Goal: Task Accomplishment & Management: Use online tool/utility

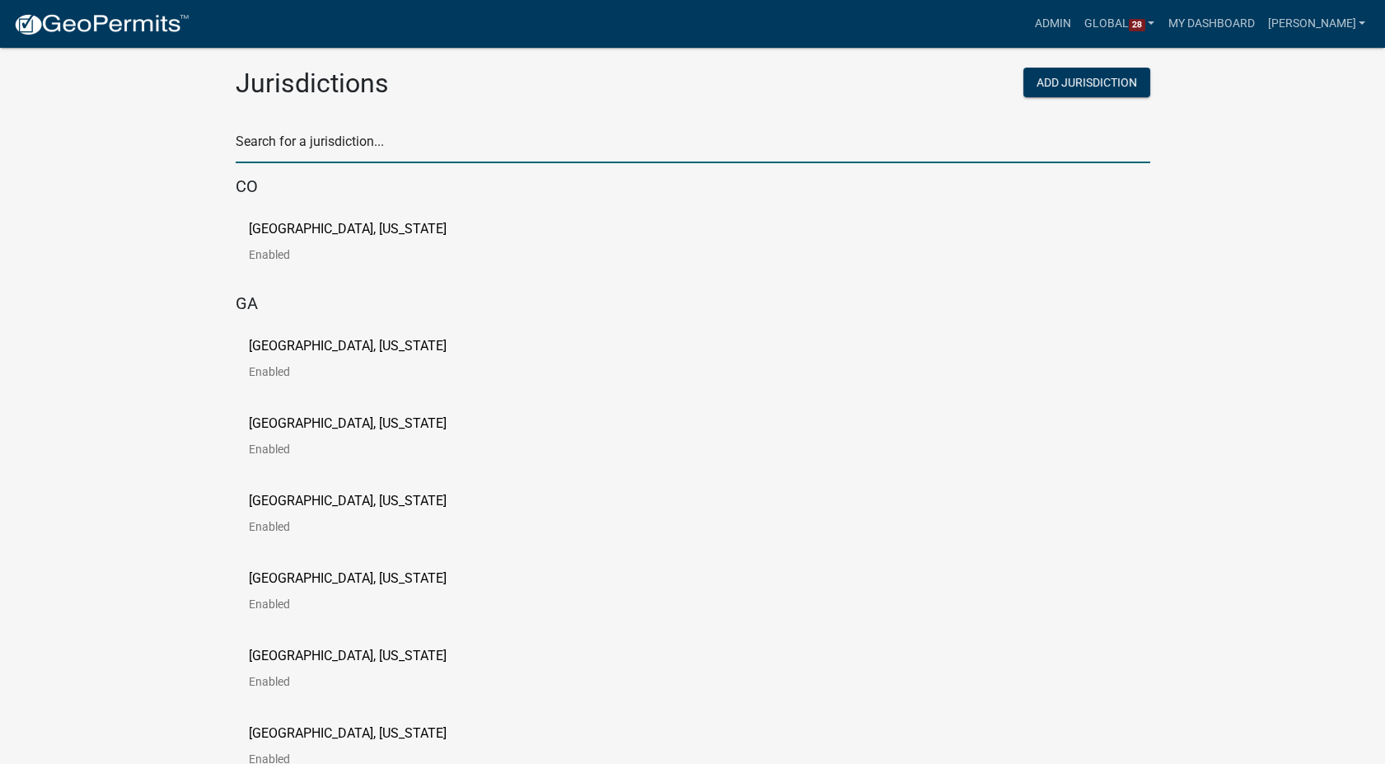
click at [428, 154] on input "text" at bounding box center [693, 146] width 914 height 34
type input "story"
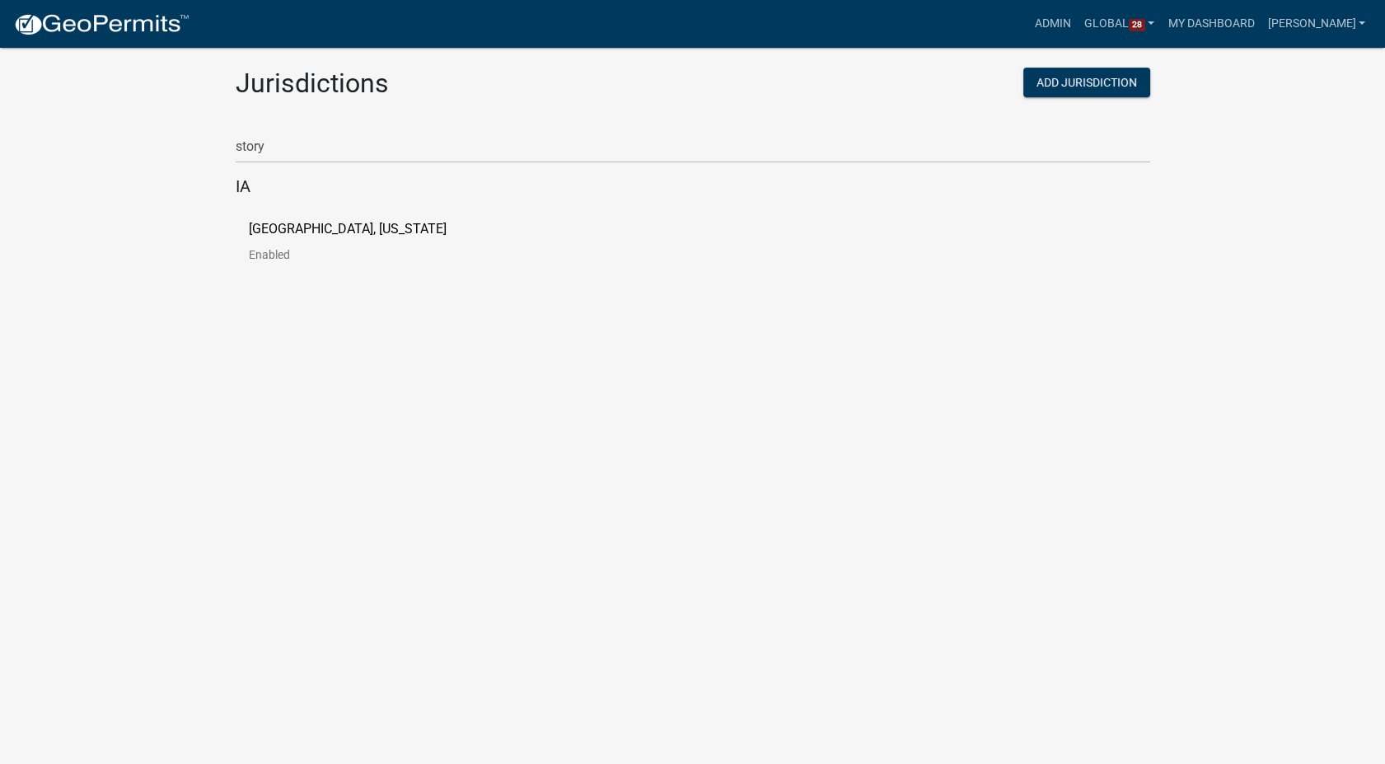
click at [309, 238] on link "[GEOGRAPHIC_DATA], [US_STATE] Enabled" at bounding box center [361, 247] width 224 height 51
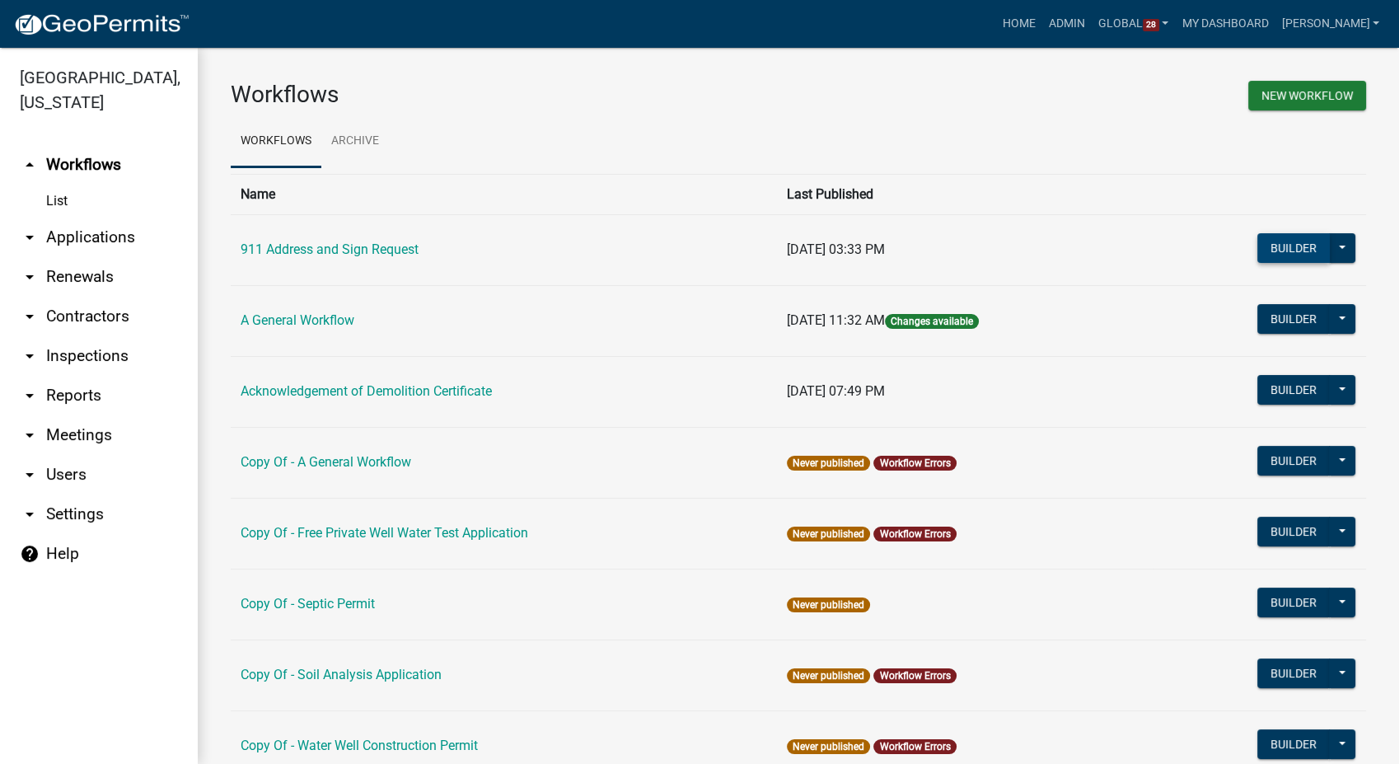
click at [1258, 253] on button "Builder" at bounding box center [1293, 248] width 72 height 30
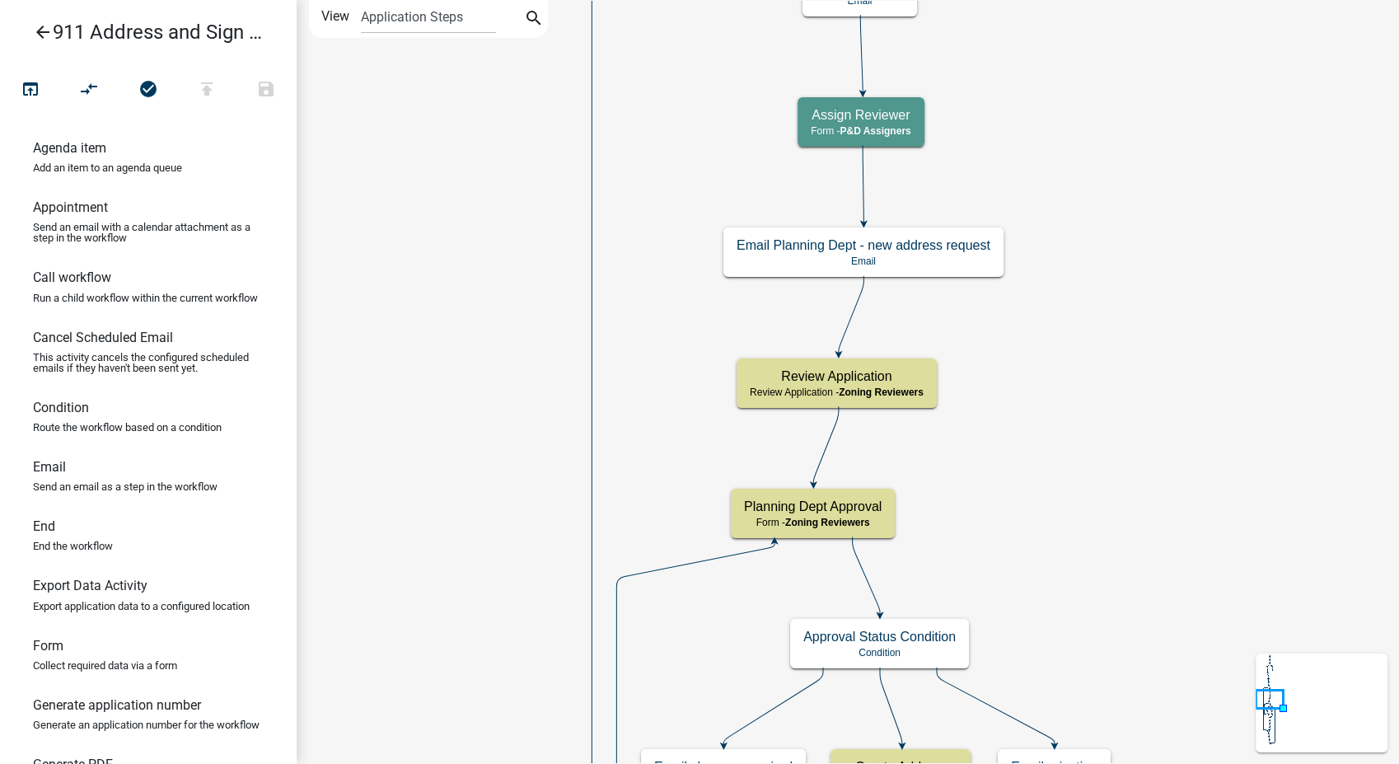
click at [35, 34] on icon "arrow_back" at bounding box center [43, 33] width 20 height 23
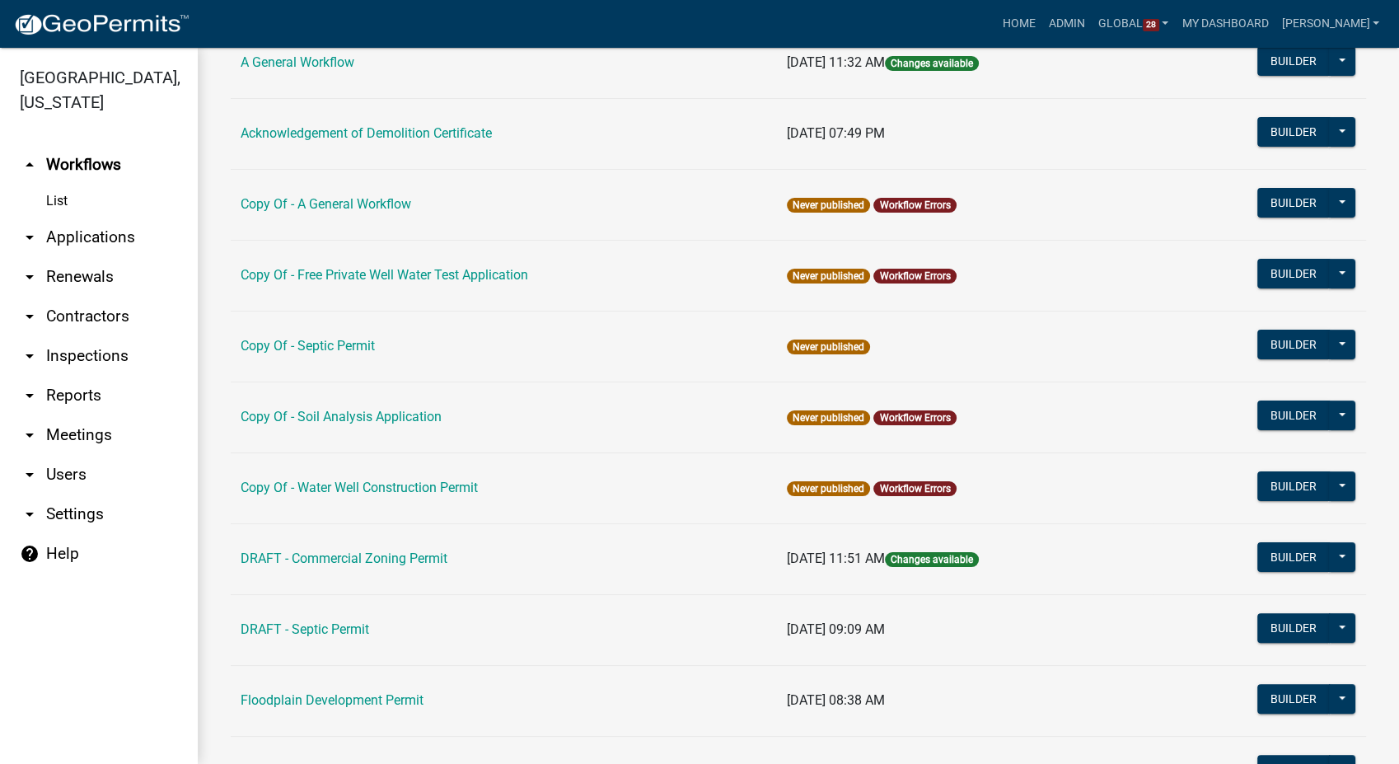
scroll to position [274, 0]
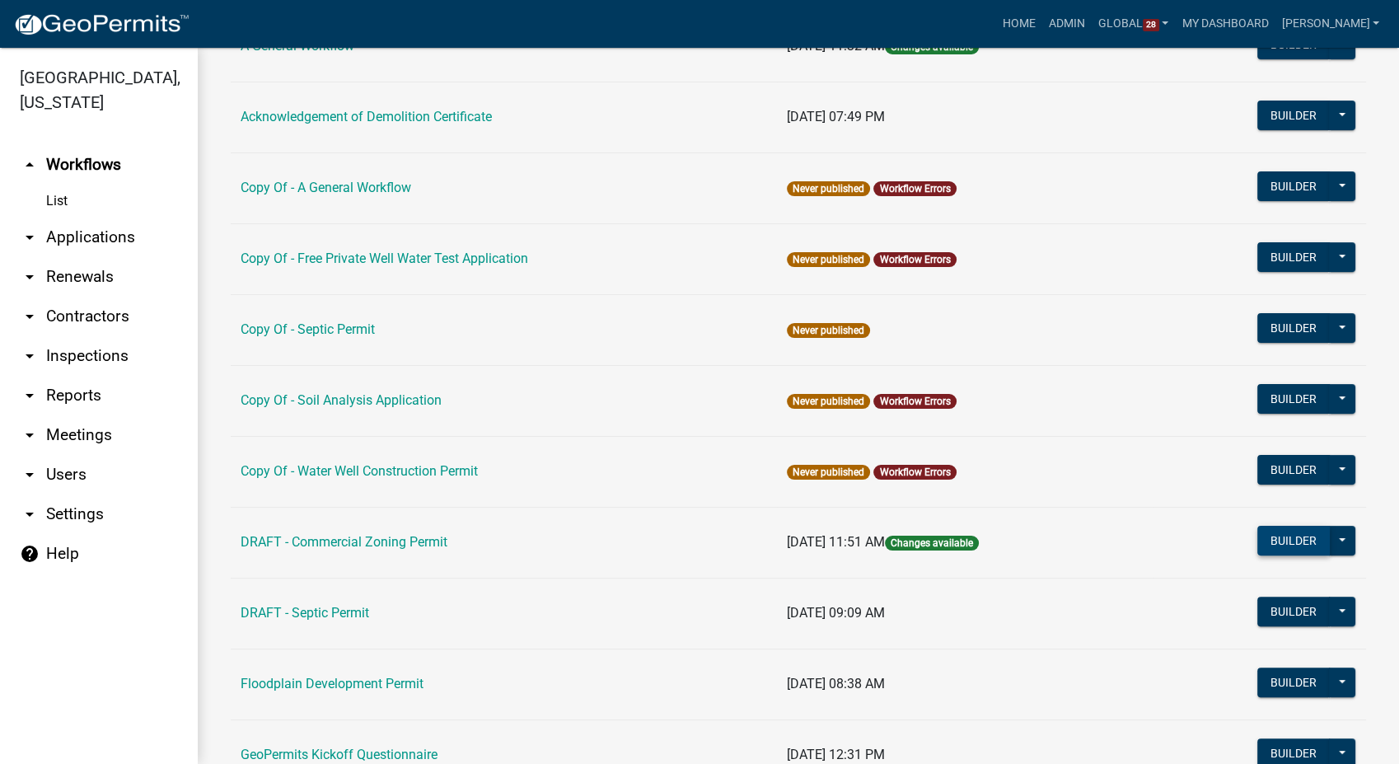
click at [1265, 535] on button "Builder" at bounding box center [1293, 541] width 72 height 30
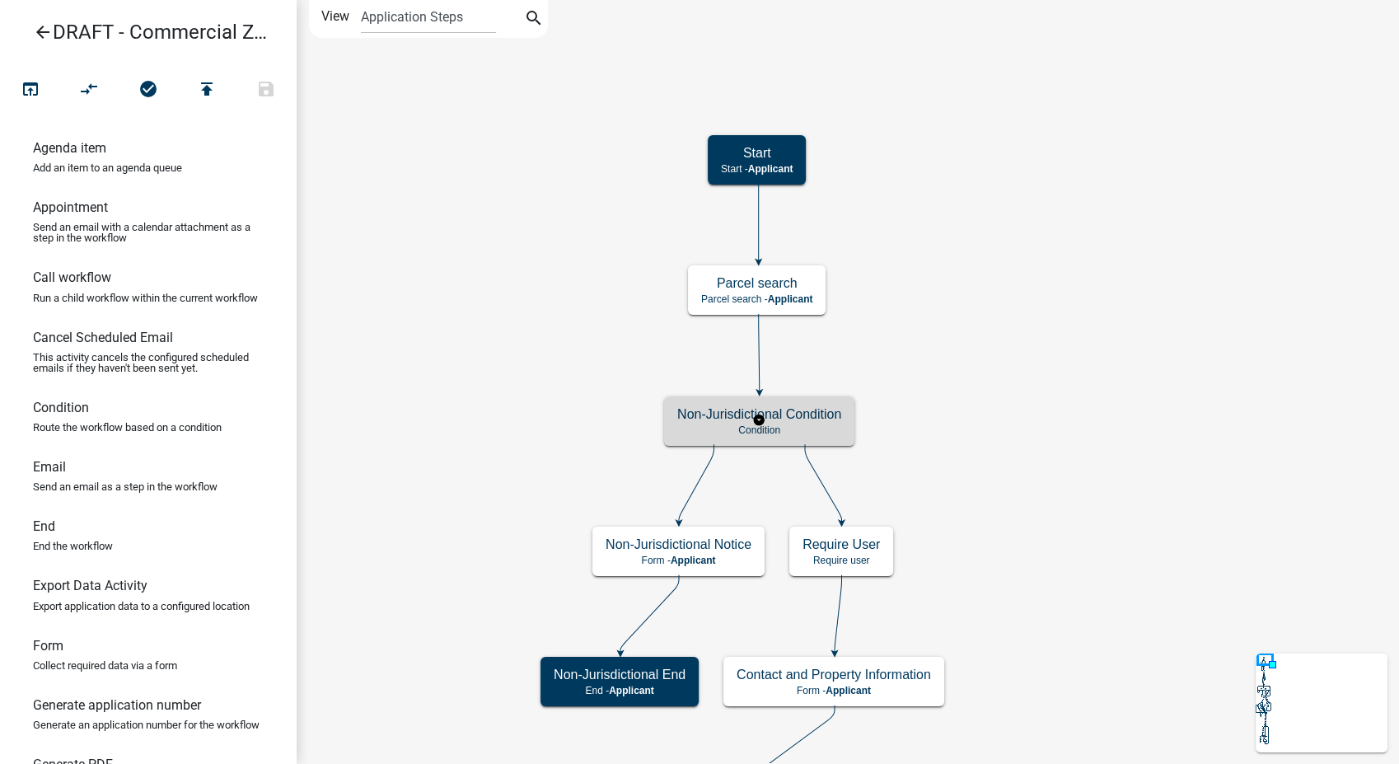
click at [811, 434] on p "Condition" at bounding box center [759, 430] width 164 height 12
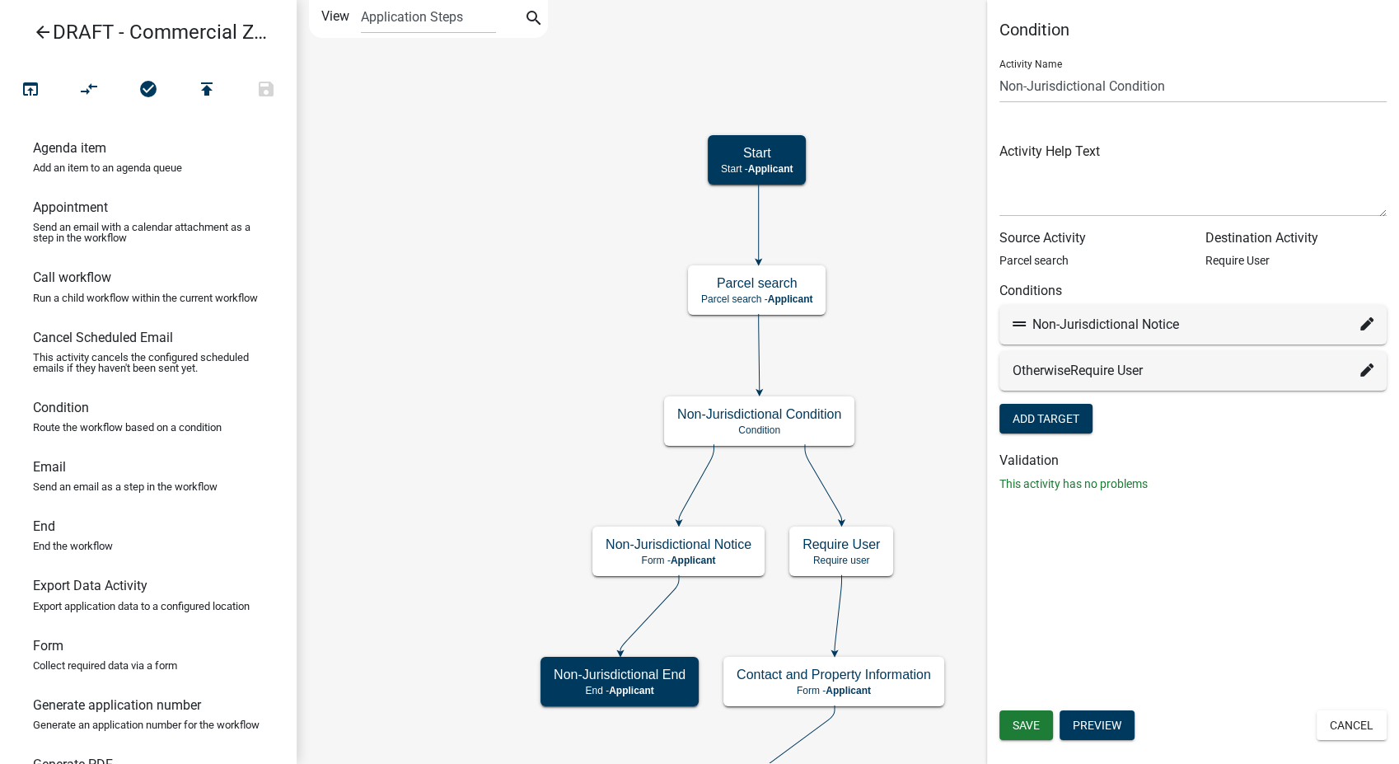
click at [1367, 325] on icon at bounding box center [1366, 323] width 13 height 13
select select "80: e285a6be-70e4-4ae6-84a1-7d3b85b81be9"
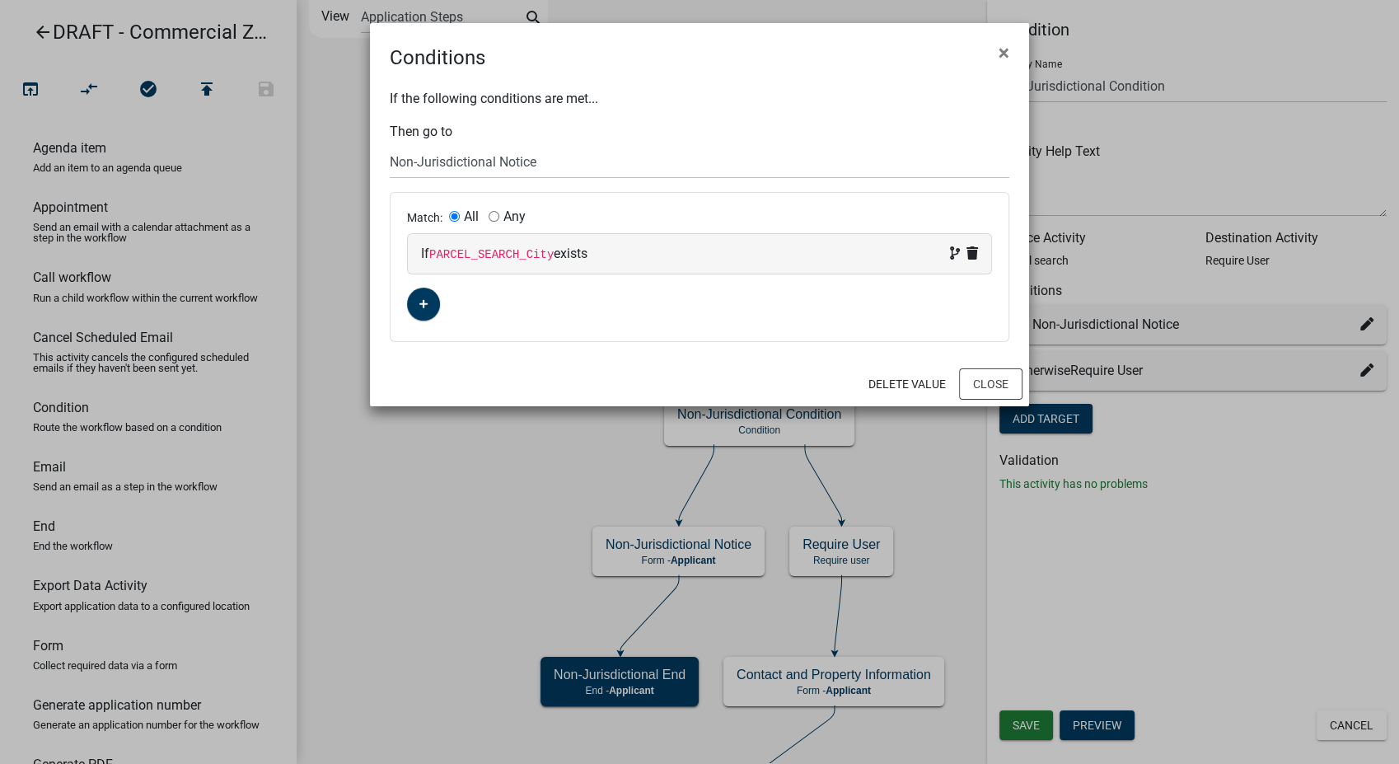
click at [762, 254] on div "If PARCEL_SEARCH_City exists" at bounding box center [699, 254] width 557 height 20
select select "18: PARCEL_SEARCH_City"
select select "2: !!"
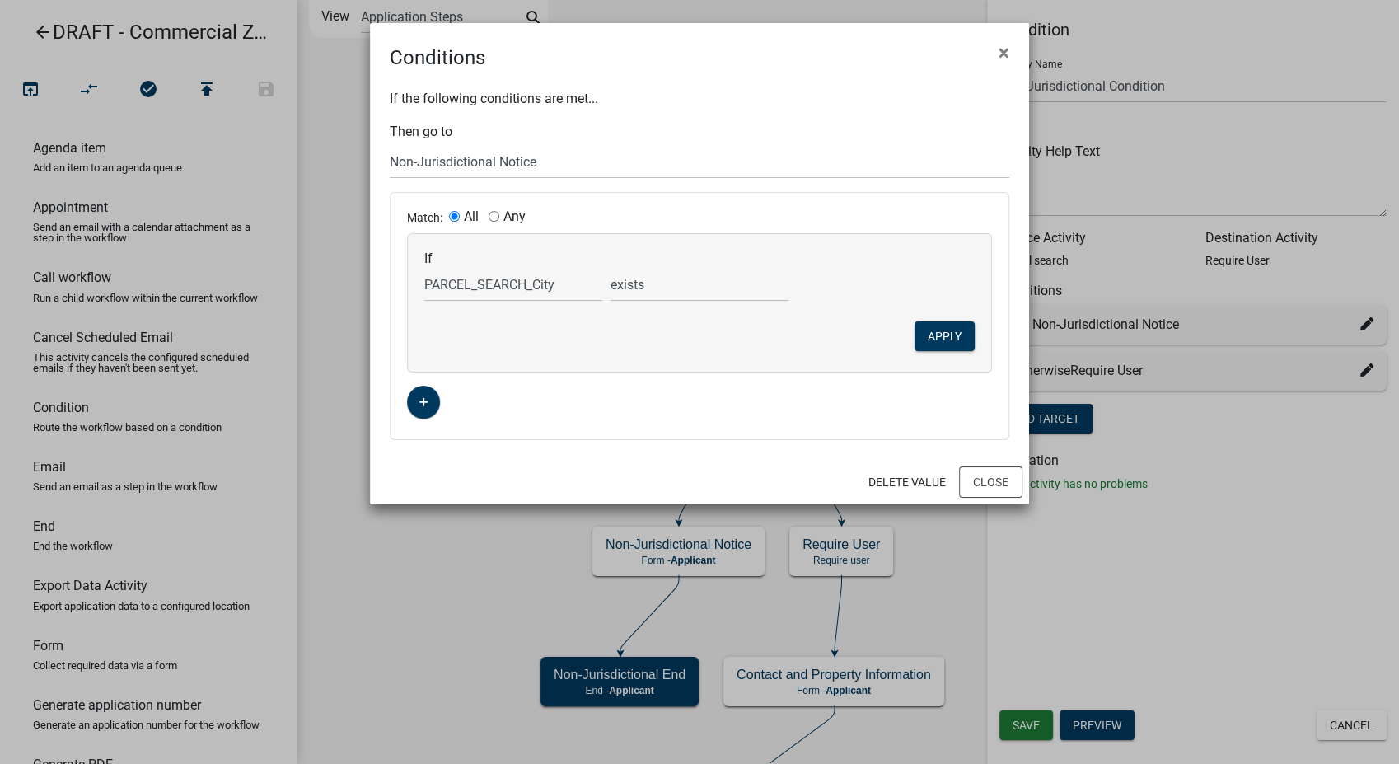
click at [494, 218] on input "Any" at bounding box center [494, 216] width 11 height 11
radio input "true"
radio input "false"
click at [501, 281] on select "Choose... ALL_FEE_RECIPIENTS APPLICATION_ID APPLICATION_NUMBER APPLICATION_STAT…" at bounding box center [513, 285] width 178 height 34
select select "87: PARCEL_SEARCH_TaxDistrict"
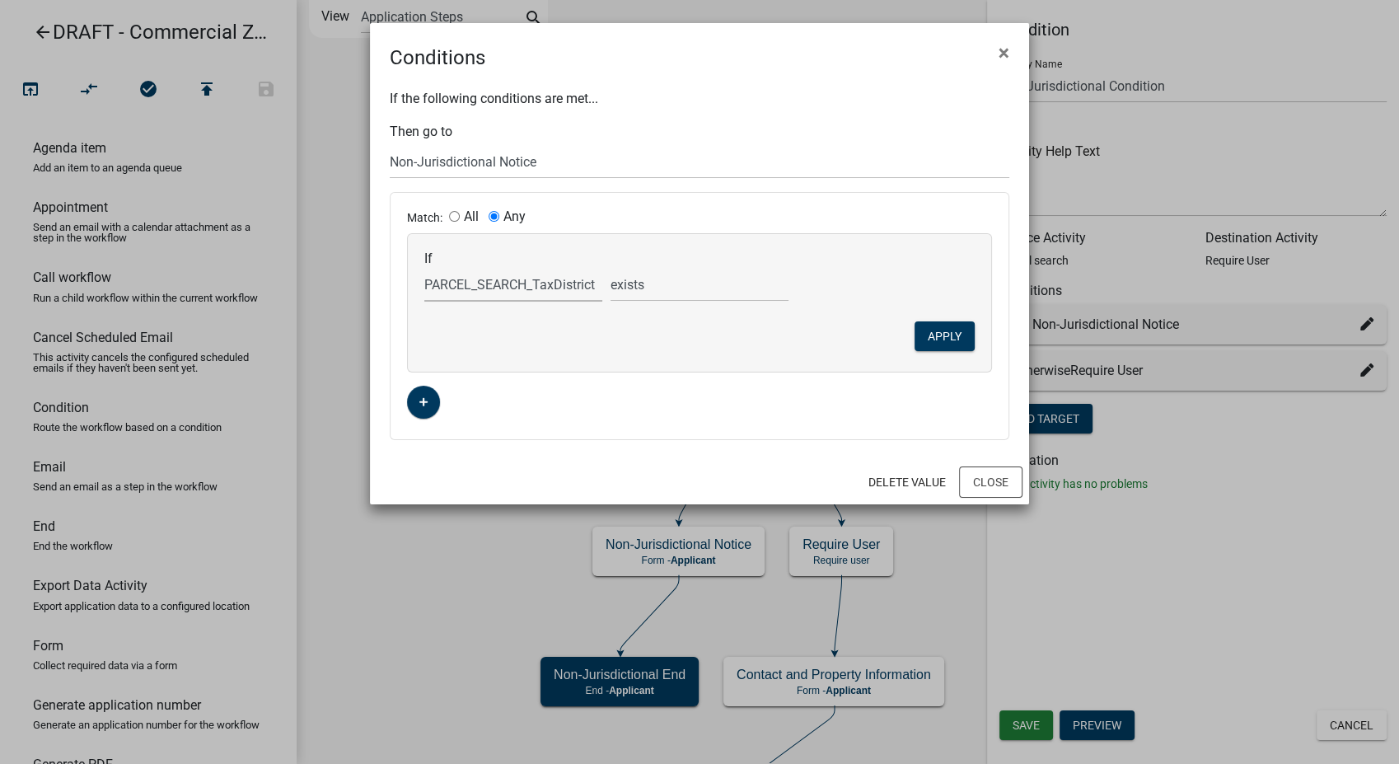
click at [424, 268] on select "Choose... ALL_FEE_RECIPIENTS APPLICATION_ID APPLICATION_NUMBER APPLICATION_STAT…" at bounding box center [513, 285] width 178 height 34
click at [680, 293] on select "is is not exists does not exist is greater than is less than contains does not …" at bounding box center [699, 285] width 178 height 34
select select "0: =="
click at [610, 268] on select "is is not exists does not exist is greater than is less than contains does not …" at bounding box center [699, 285] width 178 height 34
click at [834, 293] on input "text" at bounding box center [886, 285] width 178 height 34
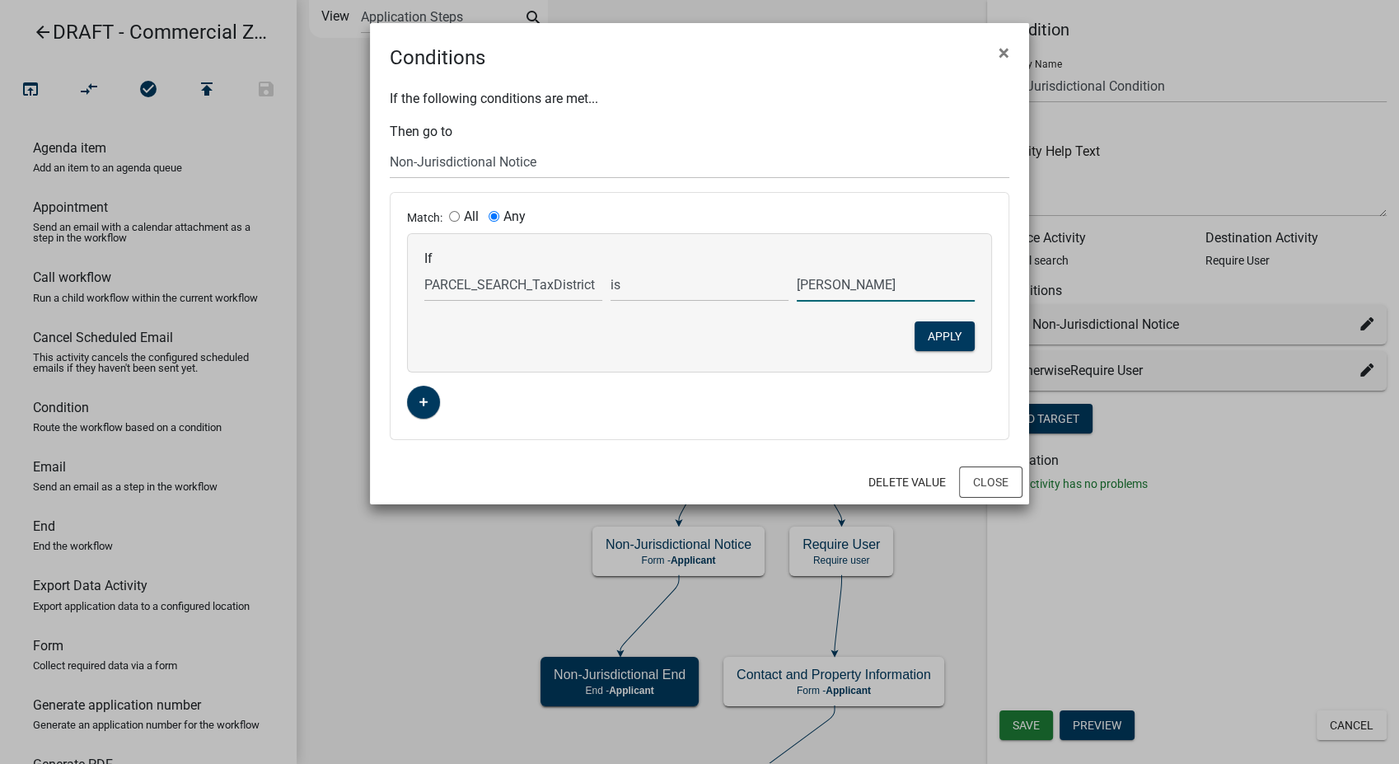
type input "[PERSON_NAME] TWP/[PERSON_NAME] SCH"
click at [942, 338] on button "Apply" at bounding box center [944, 336] width 60 height 30
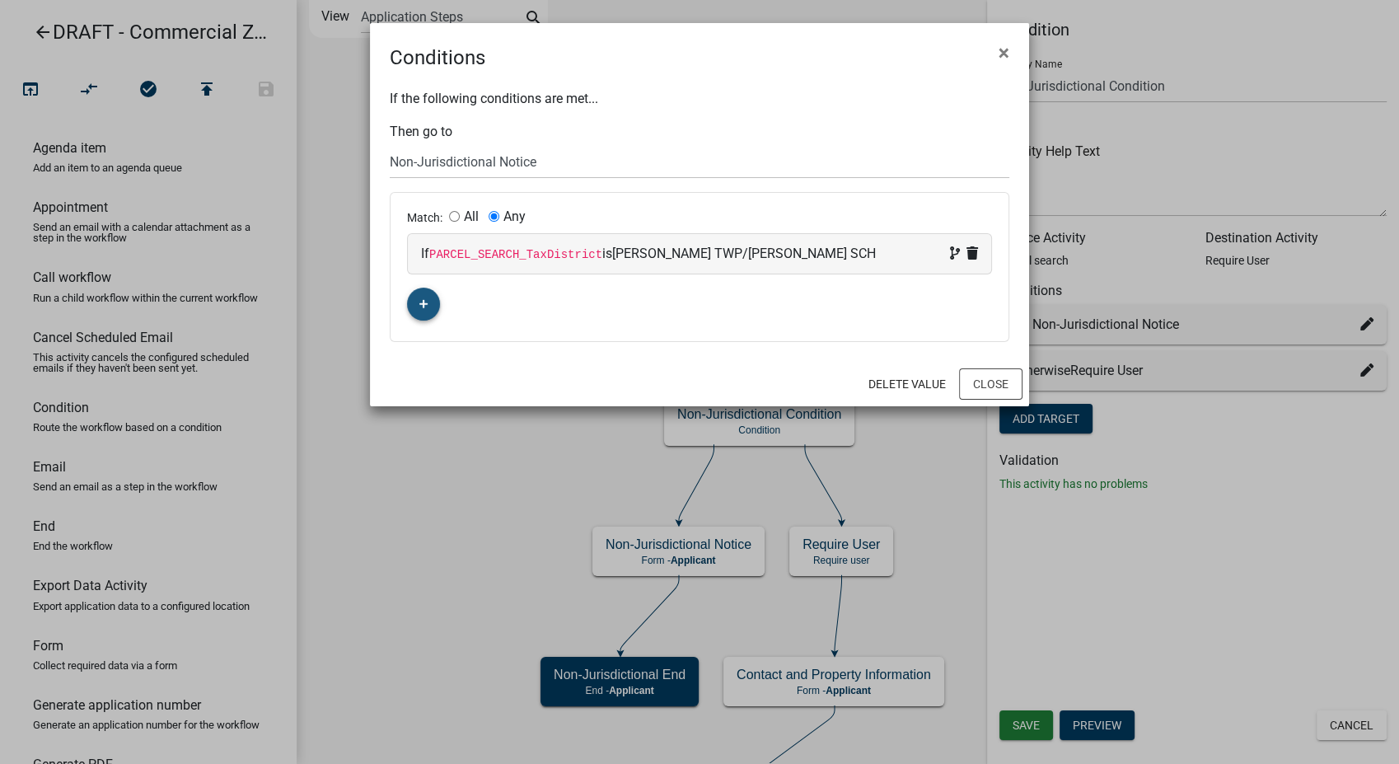
click at [428, 311] on button "button" at bounding box center [423, 304] width 33 height 33
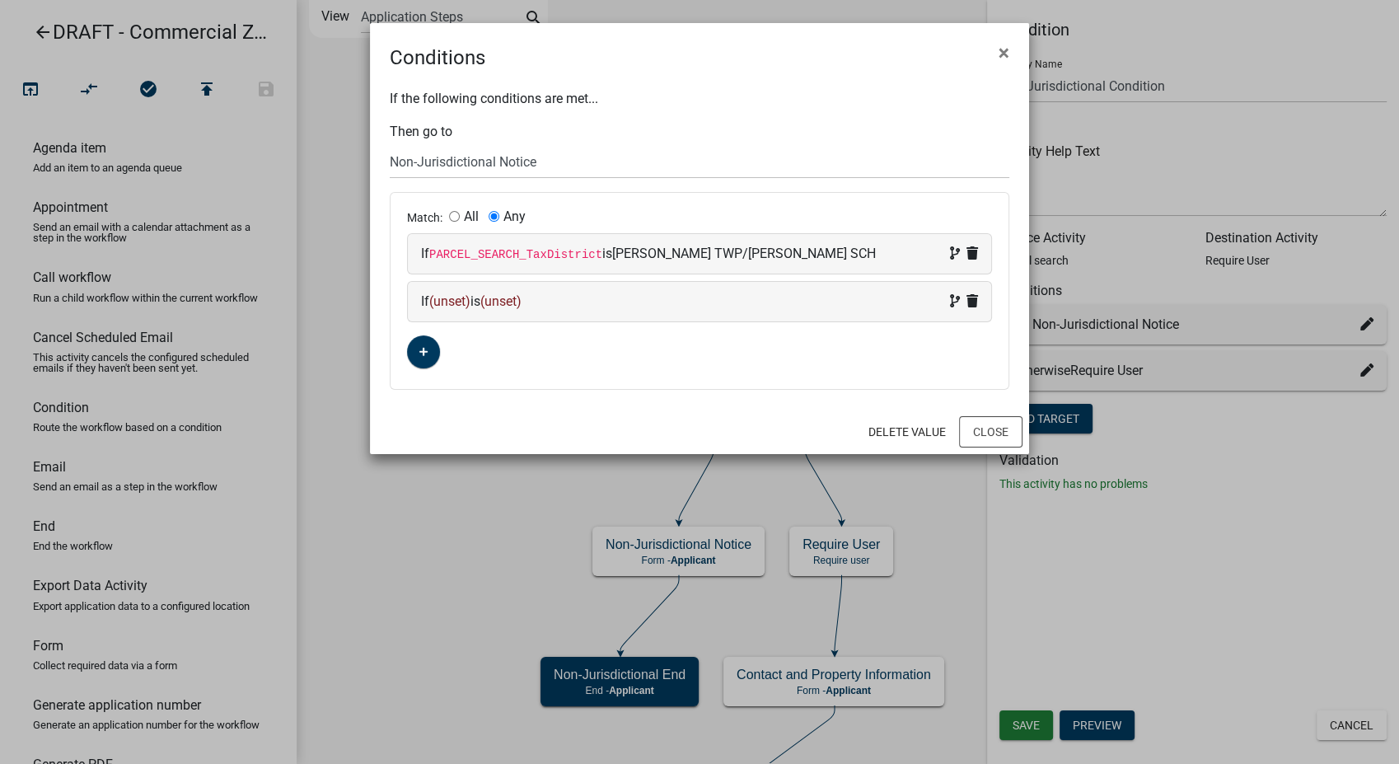
click at [575, 304] on div "If (unset) is (unset)" at bounding box center [699, 302] width 557 height 20
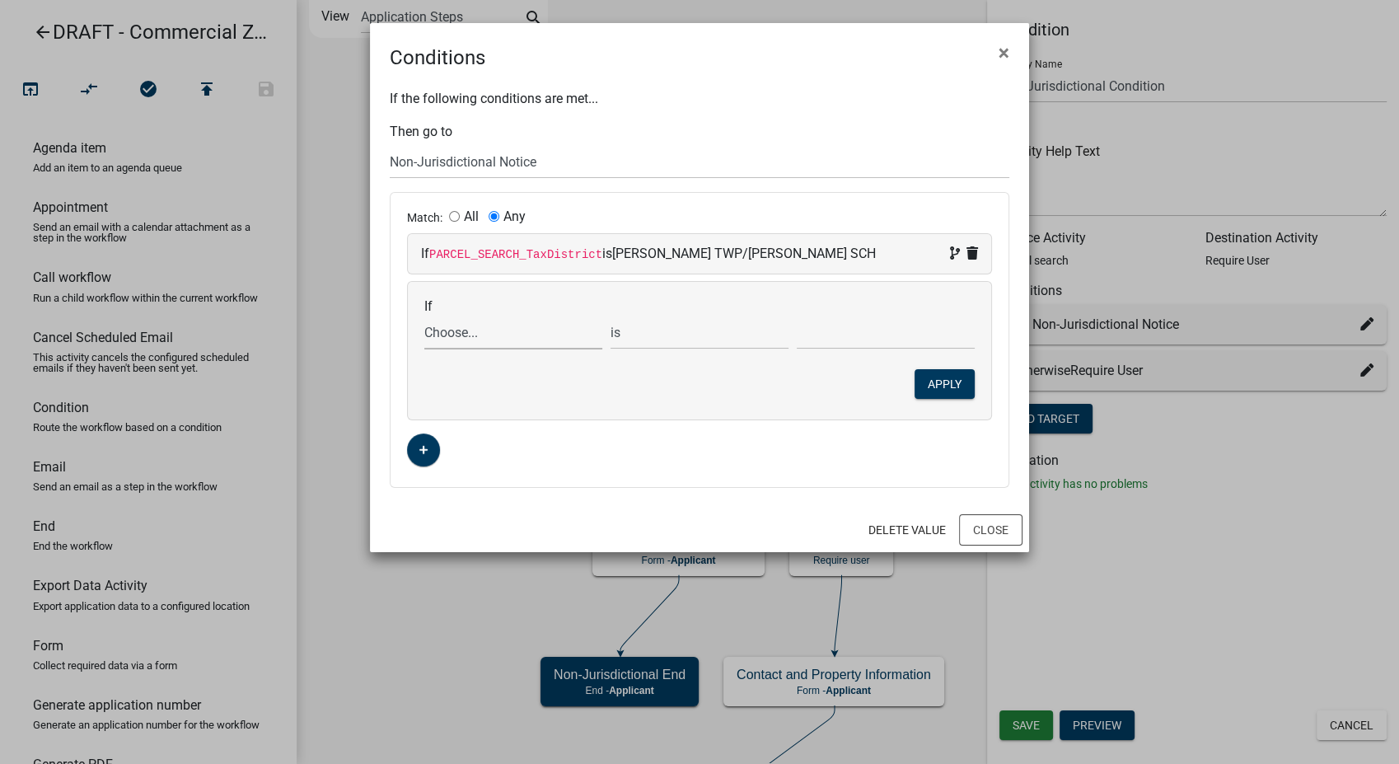
click at [494, 333] on select "Choose... ALL_FEE_RECIPIENTS APPLICATION_ID APPLICATION_NUMBER APPLICATION_STAT…" at bounding box center [513, 333] width 178 height 34
select select "87: PARCEL_SEARCH_TaxDistrict"
click at [424, 316] on select "Choose... ALL_FEE_RECIPIENTS APPLICATION_ID APPLICATION_NUMBER APPLICATION_STAT…" at bounding box center [513, 333] width 178 height 34
click at [840, 330] on input "text" at bounding box center [886, 333] width 178 height 34
type input "[PERSON_NAME] TWP/COLO-NESCO SCH"
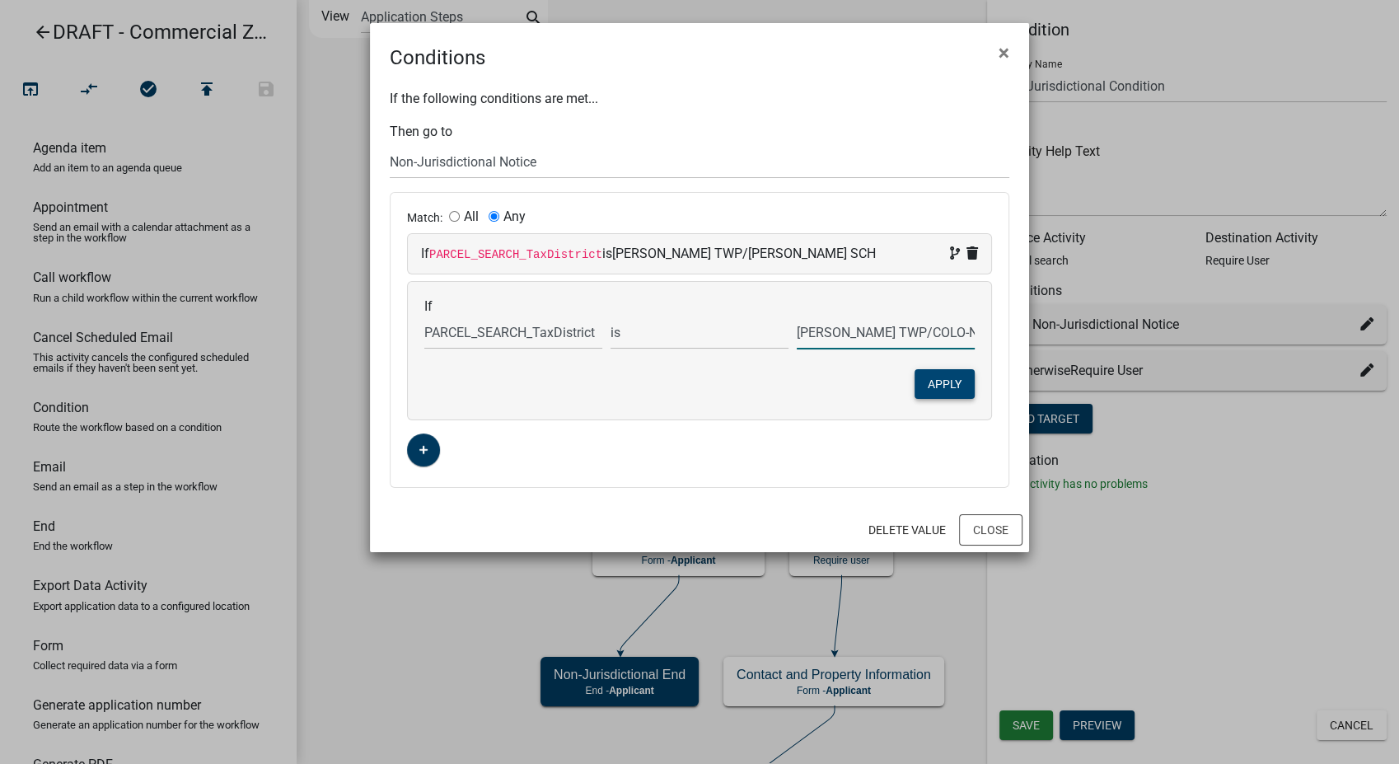
click at [951, 384] on button "Apply" at bounding box center [944, 384] width 60 height 30
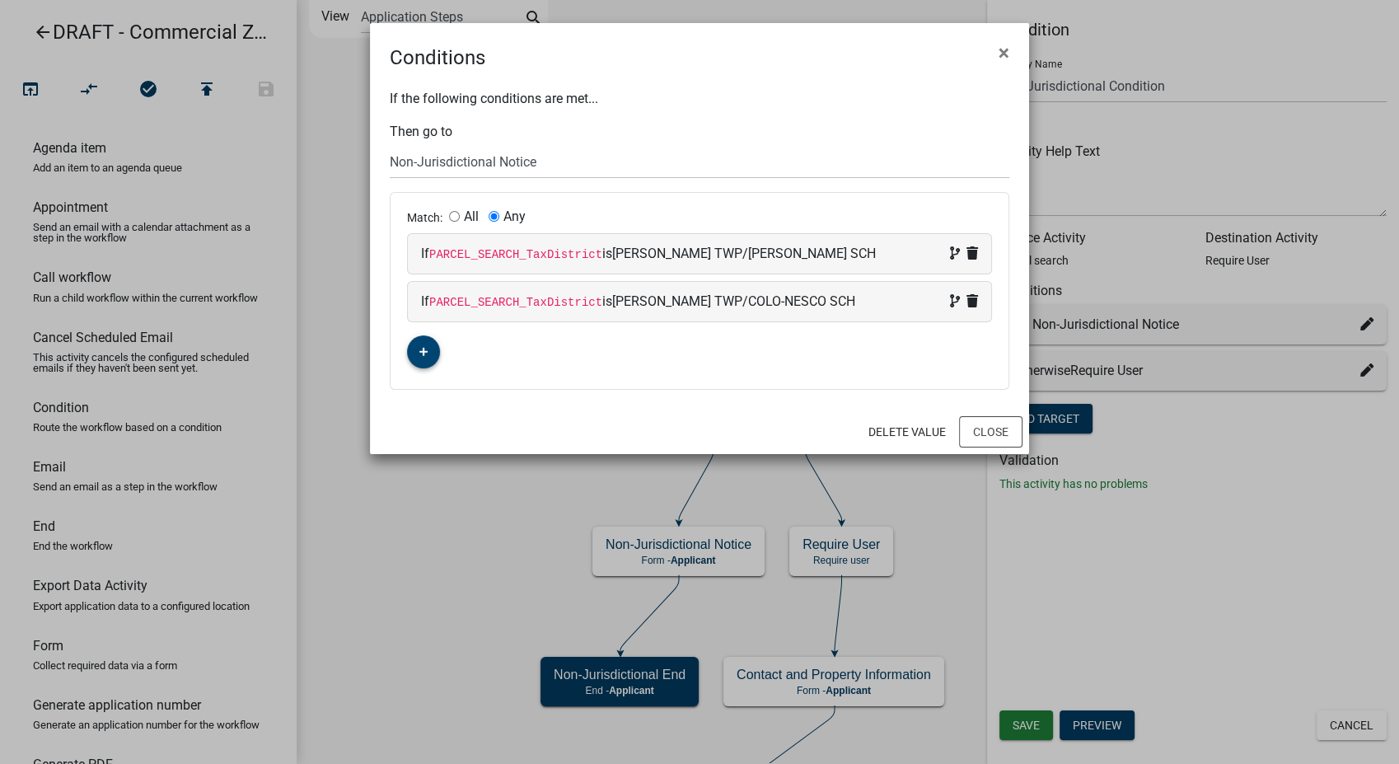
click at [422, 347] on icon "button" at bounding box center [423, 352] width 9 height 10
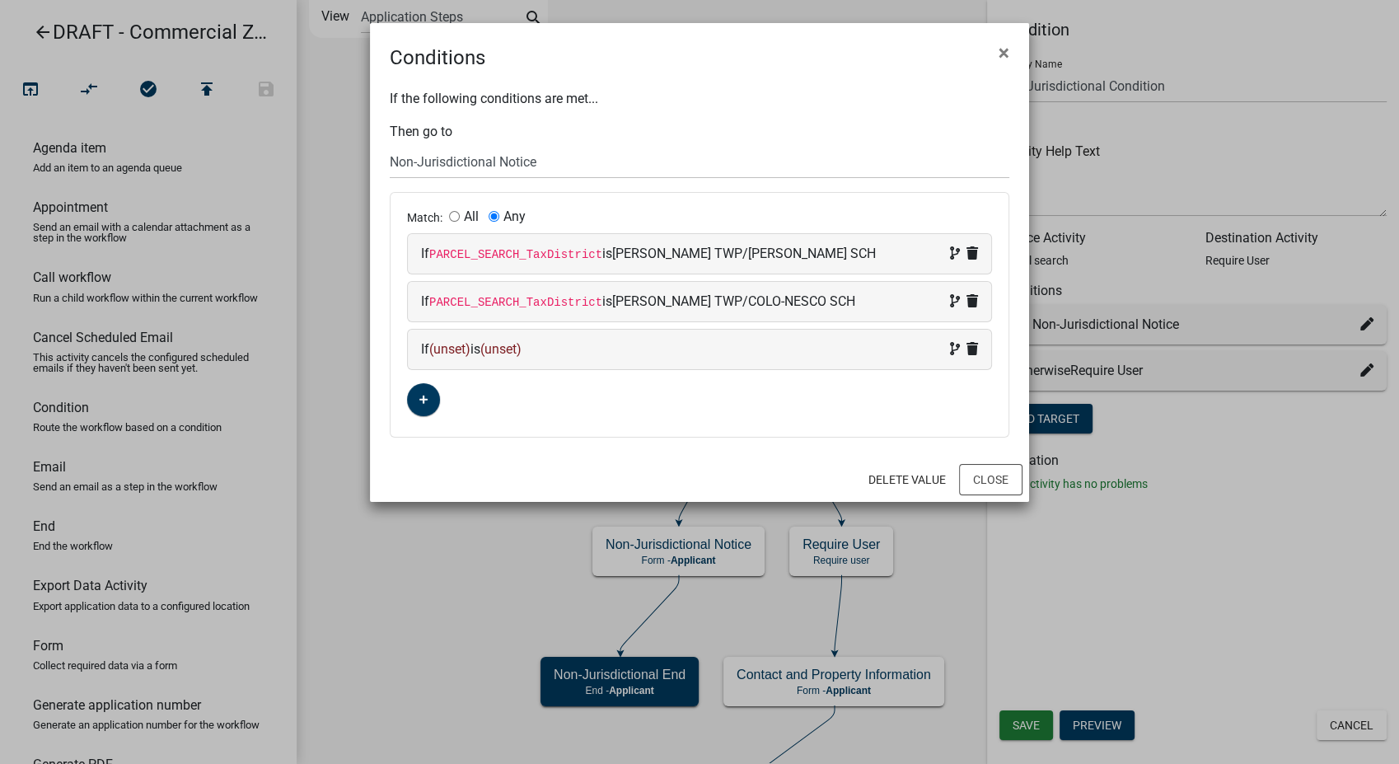
click at [601, 347] on div "If (unset) is (unset)" at bounding box center [699, 349] width 557 height 20
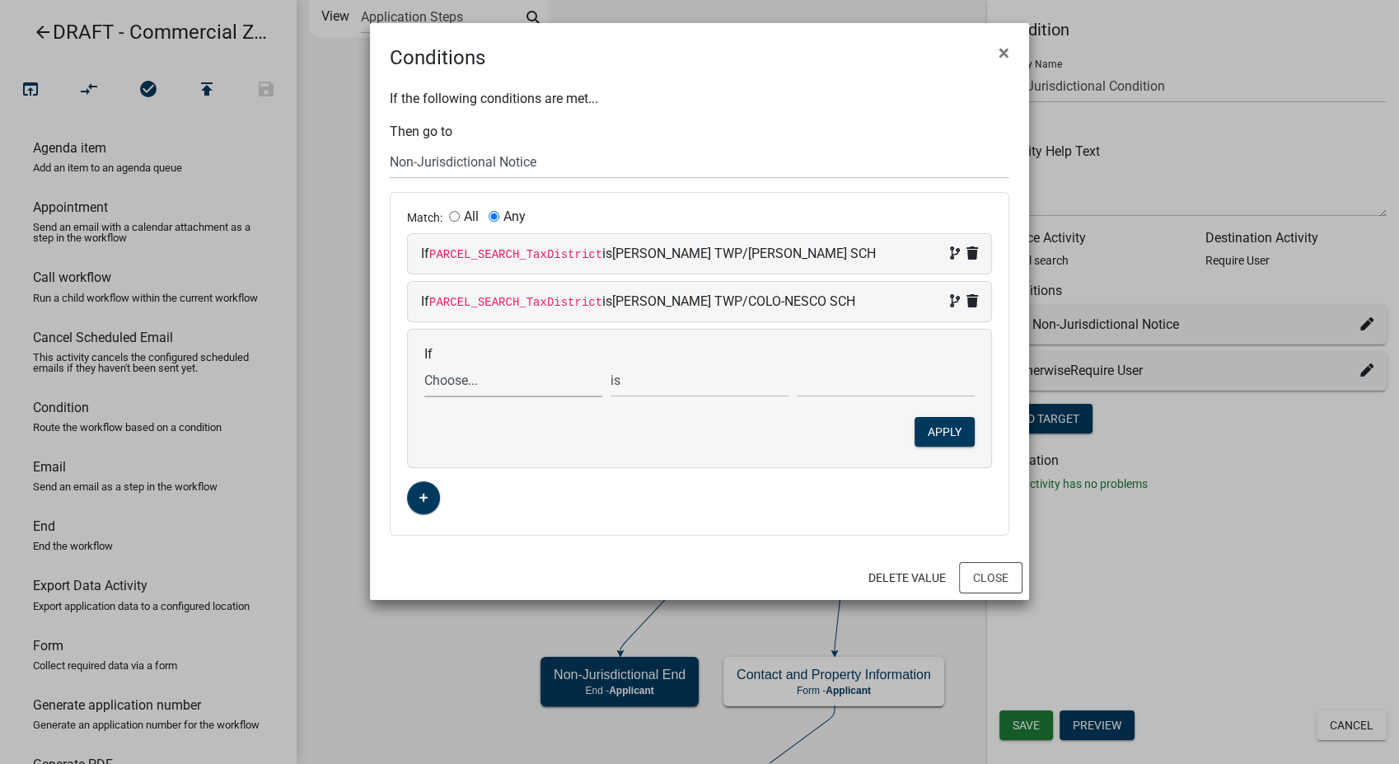
click at [503, 372] on select "Choose... ALL_FEE_RECIPIENTS APPLICATION_ID APPLICATION_NUMBER APPLICATION_STAT…" at bounding box center [513, 380] width 178 height 34
select select "87: PARCEL_SEARCH_TaxDistrict"
click at [424, 363] on select "Choose... ALL_FEE_RECIPIENTS APPLICATION_ID APPLICATION_NUMBER APPLICATION_STAT…" at bounding box center [513, 380] width 178 height 34
click at [813, 385] on input "text" at bounding box center [886, 380] width 178 height 34
type input "[PERSON_NAME] TWP/WST [PERSON_NAME] SCH"
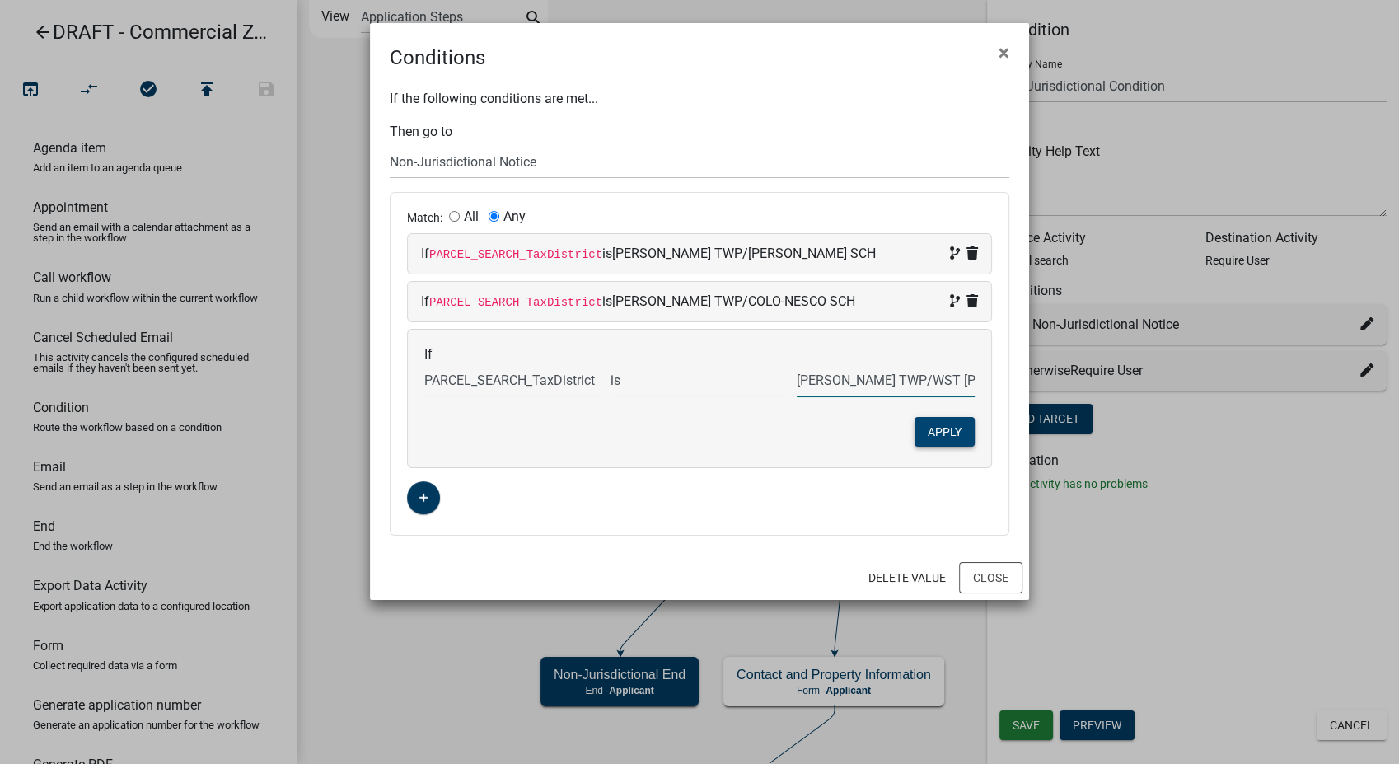
click at [949, 426] on button "Apply" at bounding box center [944, 432] width 60 height 30
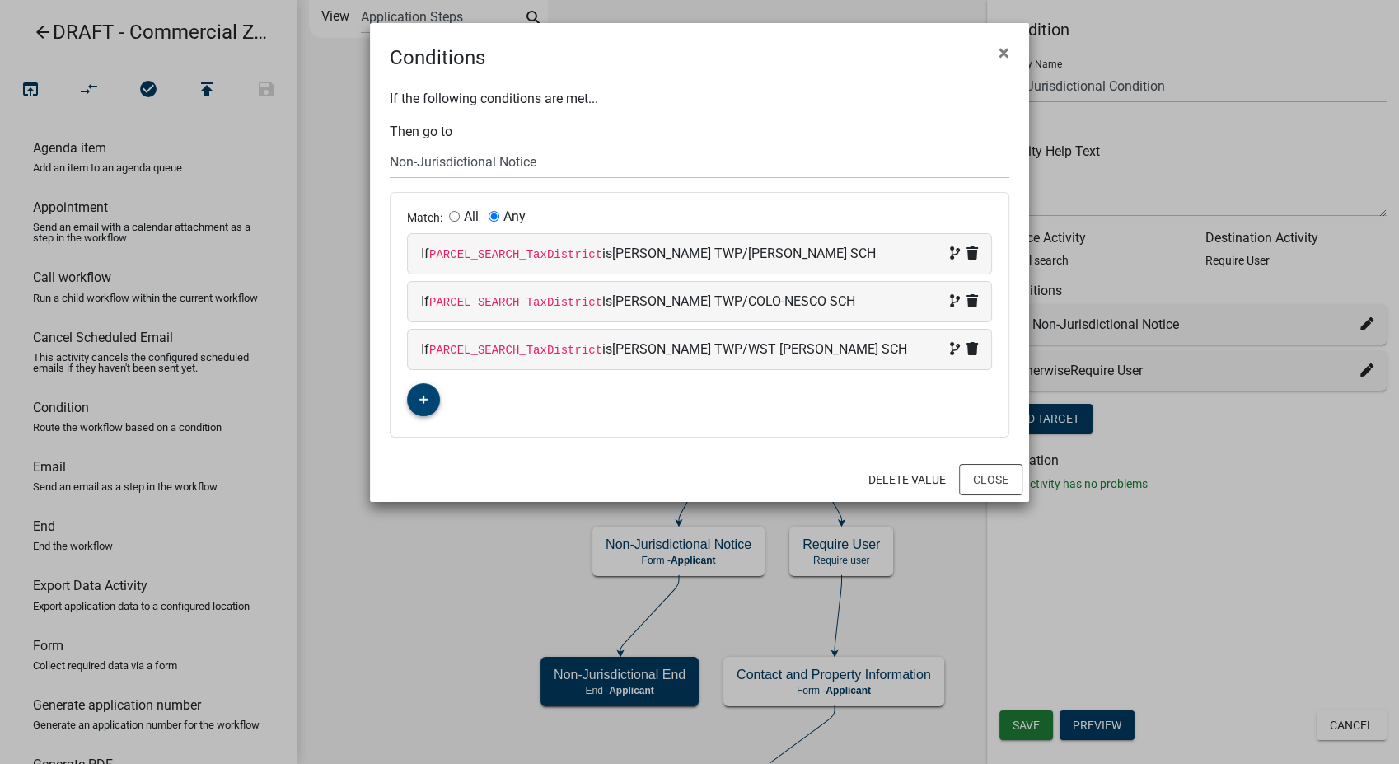
click at [429, 399] on button "button" at bounding box center [423, 399] width 33 height 33
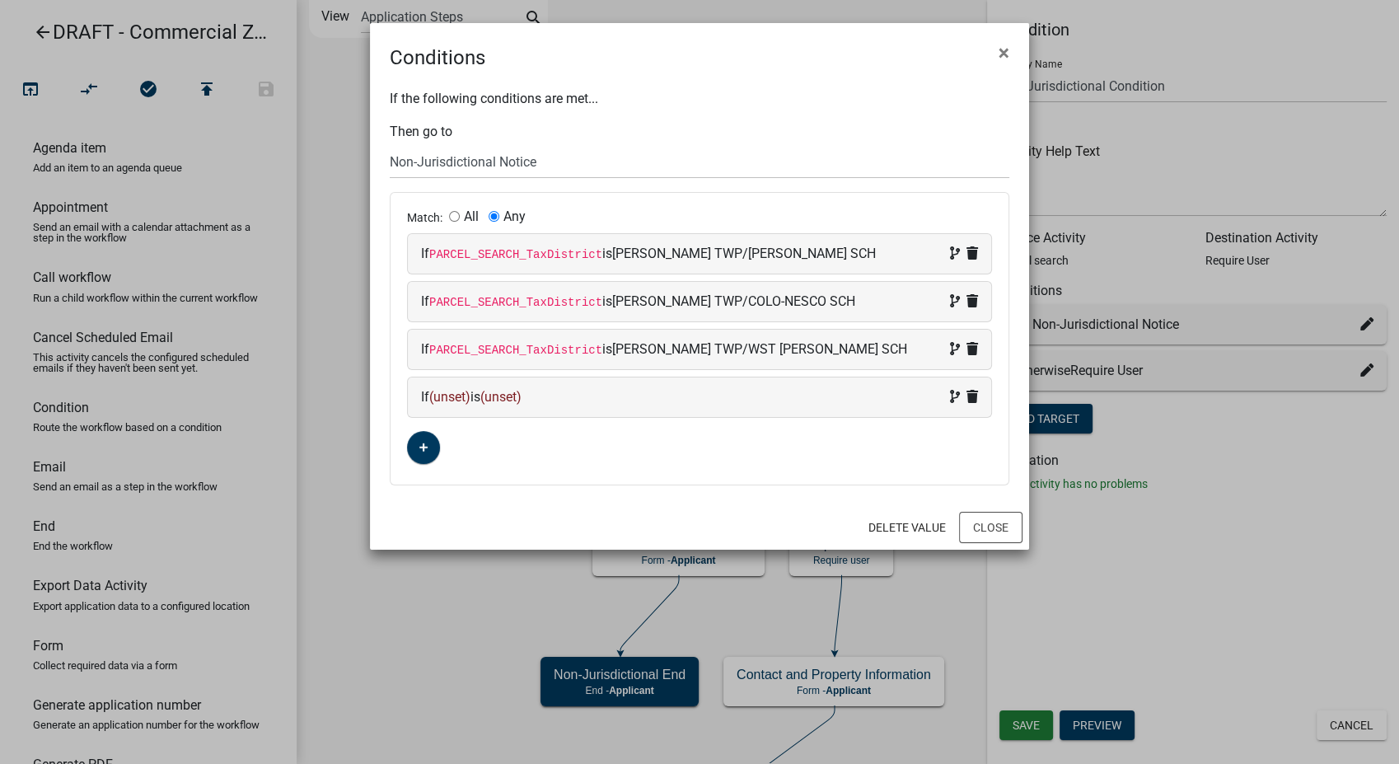
click at [630, 389] on div "If (unset) is (unset)" at bounding box center [699, 397] width 557 height 20
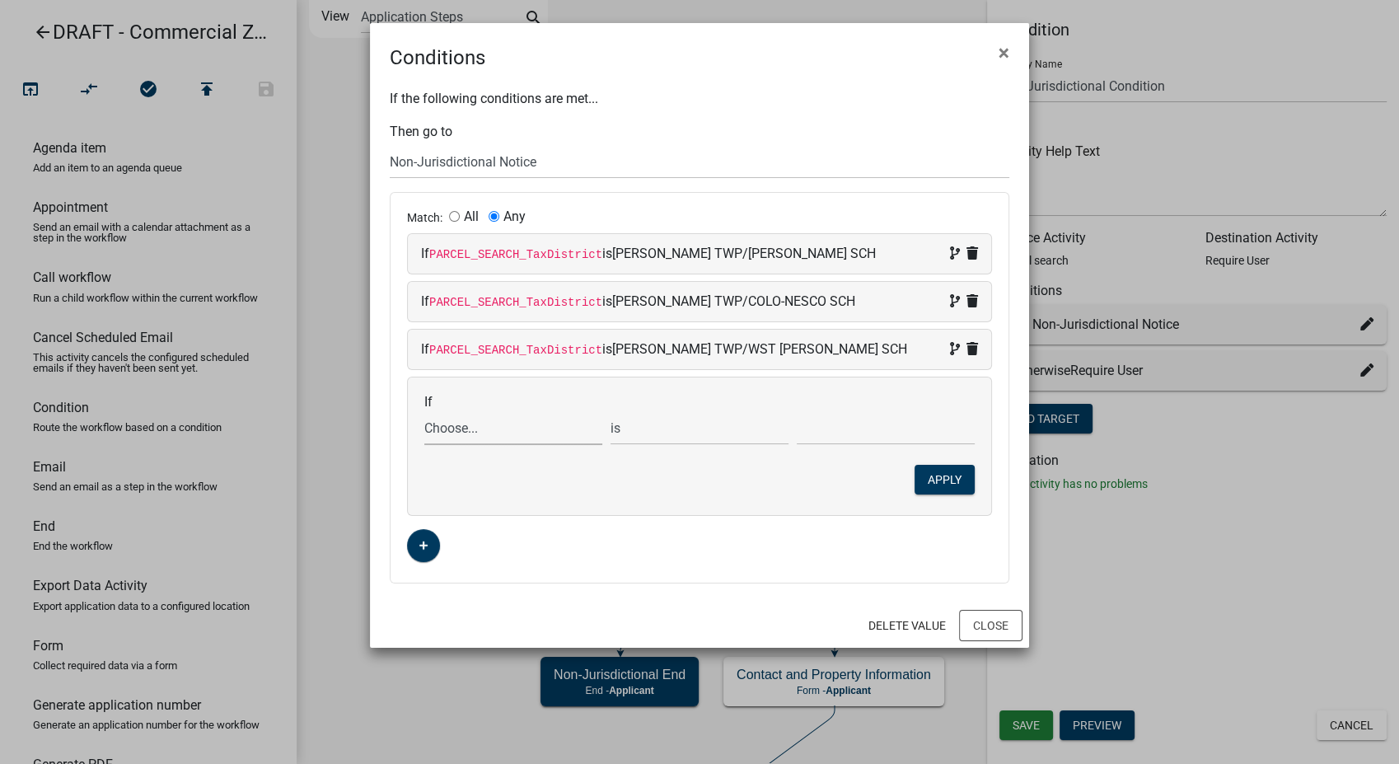
click at [476, 428] on select "Choose... ALL_FEE_RECIPIENTS APPLICATION_ID APPLICATION_NUMBER APPLICATION_STAT…" at bounding box center [513, 428] width 178 height 34
select select "87: PARCEL_SEARCH_TaxDistrict"
click at [424, 411] on select "Choose... ALL_FEE_RECIPIENTS APPLICATION_ID APPLICATION_NUMBER APPLICATION_STAT…" at bounding box center [513, 428] width 178 height 34
click at [814, 433] on input "text" at bounding box center [886, 428] width 178 height 34
type input "FRANKLIN TWP/[PERSON_NAME] SCH"
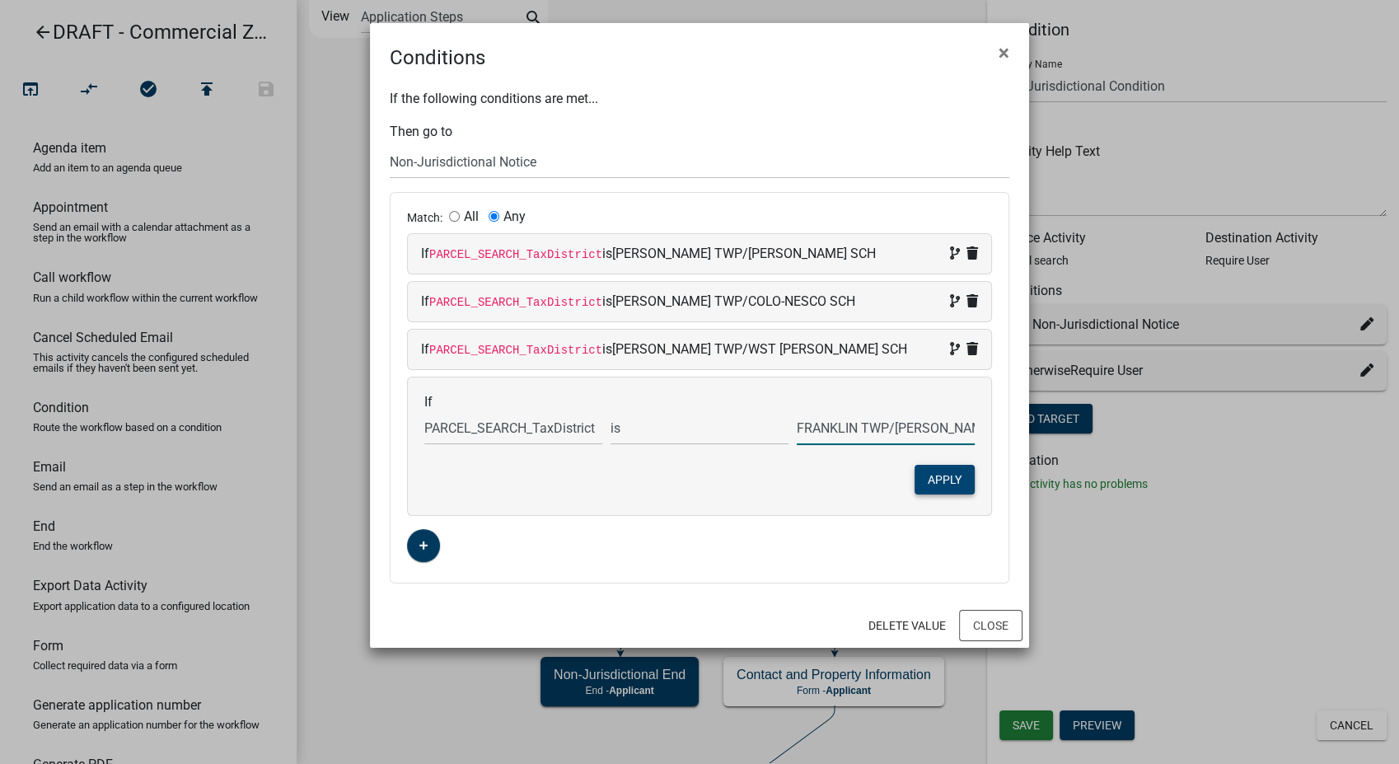
click at [942, 473] on button "Apply" at bounding box center [944, 480] width 60 height 30
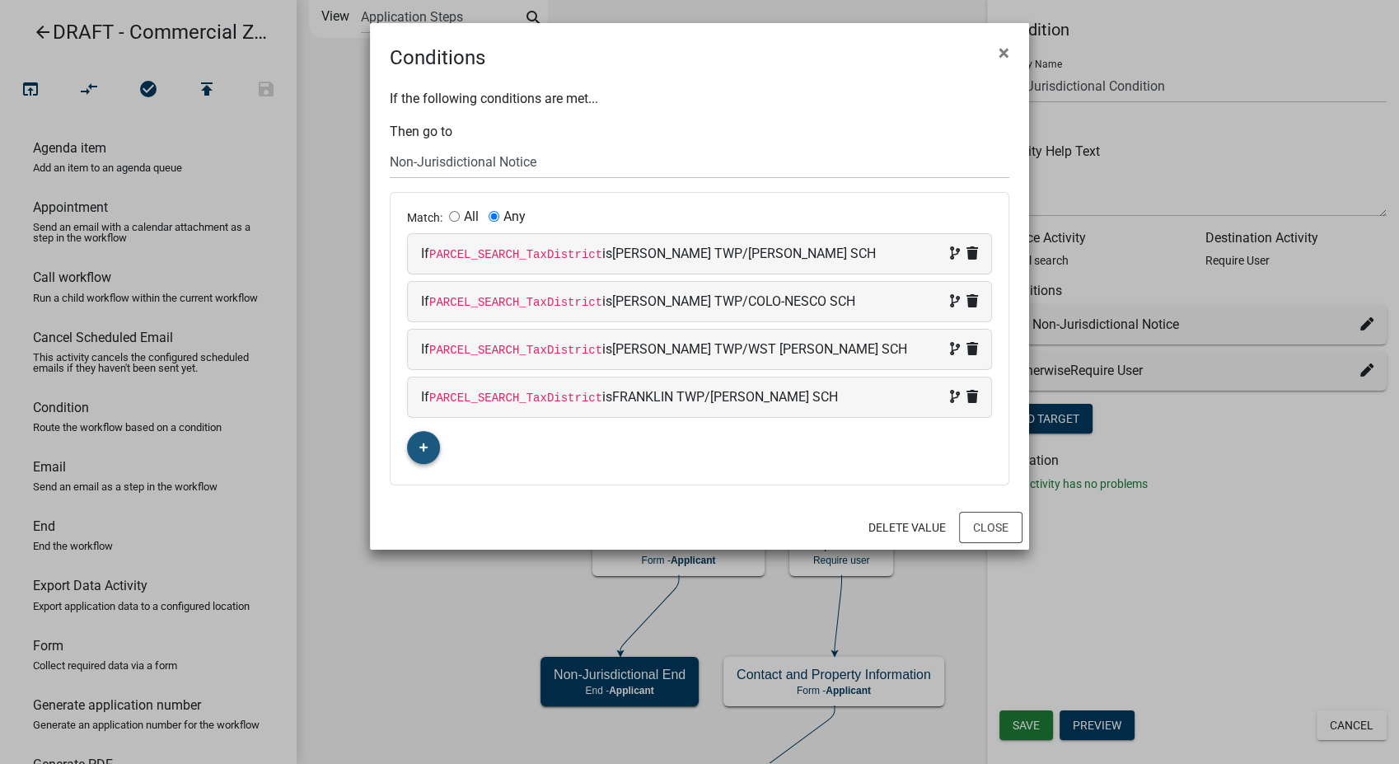
click at [423, 452] on fa-icon "button" at bounding box center [423, 448] width 9 height 16
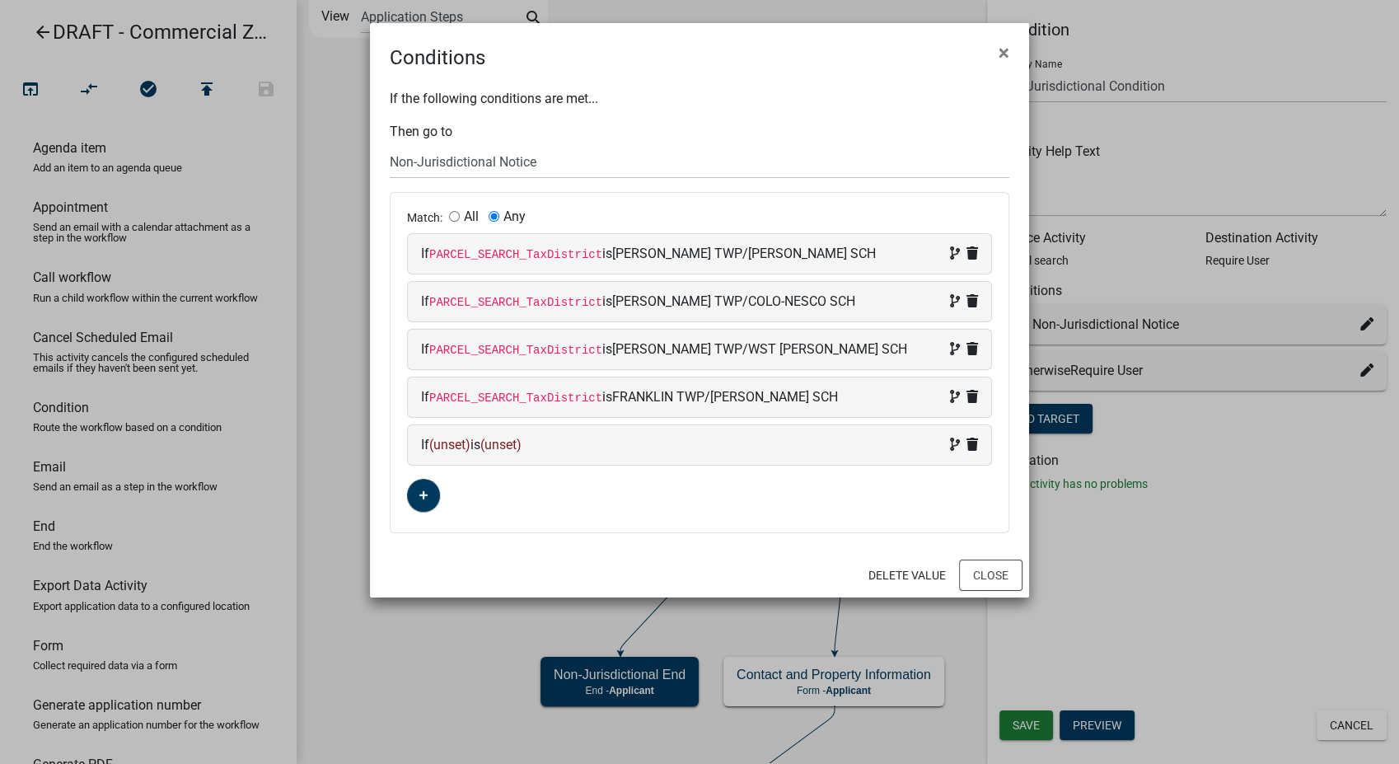
click at [582, 446] on div "If (unset) is (unset)" at bounding box center [699, 445] width 557 height 20
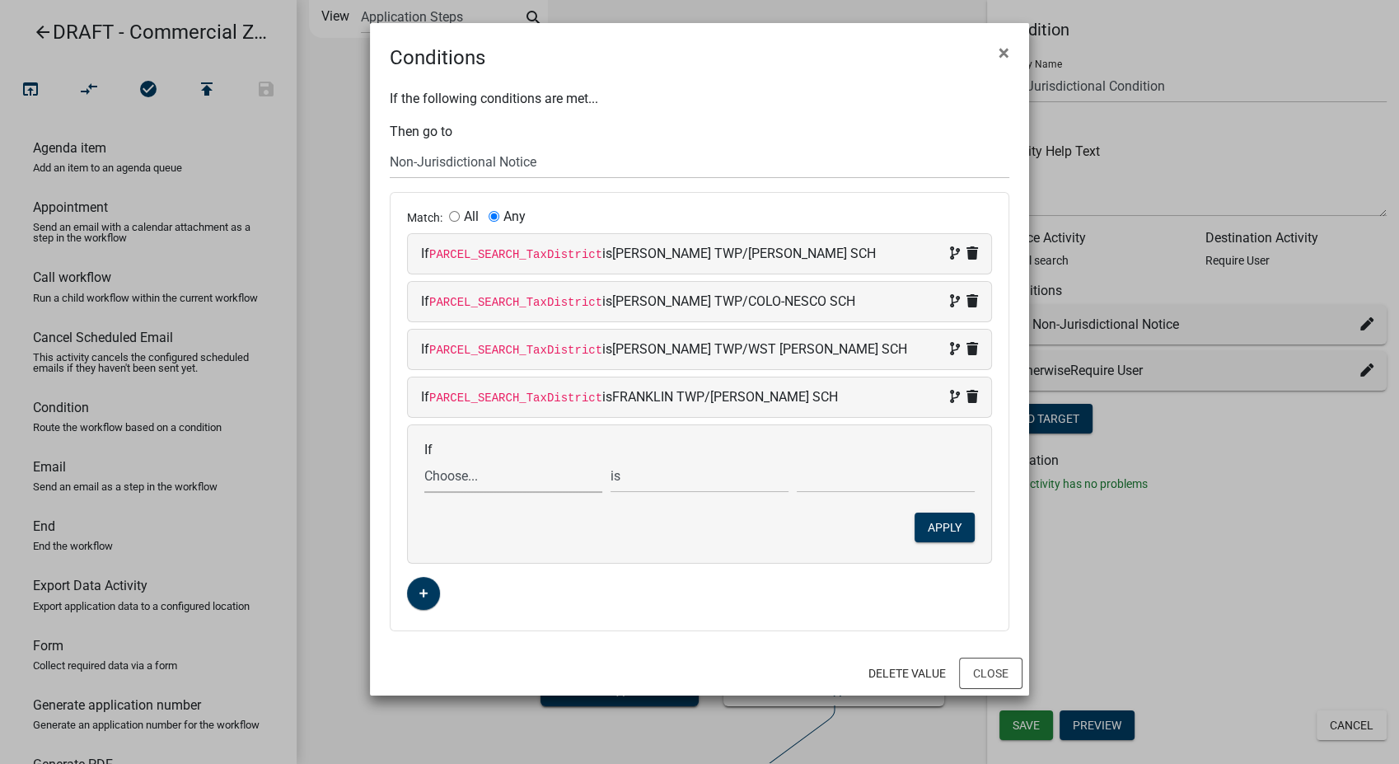
click at [477, 479] on select "Choose... ALL_FEE_RECIPIENTS APPLICATION_ID APPLICATION_NUMBER APPLICATION_STAT…" at bounding box center [513, 476] width 178 height 34
select select "87: PARCEL_SEARCH_TaxDistrict"
click at [424, 459] on select "Choose... ALL_FEE_RECIPIENTS APPLICATION_ID APPLICATION_NUMBER APPLICATION_STAT…" at bounding box center [513, 476] width 178 height 34
click at [849, 483] on input "text" at bounding box center [886, 476] width 178 height 34
type input "FRANKLIN TWP/[PERSON_NAME]"
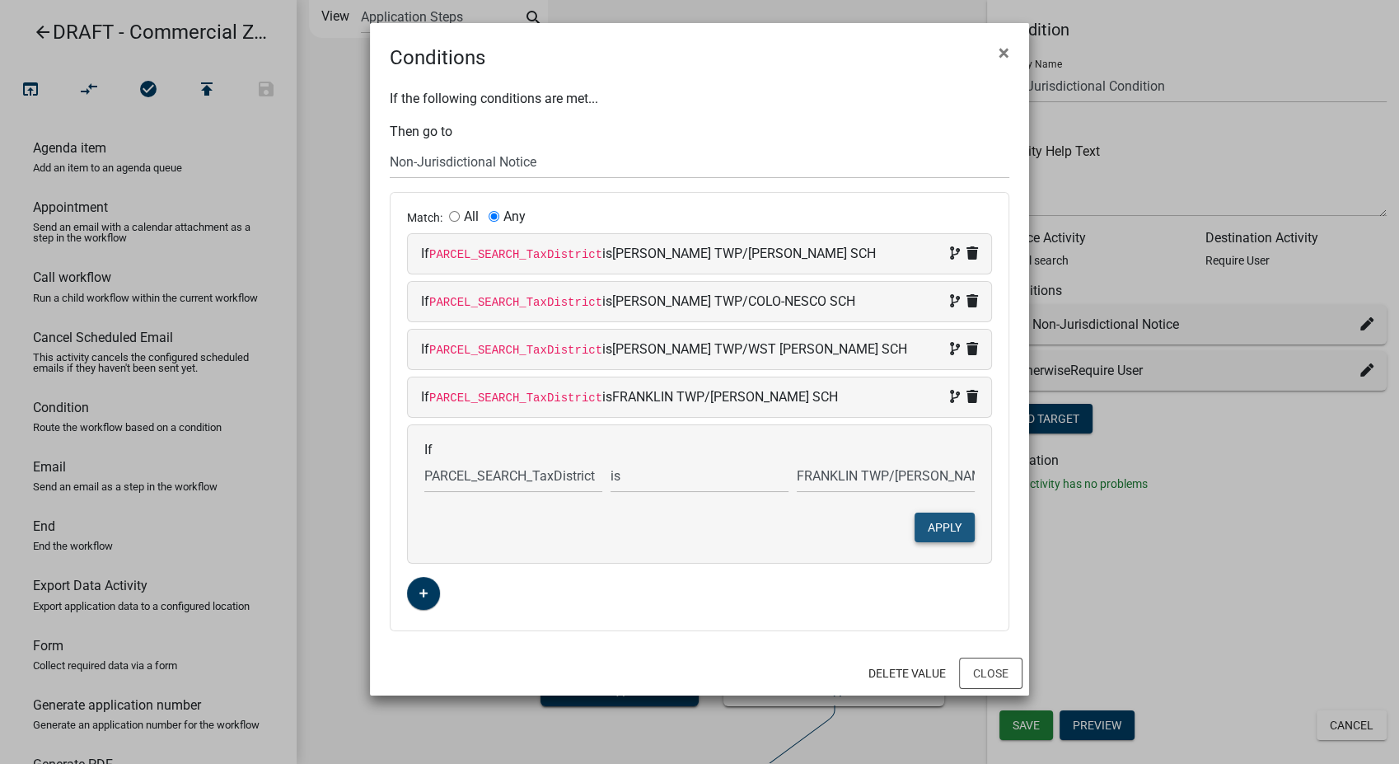
click at [956, 517] on button "Apply" at bounding box center [944, 527] width 60 height 30
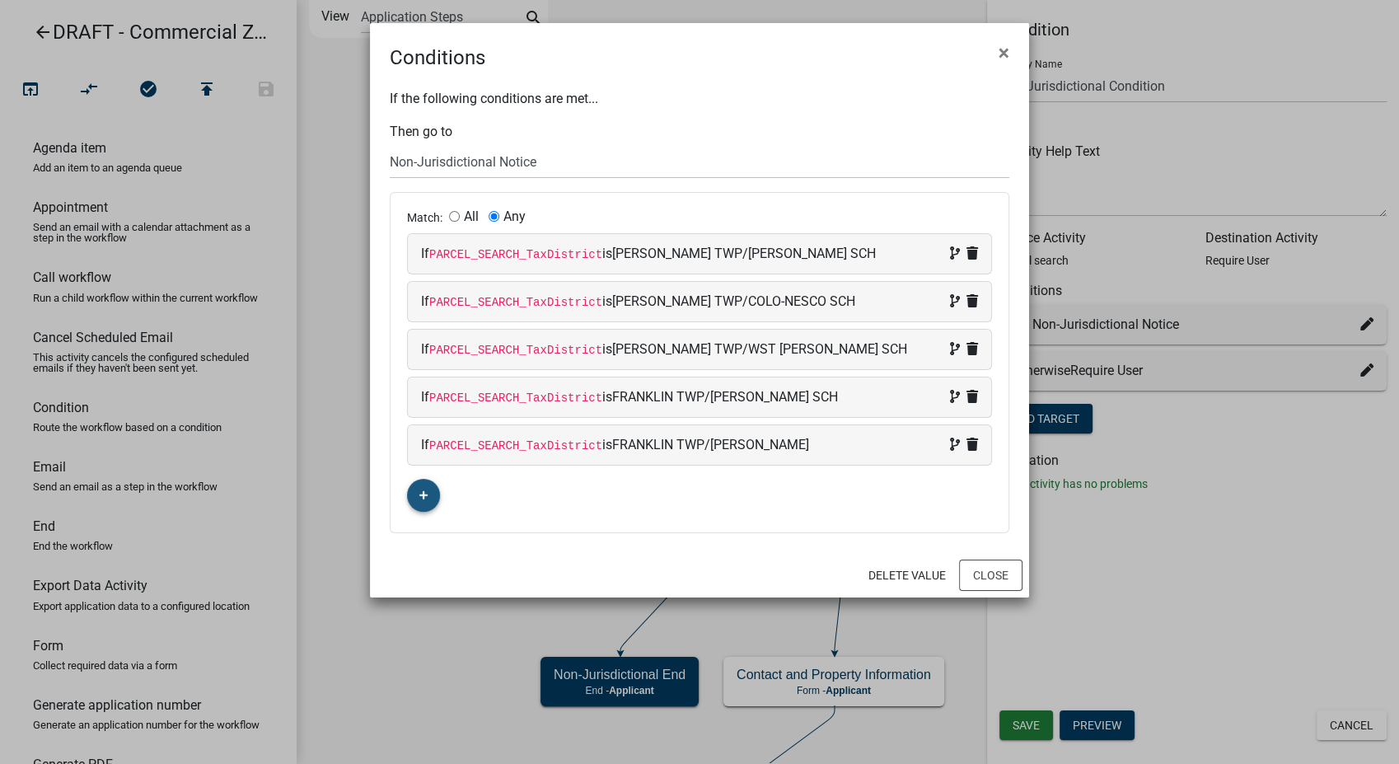
click at [418, 494] on button "button" at bounding box center [423, 495] width 33 height 33
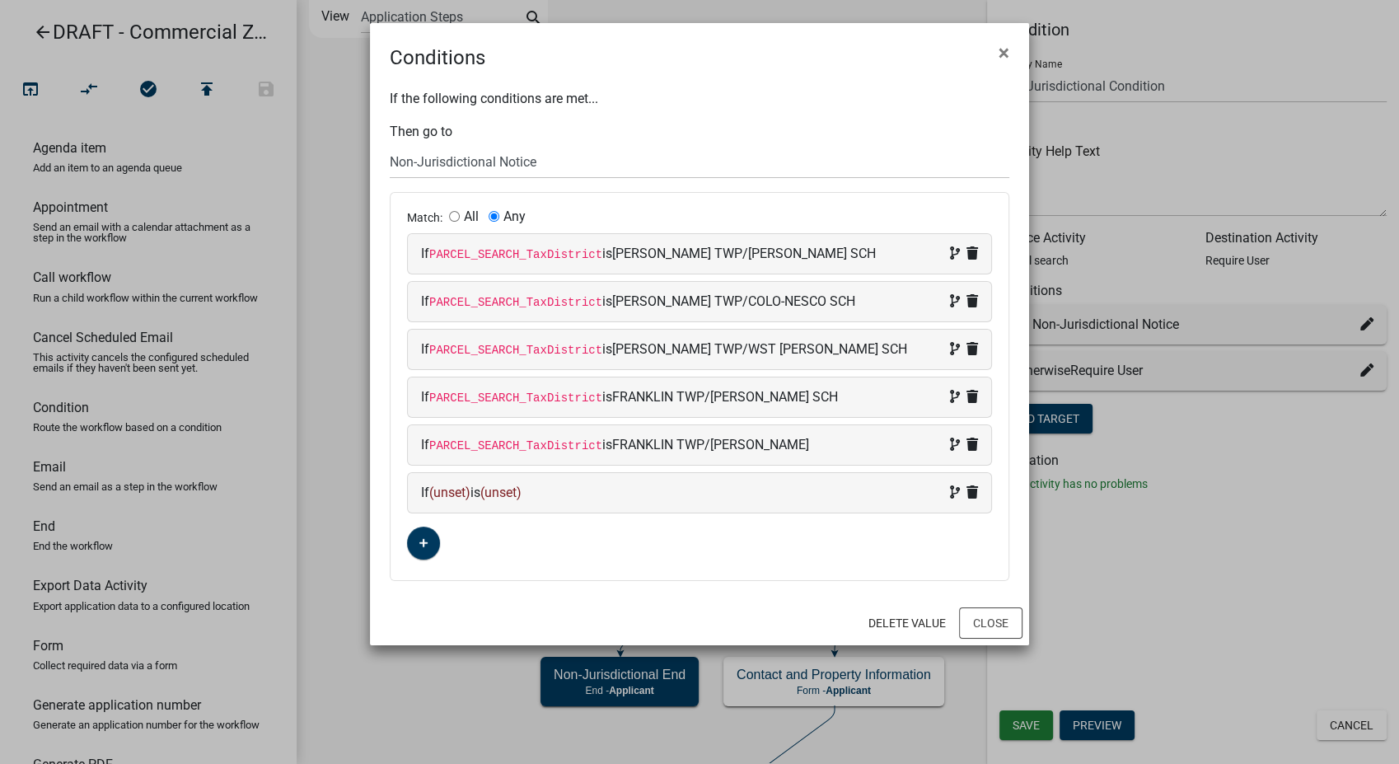
click at [617, 478] on div "If (unset) is (unset)" at bounding box center [699, 493] width 583 height 40
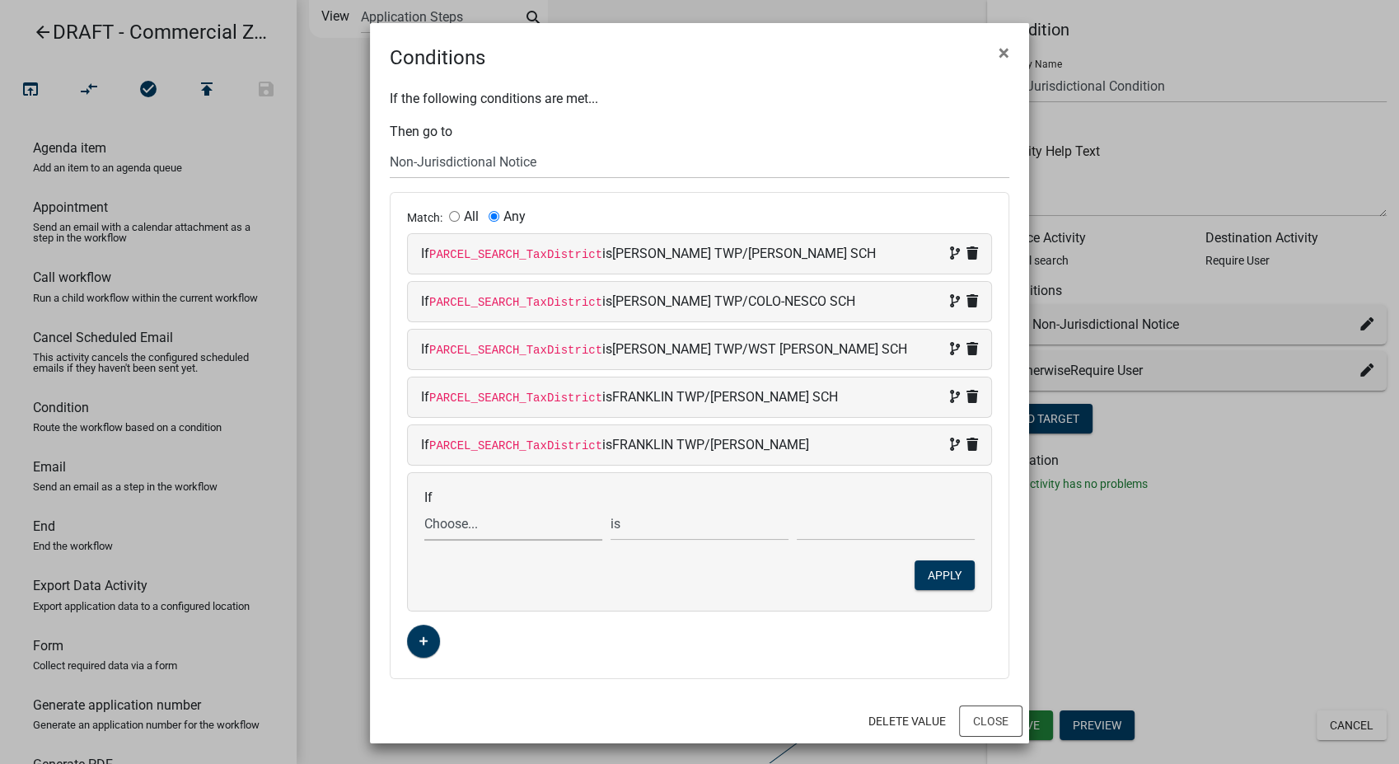
click at [483, 526] on select "Choose... ALL_FEE_RECIPIENTS APPLICATION_ID APPLICATION_NUMBER APPLICATION_STAT…" at bounding box center [513, 524] width 178 height 34
select select "87: PARCEL_SEARCH_TaxDistrict"
click at [424, 507] on select "Choose... ALL_FEE_RECIPIENTS APPLICATION_ID APPLICATION_NUMBER APPLICATION_STAT…" at bounding box center [513, 524] width 178 height 34
click at [839, 529] on input "text" at bounding box center [886, 524] width 178 height 34
type input "FRANKLIN TWP/[US_STATE] SCH"
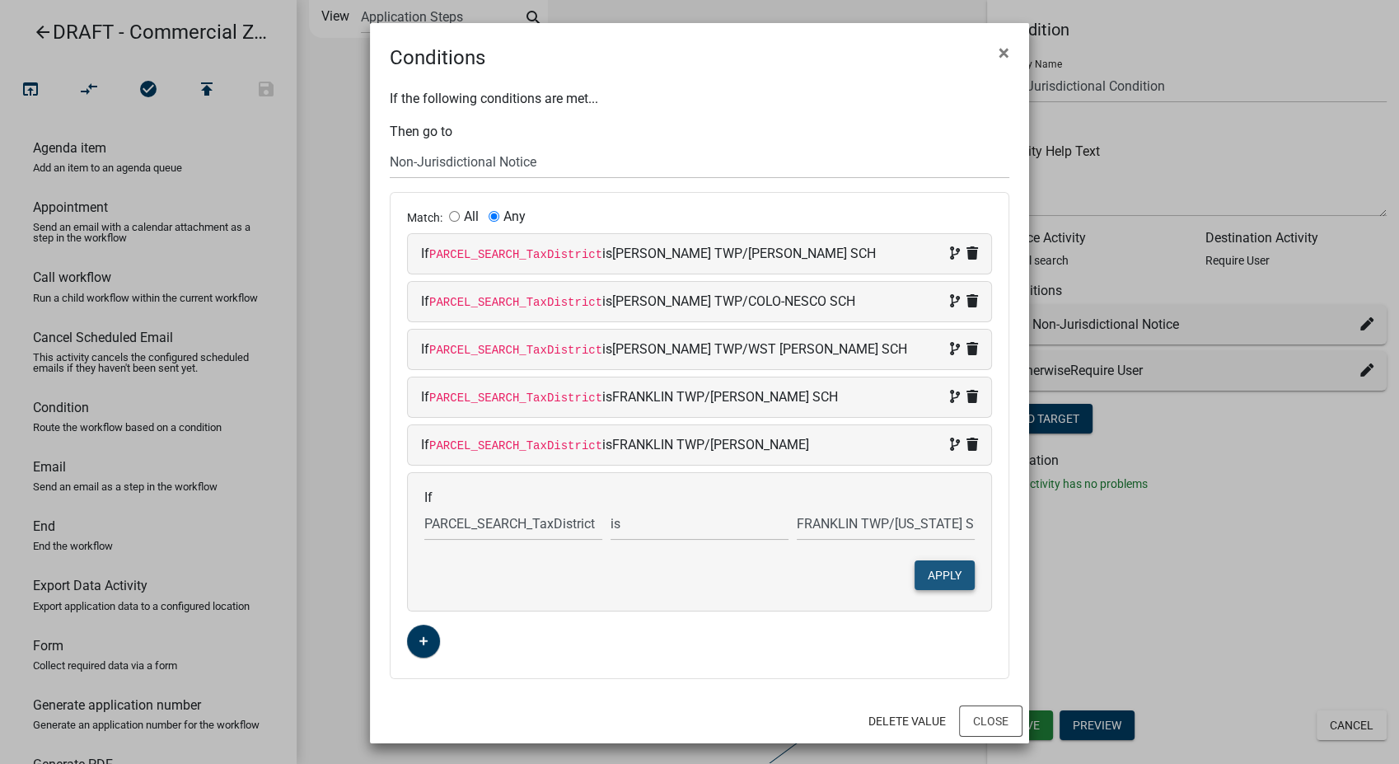
click at [934, 568] on button "Apply" at bounding box center [944, 575] width 60 height 30
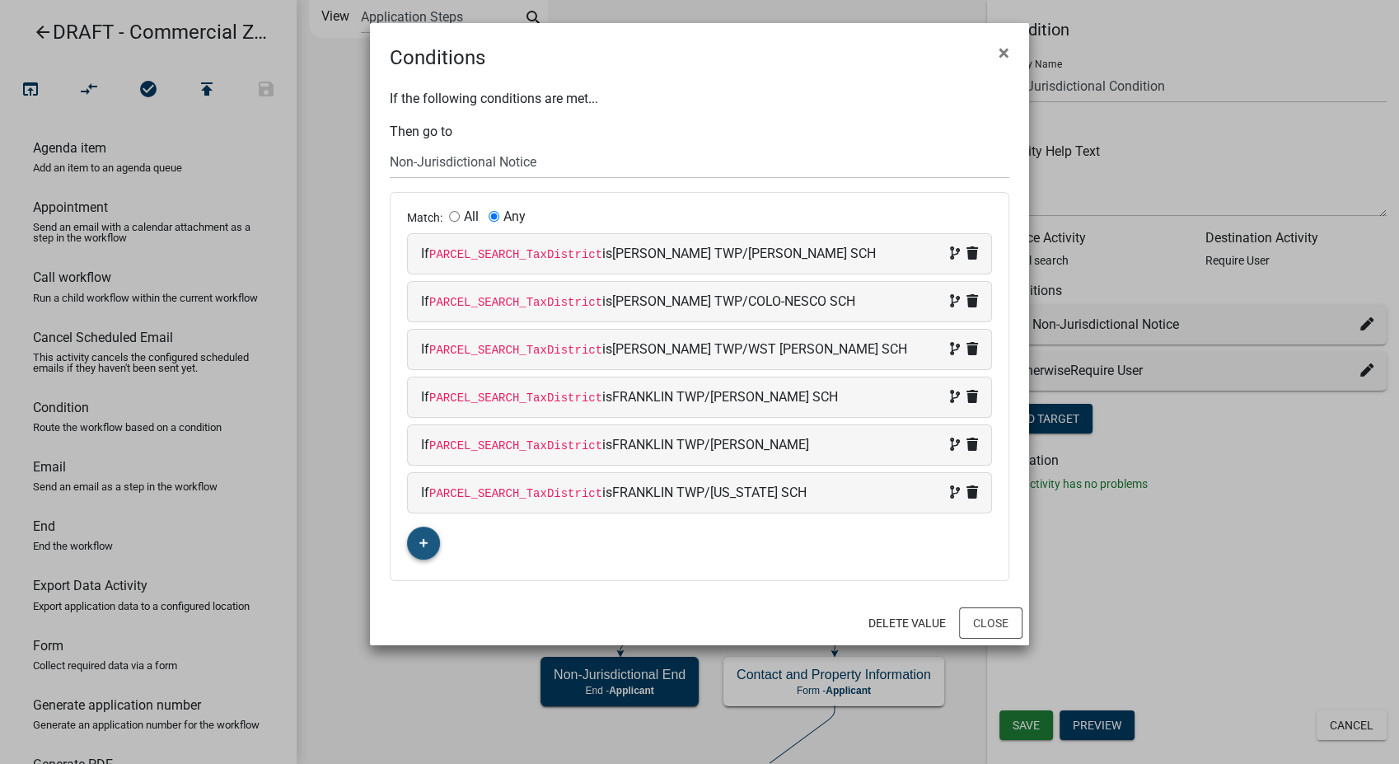
click at [420, 550] on button "button" at bounding box center [423, 542] width 33 height 33
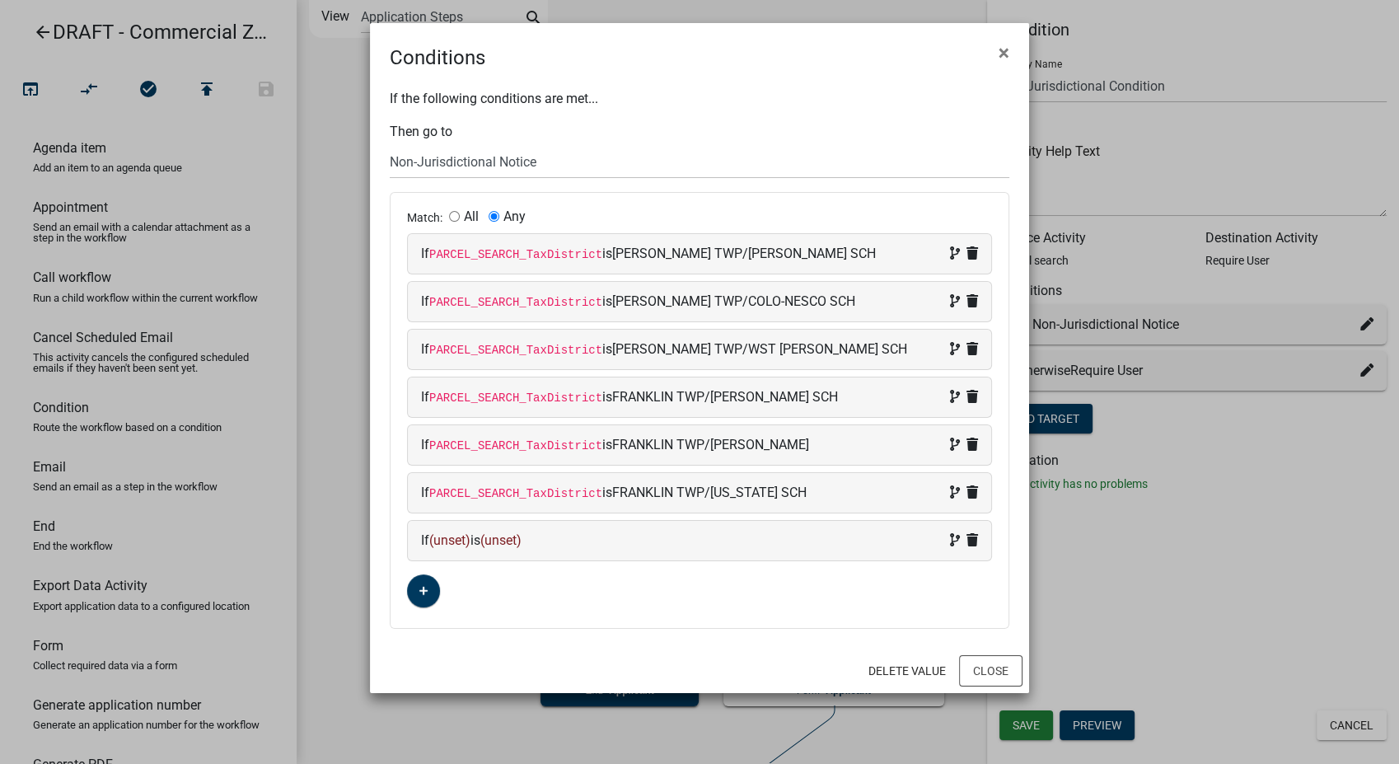
click at [573, 533] on div "If (unset) is (unset)" at bounding box center [699, 541] width 557 height 20
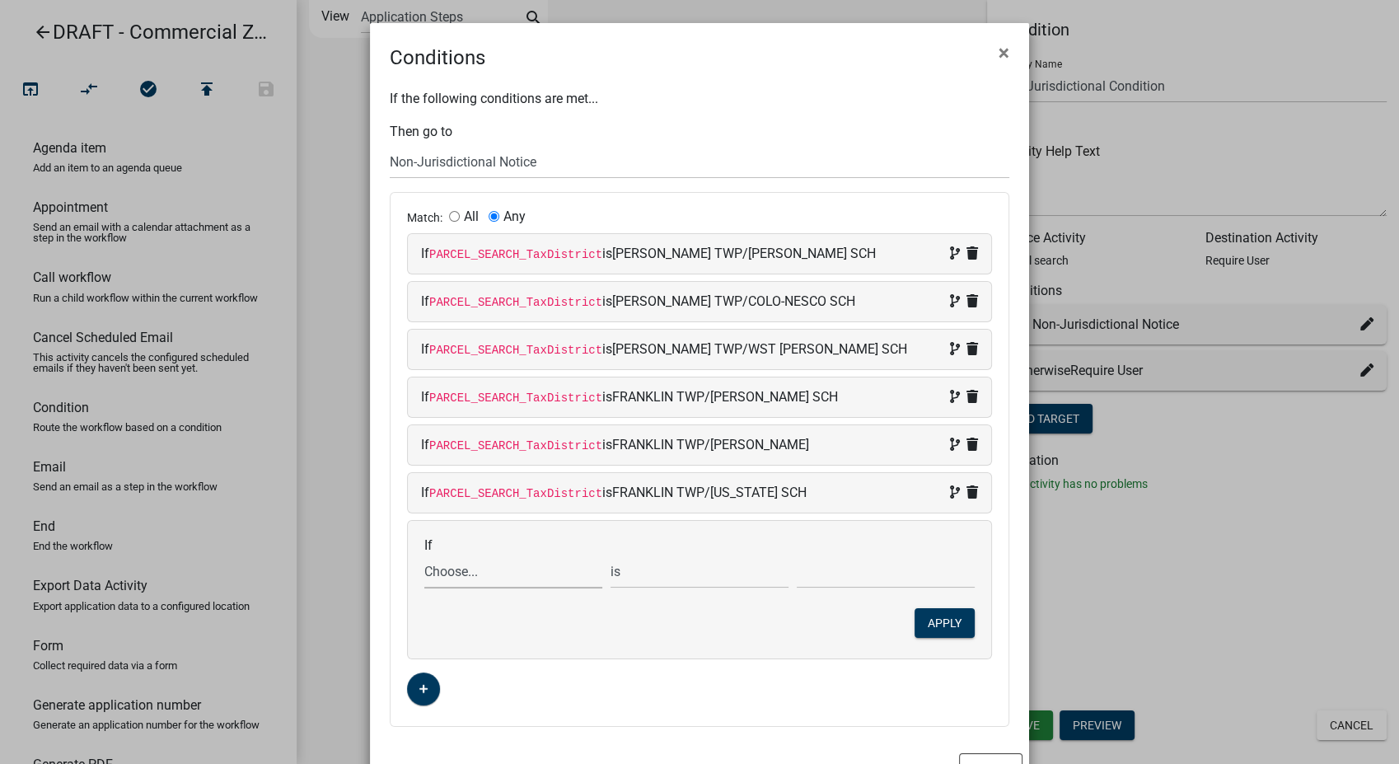
click at [457, 570] on select "Choose... ALL_FEE_RECIPIENTS APPLICATION_ID APPLICATION_NUMBER APPLICATION_STAT…" at bounding box center [513, 571] width 178 height 34
select select "87: PARCEL_SEARCH_TaxDistrict"
click at [424, 554] on select "Choose... ALL_FEE_RECIPIENTS APPLICATION_ID APPLICATION_NUMBER APPLICATION_STAT…" at bounding box center [513, 571] width 178 height 34
click at [827, 576] on input "text" at bounding box center [886, 571] width 178 height 34
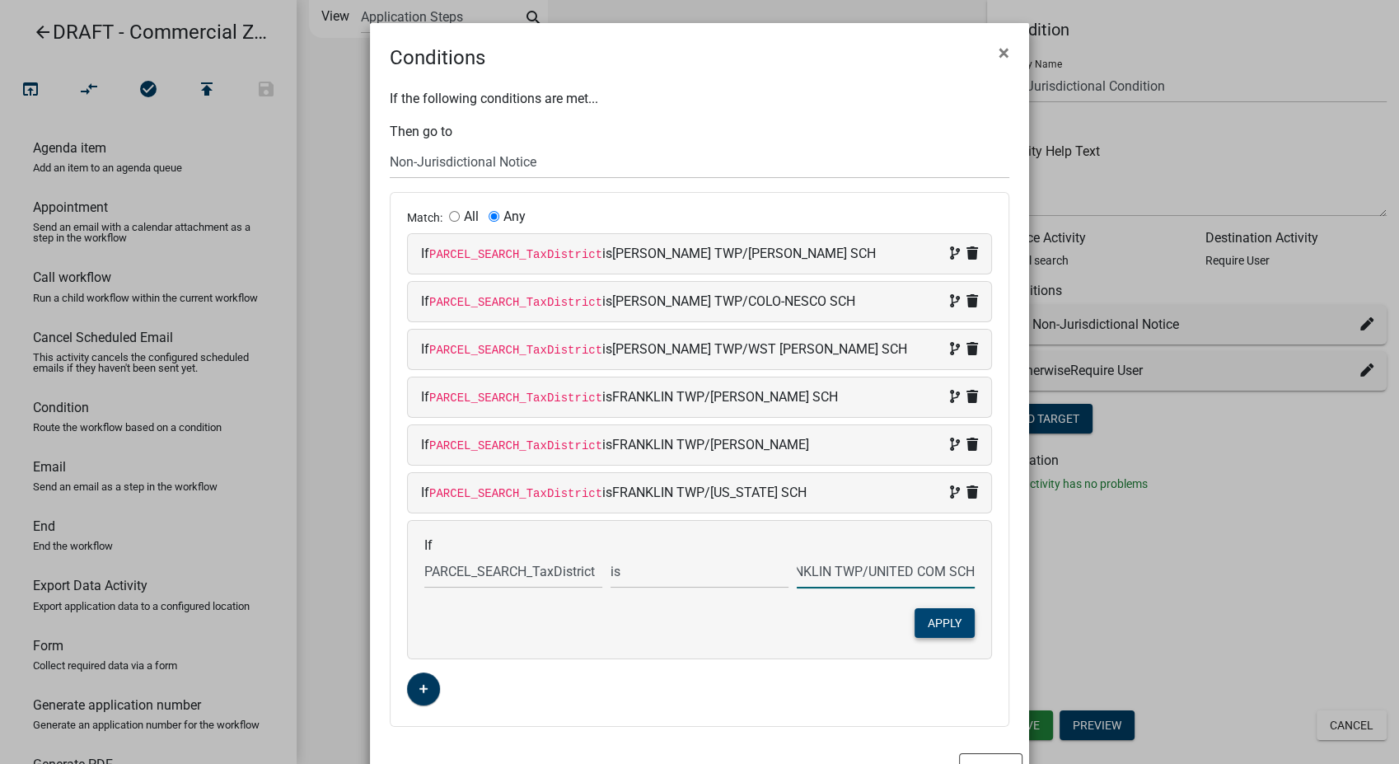
type input "FRANKLIN TWP/UNITED COM SCH"
click at [933, 625] on button "Apply" at bounding box center [944, 623] width 60 height 30
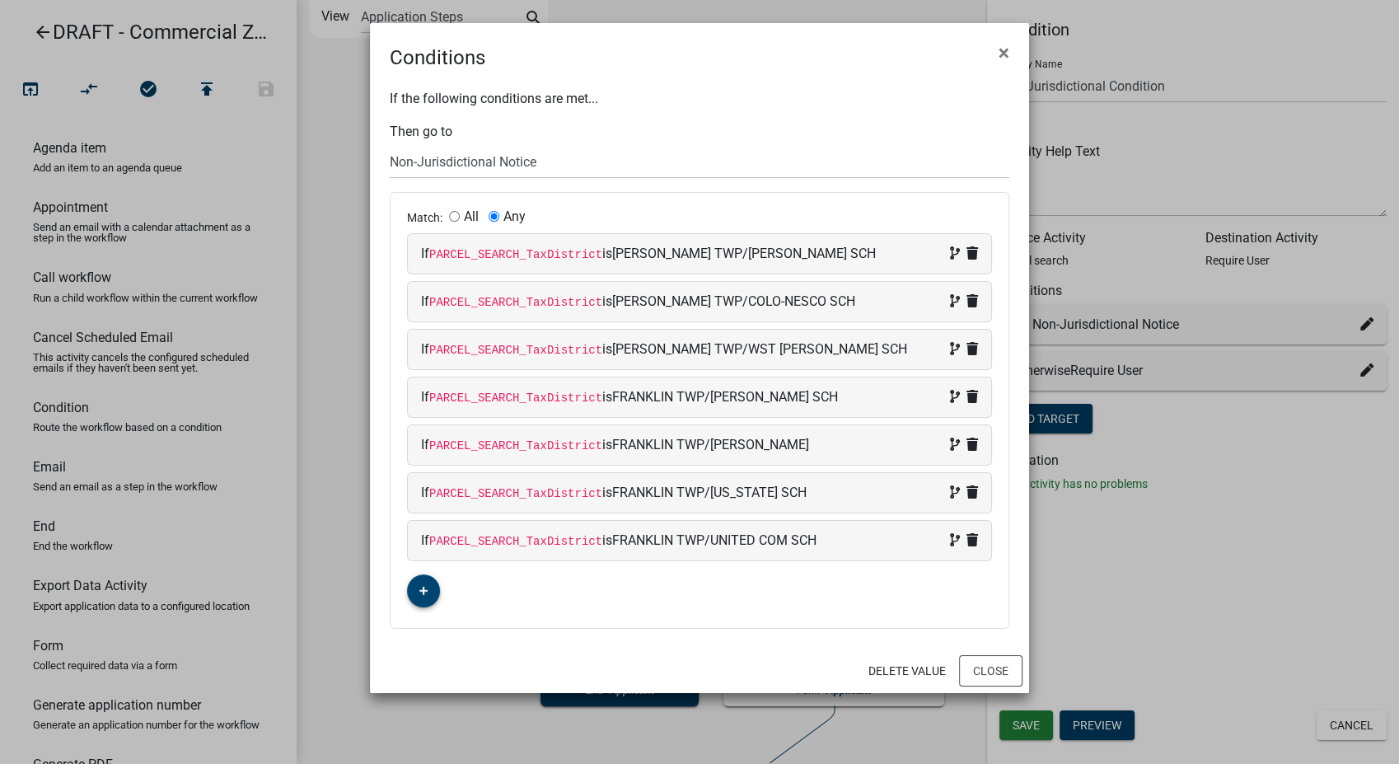
click at [420, 589] on icon "button" at bounding box center [423, 591] width 9 height 9
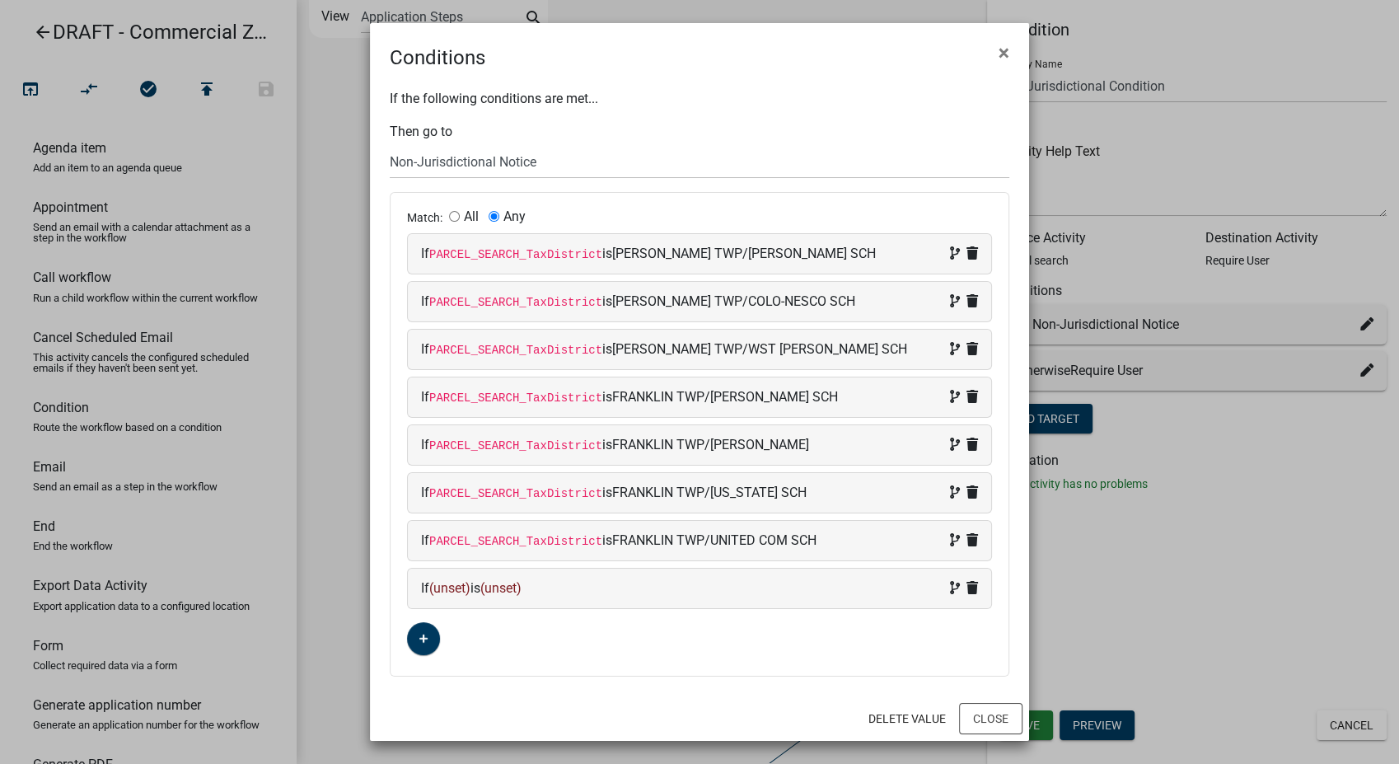
click at [559, 591] on div "If (unset) is (unset)" at bounding box center [699, 588] width 557 height 20
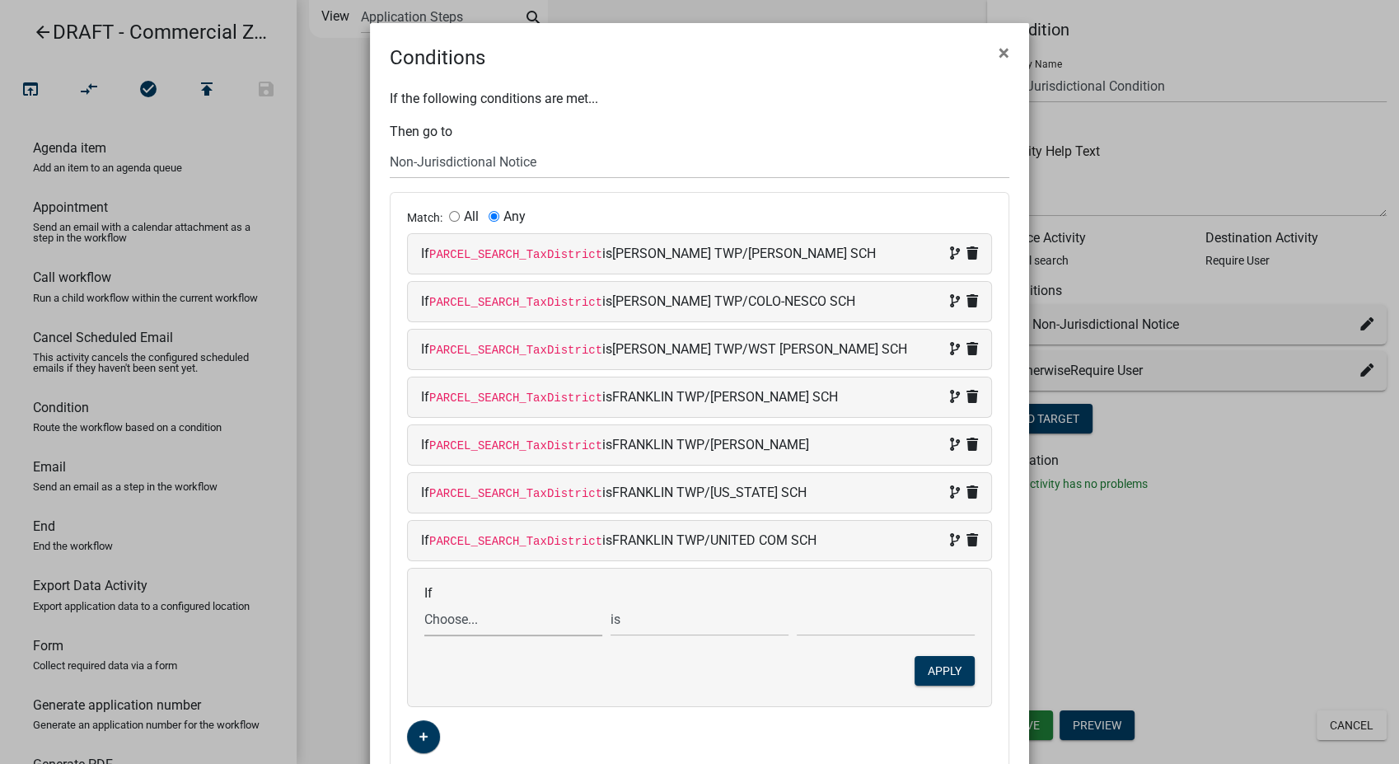
click at [467, 618] on select "Choose... ALL_FEE_RECIPIENTS APPLICATION_ID APPLICATION_NUMBER APPLICATION_STAT…" at bounding box center [513, 619] width 178 height 34
select select "87: PARCEL_SEARCH_TaxDistrict"
click at [424, 602] on select "Choose... ALL_FEE_RECIPIENTS APPLICATION_ID APPLICATION_NUMBER APPLICATION_STAT…" at bounding box center [513, 619] width 178 height 34
click at [844, 626] on input "text" at bounding box center [886, 619] width 178 height 34
type input "GRANT TWP/[PERSON_NAME] SCH"
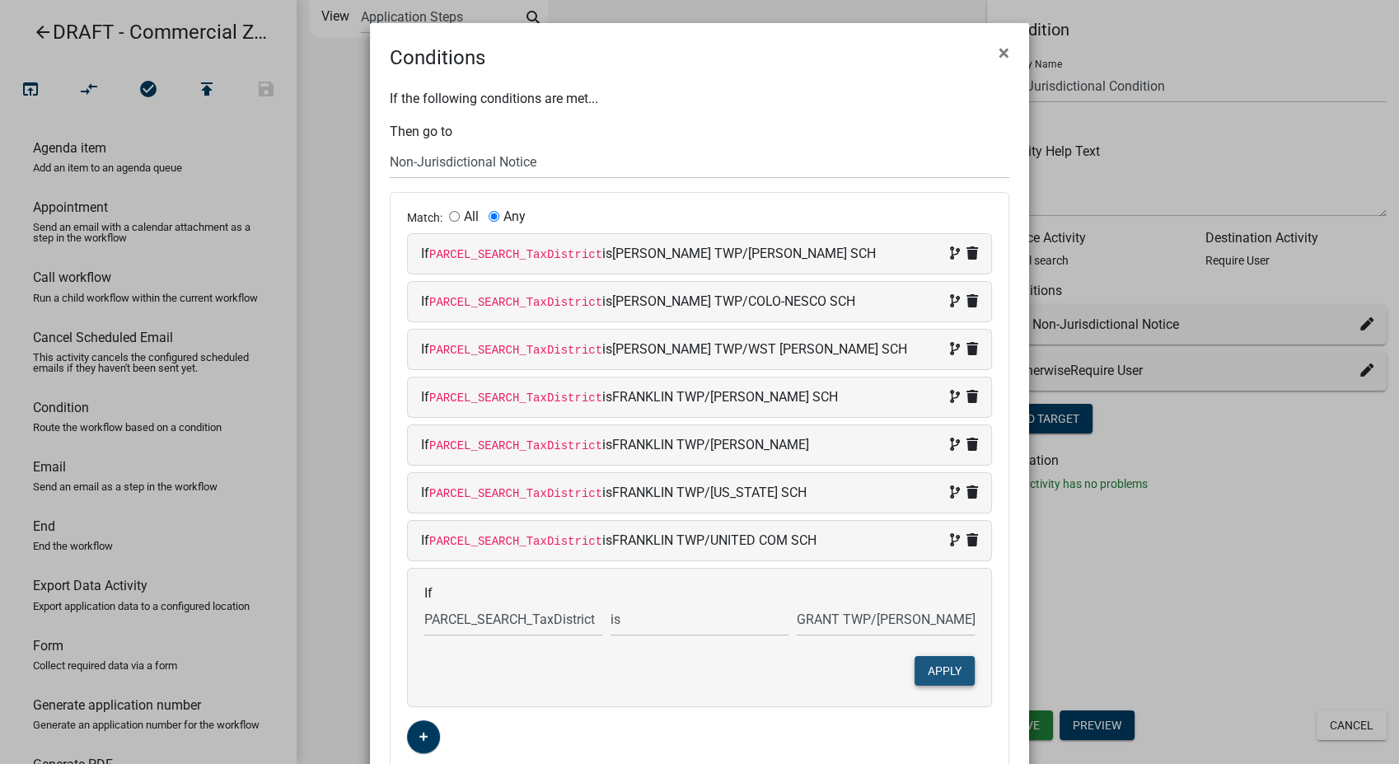
click at [915, 669] on button "Apply" at bounding box center [944, 671] width 60 height 30
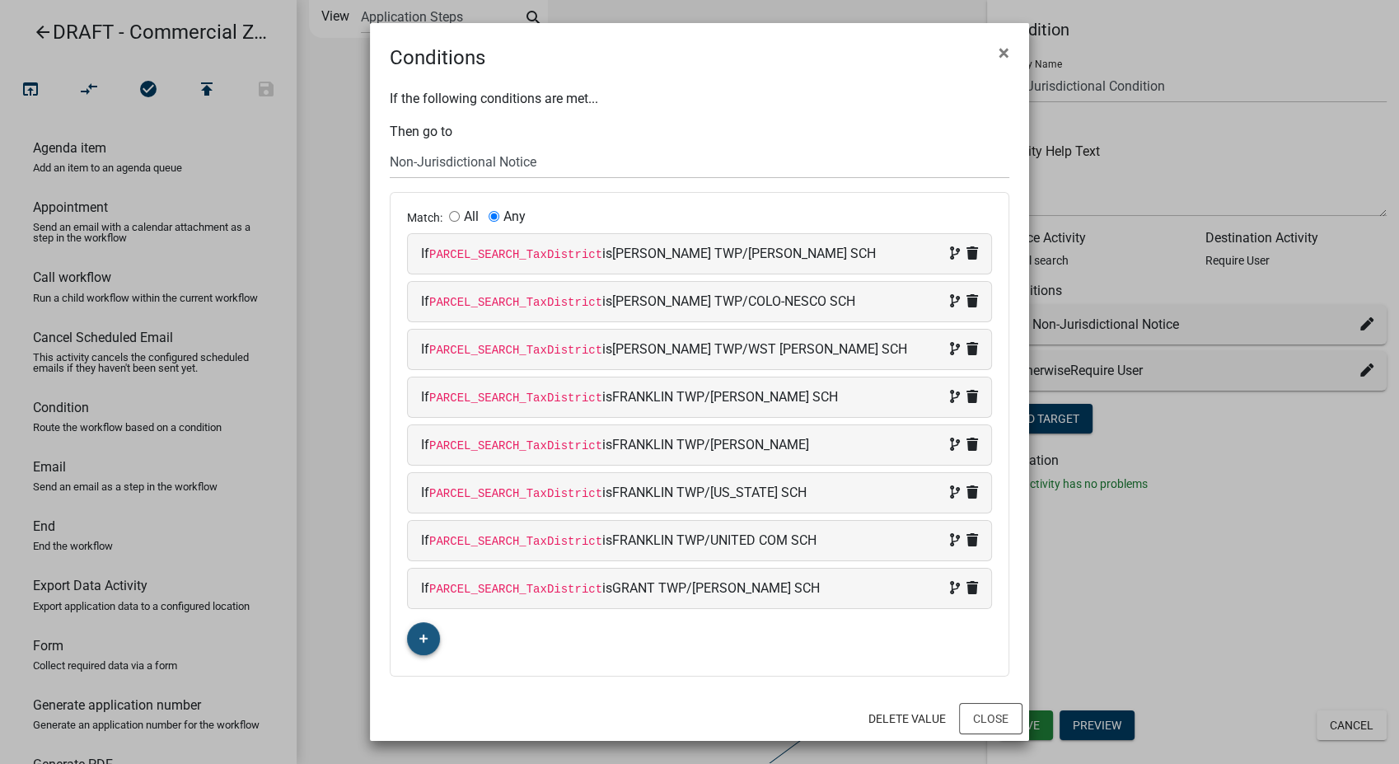
click at [422, 643] on fa-icon "button" at bounding box center [423, 639] width 9 height 16
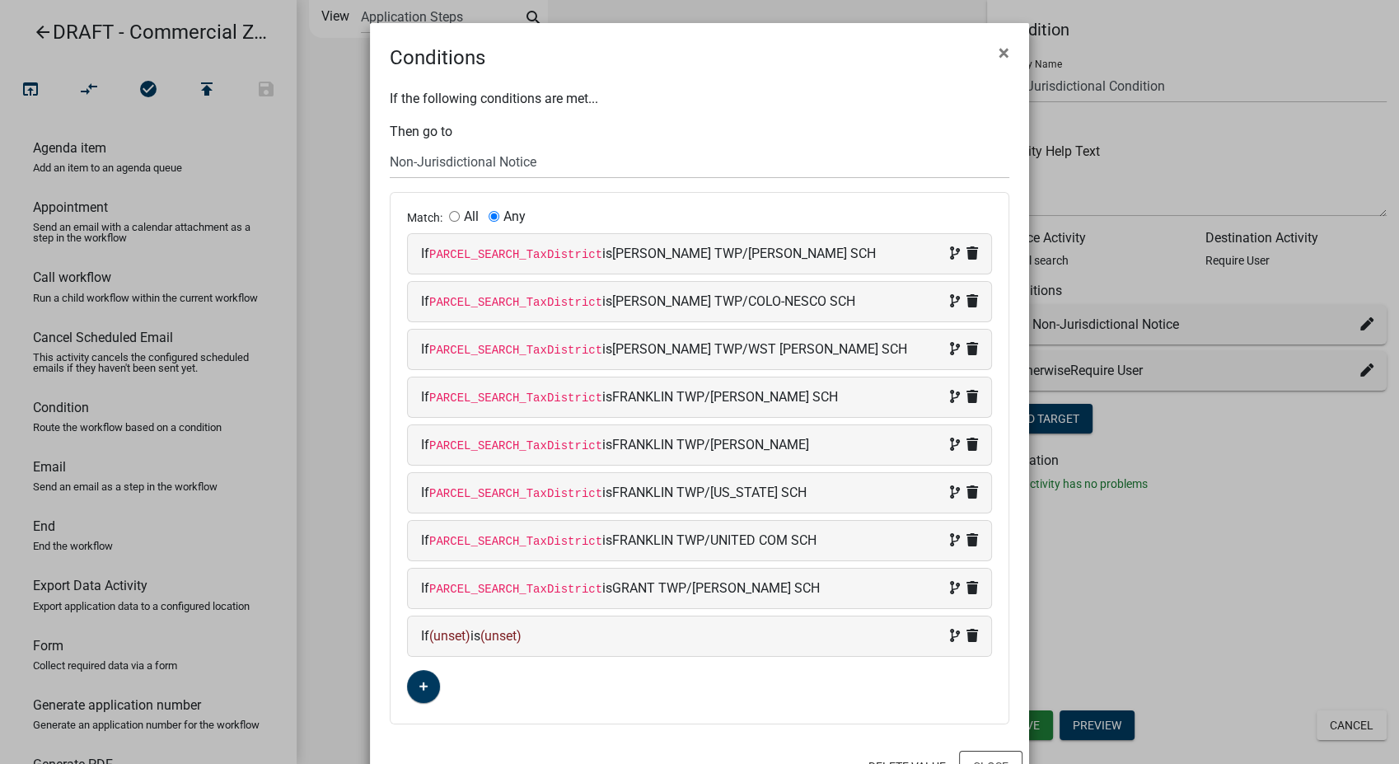
click at [556, 639] on div "If (unset) is (unset)" at bounding box center [699, 636] width 557 height 20
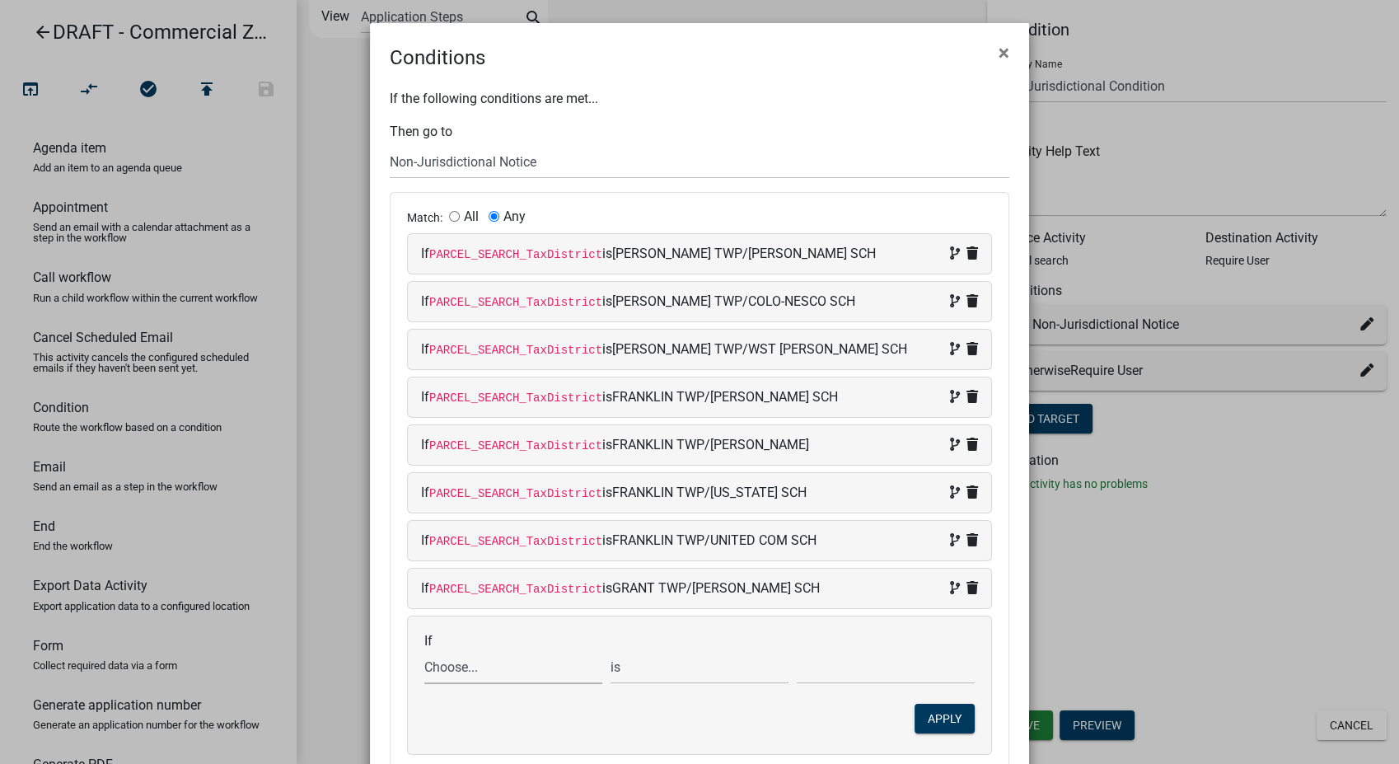
click at [478, 671] on select "Choose... ALL_FEE_RECIPIENTS APPLICATION_ID APPLICATION_NUMBER APPLICATION_STAT…" at bounding box center [513, 667] width 178 height 34
select select "87: PARCEL_SEARCH_TaxDistrict"
click at [424, 650] on select "Choose... ALL_FEE_RECIPIENTS APPLICATION_ID APPLICATION_NUMBER APPLICATION_STAT…" at bounding box center [513, 667] width 178 height 34
click at [830, 679] on input "text" at bounding box center [886, 667] width 178 height 34
type input "GRANT TWP/[PERSON_NAME] SCH"
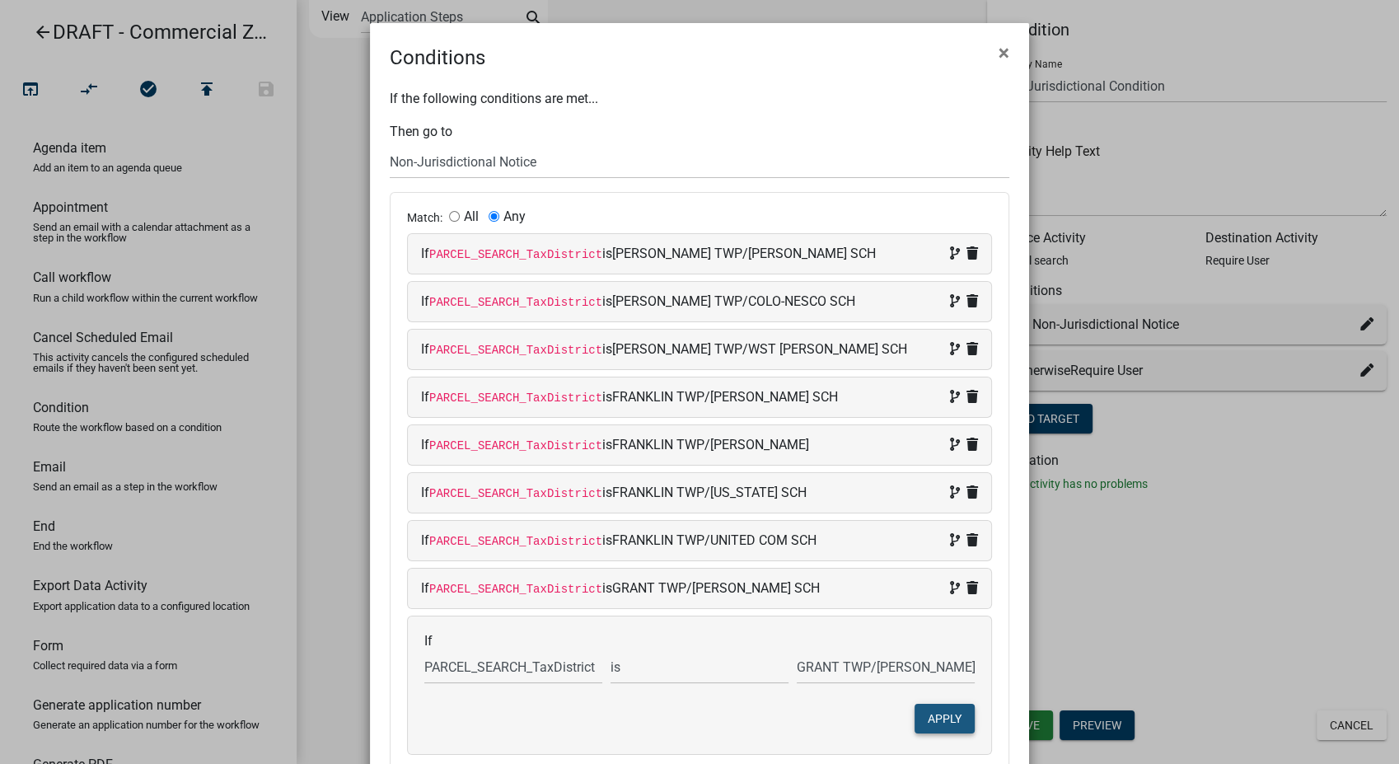
click at [963, 722] on button "Apply" at bounding box center [944, 719] width 60 height 30
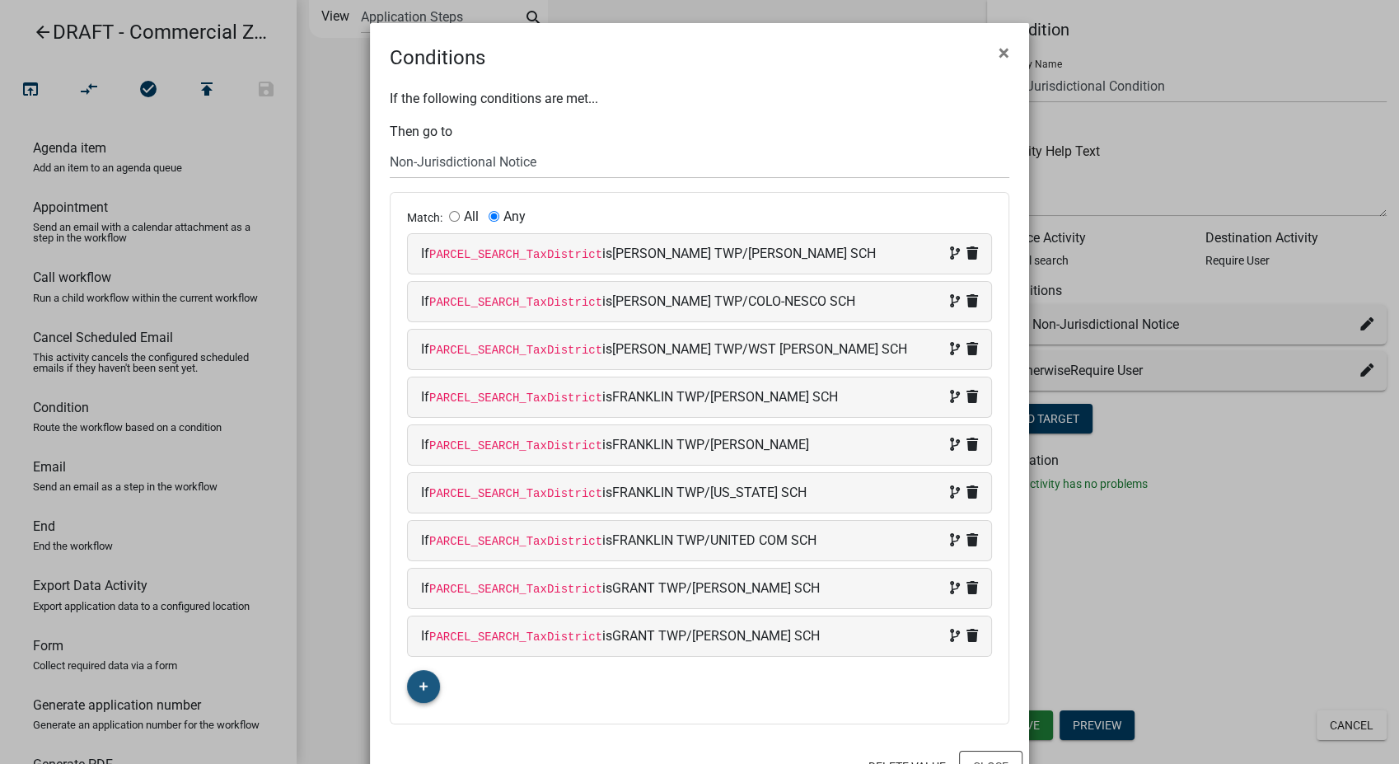
click at [419, 692] on fa-icon "button" at bounding box center [423, 687] width 9 height 16
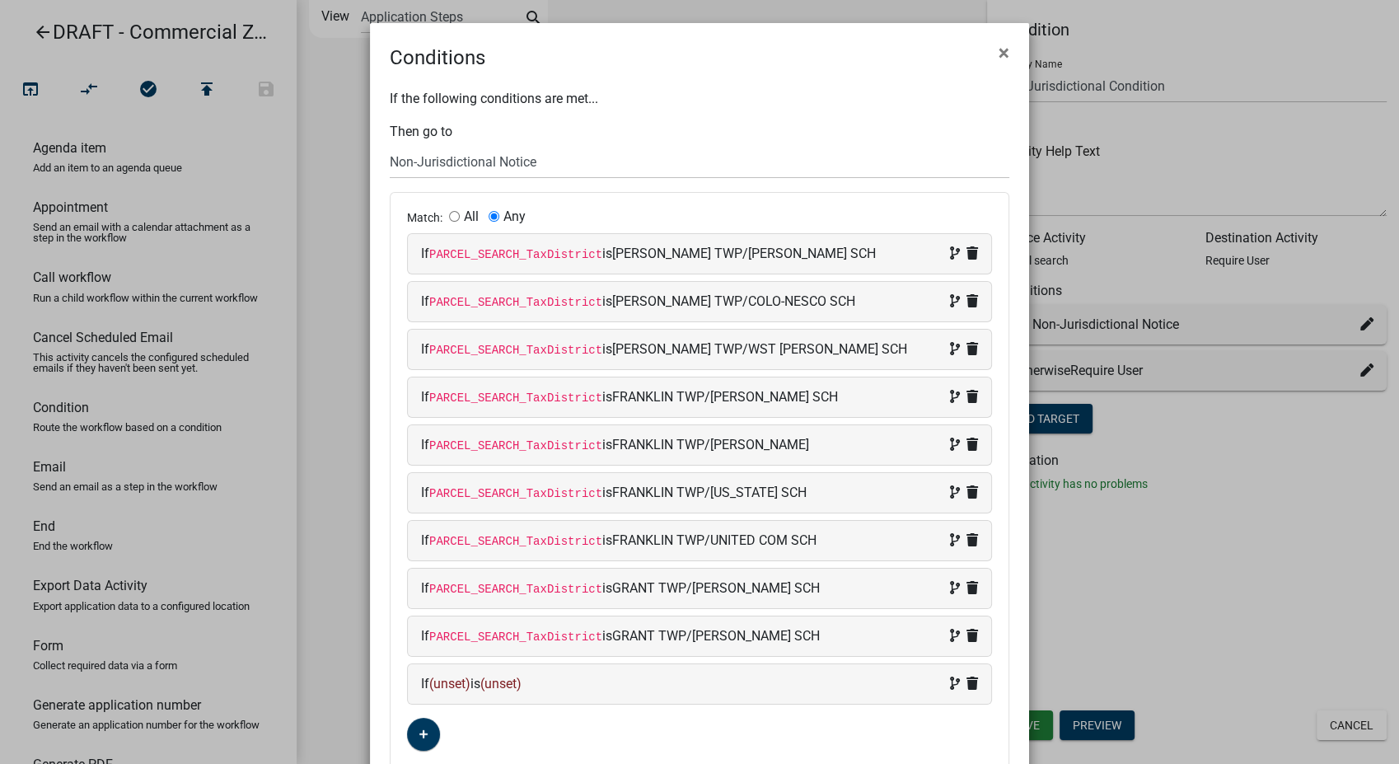
click at [626, 691] on div "If (unset) is (unset)" at bounding box center [699, 684] width 583 height 40
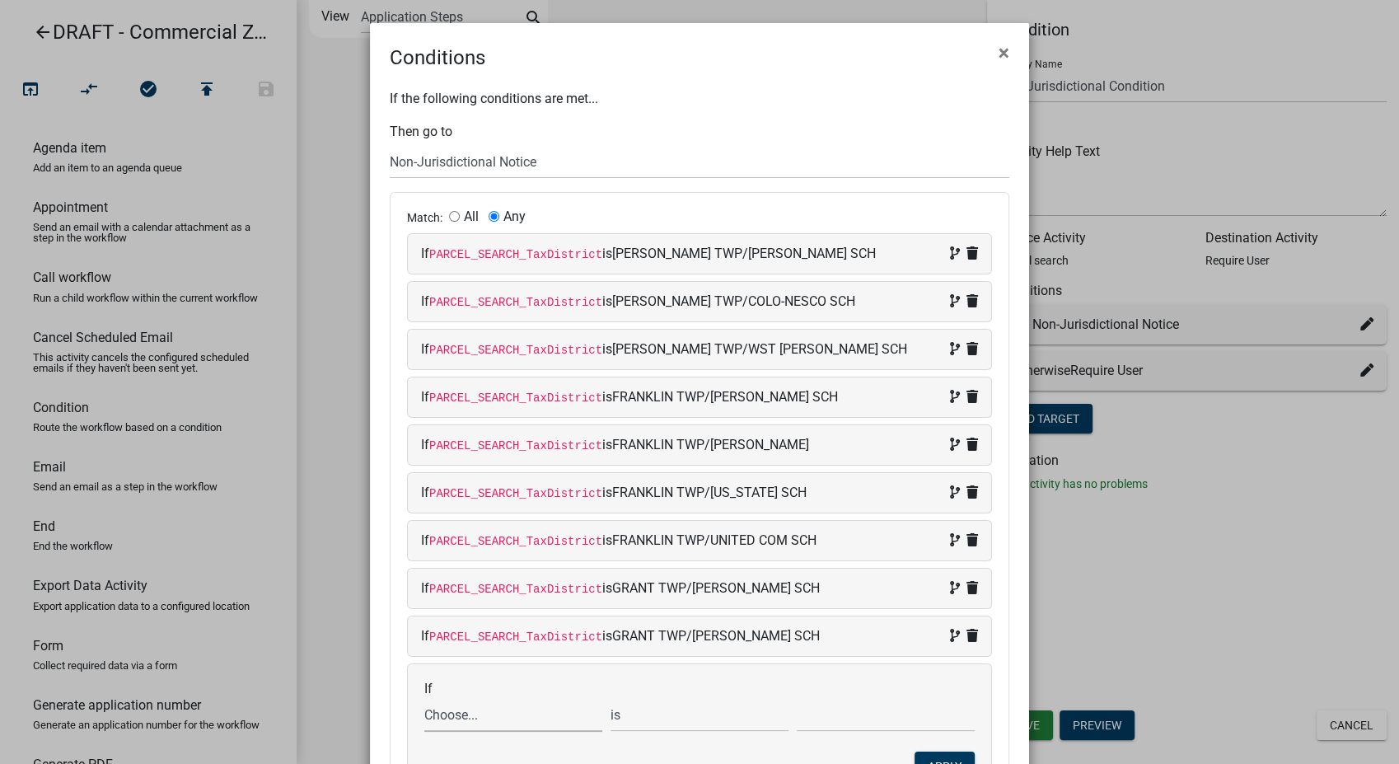
click at [469, 714] on select "Choose... ALL_FEE_RECIPIENTS APPLICATION_ID APPLICATION_NUMBER APPLICATION_STAT…" at bounding box center [513, 715] width 178 height 34
select select "87: PARCEL_SEARCH_TaxDistrict"
click at [424, 698] on select "Choose... ALL_FEE_RECIPIENTS APPLICATION_ID APPLICATION_NUMBER APPLICATION_STAT…" at bounding box center [513, 715] width 178 height 34
click at [823, 719] on input "text" at bounding box center [886, 715] width 178 height 34
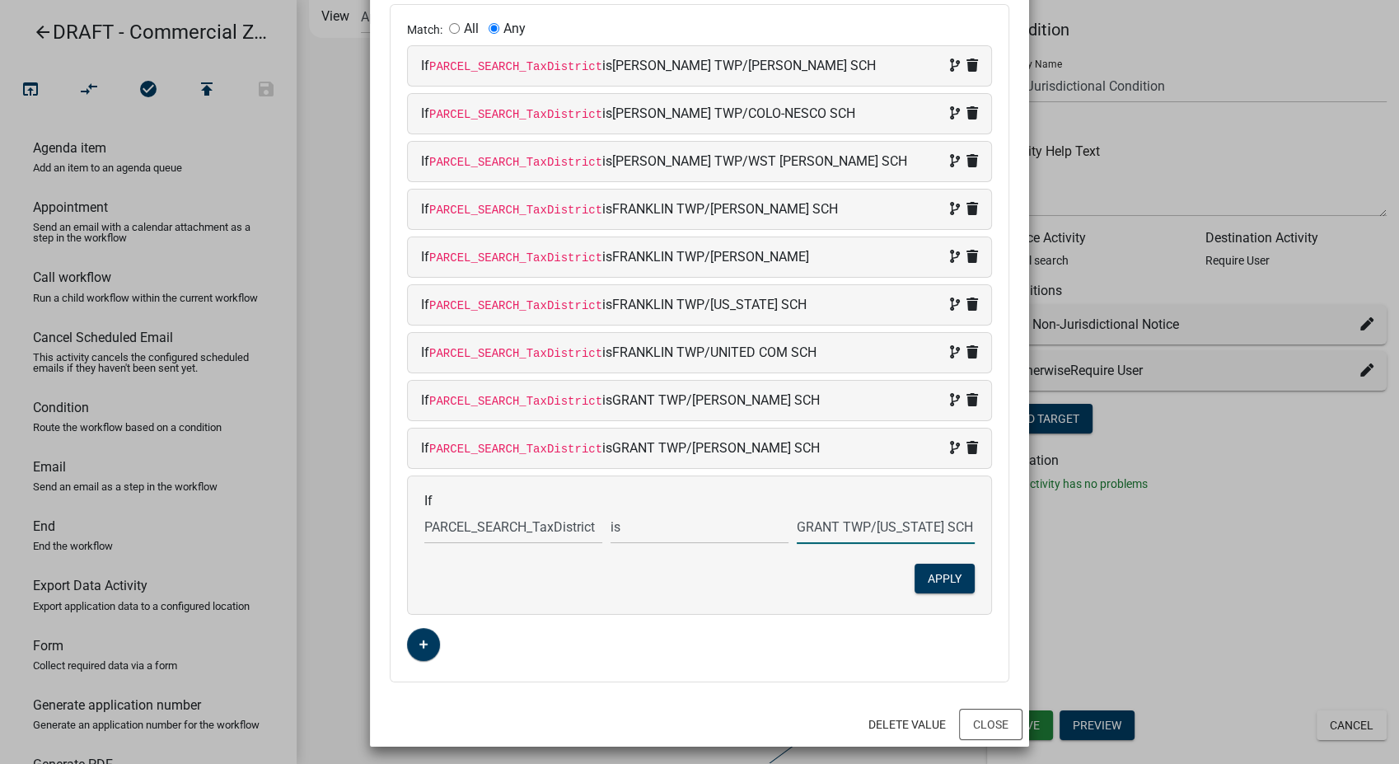
scroll to position [191, 0]
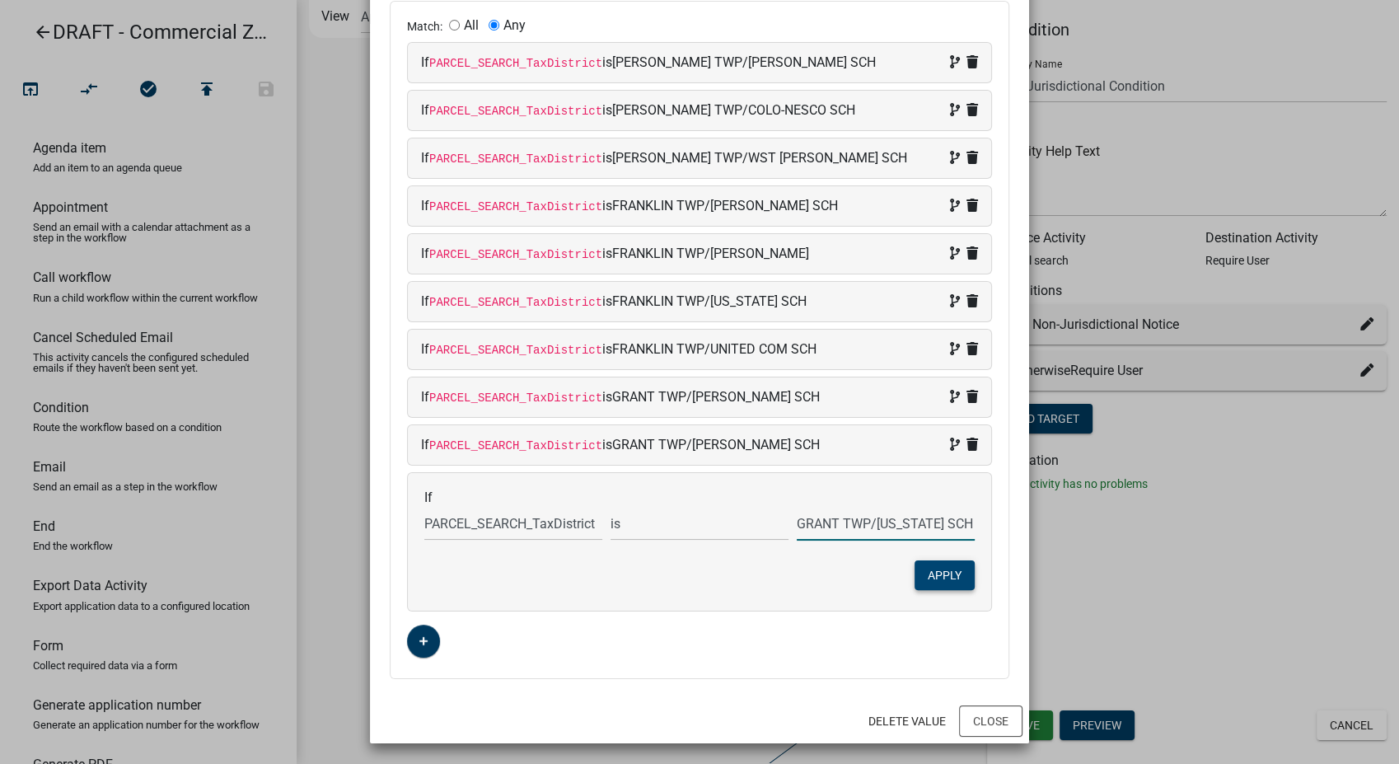
type input "GRANT TWP/[US_STATE] SCH"
click at [929, 577] on button "Apply" at bounding box center [944, 575] width 60 height 30
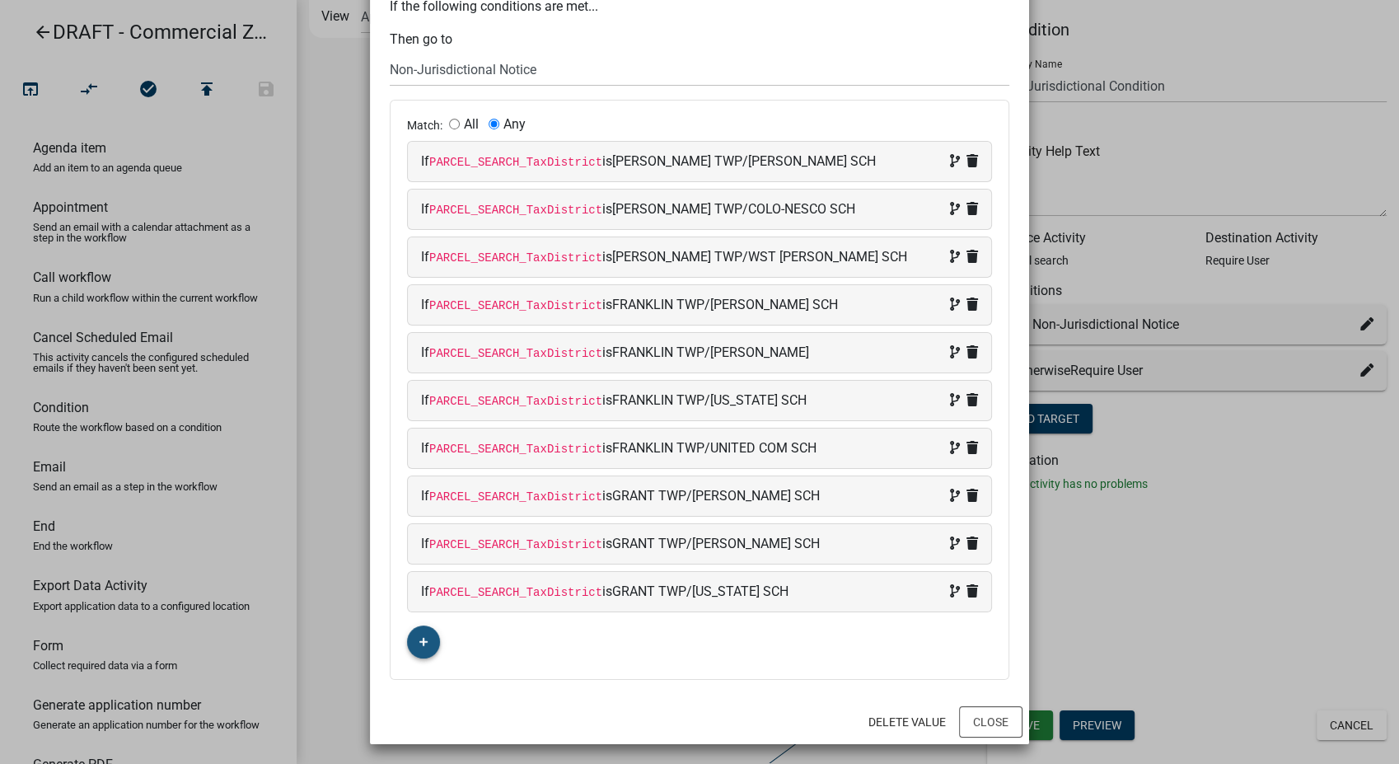
click at [407, 630] on button "button" at bounding box center [423, 641] width 33 height 33
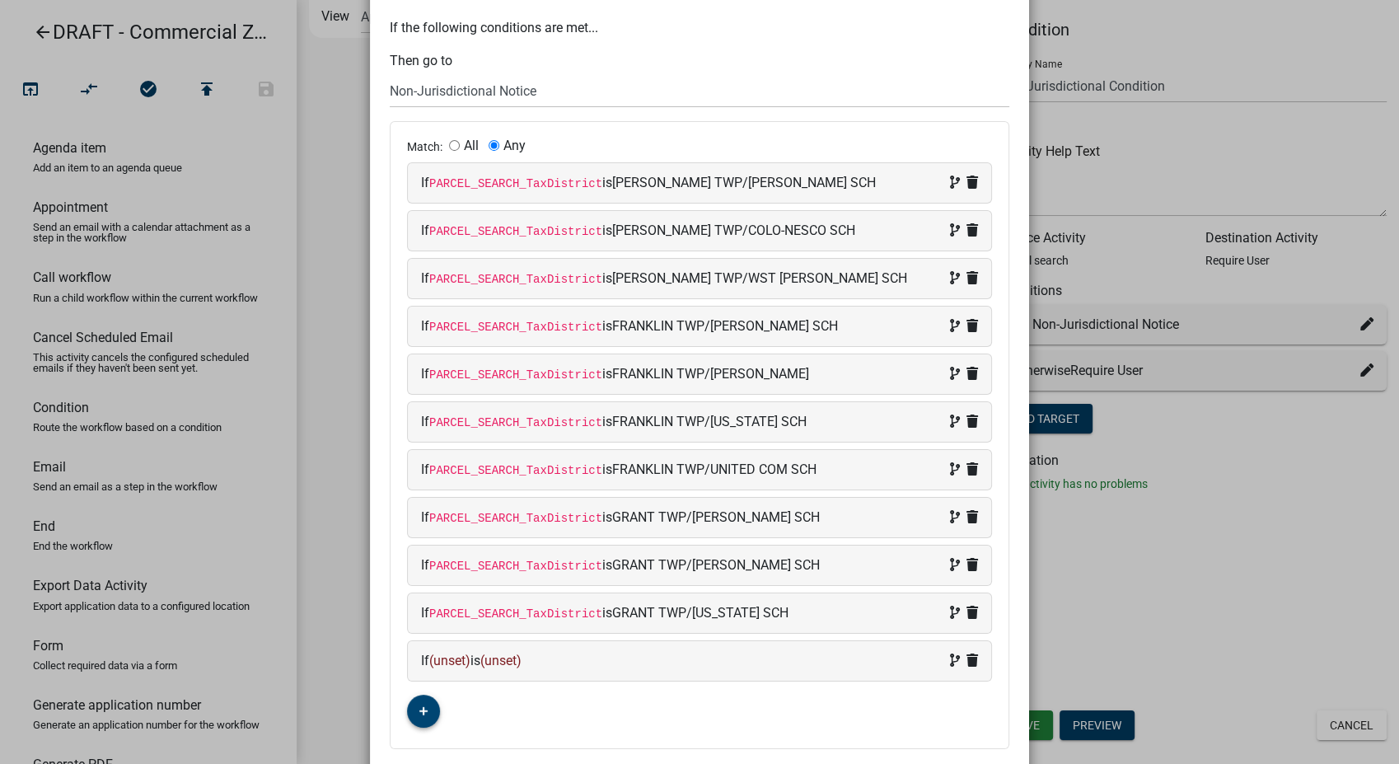
scroll to position [140, 0]
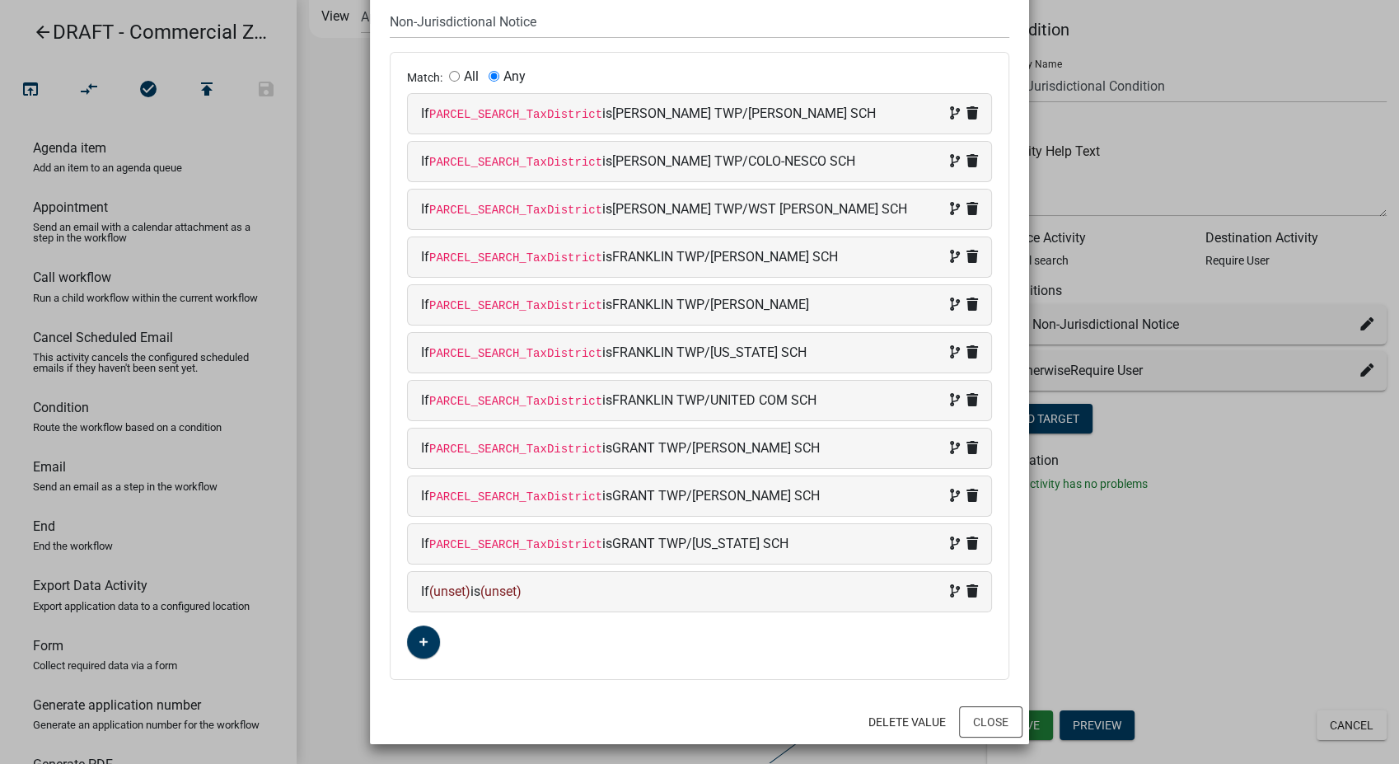
click at [567, 582] on div "If (unset) is (unset)" at bounding box center [699, 592] width 557 height 20
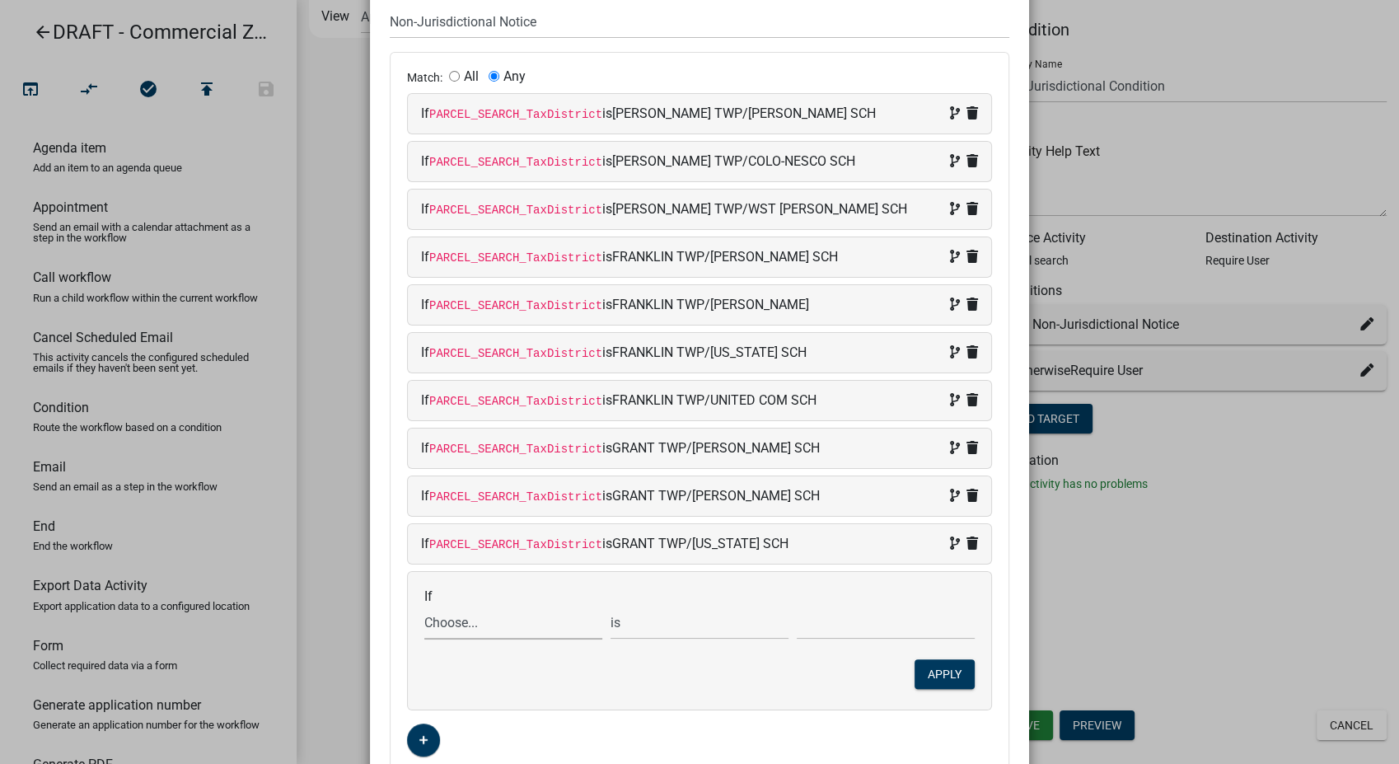
click at [461, 623] on select "Choose... ALL_FEE_RECIPIENTS APPLICATION_ID APPLICATION_NUMBER APPLICATION_STAT…" at bounding box center [513, 622] width 178 height 34
select select "87: PARCEL_SEARCH_TaxDistrict"
click at [424, 605] on select "Choose... ALL_FEE_RECIPIENTS APPLICATION_ID APPLICATION_NUMBER APPLICATION_STAT…" at bounding box center [513, 622] width 178 height 34
click at [851, 615] on input "text" at bounding box center [886, 622] width 178 height 34
type input "[PERSON_NAME]/[PERSON_NAME]"
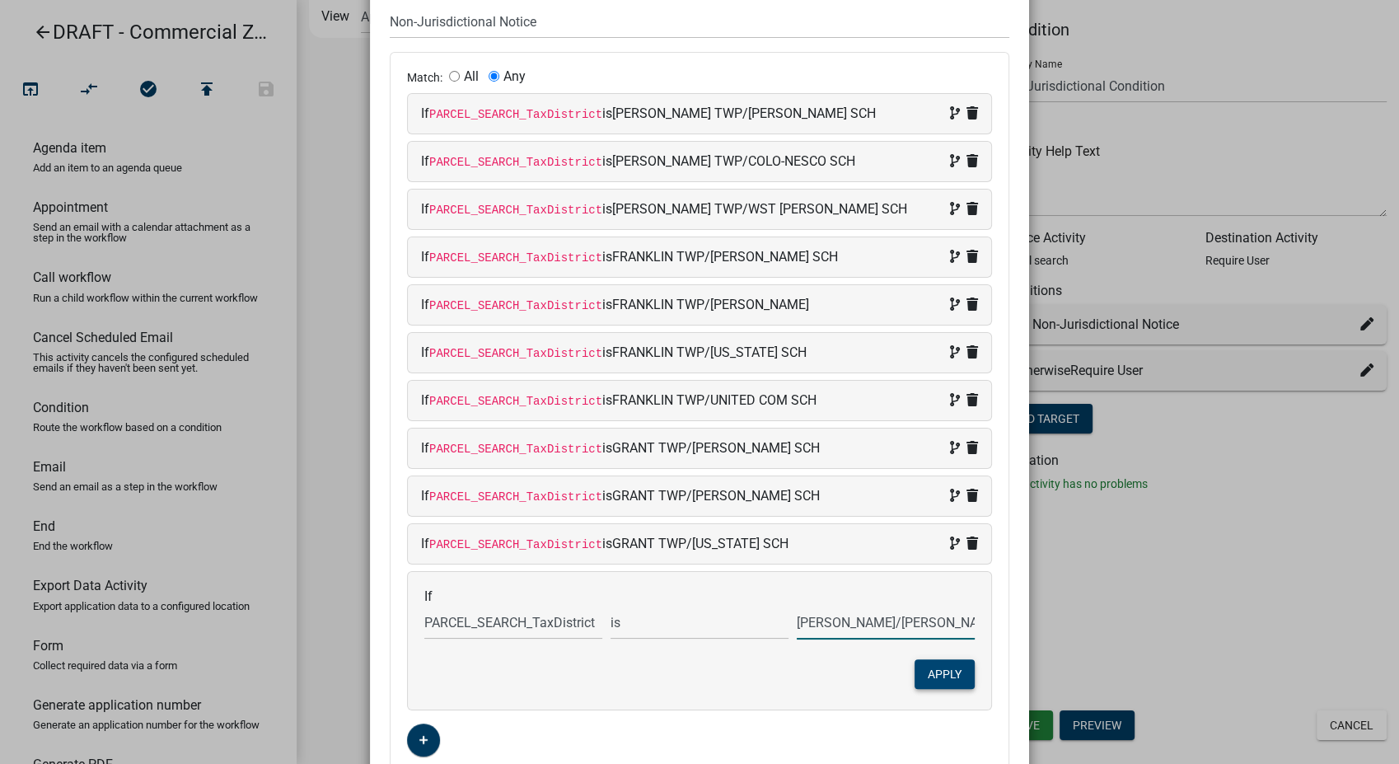
click at [925, 676] on button "Apply" at bounding box center [944, 674] width 60 height 30
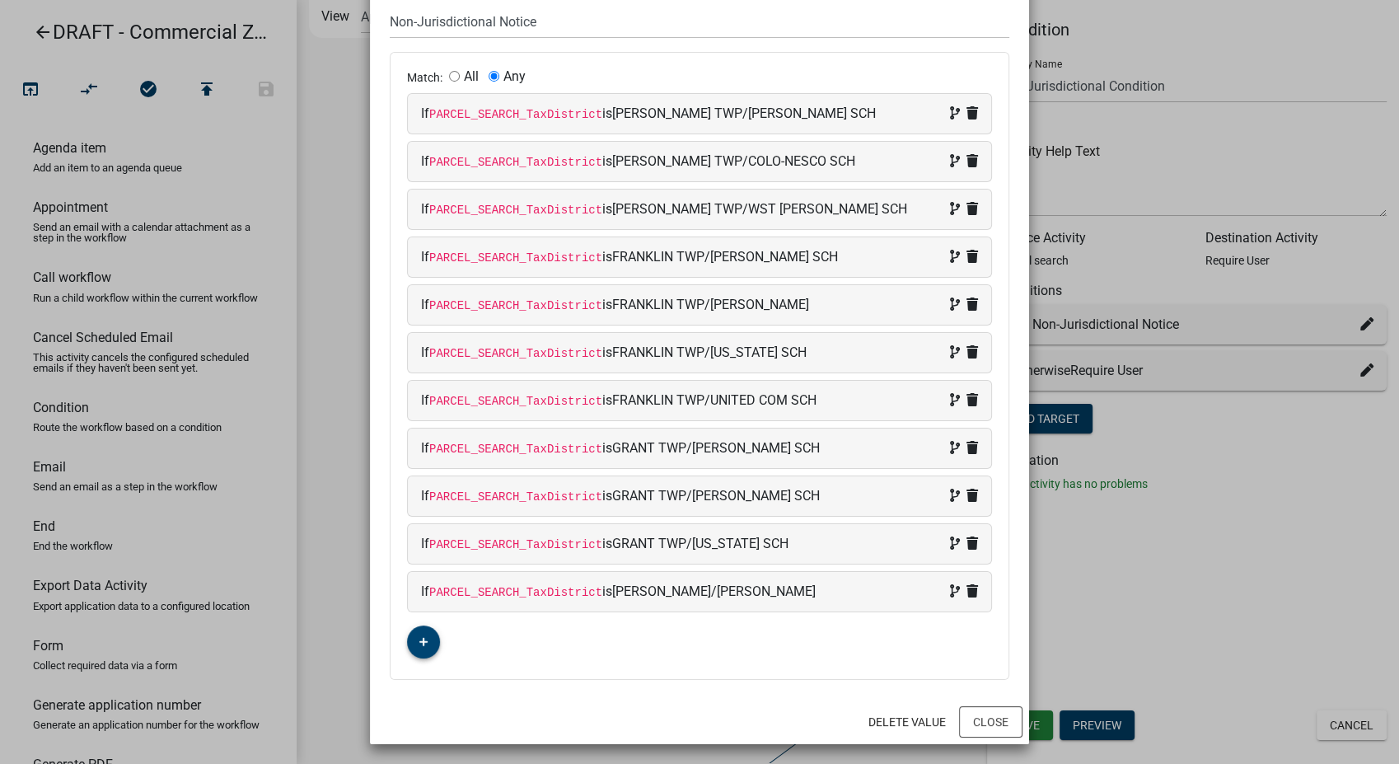
click at [407, 638] on button "button" at bounding box center [423, 641] width 33 height 33
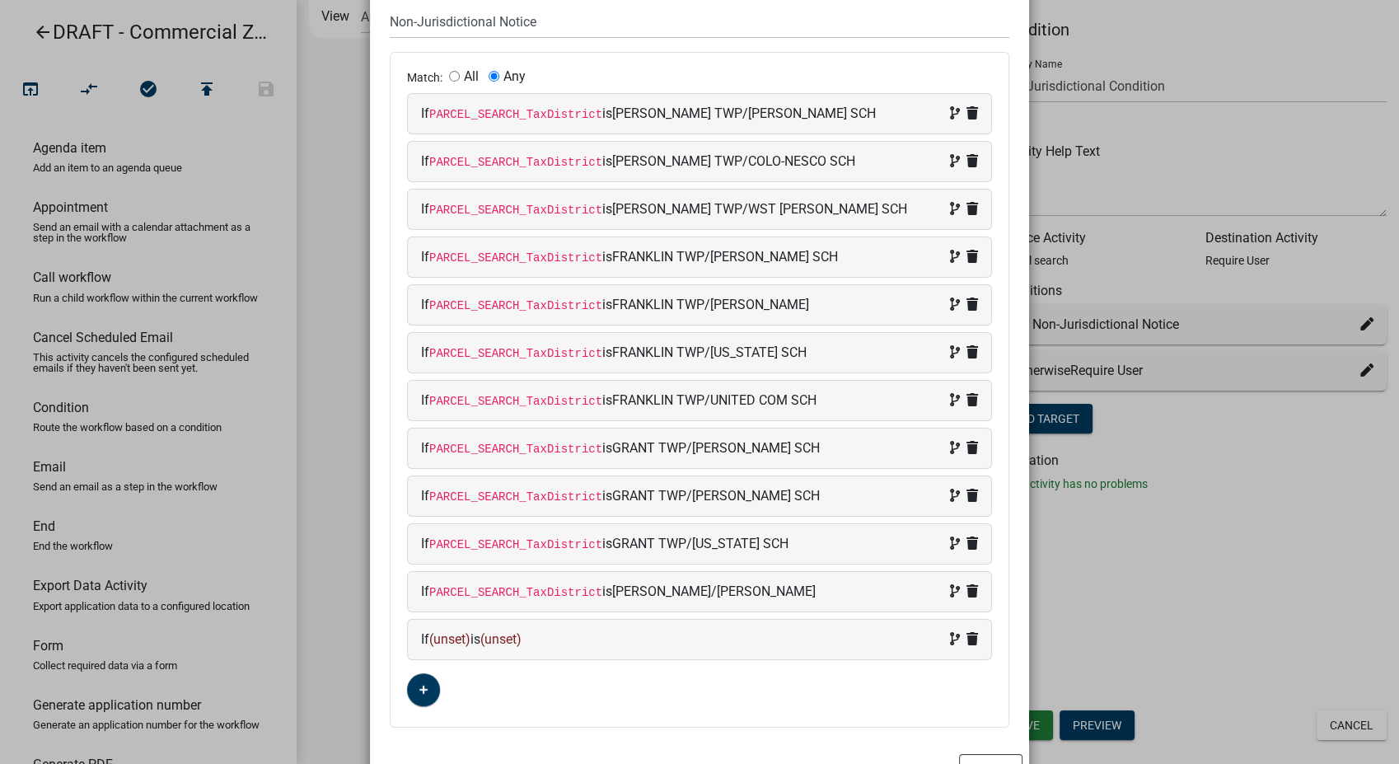
click at [573, 636] on div "If (unset) is (unset)" at bounding box center [699, 639] width 557 height 20
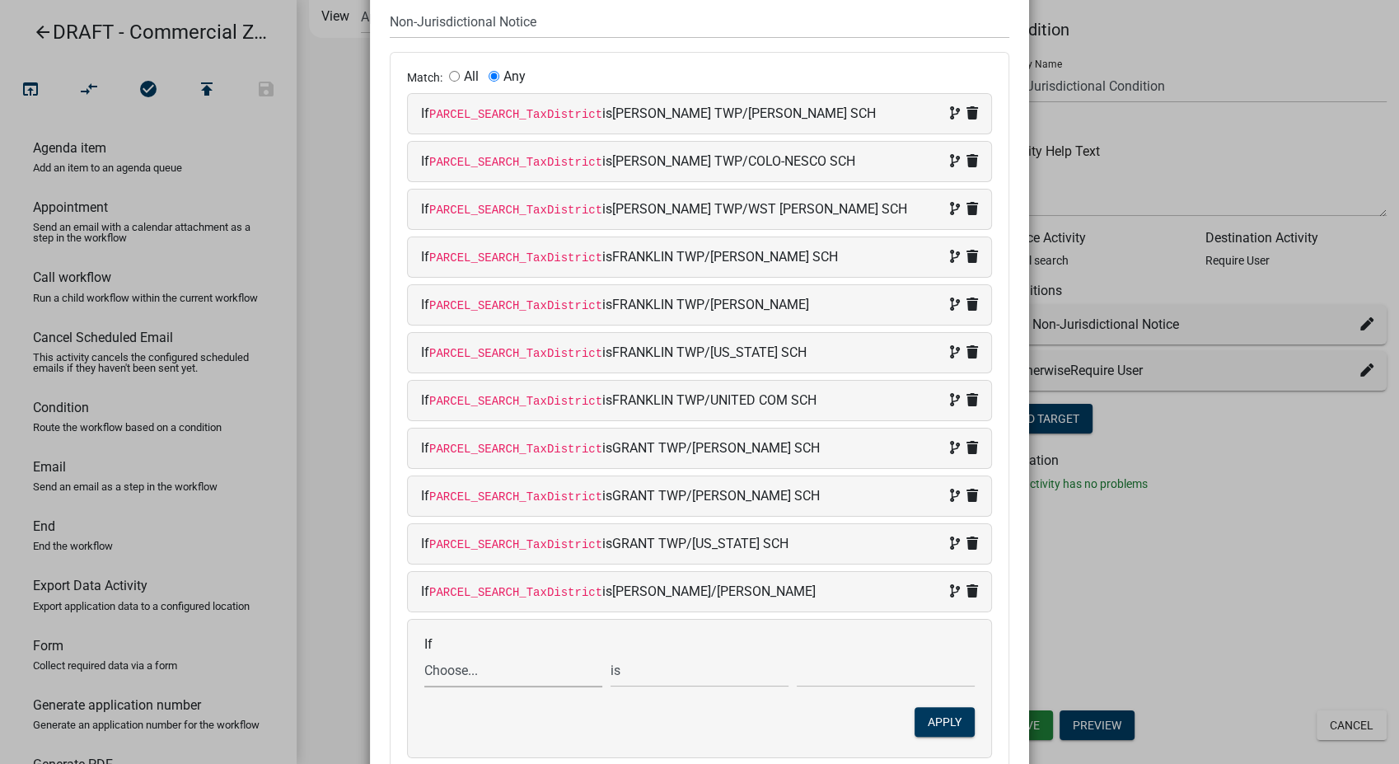
click at [494, 675] on select "Choose... ALL_FEE_RECIPIENTS APPLICATION_ID APPLICATION_NUMBER APPLICATION_STAT…" at bounding box center [513, 670] width 178 height 34
select select "87: PARCEL_SEARCH_TaxDistrict"
click at [424, 653] on select "Choose... ALL_FEE_RECIPIENTS APPLICATION_ID APPLICATION_NUMBER APPLICATION_STAT…" at bounding box center [513, 670] width 178 height 34
click at [879, 676] on input "text" at bounding box center [886, 670] width 178 height 34
type input "[PERSON_NAME] TWP/[US_STATE] SCH"
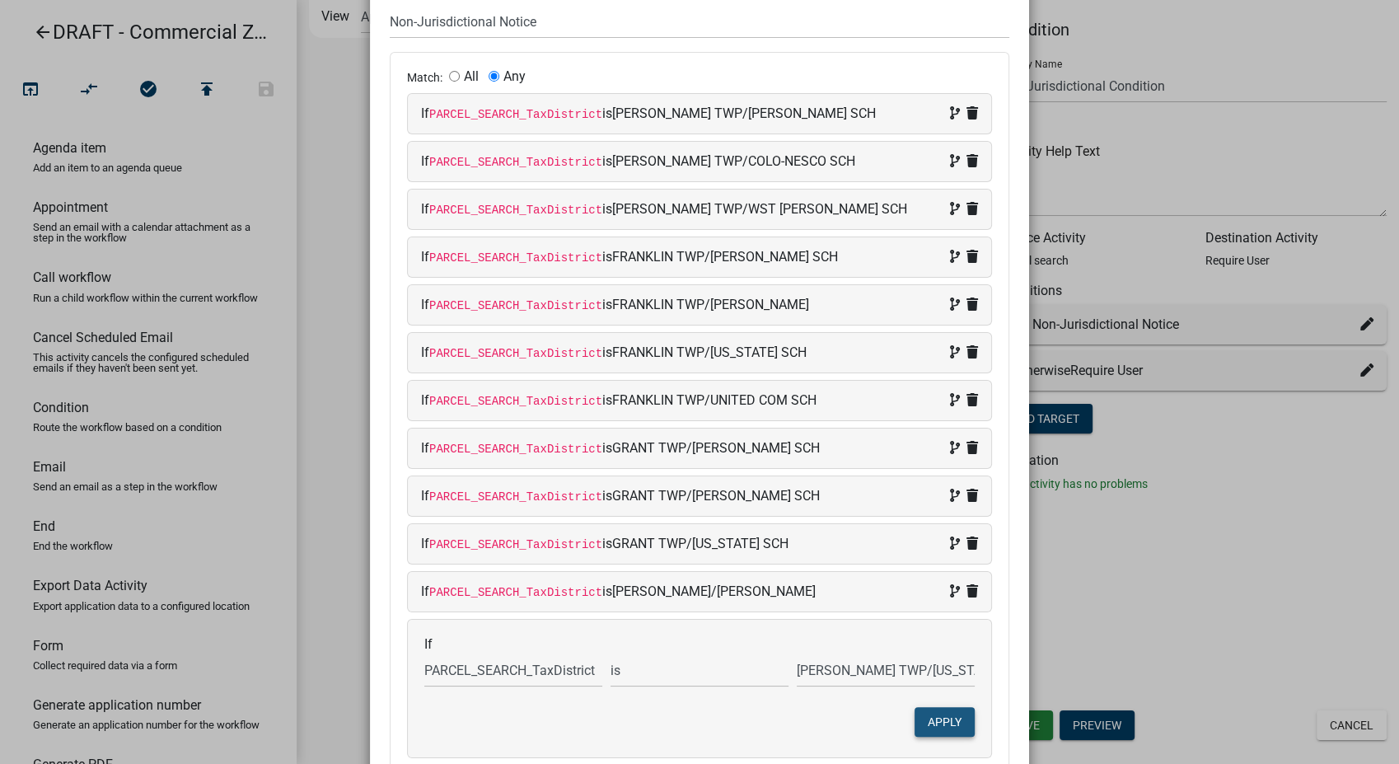
click at [943, 727] on button "Apply" at bounding box center [944, 722] width 60 height 30
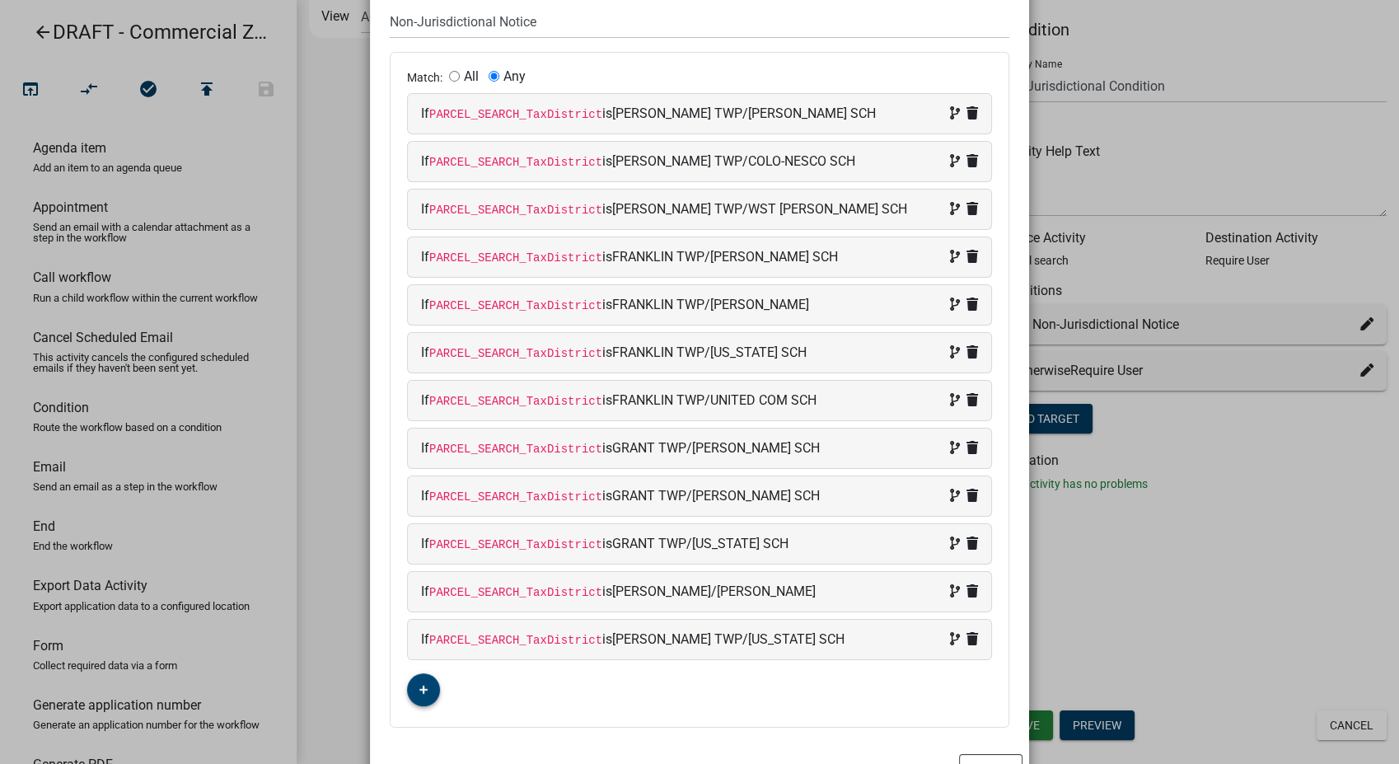
click at [419, 690] on icon "button" at bounding box center [423, 690] width 9 height 10
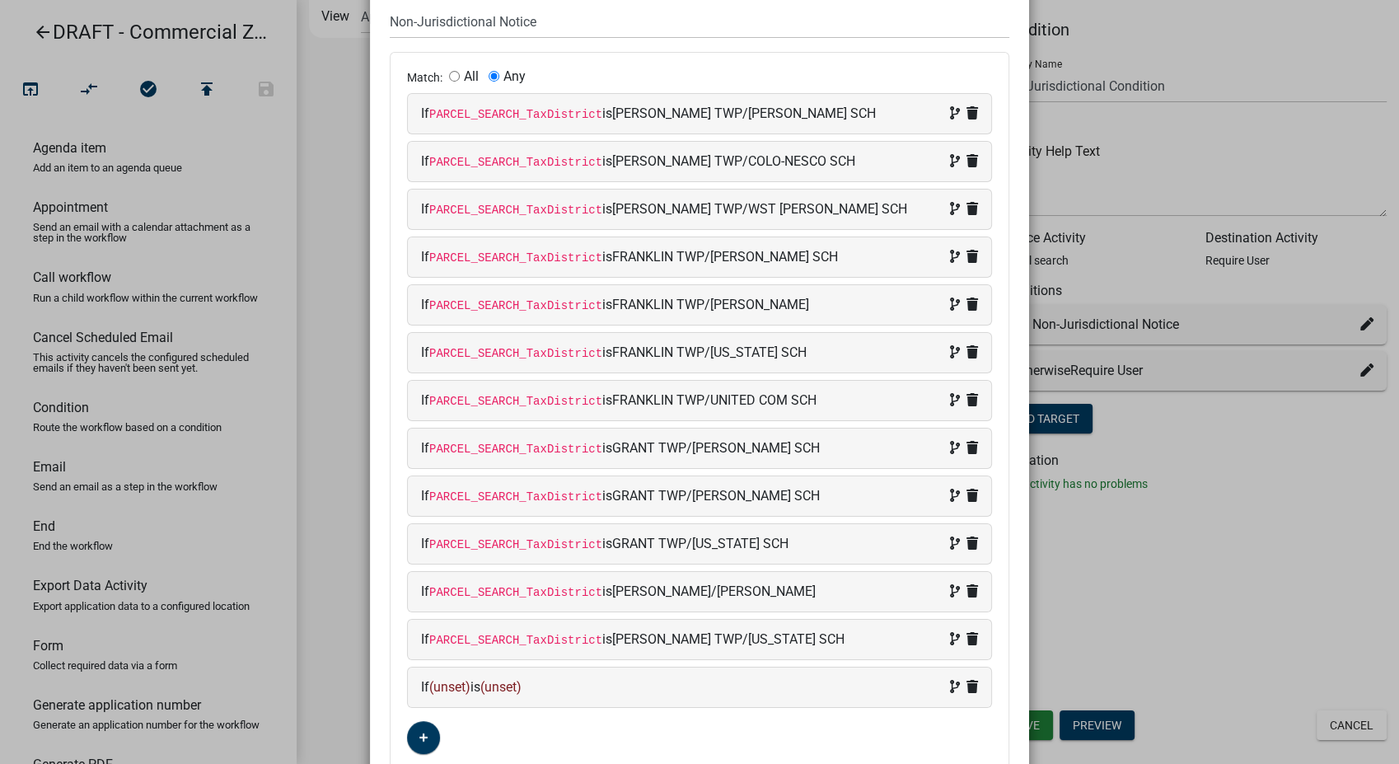
click at [563, 677] on div "If (unset) is (unset)" at bounding box center [699, 687] width 557 height 20
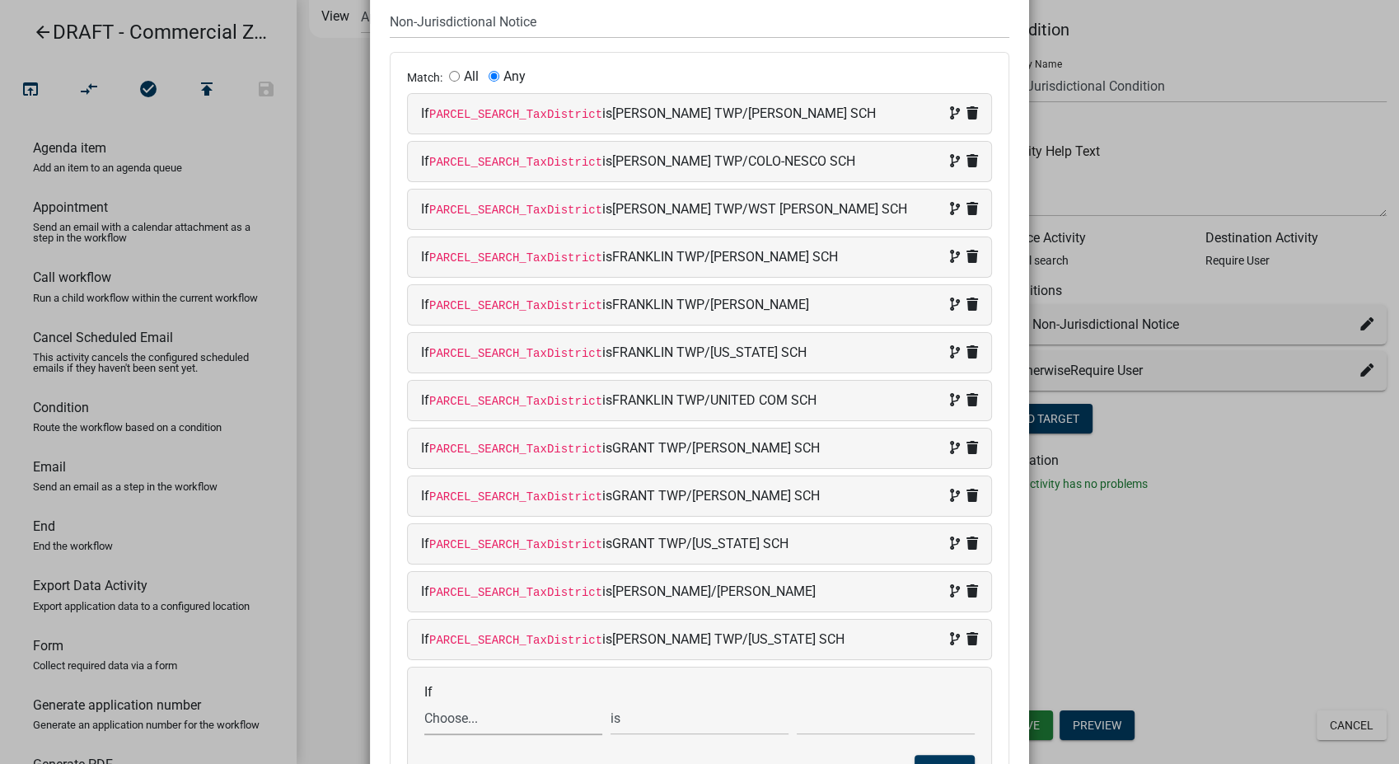
click at [470, 717] on select "Choose... ALL_FEE_RECIPIENTS APPLICATION_ID APPLICATION_NUMBER APPLICATION_STAT…" at bounding box center [513, 718] width 178 height 34
select select "87: PARCEL_SEARCH_TaxDistrict"
click at [424, 701] on select "Choose... ALL_FEE_RECIPIENTS APPLICATION_ID APPLICATION_NUMBER APPLICATION_STAT…" at bounding box center [513, 718] width 178 height 34
click at [818, 728] on input "text" at bounding box center [886, 718] width 178 height 34
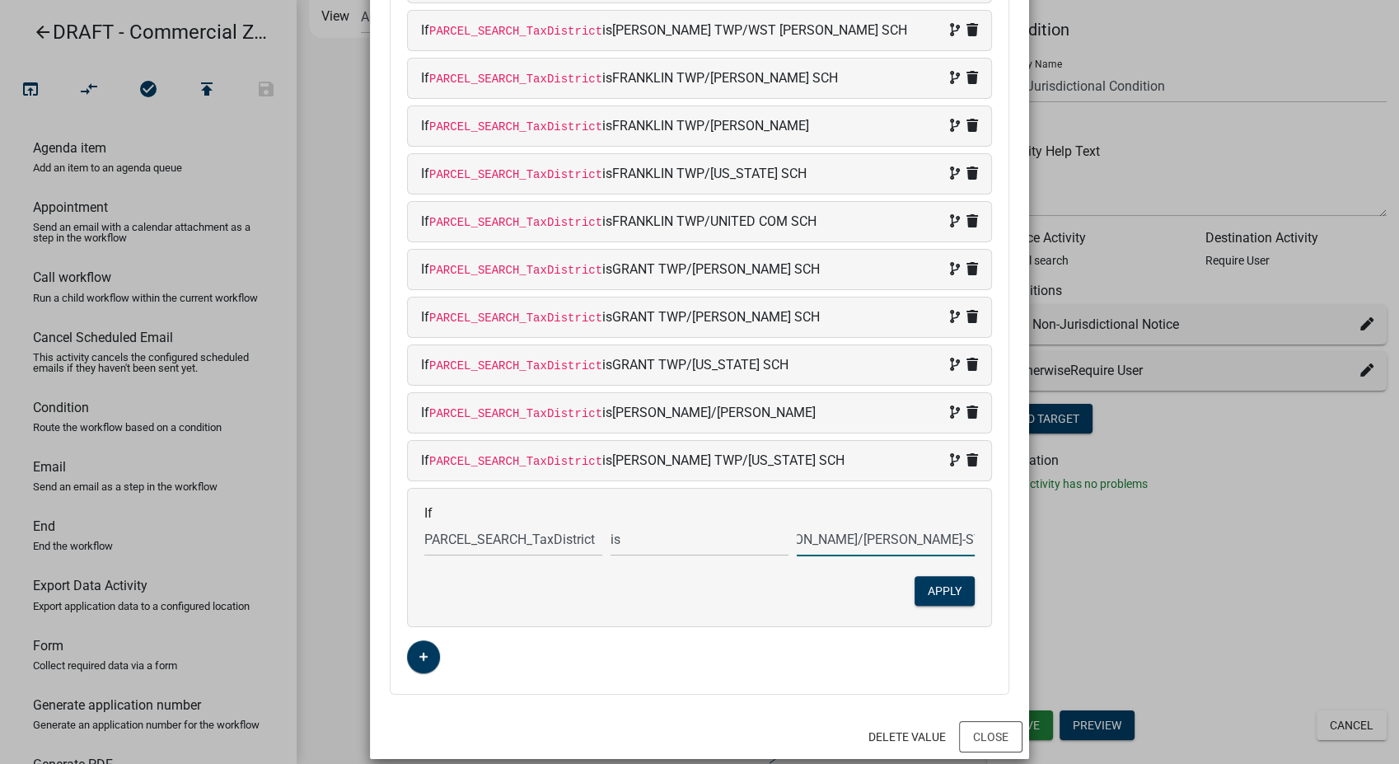
scroll to position [334, 0]
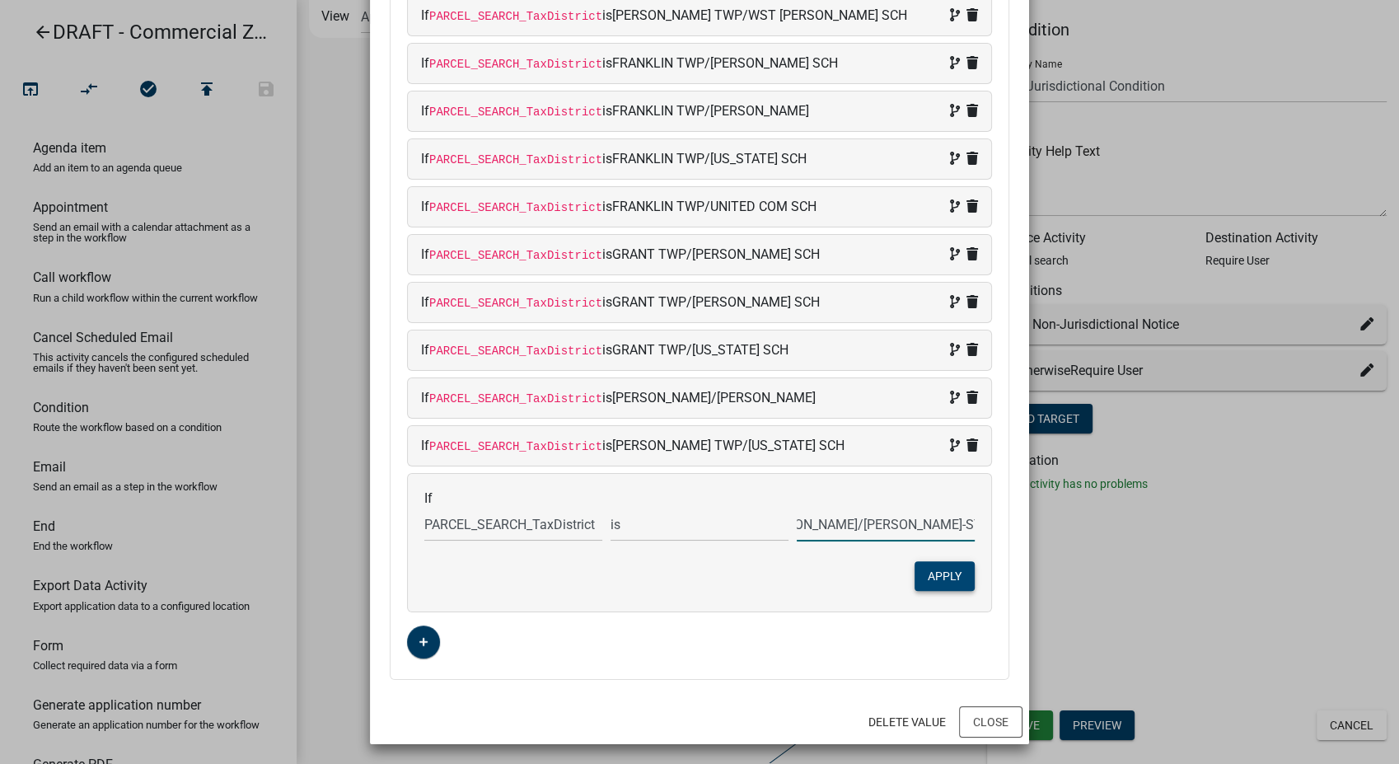
type input "[PERSON_NAME]/[PERSON_NAME]-STORY SCH"
click at [942, 577] on button "Apply" at bounding box center [944, 576] width 60 height 30
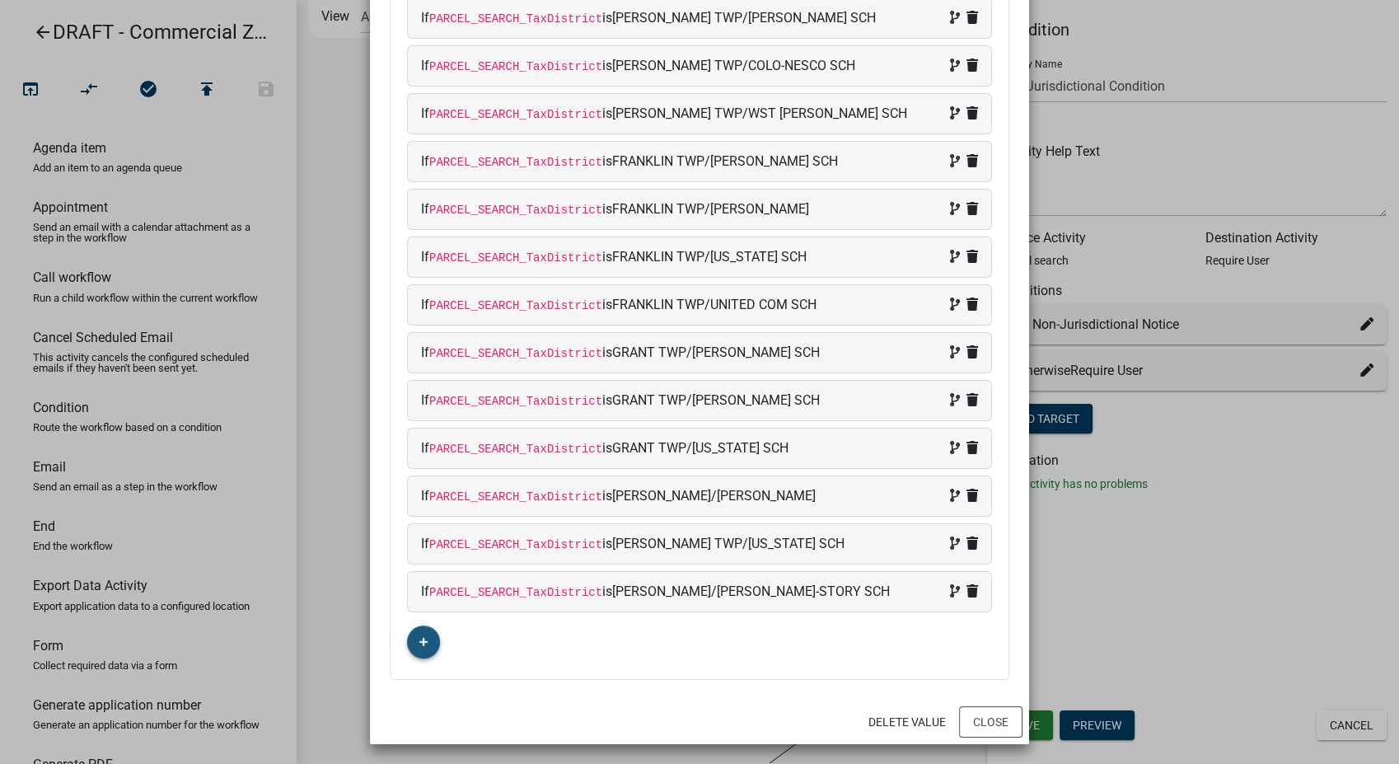
click at [419, 641] on icon "button" at bounding box center [423, 642] width 9 height 10
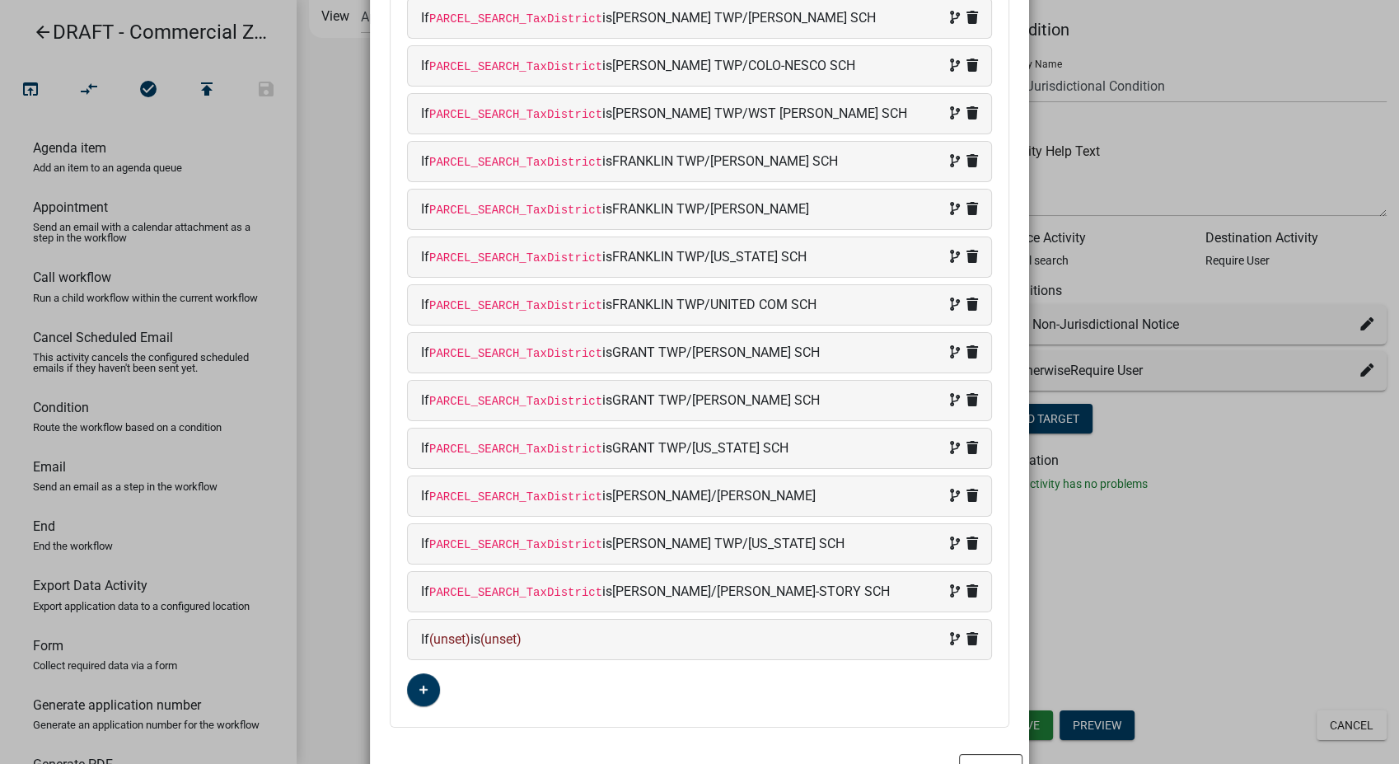
click at [584, 629] on div "If (unset) is (unset)" at bounding box center [699, 639] width 557 height 20
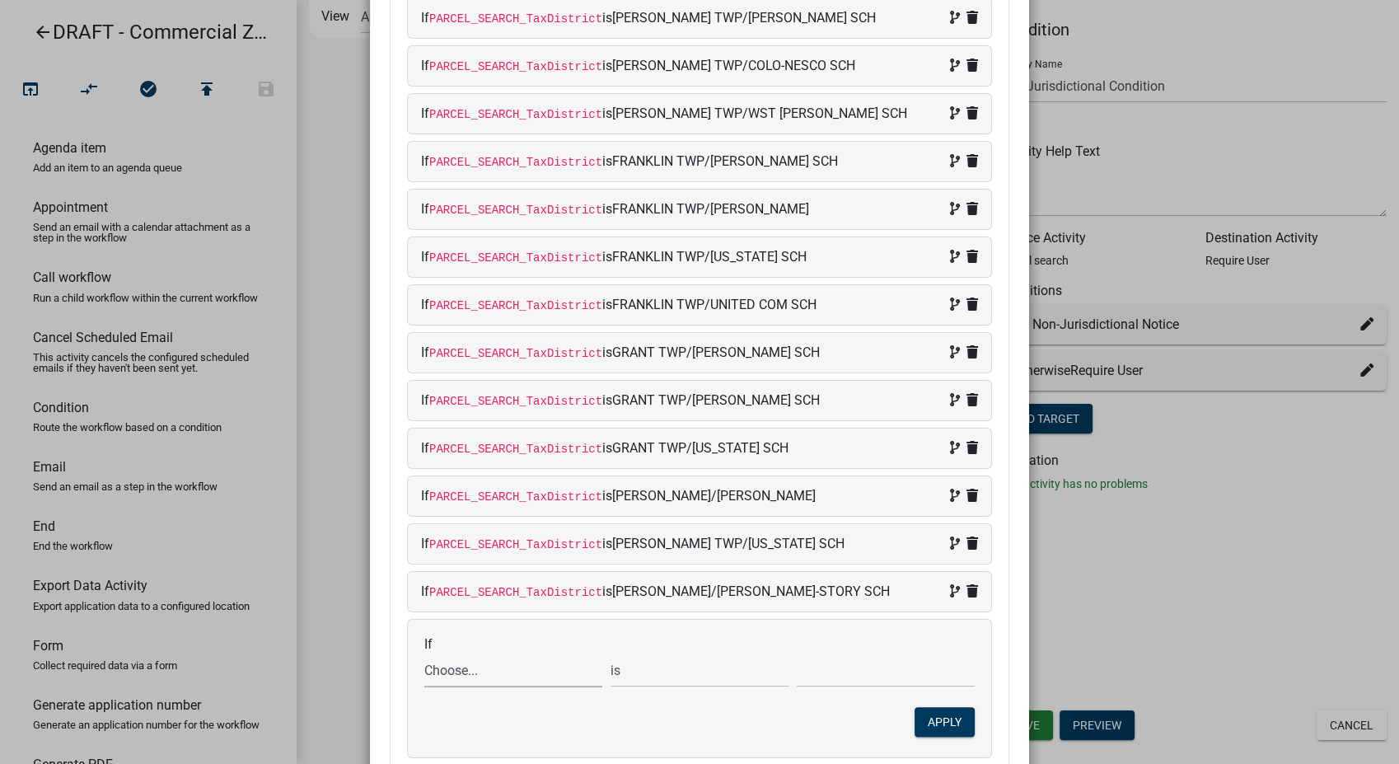
click at [463, 672] on select "Choose... ALL_FEE_RECIPIENTS APPLICATION_ID APPLICATION_NUMBER APPLICATION_STAT…" at bounding box center [513, 670] width 178 height 34
select select "87: PARCEL_SEARCH_TaxDistrict"
click at [424, 653] on select "Choose... ALL_FEE_RECIPIENTS APPLICATION_ID APPLICATION_NUMBER APPLICATION_STAT…" at bounding box center [513, 670] width 178 height 34
click at [821, 675] on input "text" at bounding box center [886, 670] width 178 height 34
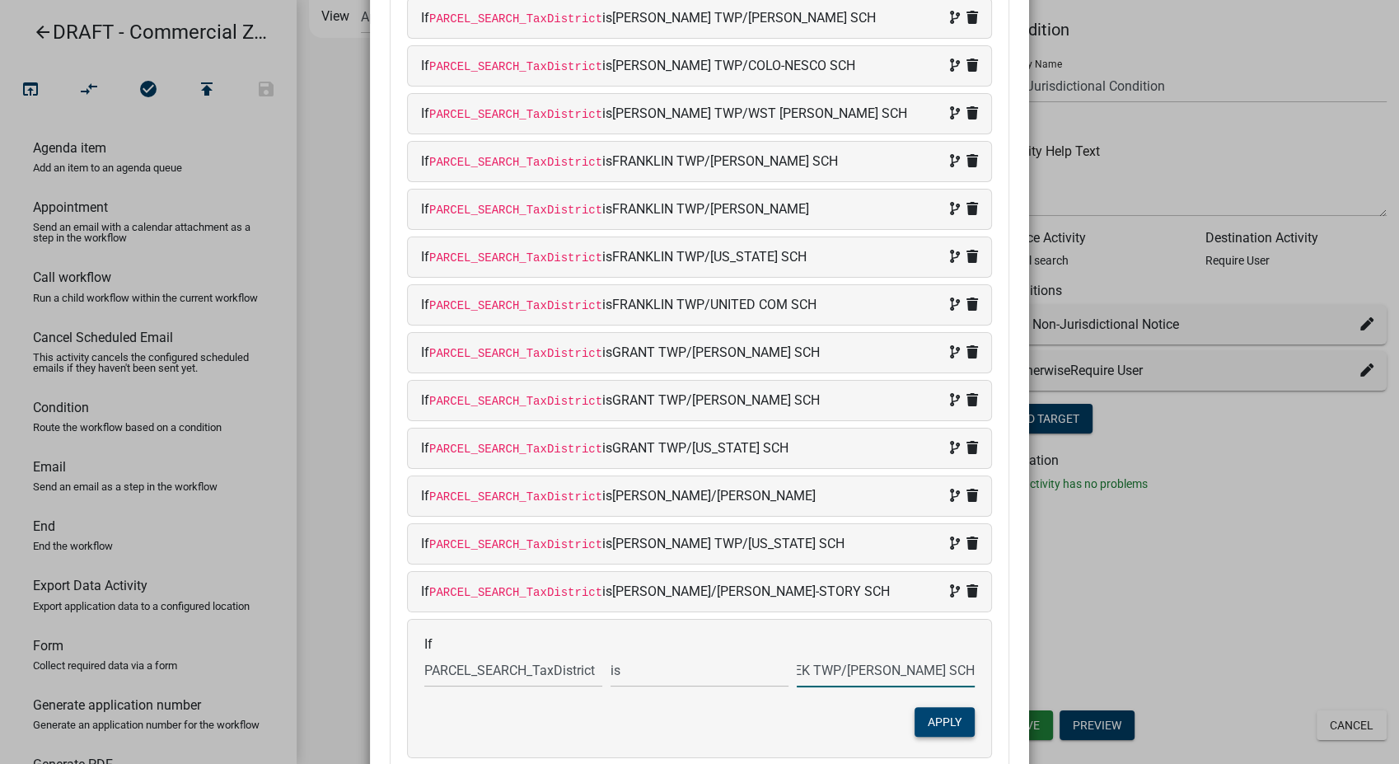
type input "INDIAN CREEK TWP/[PERSON_NAME] SCH"
click at [947, 721] on button "Apply" at bounding box center [944, 722] width 60 height 30
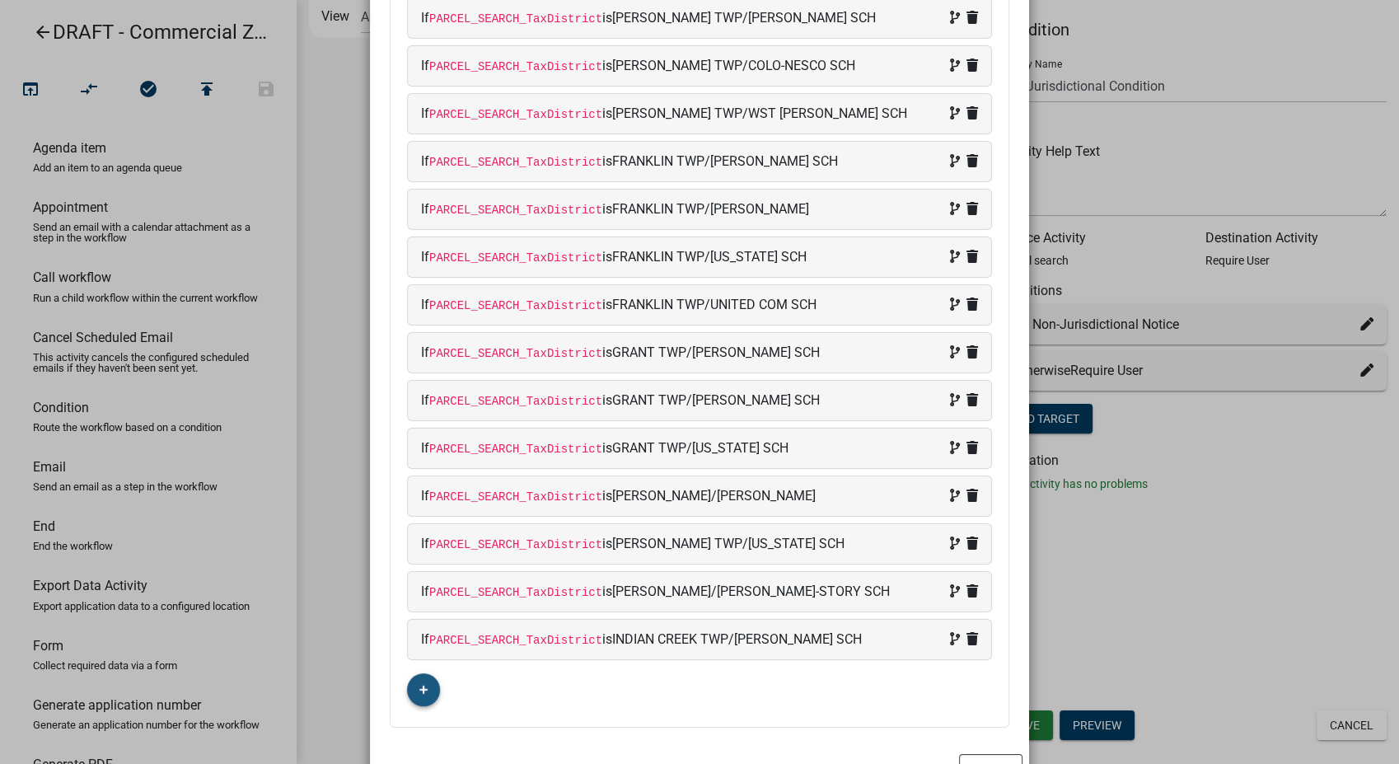
click at [419, 685] on icon "button" at bounding box center [423, 690] width 9 height 10
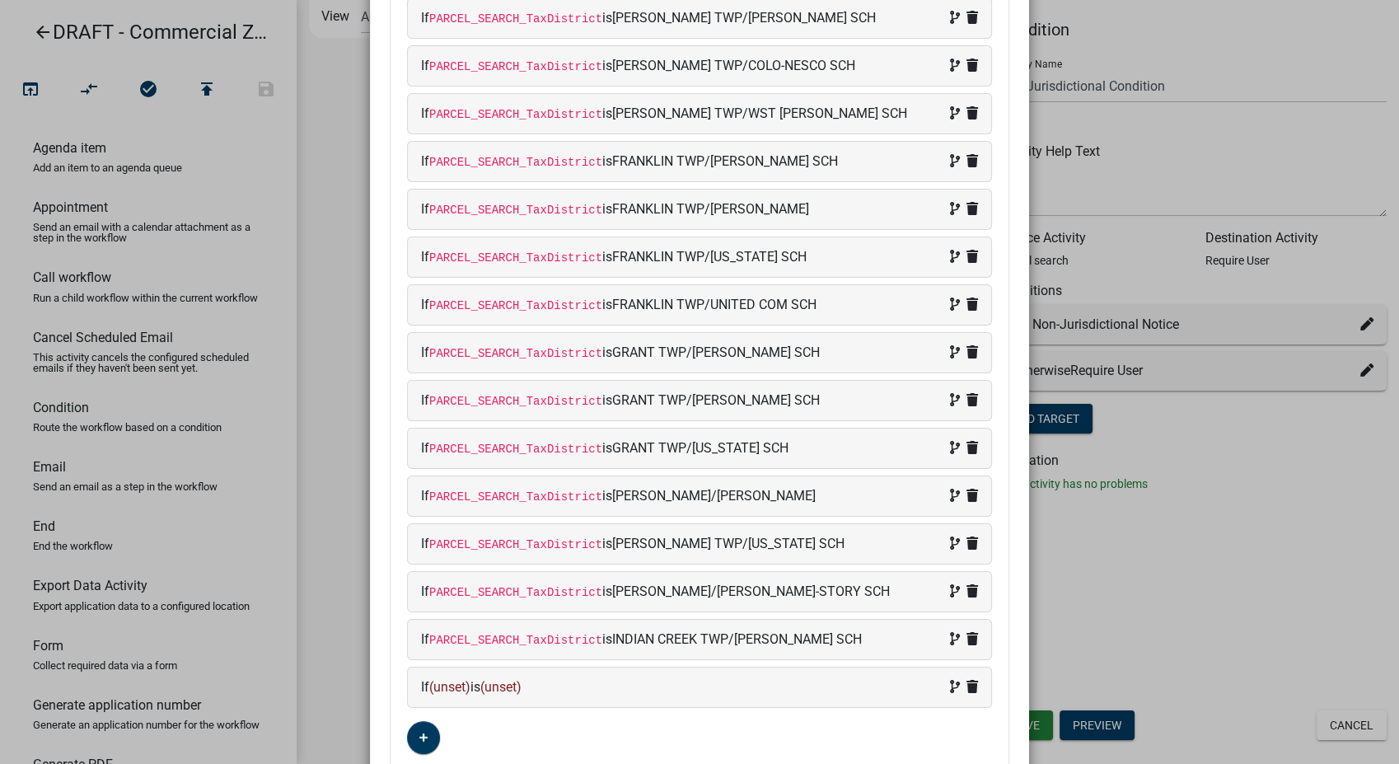
click at [628, 688] on div "If (unset) is (unset)" at bounding box center [699, 687] width 557 height 20
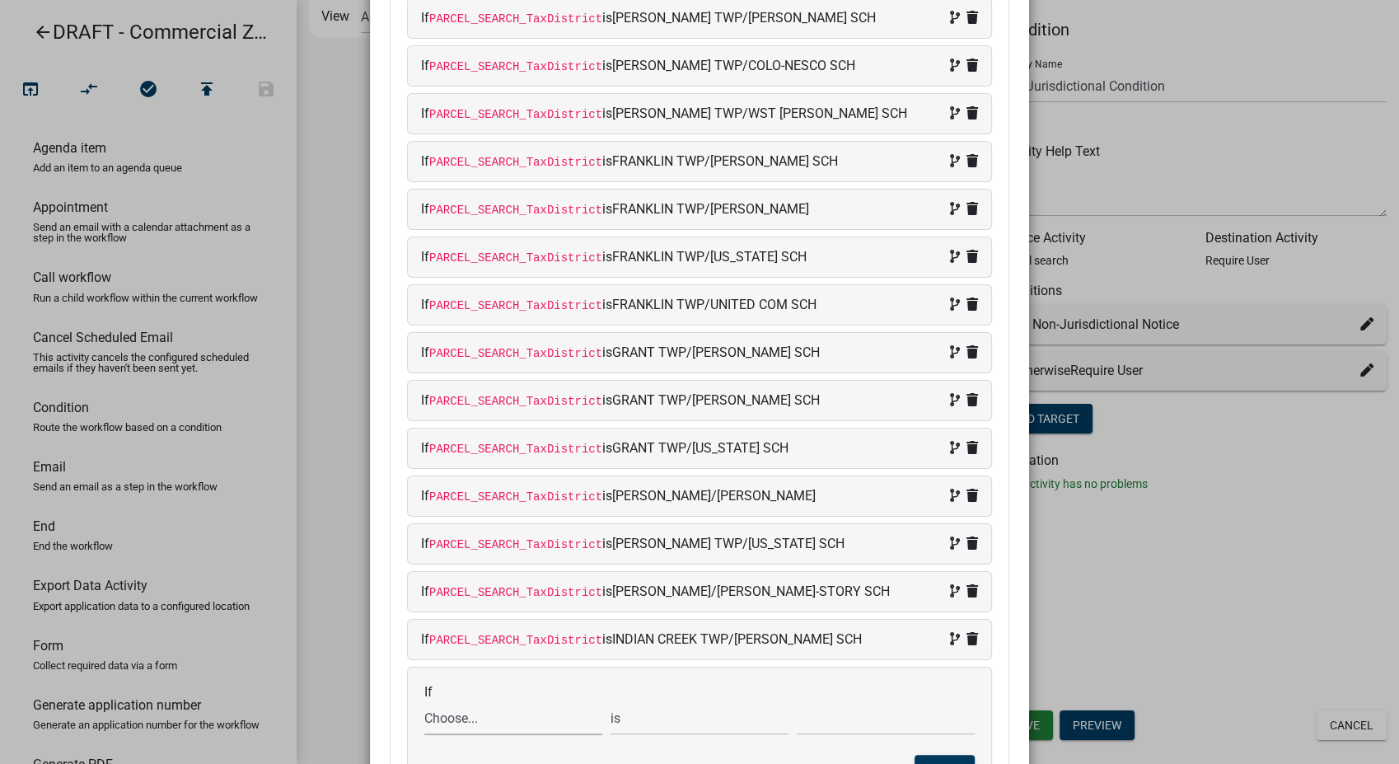
click at [450, 723] on select "Choose... ALL_FEE_RECIPIENTS APPLICATION_ID APPLICATION_NUMBER APPLICATION_STAT…" at bounding box center [513, 718] width 178 height 34
select select "87: PARCEL_SEARCH_TaxDistrict"
click at [424, 701] on select "Choose... ALL_FEE_RECIPIENTS APPLICATION_ID APPLICATION_NUMBER APPLICATION_STAT…" at bounding box center [513, 718] width 178 height 34
click at [811, 715] on input "text" at bounding box center [886, 718] width 178 height 34
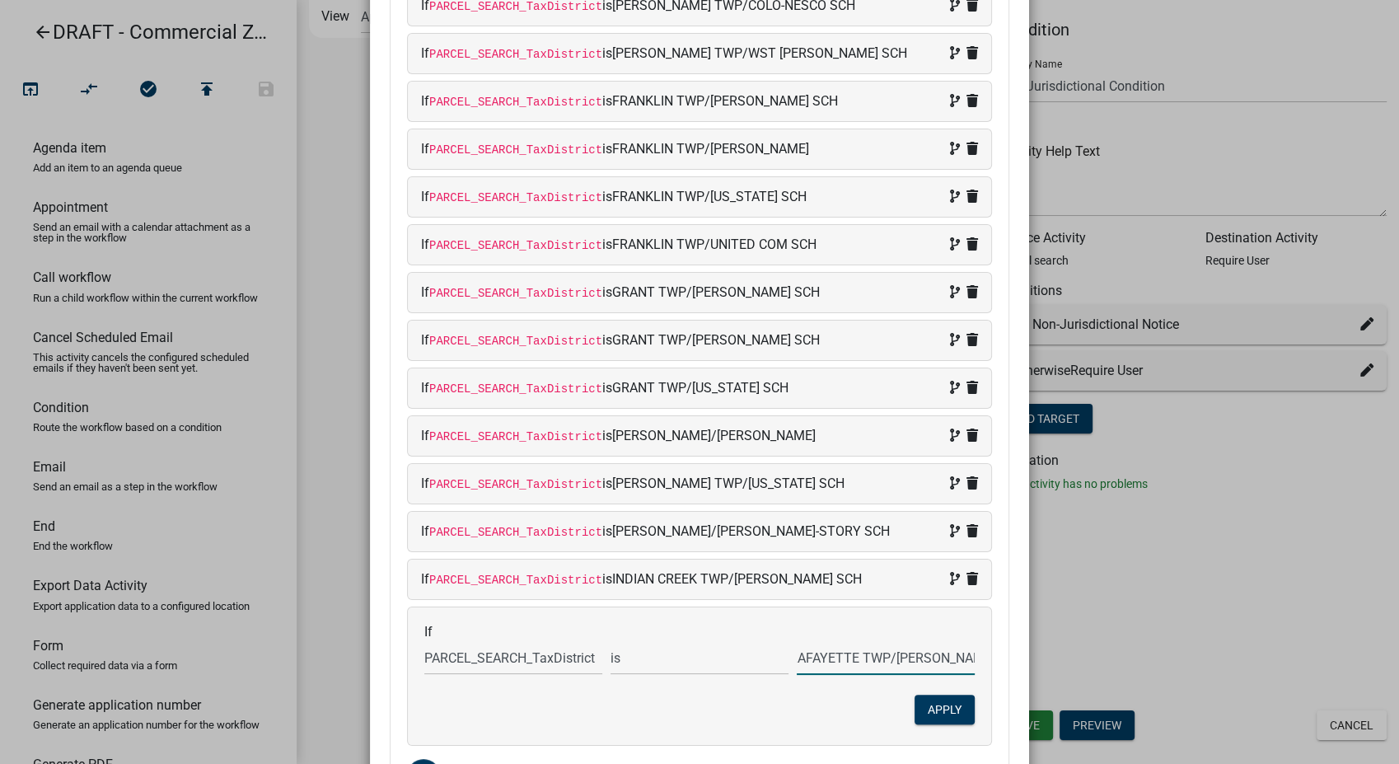
scroll to position [327, 0]
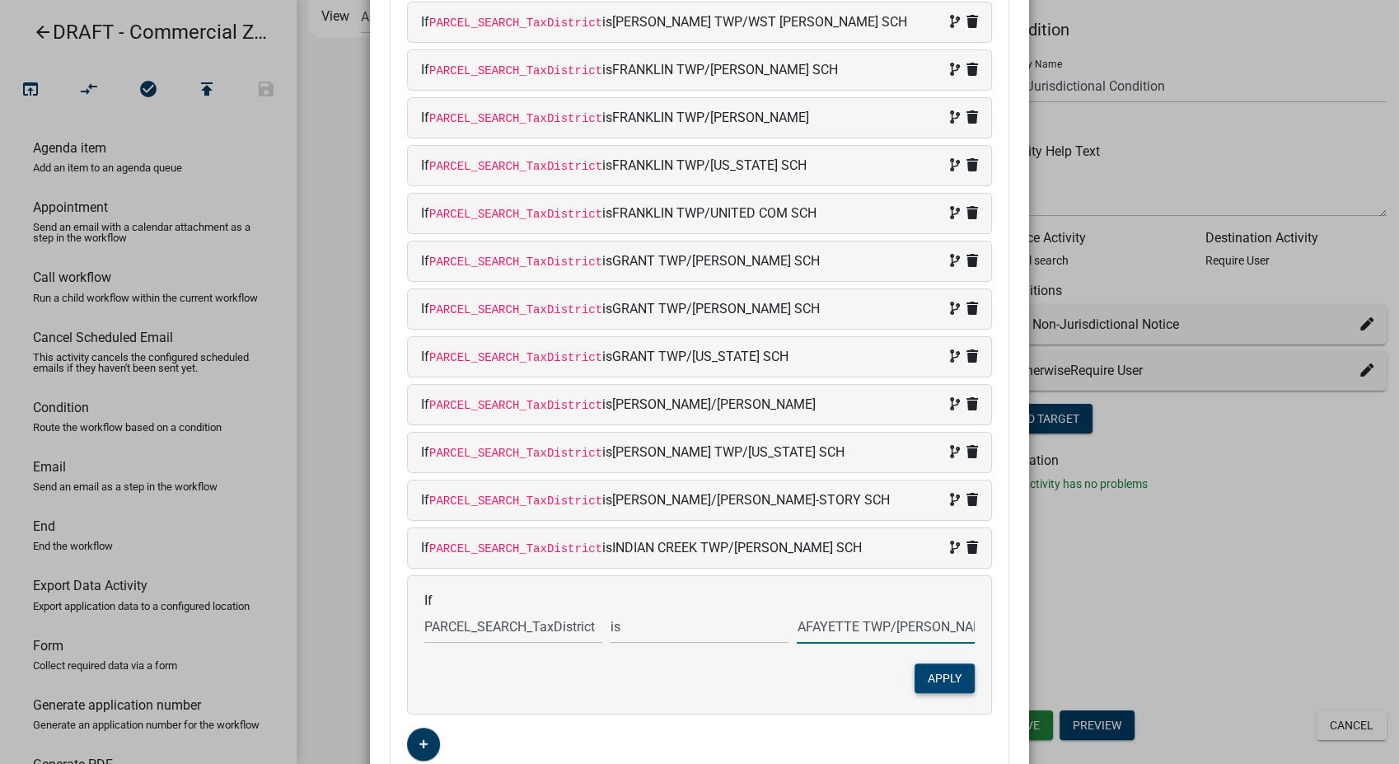
type input "LAFAYETTE TWP/[PERSON_NAME]"
click at [933, 679] on button "Apply" at bounding box center [944, 678] width 60 height 30
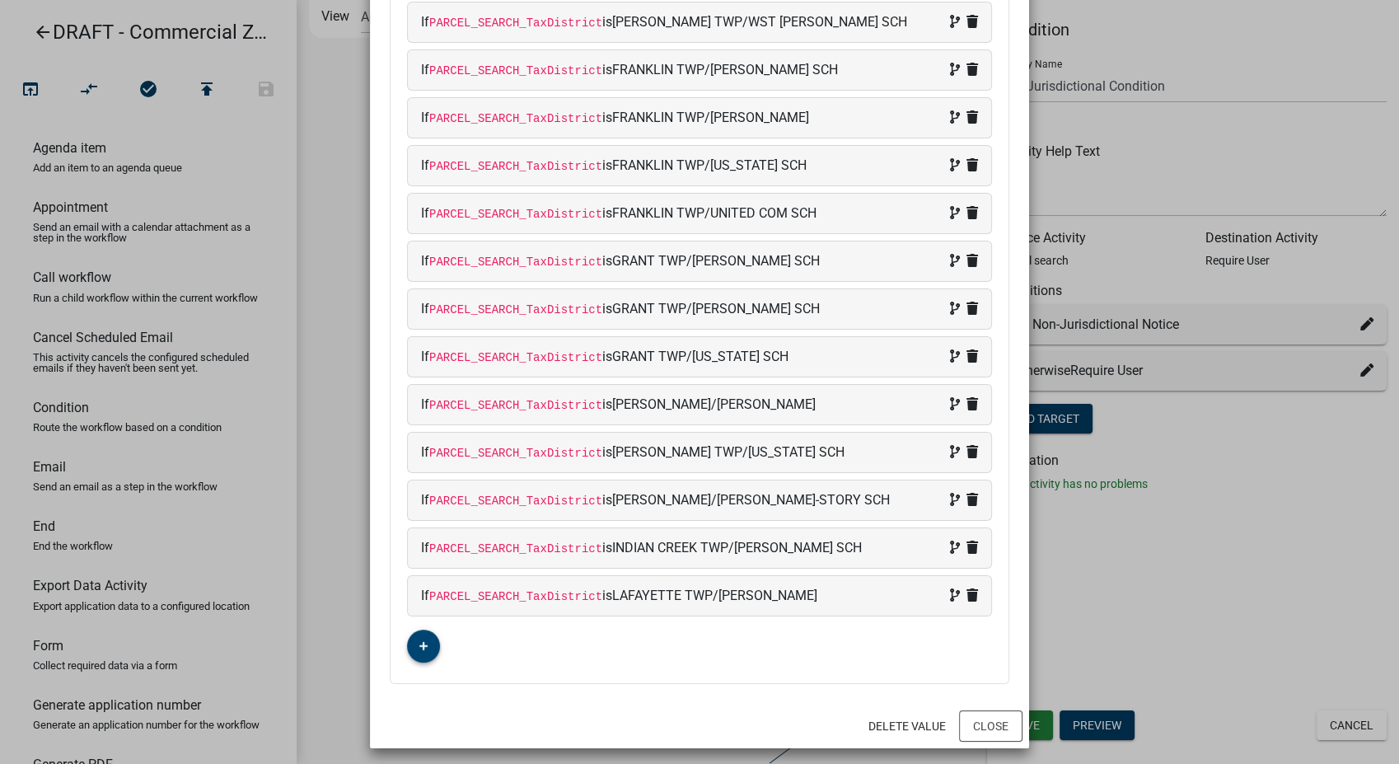
click at [419, 641] on icon "button" at bounding box center [423, 646] width 9 height 10
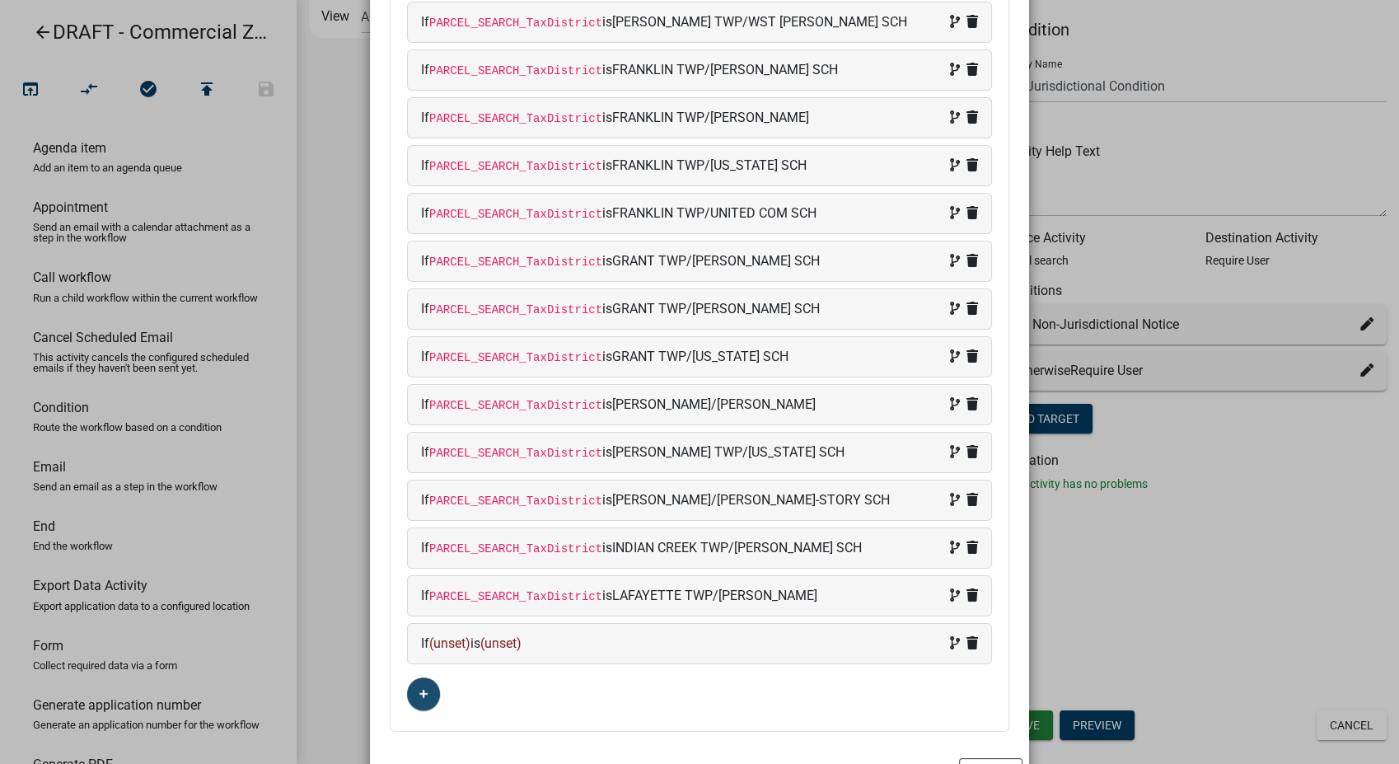
click at [649, 638] on div "If (unset) is (unset)" at bounding box center [699, 644] width 557 height 20
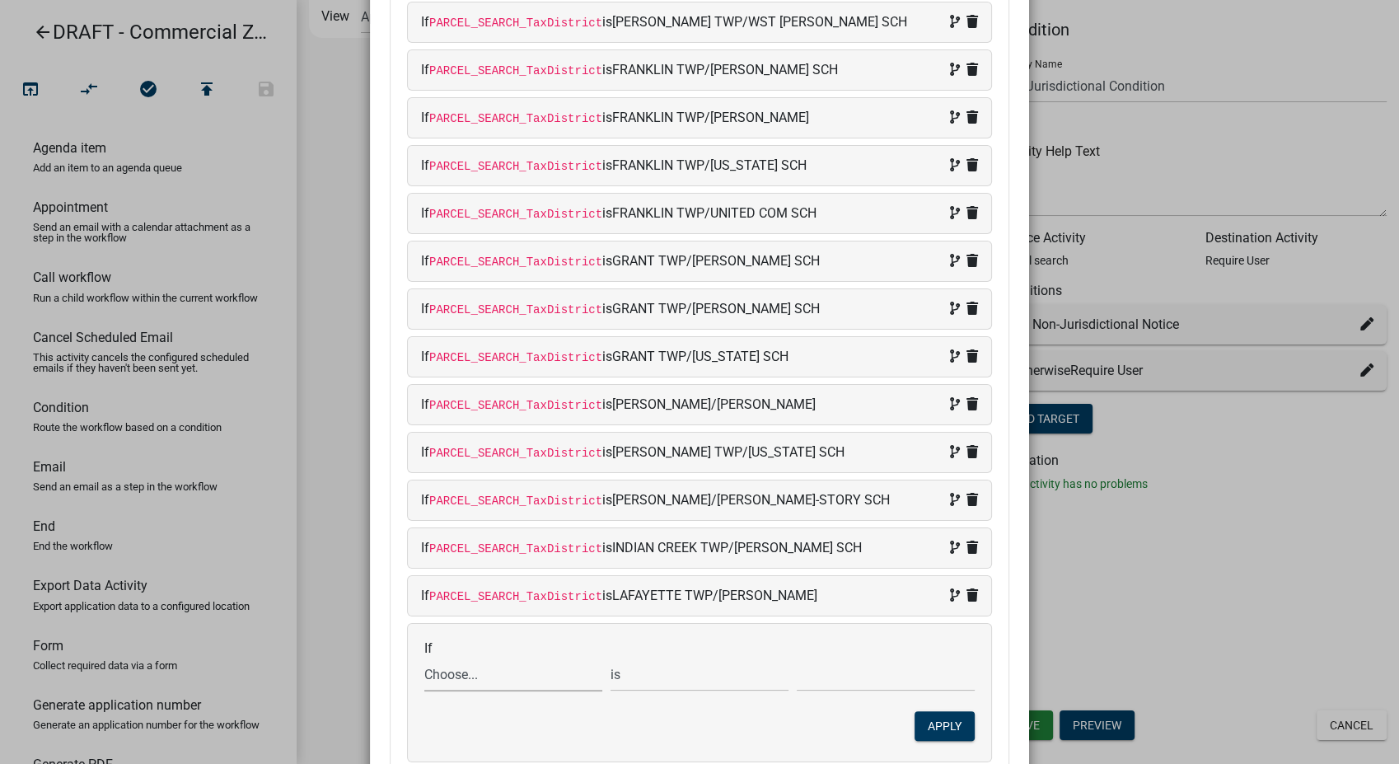
click at [484, 685] on select "Choose... ALL_FEE_RECIPIENTS APPLICATION_ID APPLICATION_NUMBER APPLICATION_STAT…" at bounding box center [513, 674] width 178 height 34
select select "87: PARCEL_SEARCH_TaxDistrict"
click at [424, 657] on select "Choose... ALL_FEE_RECIPIENTS APPLICATION_ID APPLICATION_NUMBER APPLICATION_STAT…" at bounding box center [513, 674] width 178 height 34
click at [868, 682] on input "text" at bounding box center [886, 674] width 178 height 34
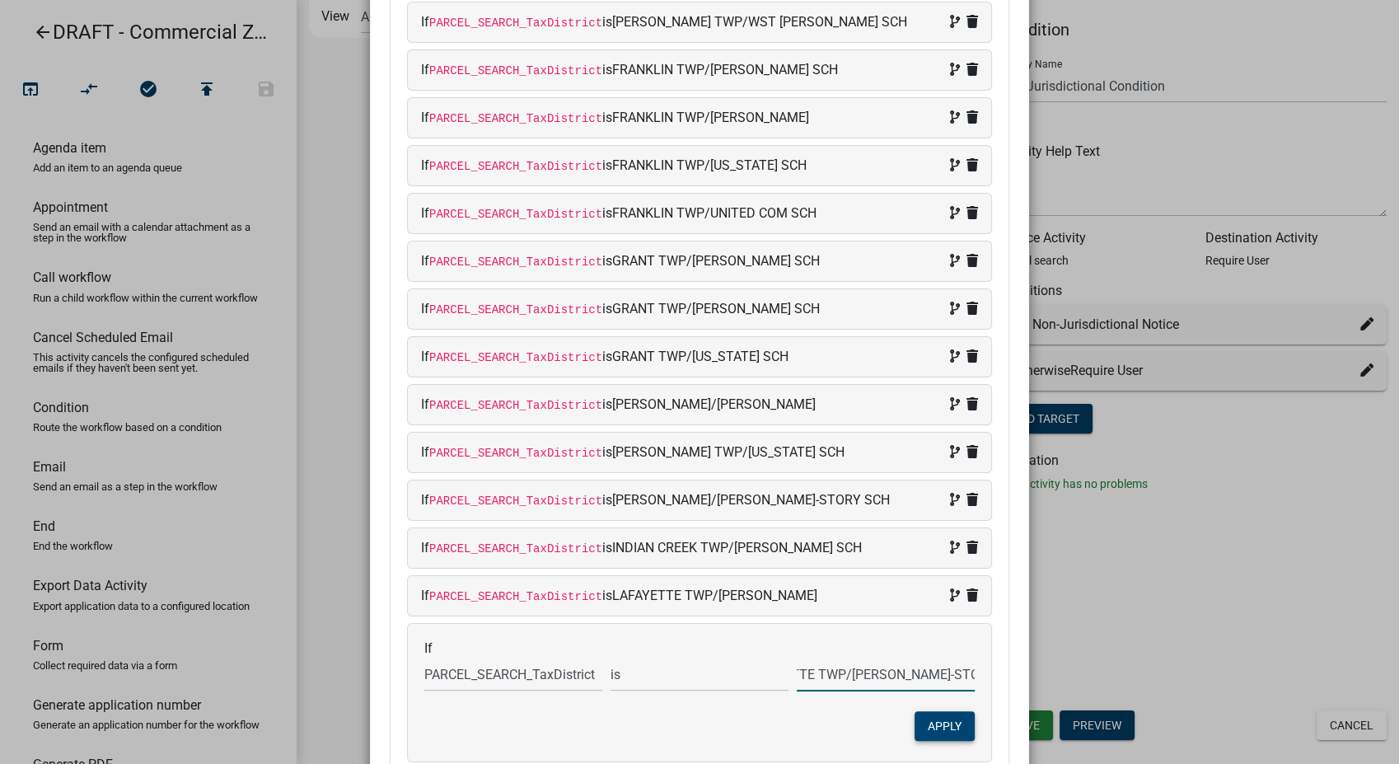
type input "LAFAYETTE TWP/[PERSON_NAME]-STORY SCH"
click at [935, 712] on button "Apply" at bounding box center [944, 726] width 60 height 30
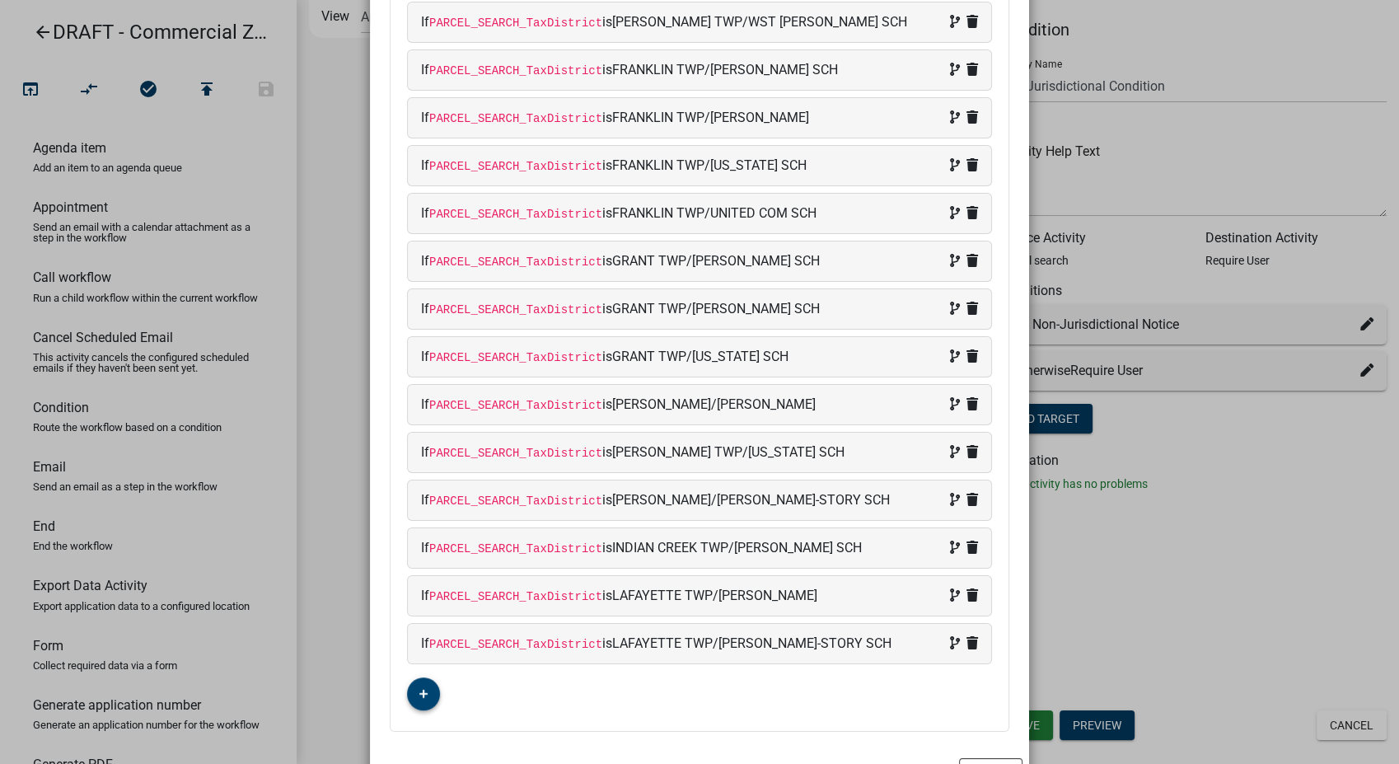
click at [419, 697] on fa-icon "button" at bounding box center [423, 694] width 9 height 16
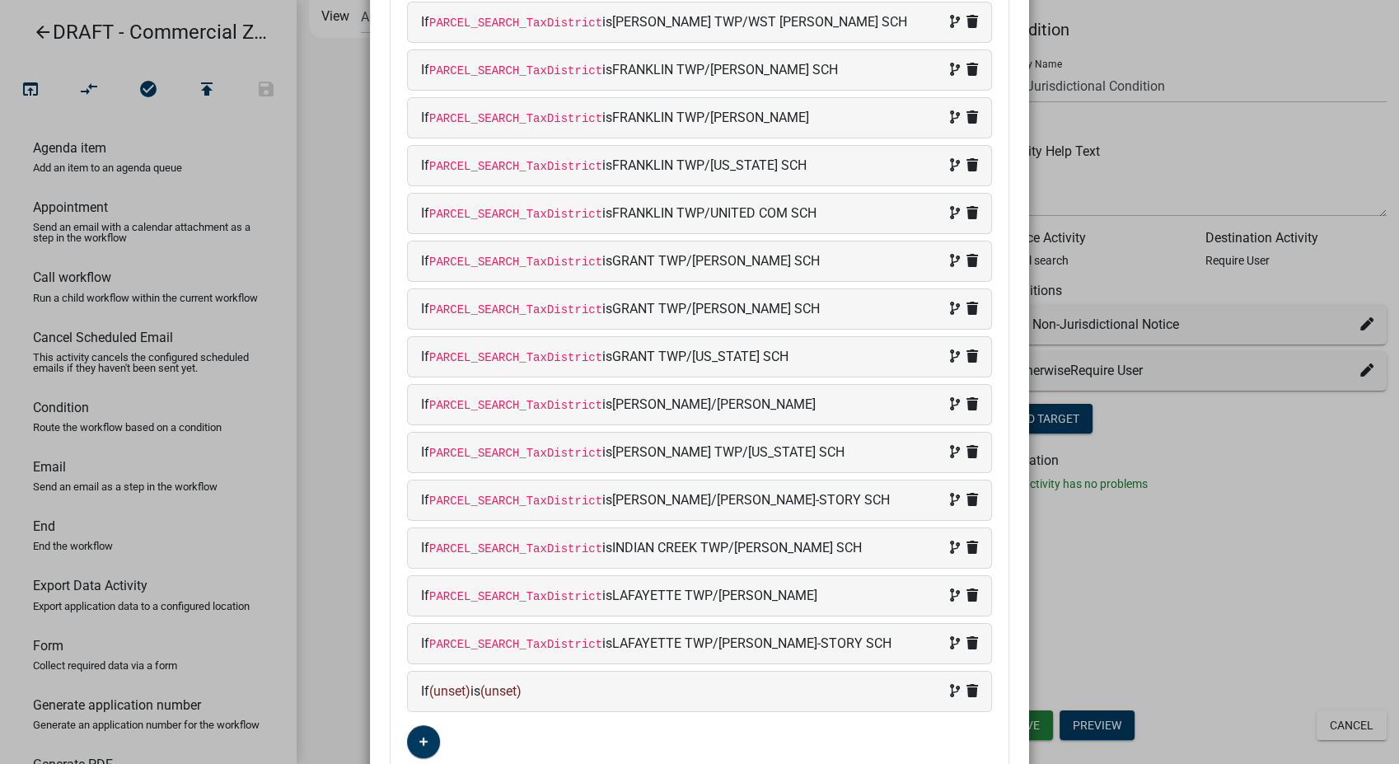
click at [580, 697] on div "If (unset) is (unset)" at bounding box center [699, 691] width 583 height 40
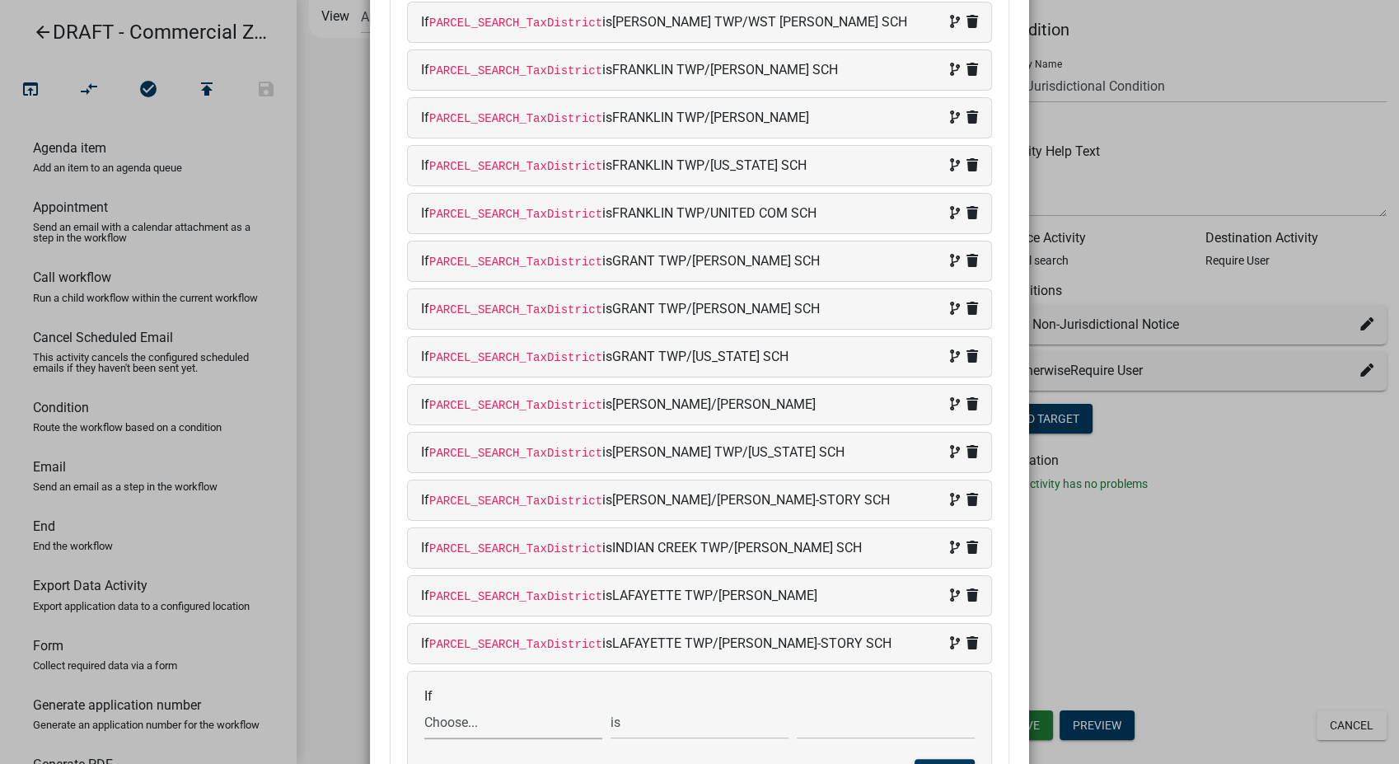
click at [449, 722] on select "Choose... ALL_FEE_RECIPIENTS APPLICATION_ID APPLICATION_NUMBER APPLICATION_STAT…" at bounding box center [513, 722] width 178 height 34
select select "87: PARCEL_SEARCH_TaxDistrict"
click at [424, 705] on select "Choose... ALL_FEE_RECIPIENTS APPLICATION_ID APPLICATION_NUMBER APPLICATION_STAT…" at bounding box center [513, 722] width 178 height 34
click at [865, 719] on input "text" at bounding box center [886, 722] width 178 height 34
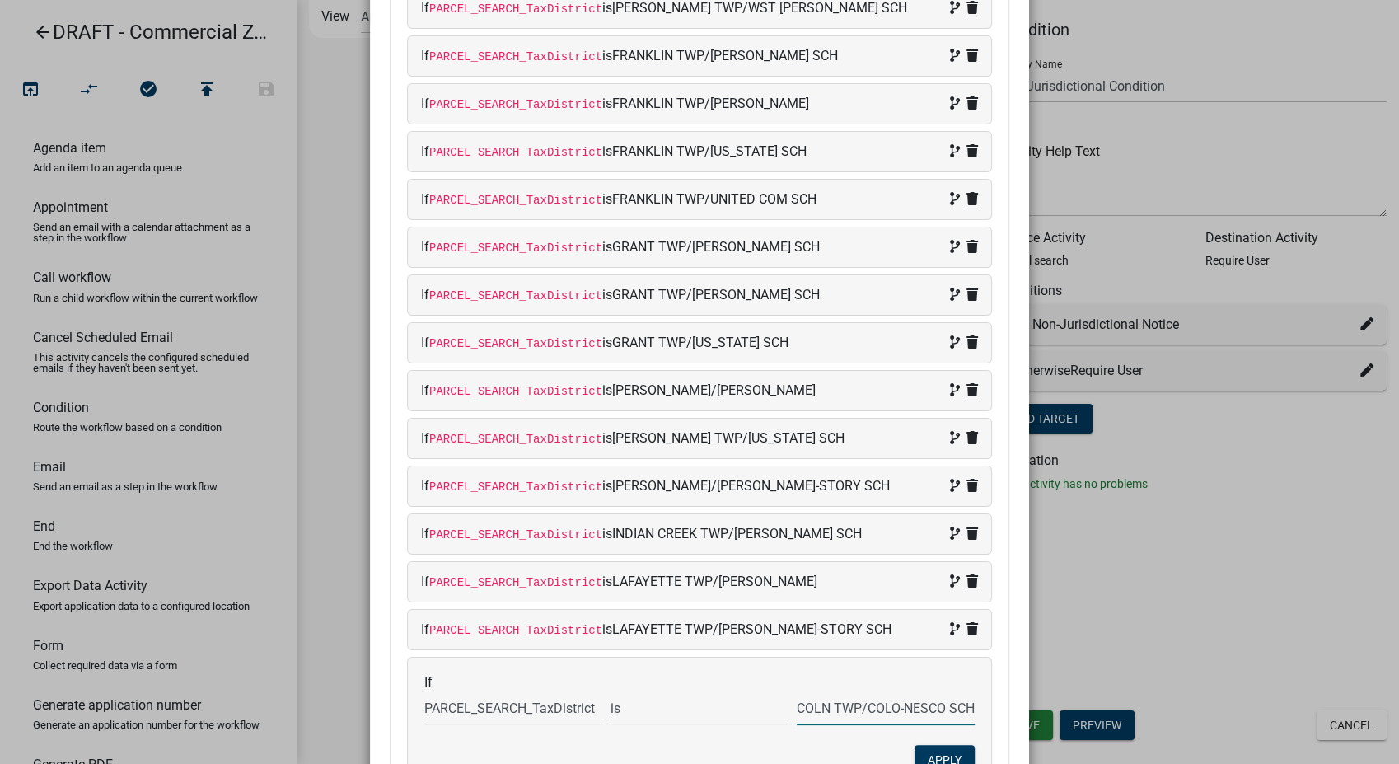
scroll to position [524, 0]
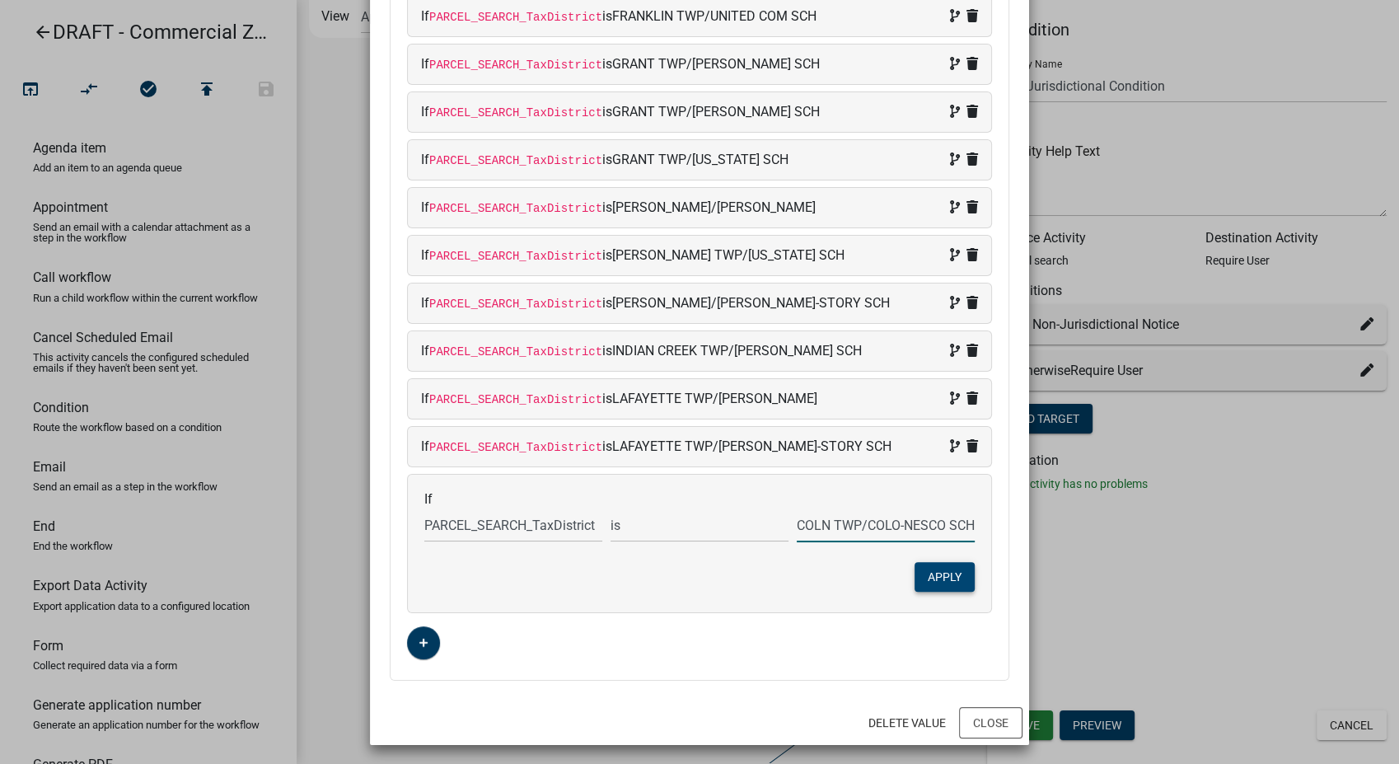
type input "LINCOLN TWP/COLO-NESCO SCH"
click at [944, 576] on button "Apply" at bounding box center [944, 577] width 60 height 30
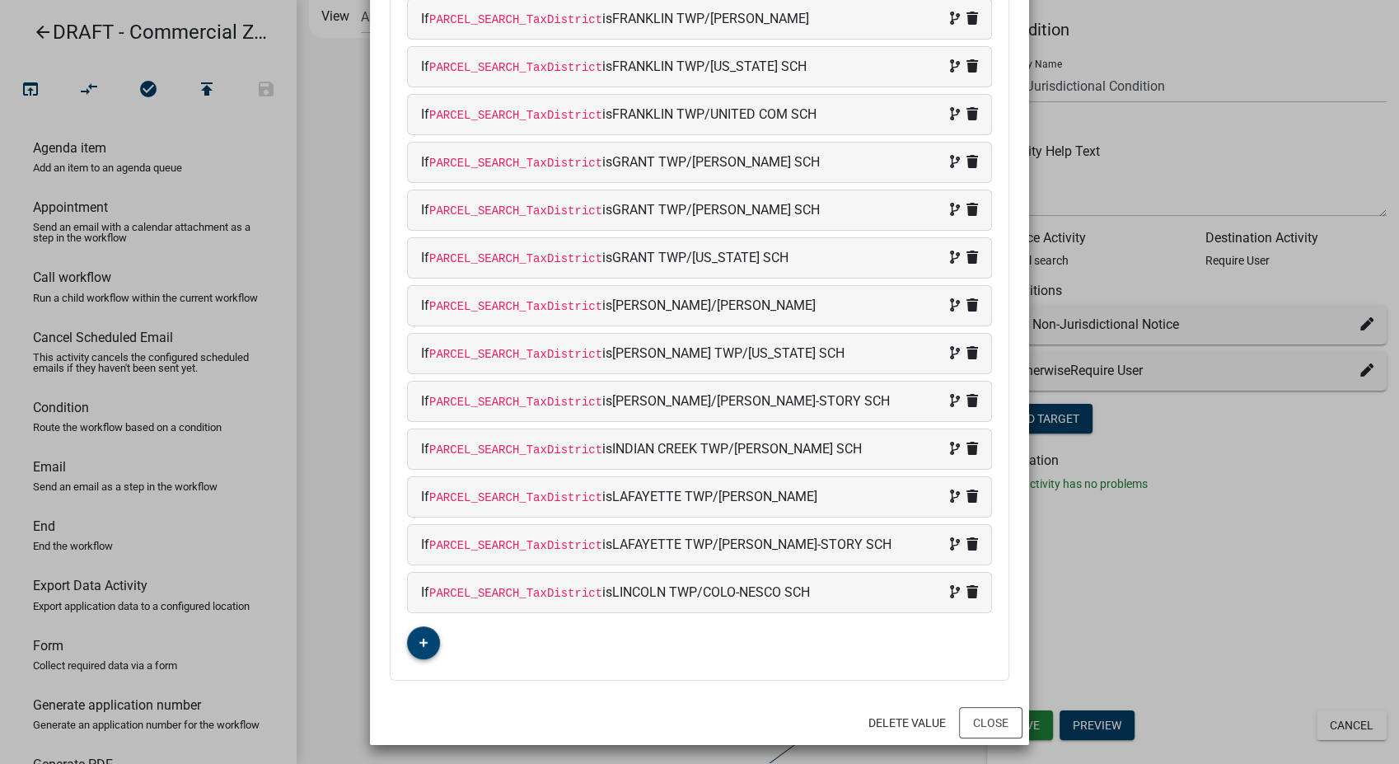
click at [419, 638] on icon "button" at bounding box center [423, 643] width 9 height 10
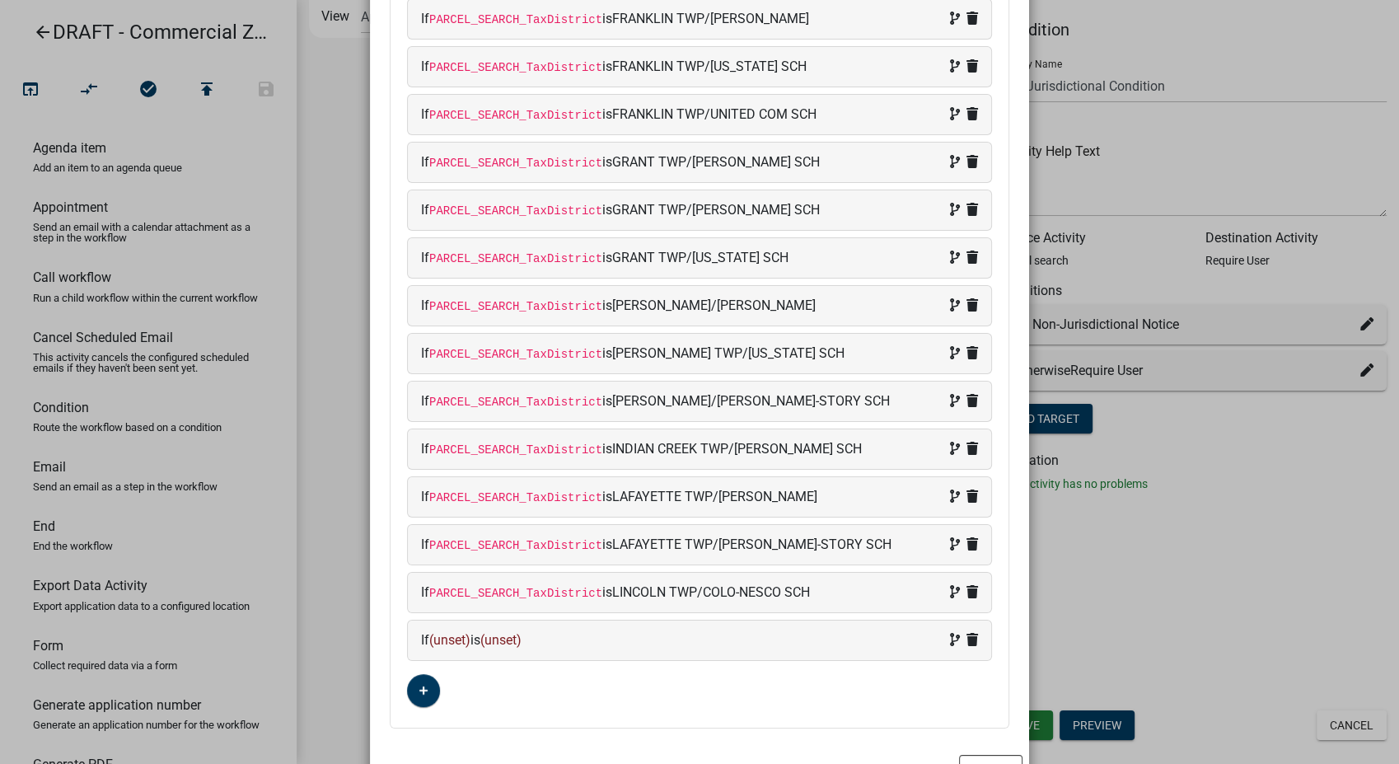
click at [560, 637] on div "If (unset) is (unset)" at bounding box center [699, 640] width 557 height 20
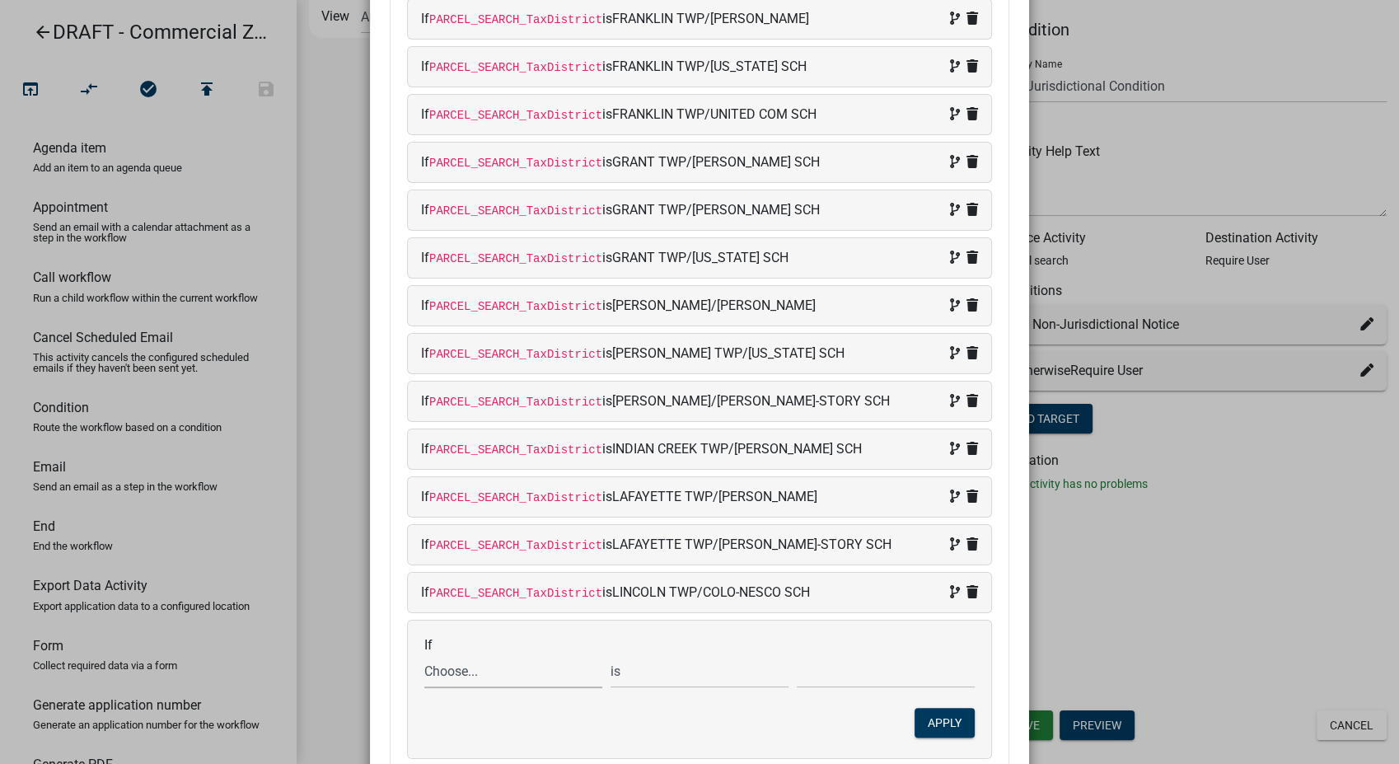
click at [472, 669] on select "Choose... ALL_FEE_RECIPIENTS APPLICATION_ID APPLICATION_NUMBER APPLICATION_STAT…" at bounding box center [513, 671] width 178 height 34
select select "87: PARCEL_SEARCH_TaxDistrict"
click at [424, 654] on select "Choose... ALL_FEE_RECIPIENTS APPLICATION_ID APPLICATION_NUMBER APPLICATION_STAT…" at bounding box center [513, 671] width 178 height 34
click at [829, 673] on input "text" at bounding box center [886, 671] width 178 height 34
type input "MILFORD TWP/[PERSON_NAME] SCH"
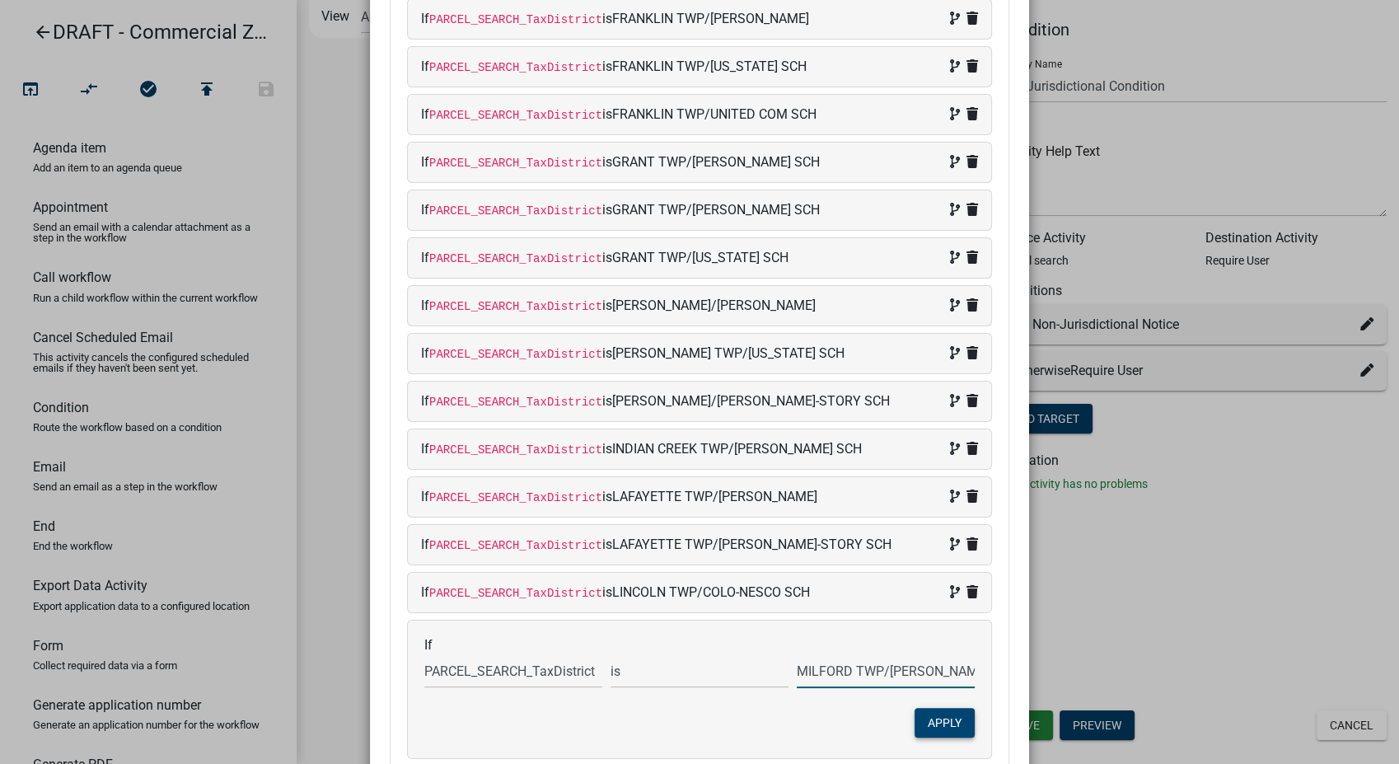
click at [951, 723] on button "Apply" at bounding box center [944, 723] width 60 height 30
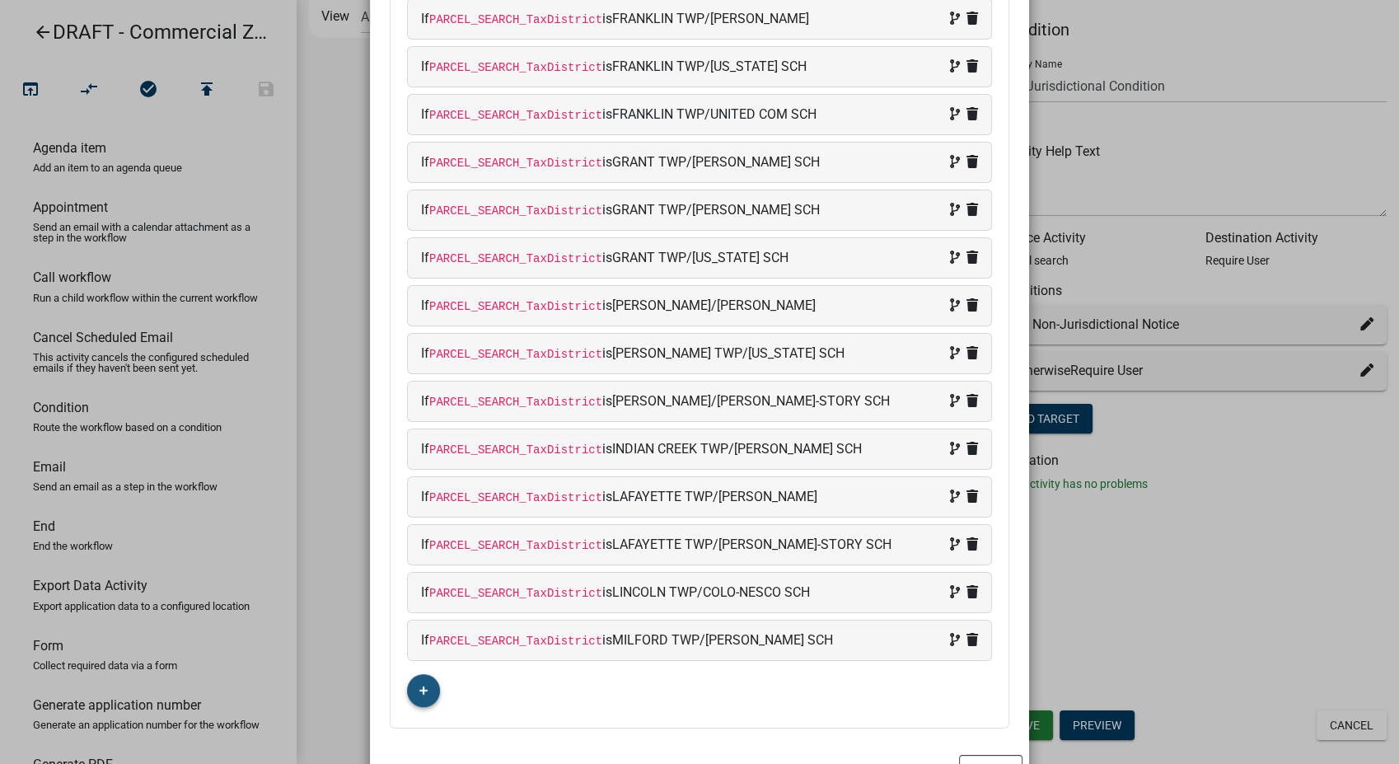
click at [419, 685] on icon "button" at bounding box center [423, 690] width 9 height 10
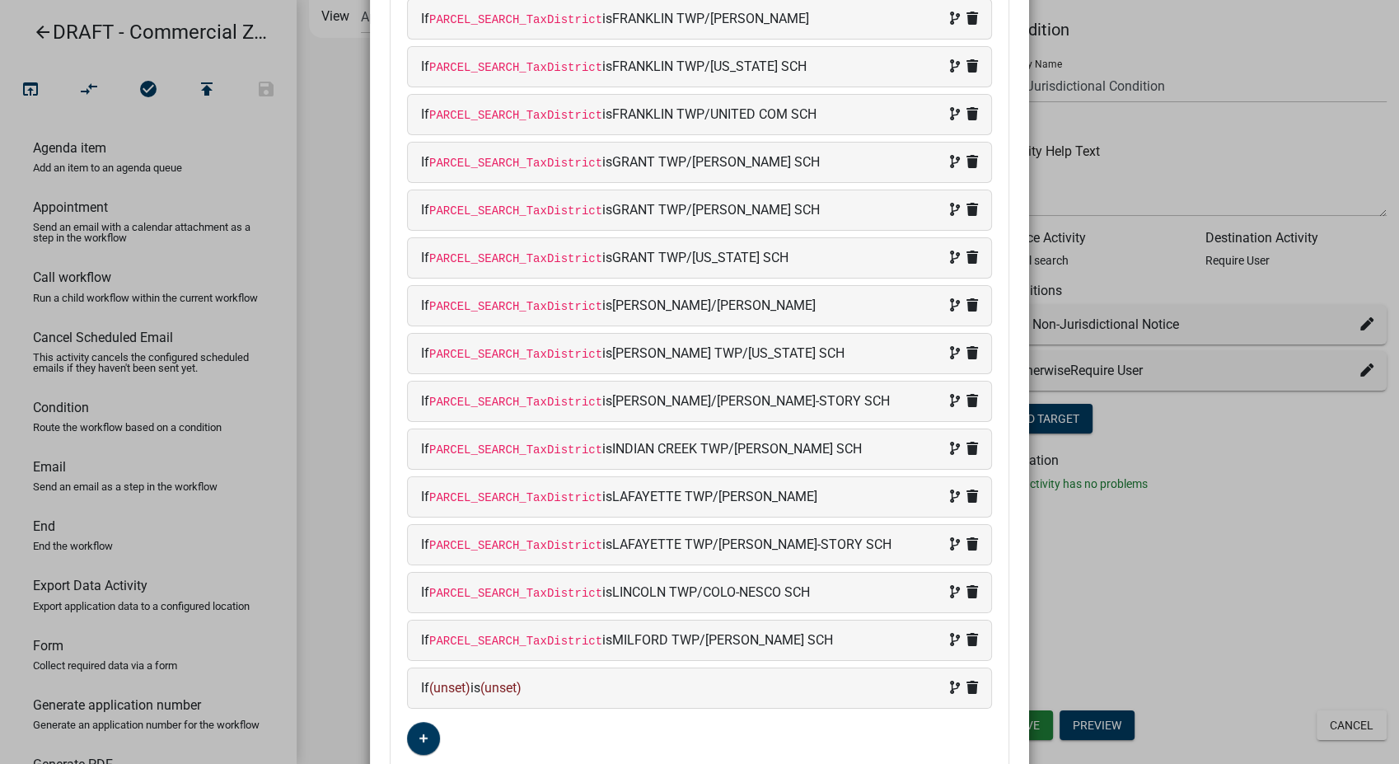
click at [571, 686] on div "If (unset) is (unset)" at bounding box center [699, 688] width 557 height 20
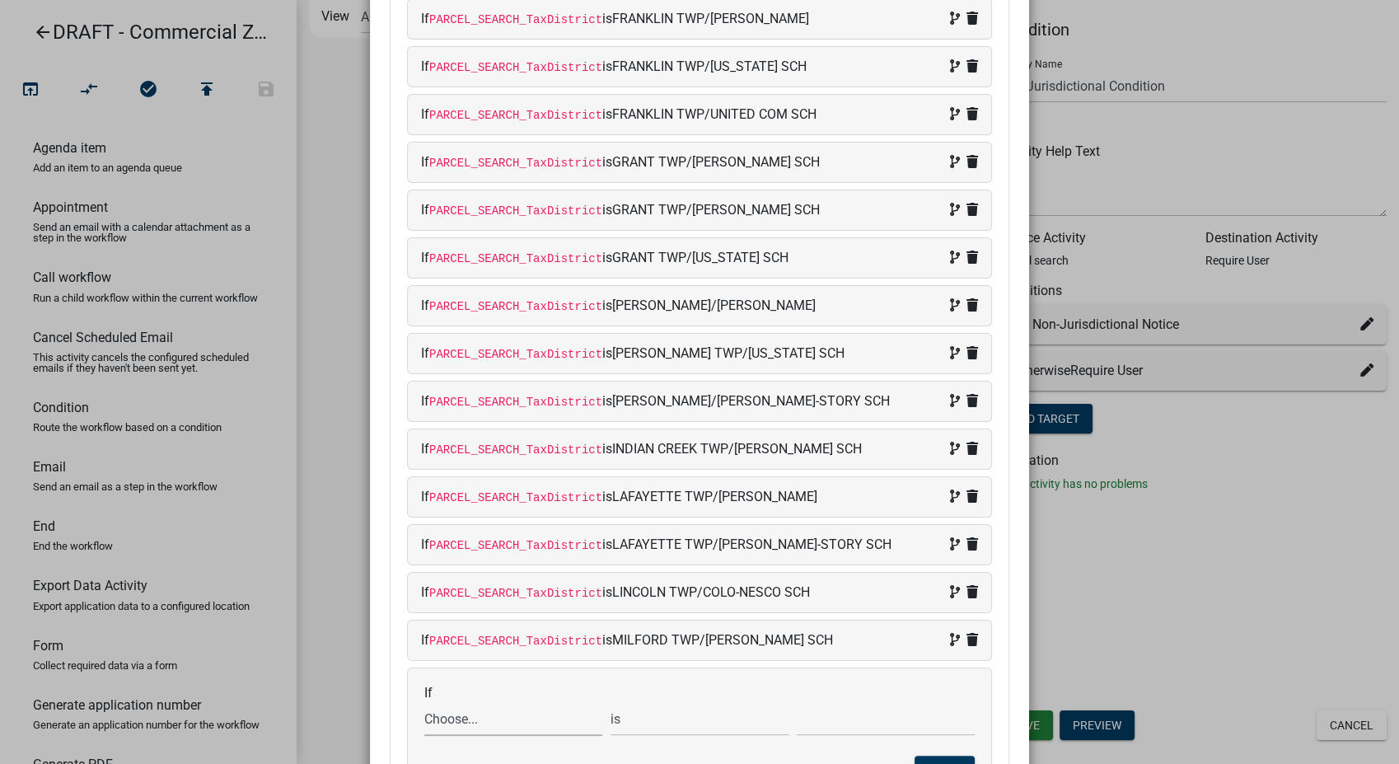
click at [438, 717] on select "Choose... ALL_FEE_RECIPIENTS APPLICATION_ID APPLICATION_NUMBER APPLICATION_STAT…" at bounding box center [513, 719] width 178 height 34
select select "87: PARCEL_SEARCH_TaxDistrict"
click at [424, 702] on select "Choose... ALL_FEE_RECIPIENTS APPLICATION_ID APPLICATION_NUMBER APPLICATION_STAT…" at bounding box center [513, 719] width 178 height 34
click at [827, 725] on input "text" at bounding box center [886, 719] width 178 height 34
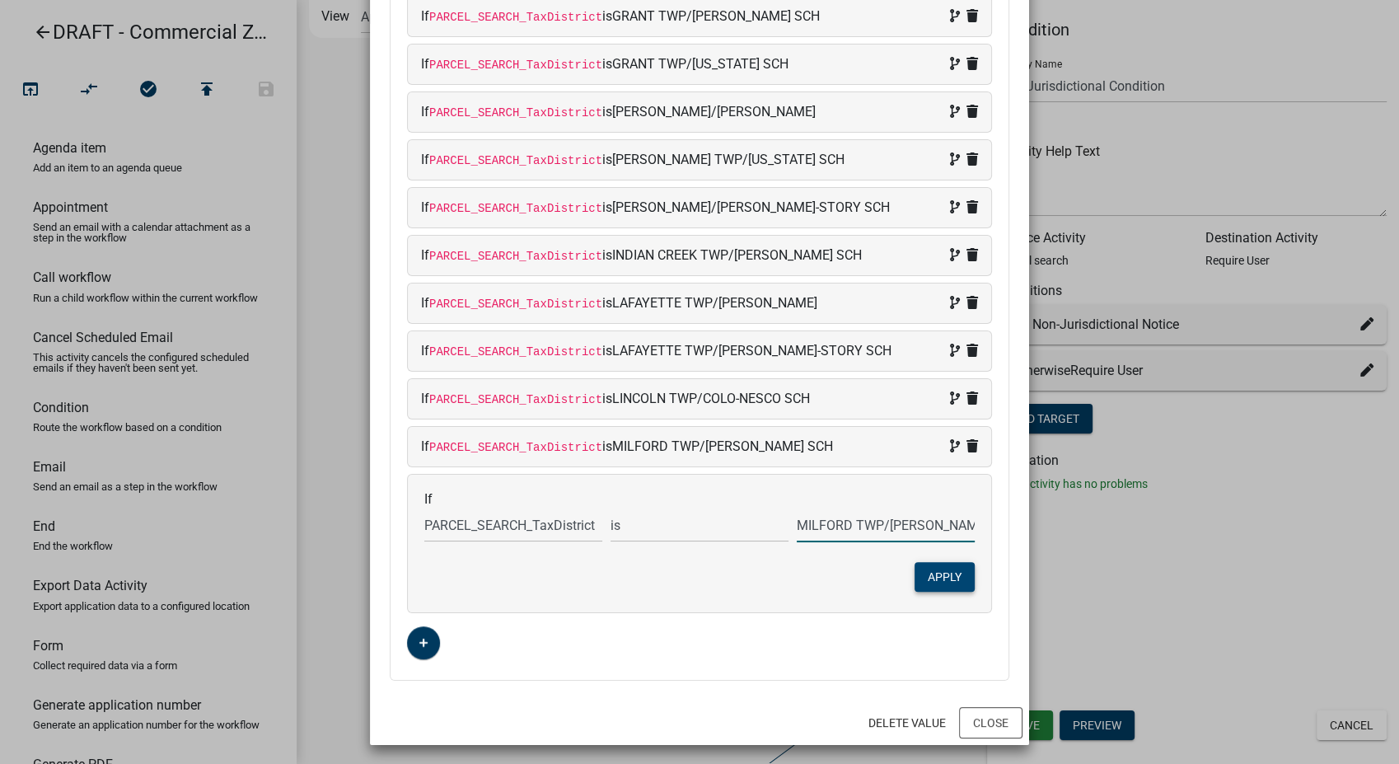
type input "MILFORD TWP/[PERSON_NAME]"
click at [927, 576] on button "Apply" at bounding box center [944, 577] width 60 height 30
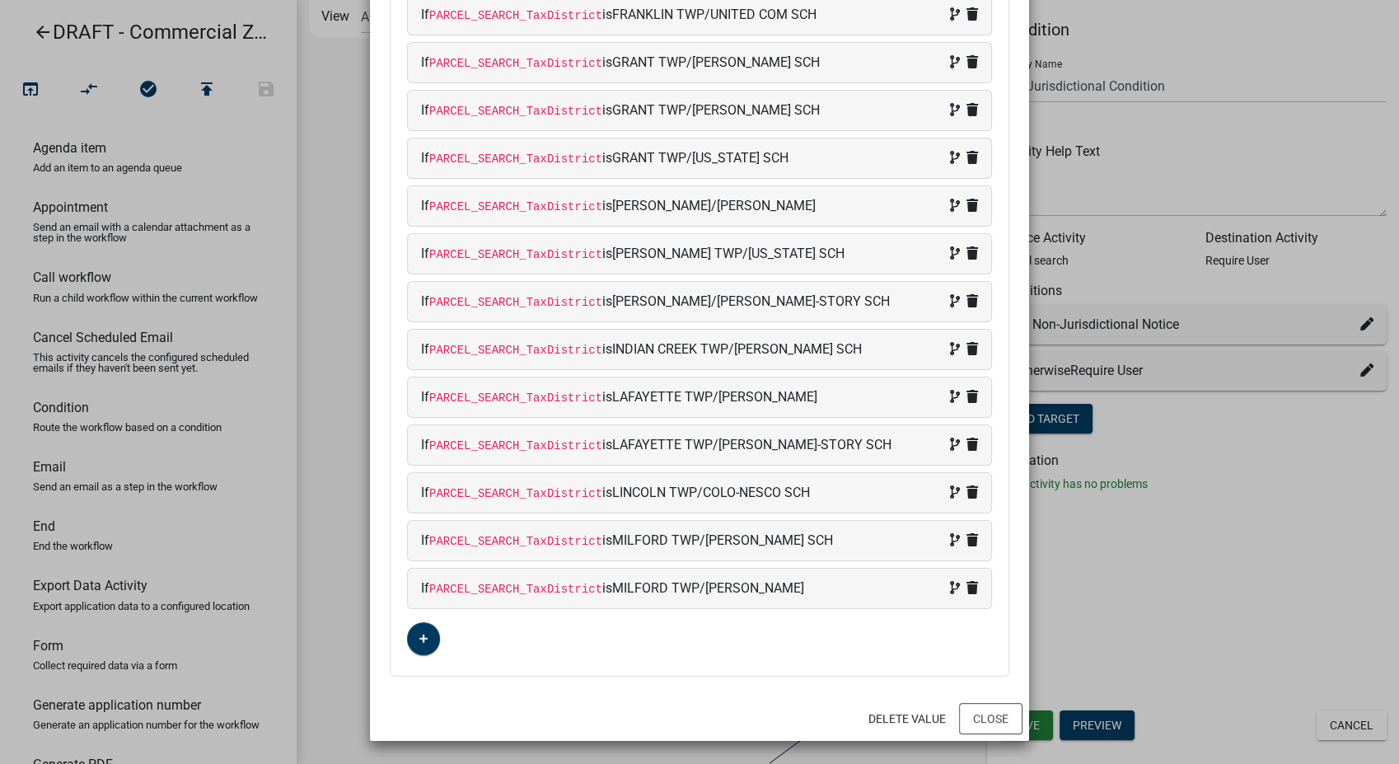
scroll to position [521, 0]
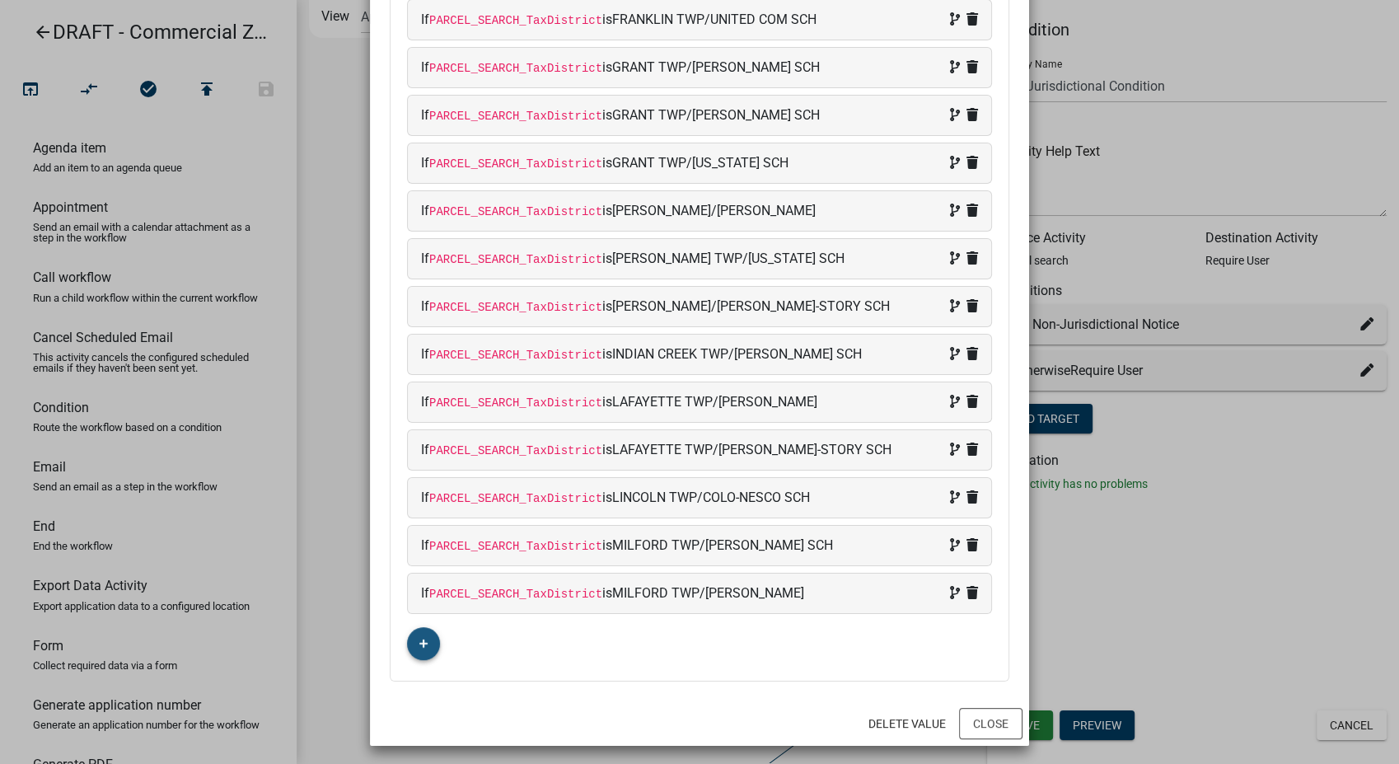
click at [409, 636] on button "button" at bounding box center [423, 643] width 33 height 33
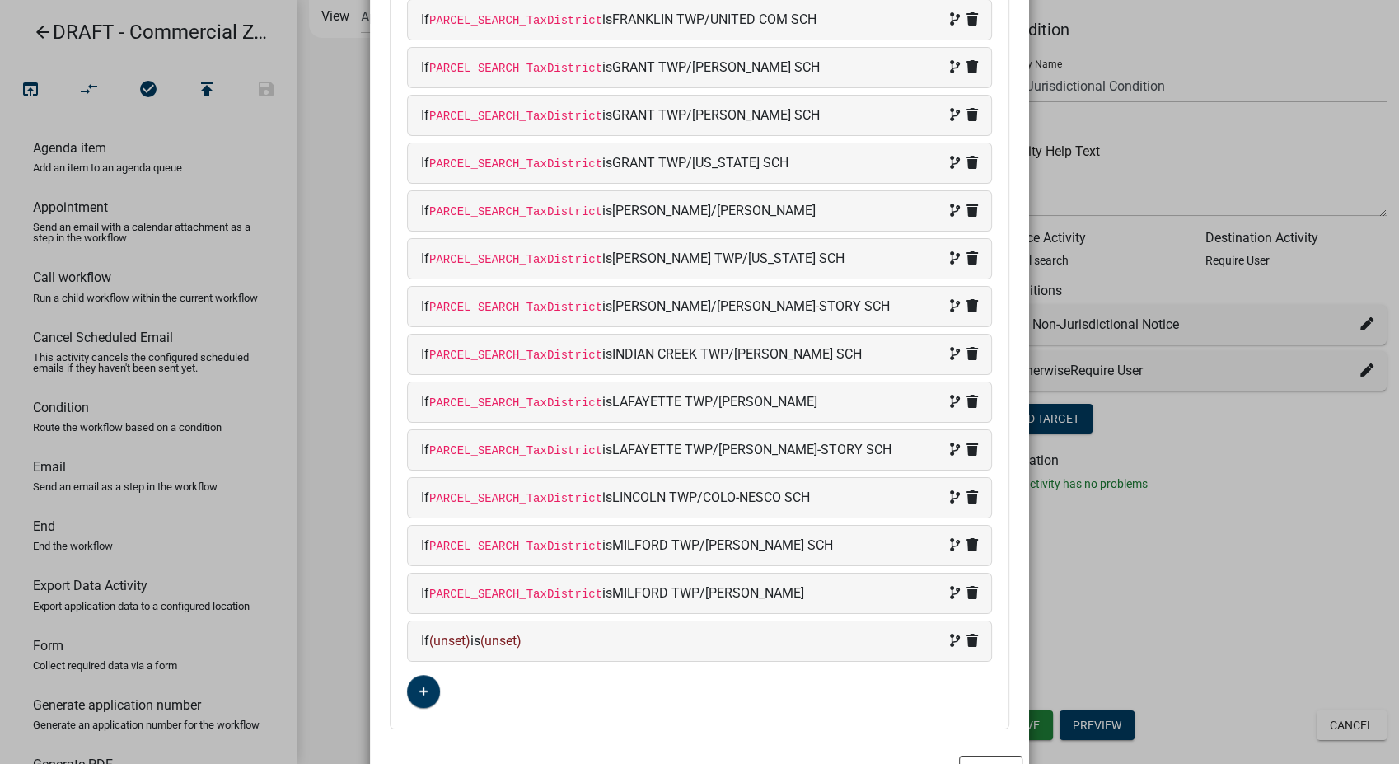
click at [569, 634] on div "If (unset) is (unset)" at bounding box center [699, 641] width 557 height 20
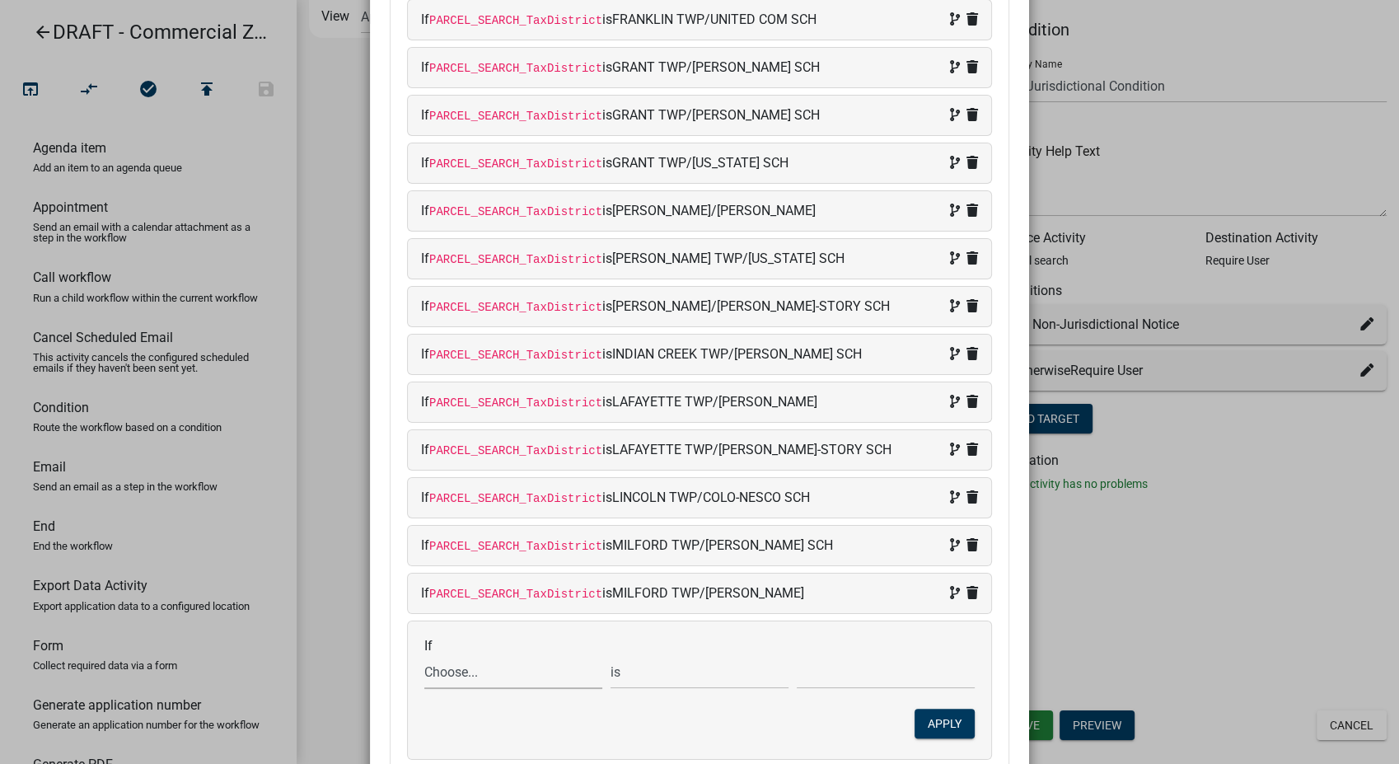
click at [472, 670] on select "Choose... ALL_FEE_RECIPIENTS APPLICATION_ID APPLICATION_NUMBER APPLICATION_STAT…" at bounding box center [513, 672] width 178 height 34
select select "87: PARCEL_SEARCH_TaxDistrict"
click at [424, 655] on select "Choose... ALL_FEE_RECIPIENTS APPLICATION_ID APPLICATION_NUMBER APPLICATION_STAT…" at bounding box center [513, 672] width 178 height 34
click at [816, 671] on input "text" at bounding box center [886, 672] width 178 height 34
type input "MILFORD TWP/[US_STATE] SCH"
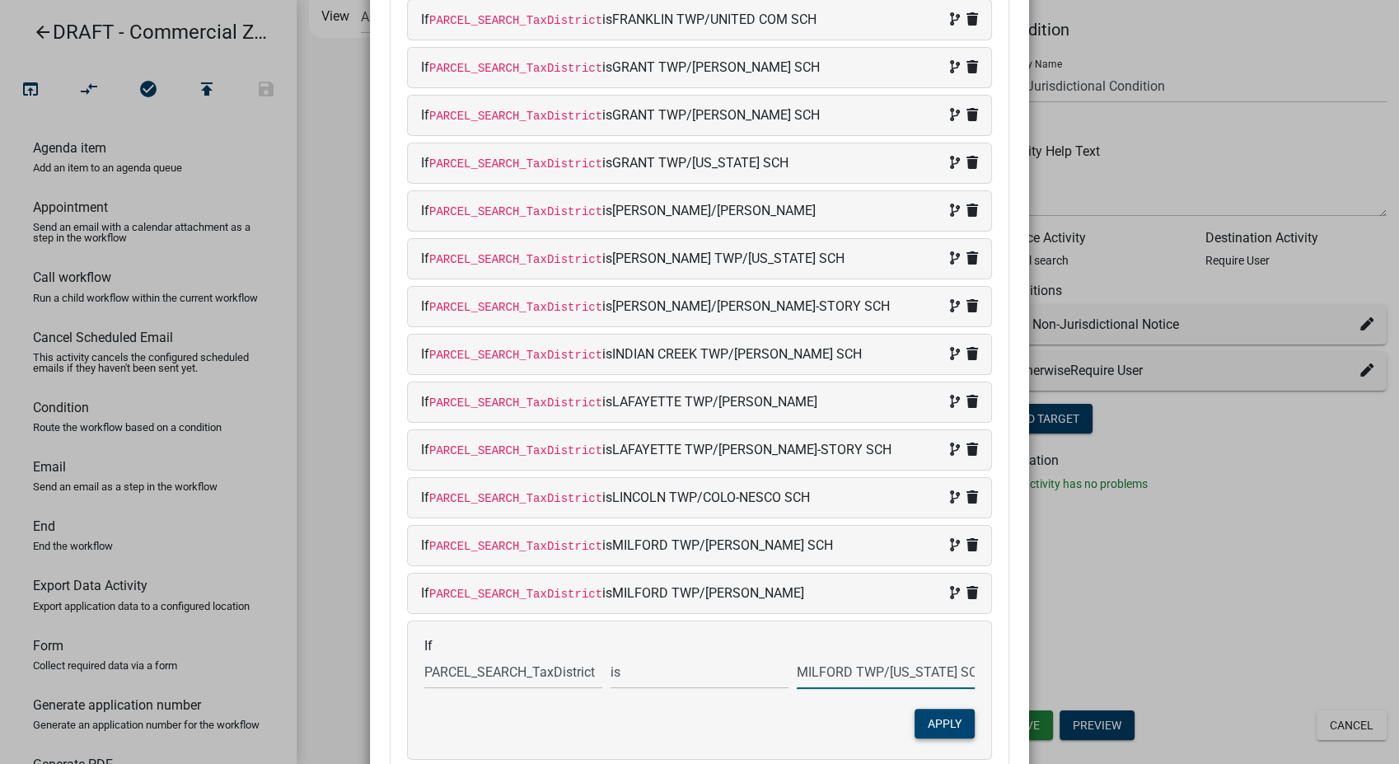
click at [948, 714] on button "Apply" at bounding box center [944, 723] width 60 height 30
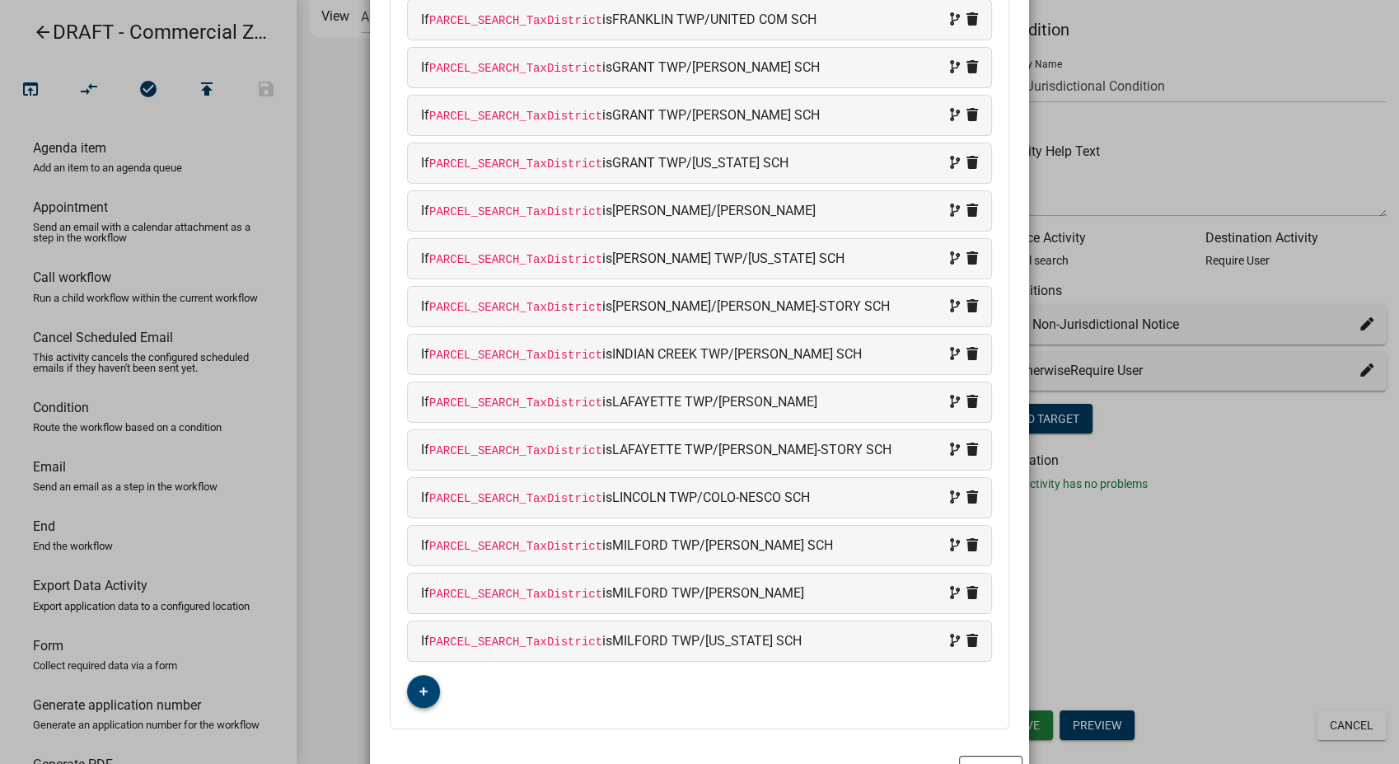
click at [428, 689] on button "button" at bounding box center [423, 691] width 33 height 33
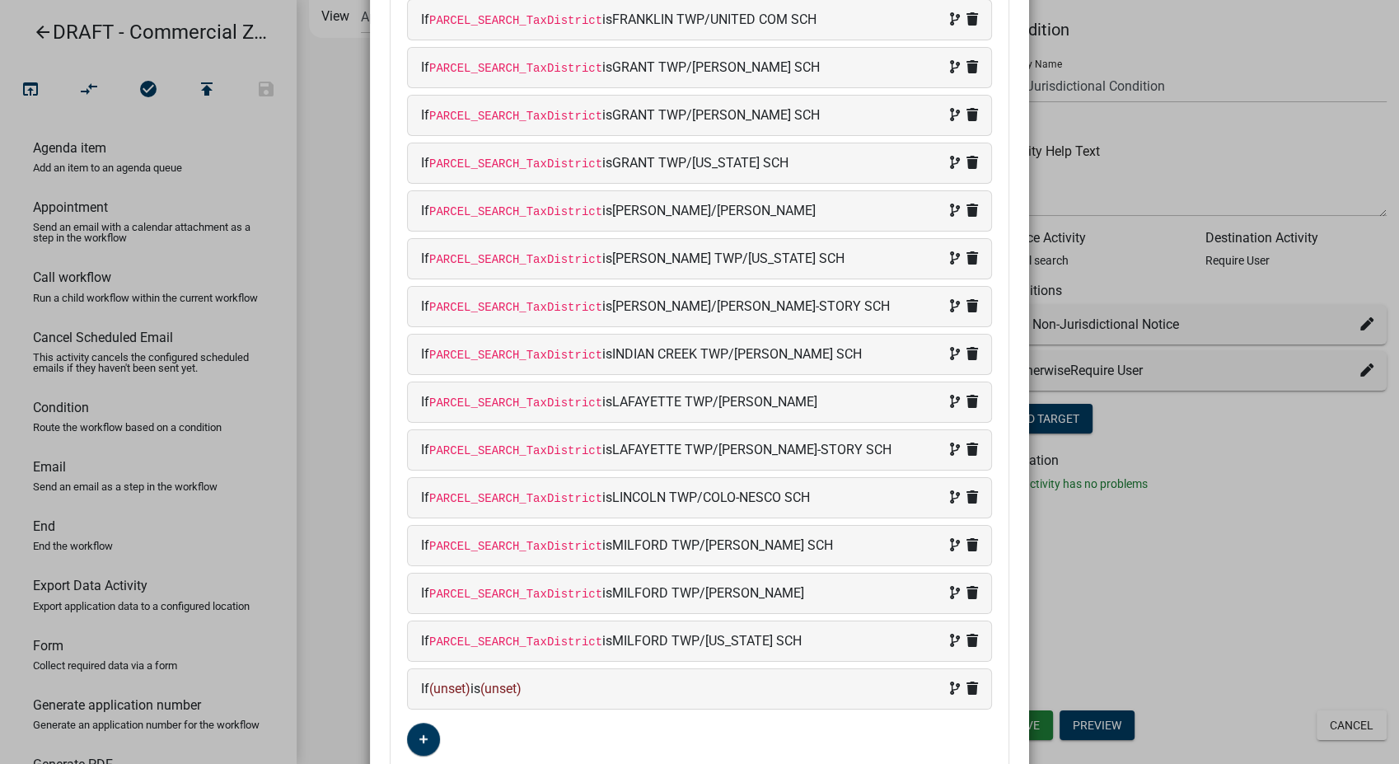
click at [565, 686] on div "If (unset) is (unset)" at bounding box center [699, 689] width 557 height 20
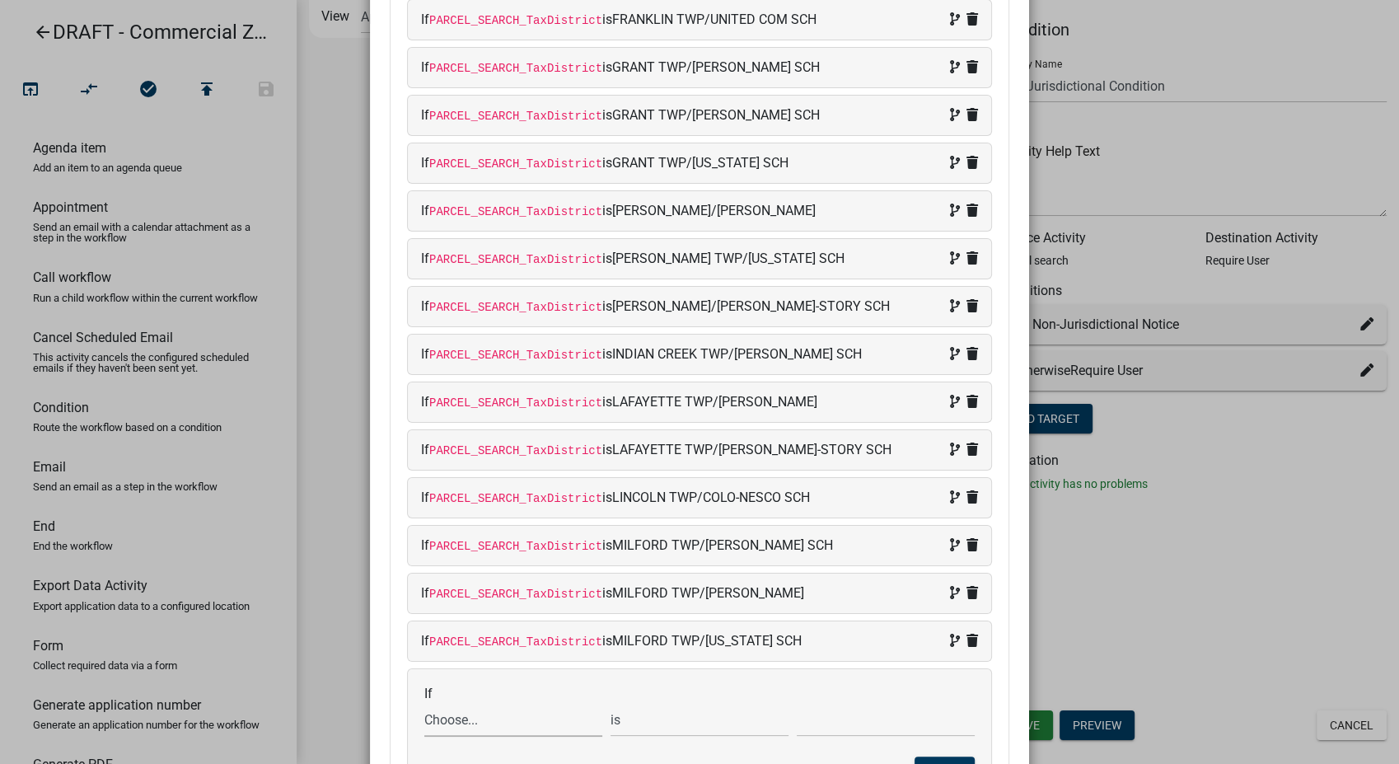
click at [483, 718] on select "Choose... ALL_FEE_RECIPIENTS APPLICATION_ID APPLICATION_NUMBER APPLICATION_STAT…" at bounding box center [513, 720] width 178 height 34
click at [424, 703] on select "Choose... ALL_FEE_RECIPIENTS APPLICATION_ID APPLICATION_NUMBER APPLICATION_STAT…" at bounding box center [513, 720] width 178 height 34
click at [517, 736] on div "If Choose... ALL_FEE_RECIPIENTS APPLICATION_ID APPLICATION_NUMBER APPLICATION_S…" at bounding box center [699, 738] width 583 height 138
click at [516, 724] on select "Choose... ALL_FEE_RECIPIENTS APPLICATION_ID APPLICATION_NUMBER APPLICATION_STAT…" at bounding box center [513, 720] width 178 height 34
select select "87: PARCEL_SEARCH_TaxDistrict"
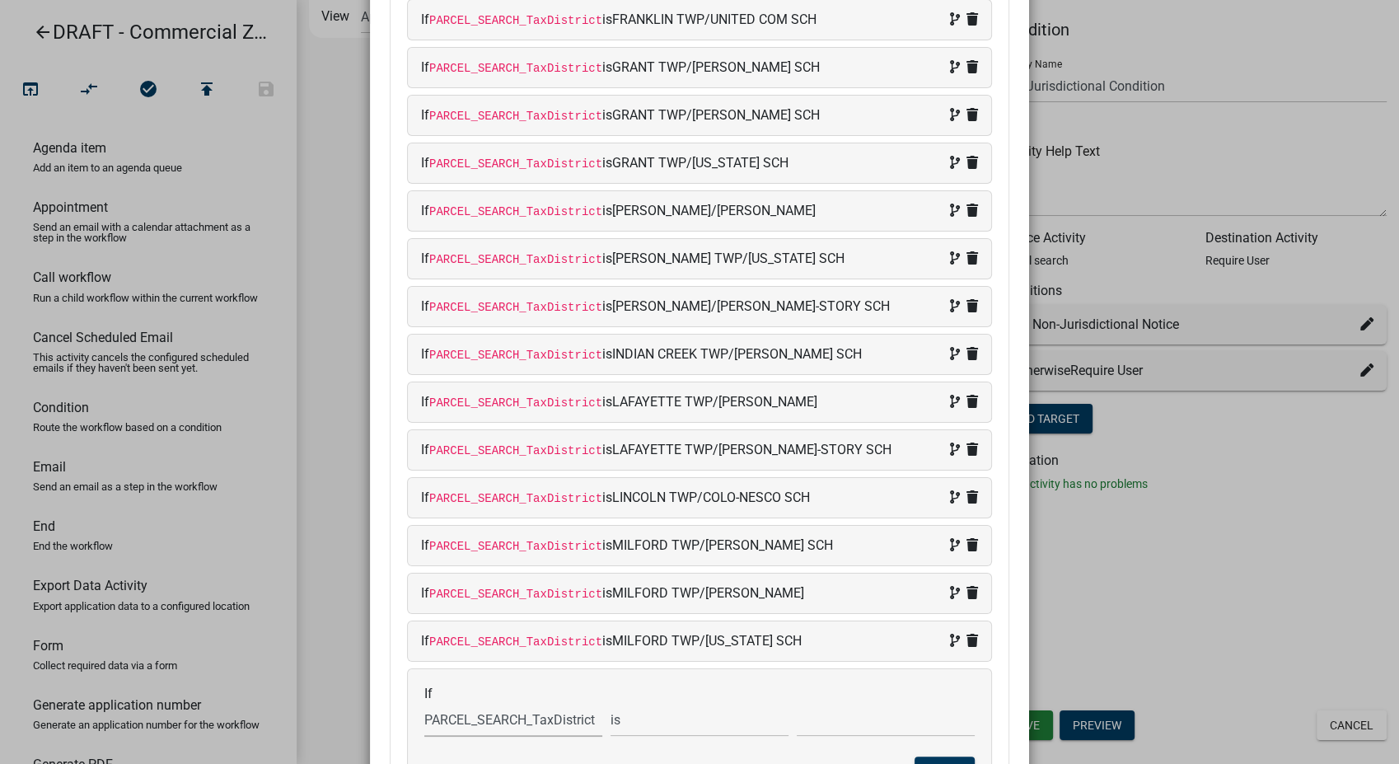
click at [424, 703] on select "Choose... ALL_FEE_RECIPIENTS APPLICATION_ID APPLICATION_NUMBER APPLICATION_STAT…" at bounding box center [513, 720] width 178 height 34
click at [845, 722] on input "text" at bounding box center [886, 720] width 178 height 34
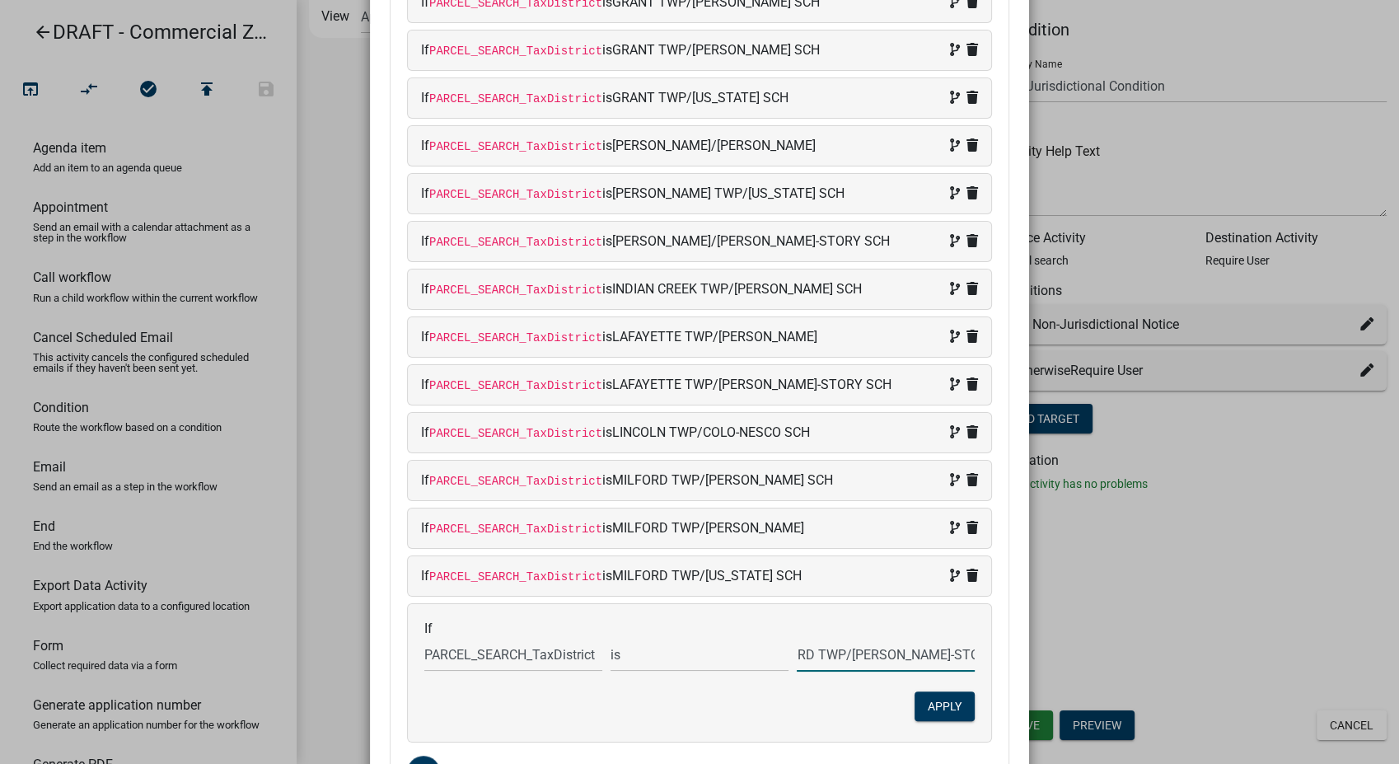
scroll to position [613, 0]
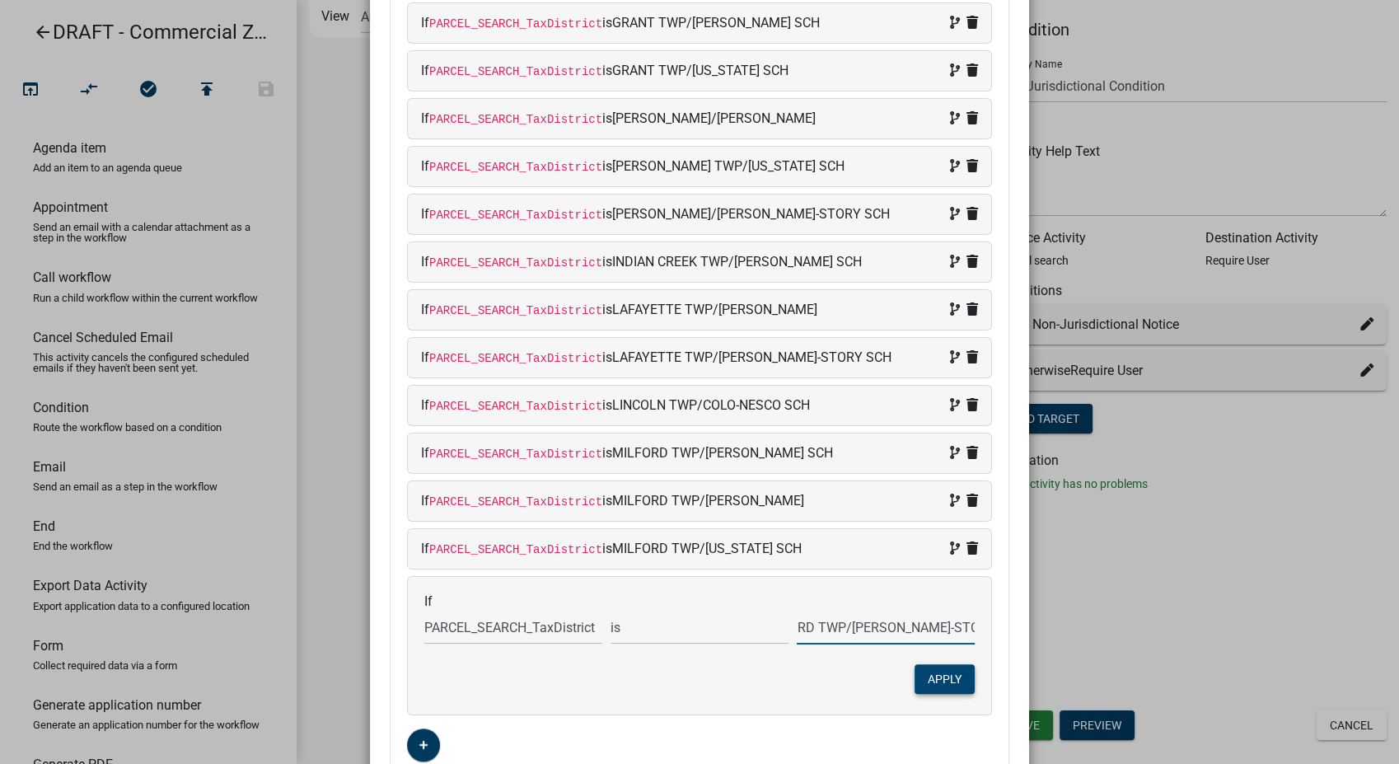
type input "MILFORD TWP/[PERSON_NAME]-STORY SCH"
click at [956, 671] on button "Apply" at bounding box center [944, 679] width 60 height 30
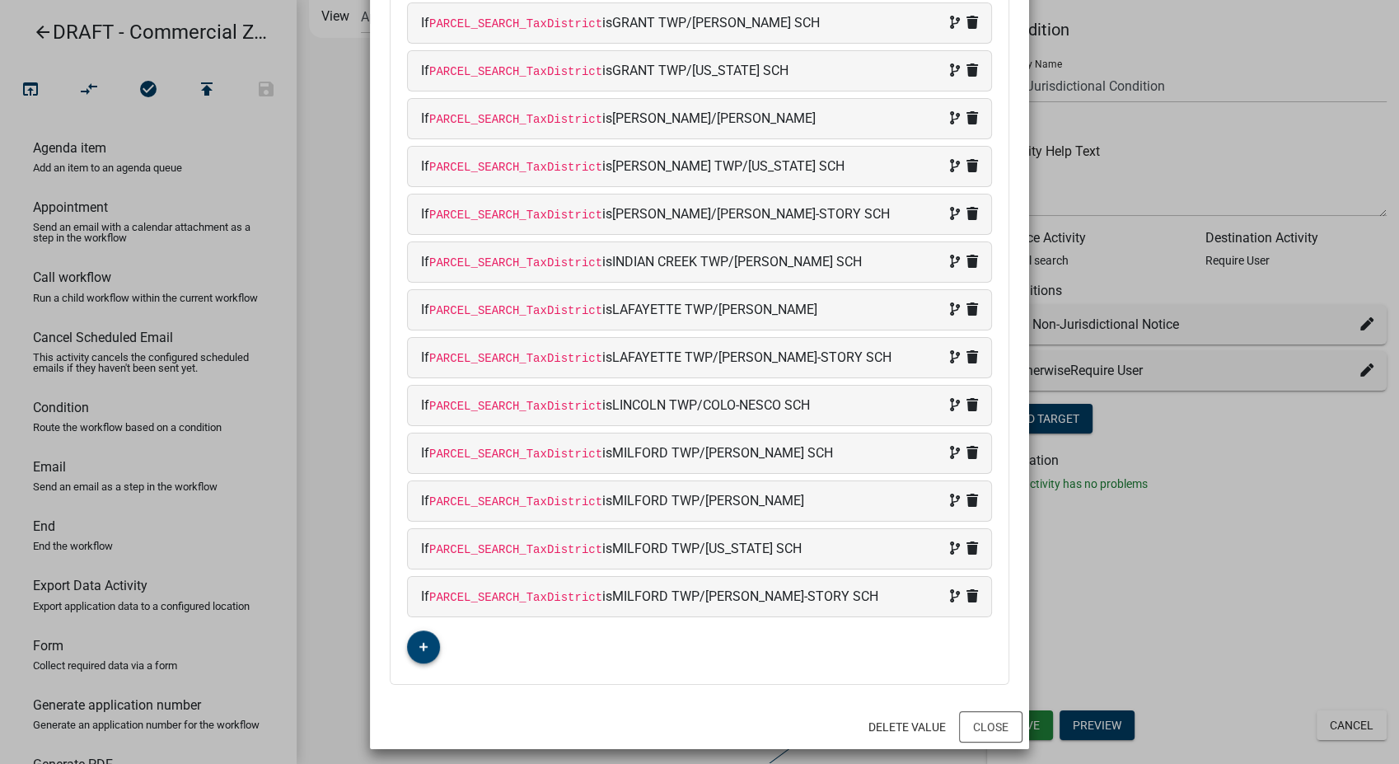
click at [420, 648] on button "button" at bounding box center [423, 646] width 33 height 33
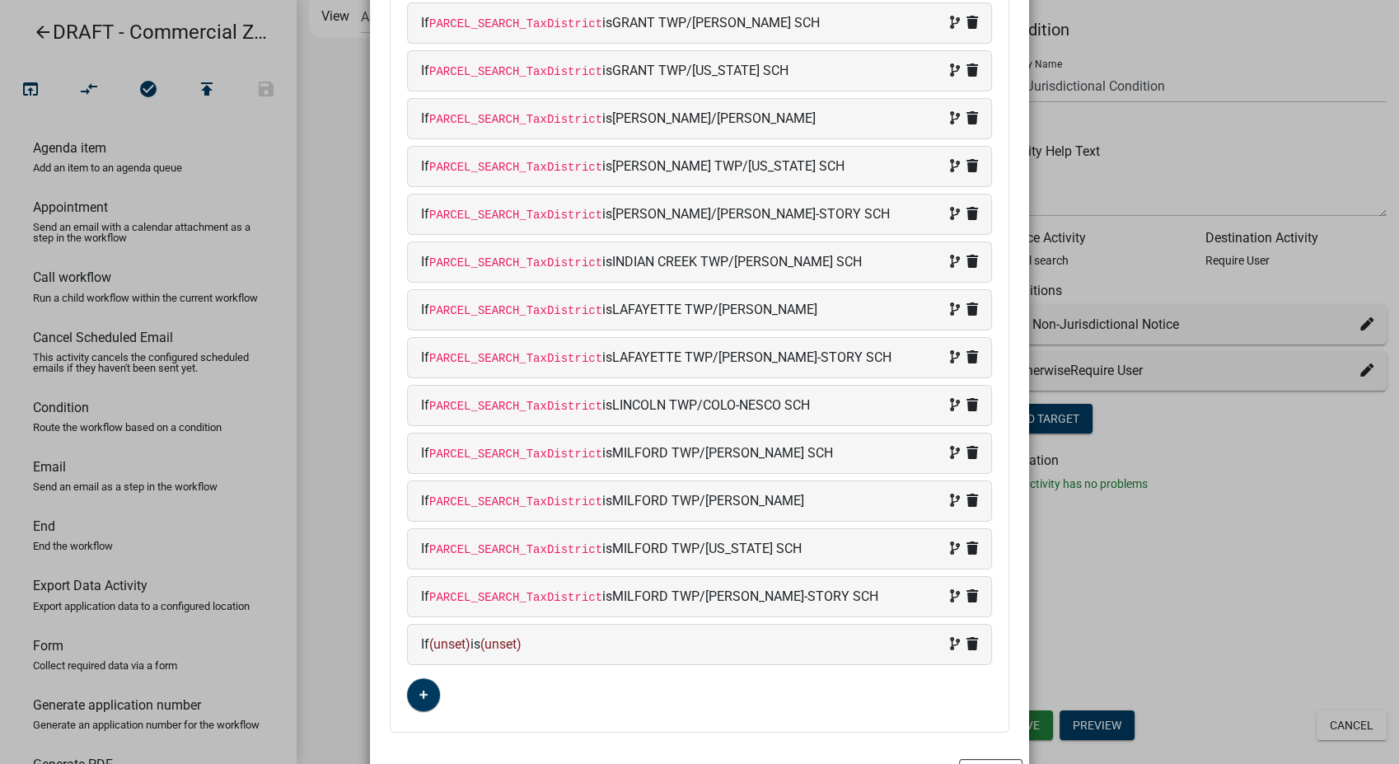
click at [520, 640] on span "(unset)" at bounding box center [500, 644] width 41 height 16
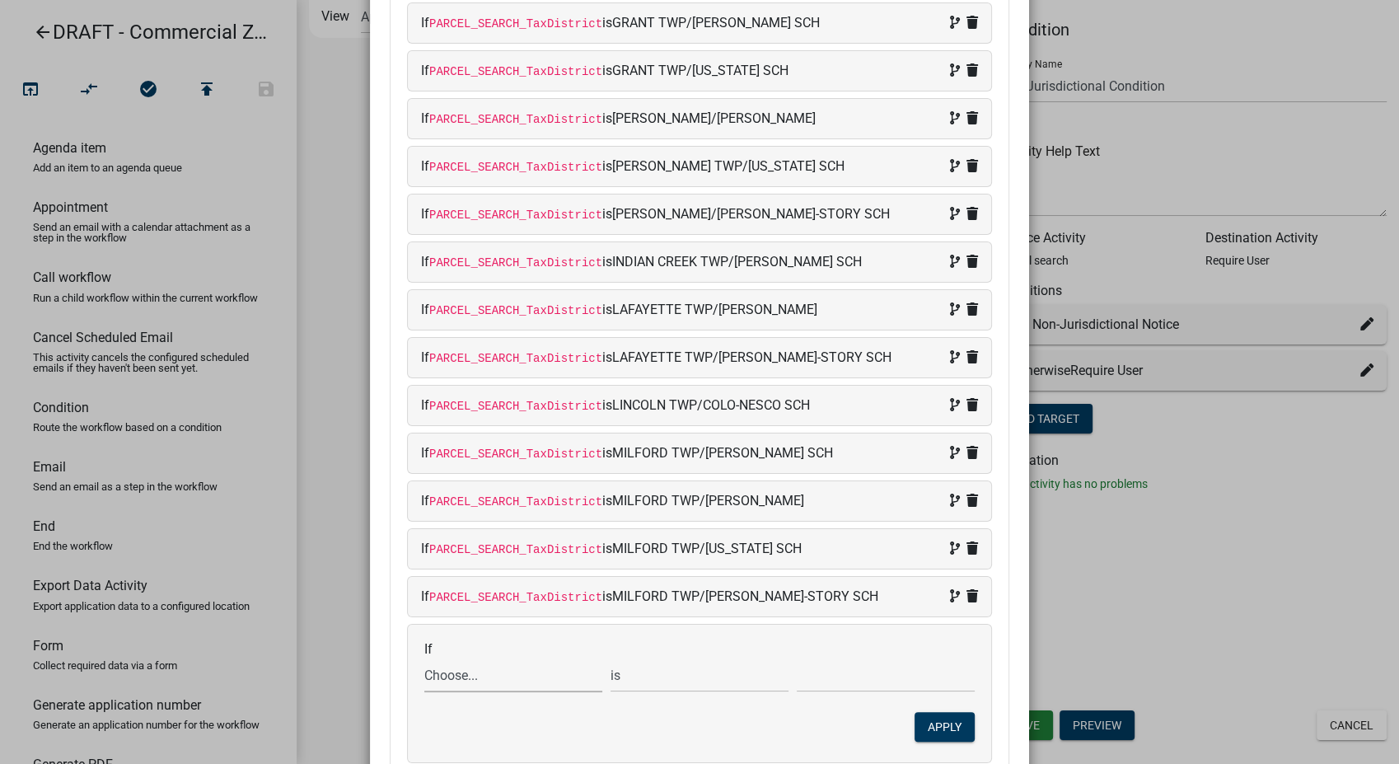
click at [486, 669] on select "Choose... ALL_FEE_RECIPIENTS APPLICATION_ID APPLICATION_NUMBER APPLICATION_STAT…" at bounding box center [513, 675] width 178 height 34
select select "87: PARCEL_SEARCH_TaxDistrict"
click at [424, 658] on select "Choose... ALL_FEE_RECIPIENTS APPLICATION_ID APPLICATION_NUMBER APPLICATION_STAT…" at bounding box center [513, 675] width 178 height 34
click at [851, 672] on input "text" at bounding box center [886, 675] width 178 height 34
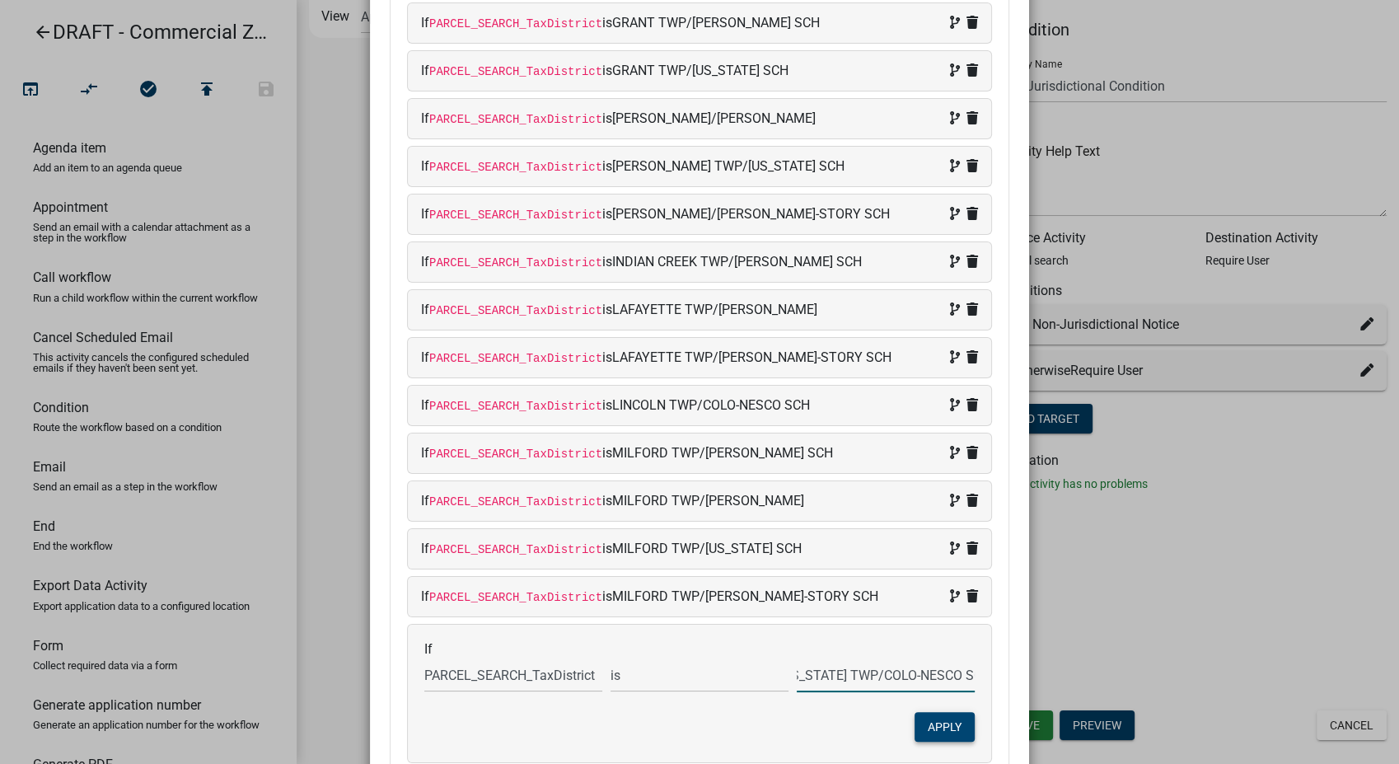
type input "[US_STATE] TWP/COLO-NESCO SCH"
click at [922, 712] on button "Apply" at bounding box center [944, 727] width 60 height 30
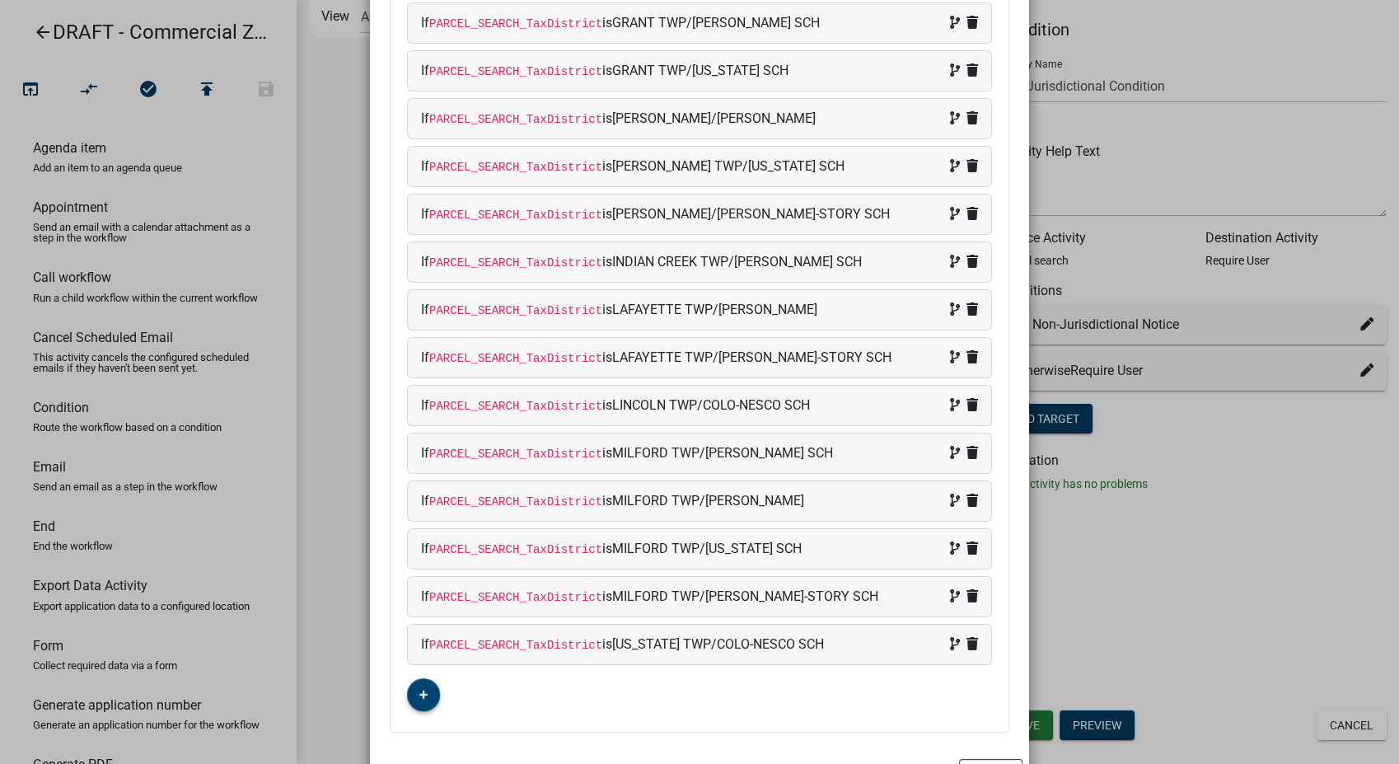
click at [419, 692] on icon "button" at bounding box center [423, 694] width 9 height 9
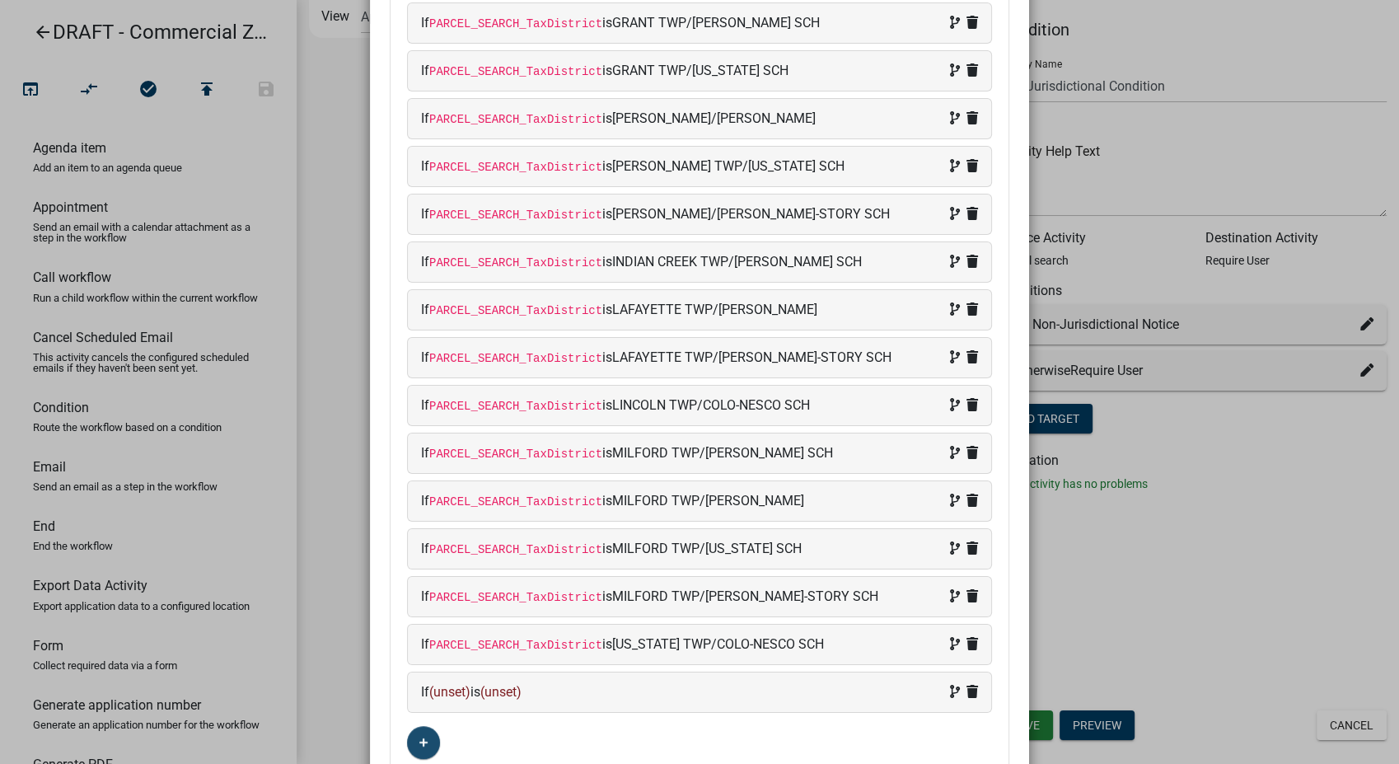
click at [552, 693] on div "If (unset) is (unset)" at bounding box center [699, 692] width 557 height 20
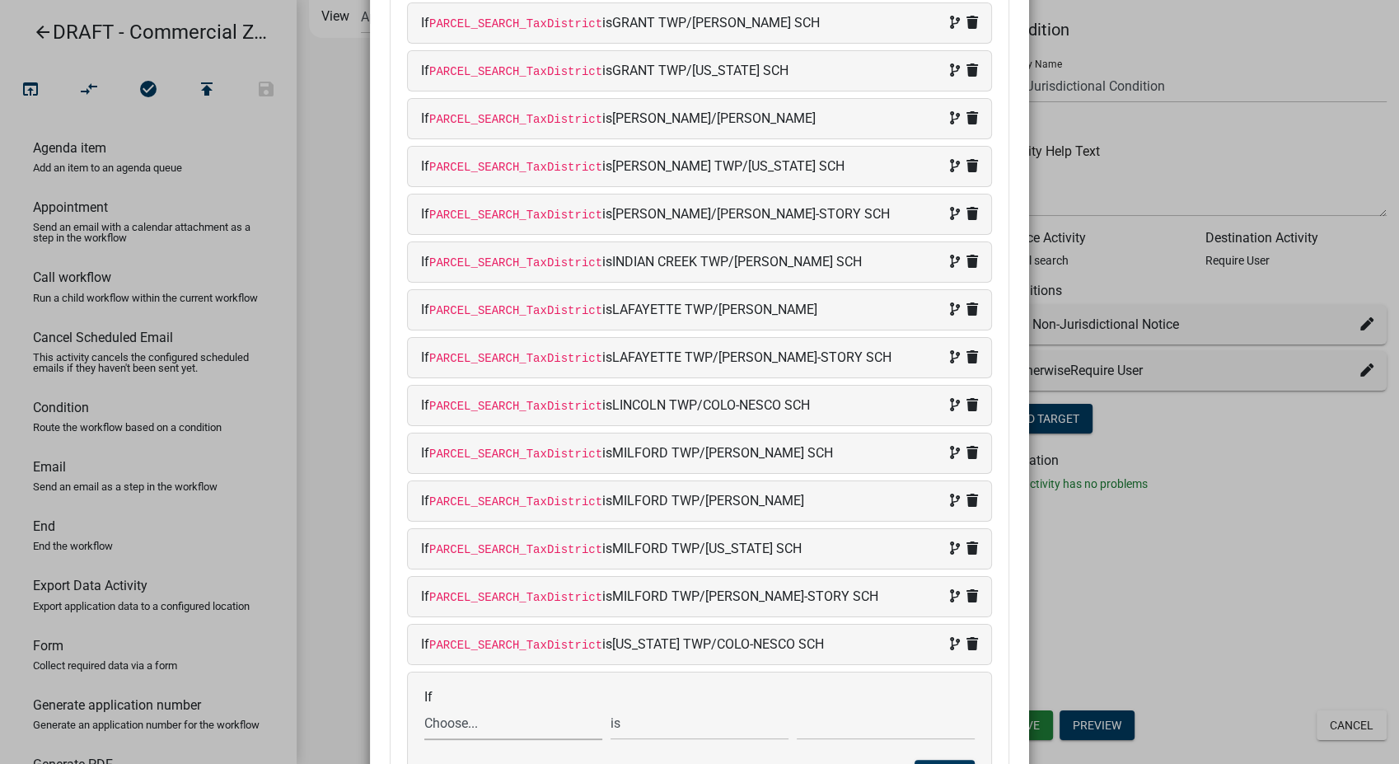
click at [481, 724] on select "Choose... ALL_FEE_RECIPIENTS APPLICATION_ID APPLICATION_NUMBER APPLICATION_STAT…" at bounding box center [513, 723] width 178 height 34
select select "87: PARCEL_SEARCH_TaxDistrict"
click at [424, 706] on select "Choose... ALL_FEE_RECIPIENTS APPLICATION_ID APPLICATION_NUMBER APPLICATION_STAT…" at bounding box center [513, 723] width 178 height 34
click at [832, 728] on input "text" at bounding box center [886, 723] width 178 height 34
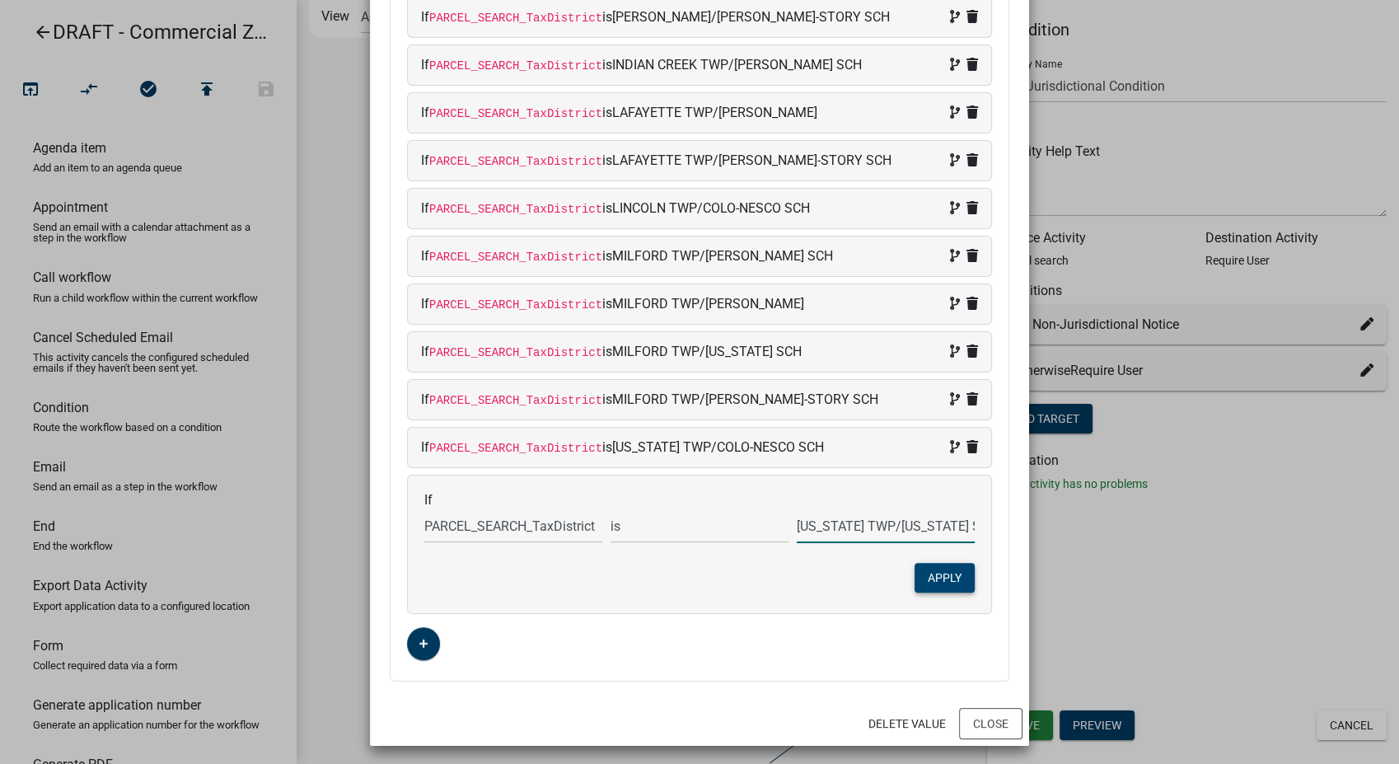
type input "[US_STATE] TWP/[US_STATE] SCH"
click at [928, 577] on button "Apply" at bounding box center [944, 578] width 60 height 30
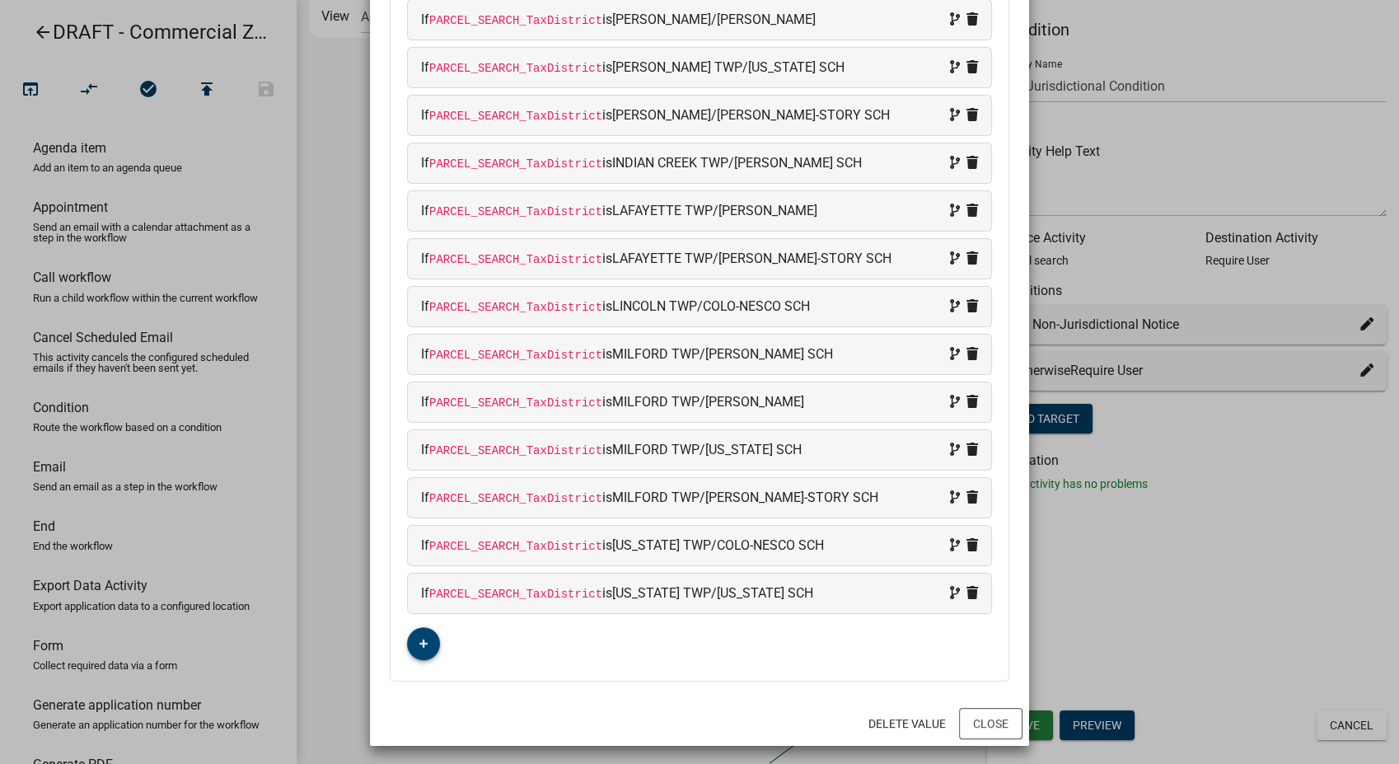
click at [427, 629] on button "button" at bounding box center [423, 643] width 33 height 33
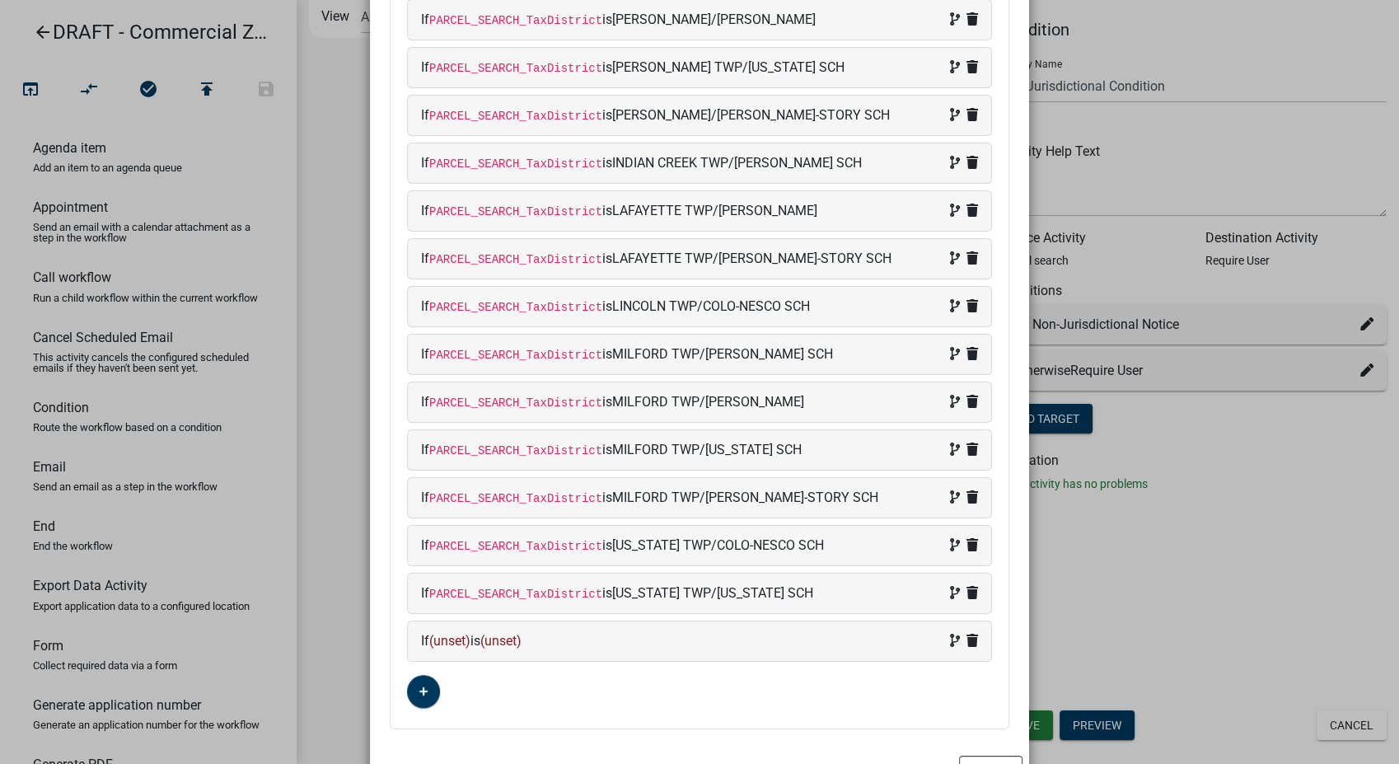
click at [601, 612] on div "Match: All Any If PARCEL_SEARCH_TaxDistrict is [PERSON_NAME] TWP/[PERSON_NAME] …" at bounding box center [699, 104] width 618 height 1247
click at [574, 636] on div "If (unset) is (unset)" at bounding box center [699, 641] width 557 height 20
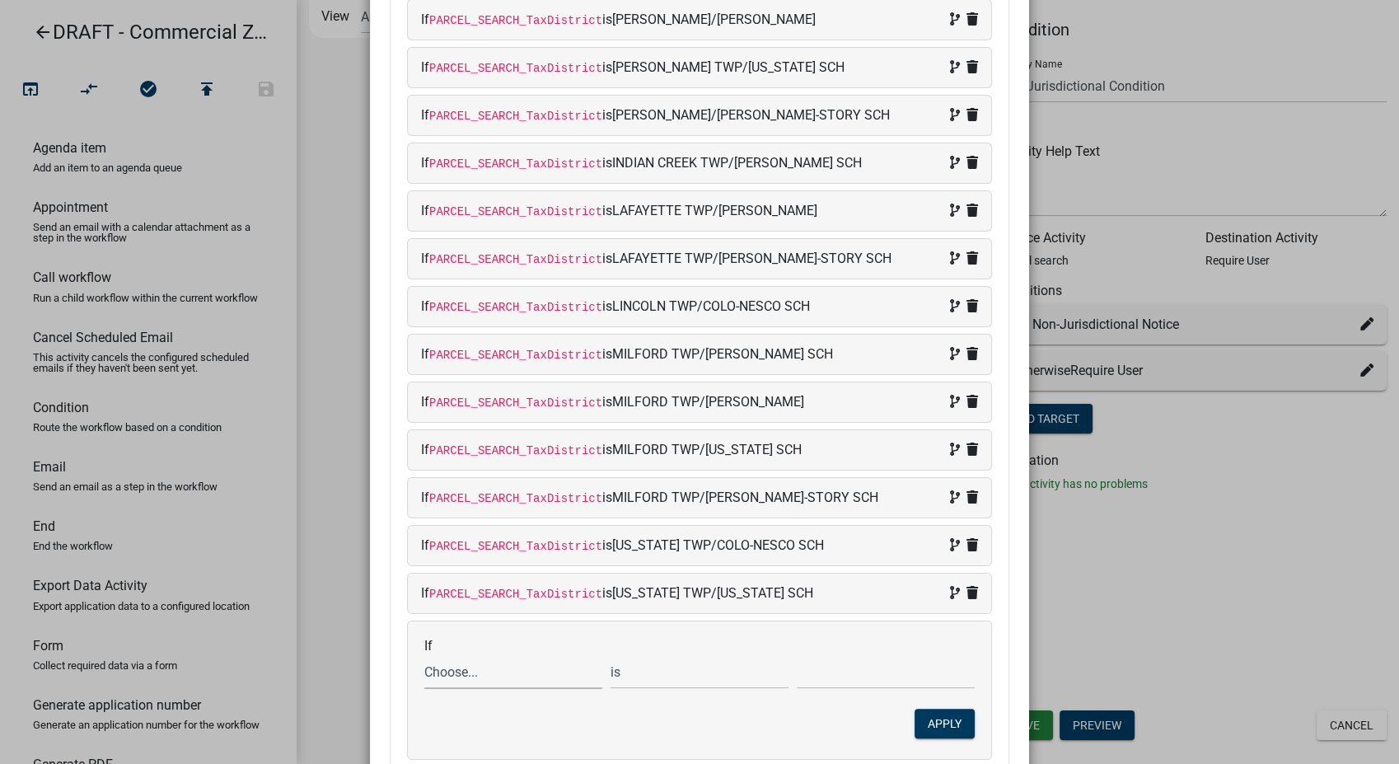
click at [464, 679] on select "Choose... ALL_FEE_RECIPIENTS APPLICATION_ID APPLICATION_NUMBER APPLICATION_STAT…" at bounding box center [513, 672] width 178 height 34
select select "87: PARCEL_SEARCH_TaxDistrict"
click at [424, 655] on select "Choose... ALL_FEE_RECIPIENTS APPLICATION_ID APPLICATION_NUMBER APPLICATION_STAT…" at bounding box center [513, 672] width 178 height 34
click at [844, 680] on input "text" at bounding box center [886, 672] width 178 height 34
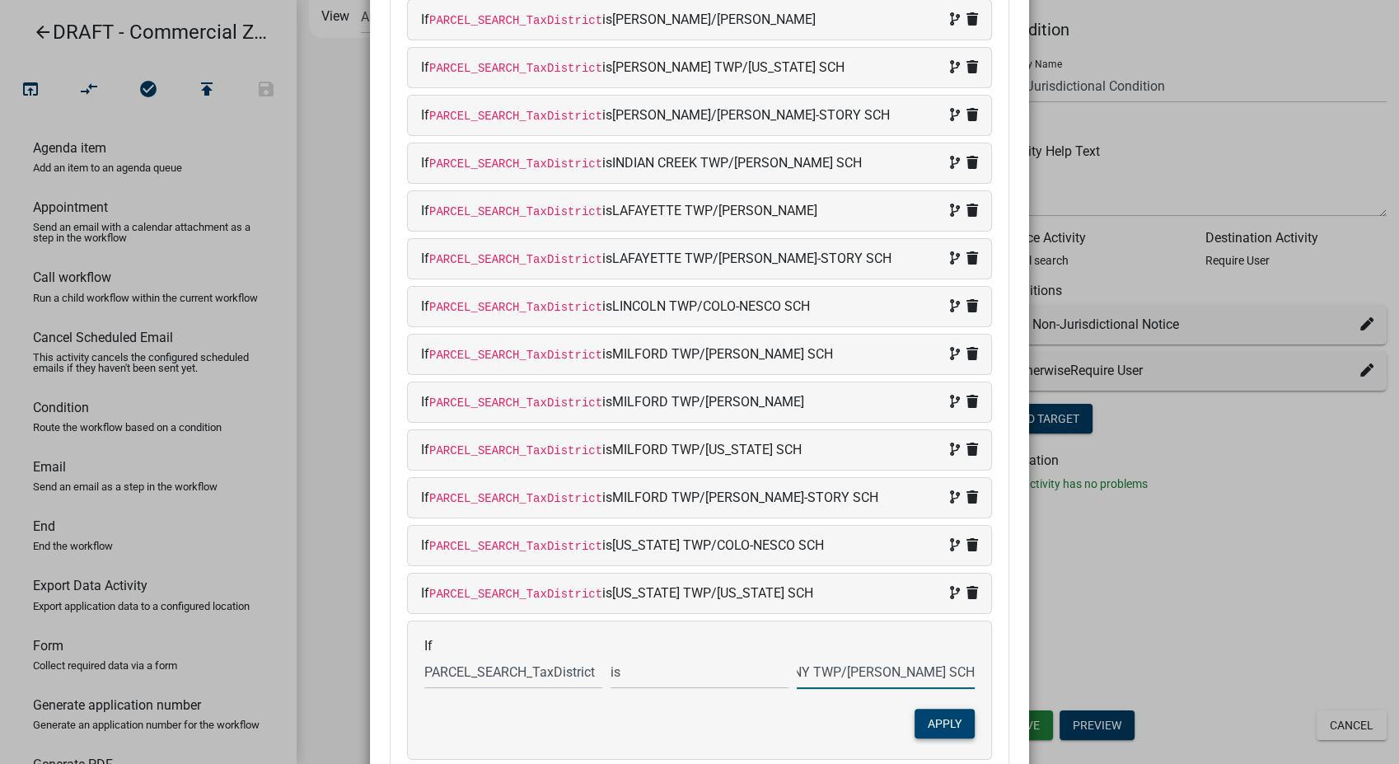
type input "NEW ALBANY TWP/[PERSON_NAME] SCH"
click at [942, 722] on button "Apply" at bounding box center [944, 723] width 60 height 30
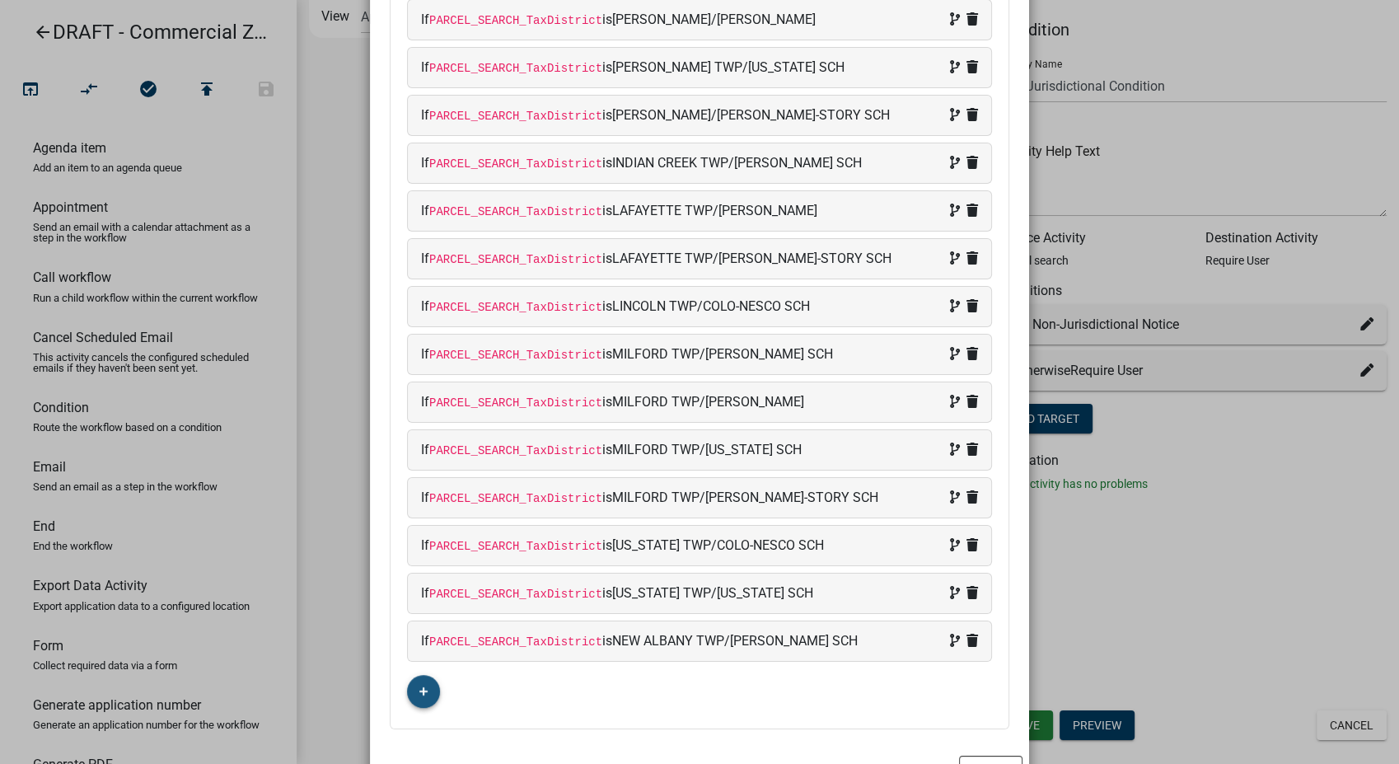
click at [419, 694] on fa-icon "button" at bounding box center [423, 692] width 9 height 16
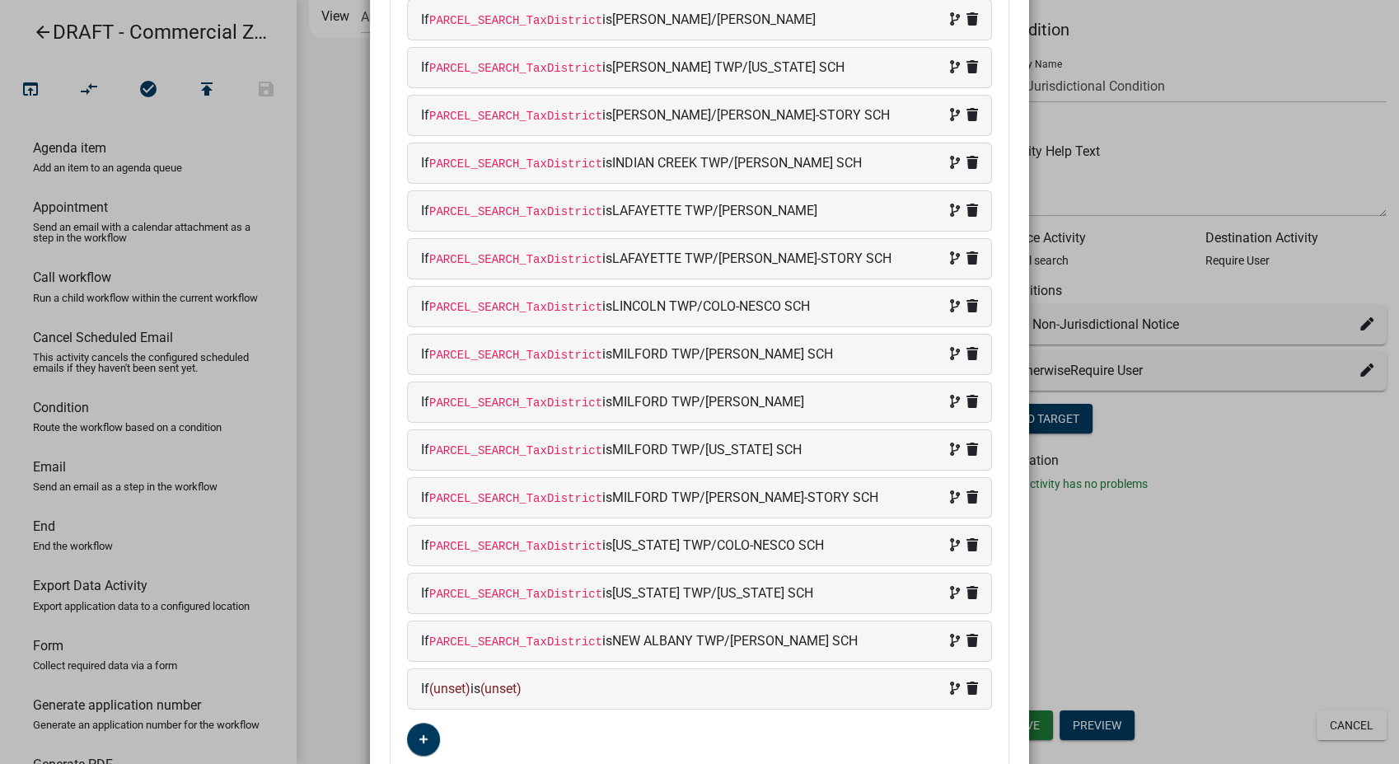
click at [563, 679] on div "If (unset) is (unset)" at bounding box center [699, 689] width 557 height 20
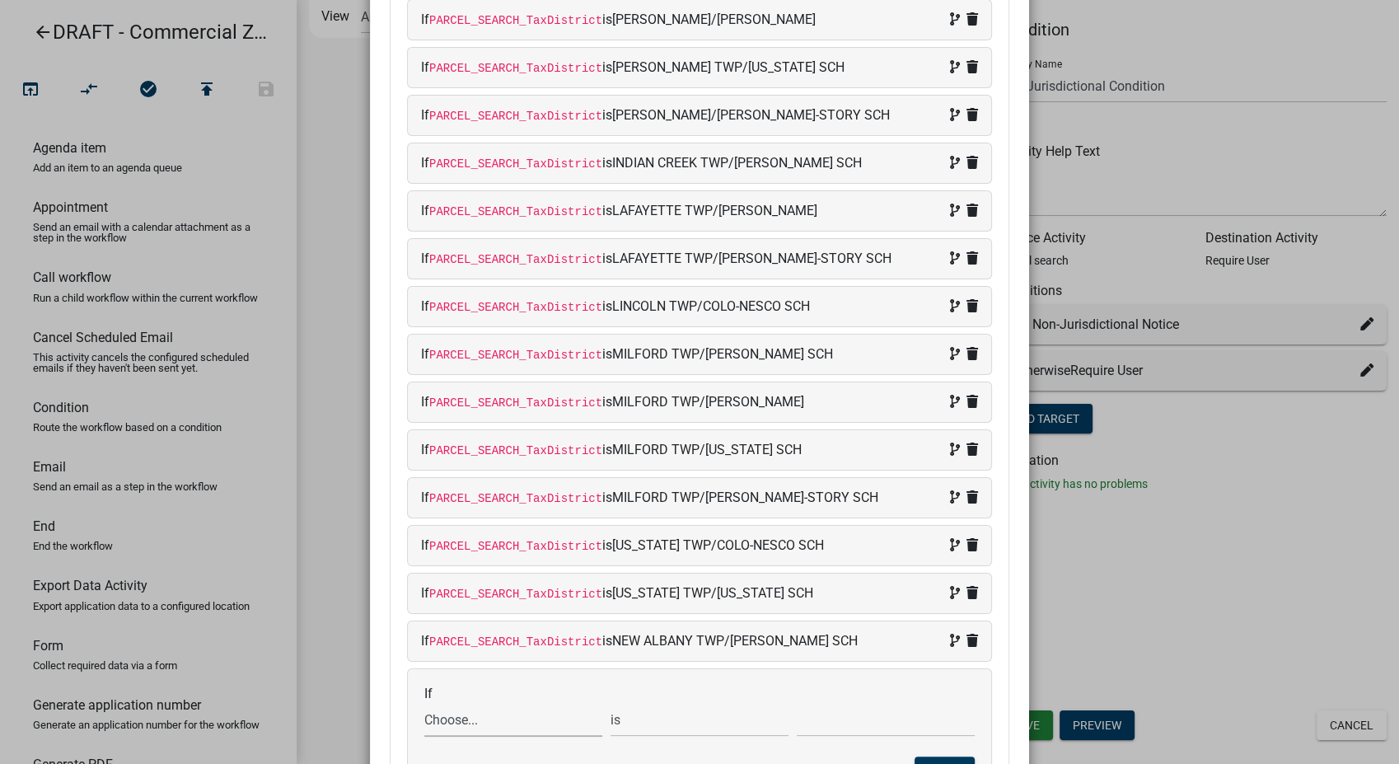
click at [502, 721] on select "Choose... ALL_FEE_RECIPIENTS APPLICATION_ID APPLICATION_NUMBER APPLICATION_STAT…" at bounding box center [513, 720] width 178 height 34
select select "87: PARCEL_SEARCH_TaxDistrict"
click at [424, 703] on select "Choose... ALL_FEE_RECIPIENTS APPLICATION_ID APPLICATION_NUMBER APPLICATION_STAT…" at bounding box center [513, 720] width 178 height 34
click at [841, 722] on input "text" at bounding box center [886, 720] width 178 height 34
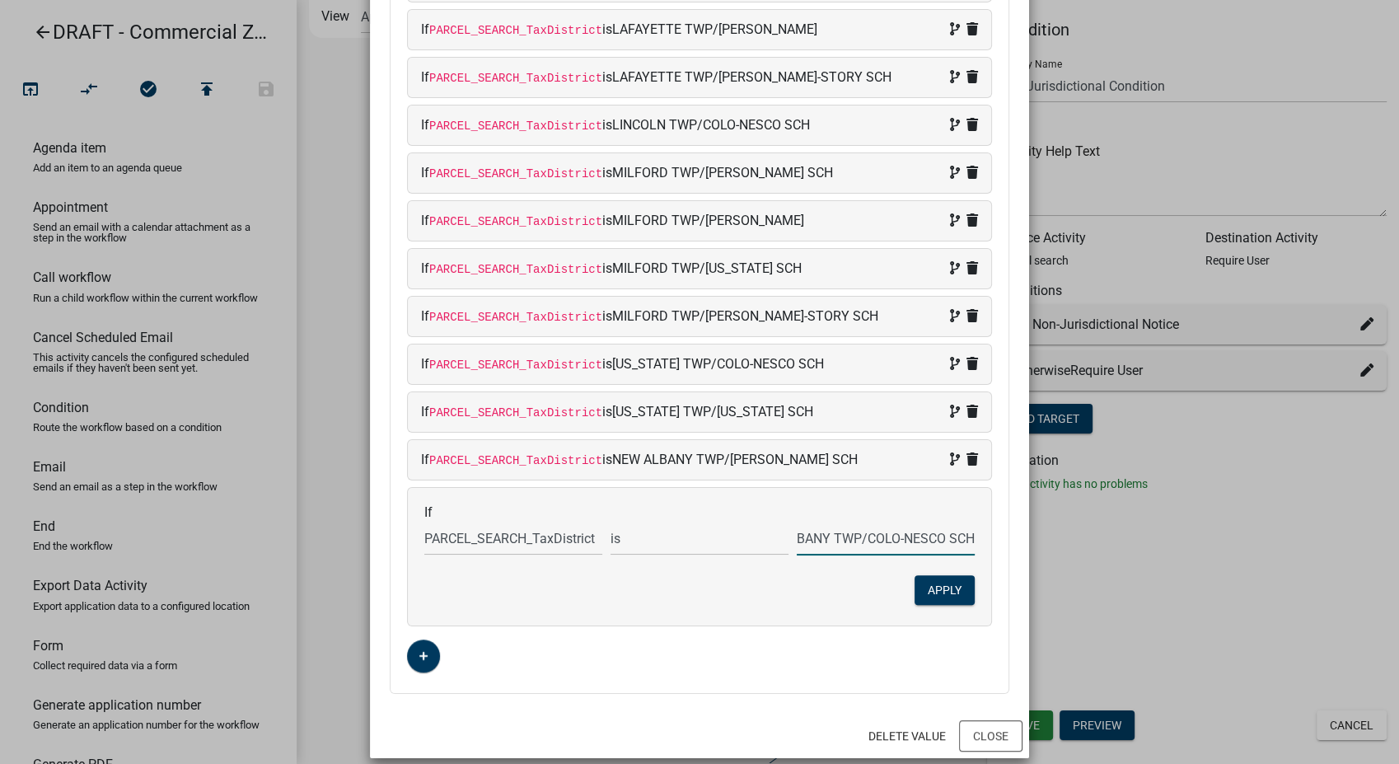
scroll to position [905, 0]
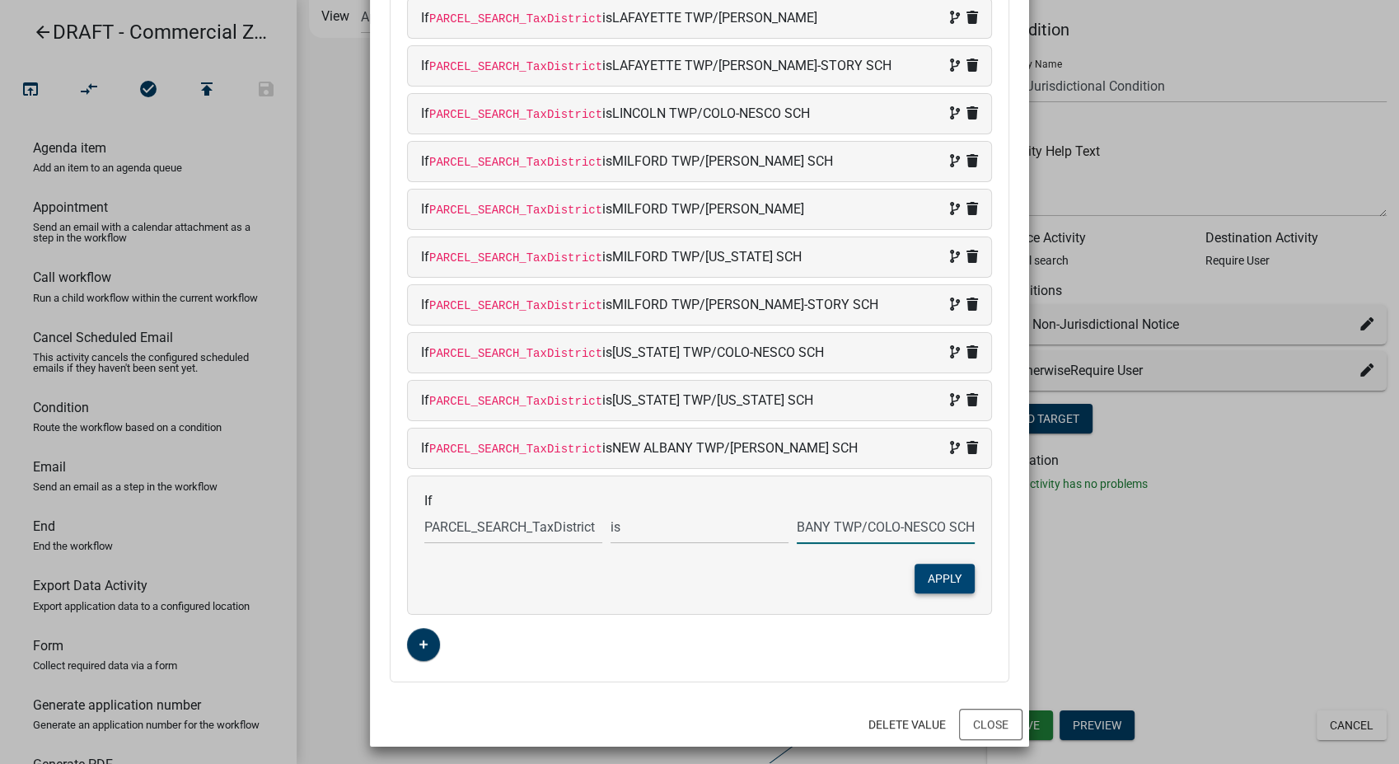
type input "NEW ALBANY TWP/COLO-NESCO SCH"
click at [955, 574] on button "Apply" at bounding box center [944, 578] width 60 height 30
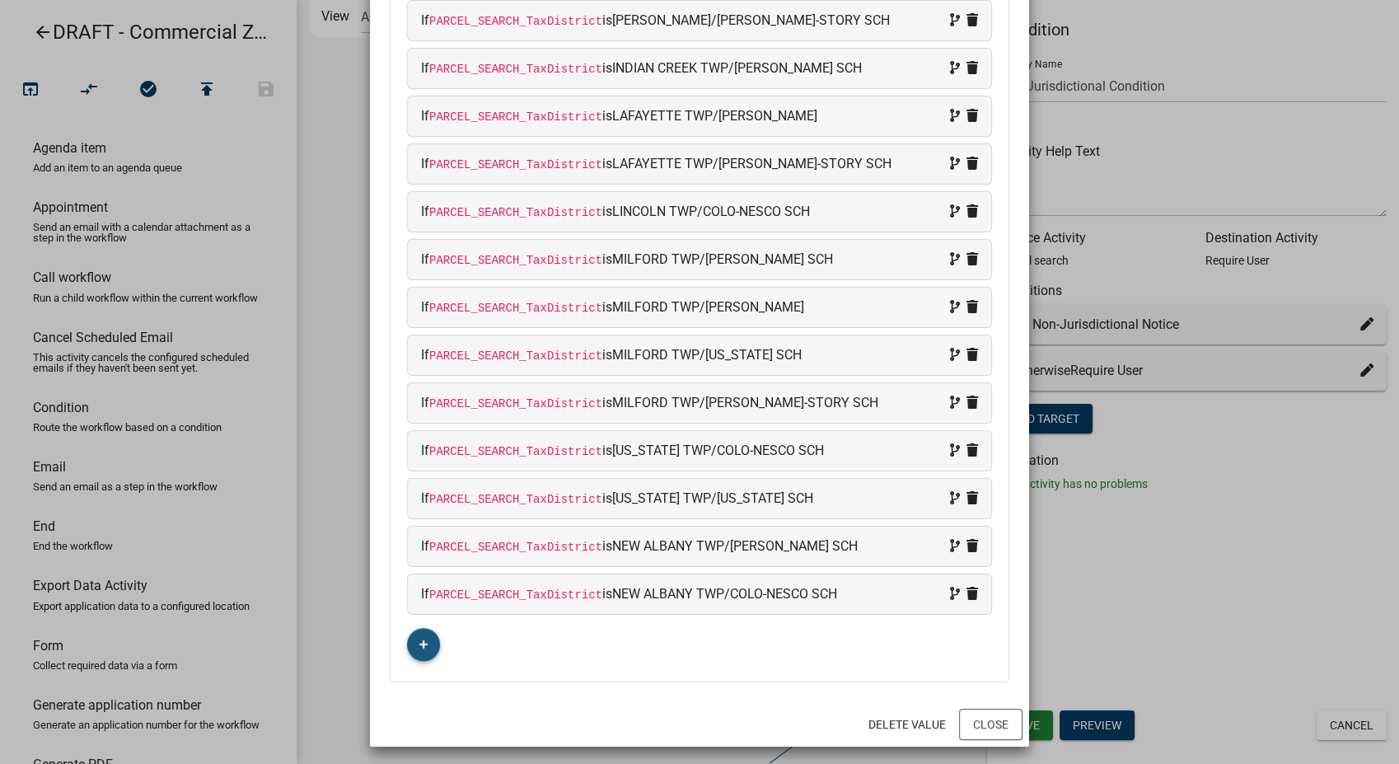
click at [419, 643] on icon "button" at bounding box center [423, 644] width 9 height 10
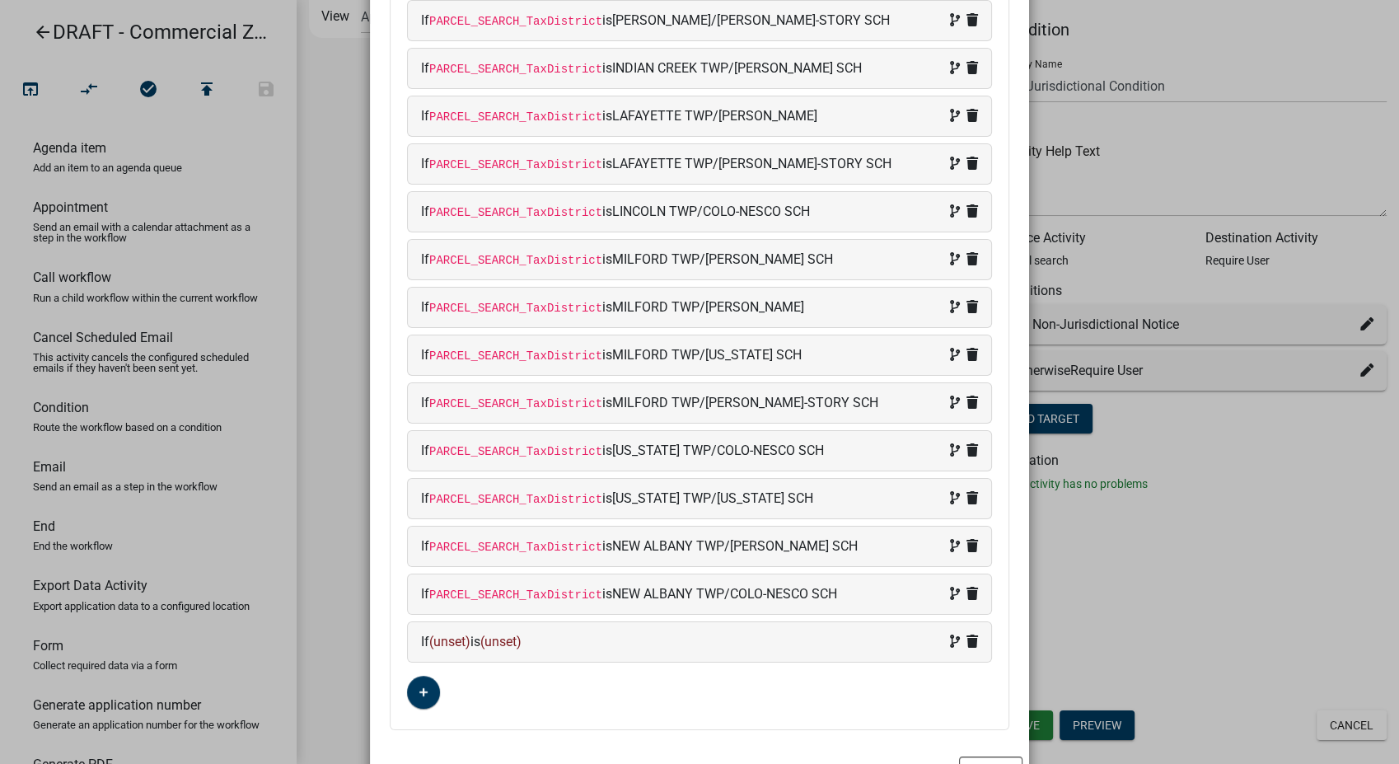
click at [629, 643] on div "If (unset) is (unset)" at bounding box center [699, 642] width 557 height 20
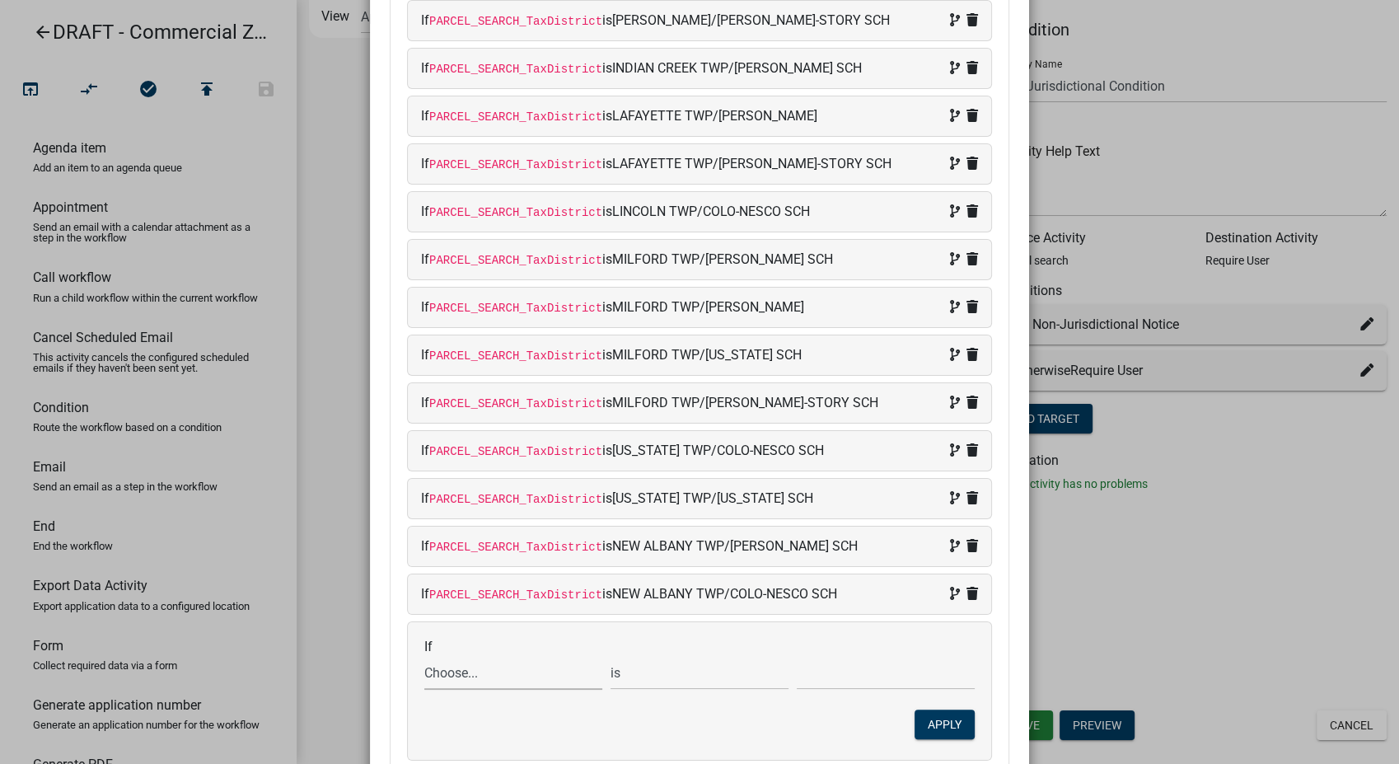
click at [454, 671] on select "Choose... ALL_FEE_RECIPIENTS APPLICATION_ID APPLICATION_NUMBER APPLICATION_STAT…" at bounding box center [513, 673] width 178 height 34
select select "87: PARCEL_SEARCH_TaxDistrict"
click at [424, 656] on select "Choose... ALL_FEE_RECIPIENTS APPLICATION_ID APPLICATION_NUMBER APPLICATION_STAT…" at bounding box center [513, 673] width 178 height 34
click at [818, 680] on input "text" at bounding box center [886, 673] width 178 height 34
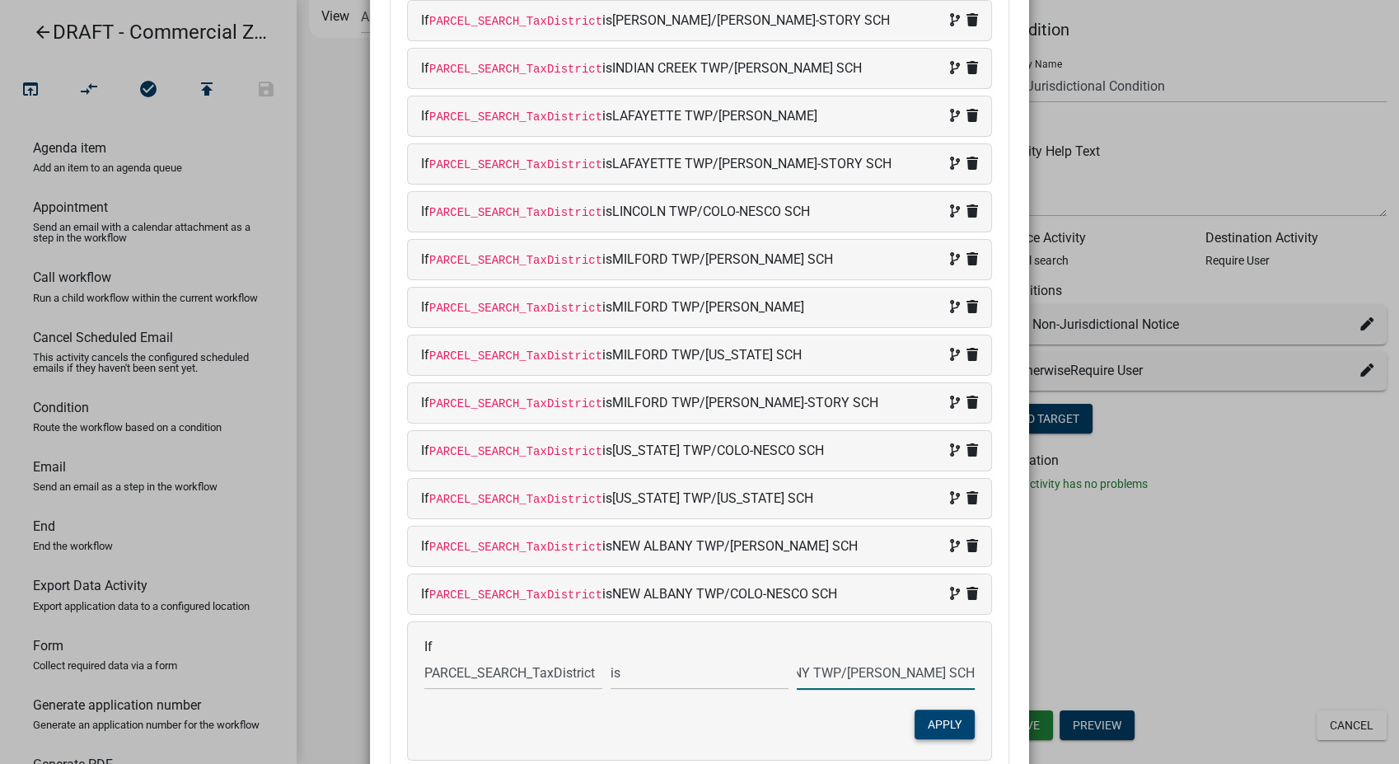
type input "NEW ALBANY TWP/[PERSON_NAME] SCH"
click at [961, 722] on button "Apply" at bounding box center [944, 724] width 60 height 30
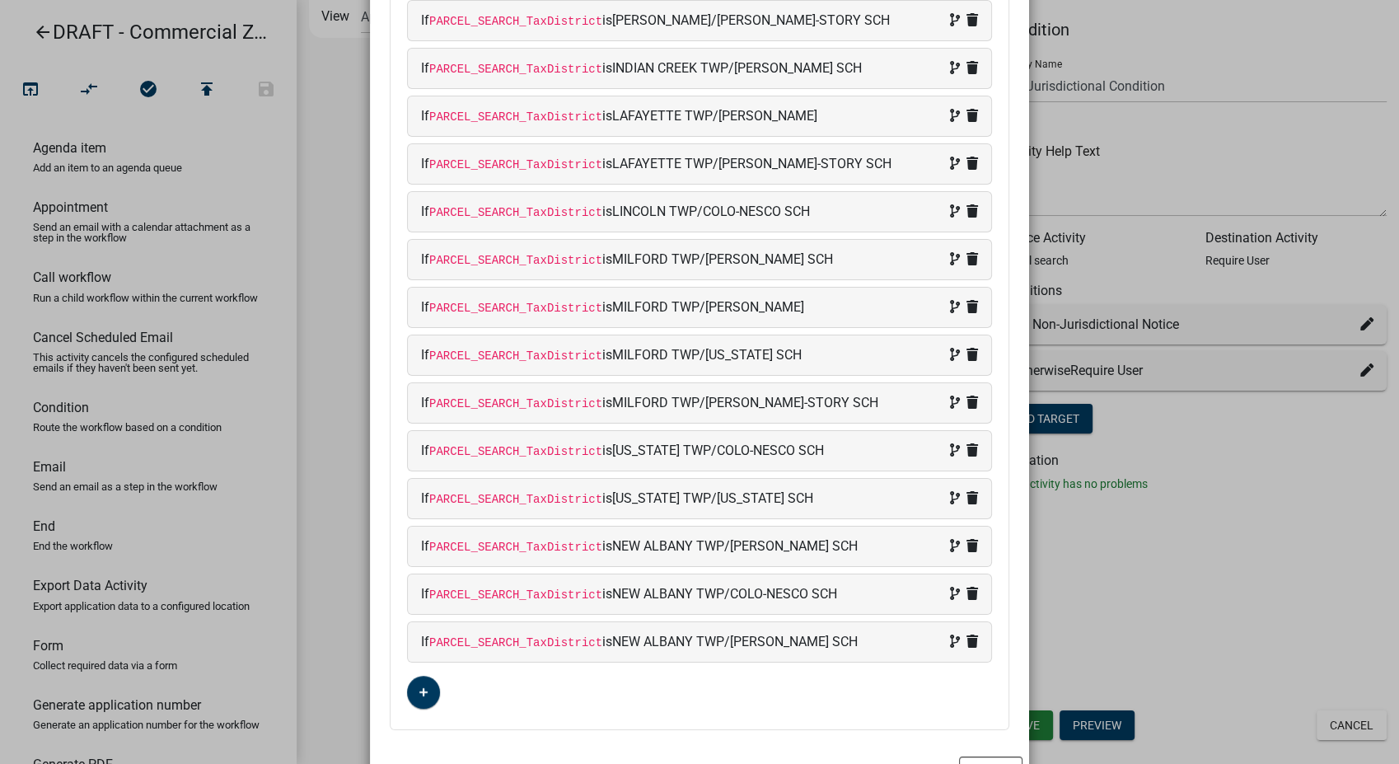
scroll to position [854, 0]
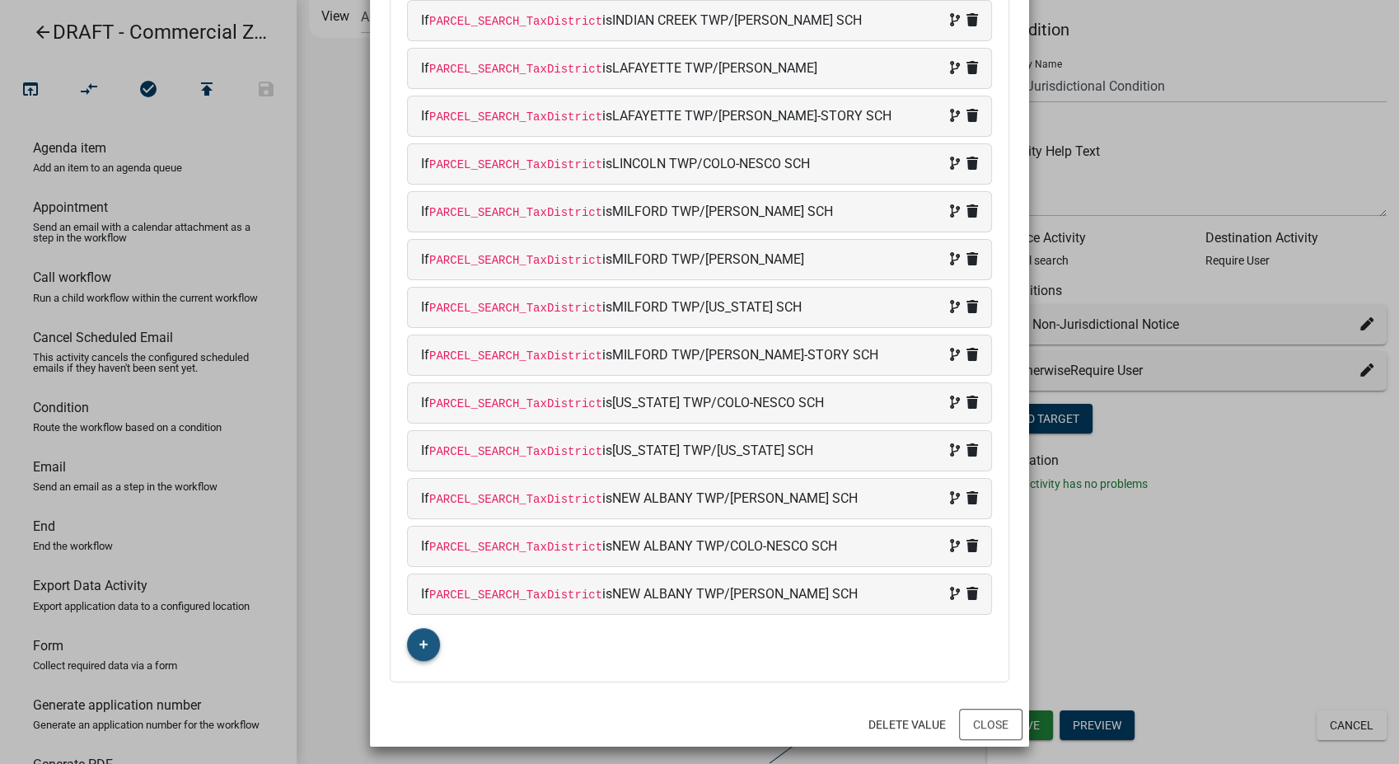
click at [419, 642] on icon "button" at bounding box center [423, 644] width 9 height 10
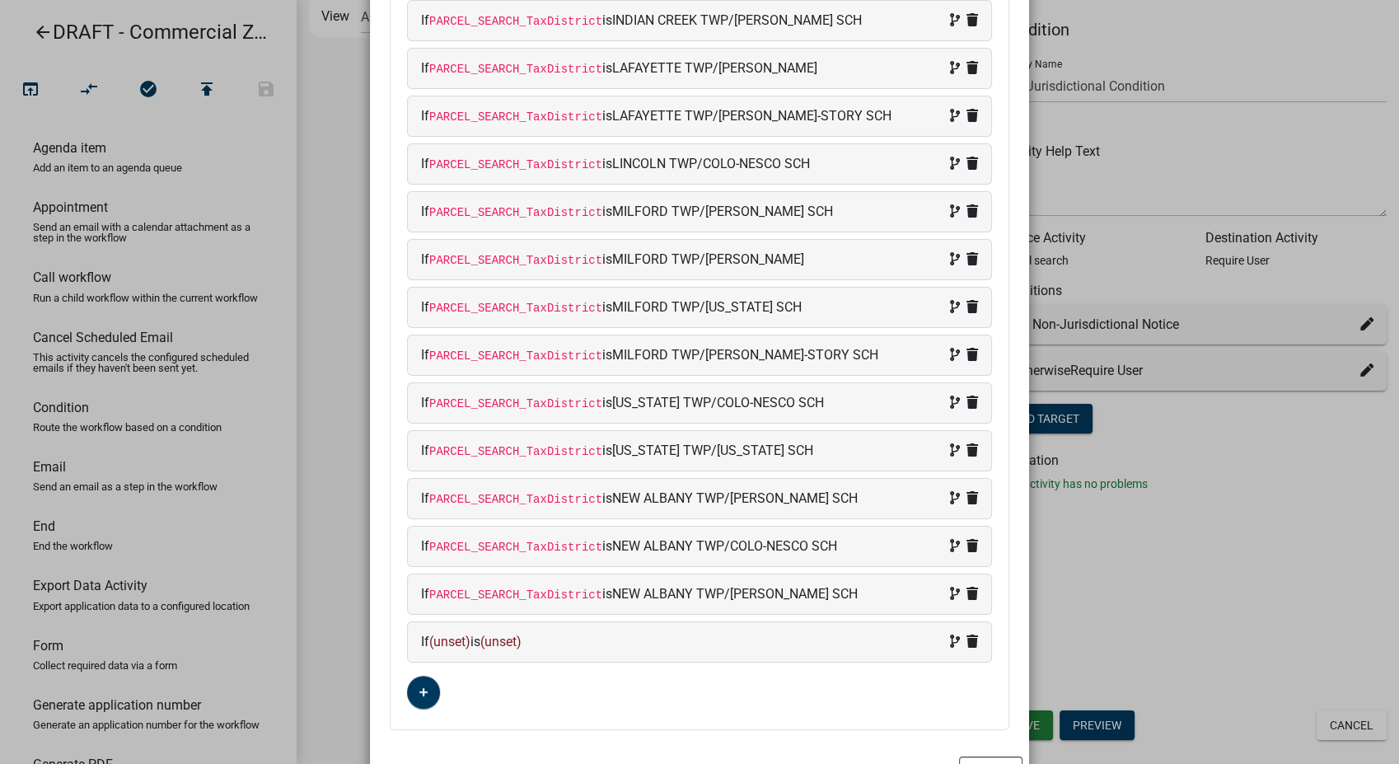
click at [564, 637] on div "If (unset) is (unset)" at bounding box center [699, 642] width 557 height 20
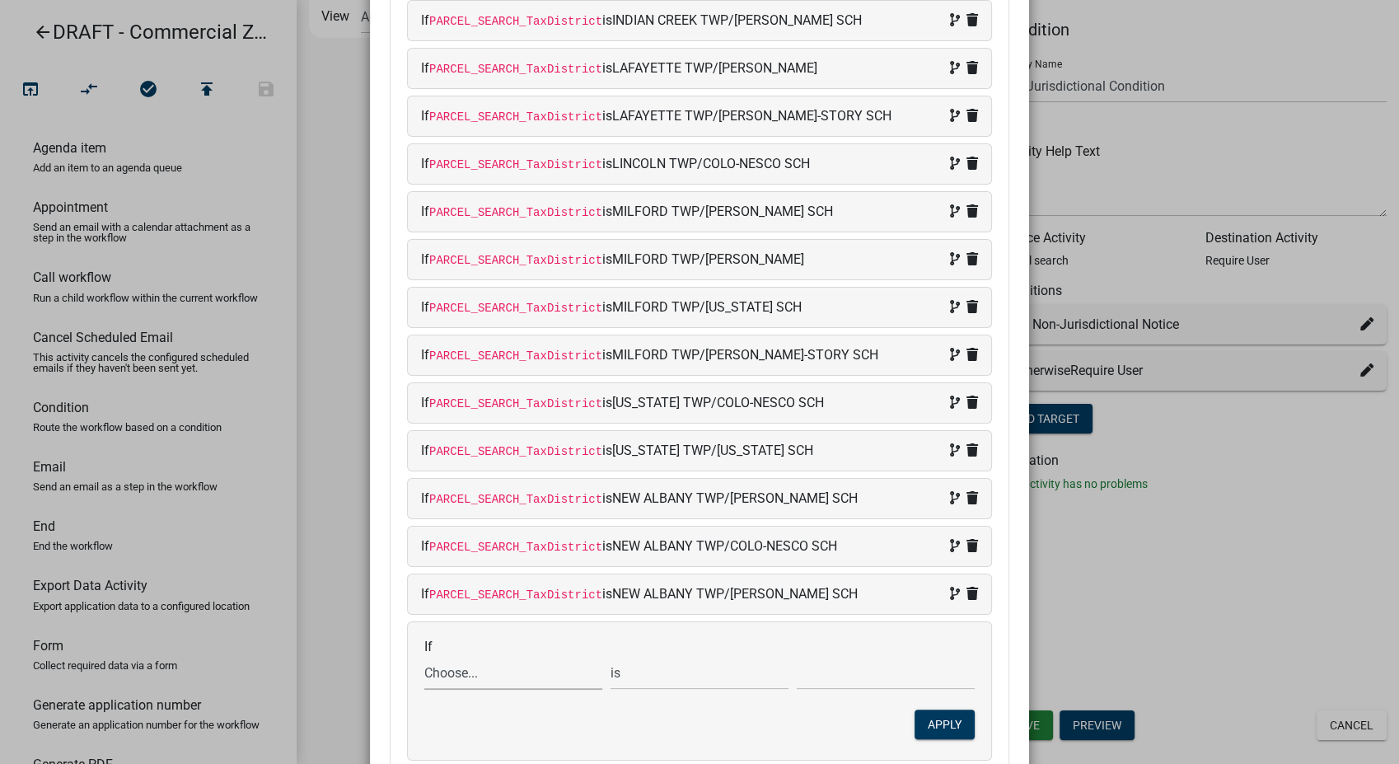
click at [487, 667] on select "Choose... ALL_FEE_RECIPIENTS APPLICATION_ID APPLICATION_NUMBER APPLICATION_STAT…" at bounding box center [513, 673] width 178 height 34
select select "87: PARCEL_SEARCH_TaxDistrict"
click at [424, 656] on select "Choose... ALL_FEE_RECIPIENTS APPLICATION_ID APPLICATION_NUMBER APPLICATION_STAT…" at bounding box center [513, 673] width 178 height 34
click at [857, 675] on input "text" at bounding box center [886, 673] width 178 height 34
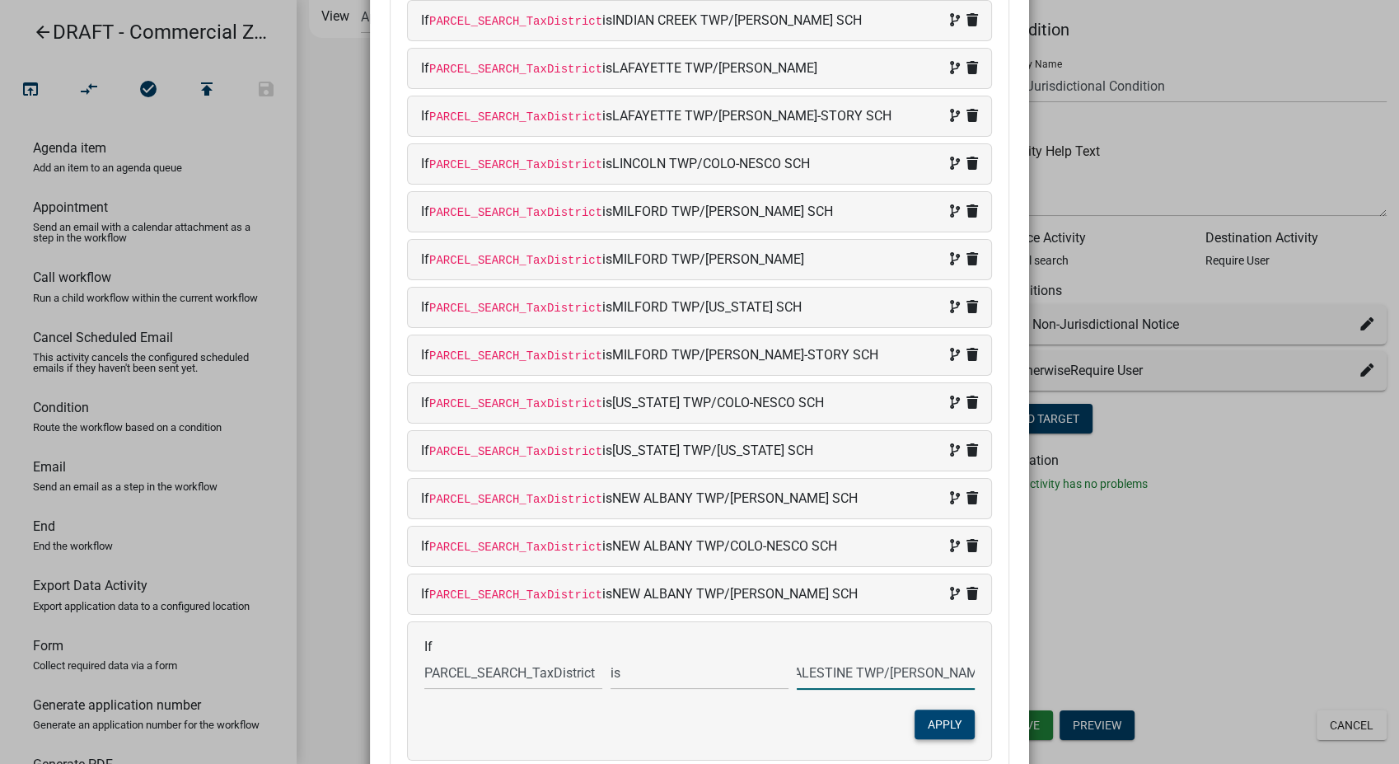
type input "PALESTINE TWP/[PERSON_NAME] SCH"
click at [926, 713] on button "Apply" at bounding box center [944, 724] width 60 height 30
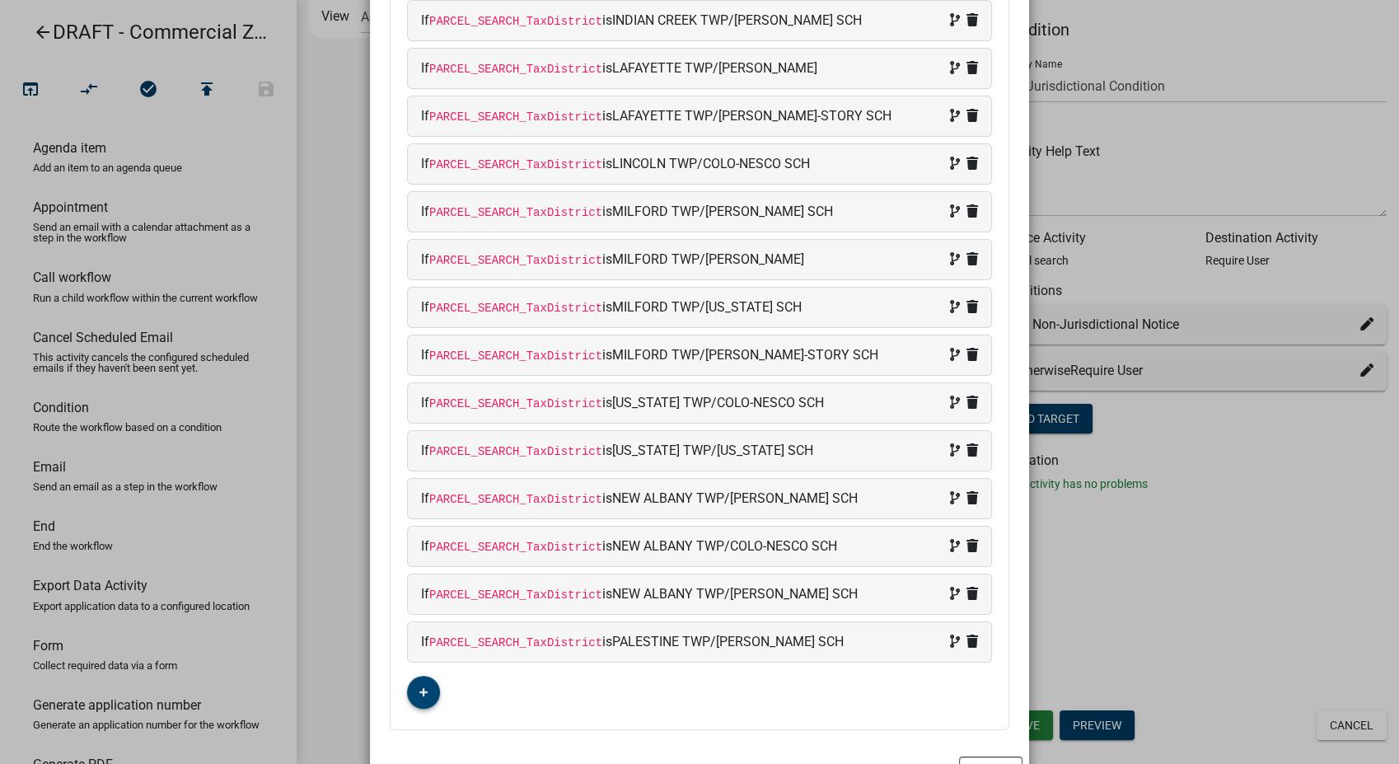
click at [419, 685] on fa-icon "button" at bounding box center [423, 693] width 9 height 16
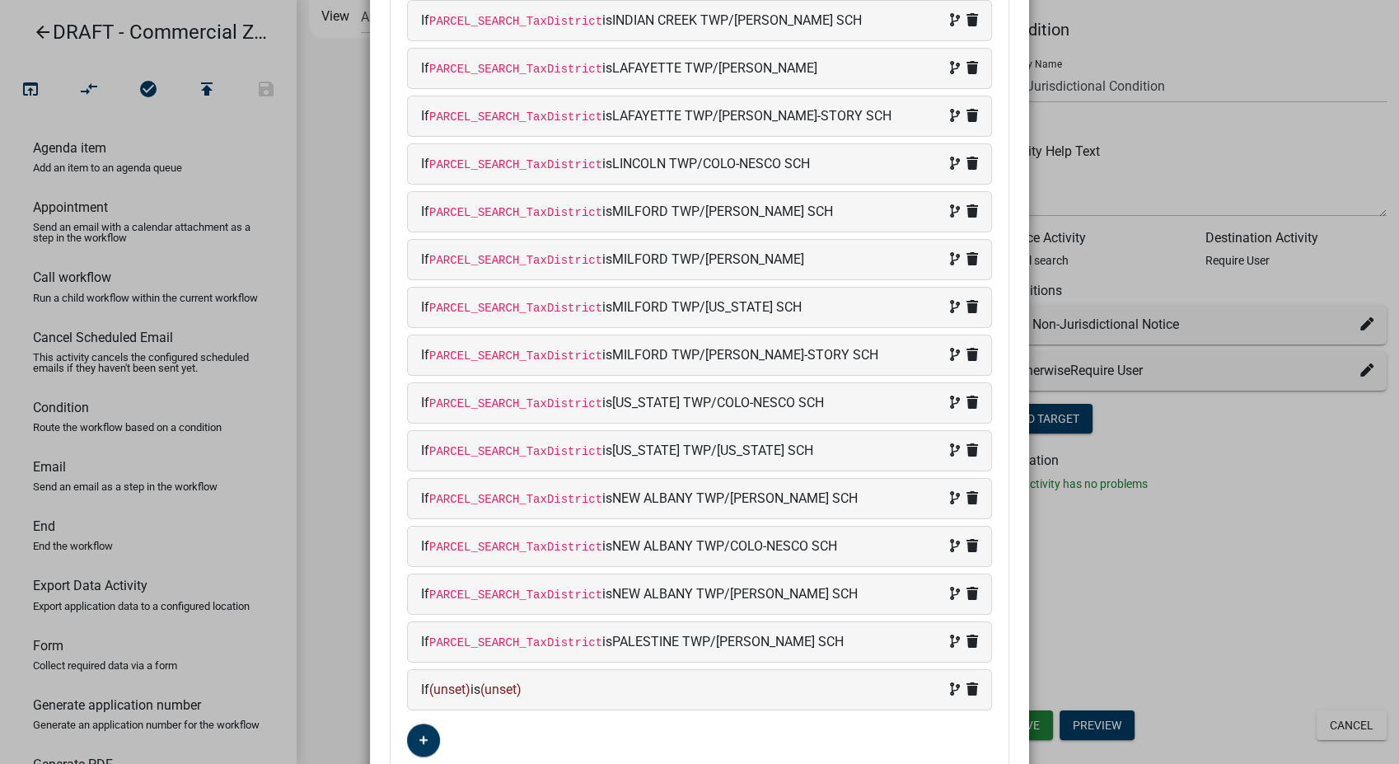
click at [547, 691] on div "If (unset) is (unset)" at bounding box center [699, 690] width 557 height 20
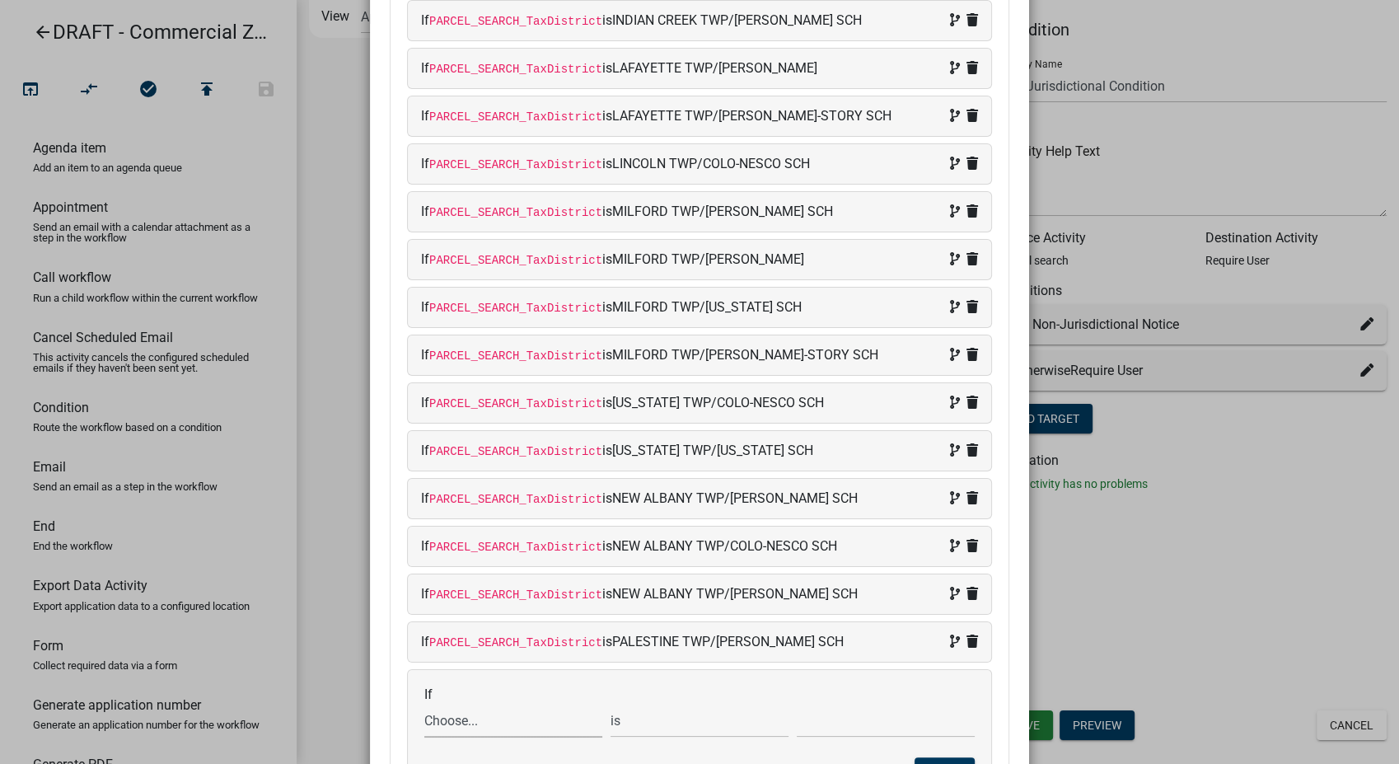
click at [474, 711] on select "Choose... ALL_FEE_RECIPIENTS APPLICATION_ID APPLICATION_NUMBER APPLICATION_STAT…" at bounding box center [513, 721] width 178 height 34
select select "87: PARCEL_SEARCH_TaxDistrict"
click at [424, 704] on select "Choose... ALL_FEE_RECIPIENTS APPLICATION_ID APPLICATION_NUMBER APPLICATION_STAT…" at bounding box center [513, 721] width 178 height 34
click at [852, 722] on input "text" at bounding box center [886, 721] width 178 height 34
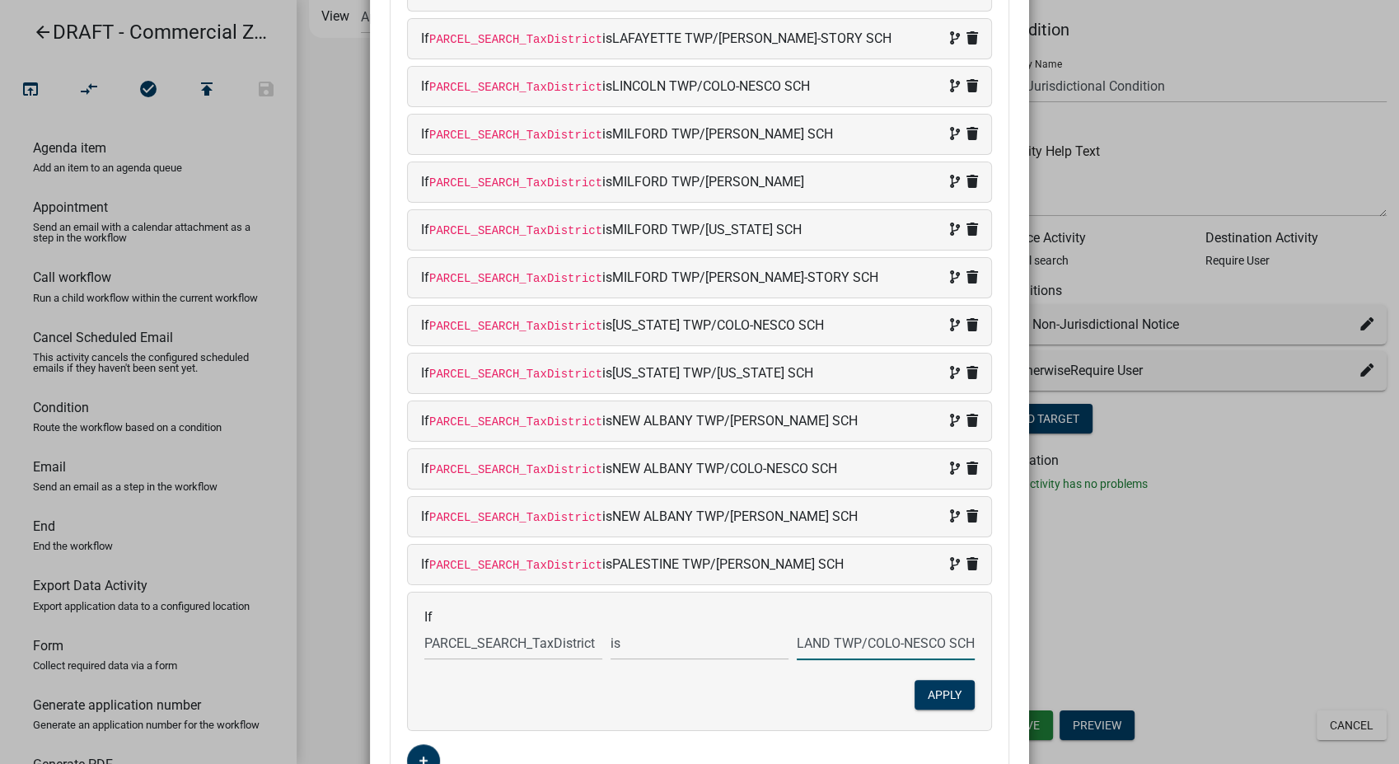
scroll to position [1048, 0]
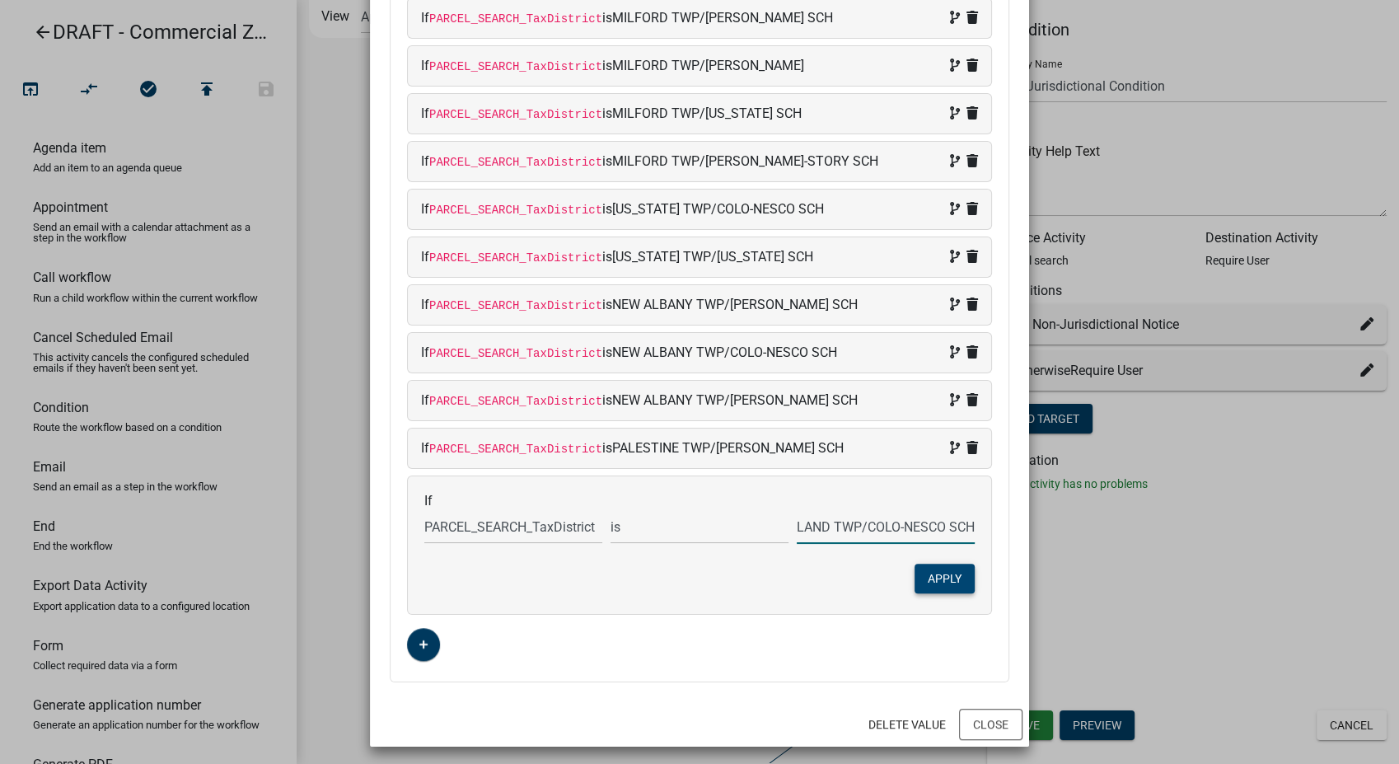
type input "RICHLAND TWP/COLO-NESCO SCH"
click at [928, 577] on button "Apply" at bounding box center [944, 578] width 60 height 30
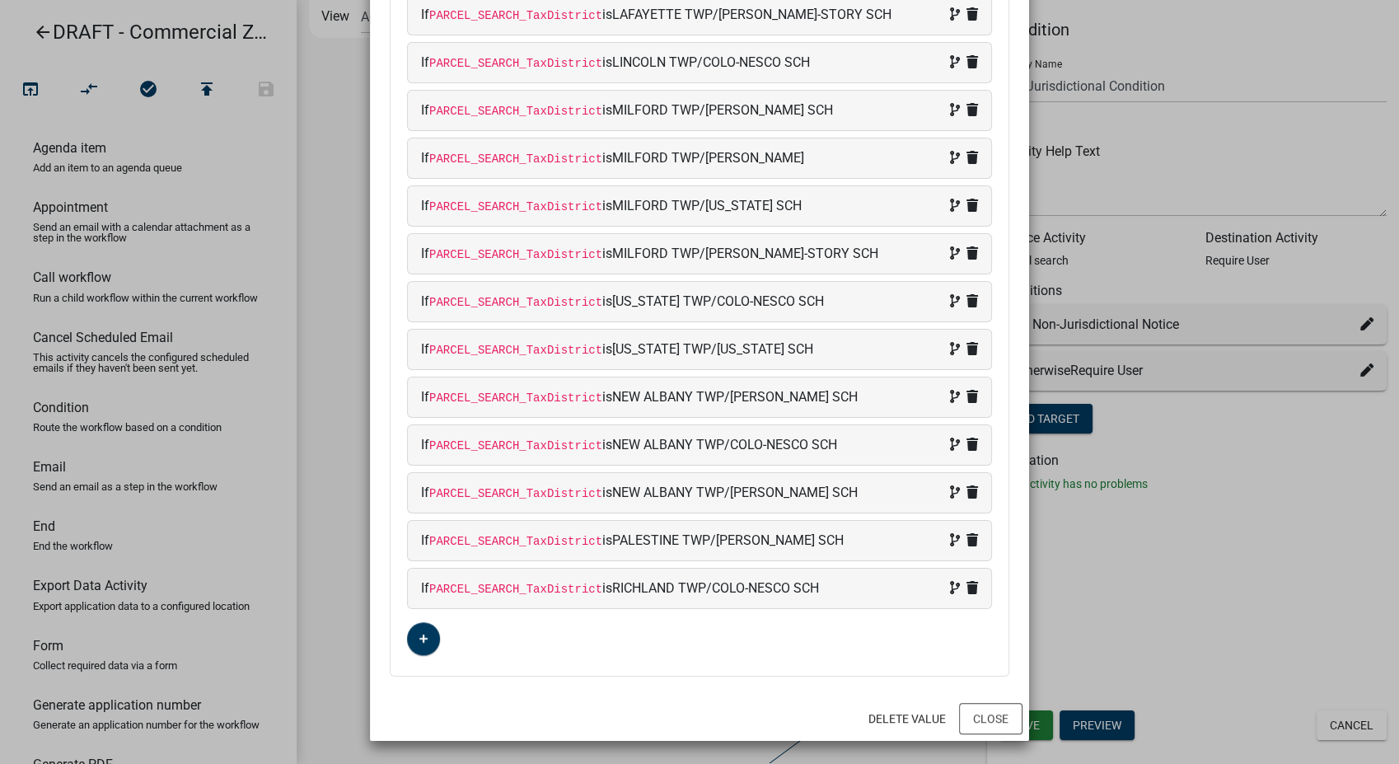
scroll to position [949, 0]
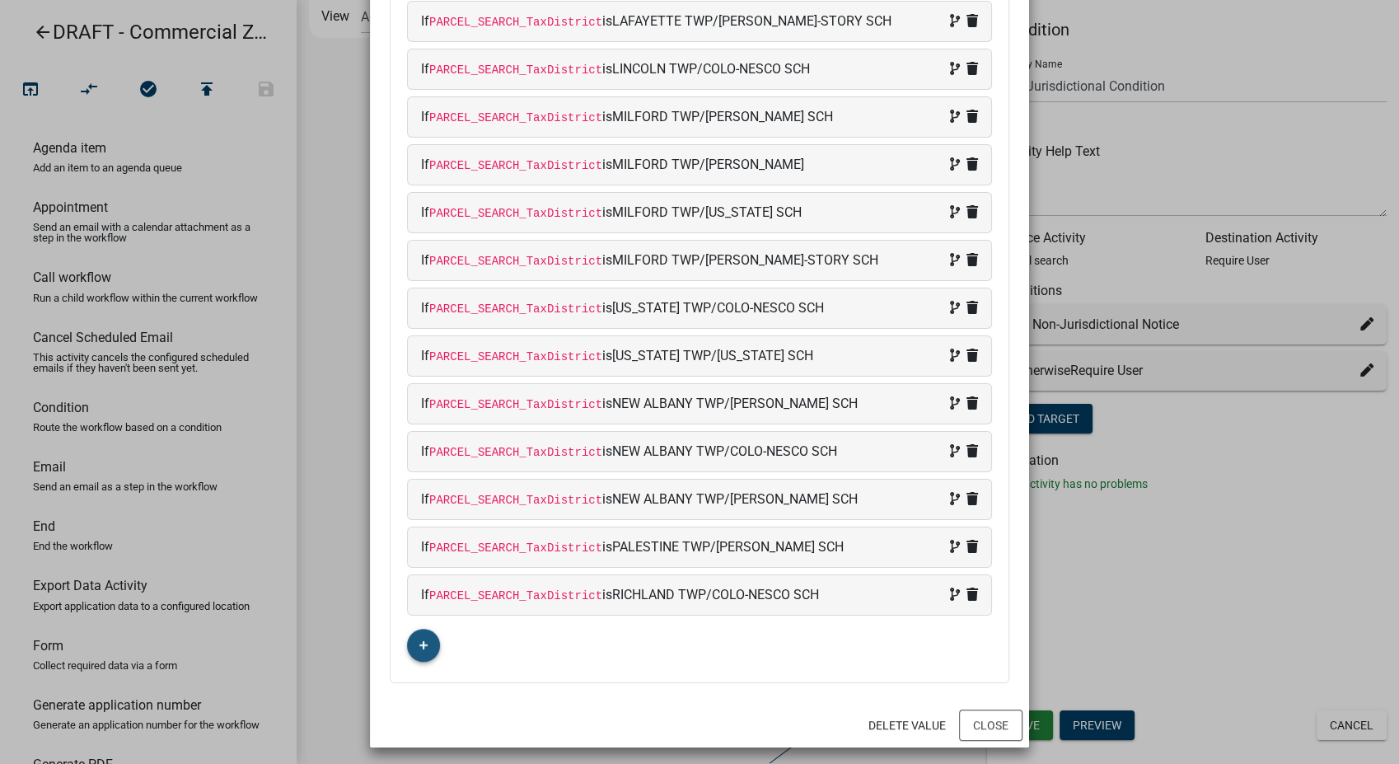
click at [419, 638] on fa-icon "button" at bounding box center [423, 646] width 9 height 16
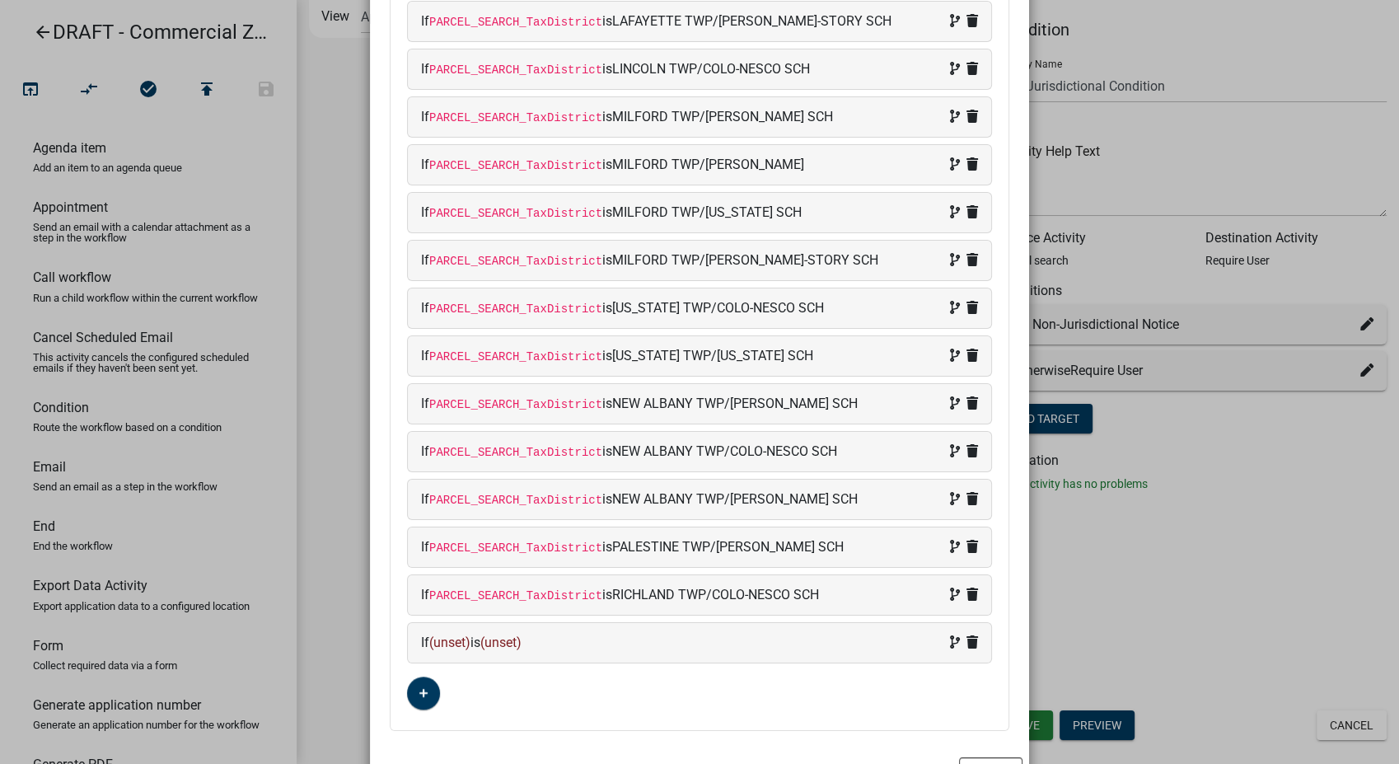
click at [473, 638] on div "If (unset) is (unset)" at bounding box center [699, 643] width 557 height 20
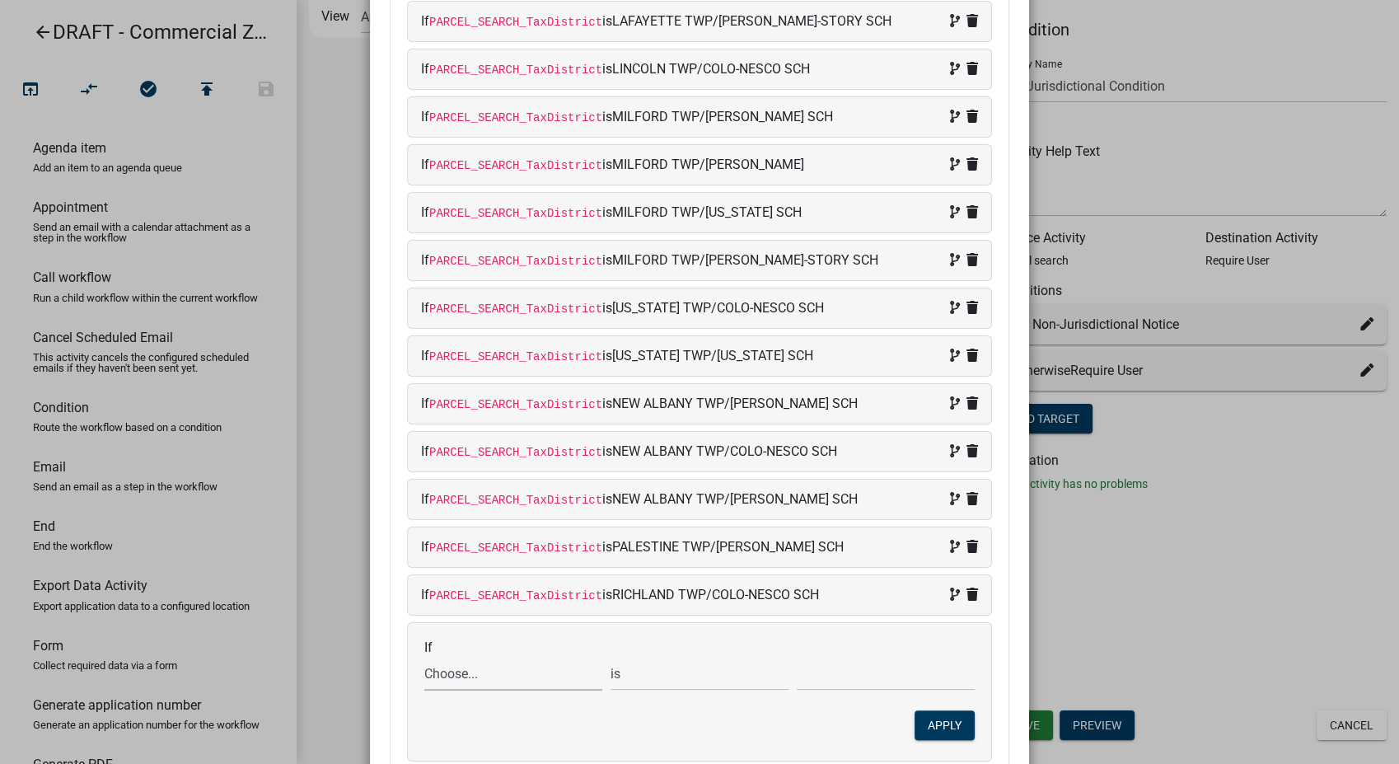
click at [468, 666] on select "Choose... ALL_FEE_RECIPIENTS APPLICATION_ID APPLICATION_NUMBER APPLICATION_STAT…" at bounding box center [513, 674] width 178 height 34
select select "87: PARCEL_SEARCH_TaxDistrict"
click at [424, 657] on select "Choose... ALL_FEE_RECIPIENTS APPLICATION_ID APPLICATION_NUMBER APPLICATION_STAT…" at bounding box center [513, 674] width 178 height 34
click at [827, 676] on input "text" at bounding box center [886, 674] width 178 height 34
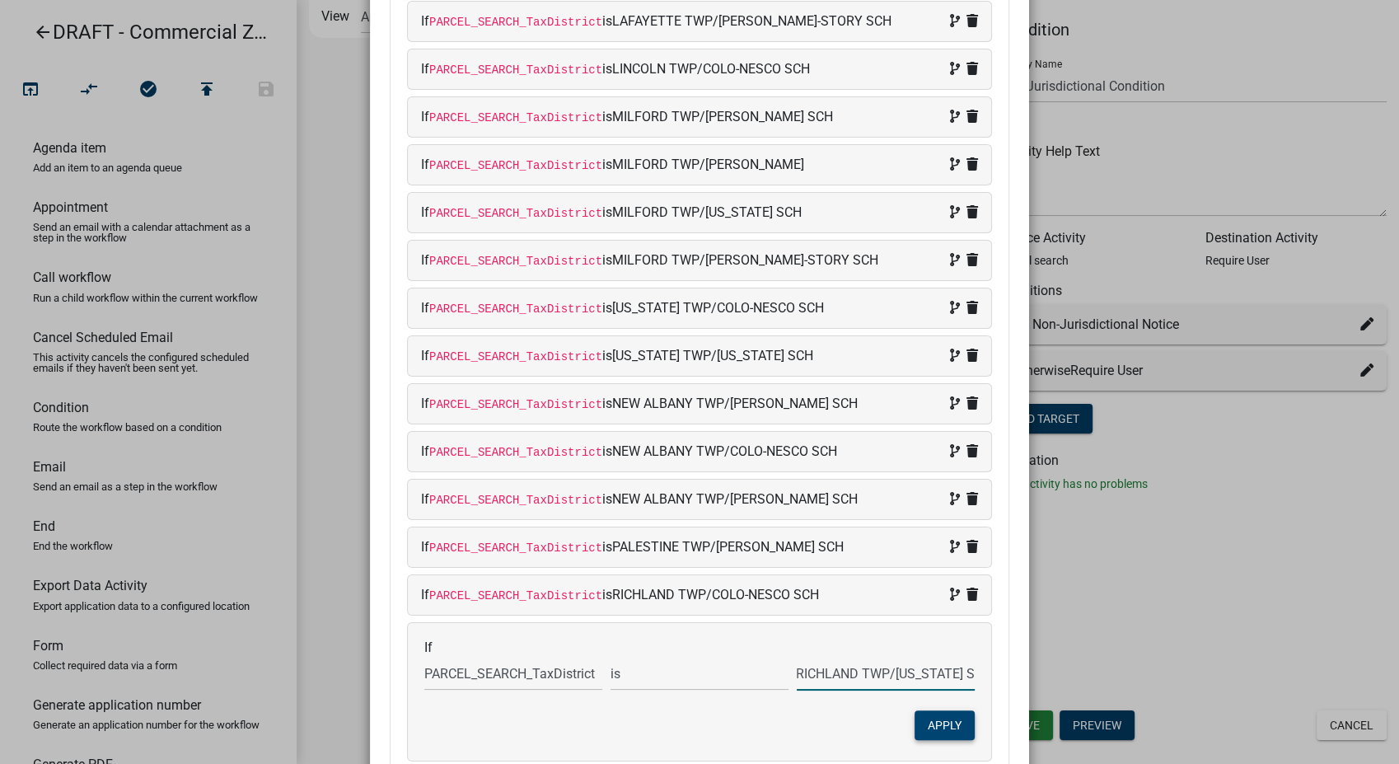
type input "RICHLAND TWP/[US_STATE] SCH"
click at [915, 719] on button "Apply" at bounding box center [944, 725] width 60 height 30
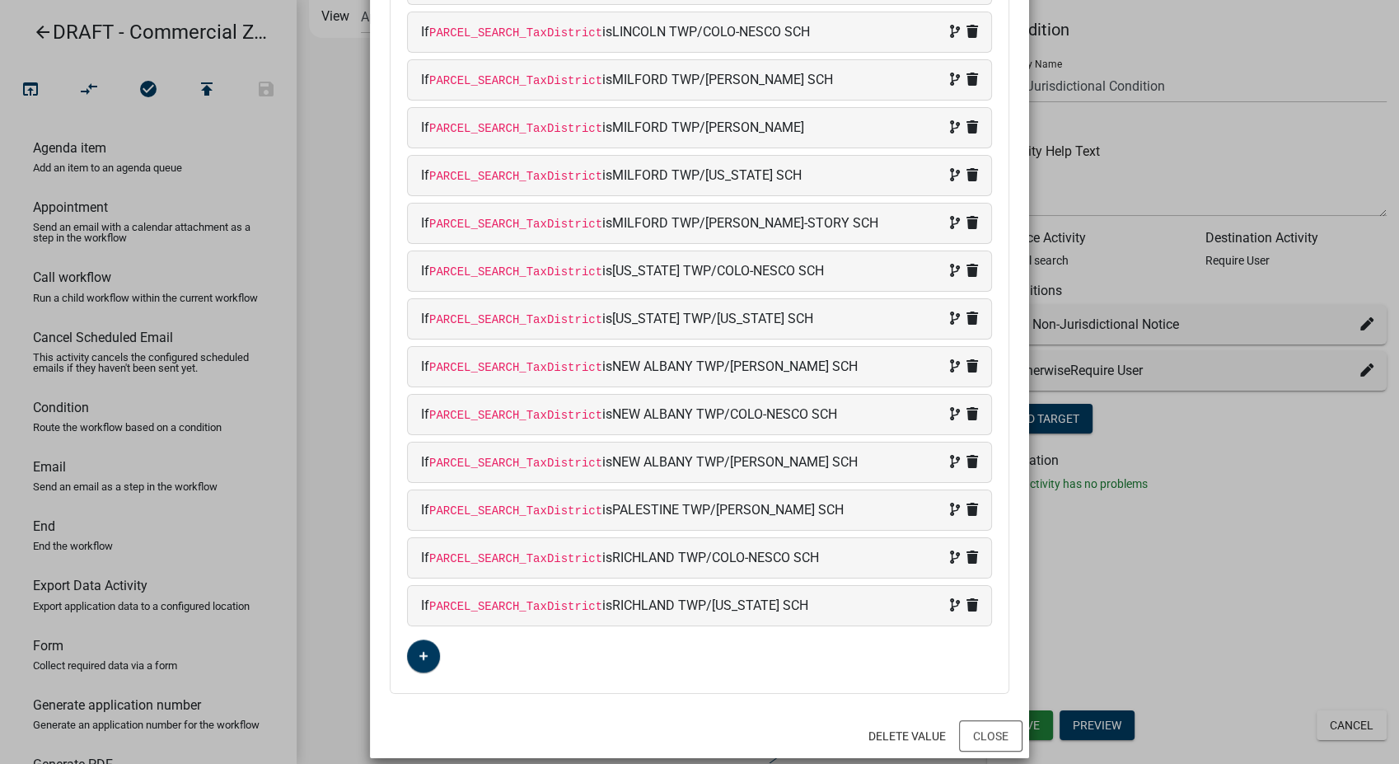
scroll to position [997, 0]
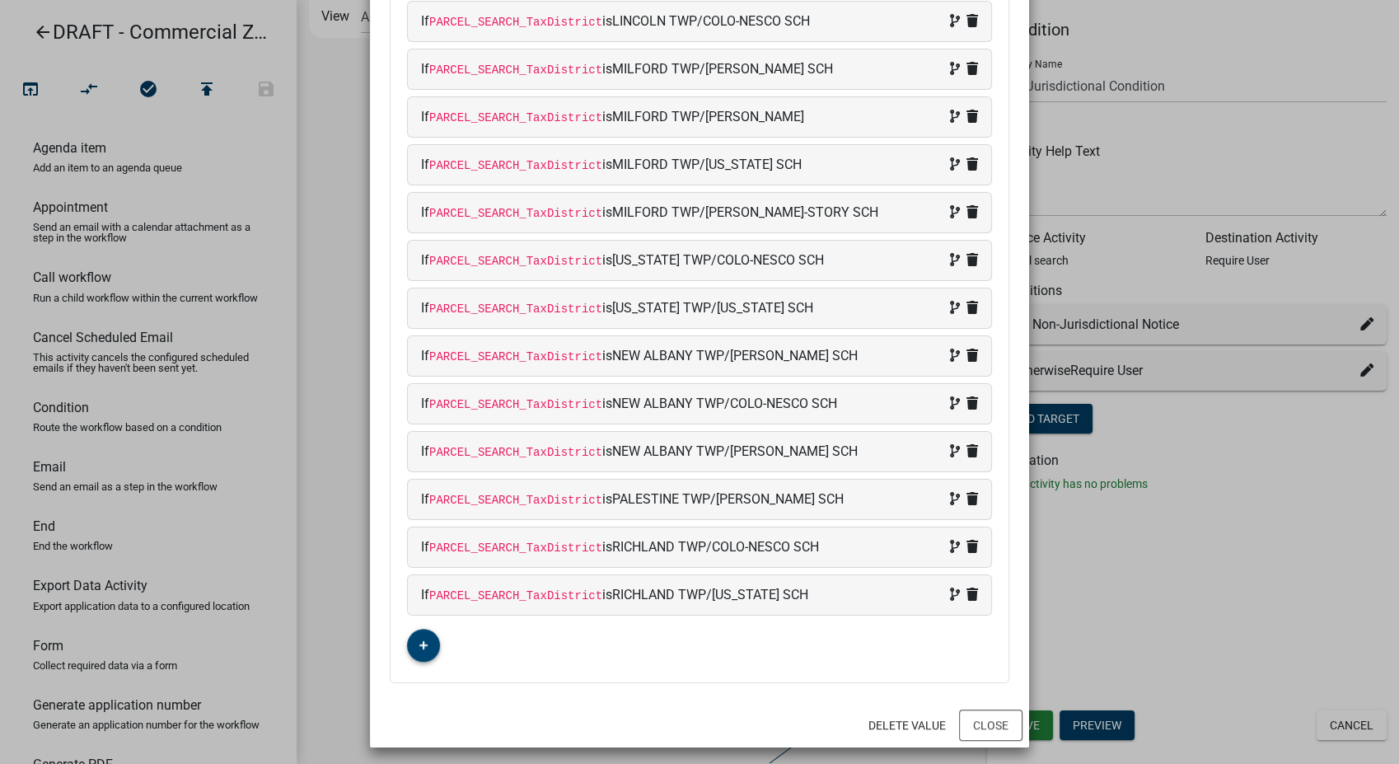
click at [420, 640] on icon "button" at bounding box center [423, 645] width 9 height 10
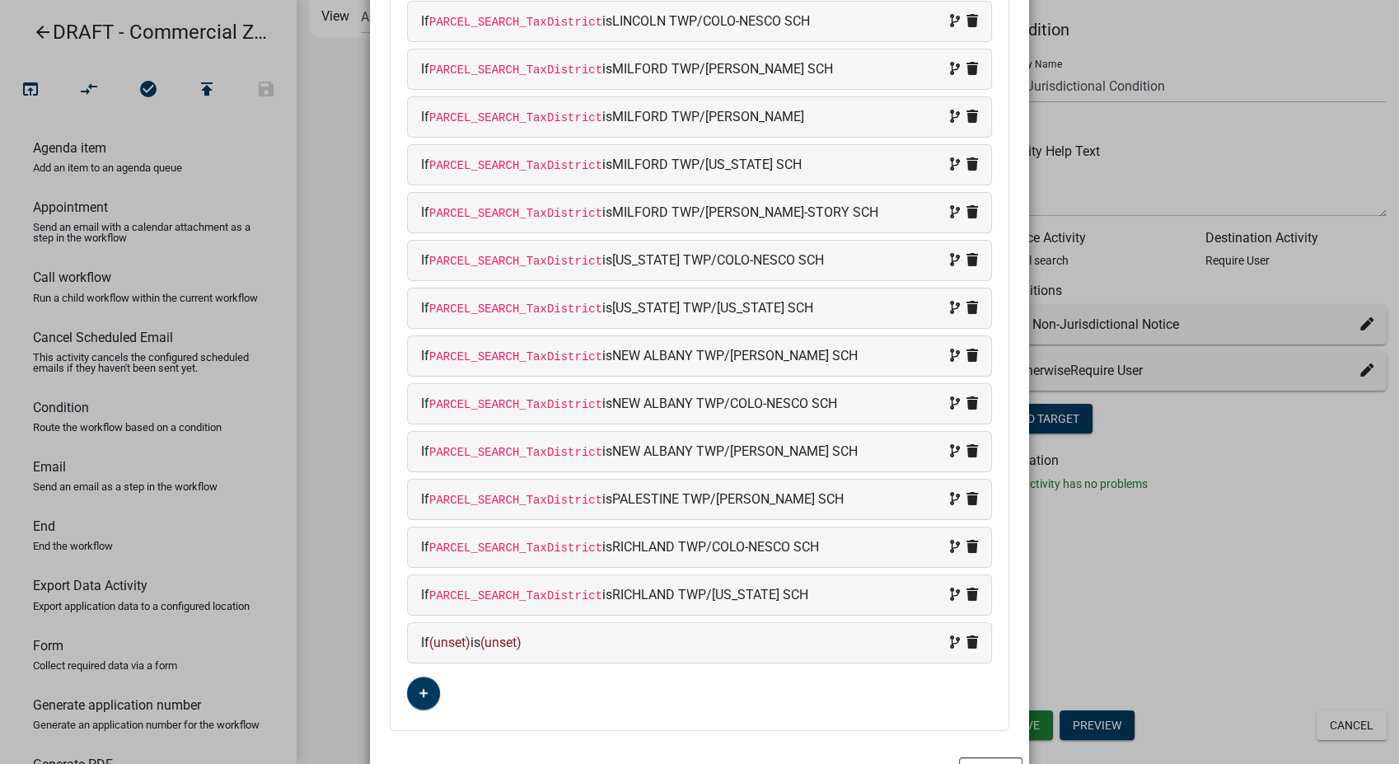
click at [577, 648] on div "If (unset) is (unset)" at bounding box center [699, 643] width 583 height 40
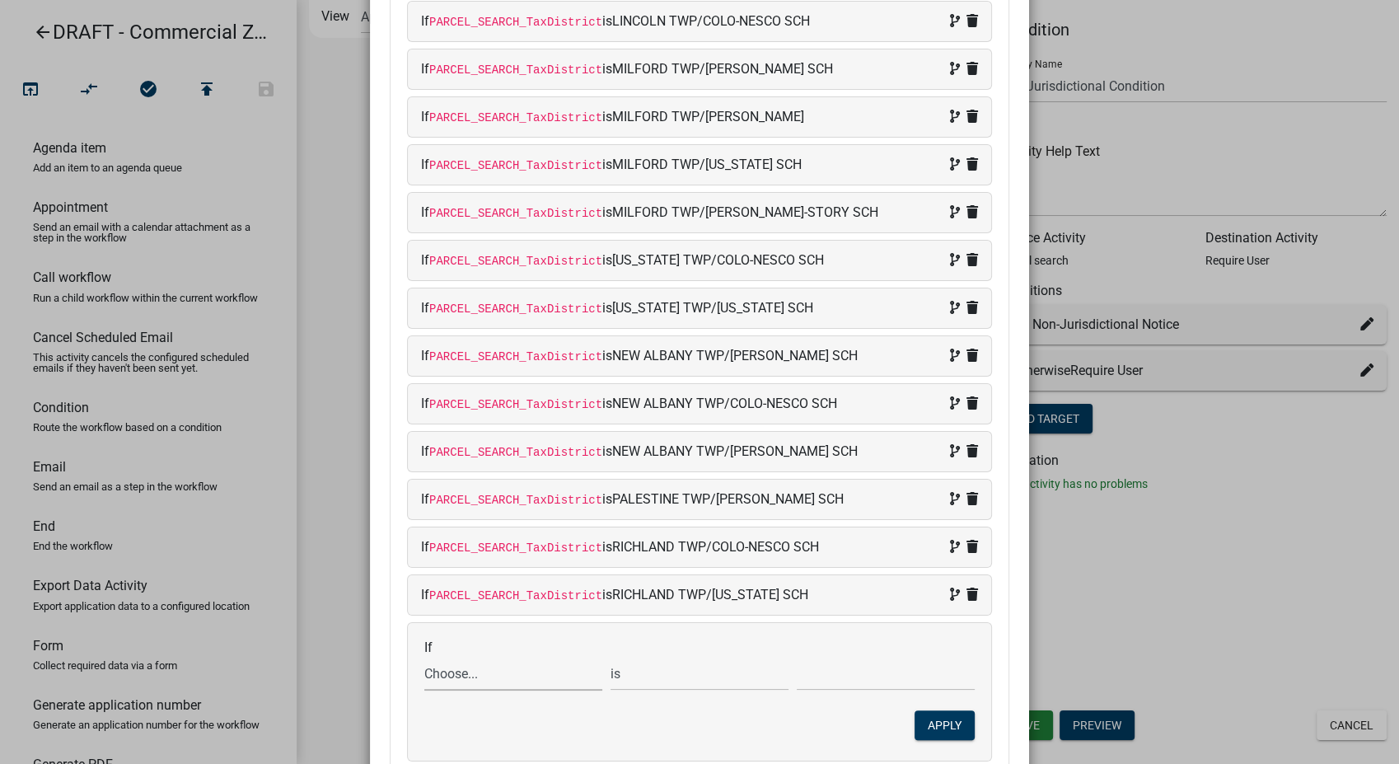
click at [507, 676] on select "Choose... ALL_FEE_RECIPIENTS APPLICATION_ID APPLICATION_NUMBER APPLICATION_STAT…" at bounding box center [513, 674] width 178 height 34
select select "87: PARCEL_SEARCH_TaxDistrict"
click at [424, 657] on select "Choose... ALL_FEE_RECIPIENTS APPLICATION_ID APPLICATION_NUMBER APPLICATION_STAT…" at bounding box center [513, 674] width 178 height 34
click at [906, 676] on input "text" at bounding box center [886, 674] width 178 height 34
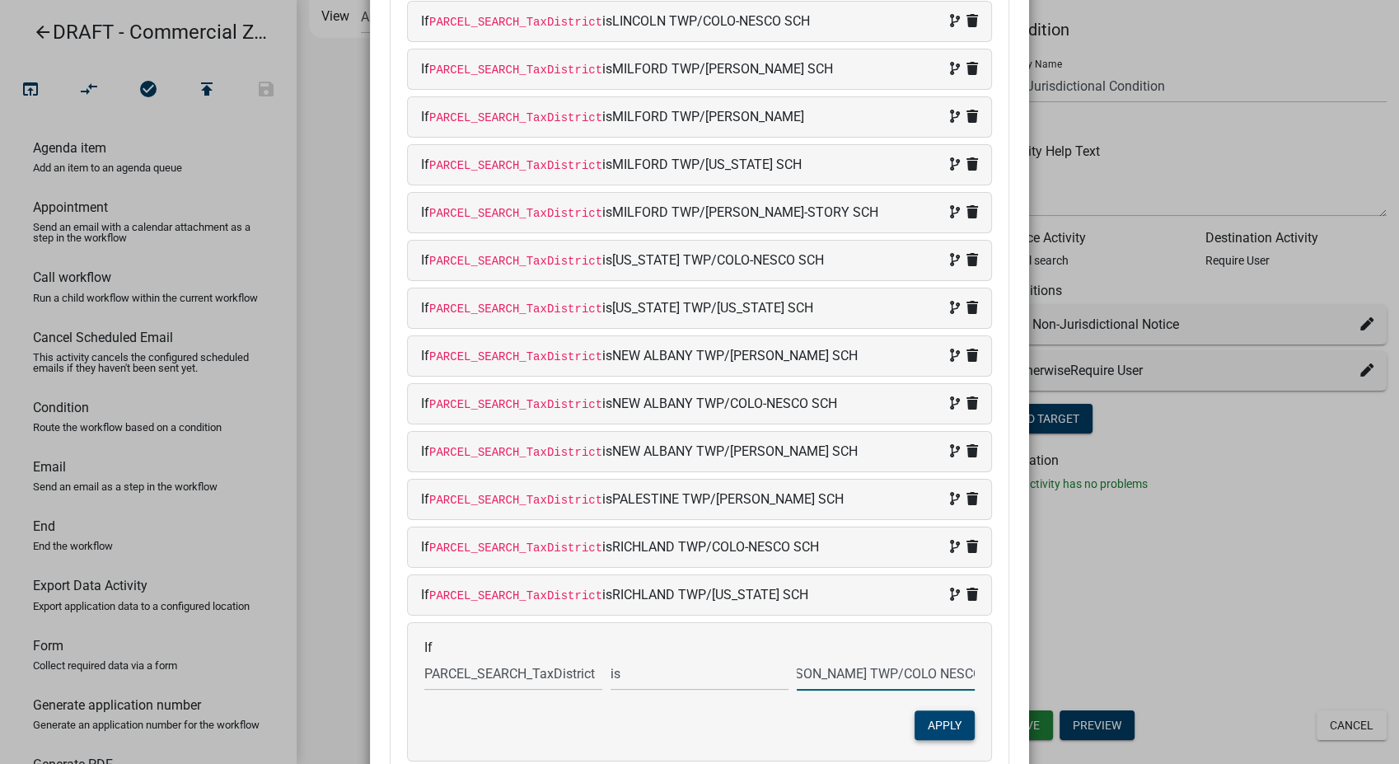
type input "[PERSON_NAME] TWP/COLO NESCO SCH"
click at [939, 715] on button "Apply" at bounding box center [944, 725] width 60 height 30
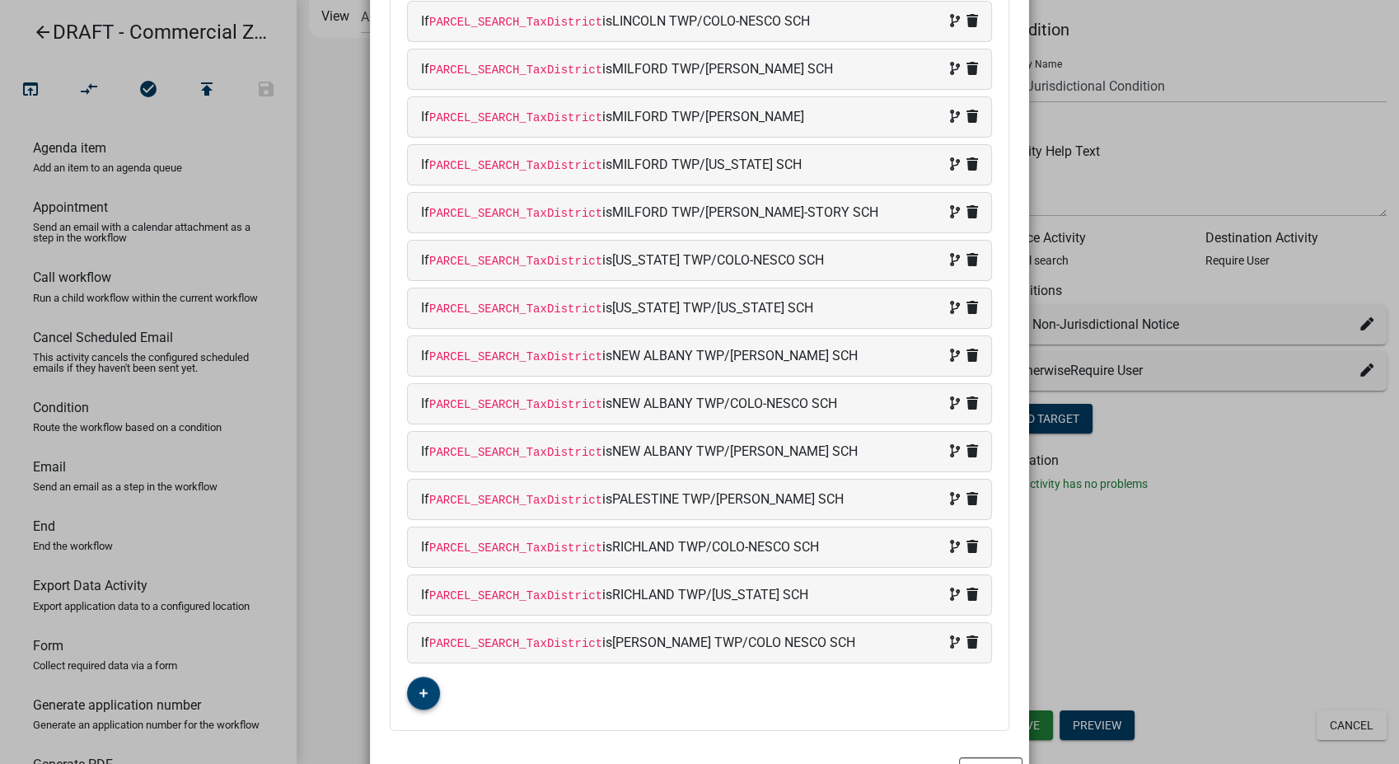
click at [422, 691] on button "button" at bounding box center [423, 692] width 33 height 33
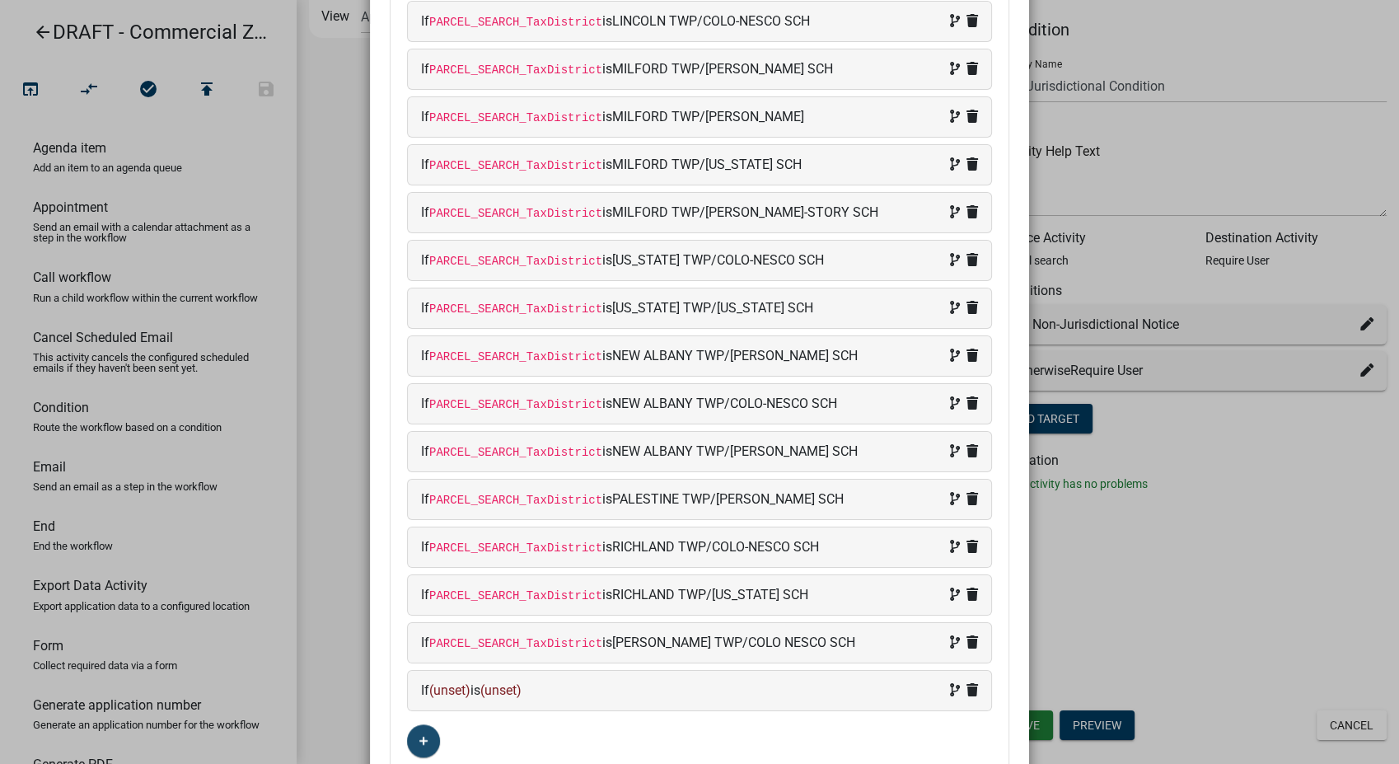
click at [596, 689] on div "If (unset) is (unset)" at bounding box center [699, 690] width 557 height 20
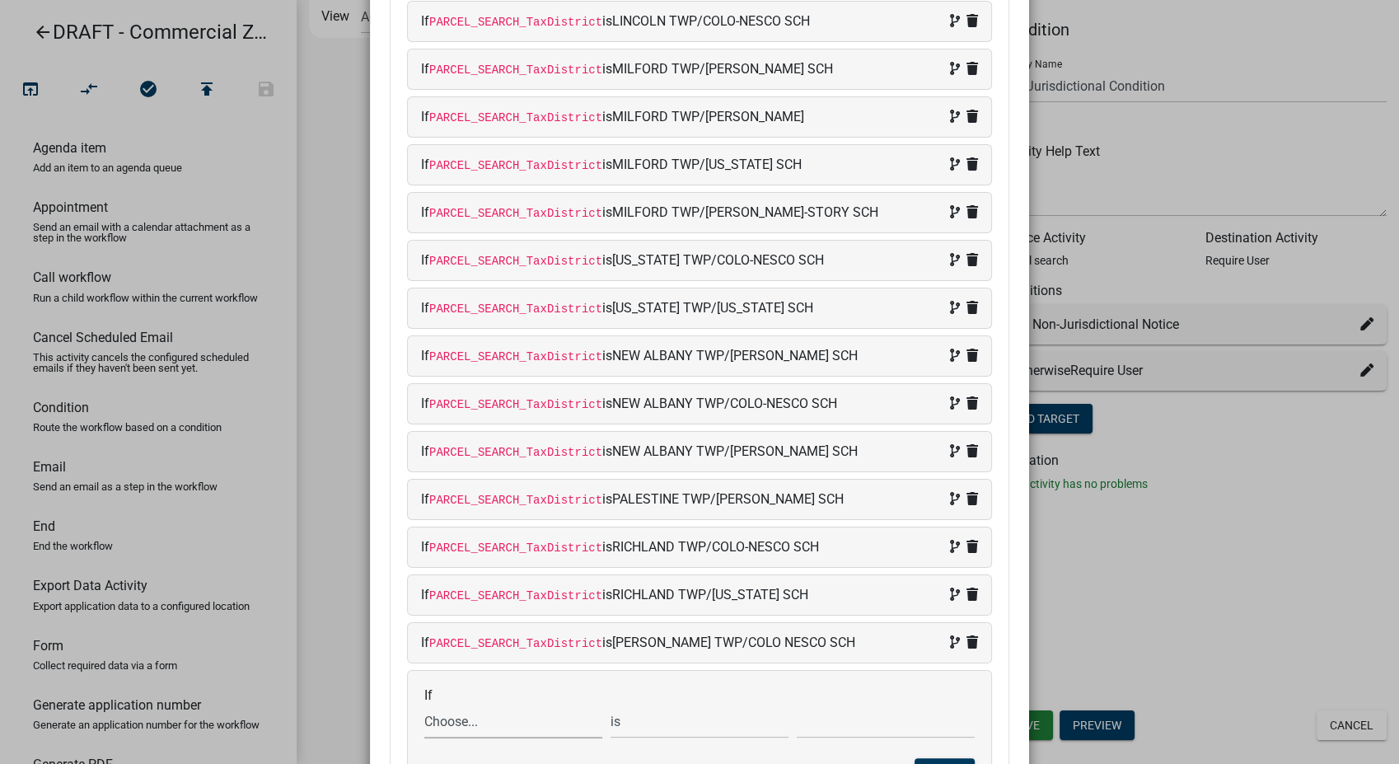
click at [481, 712] on select "Choose... ALL_FEE_RECIPIENTS APPLICATION_ID APPLICATION_NUMBER APPLICATION_STAT…" at bounding box center [513, 721] width 178 height 34
select select "87: PARCEL_SEARCH_TaxDistrict"
click at [424, 704] on select "Choose... ALL_FEE_RECIPIENTS APPLICATION_ID APPLICATION_NUMBER APPLICATION_STAT…" at bounding box center [513, 721] width 178 height 34
click at [824, 722] on input "text" at bounding box center [886, 721] width 178 height 34
type input "I"
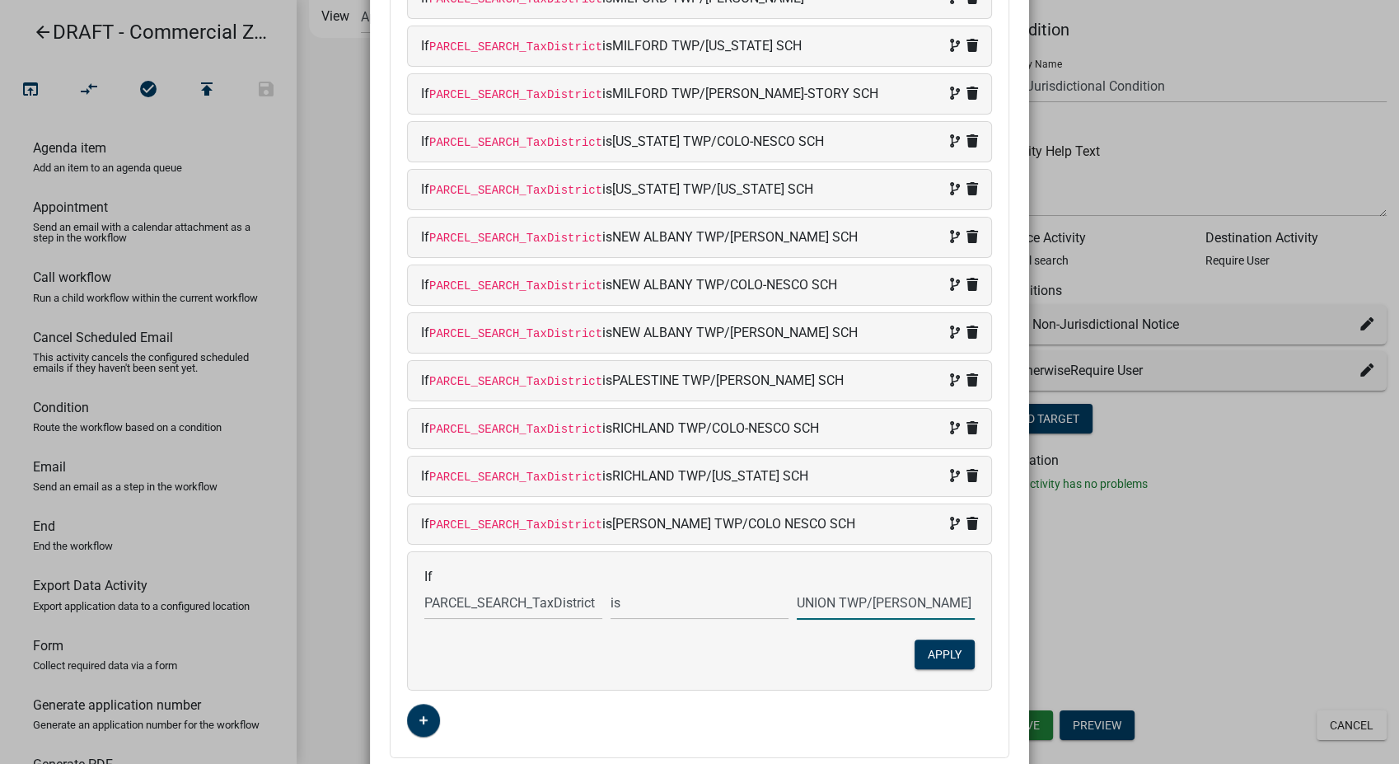
scroll to position [1180, 0]
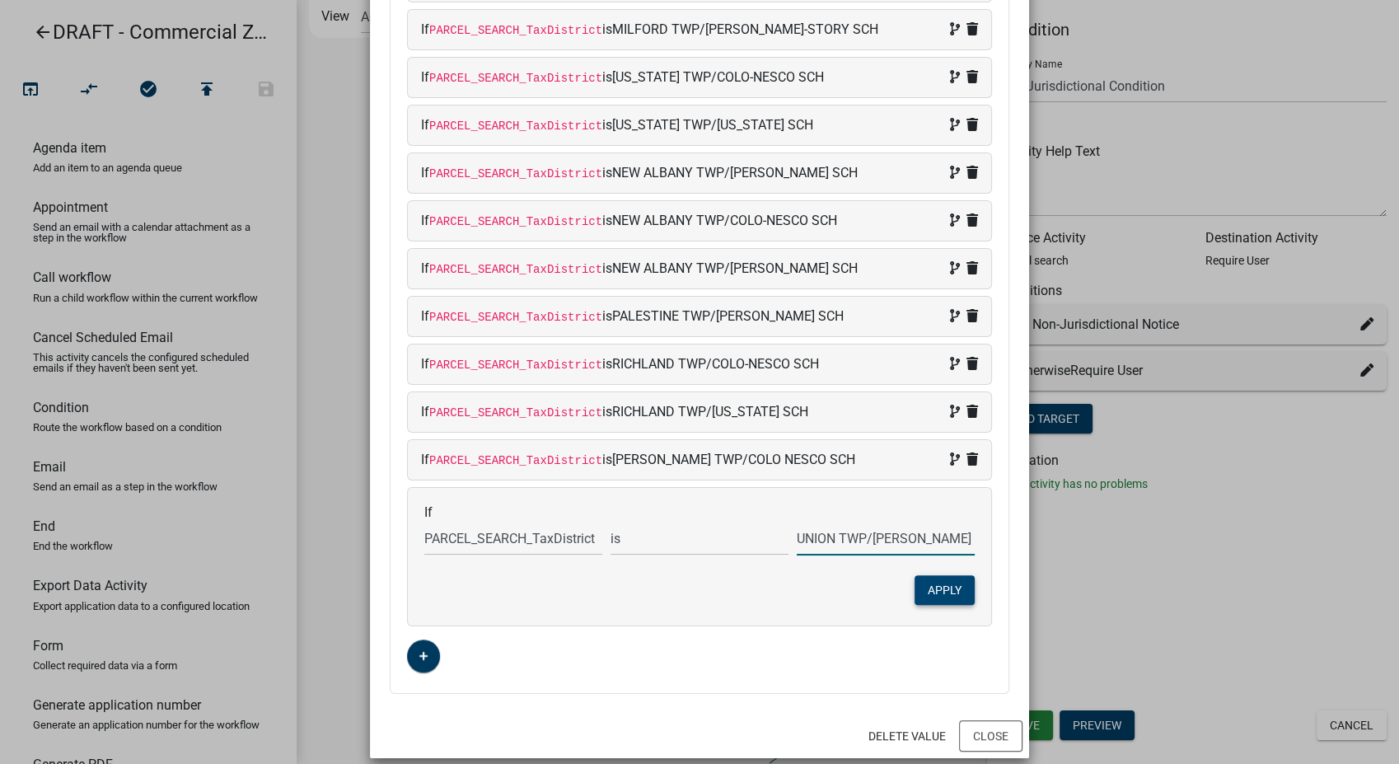
type input "UNION TWP/[PERSON_NAME] SCH"
click at [946, 579] on button "Apply" at bounding box center [944, 590] width 60 height 30
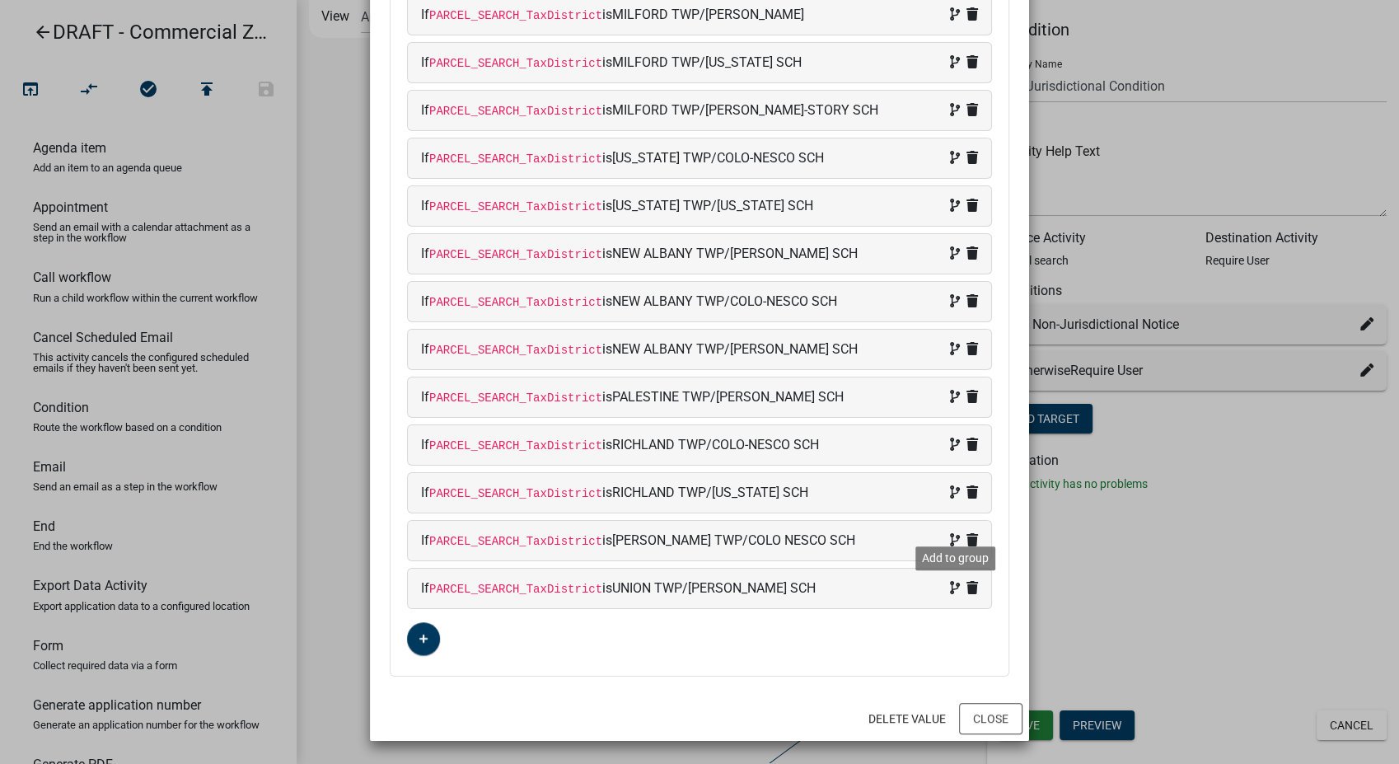
scroll to position [1092, 0]
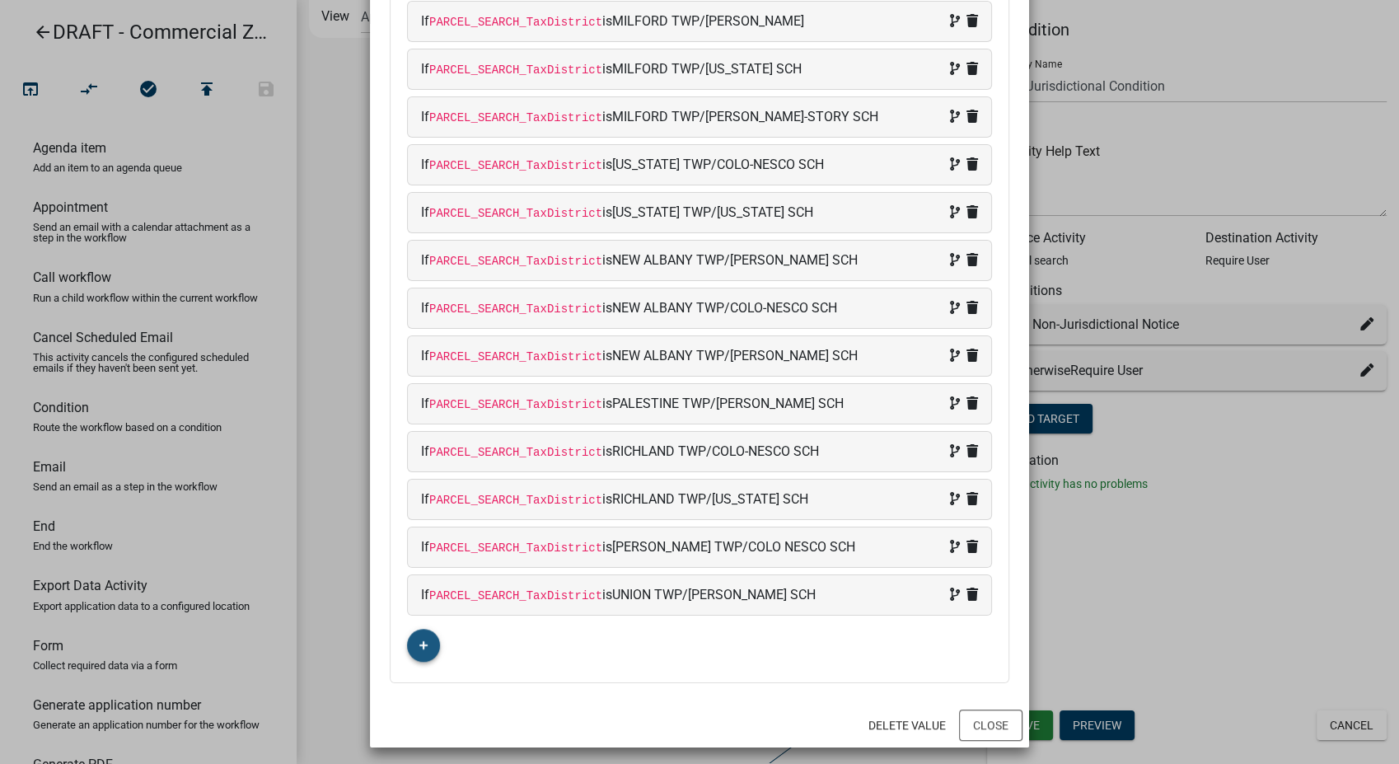
click at [409, 643] on button "button" at bounding box center [423, 645] width 33 height 33
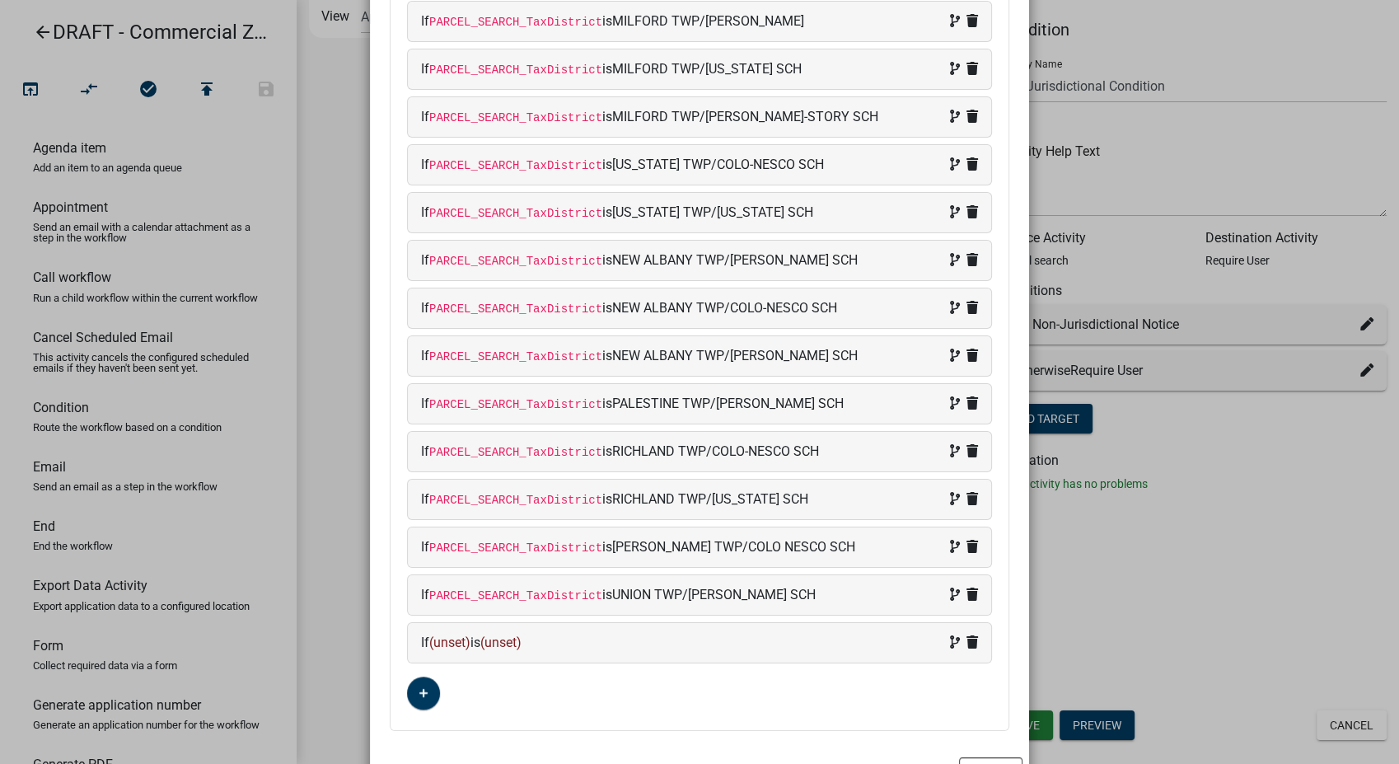
click at [568, 633] on div "If (unset) is (unset)" at bounding box center [699, 643] width 557 height 20
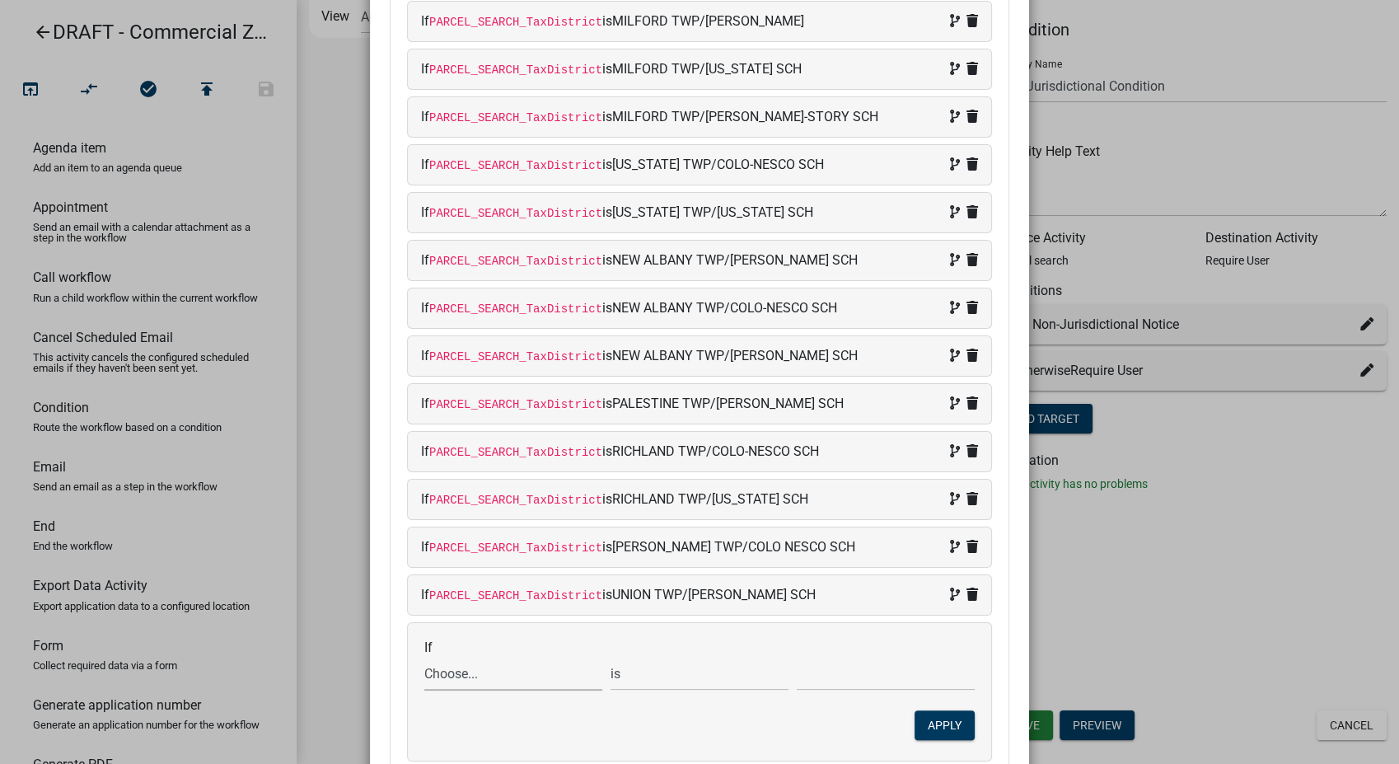
click at [461, 669] on select "Choose... ALL_FEE_RECIPIENTS APPLICATION_ID APPLICATION_NUMBER APPLICATION_STAT…" at bounding box center [513, 674] width 178 height 34
select select "87: PARCEL_SEARCH_TaxDistrict"
click at [424, 657] on select "Choose... ALL_FEE_RECIPIENTS APPLICATION_ID APPLICATION_NUMBER APPLICATION_STAT…" at bounding box center [513, 674] width 178 height 34
click at [830, 674] on input "text" at bounding box center [886, 674] width 178 height 34
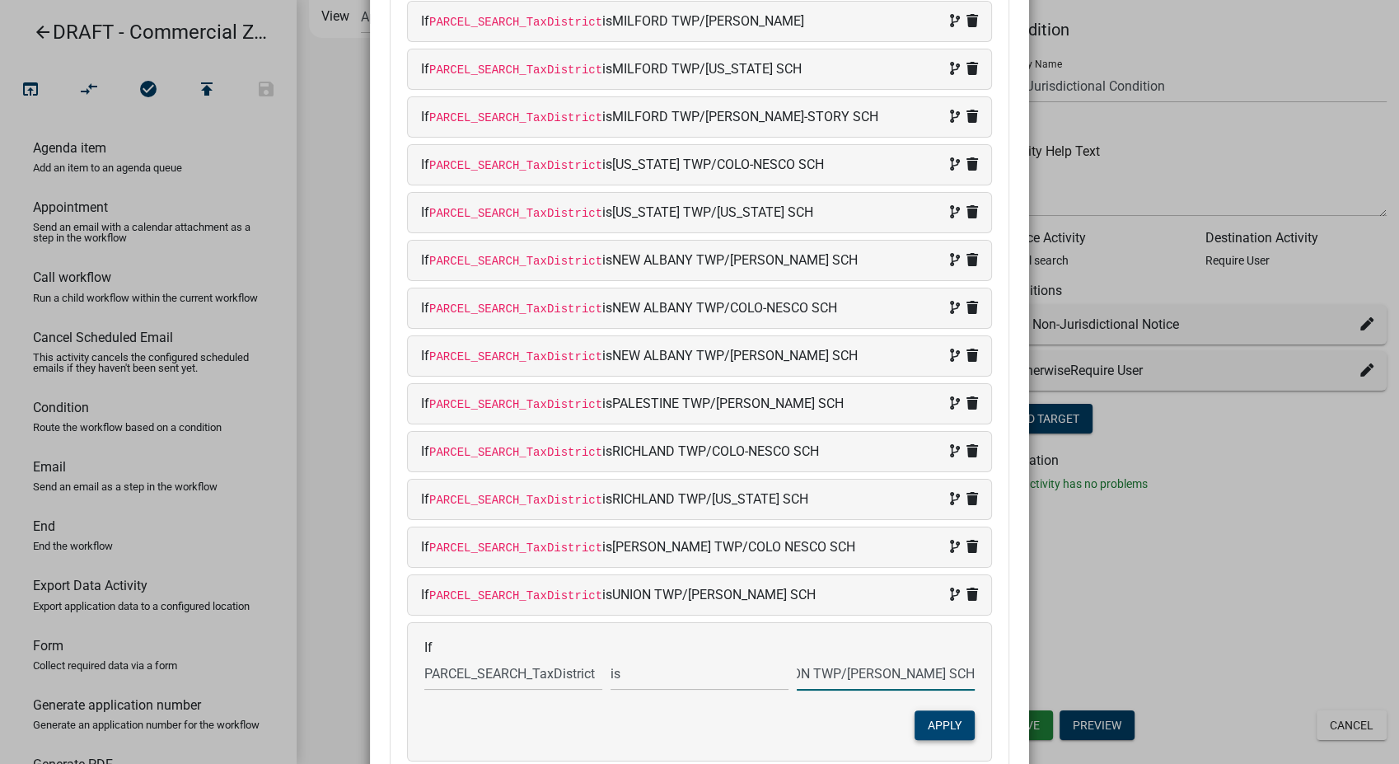
type input "UNION TWP/[PERSON_NAME] SCH"
click at [930, 722] on button "Apply" at bounding box center [944, 725] width 60 height 30
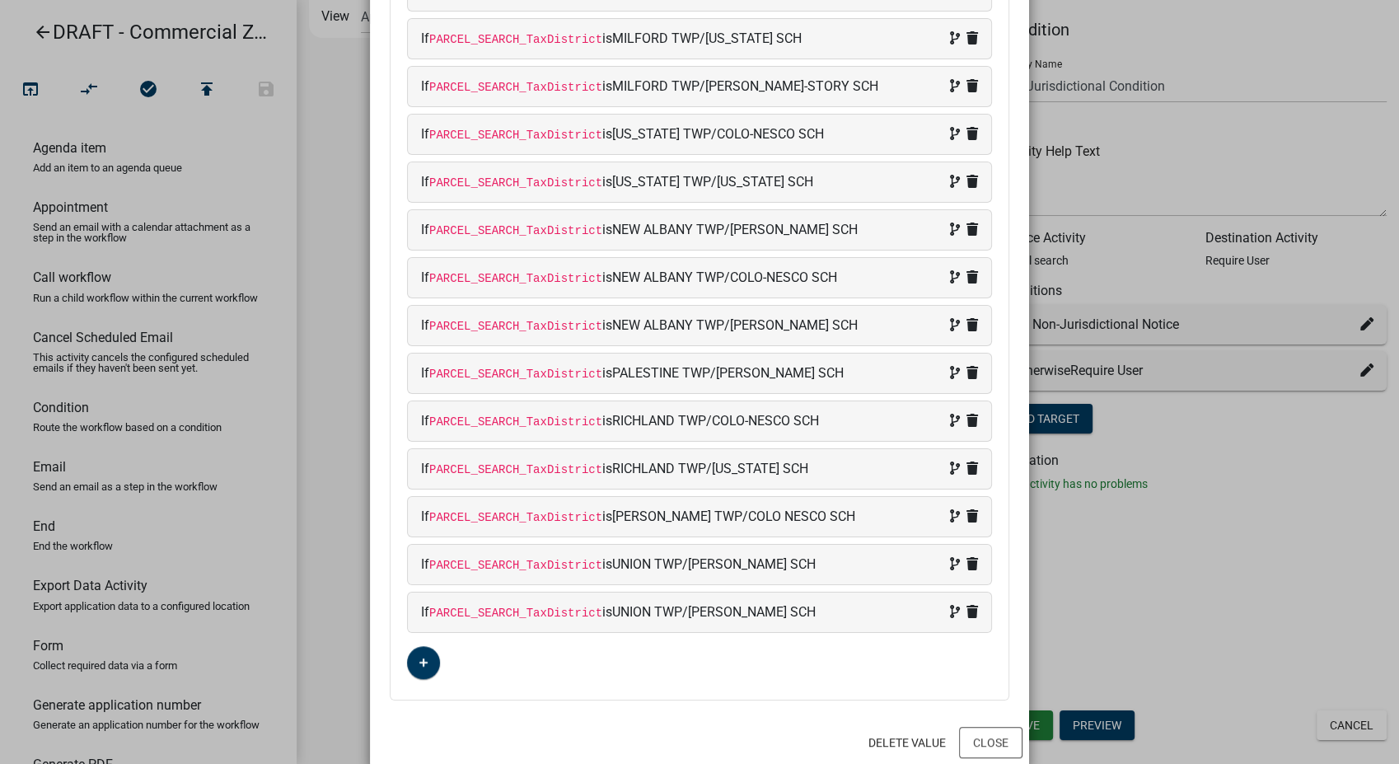
scroll to position [1140, 0]
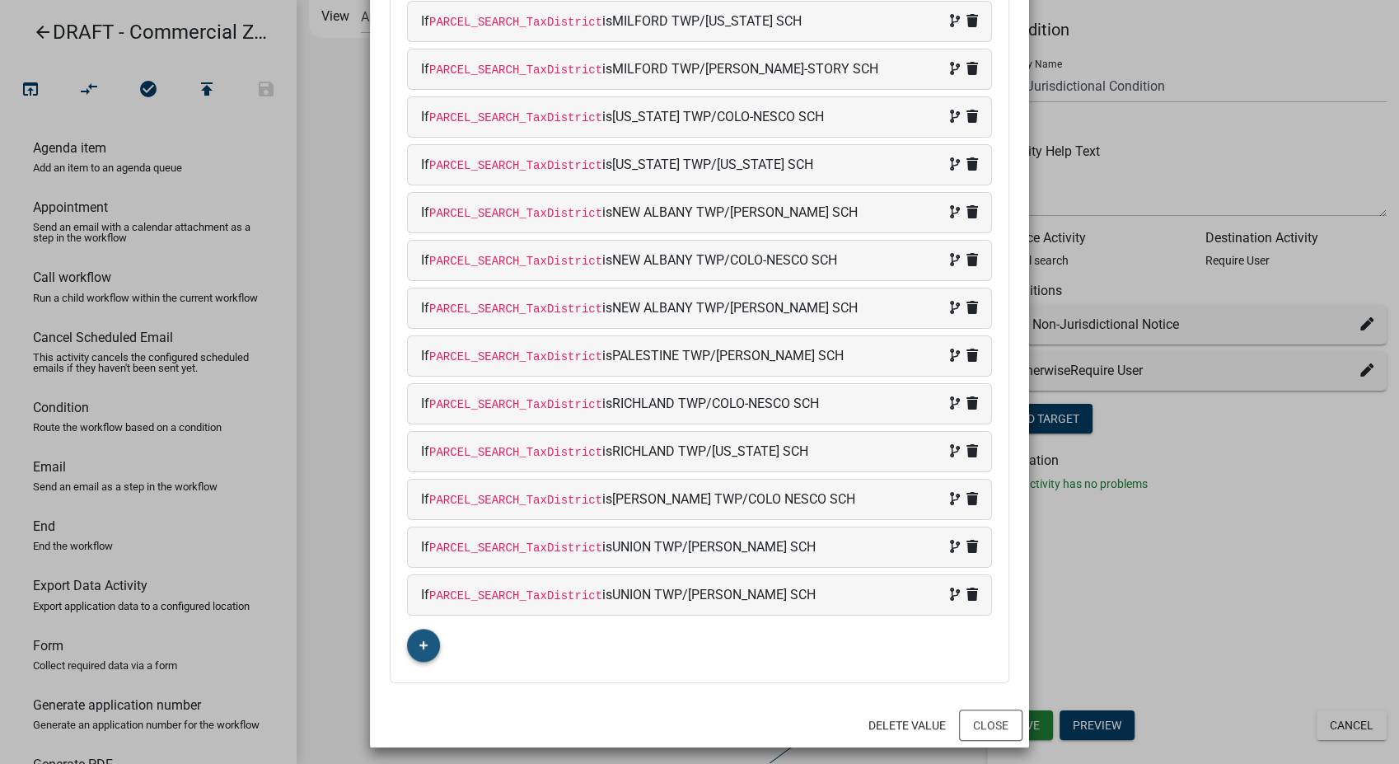
click at [419, 640] on icon "button" at bounding box center [423, 645] width 9 height 10
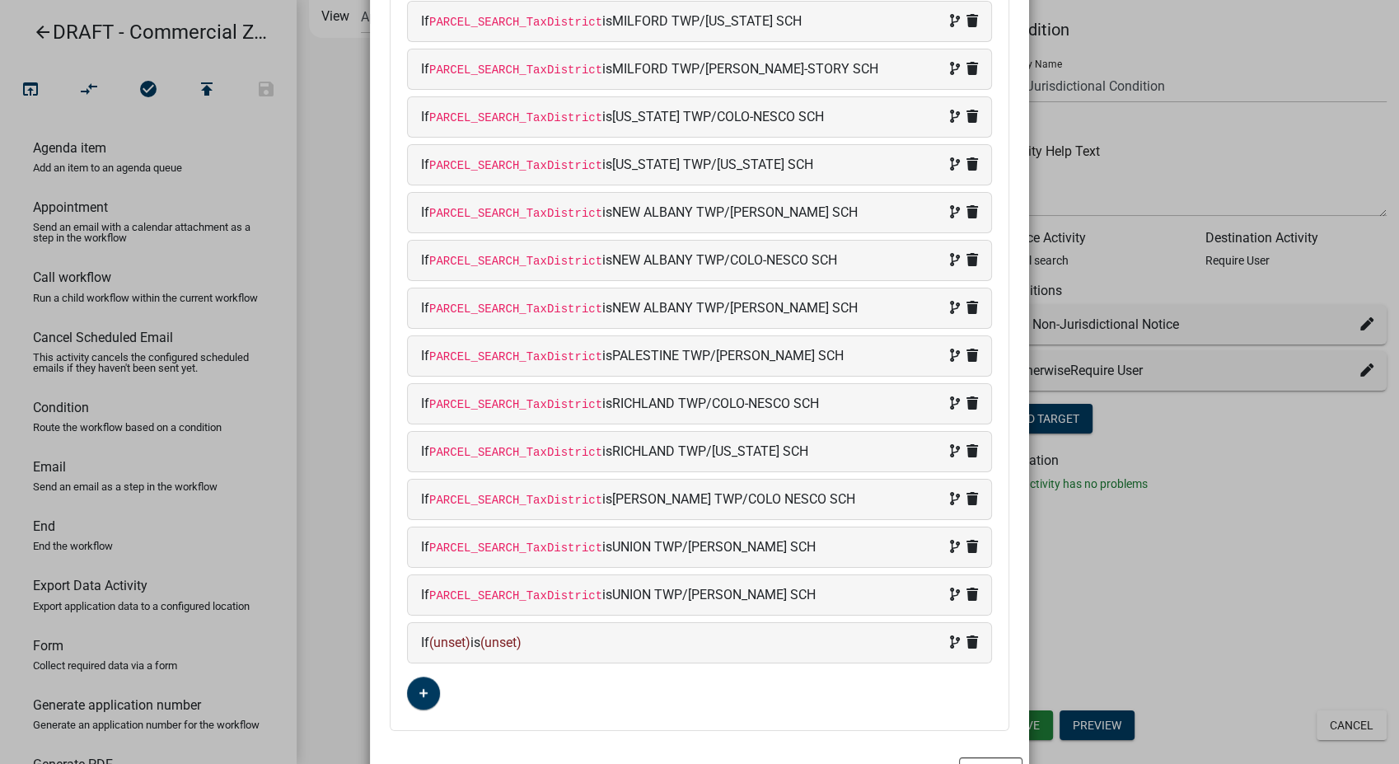
click at [538, 640] on div "If (unset) is (unset)" at bounding box center [699, 643] width 557 height 20
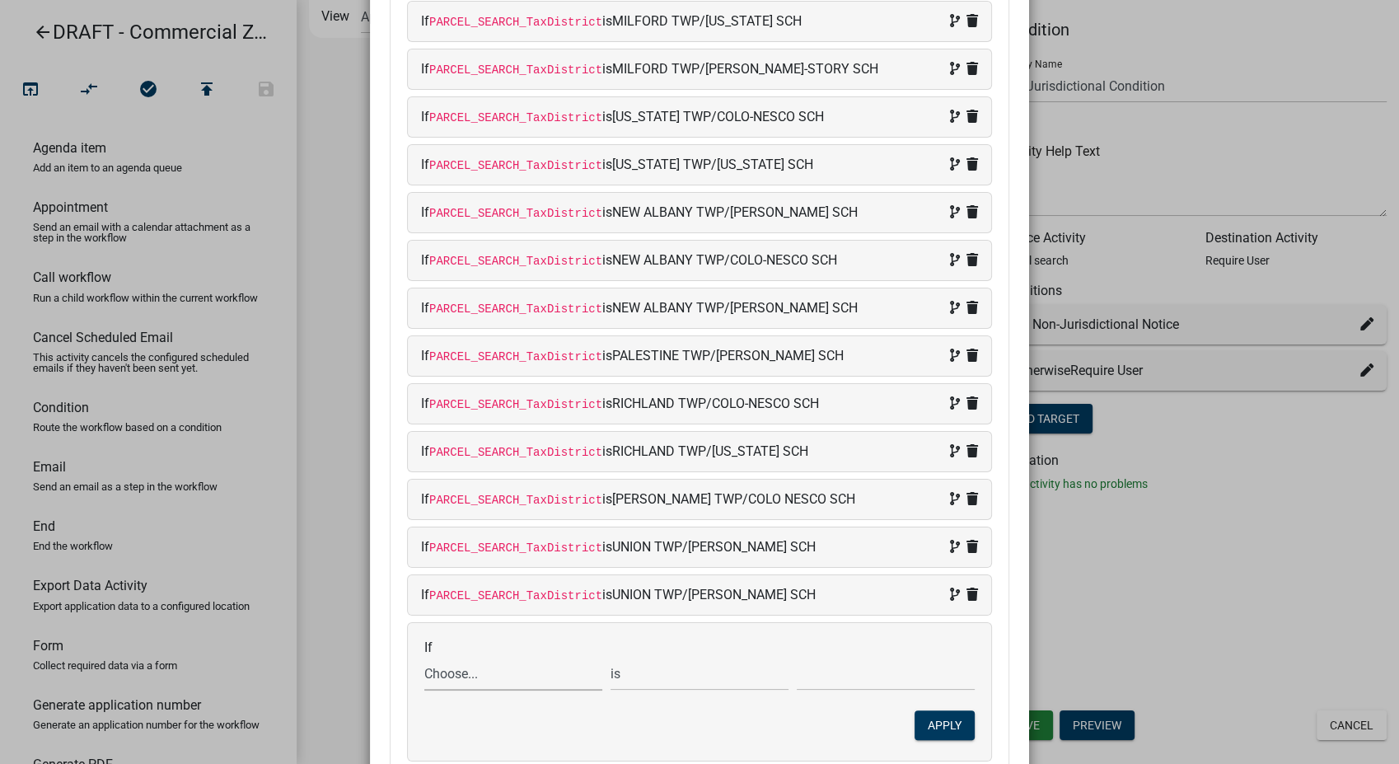
click at [484, 671] on select "Choose... ALL_FEE_RECIPIENTS APPLICATION_ID APPLICATION_NUMBER APPLICATION_STAT…" at bounding box center [513, 674] width 178 height 34
select select "87: PARCEL_SEARCH_TaxDistrict"
click at [424, 657] on select "Choose... ALL_FEE_RECIPIENTS APPLICATION_ID APPLICATION_NUMBER APPLICATION_STAT…" at bounding box center [513, 674] width 178 height 34
click at [807, 670] on input "text" at bounding box center [886, 674] width 178 height 34
type input "UNION TWP/[US_STATE] SCH"
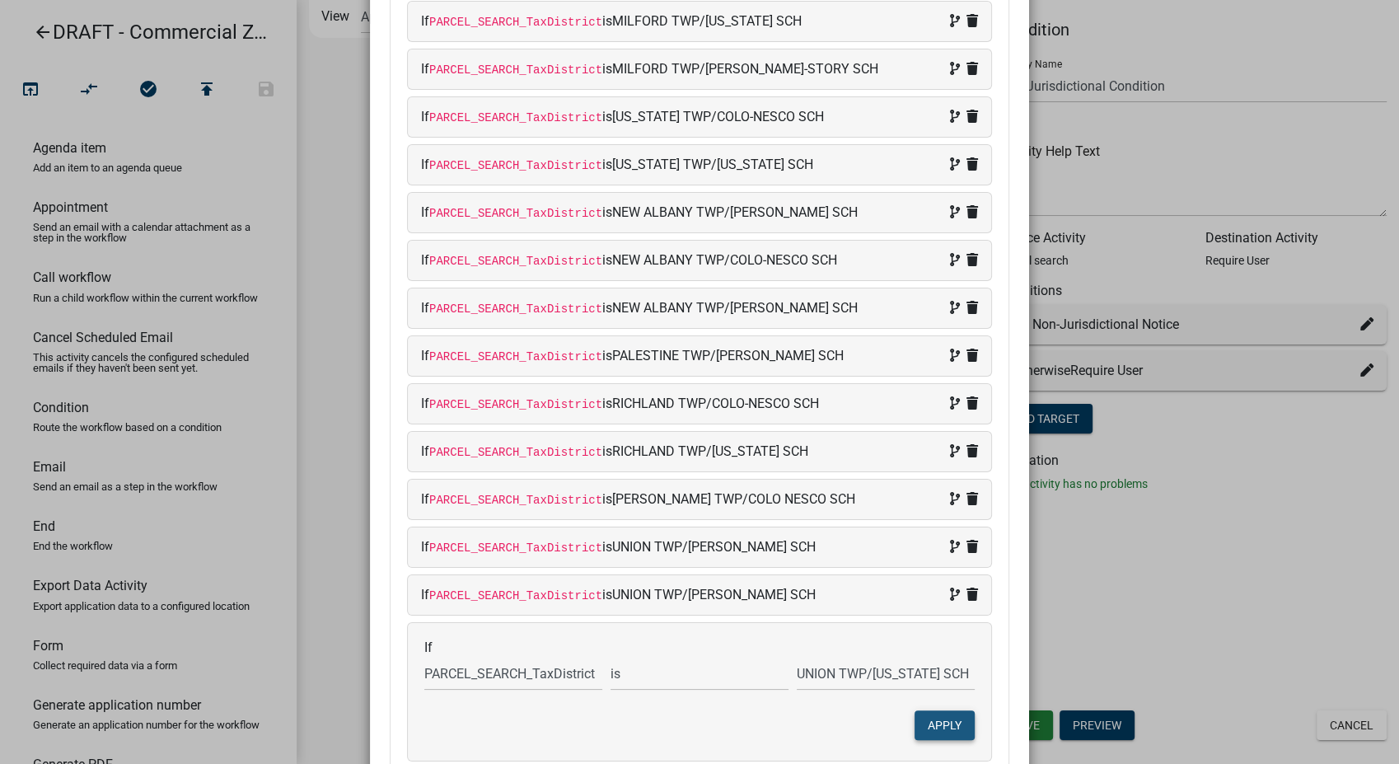
click at [936, 710] on button "Apply" at bounding box center [944, 725] width 60 height 30
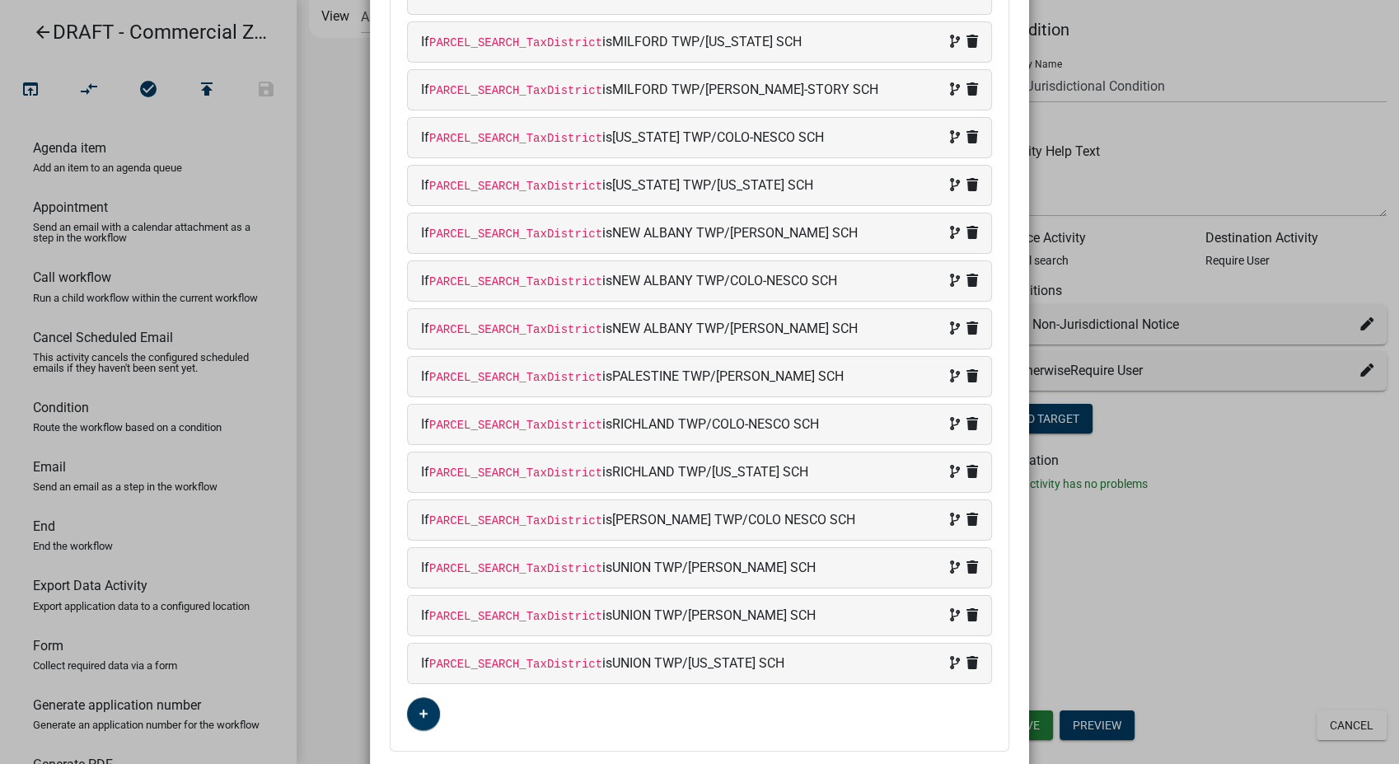
scroll to position [1096, 0]
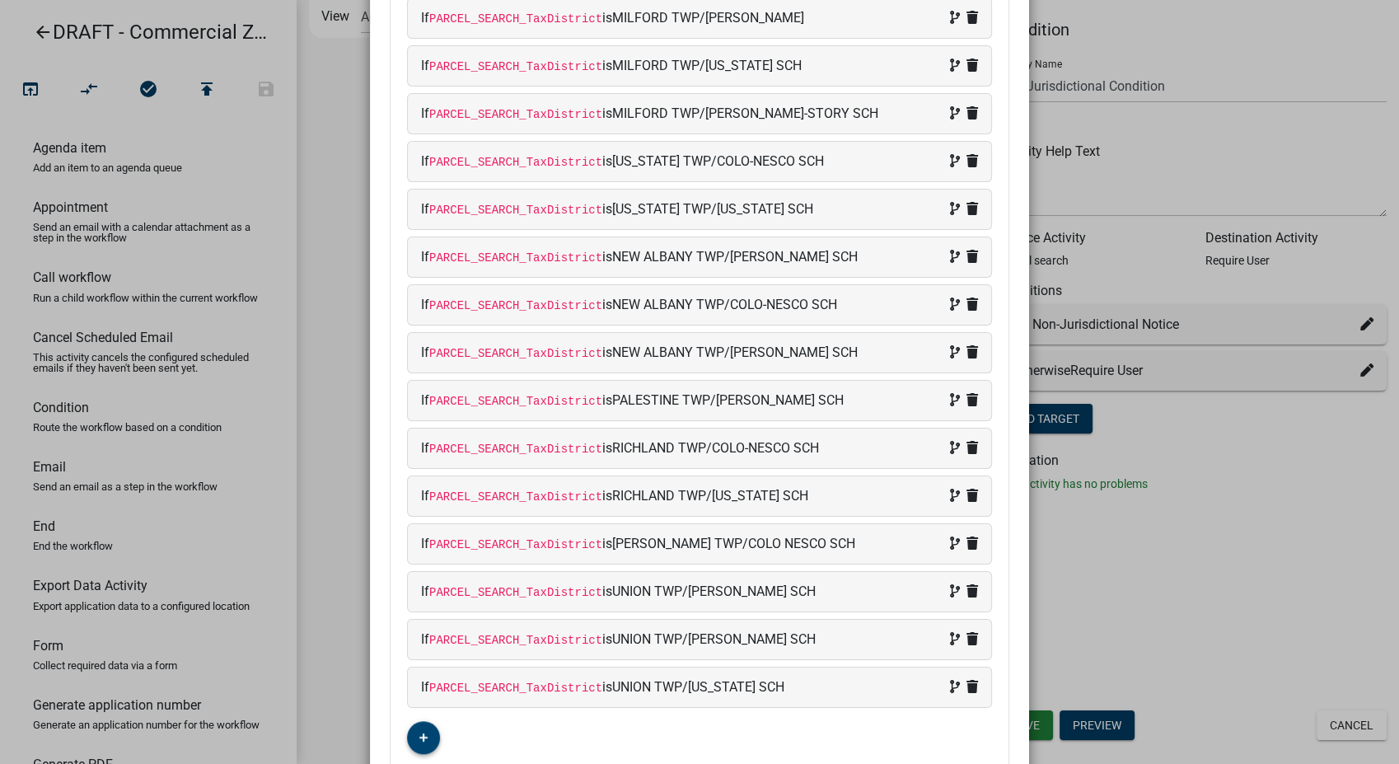
click at [419, 732] on icon "button" at bounding box center [423, 737] width 9 height 10
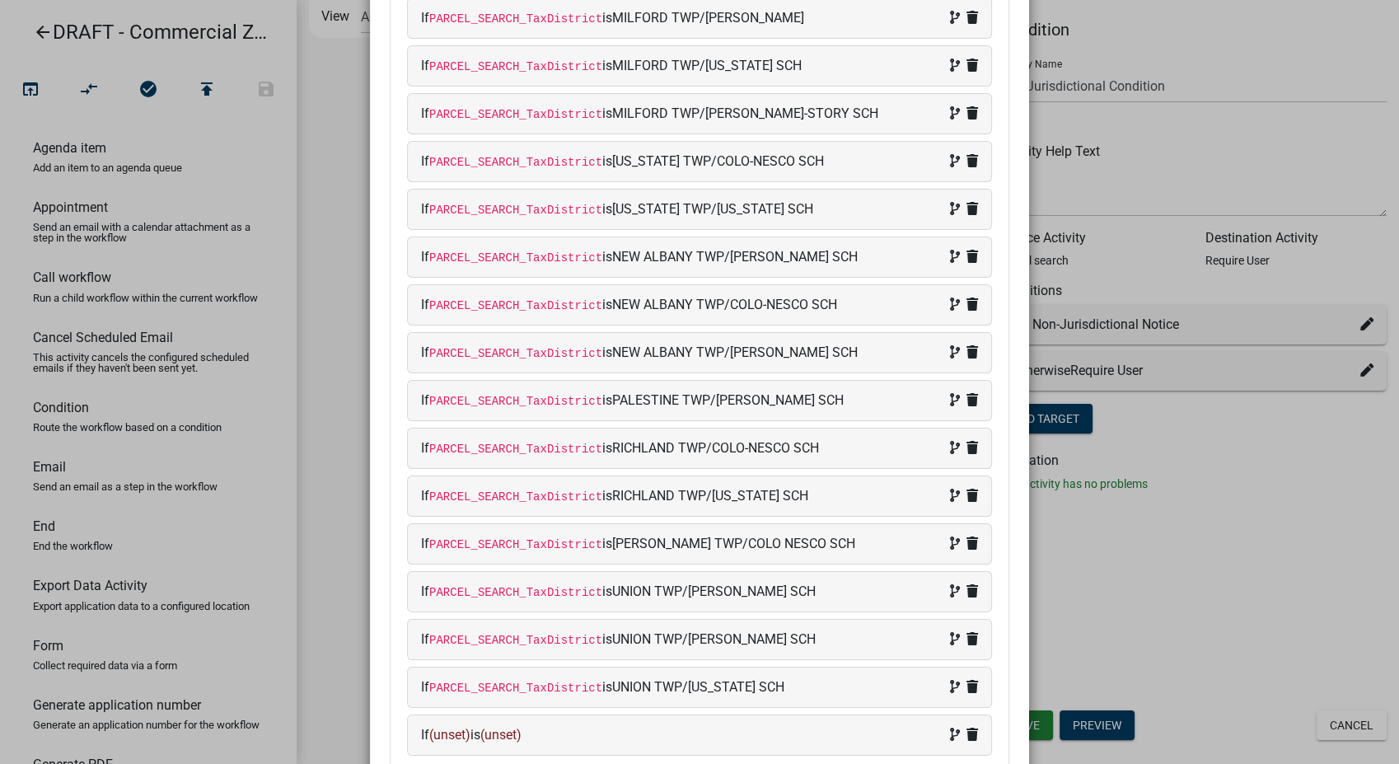
click at [572, 732] on div "If (unset) is (unset)" at bounding box center [699, 735] width 557 height 20
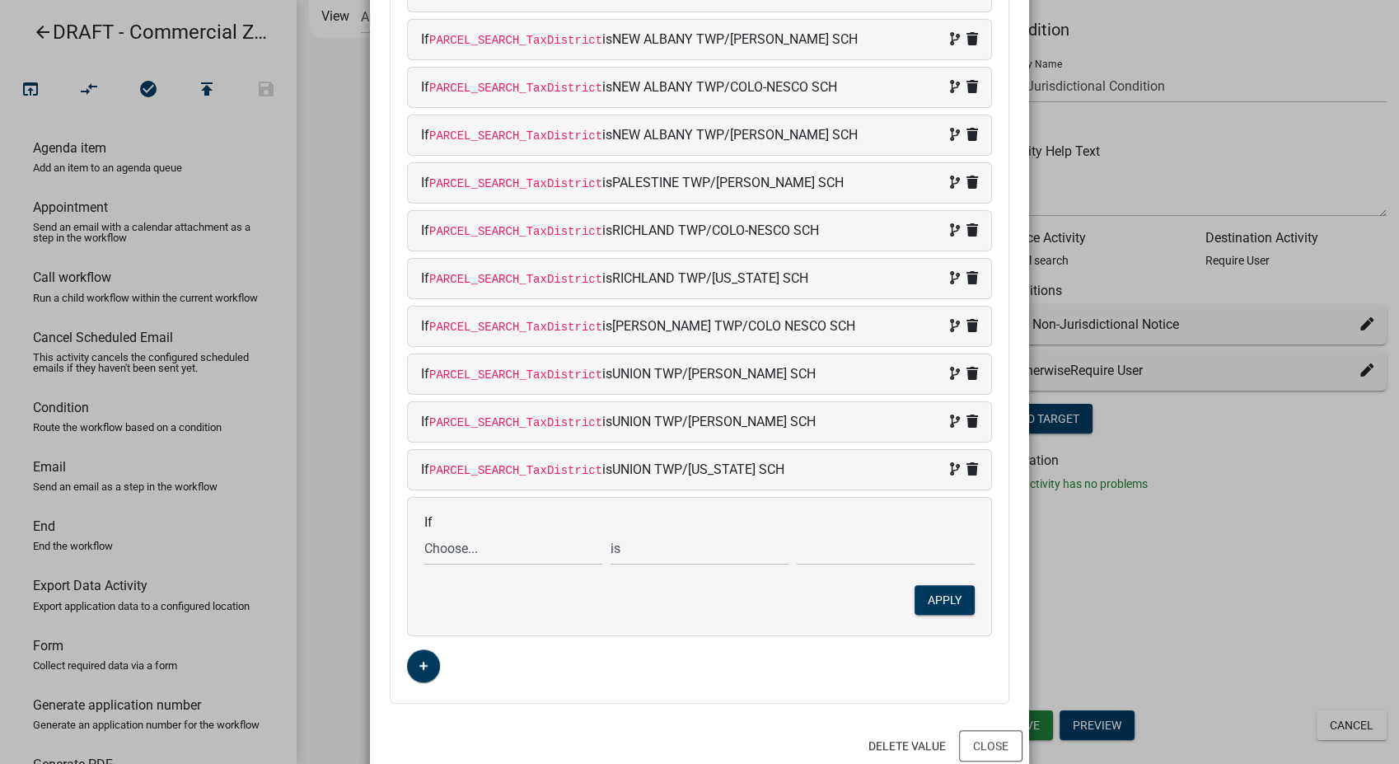
scroll to position [1333, 0]
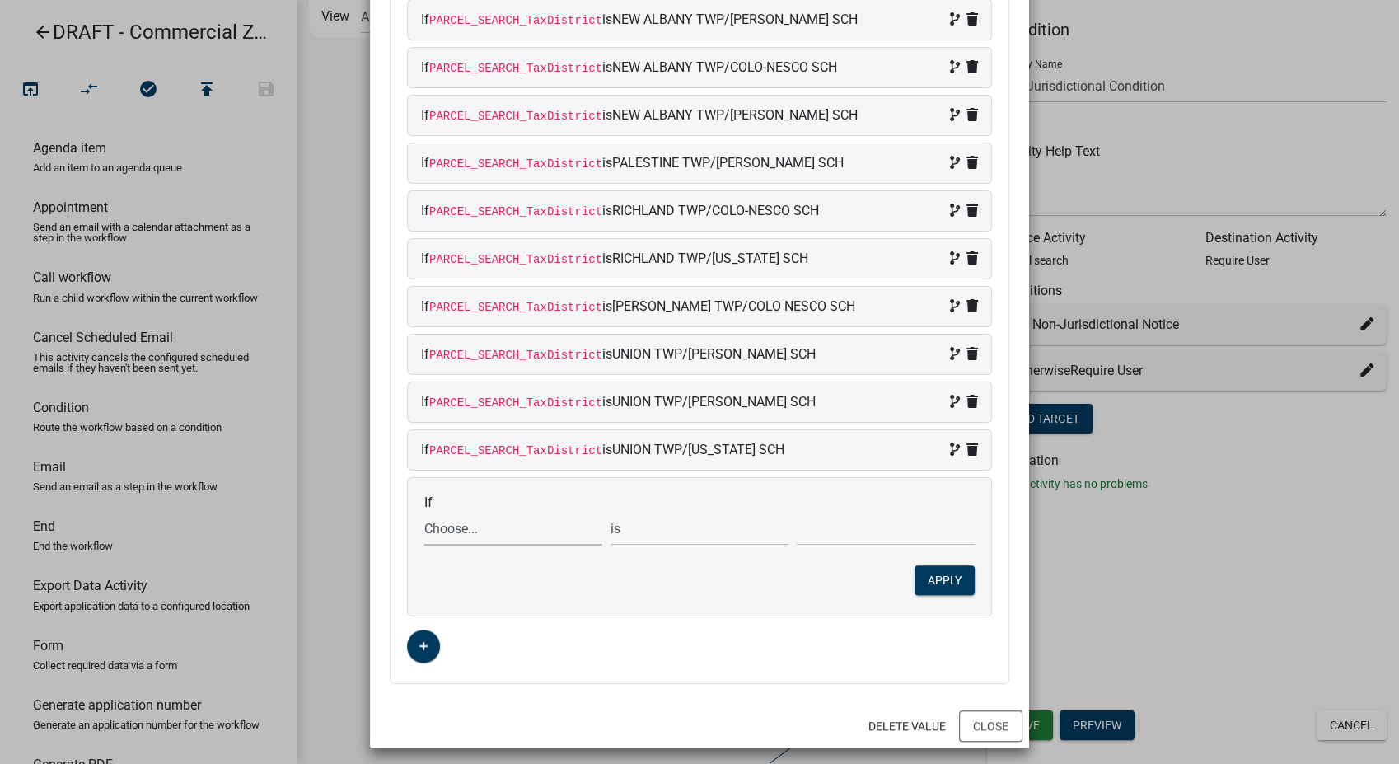
click at [472, 512] on select "Choose... ALL_FEE_RECIPIENTS APPLICATION_ID APPLICATION_NUMBER APPLICATION_STAT…" at bounding box center [513, 529] width 178 height 34
select select "87: PARCEL_SEARCH_TaxDistrict"
click at [424, 512] on select "Choose... ALL_FEE_RECIPIENTS APPLICATION_ID APPLICATION_NUMBER APPLICATION_STAT…" at bounding box center [513, 529] width 178 height 34
click at [846, 522] on input "text" at bounding box center [886, 529] width 178 height 34
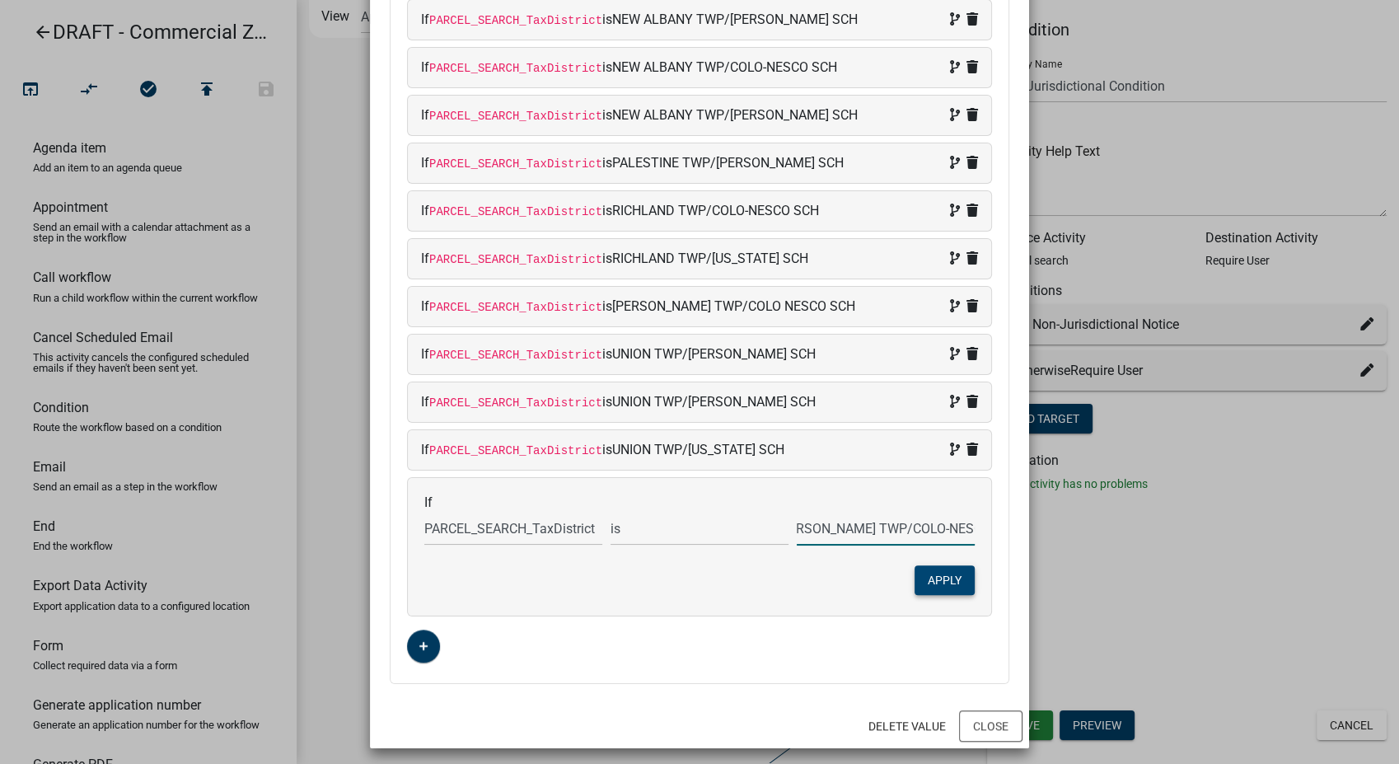
type input "[PERSON_NAME] TWP/COLO-NESCO SCH"
click at [956, 567] on button "Apply" at bounding box center [944, 580] width 60 height 30
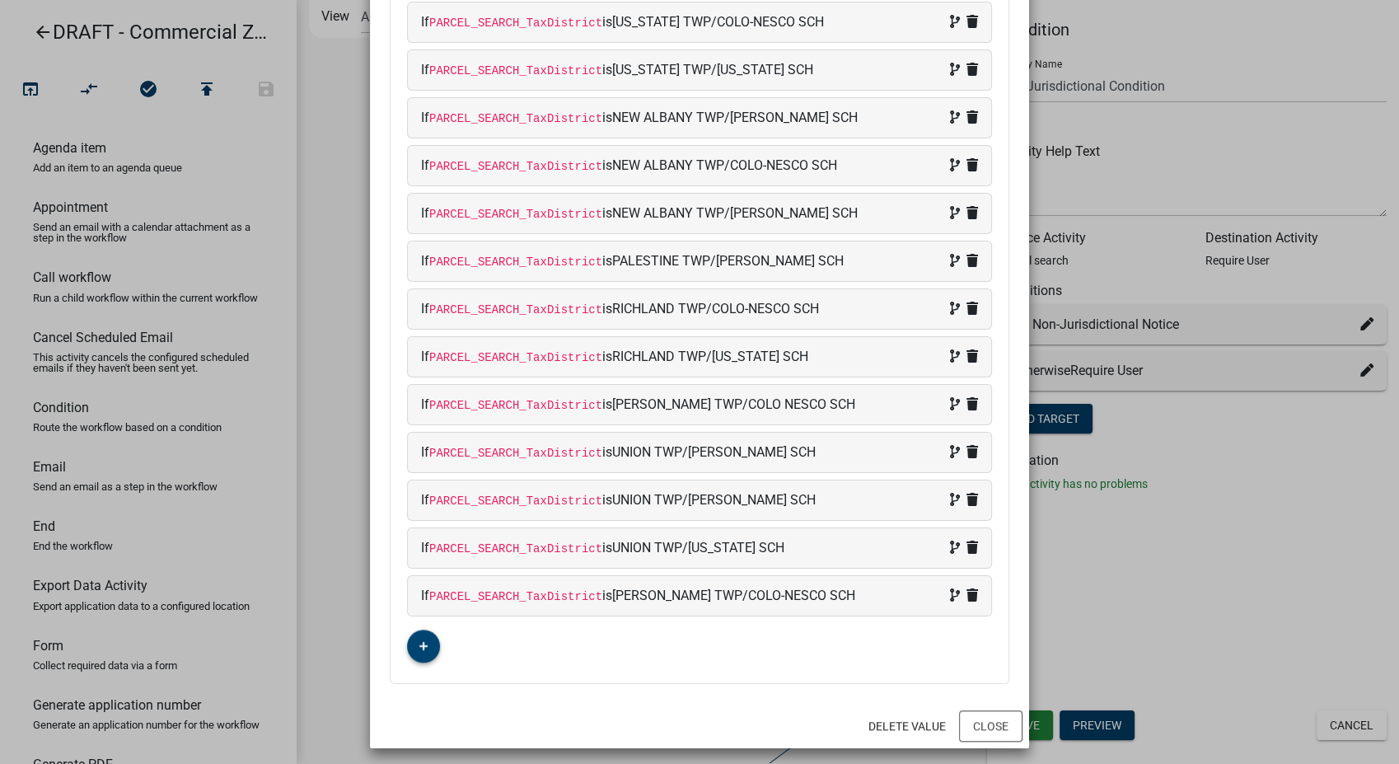
click at [408, 631] on button "button" at bounding box center [423, 645] width 33 height 33
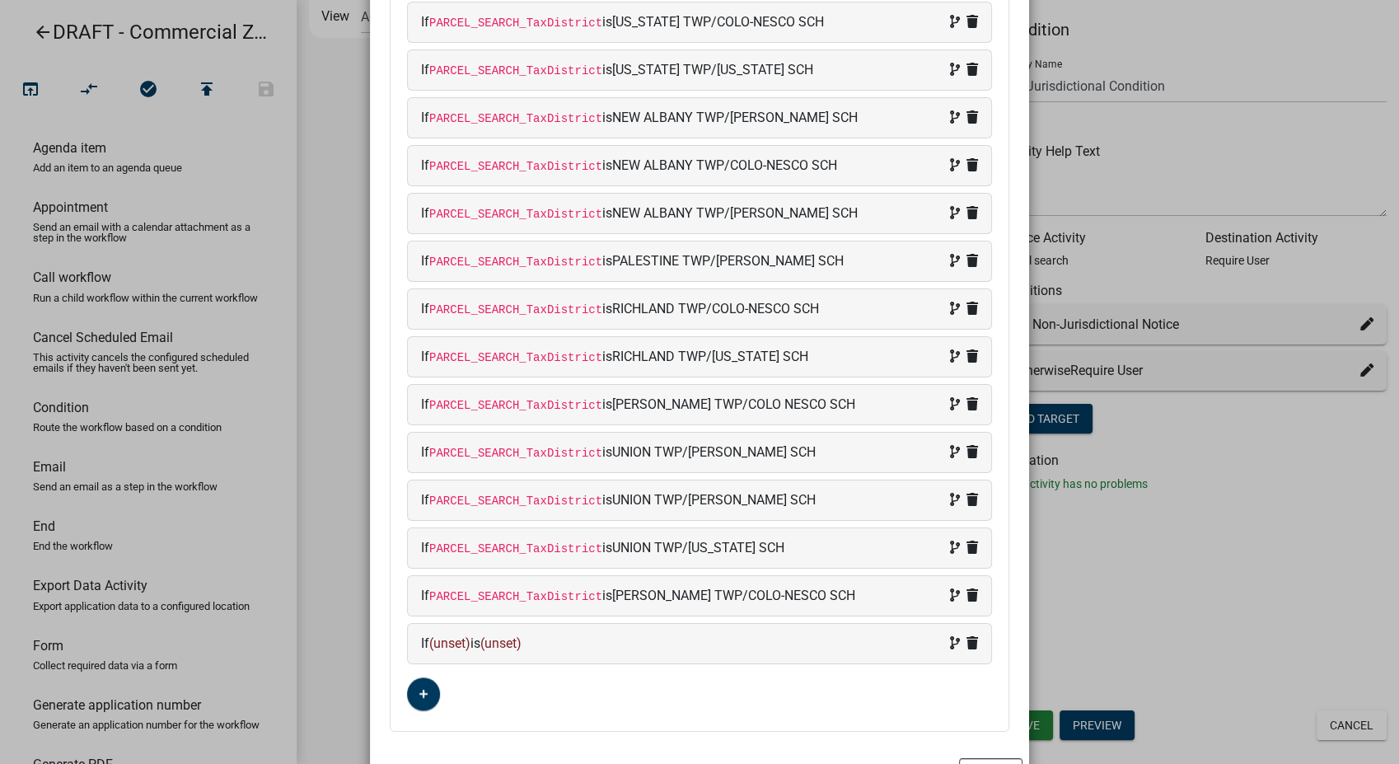
click at [546, 649] on div "If (unset) is (unset)" at bounding box center [699, 644] width 583 height 40
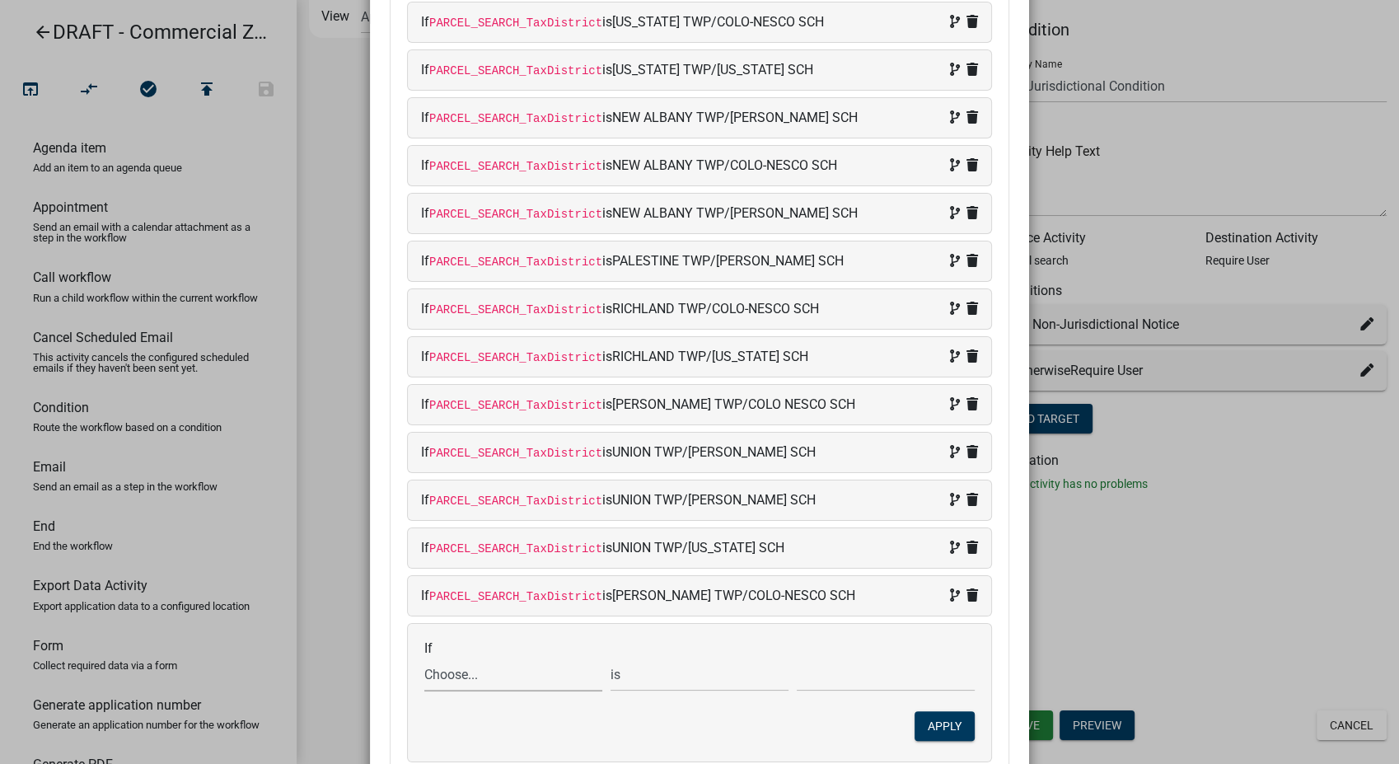
click at [449, 669] on select "Choose... ALL_FEE_RECIPIENTS APPLICATION_ID APPLICATION_NUMBER APPLICATION_STAT…" at bounding box center [513, 674] width 178 height 34
select select "87: PARCEL_SEARCH_TaxDistrict"
click at [424, 657] on select "Choose... ALL_FEE_RECIPIENTS APPLICATION_ID APPLICATION_NUMBER APPLICATION_STAT…" at bounding box center [513, 674] width 178 height 34
click at [831, 673] on input "text" at bounding box center [886, 674] width 178 height 34
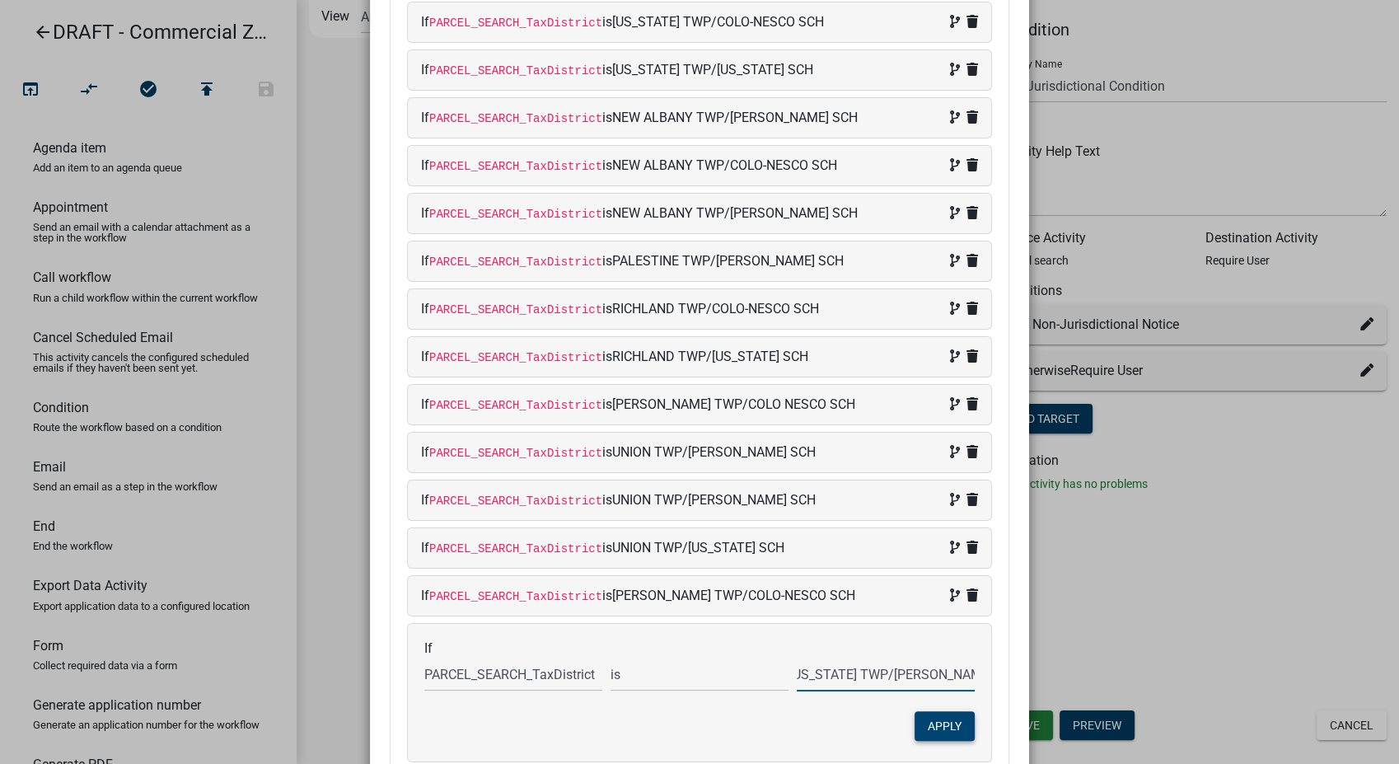
type input "[US_STATE] TWP/[PERSON_NAME] SCH"
click at [940, 713] on button "Apply" at bounding box center [944, 726] width 60 height 30
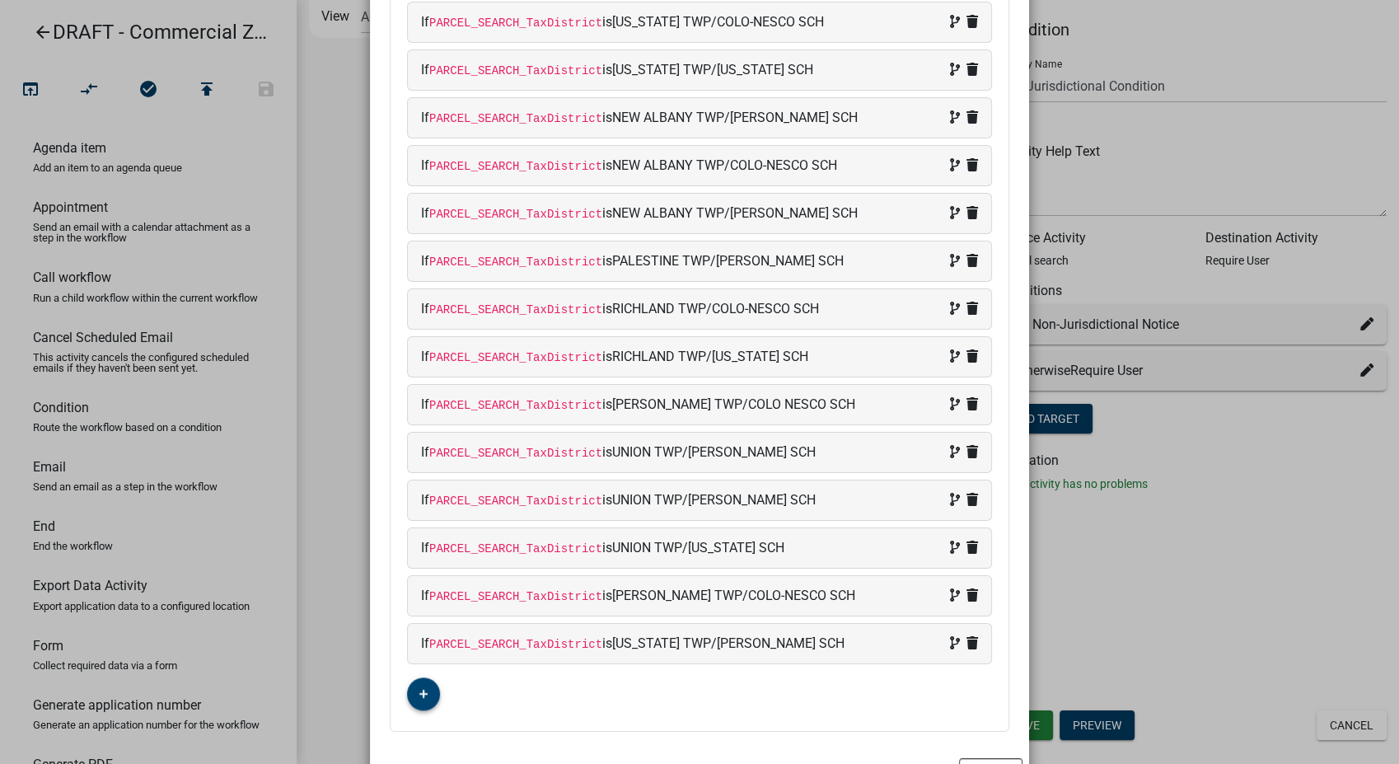
click at [422, 683] on button "button" at bounding box center [423, 693] width 33 height 33
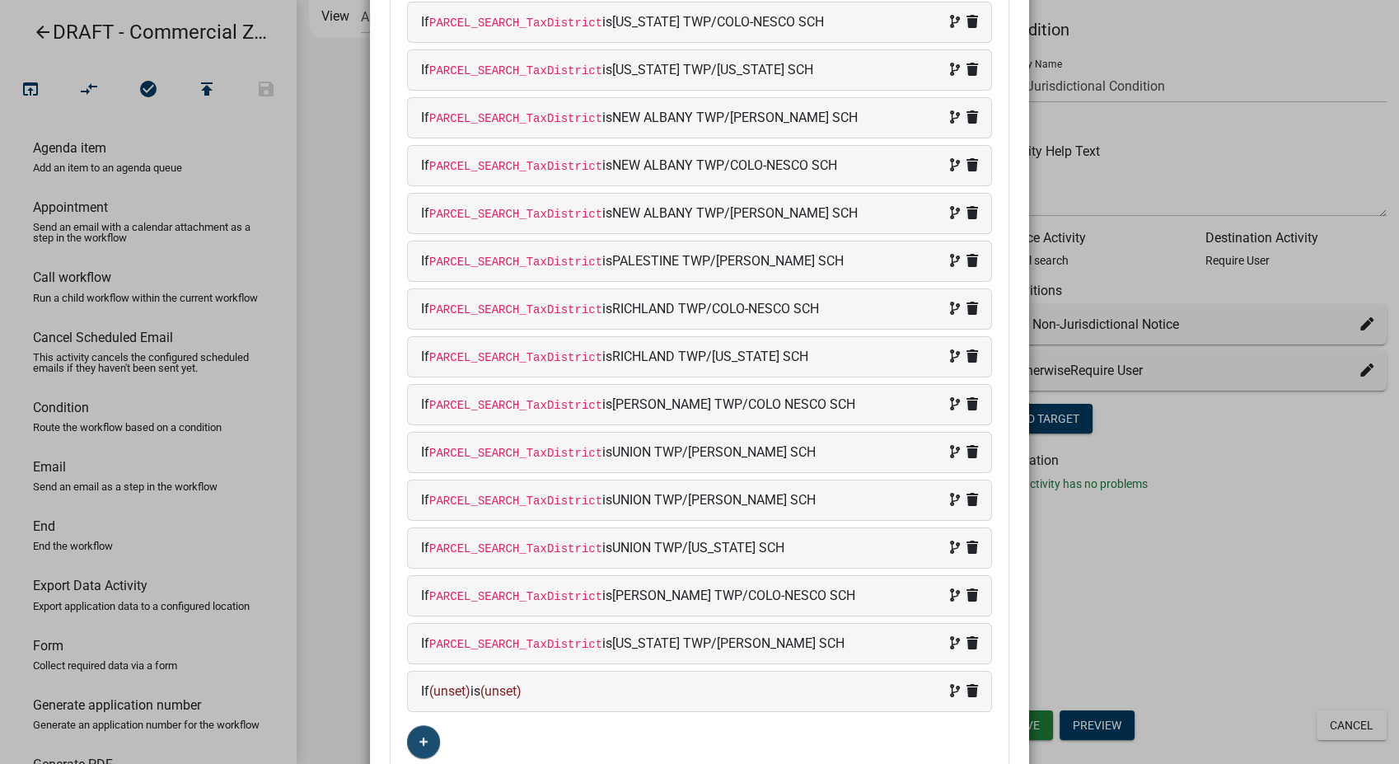
click at [595, 689] on div "If (unset) is (unset)" at bounding box center [699, 691] width 557 height 20
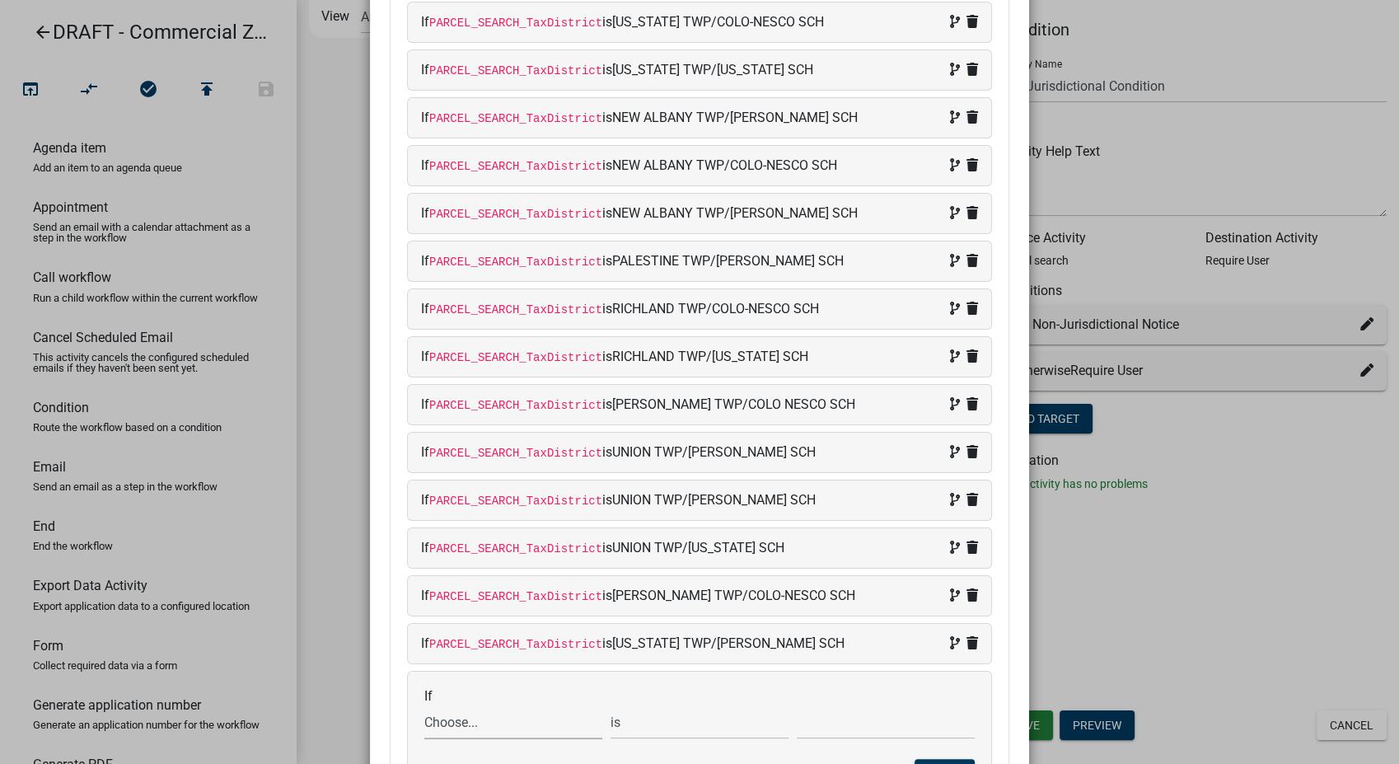
click at [481, 717] on select "Choose... ALL_FEE_RECIPIENTS APPLICATION_ID APPLICATION_NUMBER APPLICATION_STAT…" at bounding box center [513, 722] width 178 height 34
select select "87: PARCEL_SEARCH_TaxDistrict"
click at [424, 705] on select "Choose... ALL_FEE_RECIPIENTS APPLICATION_ID APPLICATION_NUMBER APPLICATION_STAT…" at bounding box center [513, 722] width 178 height 34
click at [856, 720] on input "text" at bounding box center [886, 722] width 178 height 34
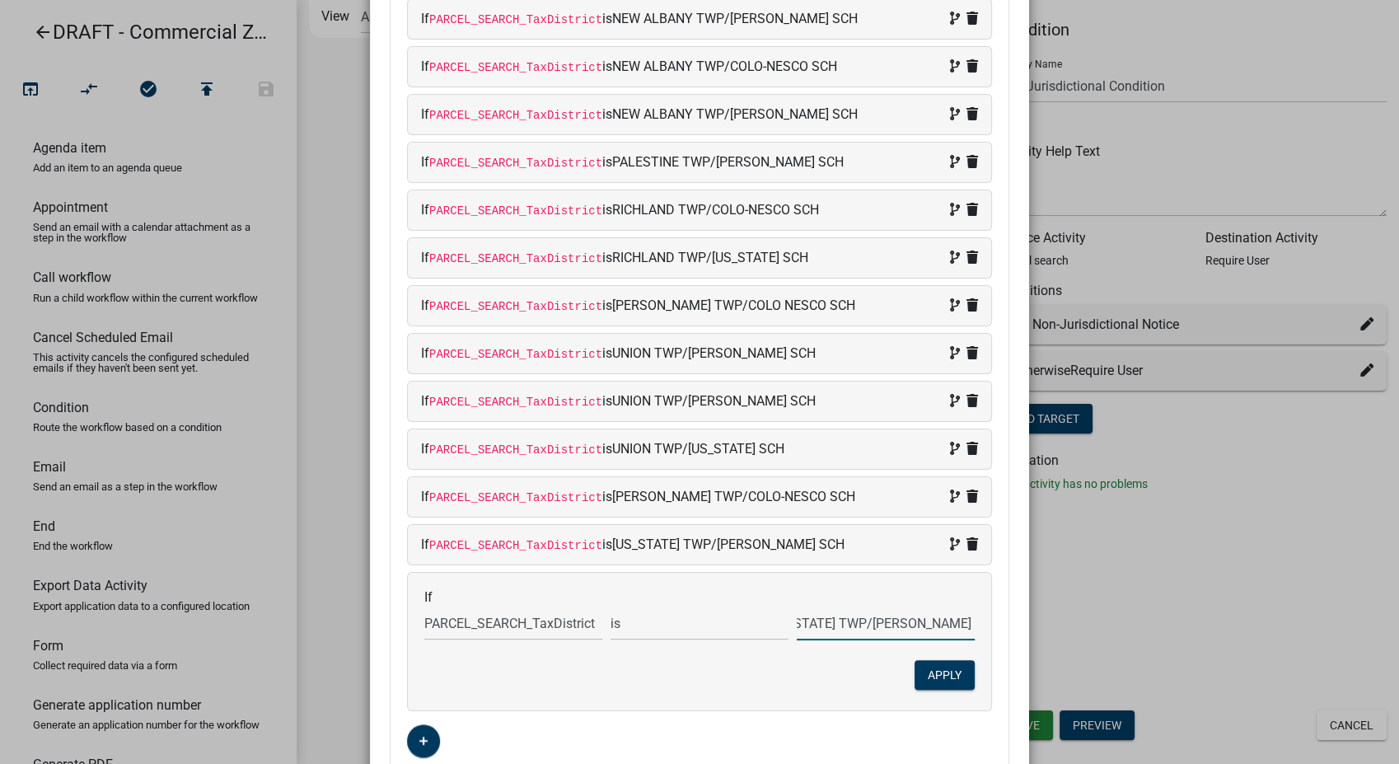
scroll to position [1428, 0]
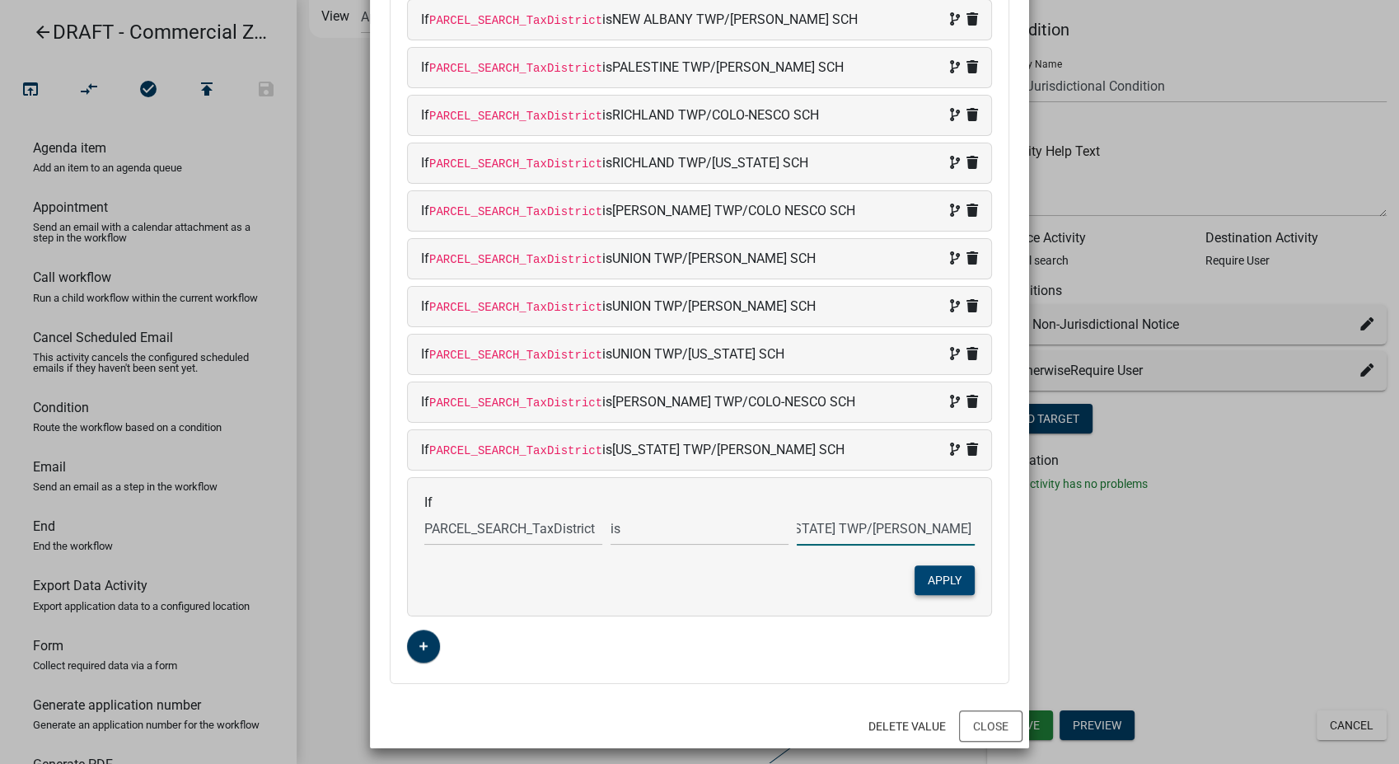
type input "[US_STATE] TWP/[PERSON_NAME] SCH"
click at [923, 579] on button "Apply" at bounding box center [944, 580] width 60 height 30
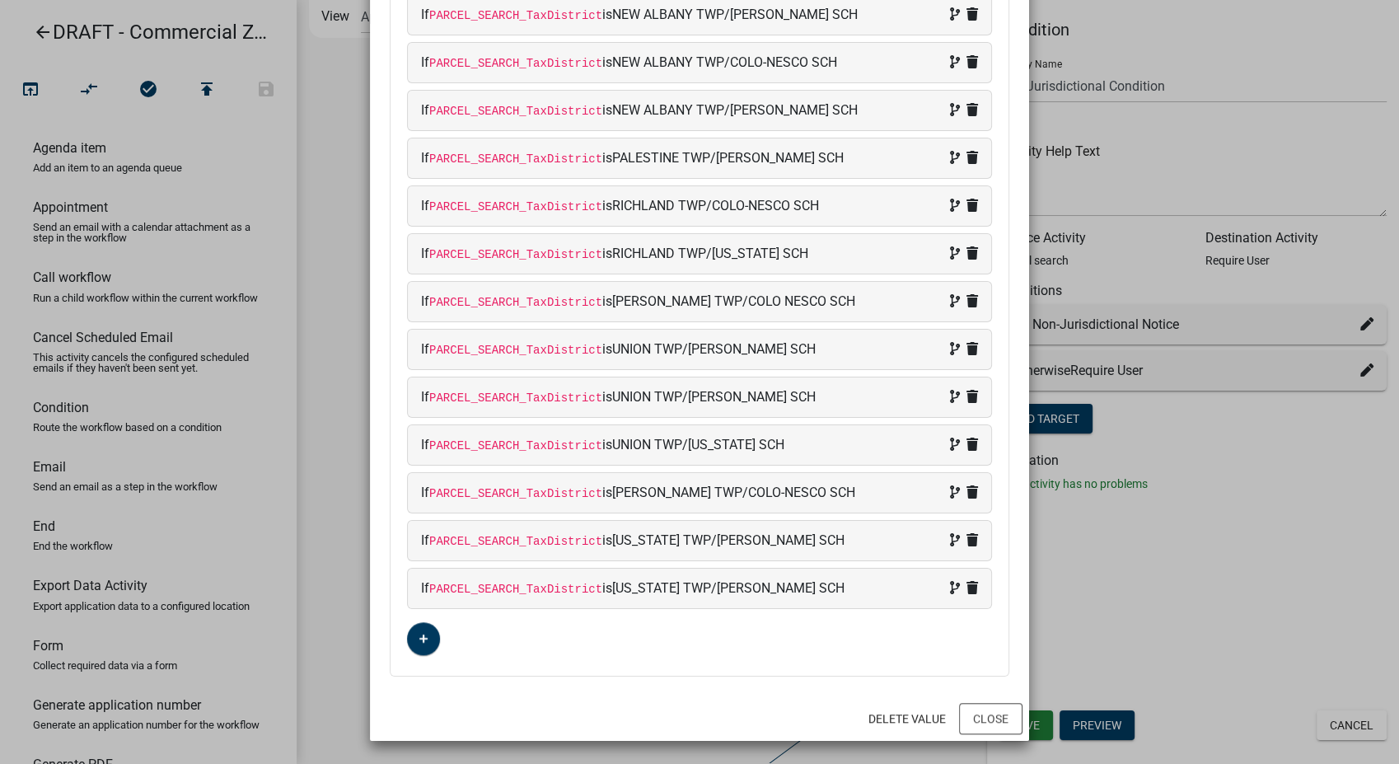
scroll to position [1330, 0]
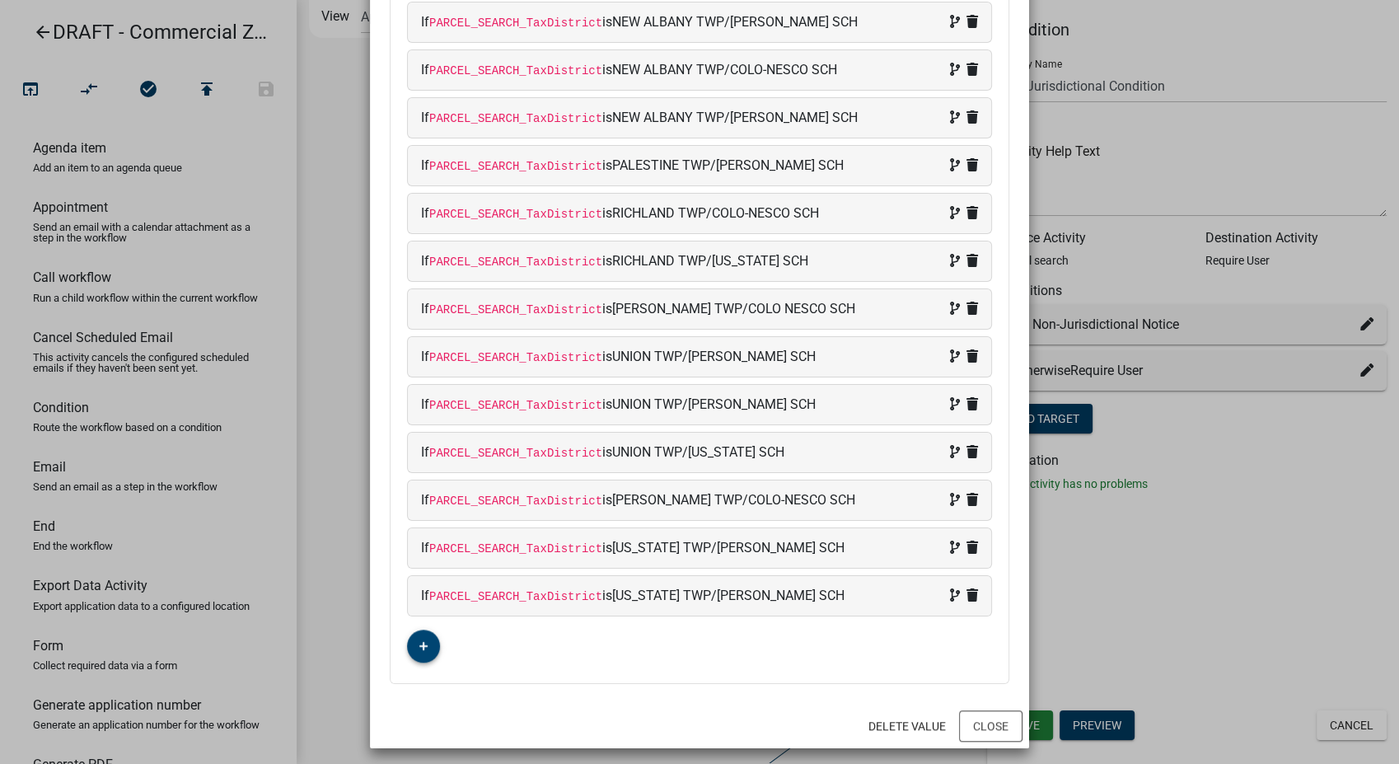
click at [419, 641] on icon "button" at bounding box center [423, 646] width 9 height 10
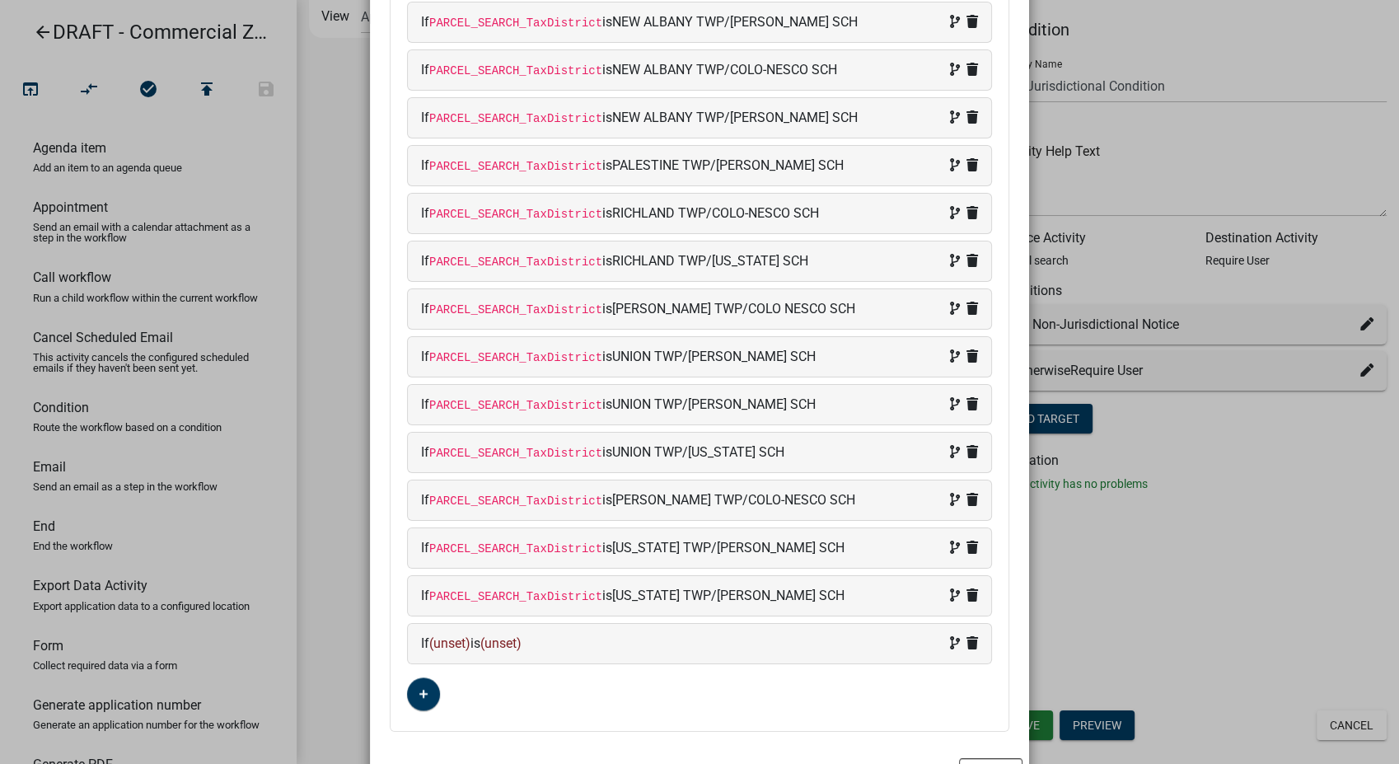
click at [577, 636] on div "If (unset) is (unset)" at bounding box center [699, 644] width 557 height 20
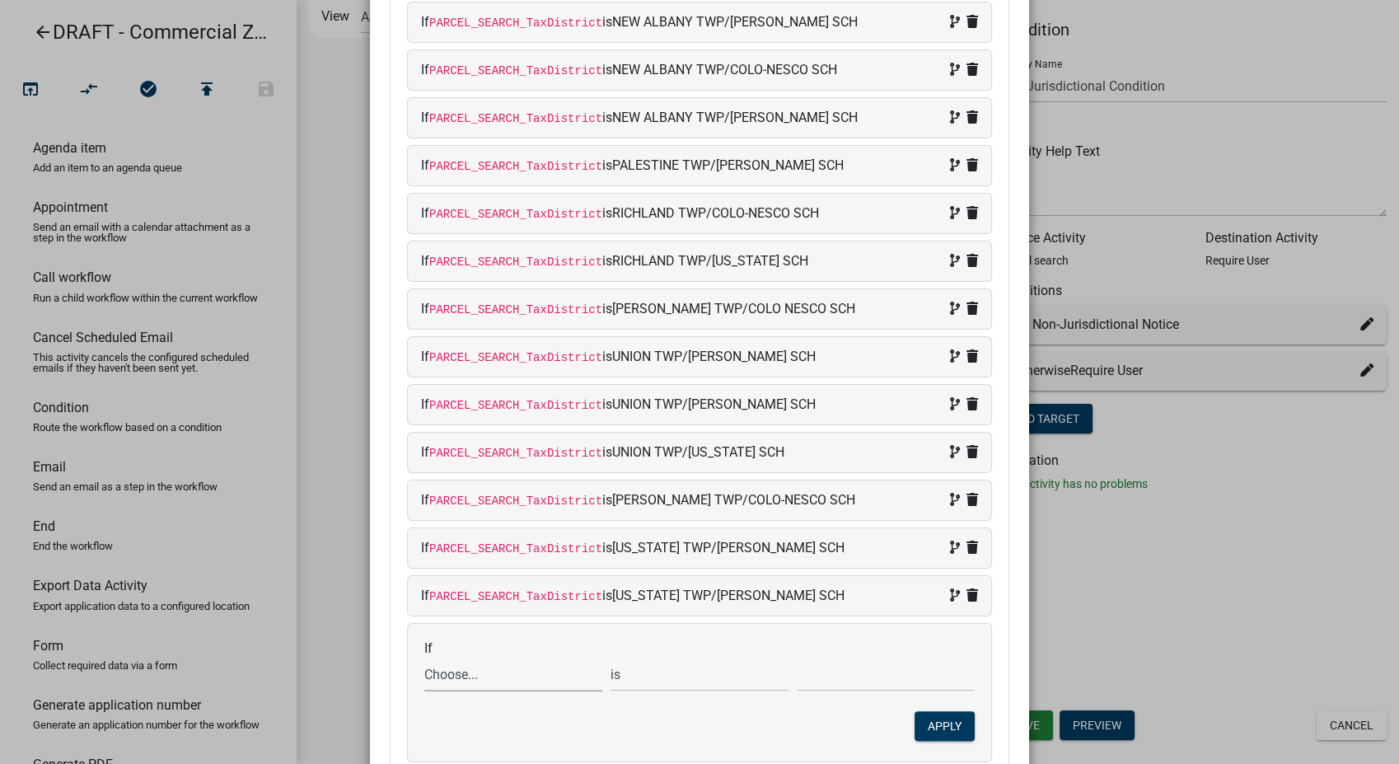
click at [475, 671] on select "Choose... ALL_FEE_RECIPIENTS APPLICATION_ID APPLICATION_NUMBER APPLICATION_STAT…" at bounding box center [513, 674] width 178 height 34
select select "87: PARCEL_SEARCH_TaxDistrict"
click at [424, 657] on select "Choose... ALL_FEE_RECIPIENTS APPLICATION_ID APPLICATION_NUMBER APPLICATION_STAT…" at bounding box center [513, 674] width 178 height 34
click at [844, 665] on input "text" at bounding box center [886, 674] width 178 height 34
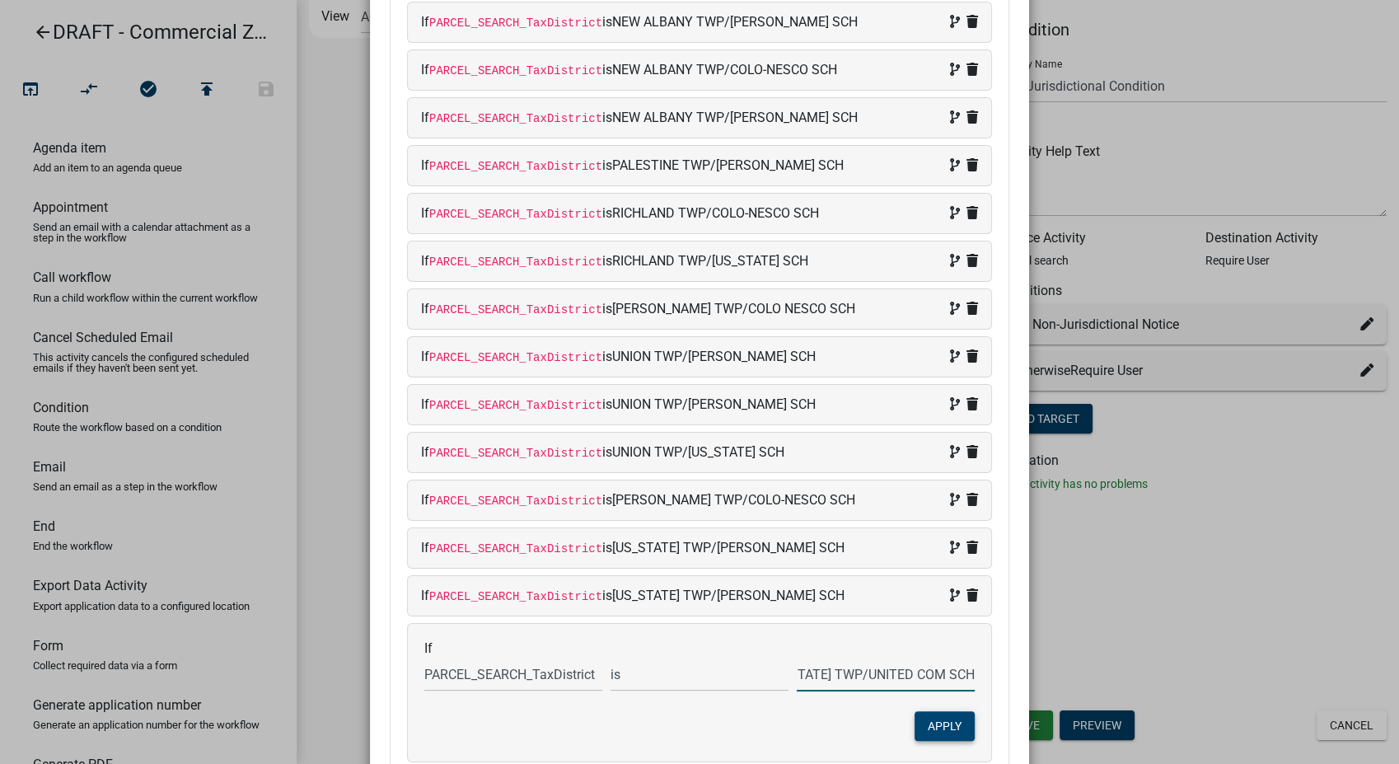
type input "[US_STATE] TWP/UNITED COM SCH"
click at [927, 712] on button "Apply" at bounding box center [944, 726] width 60 height 30
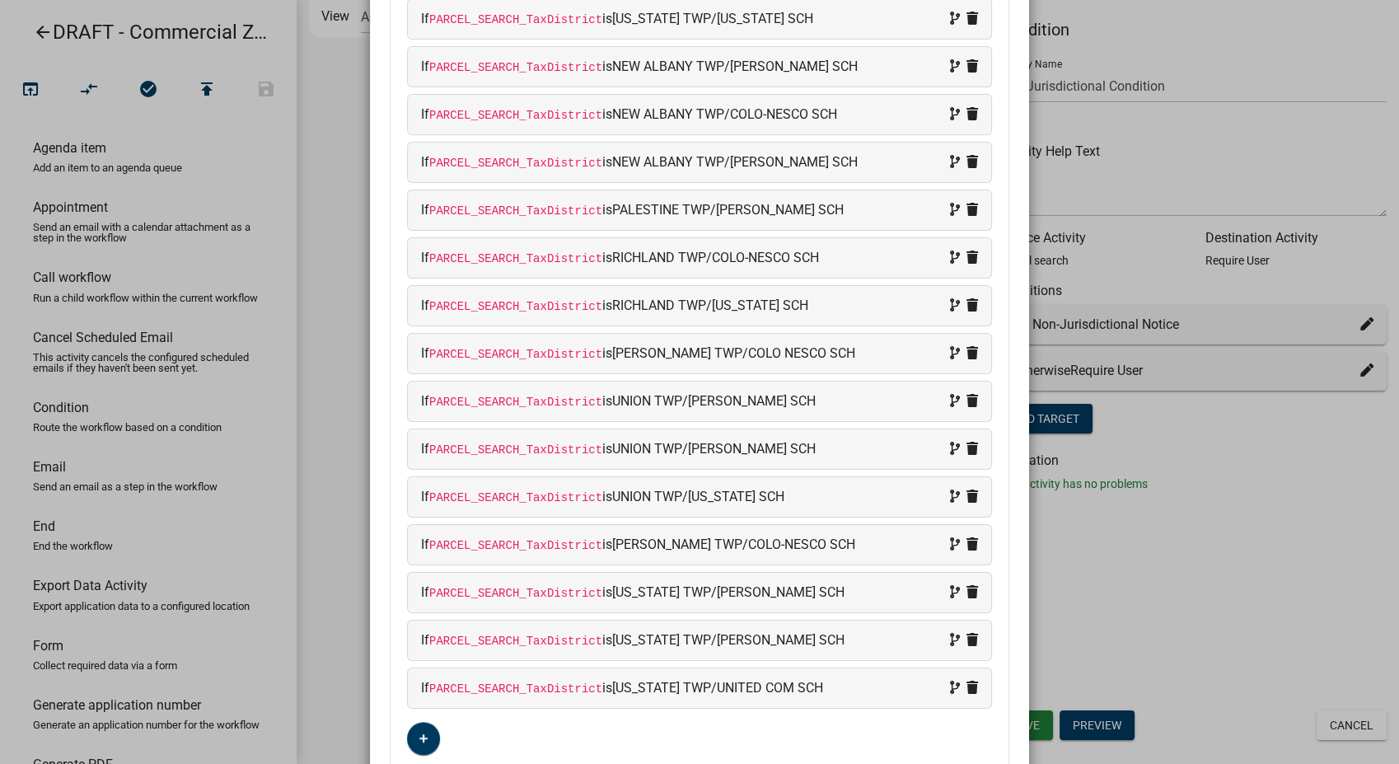
scroll to position [1377, 0]
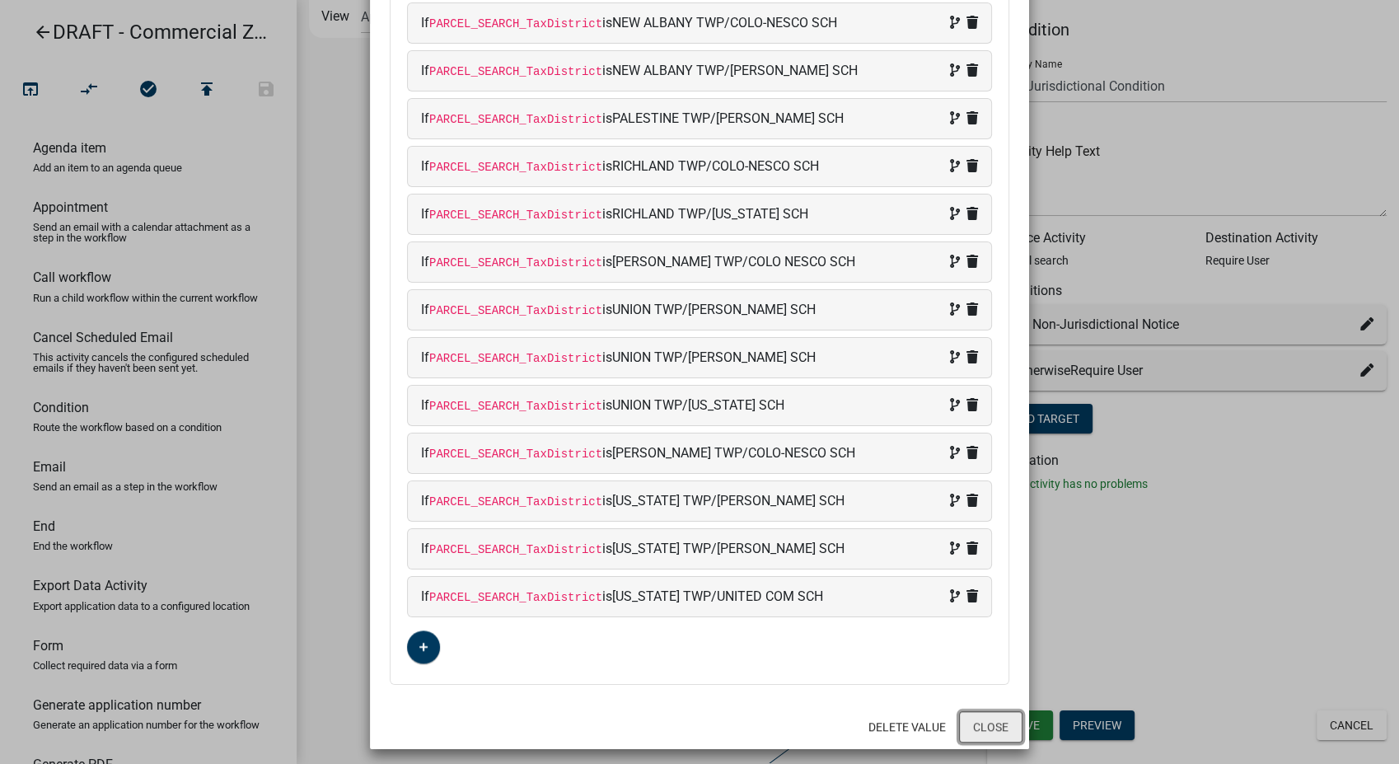
click at [972, 719] on button "Close" at bounding box center [990, 726] width 63 height 31
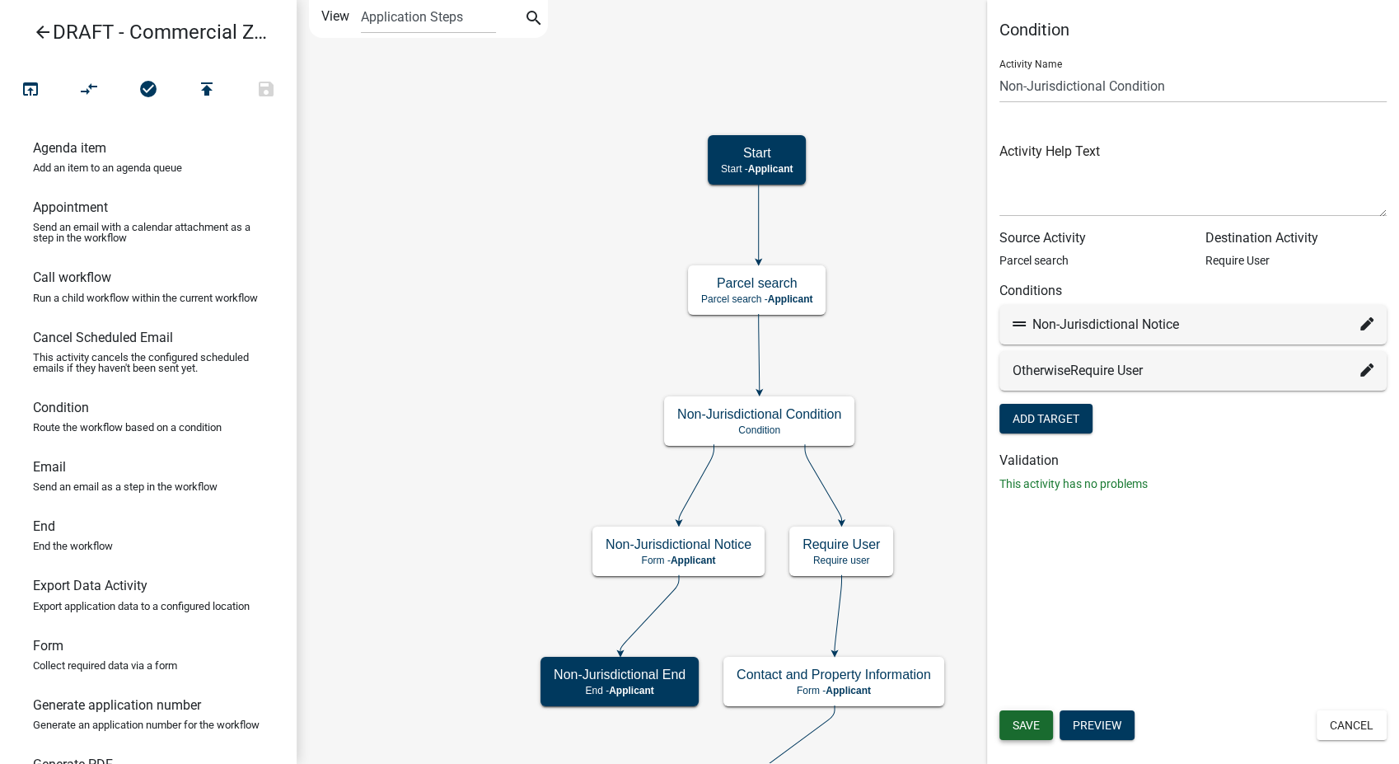
click at [1035, 726] on span "Save" at bounding box center [1025, 724] width 27 height 13
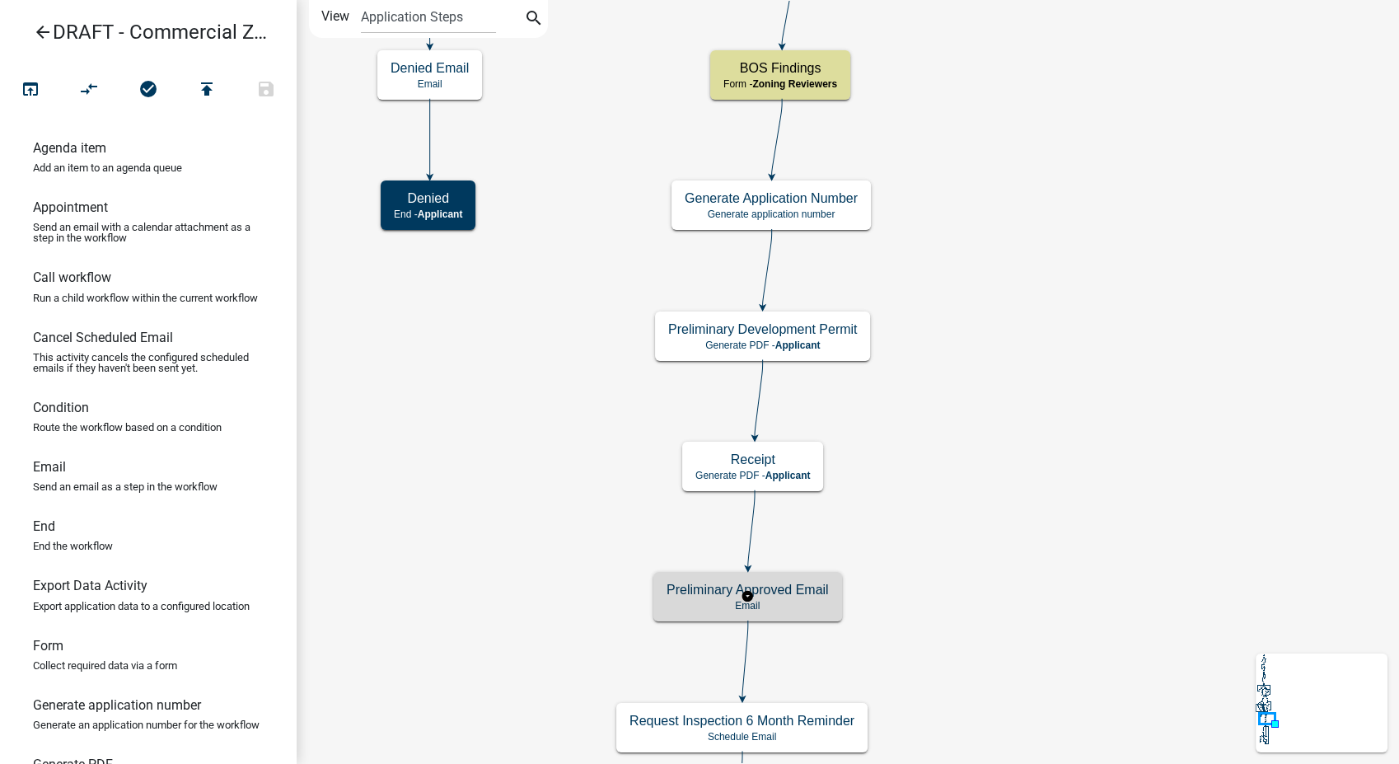
click at [778, 596] on h5 "Preliminary Approved Email" at bounding box center [747, 590] width 162 height 16
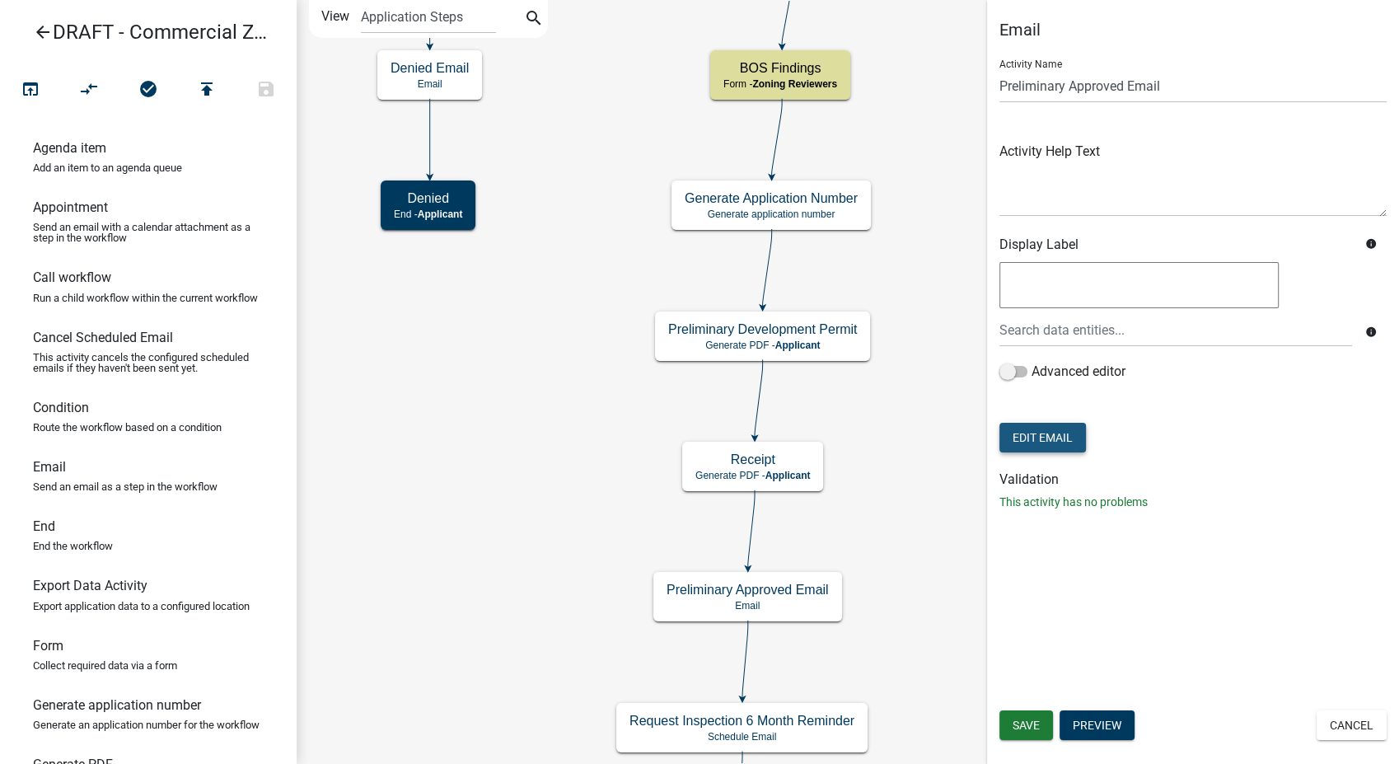
click at [1060, 438] on button "Edit Email" at bounding box center [1042, 438] width 86 height 30
select select "6b414dd9-46b1-4634-9489-6945e61a5ceb"
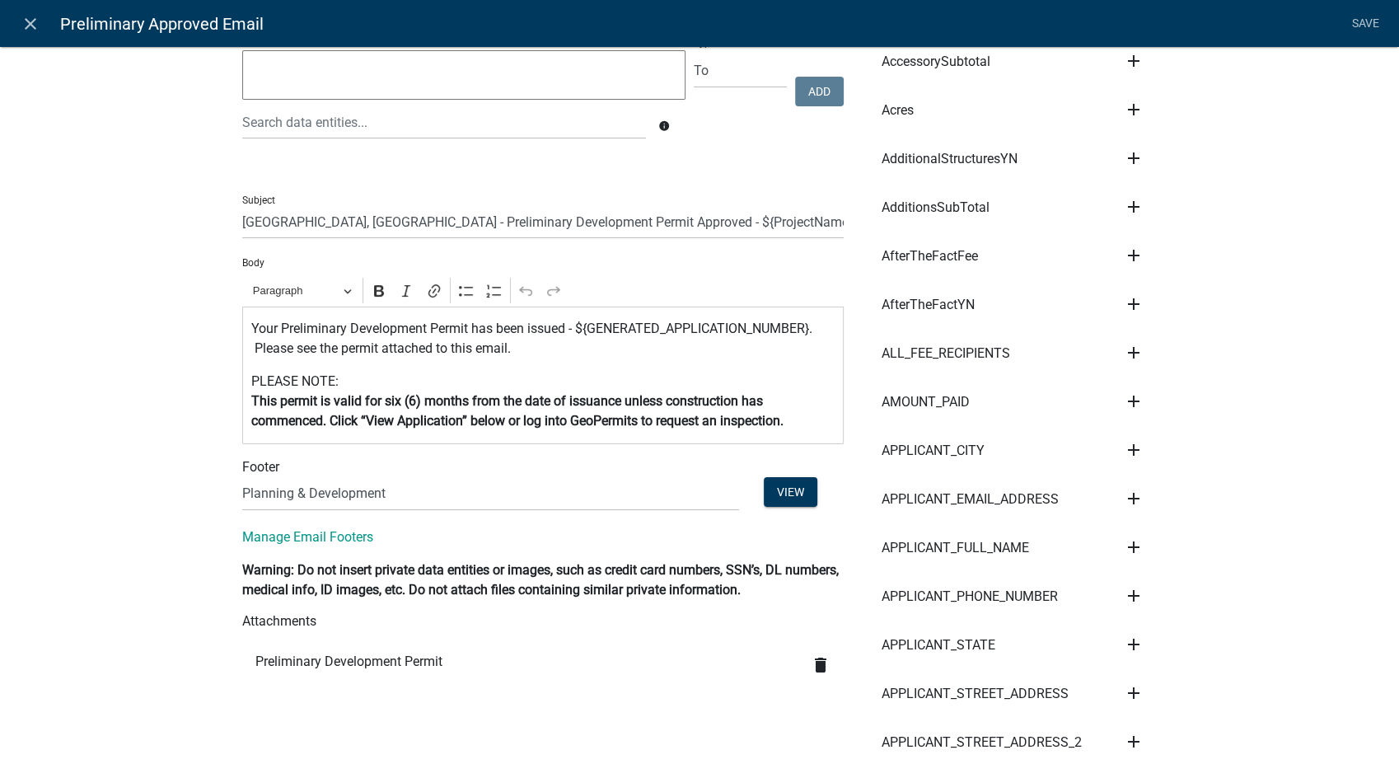
scroll to position [183, 0]
click at [33, 24] on icon "close" at bounding box center [31, 24] width 20 height 20
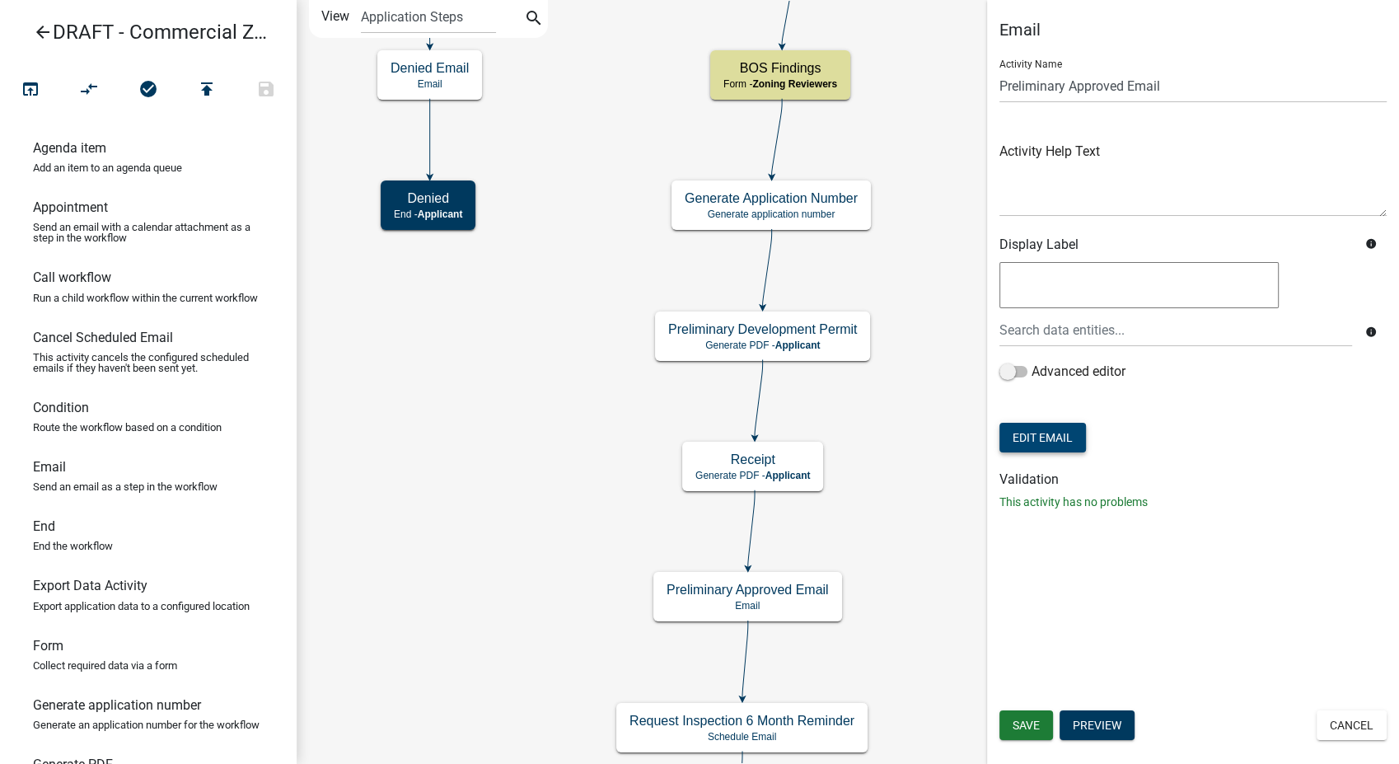
scroll to position [0, 0]
click at [1359, 731] on button "Cancel" at bounding box center [1351, 725] width 70 height 30
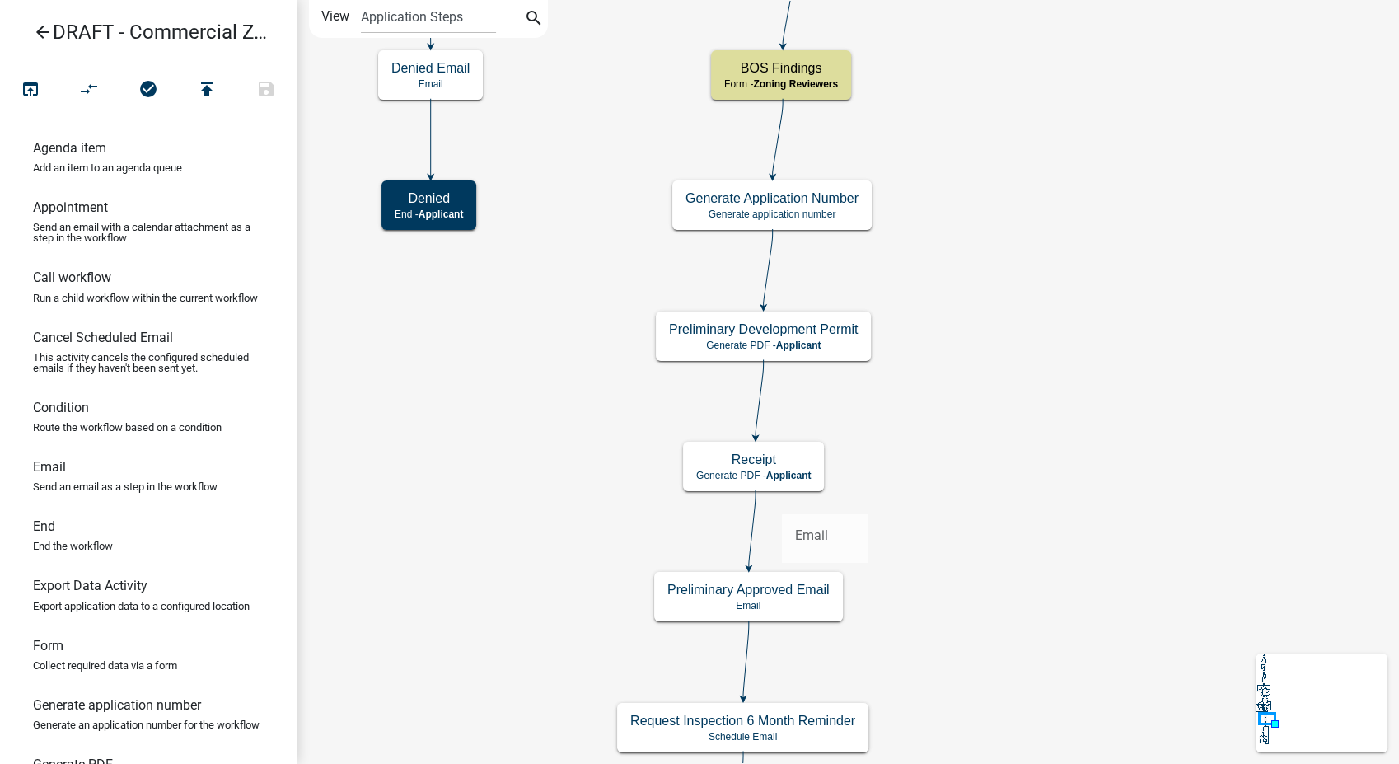
drag, startPoint x: 40, startPoint y: 479, endPoint x: 782, endPoint y: 500, distance: 742.6
click at [782, 500] on div "arrow_back DRAFT - Commercial Zoning Permit open_in_browser compare_arrows chec…" at bounding box center [699, 382] width 1399 height 764
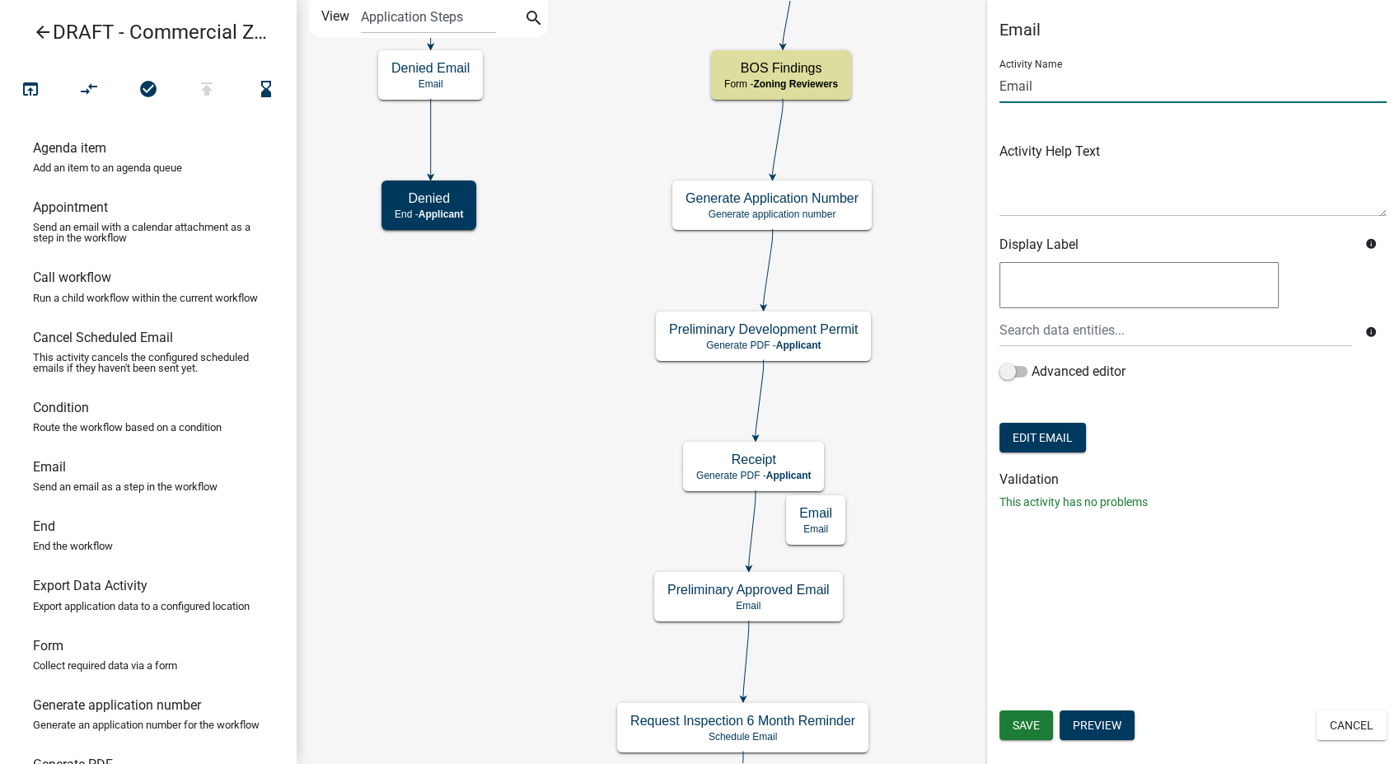
click at [1000, 85] on input "Email" at bounding box center [1192, 86] width 387 height 34
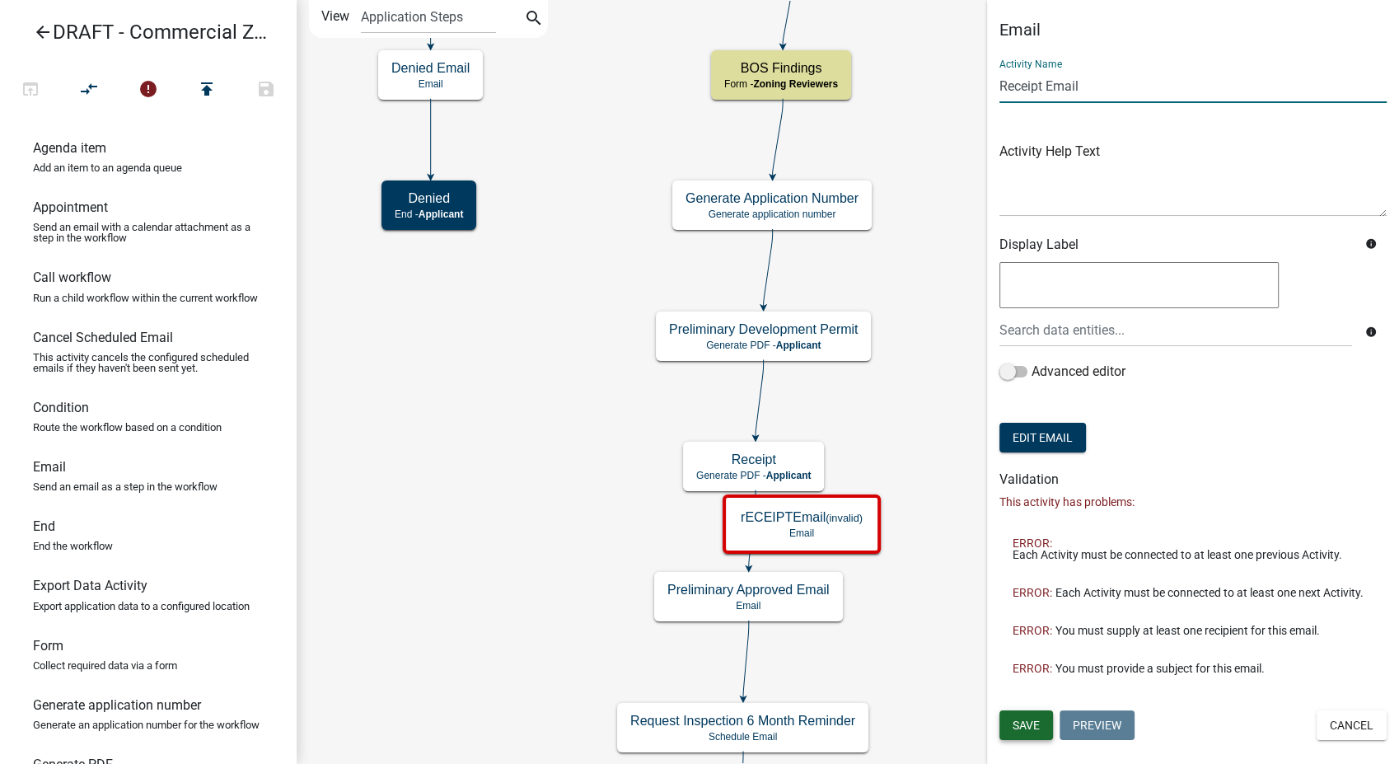
type input "Receipt Email"
click at [1038, 733] on button "Save" at bounding box center [1026, 725] width 54 height 30
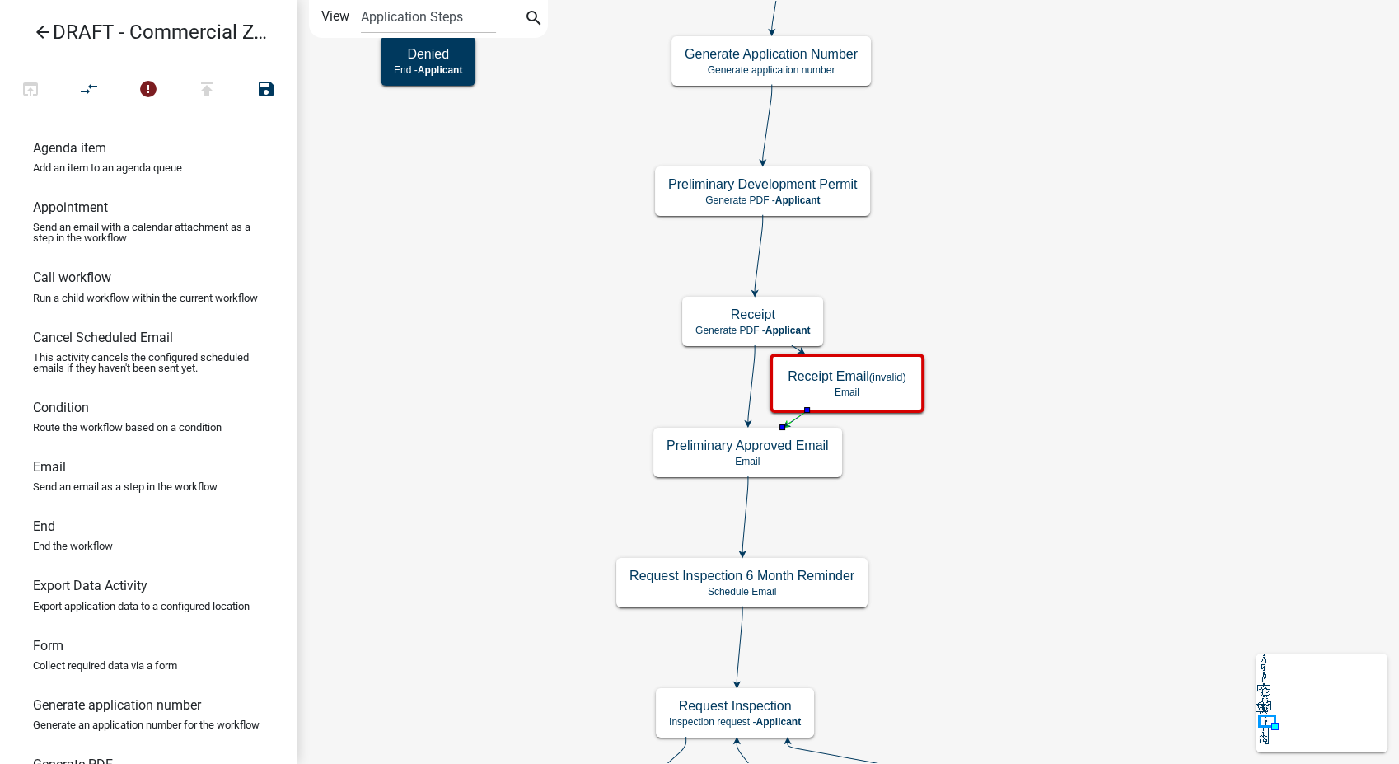
click at [752, 385] on icon at bounding box center [751, 383] width 7 height 77
click at [76, 89] on button "compare_arrows" at bounding box center [88, 89] width 59 height 35
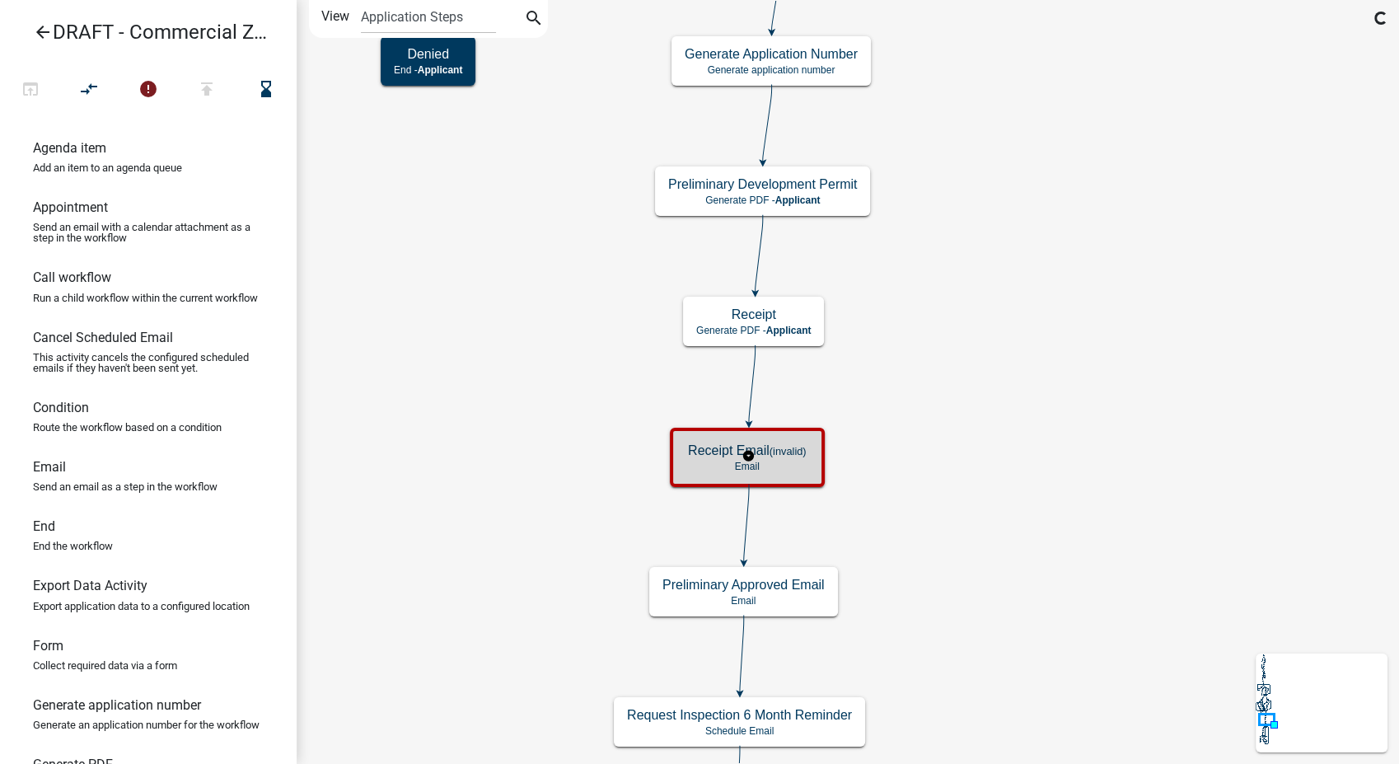
click at [767, 473] on div "Receipt Email (invalid) Email" at bounding box center [747, 456] width 145 height 49
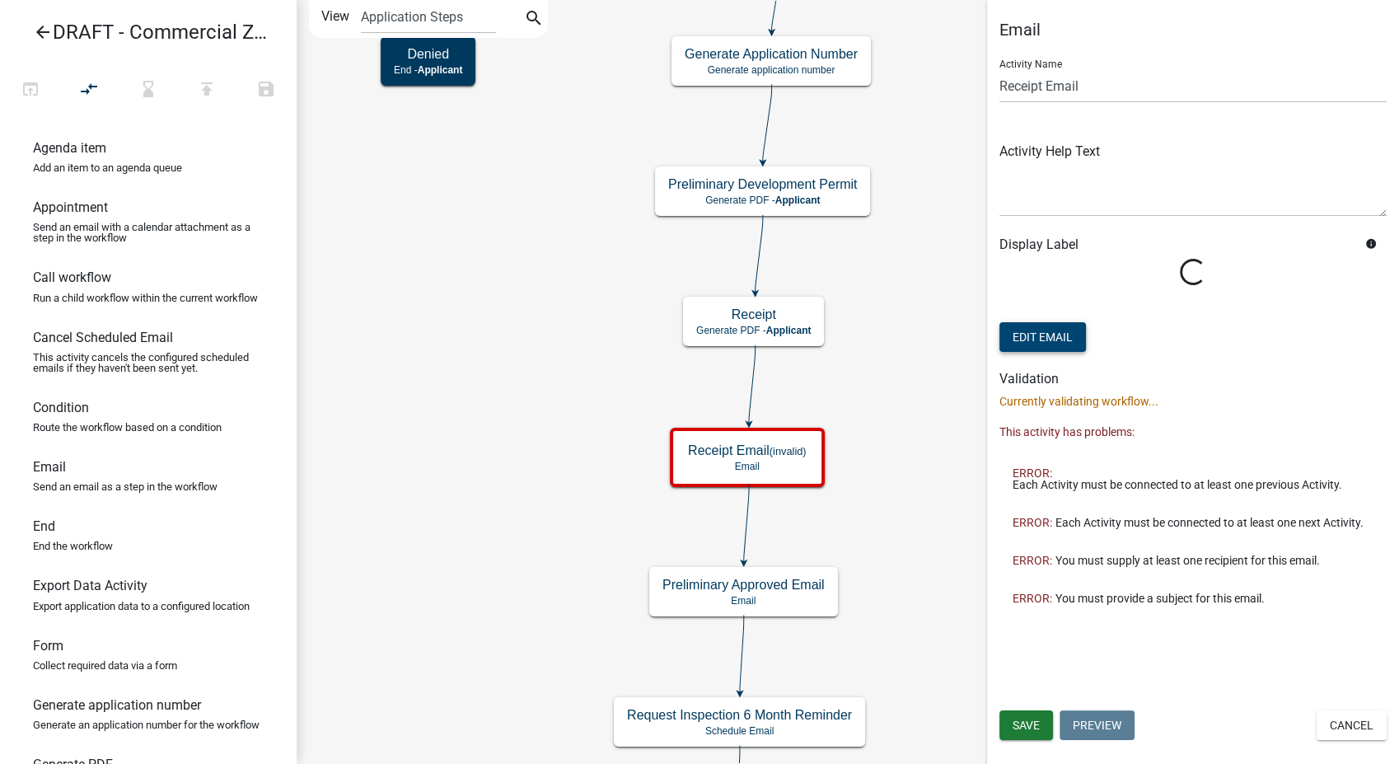
click at [1054, 339] on button "Edit Email" at bounding box center [1042, 337] width 86 height 30
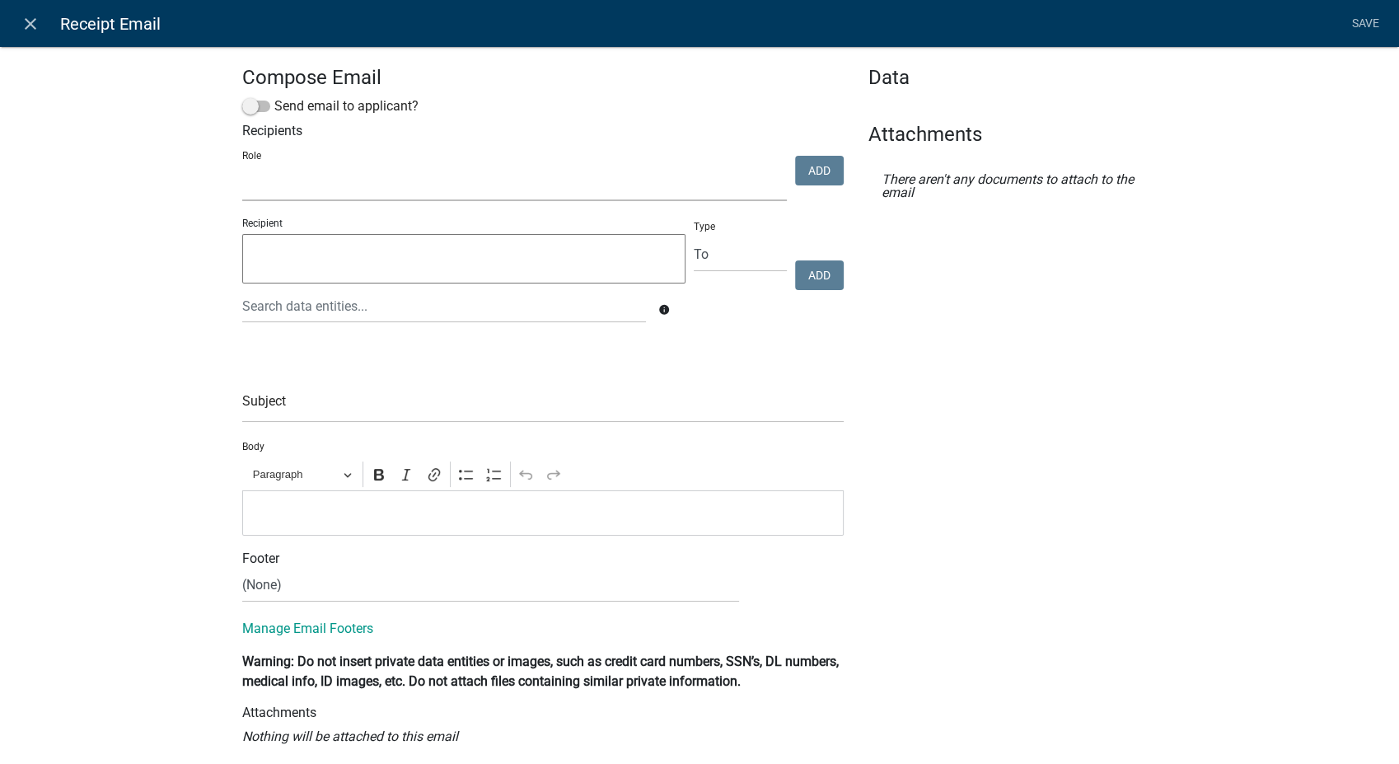
click at [346, 194] on select "Admin P & D Inspectors EH Administrative Assistant EH Front Desk Zoning Reviewe…" at bounding box center [514, 184] width 545 height 34
select select "9237ce04-550d-4df2-9581-d5eb3beb1e3f"
click at [242, 167] on select "Admin P & D Inspectors EH Administrative Assistant EH Front Desk Zoning Reviewe…" at bounding box center [514, 184] width 545 height 34
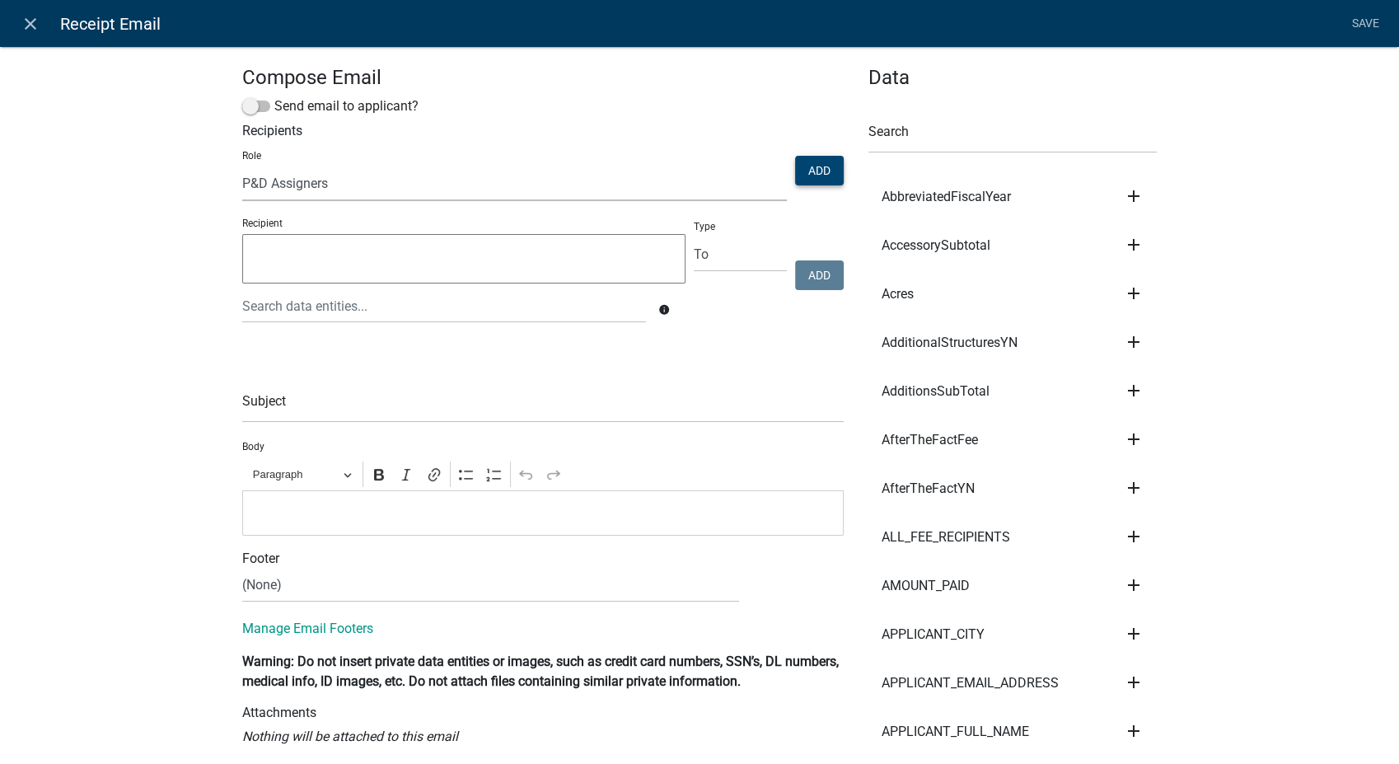
click at [815, 163] on button "Add" at bounding box center [819, 171] width 49 height 30
select select
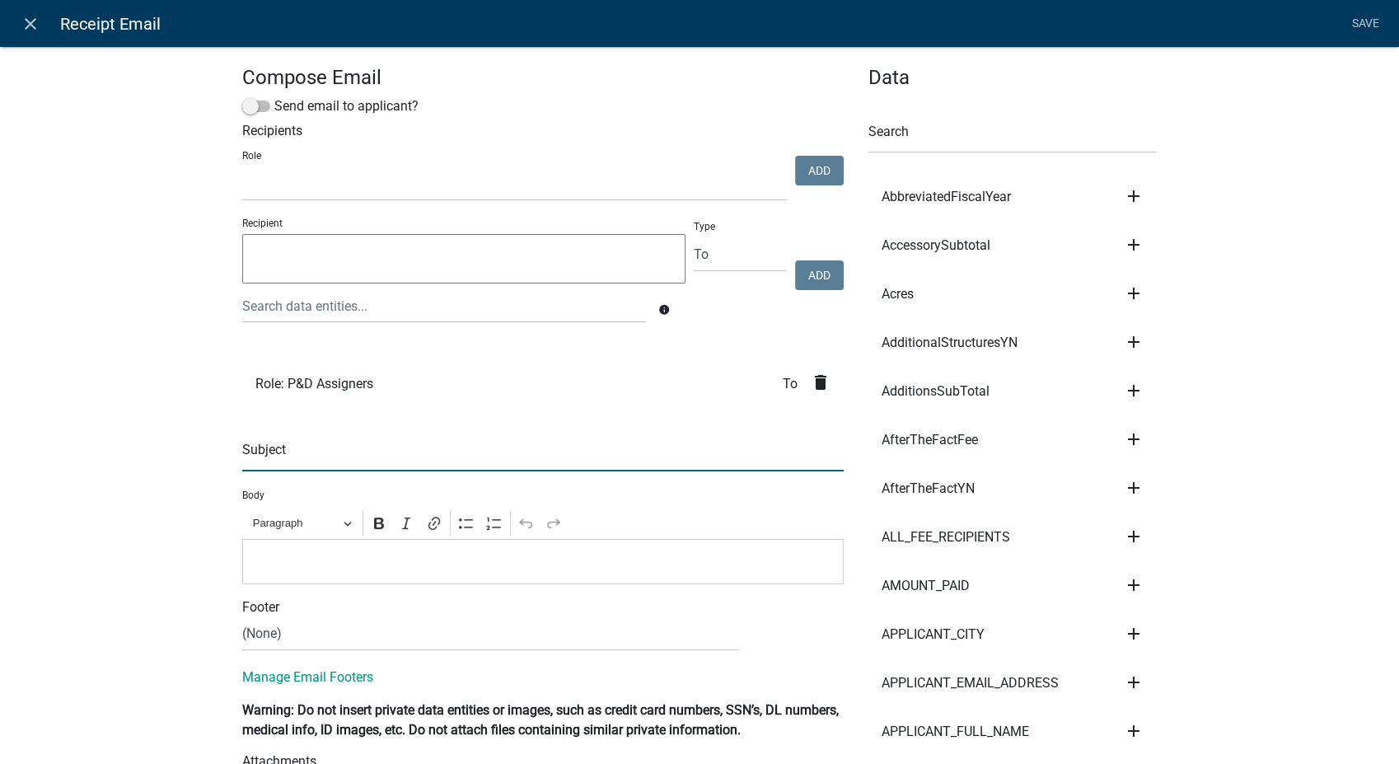
click at [256, 452] on input "text" at bounding box center [542, 454] width 601 height 34
type input "Commercial Zoning Permit Application Paid - Receipt Attached"
click at [293, 568] on p "Editor editing area: main. Press Alt+0 for help." at bounding box center [543, 561] width 584 height 20
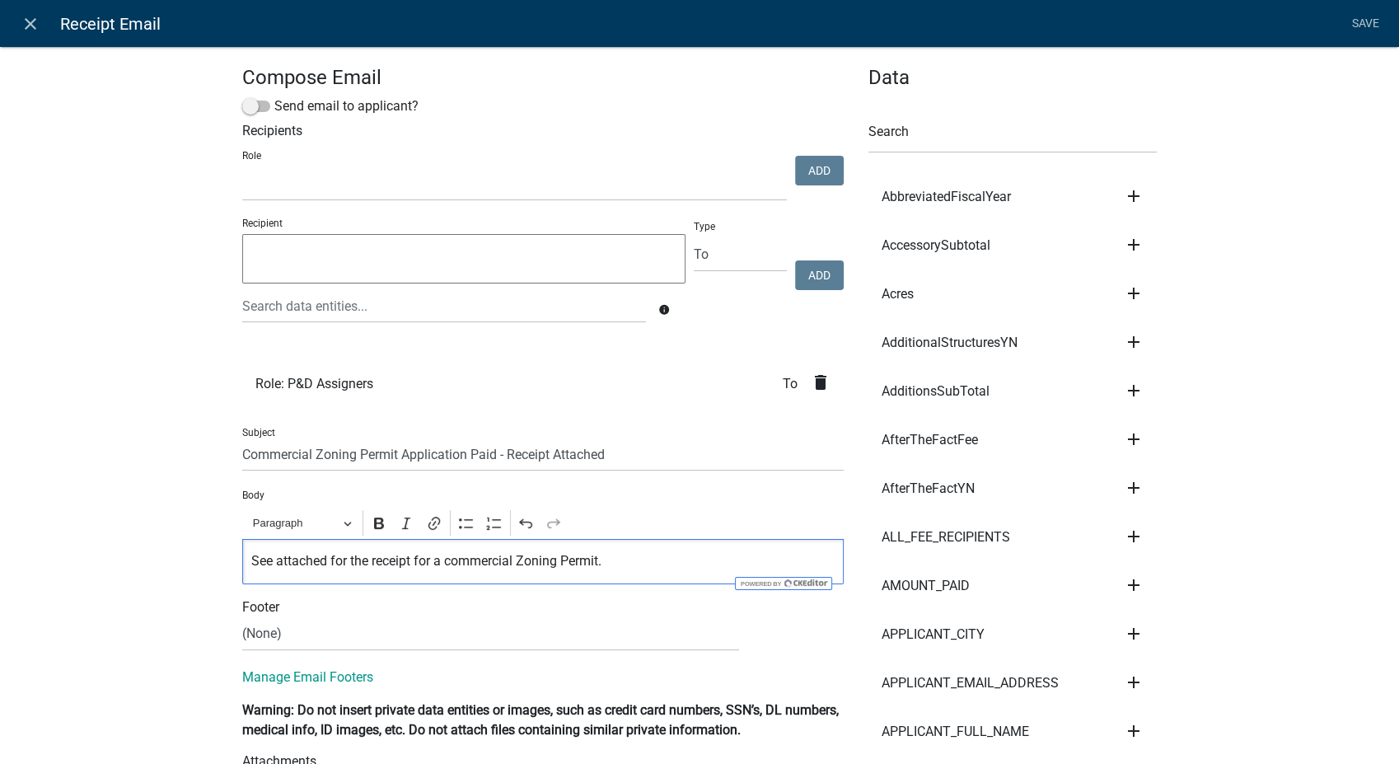
click at [447, 560] on p "See attached for the receipt for a commercial Zoning Permit." at bounding box center [543, 561] width 584 height 20
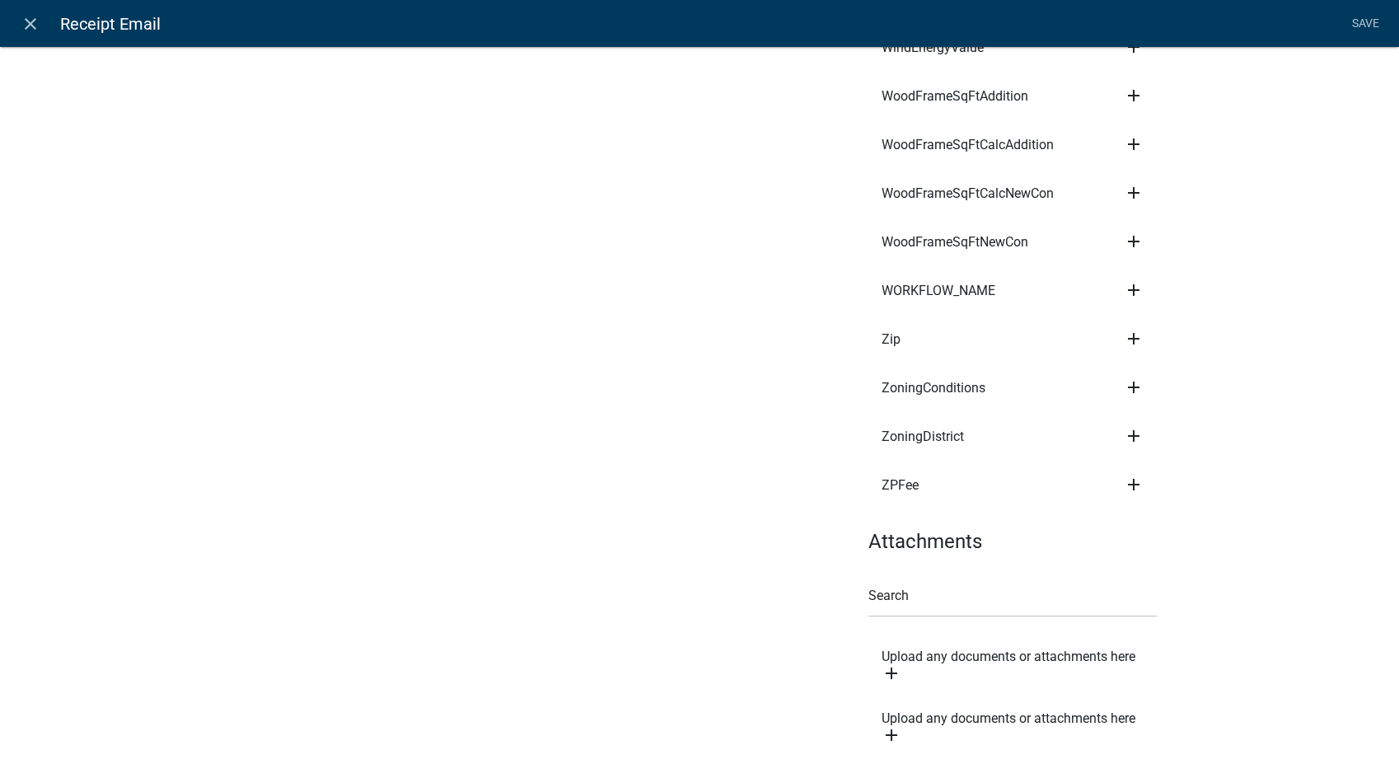
scroll to position [14749, 0]
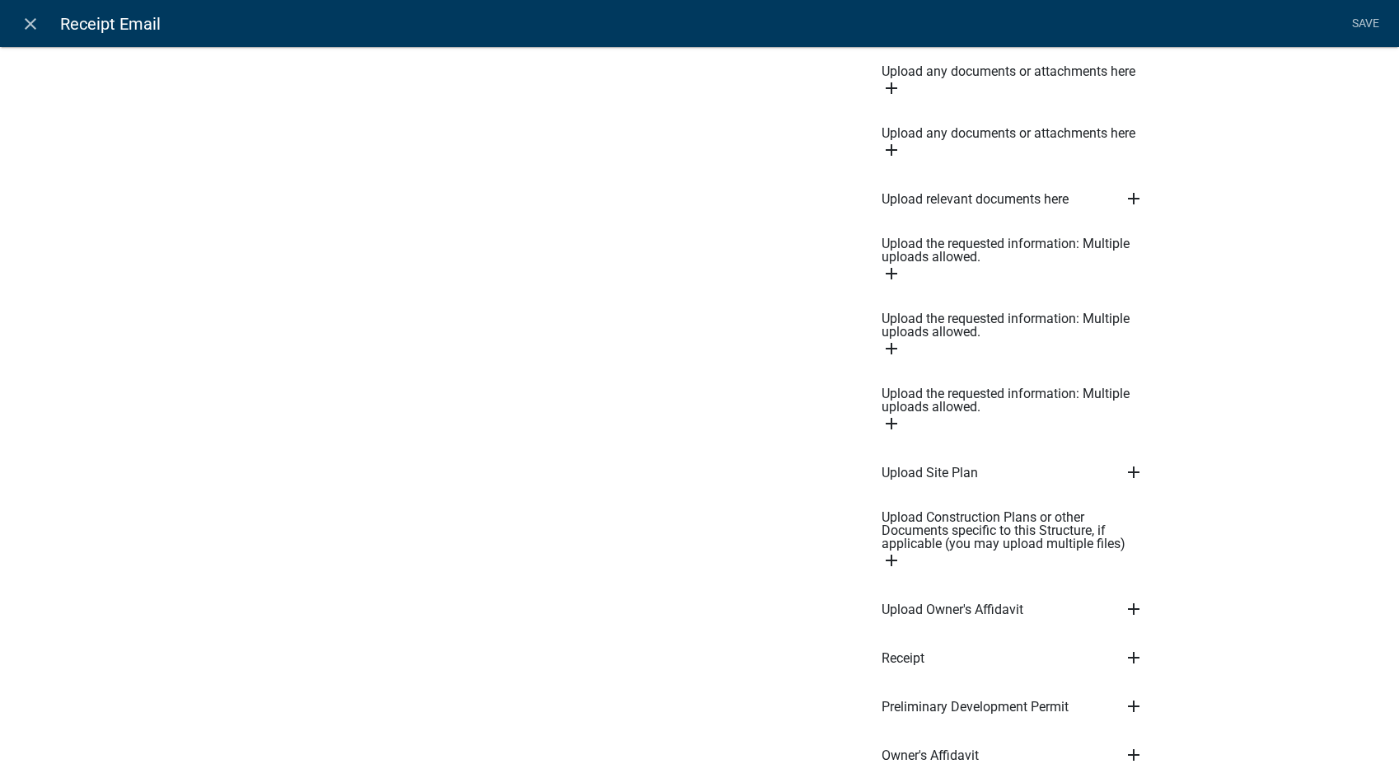
click at [1129, 648] on icon "add" at bounding box center [1134, 658] width 20 height 20
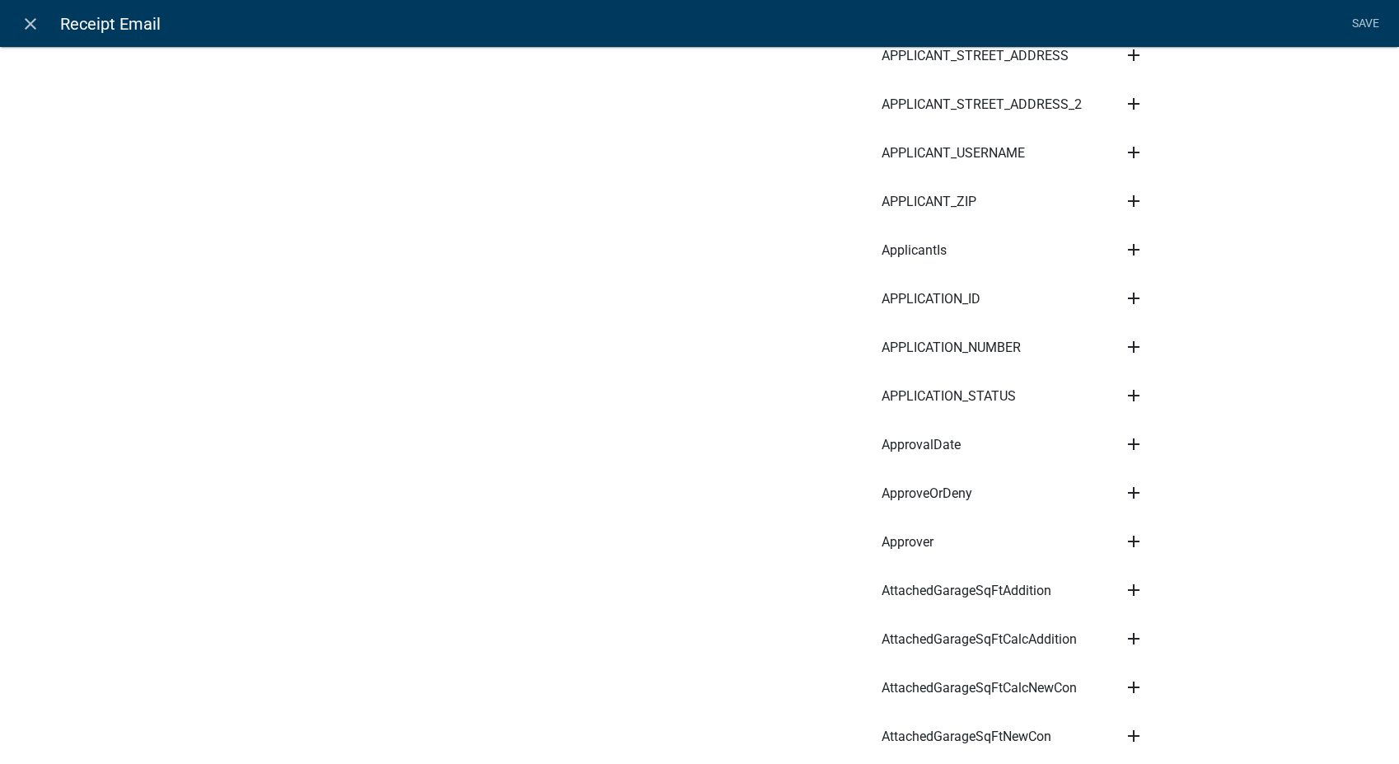
scroll to position [241, 0]
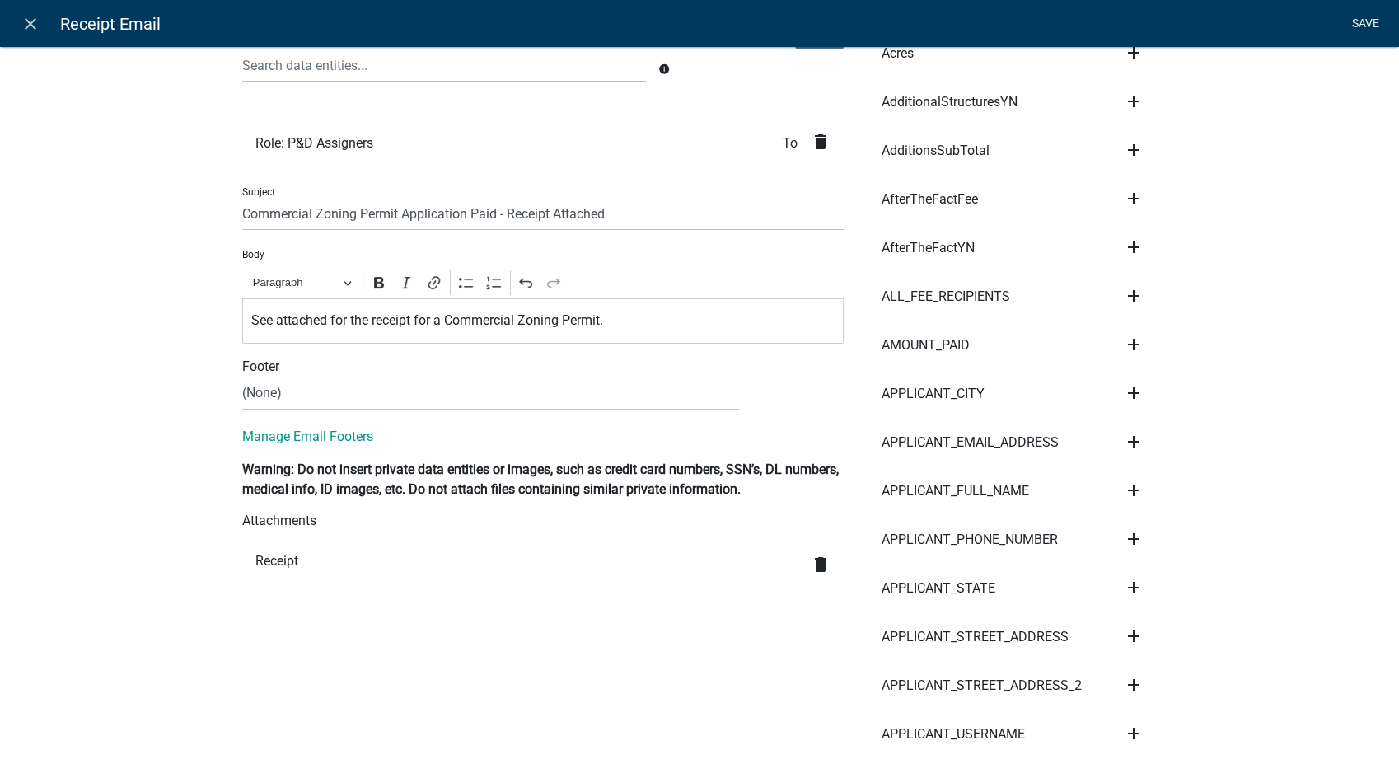
click at [1371, 13] on link "Save" at bounding box center [1364, 23] width 41 height 31
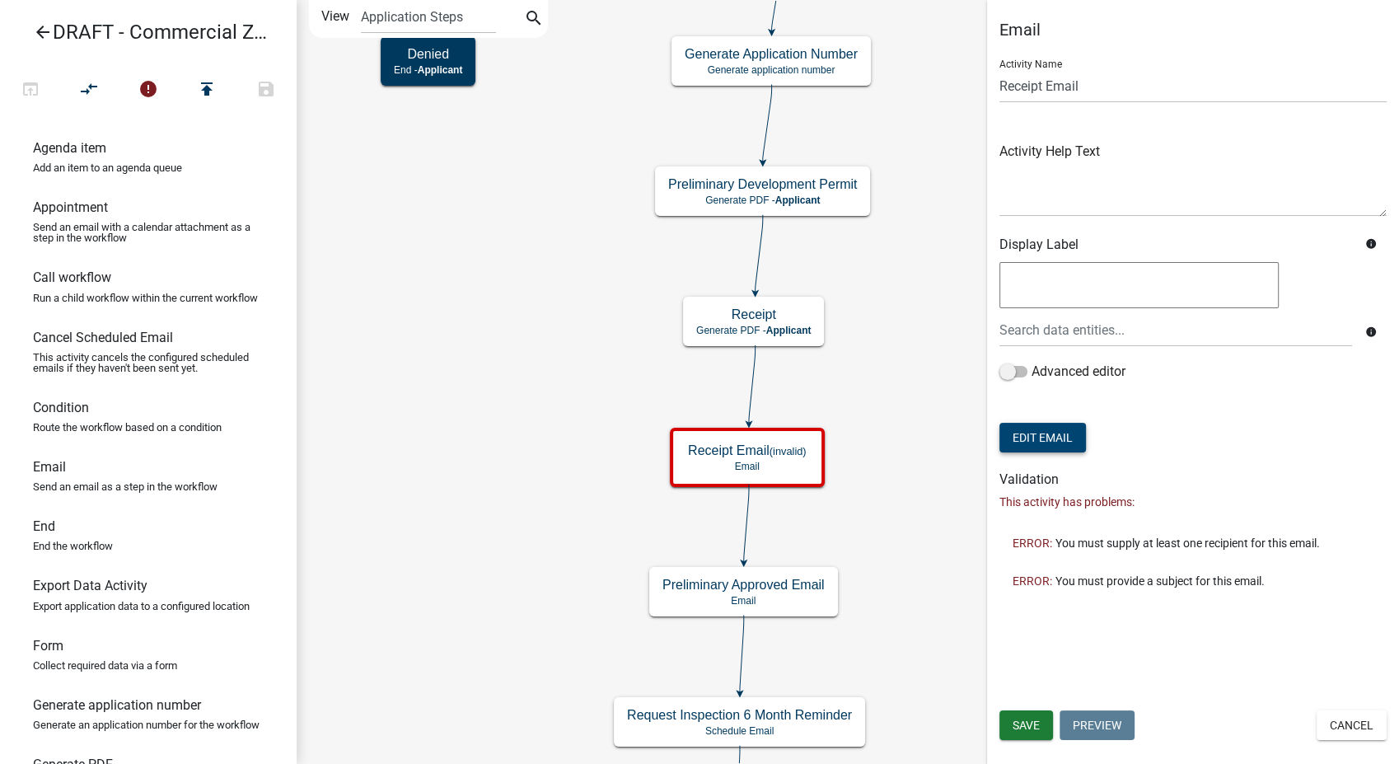
scroll to position [0, 0]
click at [1043, 735] on button "Save" at bounding box center [1026, 725] width 54 height 30
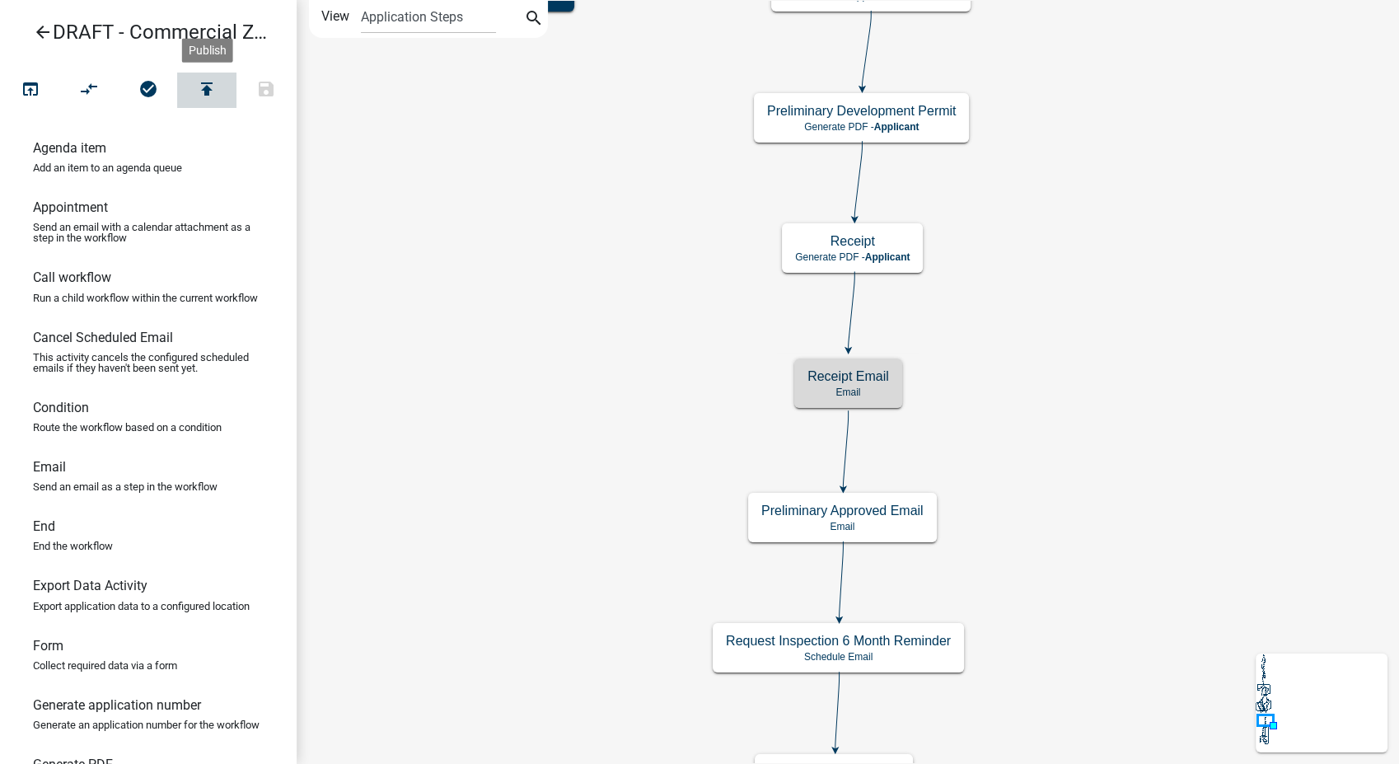
click at [199, 85] on icon "publish" at bounding box center [207, 90] width 20 height 23
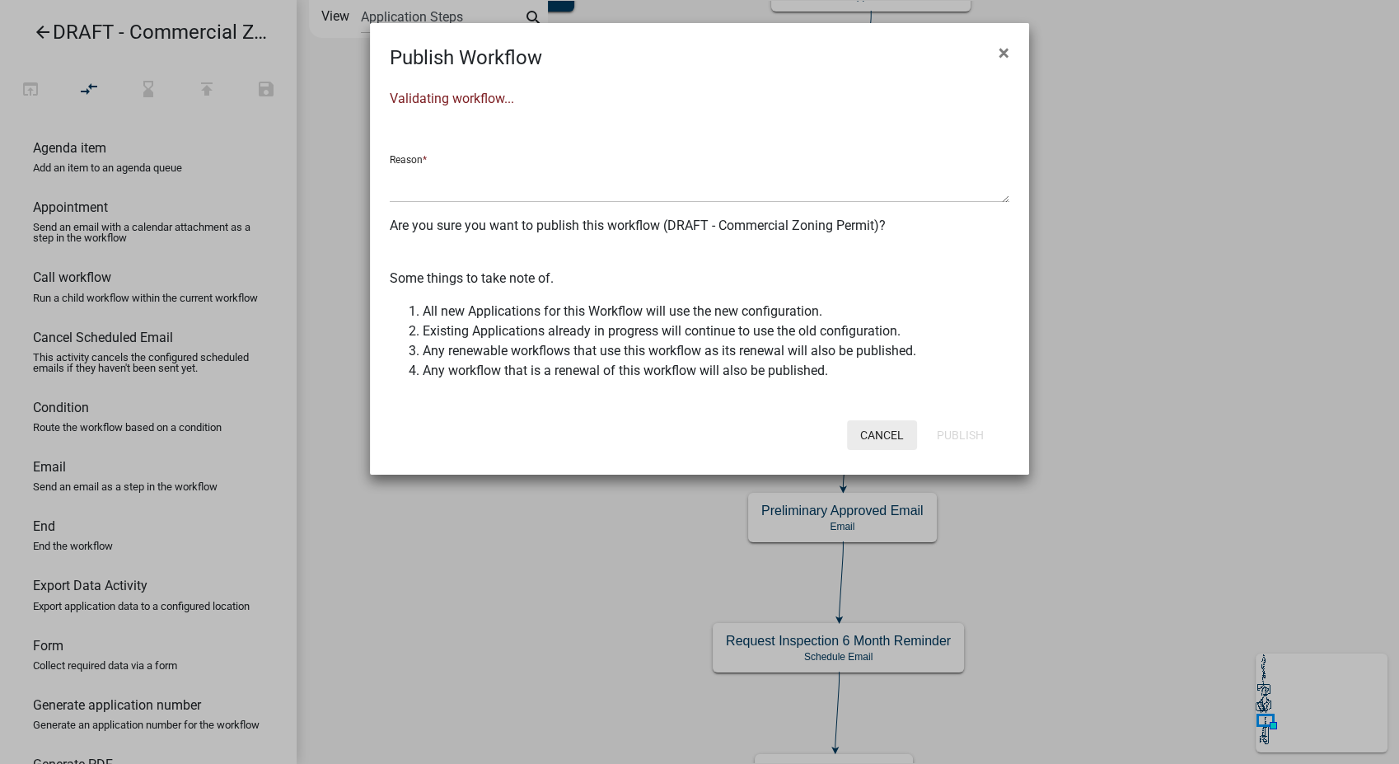
click at [896, 432] on button "Cancel" at bounding box center [882, 435] width 70 height 30
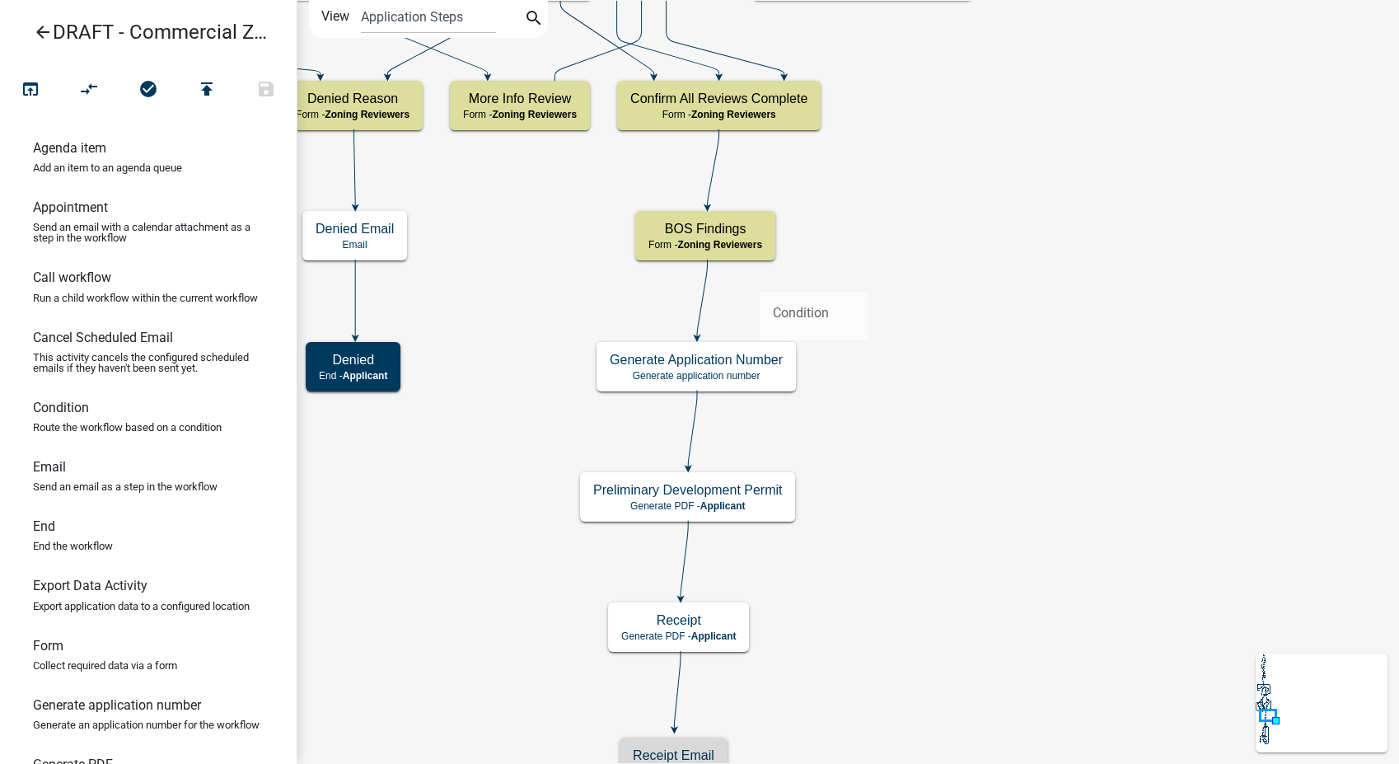
drag, startPoint x: 82, startPoint y: 424, endPoint x: 760, endPoint y: 278, distance: 692.7
click at [760, 278] on div "arrow_back DRAFT - Commercial Zoning Permit open_in_browser compare_arrows chec…" at bounding box center [699, 382] width 1399 height 764
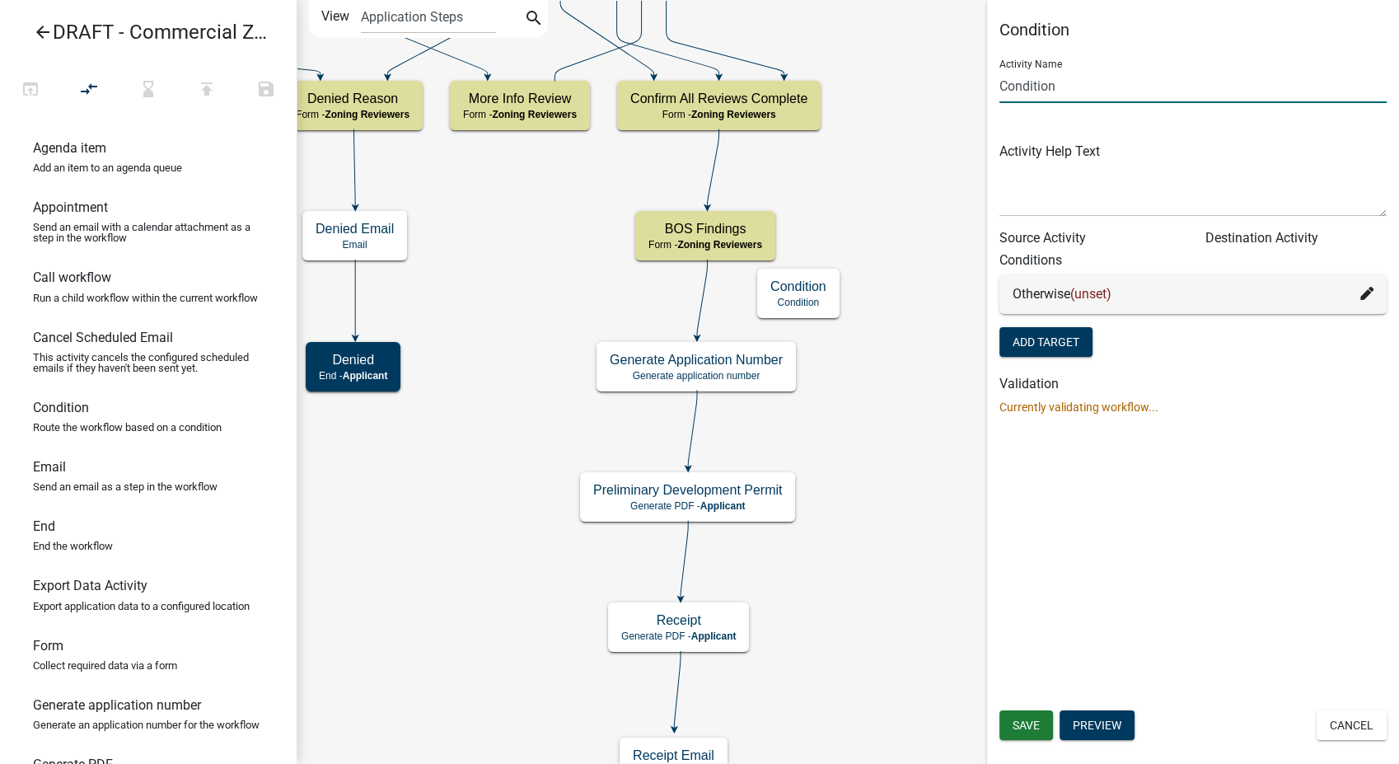
click at [1003, 85] on input "Condition" at bounding box center [1192, 86] width 387 height 34
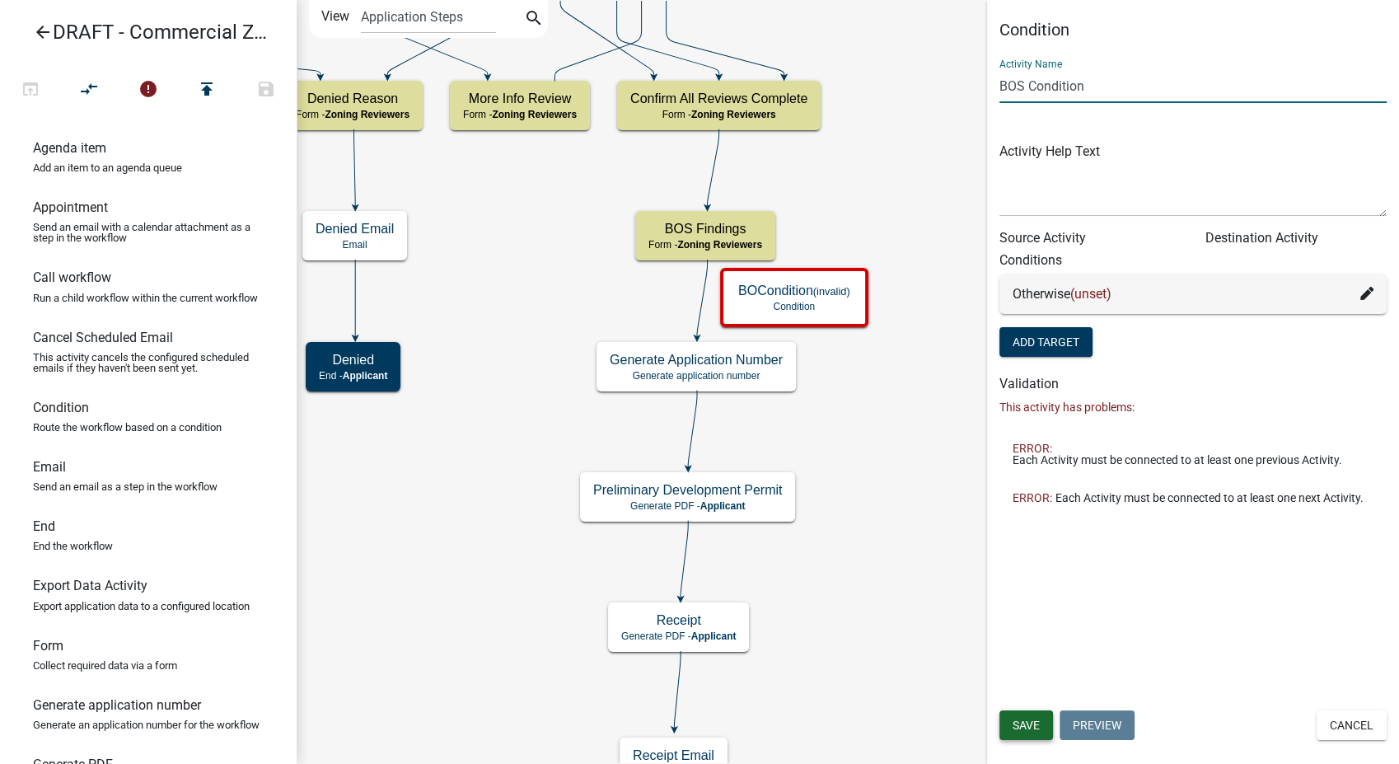
type input "BOS Condition"
click at [1023, 729] on span "Save" at bounding box center [1025, 724] width 27 height 13
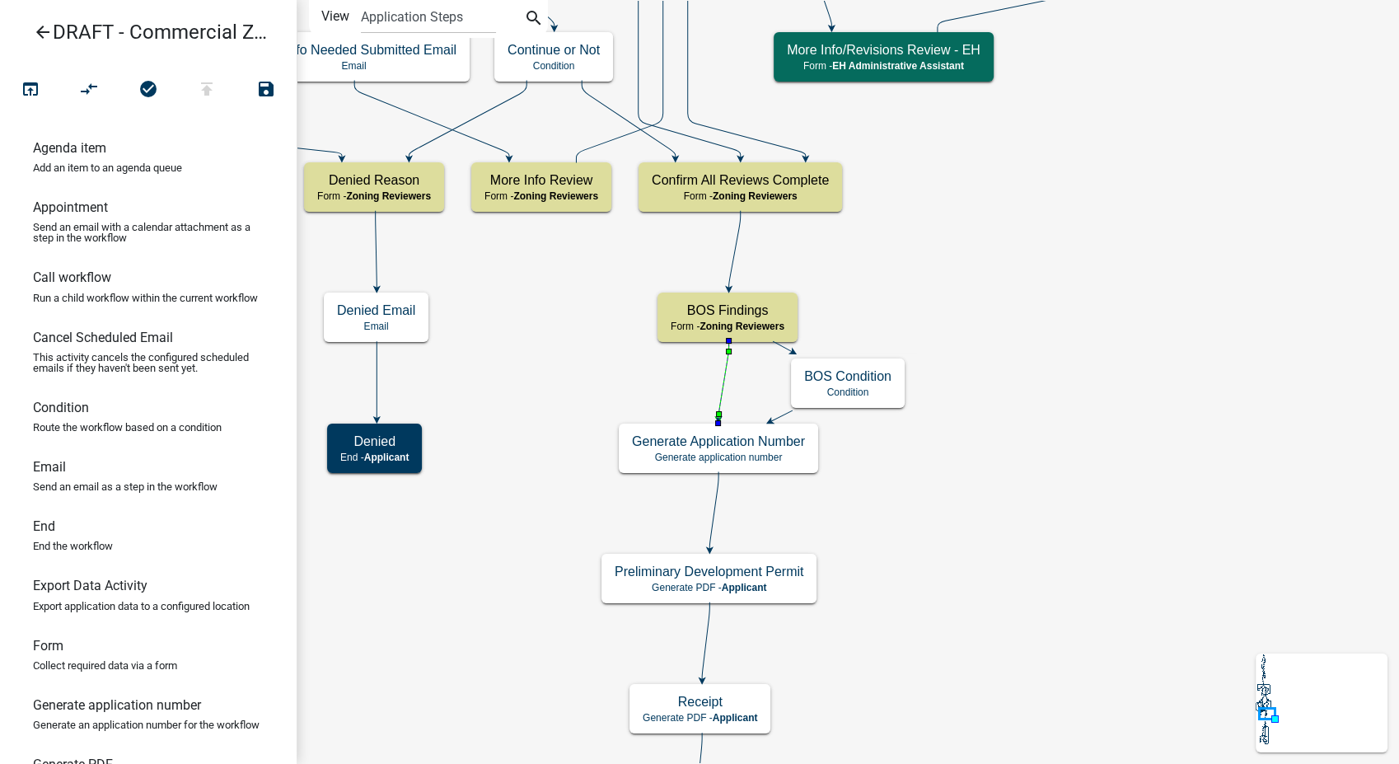
click at [720, 389] on icon at bounding box center [723, 379] width 11 height 77
click at [75, 88] on button "compare_arrows" at bounding box center [88, 89] width 59 height 35
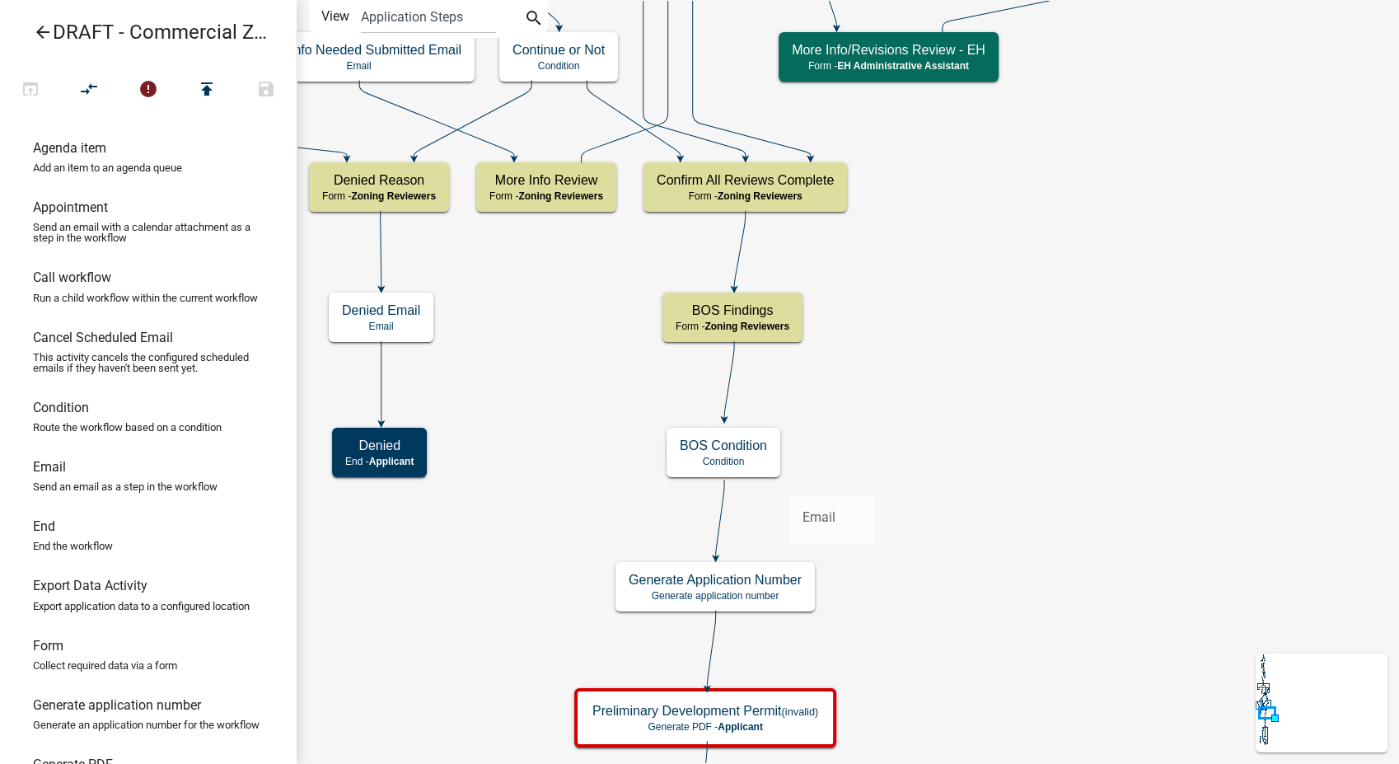
drag, startPoint x: 44, startPoint y: 476, endPoint x: 789, endPoint y: 483, distance: 744.8
click at [789, 483] on div "arrow_back DRAFT - Commercial Zoning Permit open_in_browser compare_arrows erro…" at bounding box center [699, 382] width 1399 height 764
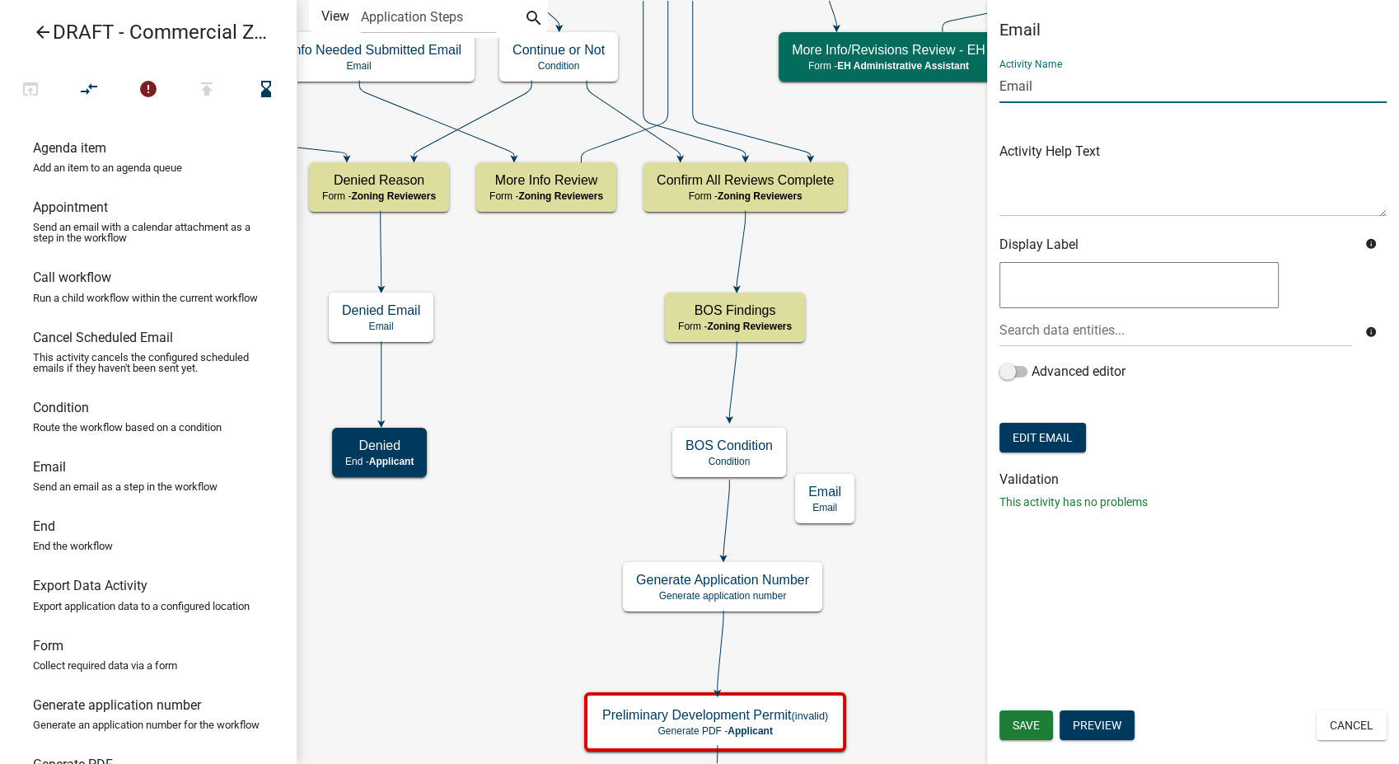
click at [999, 83] on input "Email" at bounding box center [1192, 86] width 387 height 34
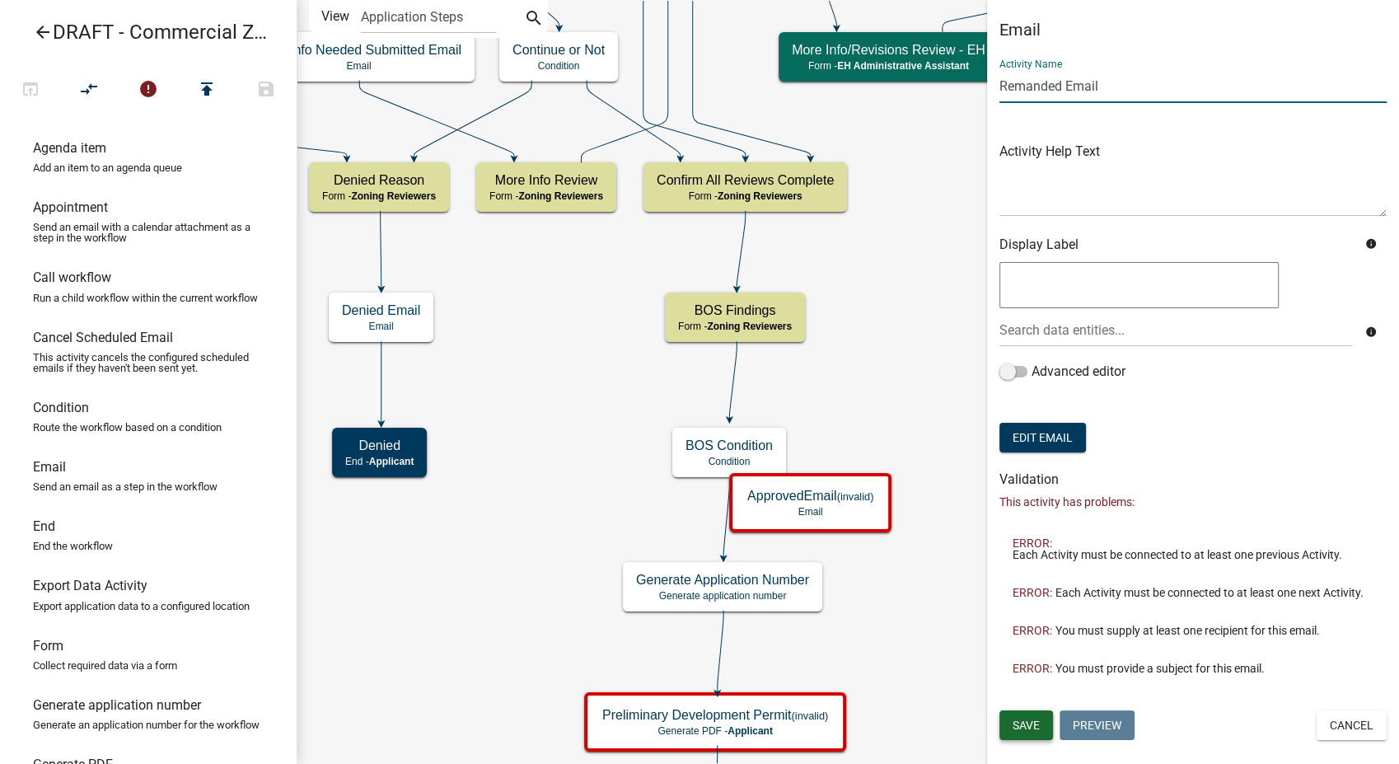
type input "Remanded Email"
click at [1031, 718] on span "Save" at bounding box center [1025, 724] width 27 height 13
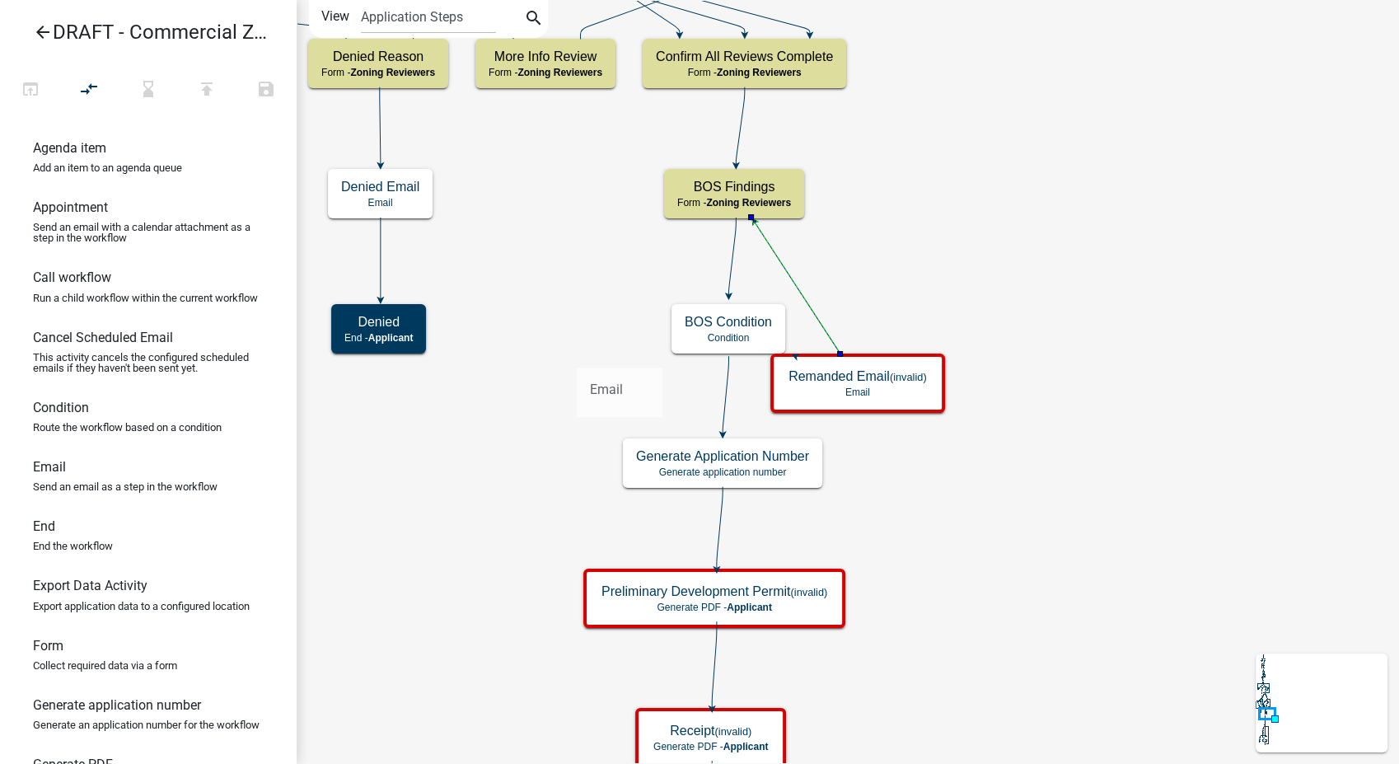
drag, startPoint x: 48, startPoint y: 484, endPoint x: 576, endPoint y: 354, distance: 543.7
click at [576, 354] on div "arrow_back DRAFT - Commercial Zoning Permit open_in_browser compare_arrows hour…" at bounding box center [699, 382] width 1399 height 764
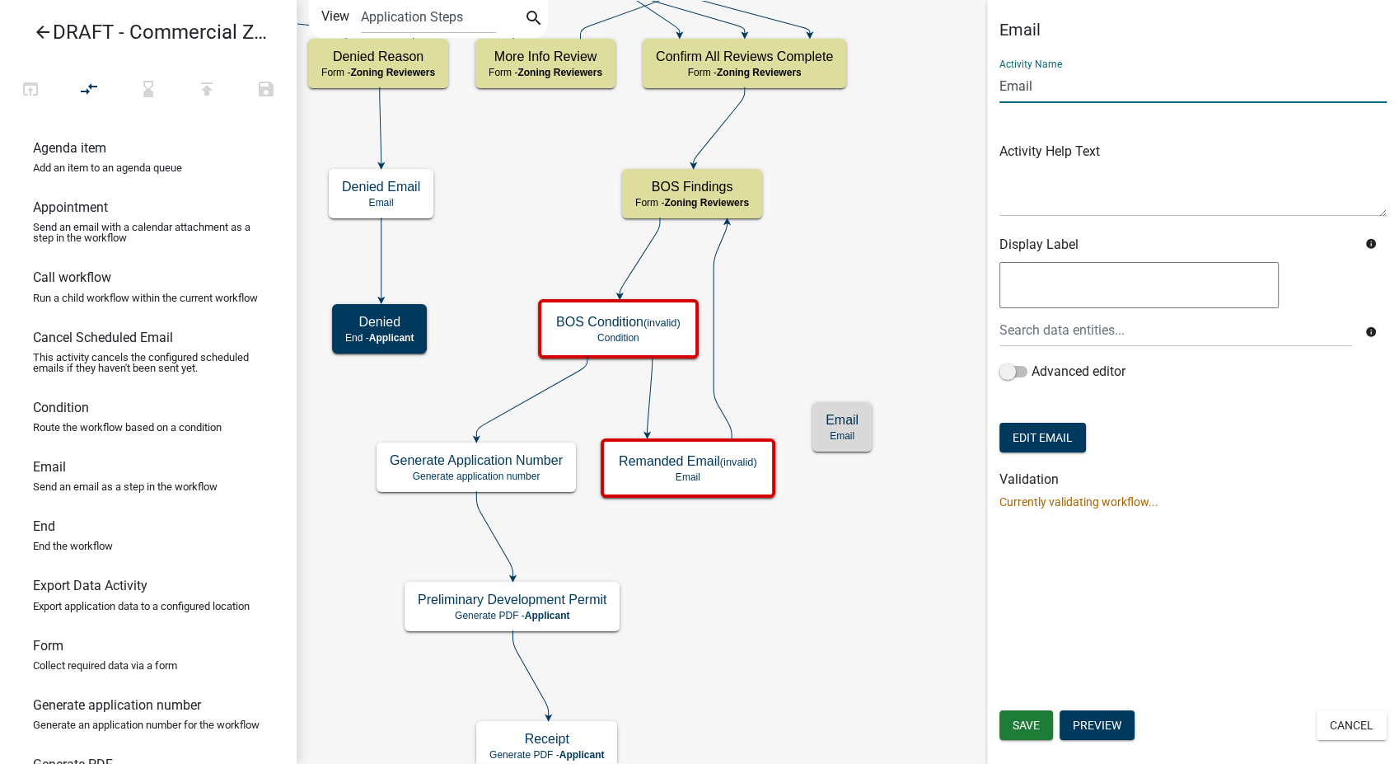
click at [1002, 83] on input "Email" at bounding box center [1192, 86] width 387 height 34
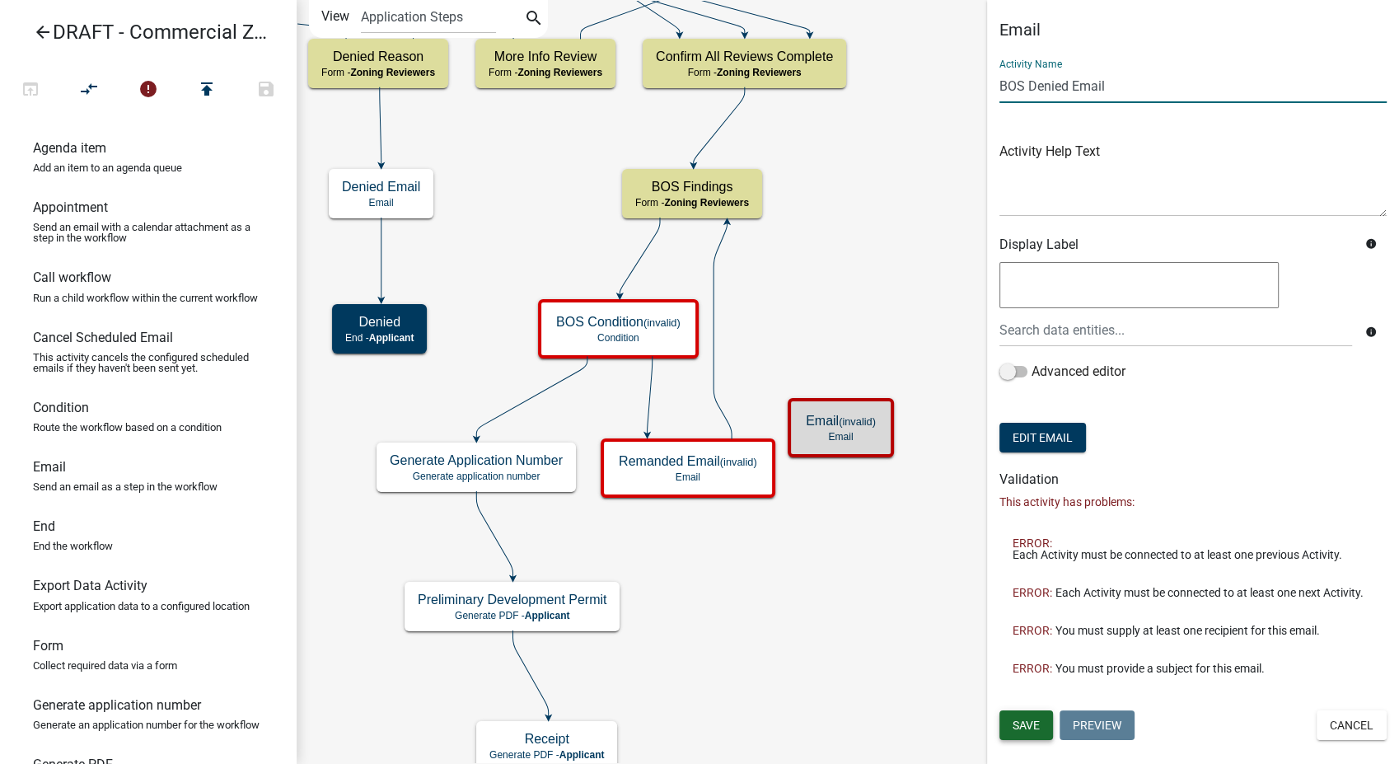
type input "BOS Denied Email"
click at [1036, 716] on button "Save" at bounding box center [1026, 725] width 54 height 30
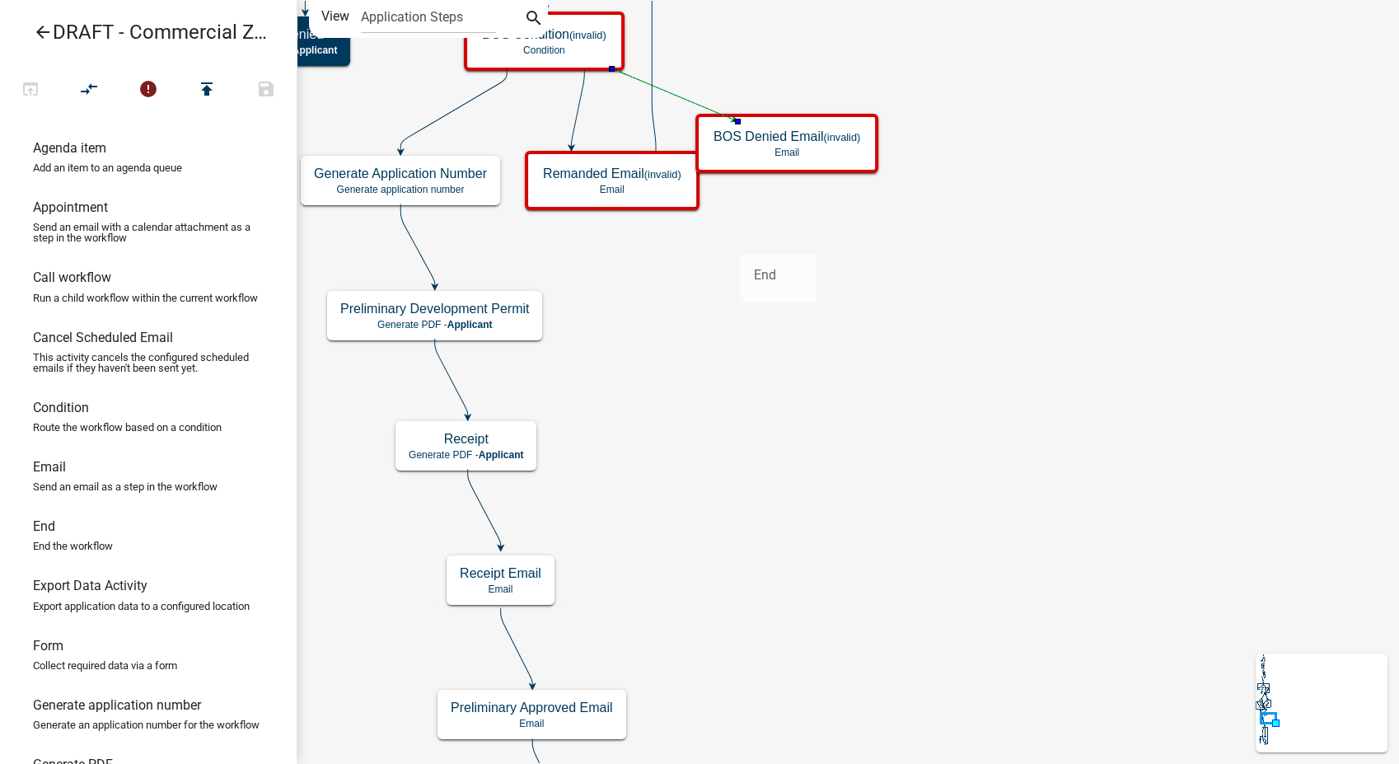
drag, startPoint x: 36, startPoint y: 546, endPoint x: 740, endPoint y: 241, distance: 767.1
click at [740, 241] on div "arrow_back DRAFT - Commercial Zoning Permit open_in_browser compare_arrows erro…" at bounding box center [699, 382] width 1399 height 764
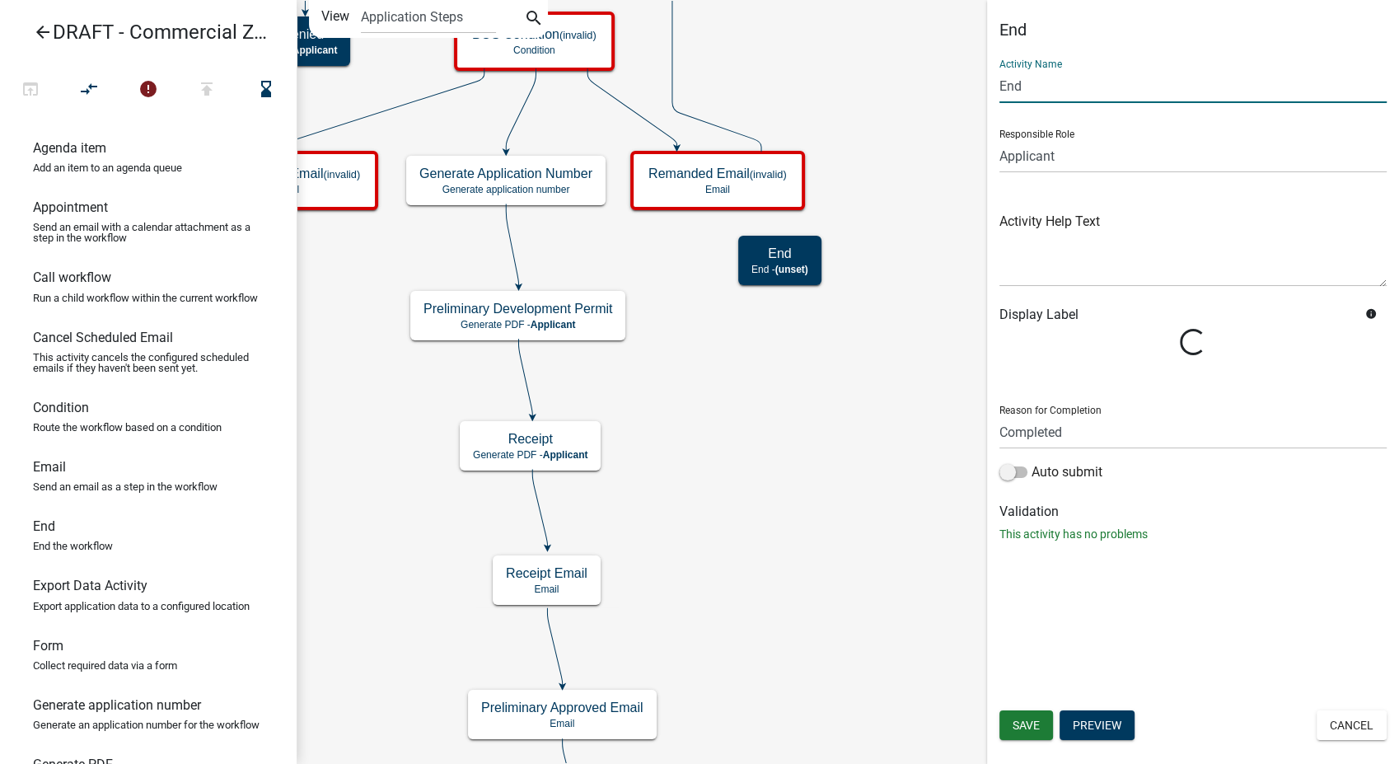
click at [999, 95] on input "End" at bounding box center [1192, 86] width 387 height 34
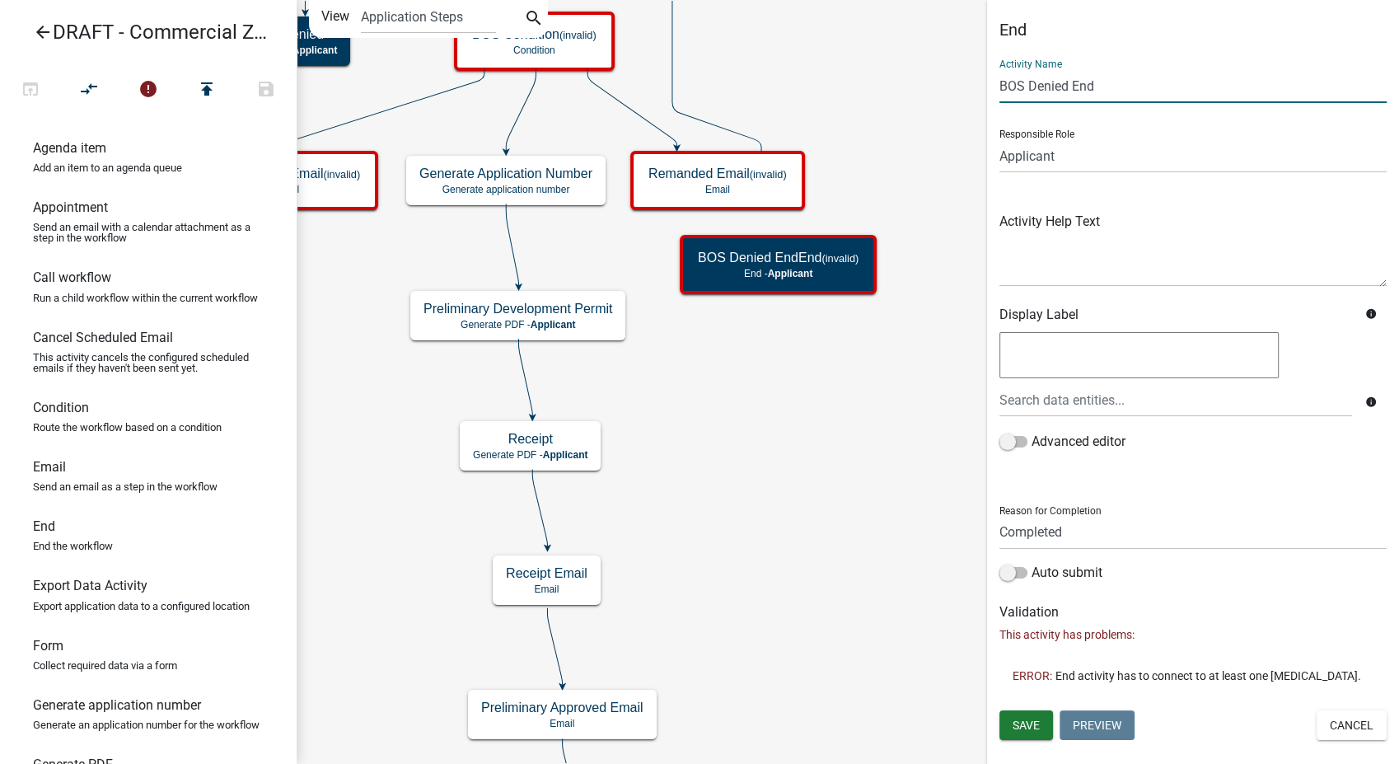
type input "BOS Denied End"
click at [1044, 539] on select "Completed Rejected" at bounding box center [1192, 533] width 387 height 34
select select "Rejected"
click at [999, 516] on select "Completed Rejected" at bounding box center [1192, 533] width 387 height 34
click at [1012, 573] on span at bounding box center [1013, 573] width 28 height 12
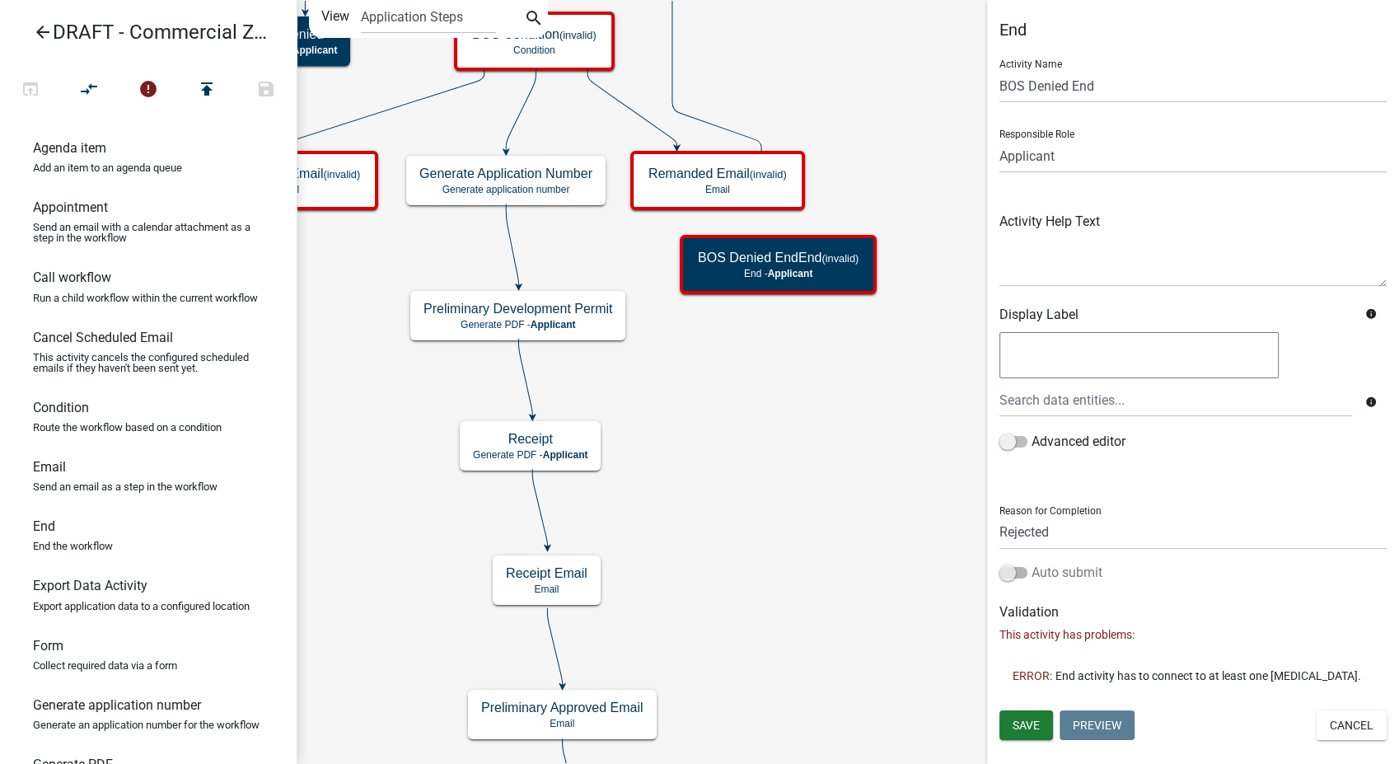
click at [1031, 563] on input "Auto submit" at bounding box center [1031, 563] width 0 height 0
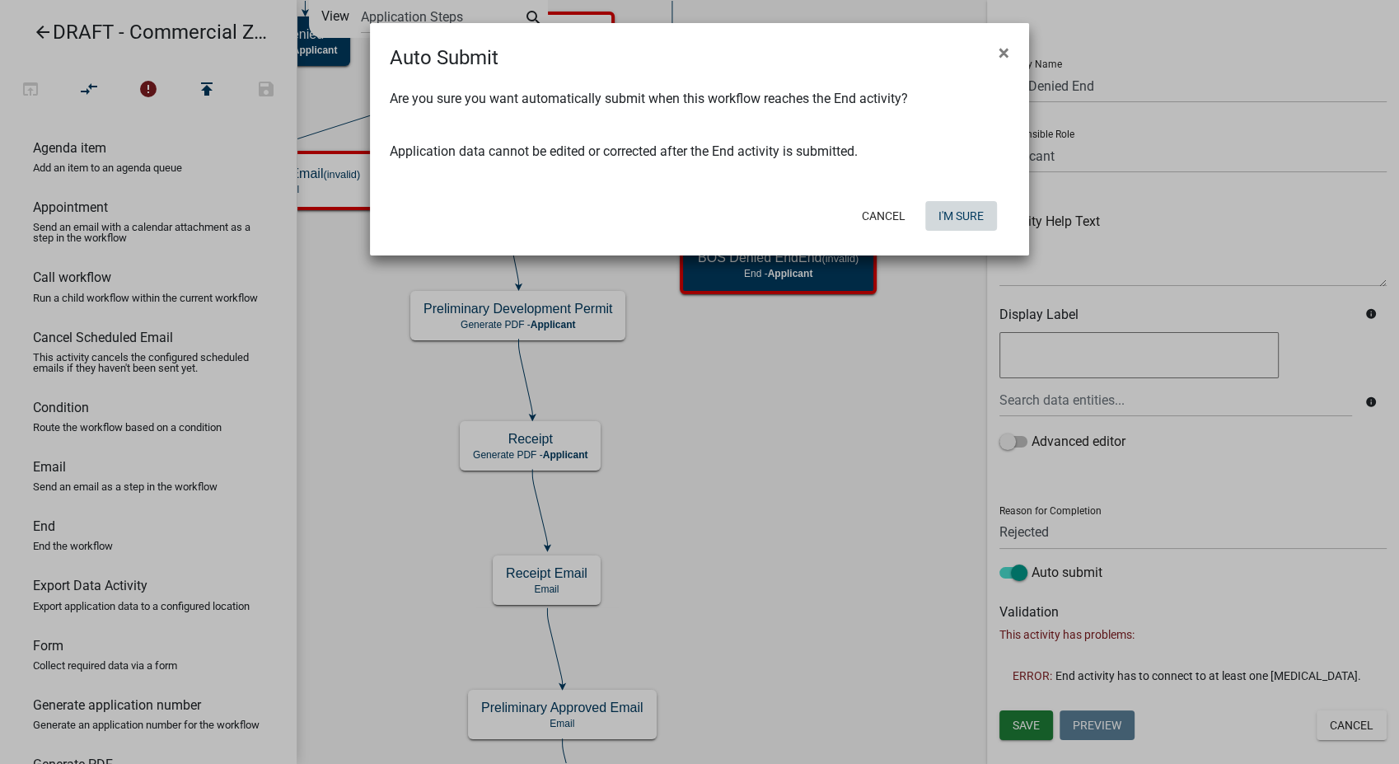
click at [942, 213] on button "I'm Sure" at bounding box center [961, 216] width 72 height 30
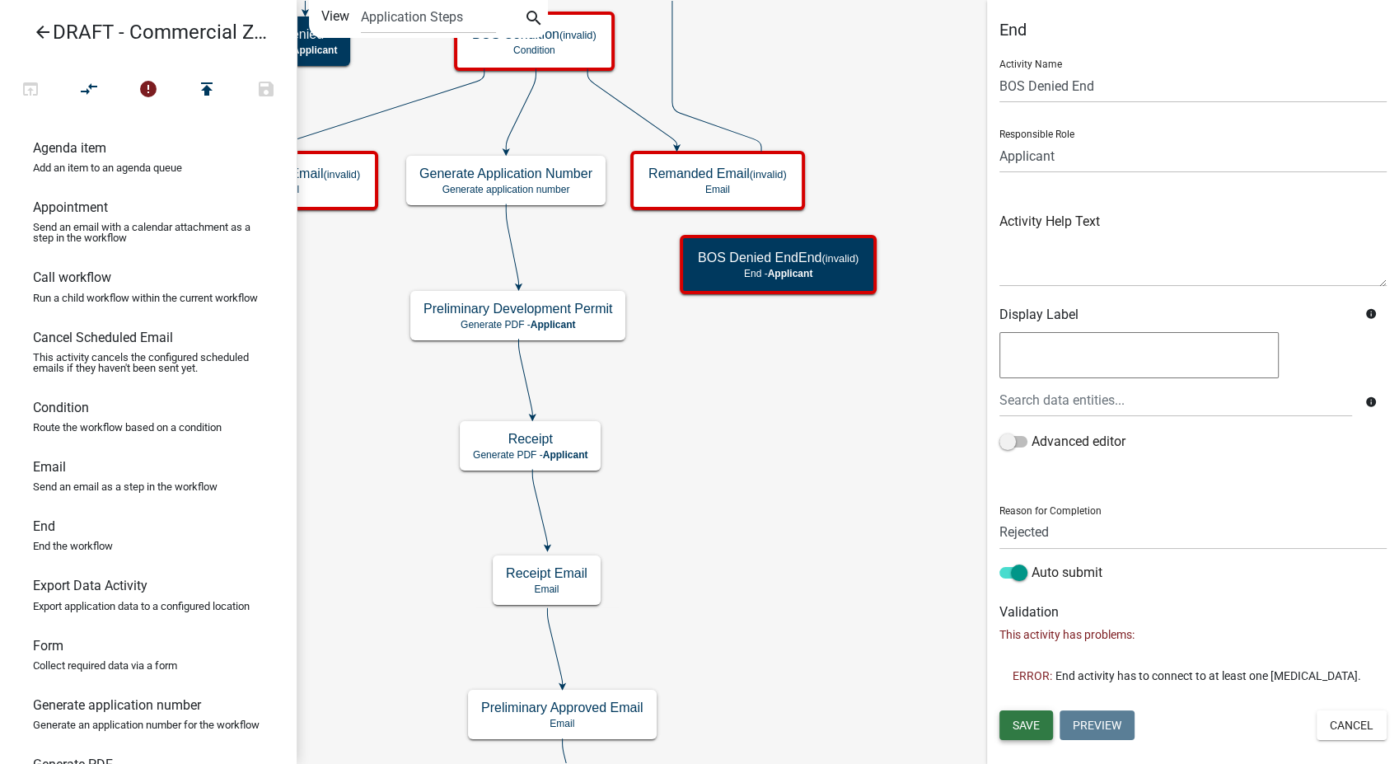
click at [1012, 714] on button "Save" at bounding box center [1026, 725] width 54 height 30
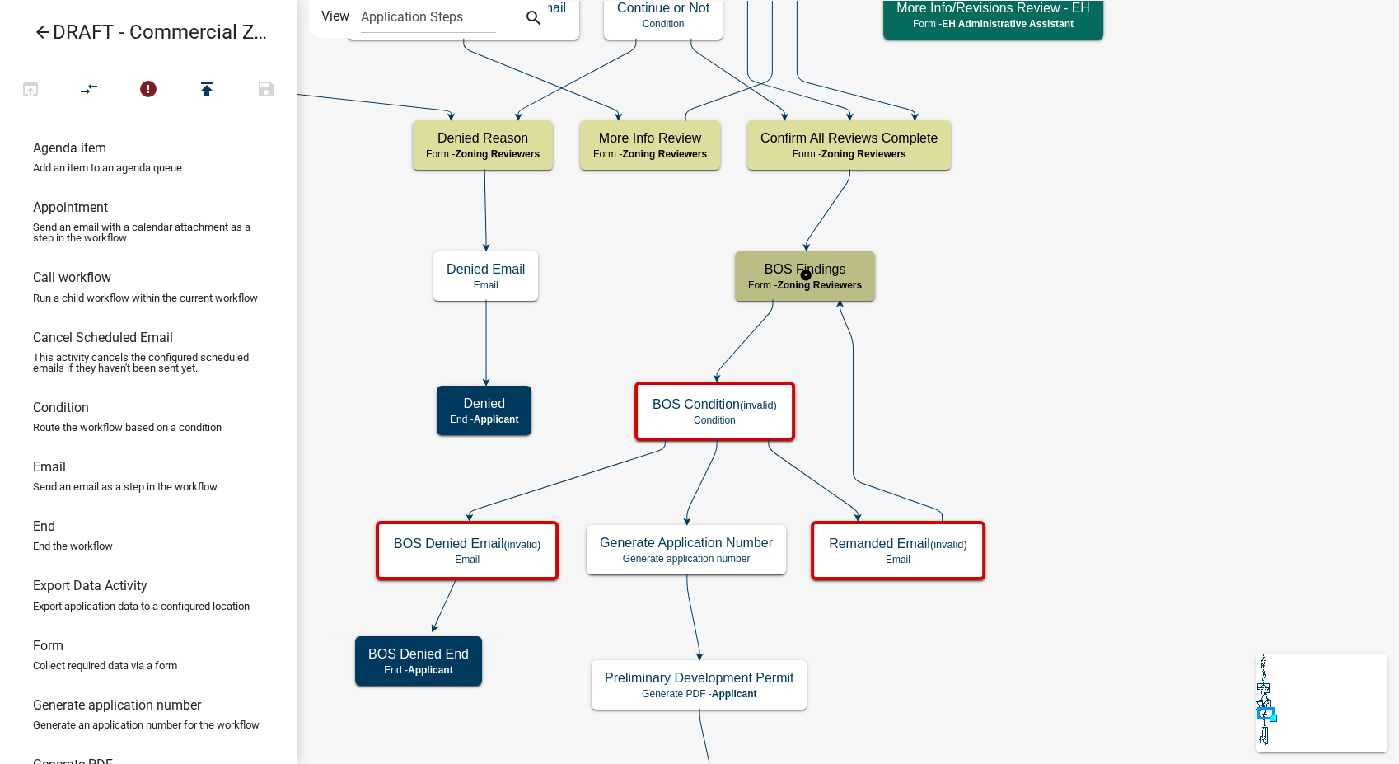
click at [826, 282] on span "Zoning Reviewers" at bounding box center [819, 285] width 85 height 12
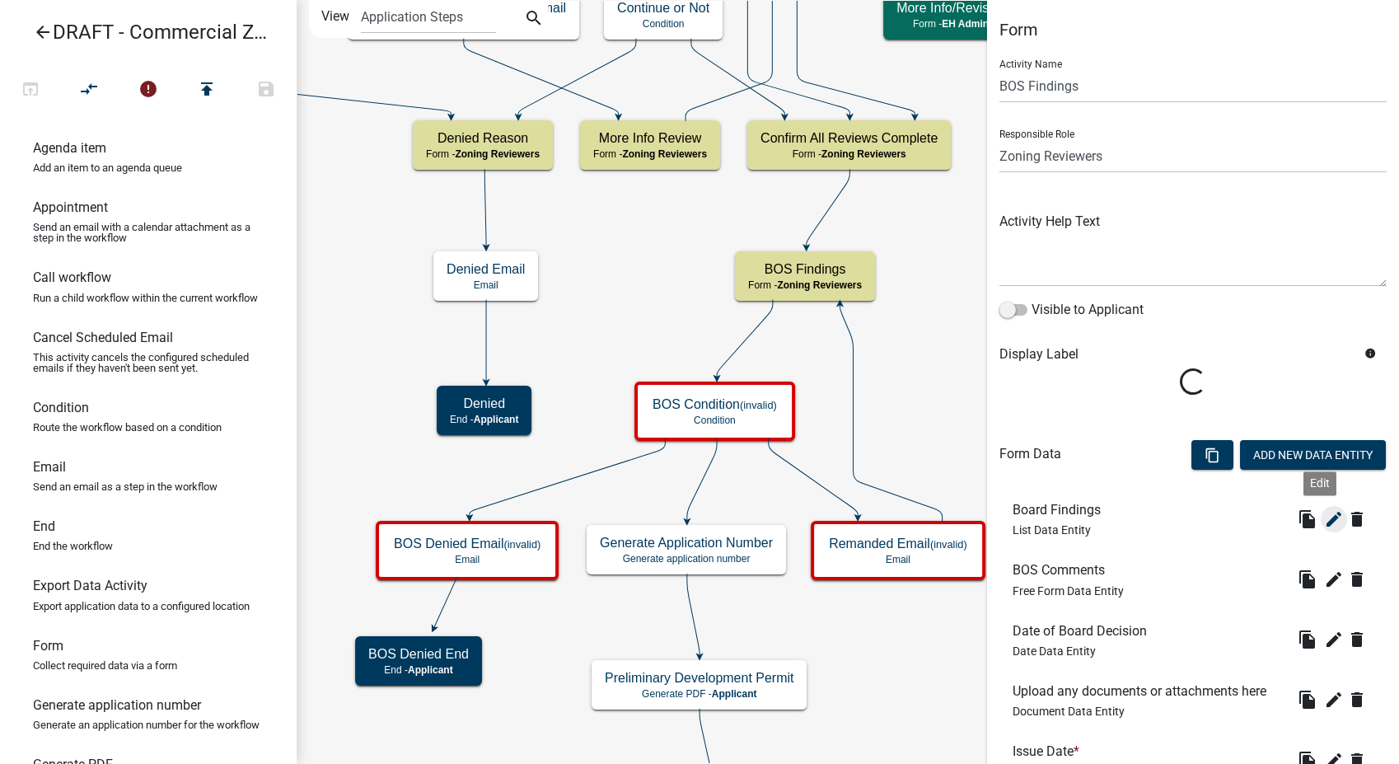
click at [1324, 521] on icon "edit" at bounding box center [1334, 519] width 20 height 20
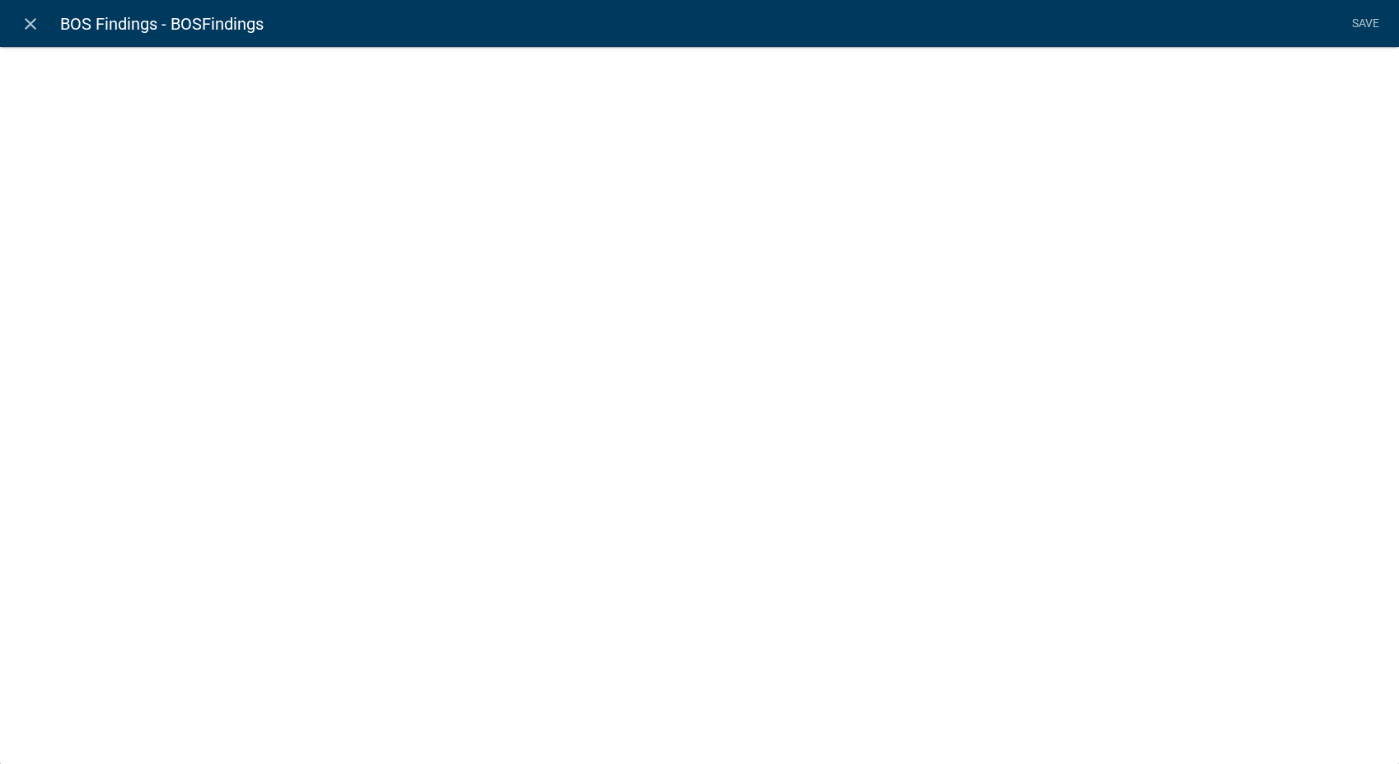
select select "list-data"
select select
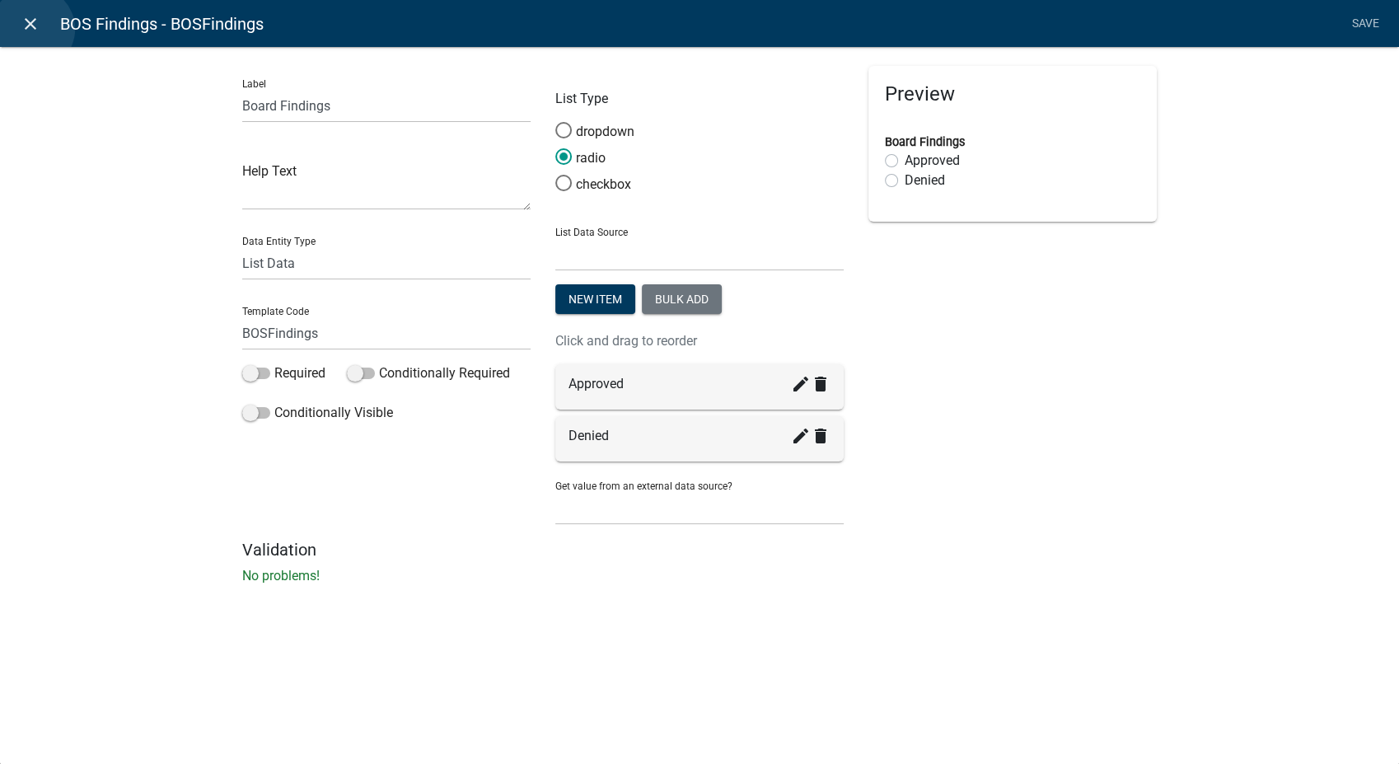
click at [33, 29] on icon "close" at bounding box center [31, 24] width 20 height 20
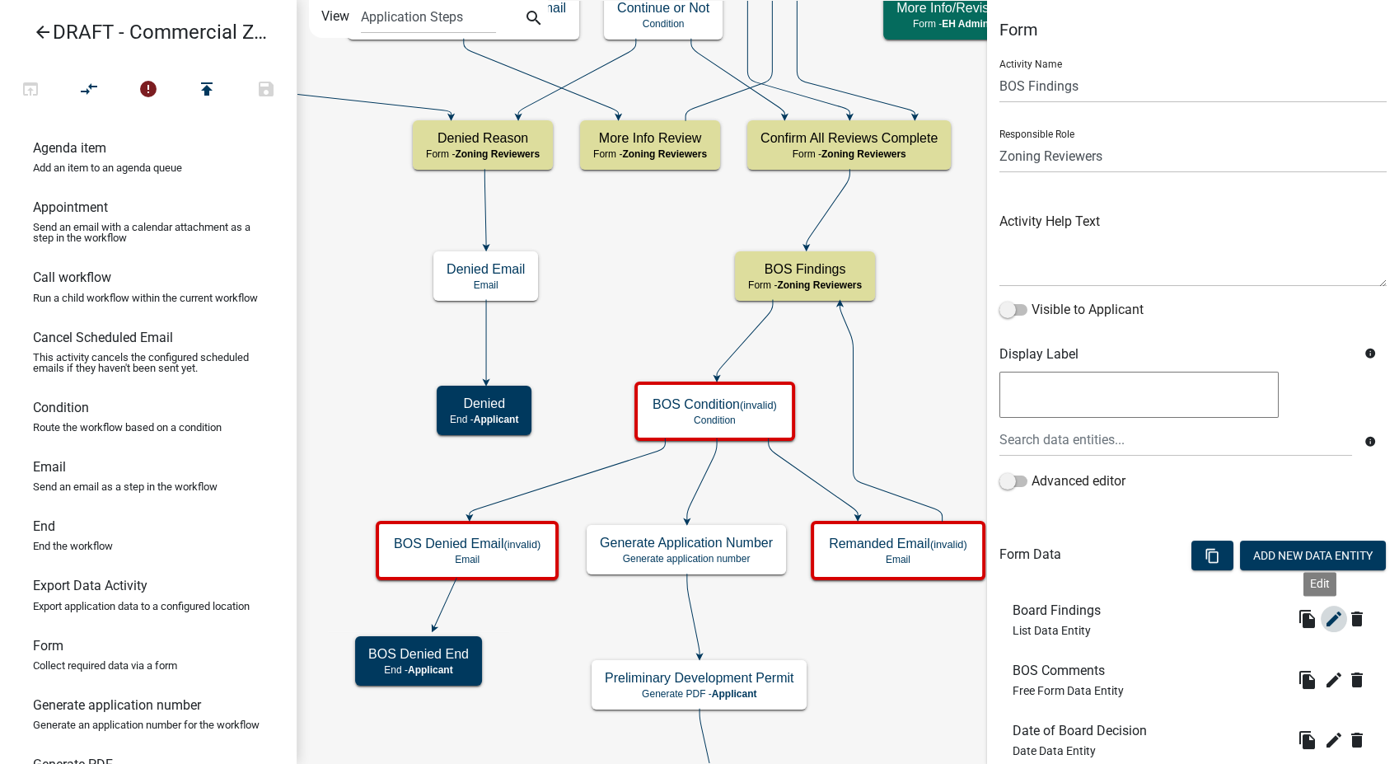
click at [1324, 620] on icon "edit" at bounding box center [1334, 619] width 20 height 20
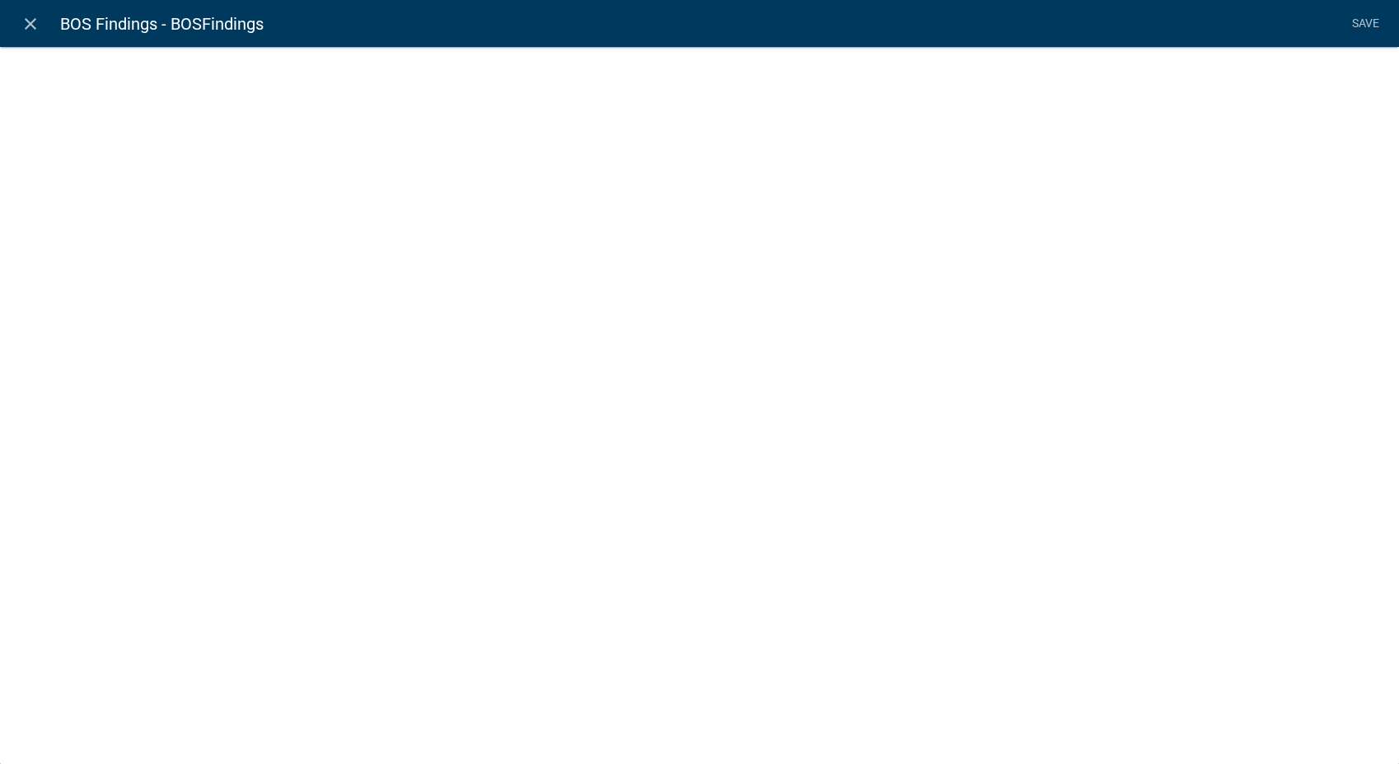
select select "list-data"
select select
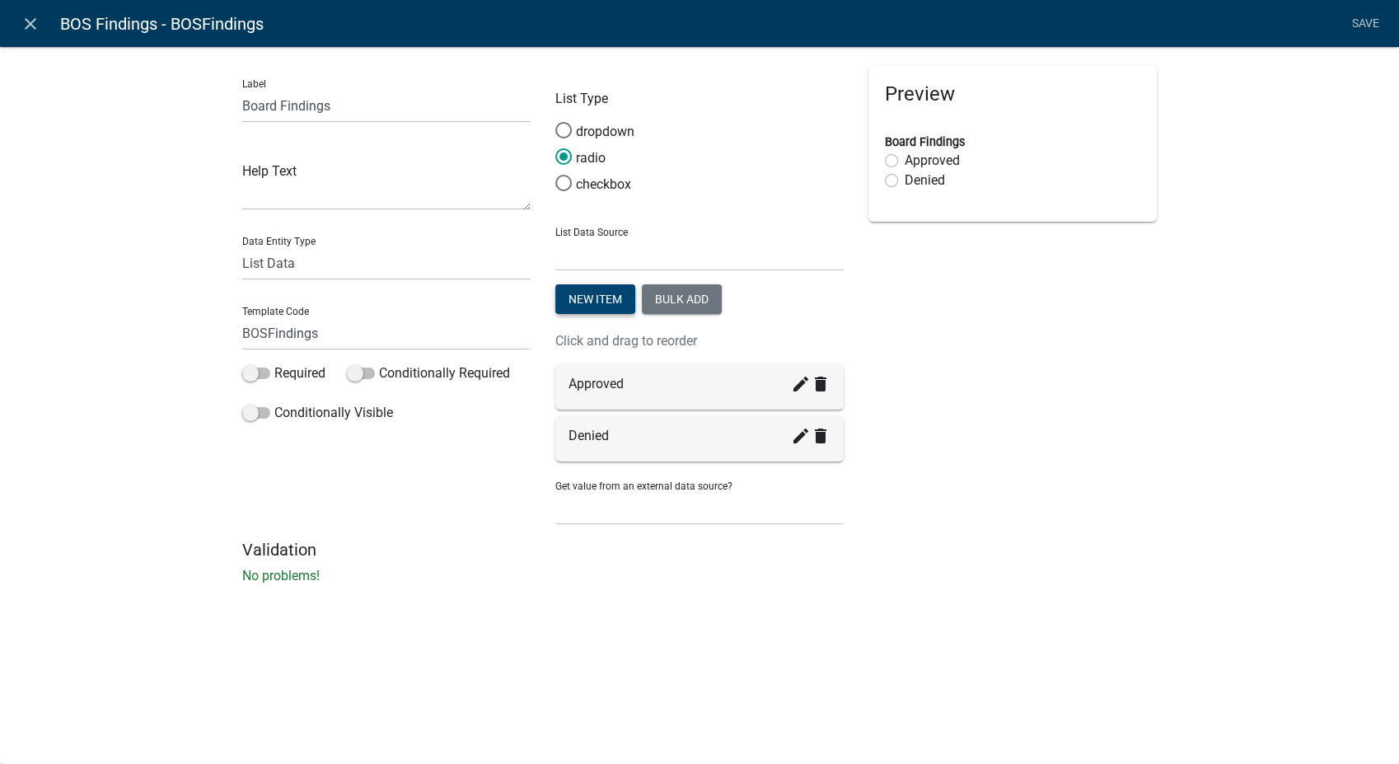
click at [613, 297] on button "New item" at bounding box center [595, 299] width 80 height 30
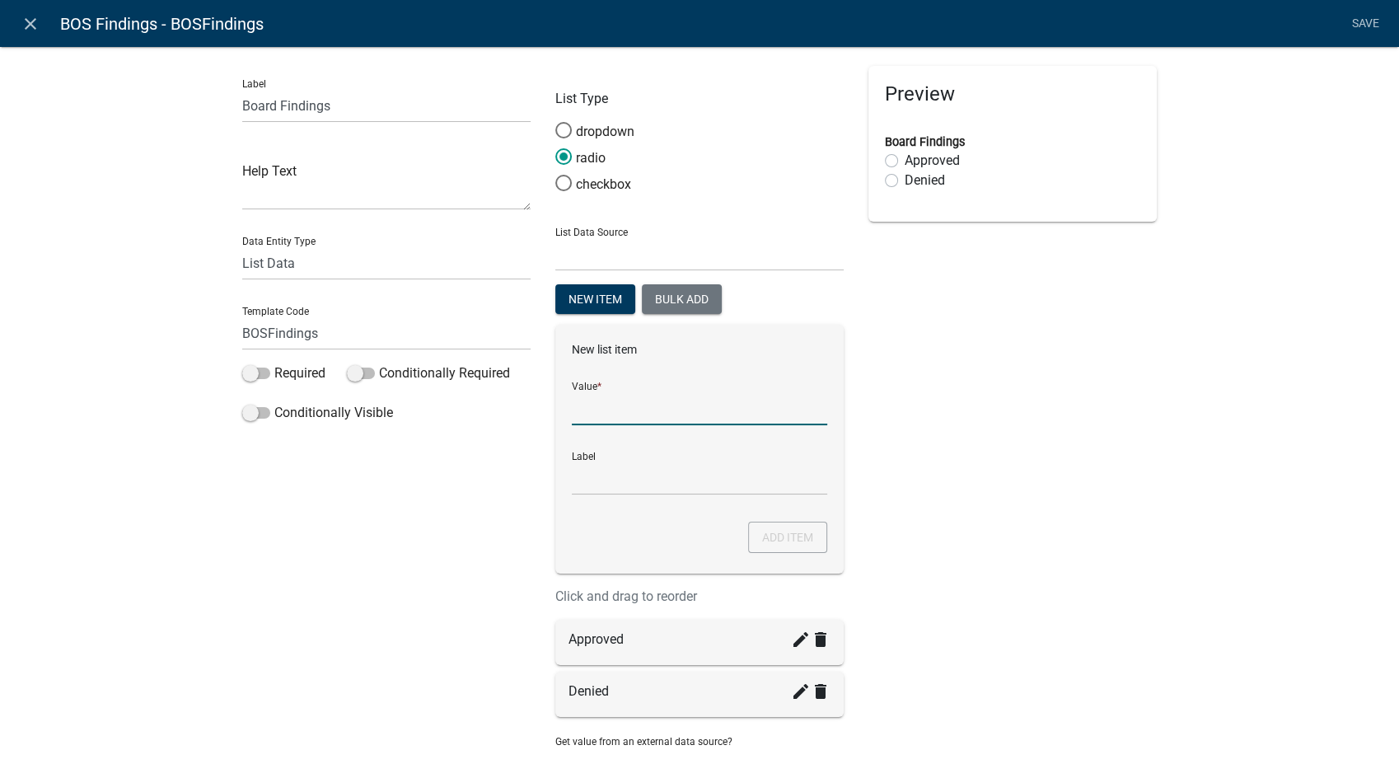
click at [599, 408] on input "List Data Source" at bounding box center [699, 408] width 255 height 34
type input "Remanded"
click at [582, 483] on input "Remanded" at bounding box center [699, 478] width 255 height 34
click at [768, 530] on button "Add item" at bounding box center [787, 536] width 79 height 31
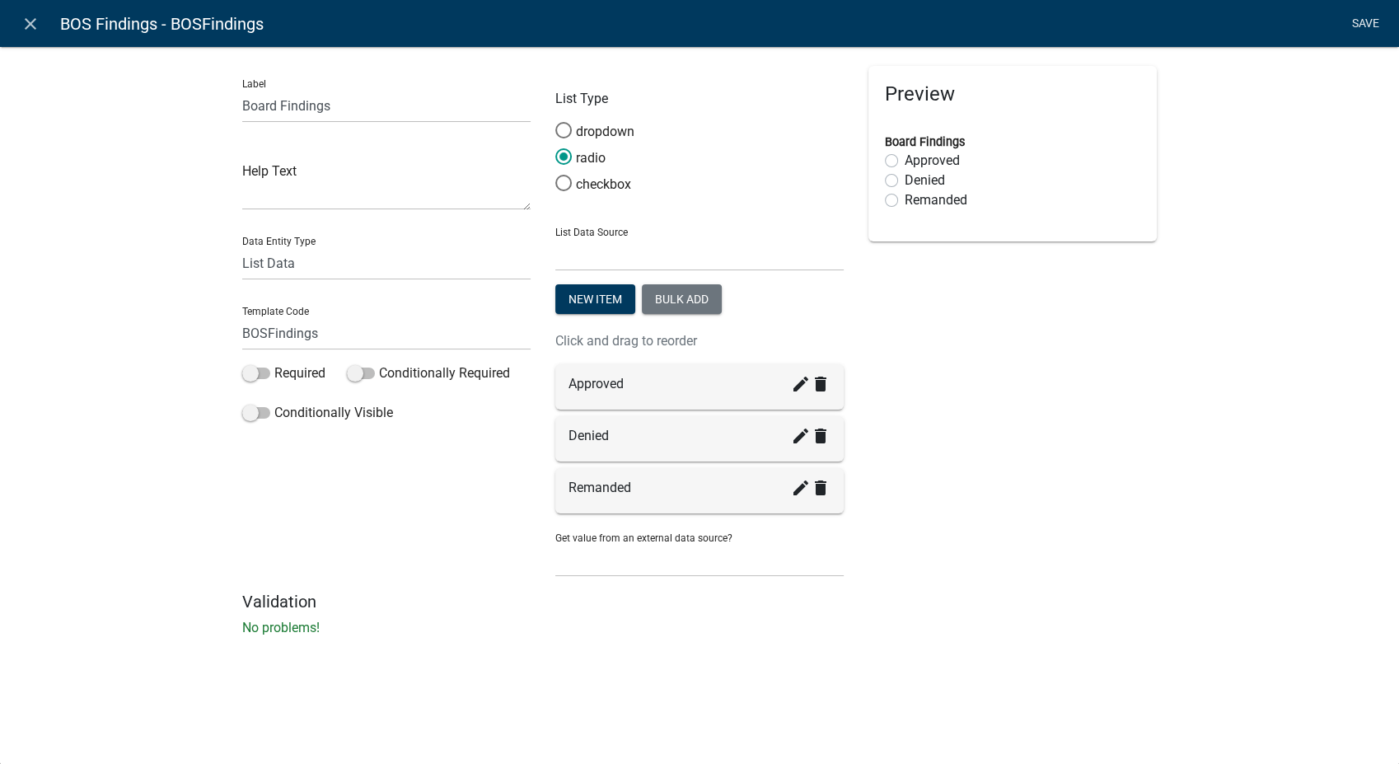
click at [1362, 20] on link "Save" at bounding box center [1364, 23] width 41 height 31
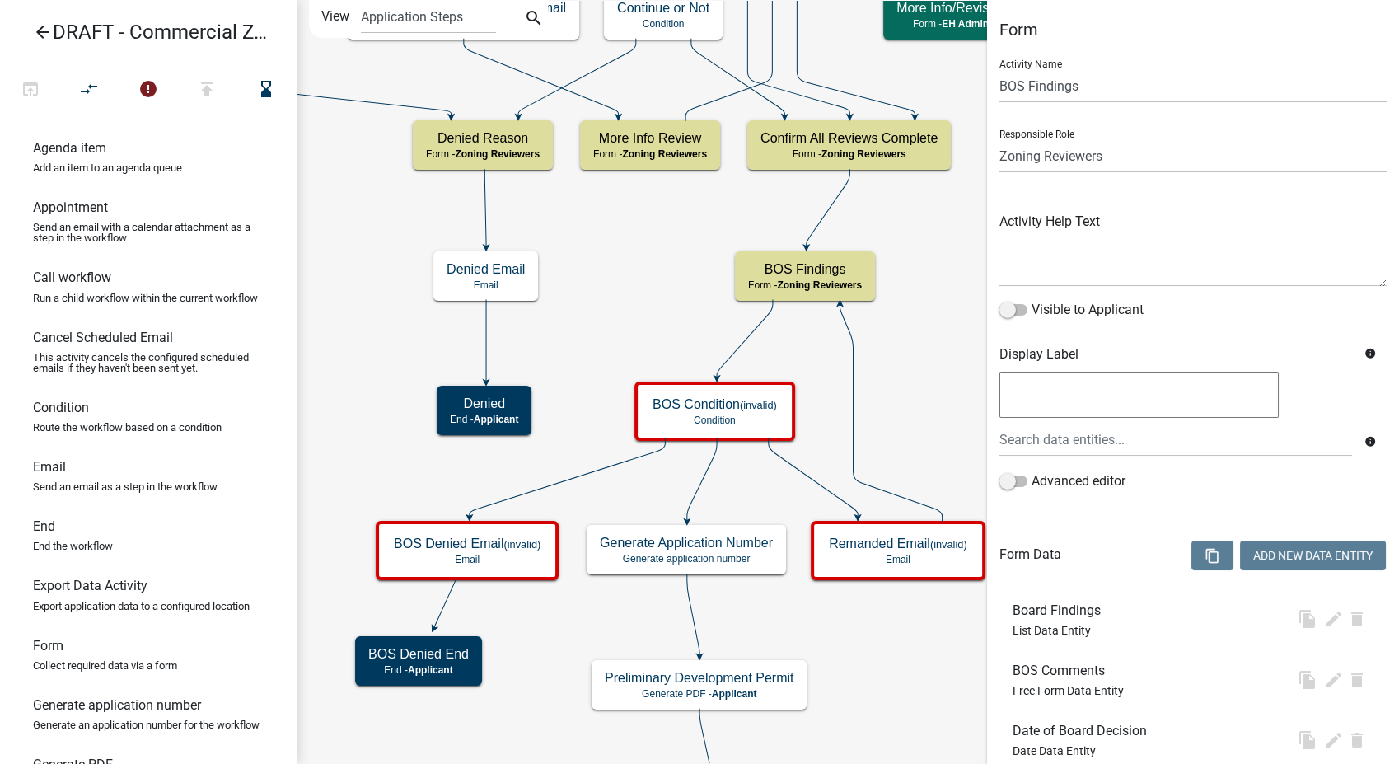
select select "289CA764-5063-4D44-9E26-A723625F811D"
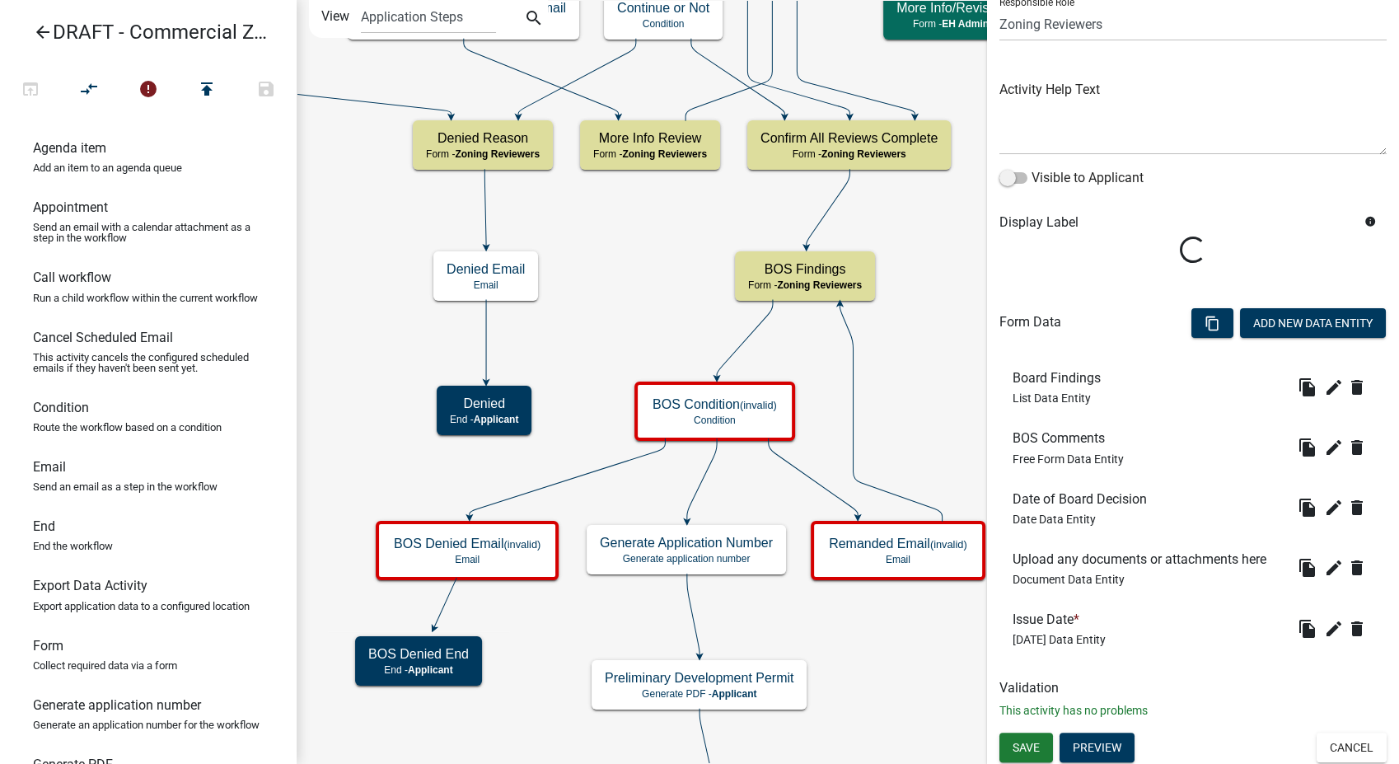
scroll to position [133, 0]
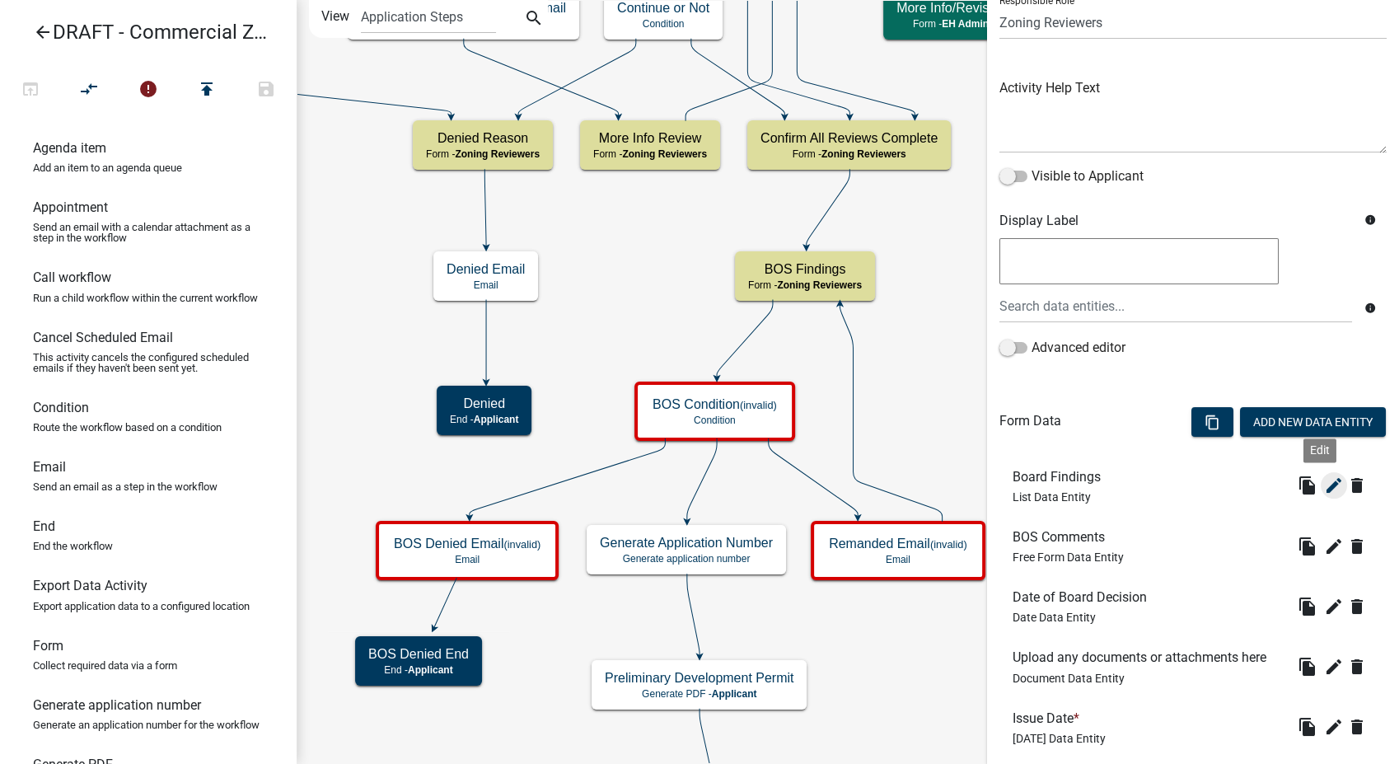
click at [1324, 483] on icon "edit" at bounding box center [1334, 485] width 20 height 20
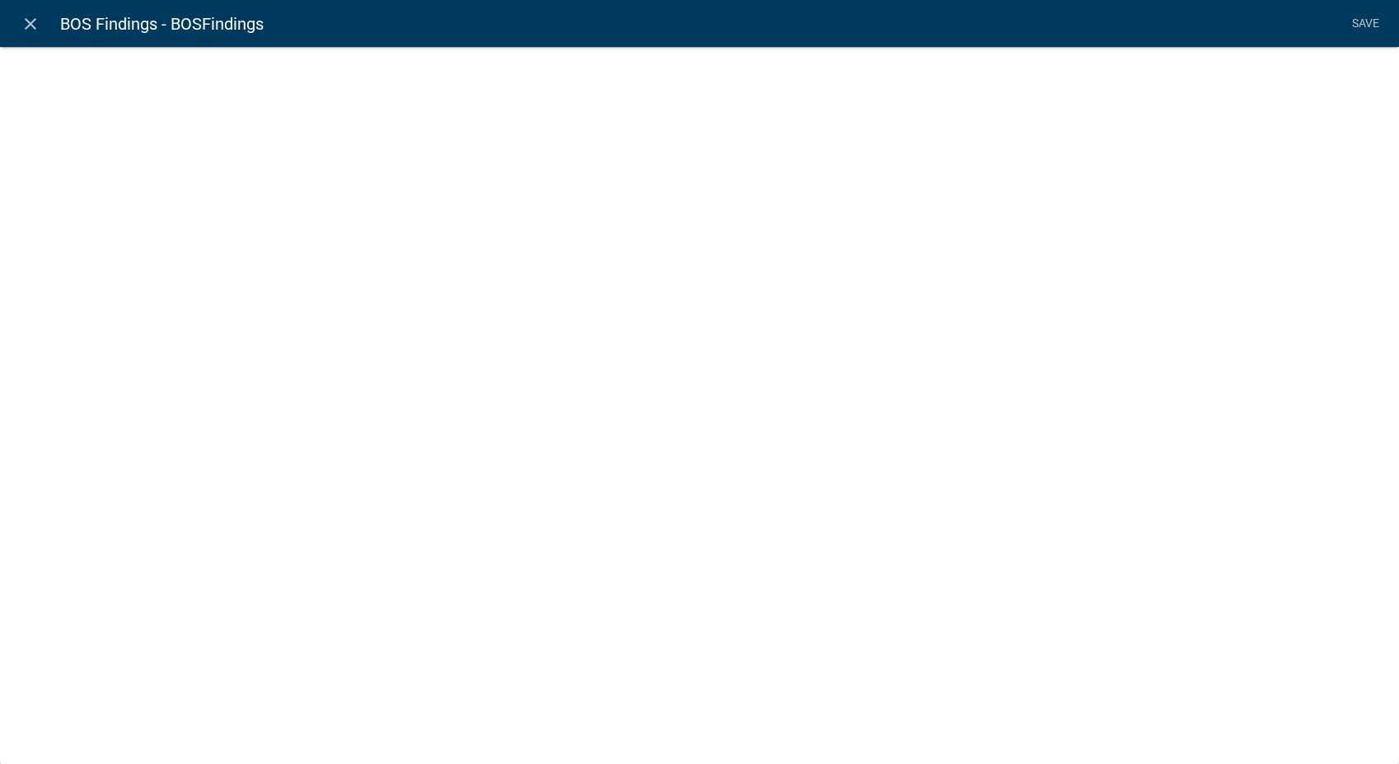
select select "list-data"
select select
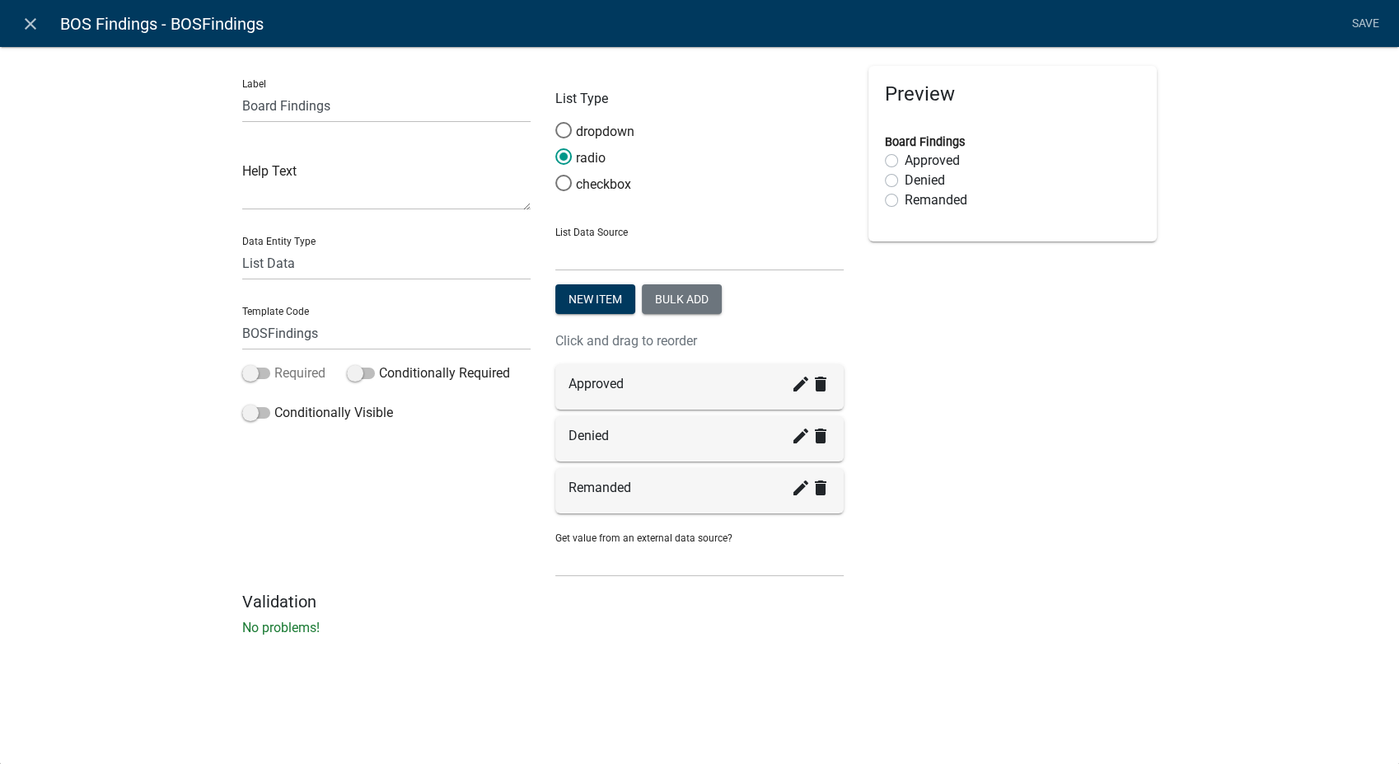
click at [251, 372] on span at bounding box center [256, 373] width 28 height 12
click at [274, 363] on input "Required" at bounding box center [274, 363] width 0 height 0
click at [1360, 17] on link "Save" at bounding box center [1364, 23] width 41 height 31
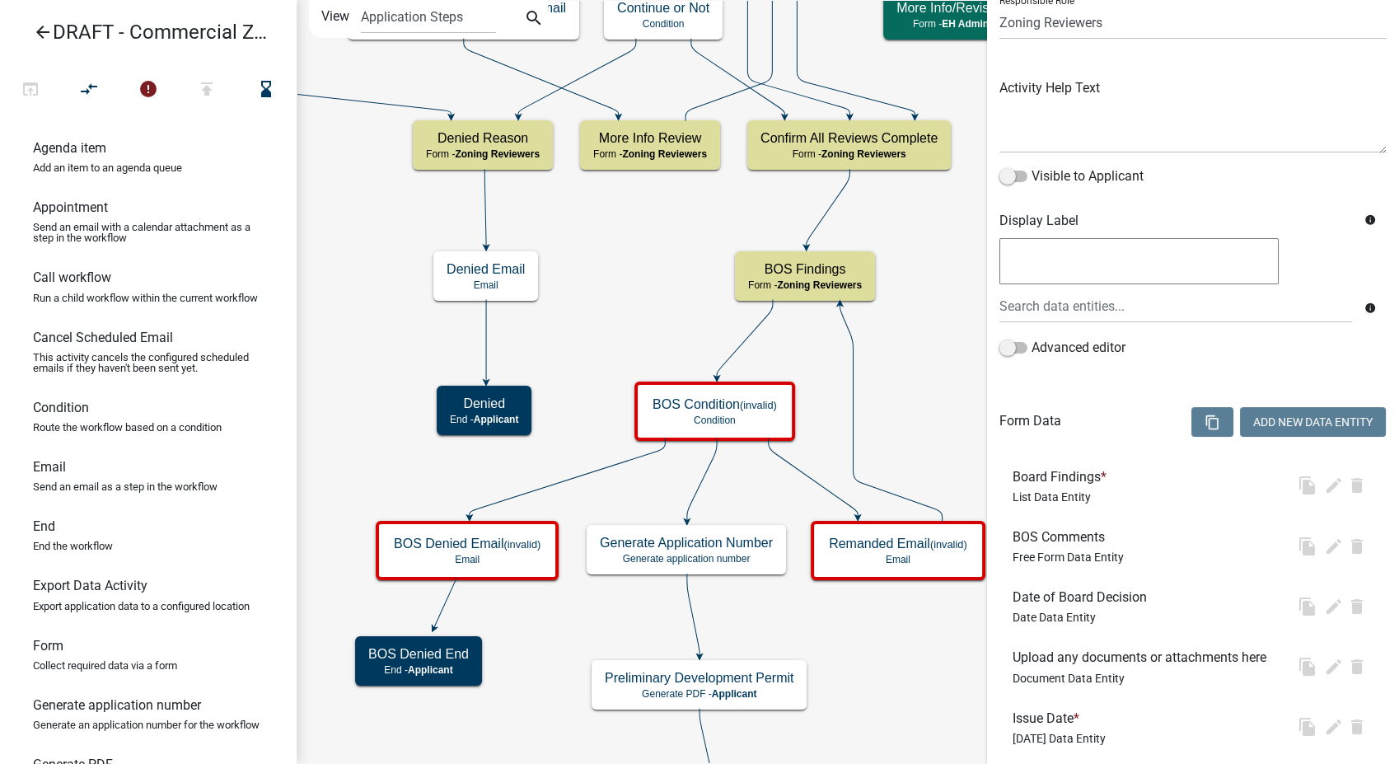
scroll to position [0, 0]
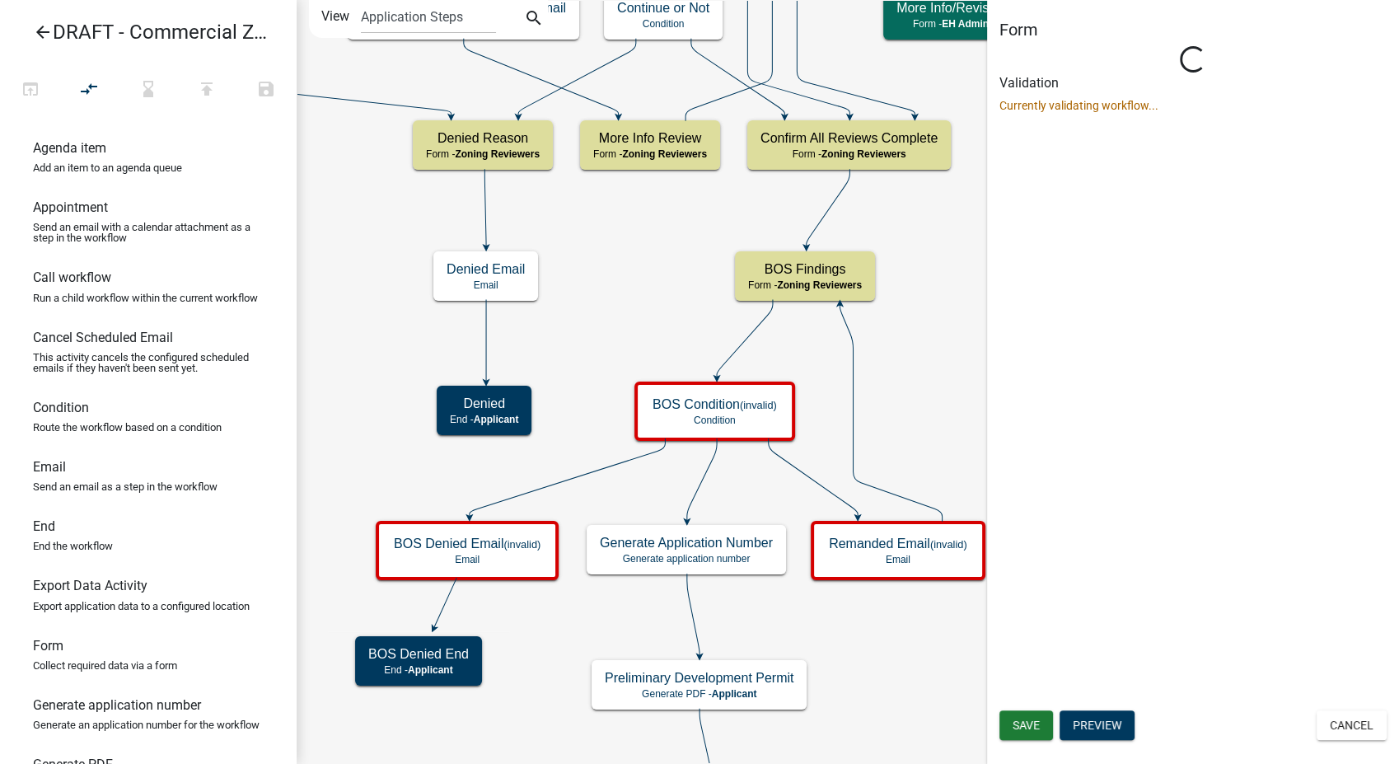
select select "289CA764-5063-4D44-9E26-A723625F811D"
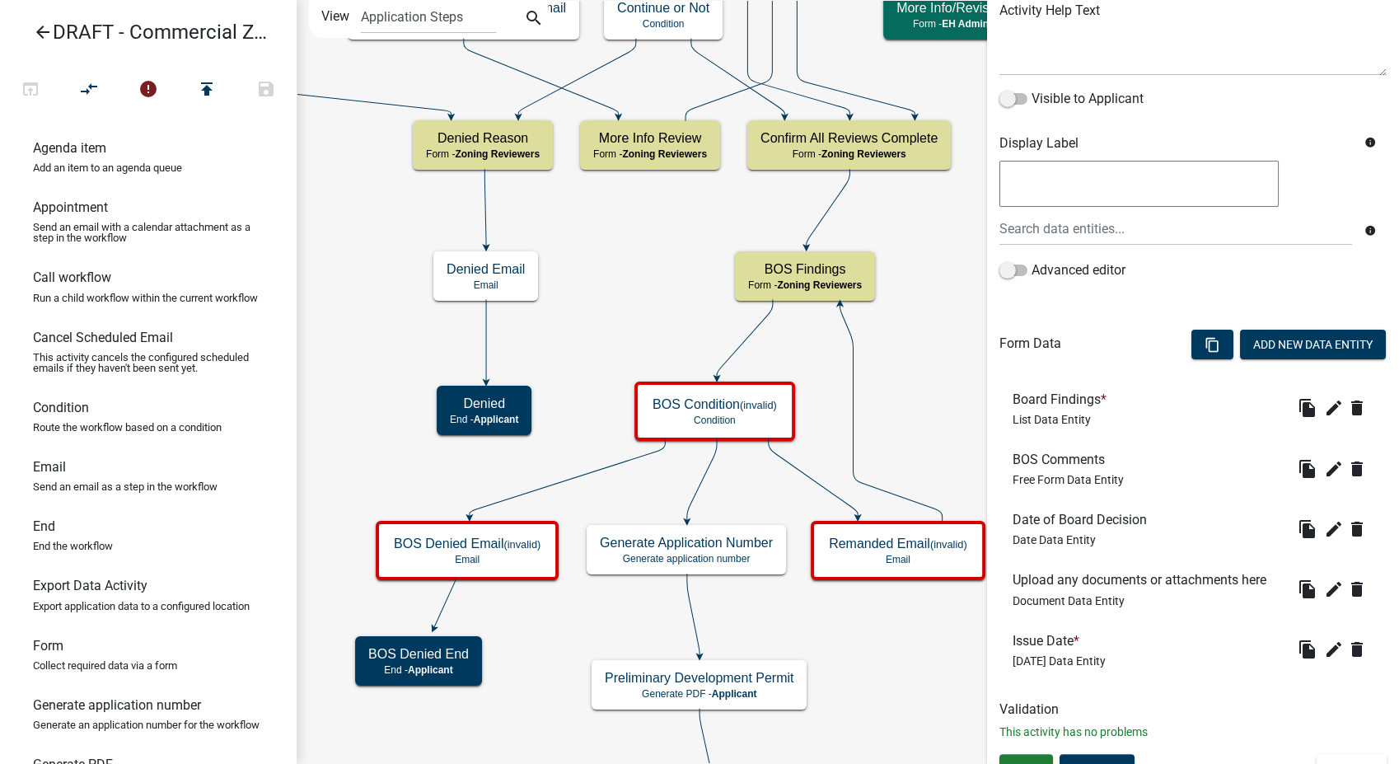
scroll to position [234, 0]
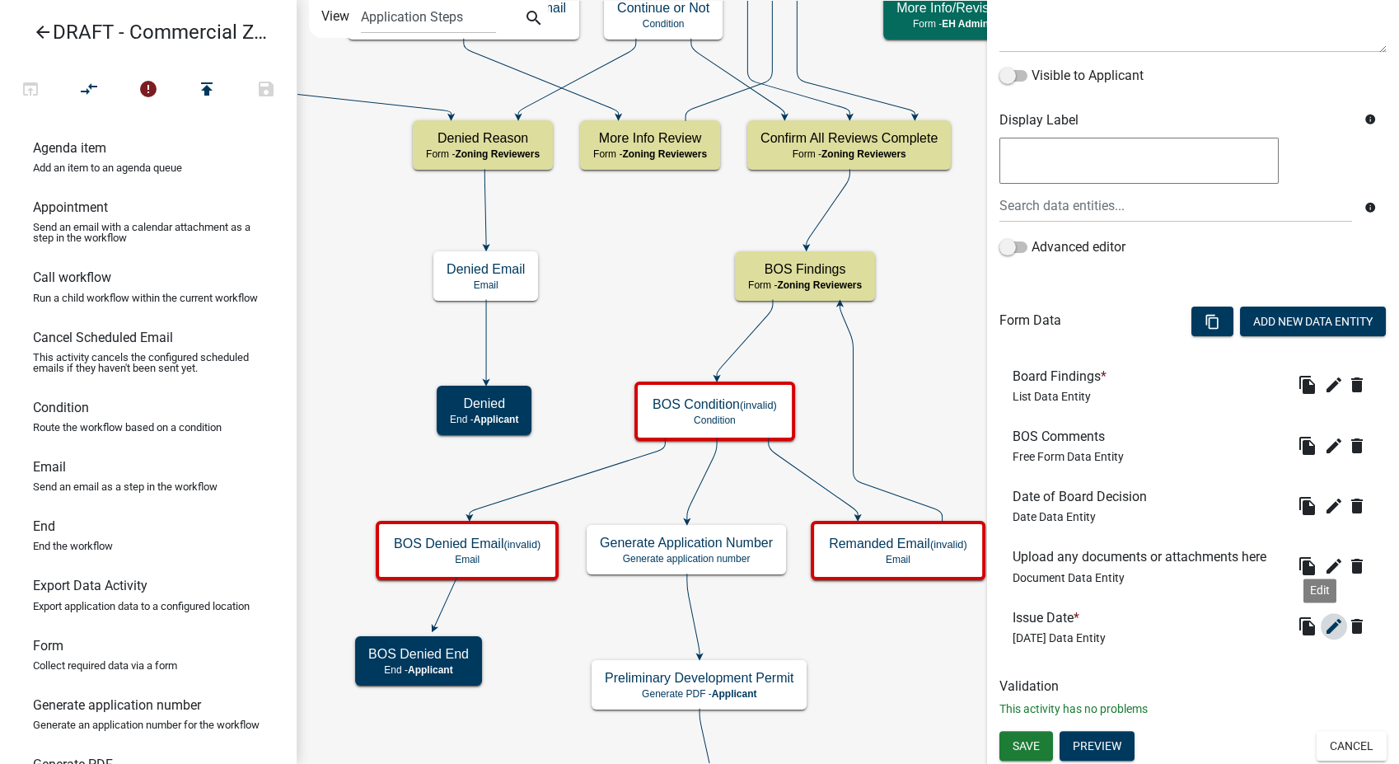
click at [1324, 627] on icon "edit" at bounding box center [1334, 626] width 20 height 20
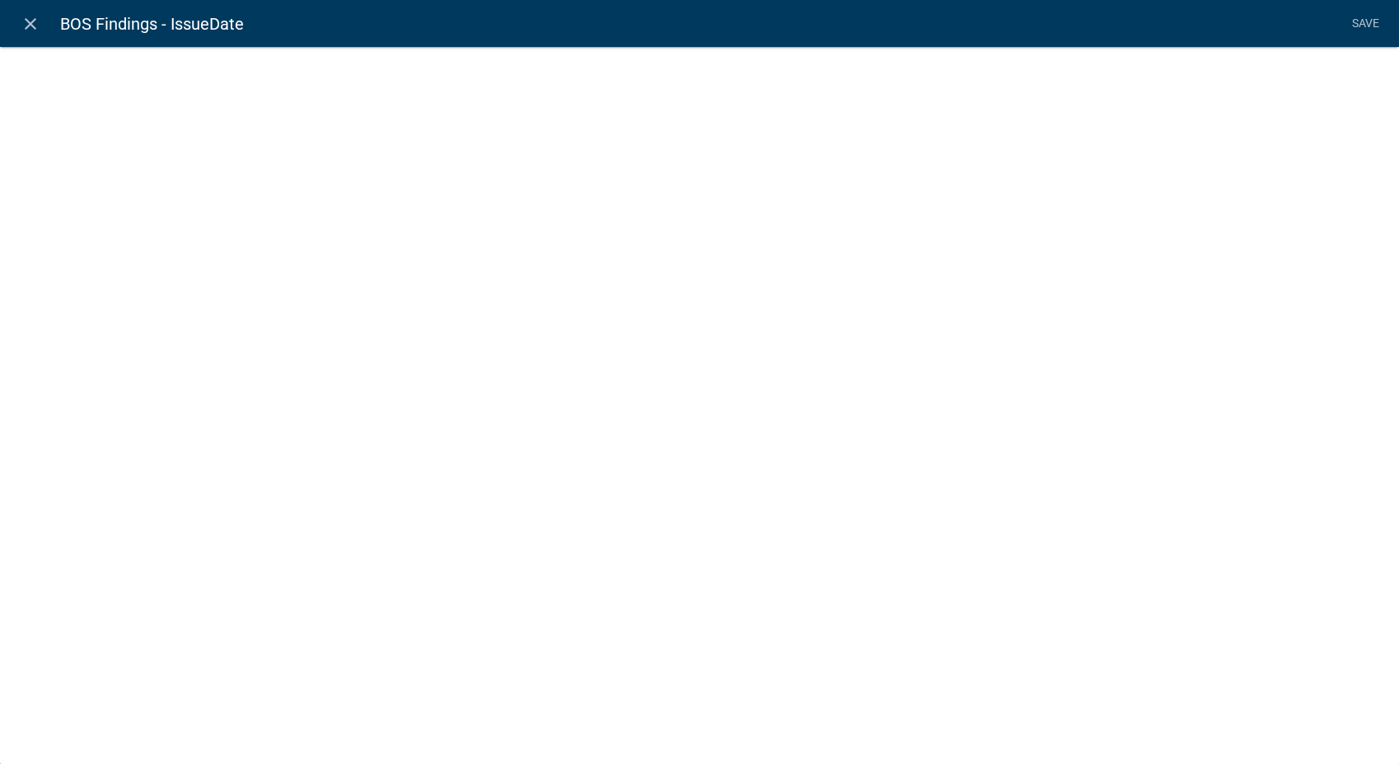
select select "[DATE]"
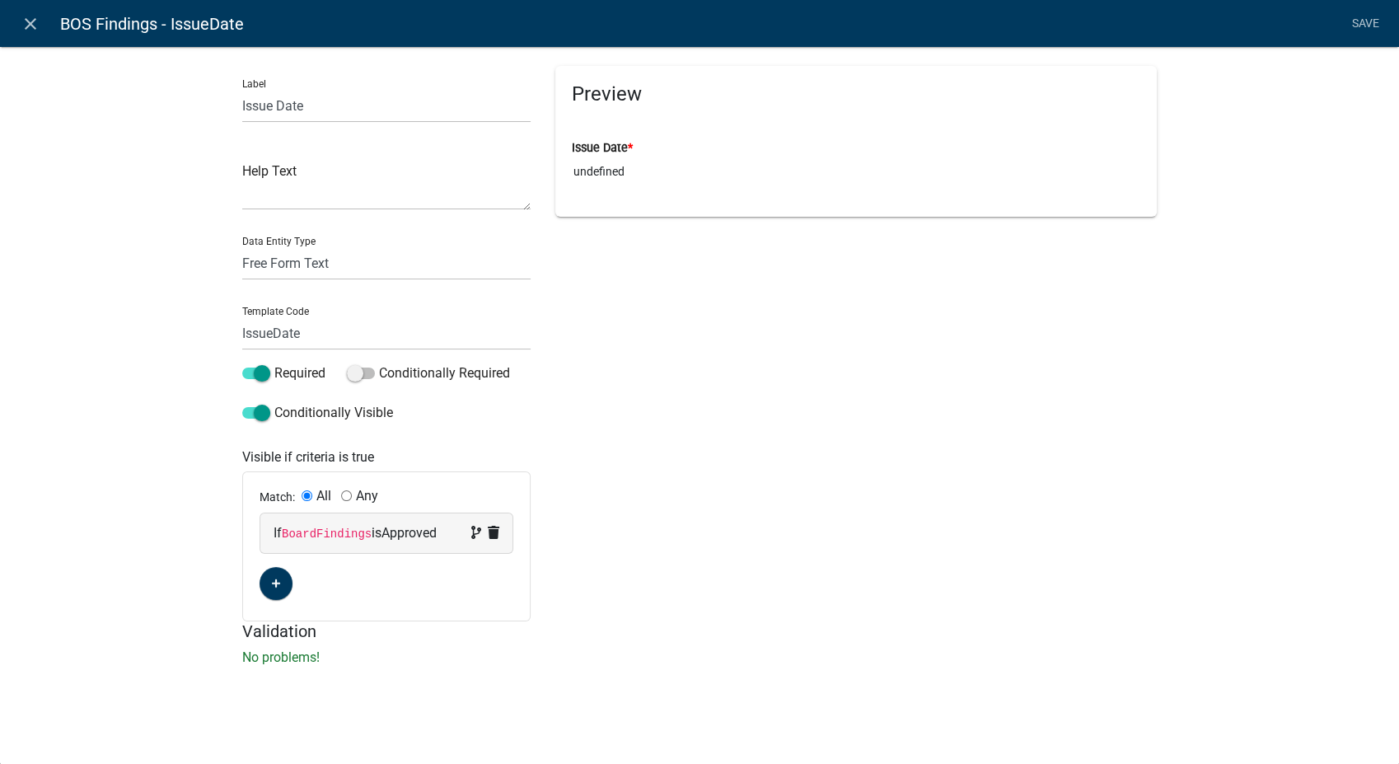
click at [324, 530] on code "BoardFindings" at bounding box center [327, 533] width 90 height 13
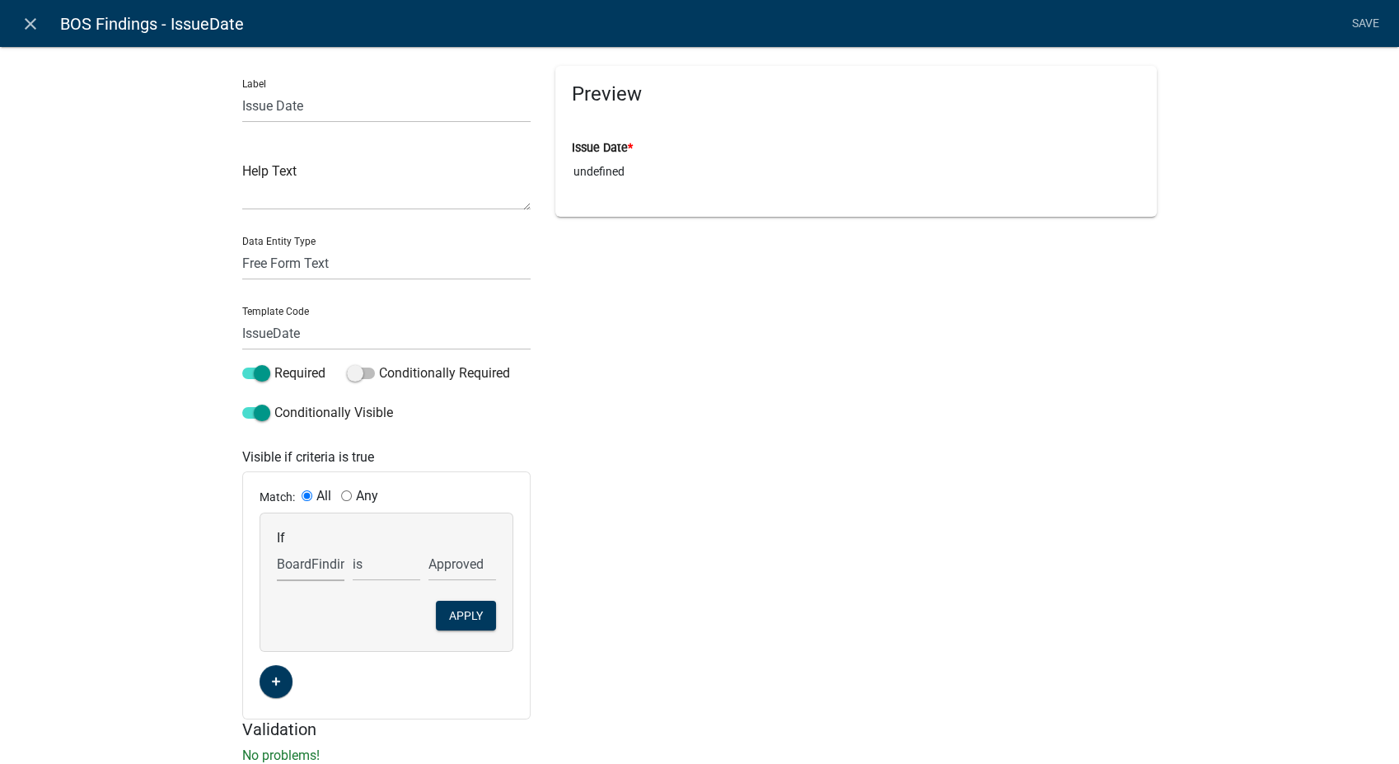
click at [298, 567] on select "Choose... AbbreviatedFiscalYear AccessoryHeader AccessorySubtotal Acres Additio…" at bounding box center [311, 564] width 68 height 34
select select "46: BOSFindings"
click at [277, 547] on select "Choose... AbbreviatedFiscalYear AccessoryHeader AccessorySubtotal Acres Additio…" at bounding box center [311, 564] width 68 height 34
select select "2: Approved"
click at [458, 570] on select "Approved Denied Remanded" at bounding box center [462, 564] width 68 height 34
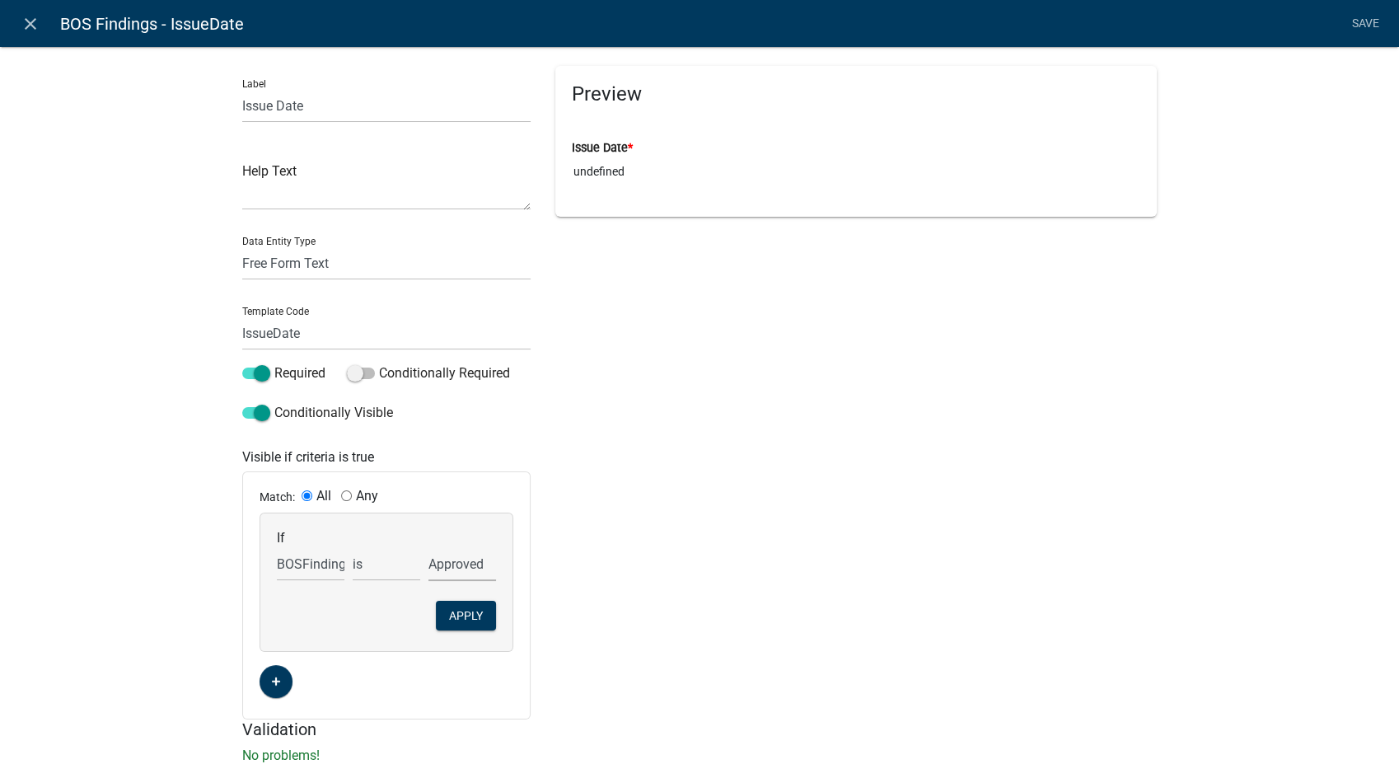
click at [428, 547] on select "Approved Denied Remanded" at bounding box center [462, 564] width 68 height 34
click at [481, 630] on div "If Choose... AbbreviatedFiscalYear AccessoryHeader AccessorySubtotal Acres Addi…" at bounding box center [386, 582] width 252 height 138
click at [458, 616] on button "Apply" at bounding box center [466, 616] width 60 height 30
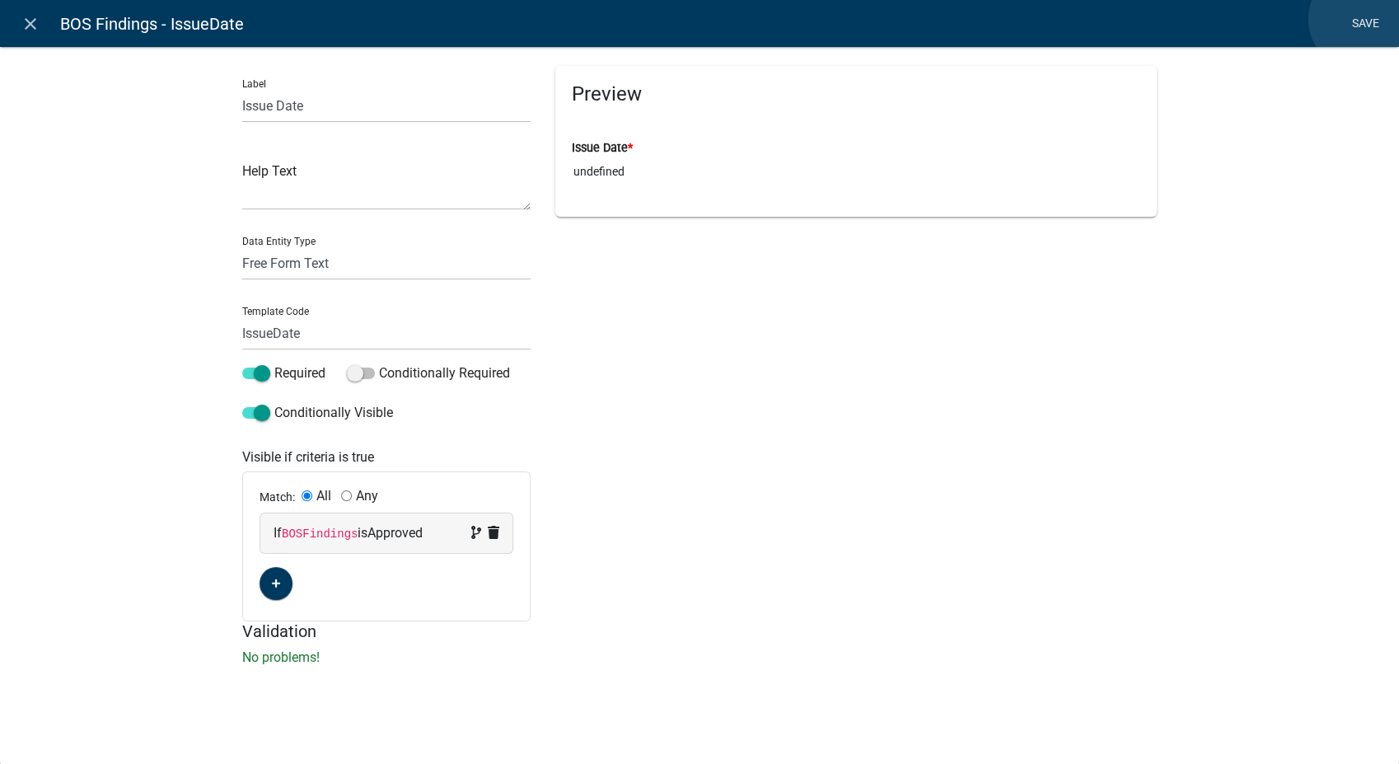
click at [1360, 19] on link "Save" at bounding box center [1364, 23] width 41 height 31
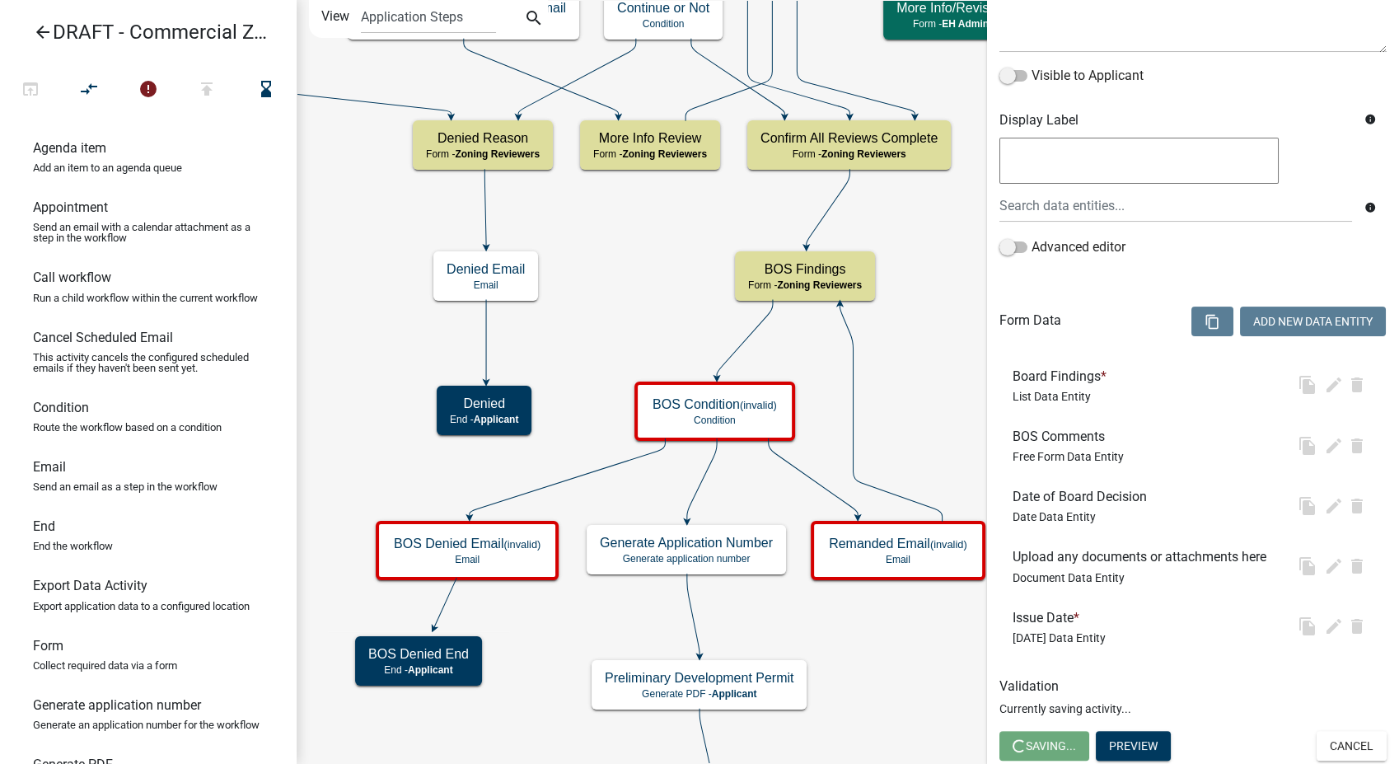
scroll to position [0, 0]
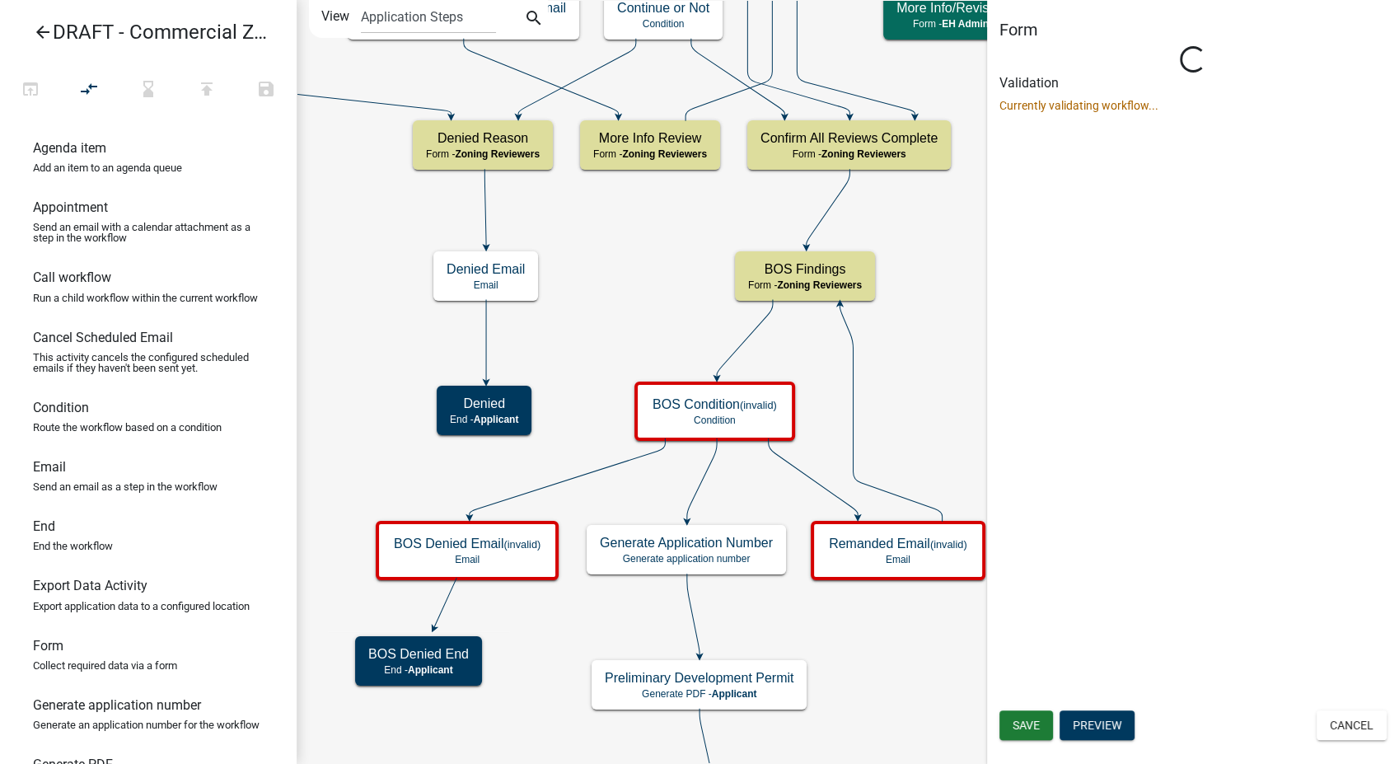
select select "289CA764-5063-4D44-9E26-A723625F811D"
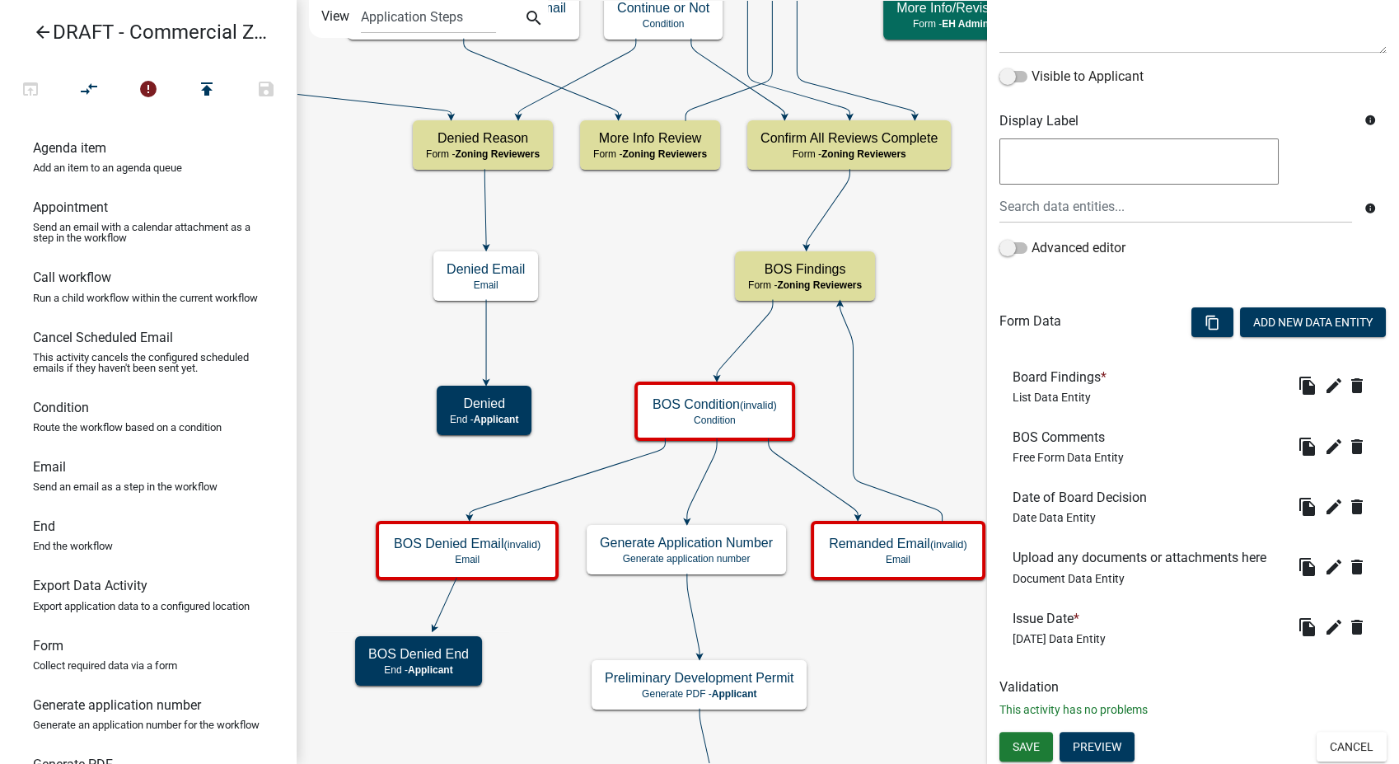
scroll to position [234, 0]
click at [1031, 750] on span "Save" at bounding box center [1025, 744] width 27 height 13
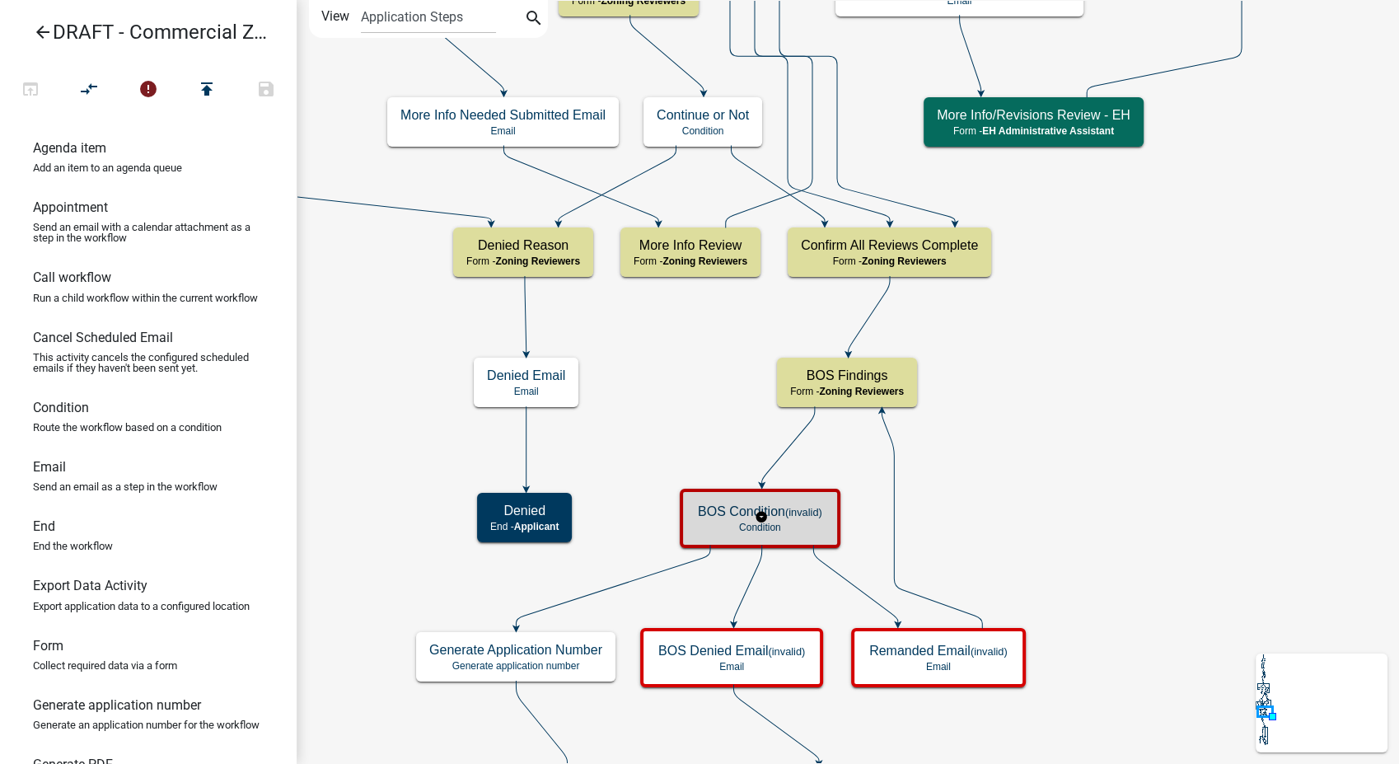
click at [807, 513] on small "(invalid)" at bounding box center [803, 512] width 37 height 12
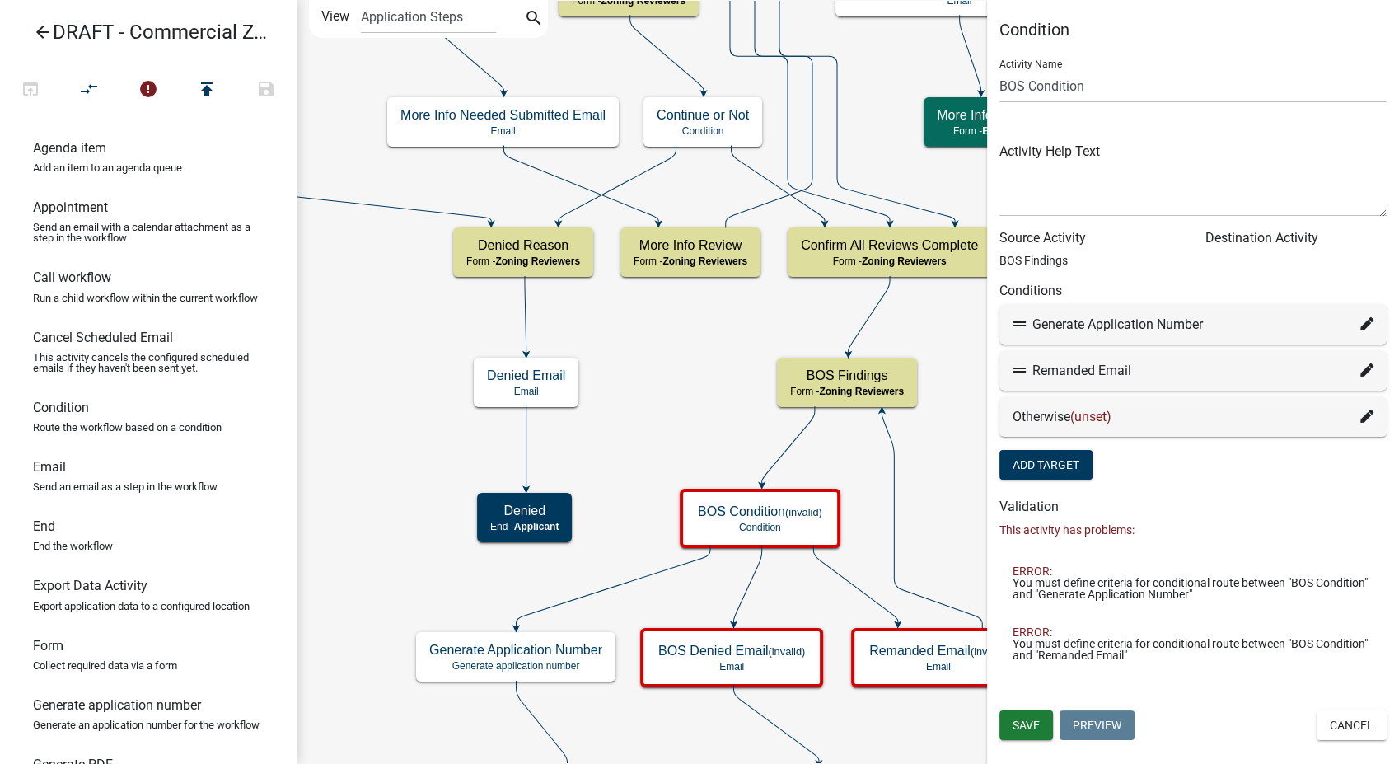
click at [1370, 320] on icon at bounding box center [1366, 323] width 13 height 13
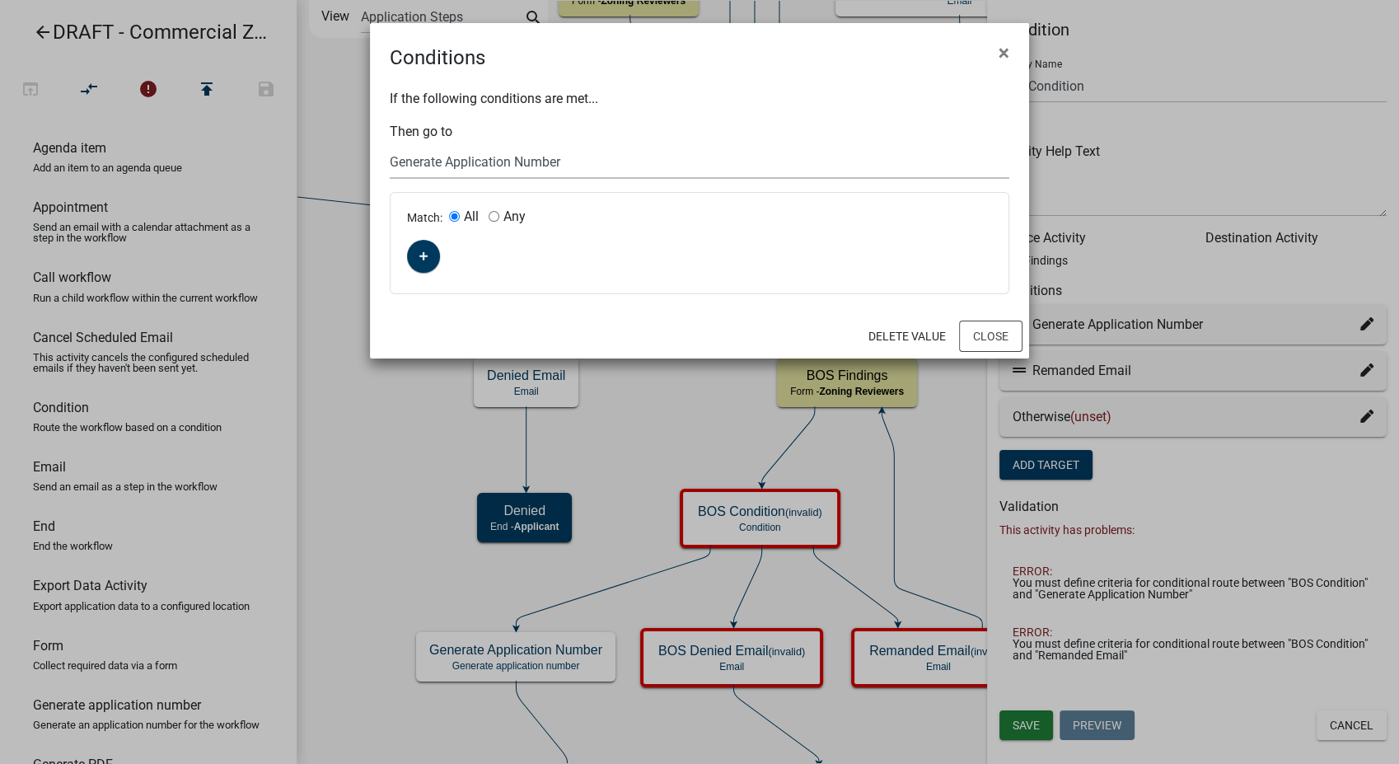
click at [608, 155] on select "Choose... Start Parcel search Require User Contact and Property Information Sub…" at bounding box center [700, 162] width 620 height 34
select select "86: 703f3edd-e774-4a84-9a9a-6ce81c4dcdb3"
click at [390, 145] on select "Choose... Start Parcel search Require User Contact and Property Information Sub…" at bounding box center [700, 162] width 620 height 34
click at [425, 259] on icon "button" at bounding box center [423, 256] width 9 height 10
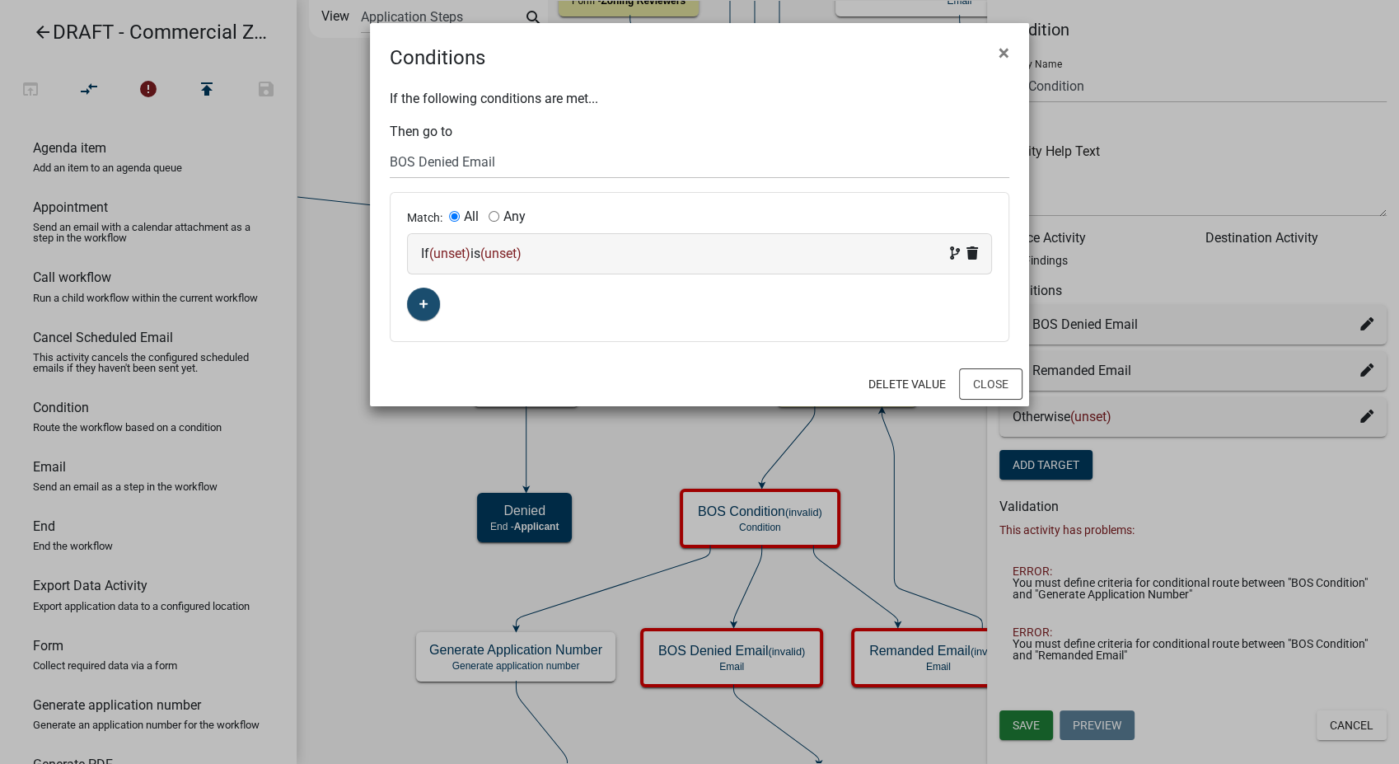
click at [558, 263] on div "If (unset) is (unset)" at bounding box center [699, 254] width 583 height 40
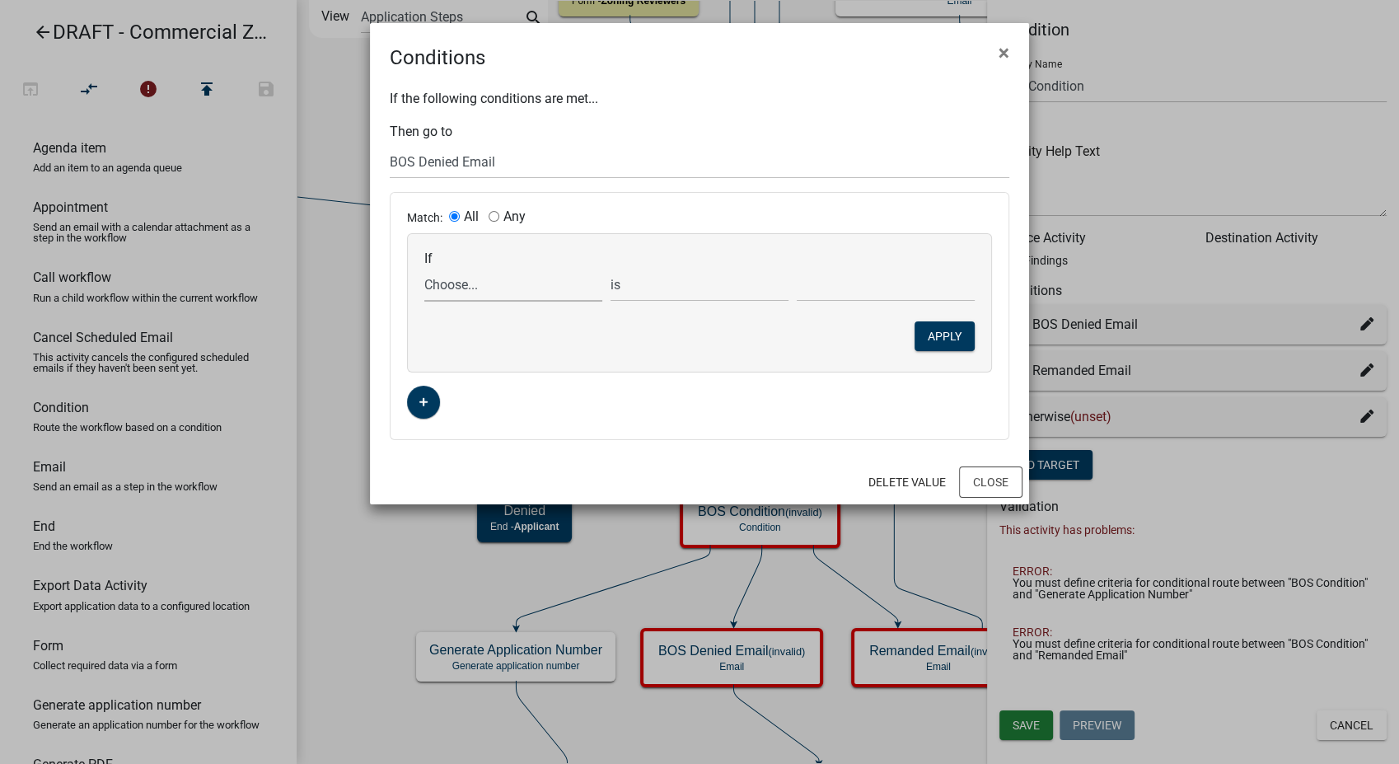
click at [458, 293] on select "Choose... AbbreviatedFiscalYear AccessoryHeader AccessorySubtotal Acres Additio…" at bounding box center [513, 285] width 178 height 34
select select "42: BoardFindings"
click at [424, 268] on select "Choose... AbbreviatedFiscalYear AccessoryHeader AccessorySubtotal Acres Additio…" at bounding box center [513, 285] width 178 height 34
click at [860, 287] on select "Choose... Approved Denied" at bounding box center [886, 285] width 178 height 34
select select "2: Denied"
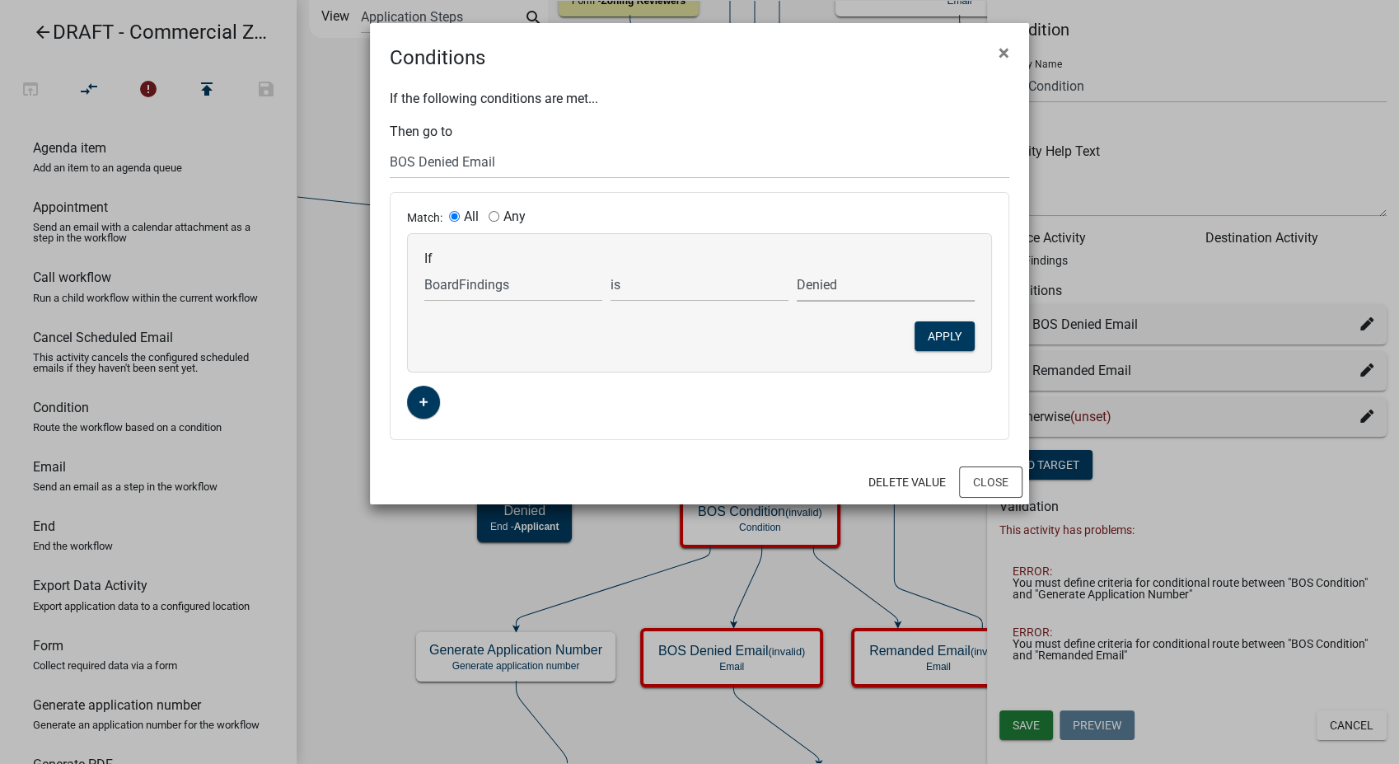
click at [797, 268] on select "Choose... Approved Denied" at bounding box center [886, 285] width 178 height 34
click at [935, 331] on button "Apply" at bounding box center [944, 336] width 60 height 30
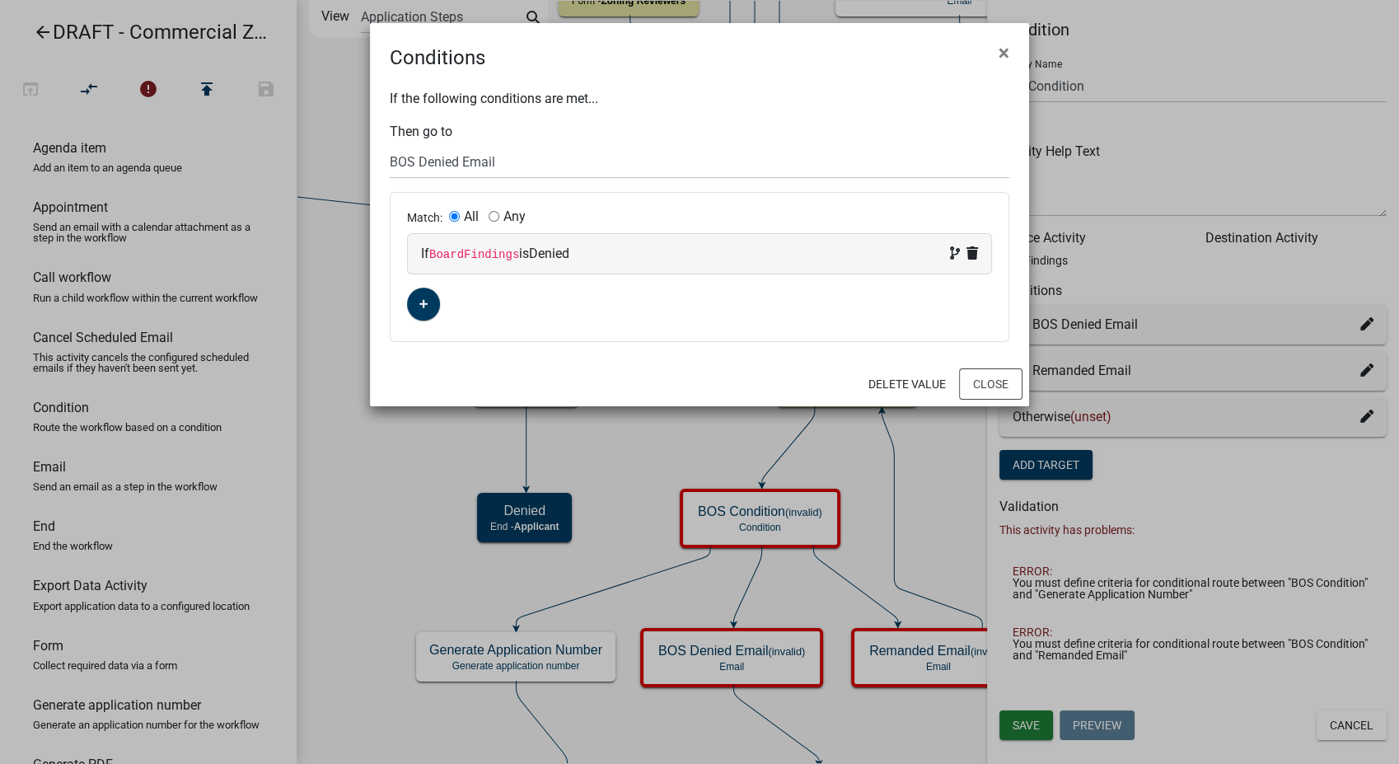
click at [563, 222] on div "Match: All Any" at bounding box center [699, 217] width 585 height 17
click at [559, 257] on span "Denied" at bounding box center [549, 253] width 40 height 16
select select "42: BoardFindings"
select select "1: Denied"
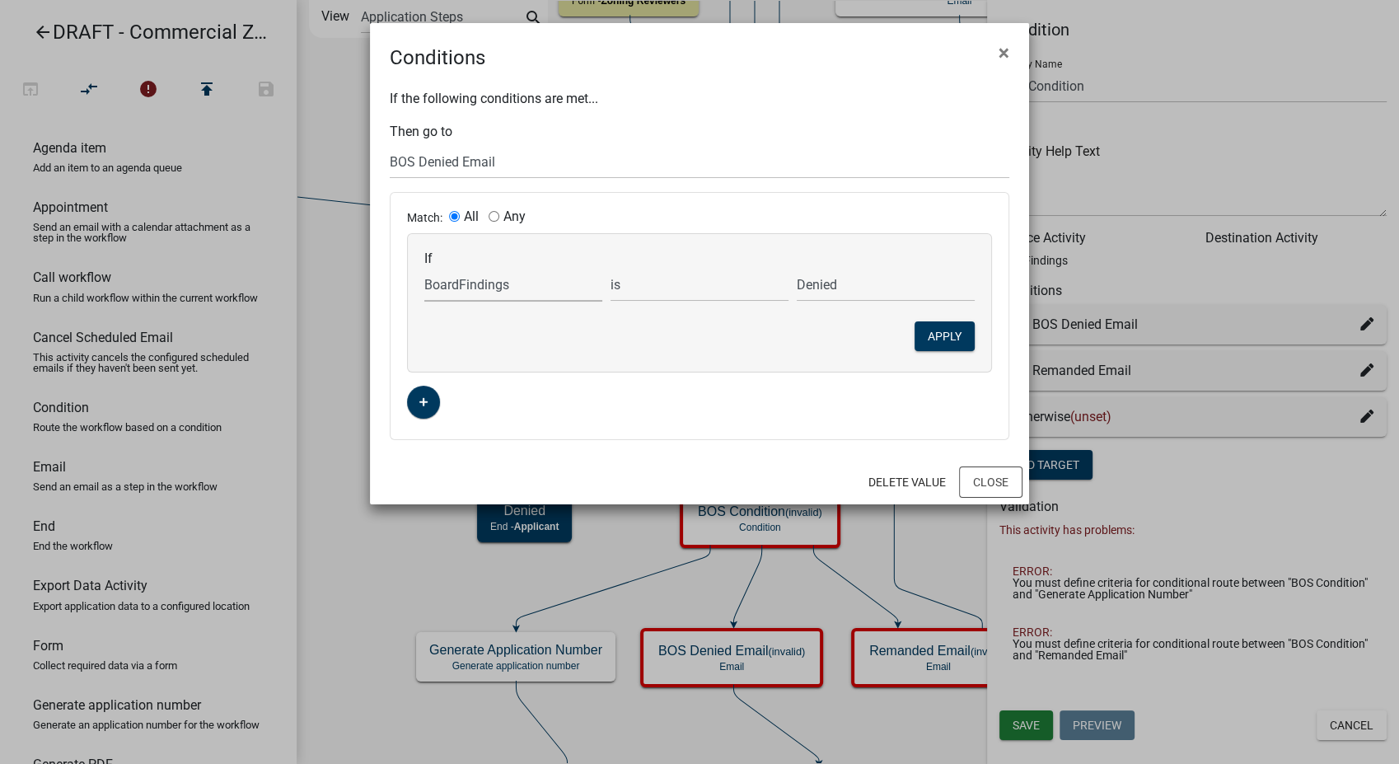
click at [489, 287] on select "Choose... AbbreviatedFiscalYear AccessoryHeader AccessorySubtotal Acres Additio…" at bounding box center [513, 285] width 178 height 34
select select "46: BOSFindings"
click at [424, 268] on select "Choose... AbbreviatedFiscalYear AccessoryHeader AccessorySubtotal Acres Additio…" at bounding box center [513, 285] width 178 height 34
select select "3: Denied"
click at [913, 282] on select "Approved Denied Remanded" at bounding box center [886, 285] width 178 height 34
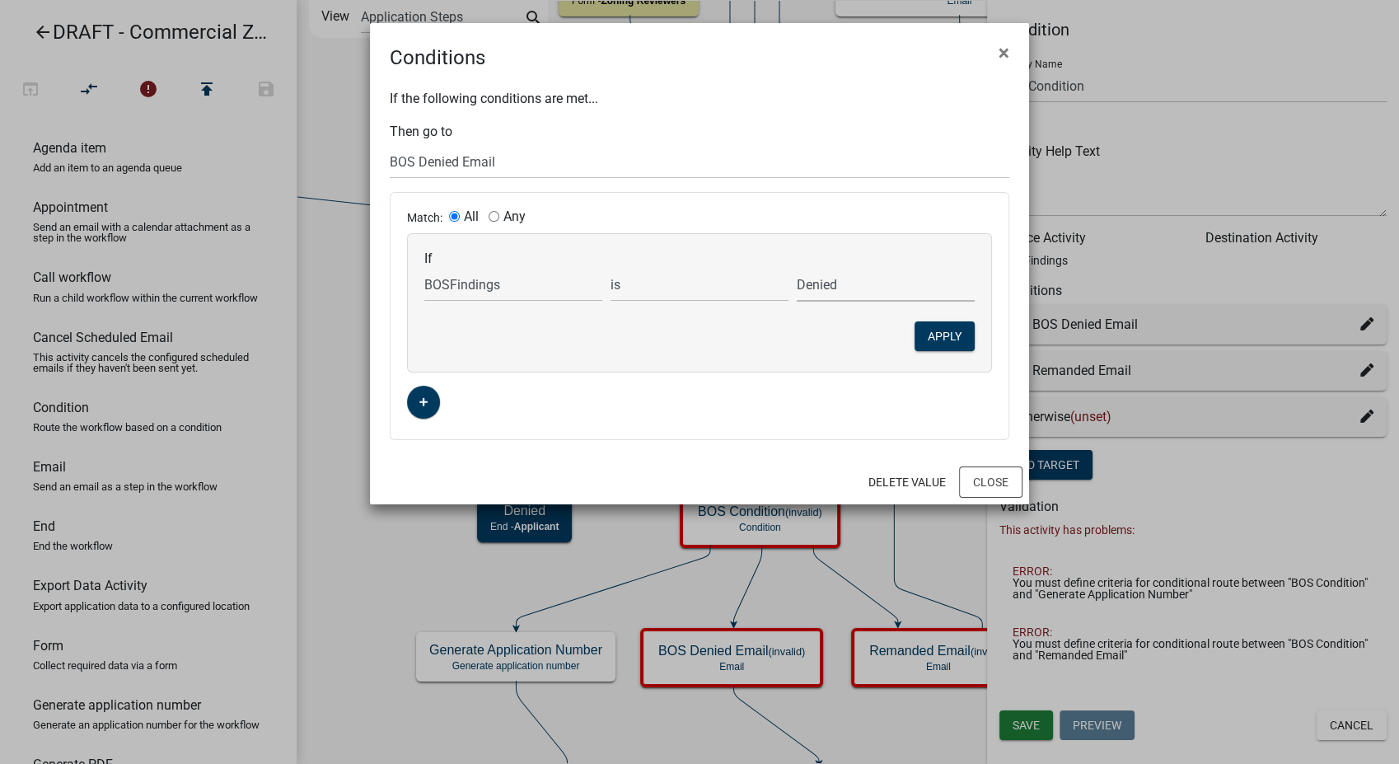
click at [797, 268] on select "Approved Denied Remanded" at bounding box center [886, 285] width 178 height 34
click at [942, 339] on button "Apply" at bounding box center [944, 336] width 60 height 30
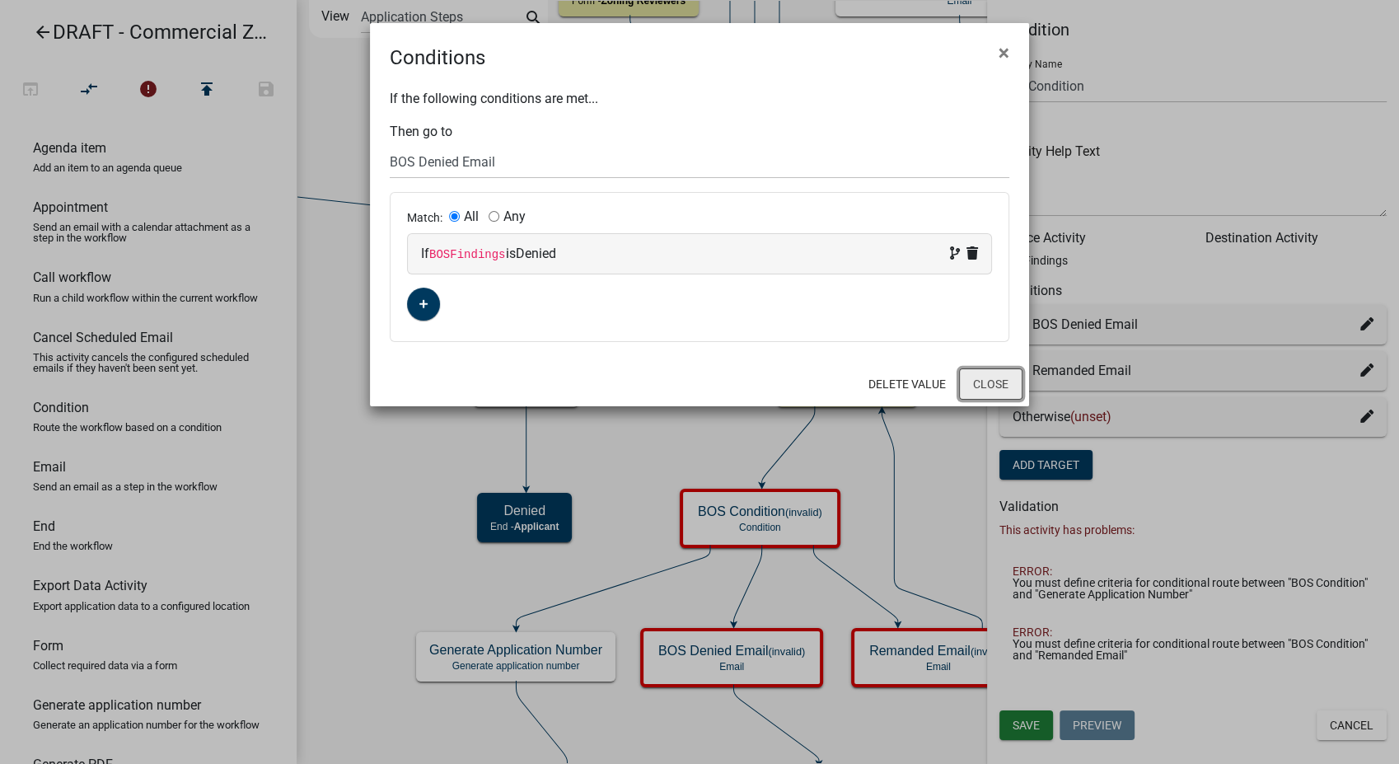
click at [982, 379] on button "Close" at bounding box center [990, 383] width 63 height 31
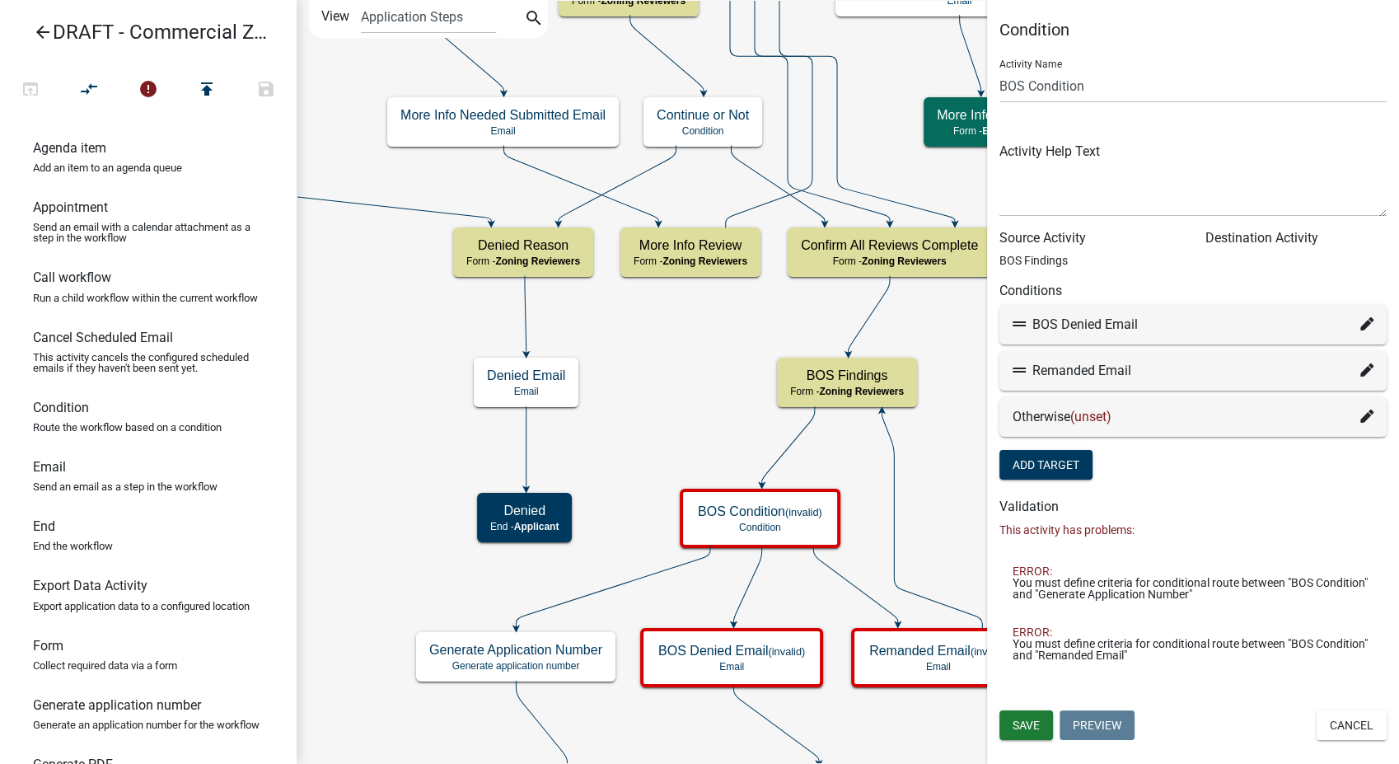
click at [1368, 407] on fa-icon at bounding box center [1366, 417] width 13 height 20
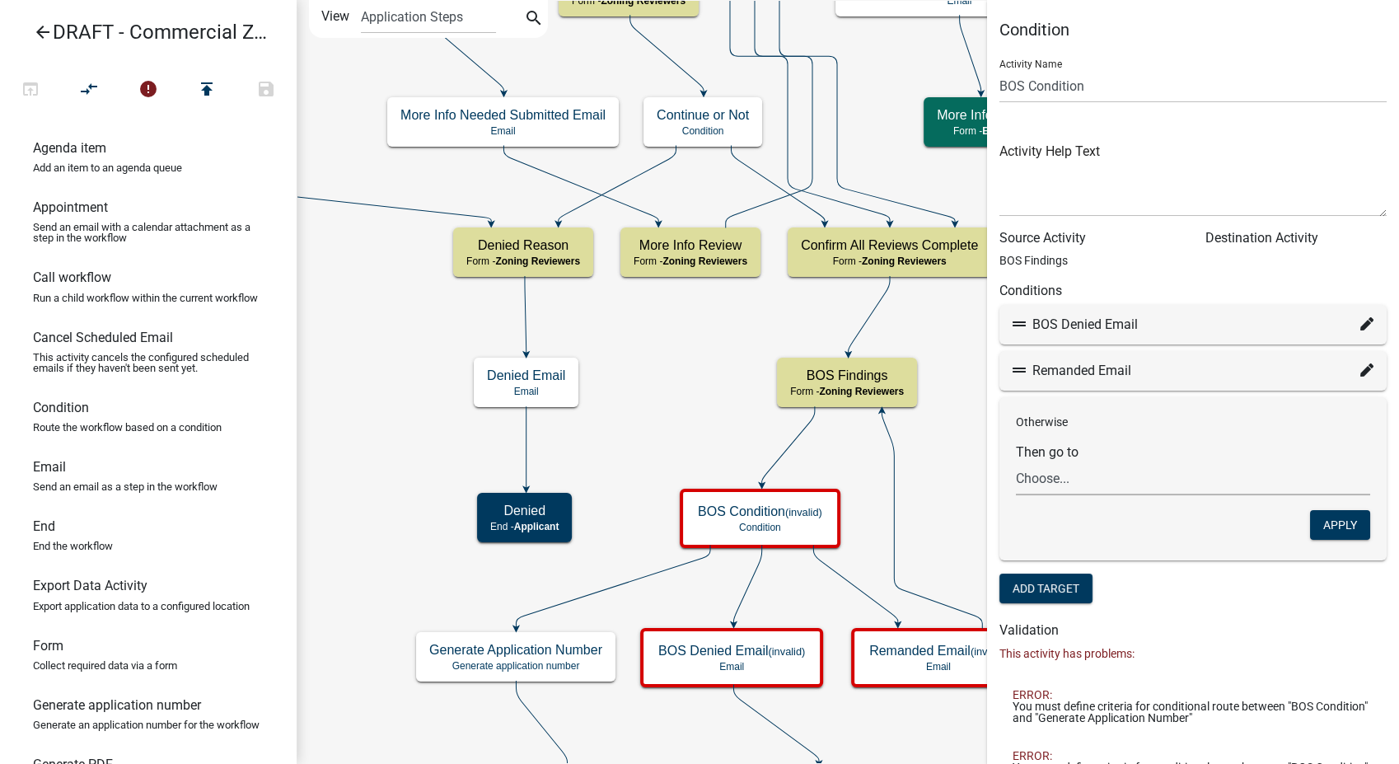
click at [1036, 489] on select "Choose... Start Parcel search Require User Contact and Property Information Sub…" at bounding box center [1193, 478] width 354 height 34
select select "18: 907c57d1-1f3f-4960-9a37-3e3da5862558"
click at [1016, 461] on select "Choose... Start Parcel search Require User Contact and Property Information Sub…" at bounding box center [1193, 478] width 354 height 34
click at [1310, 518] on button "Apply" at bounding box center [1340, 525] width 60 height 30
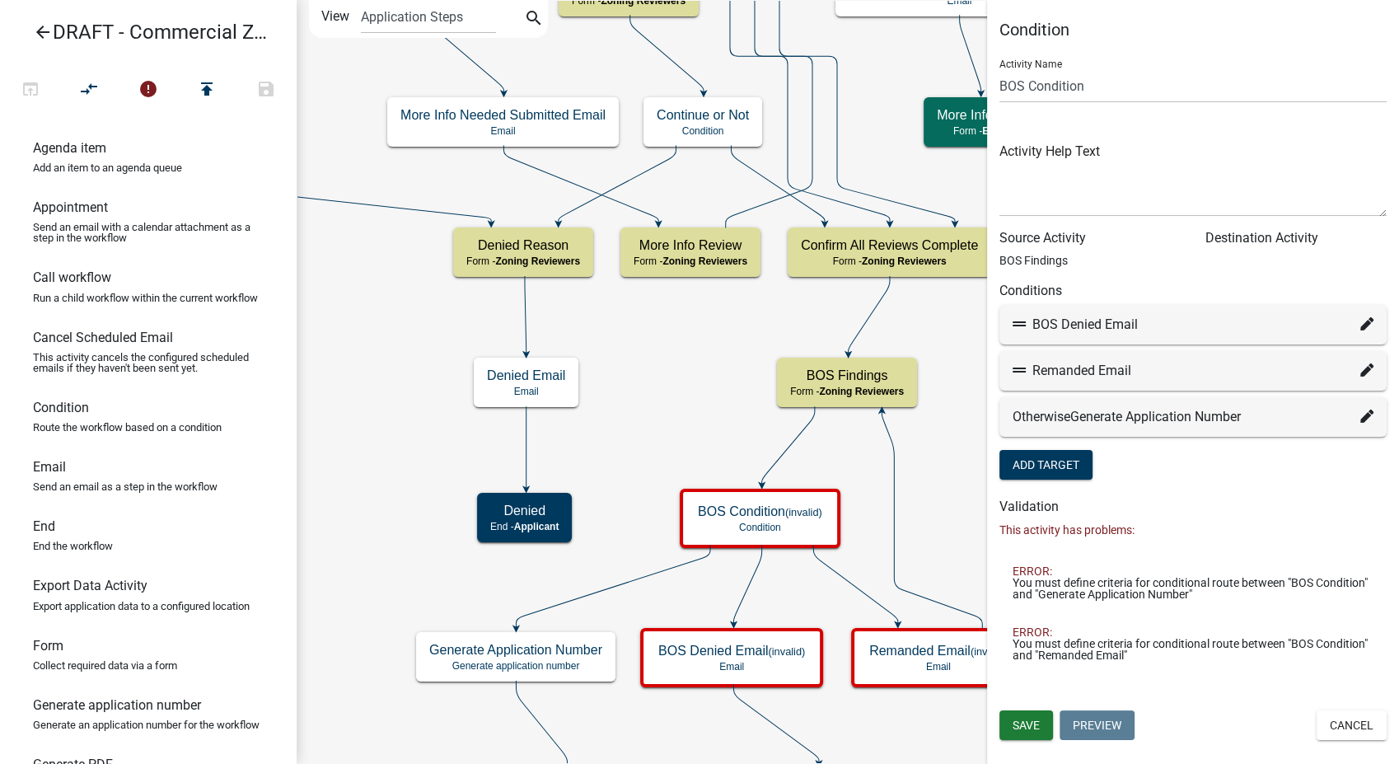
click at [1360, 365] on icon at bounding box center [1366, 369] width 13 height 13
select select "85: 6e5b9c28-3b30-4c4c-b098-443f1c7e915c"
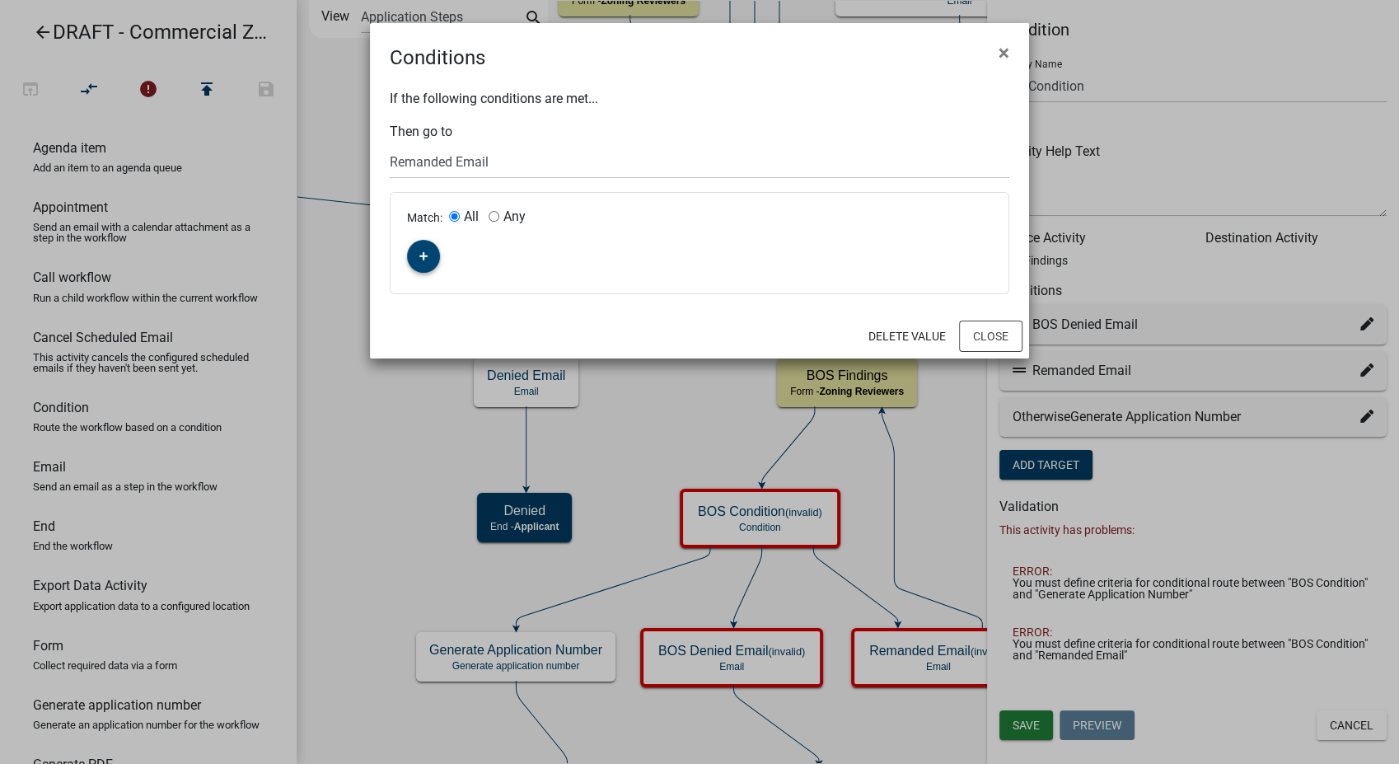
click at [425, 265] on button "button" at bounding box center [423, 256] width 33 height 33
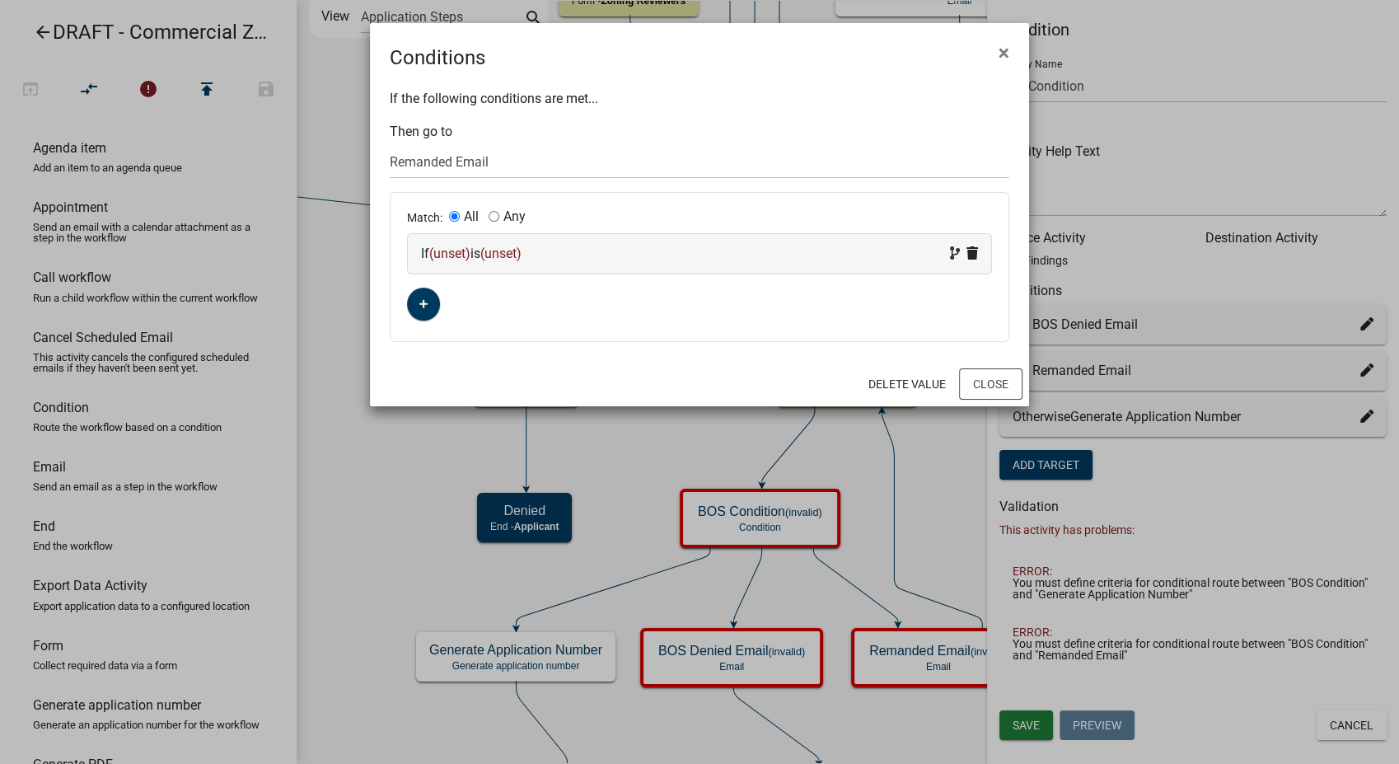
click at [608, 249] on div "If (unset) is (unset)" at bounding box center [699, 254] width 557 height 20
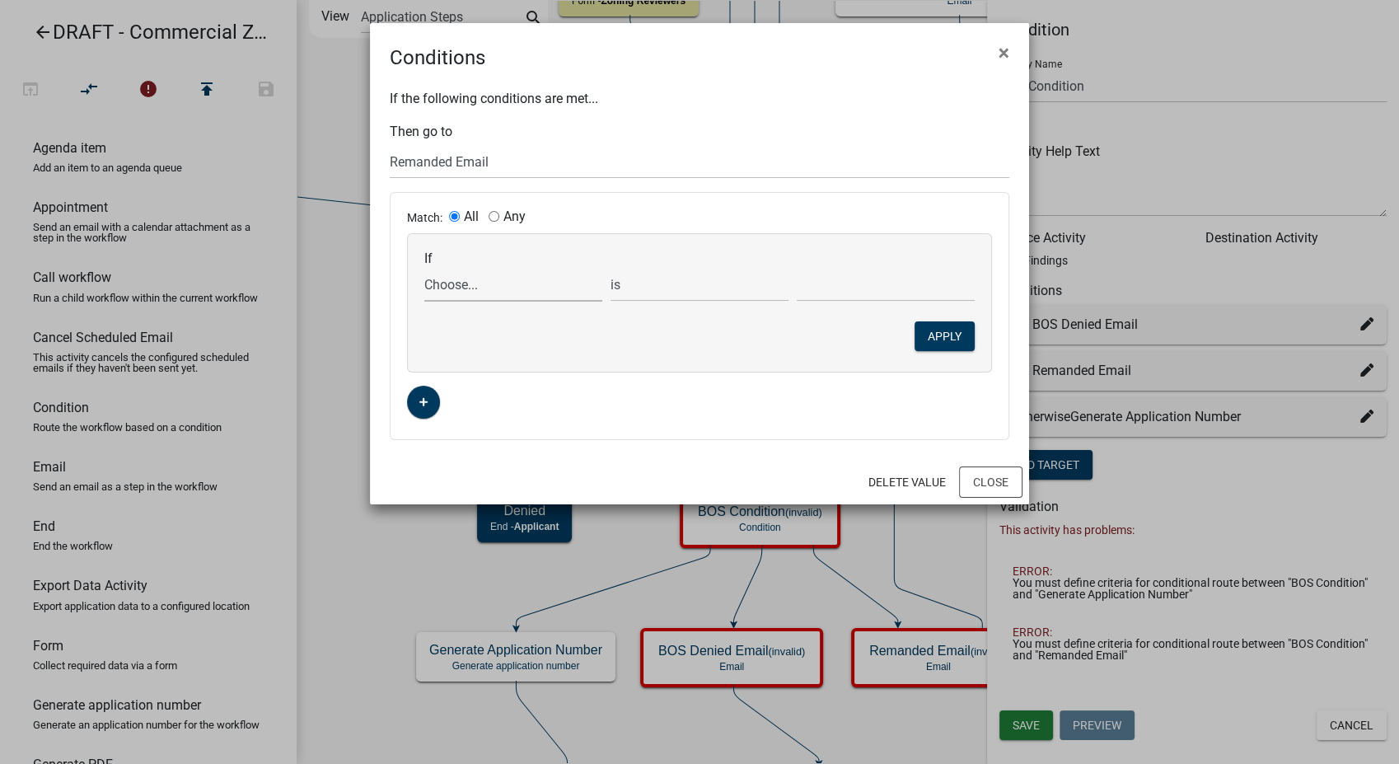
drag, startPoint x: 608, startPoint y: 249, endPoint x: 463, endPoint y: 281, distance: 148.5
click at [463, 281] on select "Choose... AbbreviatedFiscalYear AccessoryHeader AccessorySubtotal Acres Additio…" at bounding box center [513, 285] width 178 height 34
select select "46: BOSFindings"
click at [424, 268] on select "Choose... AbbreviatedFiscalYear AccessoryHeader AccessorySubtotal Acres Additio…" at bounding box center [513, 285] width 178 height 34
click at [843, 288] on select "Choose... Approved Denied Remanded" at bounding box center [886, 285] width 178 height 34
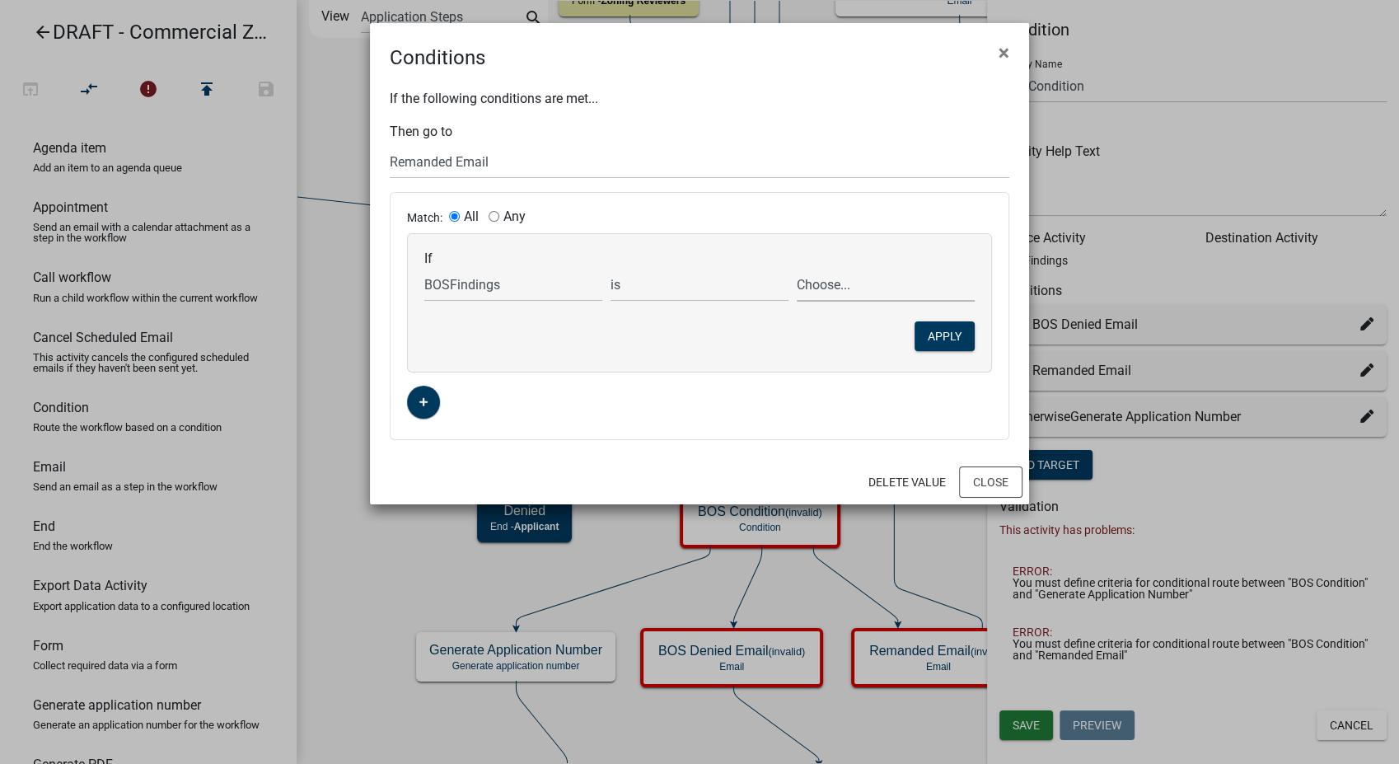
select select "3: Remanded"
click at [797, 268] on select "Choose... Approved Denied Remanded" at bounding box center [886, 285] width 178 height 34
click at [942, 337] on button "Apply" at bounding box center [944, 336] width 60 height 30
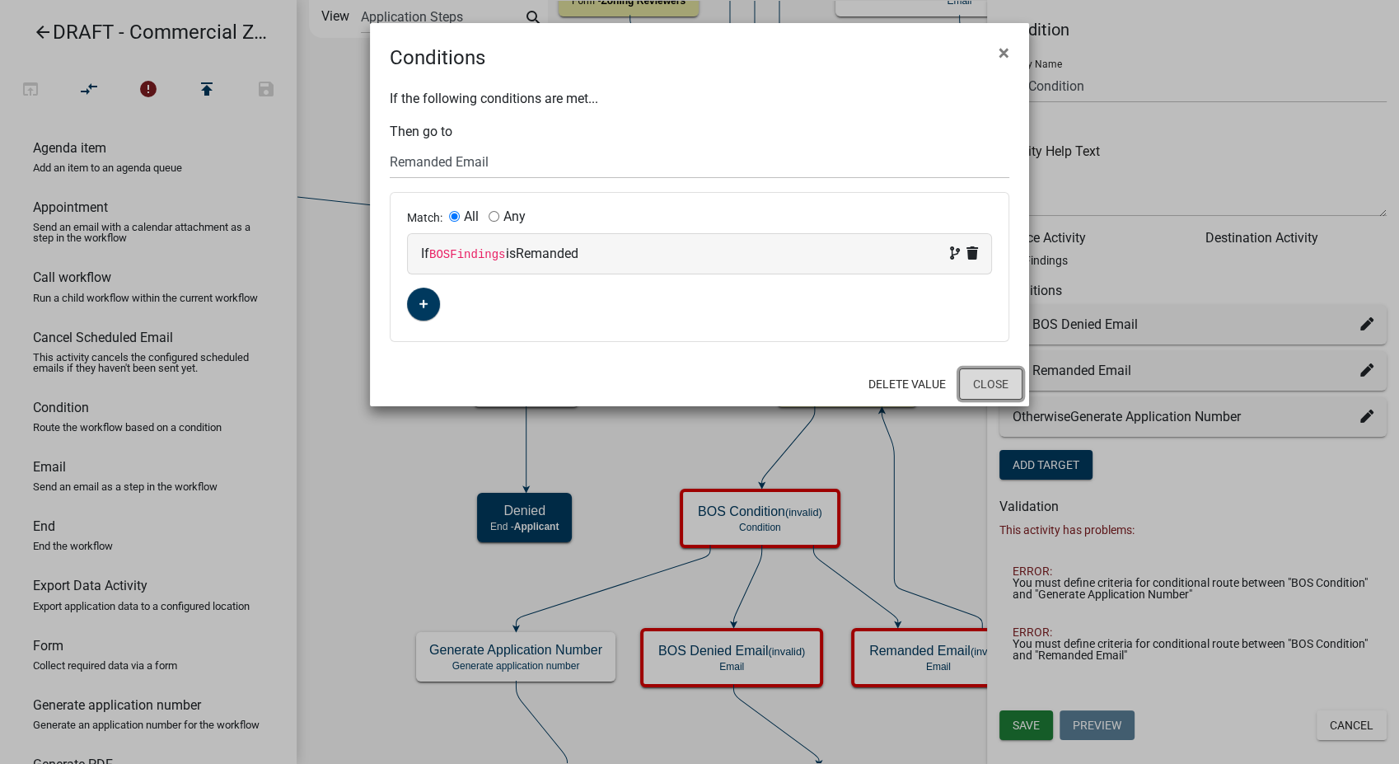
click at [980, 377] on button "Close" at bounding box center [990, 383] width 63 height 31
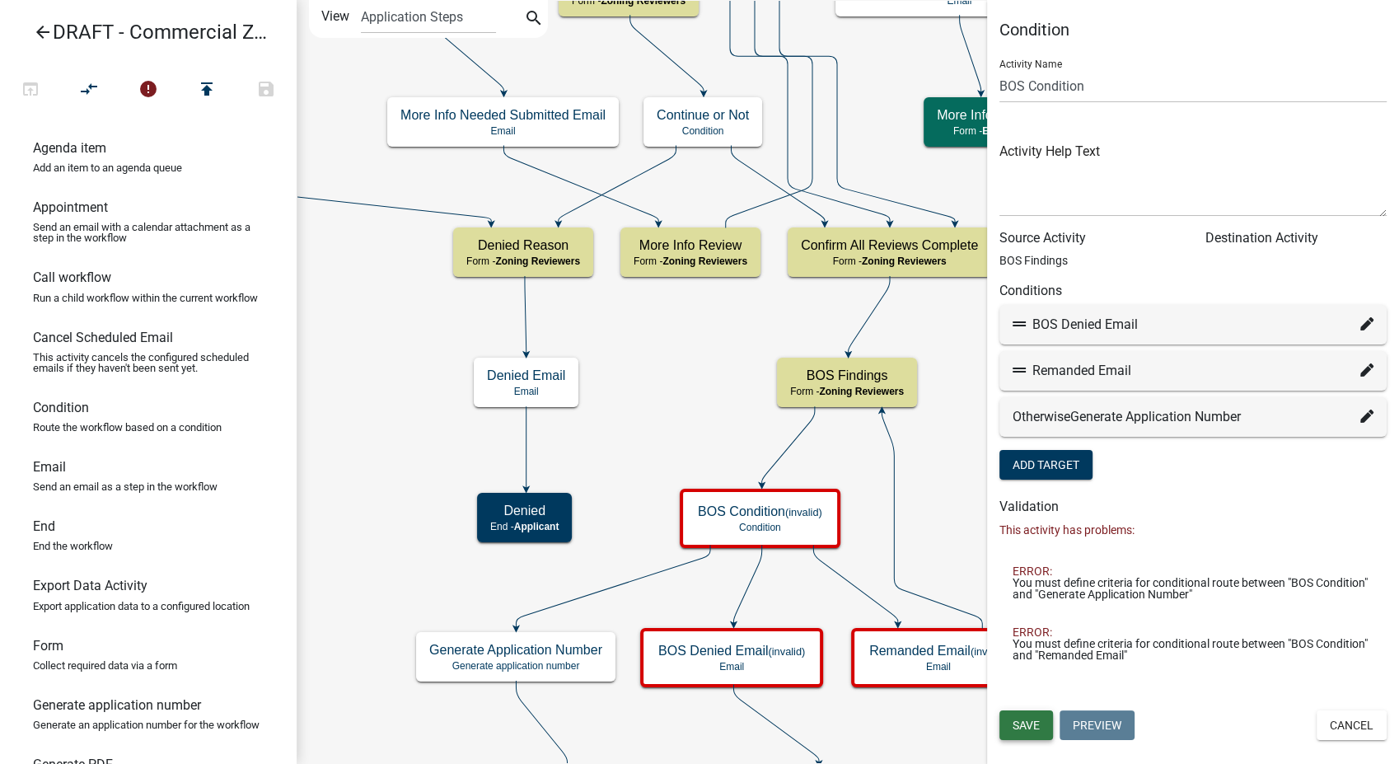
click at [1018, 722] on span "Save" at bounding box center [1025, 724] width 27 height 13
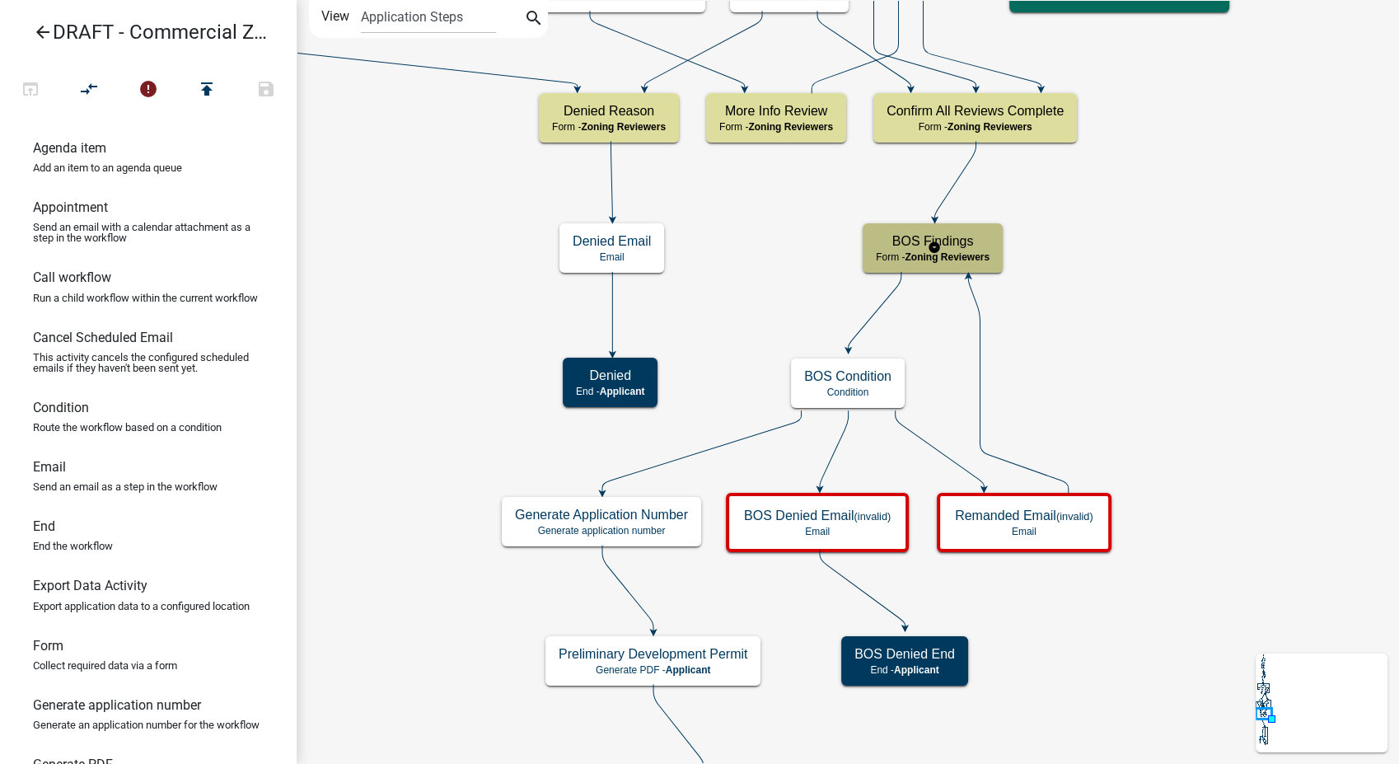
click at [982, 259] on span "Zoning Reviewers" at bounding box center [947, 257] width 85 height 12
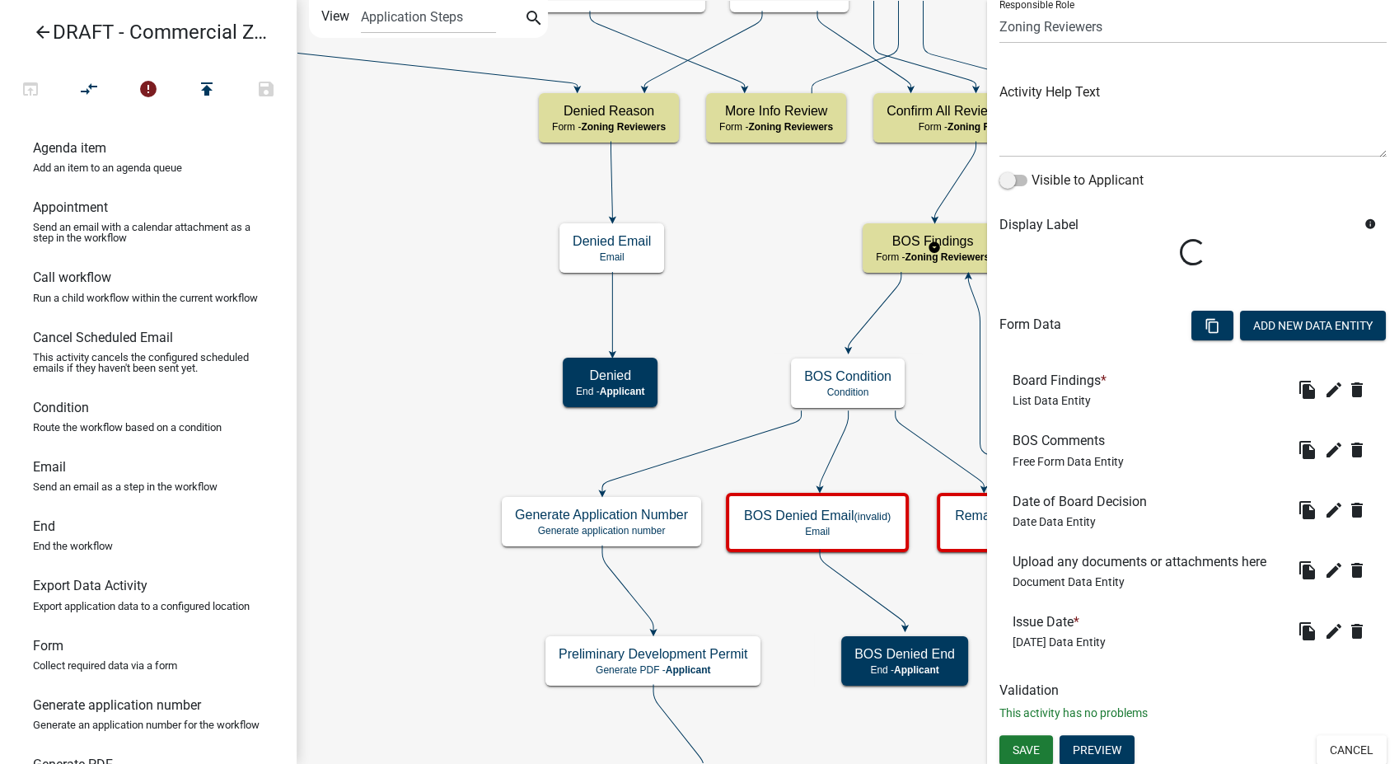
scroll to position [133, 0]
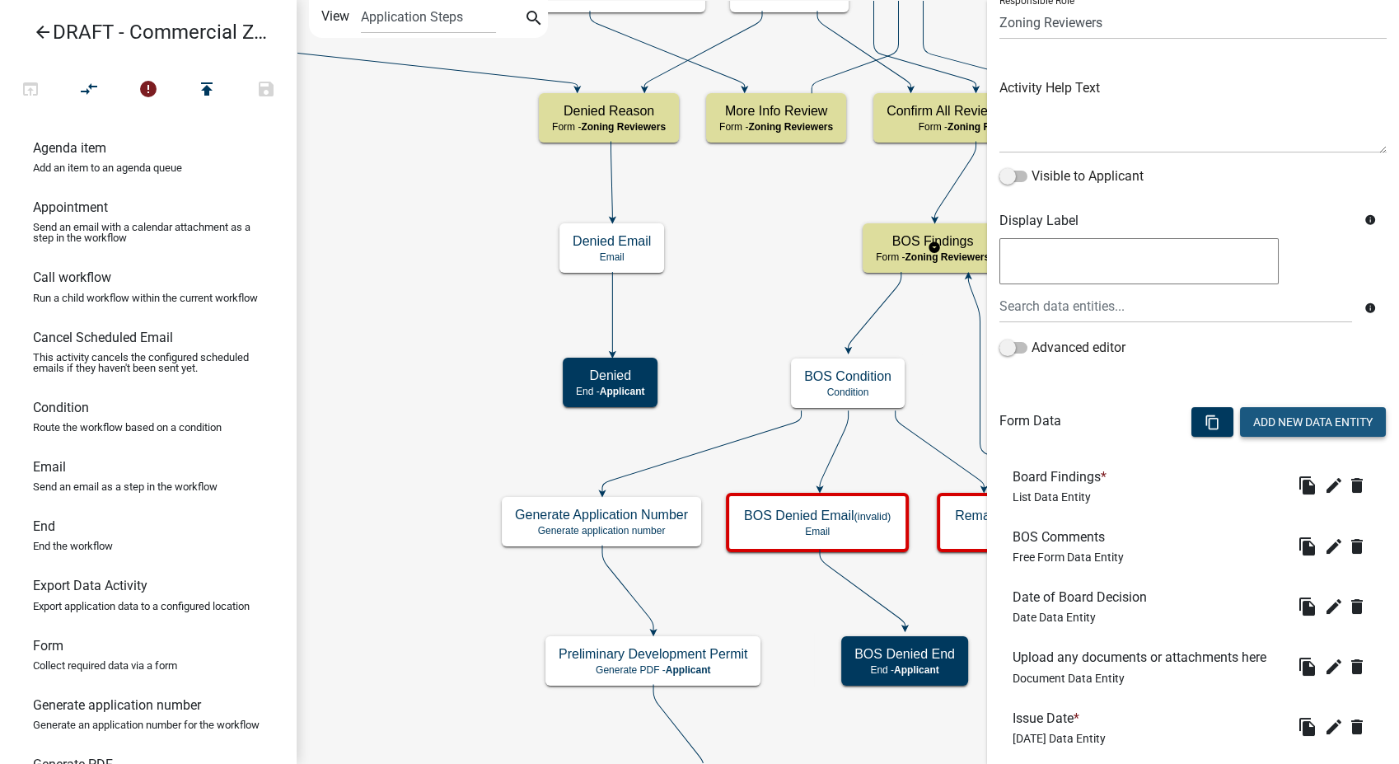
click at [1266, 423] on button "Add New Data Entity" at bounding box center [1313, 422] width 146 height 30
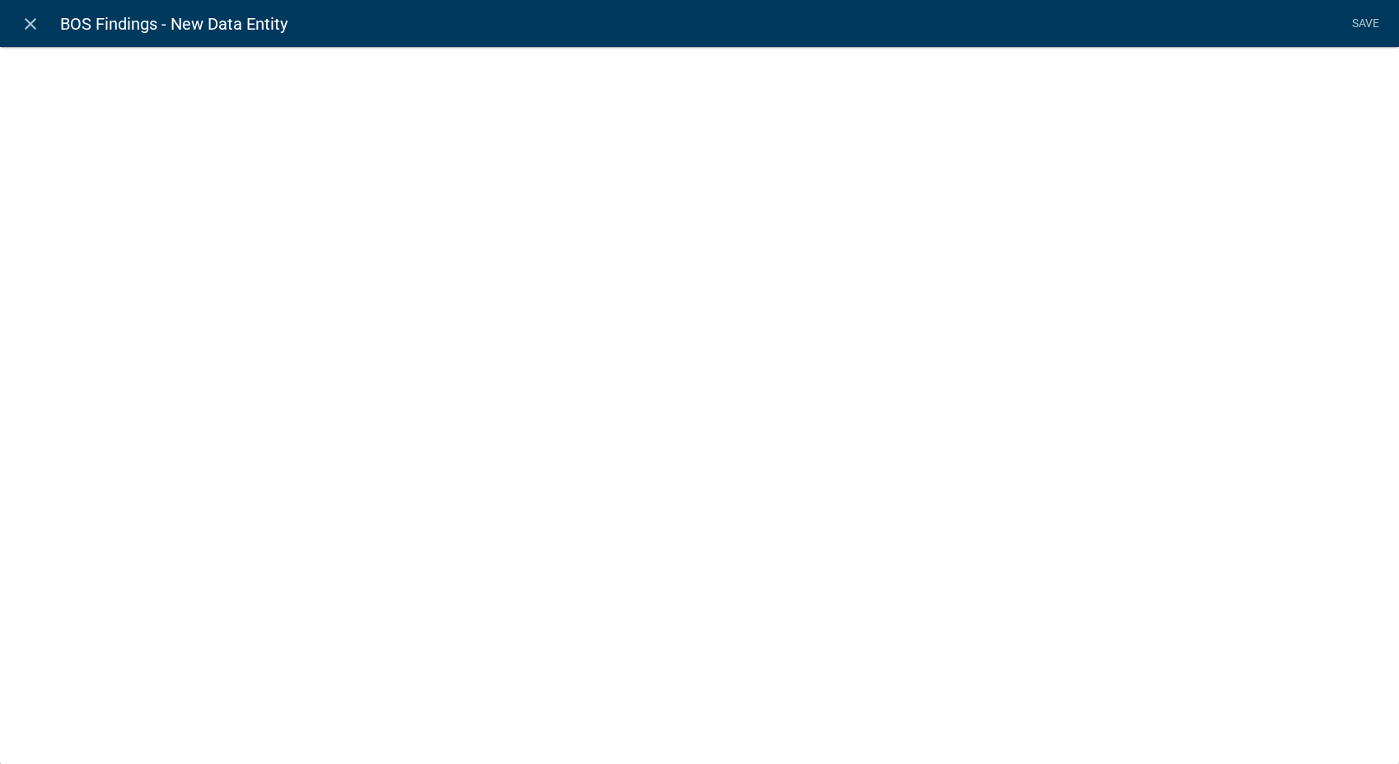
select select
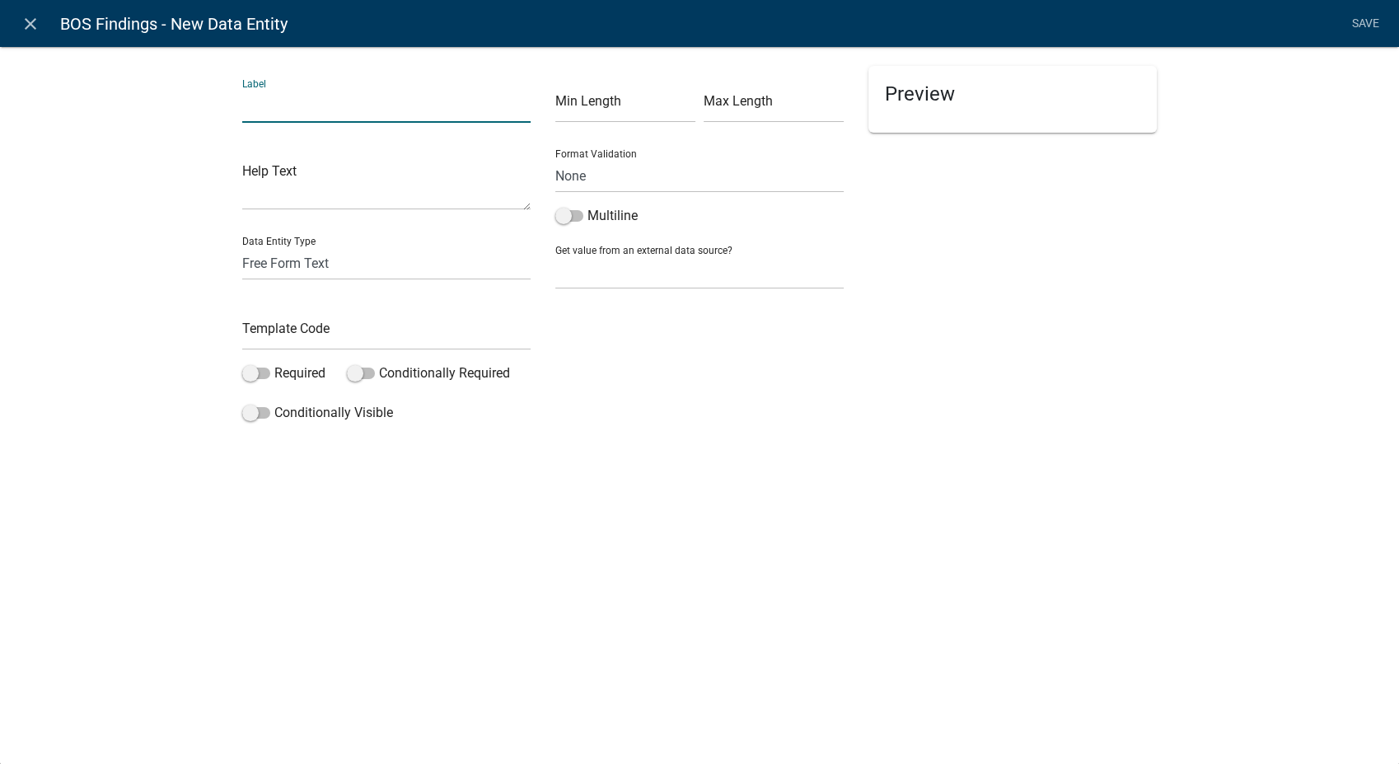
click at [349, 114] on input "text" at bounding box center [386, 106] width 288 height 34
type input "Denied: Enter the reason(s) for the Board's denial - this will be in an email t…"
click at [310, 332] on input "text" at bounding box center [386, 333] width 288 height 34
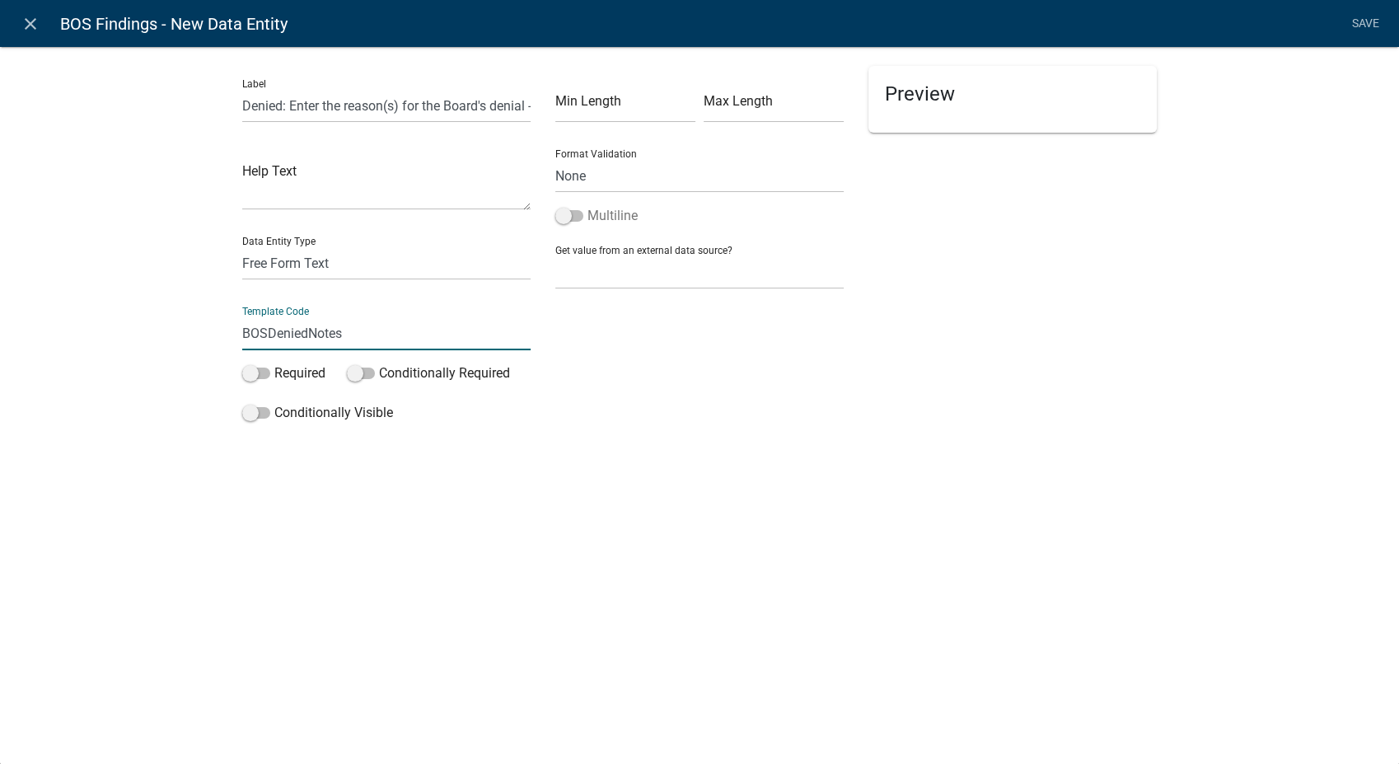
type input "BOSDeniedNotes"
click at [569, 221] on span at bounding box center [569, 216] width 28 height 12
click at [587, 206] on input "Multiline" at bounding box center [587, 206] width 0 height 0
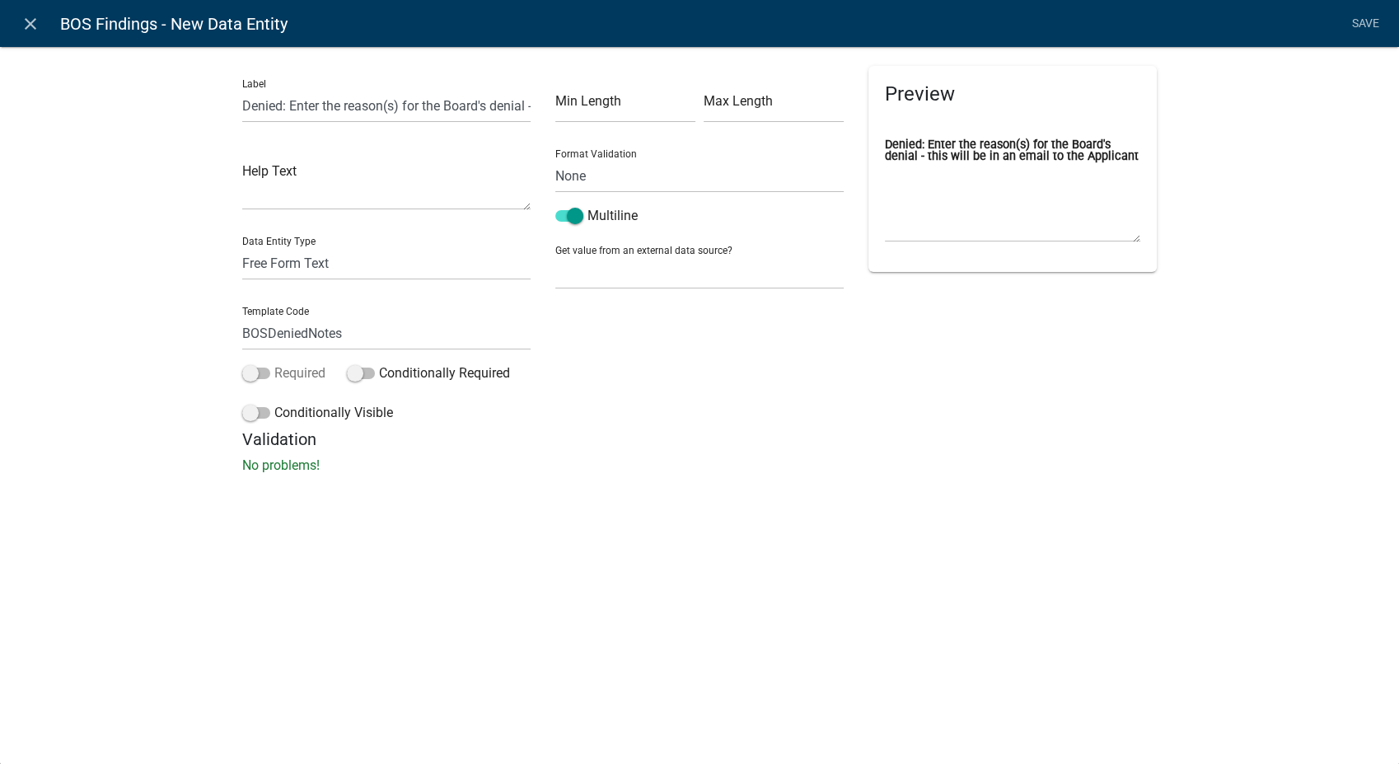
click at [252, 373] on span at bounding box center [256, 373] width 28 height 12
click at [274, 363] on input "Required" at bounding box center [274, 363] width 0 height 0
click at [246, 418] on span at bounding box center [256, 413] width 28 height 12
click at [274, 403] on input "Conditionally Visible" at bounding box center [274, 403] width 0 height 0
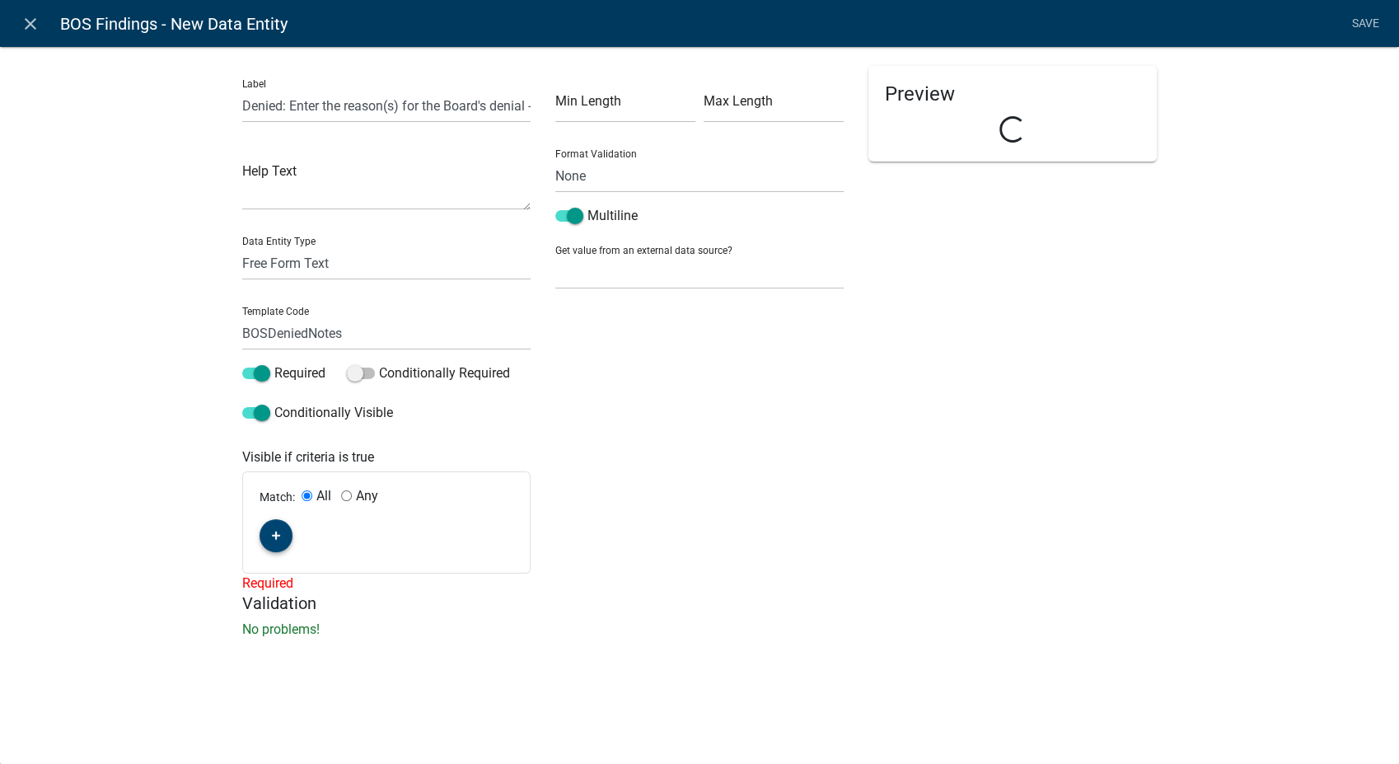
click at [280, 539] on button "button" at bounding box center [275, 535] width 33 height 33
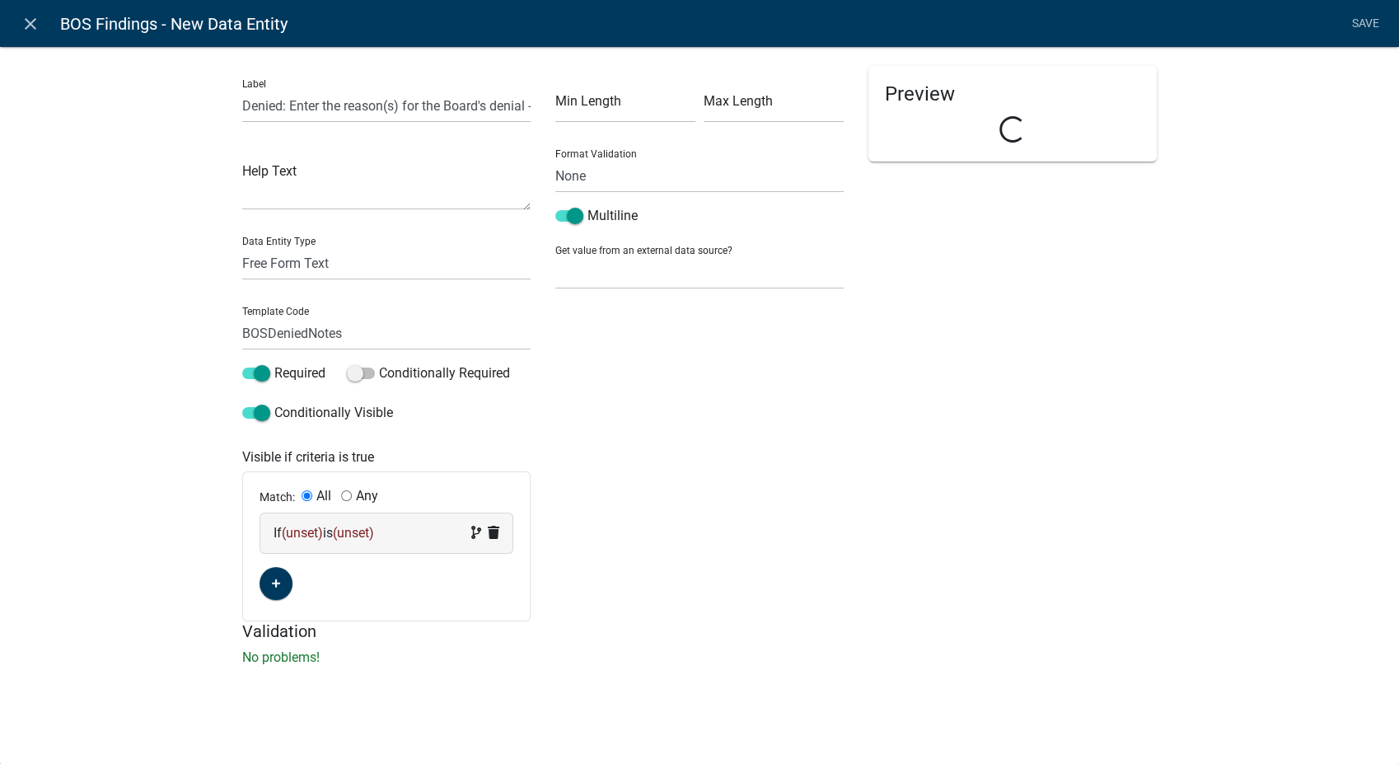
click at [374, 535] on span "(unset)" at bounding box center [353, 533] width 41 height 16
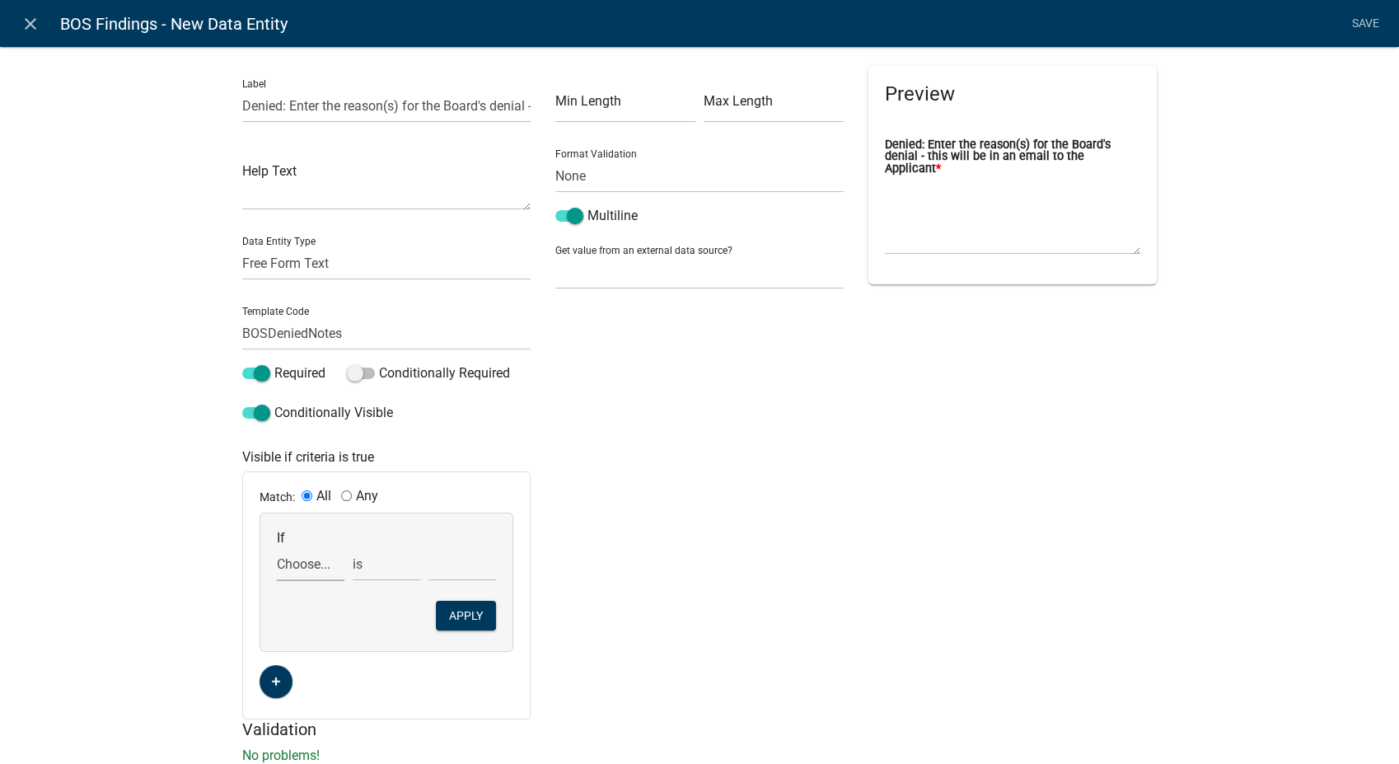
click at [306, 565] on select "Choose... AbbreviatedFiscalYear AccessoryHeader AccessorySubtotal Acres Additio…" at bounding box center [311, 564] width 68 height 34
select select "46: BOSFindings"
click at [277, 547] on select "Choose... AbbreviatedFiscalYear AccessoryHeader AccessorySubtotal Acres Additio…" at bounding box center [311, 564] width 68 height 34
click at [433, 572] on select "Choose... Approved Denied Remanded" at bounding box center [462, 564] width 68 height 34
select select "2: Denied"
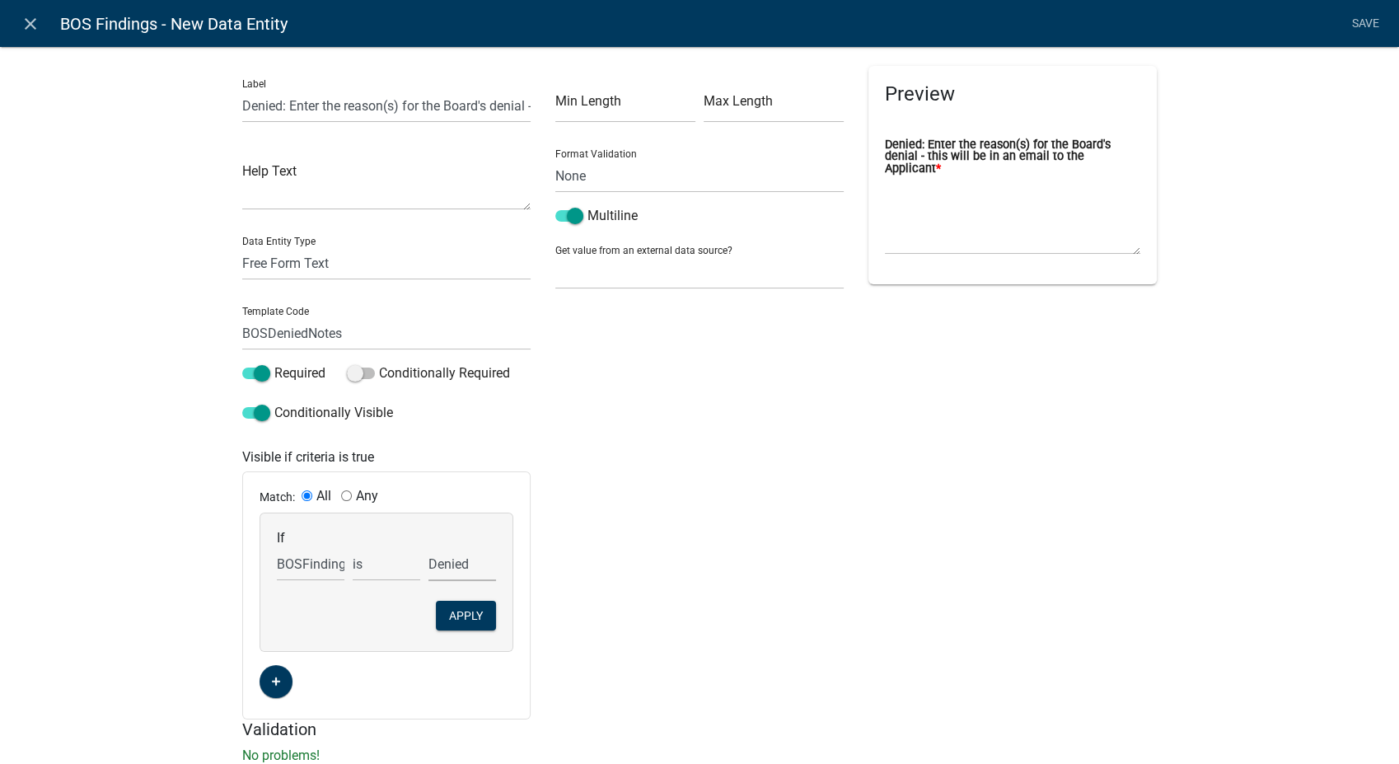
click at [428, 547] on select "Choose... Approved Denied Remanded" at bounding box center [462, 564] width 68 height 34
click at [448, 623] on button "Apply" at bounding box center [466, 616] width 60 height 30
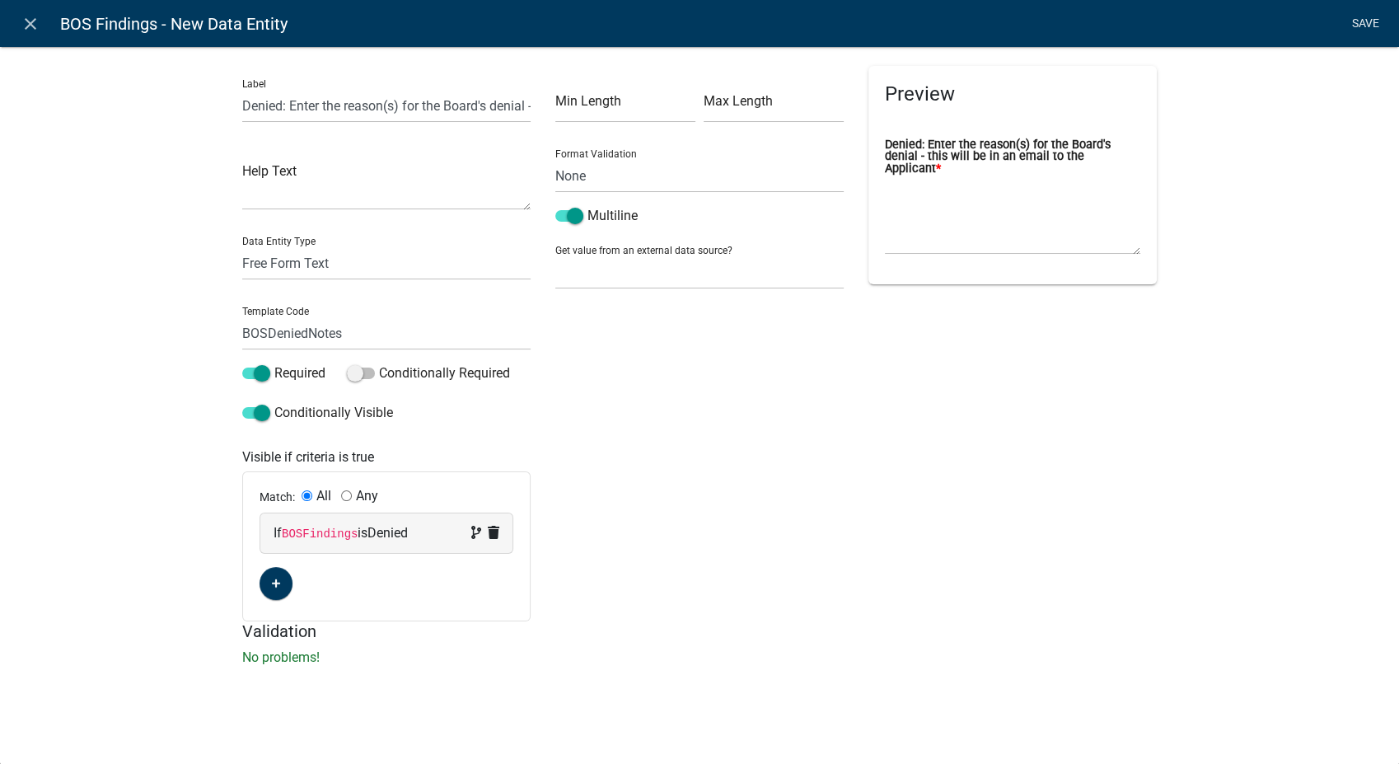
click at [1367, 16] on link "Save" at bounding box center [1364, 23] width 41 height 31
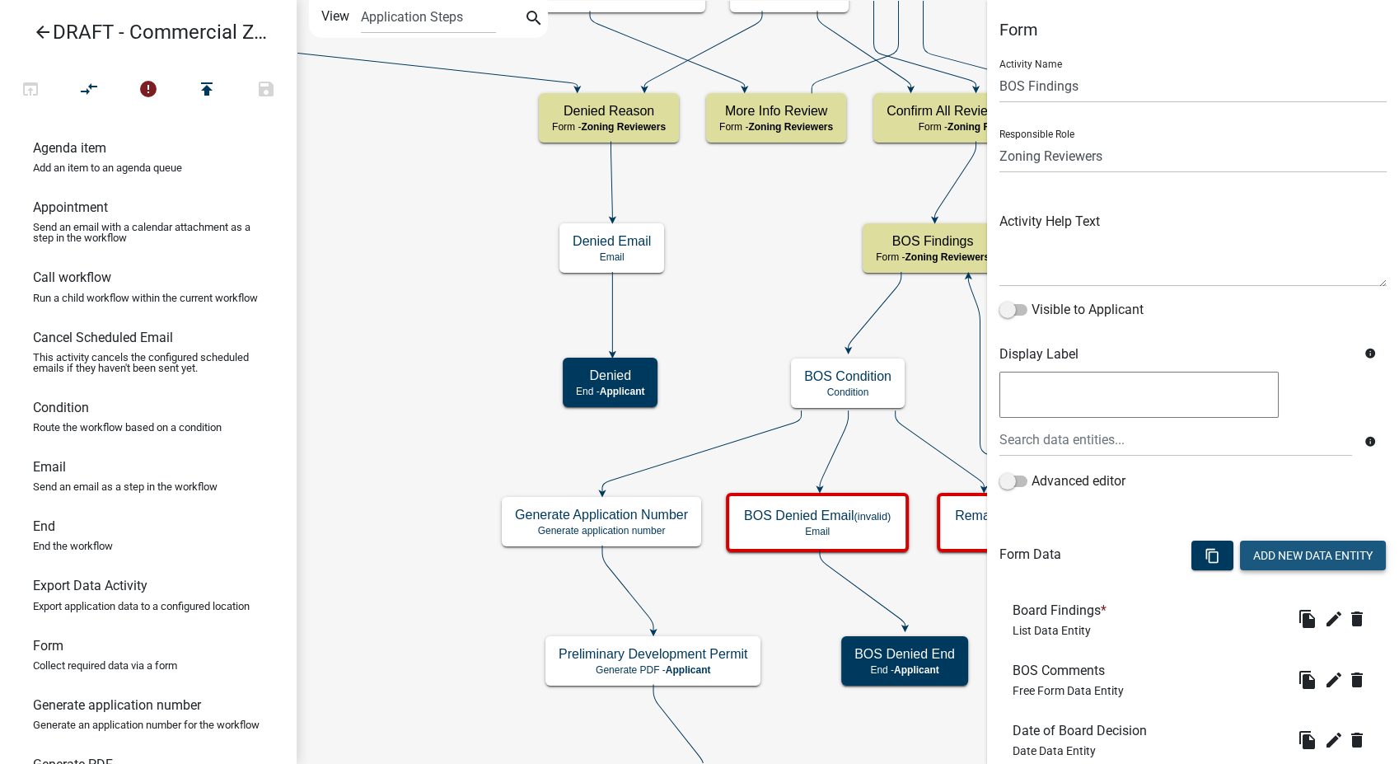
click at [1240, 562] on button "Add New Data Entity" at bounding box center [1313, 555] width 146 height 30
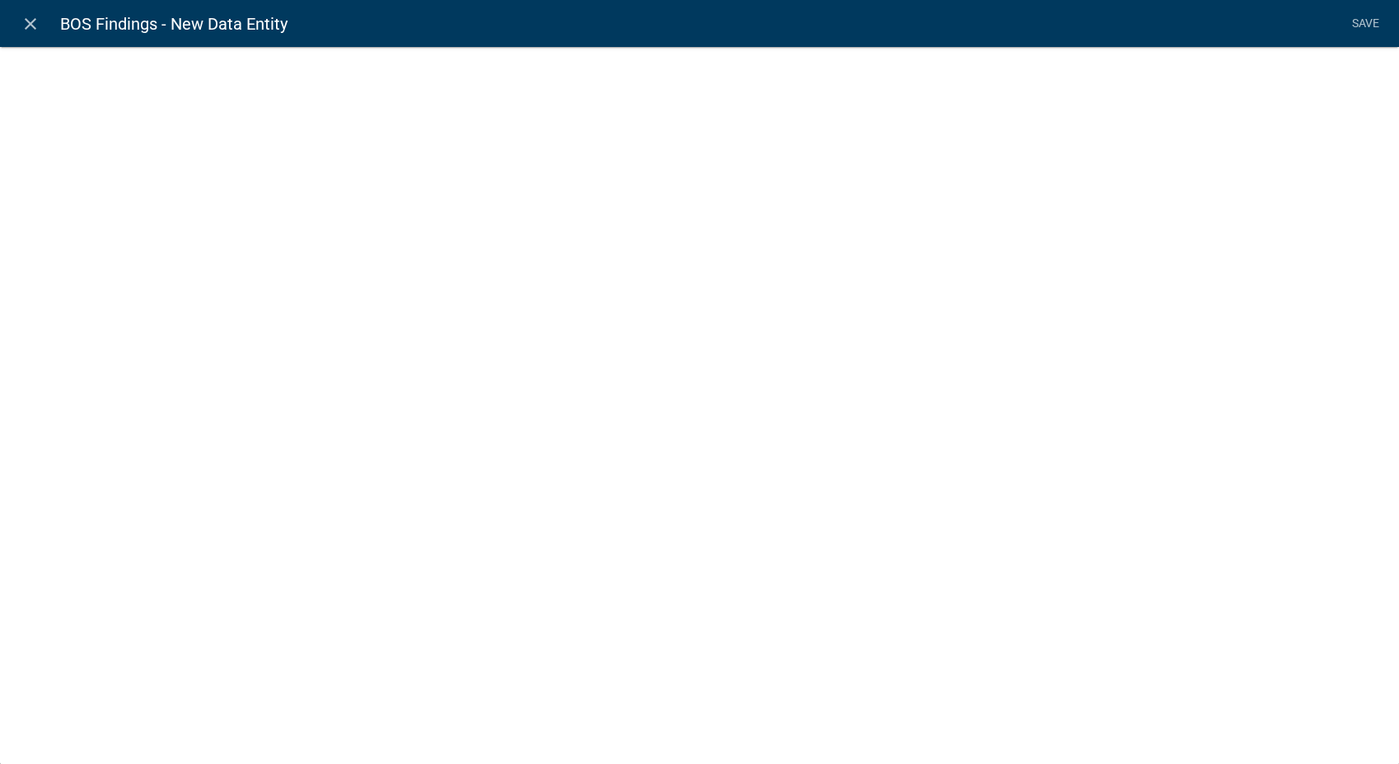
select select
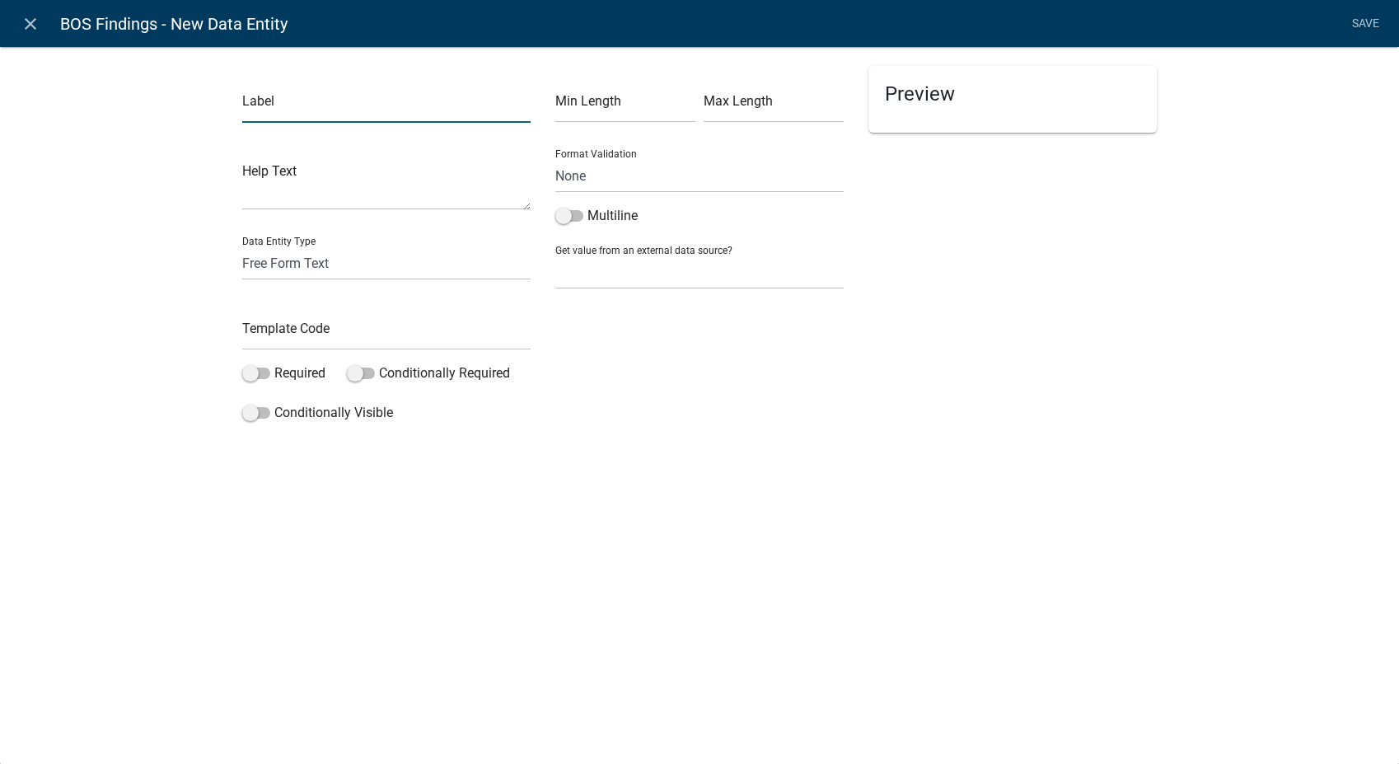
click at [292, 109] on input "text" at bounding box center [386, 106] width 288 height 34
type input "Remanded: Enter the Date and Time of the next BOS meeting"
click at [286, 245] on div "Data Entity Type Free Form Text Document Display Entity Value Fee Numeric Data …" at bounding box center [386, 251] width 288 height 57
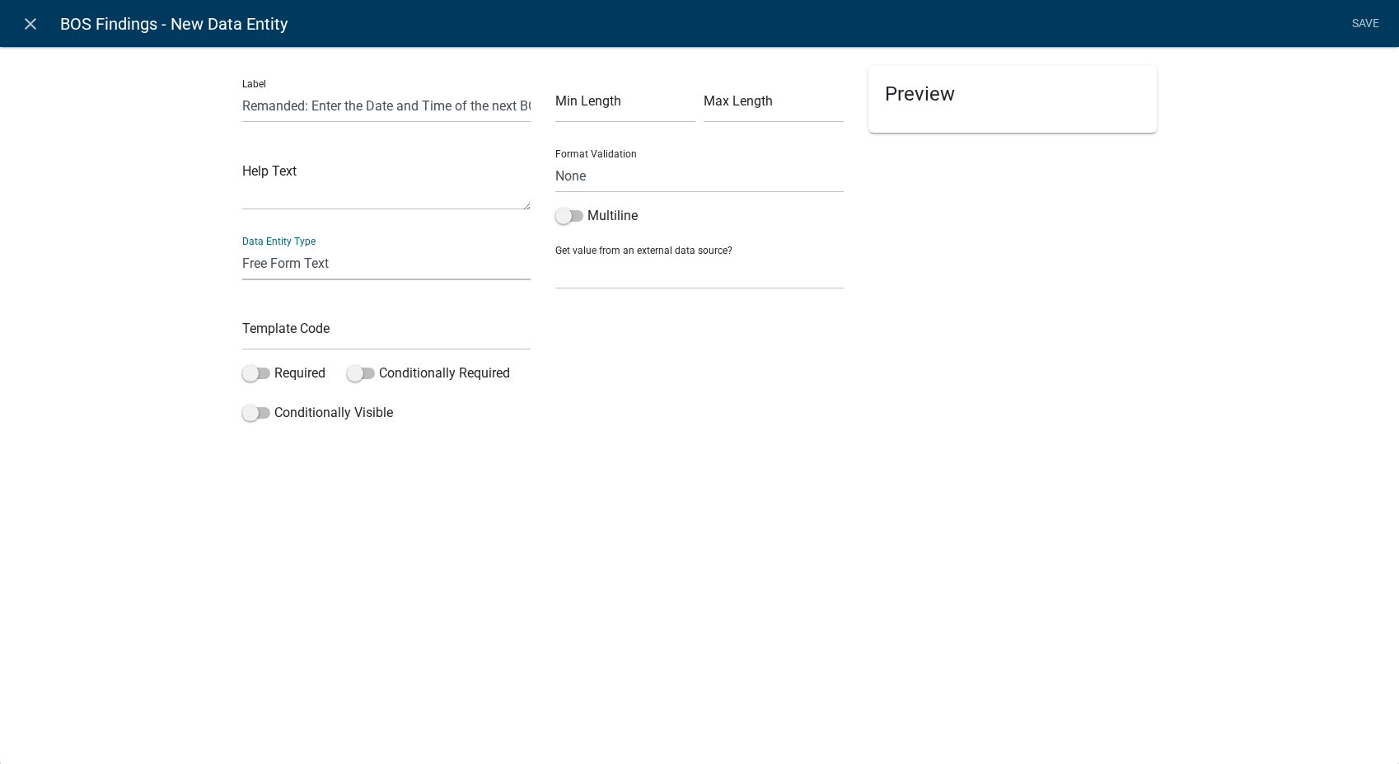
click at [286, 255] on select "Free Form Text Document Display Entity Value Fee Numeric Data Date Map Sketch D…" at bounding box center [386, 263] width 288 height 34
select select "date"
click at [242, 246] on select "Free Form Text Document Display Entity Value Fee Numeric Data Date Map Sketch D…" at bounding box center [386, 263] width 288 height 34
select select "date"
select select
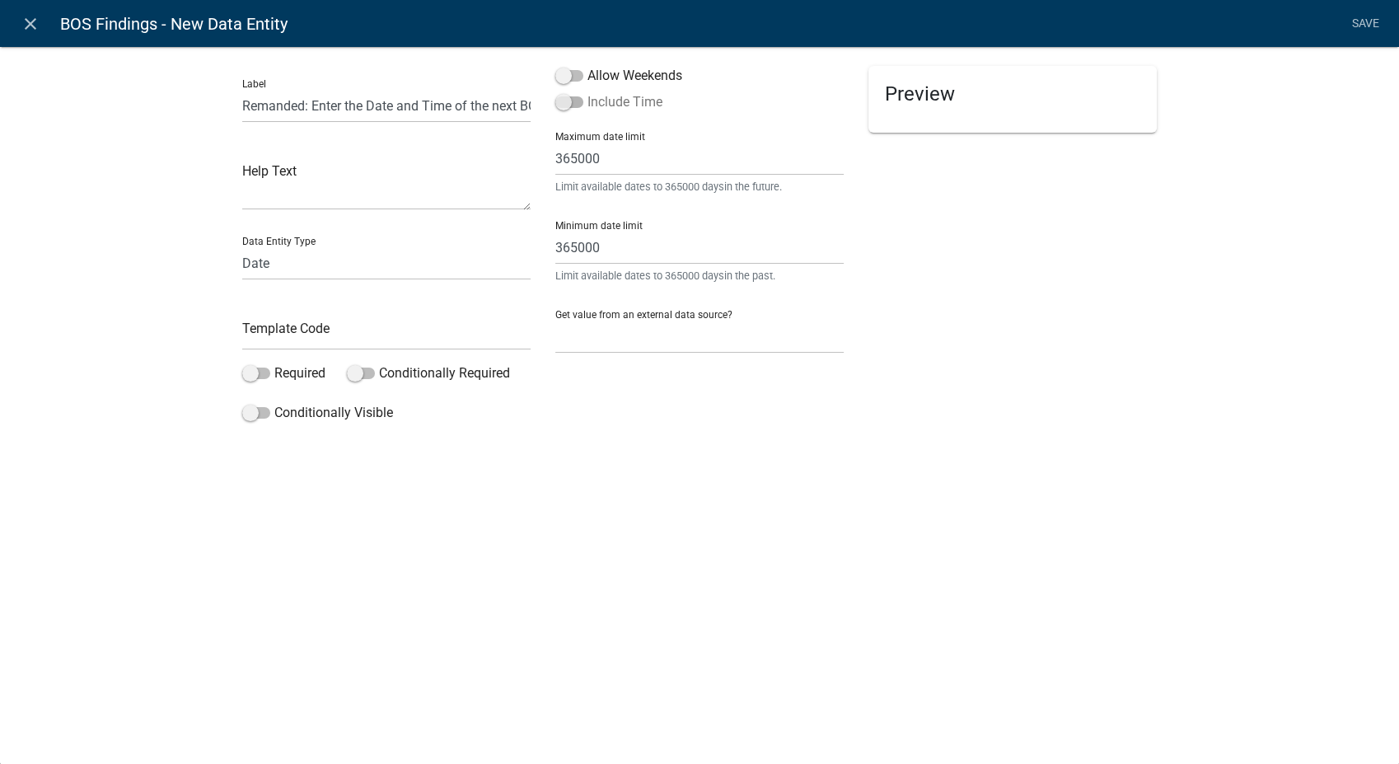
click at [560, 108] on span at bounding box center [569, 102] width 28 height 12
click at [587, 92] on input "Include Time" at bounding box center [587, 92] width 0 height 0
click at [335, 341] on input "text" at bounding box center [386, 333] width 288 height 34
type input "BOSRemandedDate"
click at [252, 376] on span at bounding box center [256, 373] width 28 height 12
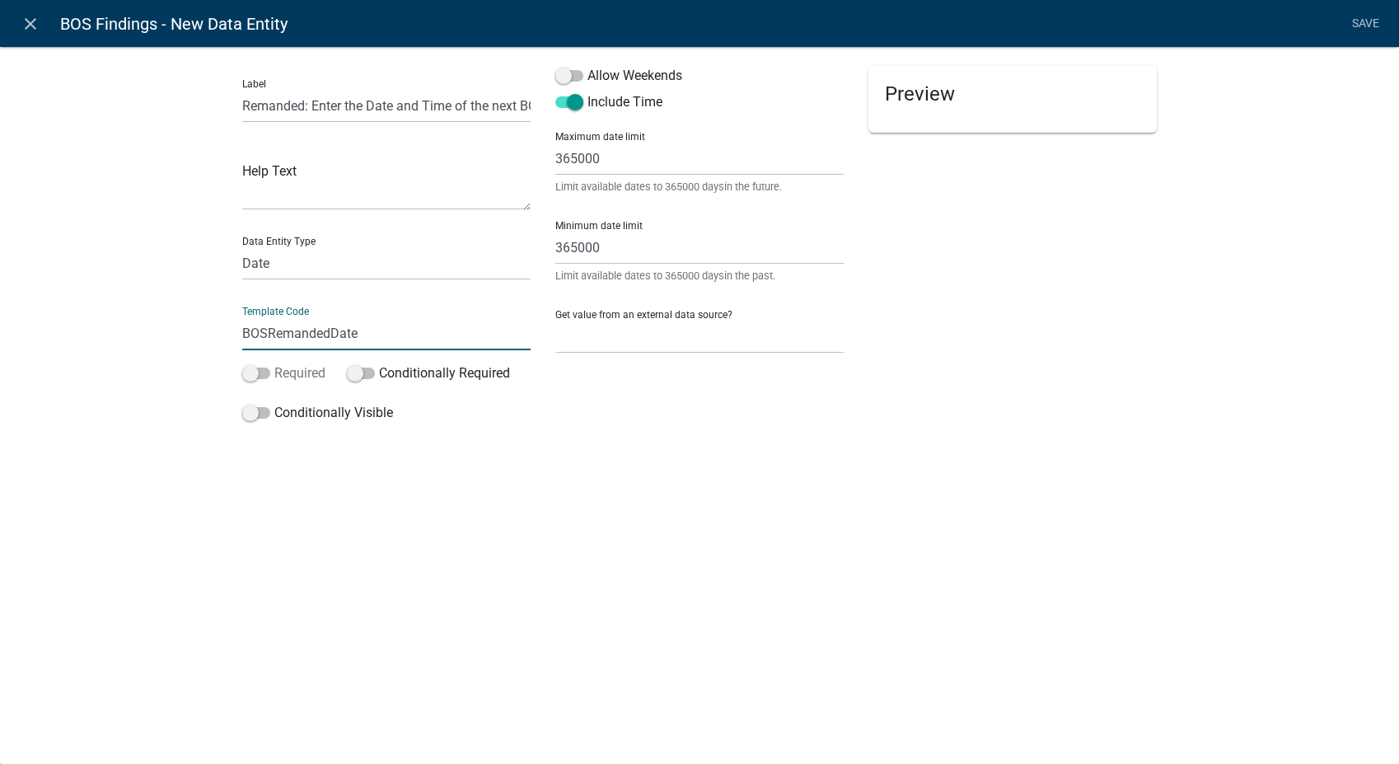
click at [274, 363] on input "Required" at bounding box center [274, 363] width 0 height 0
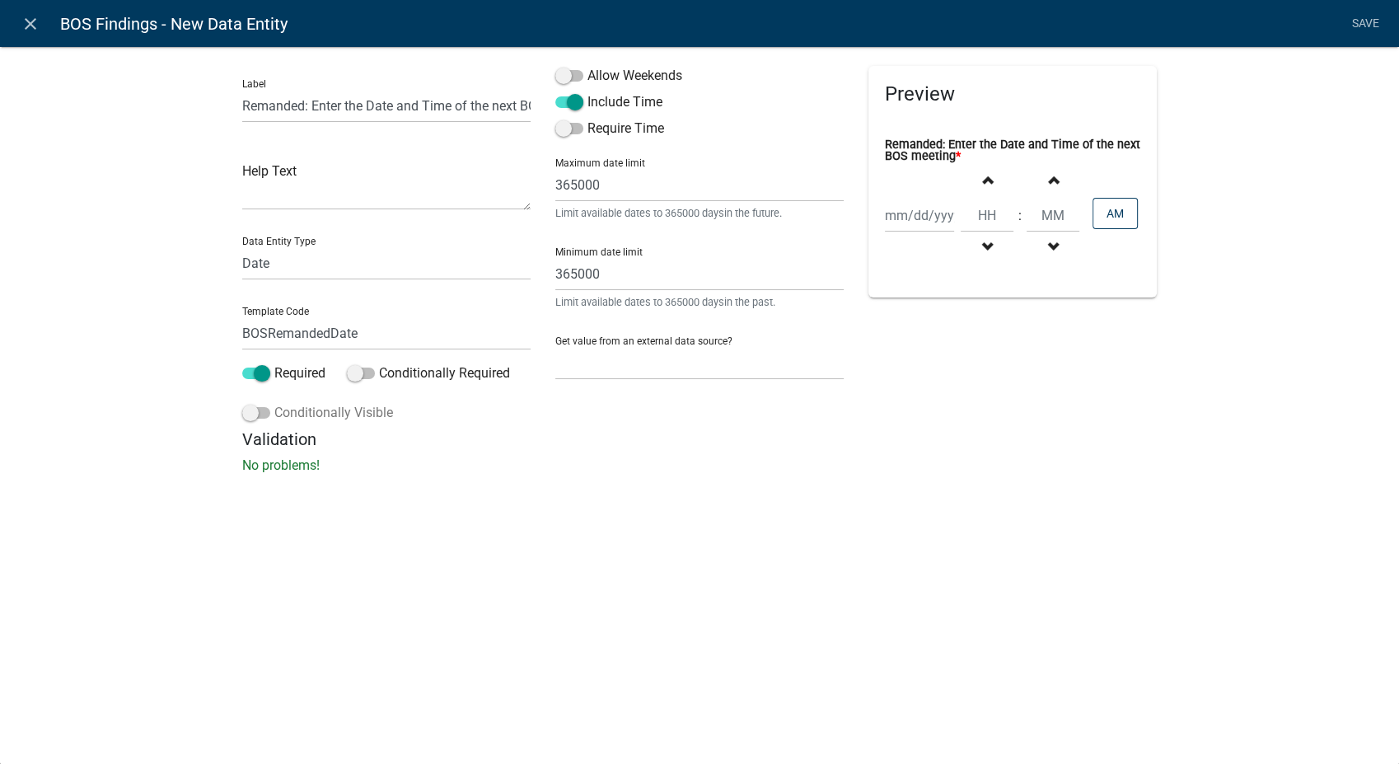
click at [255, 419] on label "Conditionally Visible" at bounding box center [317, 413] width 151 height 20
click at [274, 403] on input "Conditionally Visible" at bounding box center [274, 403] width 0 height 0
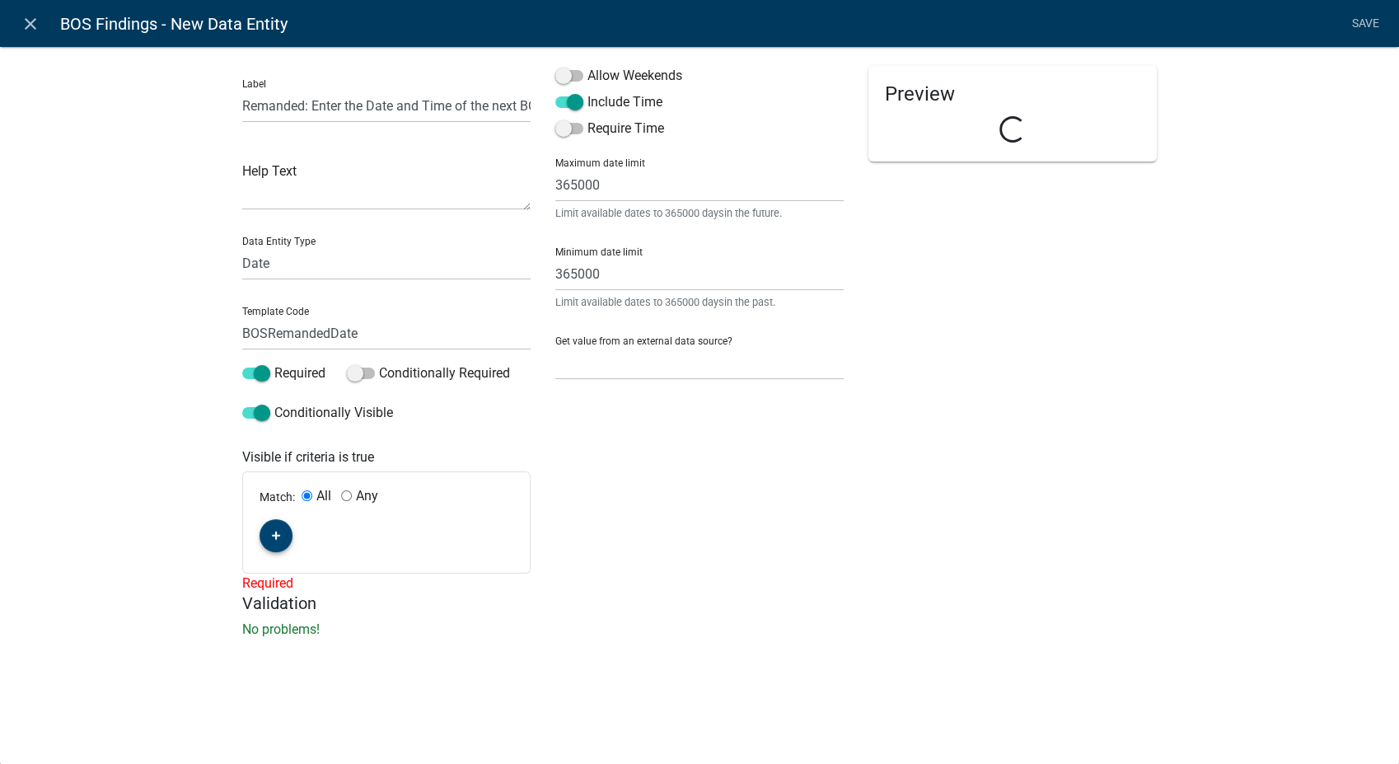
click at [272, 533] on icon "button" at bounding box center [276, 536] width 9 height 10
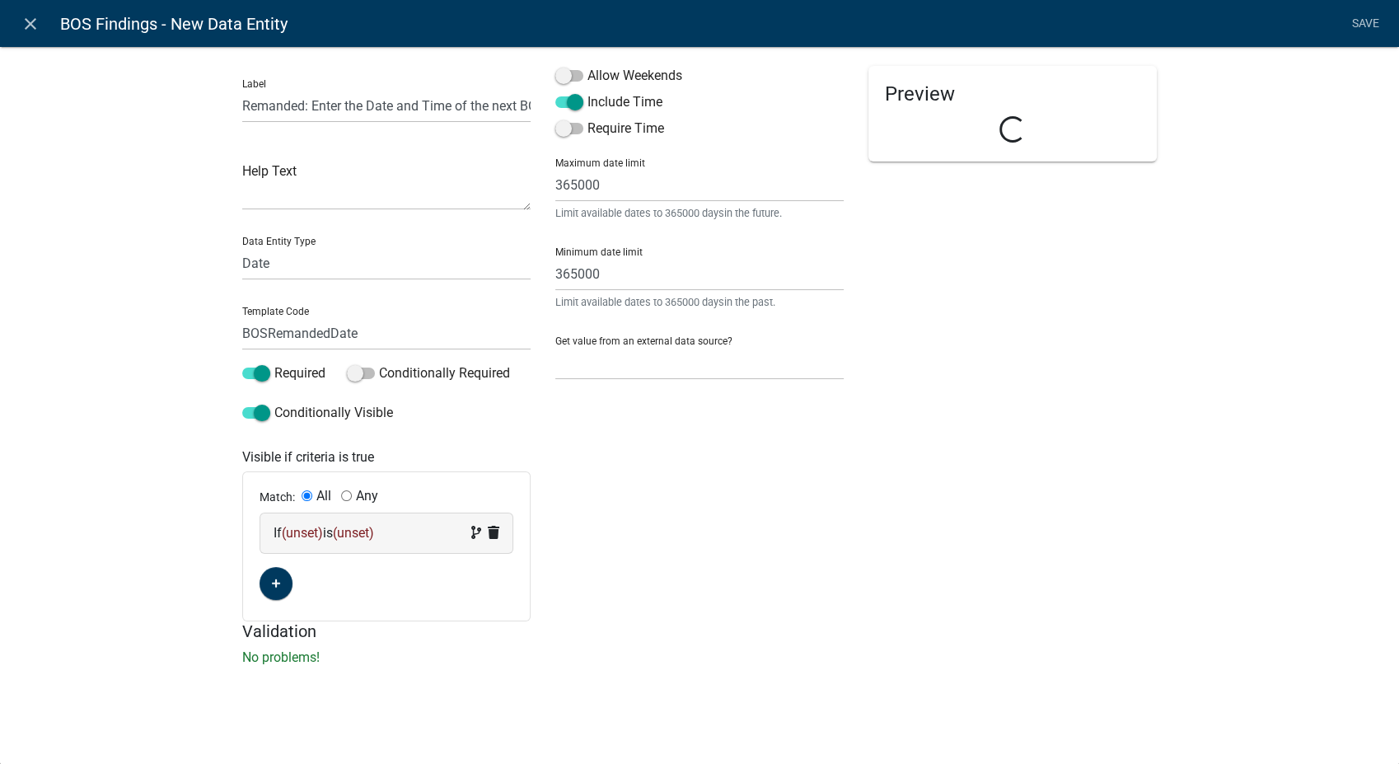
click at [407, 538] on div "If (unset) is (unset)" at bounding box center [387, 533] width 226 height 20
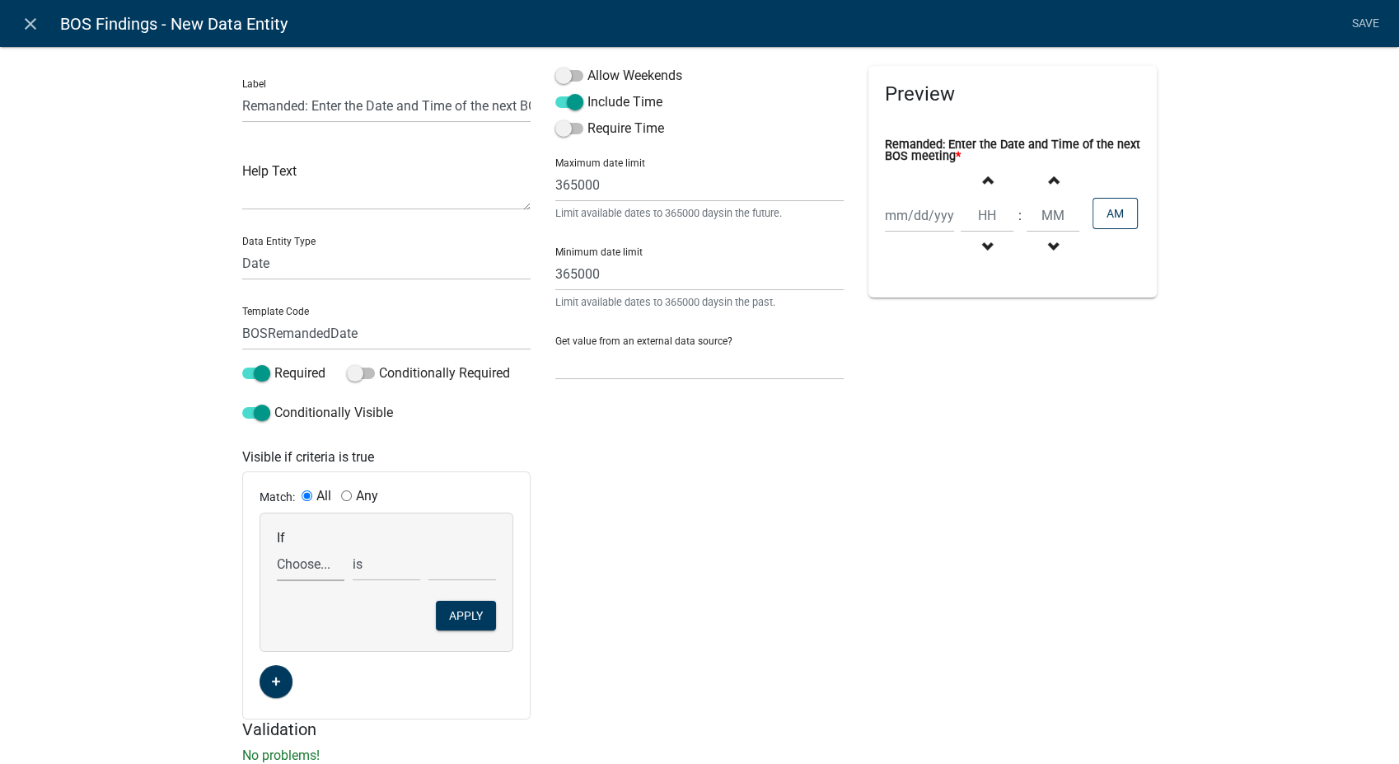
click at [306, 569] on select "Choose... AbbreviatedFiscalYear AccessoryHeader AccessorySubtotal Acres Additio…" at bounding box center [311, 564] width 68 height 34
select select "47: BOSFindings"
click at [277, 547] on select "Choose... AbbreviatedFiscalYear AccessoryHeader AccessorySubtotal Acres Additio…" at bounding box center [311, 564] width 68 height 34
click at [448, 571] on select "Choose... Approved Denied Remanded" at bounding box center [462, 564] width 68 height 34
select select "3: Remanded"
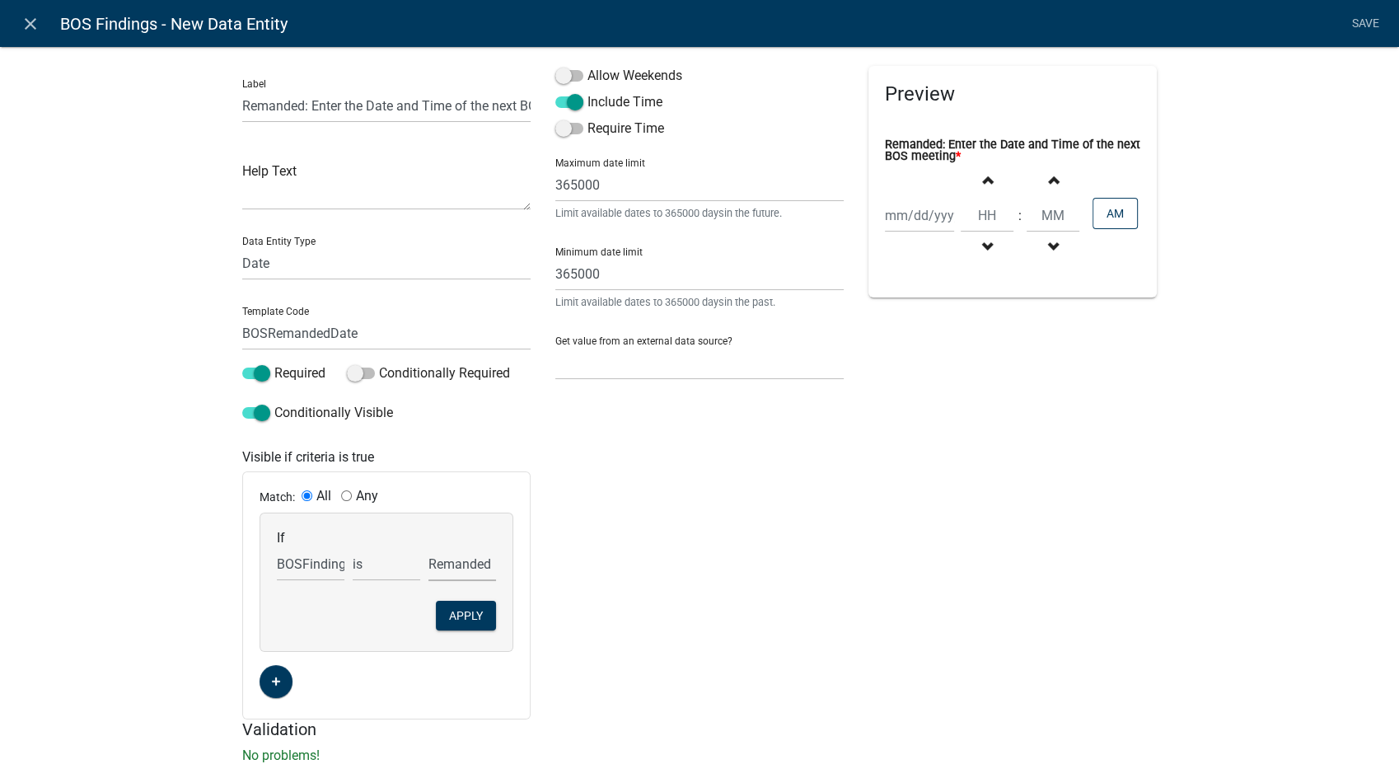
click at [428, 547] on select "Choose... Approved Denied Remanded" at bounding box center [462, 564] width 68 height 34
click at [447, 624] on button "Apply" at bounding box center [466, 616] width 60 height 30
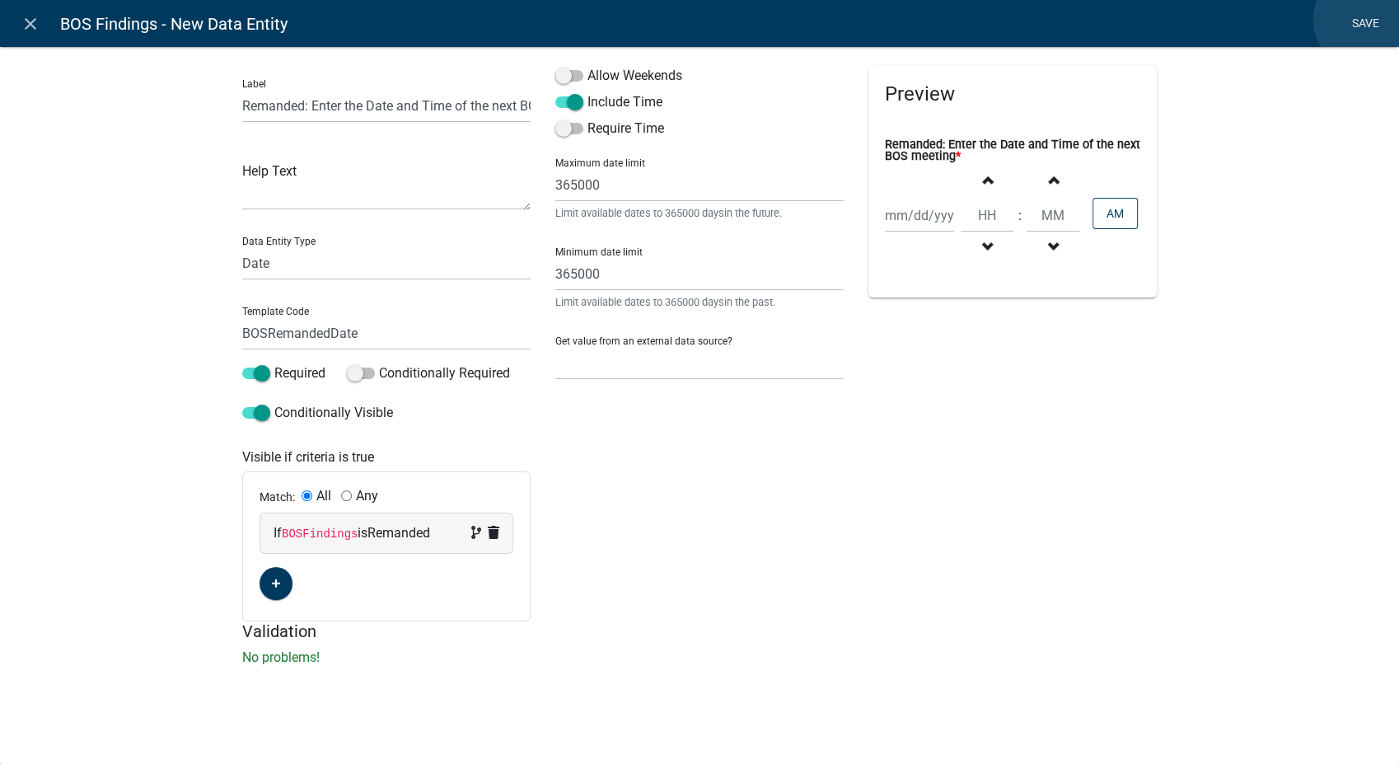
click at [1365, 20] on link "Save" at bounding box center [1364, 23] width 41 height 31
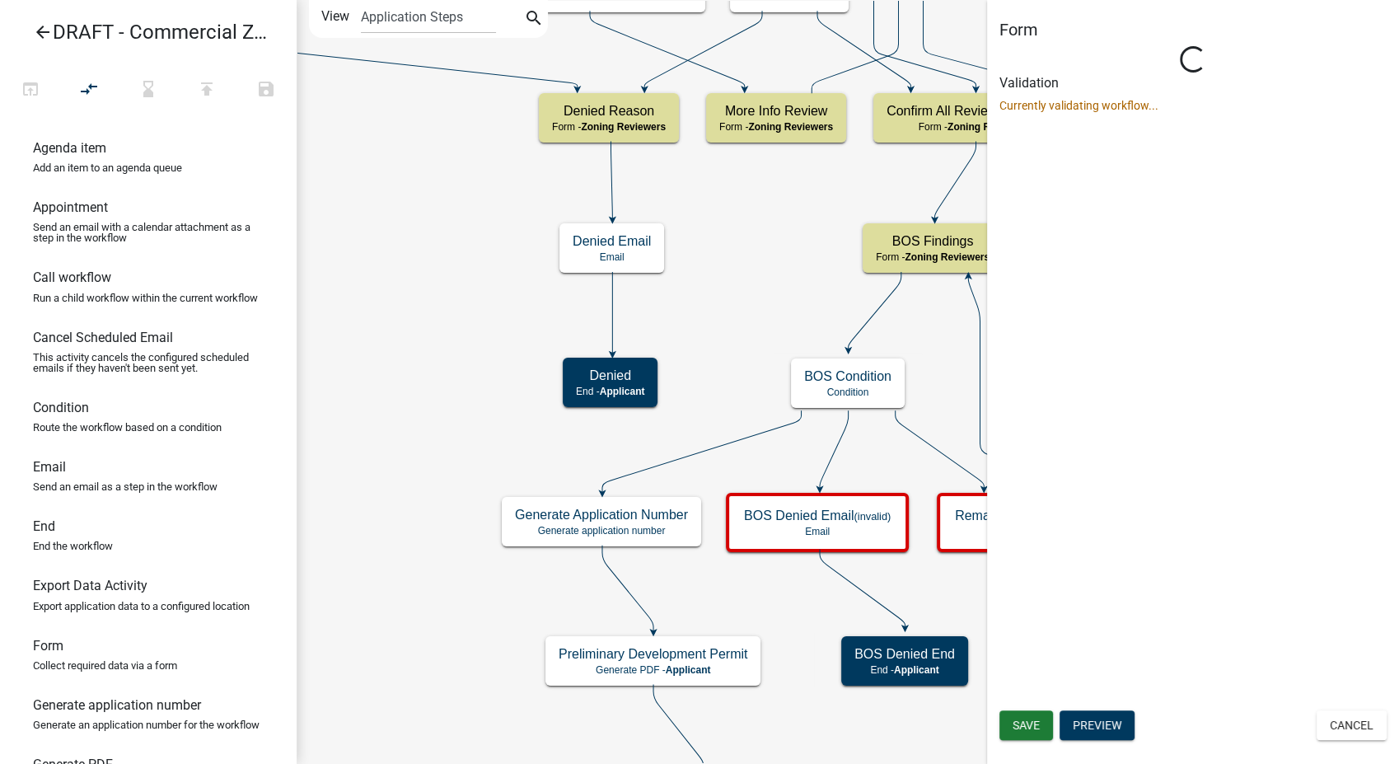
select select "289CA764-5063-4D44-9E26-A723625F811D"
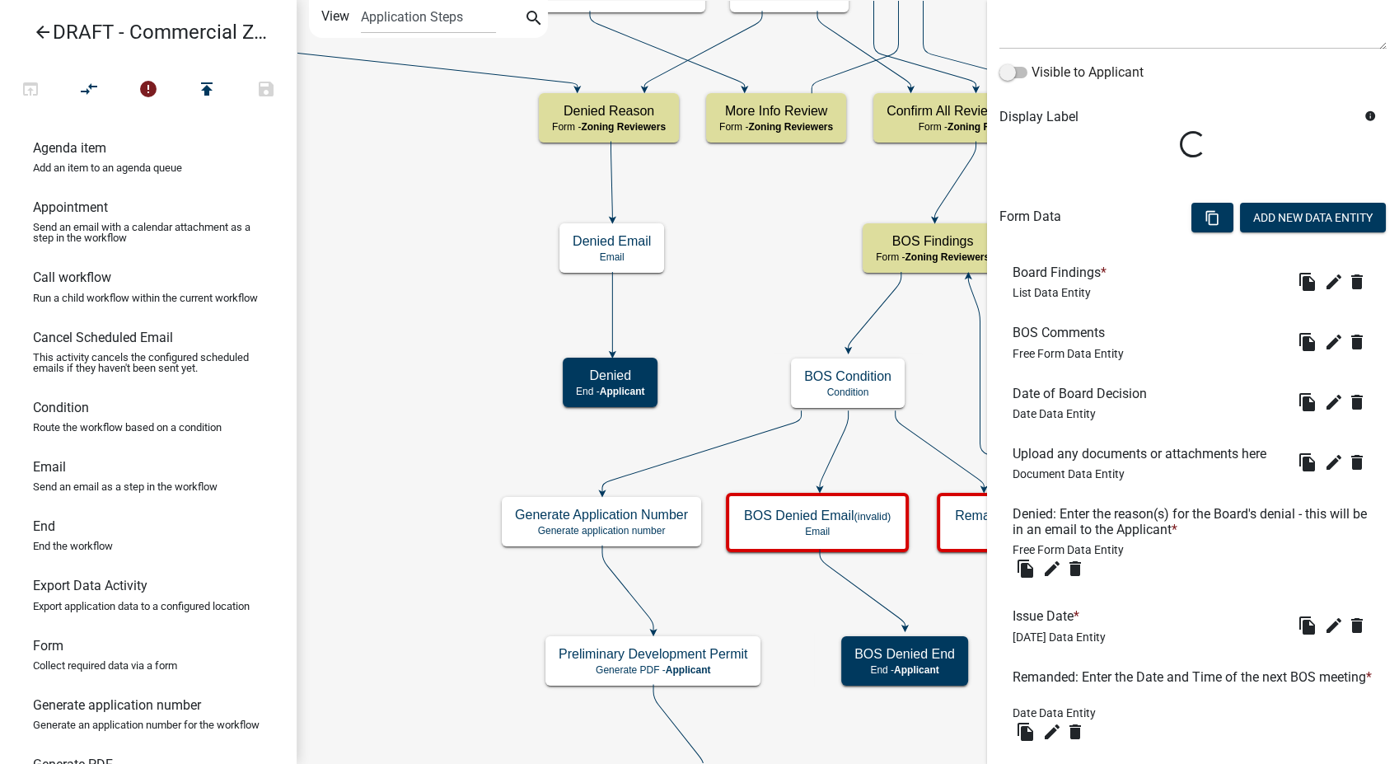
scroll to position [339, 0]
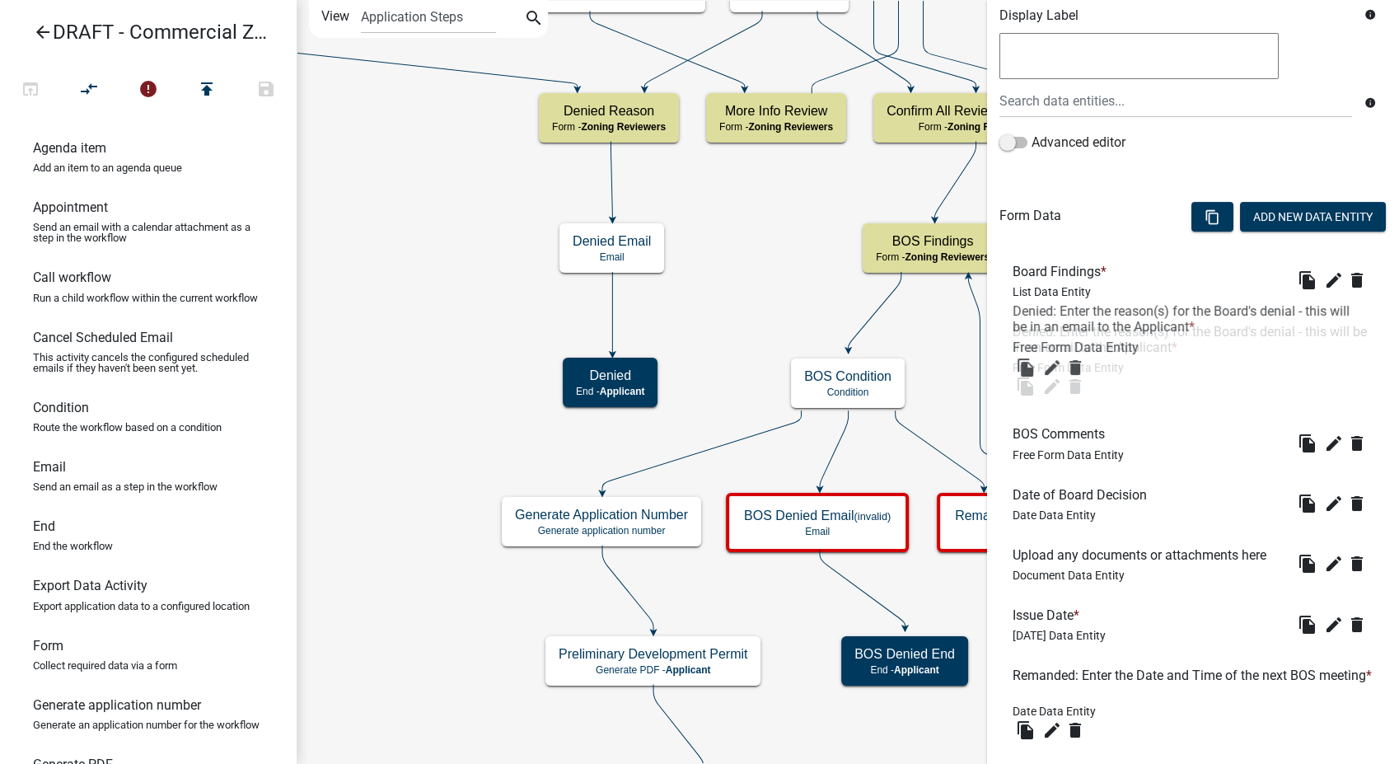
drag, startPoint x: 1082, startPoint y: 517, endPoint x: 1082, endPoint y: 315, distance: 202.7
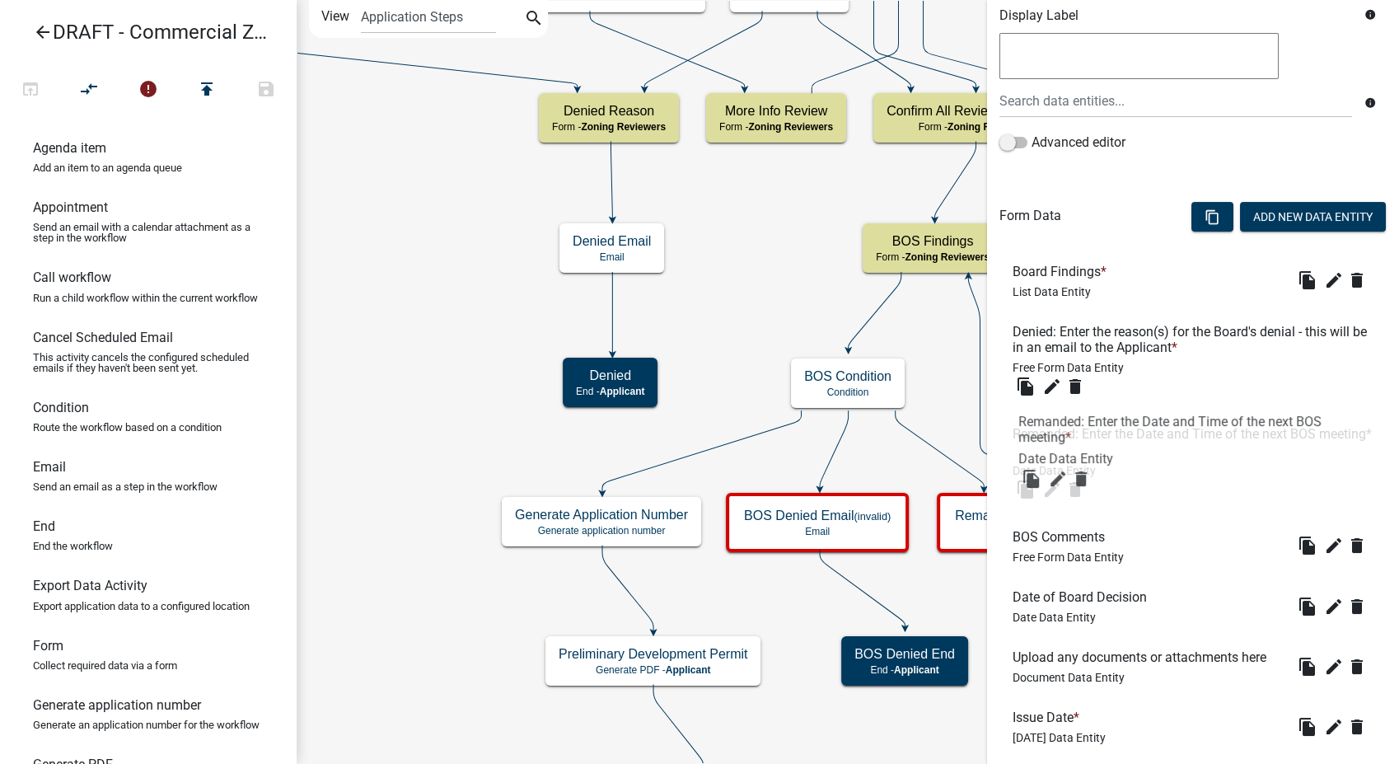
drag, startPoint x: 1068, startPoint y: 677, endPoint x: 1071, endPoint y: 421, distance: 256.2
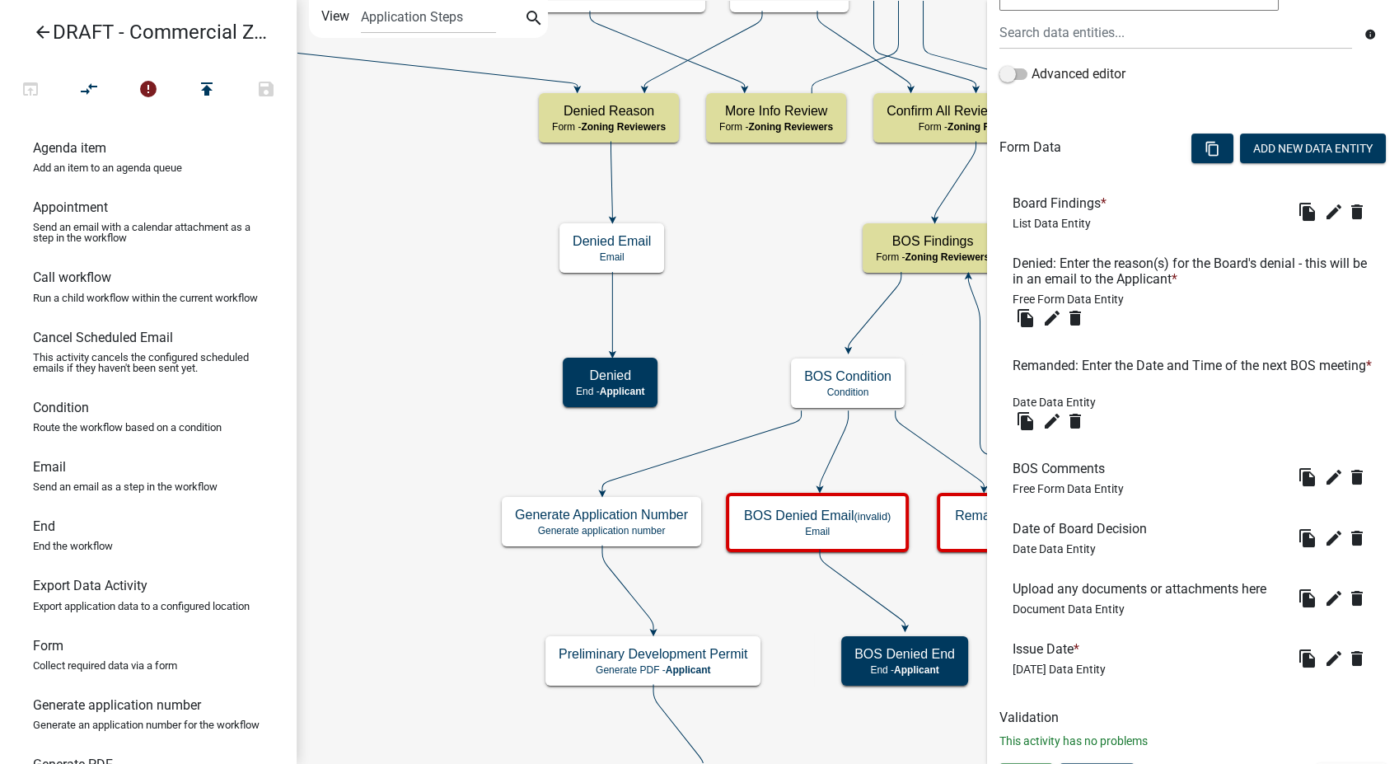
scroll to position [439, 0]
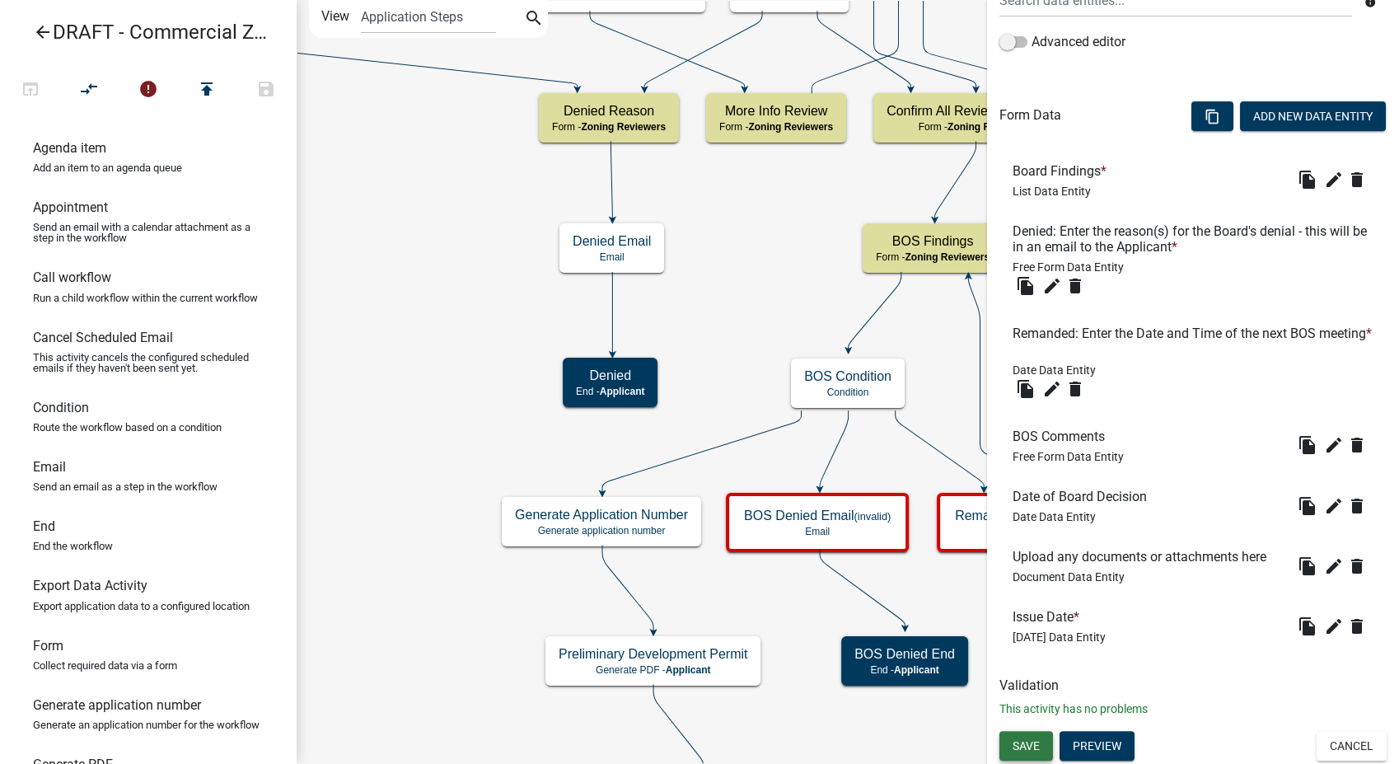
click at [1031, 739] on span "Save" at bounding box center [1025, 744] width 27 height 13
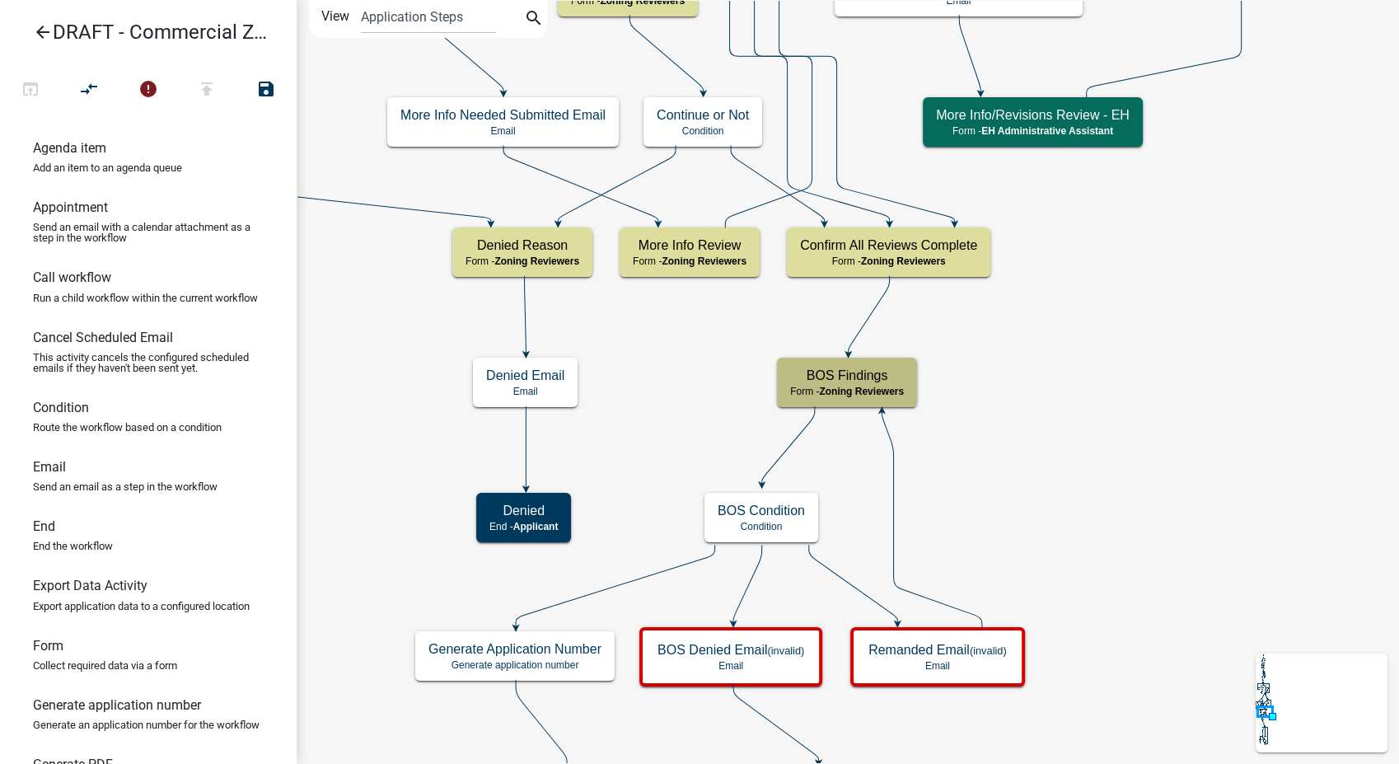
scroll to position [0, 0]
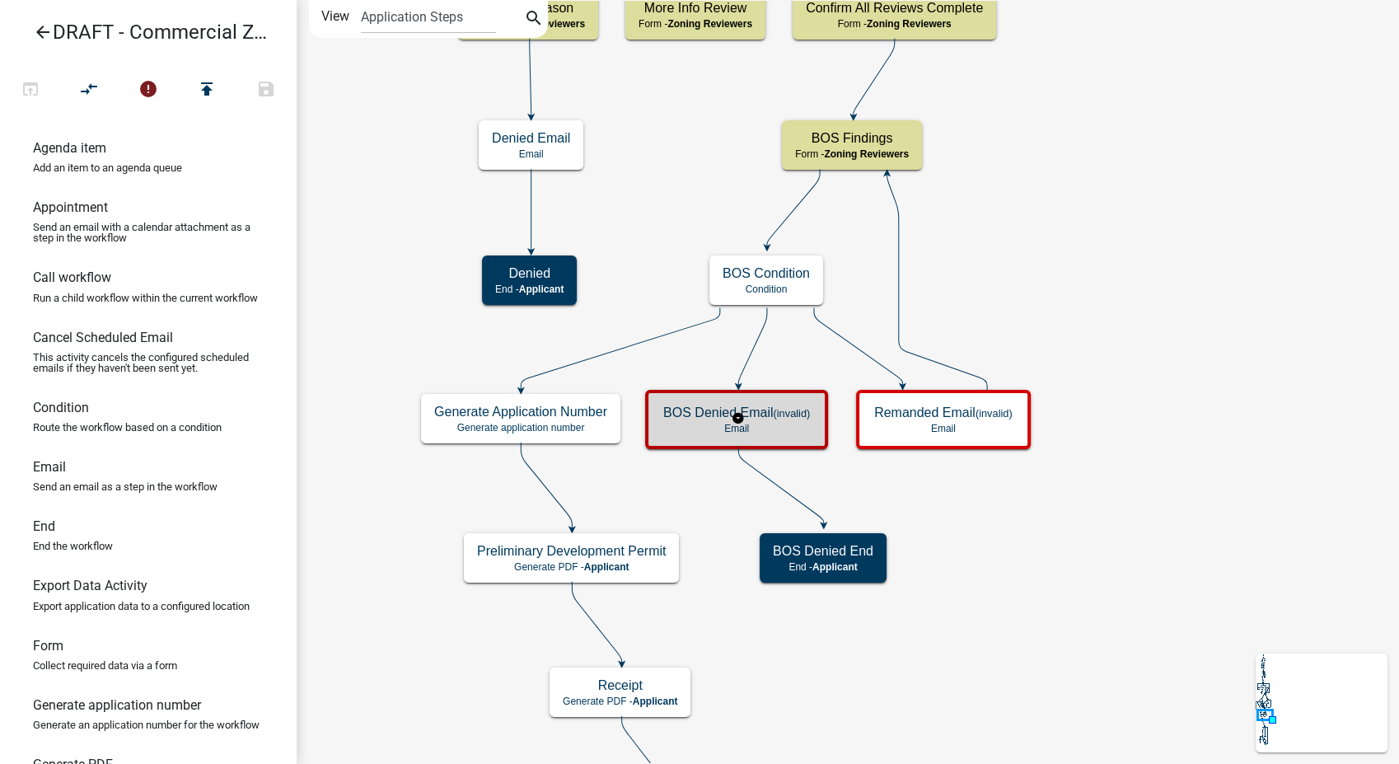
click at [783, 429] on p "Email" at bounding box center [736, 429] width 147 height 12
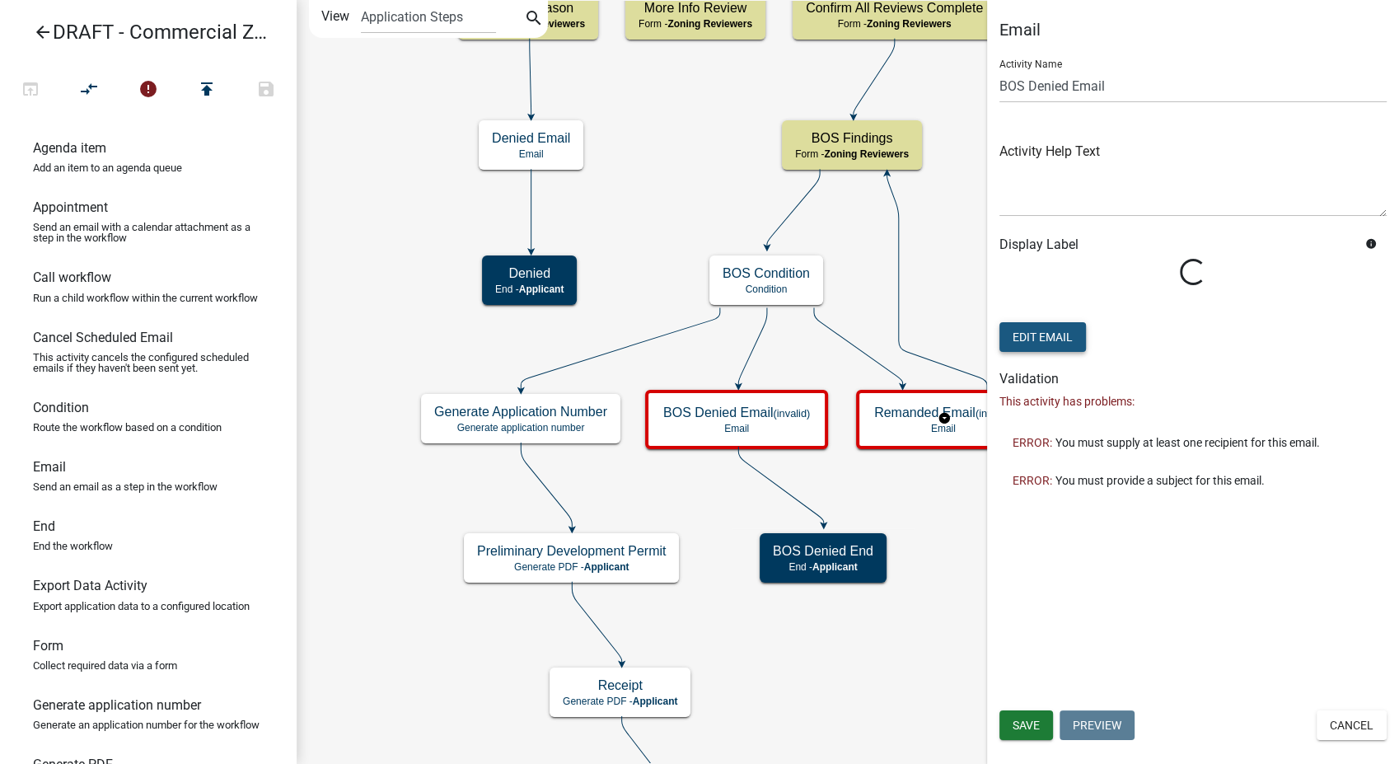
click at [1054, 342] on button "Edit Email" at bounding box center [1042, 337] width 86 height 30
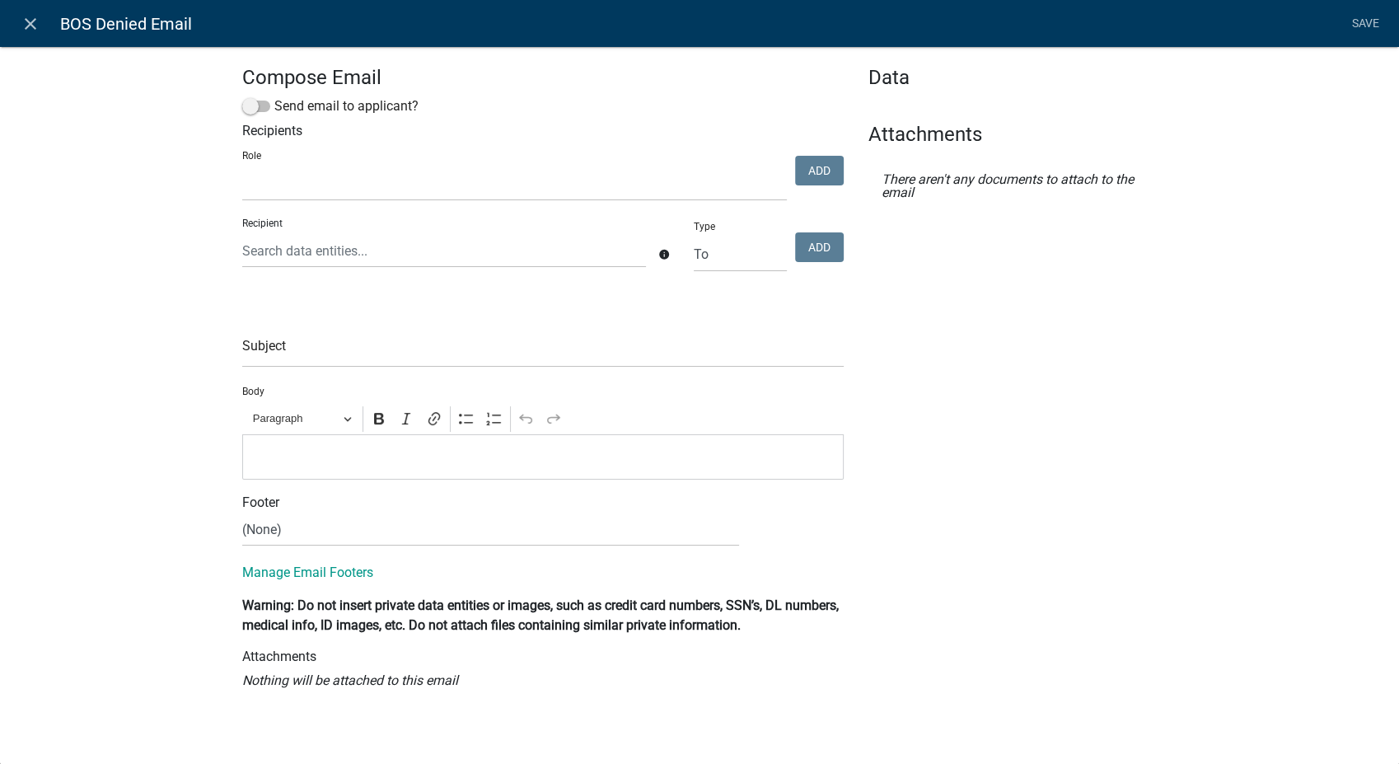
select select
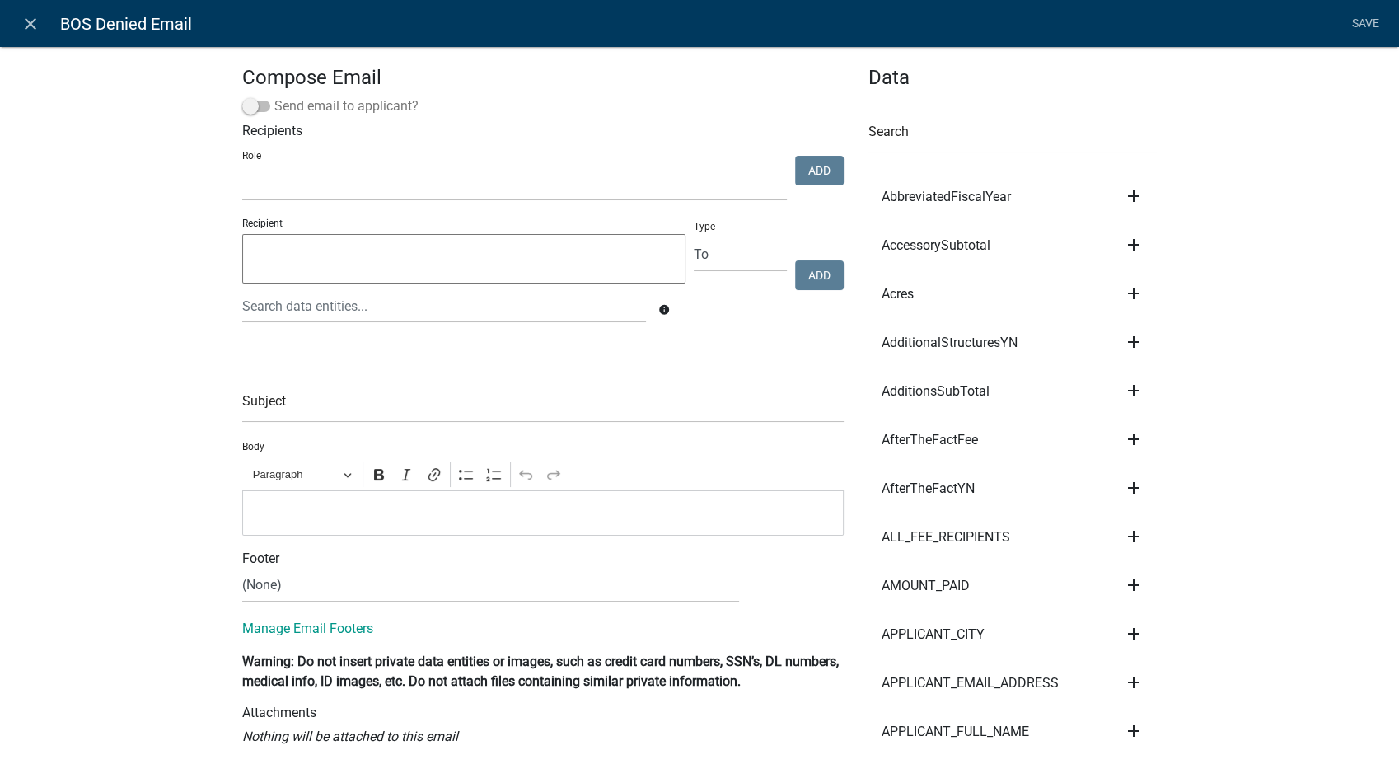
click at [242, 105] on span at bounding box center [256, 107] width 28 height 12
click at [274, 96] on input "Send email to applicant?" at bounding box center [274, 96] width 0 height 0
click at [283, 414] on input "text" at bounding box center [542, 406] width 601 height 34
type input "Board of Supervisors Meeting Details - ${GENERATED_APPLICATION_NUMBER}"
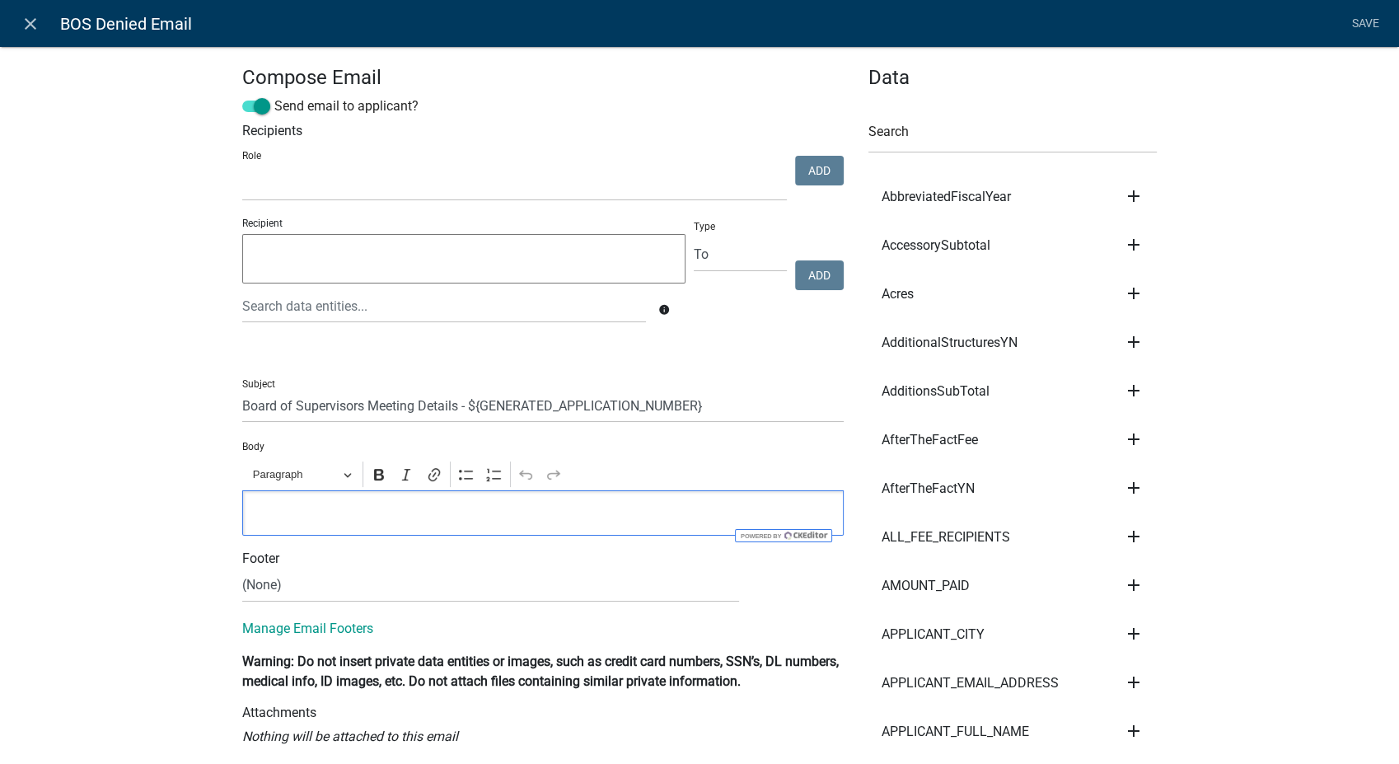
click at [269, 511] on p "Editor editing area: main. Press Alt+0 for help." at bounding box center [543, 513] width 584 height 20
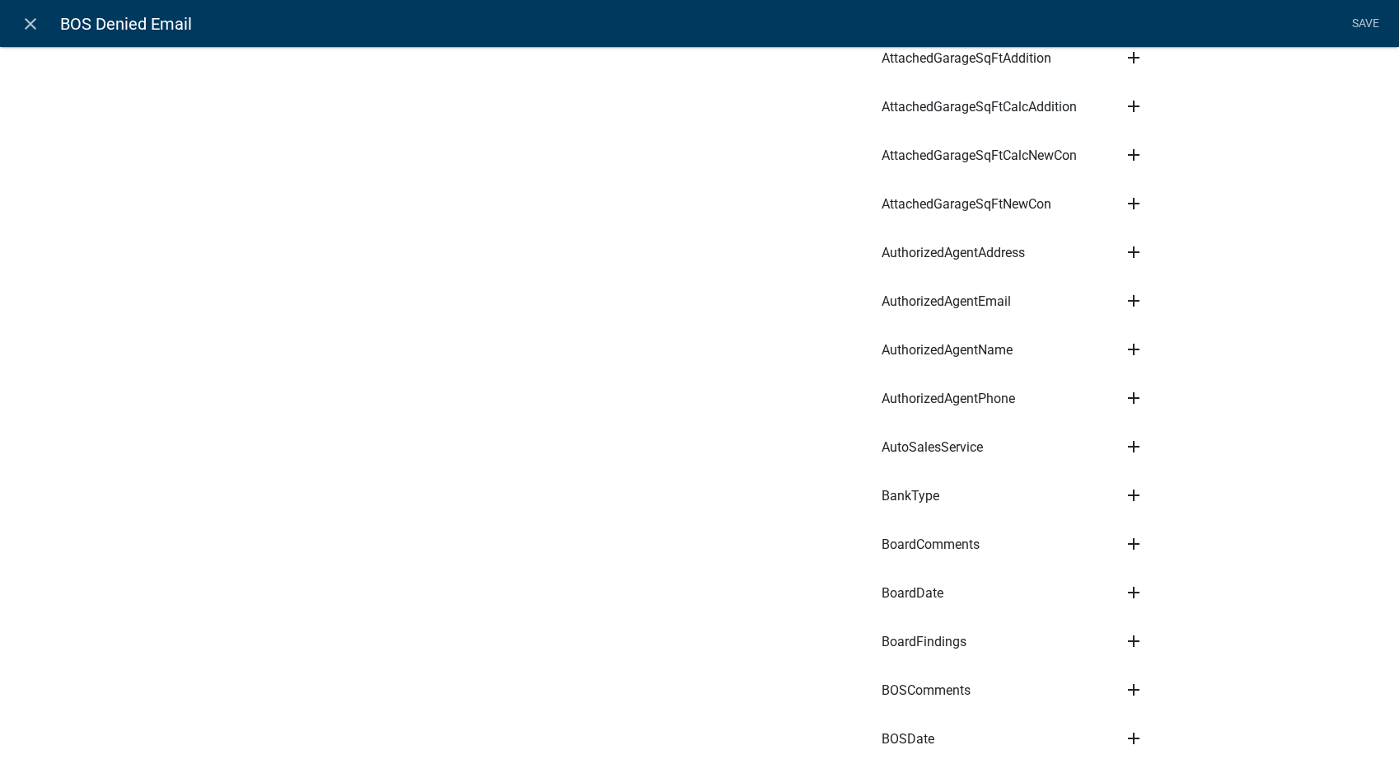
scroll to position [1464, 0]
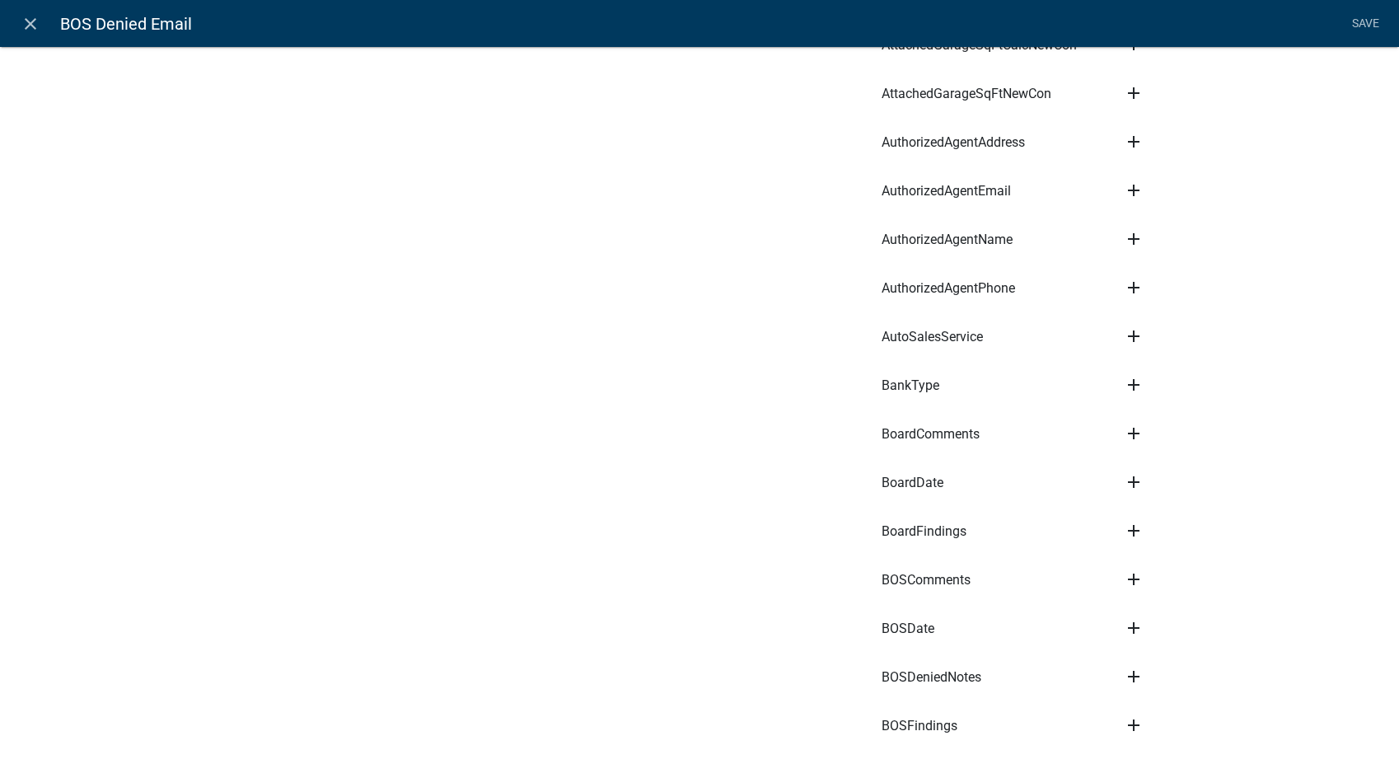
click at [1124, 667] on icon "add" at bounding box center [1134, 676] width 20 height 20
click at [1153, 620] on button "Body" at bounding box center [1190, 623] width 132 height 40
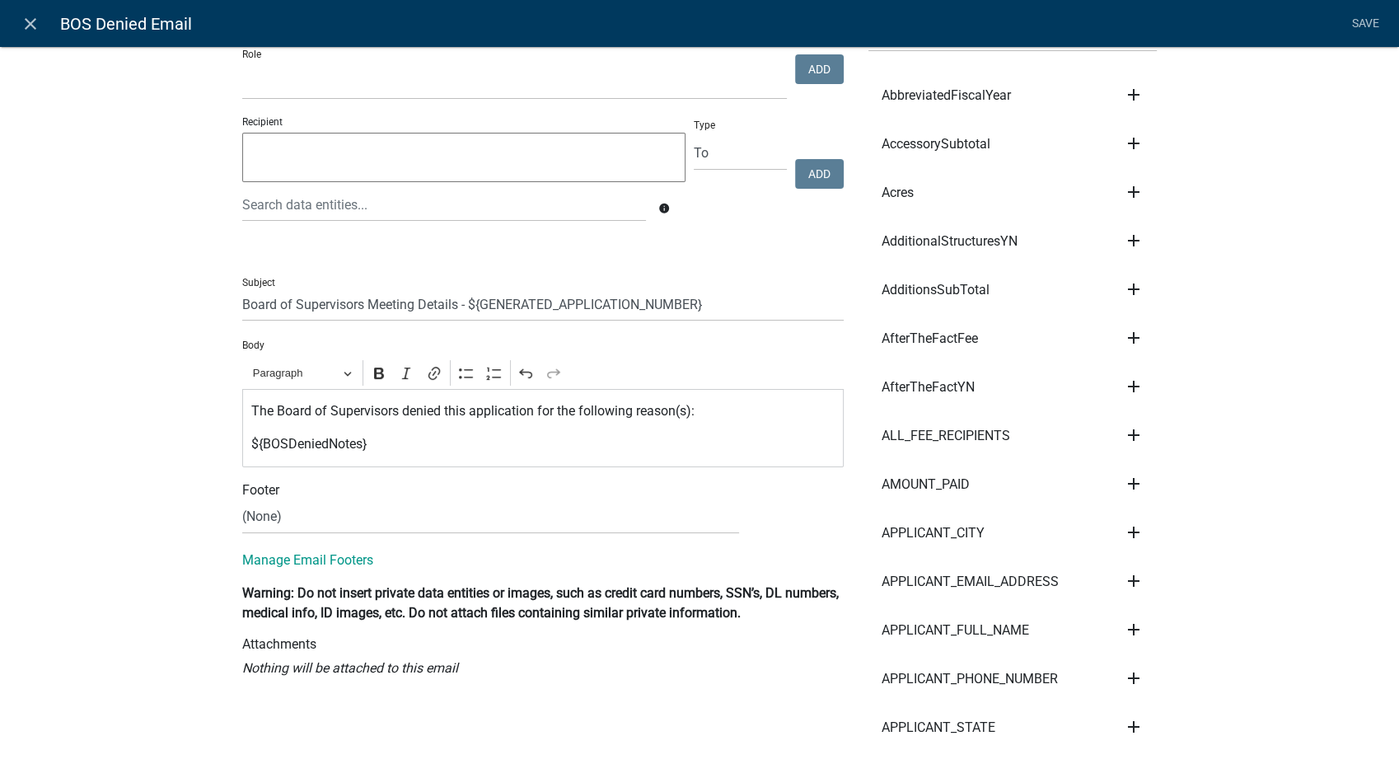
scroll to position [91, 0]
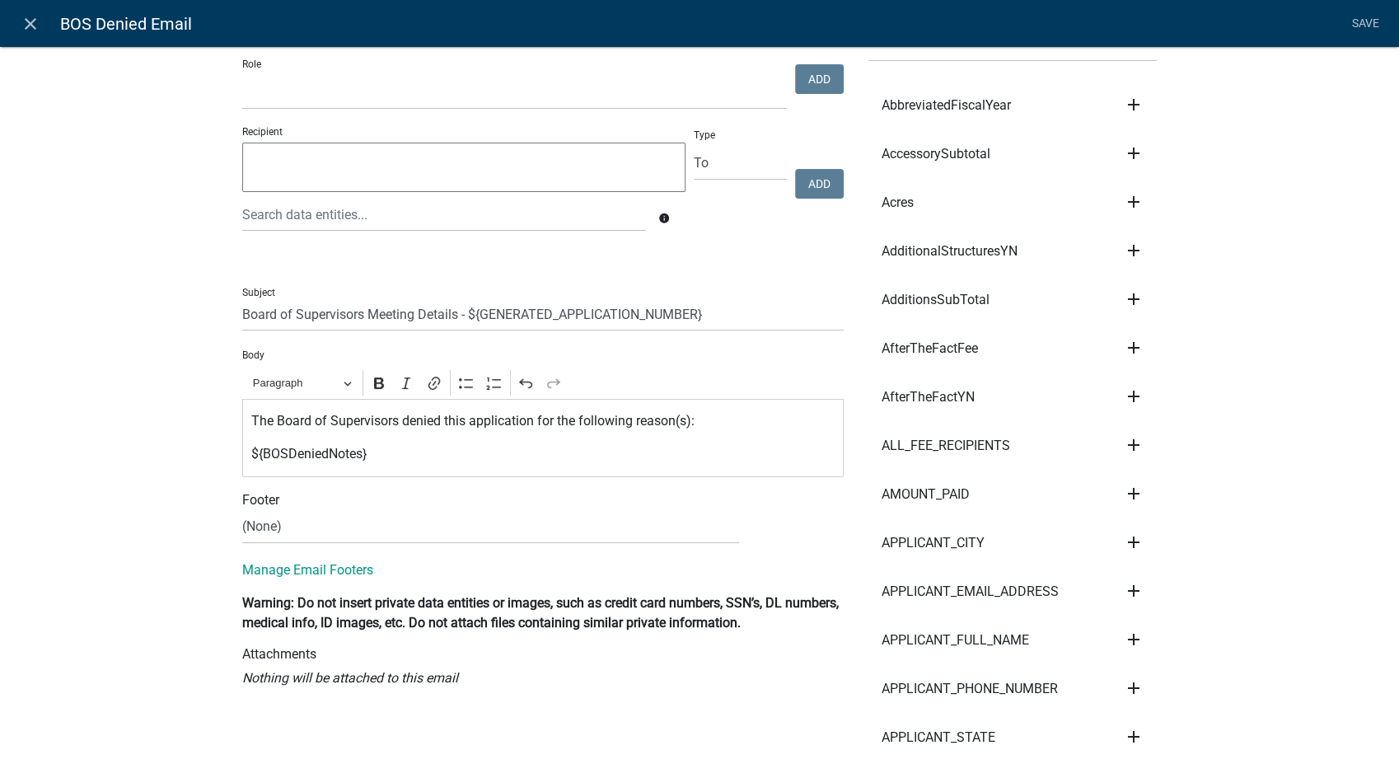
click at [372, 464] on p "${BOSDeniedNotes}" at bounding box center [543, 454] width 584 height 20
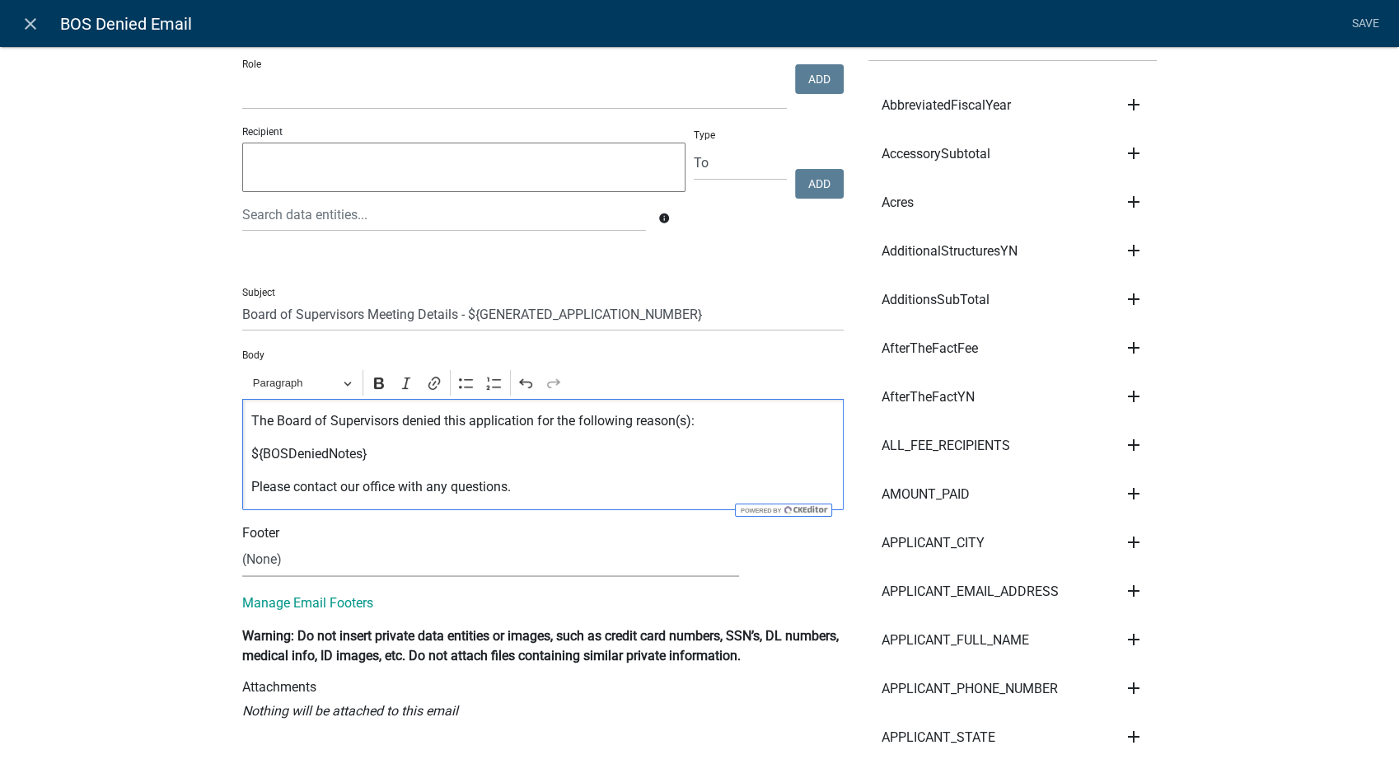
click at [357, 570] on select "(None) Environmental Health Planning & Development" at bounding box center [490, 560] width 497 height 34
select select "6b414dd9-46b1-4634-9489-6945e61a5ceb"
click at [242, 543] on select "(None) Environmental Health Planning & Development" at bounding box center [490, 560] width 497 height 34
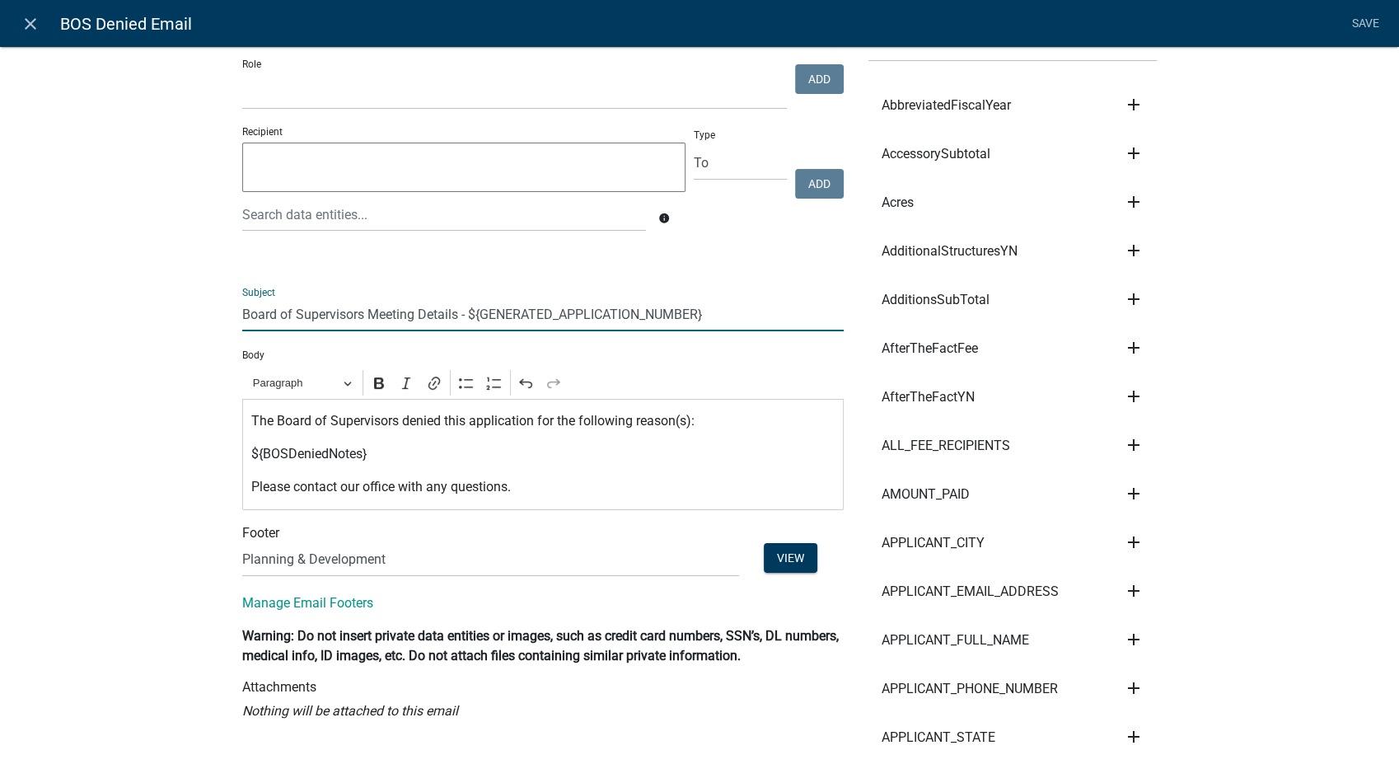
click at [709, 322] on input "Board of Supervisors Meeting Details - ${GENERATED_APPLICATION_NUMBER}" at bounding box center [542, 314] width 601 height 34
type input "Board of Supervisors Meeting Results - DENIED"
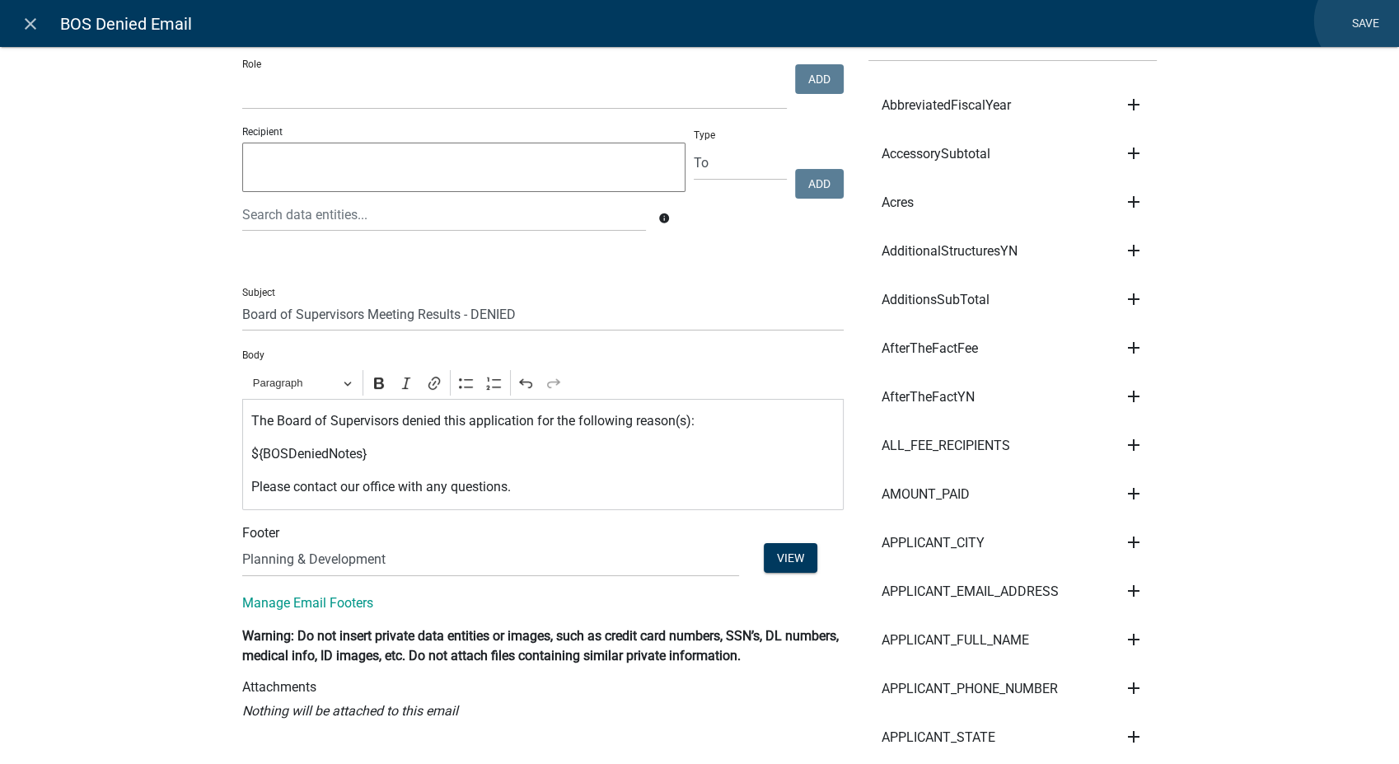
click at [1366, 21] on link "Save" at bounding box center [1364, 23] width 41 height 31
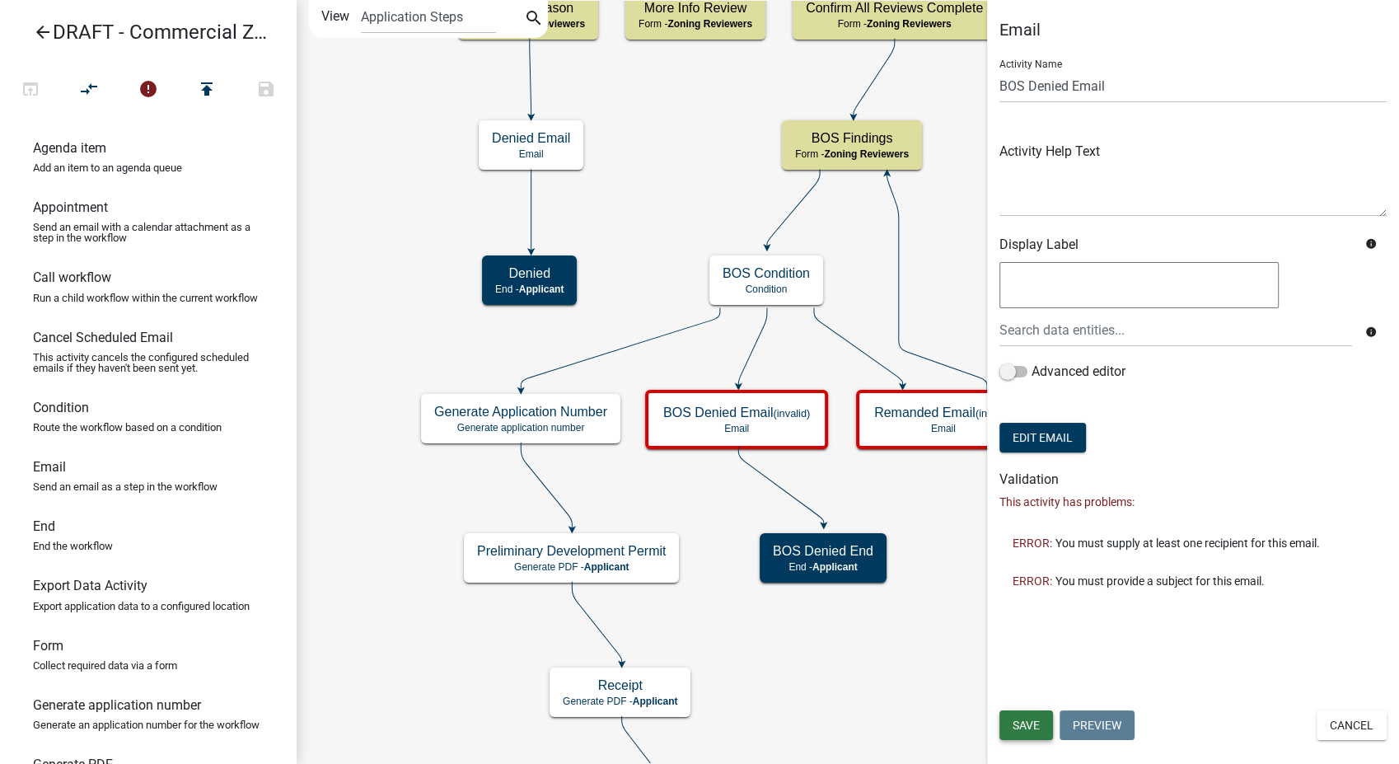
click at [1022, 724] on span "Save" at bounding box center [1025, 724] width 27 height 13
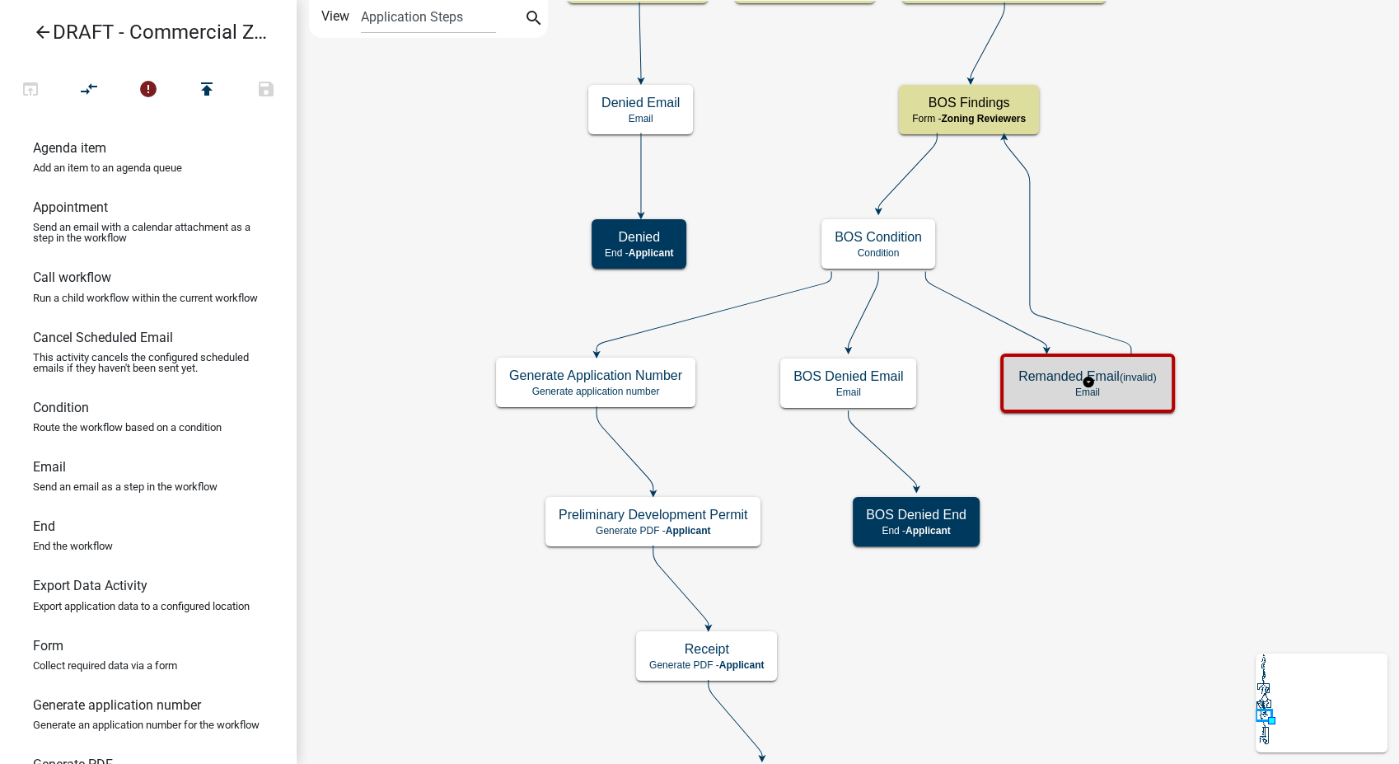
click at [1148, 380] on small "(invalid)" at bounding box center [1138, 377] width 37 height 12
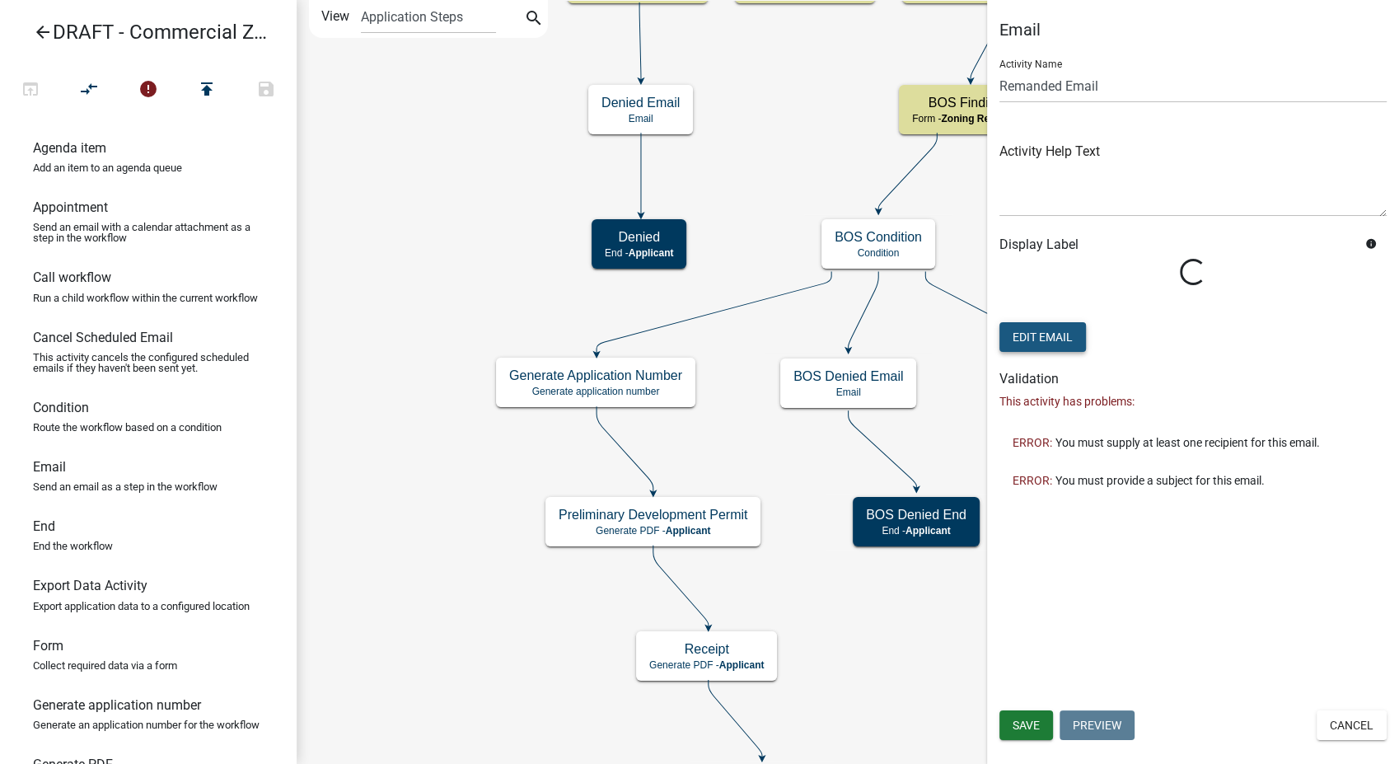
click at [1030, 334] on button "Edit Email" at bounding box center [1042, 337] width 86 height 30
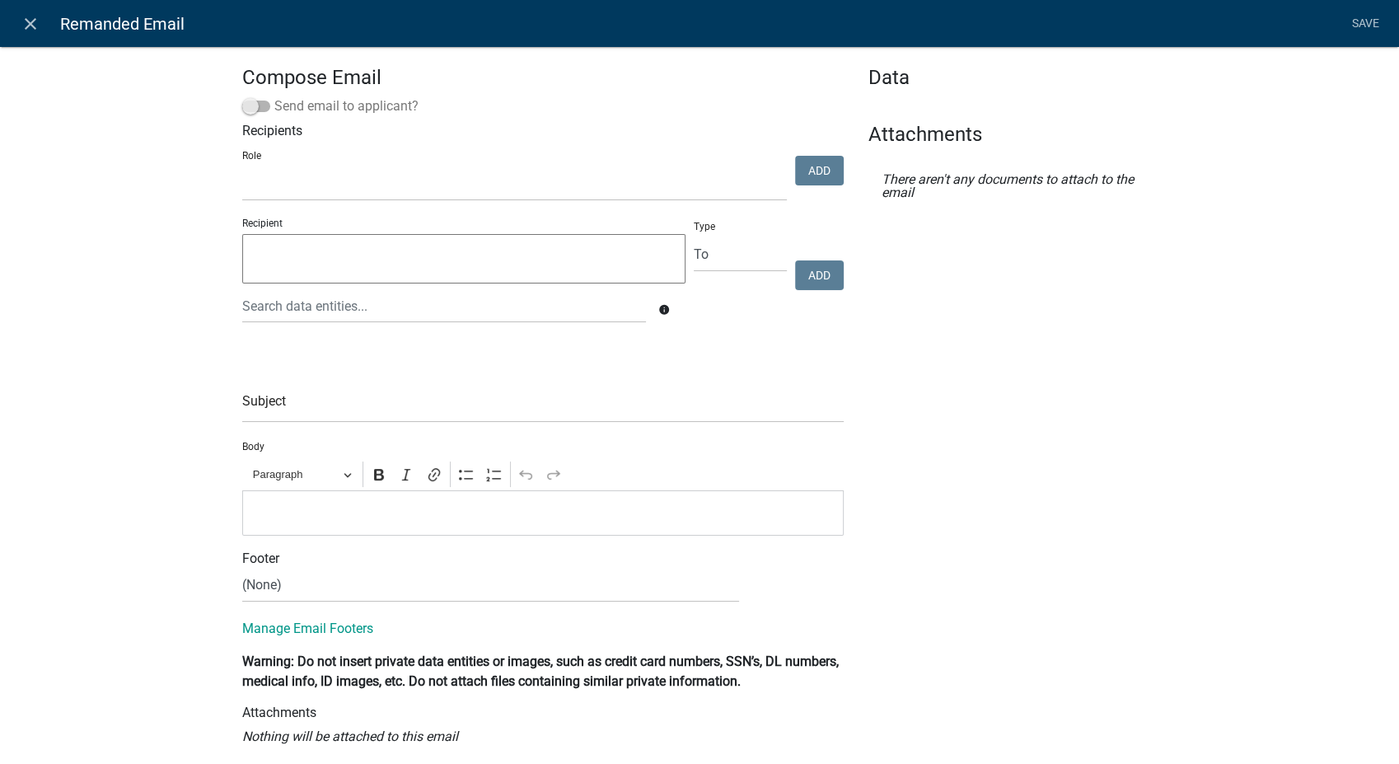
click at [249, 104] on span at bounding box center [256, 107] width 28 height 12
click at [274, 96] on input "Send email to applicant?" at bounding box center [274, 96] width 0 height 0
click at [275, 404] on input "text" at bounding box center [542, 406] width 601 height 34
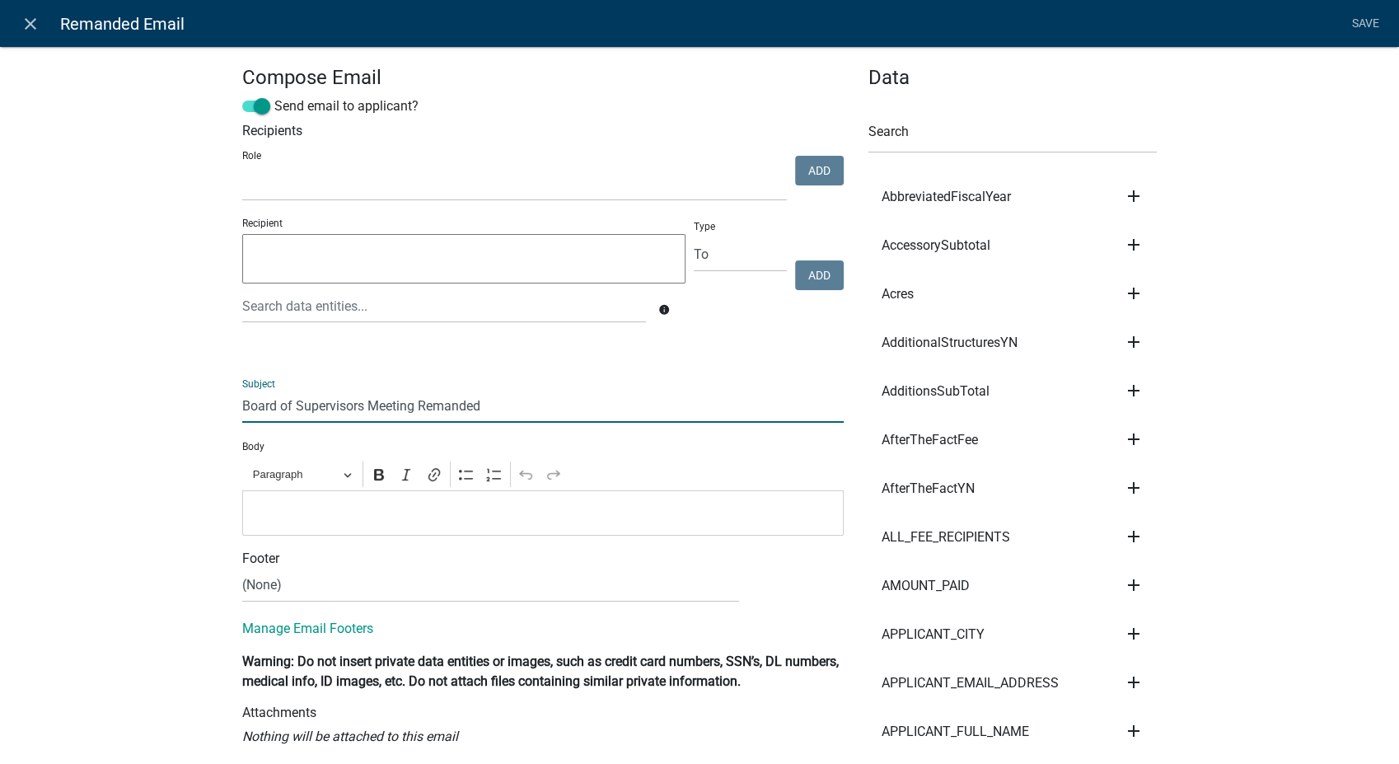
type input "Board of Supervisors Meeting Remanded"
click at [388, 517] on p "Editor editing area: main. Press Alt+0 for help." at bounding box center [543, 513] width 584 height 20
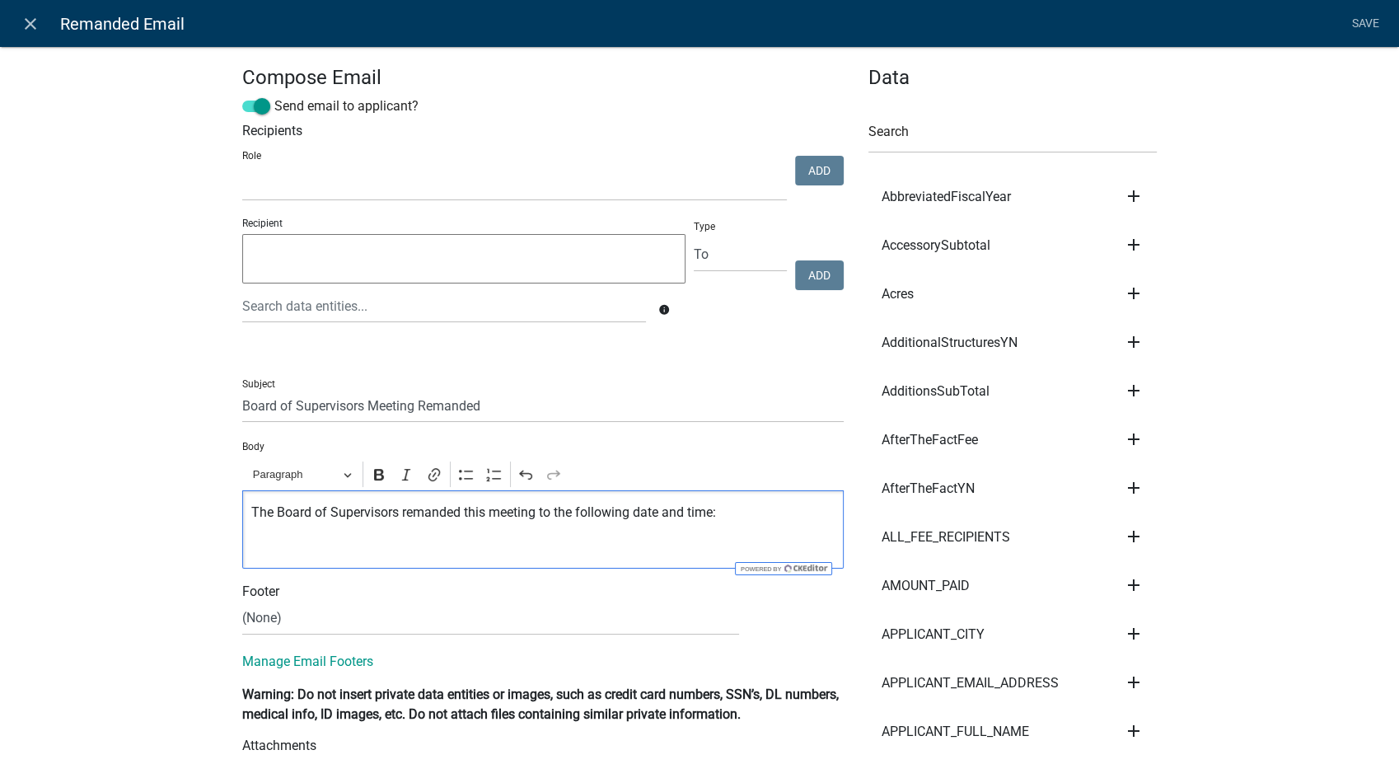
click at [483, 519] on p "The Board of Supervisors remanded this meeting to the following date and time:" at bounding box center [543, 513] width 584 height 20
click at [254, 545] on p "Editor editing area: main. Press Alt+0 for help." at bounding box center [543, 545] width 584 height 20
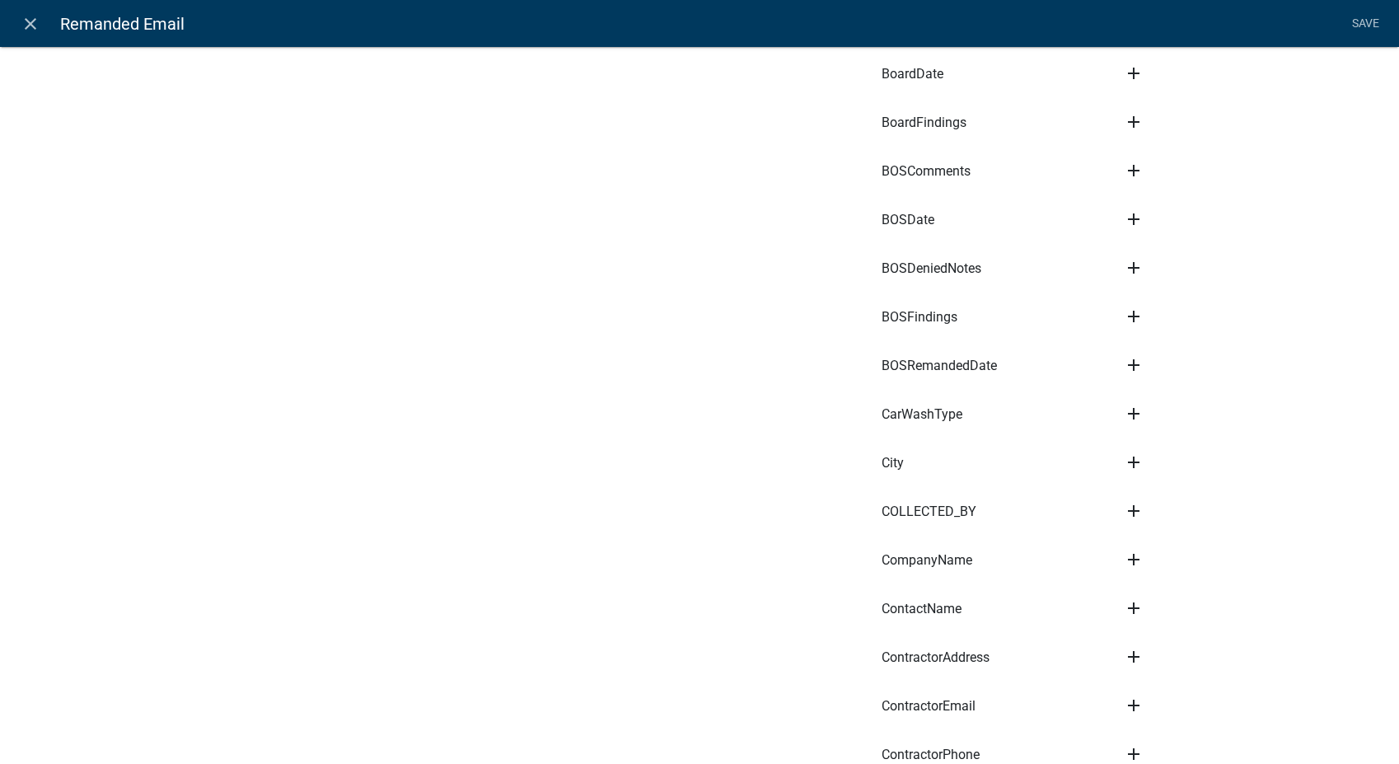
scroll to position [2013, 0]
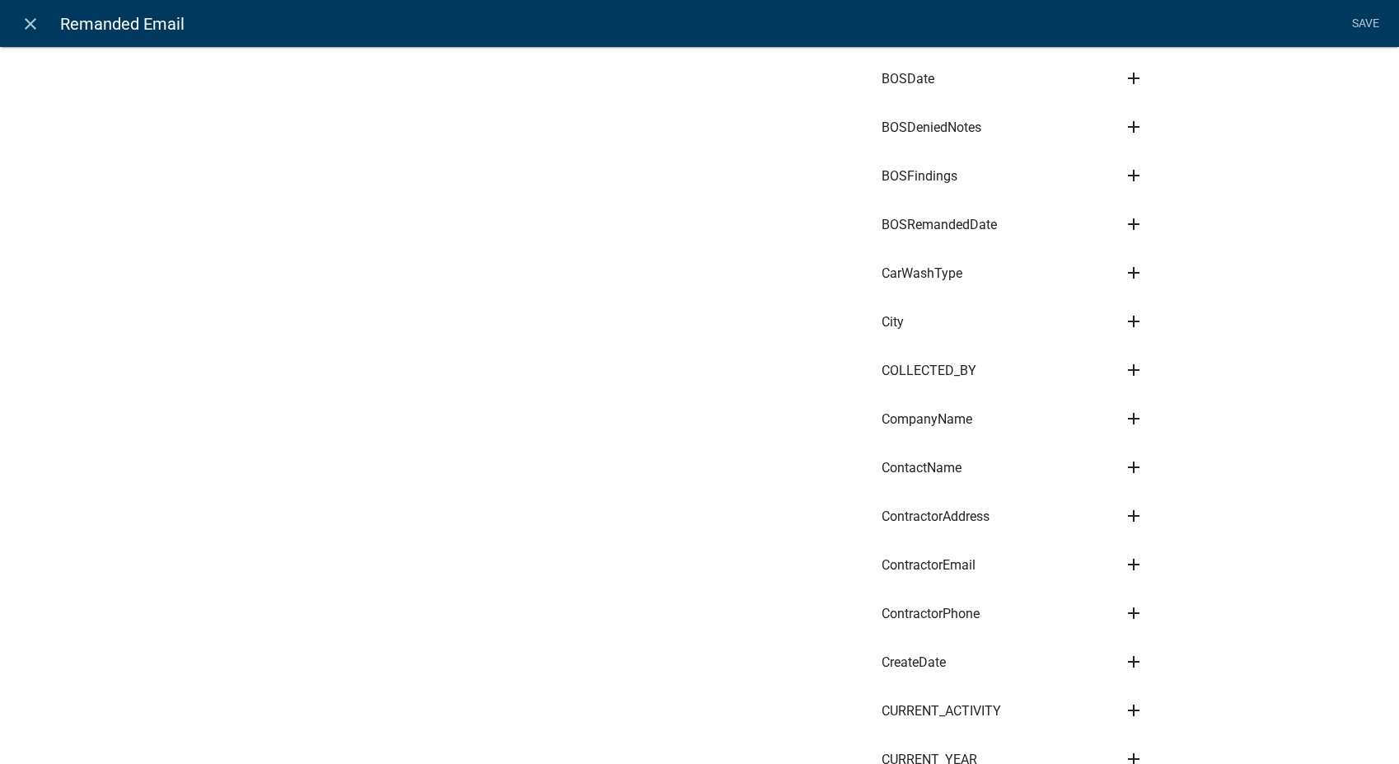
click at [1131, 214] on icon "add" at bounding box center [1134, 224] width 20 height 20
click at [1155, 260] on button "Body" at bounding box center [1190, 280] width 132 height 40
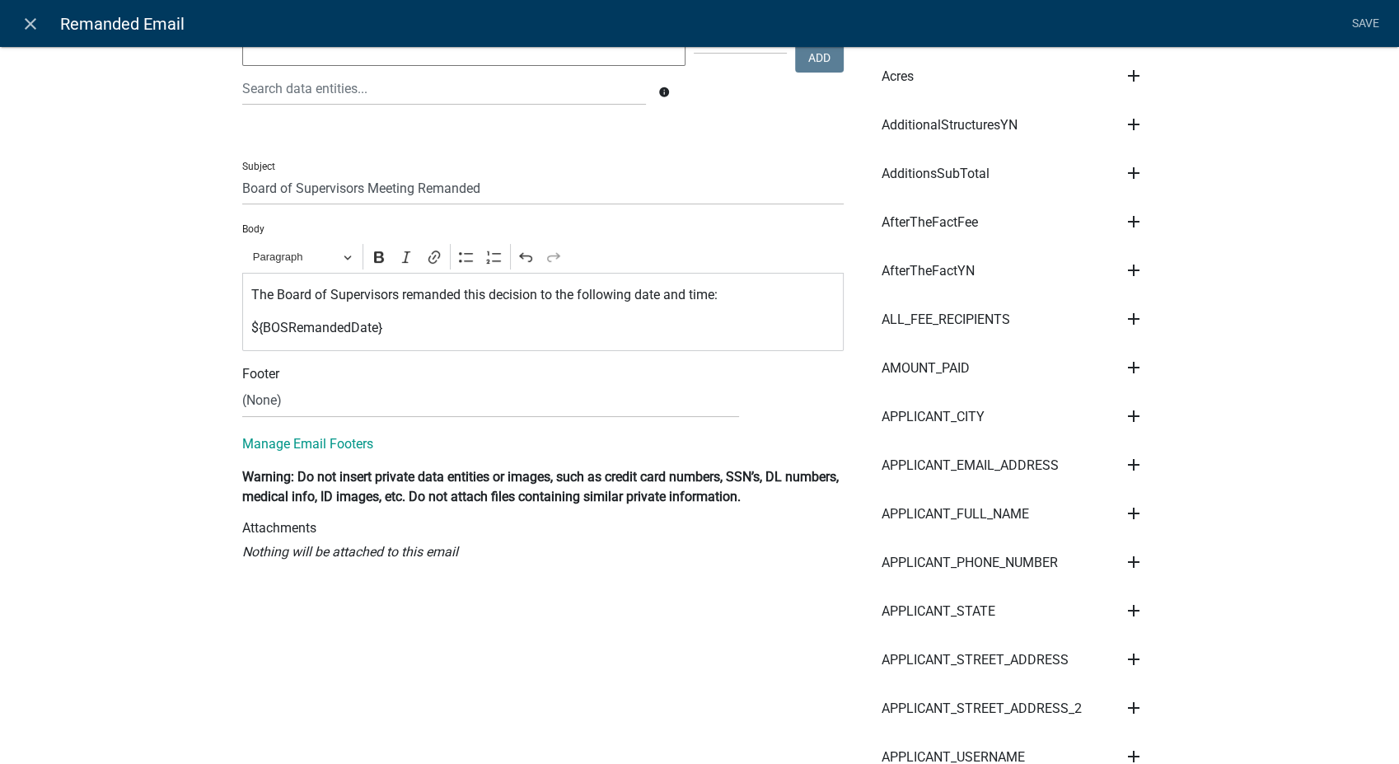
scroll to position [91, 0]
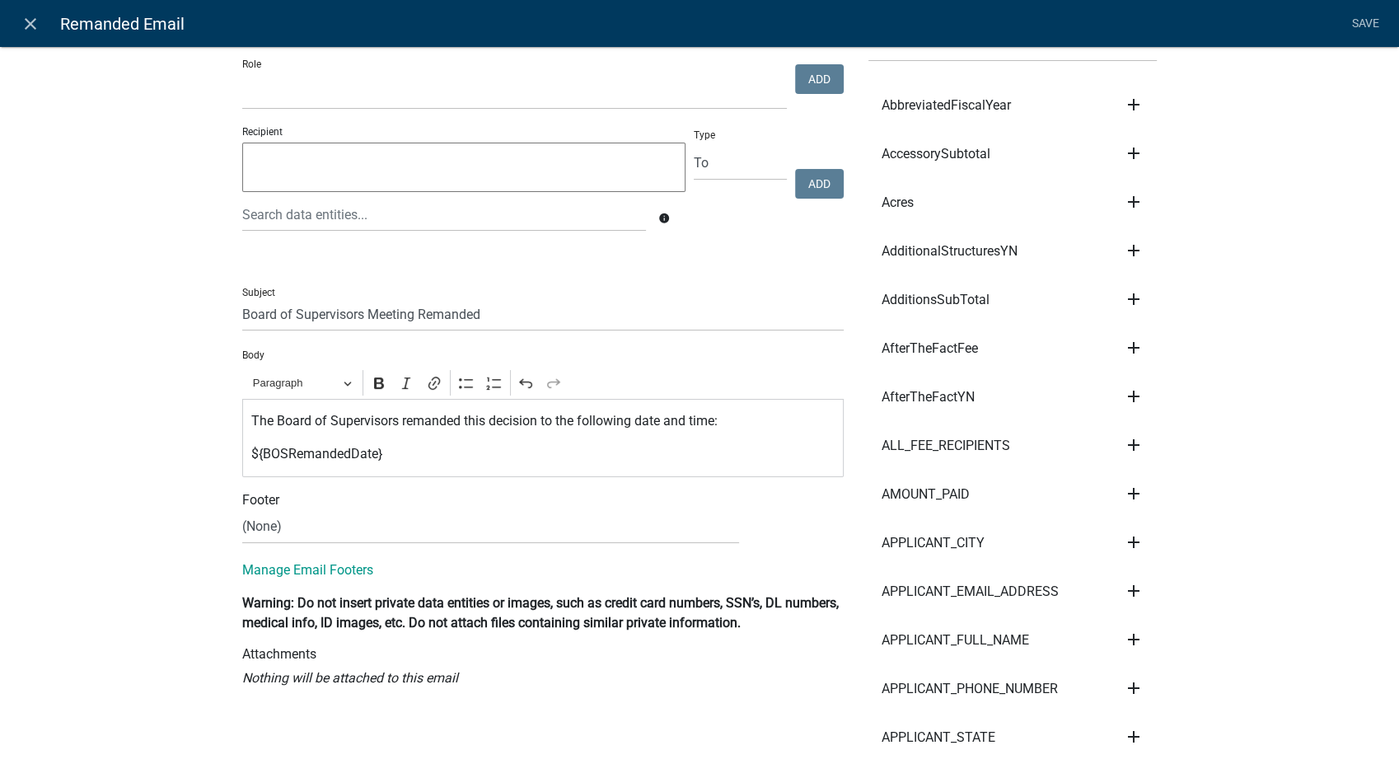
click at [409, 462] on p "${BOSRemandedDate}" at bounding box center [543, 454] width 584 height 20
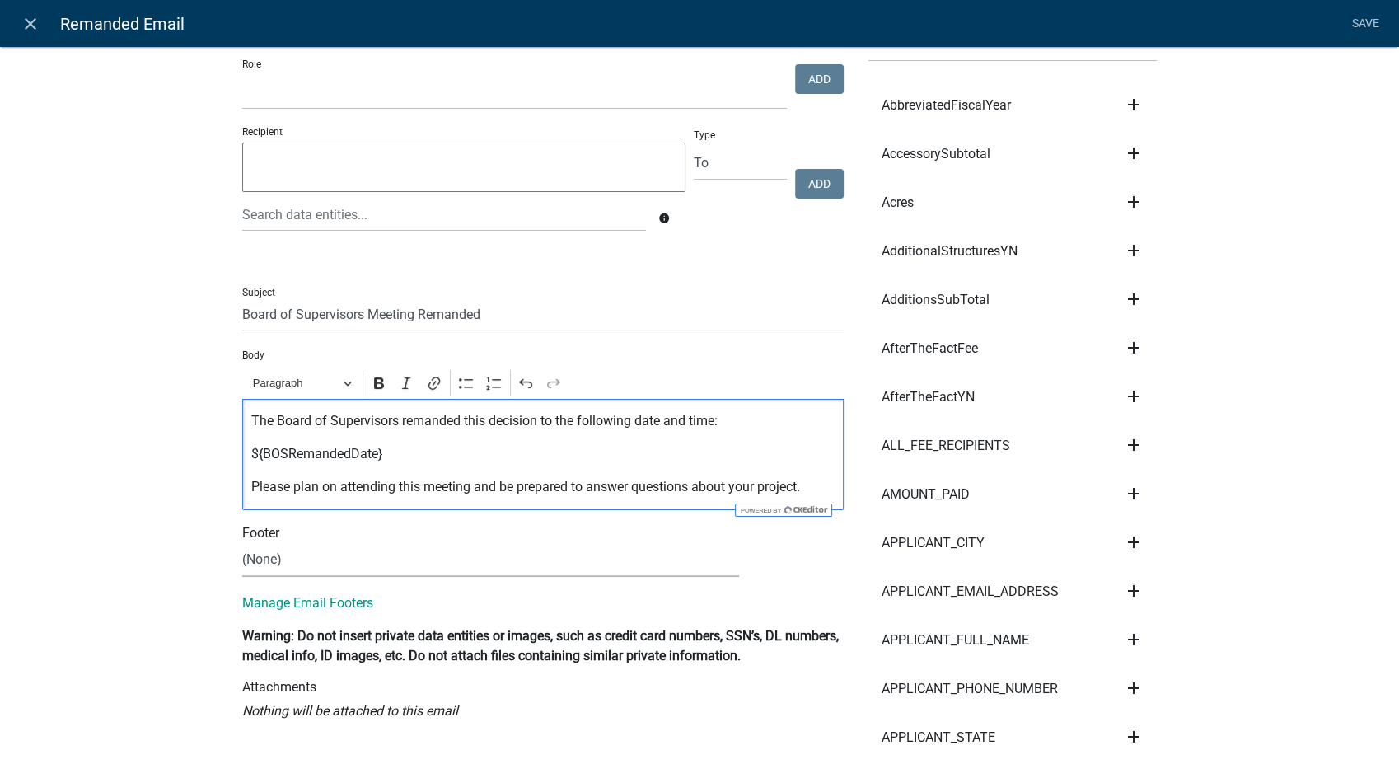
click at [298, 555] on select "(None) Environmental Health Planning & Development" at bounding box center [490, 560] width 497 height 34
select select "6b414dd9-46b1-4634-9489-6945e61a5ceb"
click at [242, 543] on select "(None) Environmental Health Planning & Development" at bounding box center [490, 560] width 497 height 34
click at [1364, 19] on link "Save" at bounding box center [1364, 23] width 41 height 31
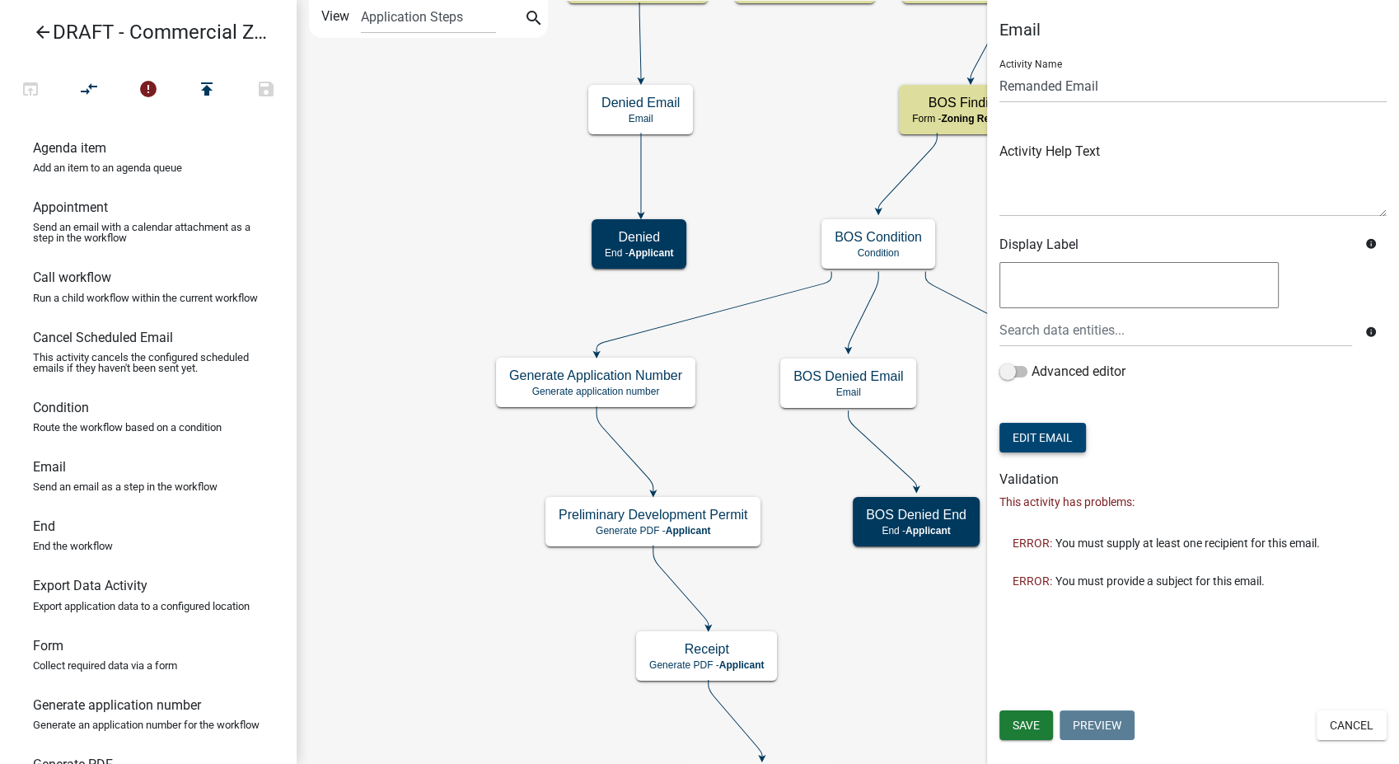
scroll to position [0, 0]
click at [1027, 718] on span "Save" at bounding box center [1025, 724] width 27 height 13
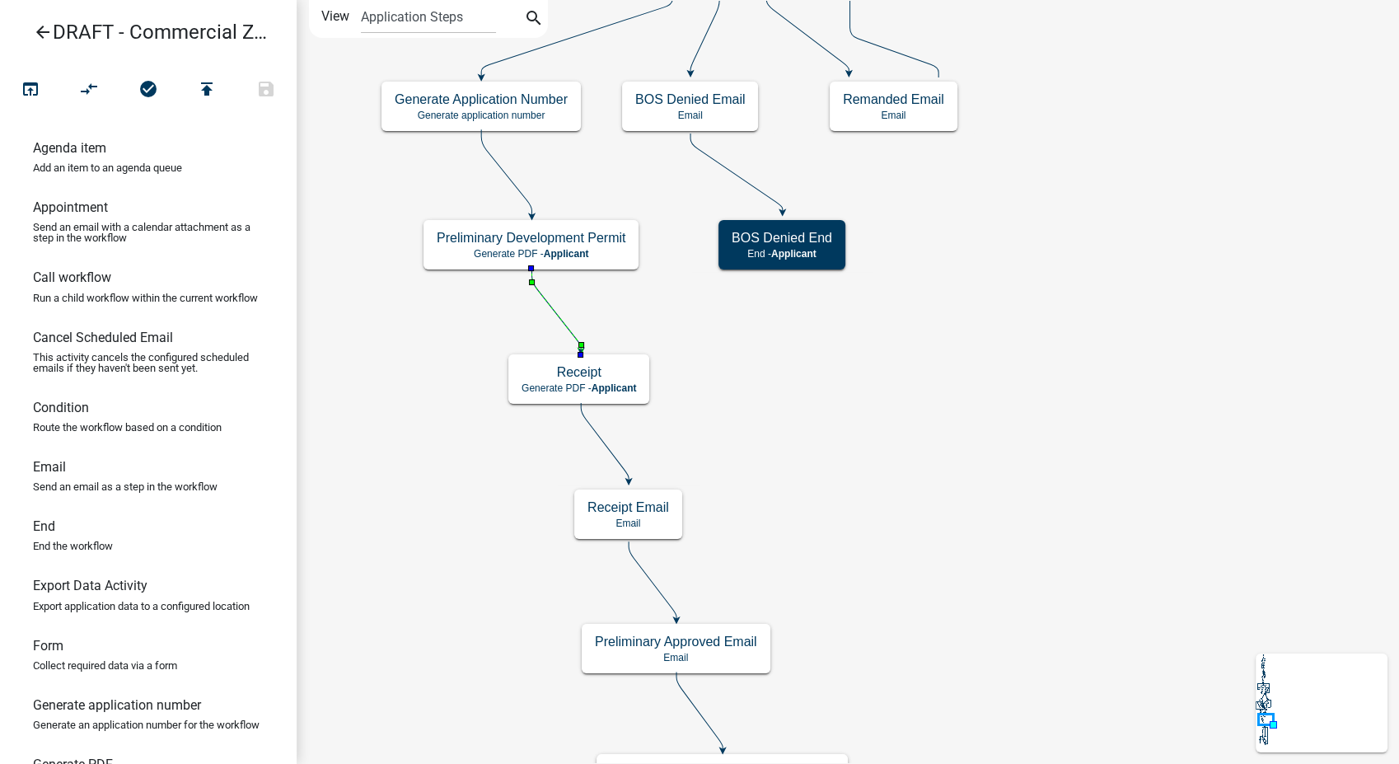
click at [568, 327] on icon at bounding box center [555, 310] width 49 height 82
click at [600, 442] on icon at bounding box center [605, 441] width 48 height 77
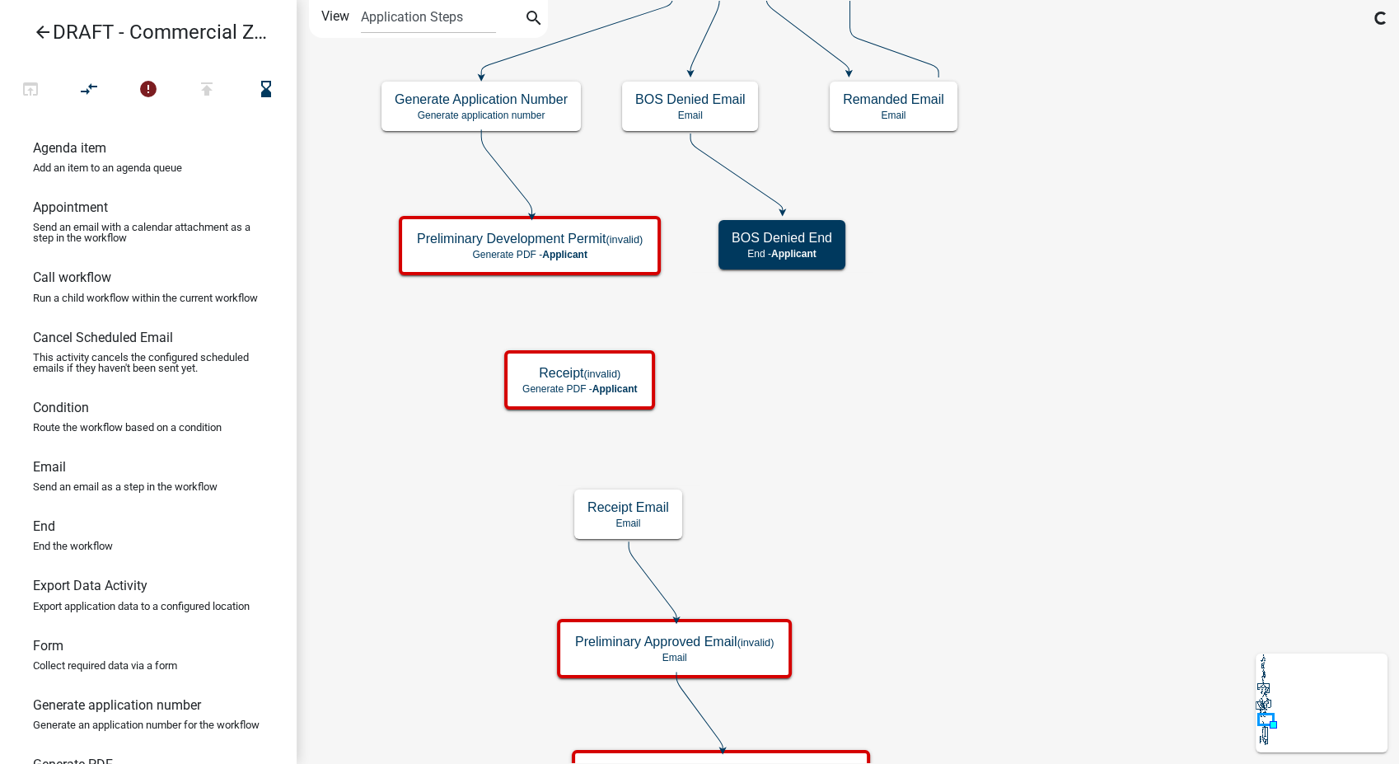
click at [651, 576] on icon at bounding box center [653, 579] width 48 height 77
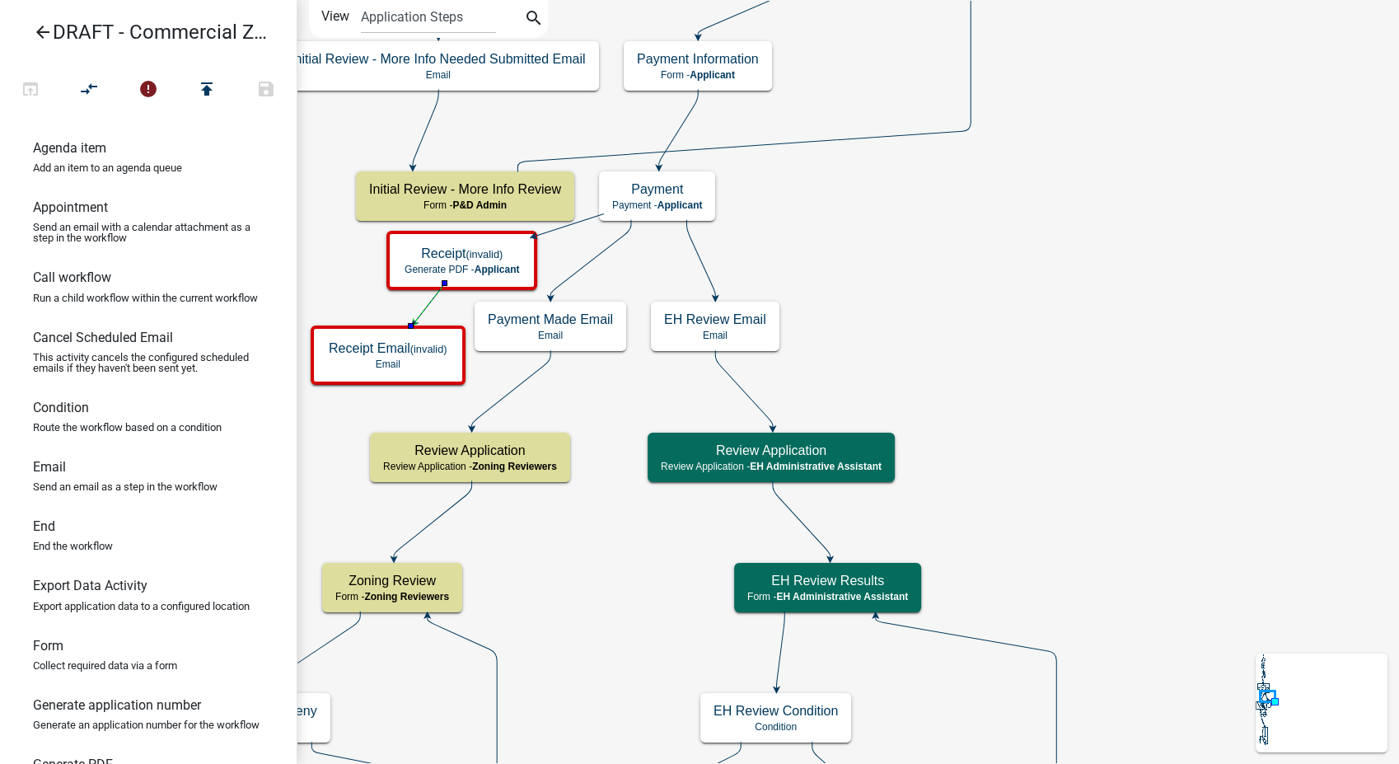
click at [583, 264] on icon at bounding box center [590, 258] width 81 height 77
click at [92, 79] on icon "compare_arrows" at bounding box center [90, 90] width 20 height 23
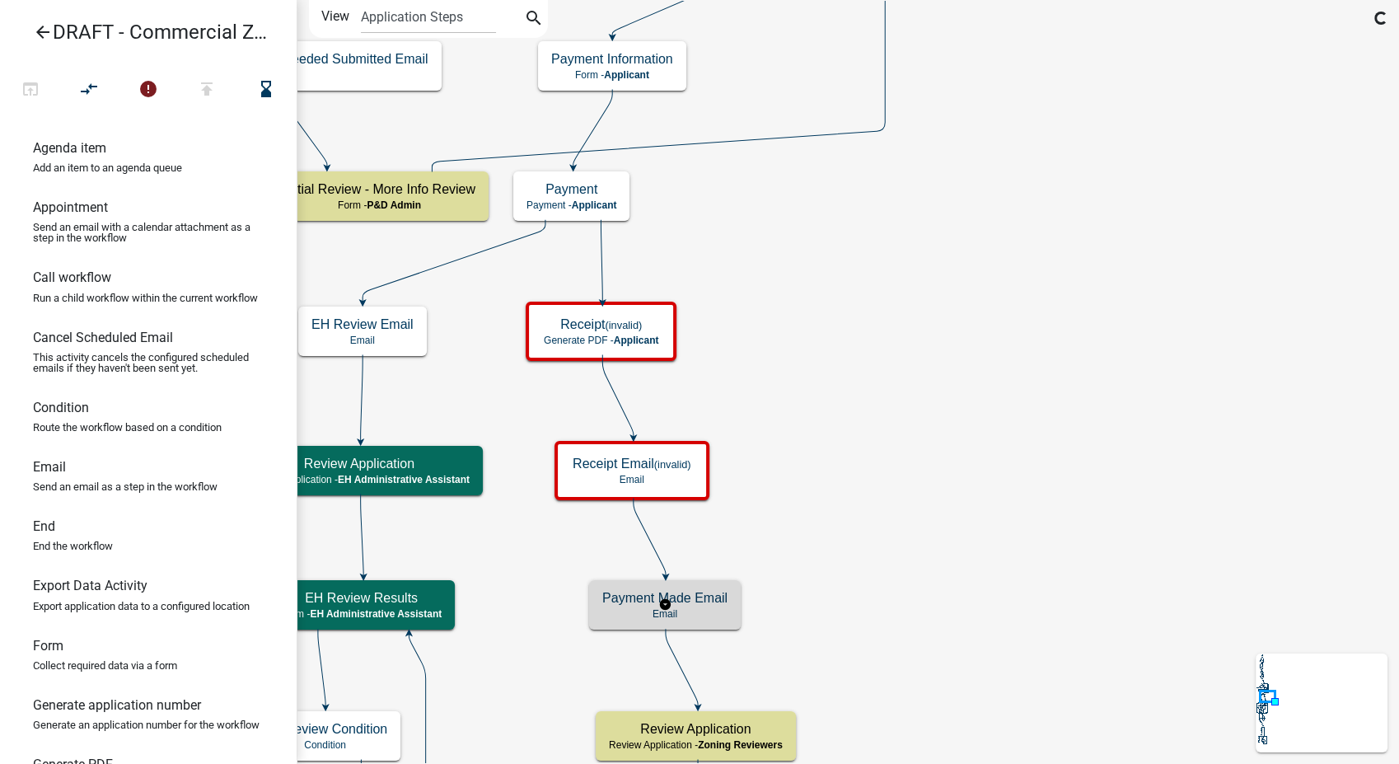
click at [704, 606] on div "Payment Made Email Email" at bounding box center [665, 604] width 152 height 49
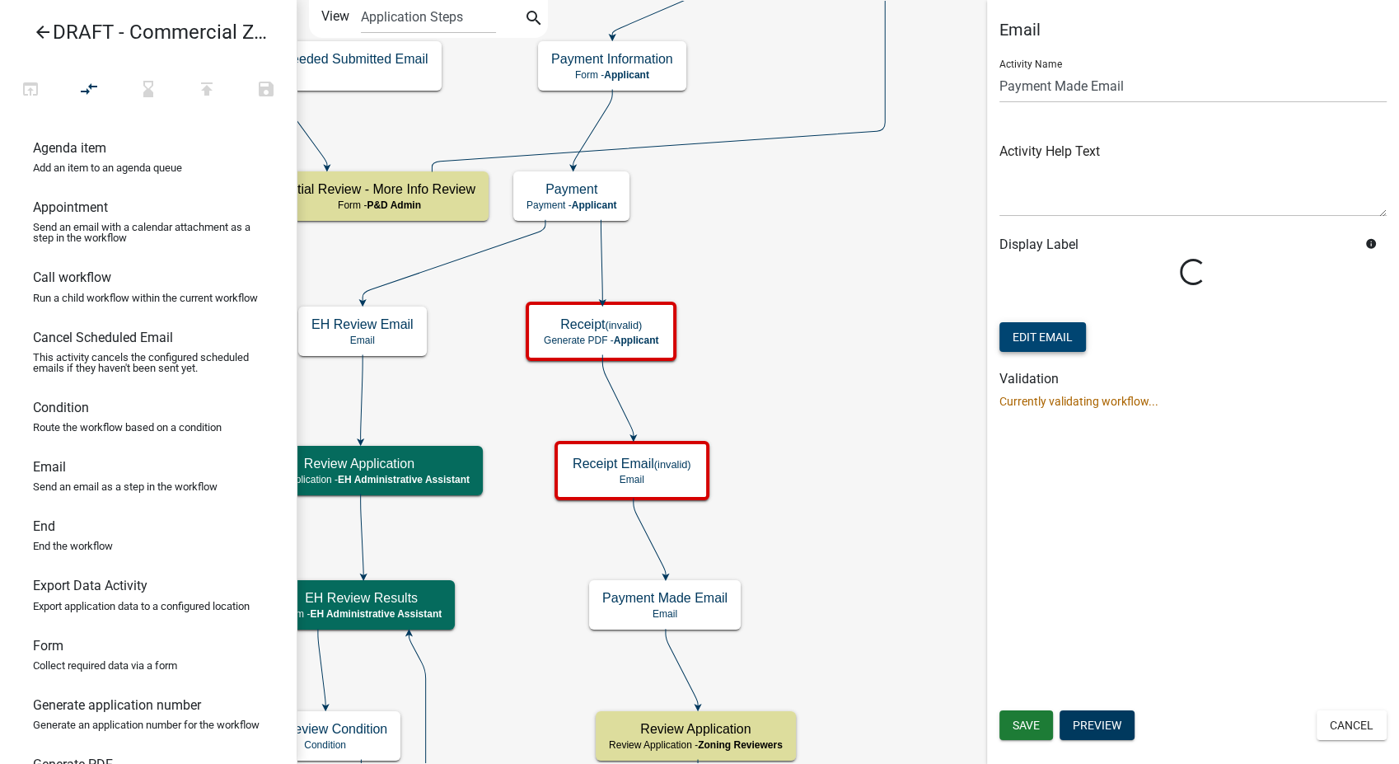
click at [1041, 335] on button "Edit Email" at bounding box center [1042, 337] width 86 height 30
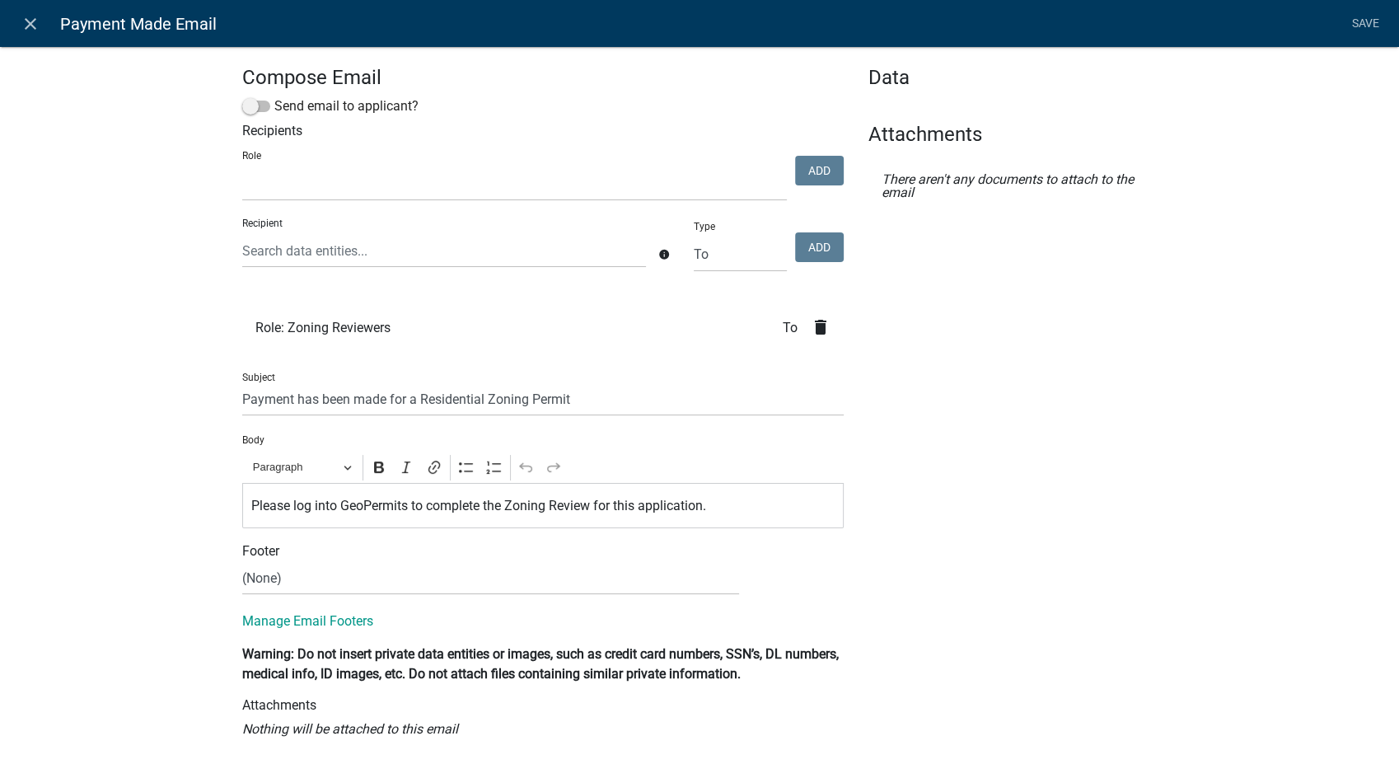
select select
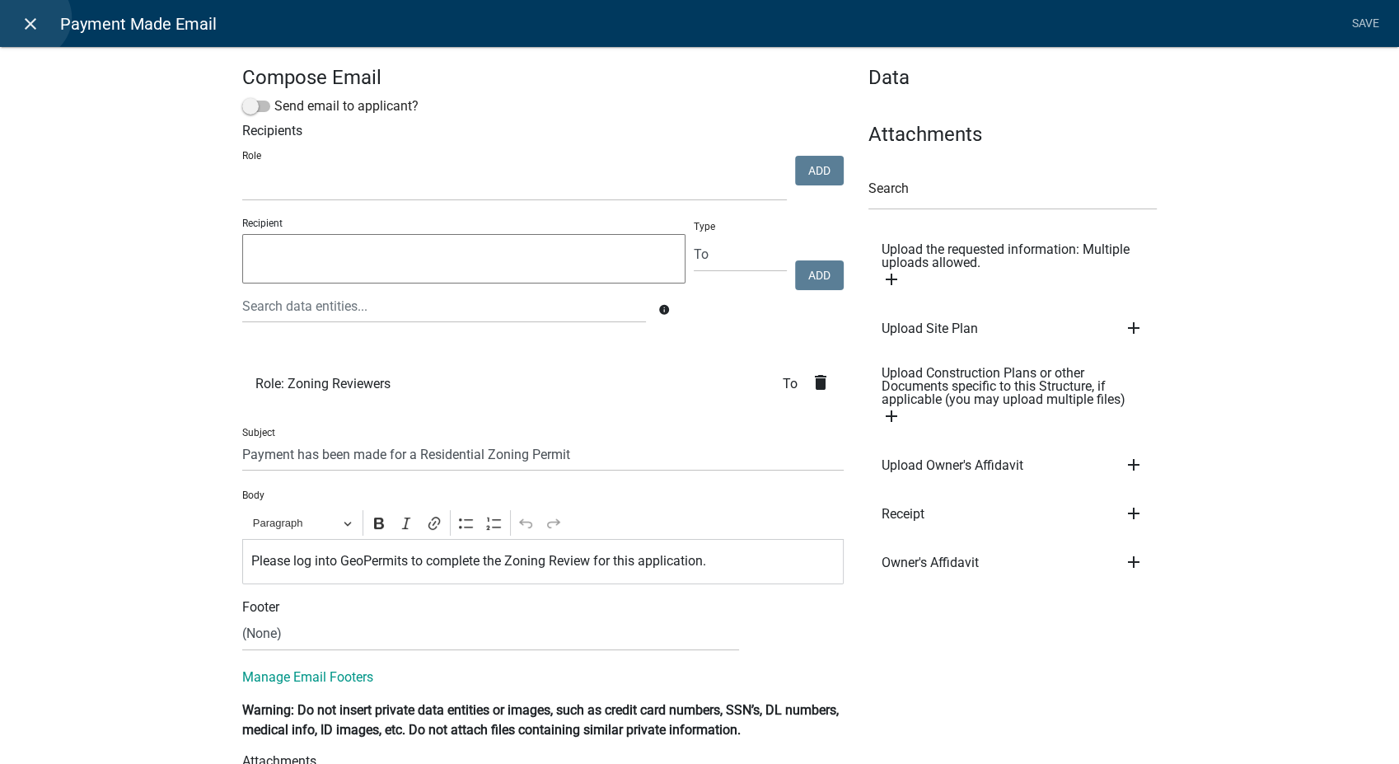
click at [30, 17] on icon "close" at bounding box center [31, 24] width 20 height 20
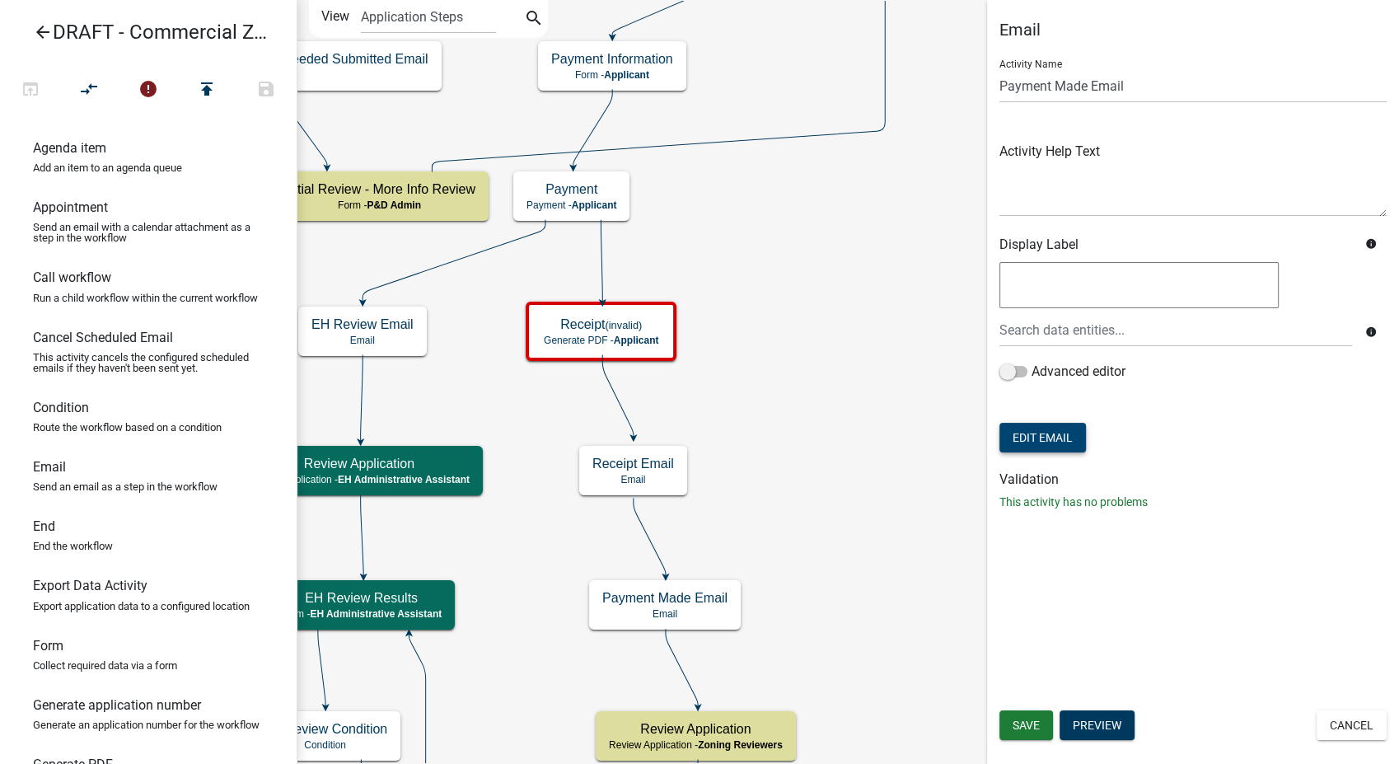
click at [1060, 445] on button "Edit Email" at bounding box center [1042, 438] width 86 height 30
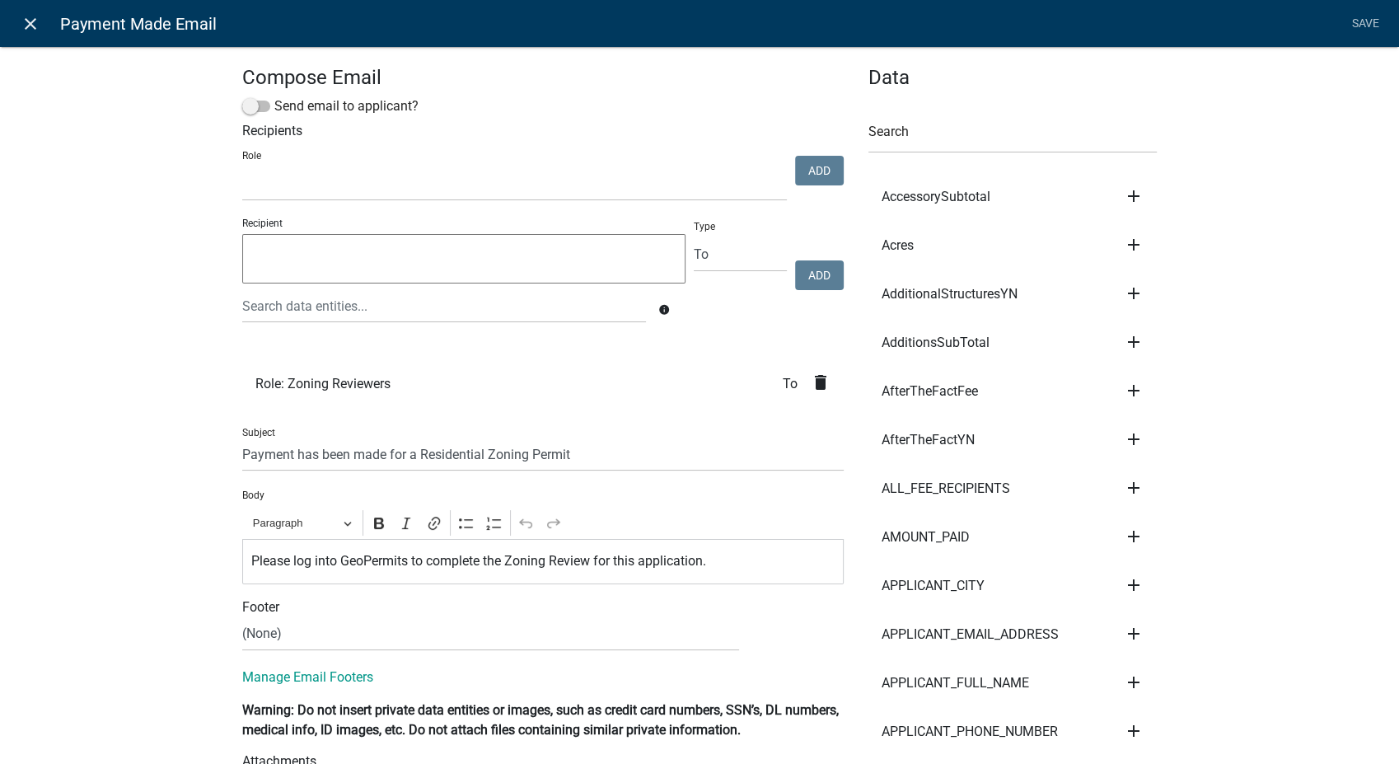
click at [28, 12] on link "close" at bounding box center [30, 24] width 34 height 34
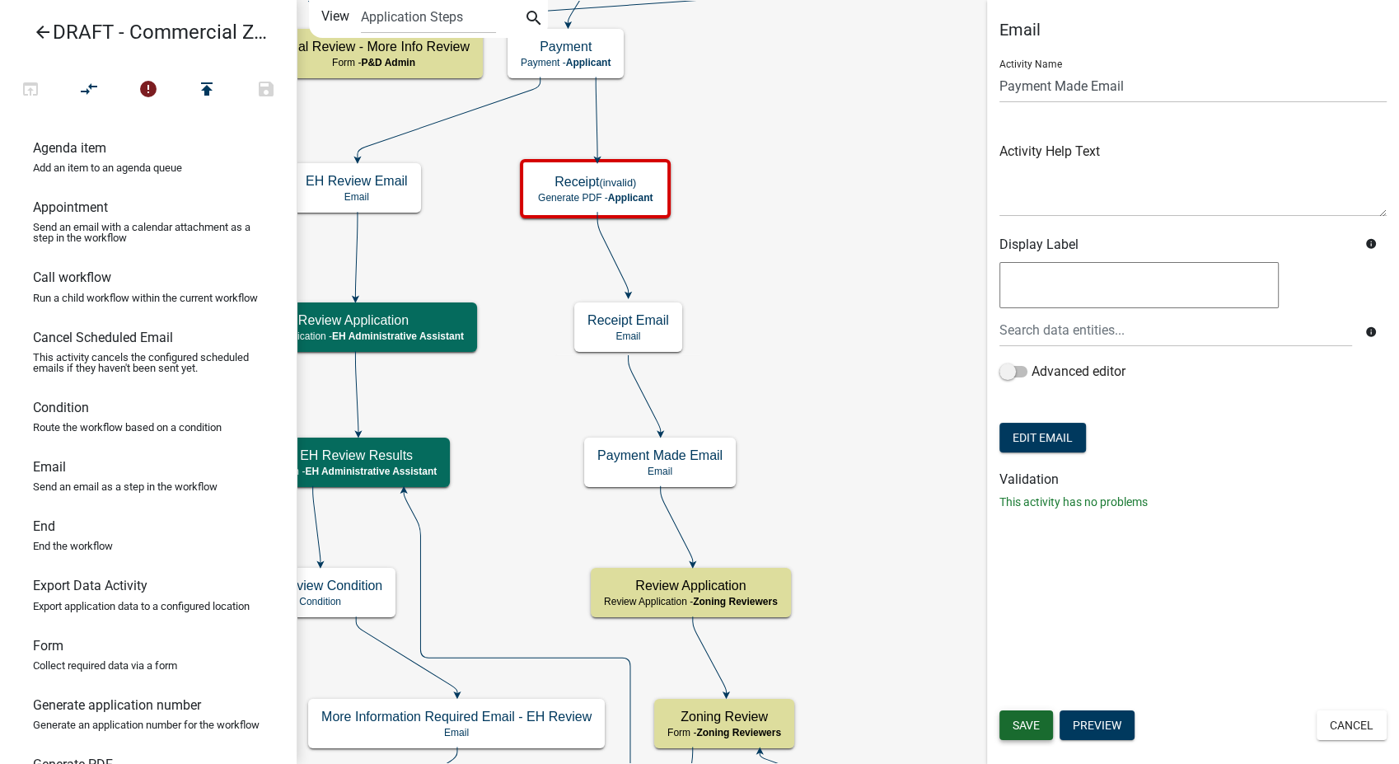
click at [1031, 714] on button "Save" at bounding box center [1026, 725] width 54 height 30
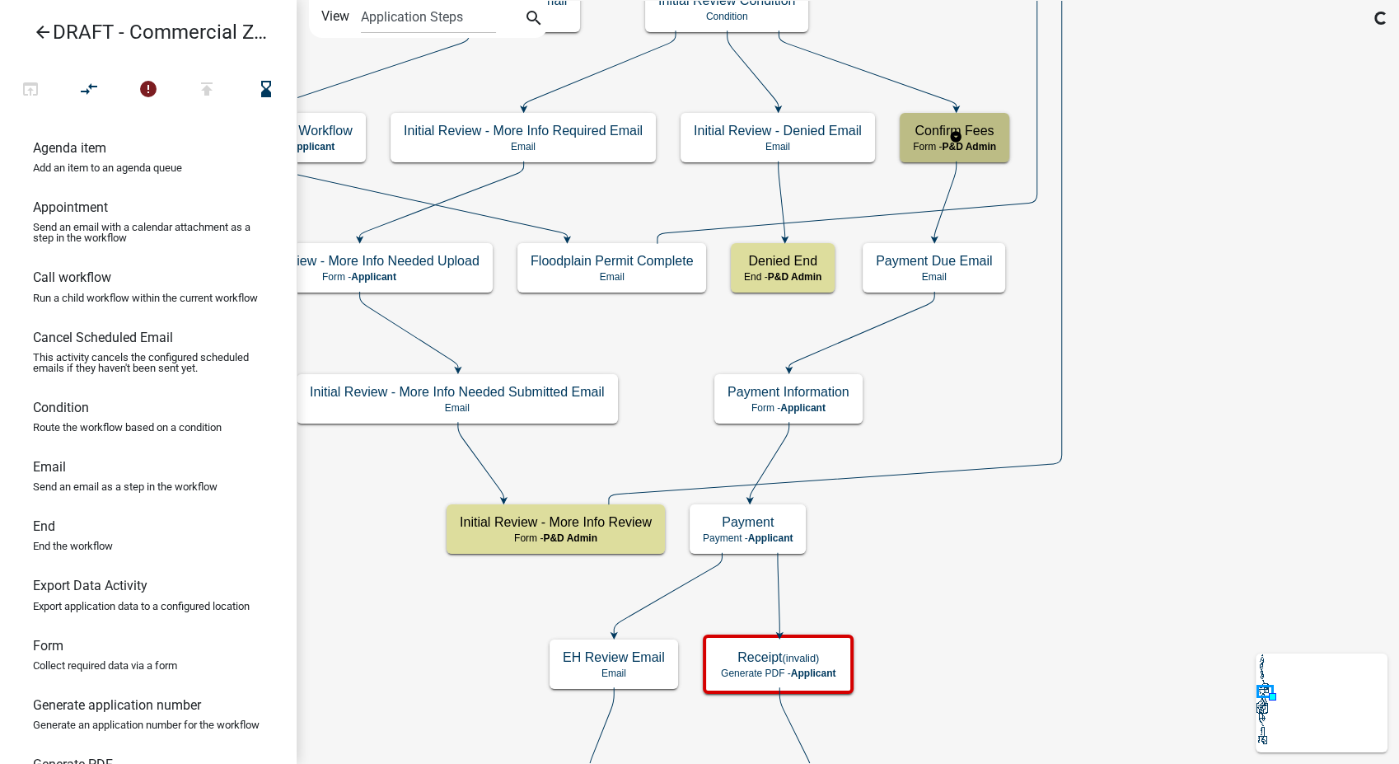
click at [961, 124] on h5 "Confirm Fees" at bounding box center [954, 131] width 83 height 16
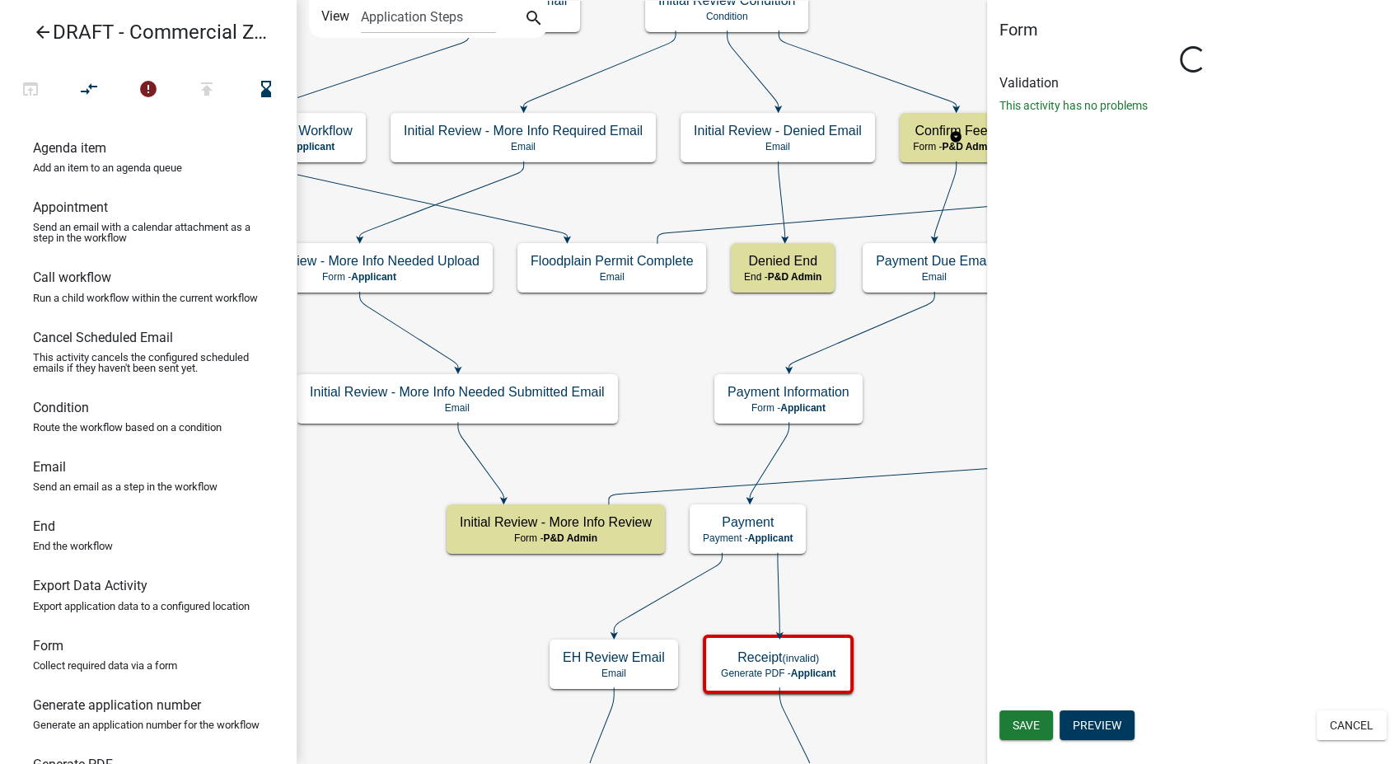
select select "1D7849C7-47D0-45C1-BB15-B11DE66EF8E1"
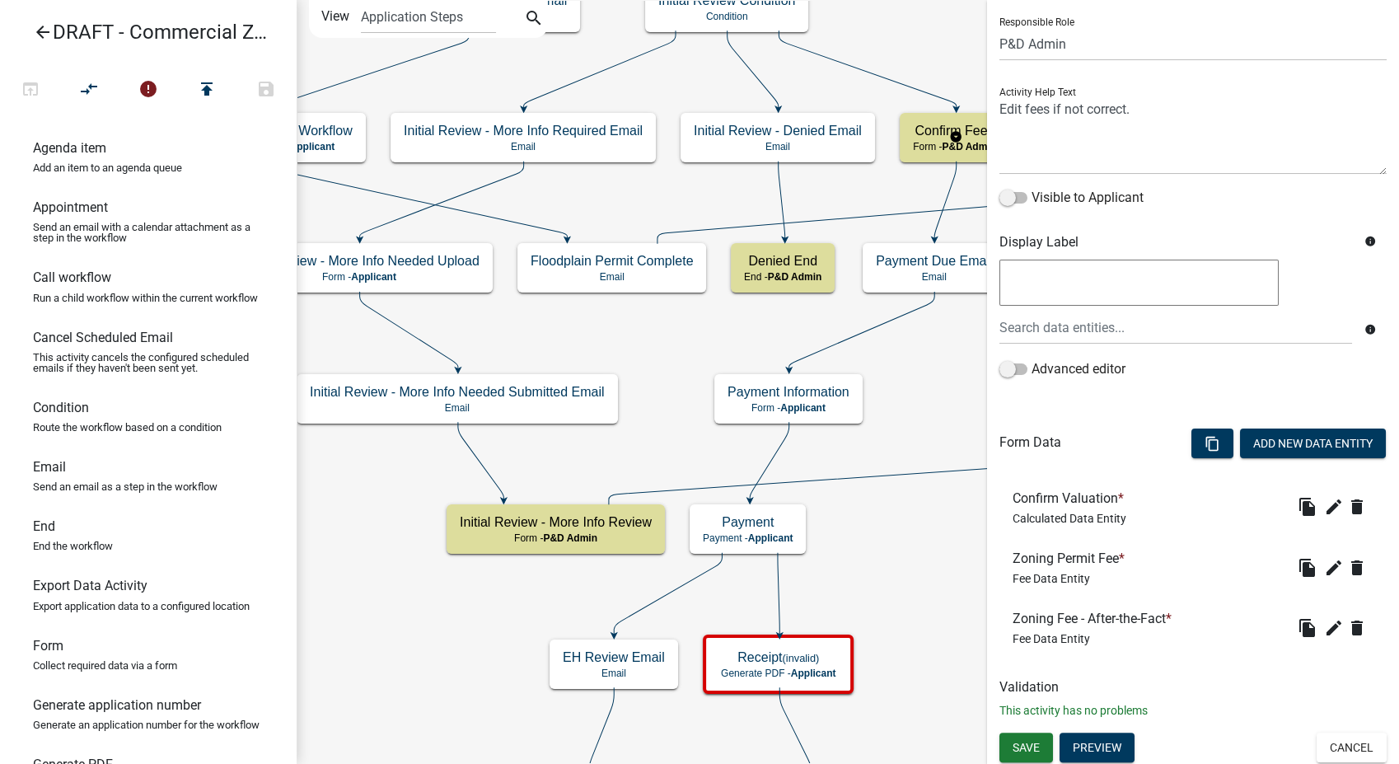
scroll to position [113, 0]
click at [1319, 749] on button "Cancel" at bounding box center [1351, 747] width 70 height 30
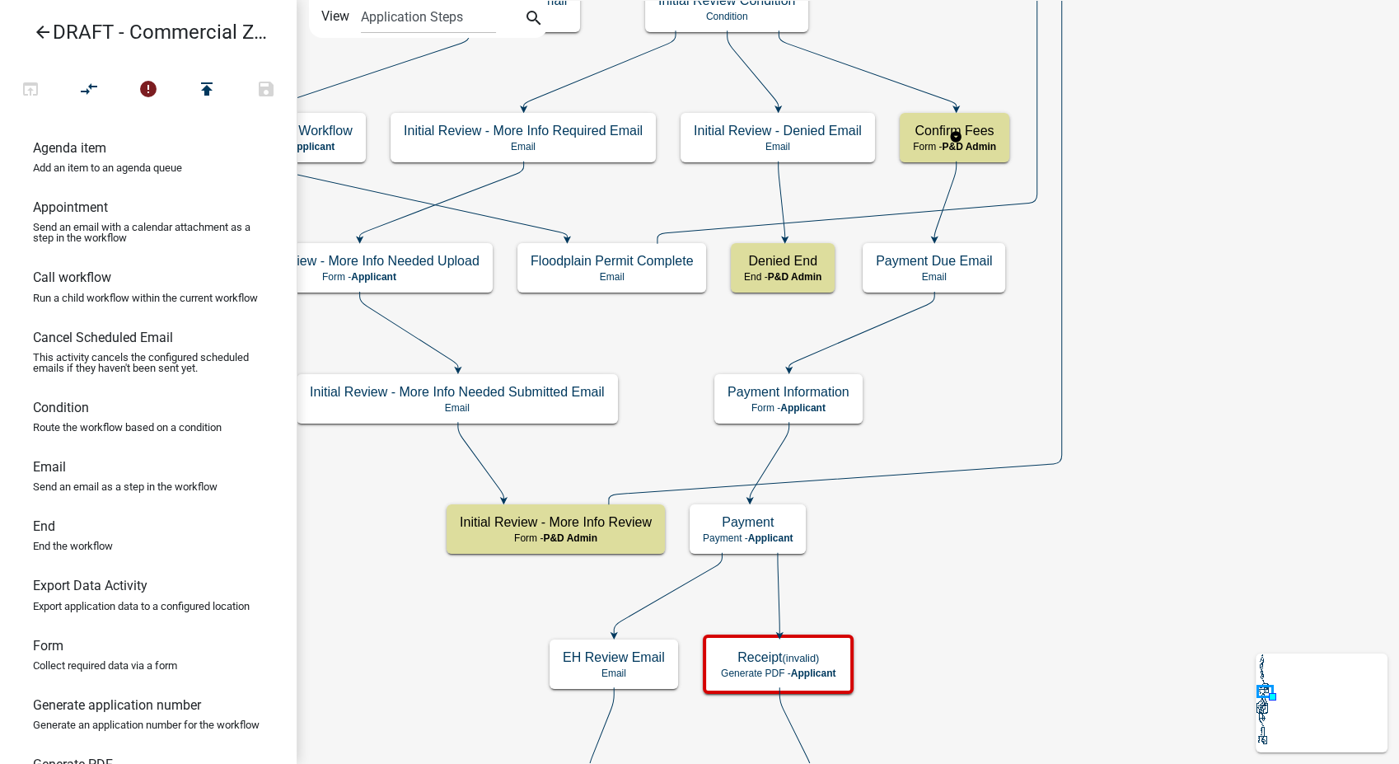
scroll to position [0, 0]
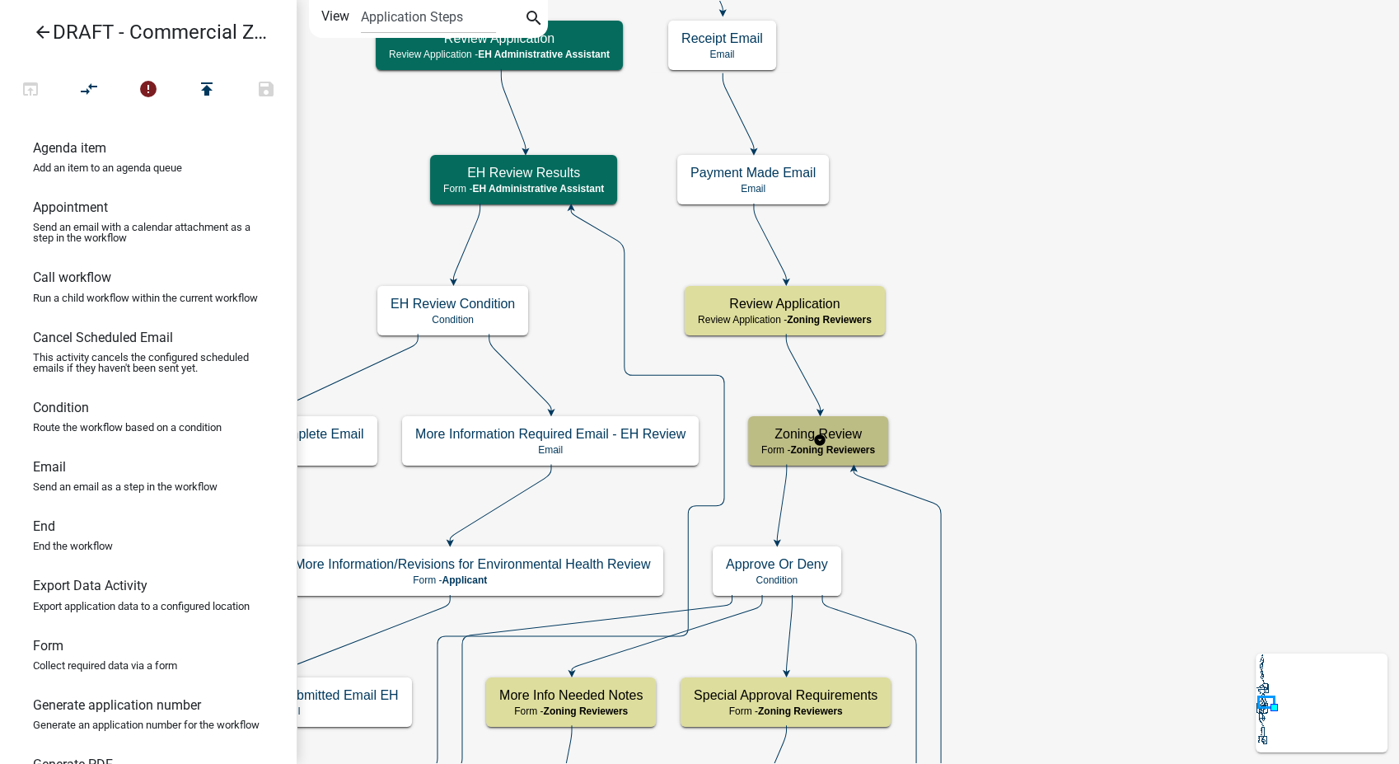
click at [870, 436] on h5 "Zoning Review" at bounding box center [818, 434] width 114 height 16
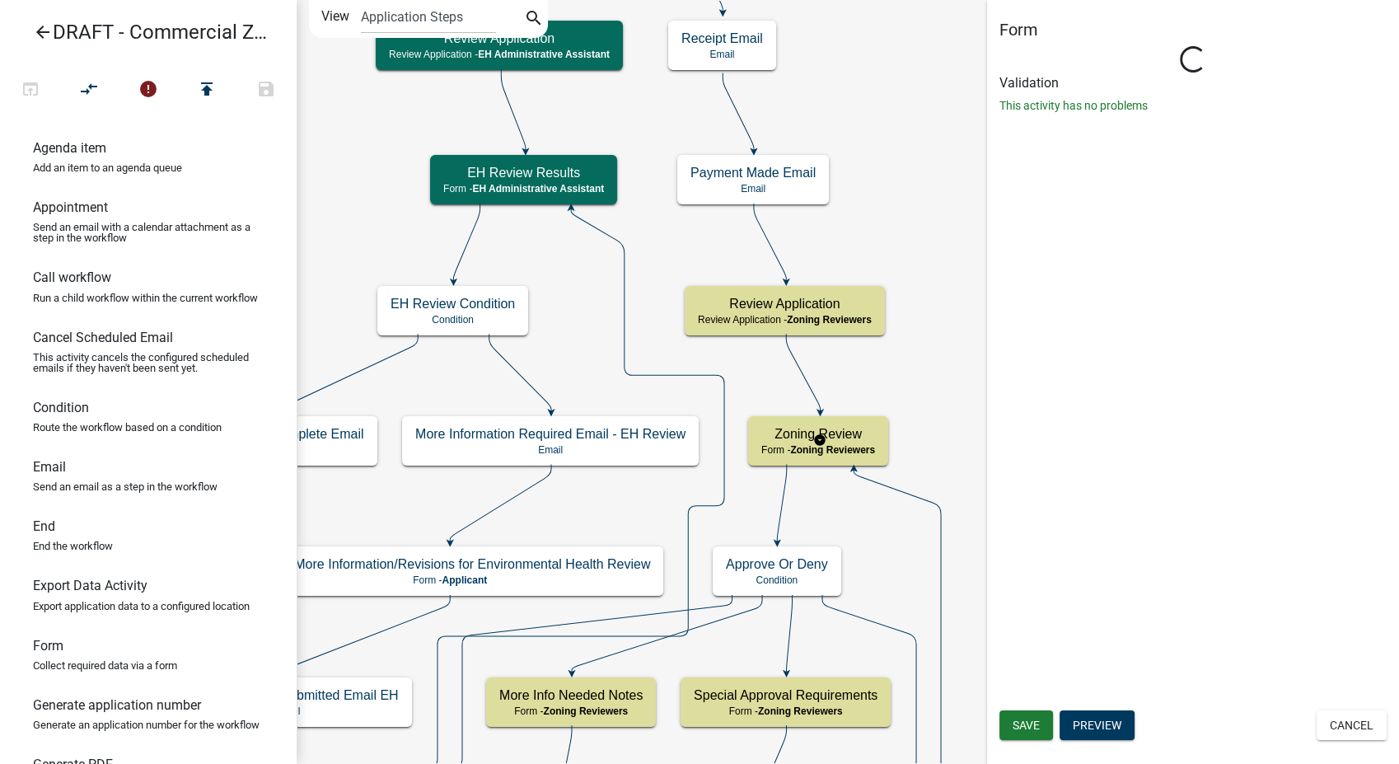
select select "289CA764-5063-4D44-9E26-A723625F811D"
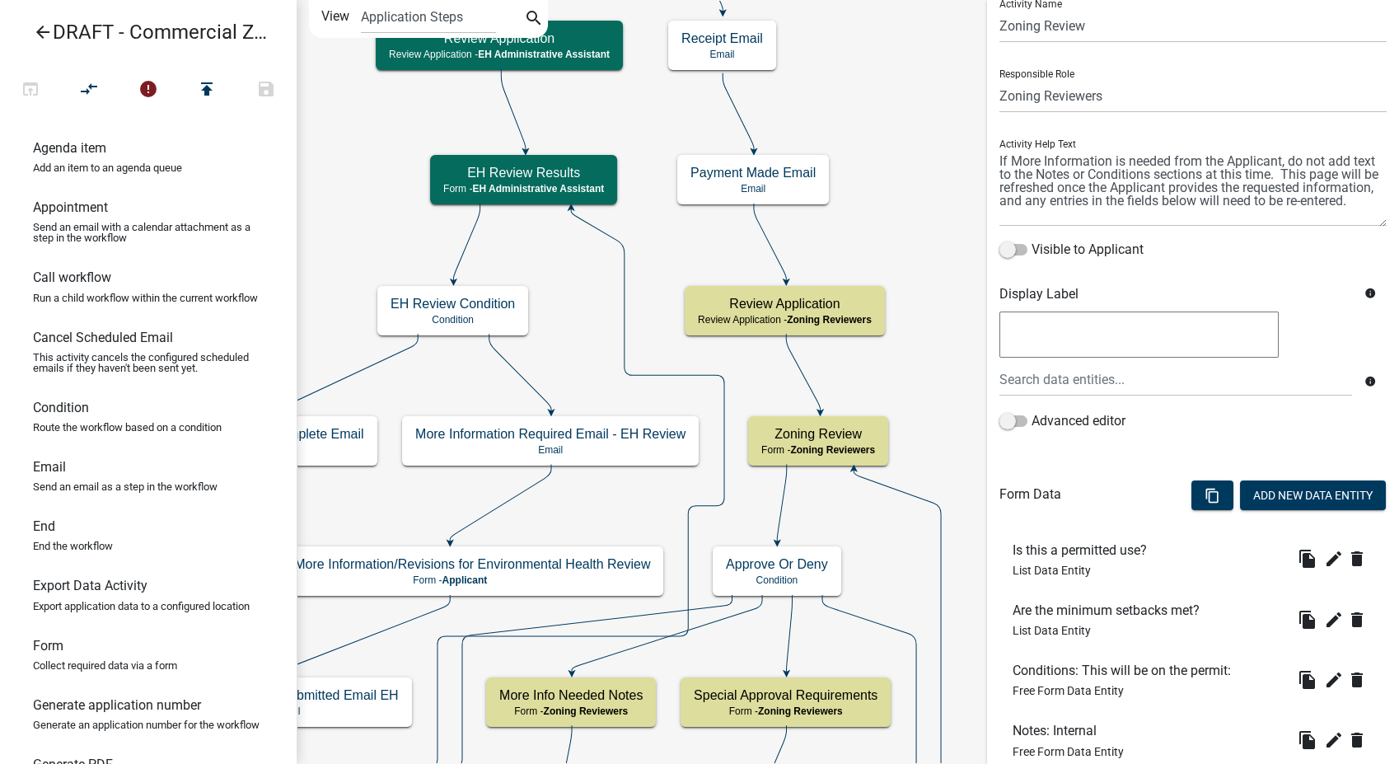
scroll to position [46, 0]
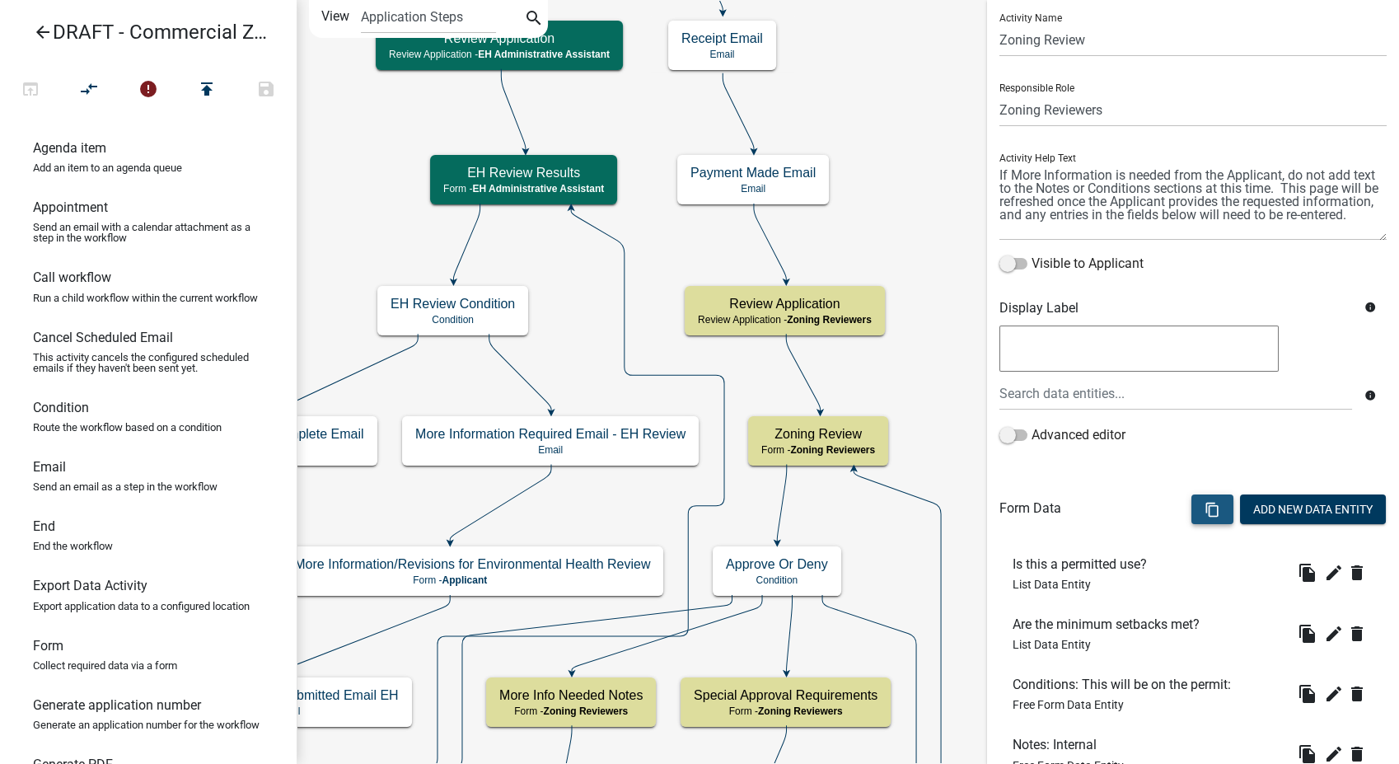
click at [1204, 507] on icon "content_copy" at bounding box center [1212, 510] width 16 height 16
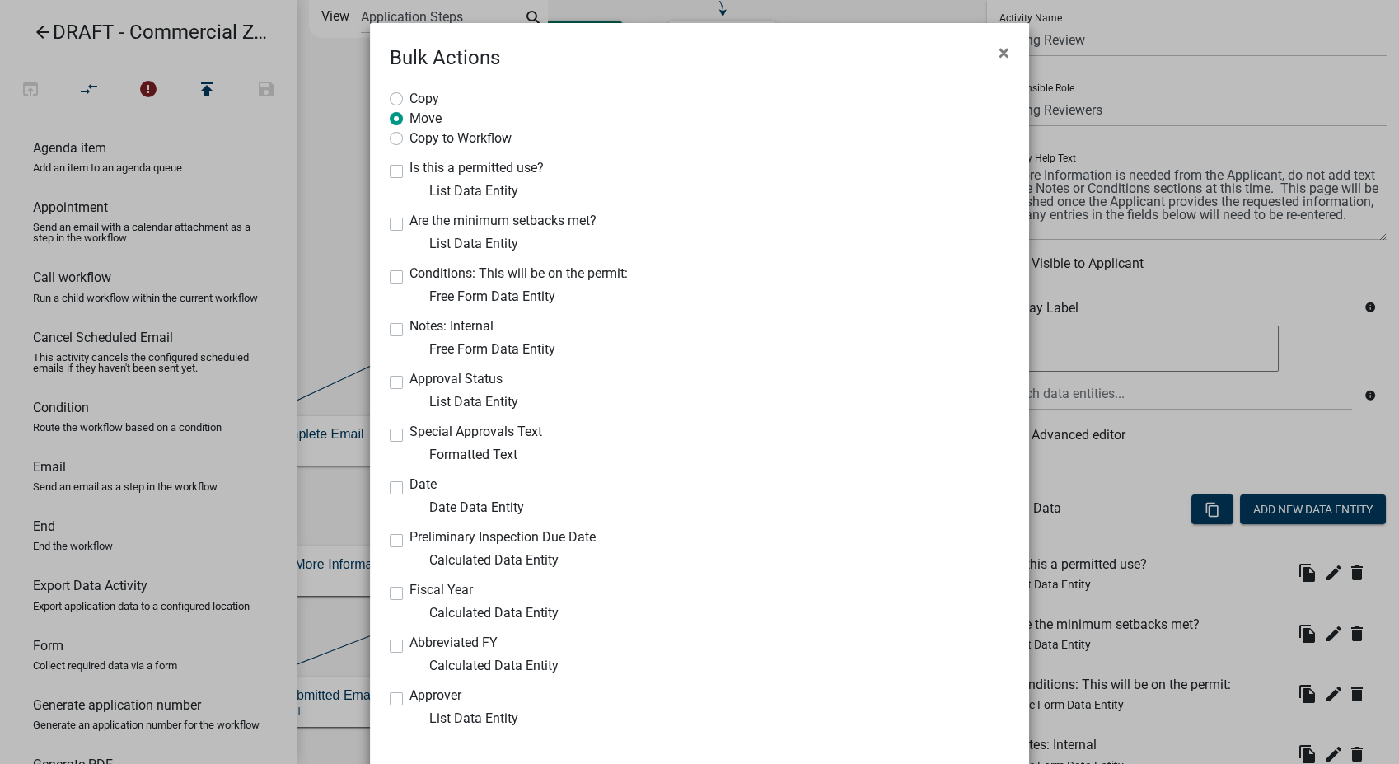
click at [409, 590] on label "Fiscal Year" at bounding box center [440, 589] width 63 height 13
click at [409, 590] on input "Fiscal Year" at bounding box center [414, 588] width 11 height 11
checkbox input "true"
click at [409, 643] on label "Abbreviated FY" at bounding box center [453, 642] width 88 height 13
click at [409, 643] on input "Abbreviated FY" at bounding box center [414, 641] width 11 height 11
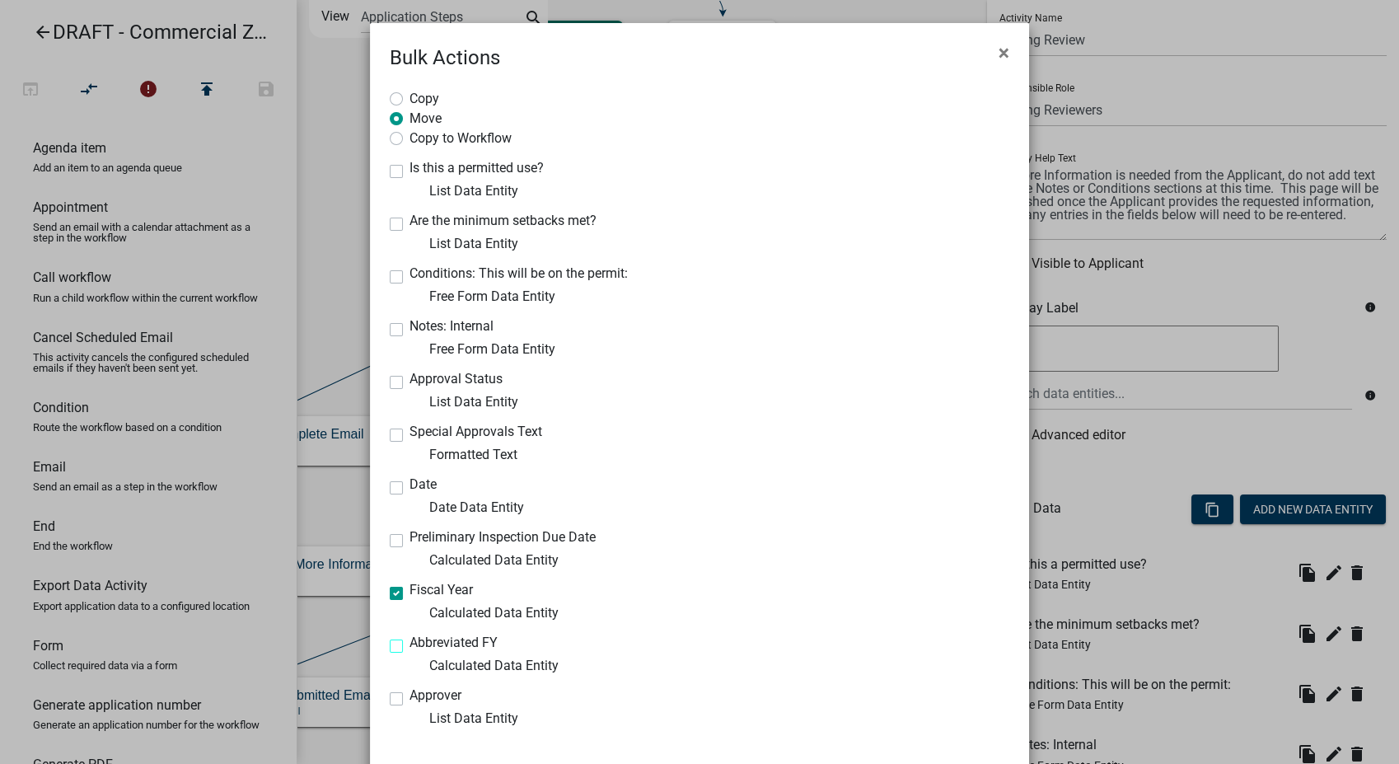
checkbox input "true"
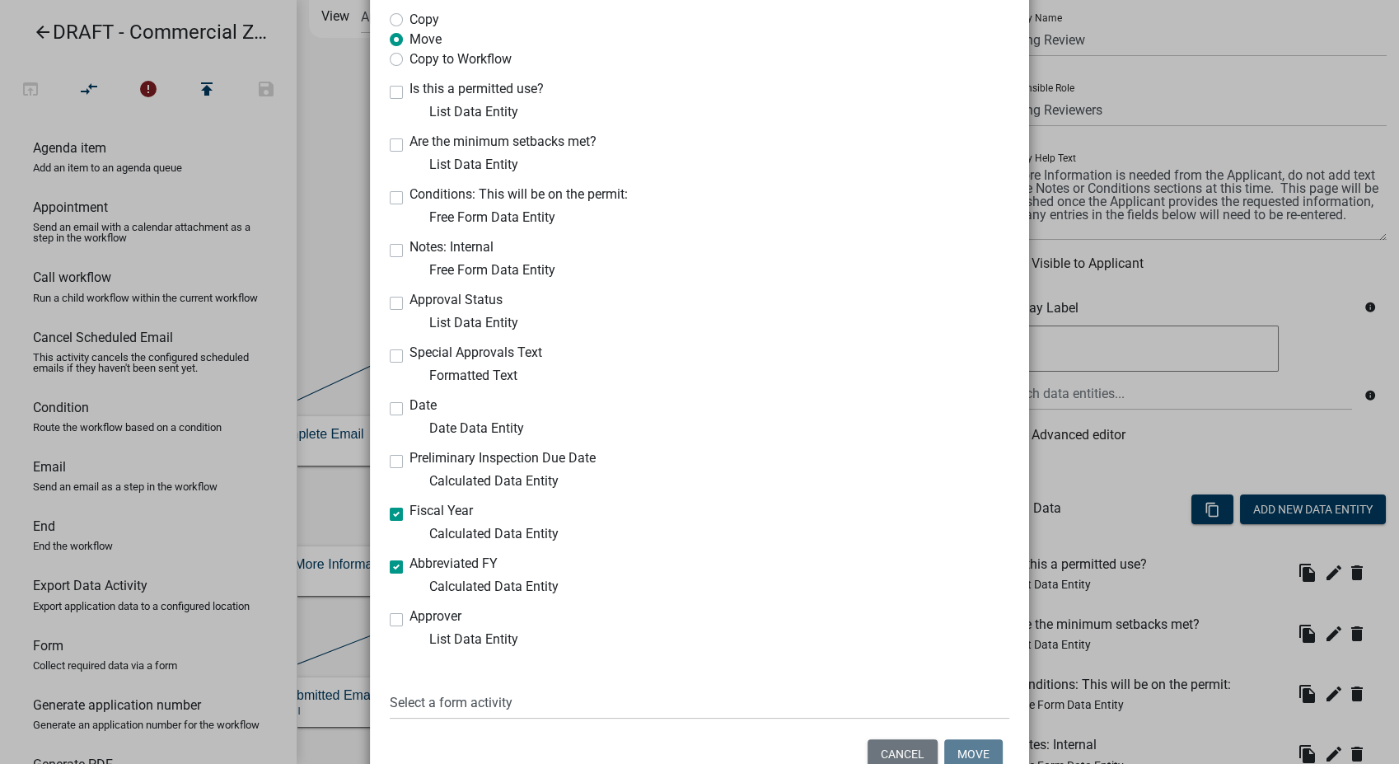
scroll to position [165, 0]
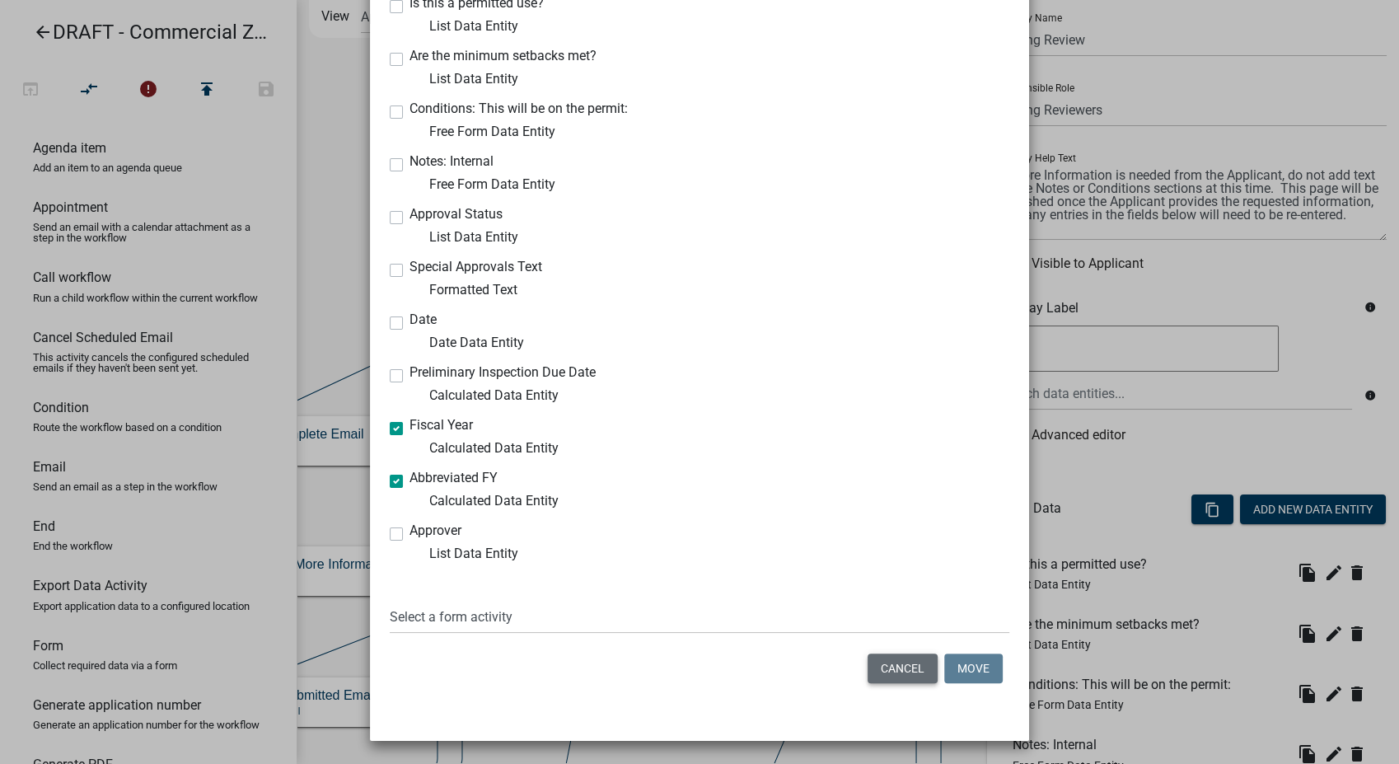
click at [867, 666] on button "Cancel" at bounding box center [902, 668] width 70 height 30
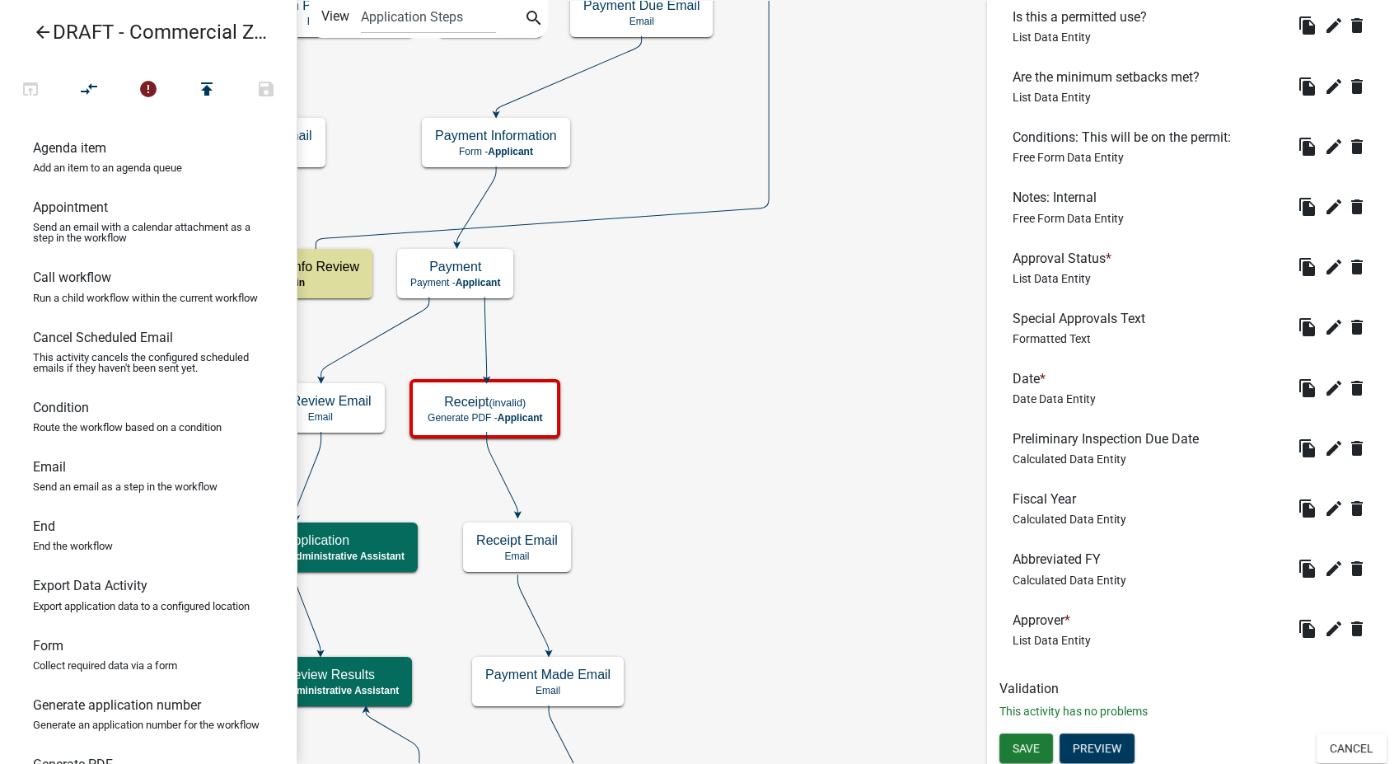
scroll to position [596, 0]
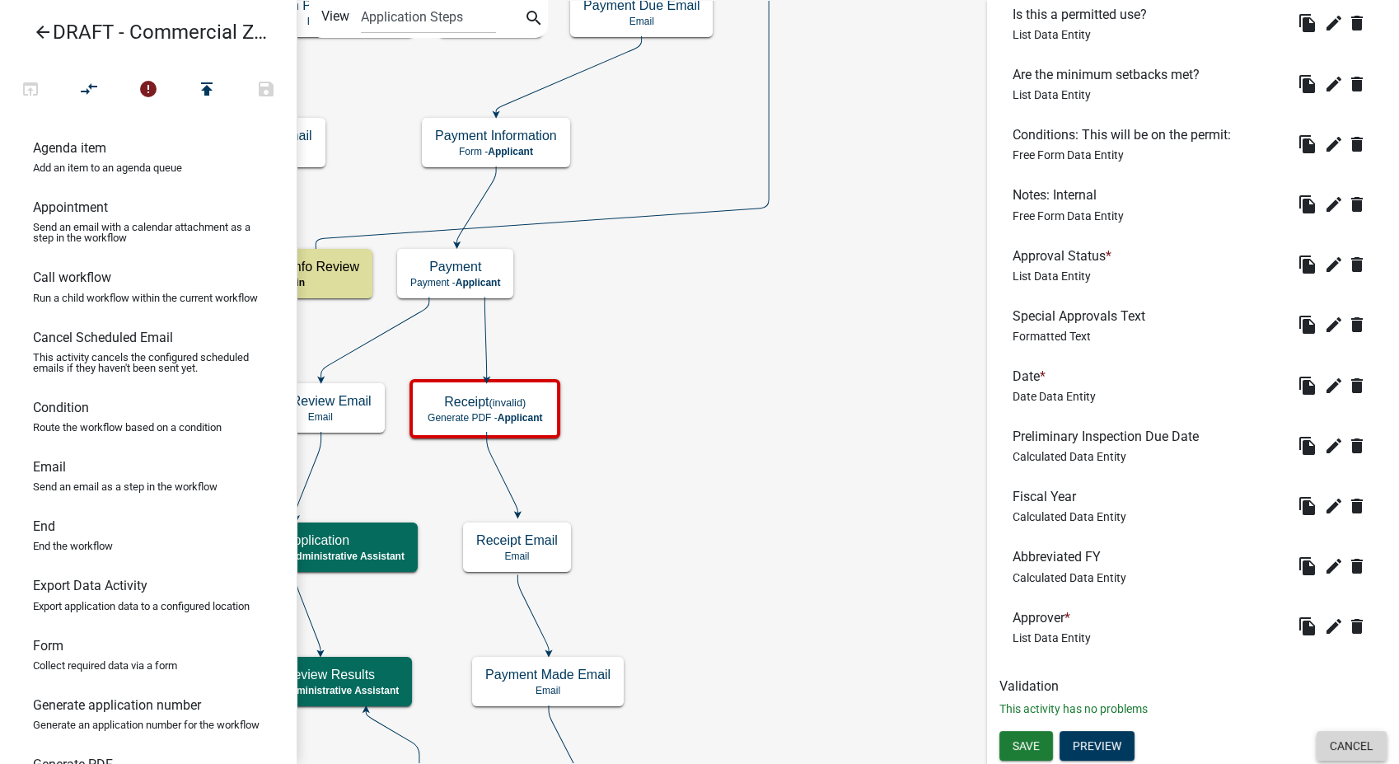
click at [1323, 742] on button "Cancel" at bounding box center [1351, 746] width 70 height 30
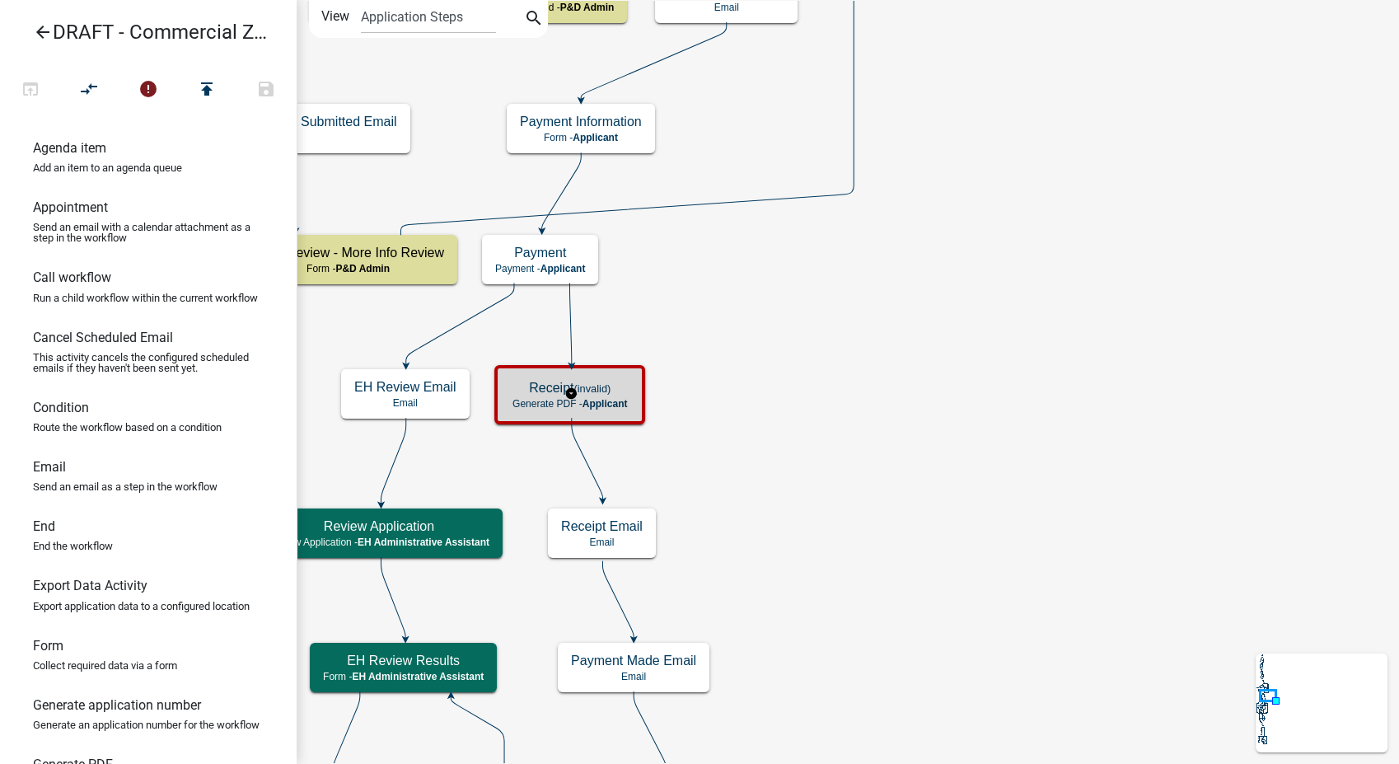
click at [612, 404] on span "Applicant" at bounding box center [604, 404] width 45 height 12
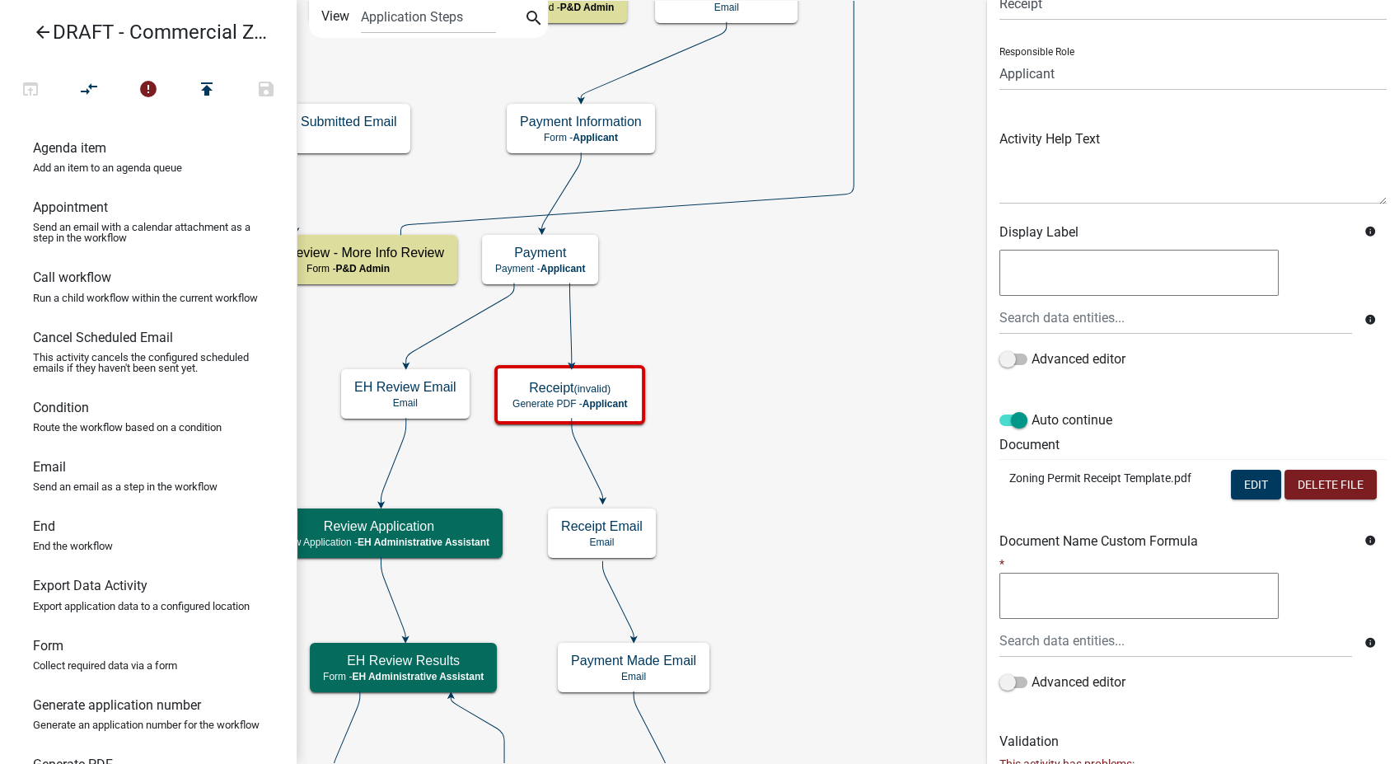
scroll to position [297, 0]
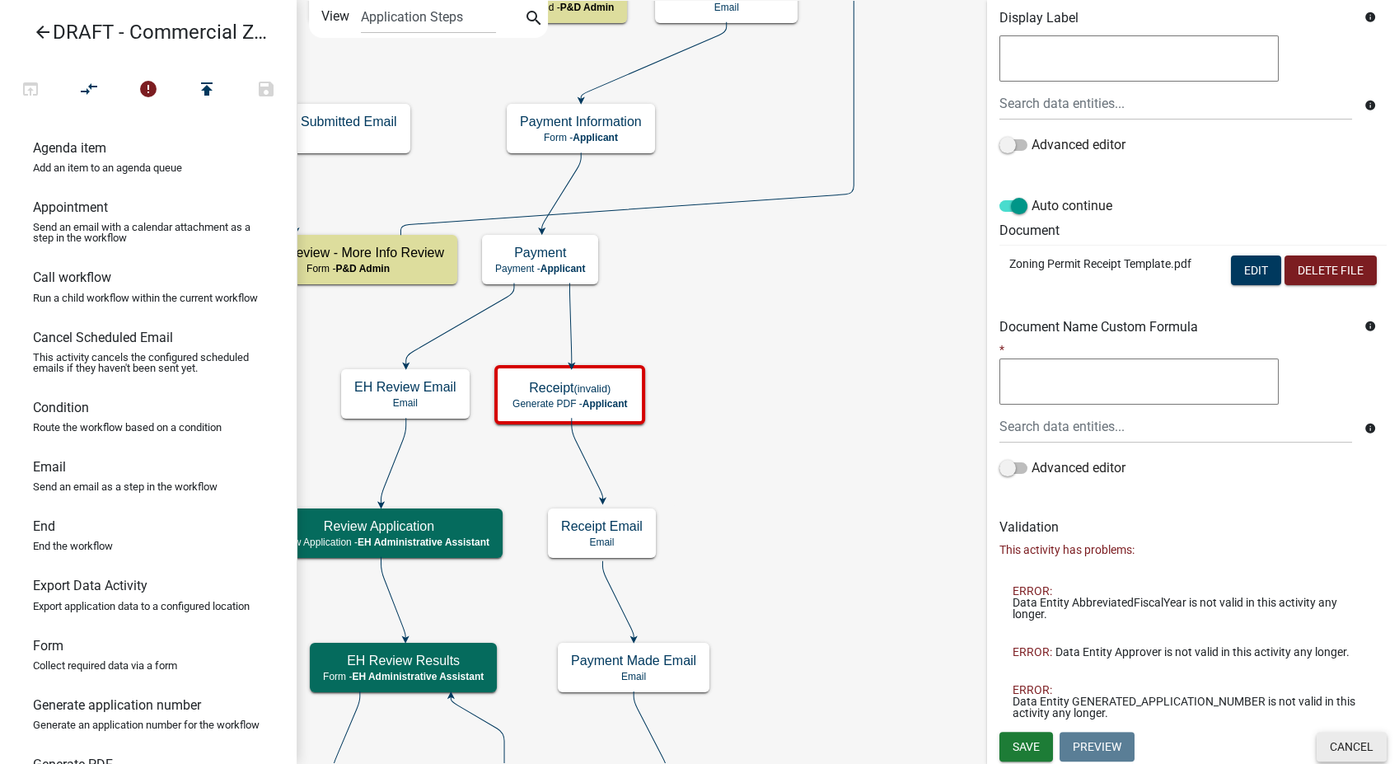
click at [1337, 753] on button "Cancel" at bounding box center [1351, 747] width 70 height 30
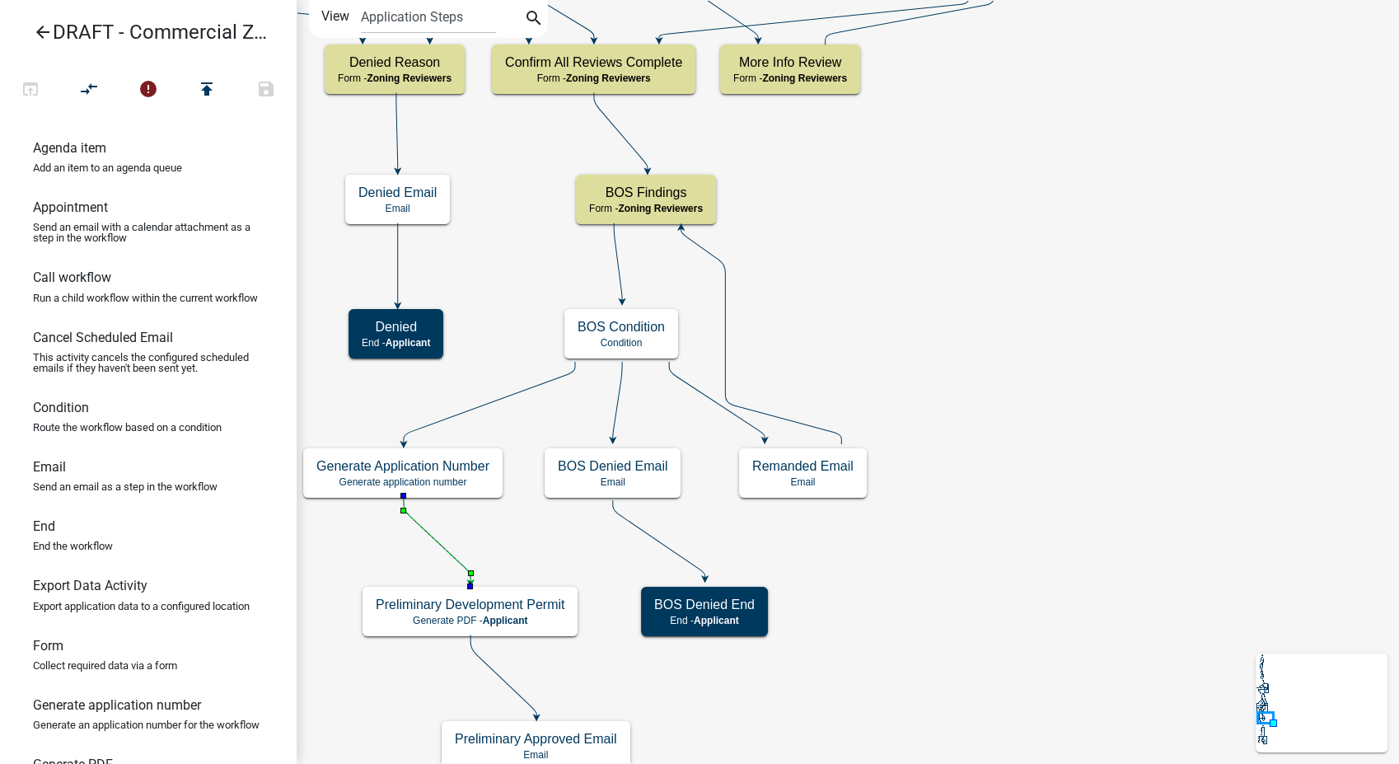
click at [435, 540] on icon at bounding box center [437, 539] width 67 height 86
click at [469, 409] on icon at bounding box center [489, 403] width 171 height 82
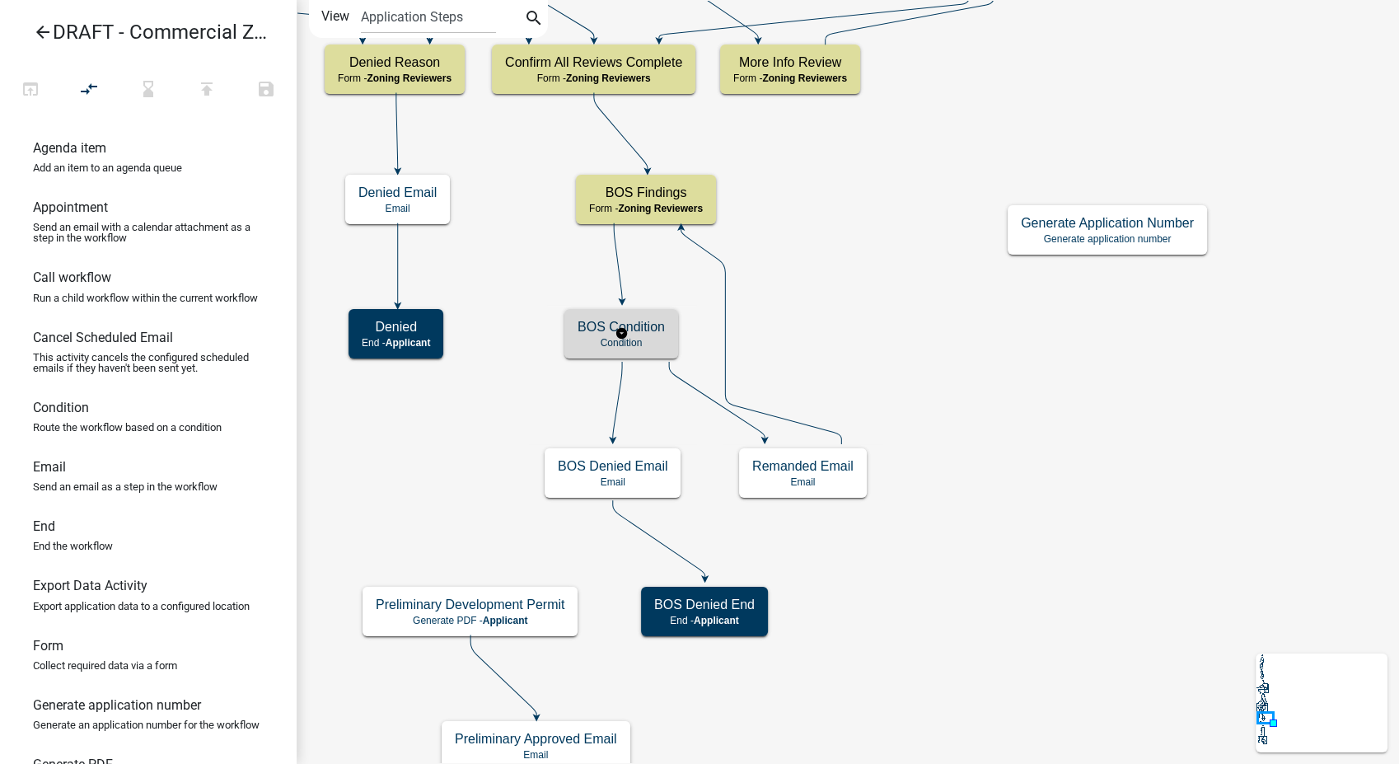
click at [662, 334] on h5 "BOS Condition" at bounding box center [620, 327] width 87 height 16
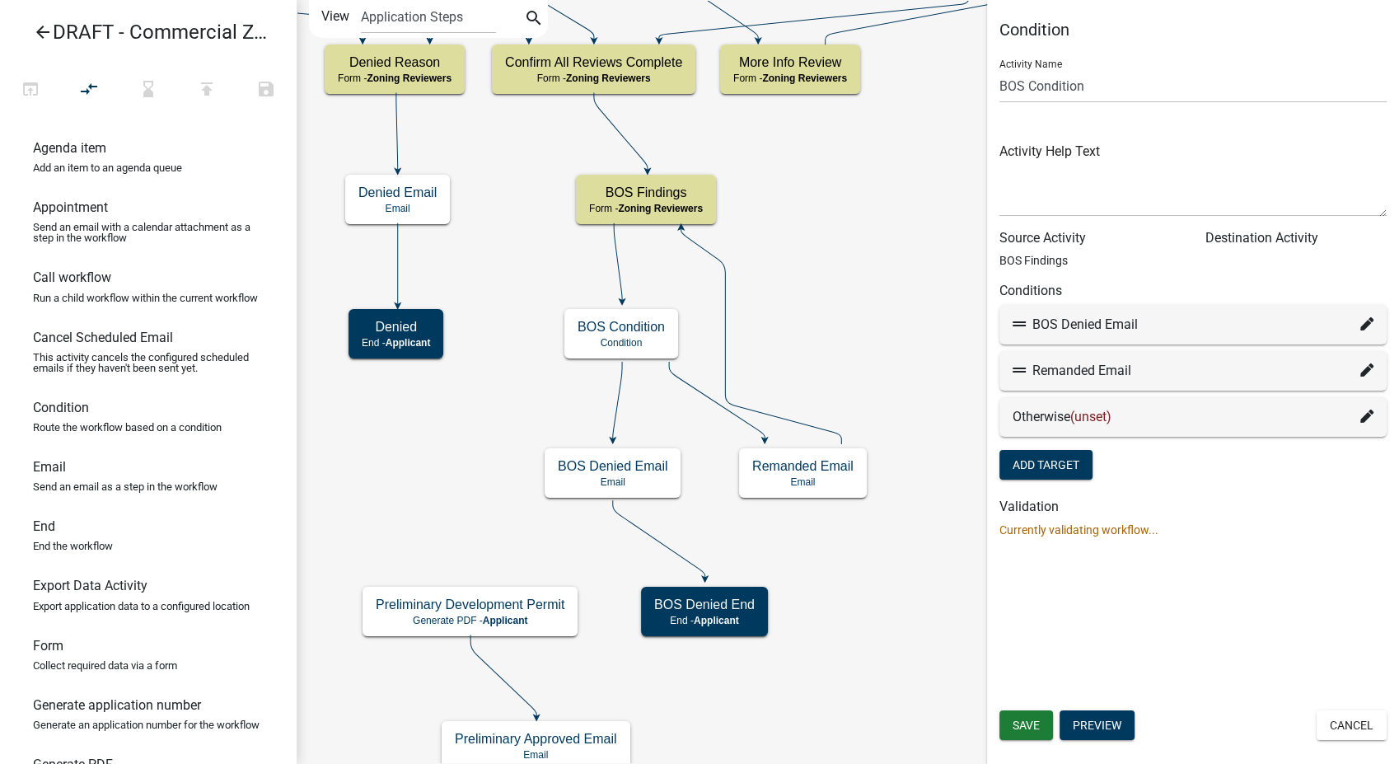
click at [1364, 414] on icon at bounding box center [1366, 415] width 13 height 13
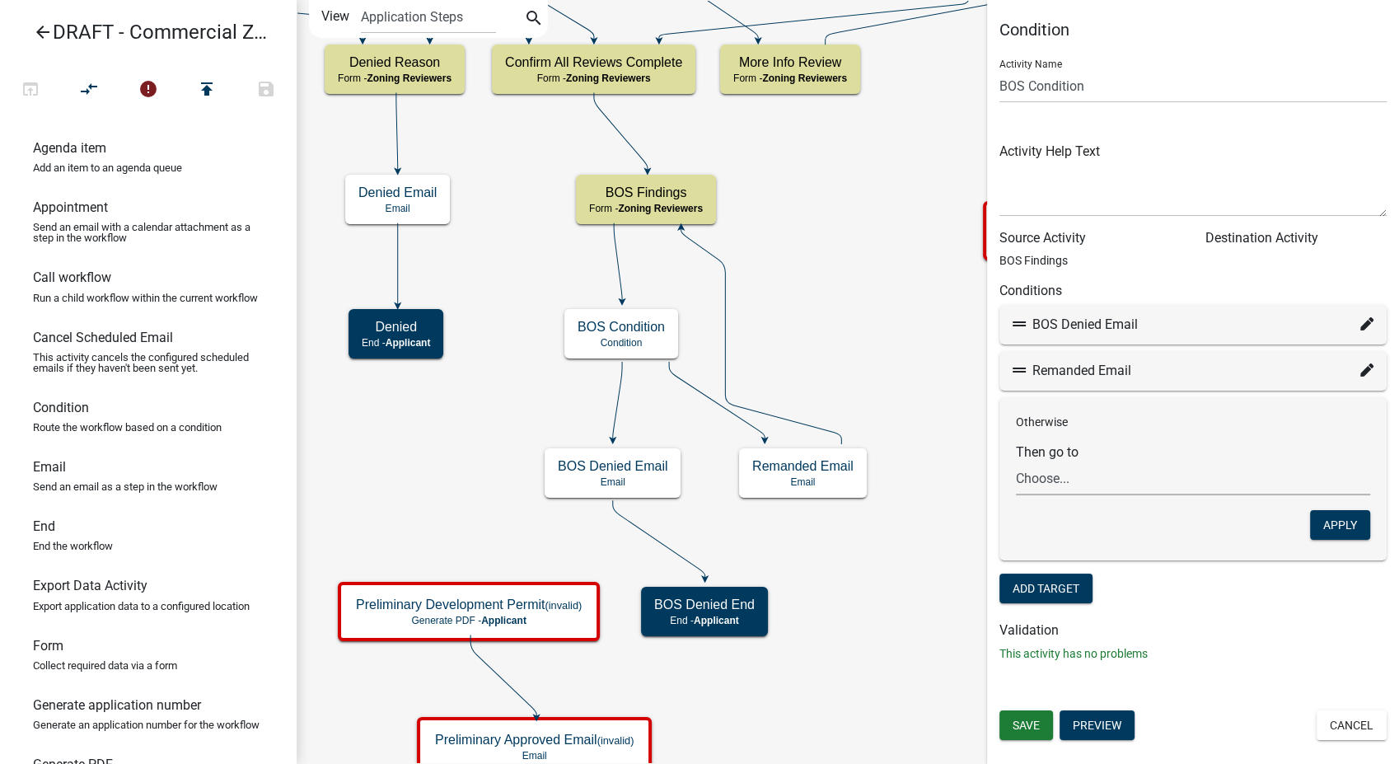
click at [1134, 473] on select "Choose... Start Parcel search Require User Contact and Property Information Sub…" at bounding box center [1193, 478] width 354 height 34
select select "16: f5ef9177-8416-42c1-bec8-89a75a34b234"
click at [1016, 461] on select "Choose... Start Parcel search Require User Contact and Property Information Sub…" at bounding box center [1193, 478] width 354 height 34
click at [1326, 518] on button "Apply" at bounding box center [1340, 525] width 60 height 30
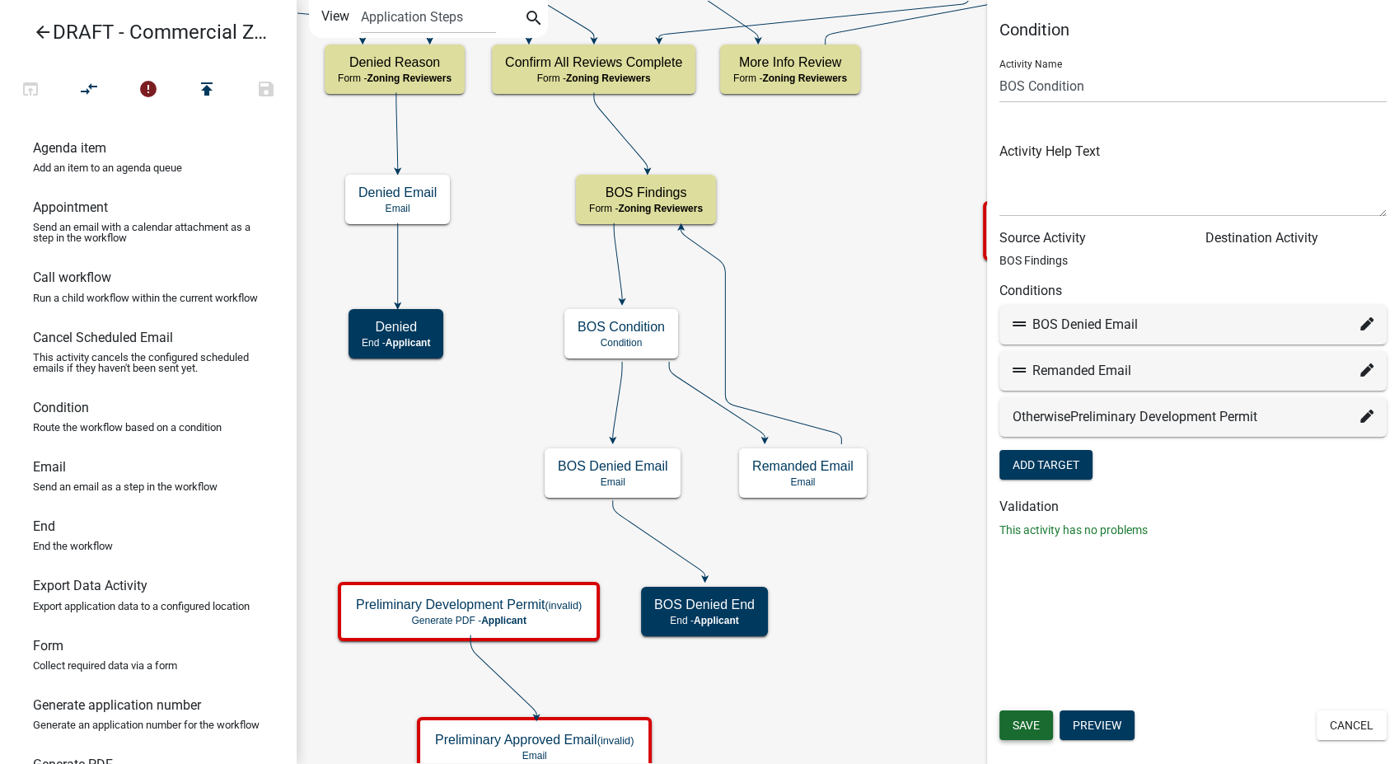
click at [1012, 731] on span "Save" at bounding box center [1025, 724] width 27 height 13
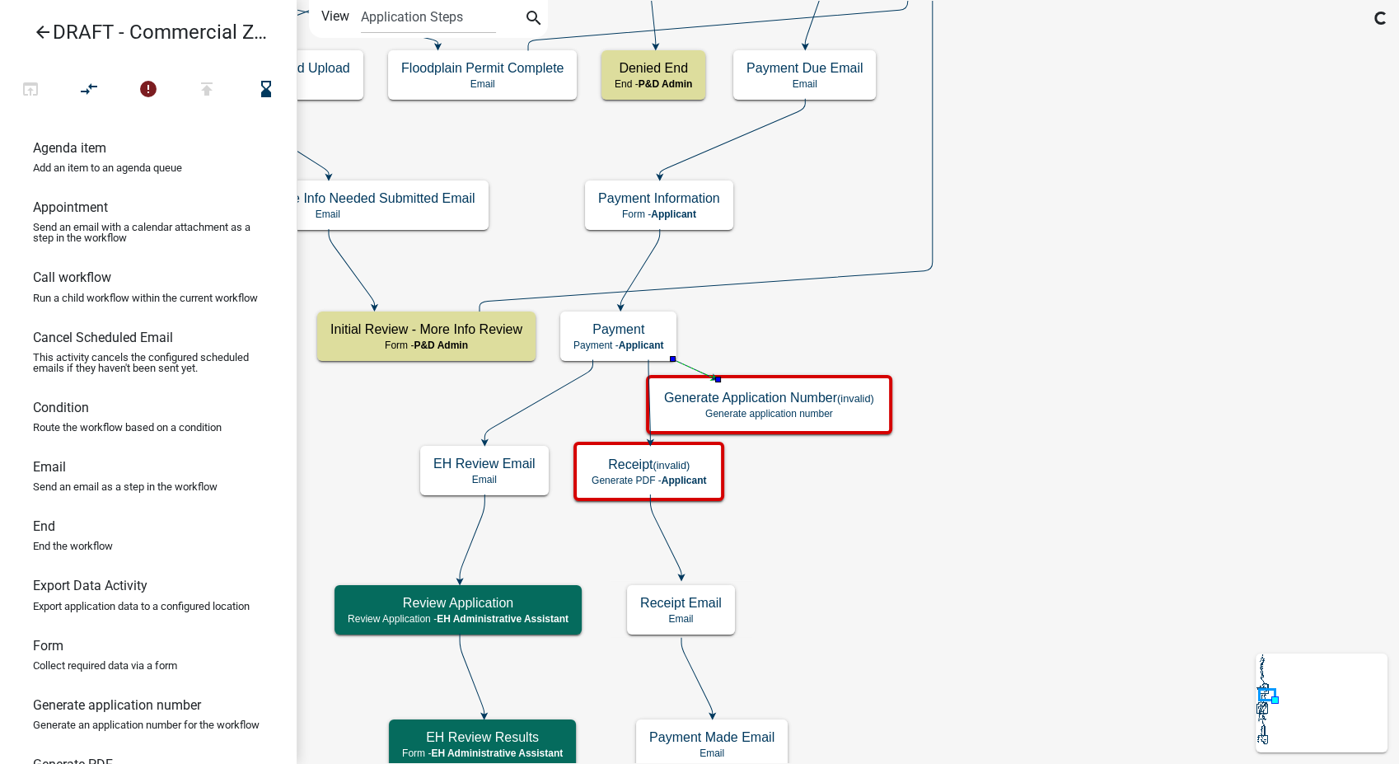
click at [648, 372] on g "Start Start - Applicant Parcel search Parcel search - Applicant Require User Re…" at bounding box center [498, 709] width 867 height 6534
click at [84, 96] on icon "compare_arrows" at bounding box center [90, 90] width 20 height 23
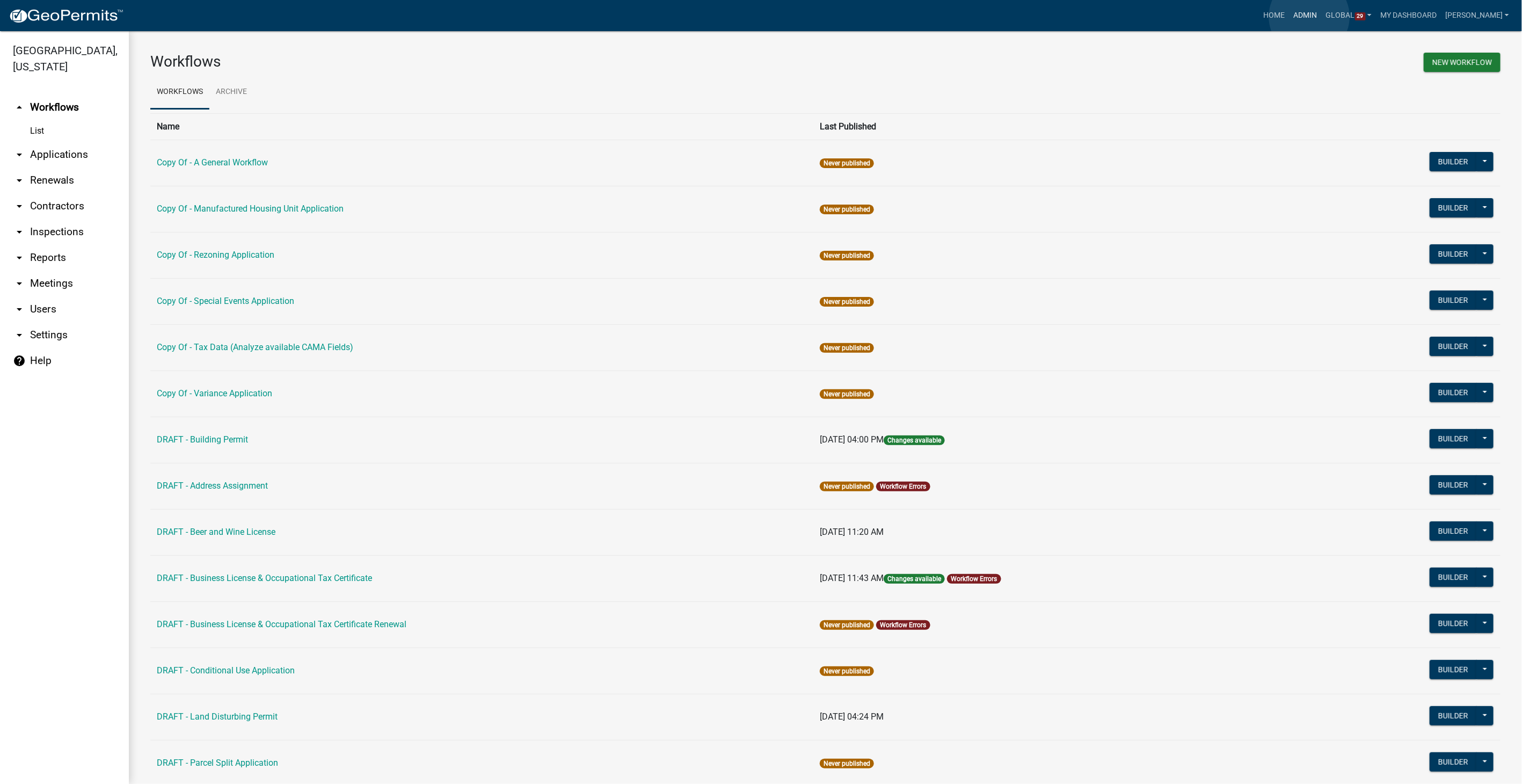
click at [1310, 17] on link "Admin" at bounding box center [1306, 15] width 32 height 20
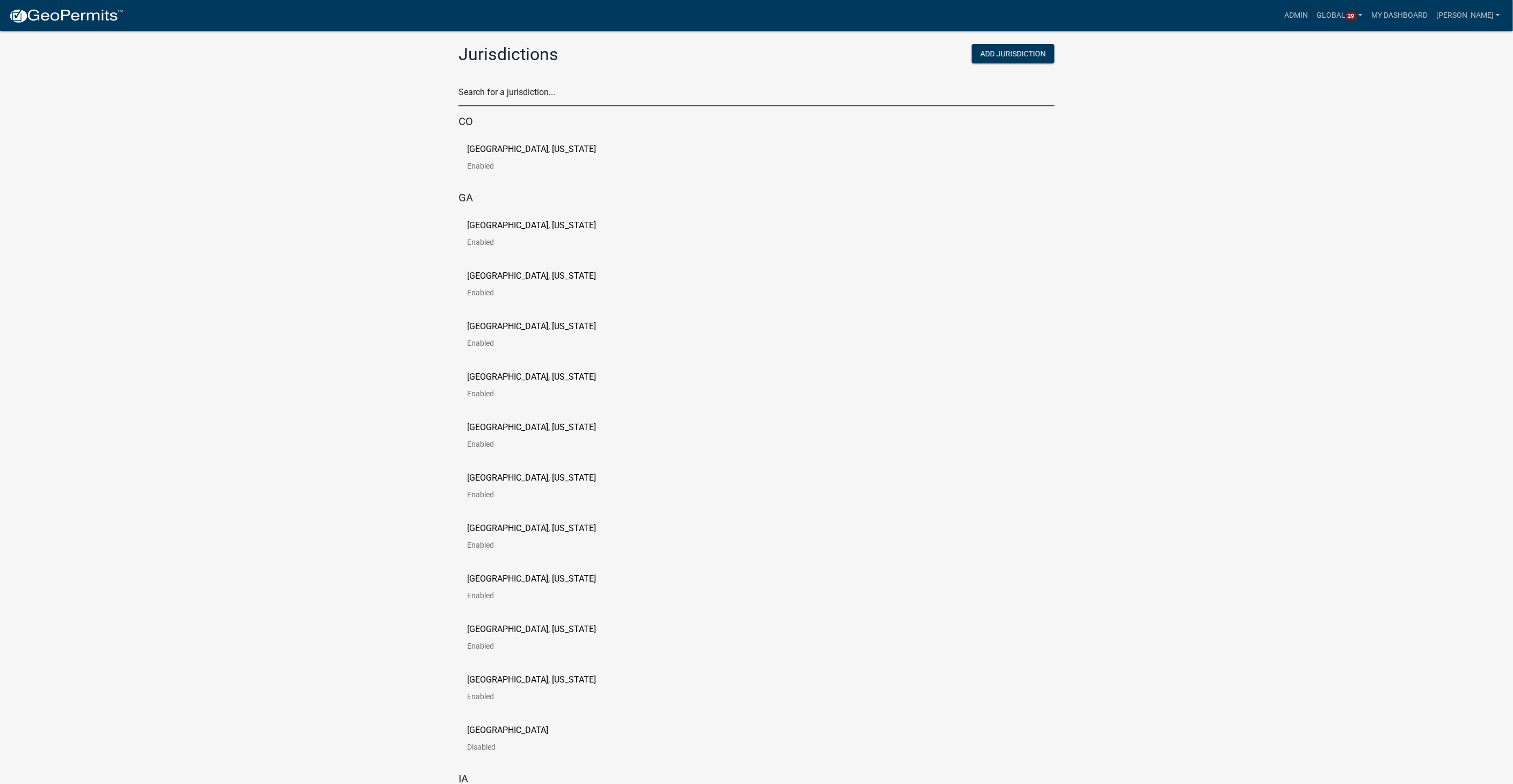
click at [534, 98] on input "text" at bounding box center [757, 95] width 596 height 22
type input "story"
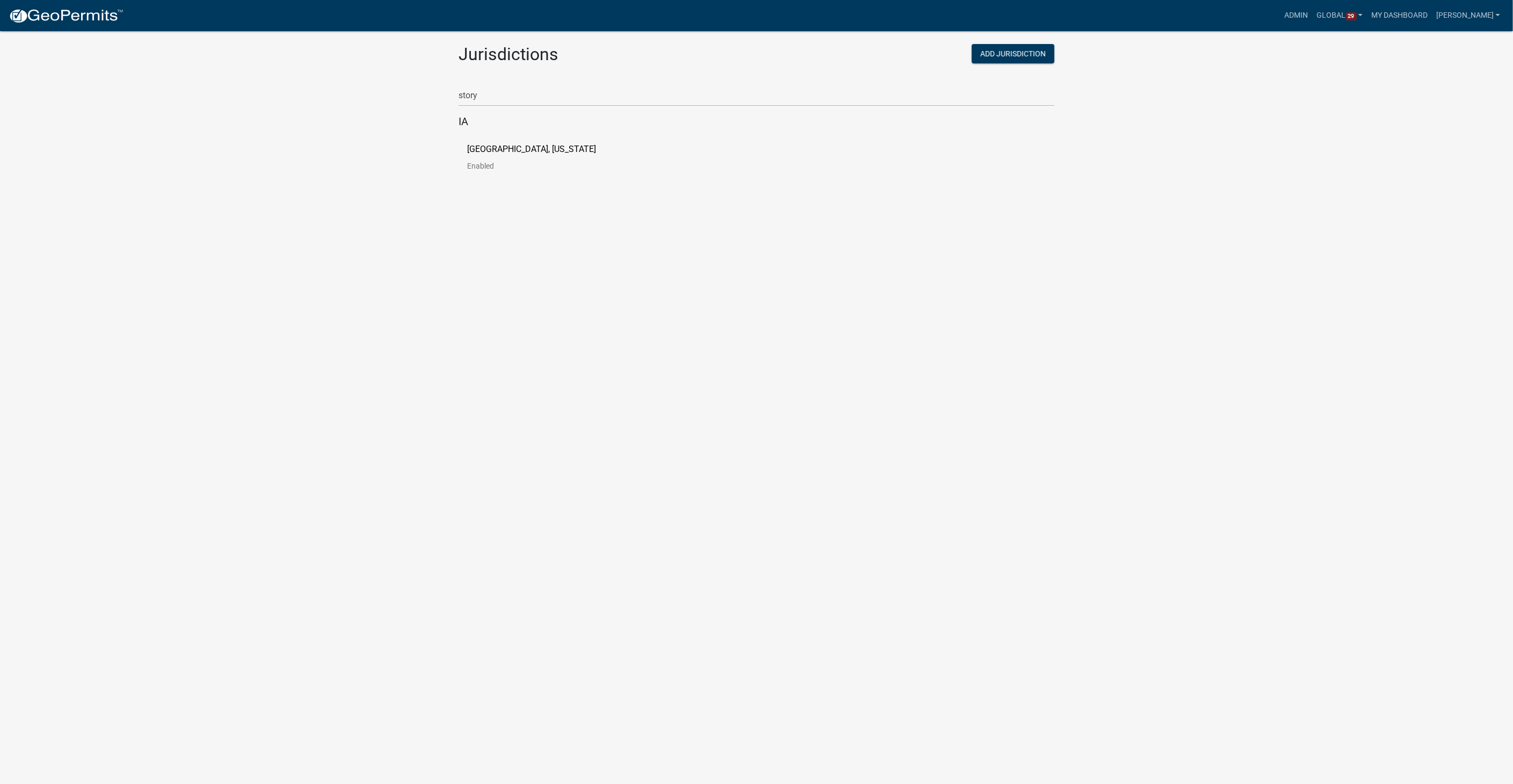
click at [501, 145] on p "[GEOGRAPHIC_DATA], [US_STATE]" at bounding box center [532, 149] width 129 height 8
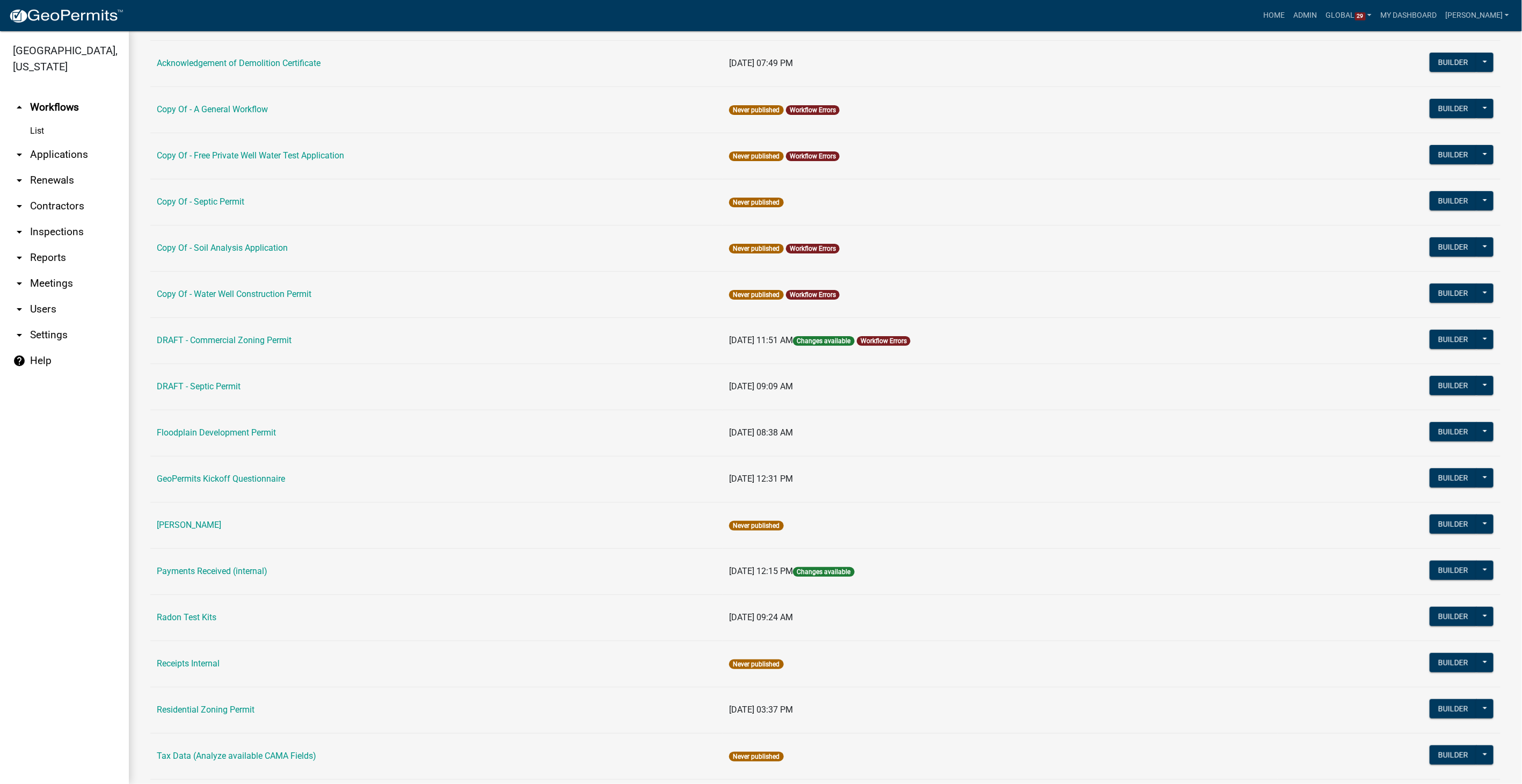
scroll to position [239, 0]
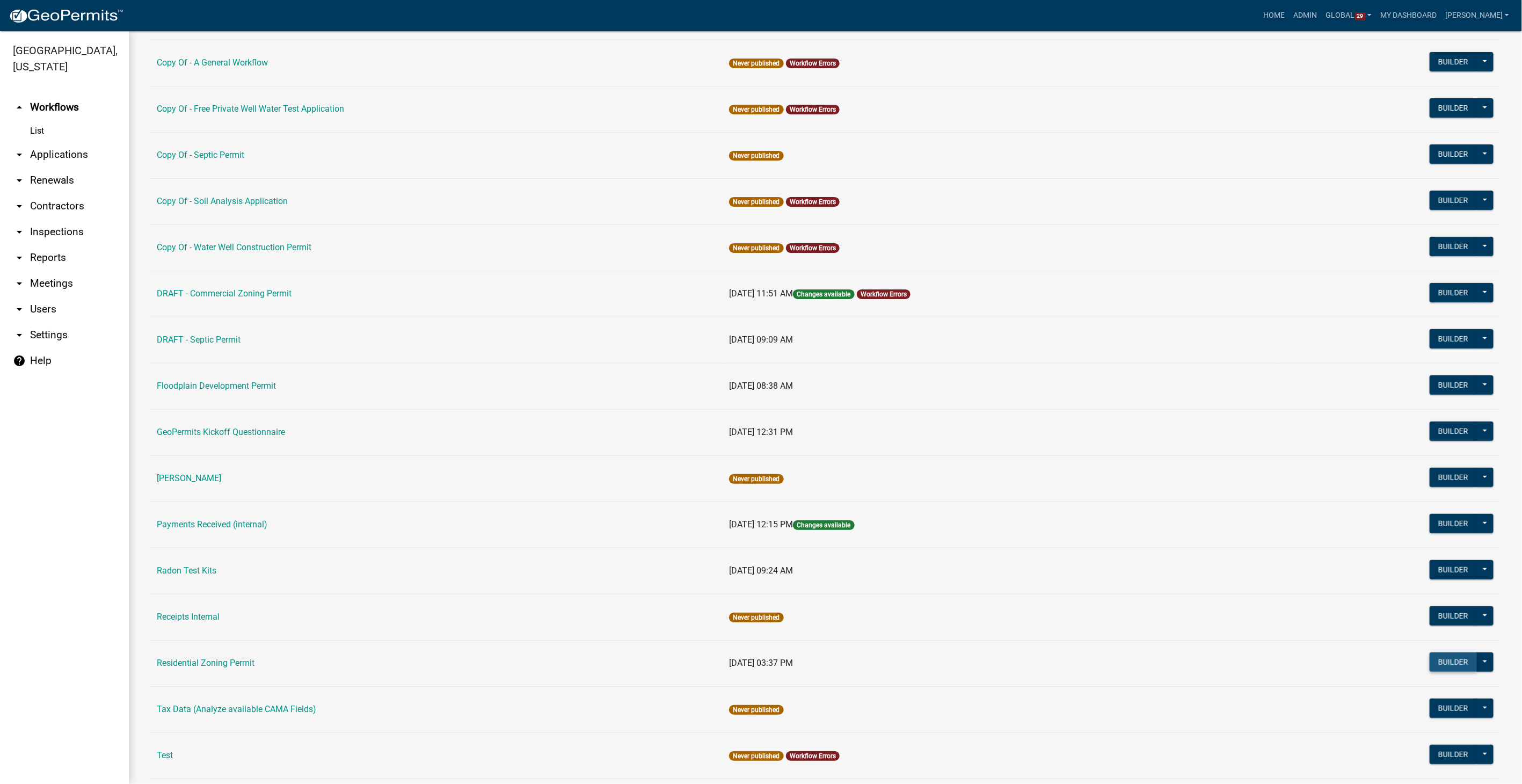
click at [1443, 653] on button "Builder" at bounding box center [1454, 662] width 47 height 20
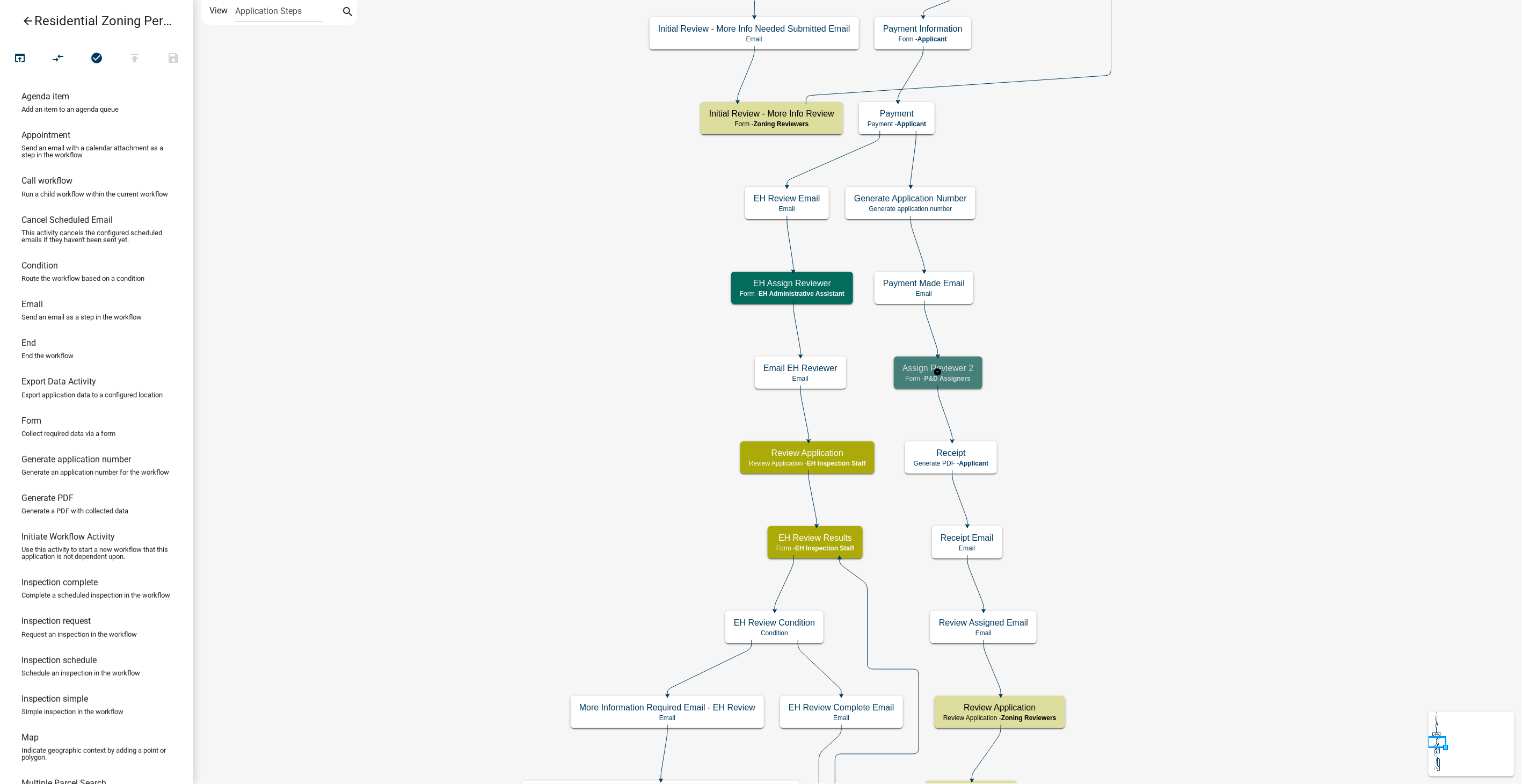
click at [969, 382] on p "Form - P&D Assigners" at bounding box center [939, 379] width 72 height 8
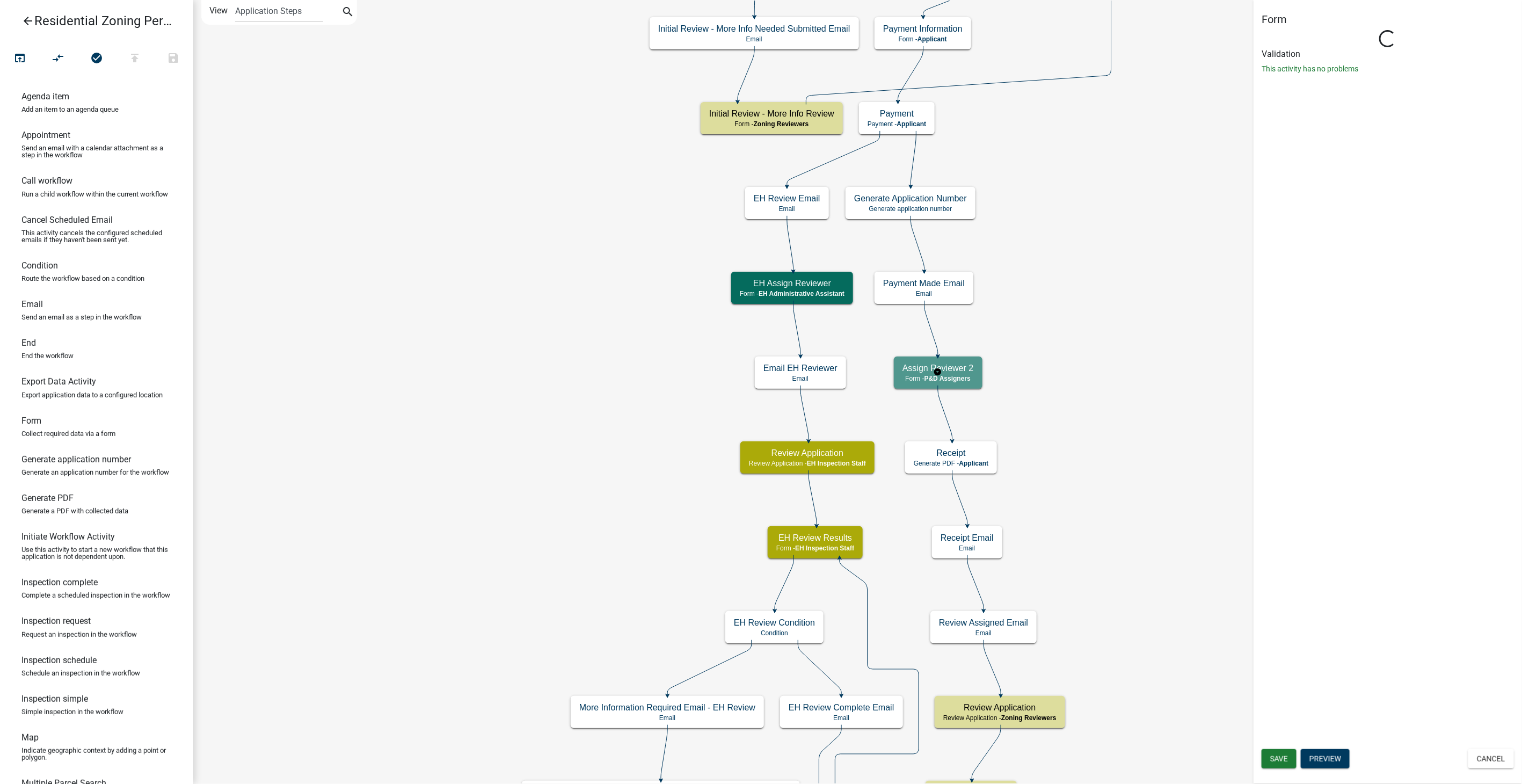
select select "9237CE04-550D-4DF2-9581-D5EB3BEB1E3F"
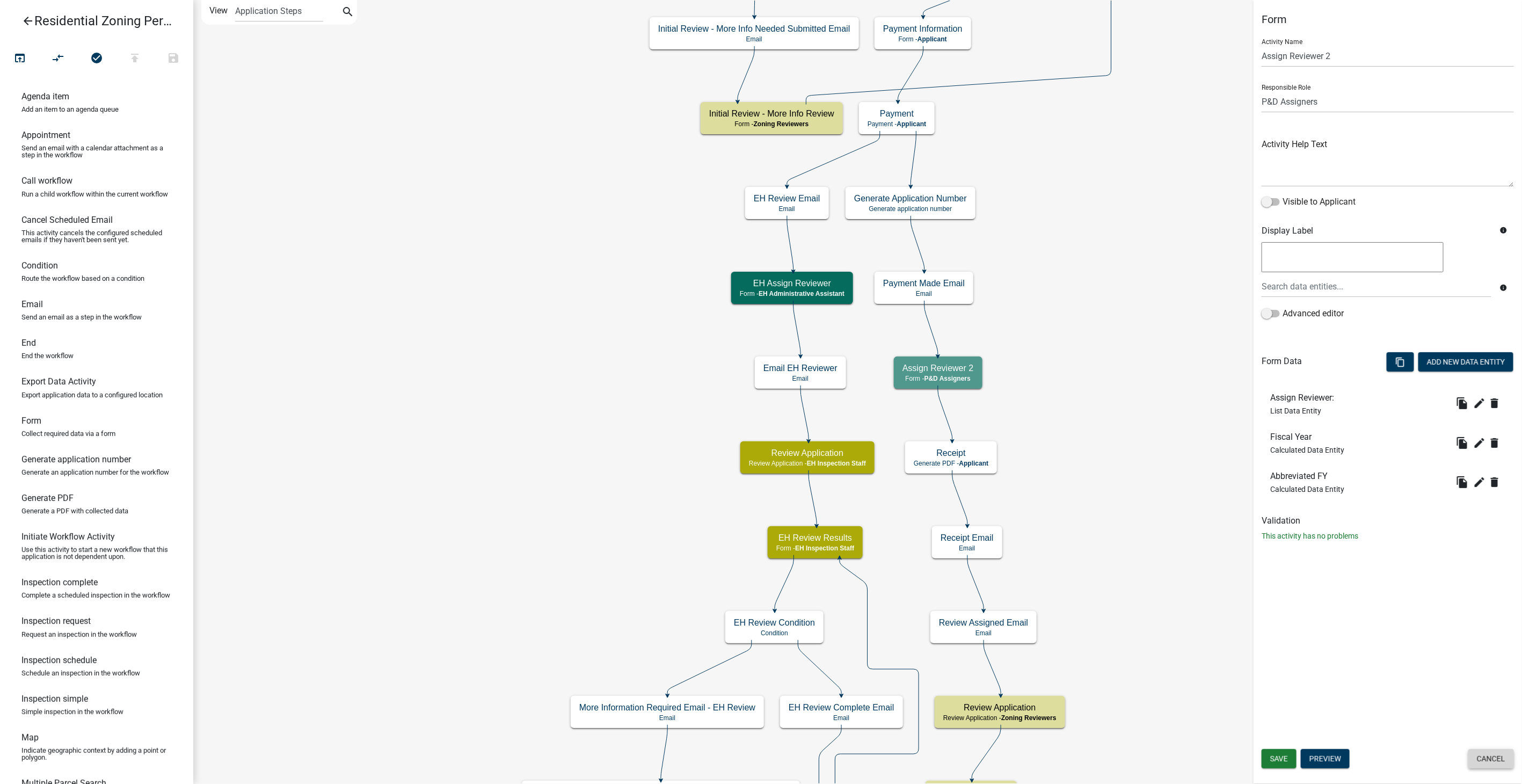
click at [1488, 764] on button "Cancel" at bounding box center [1491, 759] width 46 height 20
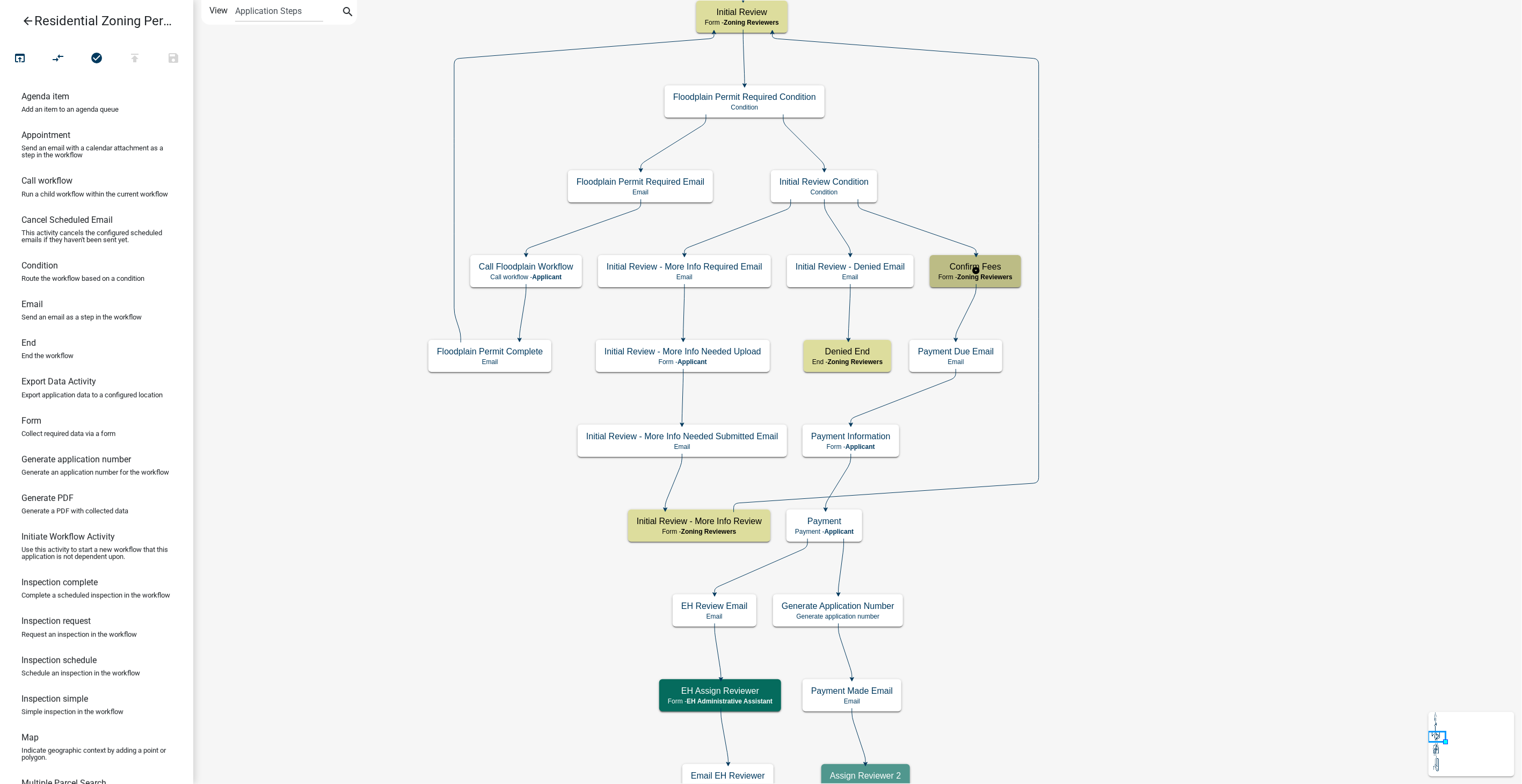
click at [997, 272] on div "Confirm Fees Form - Zoning Reviewers" at bounding box center [976, 270] width 91 height 32
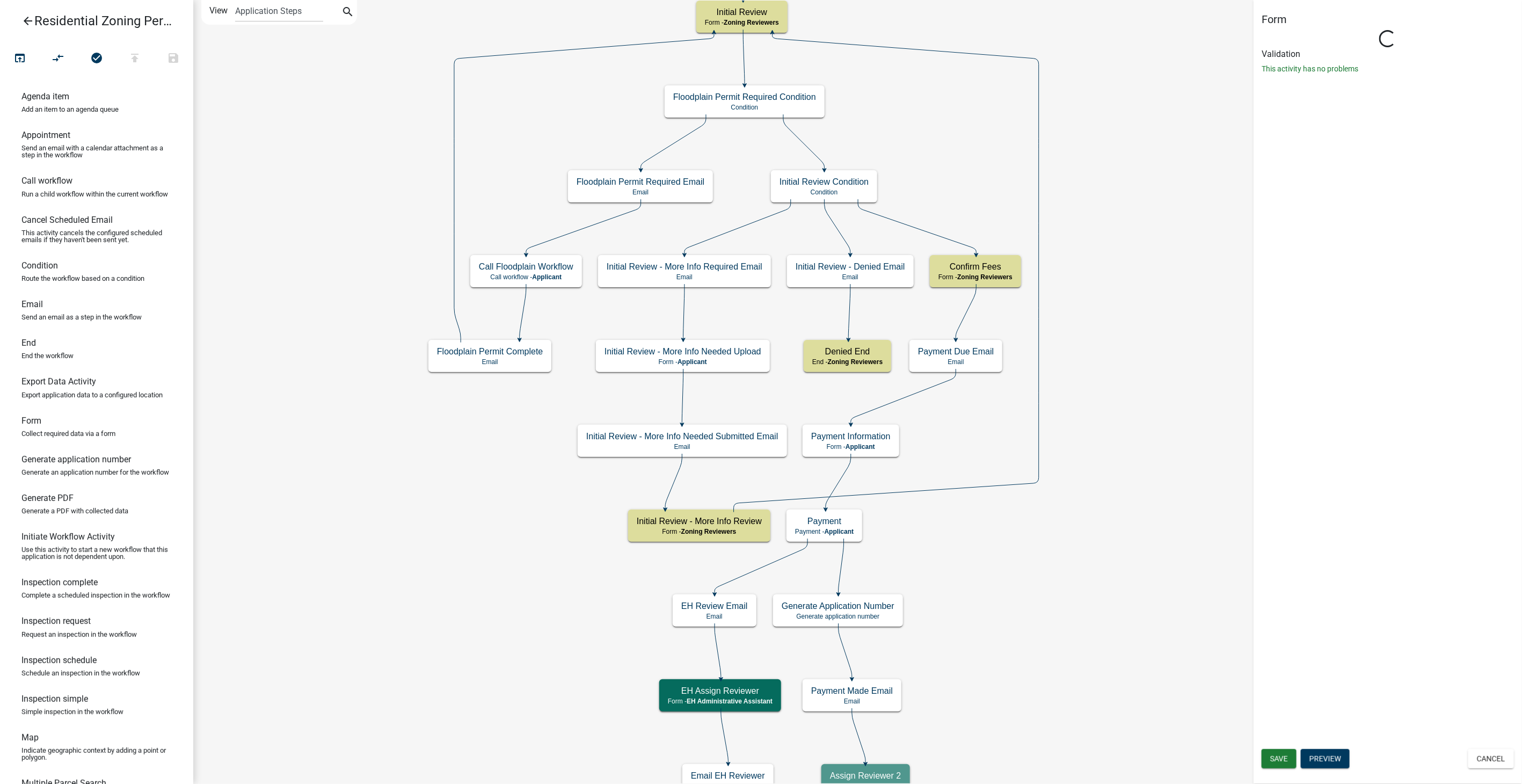
select select "289CA764-5063-4D44-9E26-A723625F811D"
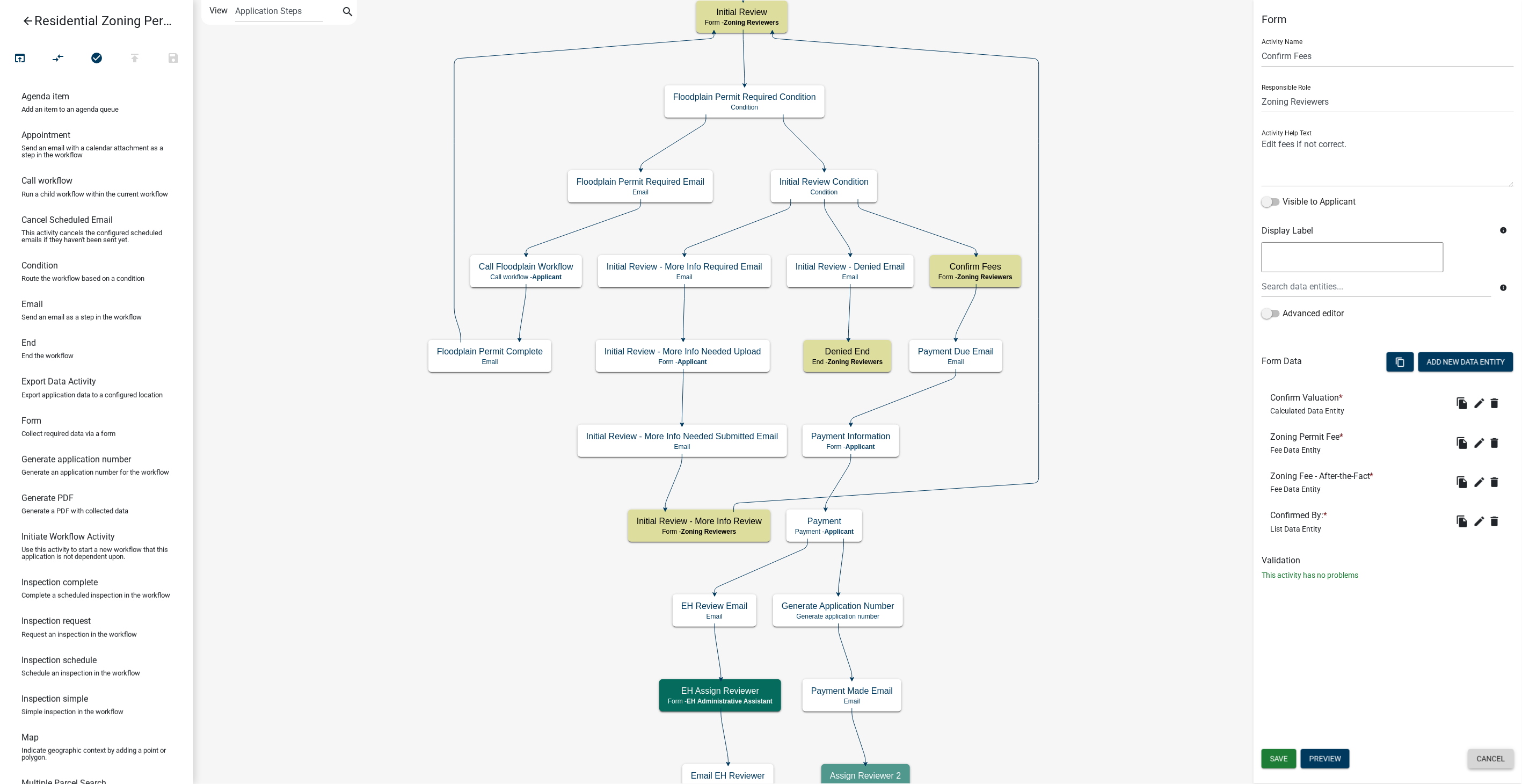
click at [1485, 765] on button "Cancel" at bounding box center [1491, 759] width 46 height 20
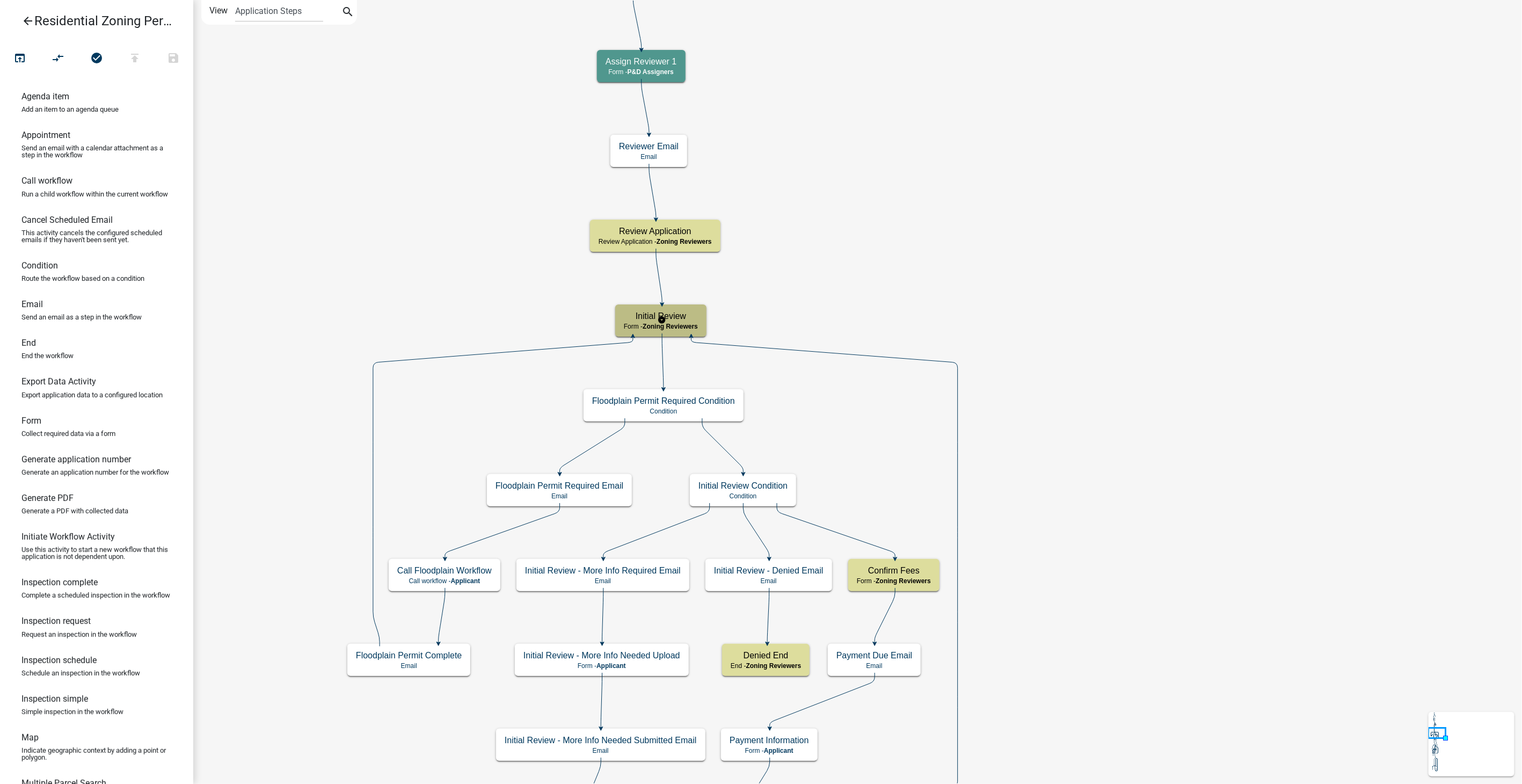
click at [682, 323] on span "Zoning Reviewers" at bounding box center [670, 327] width 55 height 8
click at [664, 321] on h5 "Initial Review" at bounding box center [661, 316] width 74 height 10
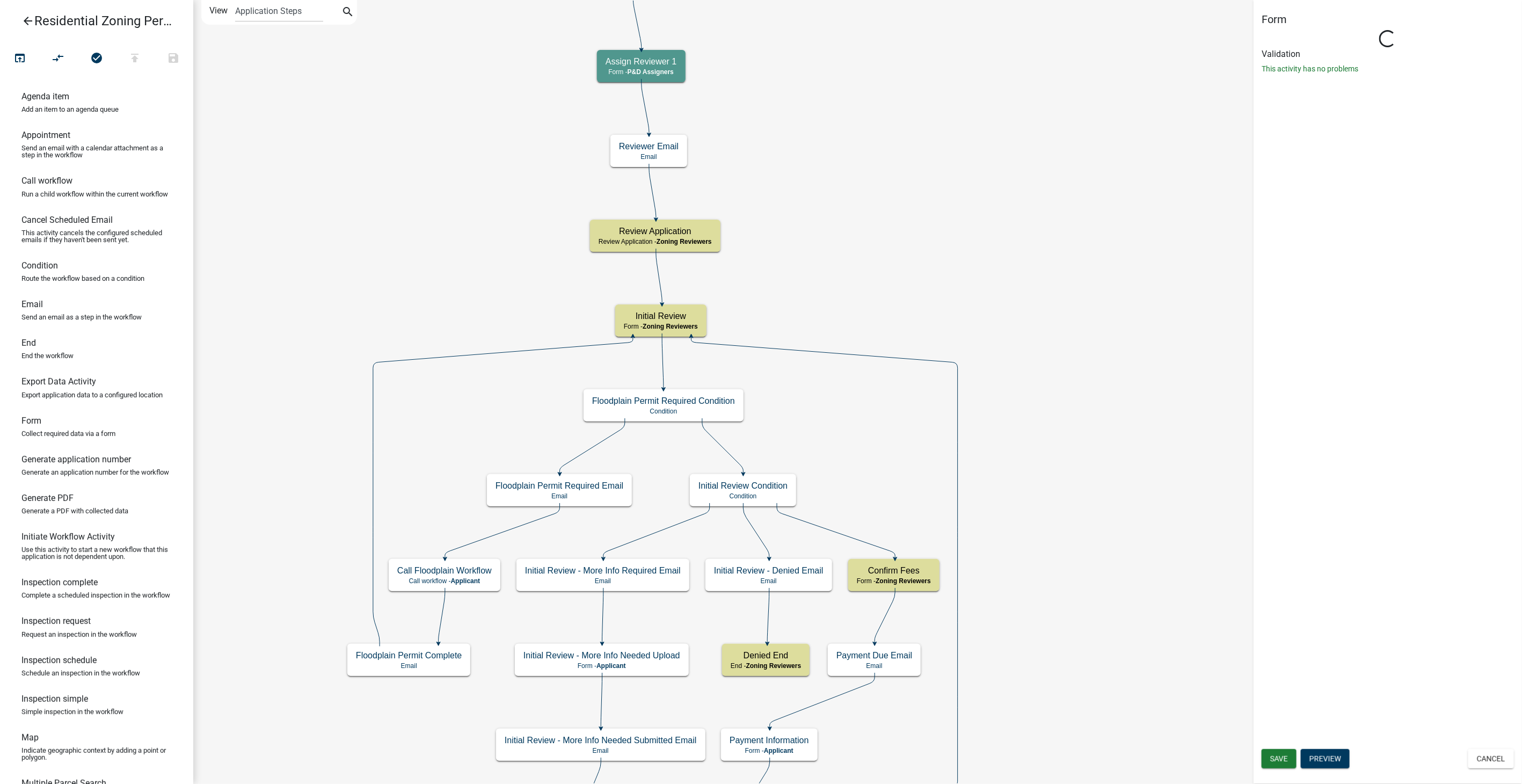
select select "289CA764-5063-4D44-9E26-A723625F811D"
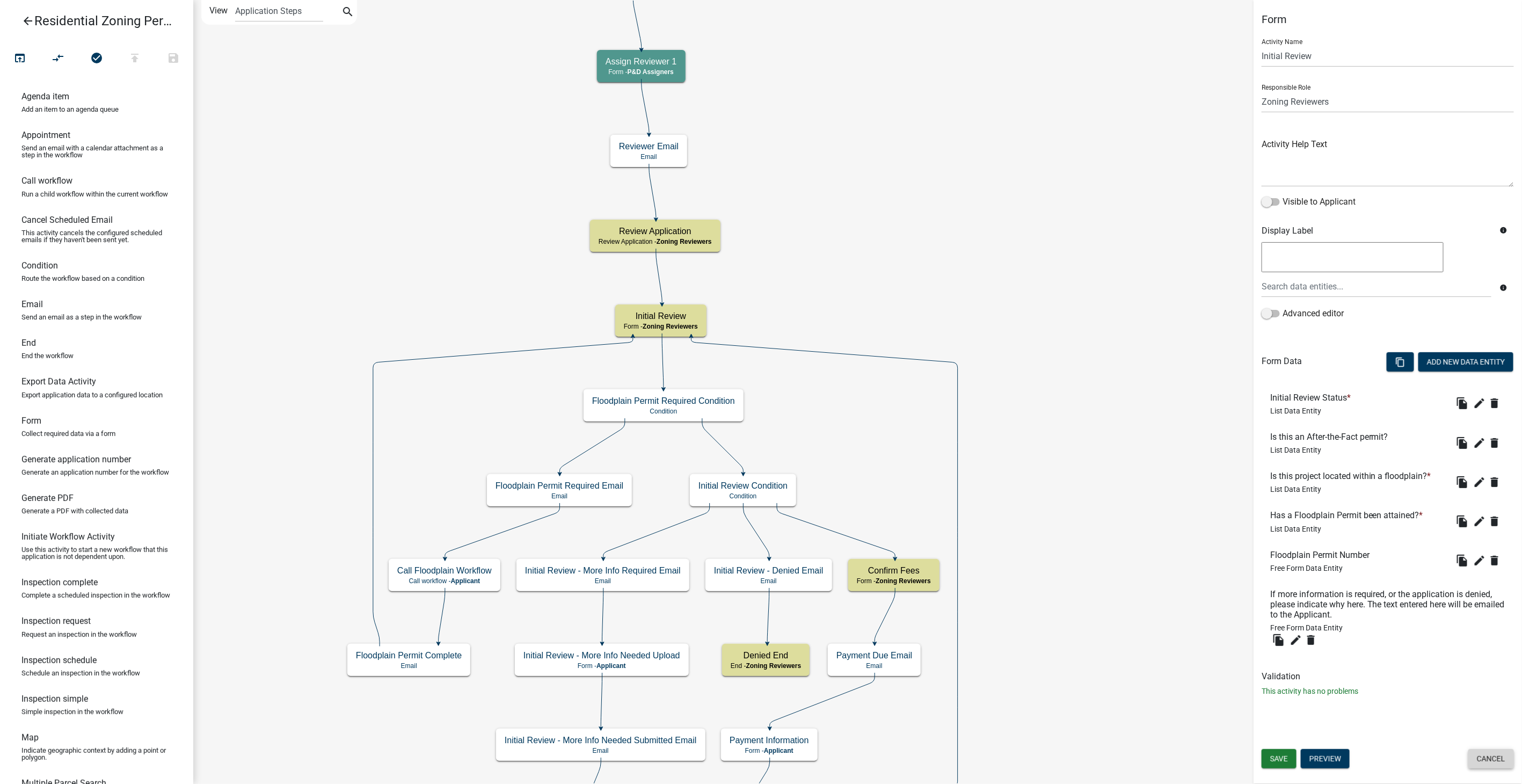
click at [1500, 762] on button "Cancel" at bounding box center [1491, 759] width 46 height 20
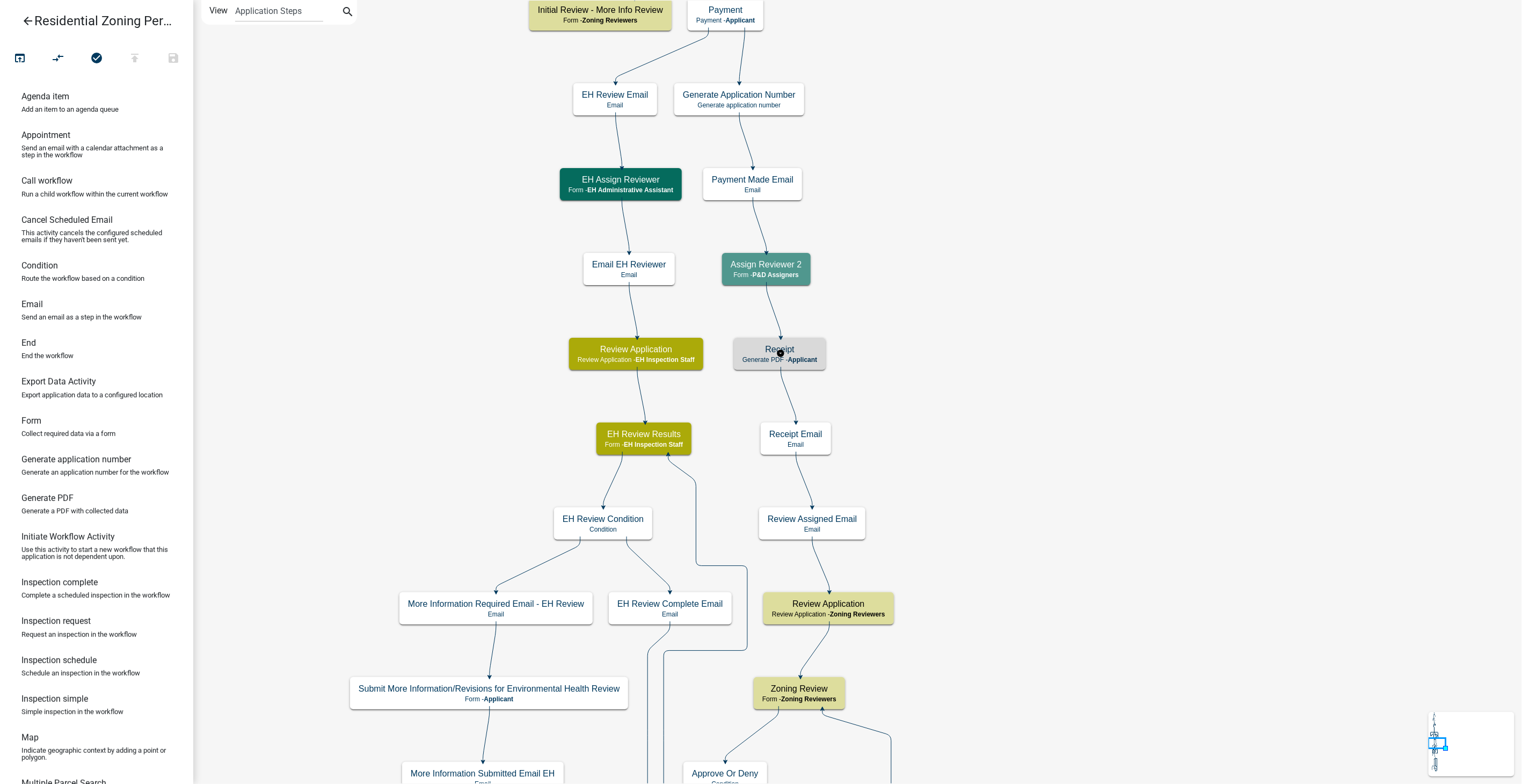
click at [823, 341] on div "Receipt Generate PDF - Applicant" at bounding box center [780, 353] width 92 height 32
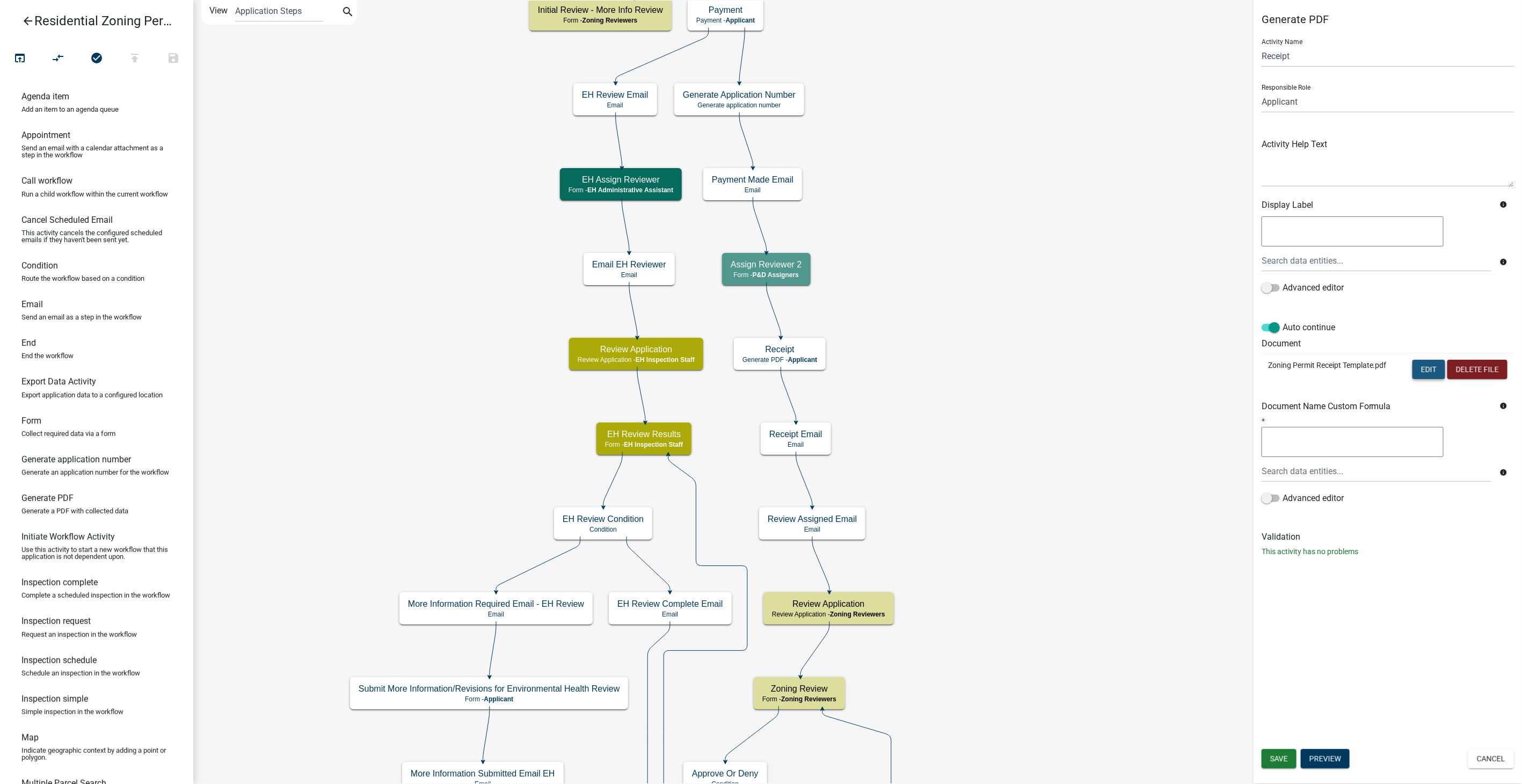
click at [1420, 365] on button "Edit" at bounding box center [1429, 370] width 33 height 20
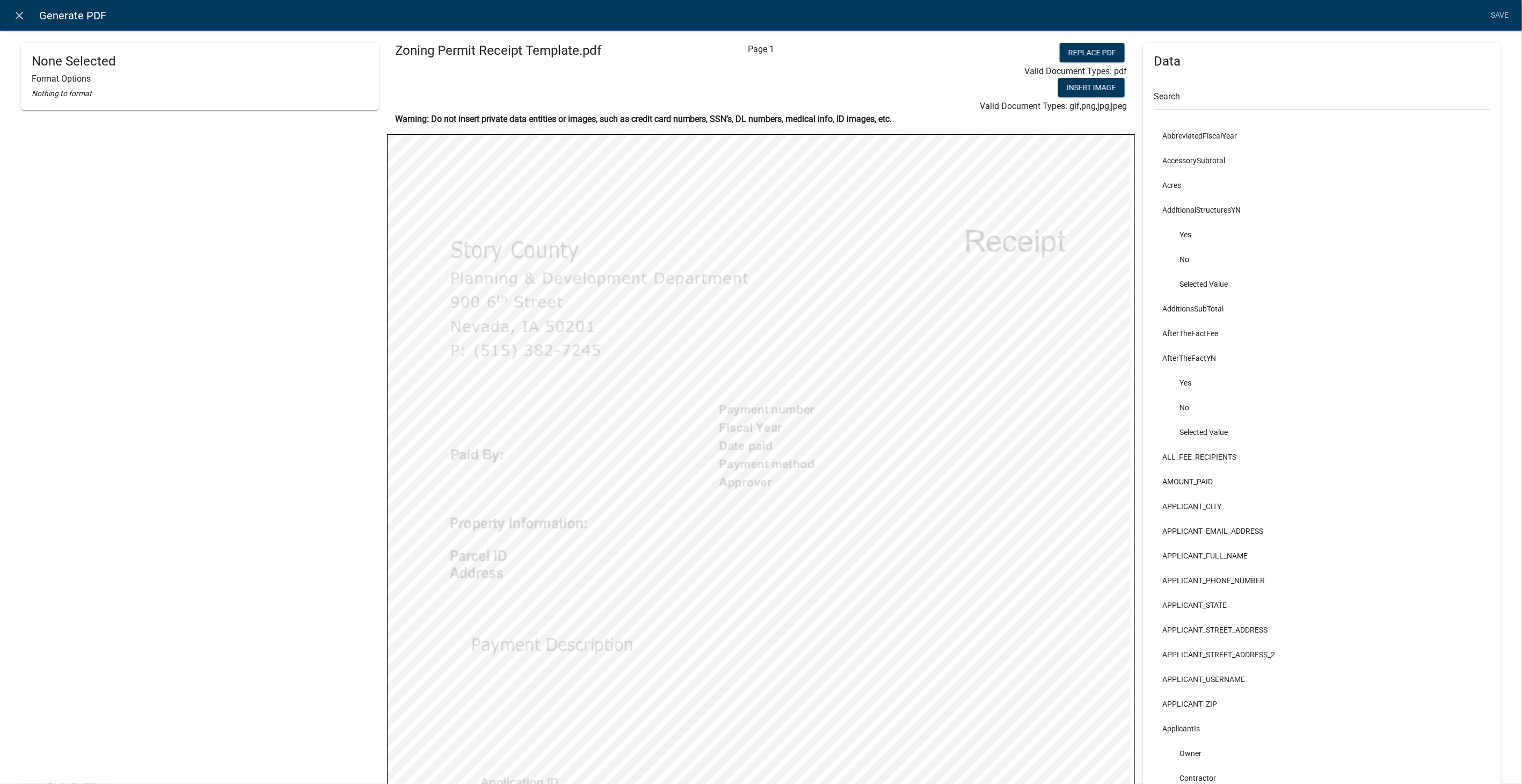
select select "4"
select select
click at [23, 14] on icon "close" at bounding box center [20, 16] width 13 height 13
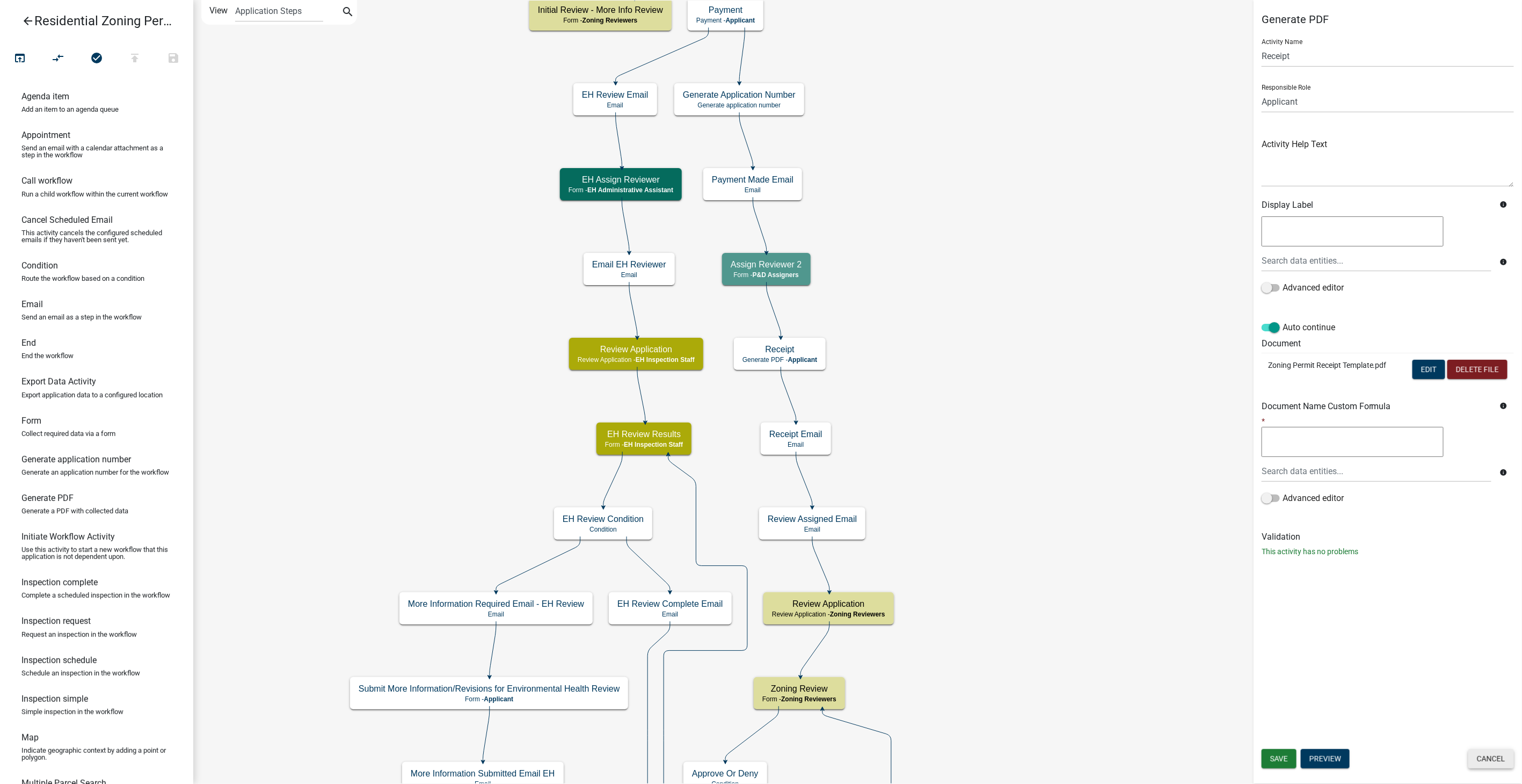
click at [1502, 761] on button "Cancel" at bounding box center [1491, 759] width 46 height 20
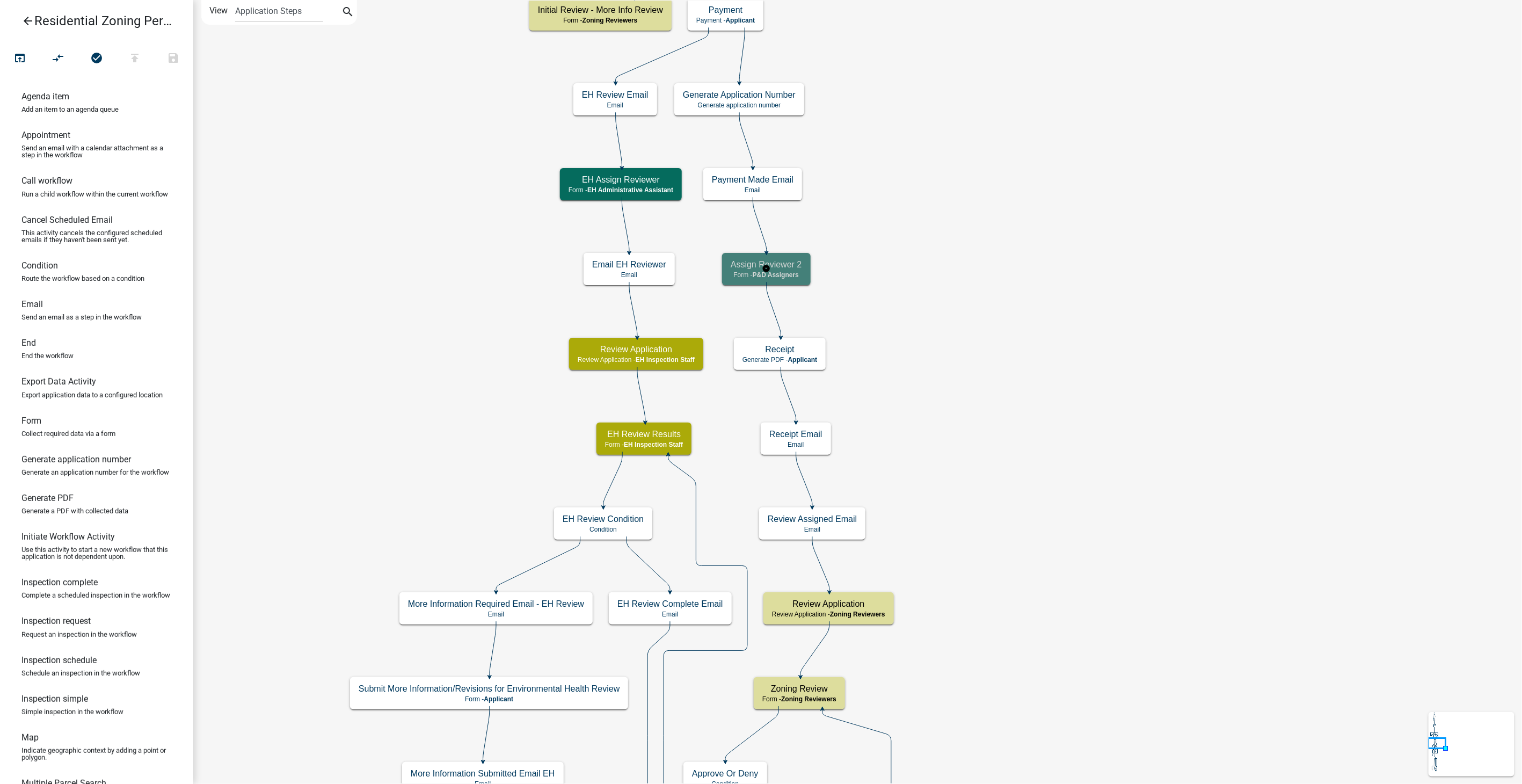
click at [802, 272] on div "Assign Reviewer 2 Form - P&D Assigners" at bounding box center [767, 269] width 89 height 32
select select "9237CE04-550D-4DF2-9581-D5EB3BEB1E3F"
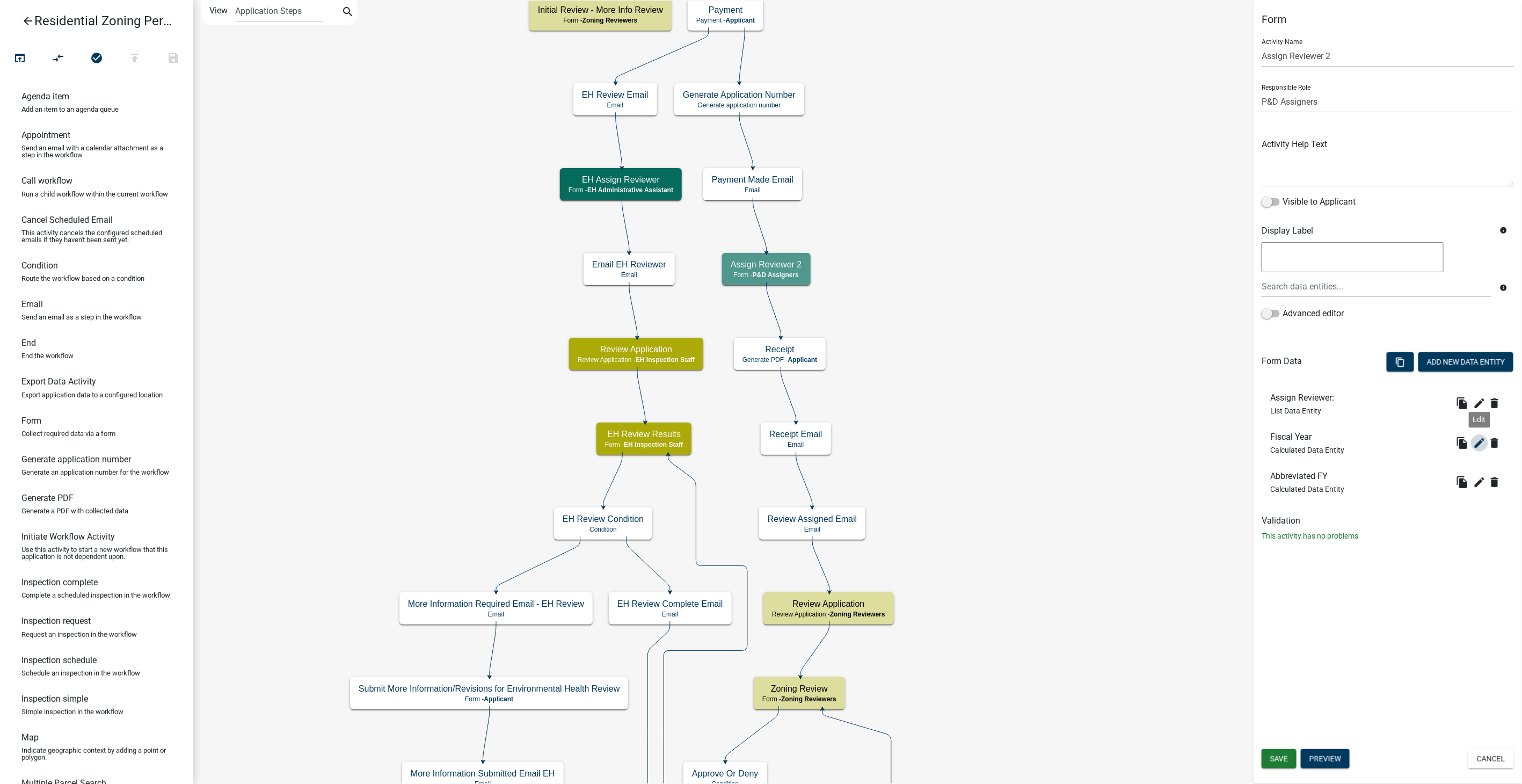
click at [1476, 439] on icon "edit" at bounding box center [1480, 443] width 13 height 13
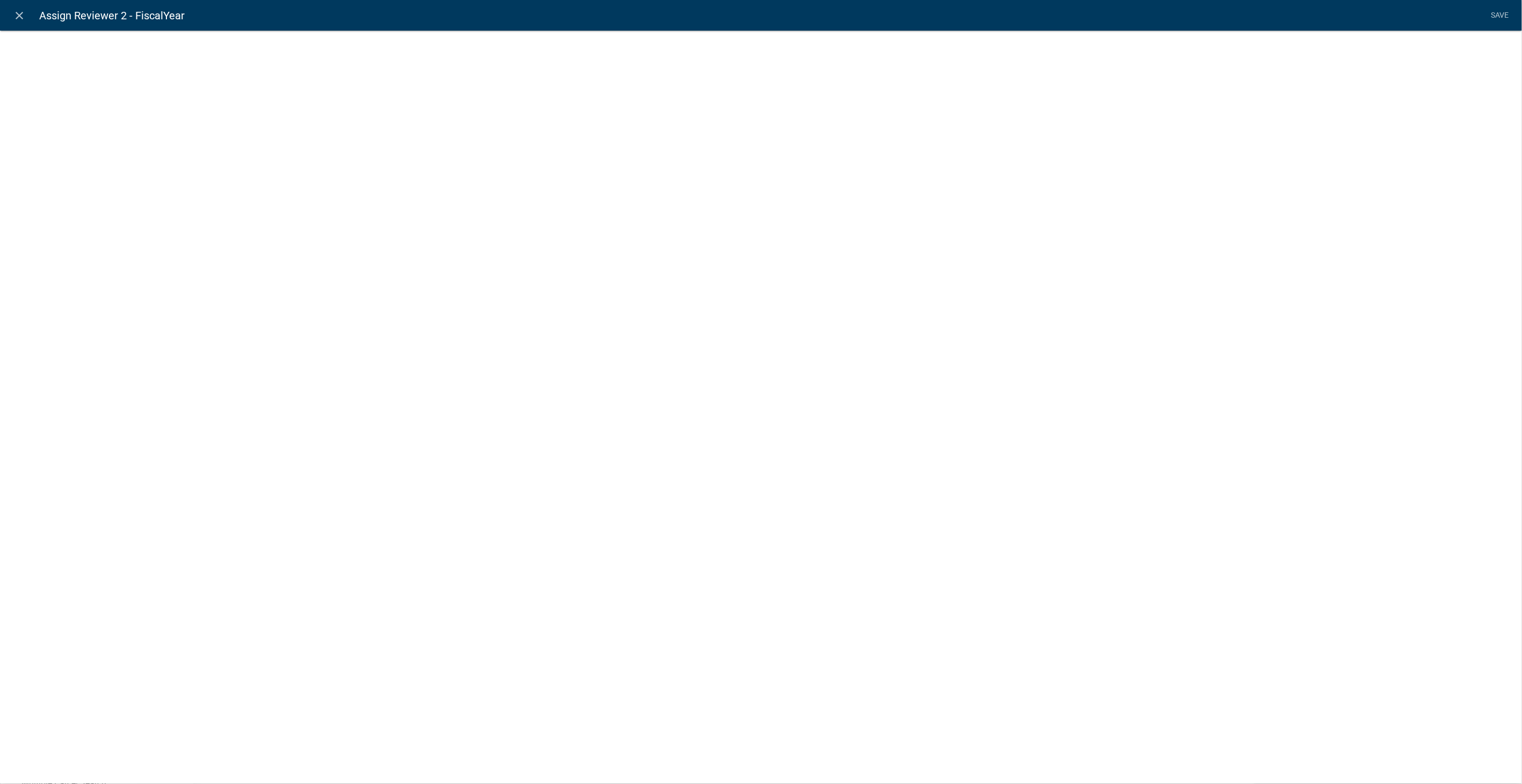
select select "calculated-value"
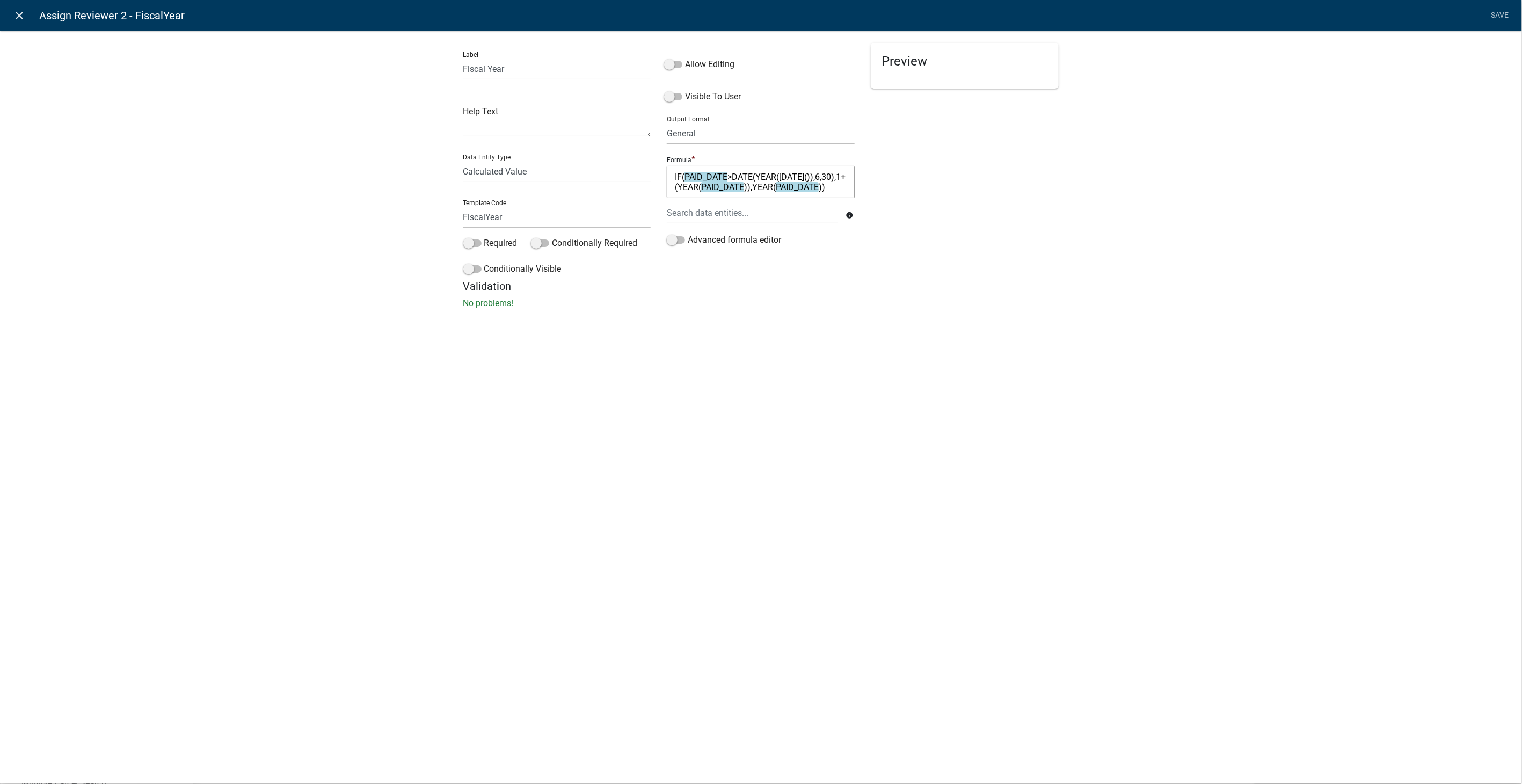
click at [22, 15] on icon "close" at bounding box center [20, 16] width 13 height 13
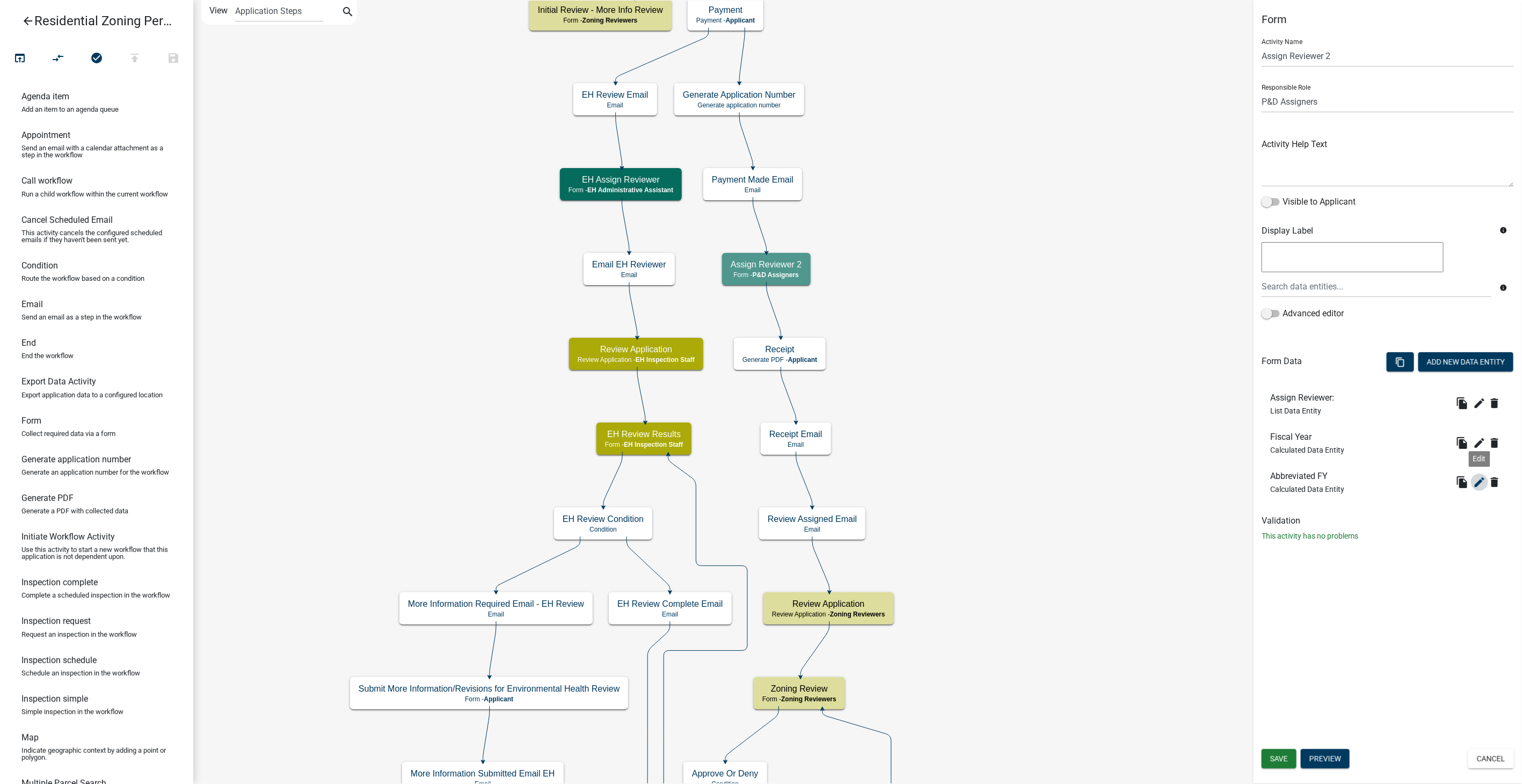
click at [1472, 479] on button "edit" at bounding box center [1480, 482] width 17 height 17
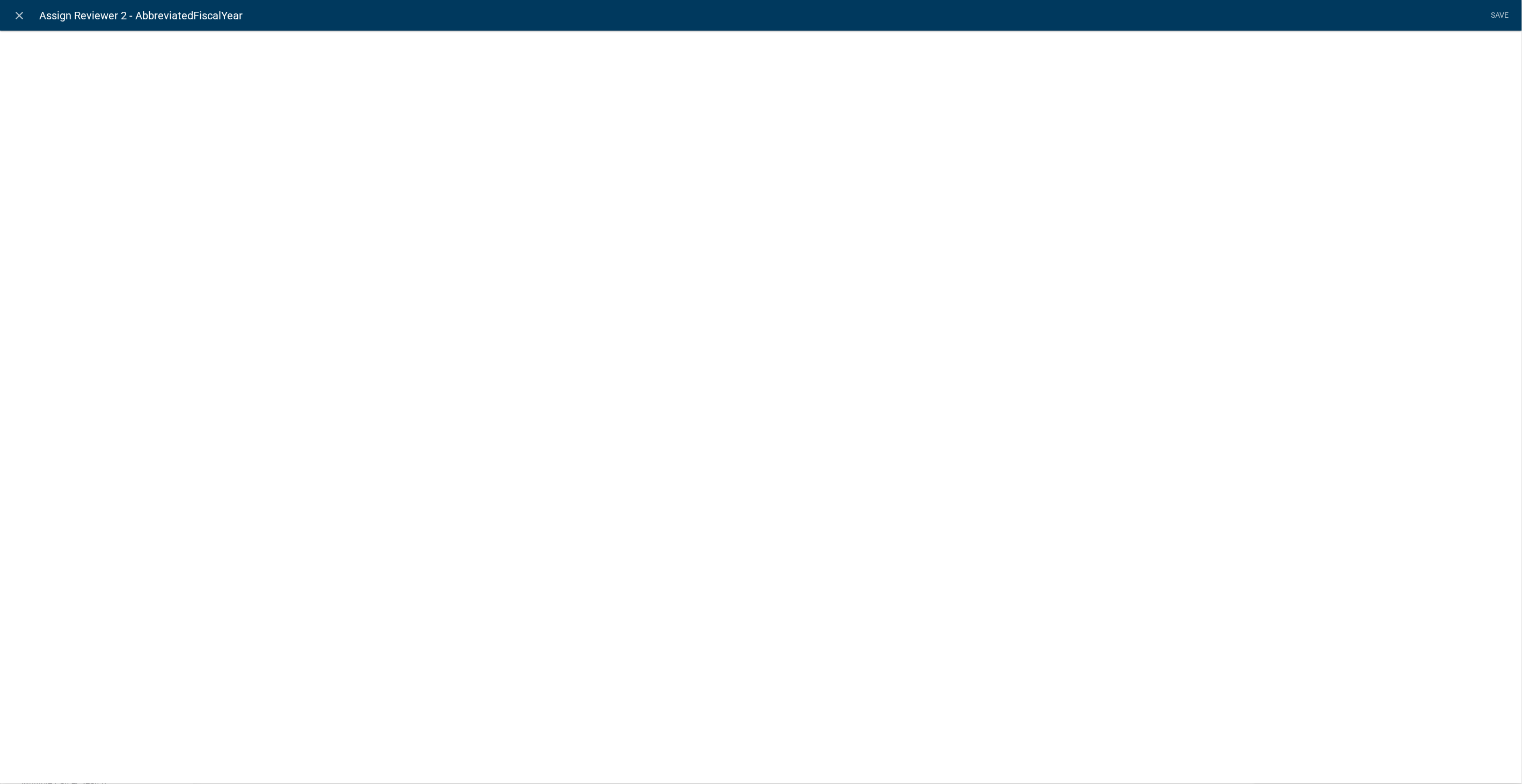
select select "calculated-value"
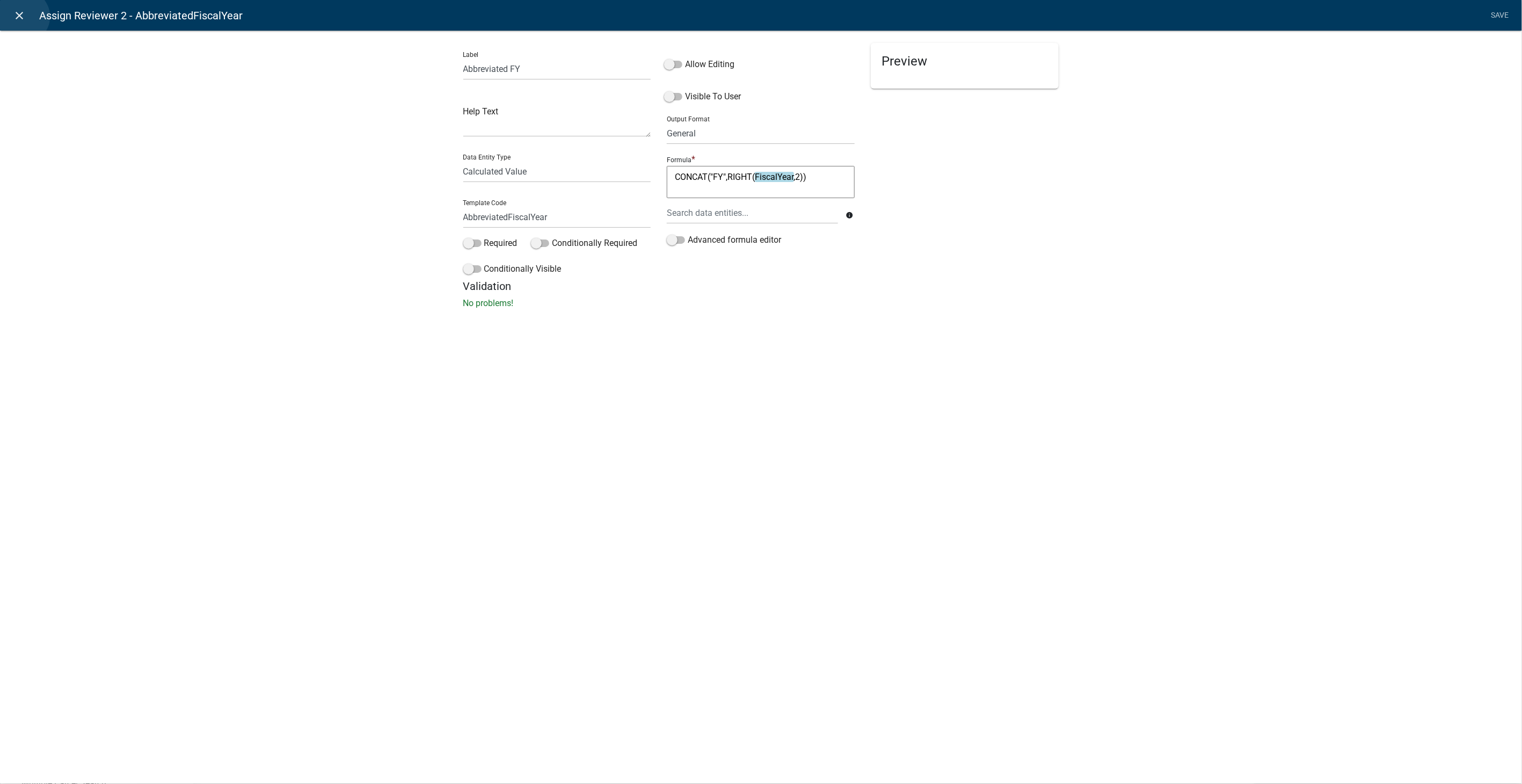
click at [23, 17] on icon "close" at bounding box center [20, 16] width 13 height 13
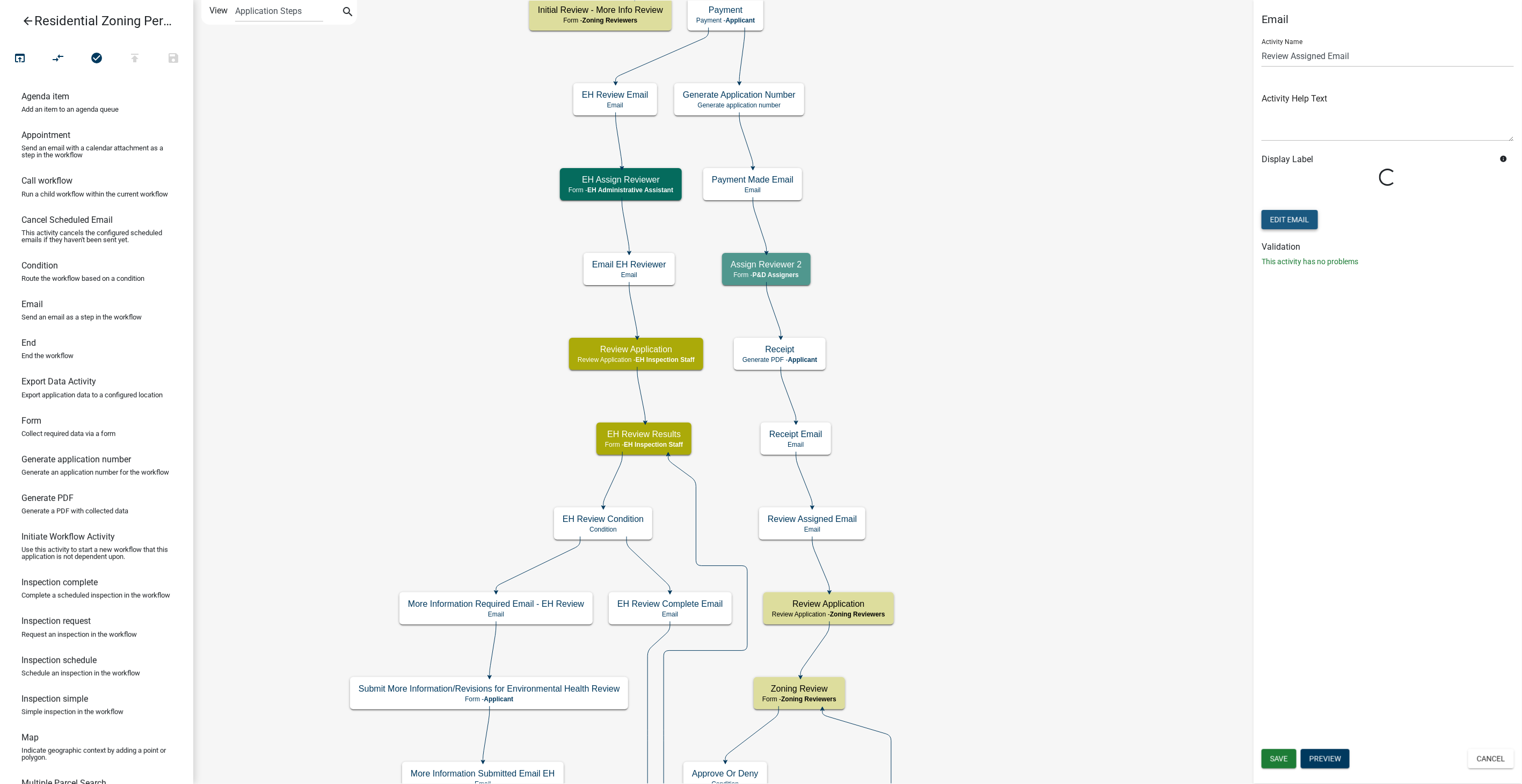
click at [1281, 212] on button "Edit Email" at bounding box center [1290, 220] width 56 height 20
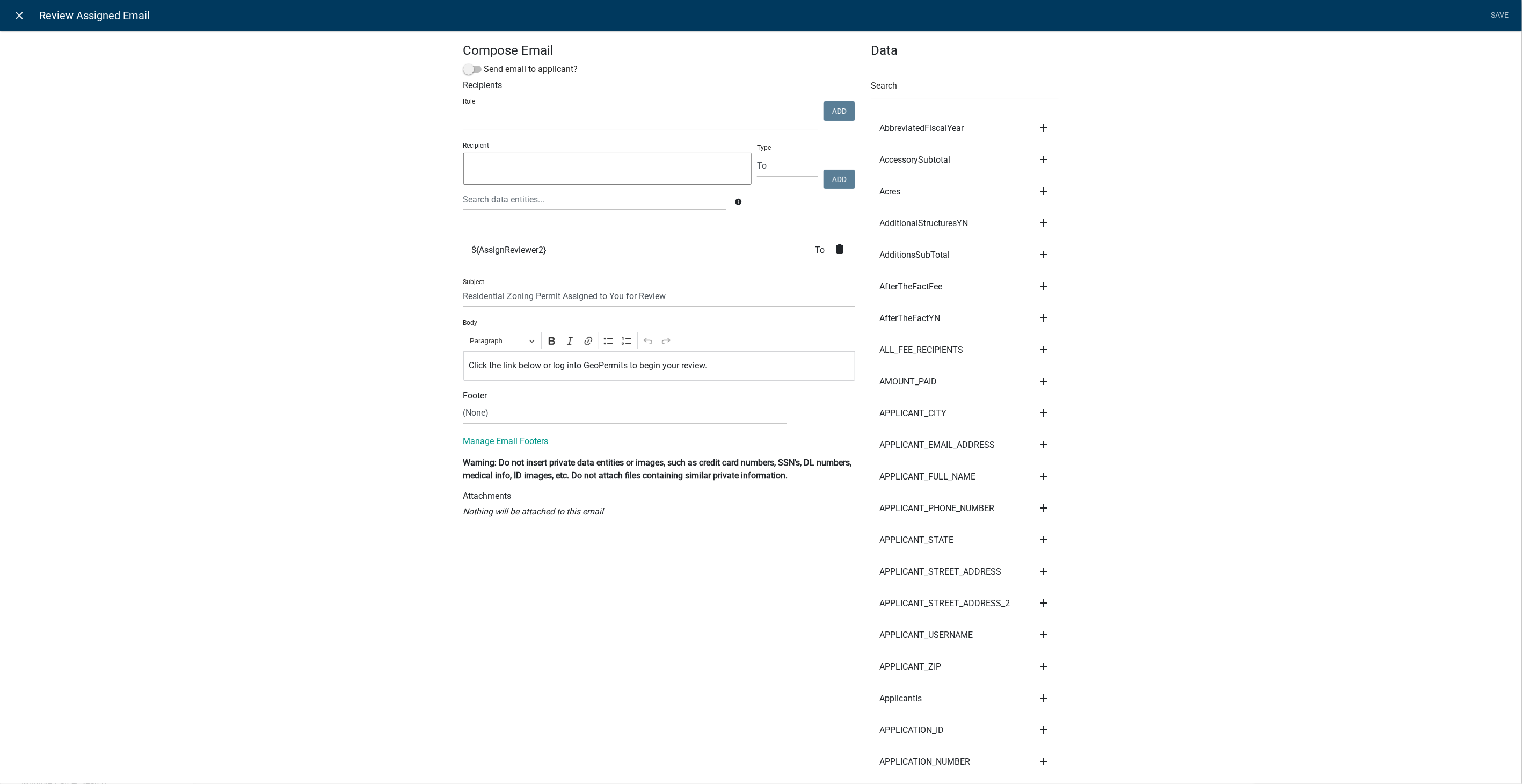
click at [20, 15] on icon "close" at bounding box center [20, 16] width 13 height 13
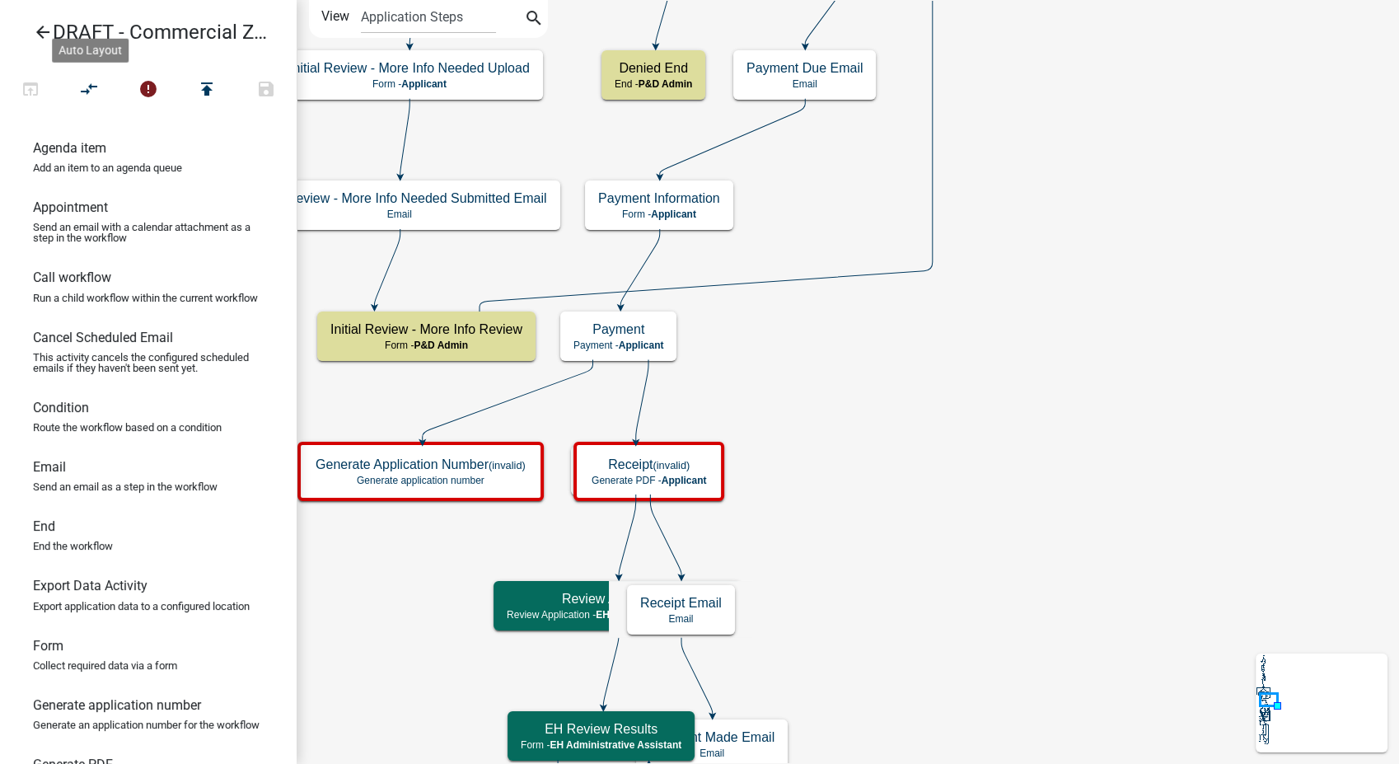
click at [514, 399] on icon at bounding box center [508, 400] width 171 height 82
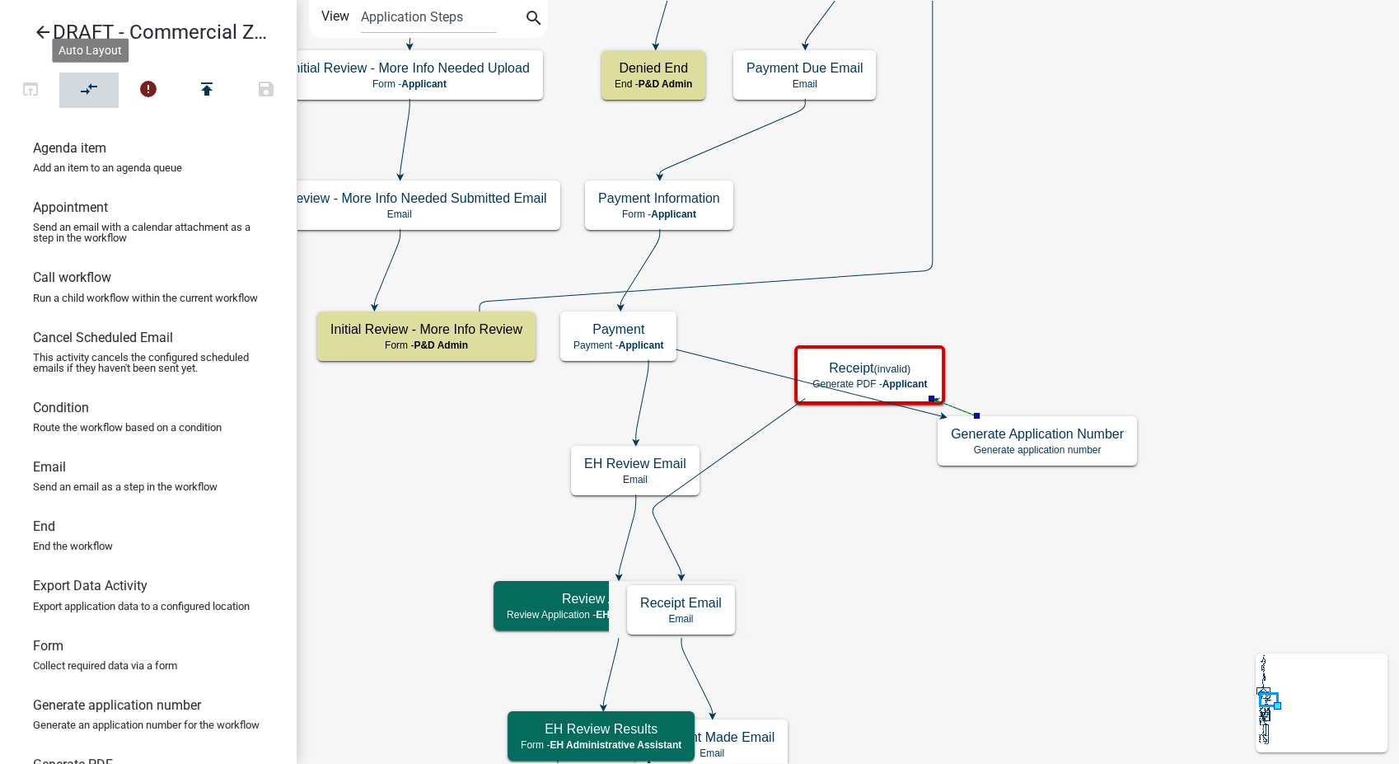
click at [92, 86] on icon "compare_arrows" at bounding box center [90, 90] width 20 height 23
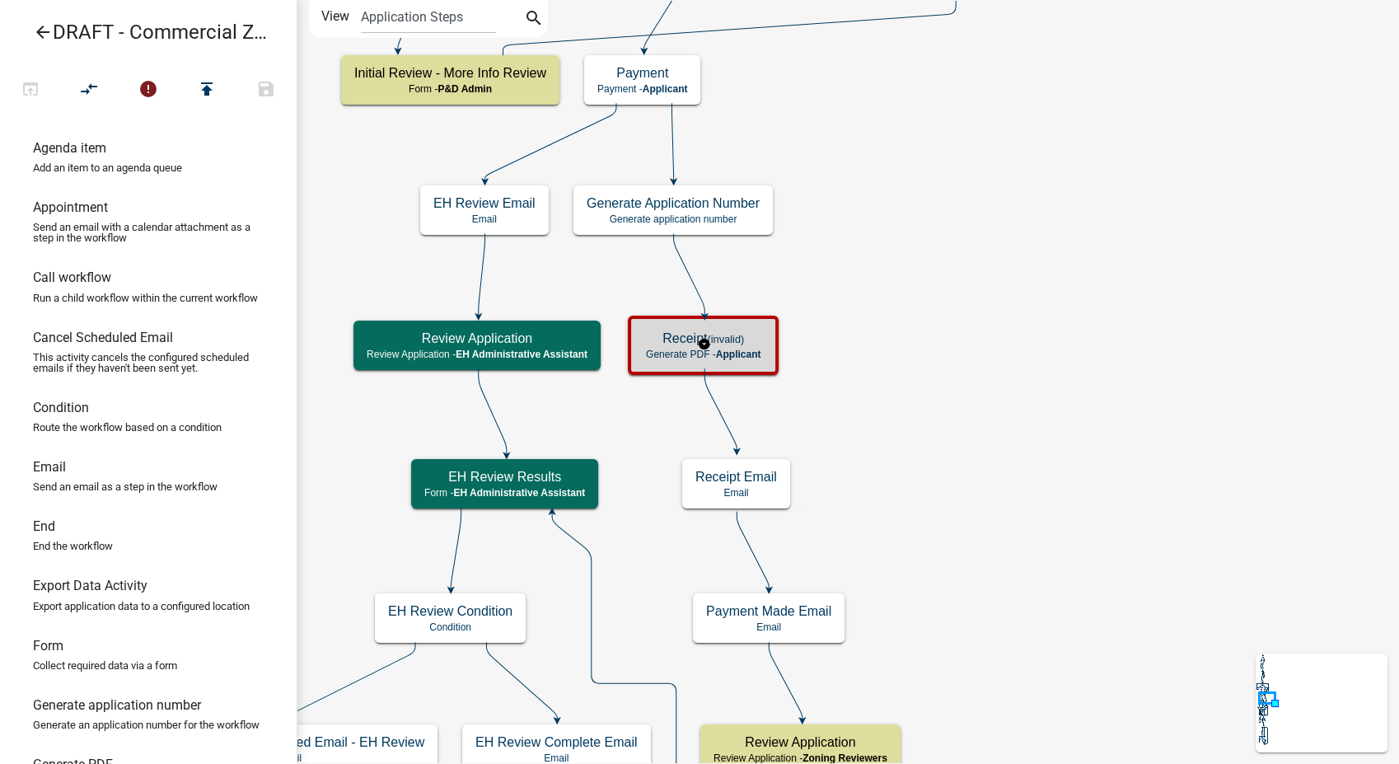
click at [771, 349] on div "Receipt (invalid) Generate PDF - Applicant" at bounding box center [703, 344] width 141 height 49
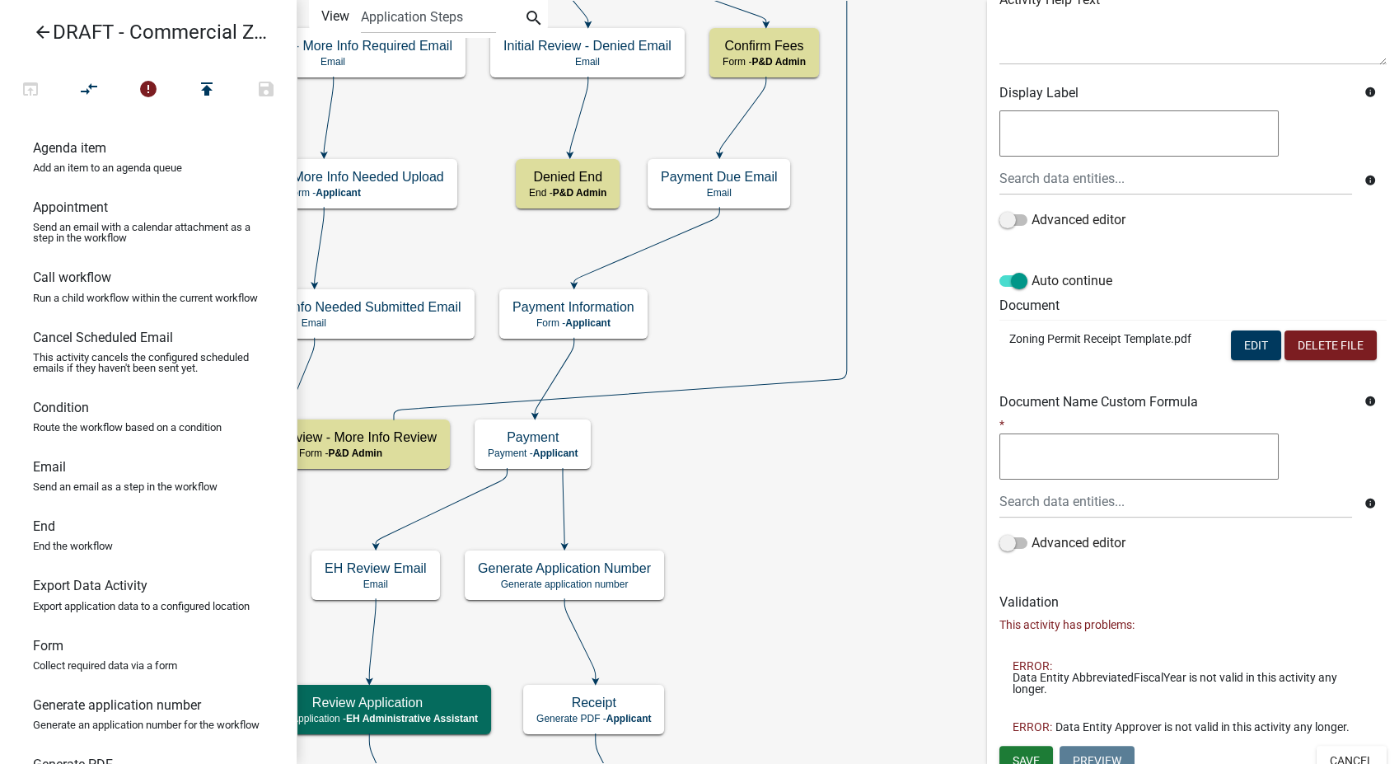
scroll to position [236, 0]
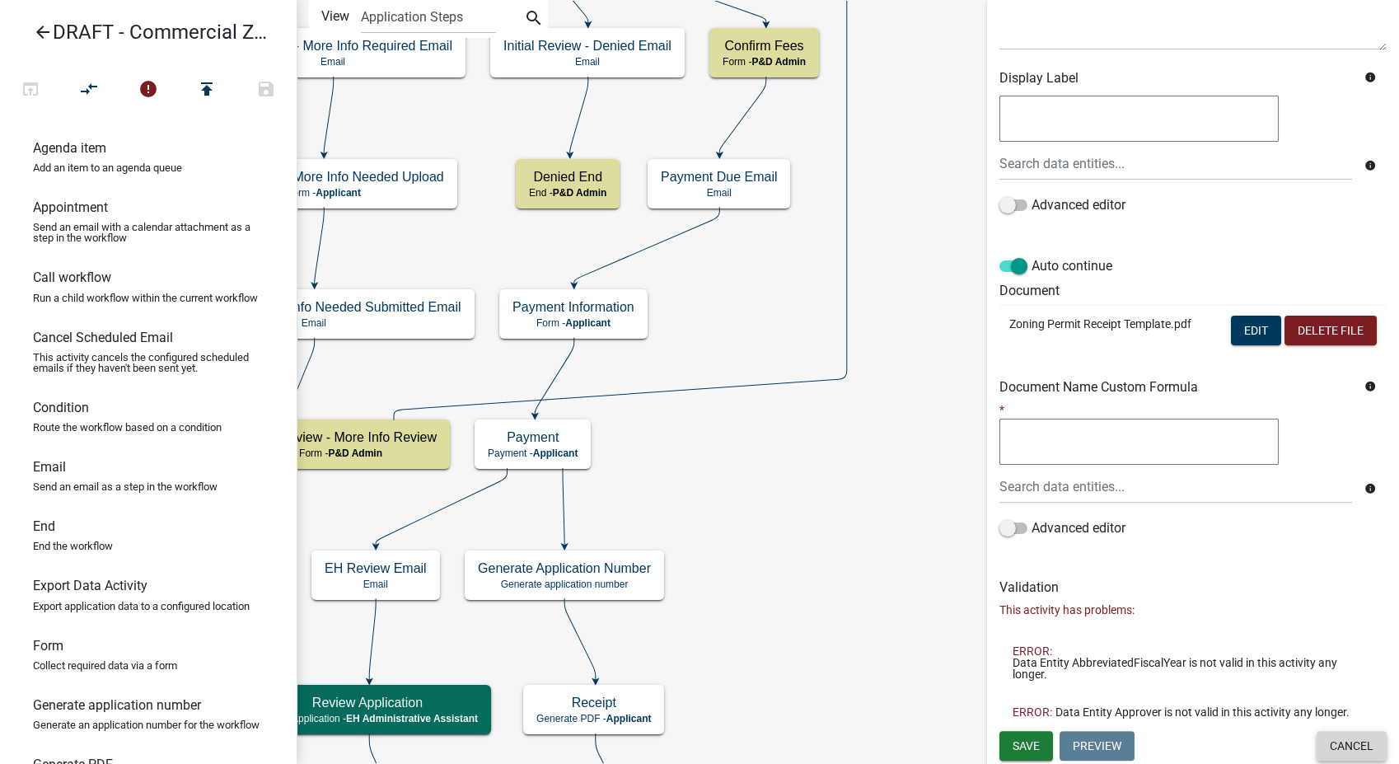
click at [1337, 744] on button "Cancel" at bounding box center [1351, 746] width 70 height 30
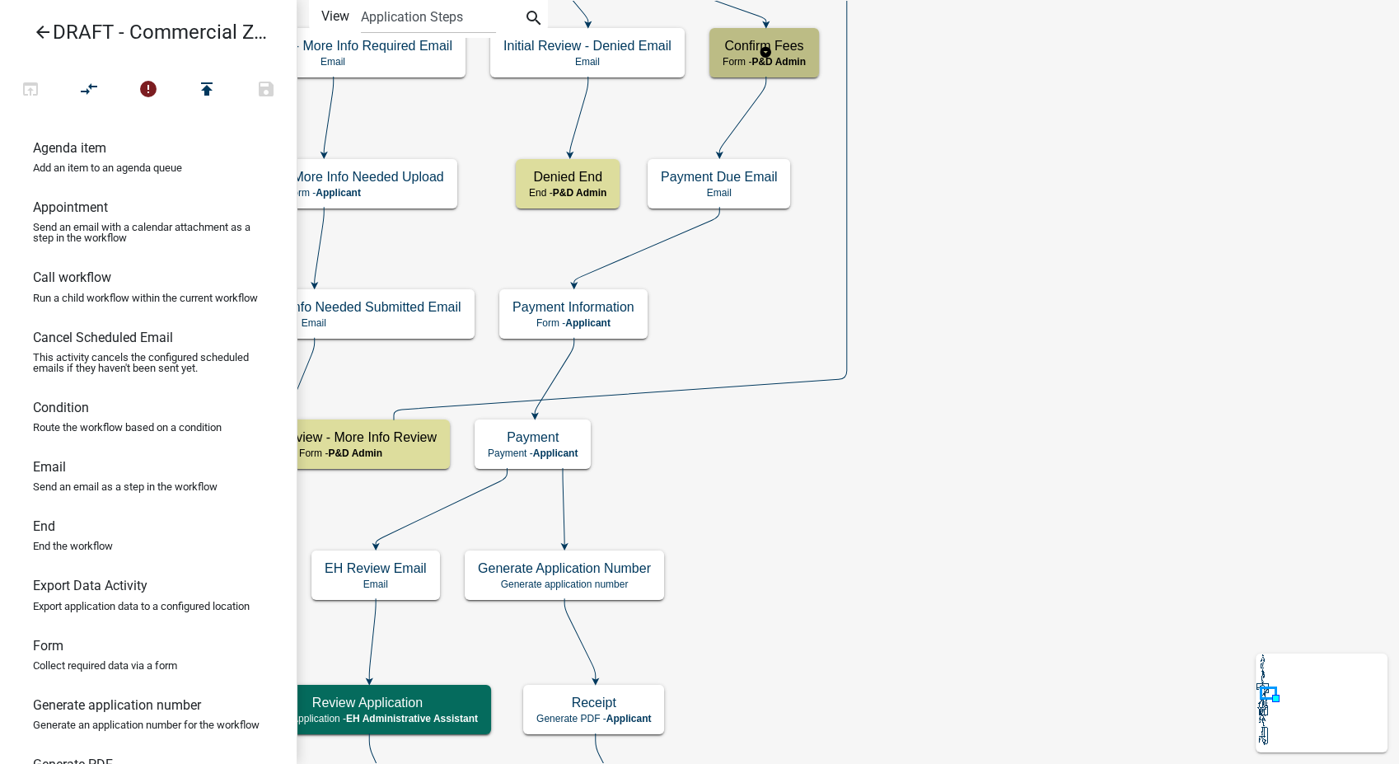
click at [794, 58] on span "P&D Admin" at bounding box center [778, 62] width 54 height 12
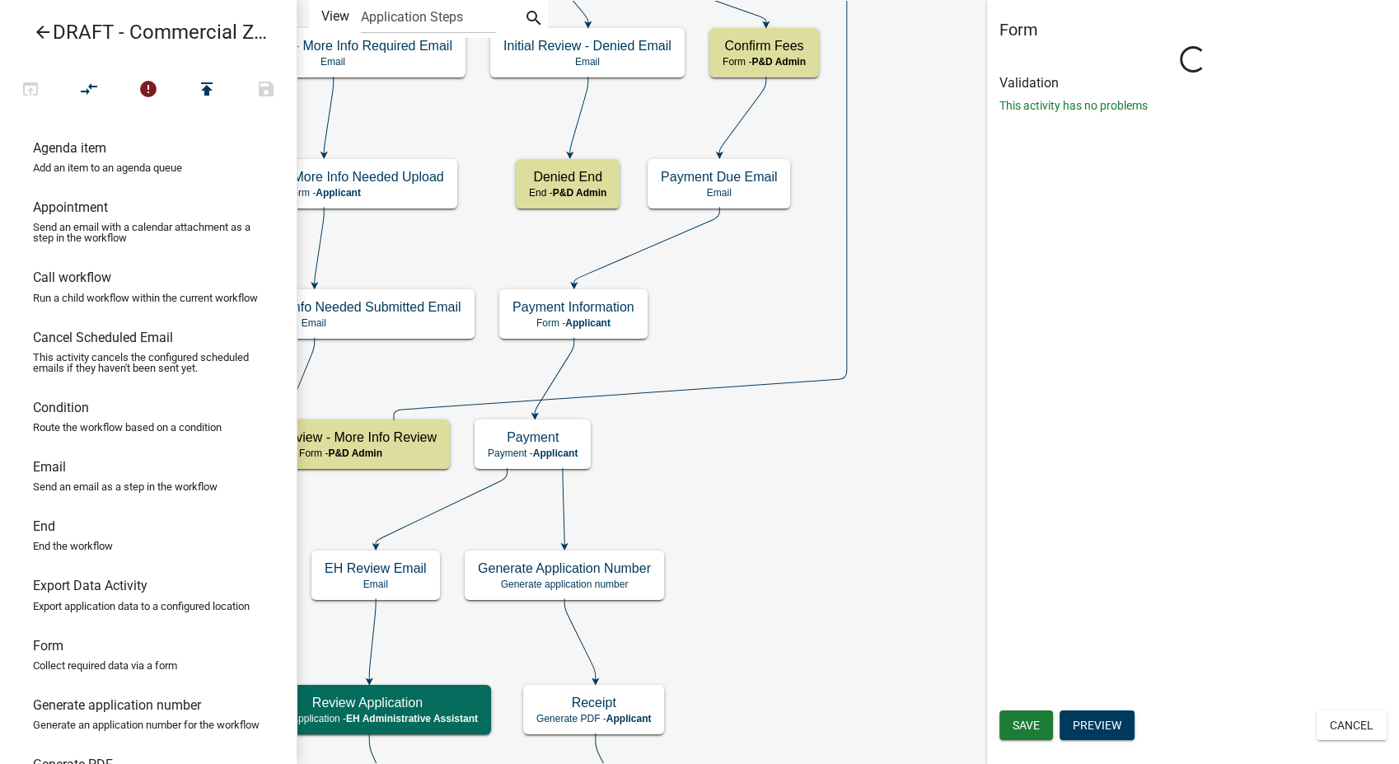
select select "1D7849C7-47D0-45C1-BB15-B11DE66EF8E1"
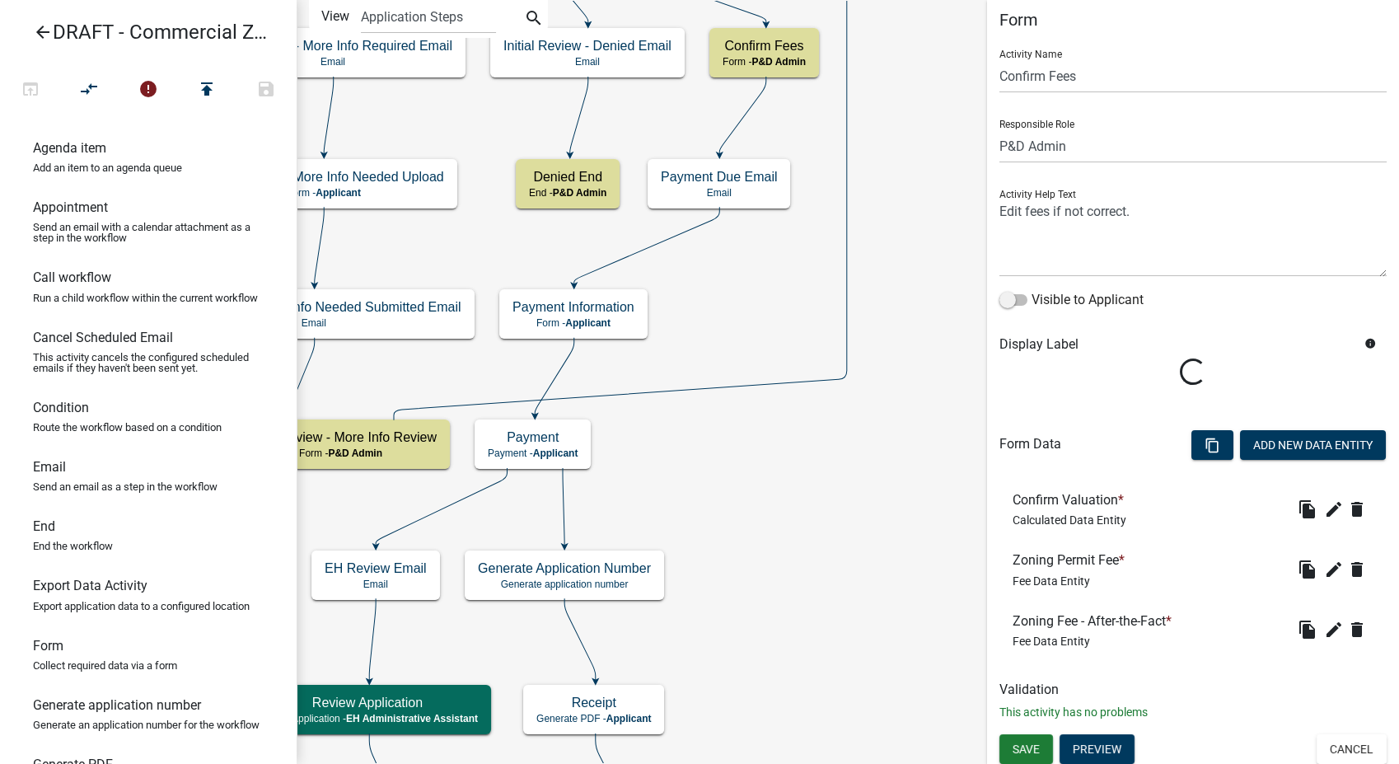
scroll to position [13, 0]
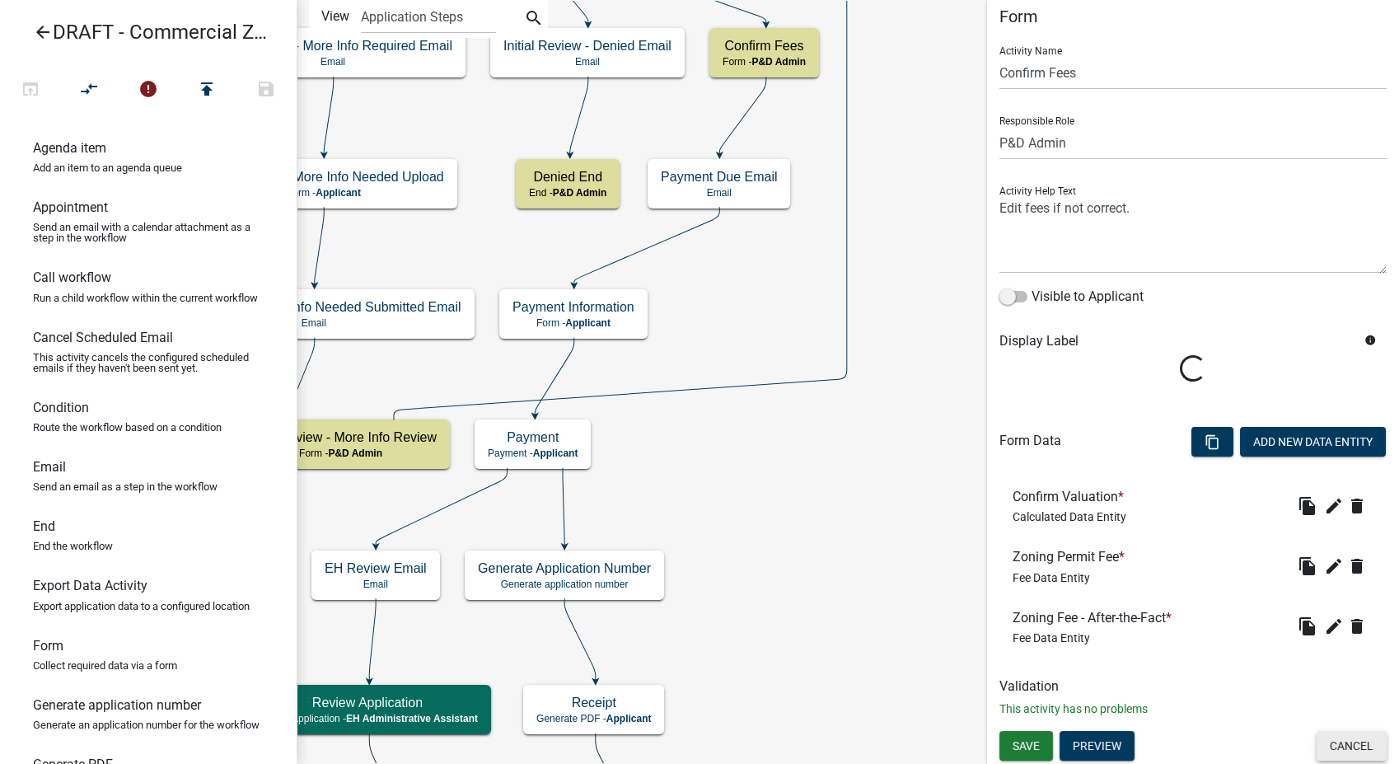
click at [1349, 657] on li "Zoning Fee - After-the-Fact * Fee Data Entity file_copy edit delete" at bounding box center [1192, 626] width 387 height 60
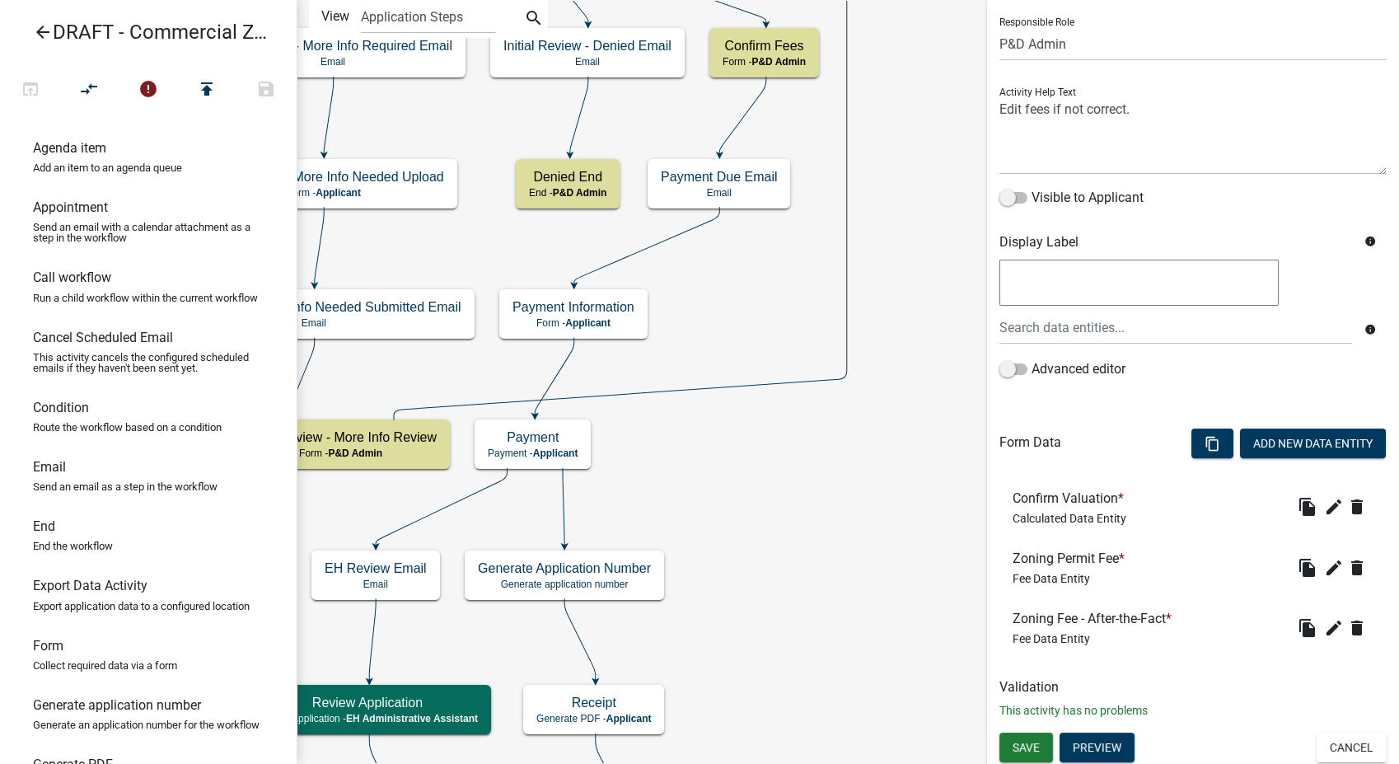
scroll to position [113, 0]
click at [1320, 737] on button "Cancel" at bounding box center [1351, 747] width 70 height 30
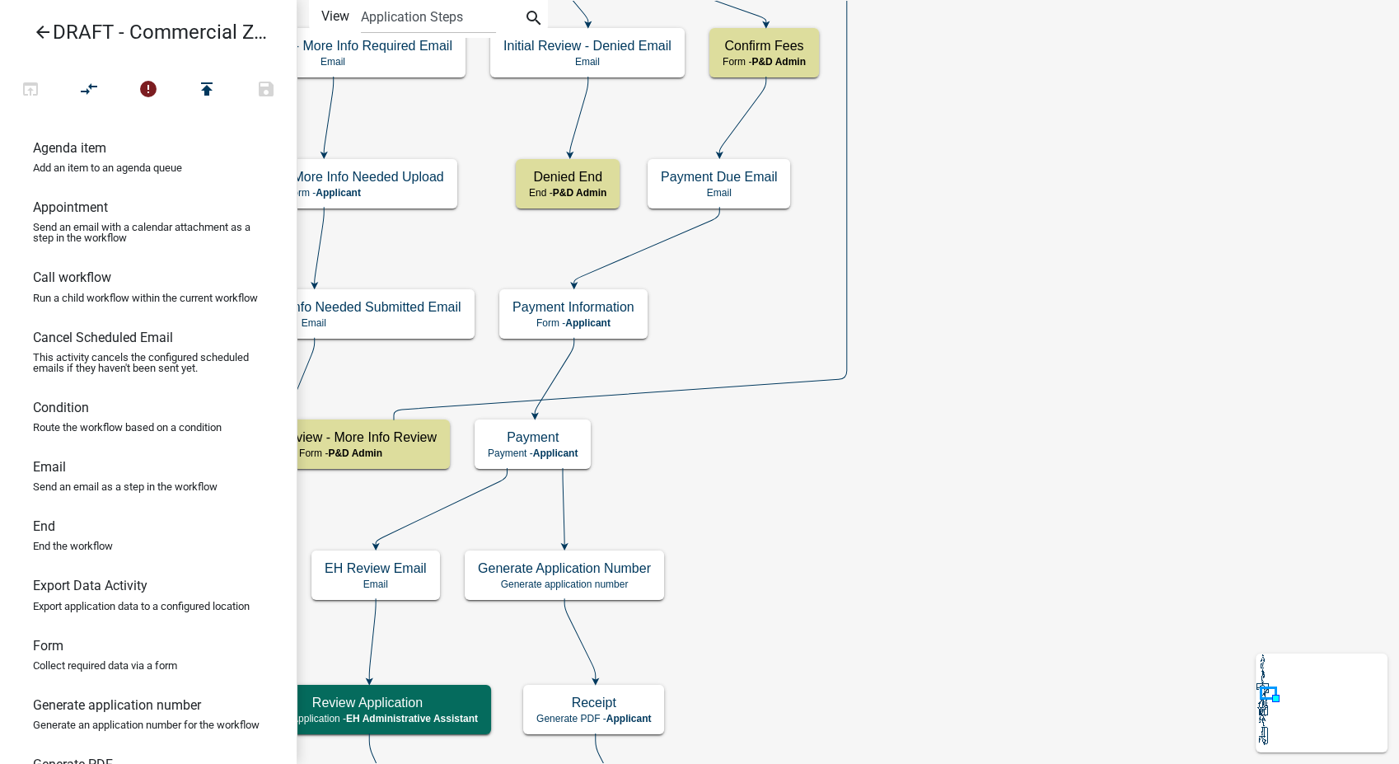
scroll to position [0, 0]
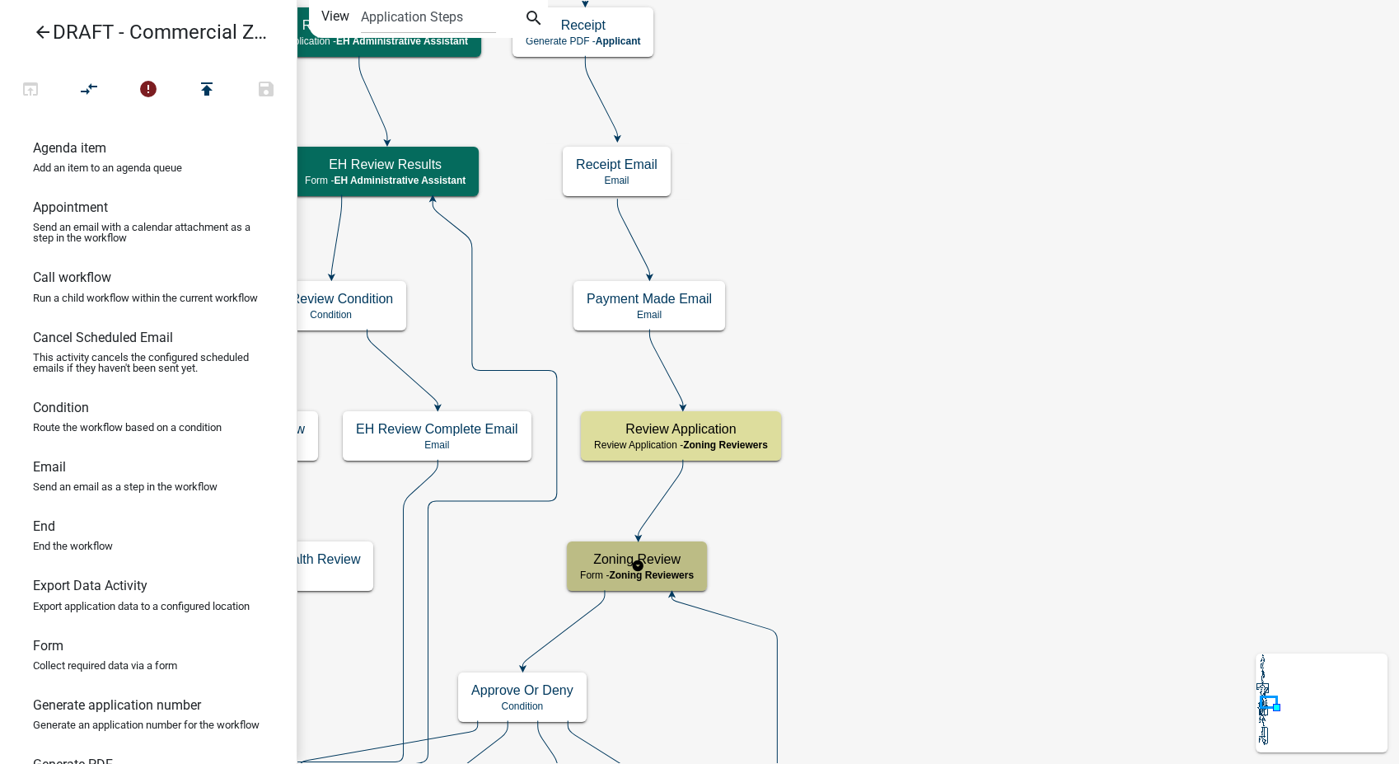
click at [704, 569] on div "Zoning Review Form - Zoning Reviewers" at bounding box center [637, 565] width 140 height 49
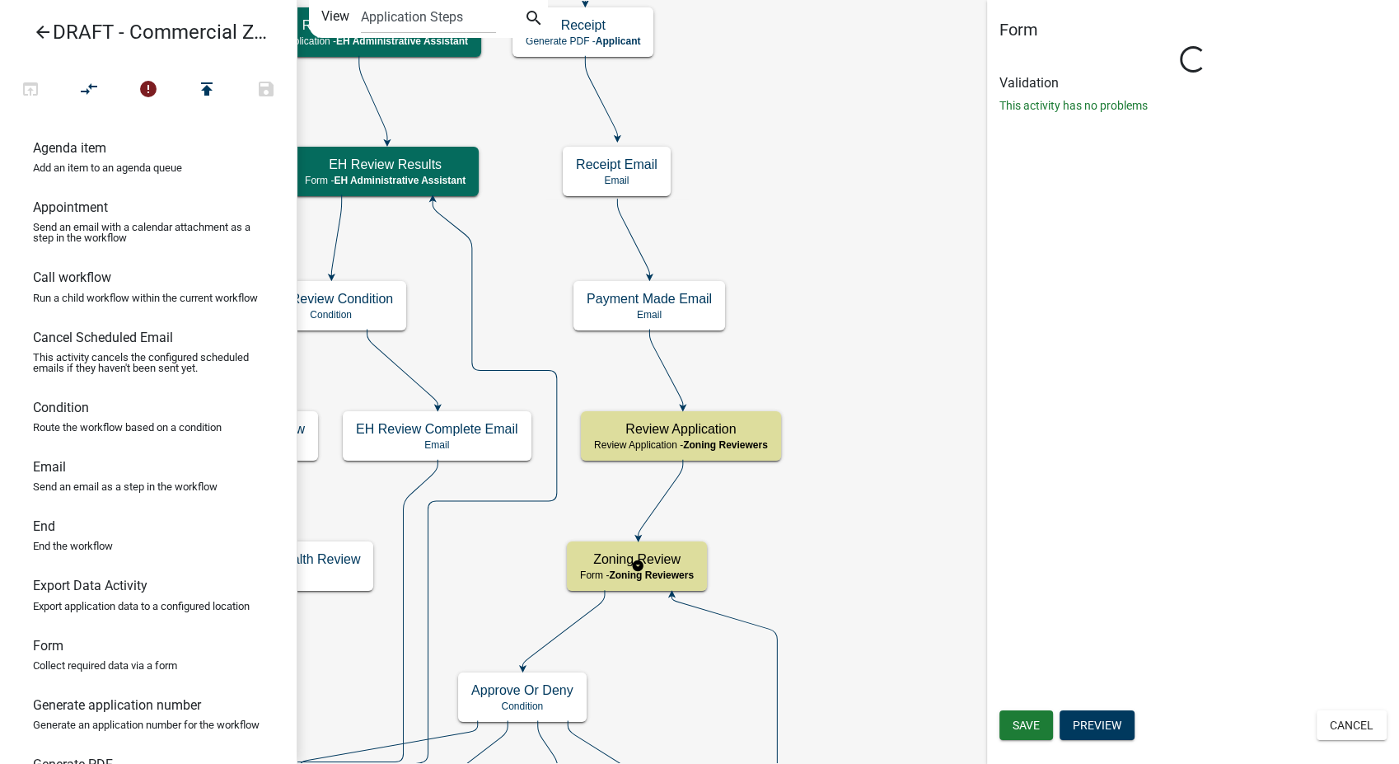
select select "289CA764-5063-4D44-9E26-A723625F811D"
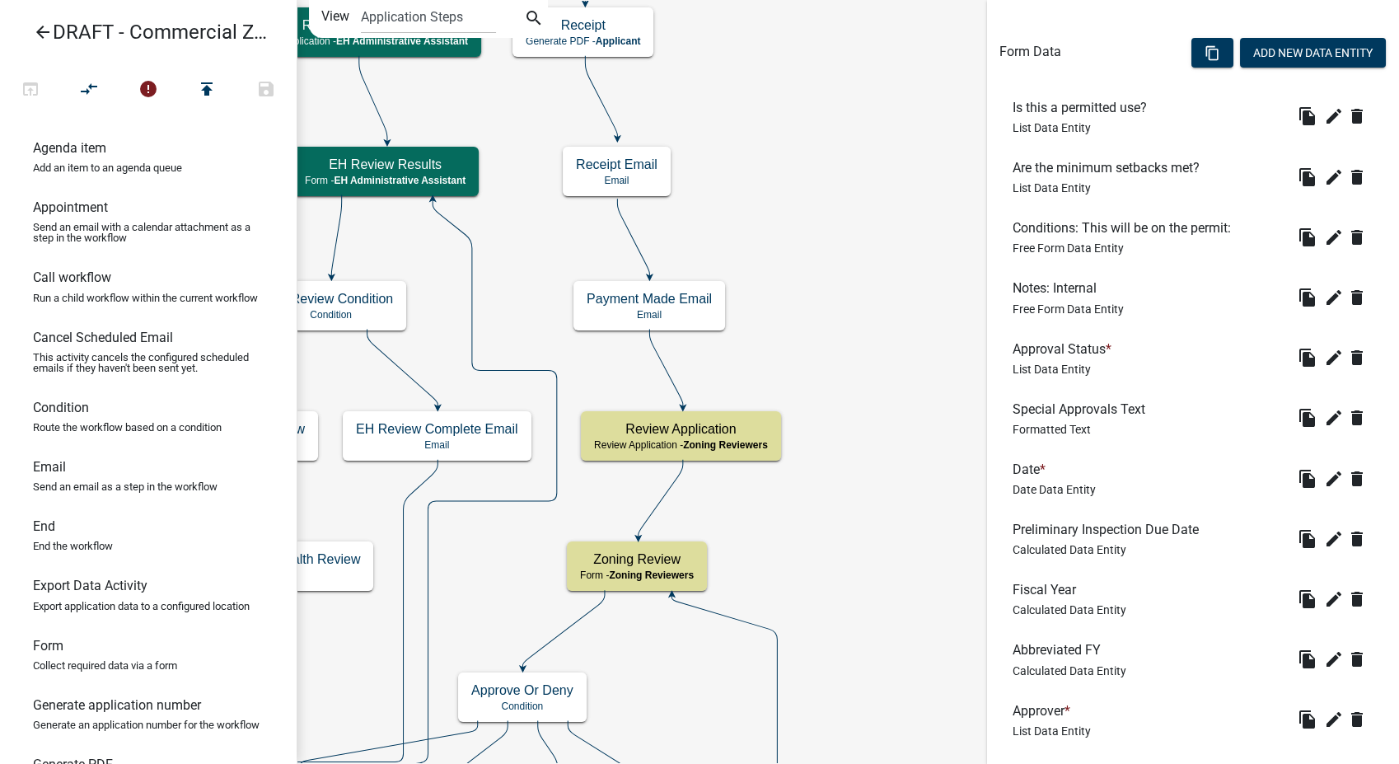
scroll to position [596, 0]
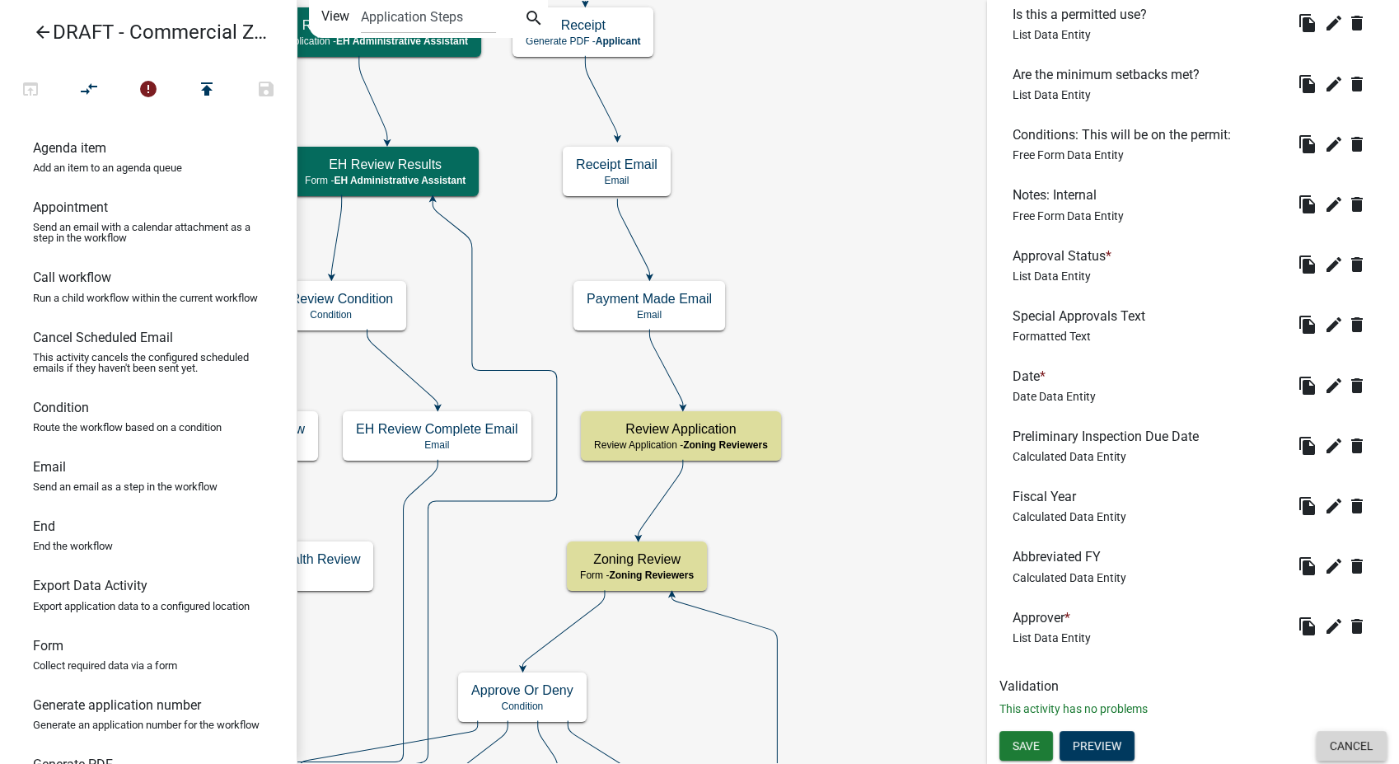
click at [1363, 748] on button "Cancel" at bounding box center [1351, 746] width 70 height 30
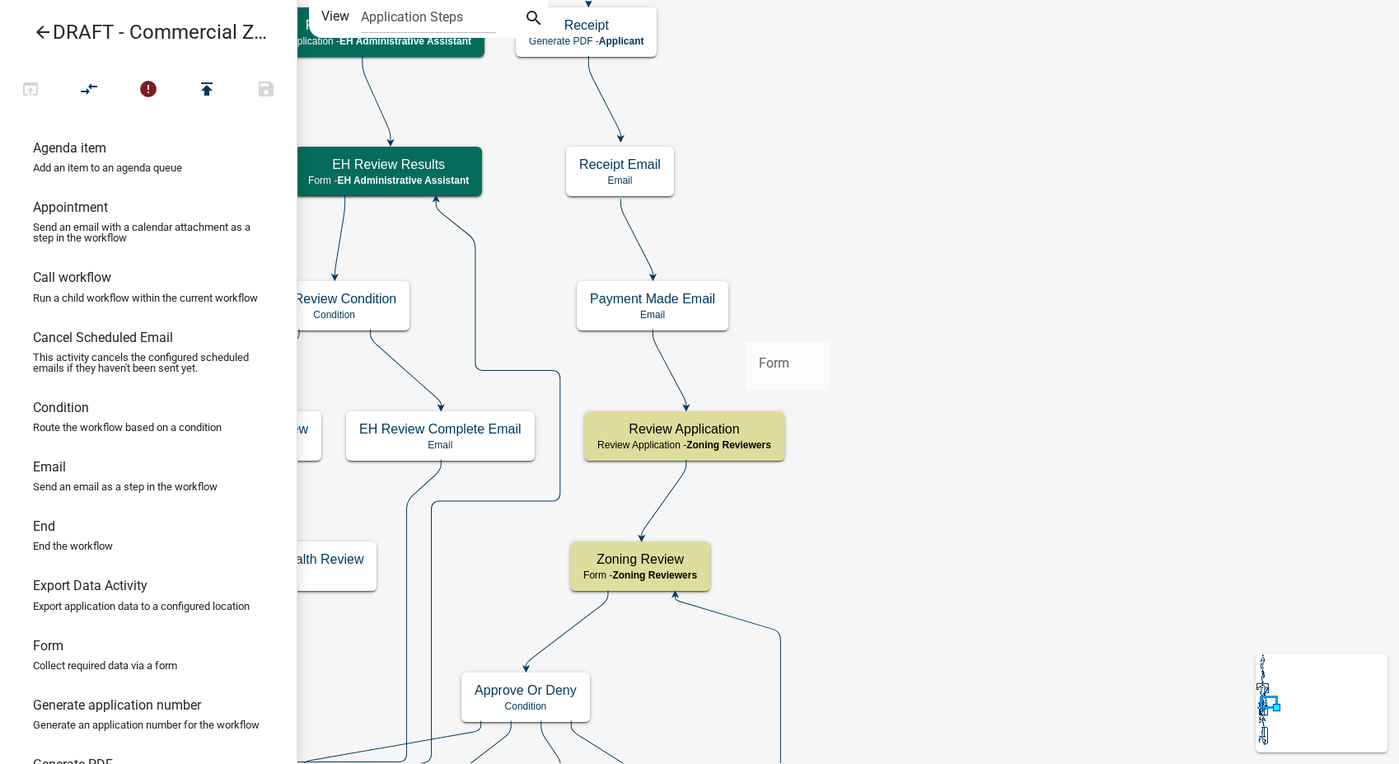
drag, startPoint x: 40, startPoint y: 672, endPoint x: 745, endPoint y: 328, distance: 784.0
click at [745, 328] on div "arrow_back DRAFT - Commercial Zoning Permit open_in_browser compare_arrows erro…" at bounding box center [699, 382] width 1399 height 764
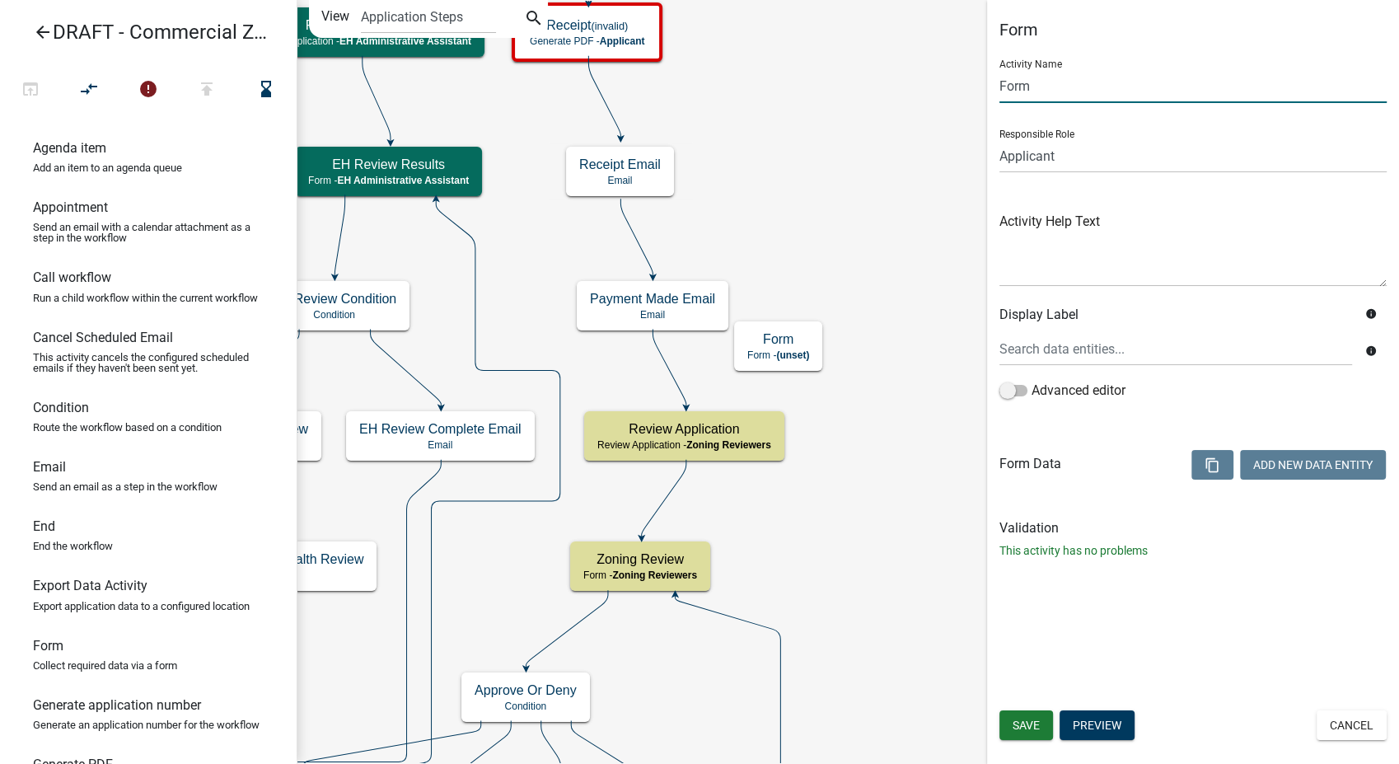
click at [1040, 88] on input "Form" at bounding box center [1192, 86] width 387 height 34
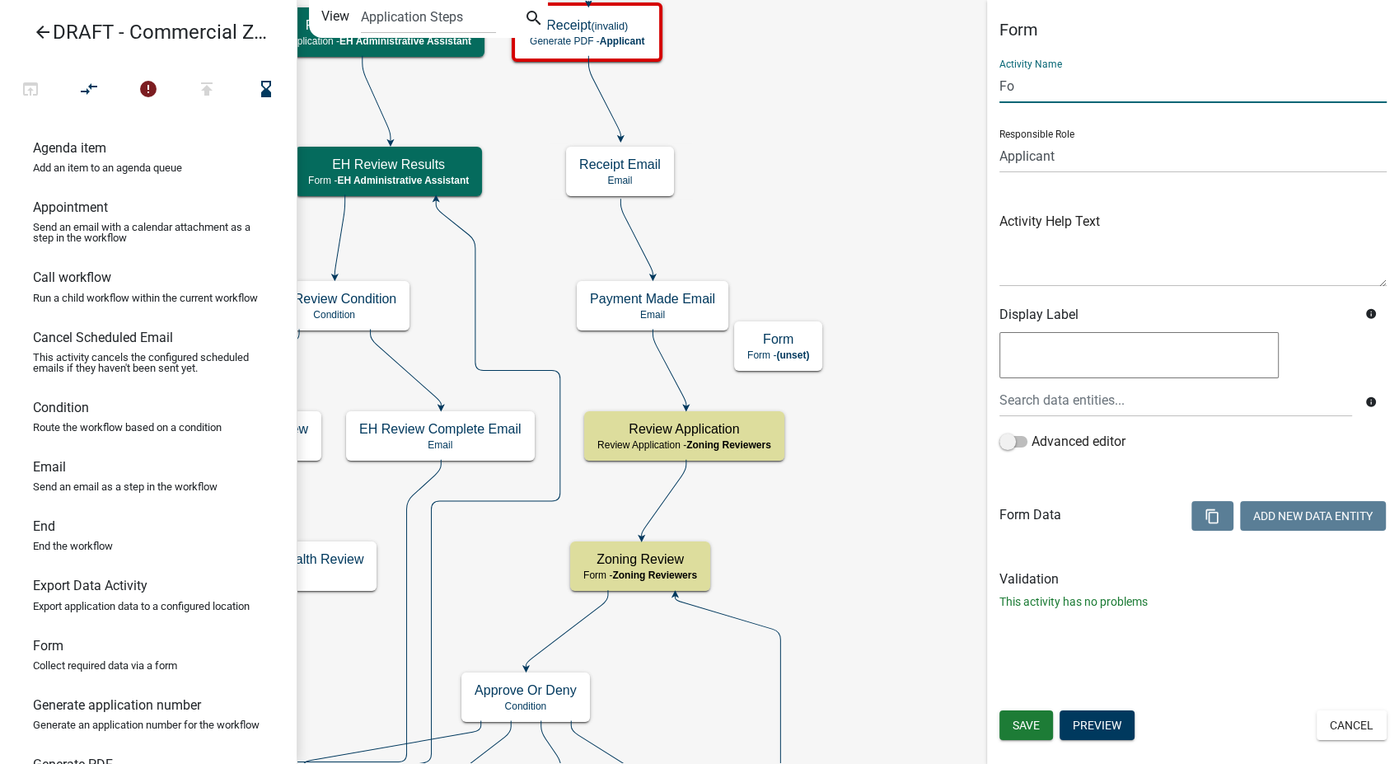
type input "F"
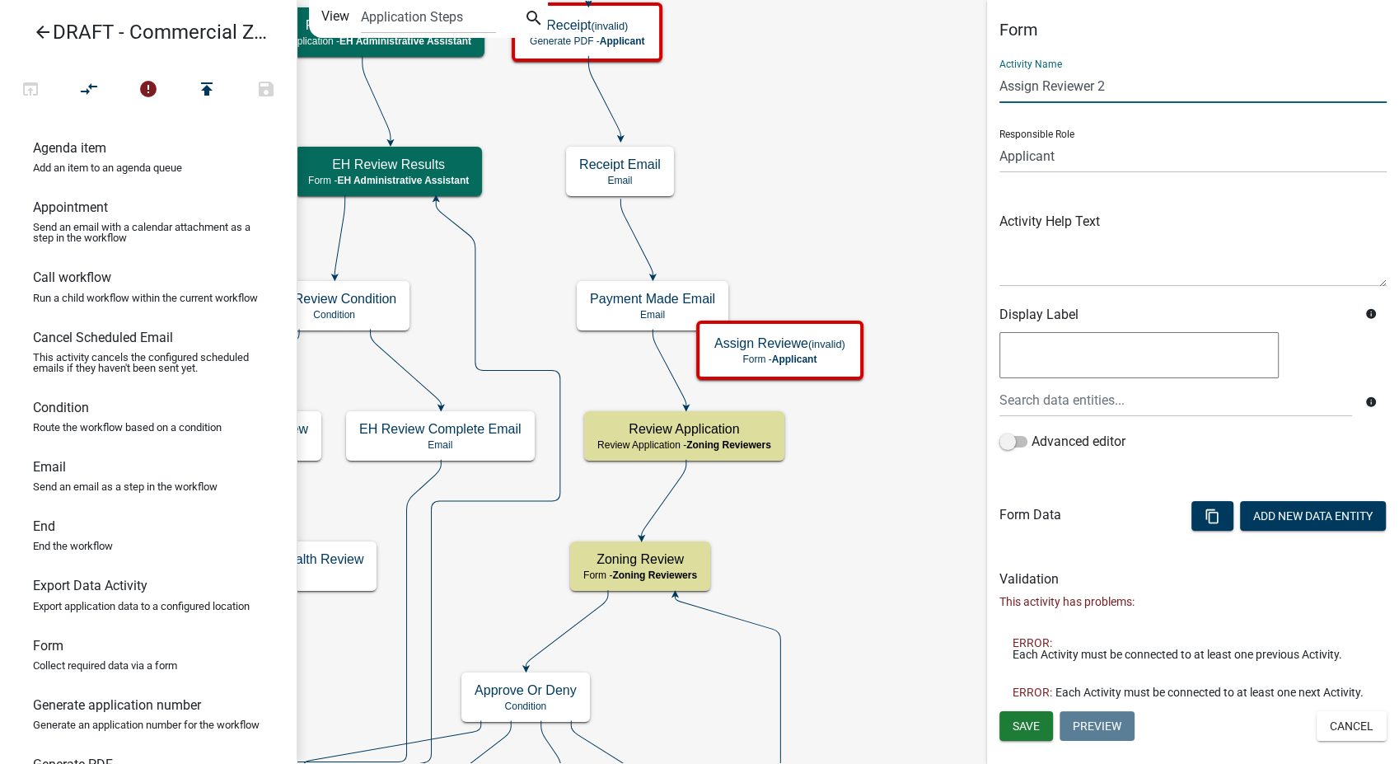
type input "Assign Reviewer 2"
click at [1090, 161] on select "Applicant Admin P & D Inspectors EH Administrative Assistant Zoning Reviewers E…" at bounding box center [1192, 156] width 387 height 34
select select "9237CE04-550D-4DF2-9581-D5EB3BEB1E3F"
click at [999, 139] on select "Applicant Admin P & D Inspectors EH Administrative Assistant Zoning Reviewers E…" at bounding box center [1192, 156] width 387 height 34
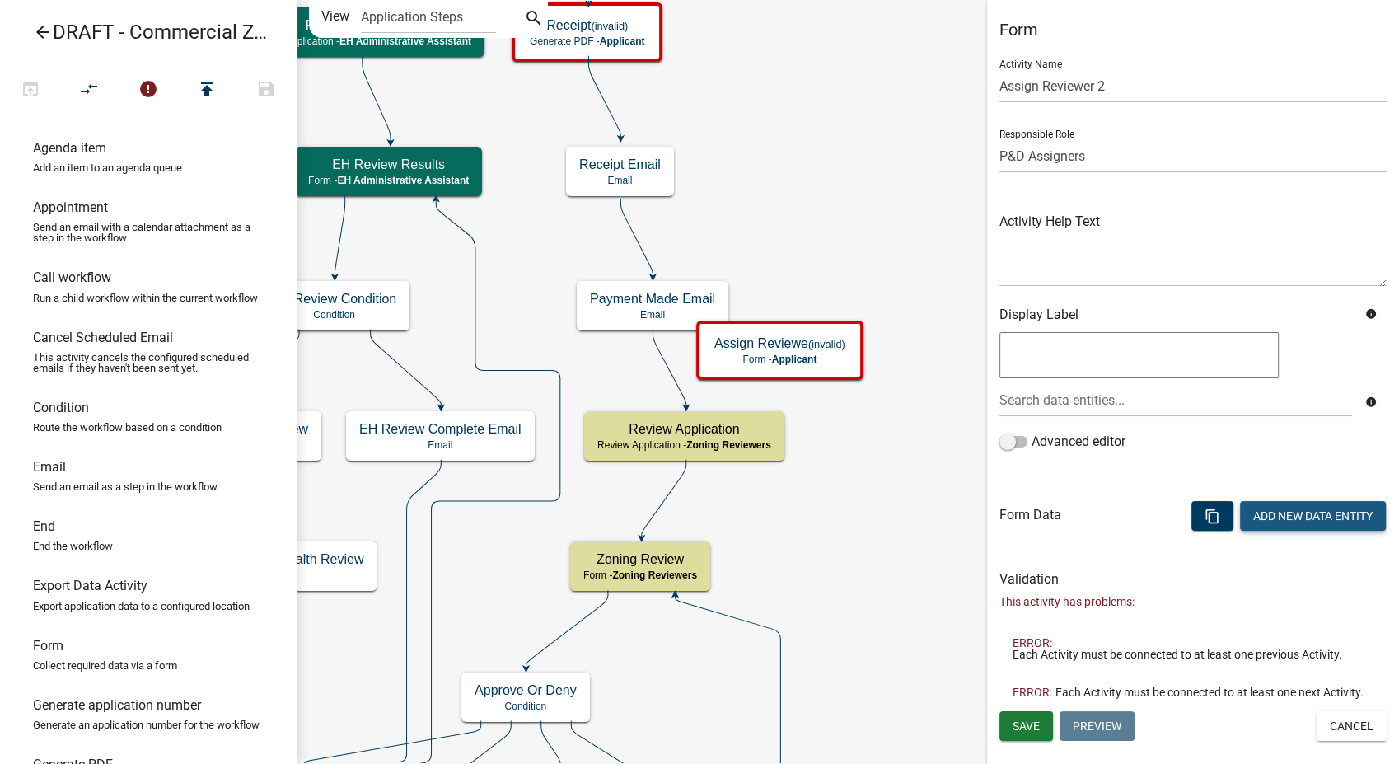
click at [1339, 507] on button "Add New Data Entity" at bounding box center [1313, 516] width 146 height 30
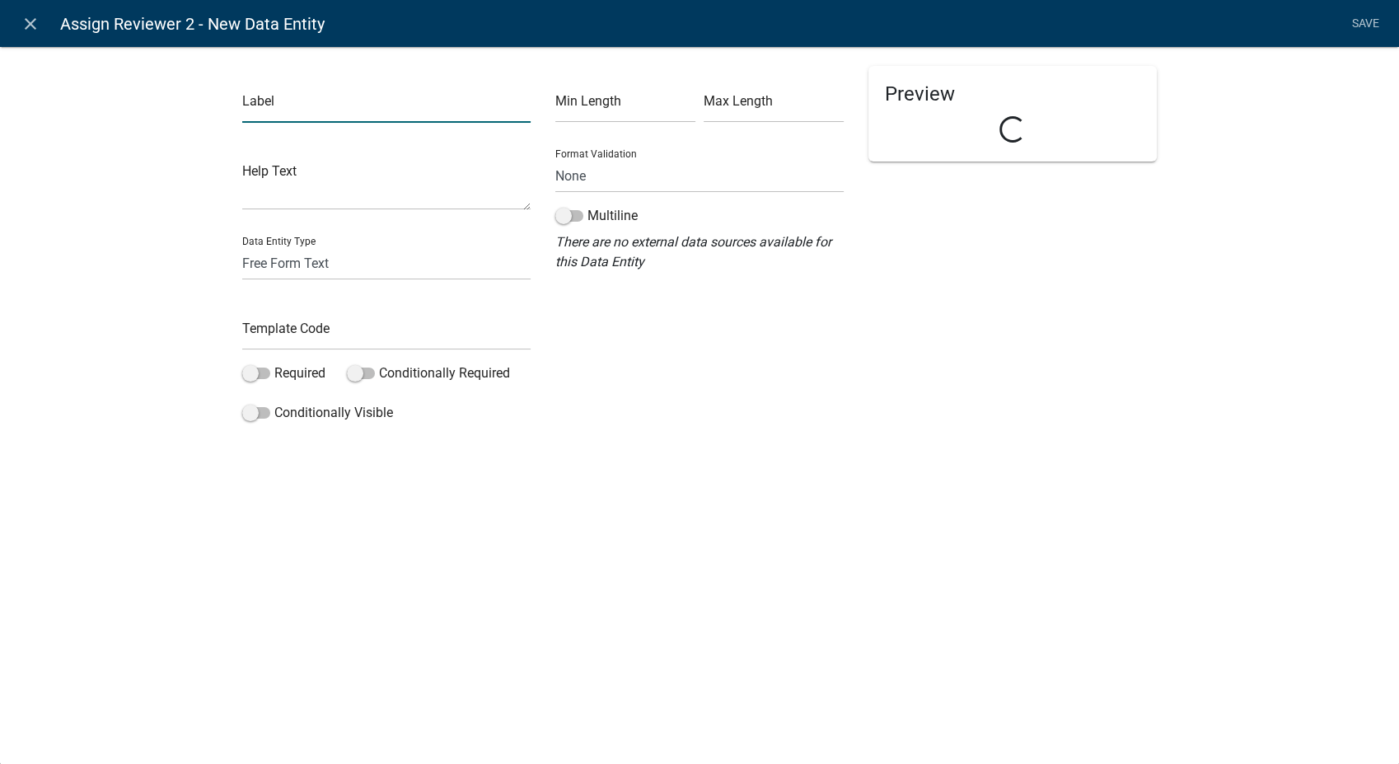
click at [358, 114] on input "text" at bounding box center [386, 106] width 288 height 34
type input "Assign Reviewer:"
click at [302, 258] on select "Free Form Text Document Display Entity Value Fee Numeric Data Date Map Sketch D…" at bounding box center [386, 263] width 288 height 34
select select "list-data"
click at [242, 246] on select "Free Form Text Document Display Entity Value Fee Numeric Data Date Map Sketch D…" at bounding box center [386, 263] width 288 height 34
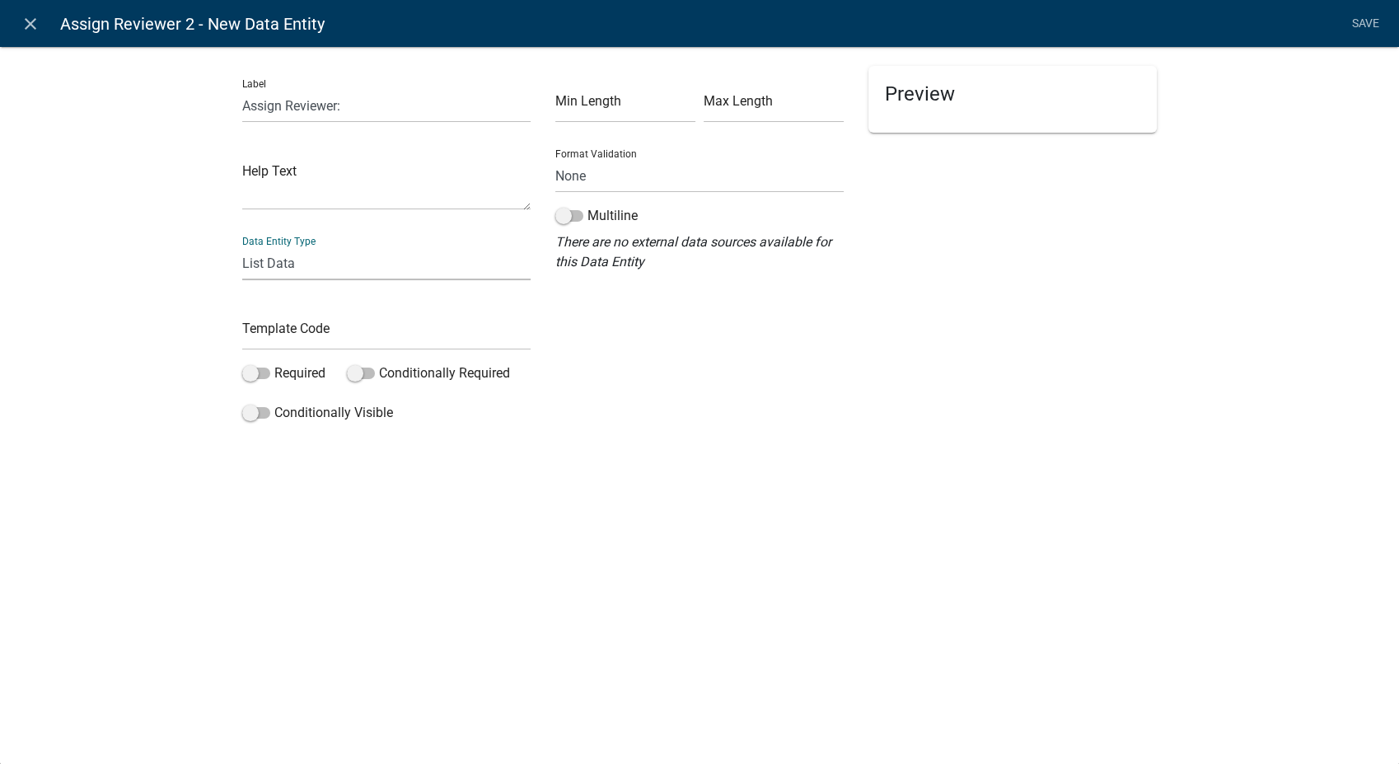
select select "list-data"
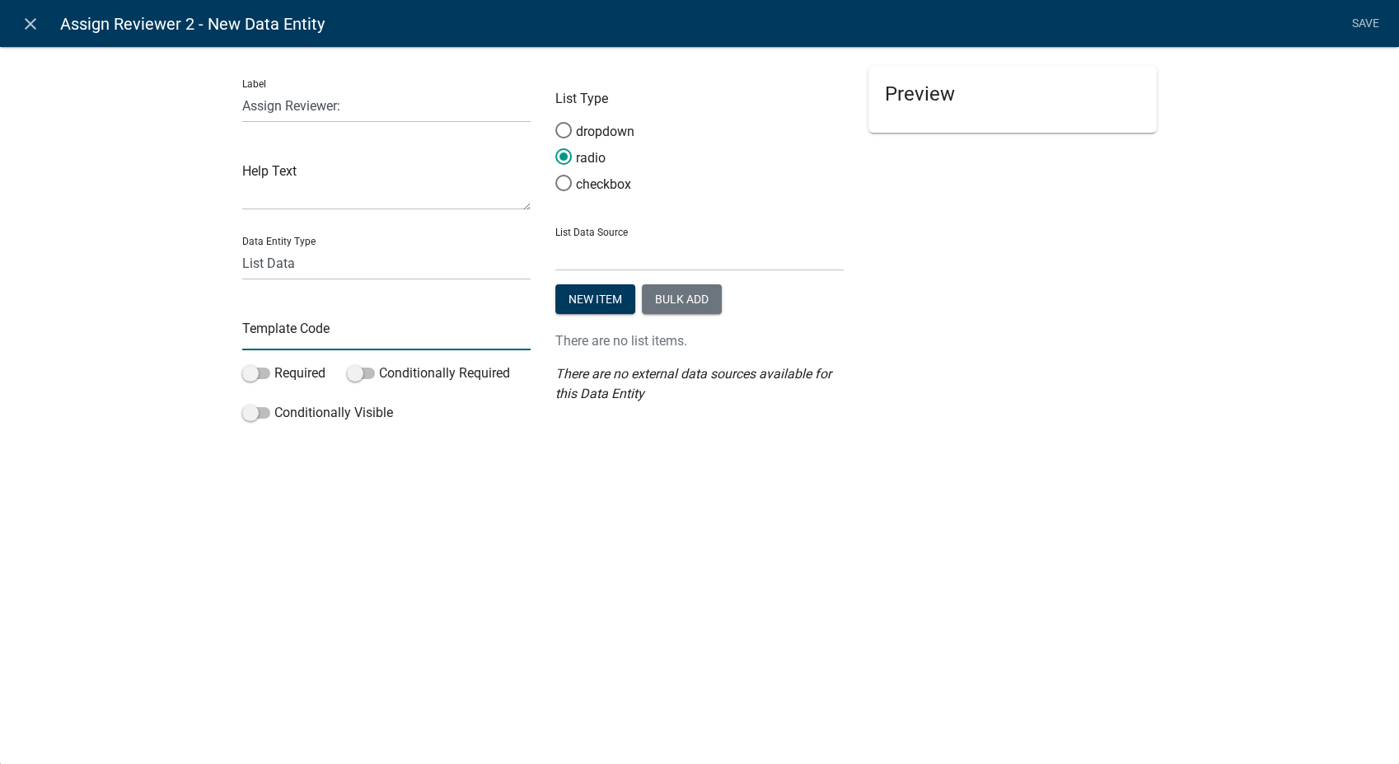
click at [283, 333] on input "text" at bounding box center [386, 333] width 288 height 34
type input "AssignReviewer2"
click at [606, 251] on select "State List Assessor's Office Assessor's Office Commercial Structures Commercial…" at bounding box center [699, 254] width 288 height 34
select select "custom-list-f9a9d1a7-0962-48f6-884e-0c2268a62952"
click at [555, 237] on select "State List Assessor's Office Assessor's Office Commercial Structures Commercial…" at bounding box center [699, 254] width 288 height 34
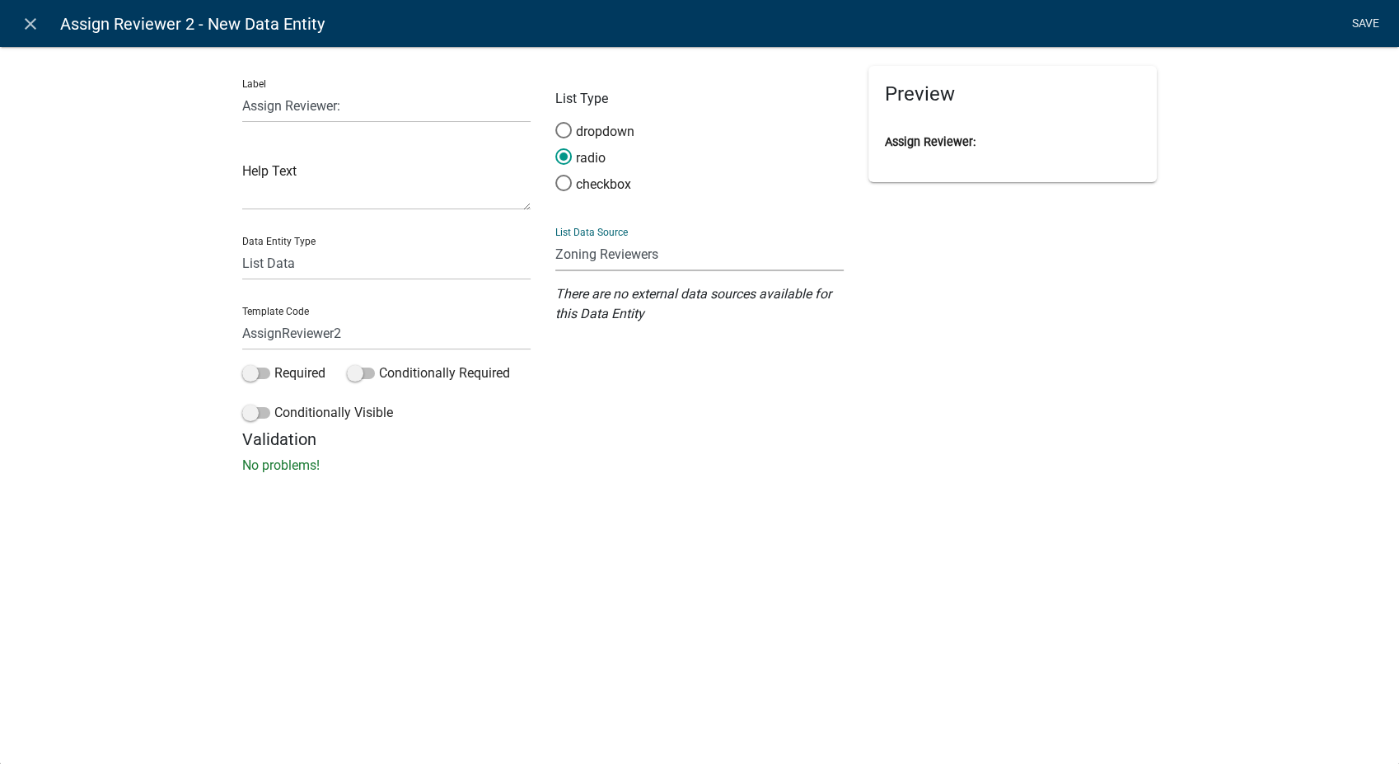
click at [1361, 12] on link "Save" at bounding box center [1364, 23] width 41 height 31
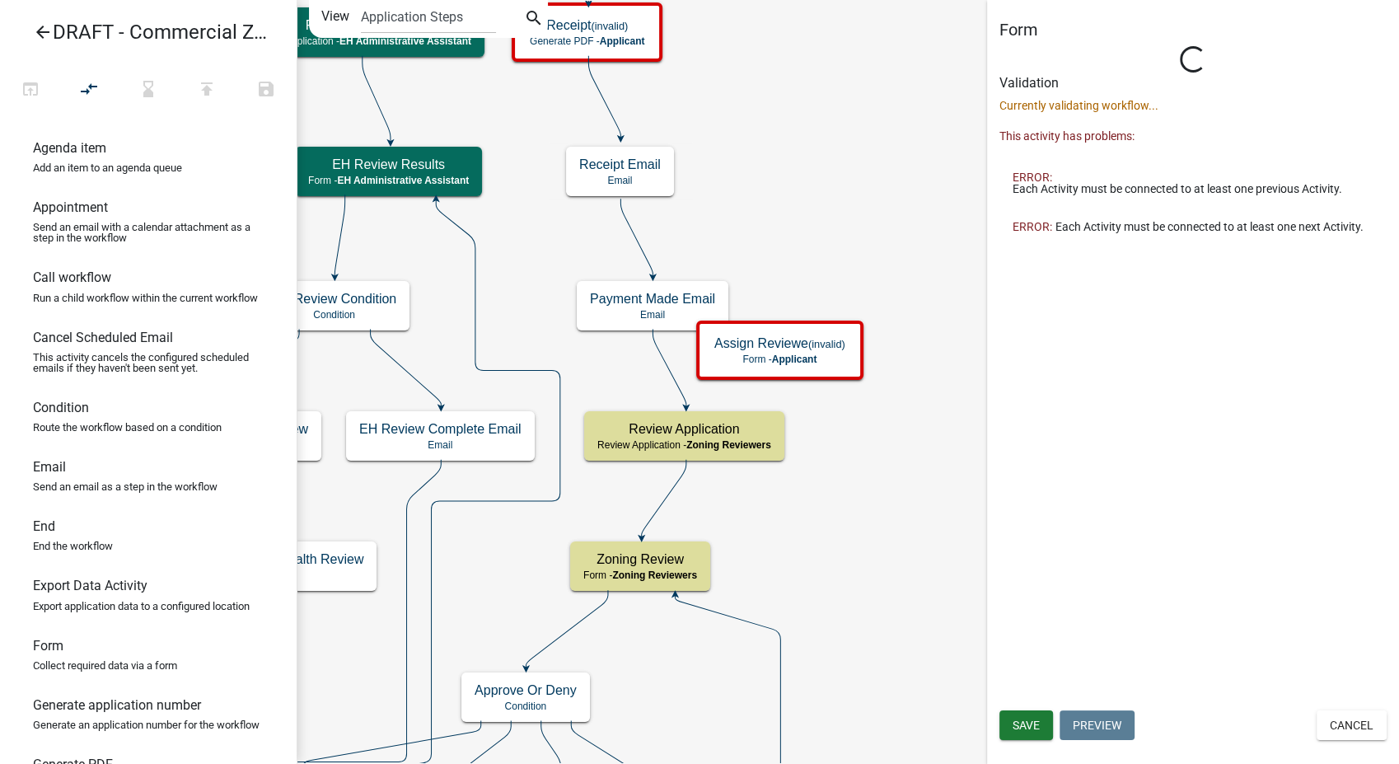
select select "9237CE04-550D-4DF2-9581-D5EB3BEB1E3F"
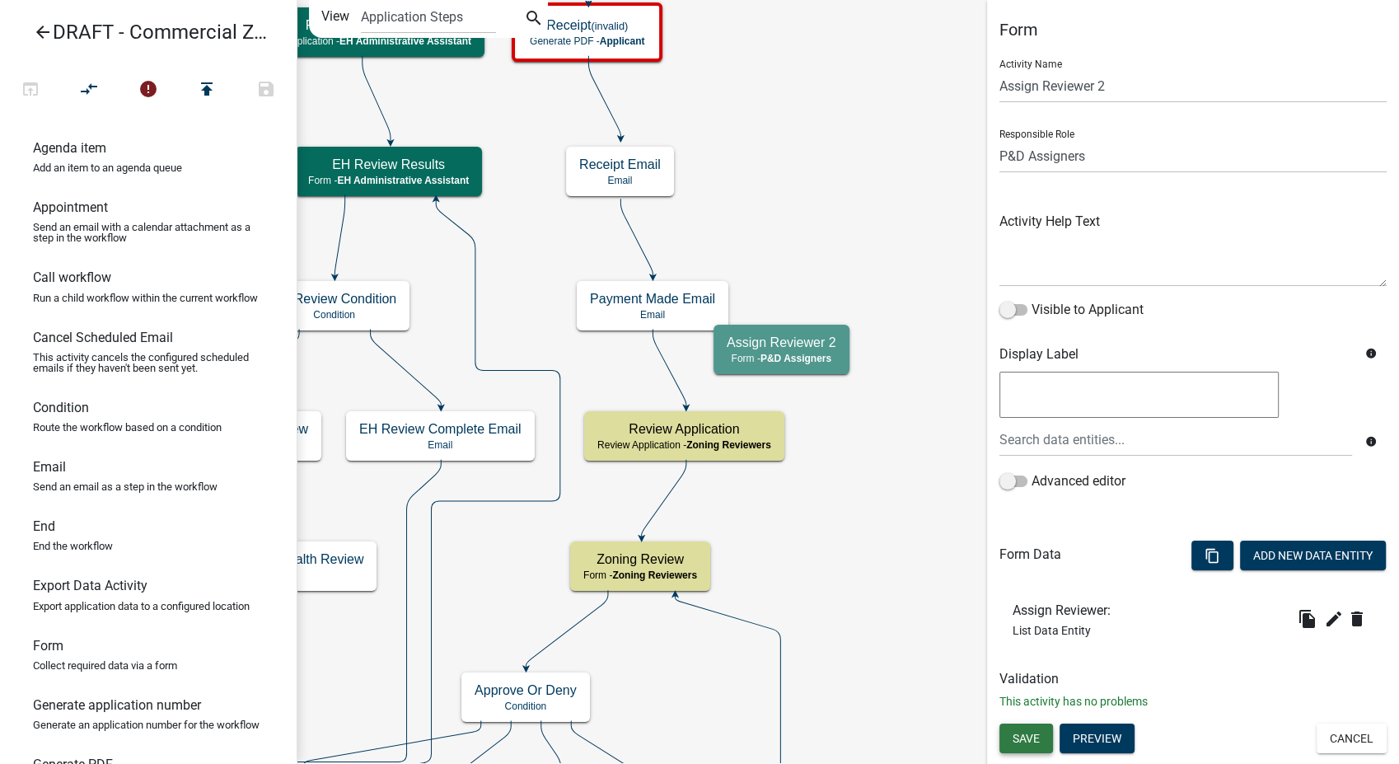
click at [1017, 746] on button "Save" at bounding box center [1026, 738] width 54 height 30
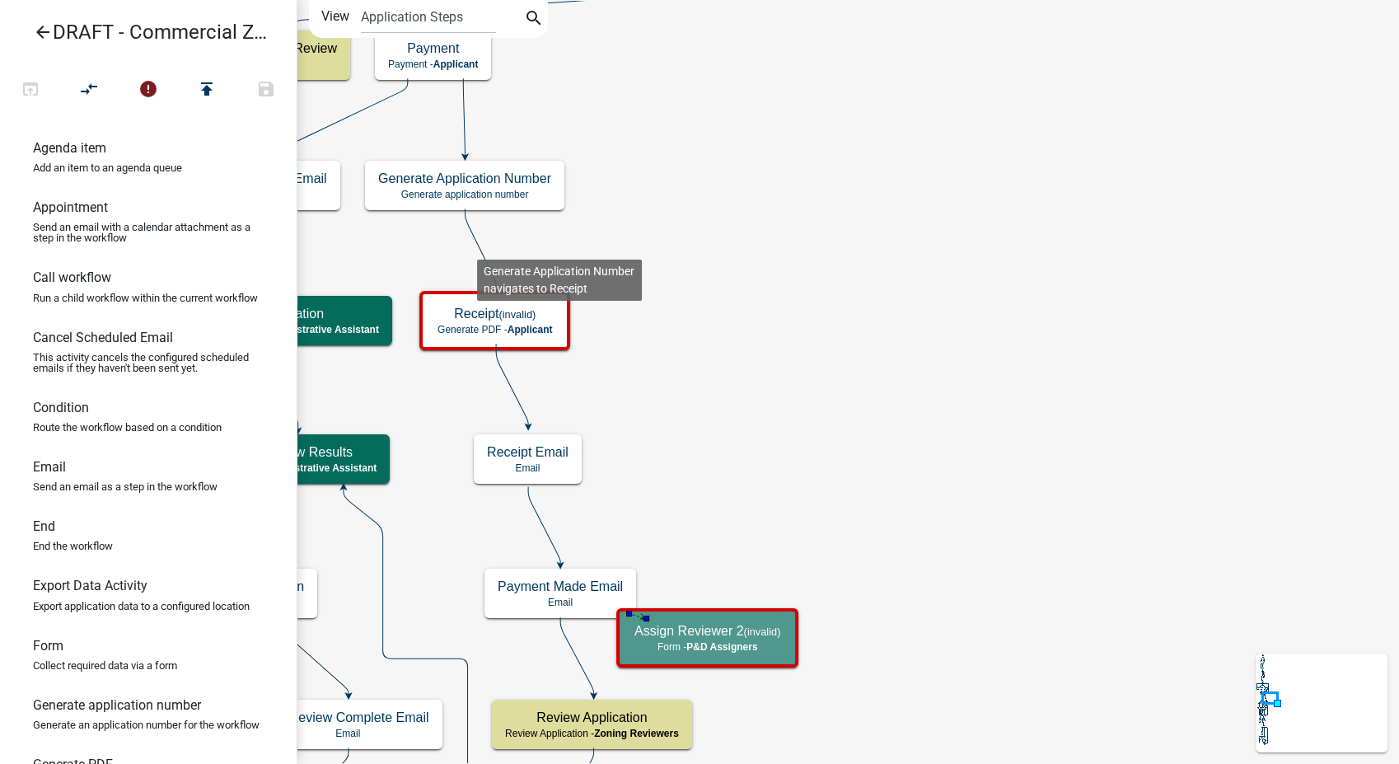
click at [475, 246] on icon at bounding box center [480, 250] width 31 height 82
click at [512, 390] on icon at bounding box center [512, 385] width 32 height 82
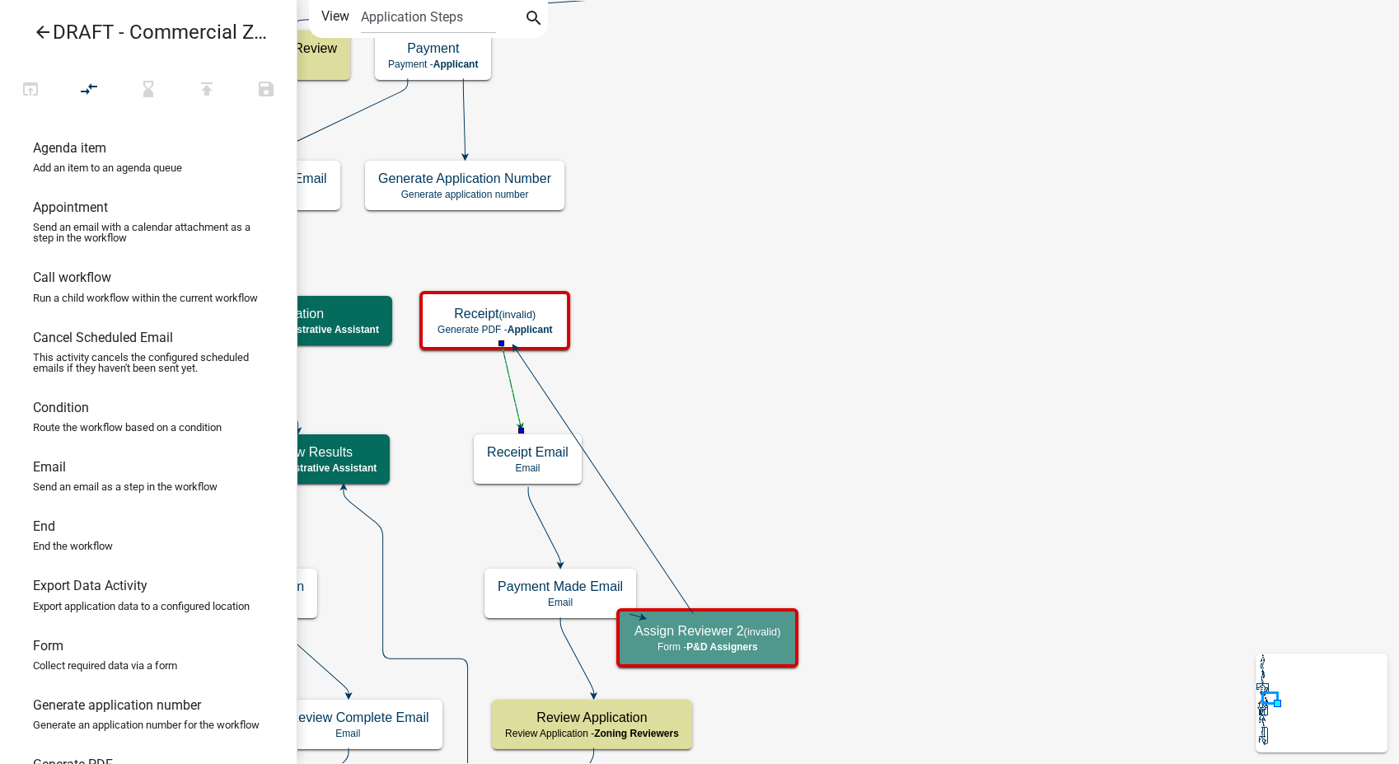
click at [549, 542] on icon at bounding box center [544, 525] width 32 height 77
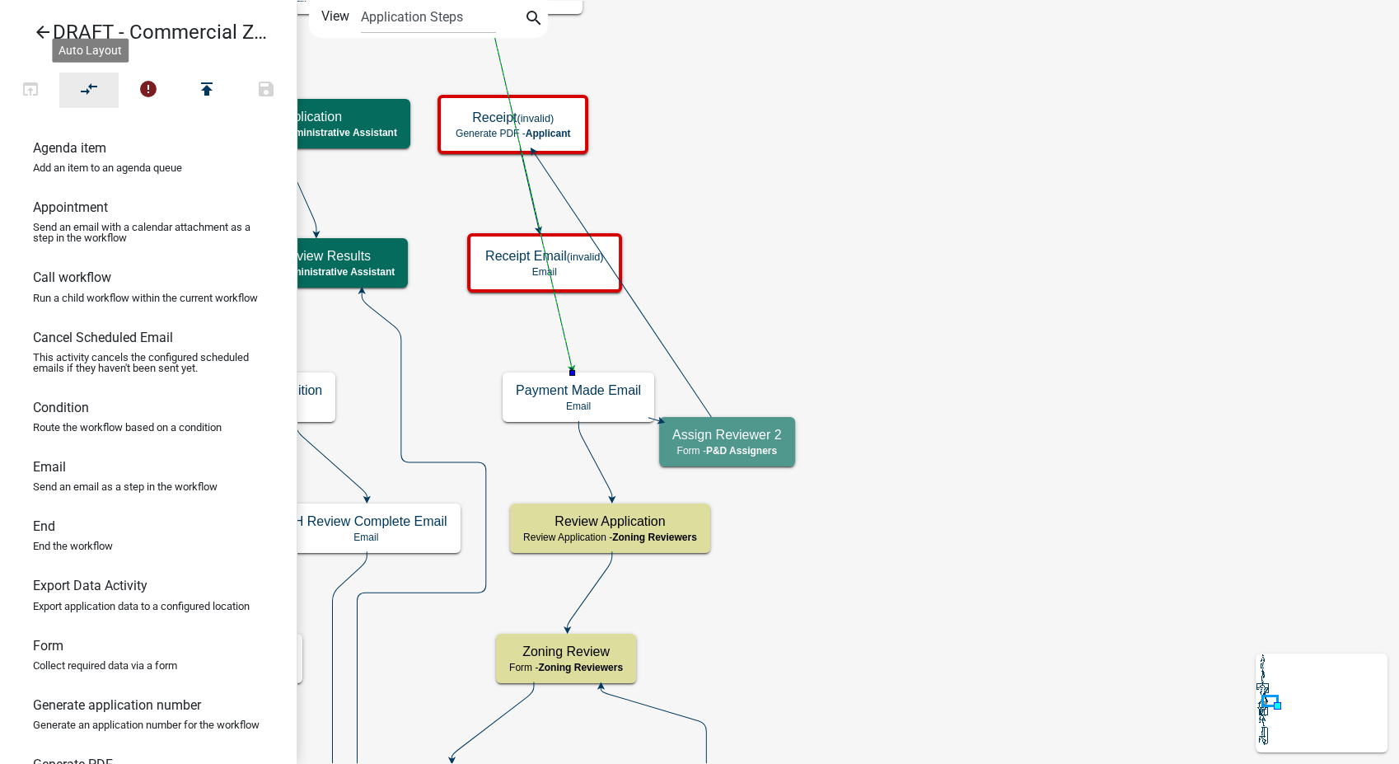
click at [93, 96] on icon "compare_arrows" at bounding box center [90, 90] width 20 height 23
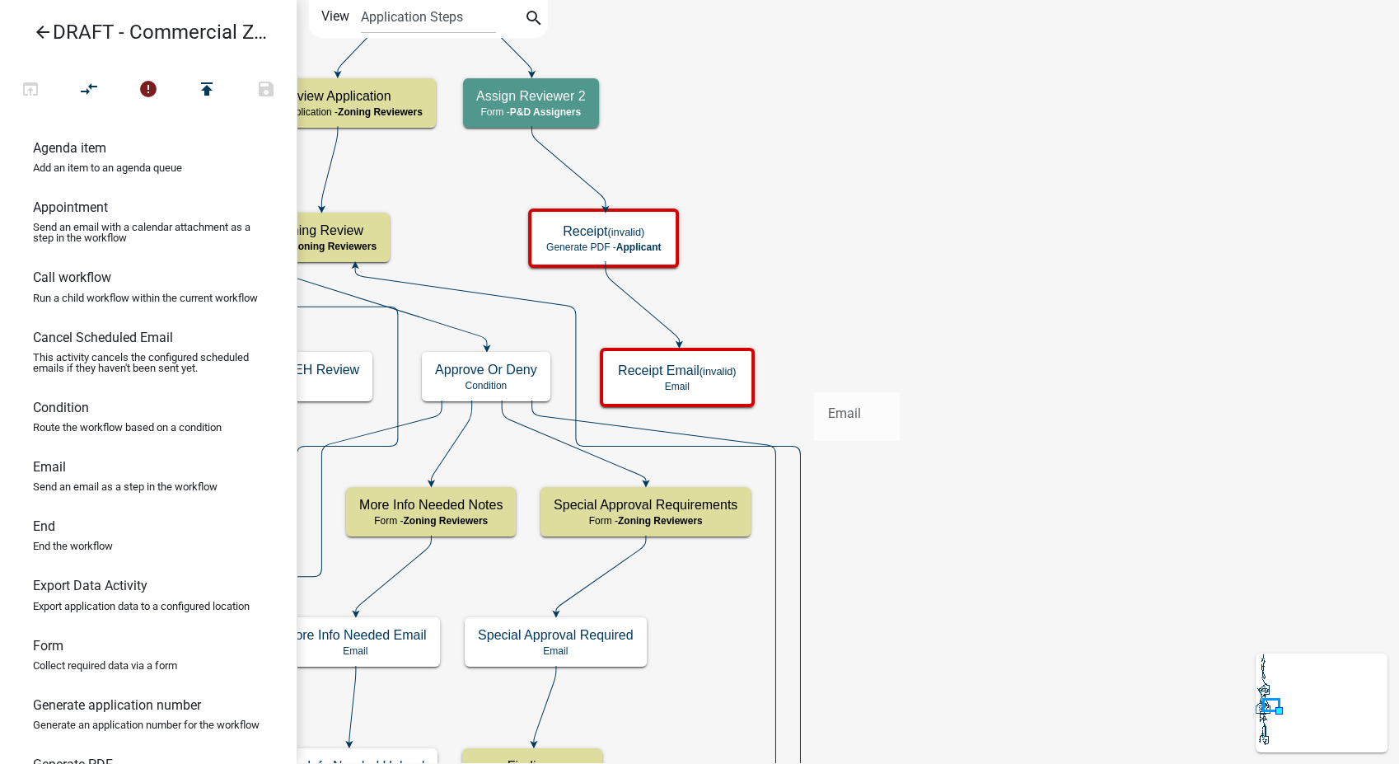
drag, startPoint x: 49, startPoint y: 486, endPoint x: 814, endPoint y: 379, distance: 772.0
click at [814, 379] on div "arrow_back DRAFT - Commercial Zoning Permit open_in_browser compare_arrows erro…" at bounding box center [699, 382] width 1399 height 764
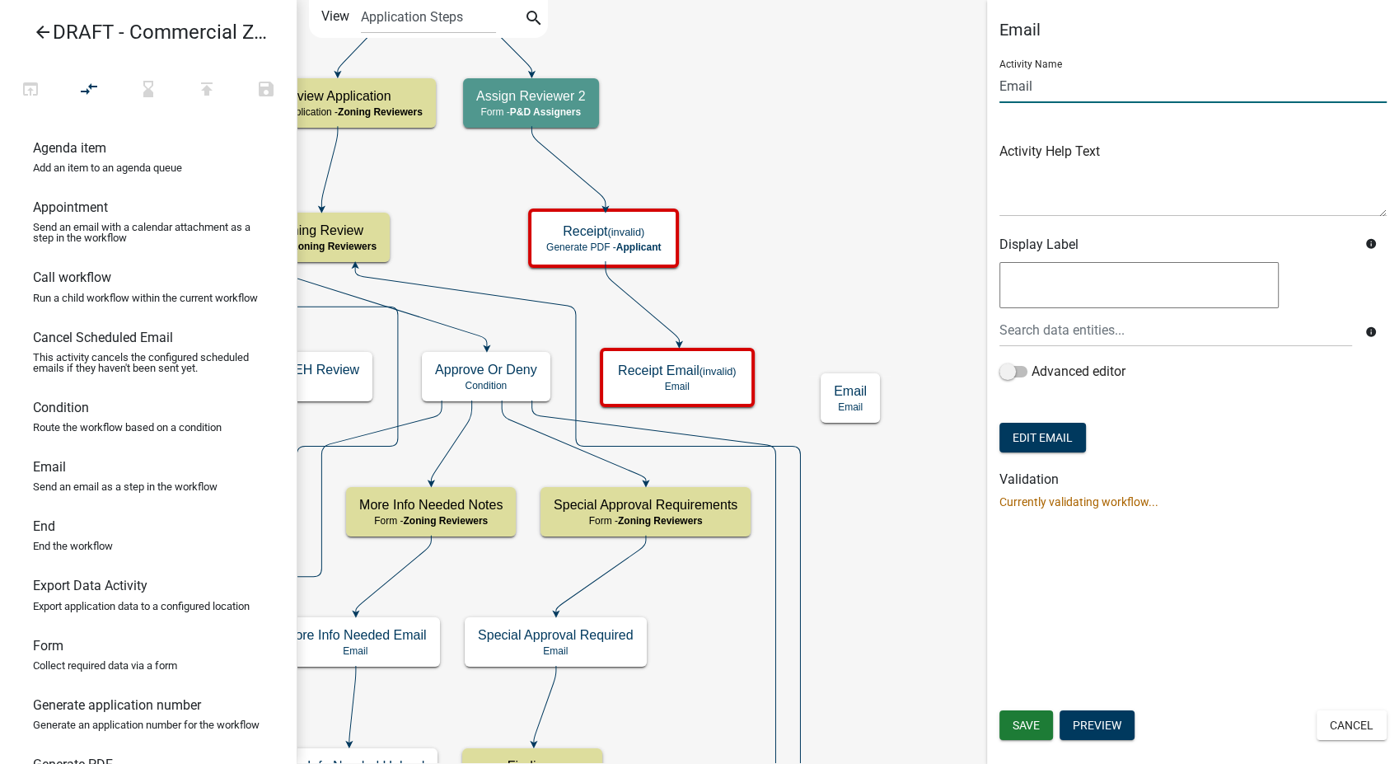
click at [999, 84] on input "Email" at bounding box center [1192, 86] width 387 height 34
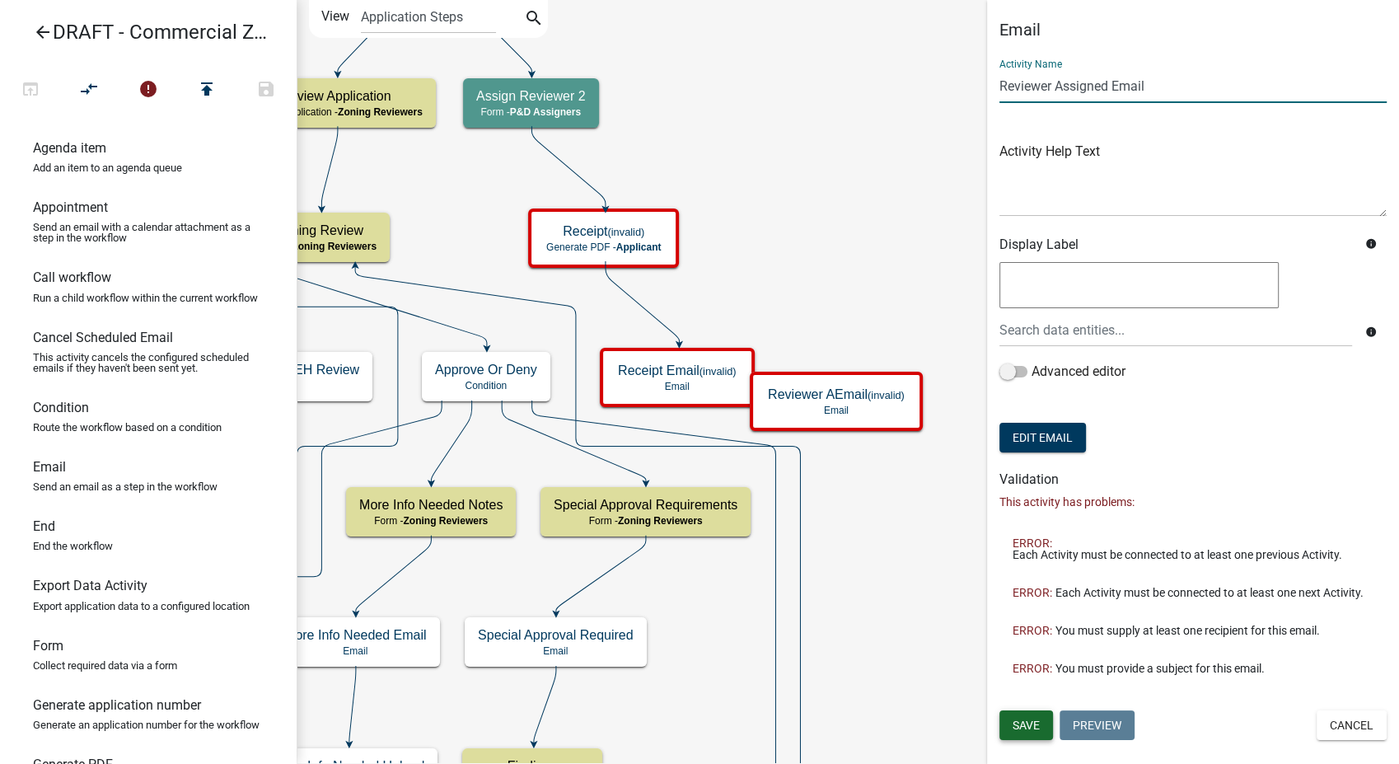
type input "Reviewer Assigned Email"
click at [1028, 724] on span "Save" at bounding box center [1025, 724] width 27 height 13
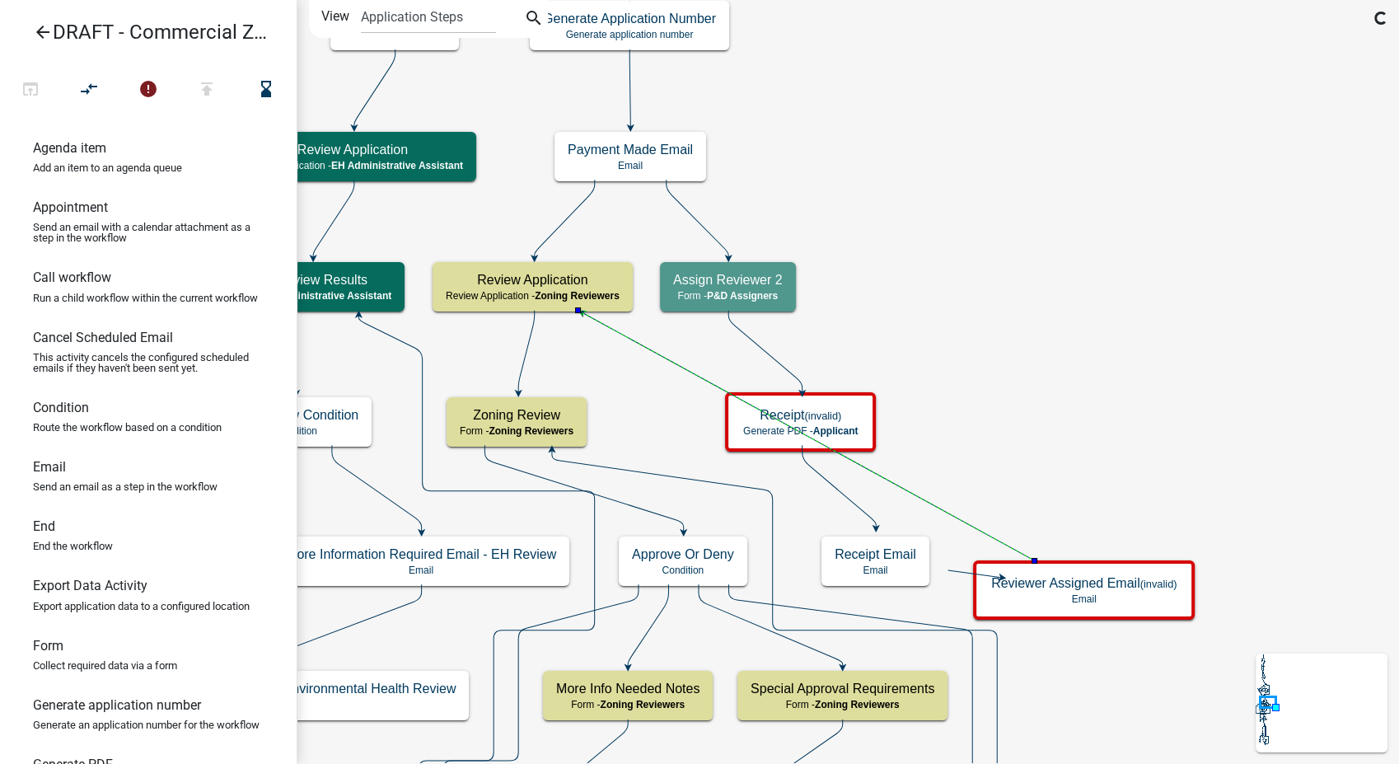
click at [568, 221] on icon at bounding box center [565, 218] width 60 height 77
click at [85, 93] on icon "compare_arrows" at bounding box center [90, 90] width 20 height 23
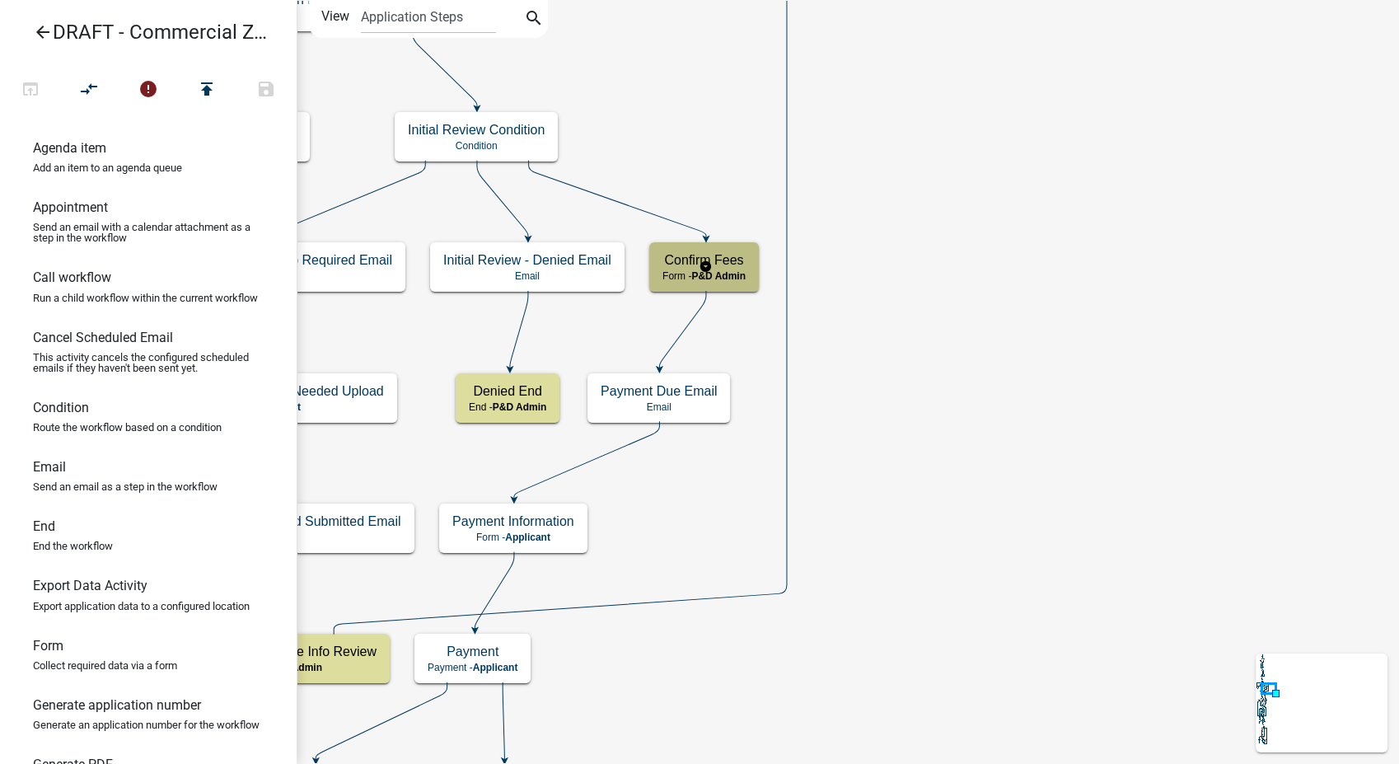
click at [734, 267] on h5 "Confirm Fees" at bounding box center [703, 260] width 83 height 16
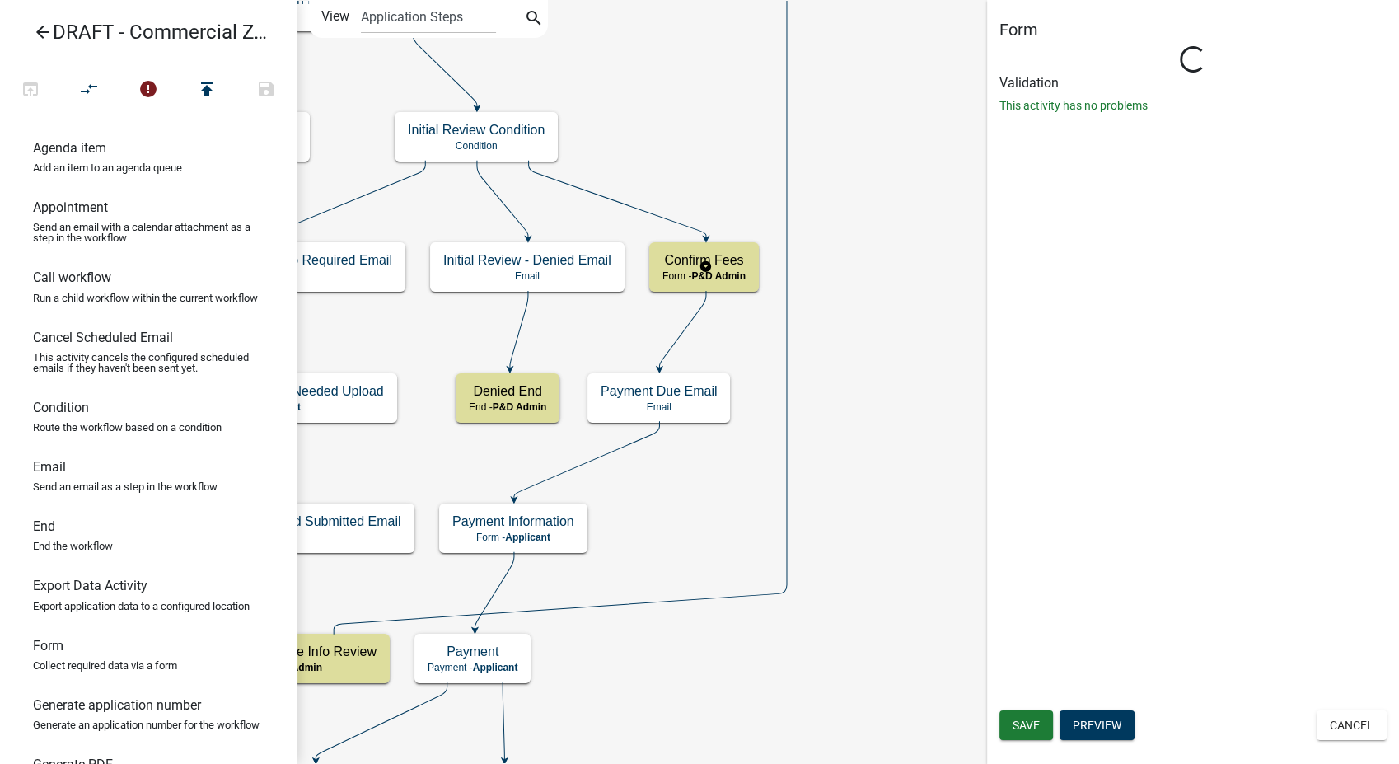
select select "1D7849C7-47D0-45C1-BB15-B11DE66EF8E1"
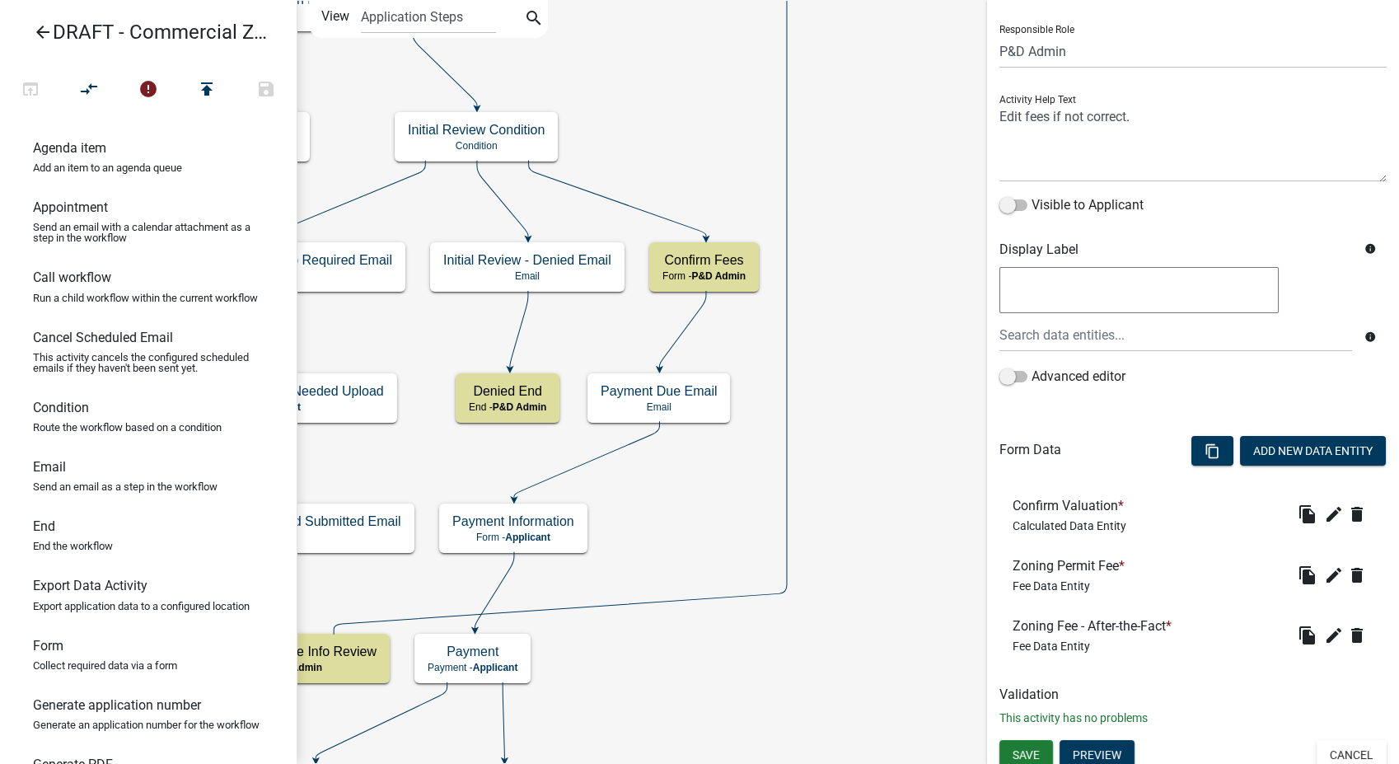
scroll to position [113, 0]
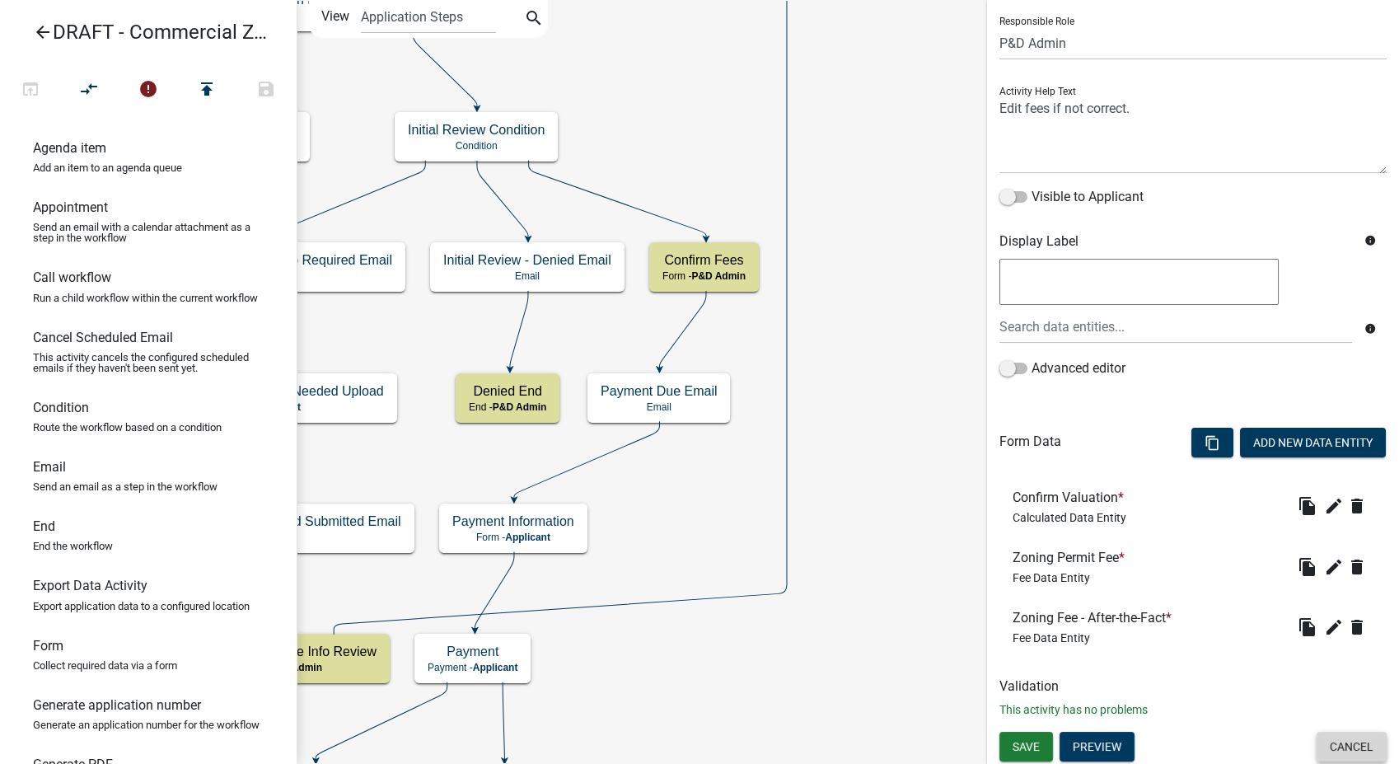
click at [1316, 743] on button "Cancel" at bounding box center [1351, 747] width 70 height 30
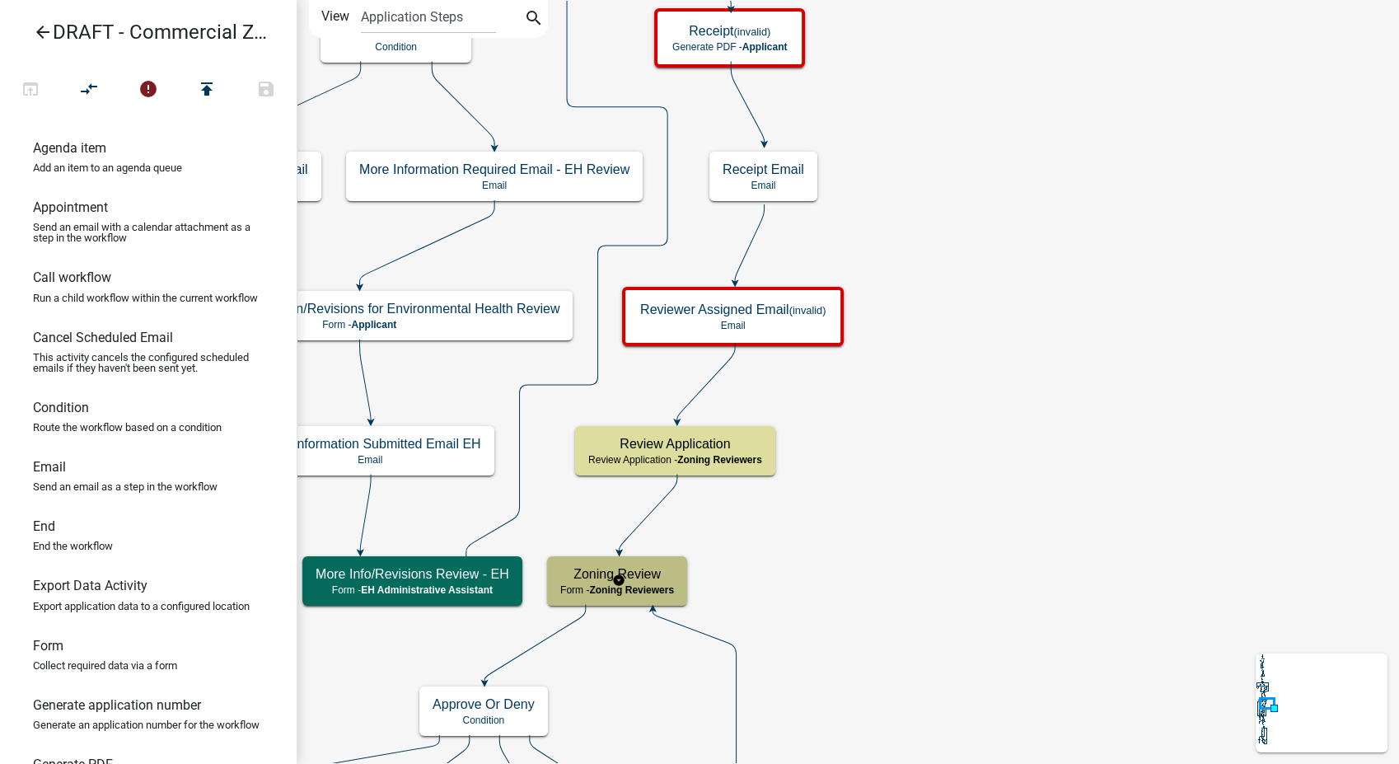
click at [630, 573] on h5 "Zoning Review" at bounding box center [617, 574] width 114 height 16
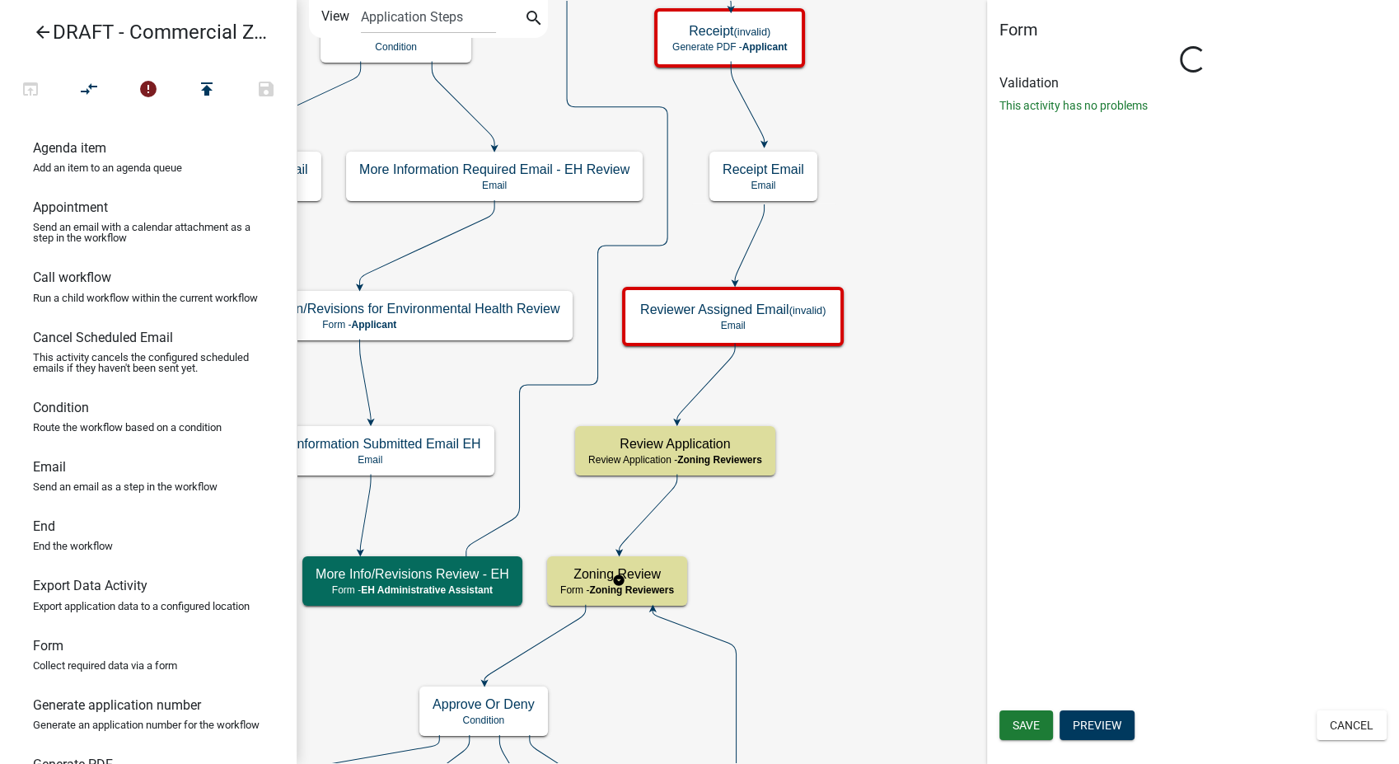
select select "289CA764-5063-4D44-9E26-A723625F811D"
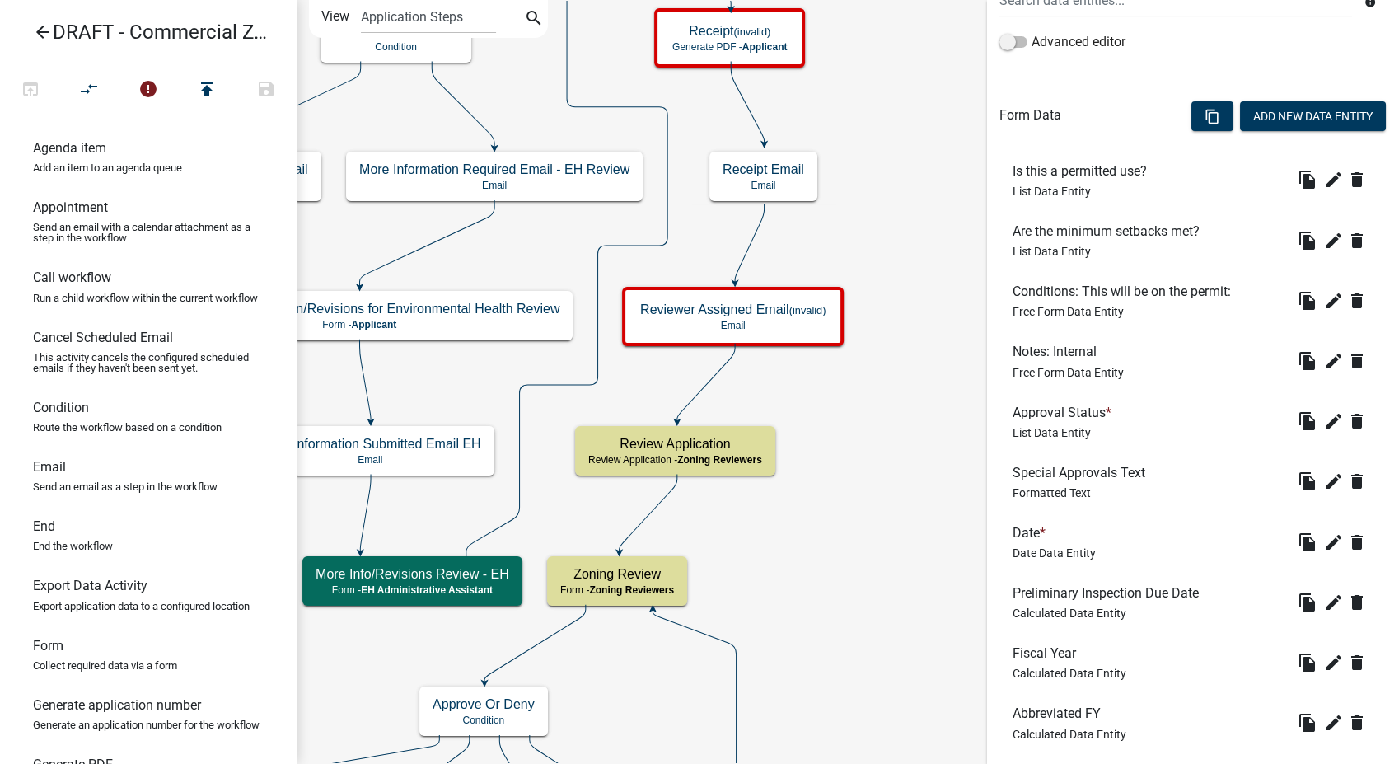
scroll to position [138, 0]
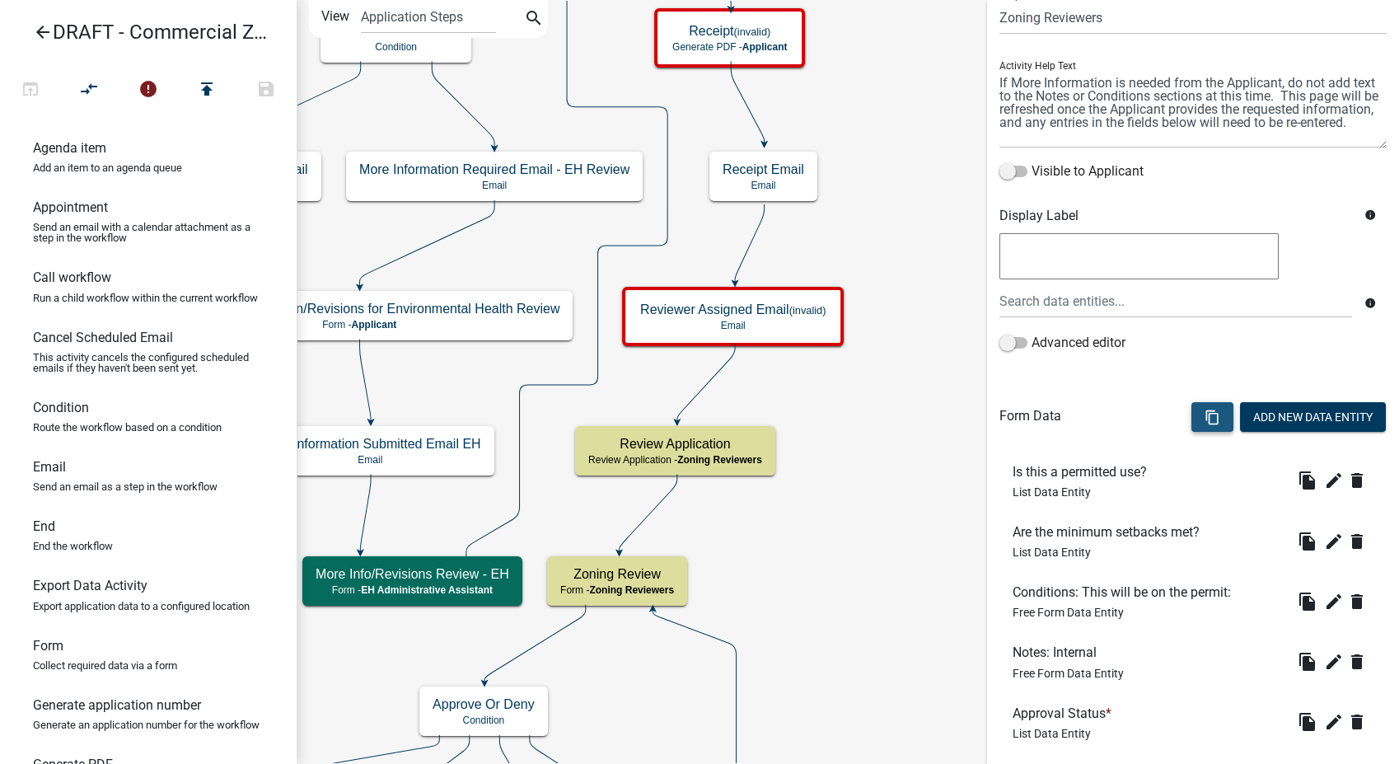
click at [1204, 412] on icon "content_copy" at bounding box center [1212, 417] width 16 height 16
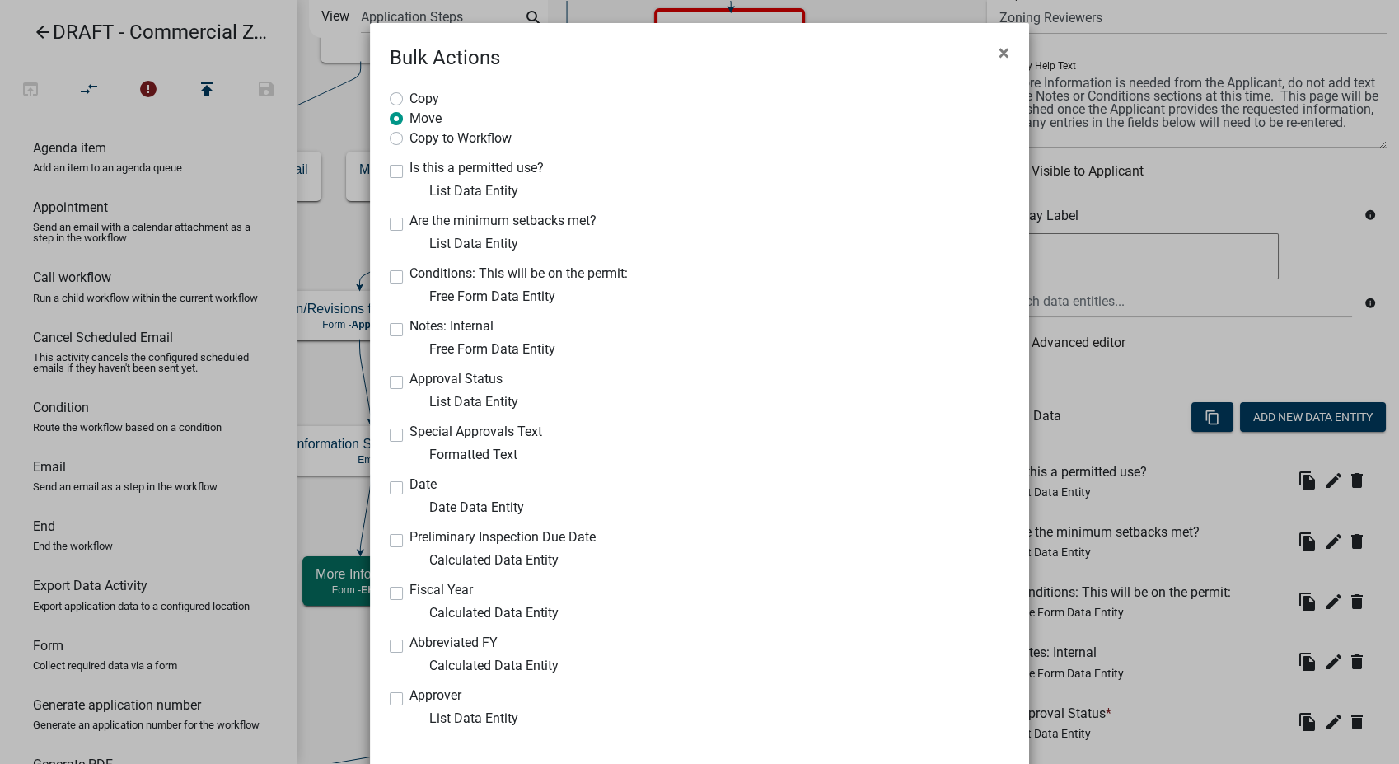
click at [409, 591] on label "Fiscal Year" at bounding box center [440, 589] width 63 height 13
click at [409, 591] on input "Fiscal Year" at bounding box center [414, 588] width 11 height 11
checkbox input "true"
click at [409, 649] on label "Abbreviated FY" at bounding box center [453, 642] width 88 height 13
click at [409, 647] on input "Abbreviated FY" at bounding box center [414, 641] width 11 height 11
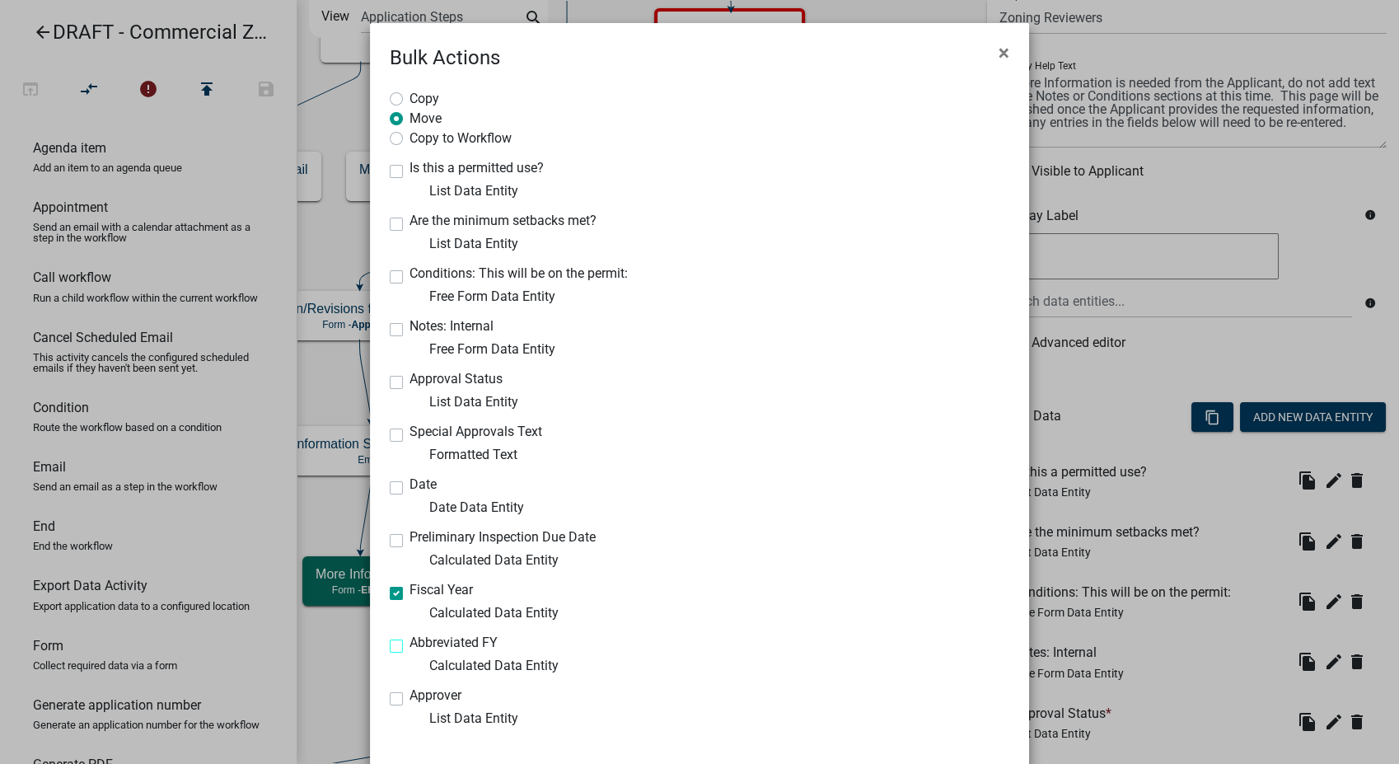
checkbox input "true"
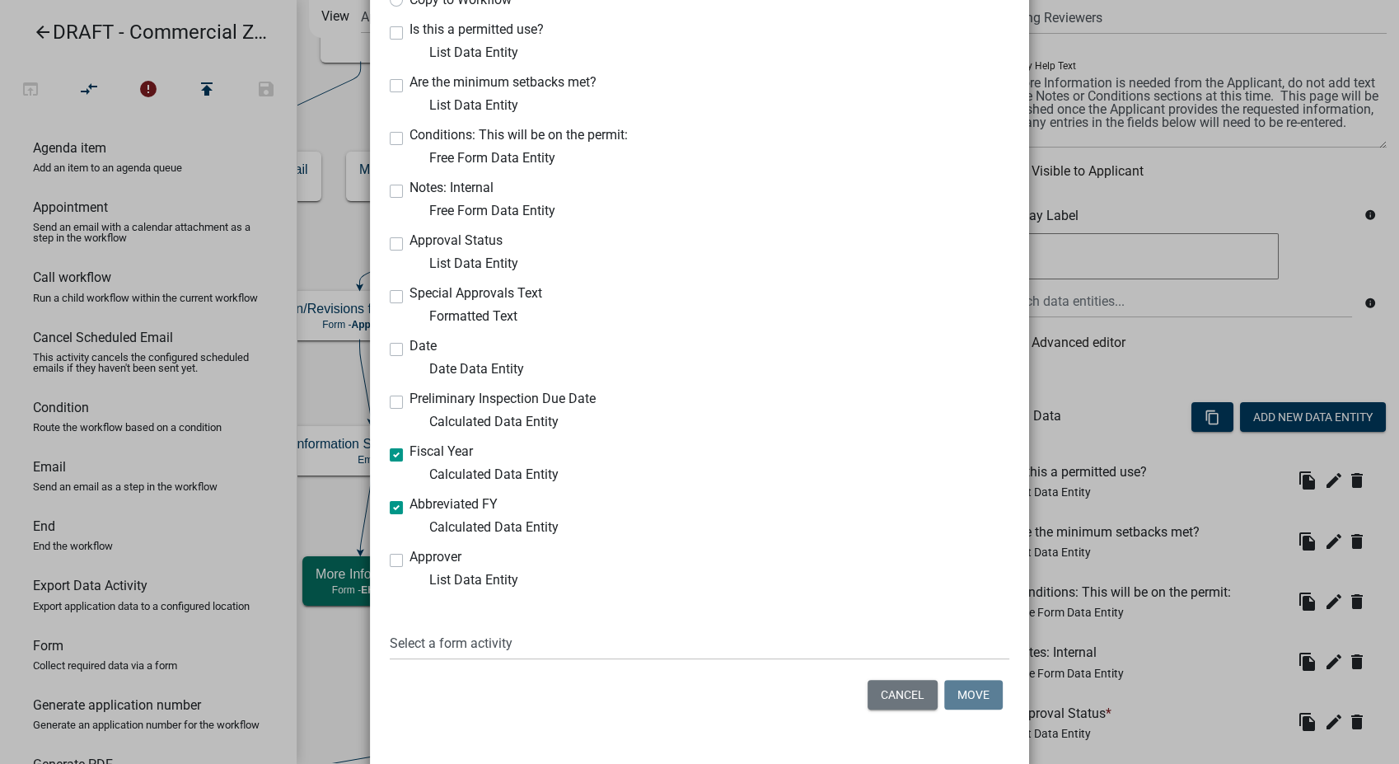
scroll to position [165, 0]
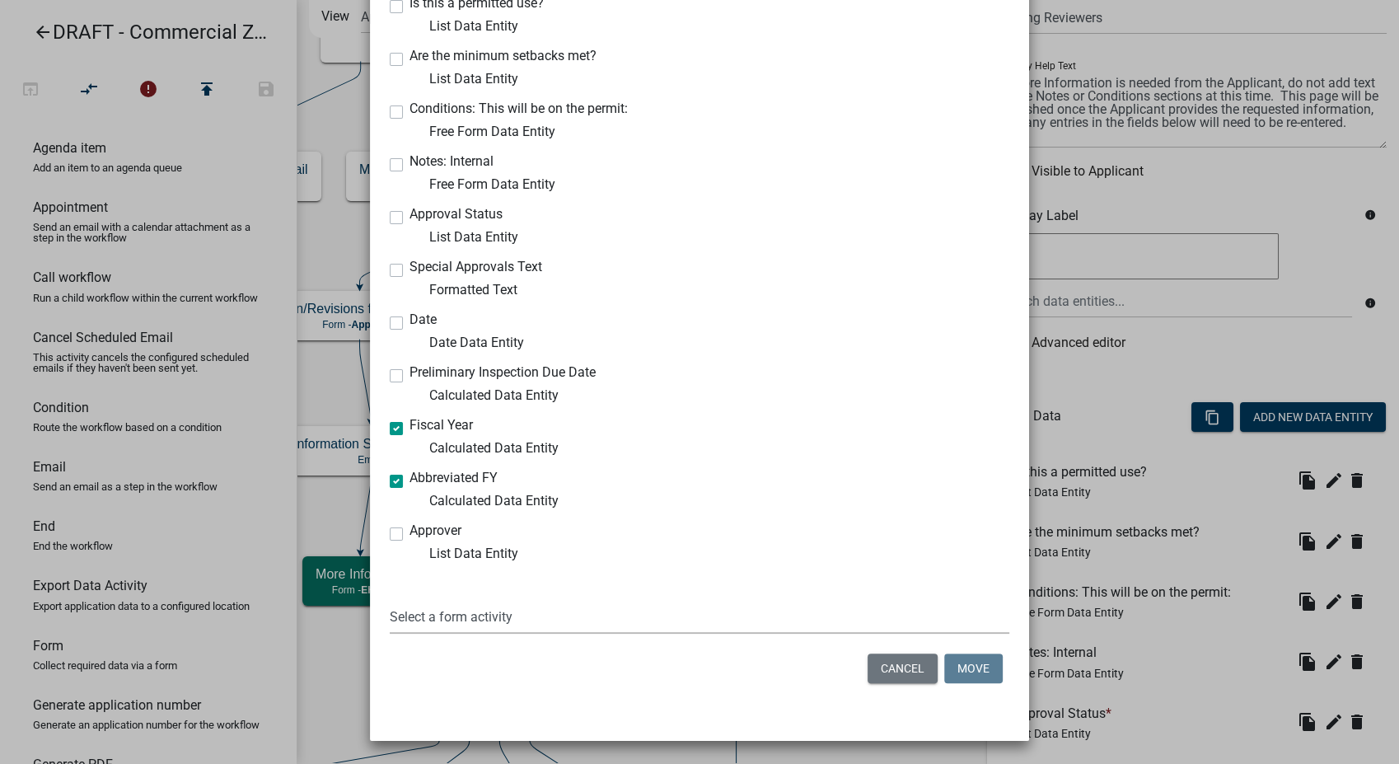
click at [495, 616] on select "Select a form activity Contact and Property Information Application Submittal D…" at bounding box center [700, 617] width 620 height 34
select select "07c27d7b-3b0a-479f-ac12-d7e15c16c062"
click at [390, 600] on select "Select a form activity Contact and Property Information Application Submittal D…" at bounding box center [700, 617] width 620 height 34
click at [957, 673] on button "Move" at bounding box center [973, 668] width 58 height 30
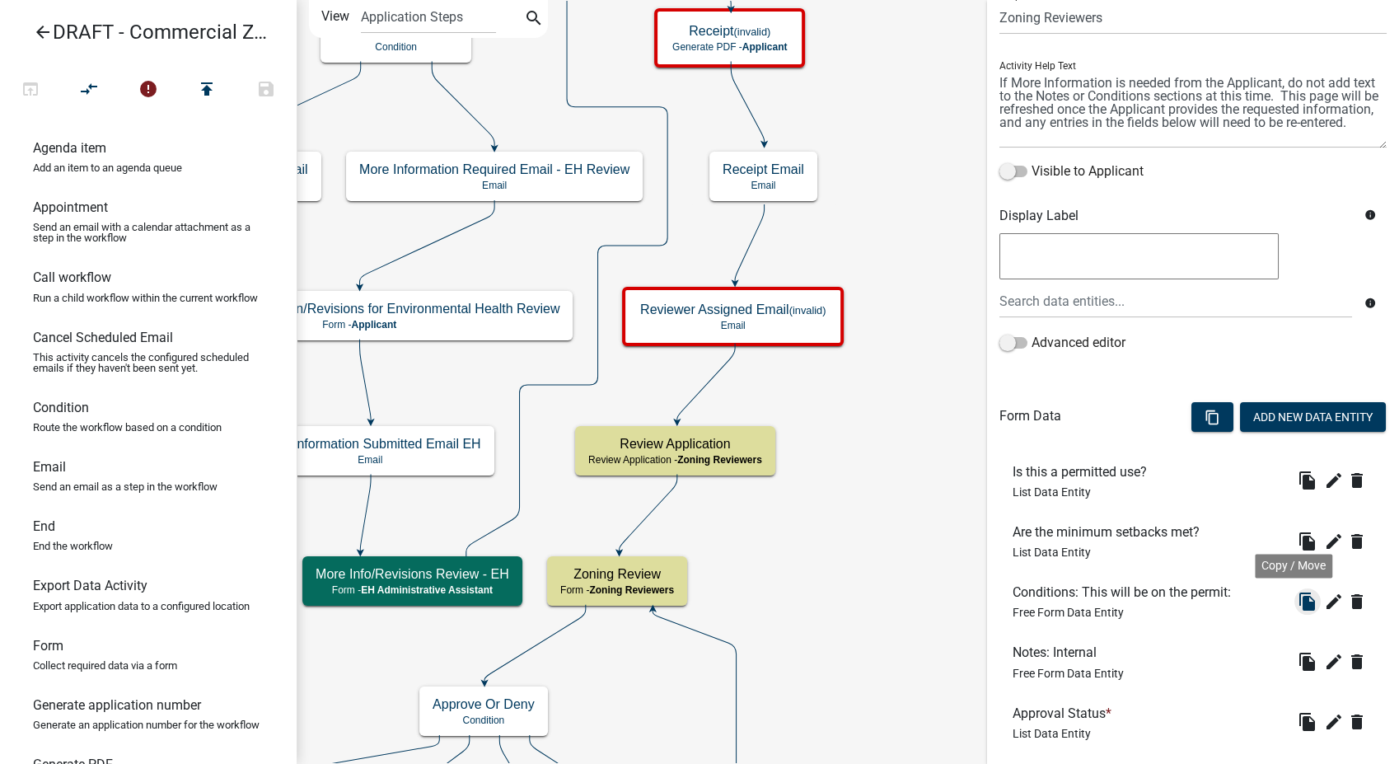
scroll to position [475, 0]
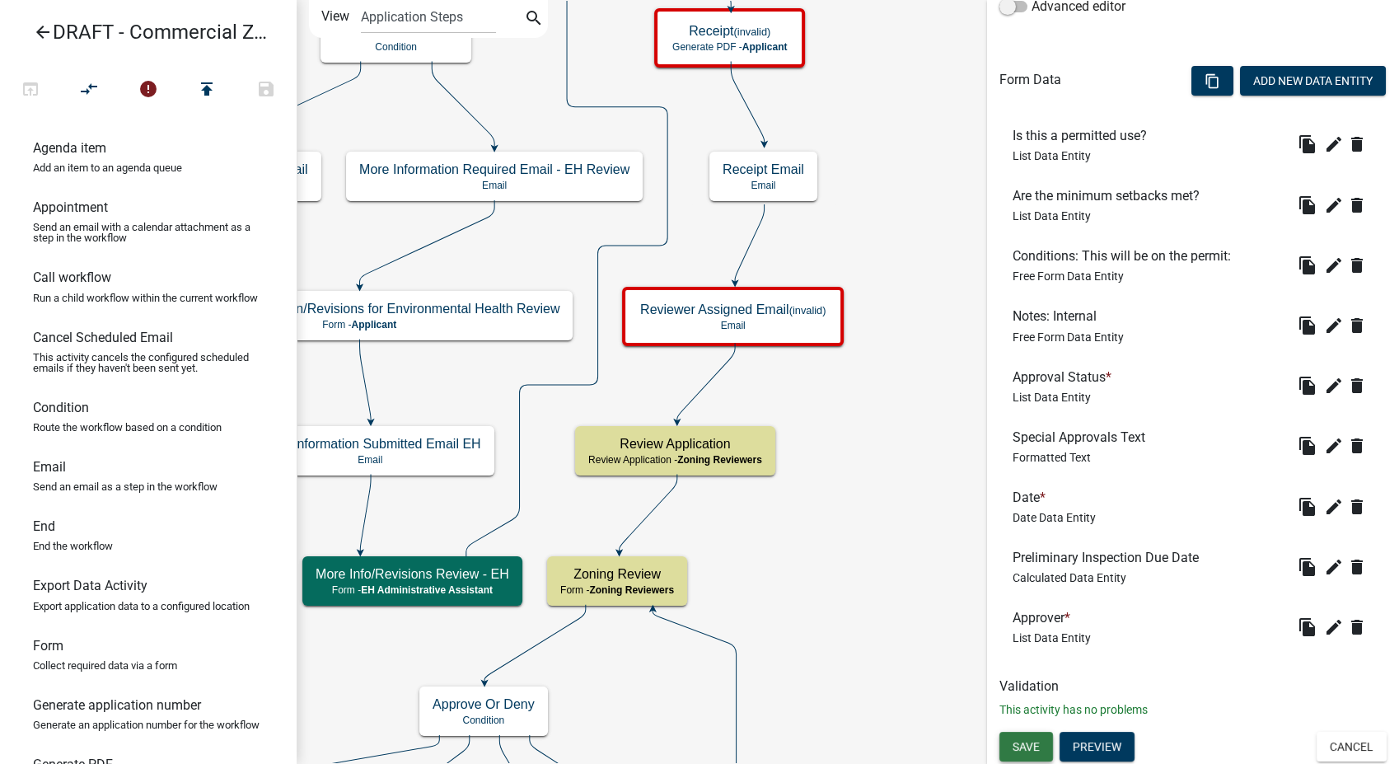
click at [1022, 741] on span "Save" at bounding box center [1025, 745] width 27 height 13
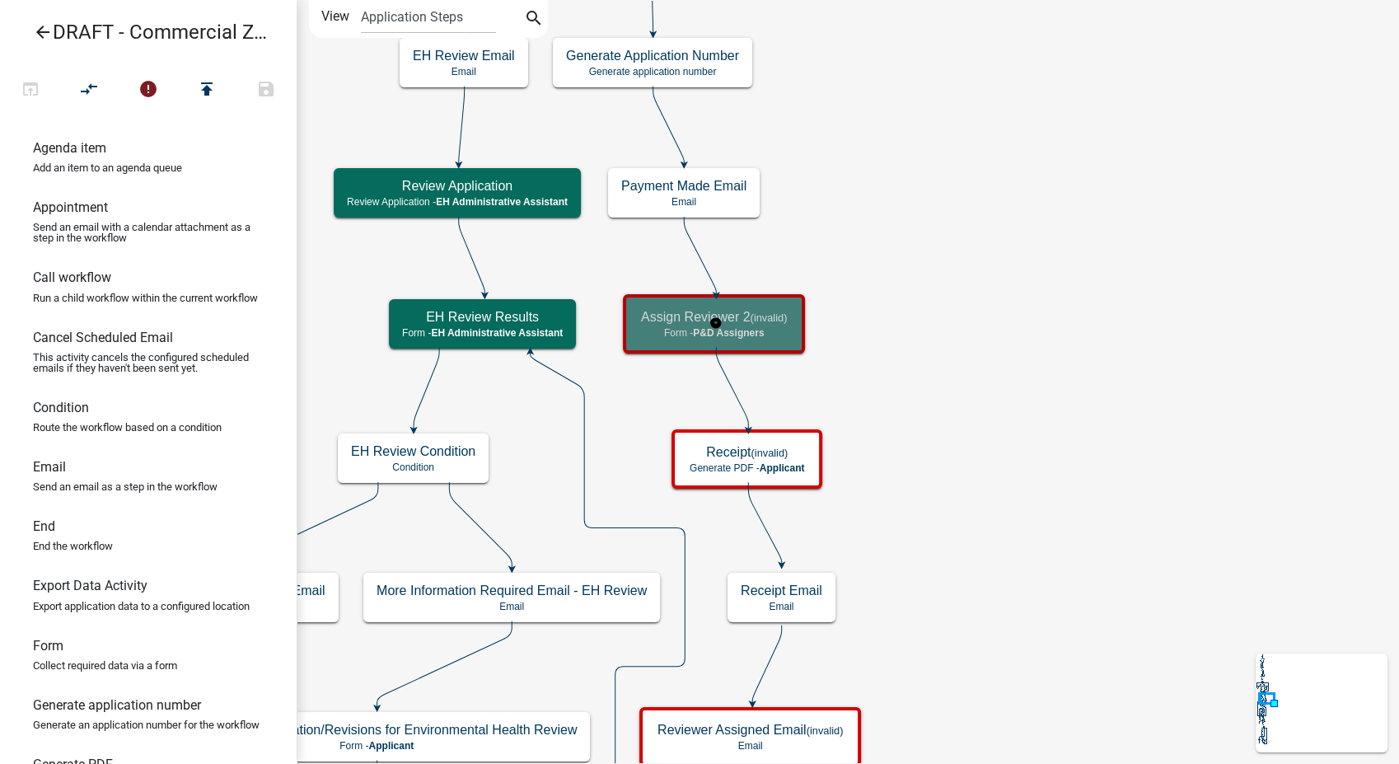
click at [759, 330] on span "P&D Assigners" at bounding box center [728, 333] width 71 height 12
select select "9237CE04-550D-4DF2-9581-D5EB3BEB1E3F"
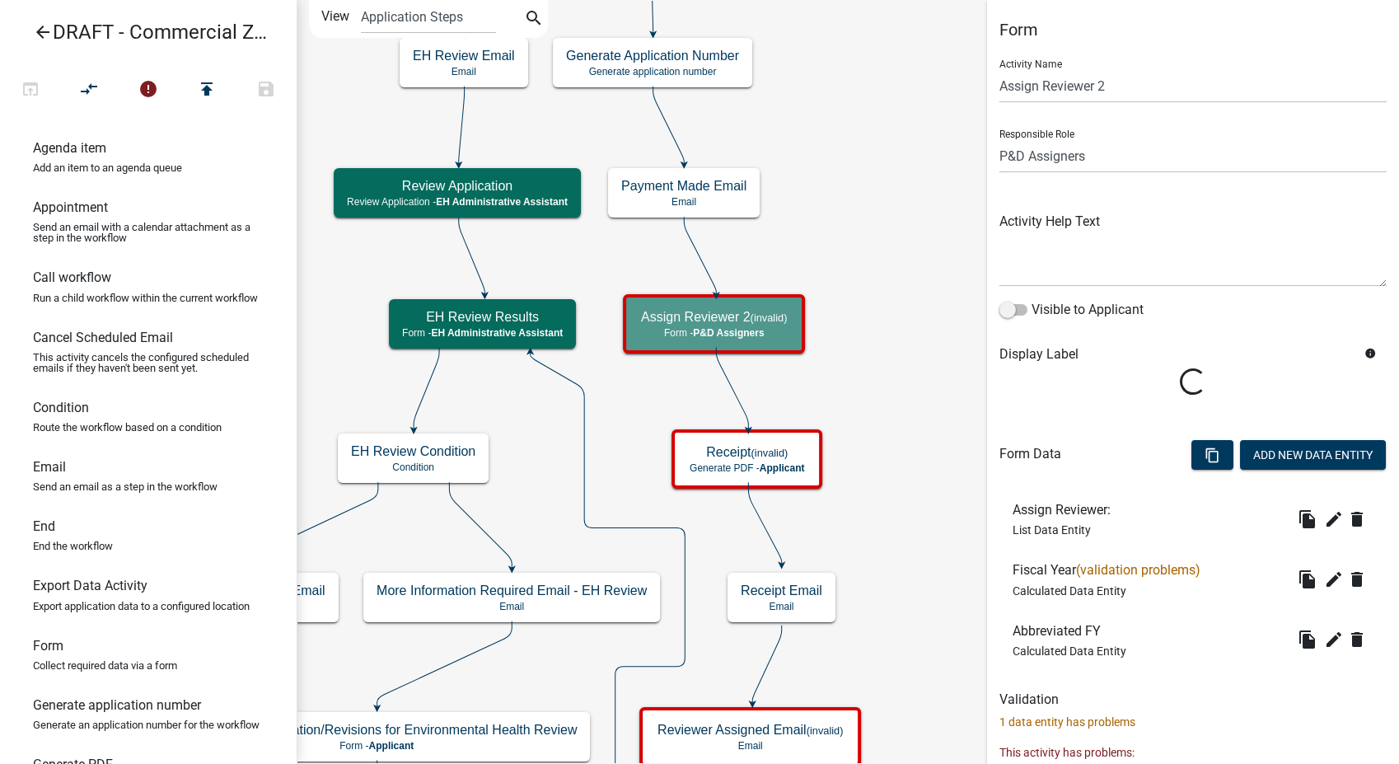
scroll to position [92, 0]
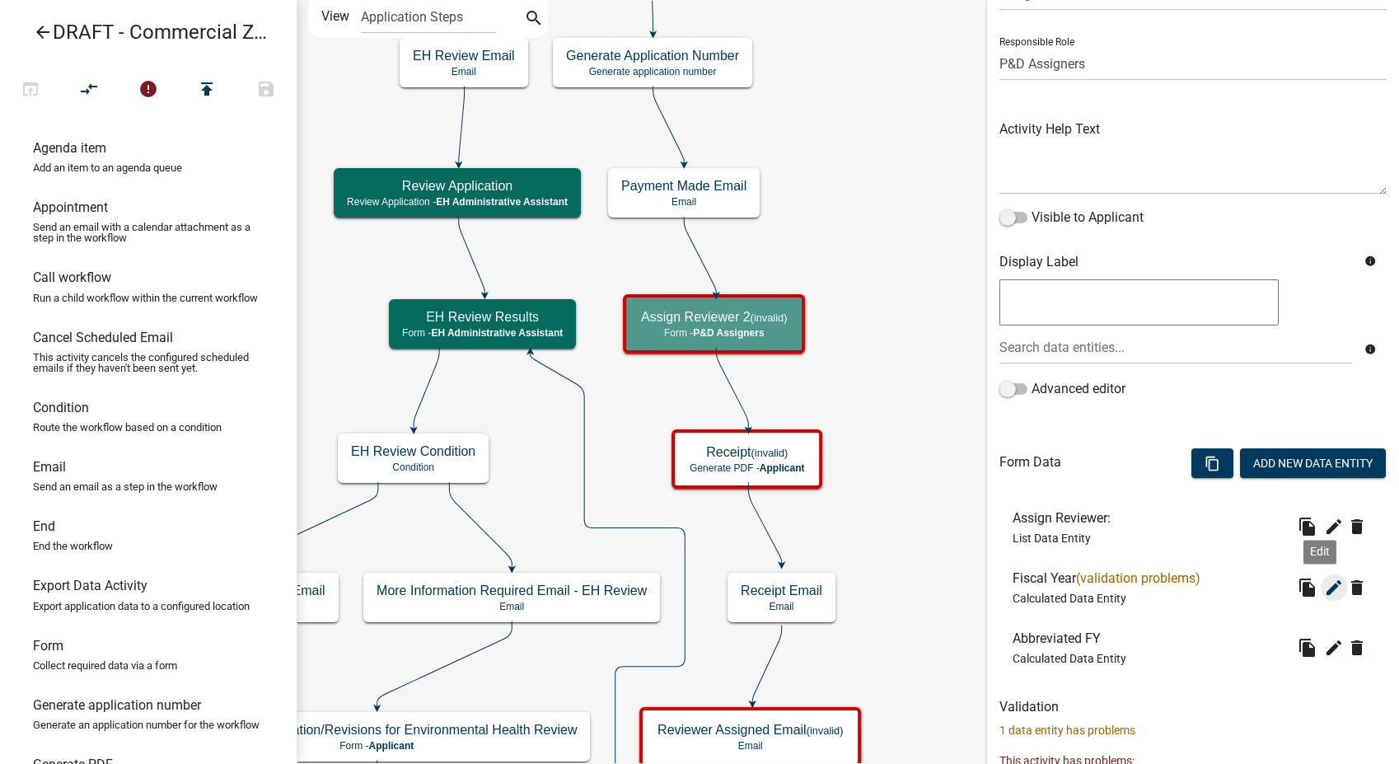
click at [1324, 588] on icon "edit" at bounding box center [1334, 587] width 20 height 20
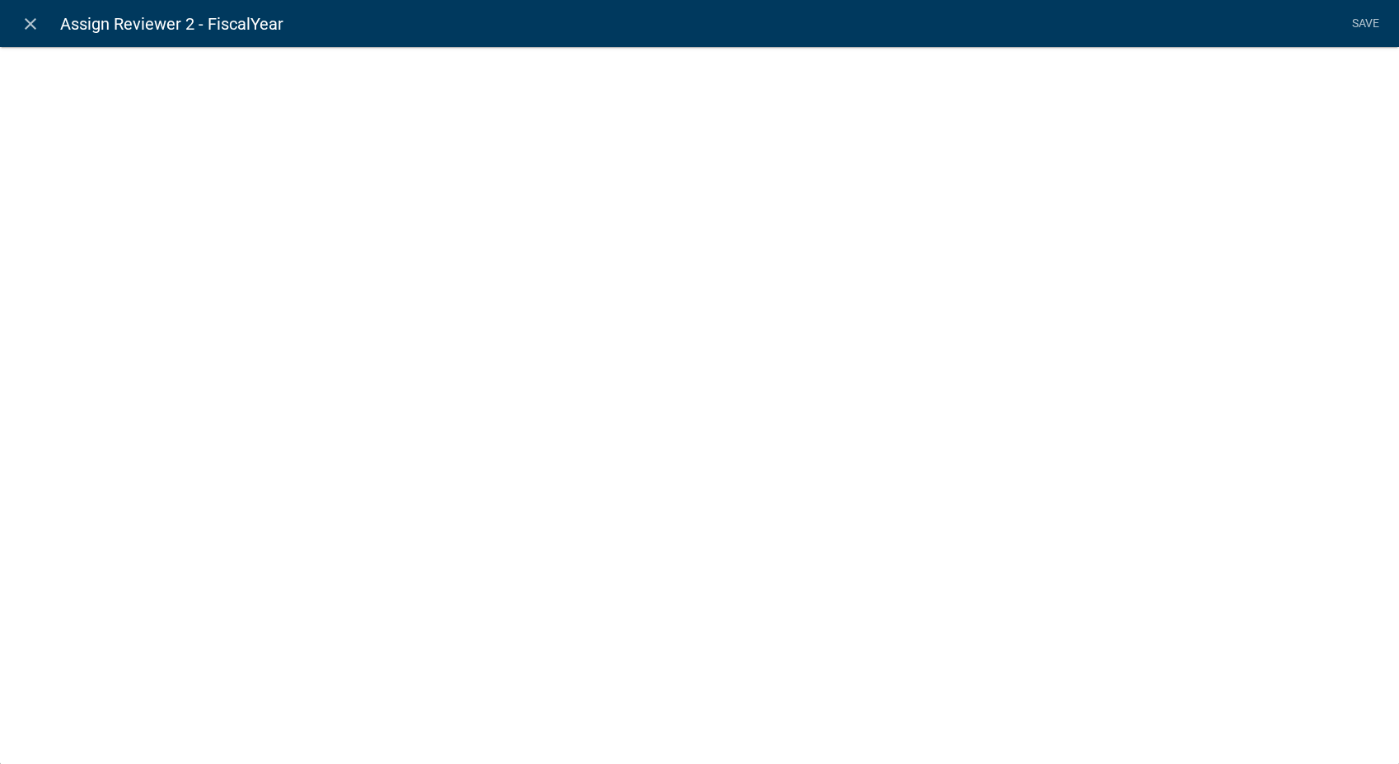
select select "calculated-value"
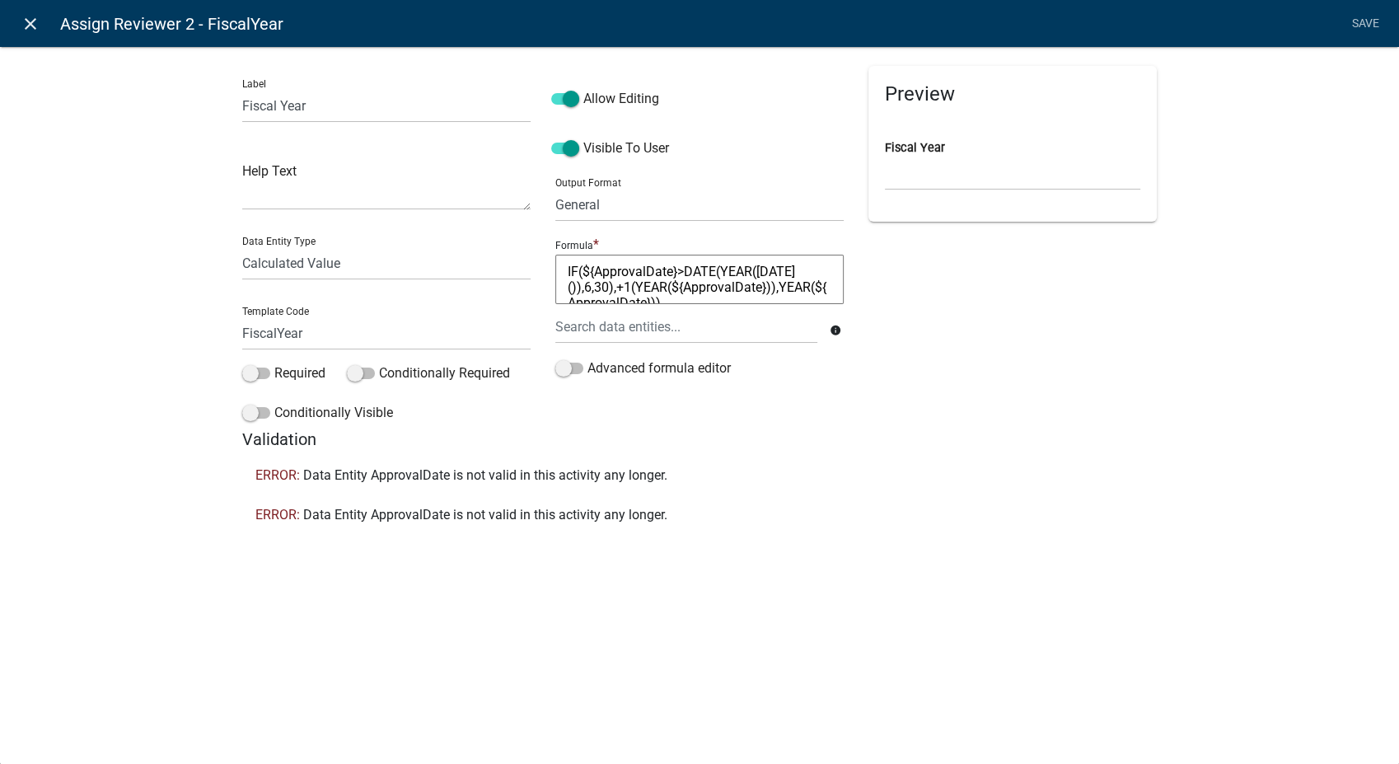
click at [38, 21] on icon "close" at bounding box center [31, 24] width 20 height 20
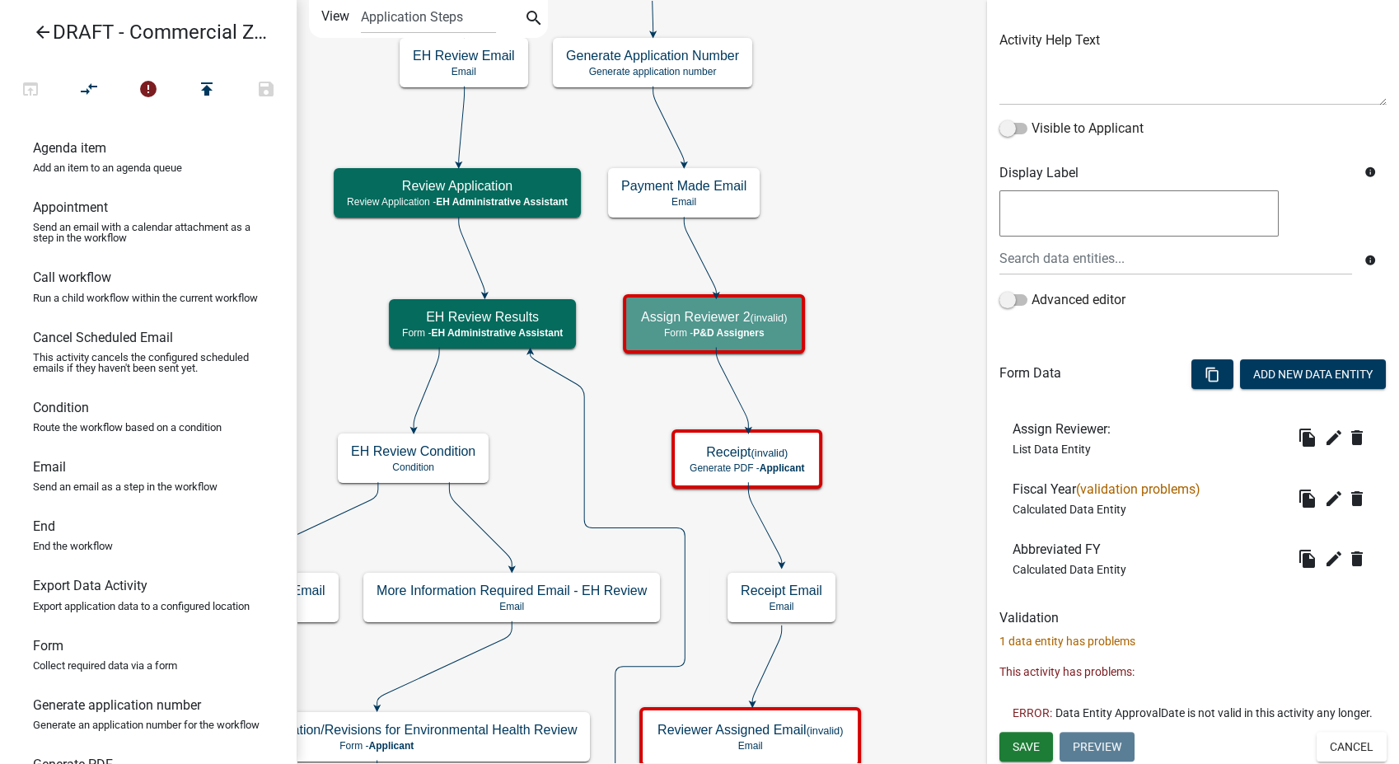
scroll to position [194, 0]
click at [1318, 746] on button "Cancel" at bounding box center [1351, 745] width 70 height 30
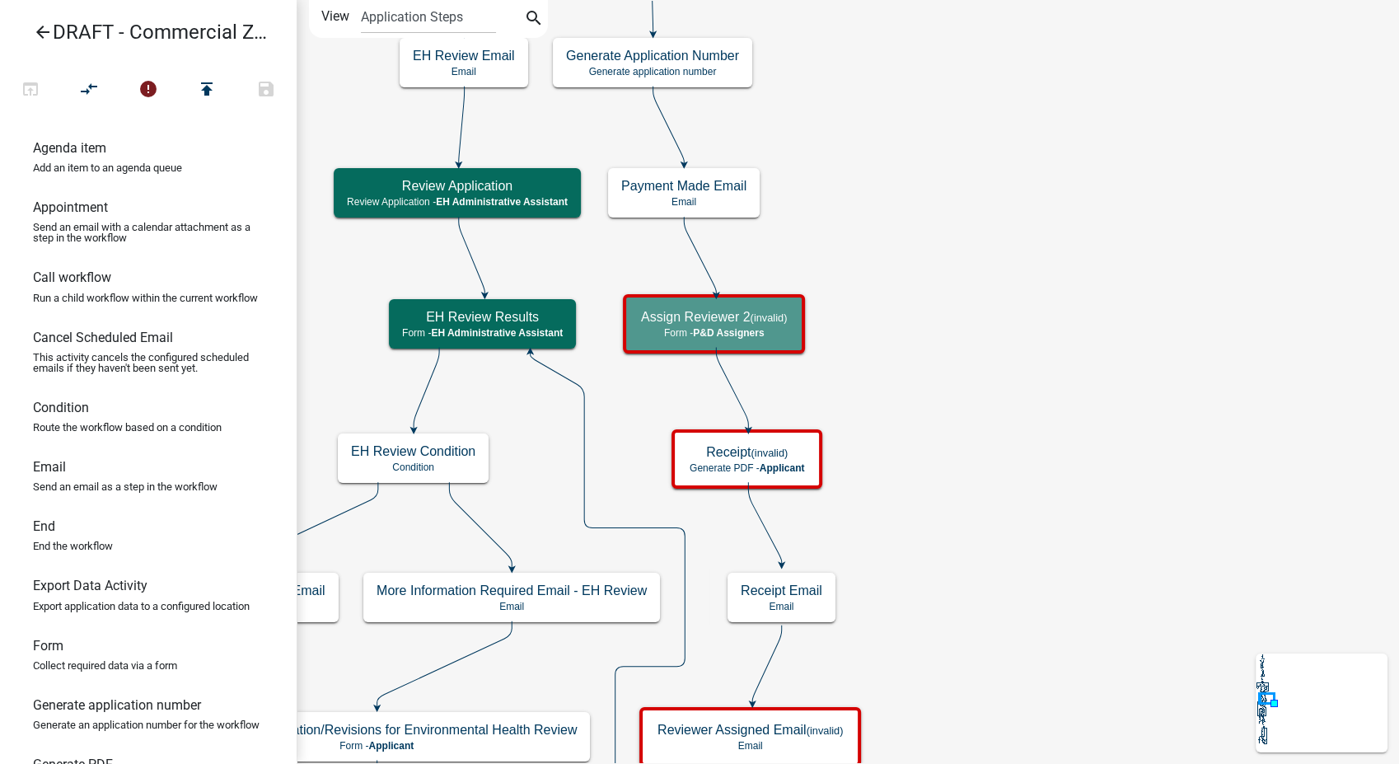
scroll to position [0, 0]
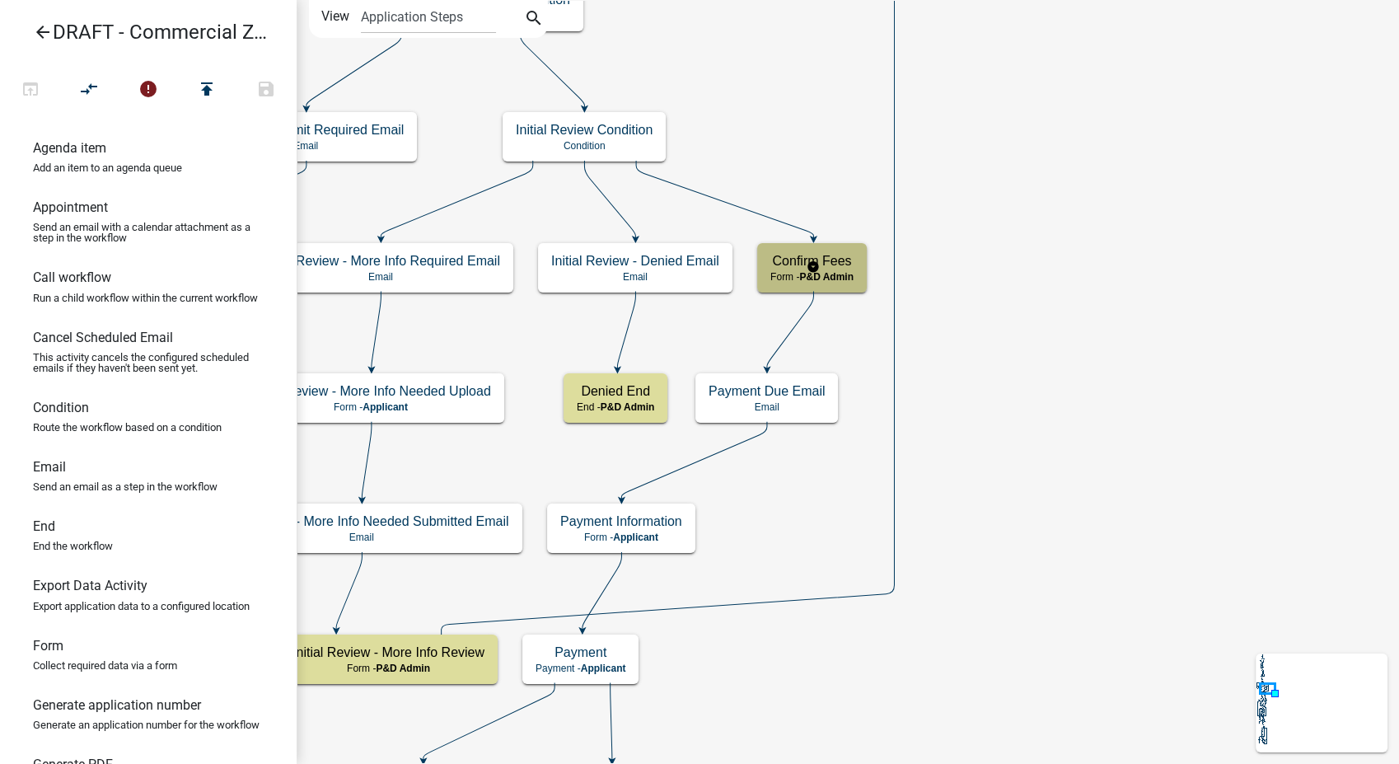
click at [840, 282] on p "Form - P&D Admin" at bounding box center [811, 277] width 83 height 12
select select "1D7849C7-47D0-45C1-BB15-B11DE66EF8E1"
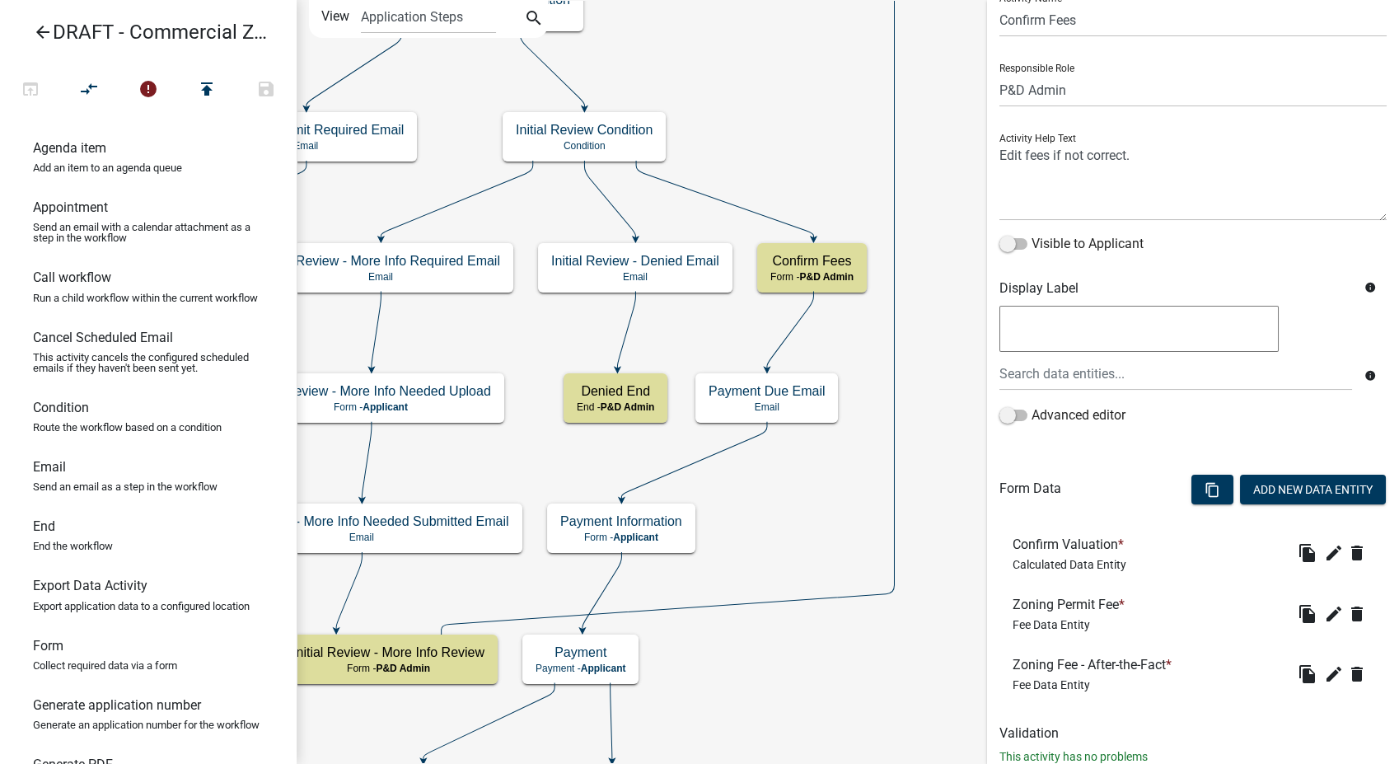
scroll to position [113, 0]
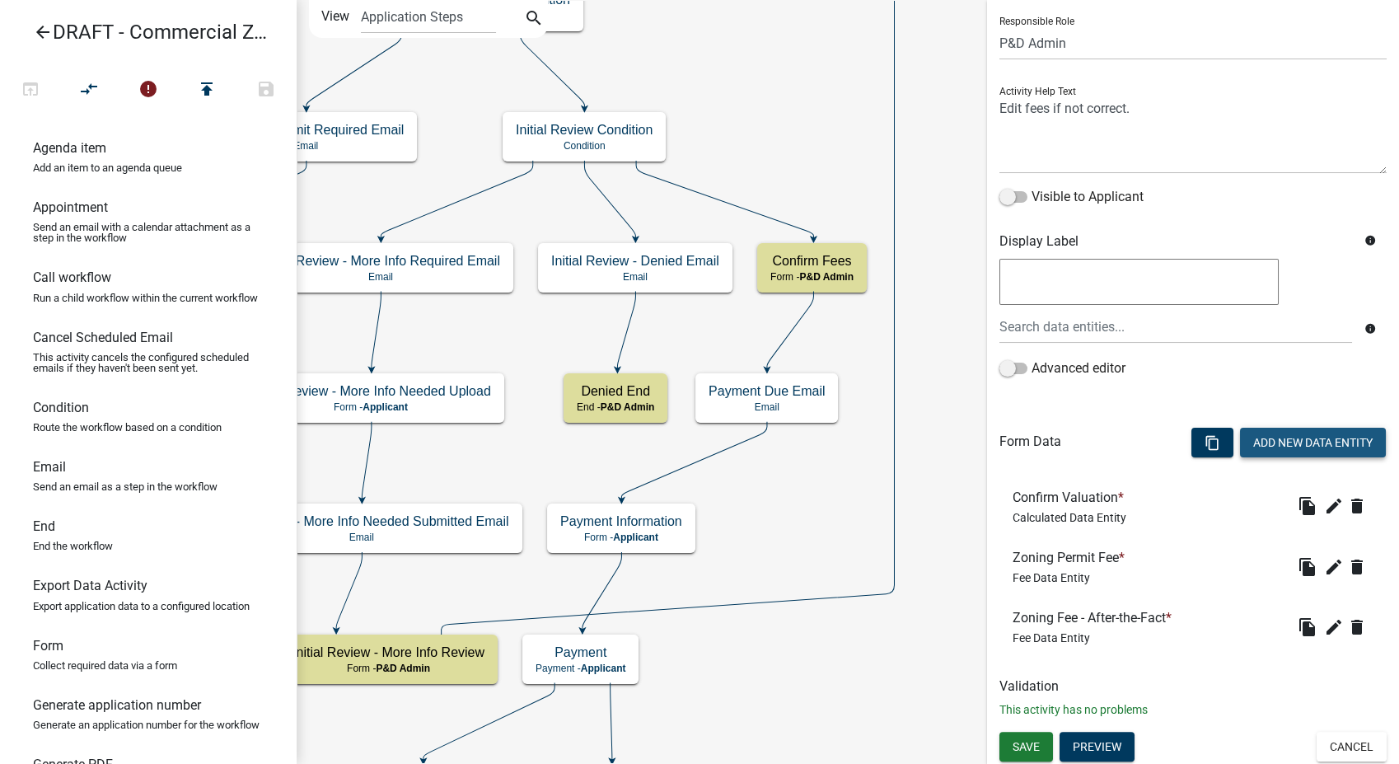
click at [1250, 434] on button "Add New Data Entity" at bounding box center [1313, 443] width 146 height 30
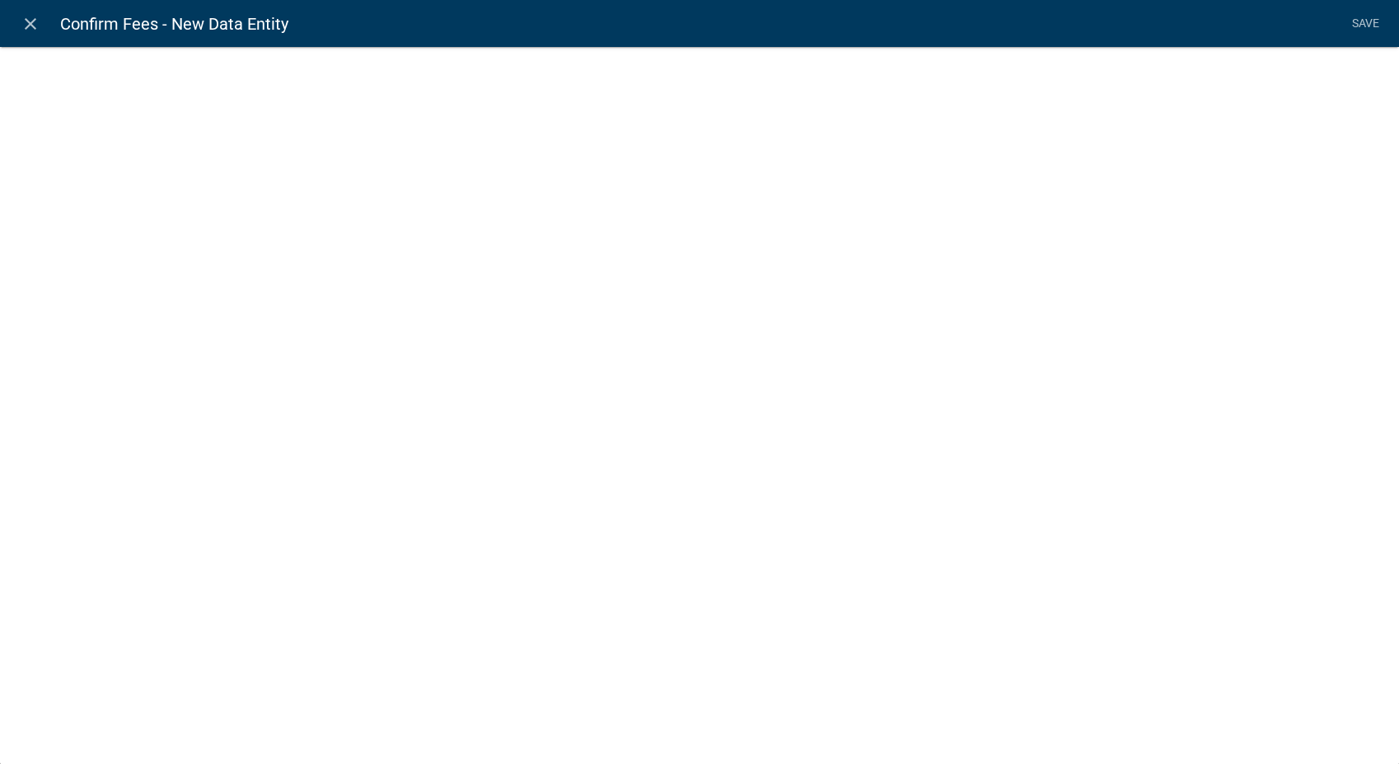
select select
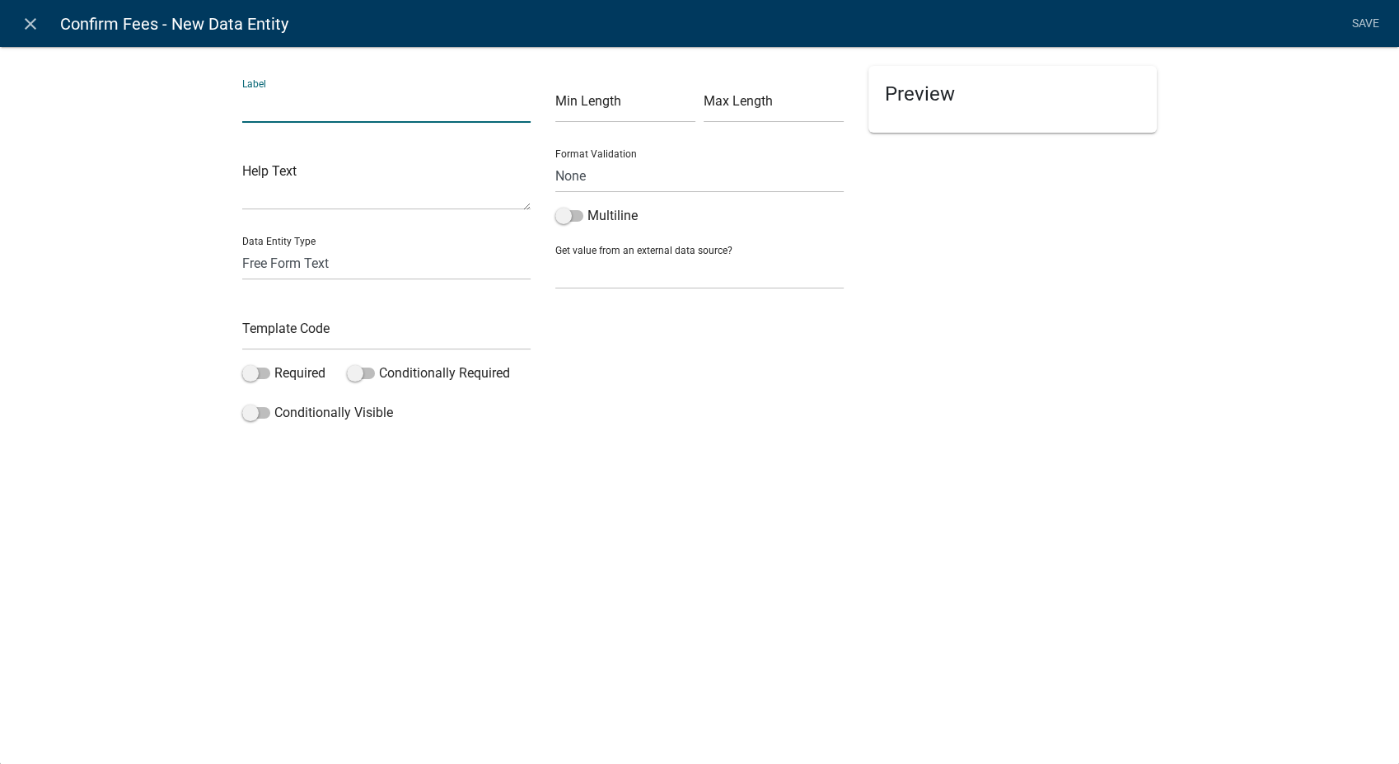
click at [330, 113] on input "text" at bounding box center [386, 106] width 288 height 34
type input "Confirmed By:"
click at [280, 264] on select "Free Form Text Document Display Entity Value Fee Numeric Data Date Map Sketch D…" at bounding box center [386, 263] width 288 height 34
select select "list-data"
click at [242, 246] on select "Free Form Text Document Display Entity Value Fee Numeric Data Date Map Sketch D…" at bounding box center [386, 263] width 288 height 34
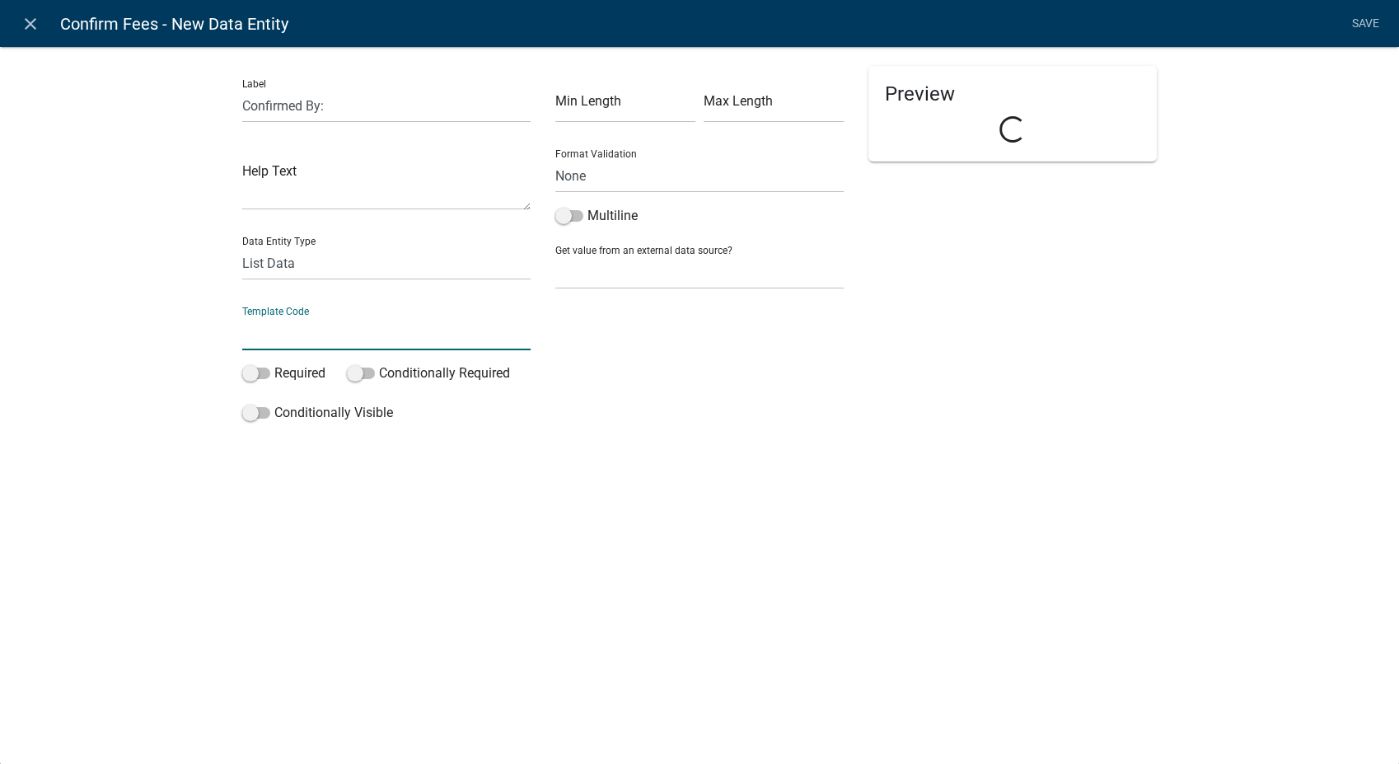
click at [304, 336] on input "text" at bounding box center [386, 333] width 288 height 34
select select "list-data"
select select
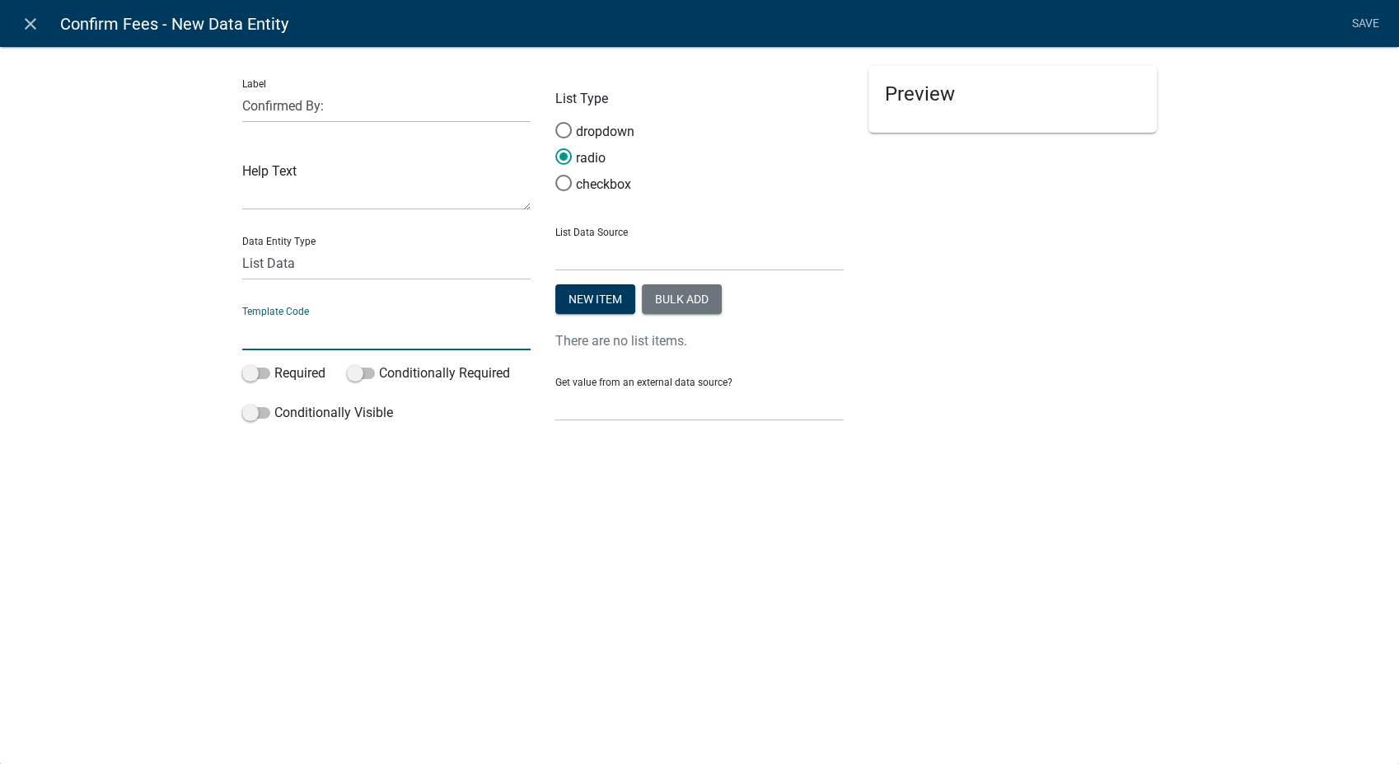
click at [304, 336] on input "text" at bounding box center [386, 333] width 288 height 34
type input "ConfirmedBy"
click at [620, 245] on select "State List Assessor's Office Assessor's Office Commercial Structures Commercial…" at bounding box center [699, 254] width 288 height 34
select select "custom-list-f9a9d1a7-0962-48f6-884e-0c2268a62952"
click at [555, 237] on select "State List Assessor's Office Assessor's Office Commercial Structures Commercial…" at bounding box center [699, 254] width 288 height 34
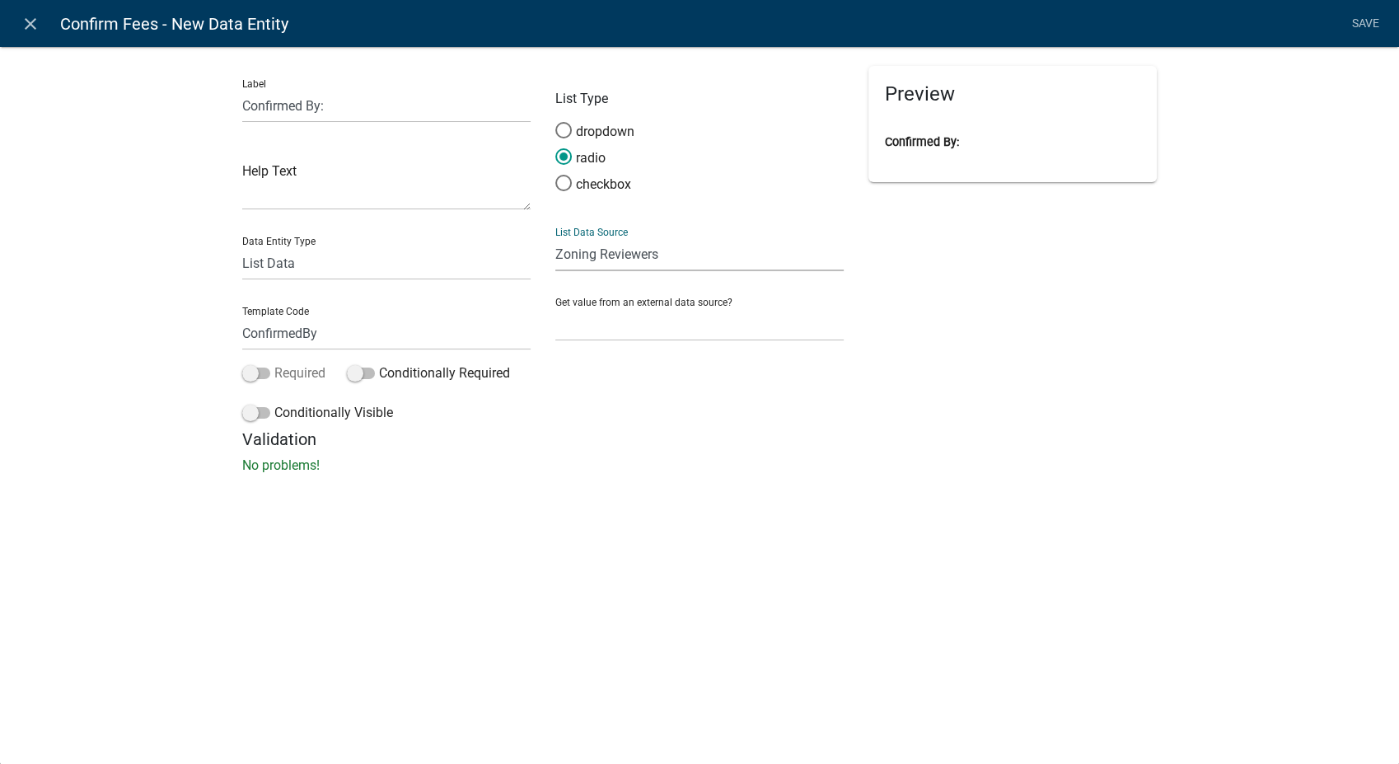
click at [250, 369] on span at bounding box center [256, 373] width 28 height 12
click at [274, 363] on input "Required" at bounding box center [274, 363] width 0 height 0
click at [1360, 21] on link "Save" at bounding box center [1364, 23] width 41 height 31
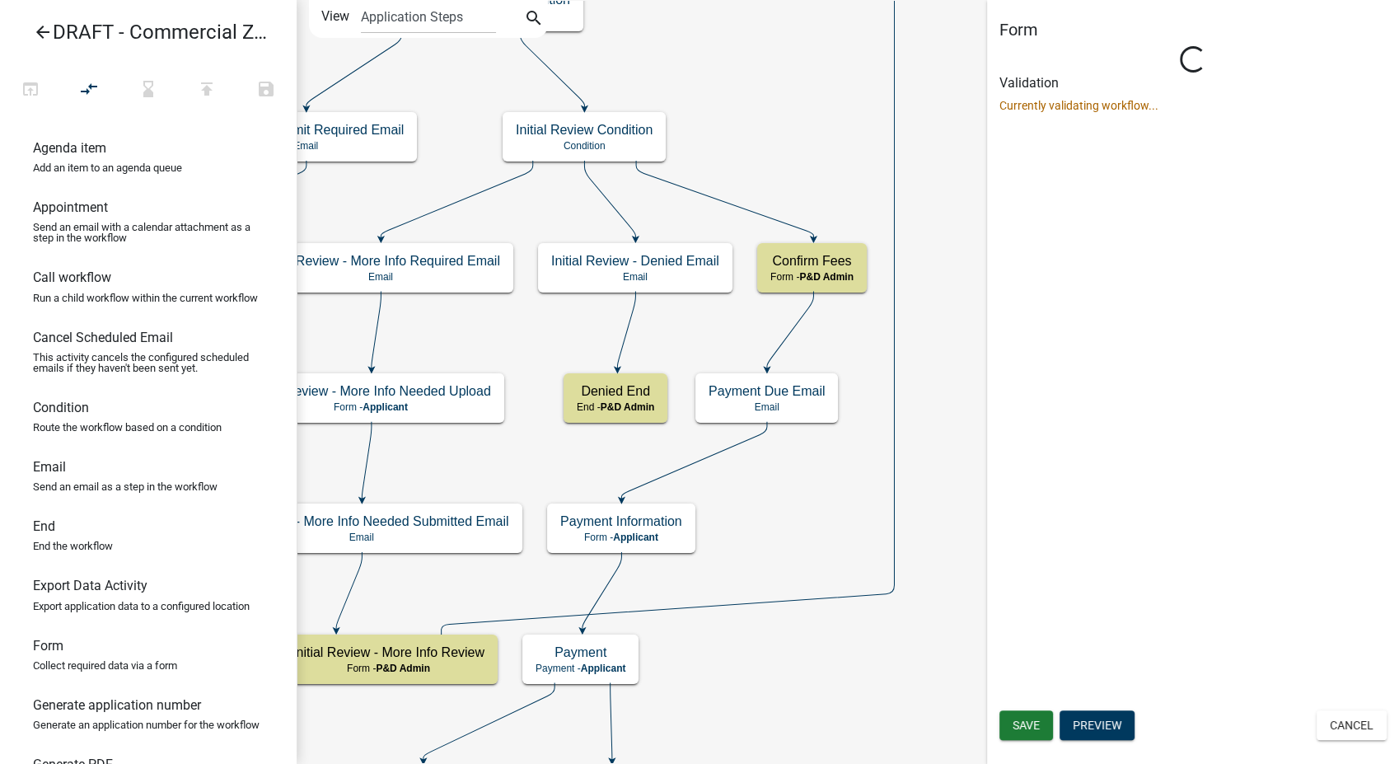
scroll to position [0, 0]
select select "1D7849C7-47D0-45C1-BB15-B11DE66EF8E1"
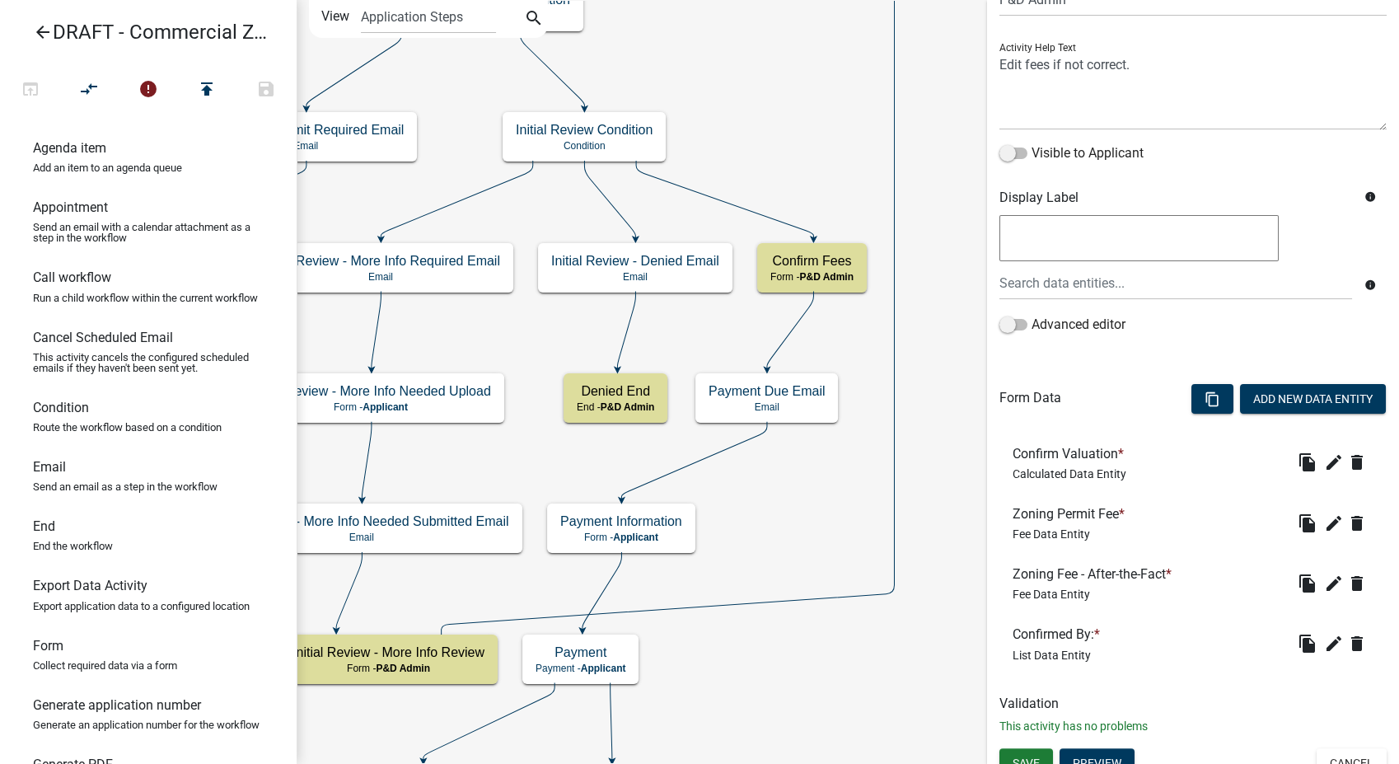
scroll to position [174, 0]
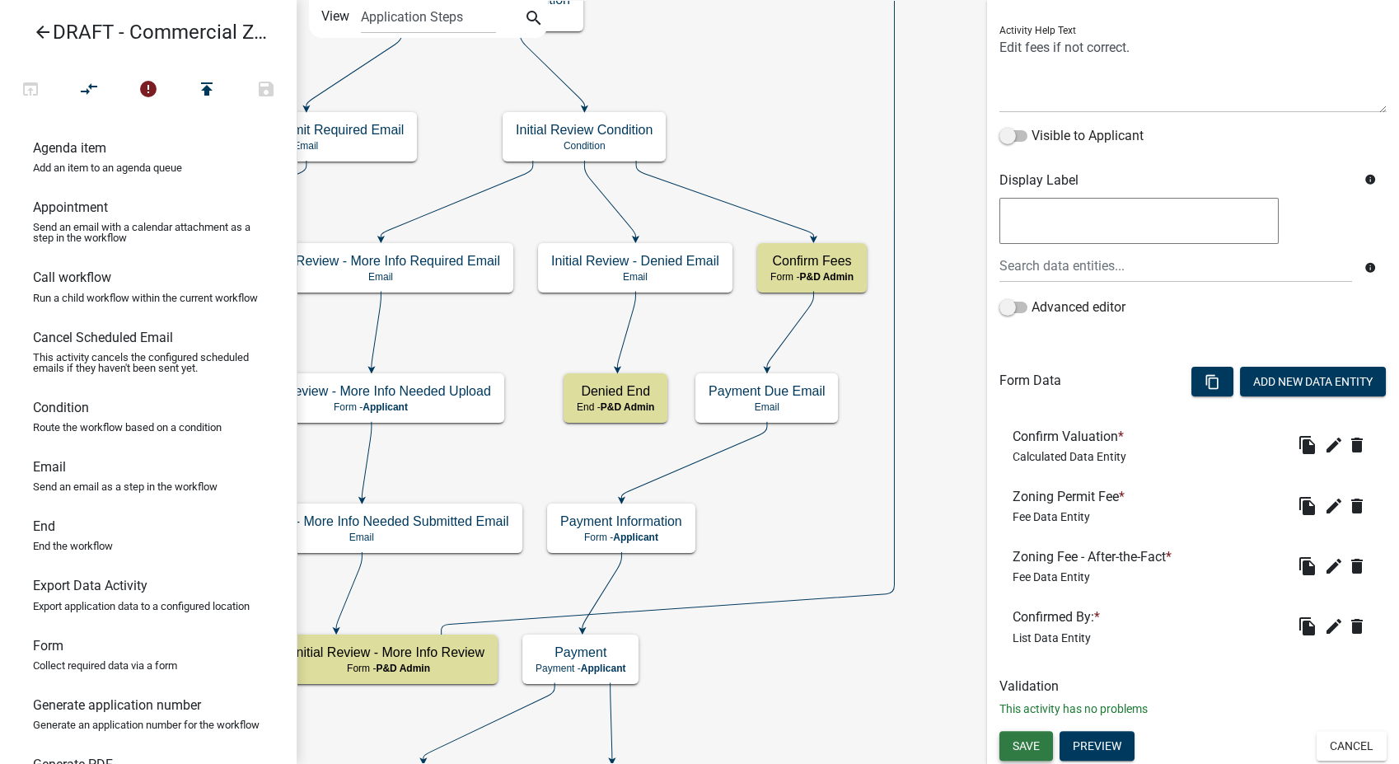
click at [1033, 741] on span "Save" at bounding box center [1025, 744] width 27 height 13
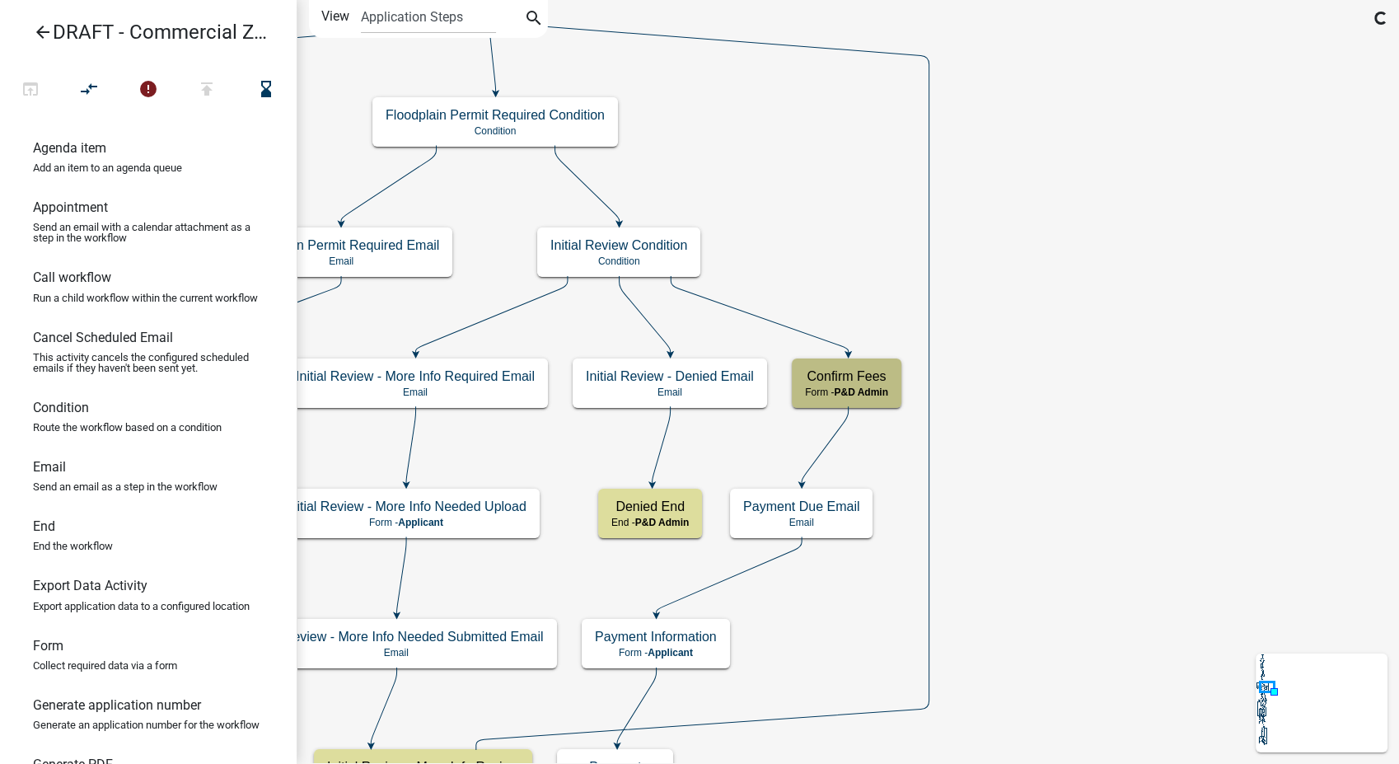
scroll to position [0, 0]
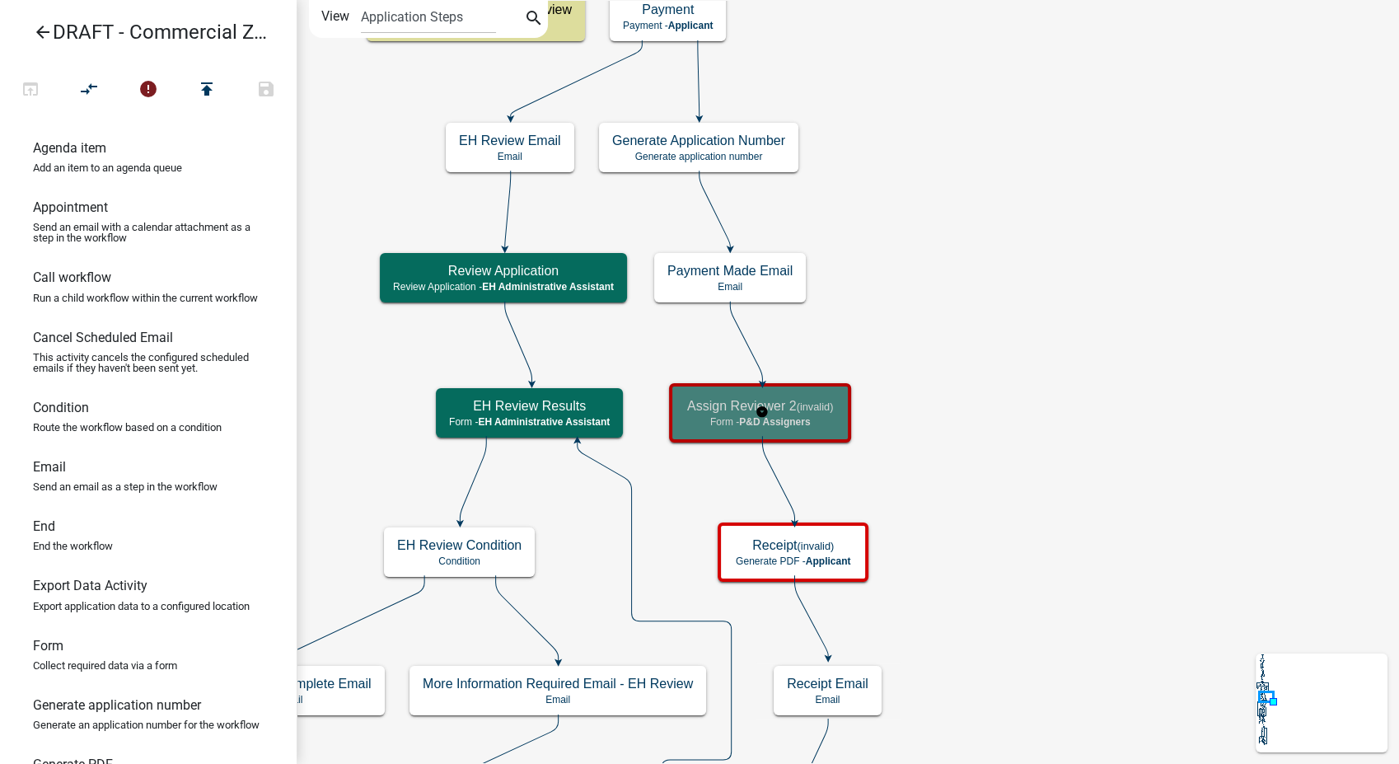
click at [795, 409] on h5 "Assign Reviewer 2 (invalid)" at bounding box center [760, 406] width 146 height 16
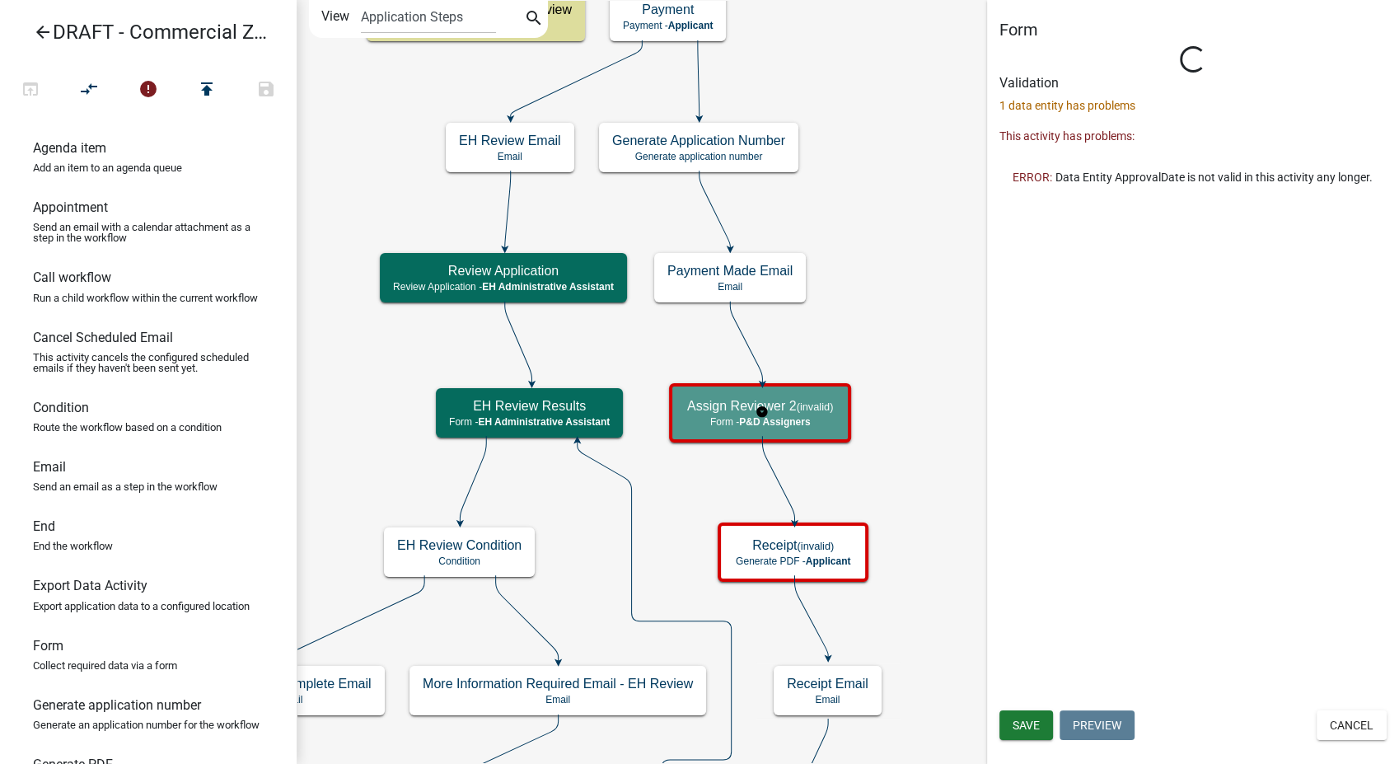
select select "9237CE04-550D-4DF2-9581-D5EB3BEB1E3F"
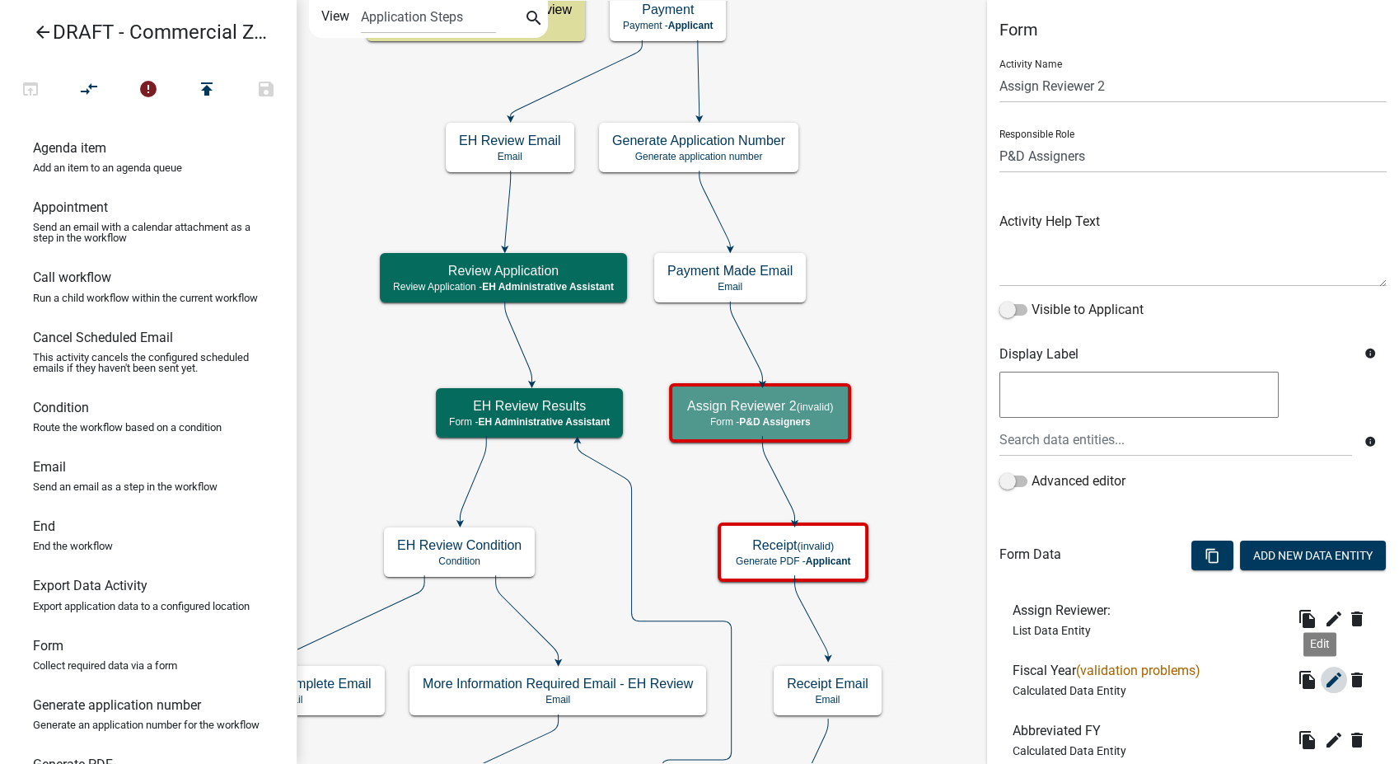
click at [1324, 671] on icon "edit" at bounding box center [1334, 680] width 20 height 20
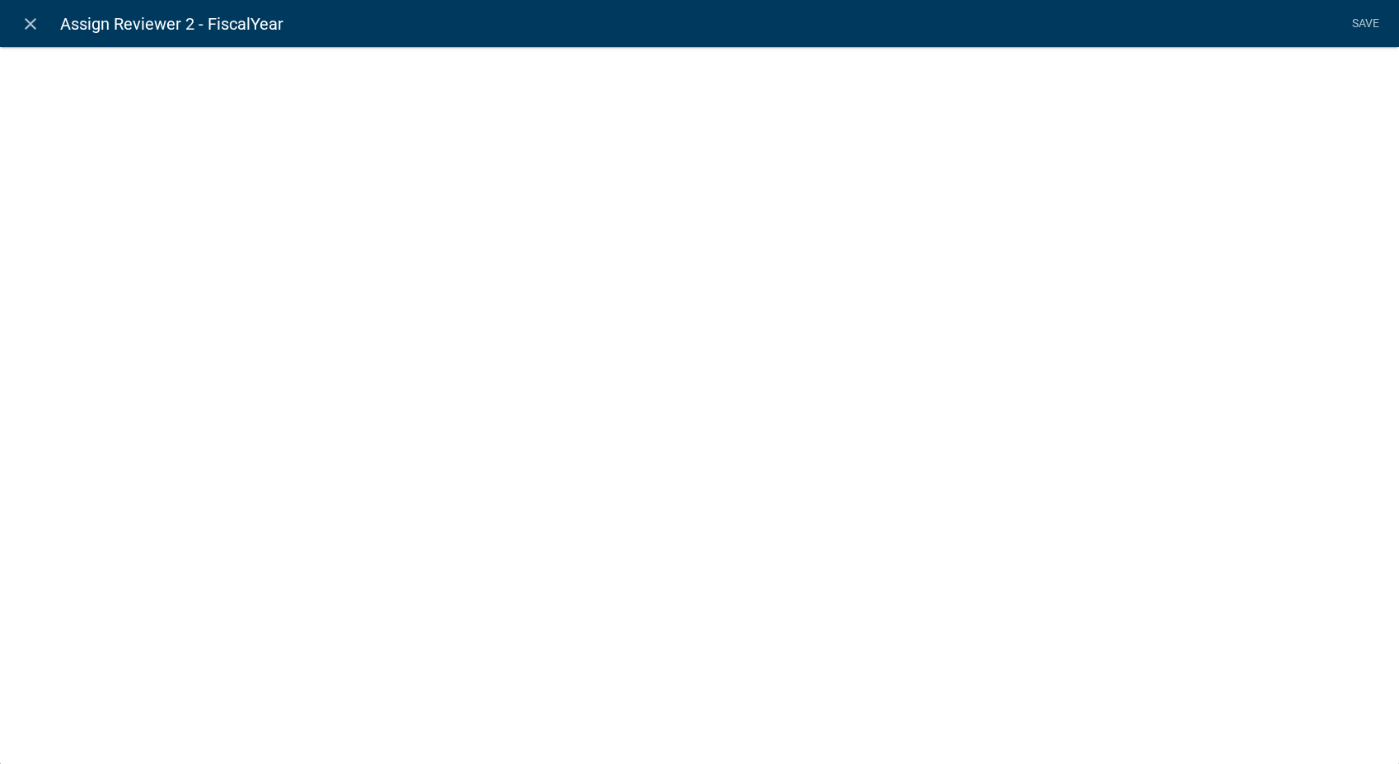
select select "calculated-value"
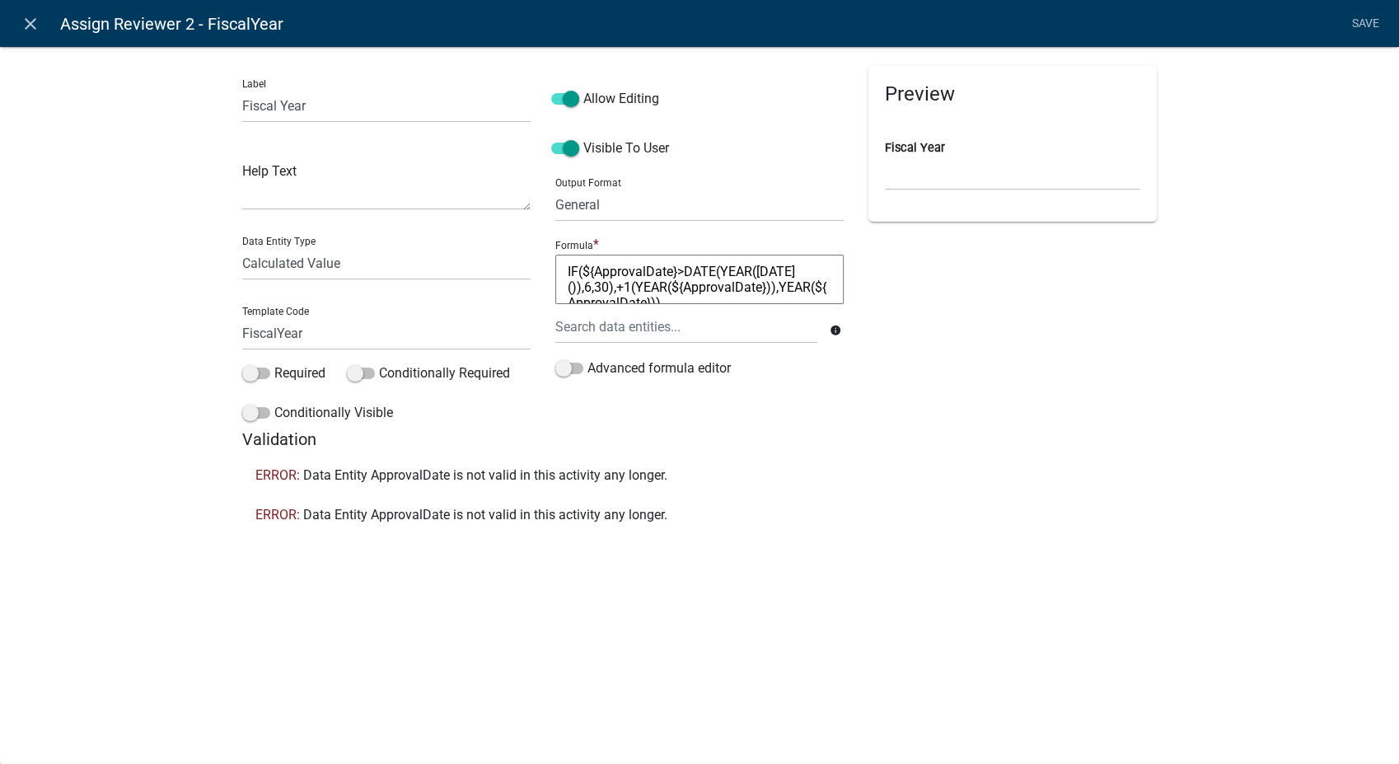
click at [676, 272] on textarea "IF(${ApprovalDate}>DATE(YEAR(TODAY()),6,30),+1(YEAR(${ApprovalDate})),YEAR(${Ap…" at bounding box center [699, 279] width 288 height 49
type textarea "IF(>DATE(YEAR(TODAY()),6,30),+1(YEAR(${ApprovalDate})),YEAR(${ApprovalDate}))"
click at [655, 339] on div at bounding box center [686, 327] width 287 height 34
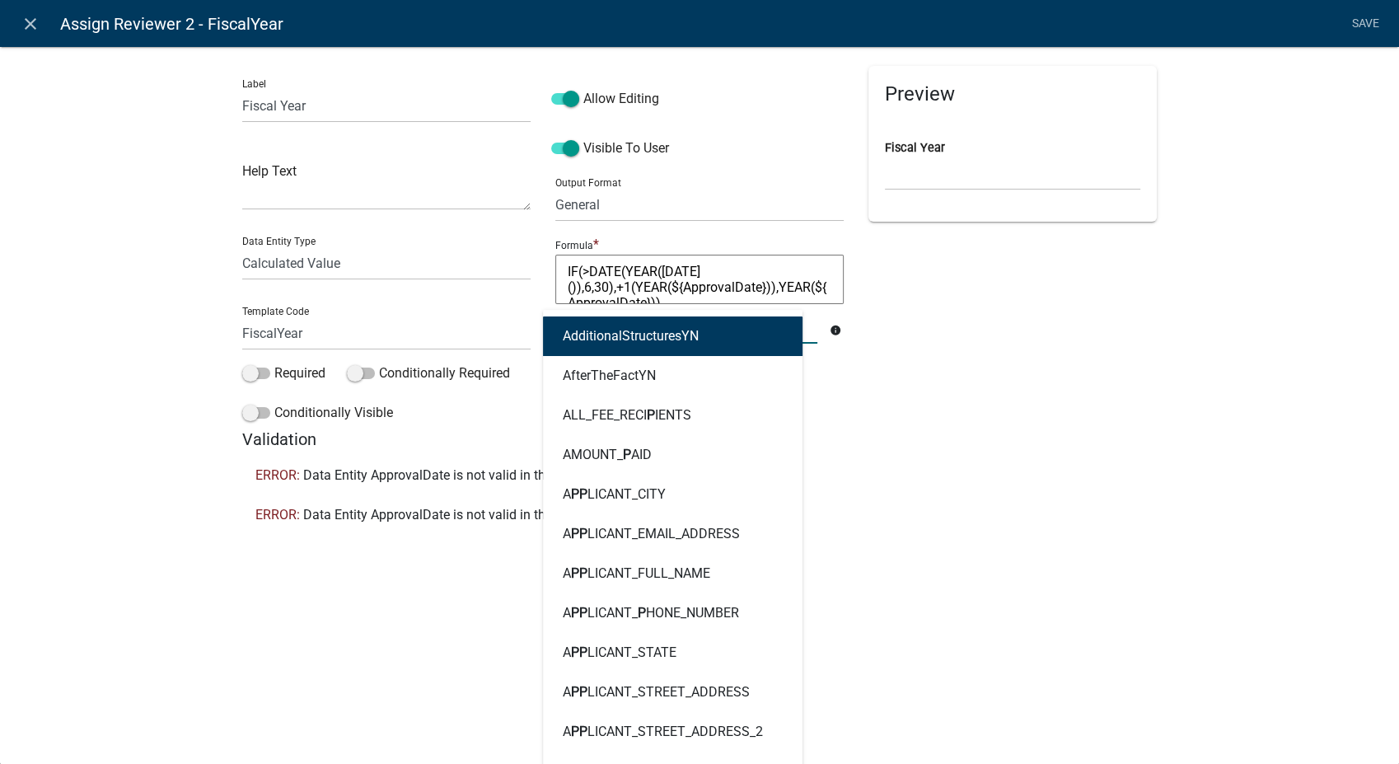
type input "Paid"
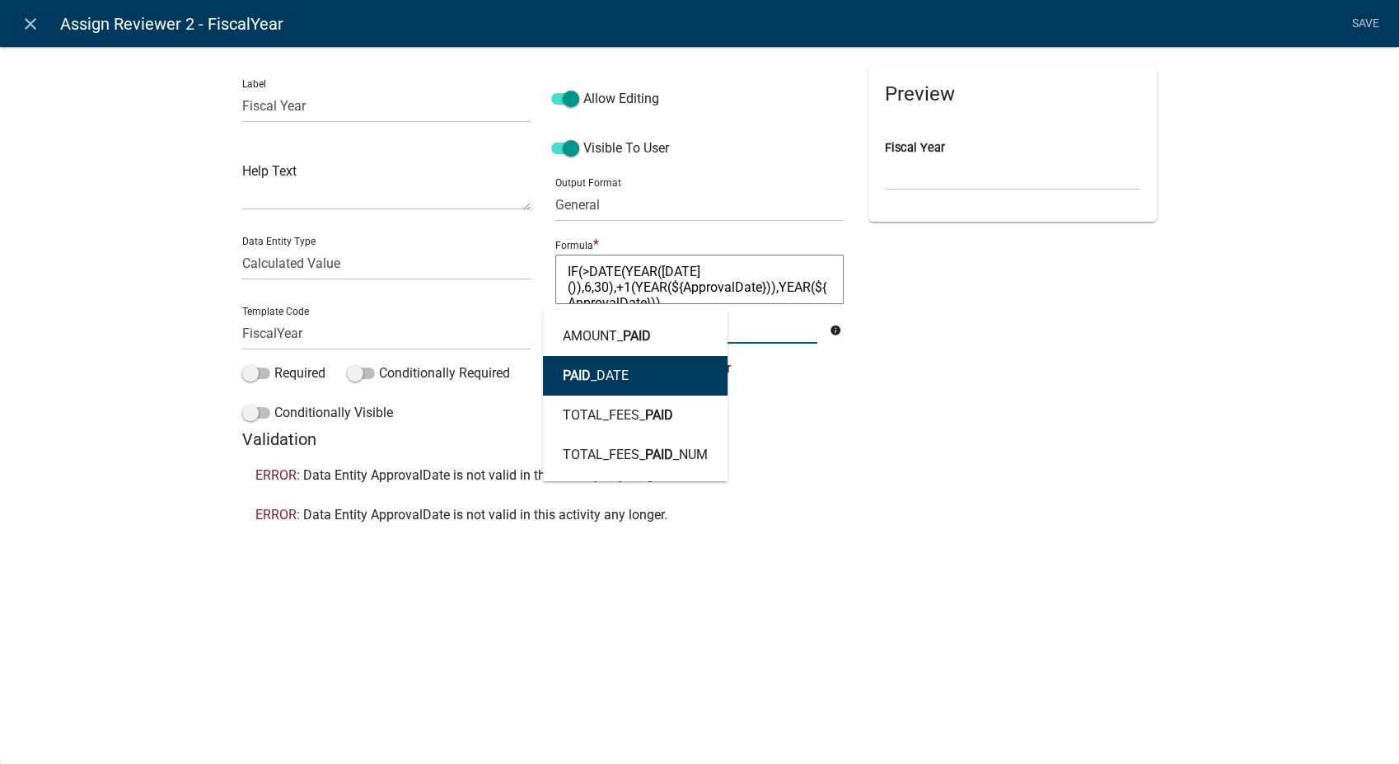
click at [629, 375] on button "PAID _DATE" at bounding box center [635, 376] width 185 height 40
type textarea "IF(PAID_DATE>DATE(YEAR(TODAY()),6,30),+1(YEAR(${ApprovalDate})),YEAR(${Approval…"
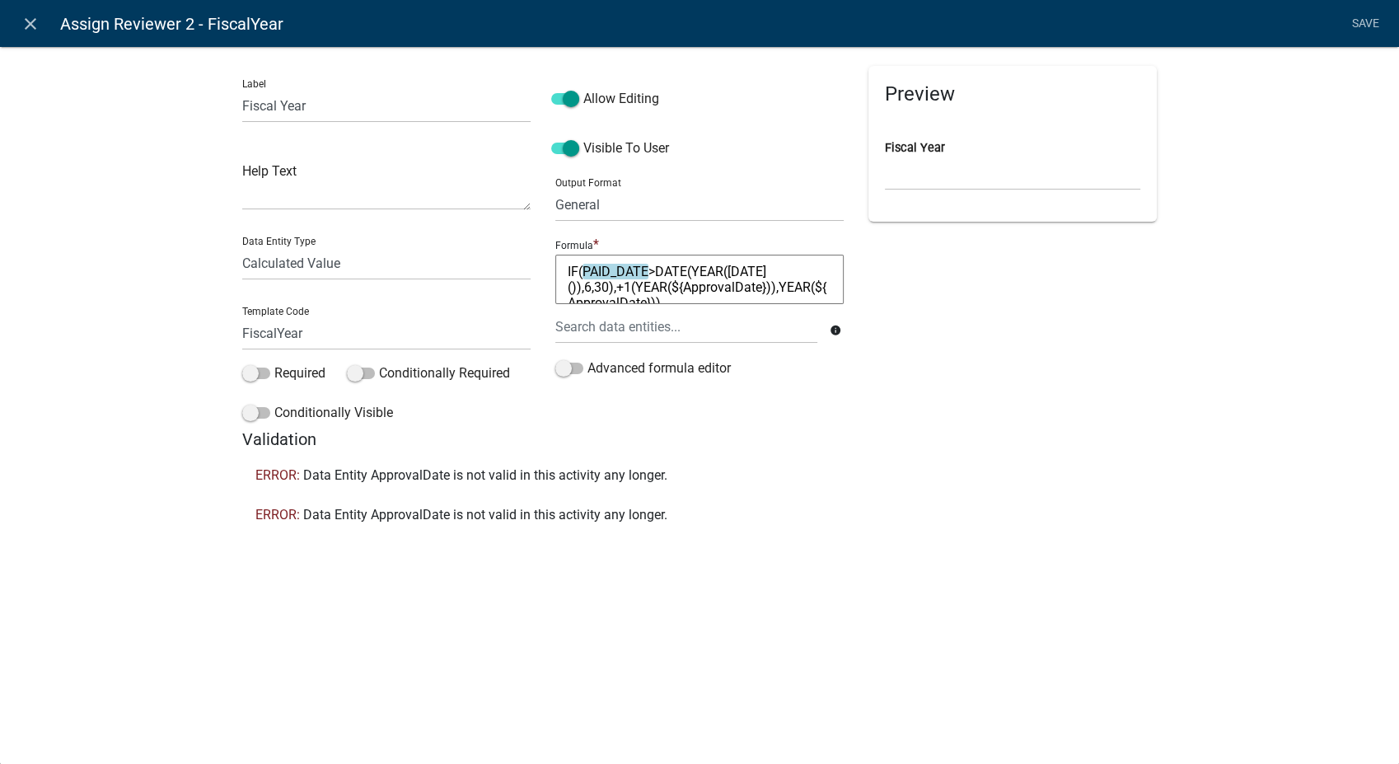
click at [721, 287] on textarea "IF(PAID_DATE>DATE(YEAR(TODAY()),6,30),+1(YEAR(${ApprovalDate})),YEAR(${Approval…" at bounding box center [699, 279] width 288 height 49
type textarea "IF(PAID_DATE>DATE(YEAR(TODAY()),6,30),+1(YEAR()),YEAR(${ApprovalDate}))"
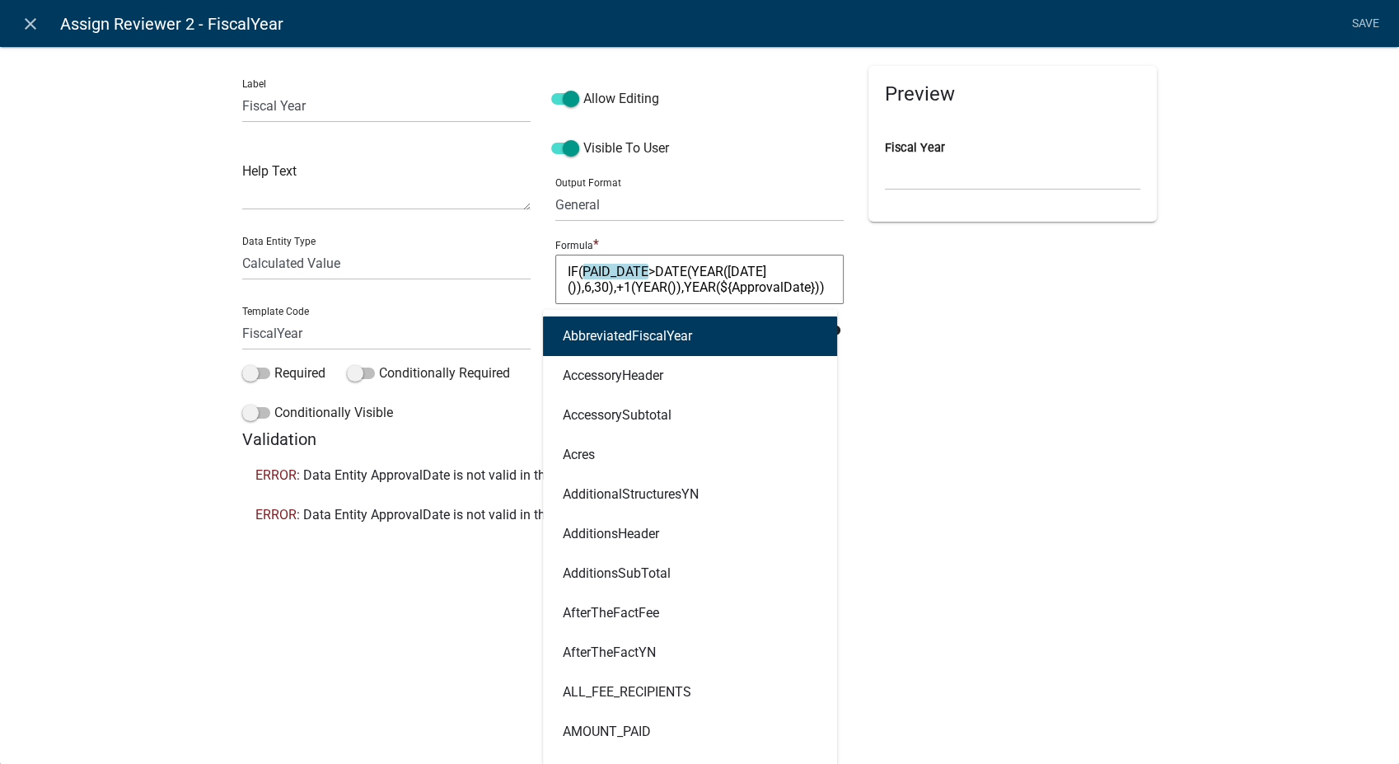
click at [680, 328] on div "AbbreviatedFiscalYear AccessoryHeader AccessorySubtotal Acres AdditionalStructu…" at bounding box center [686, 327] width 287 height 34
type input "paid"
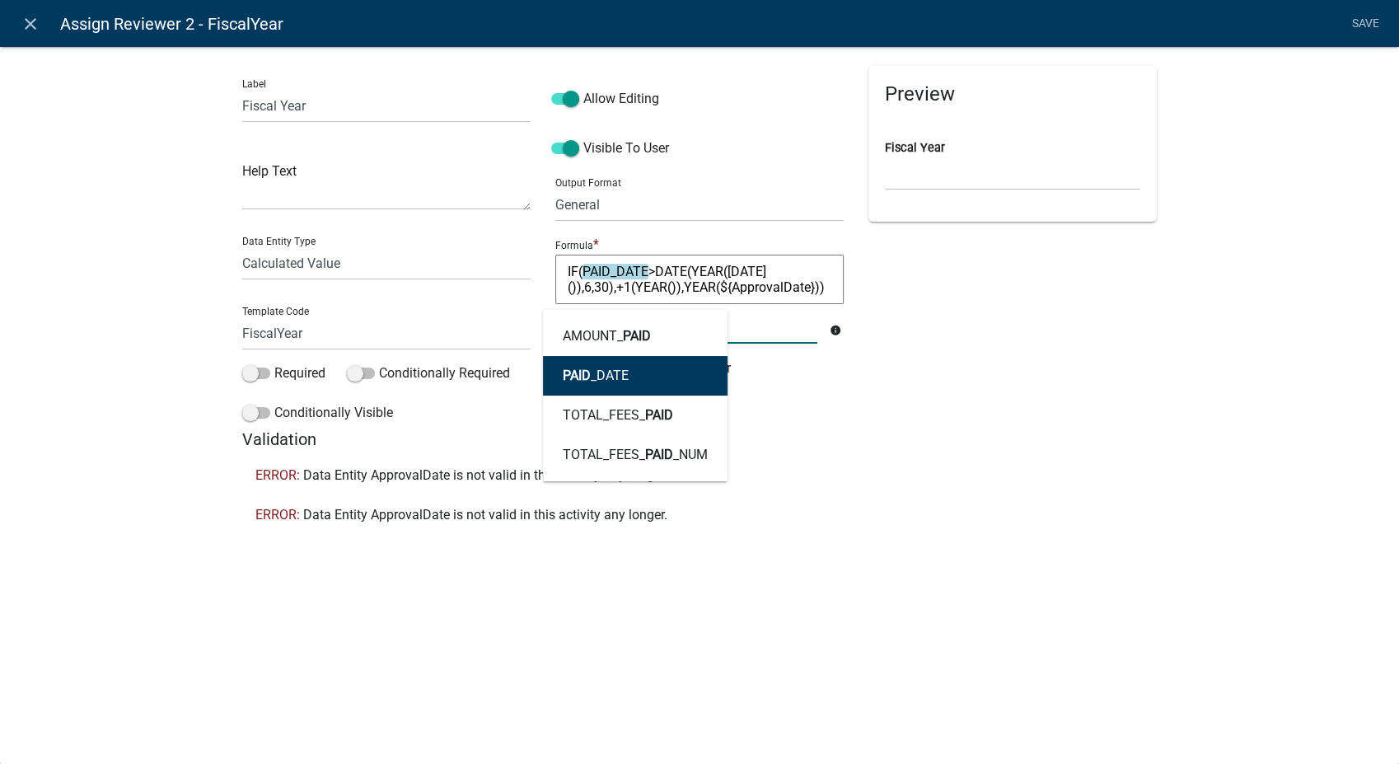
click at [610, 369] on ngb-highlight "PAID _DATE" at bounding box center [596, 375] width 66 height 13
type textarea "IF(PAID_DATE>DATE(YEAR(TODAY()),6,30),+1(YEAR(PAID_DATE)),YEAR(${ApprovalDate}))"
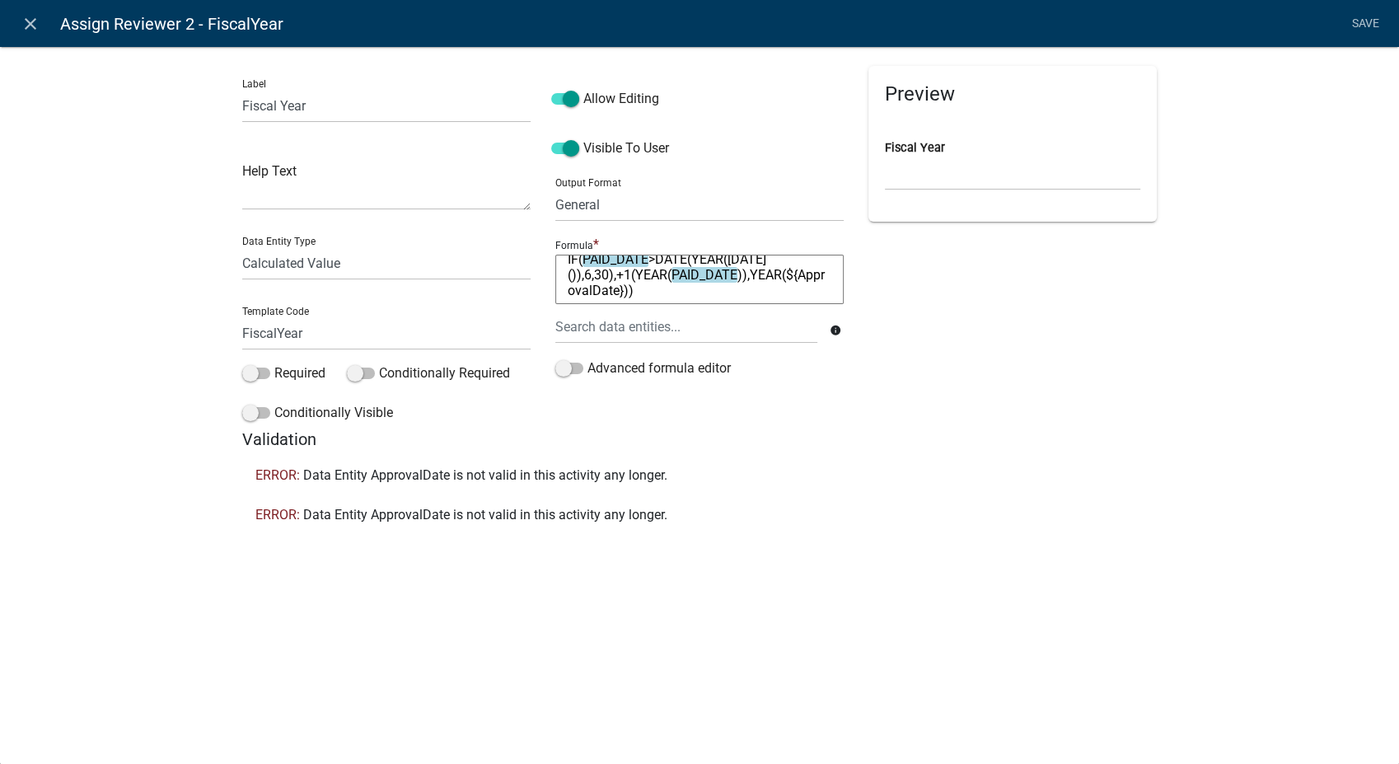
scroll to position [15, 0]
click at [590, 286] on textarea "IF(PAID_DATE>DATE(YEAR(TODAY()),6,30),+1(YEAR(PAID_DATE)),YEAR(${ApprovalDate}))" at bounding box center [699, 279] width 288 height 49
type textarea "IF(PAID_DATE>DATE(YEAR(TODAY()),6,30),+1(YEAR(PAID_DATE)),YEAR())"
click at [600, 335] on div at bounding box center [686, 327] width 287 height 34
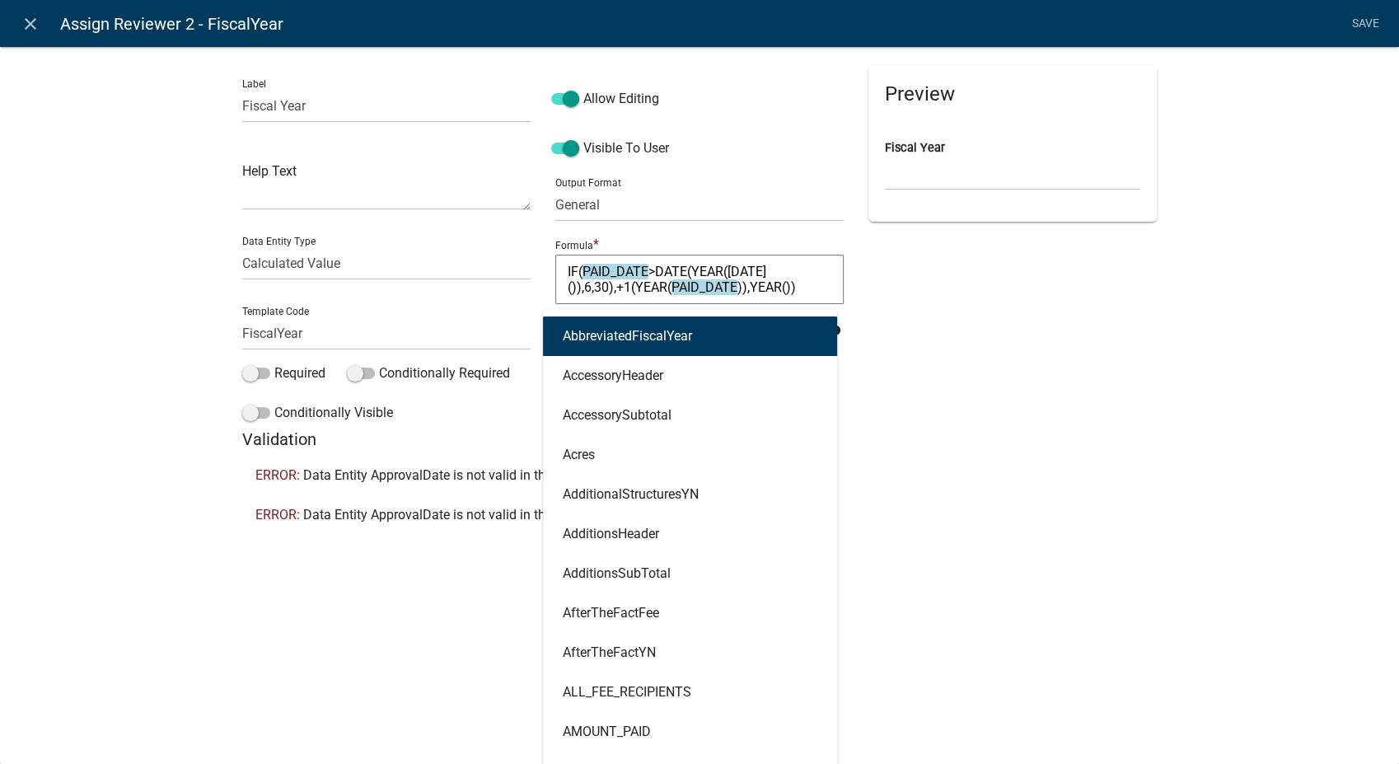
type input "paid"
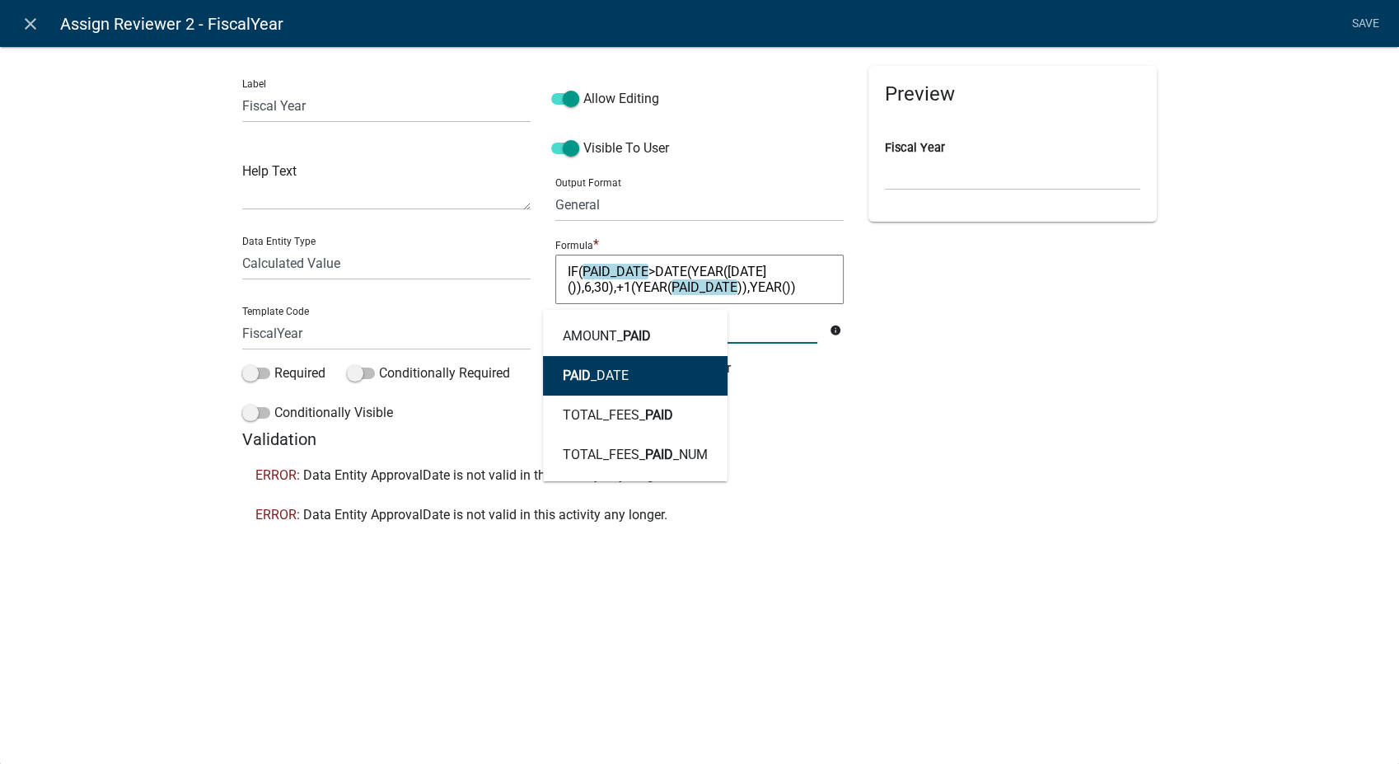
click at [597, 362] on button "PAID _DATE" at bounding box center [635, 376] width 185 height 40
type textarea "IF(PAID_DATE>DATE(YEAR(TODAY()),6,30),+1(YEAR(PAID_DATE)),YEAR(PAID_DATE))"
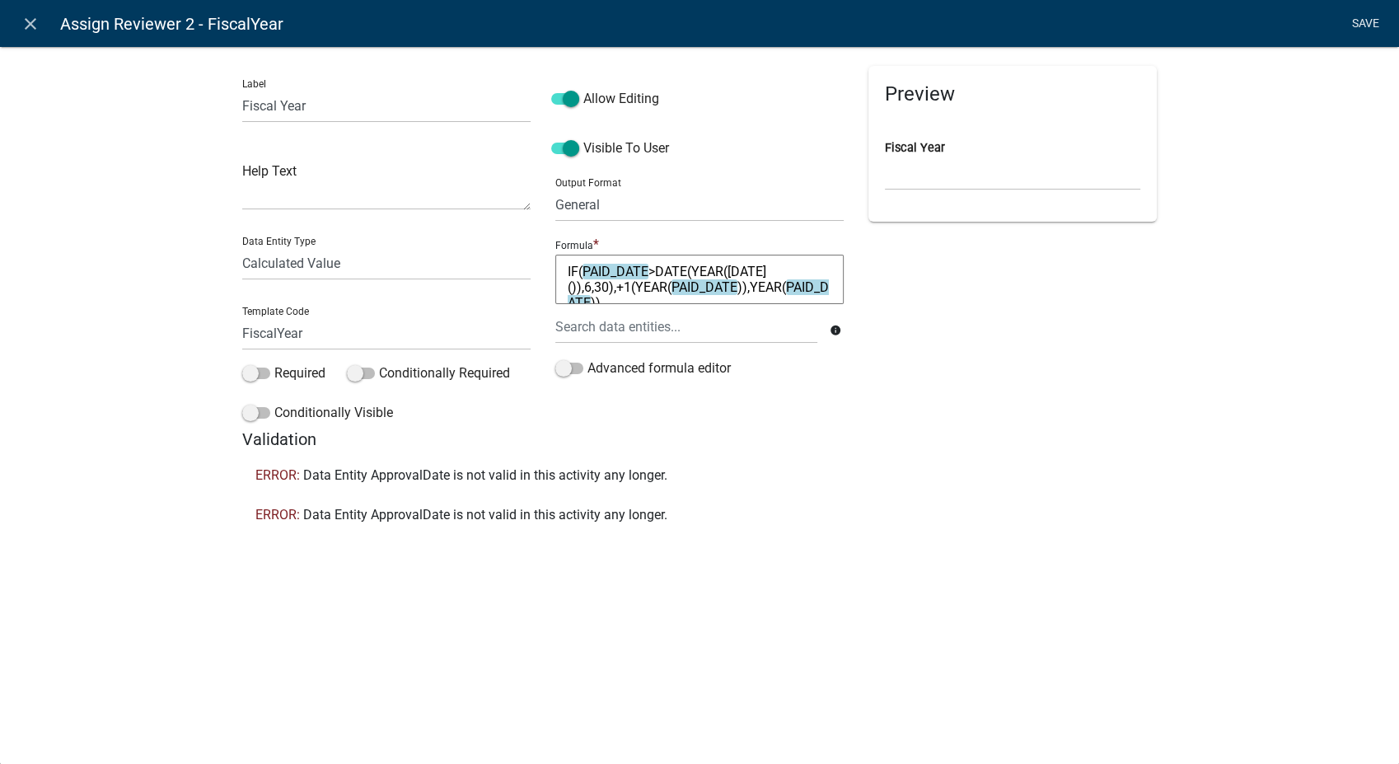
click at [1364, 16] on link "Save" at bounding box center [1364, 23] width 41 height 31
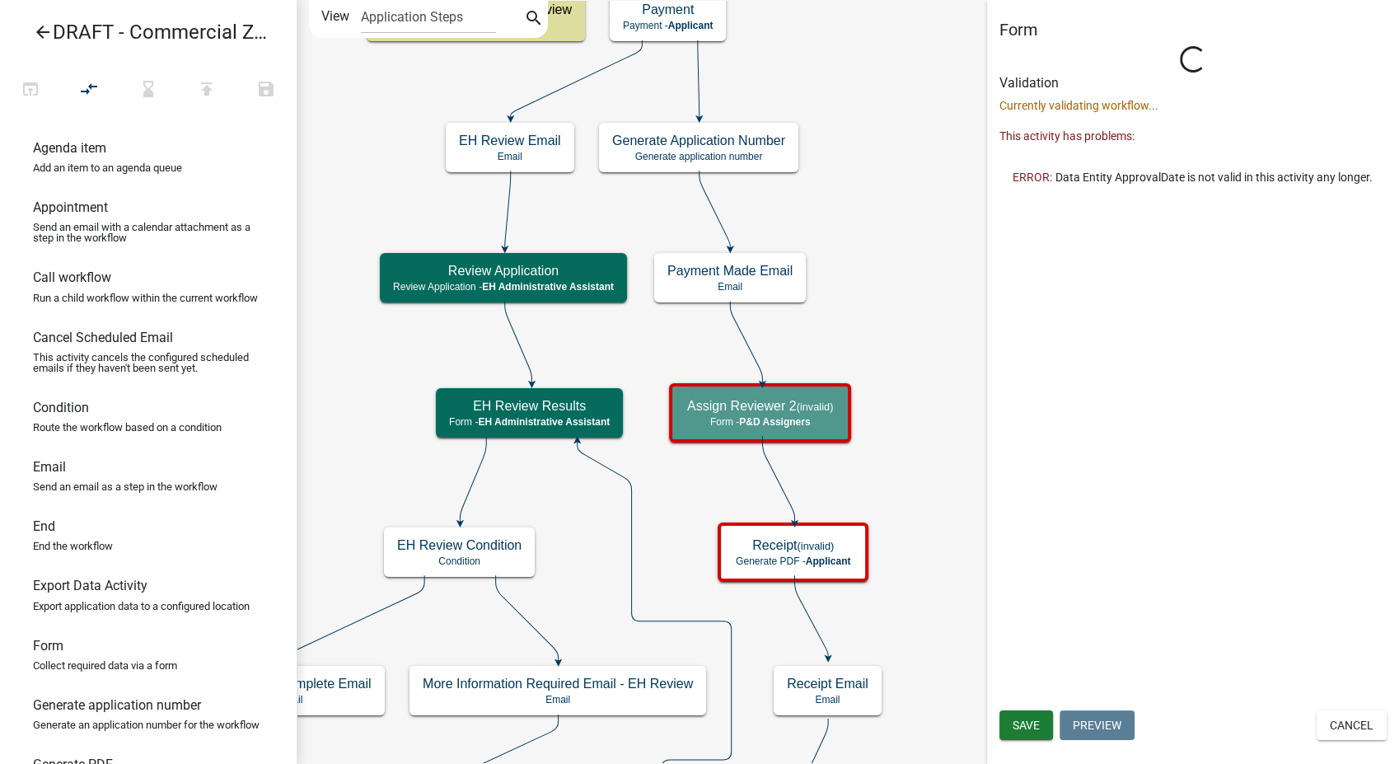
select select "9237CE04-550D-4DF2-9581-D5EB3BEB1E3F"
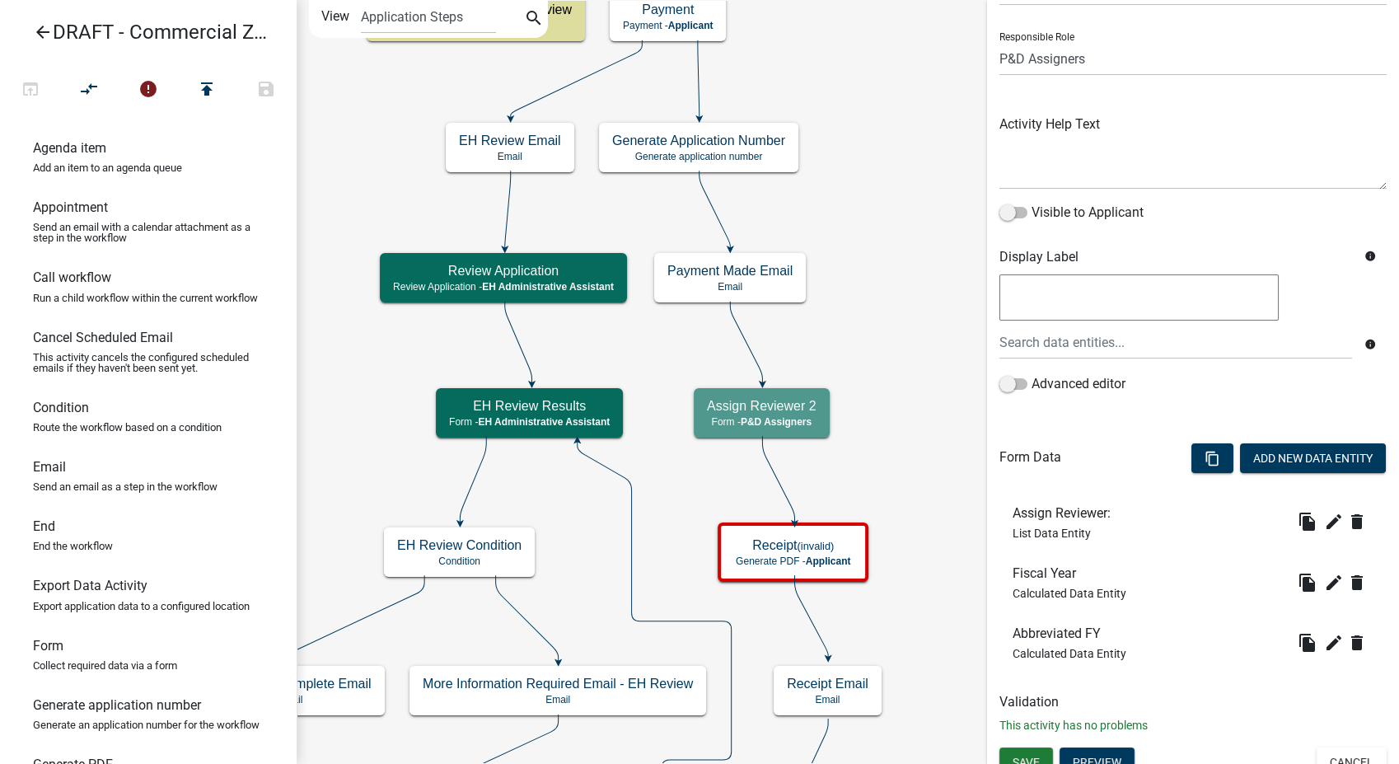
scroll to position [113, 0]
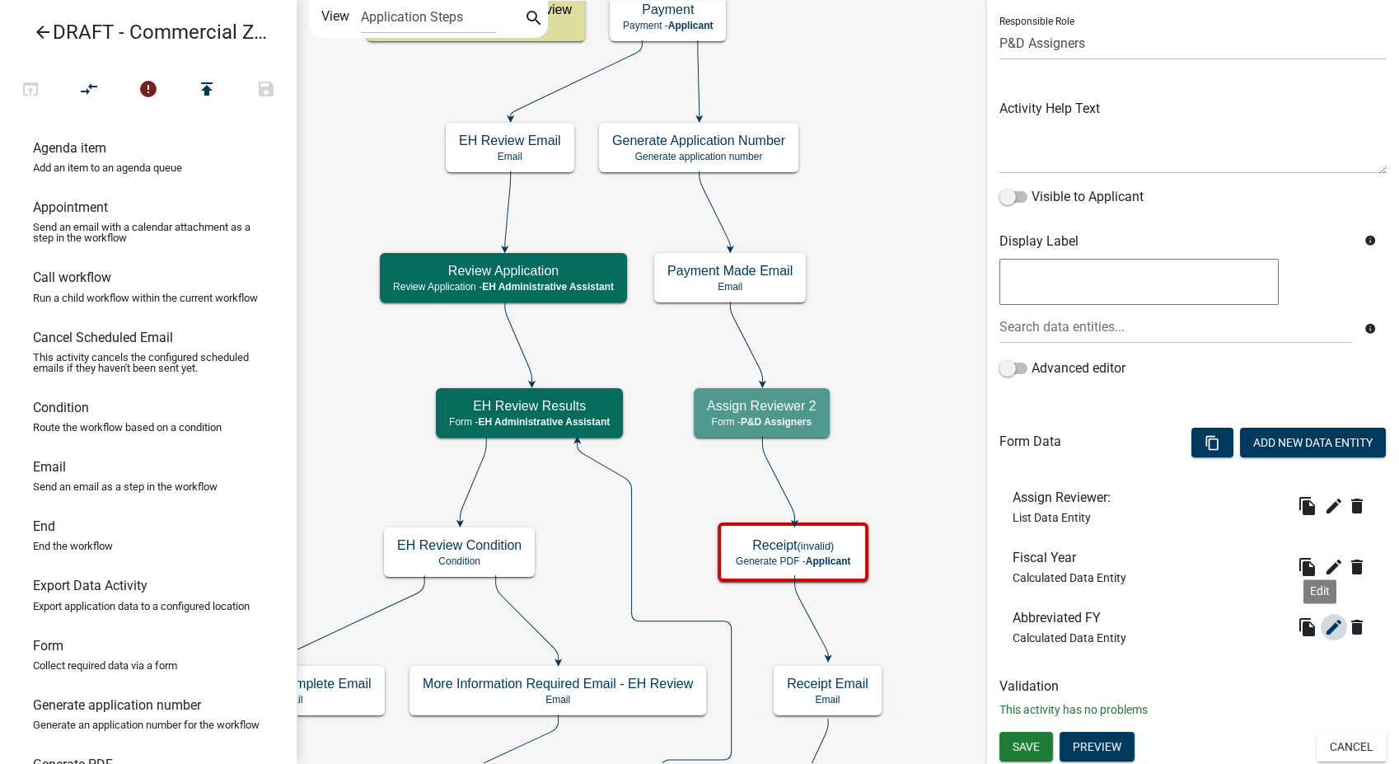
click at [1324, 627] on icon "edit" at bounding box center [1334, 627] width 20 height 20
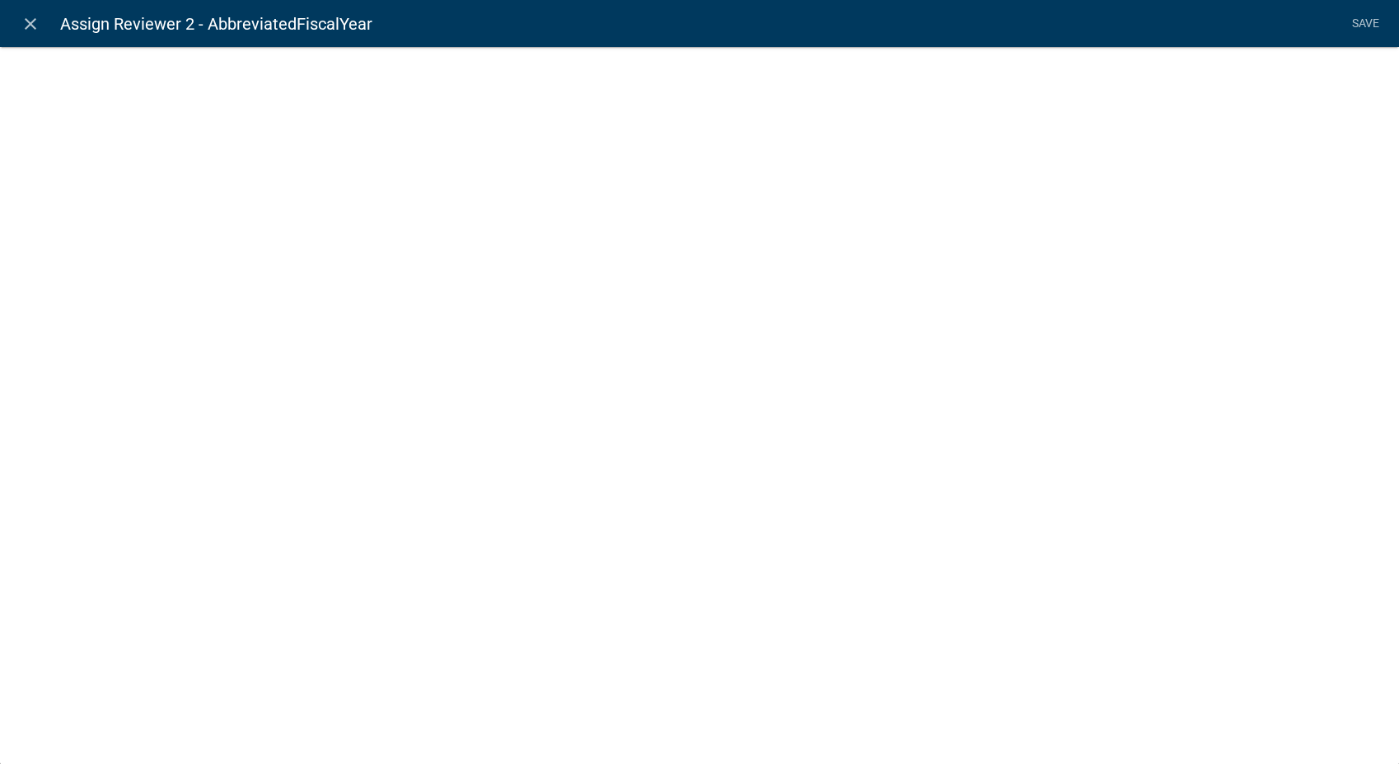
select select "calculated-value"
select select "1"
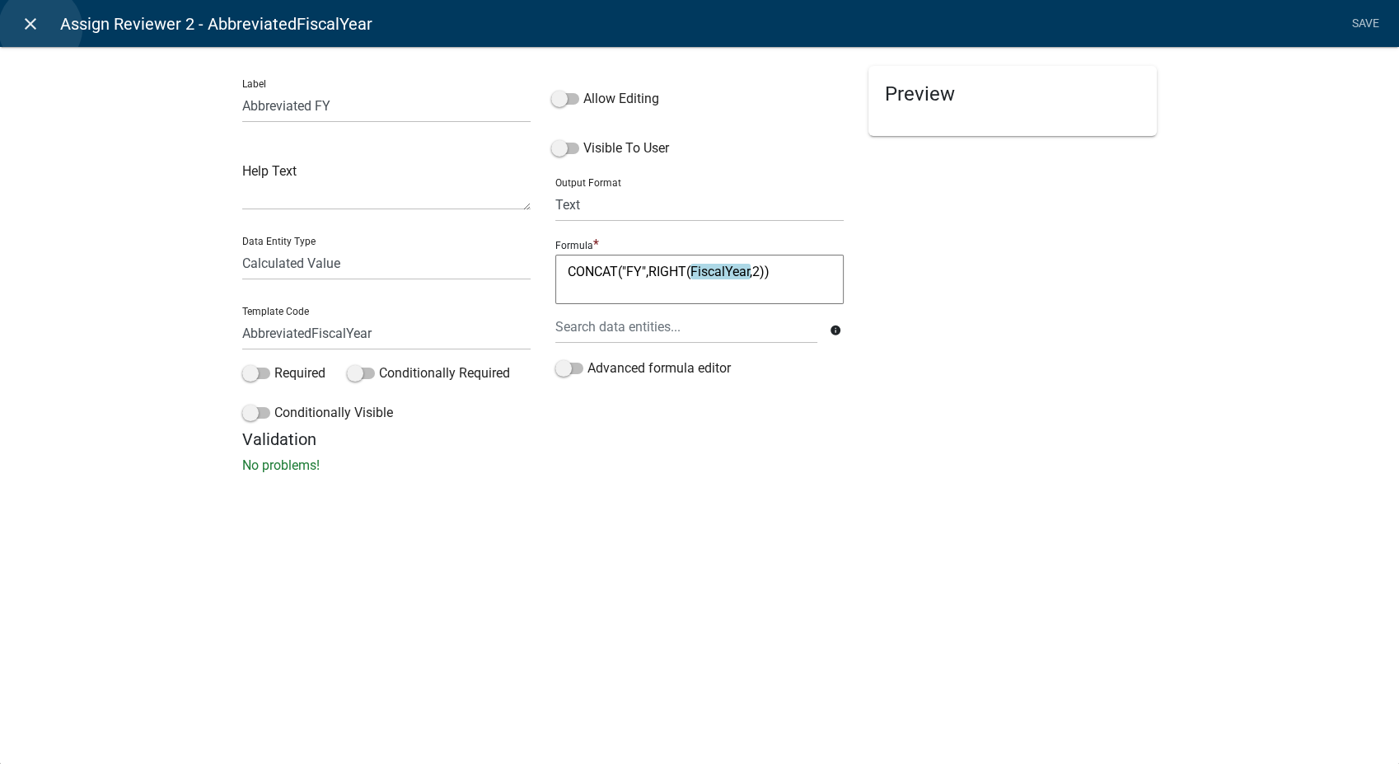
click at [40, 28] on link "close" at bounding box center [30, 24] width 34 height 34
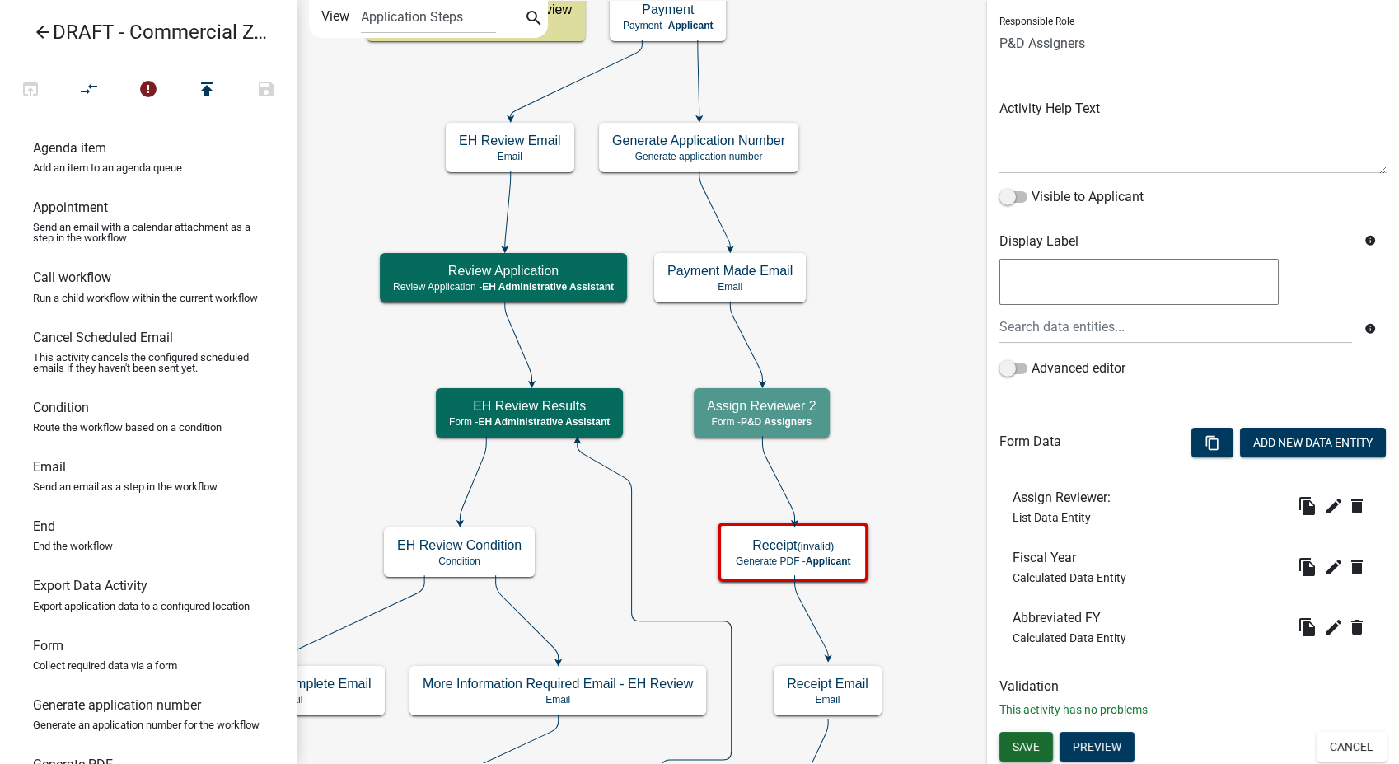
click at [1025, 742] on span "Save" at bounding box center [1025, 745] width 27 height 13
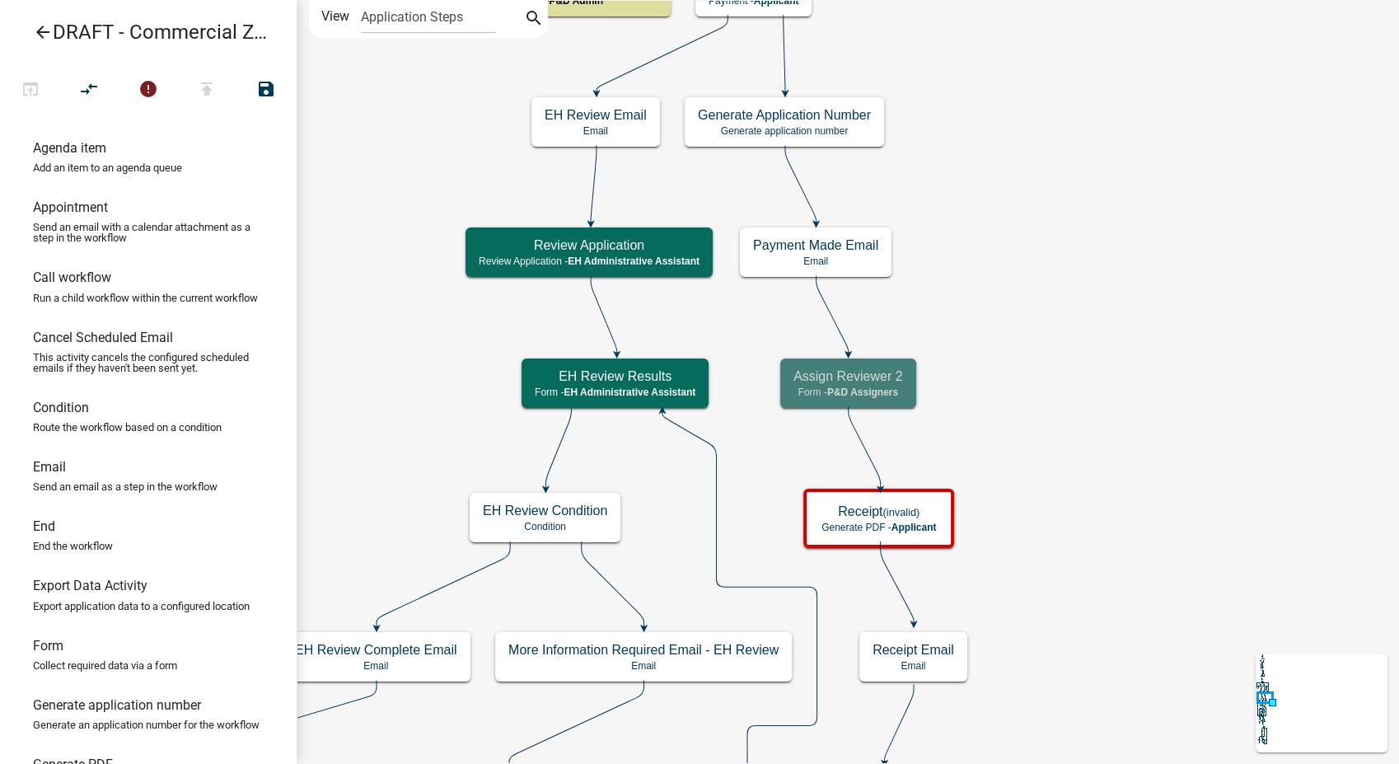
scroll to position [0, 0]
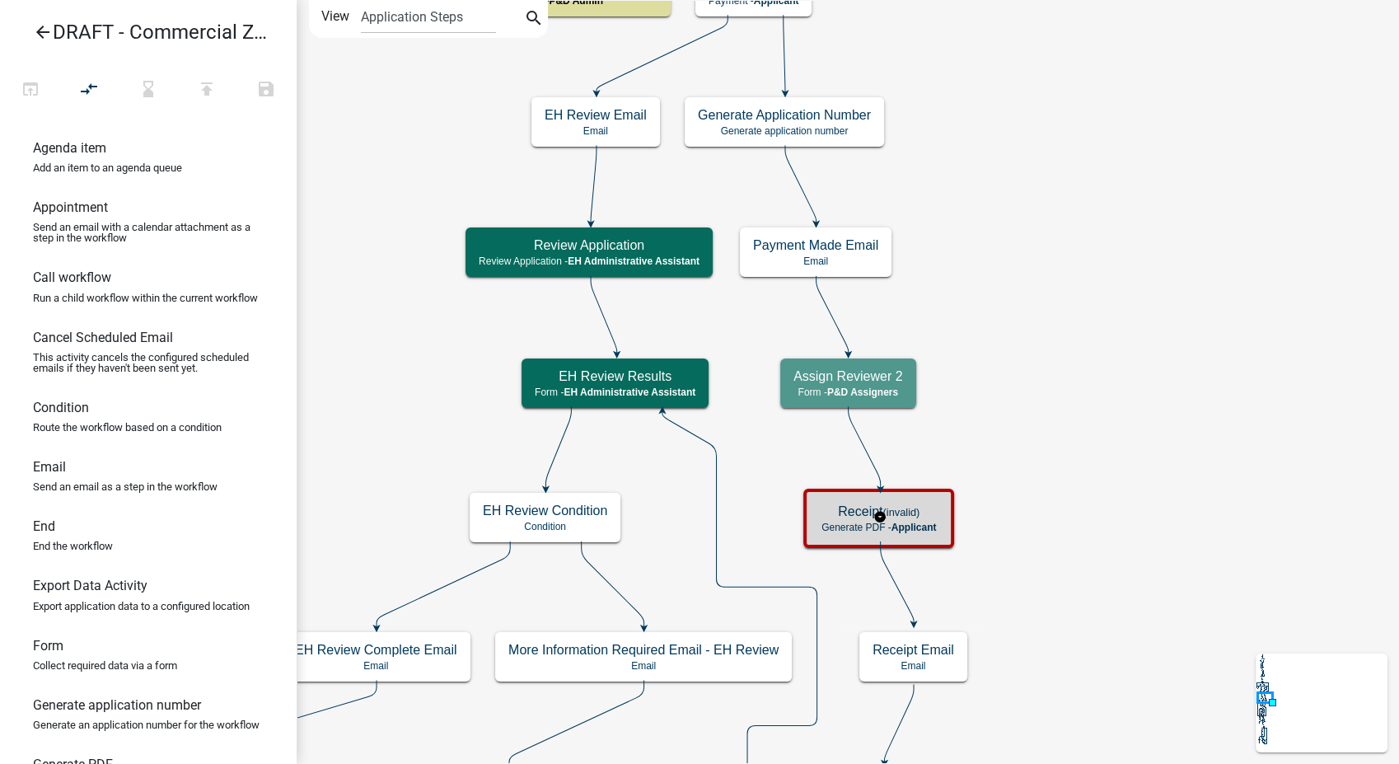
click at [923, 527] on span "Applicant" at bounding box center [913, 527] width 45 height 12
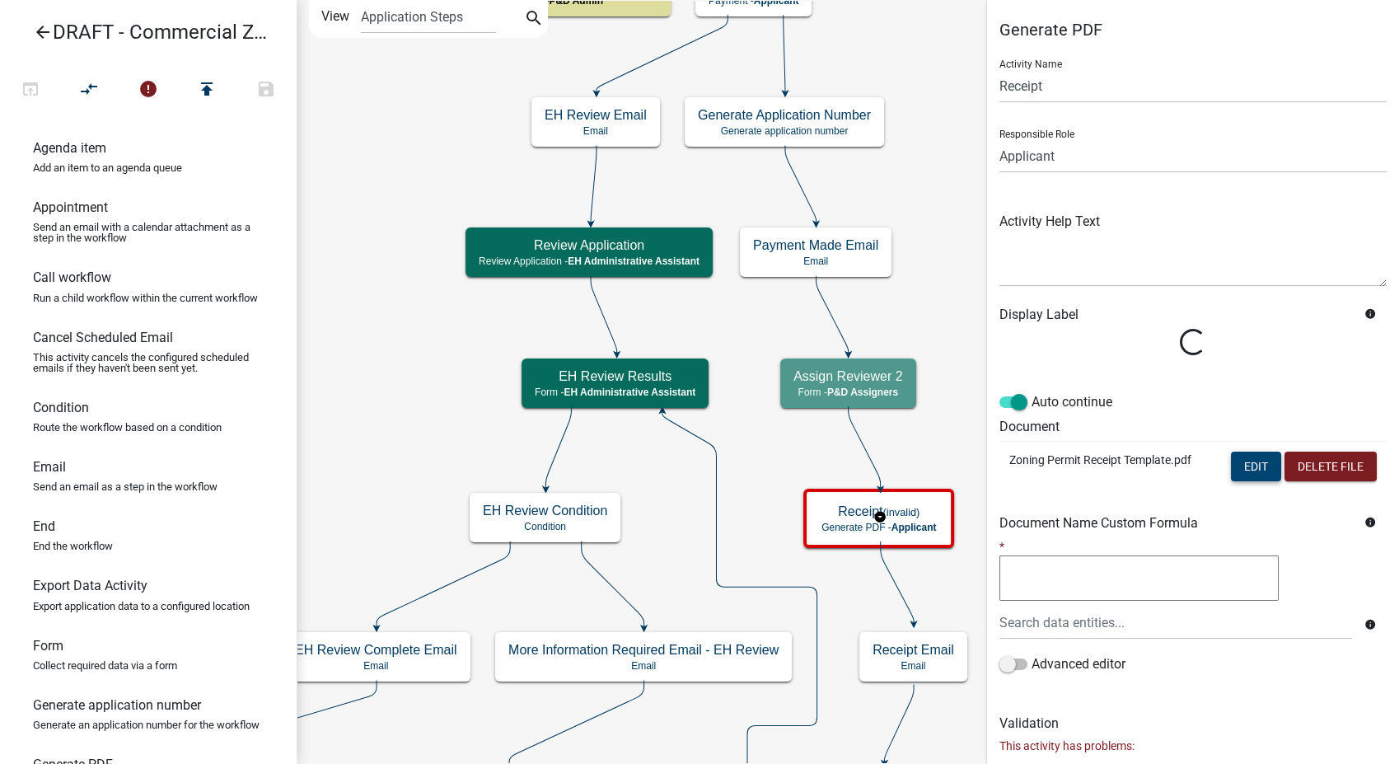
click at [1242, 465] on button "Edit" at bounding box center [1256, 466] width 50 height 30
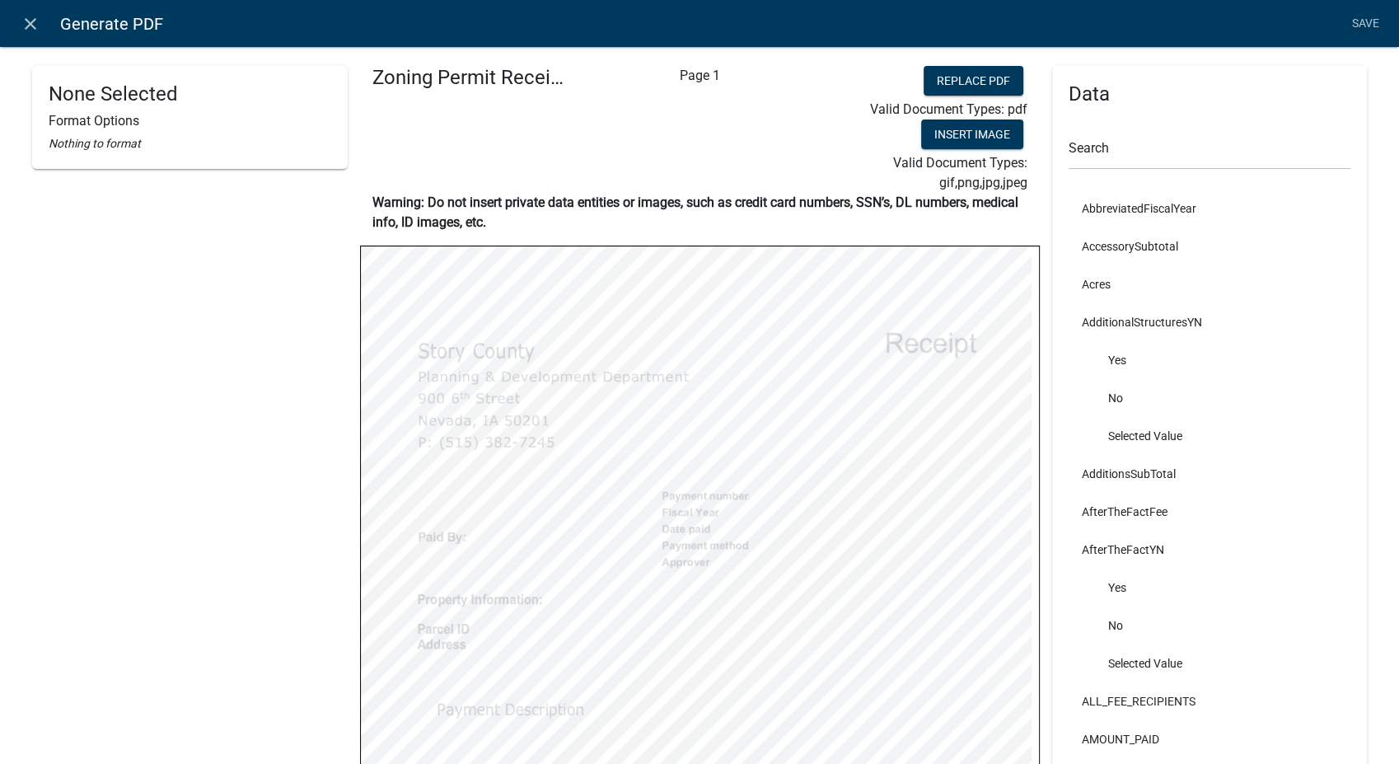
select select
click at [1160, 148] on input "text" at bounding box center [1209, 153] width 283 height 34
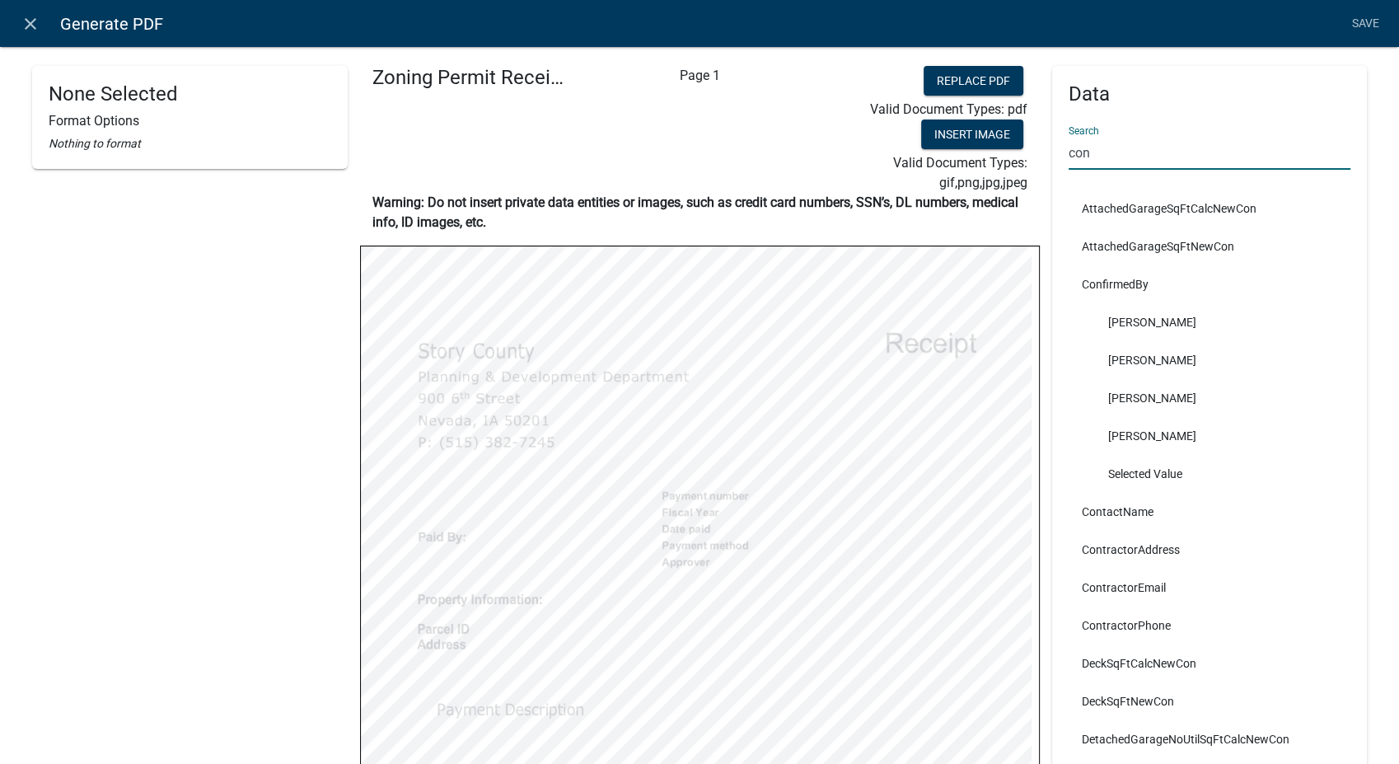
type input "con"
select select
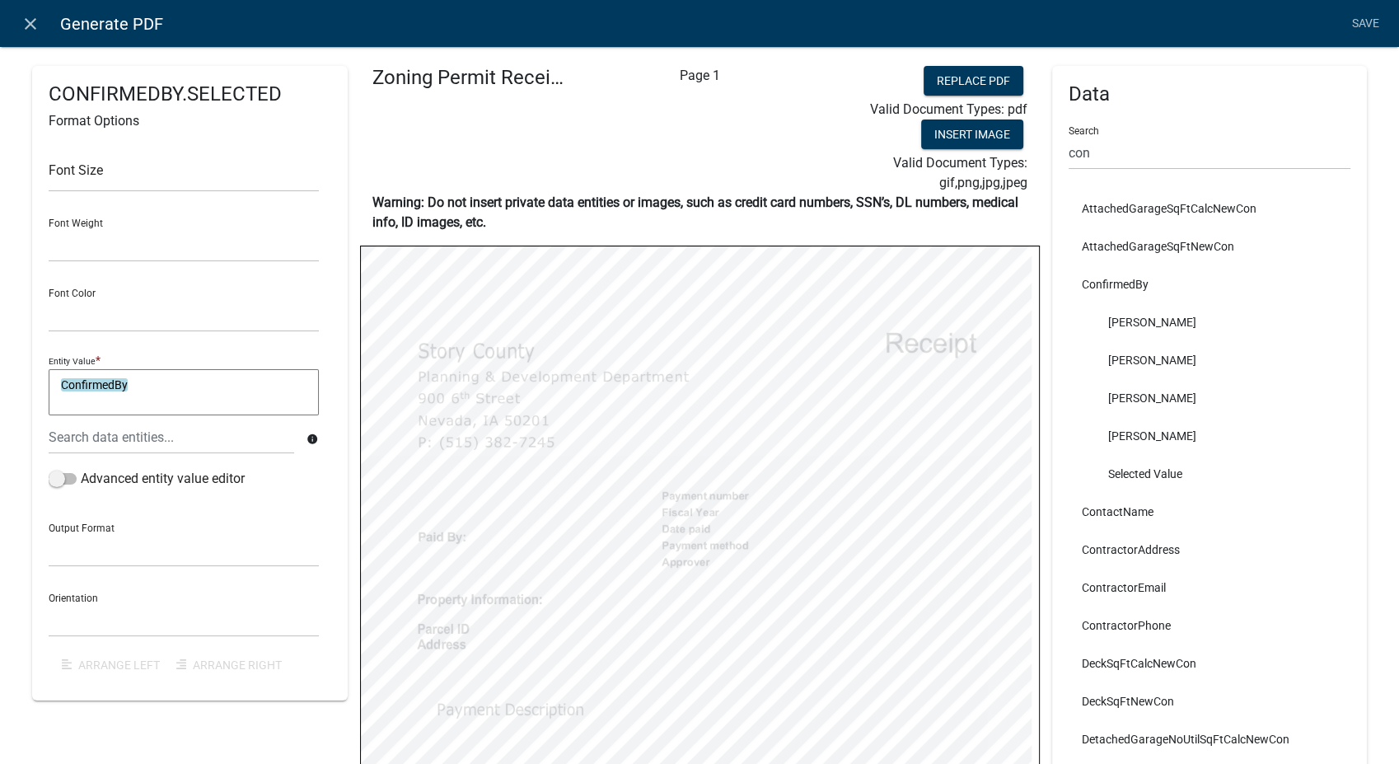
select select
click at [1087, 148] on input "con" at bounding box center [1209, 153] width 283 height 34
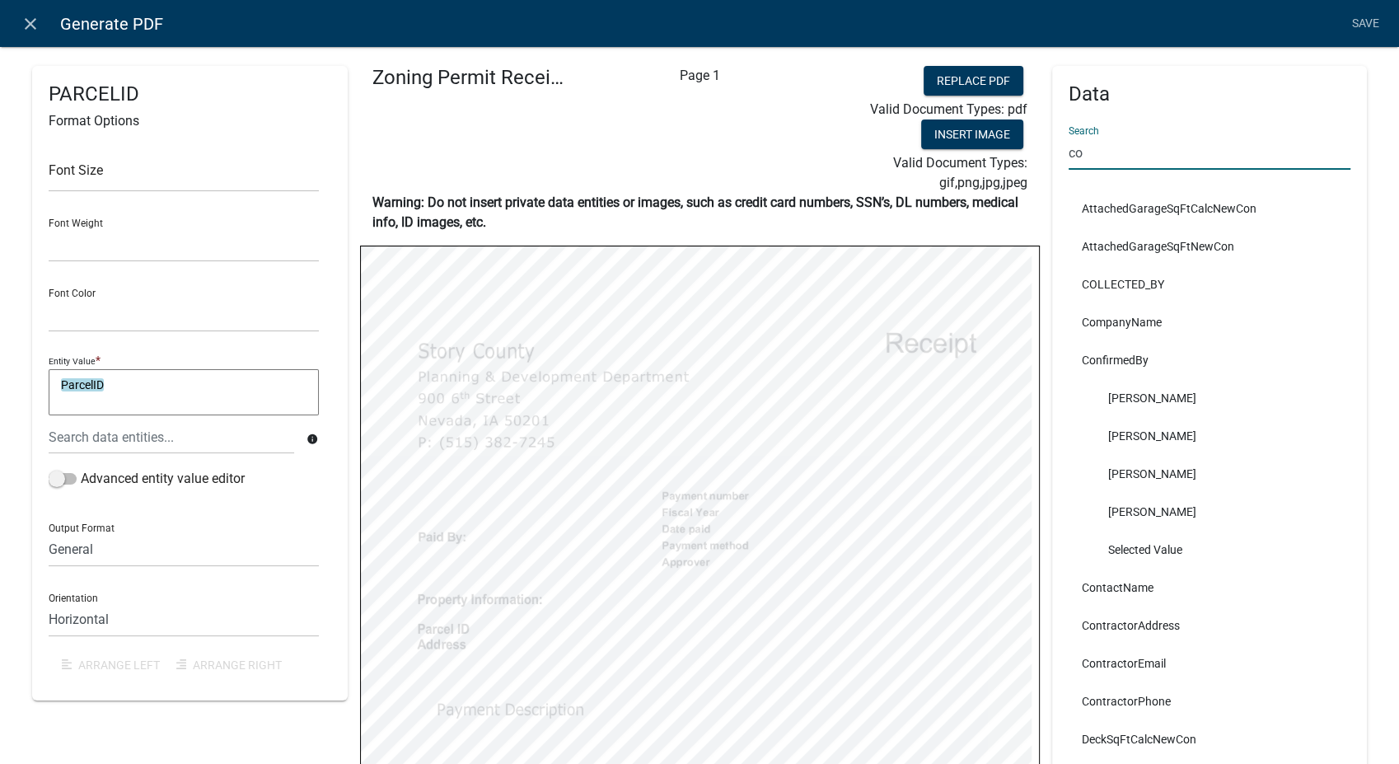
type input "c"
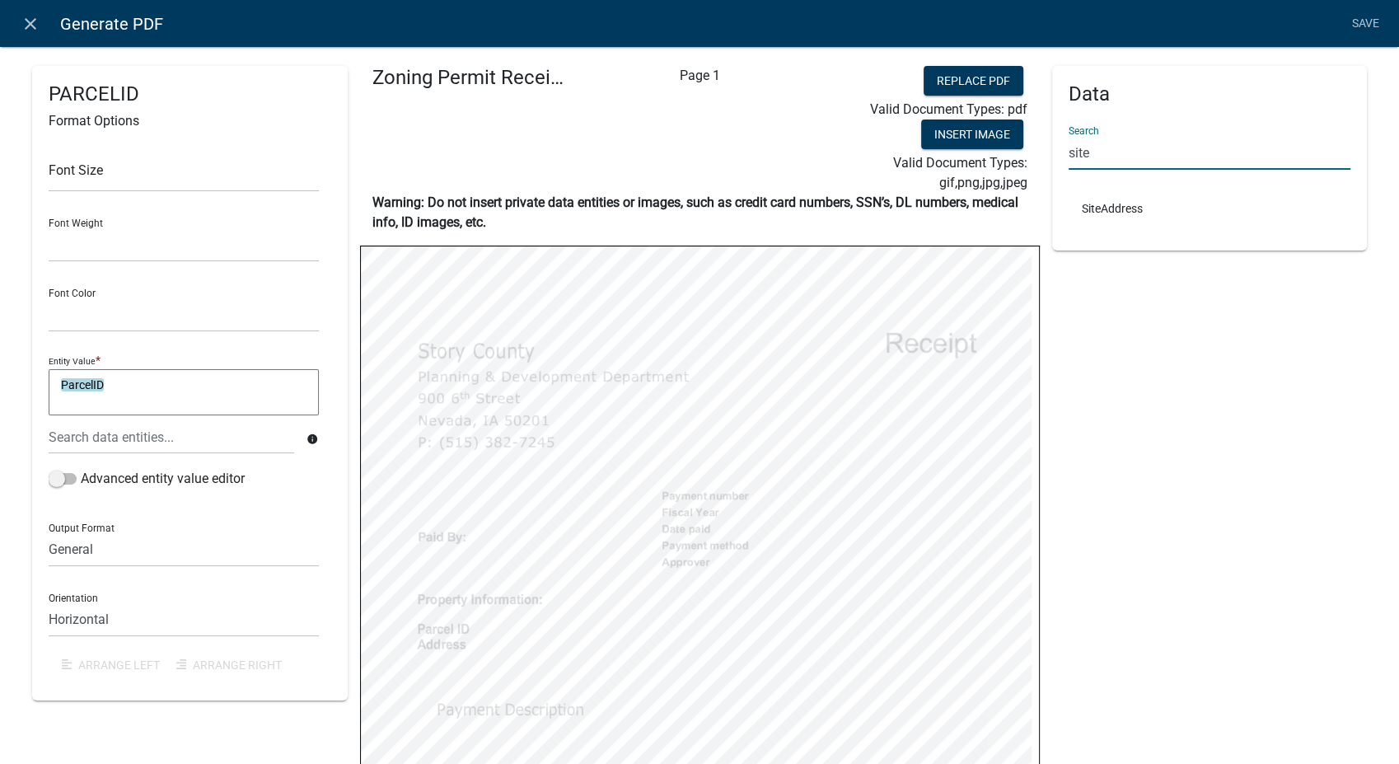
type input "site"
select select
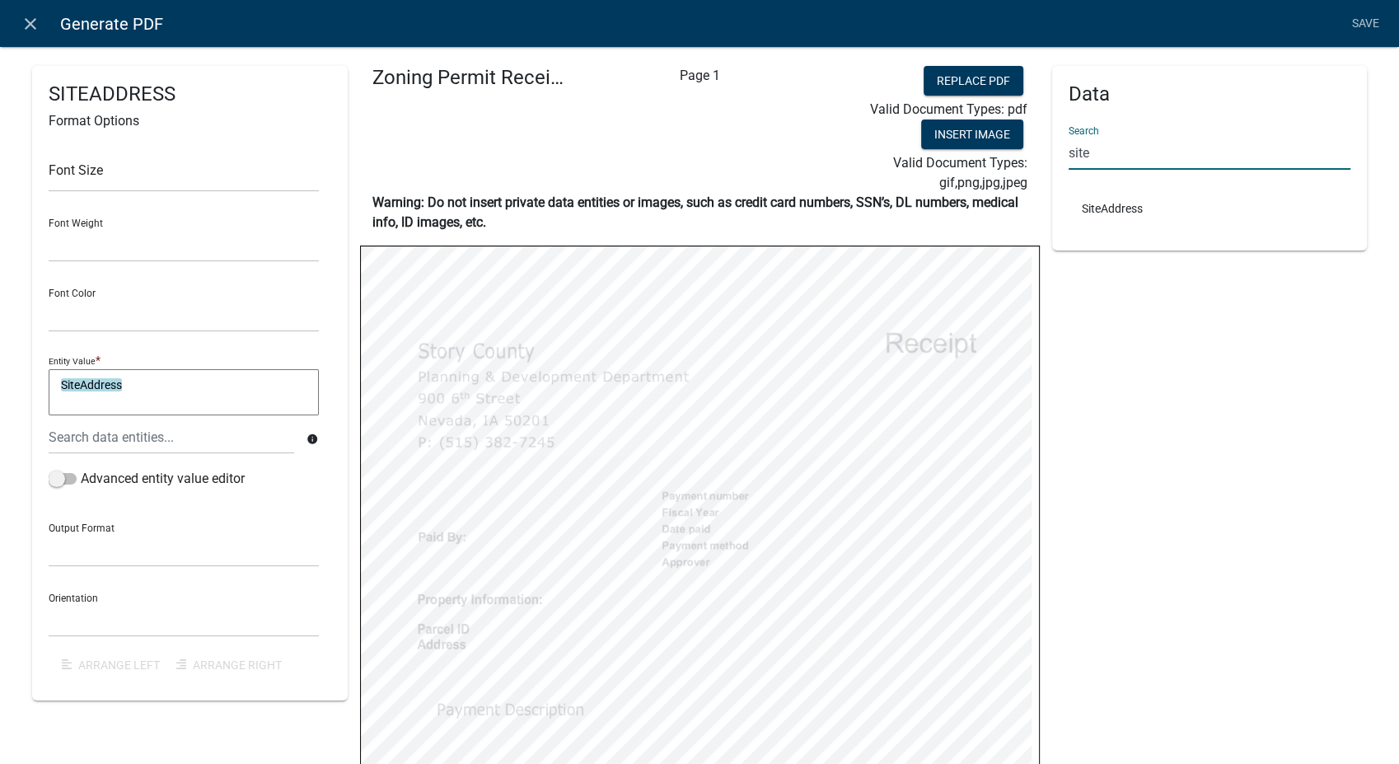
click at [1141, 154] on input "site" at bounding box center [1209, 153] width 283 height 34
type input "s"
type input "pay"
click at [1219, 702] on div "Data Search pay PayerAddress PayerEmail PayerName PayerPhone PAYMENT_METHOD Onl…" at bounding box center [1210, 561] width 316 height 991
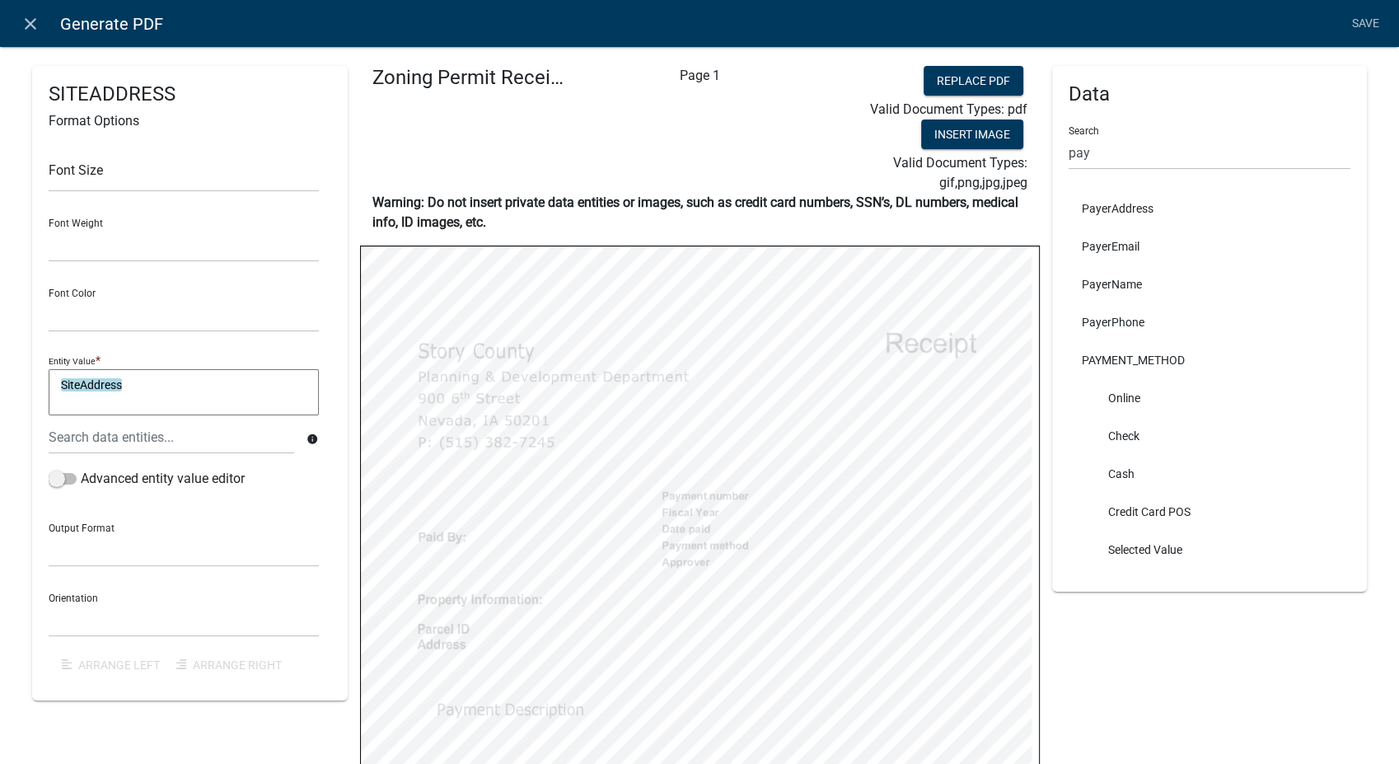
select select
click at [119, 167] on input "text" at bounding box center [184, 175] width 270 height 34
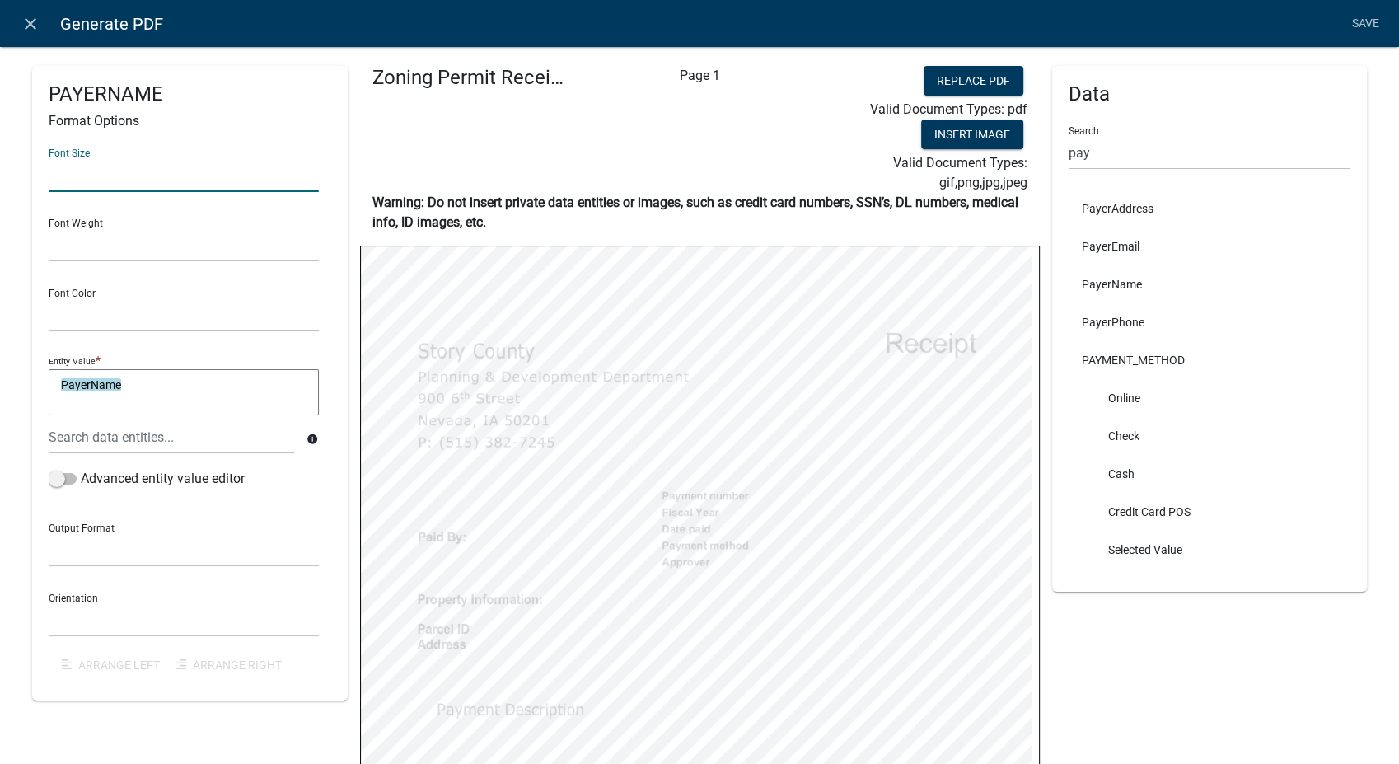
type input "10"
select select
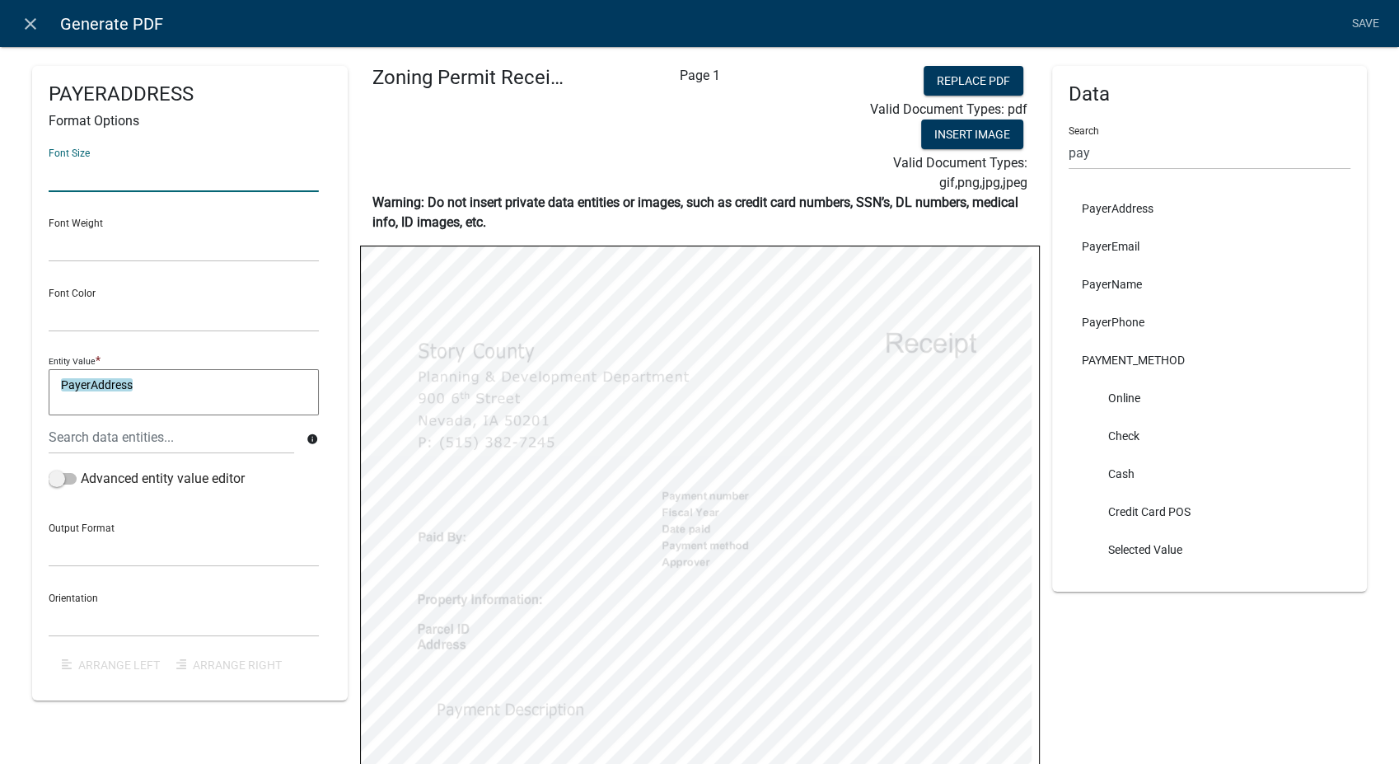
click at [93, 170] on input "text" at bounding box center [184, 175] width 270 height 34
type input "10"
select select
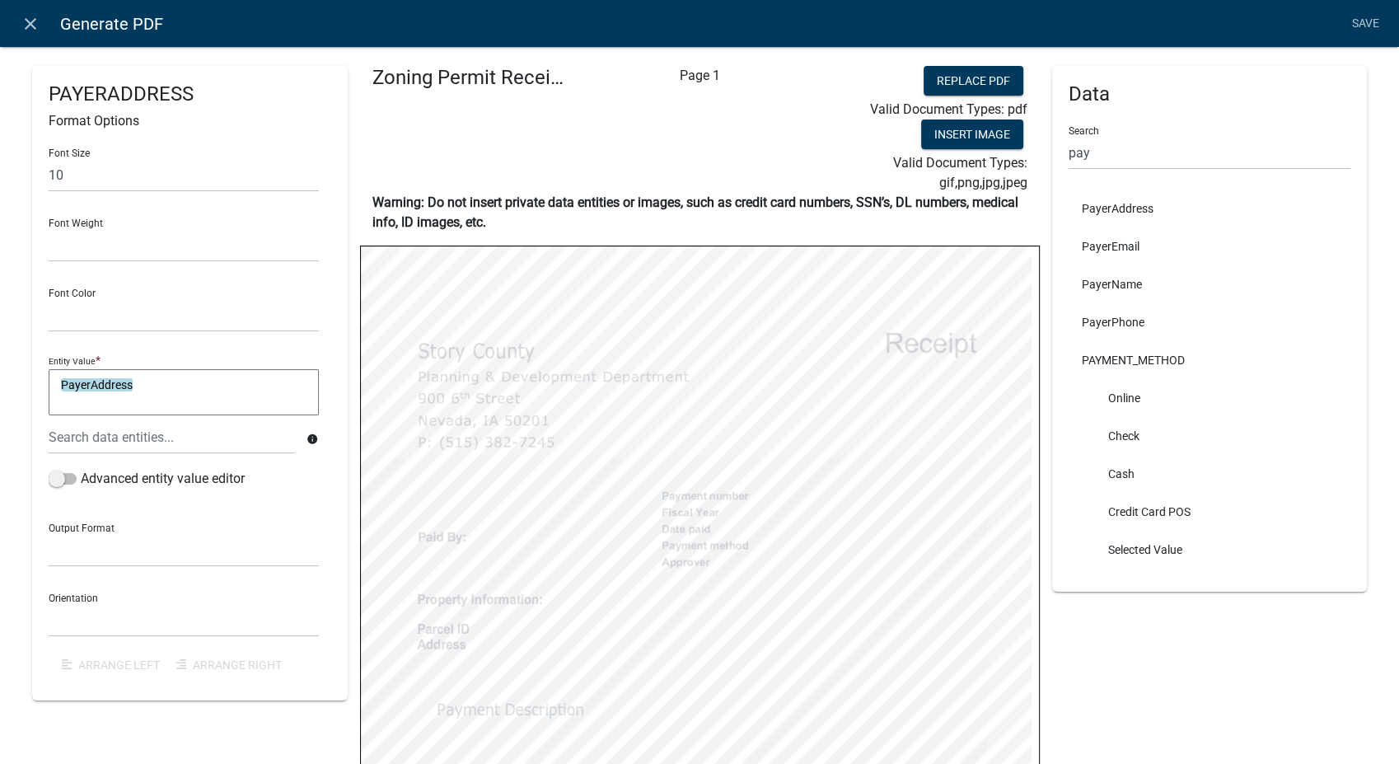
select select
click at [94, 180] on input "text" at bounding box center [184, 175] width 270 height 34
type input "10"
select select
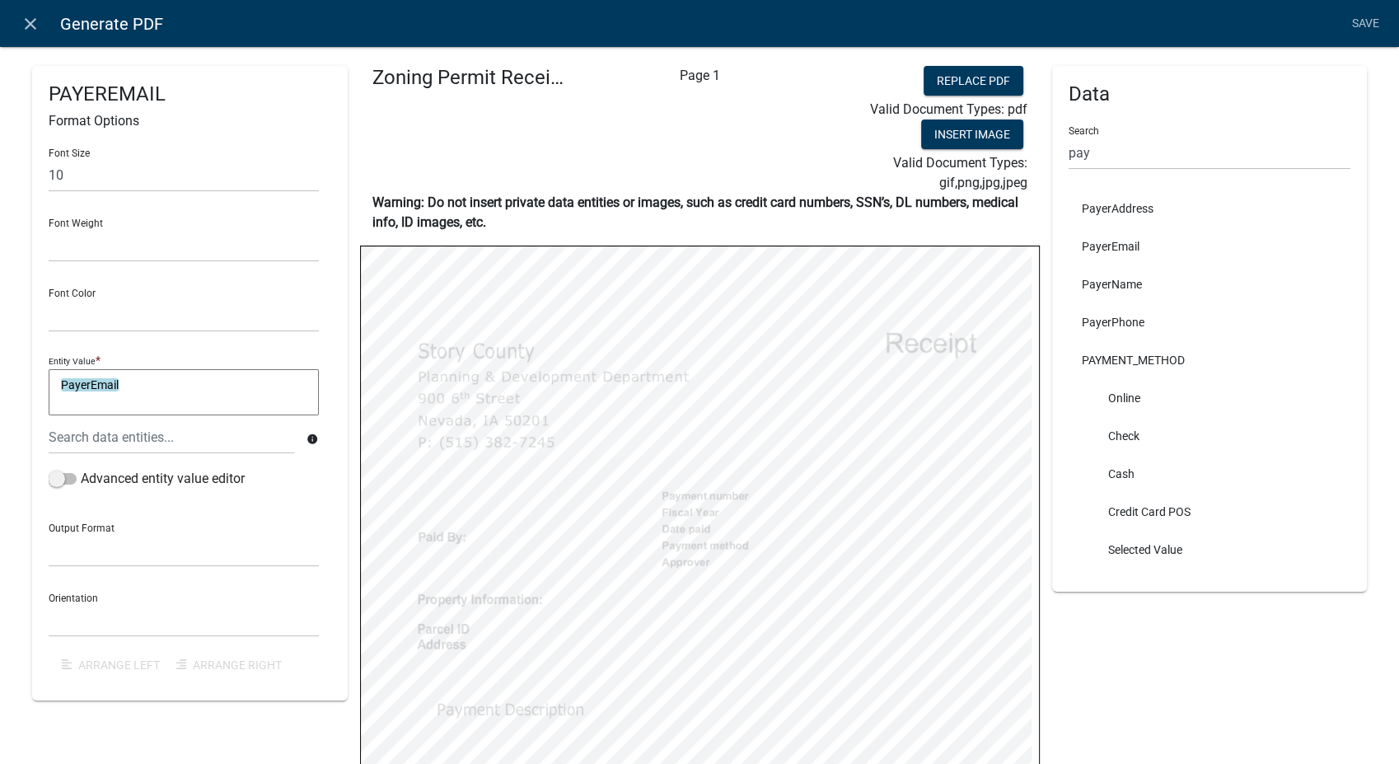
select select
click at [115, 176] on input "text" at bounding box center [184, 175] width 270 height 34
type input "10"
select select
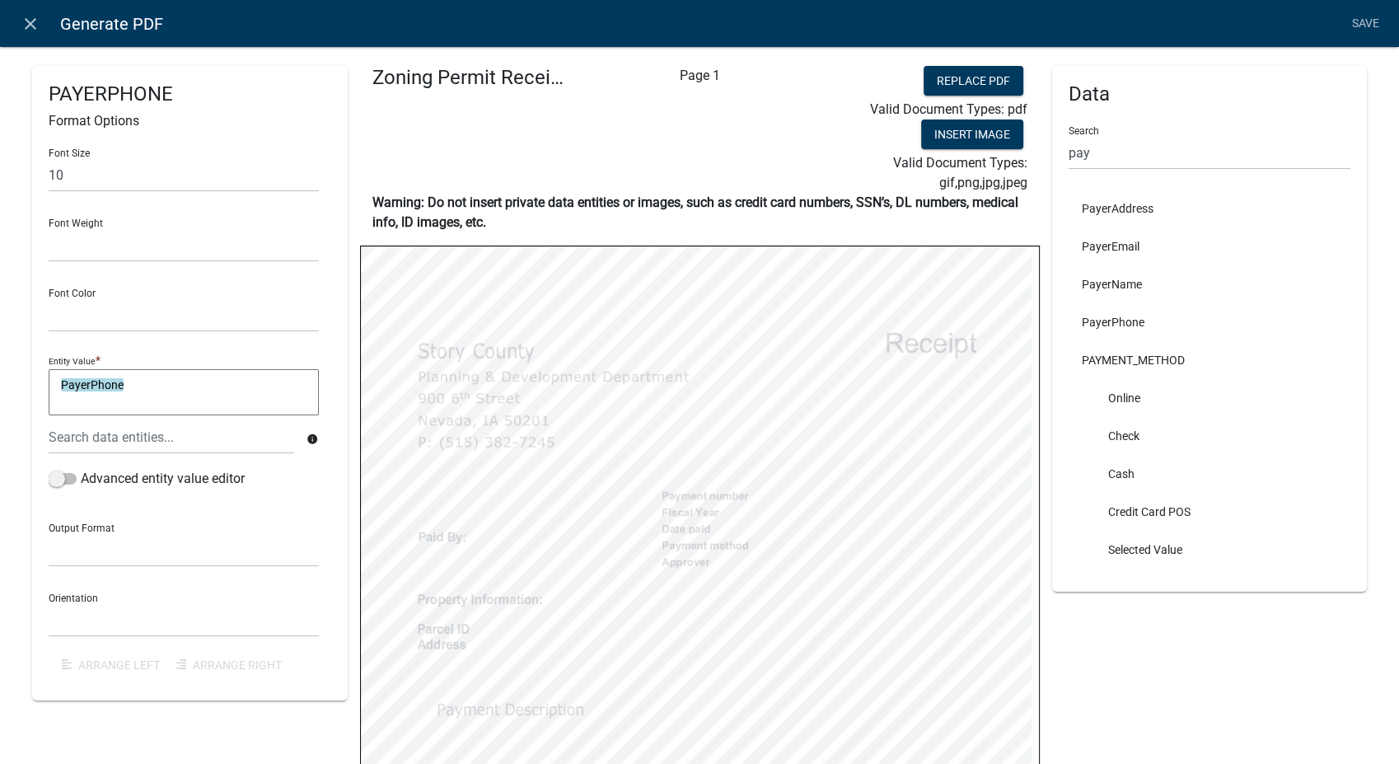
select select
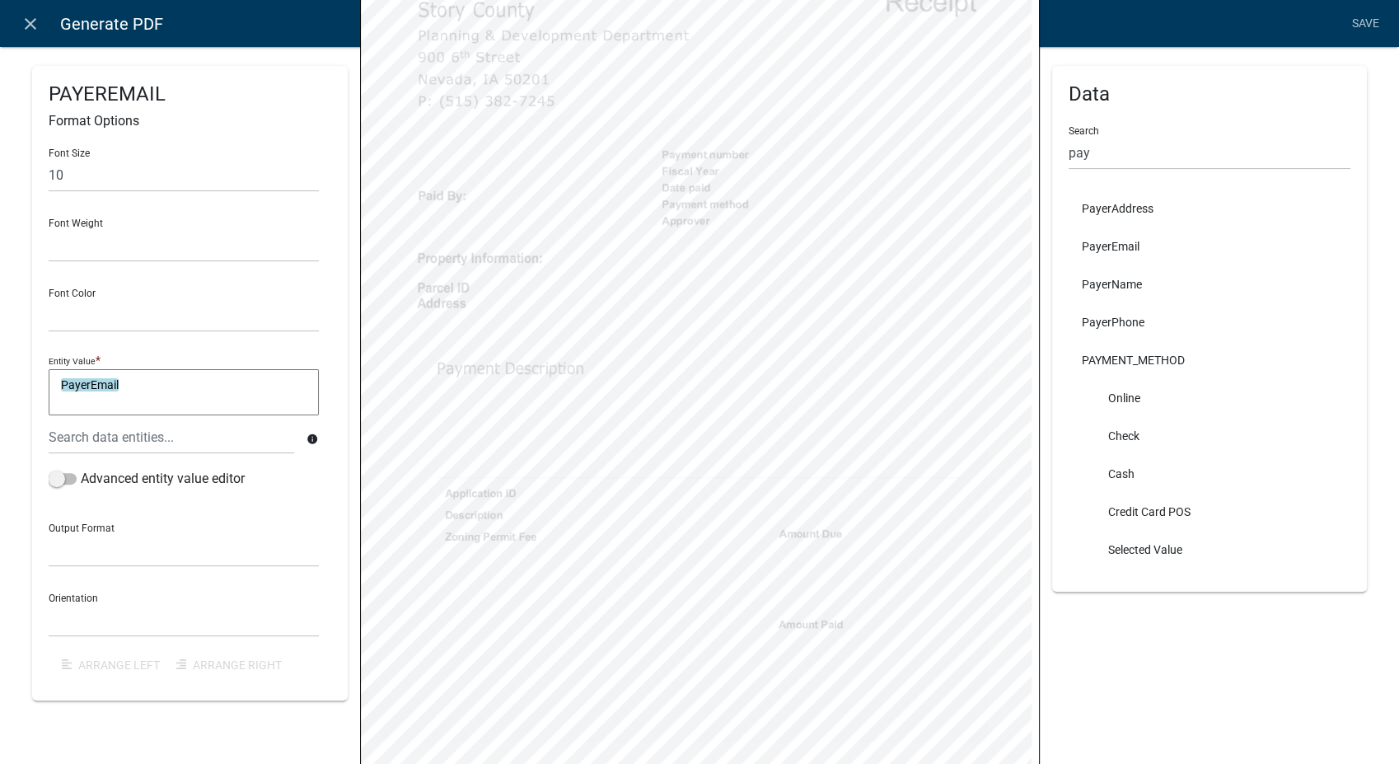
scroll to position [366, 0]
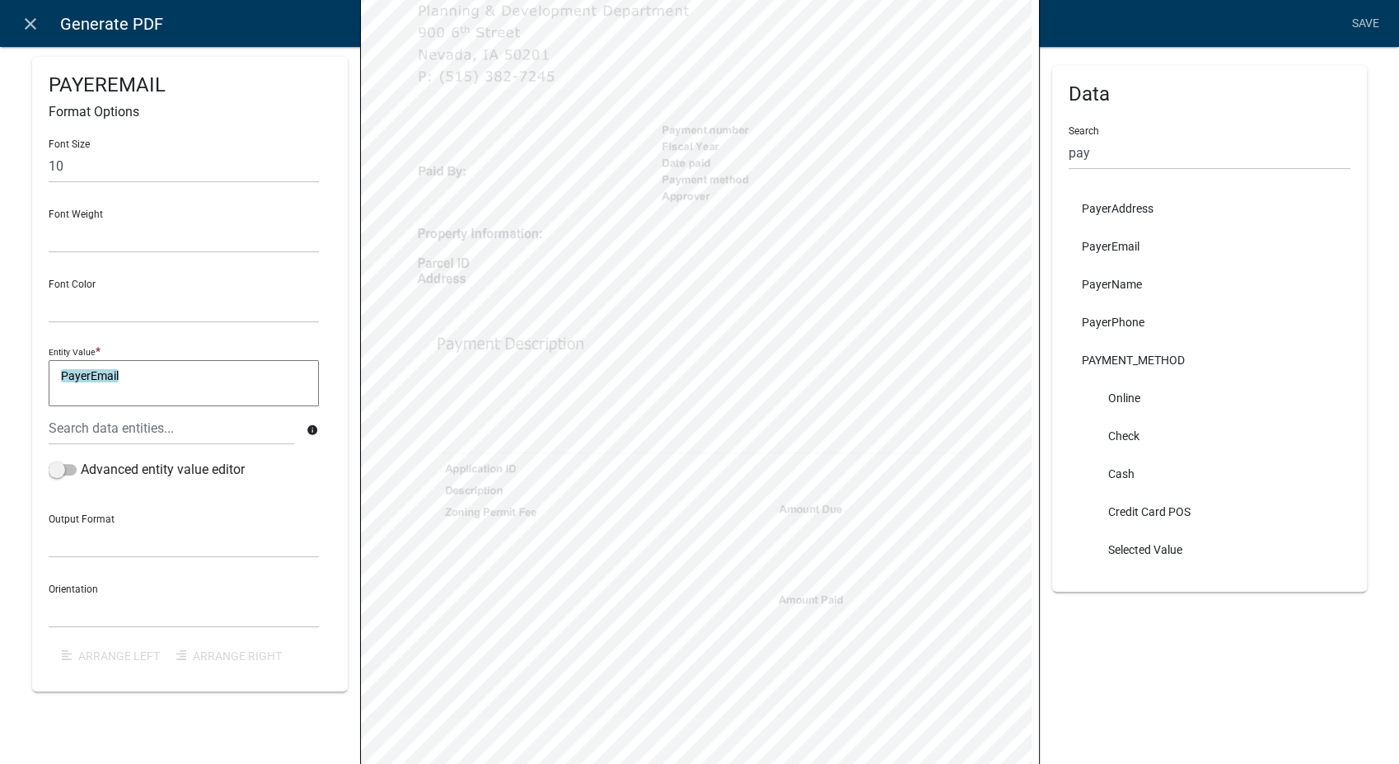
select select
select select "3"
select select
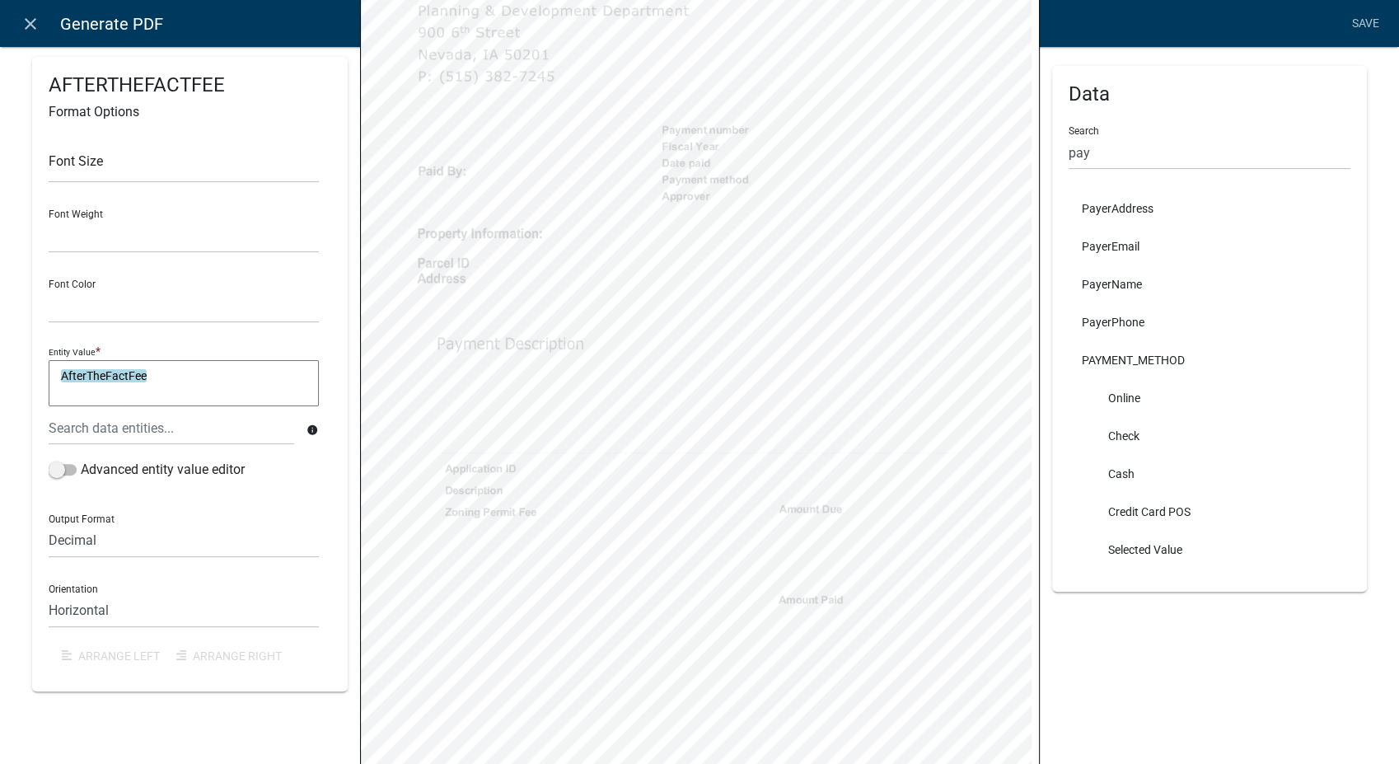
select select "3"
select select
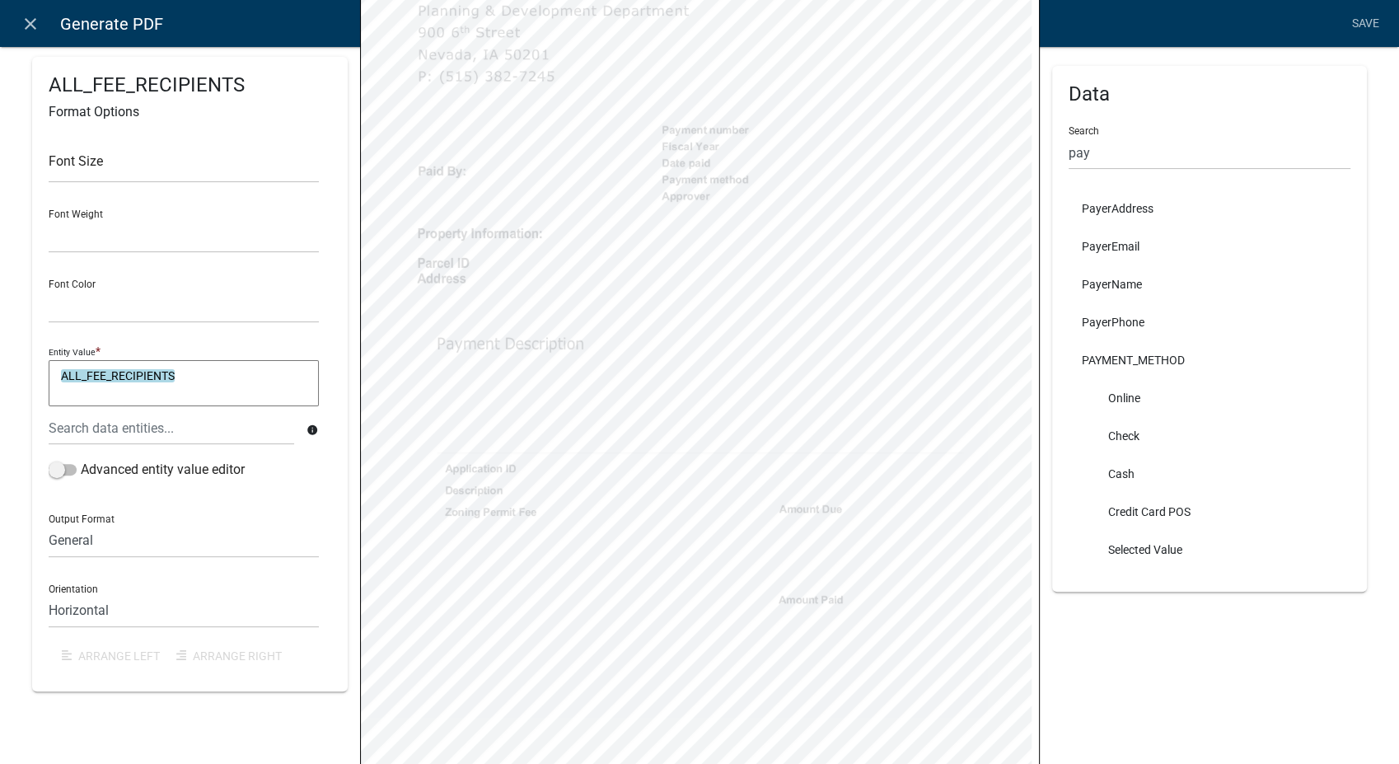
select select "3"
select select
select select "3"
select select
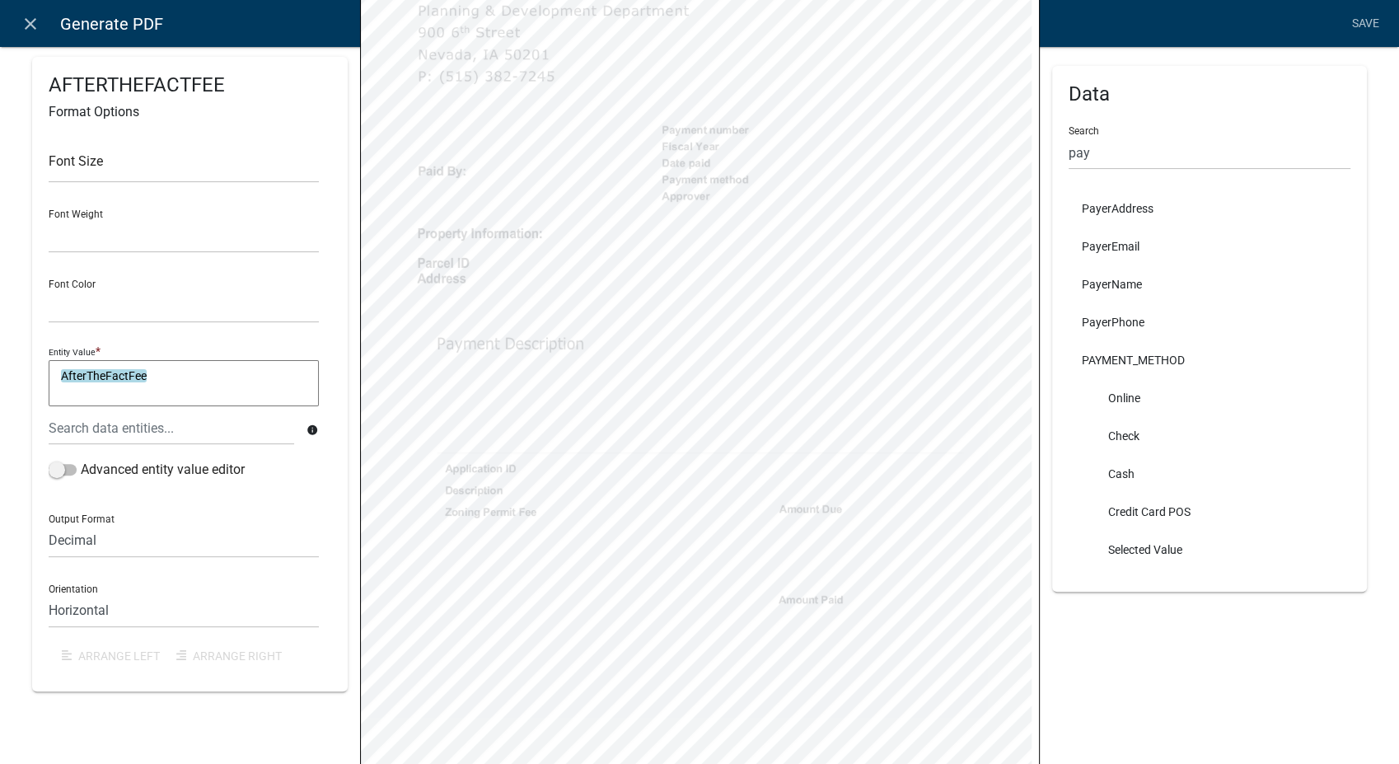
select select
select select "3"
select select
select select "3"
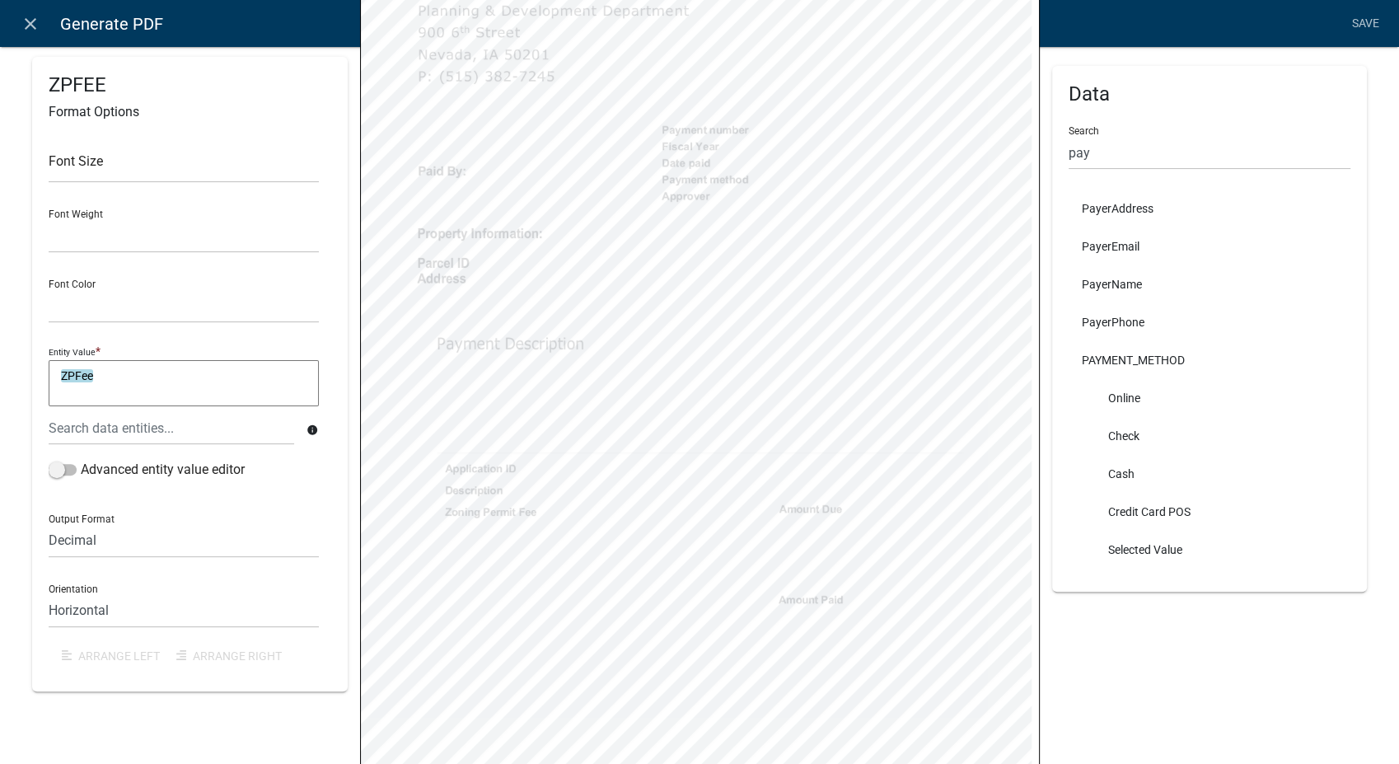
select select
select select "3"
select select
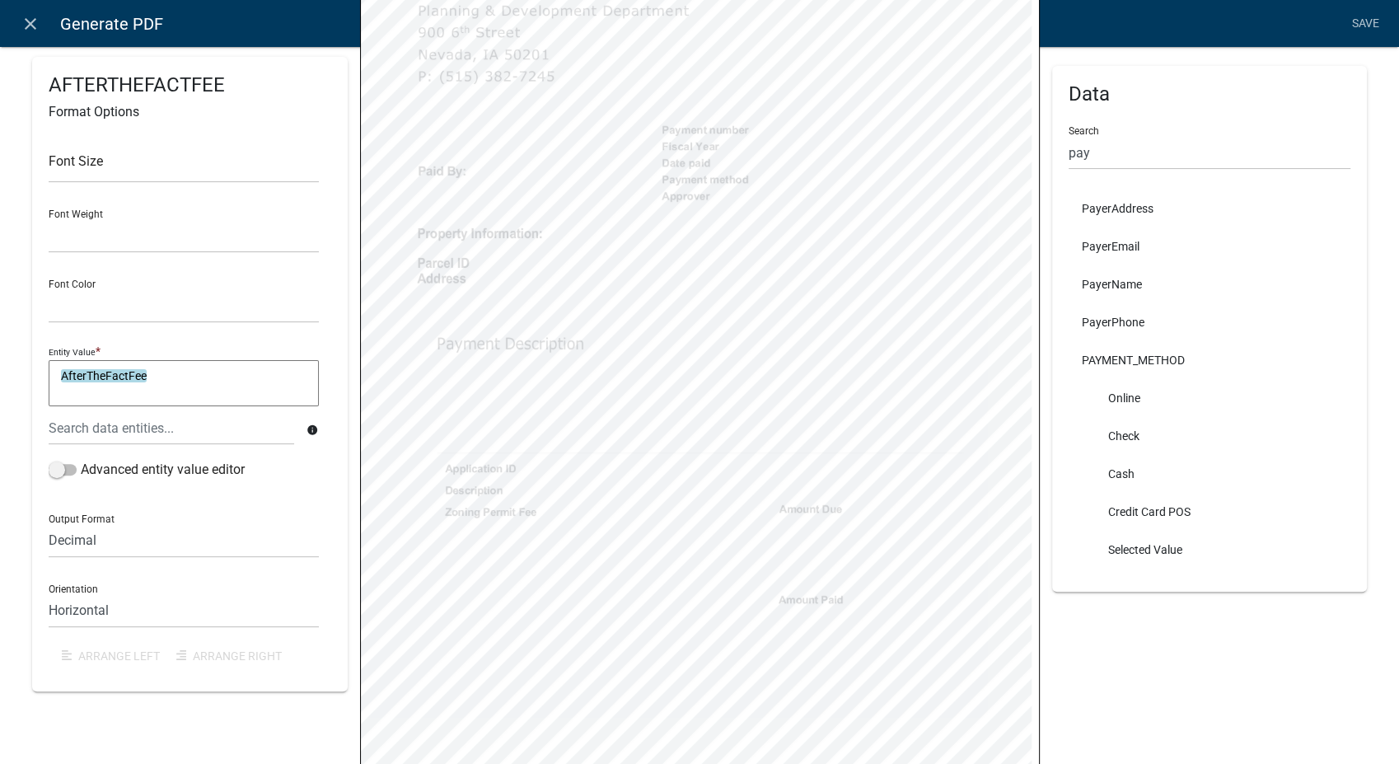
select select "3"
select select
select select "3"
select select
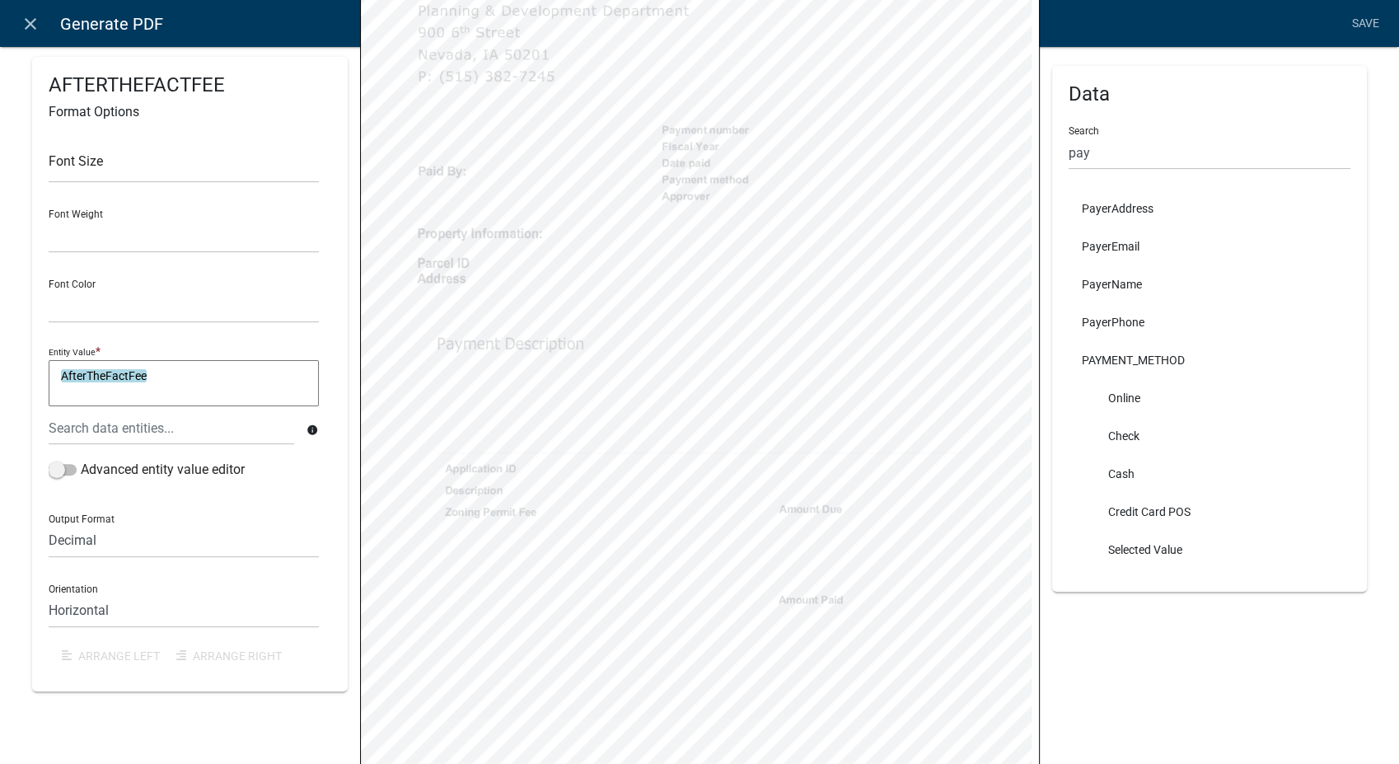
select select
select select "3"
click at [1363, 21] on link "Save" at bounding box center [1364, 23] width 41 height 31
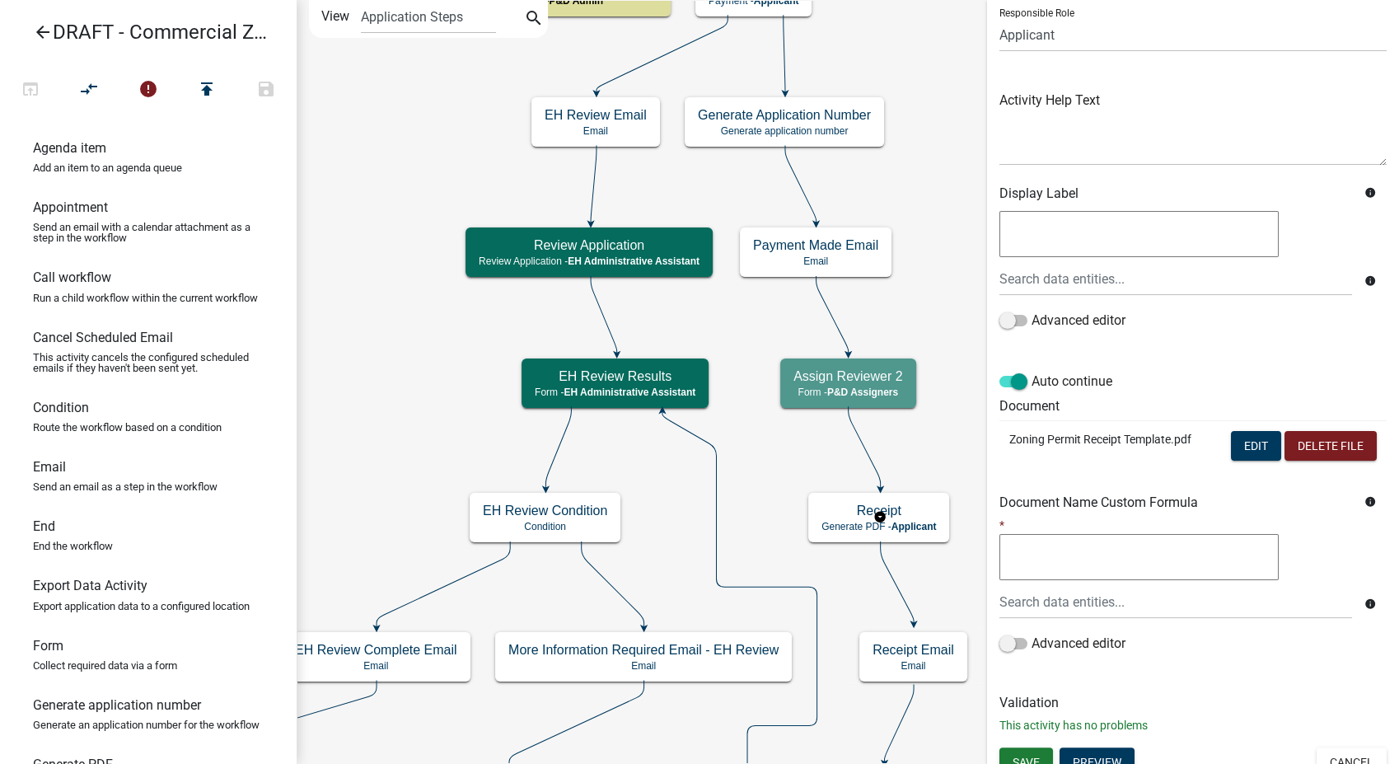
scroll to position [138, 0]
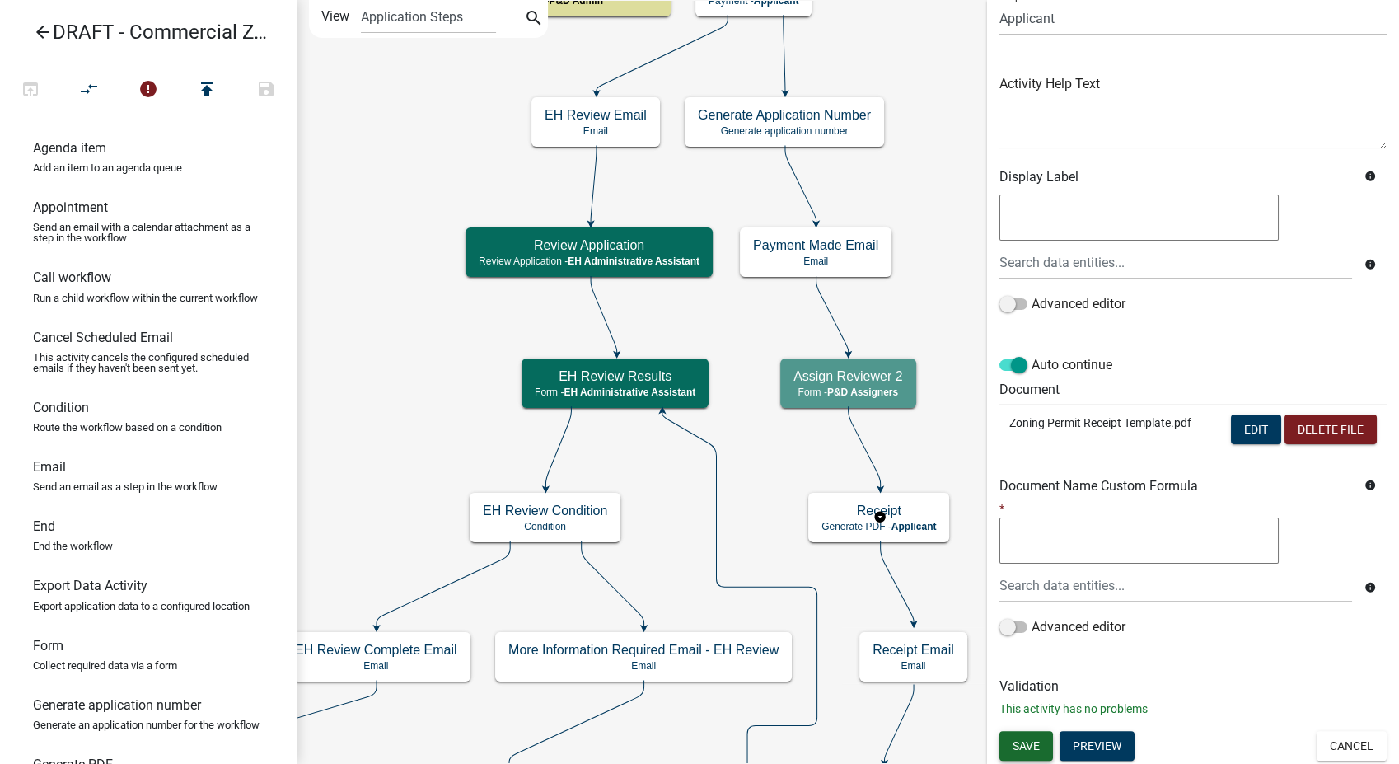
click at [1036, 731] on button "Save" at bounding box center [1026, 746] width 54 height 30
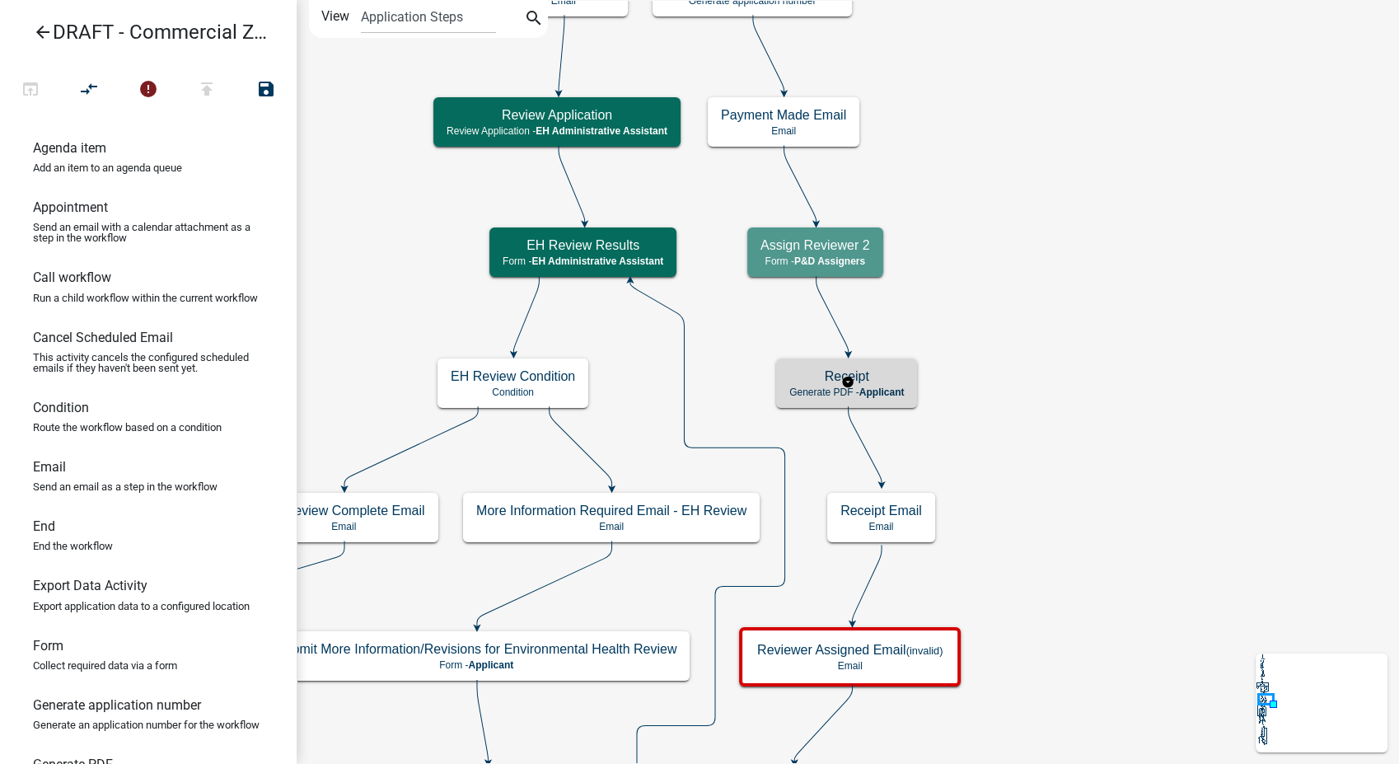
scroll to position [0, 0]
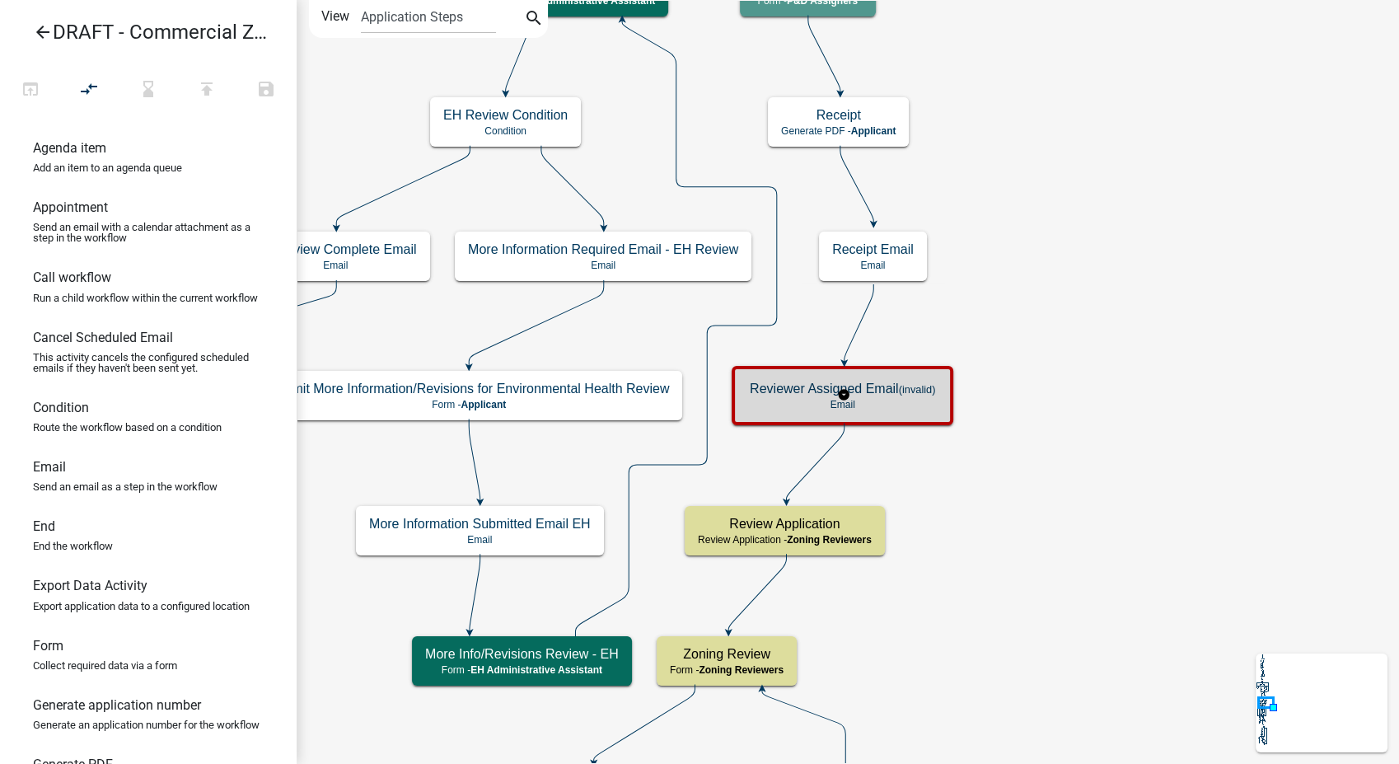
click at [881, 402] on p "Email" at bounding box center [842, 405] width 185 height 12
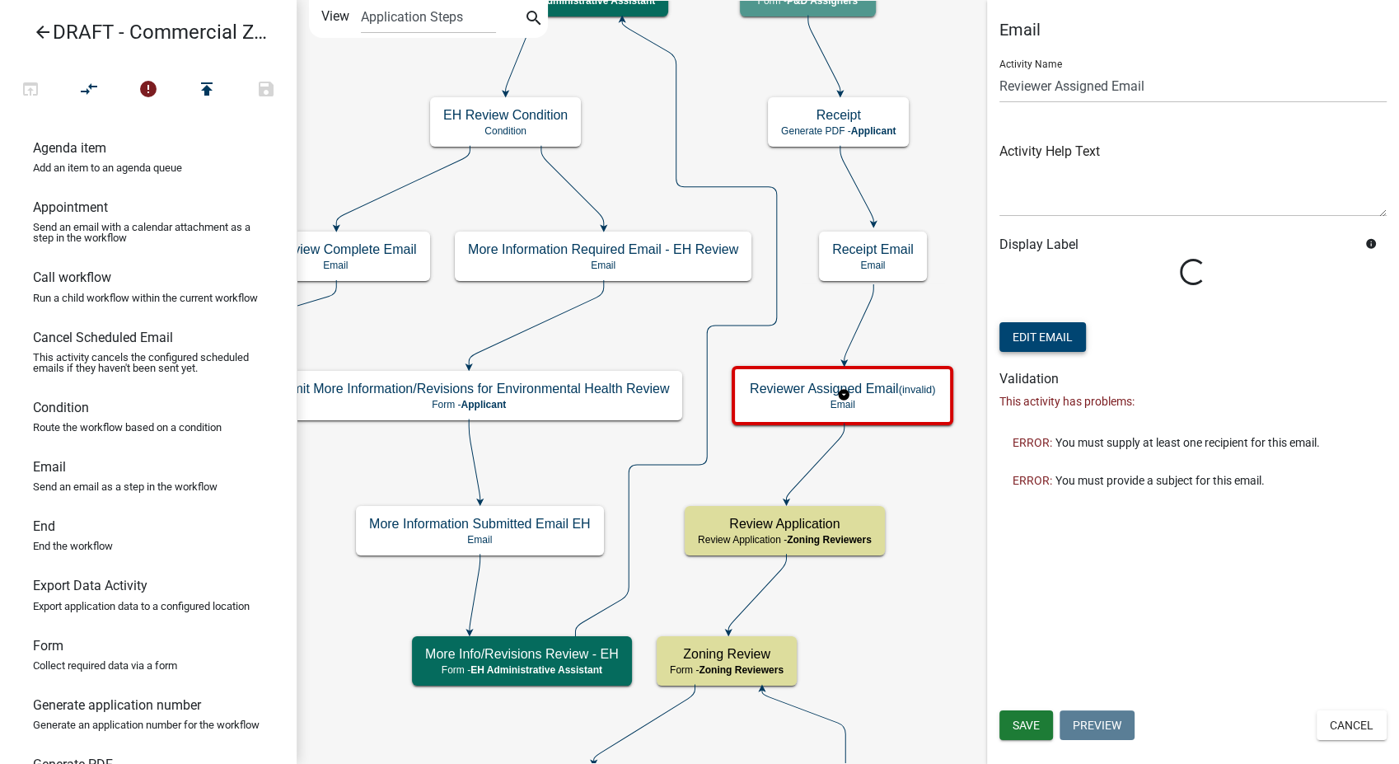
click at [1038, 346] on button "Edit Email" at bounding box center [1042, 337] width 86 height 30
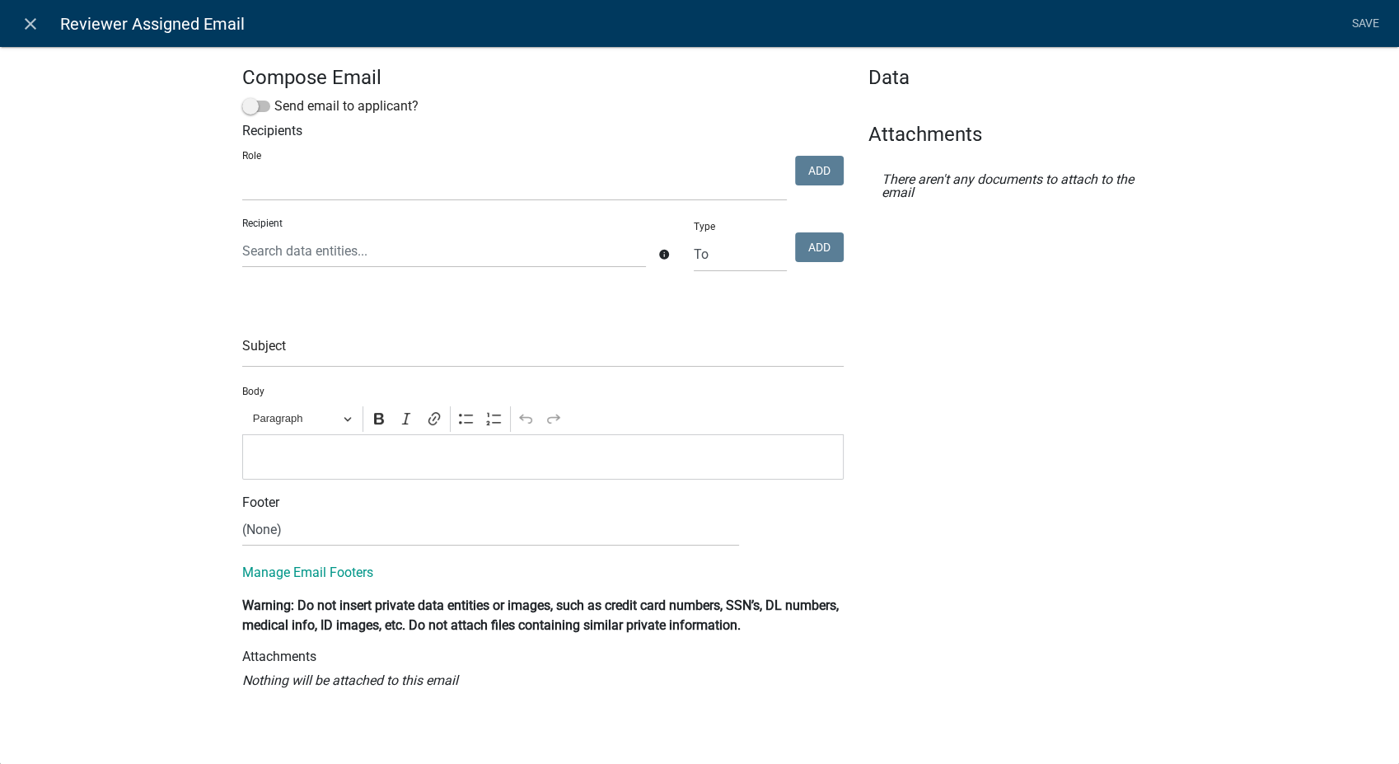
select select
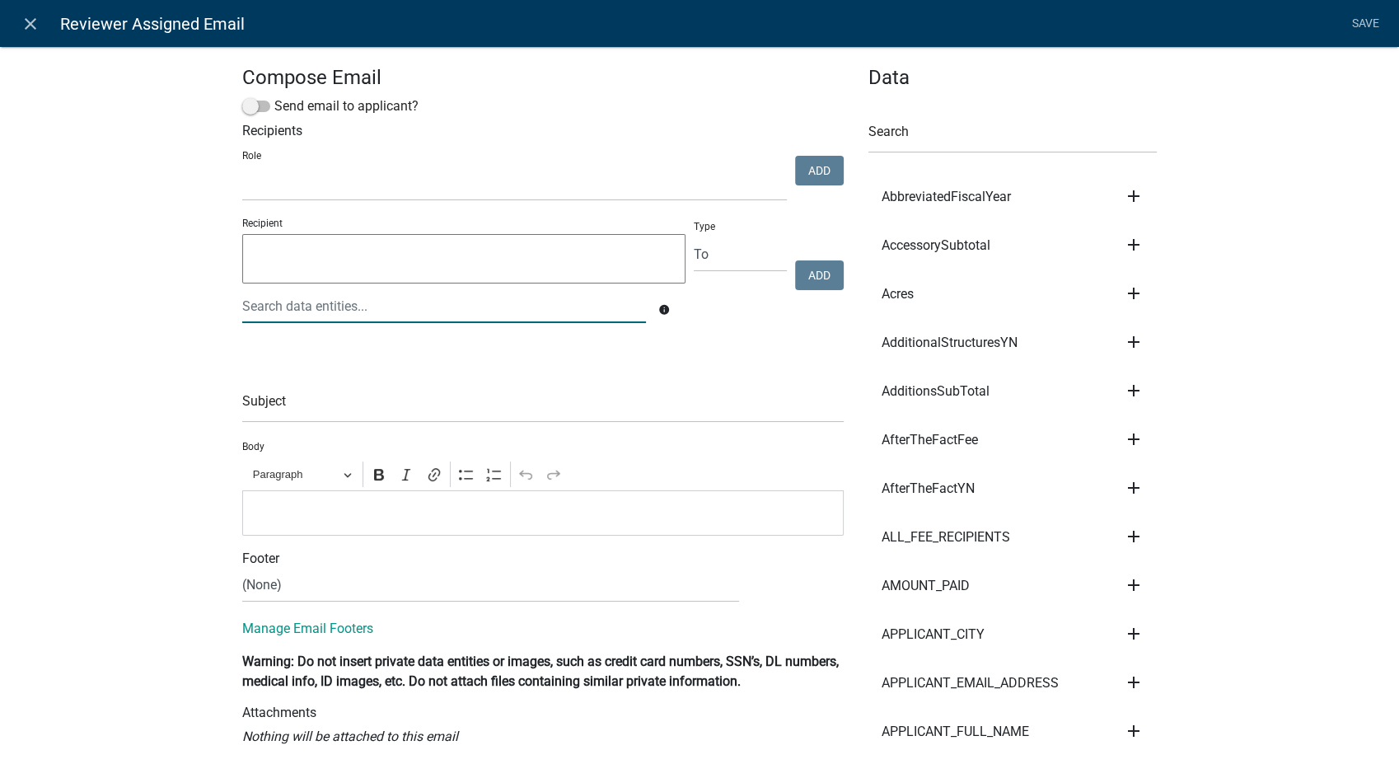
click at [297, 313] on div at bounding box center [444, 306] width 428 height 34
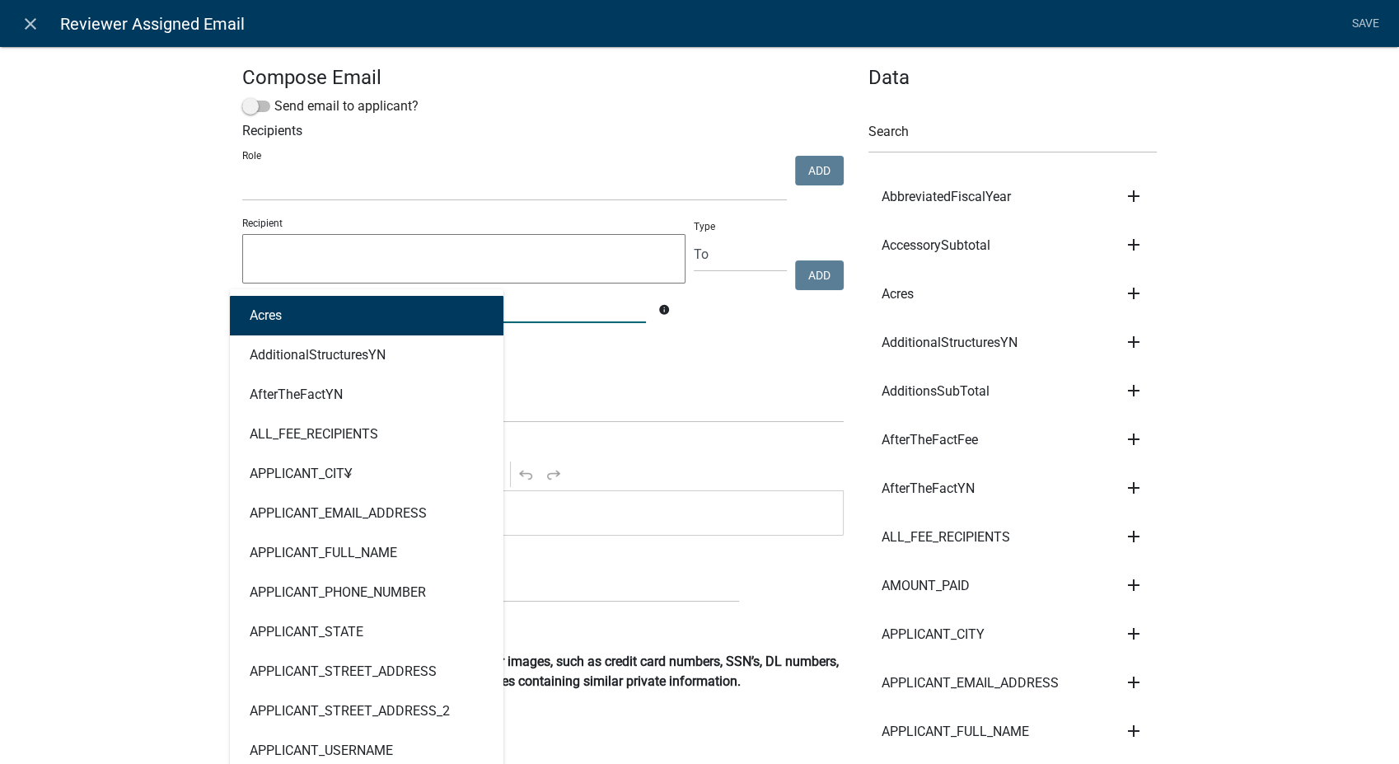
type input "assi"
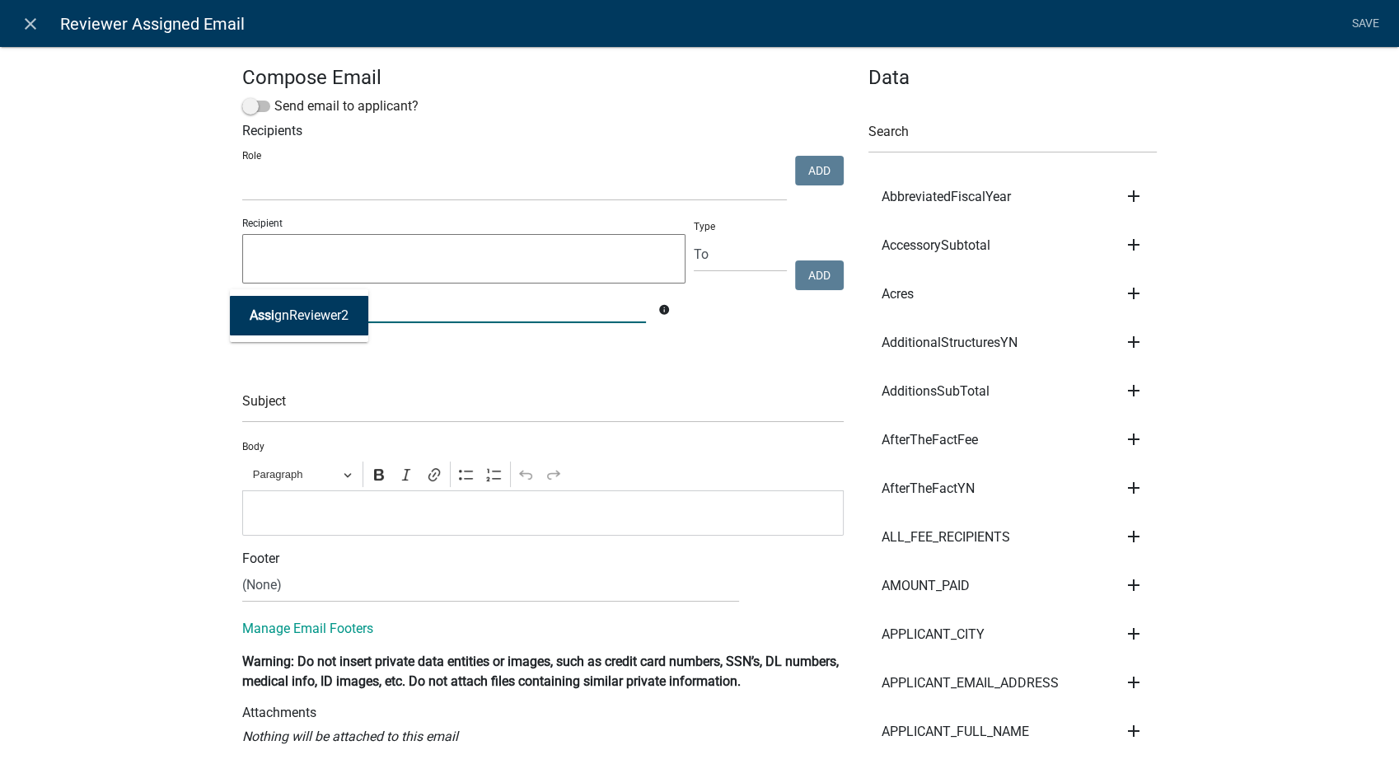
click at [297, 313] on ngb-highlight "Assi gnReviewer2" at bounding box center [299, 315] width 99 height 13
type textarea "AssignReviewer2"
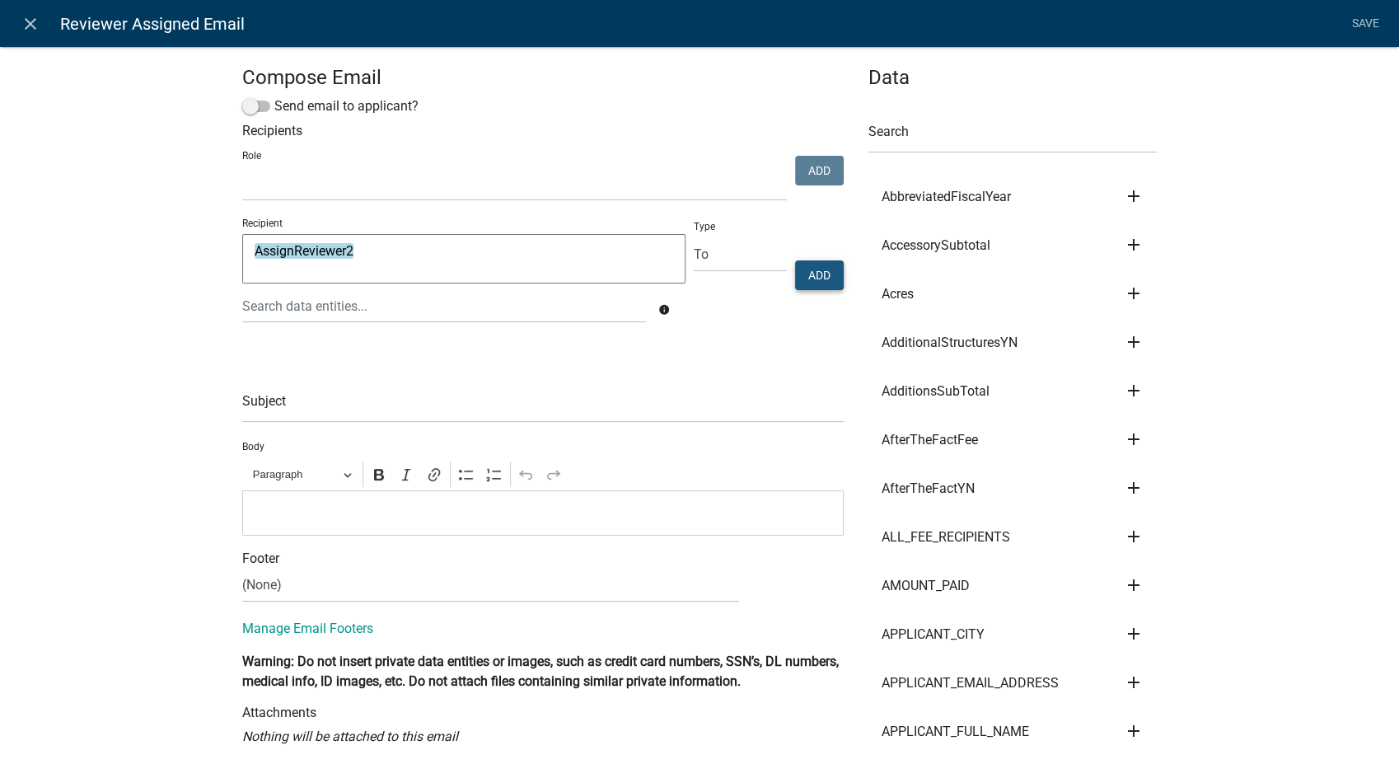
click at [799, 262] on button "Add" at bounding box center [819, 275] width 49 height 30
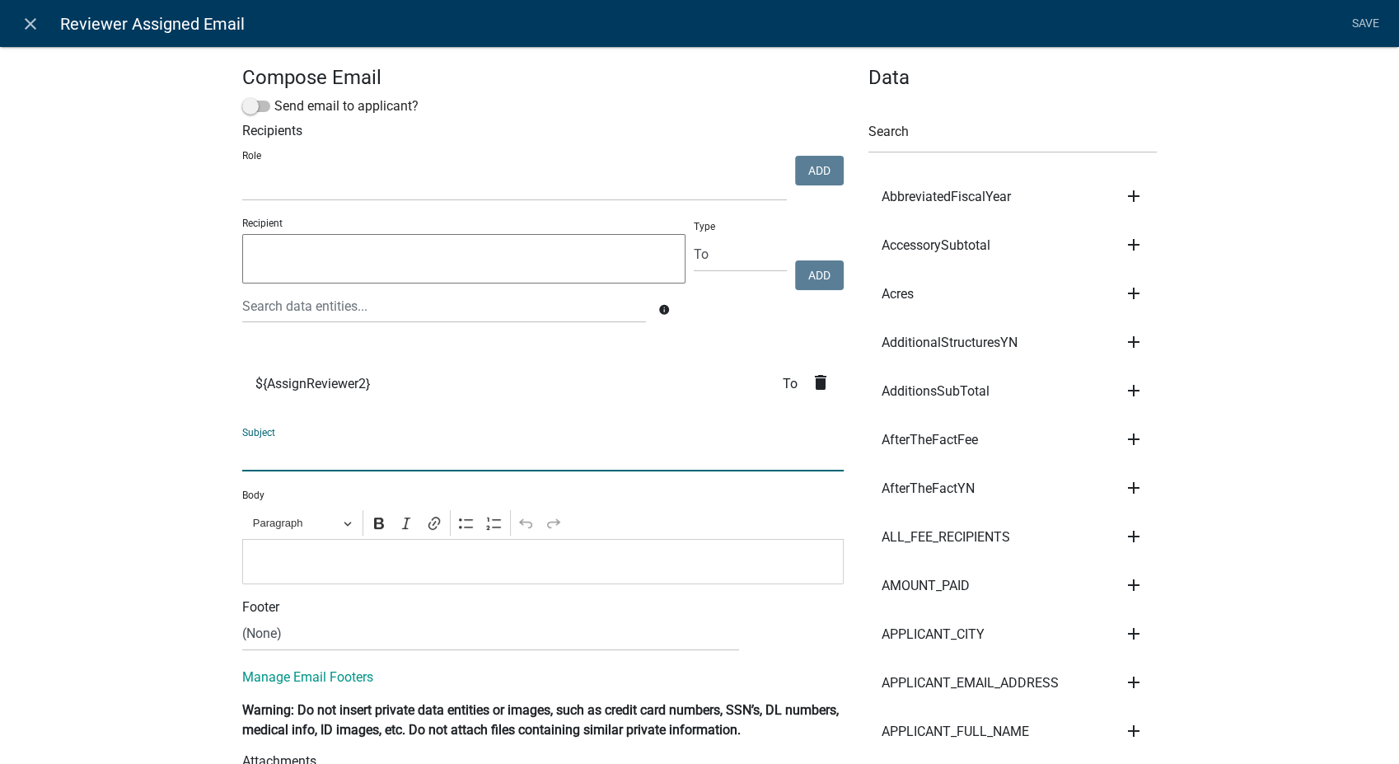
click at [268, 453] on input "text" at bounding box center [542, 454] width 601 height 34
type input "Commercial Zoning Permit Assigned to You for Review"
click at [255, 556] on p "Editor editing area: main. Press Alt+0 for help." at bounding box center [543, 561] width 584 height 20
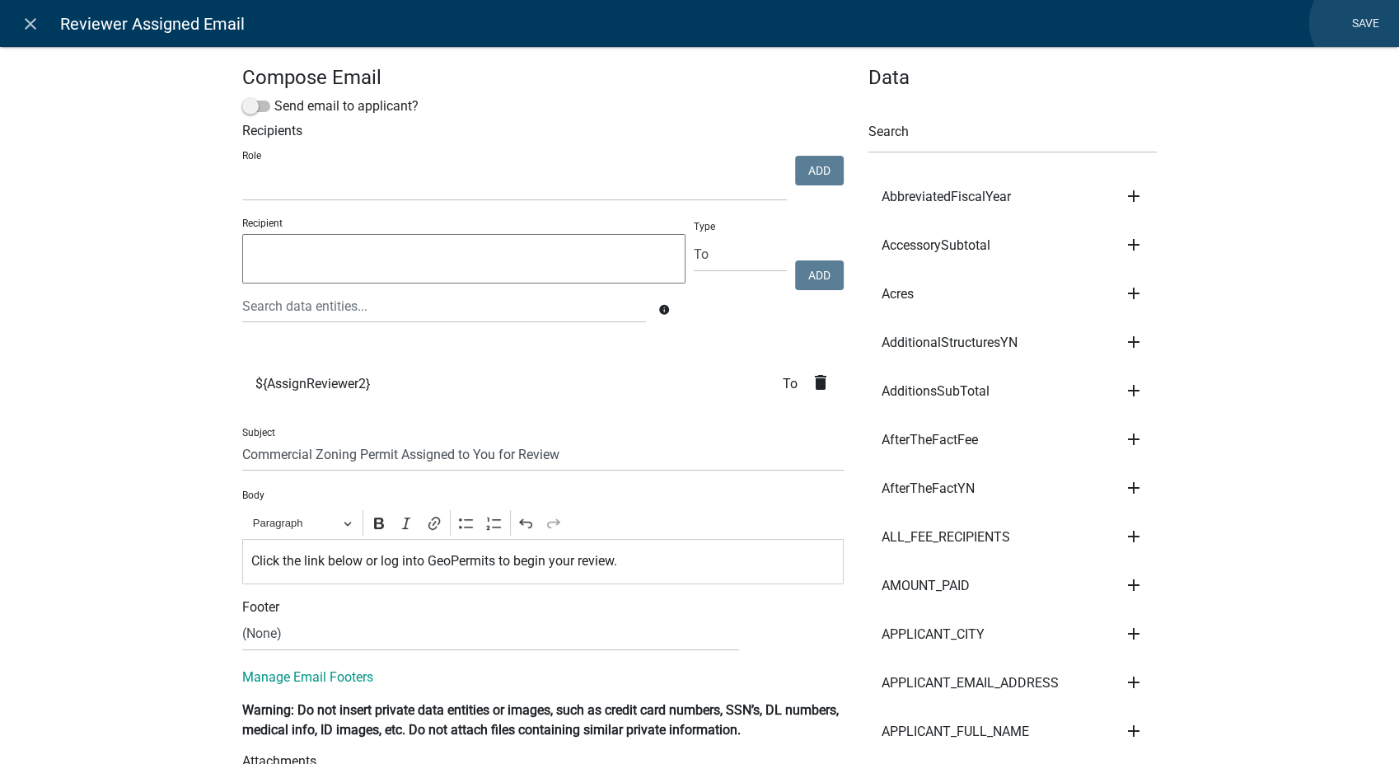
click at [1361, 23] on link "Save" at bounding box center [1364, 23] width 41 height 31
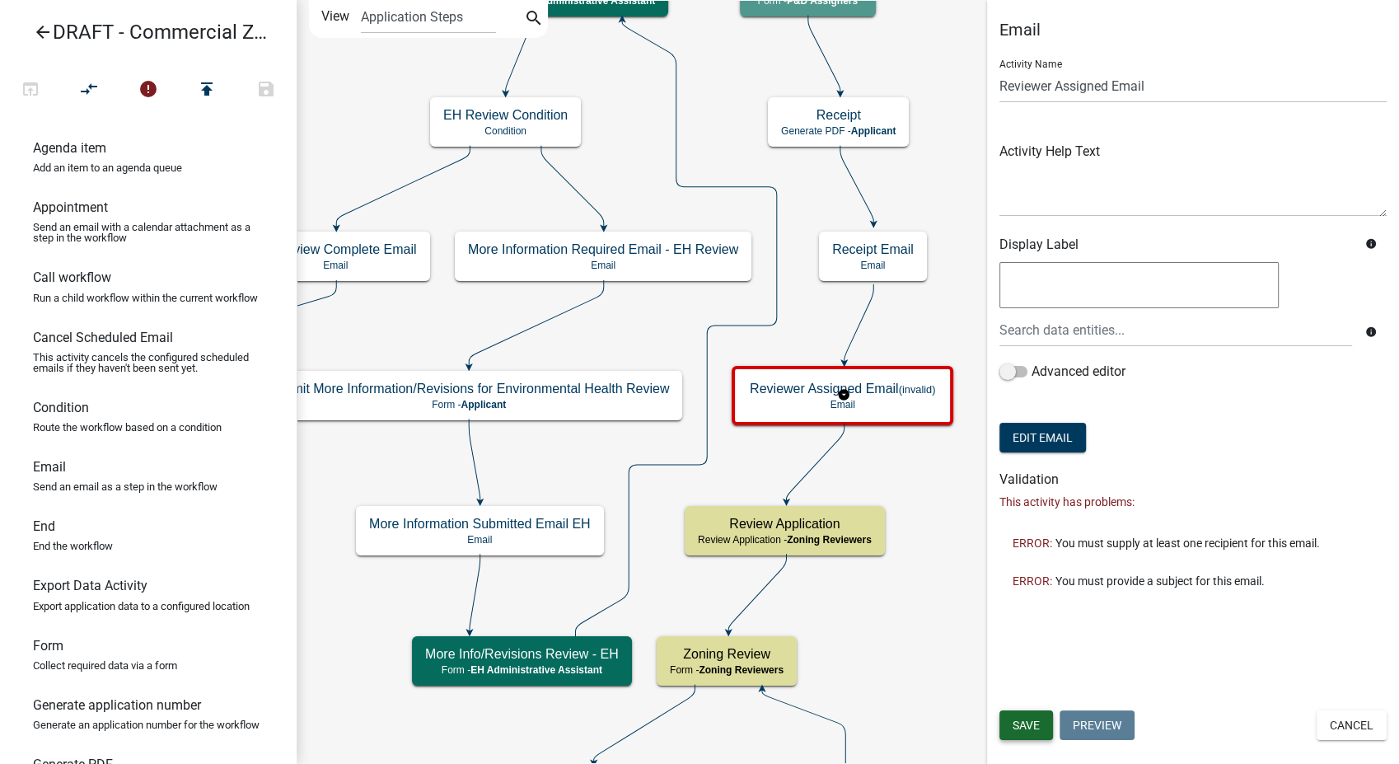
click at [1006, 734] on button "Save" at bounding box center [1026, 725] width 54 height 30
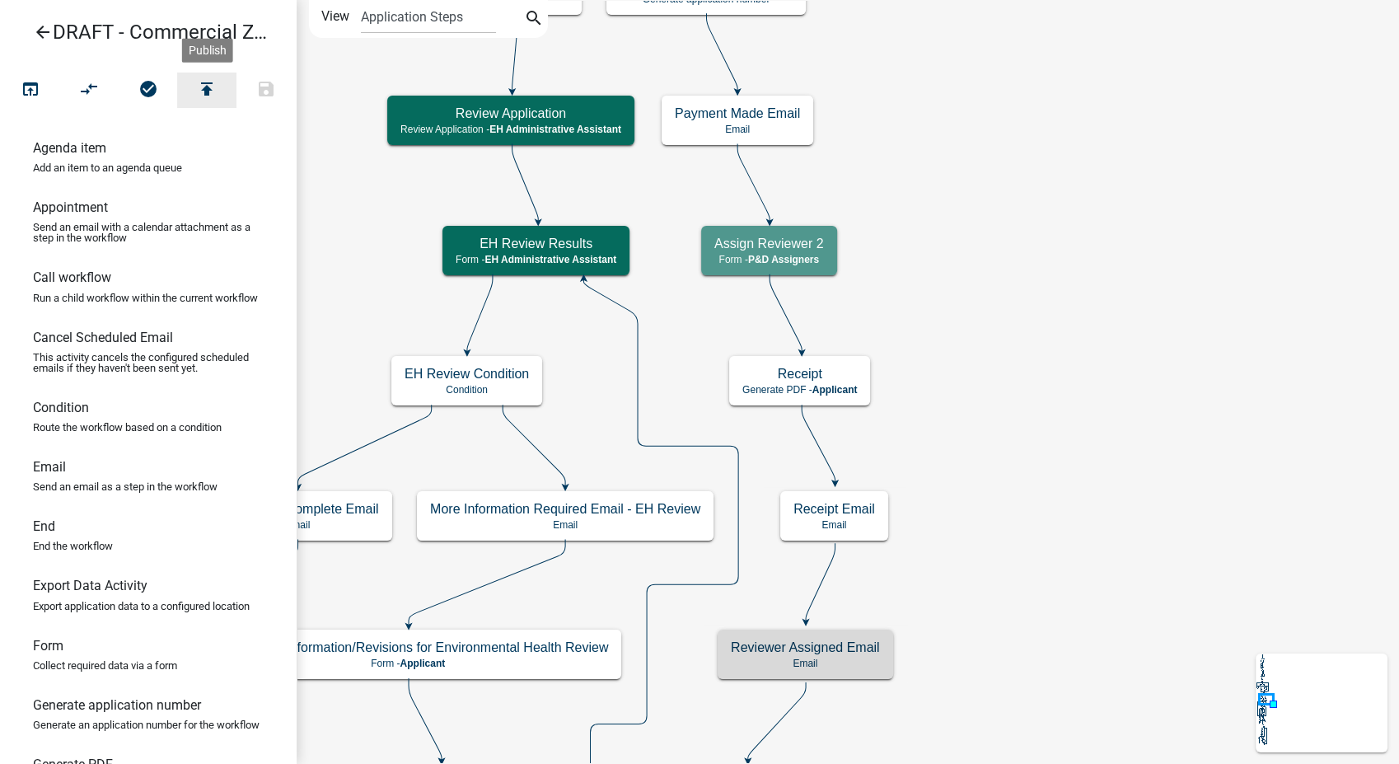
click at [207, 88] on icon "publish" at bounding box center [207, 90] width 20 height 23
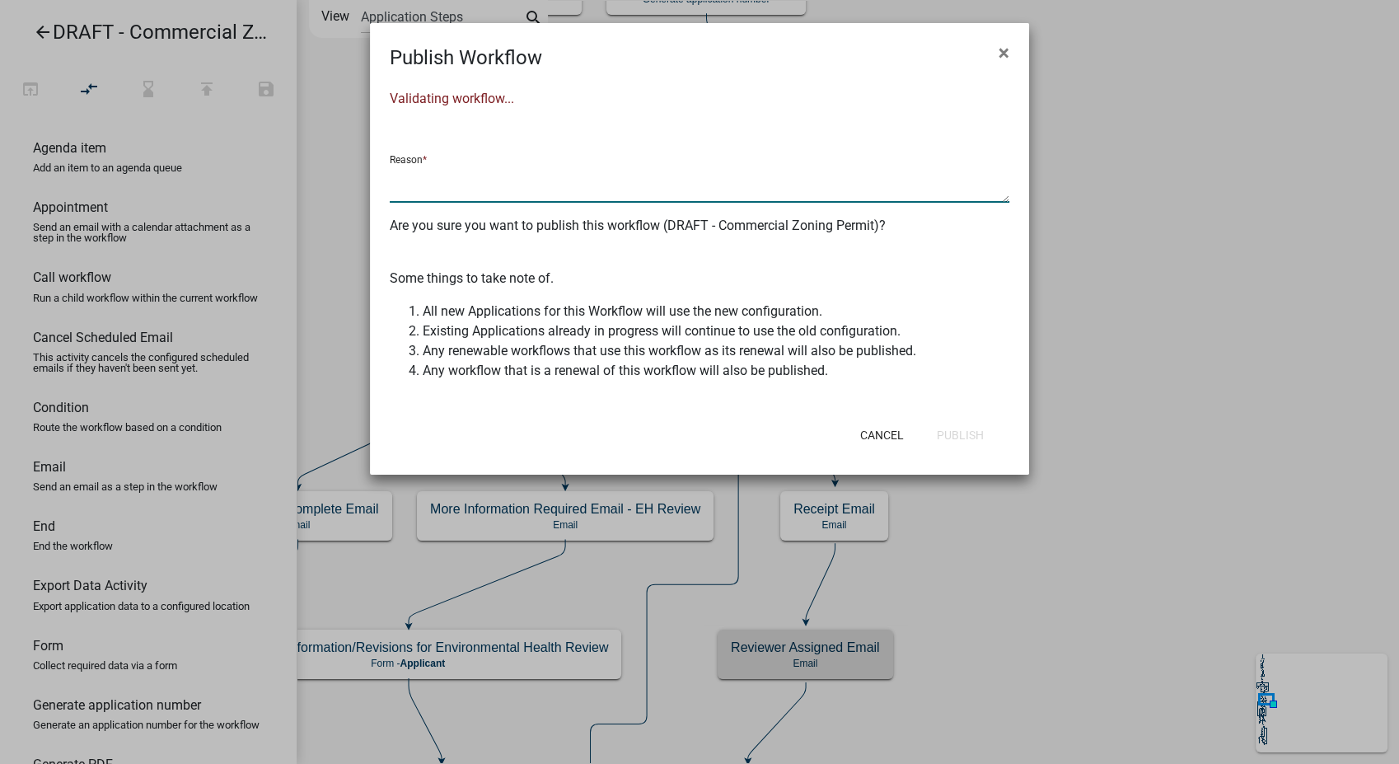
click at [461, 175] on textarea at bounding box center [700, 184] width 620 height 38
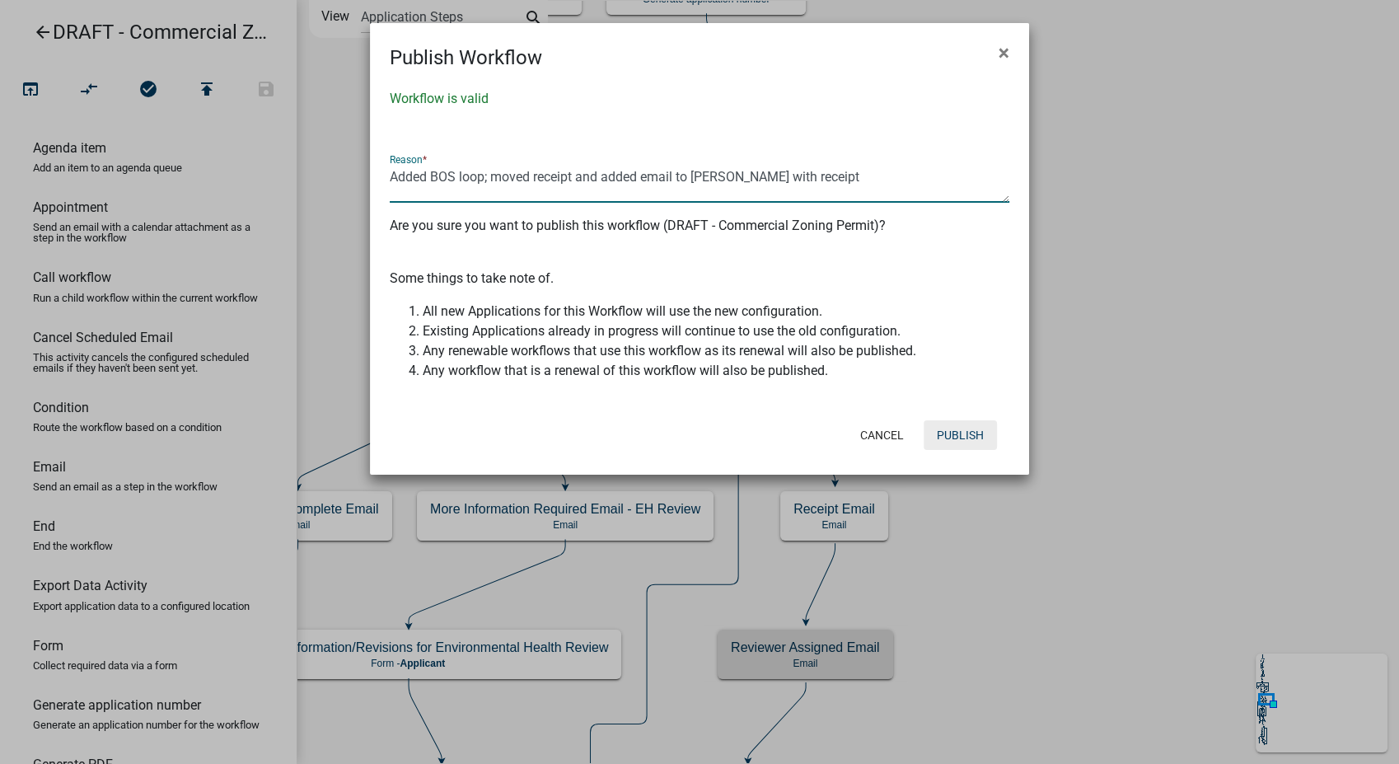
type textarea "Added BOS loop; moved receipt and added email to Chloe with receipt"
click at [935, 433] on button "Publish" at bounding box center [959, 435] width 73 height 30
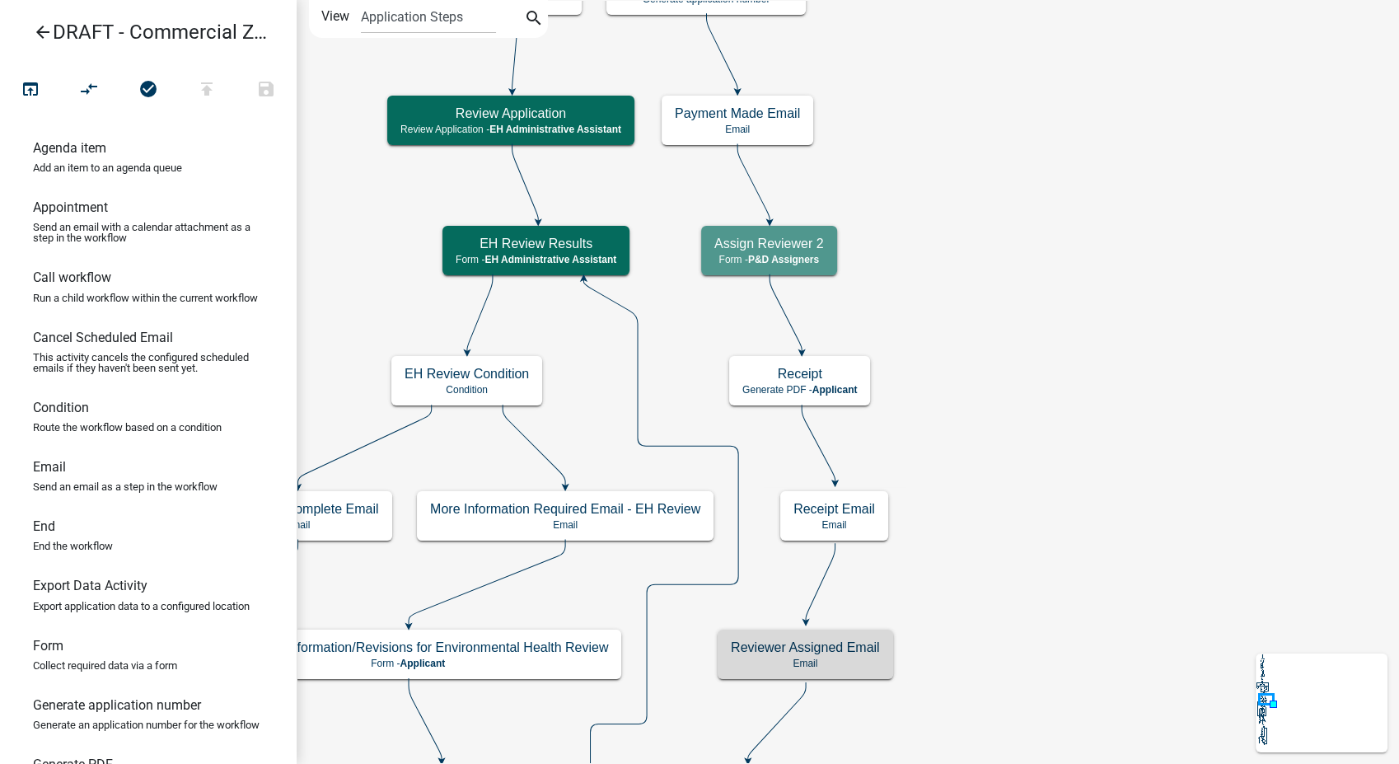
click at [36, 26] on icon "arrow_back" at bounding box center [43, 33] width 20 height 23
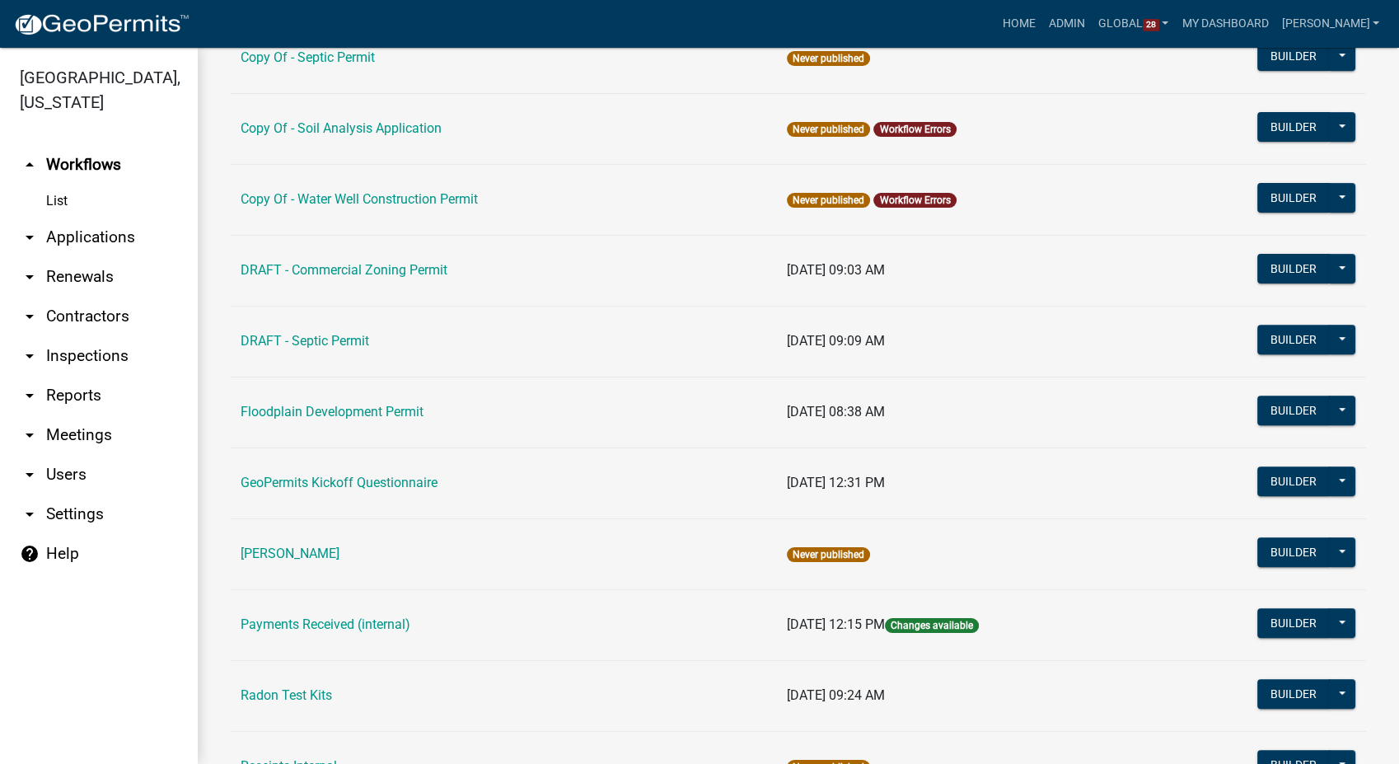
scroll to position [549, 0]
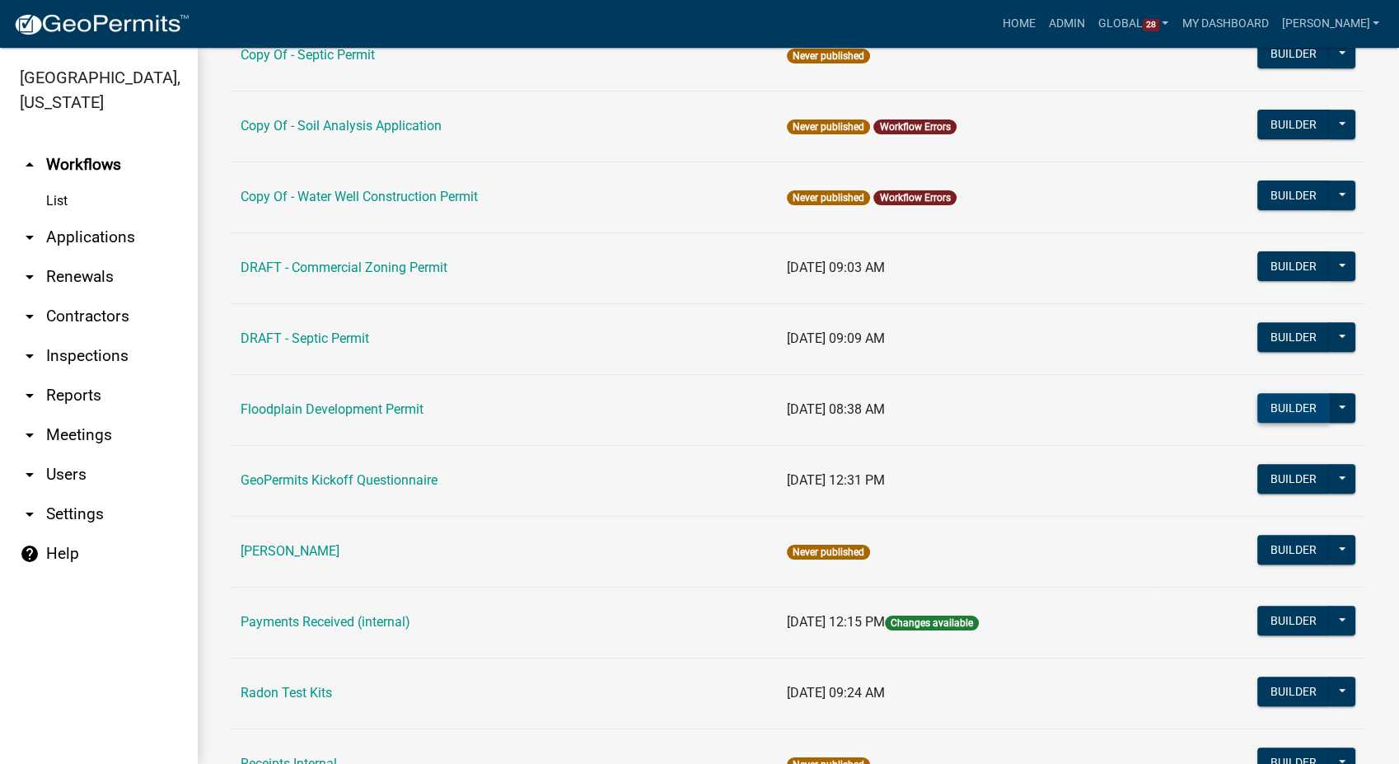
click at [1276, 404] on button "Builder" at bounding box center [1293, 408] width 72 height 30
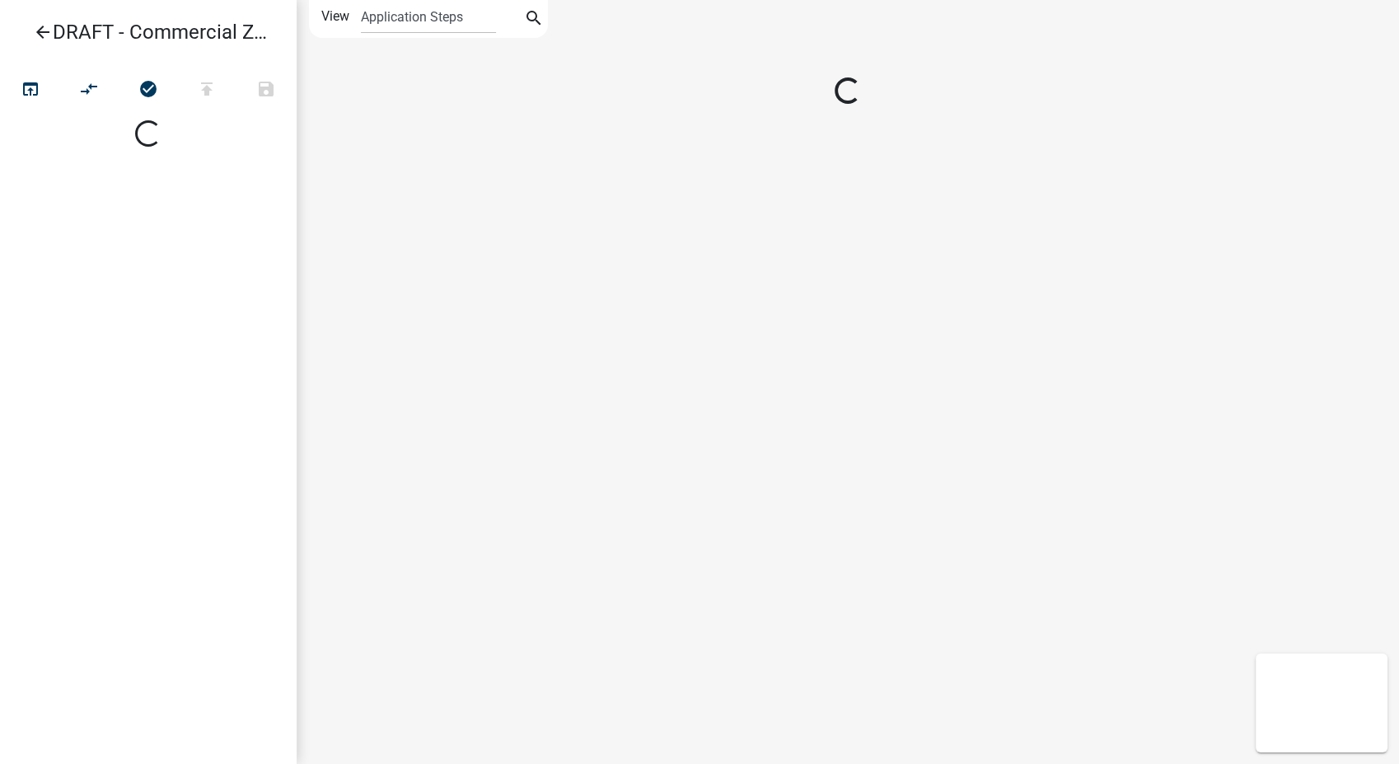
select select
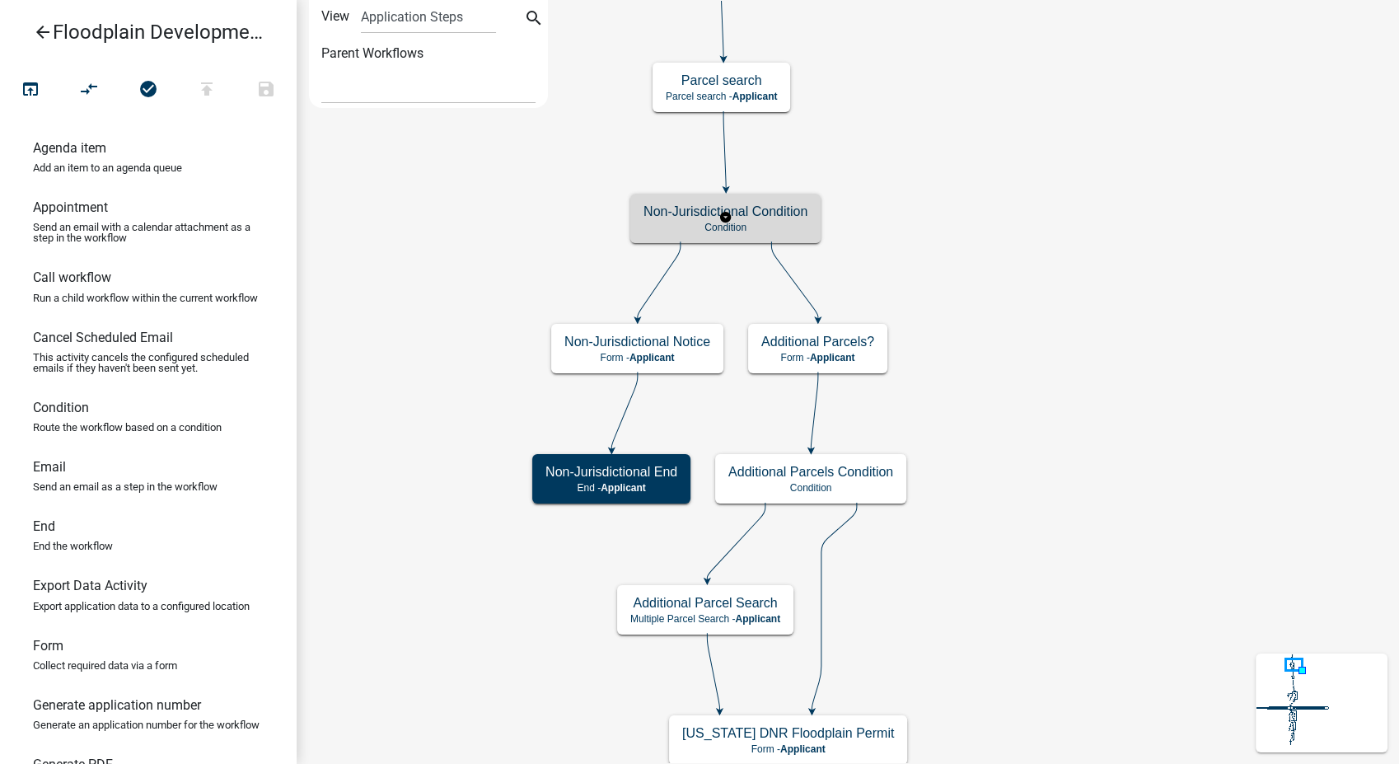
click at [728, 201] on div "Non-Jurisdictional Condition Condition" at bounding box center [725, 218] width 190 height 49
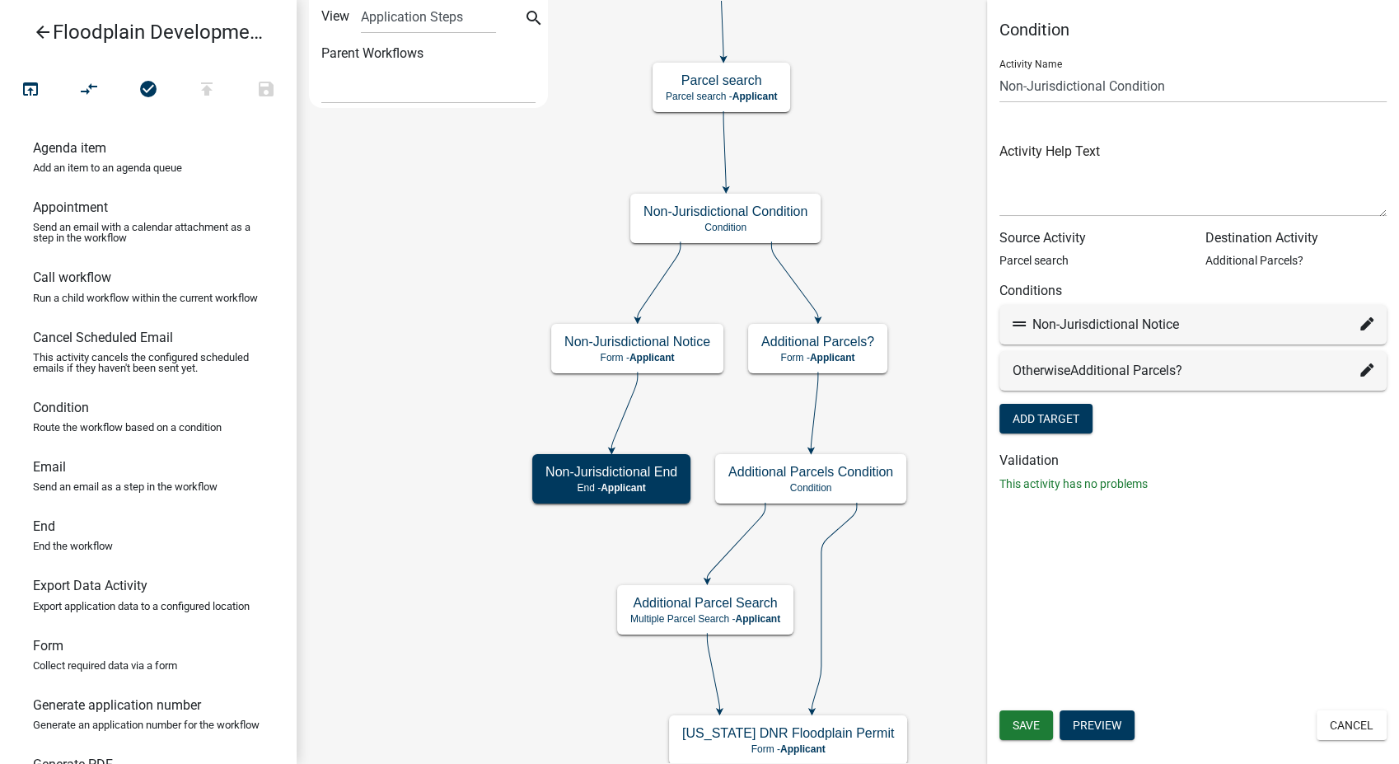
click at [1364, 313] on div "Non-Jurisdictional Notice" at bounding box center [1192, 325] width 387 height 40
click at [1368, 317] on icon at bounding box center [1366, 323] width 13 height 13
select select "81: 16959439-1eda-42ff-9c8c-fa6a2f6c3fc5"
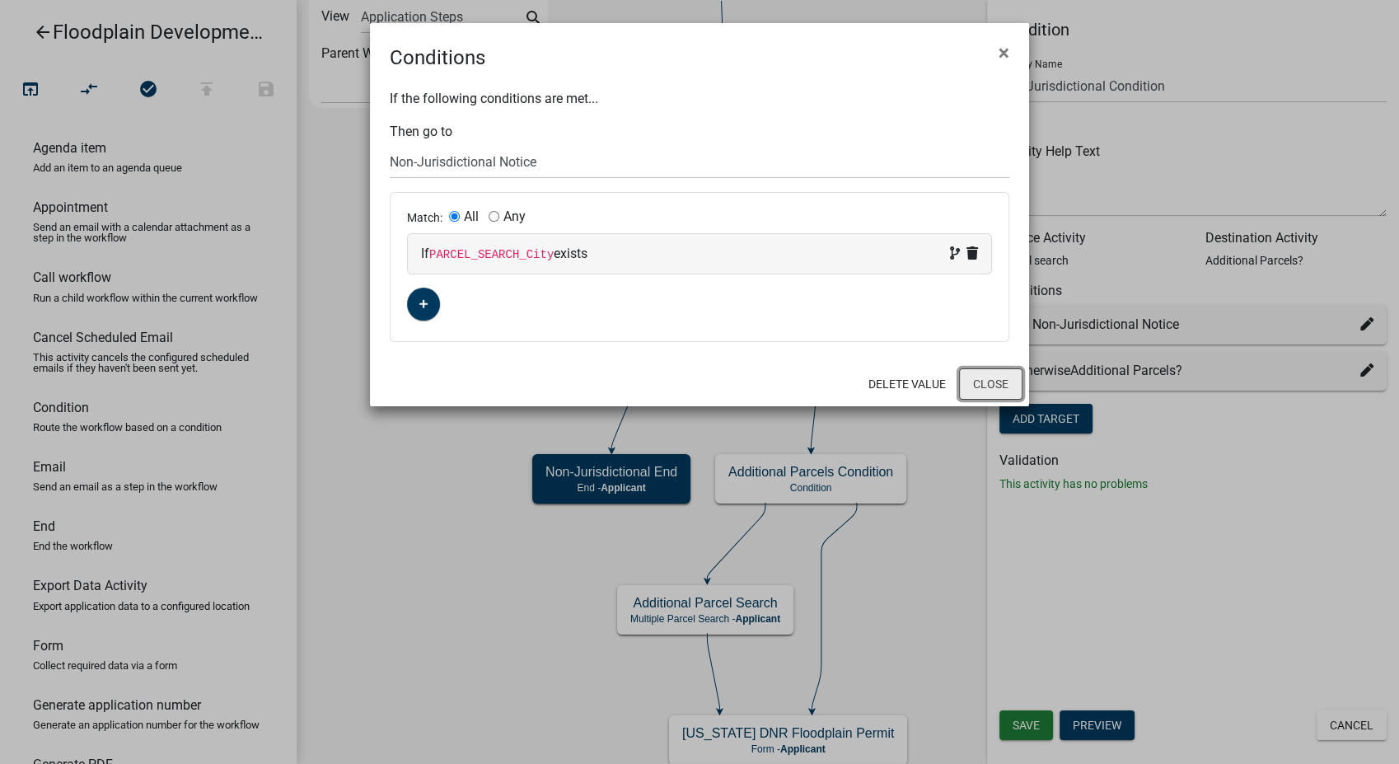
click at [1016, 382] on button "Close" at bounding box center [990, 383] width 63 height 31
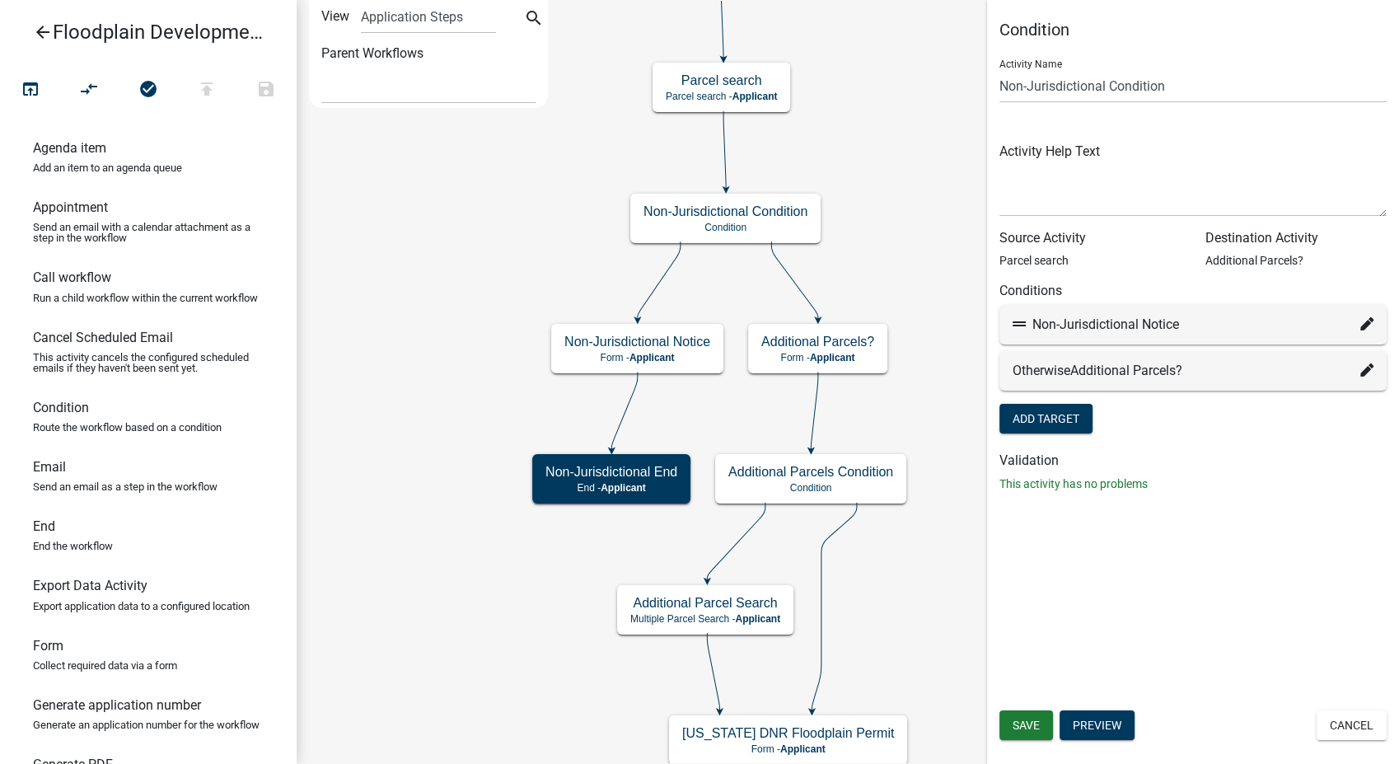
click at [1367, 317] on icon at bounding box center [1366, 323] width 13 height 13
select select "81: 16959439-1eda-42ff-9c8c-fa6a2f6c3fc5"
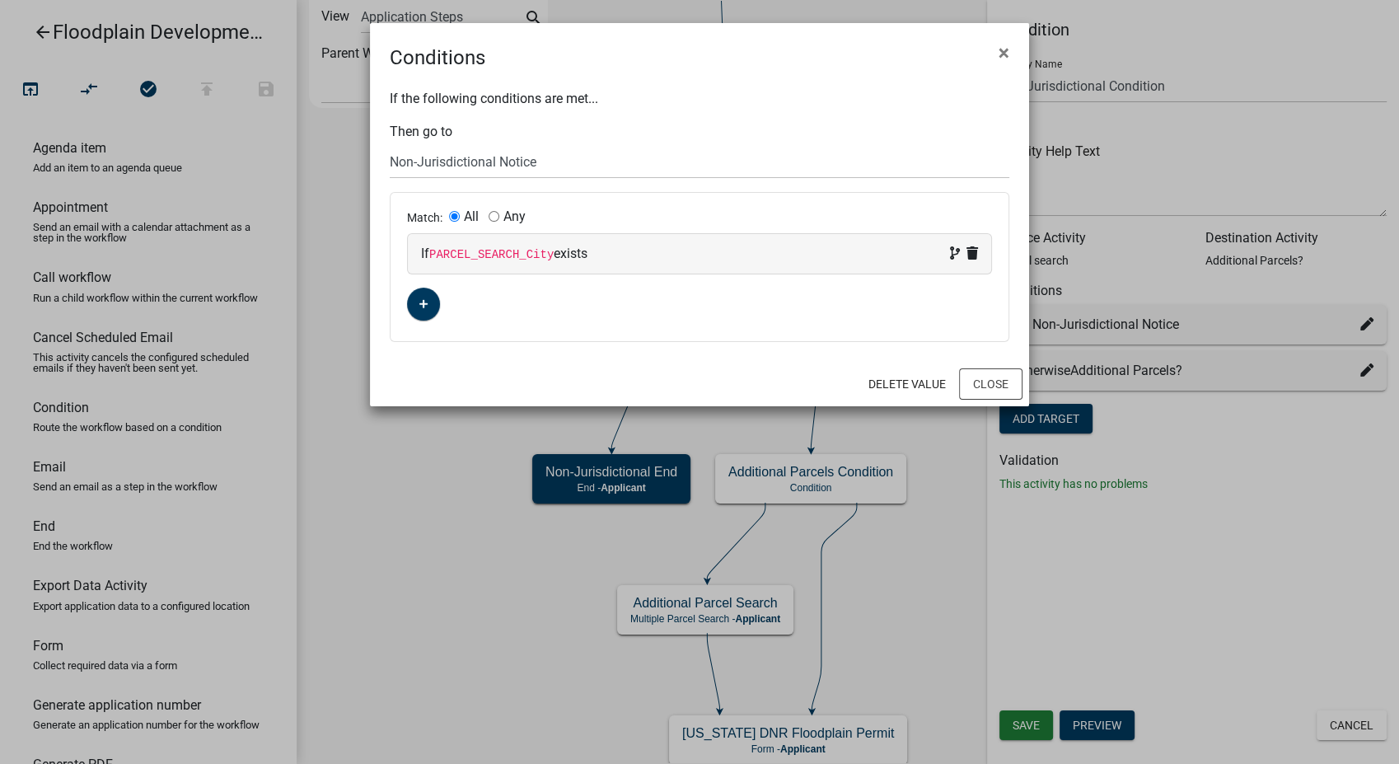
click at [892, 248] on div "If PARCEL_SEARCH_City exists" at bounding box center [699, 254] width 557 height 20
select select "28: PARCEL_SEARCH_City"
select select "2: !!"
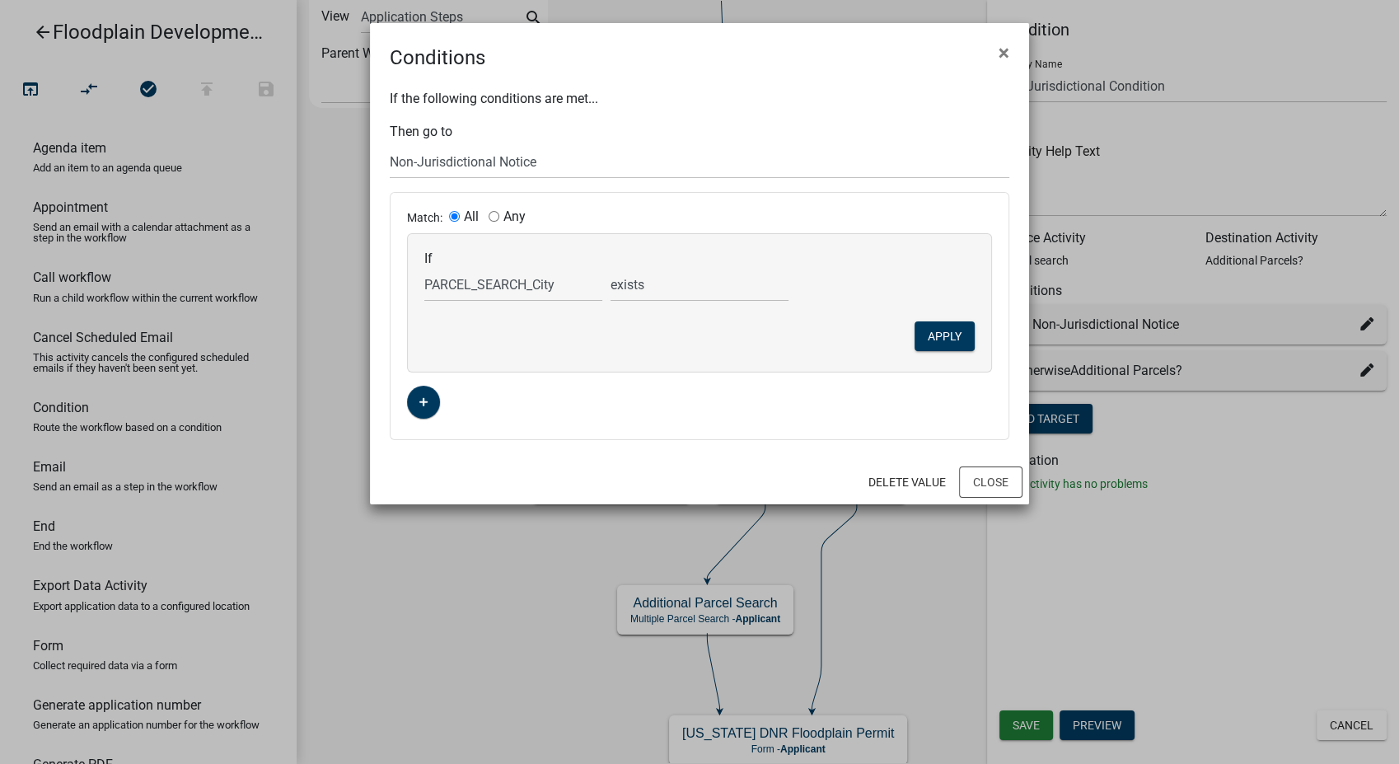
click at [491, 213] on input "Any" at bounding box center [494, 216] width 11 height 11
radio input "true"
radio input "false"
click at [548, 289] on select "Choose... ALL_FEE_RECIPIENTS APPLICANT_CITY APPLICANT_EMAIL_ADDRESS APPLICANT_F…" at bounding box center [513, 285] width 178 height 34
select select "97: PARCEL_SEARCH_TaxDistrict"
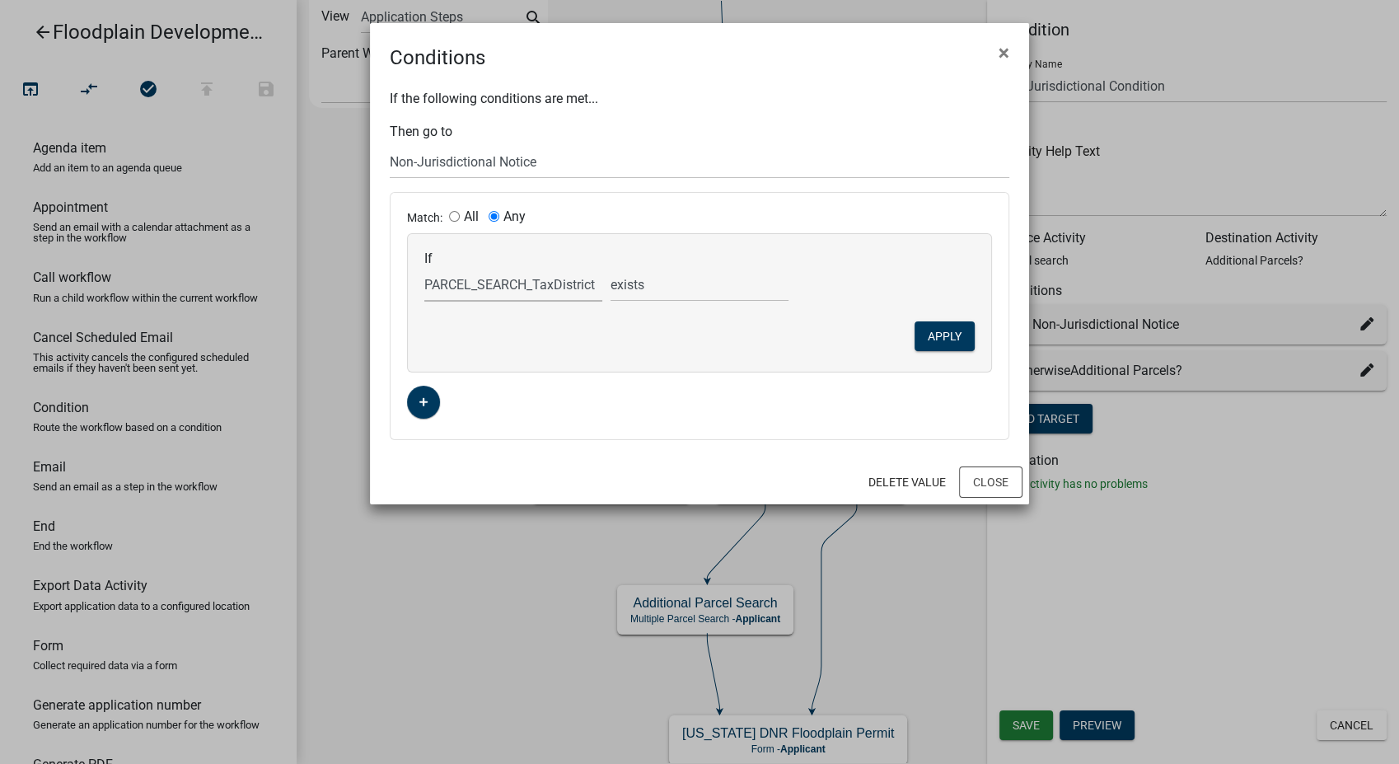
click at [424, 268] on select "Choose... ALL_FEE_RECIPIENTS APPLICANT_CITY APPLICANT_EMAIL_ADDRESS APPLICANT_F…" at bounding box center [513, 285] width 178 height 34
click at [713, 287] on select "is is not exists does not exist is greater than is less than contains does not …" at bounding box center [699, 285] width 178 height 34
select select "0: =="
click at [610, 268] on select "is is not exists does not exist is greater than is less than contains does not …" at bounding box center [699, 285] width 178 height 34
click at [843, 288] on input "text" at bounding box center [886, 285] width 178 height 34
